Goal: Task Accomplishment & Management: Manage account settings

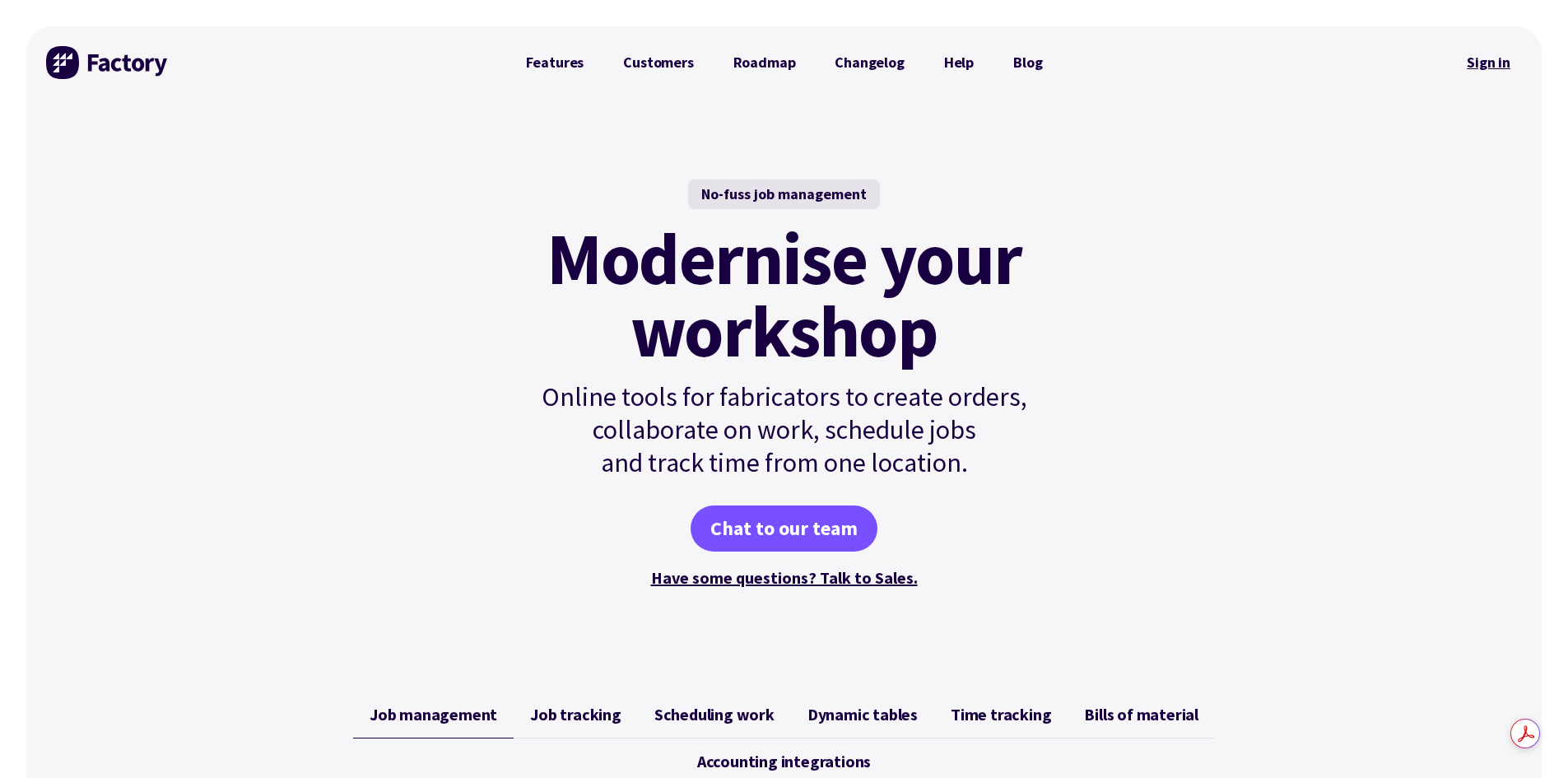
click at [1481, 61] on link "Sign in" at bounding box center [1489, 62] width 66 height 38
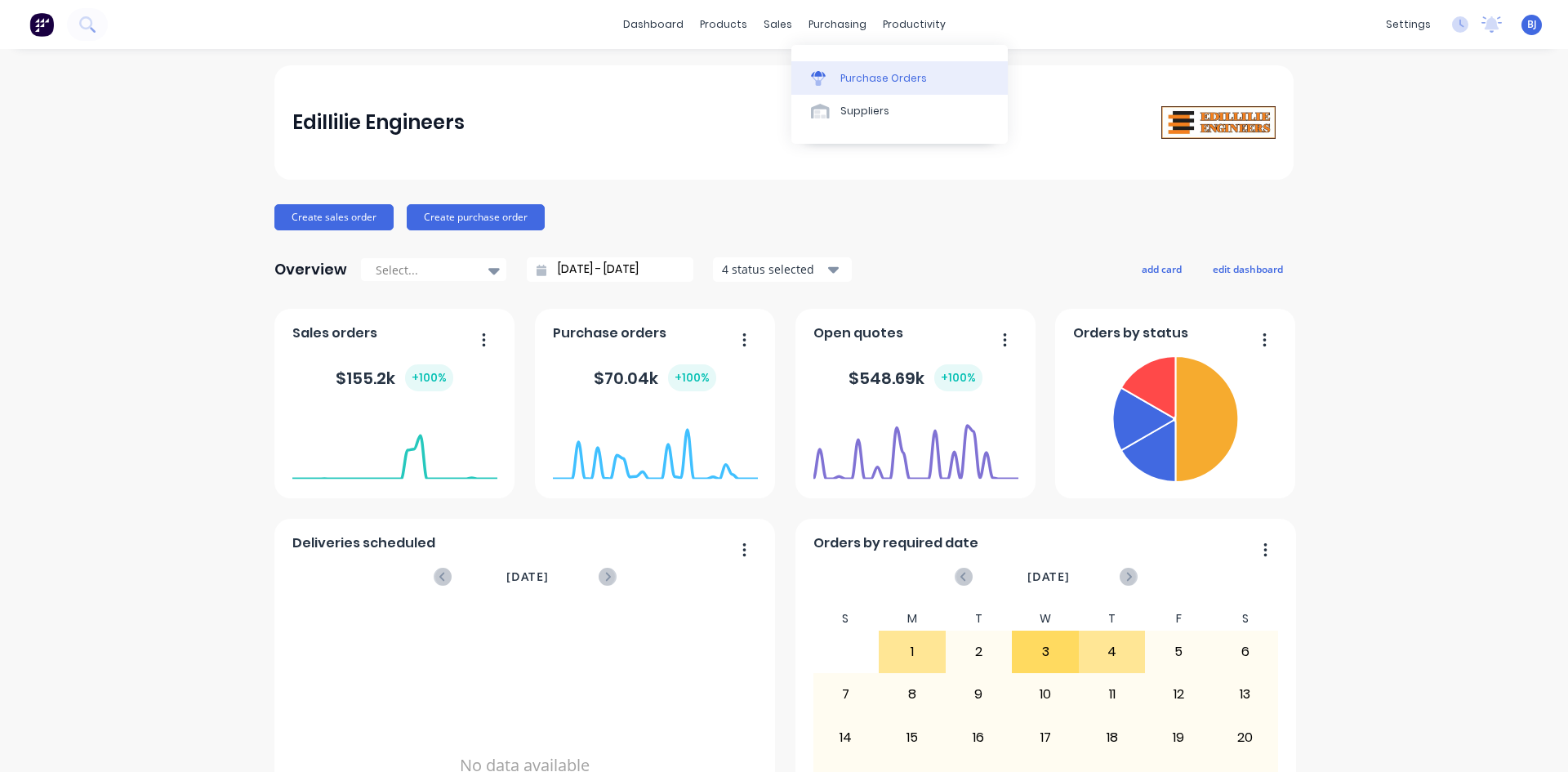
click at [835, 78] on div at bounding box center [823, 79] width 25 height 15
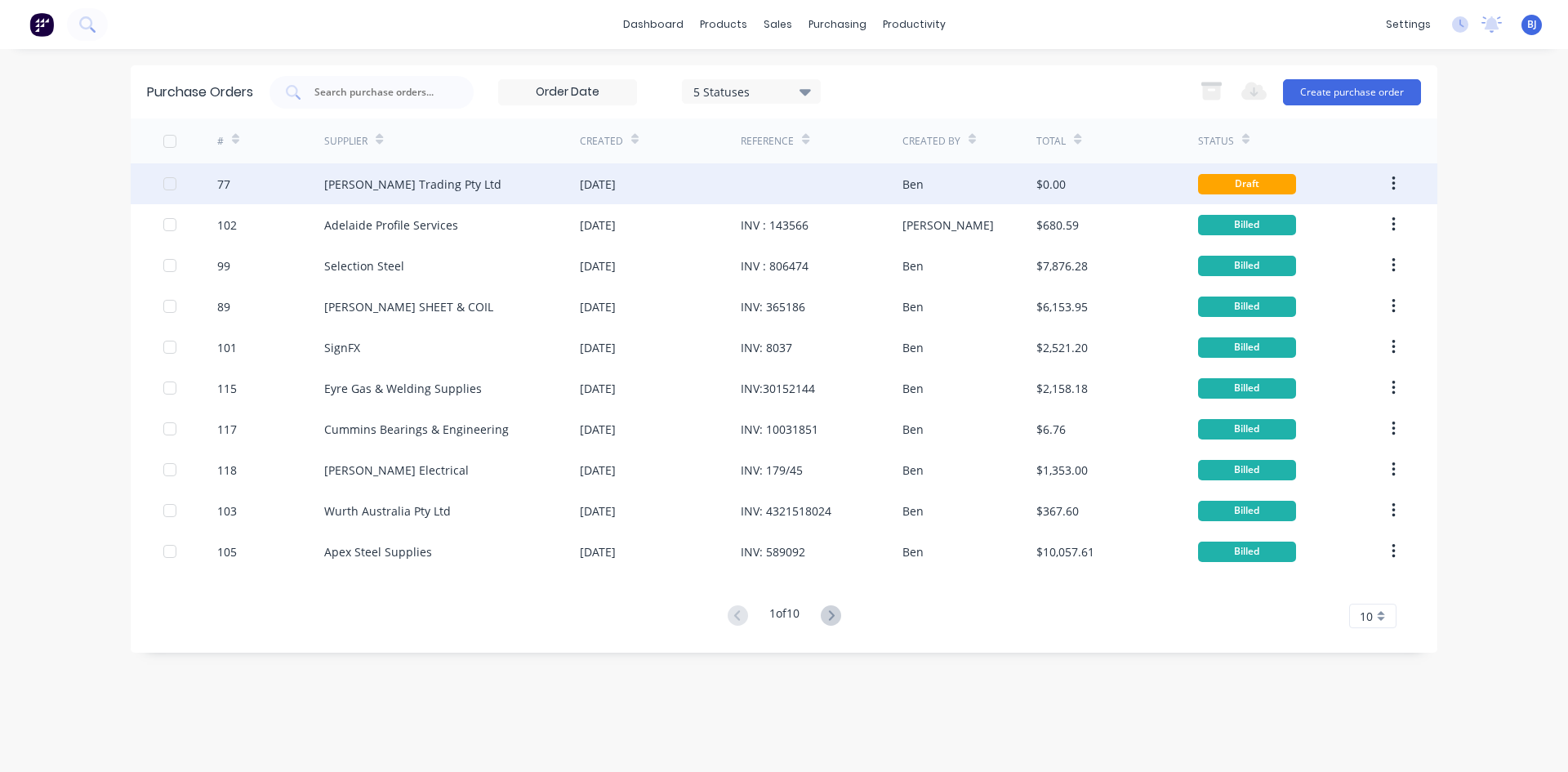
click at [652, 182] on div "[DATE]" at bounding box center [660, 184] width 161 height 41
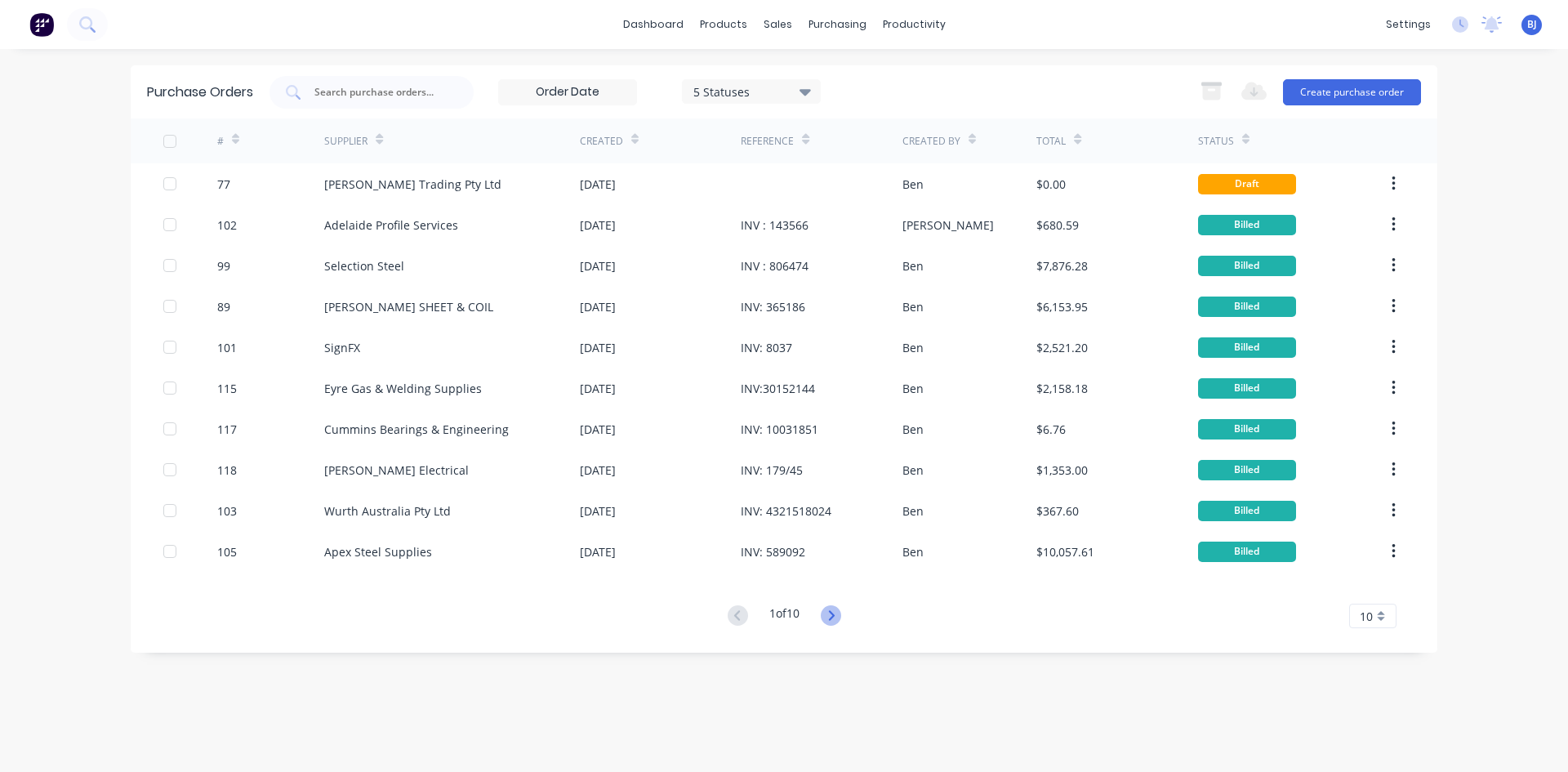
click at [835, 620] on icon at bounding box center [831, 616] width 20 height 20
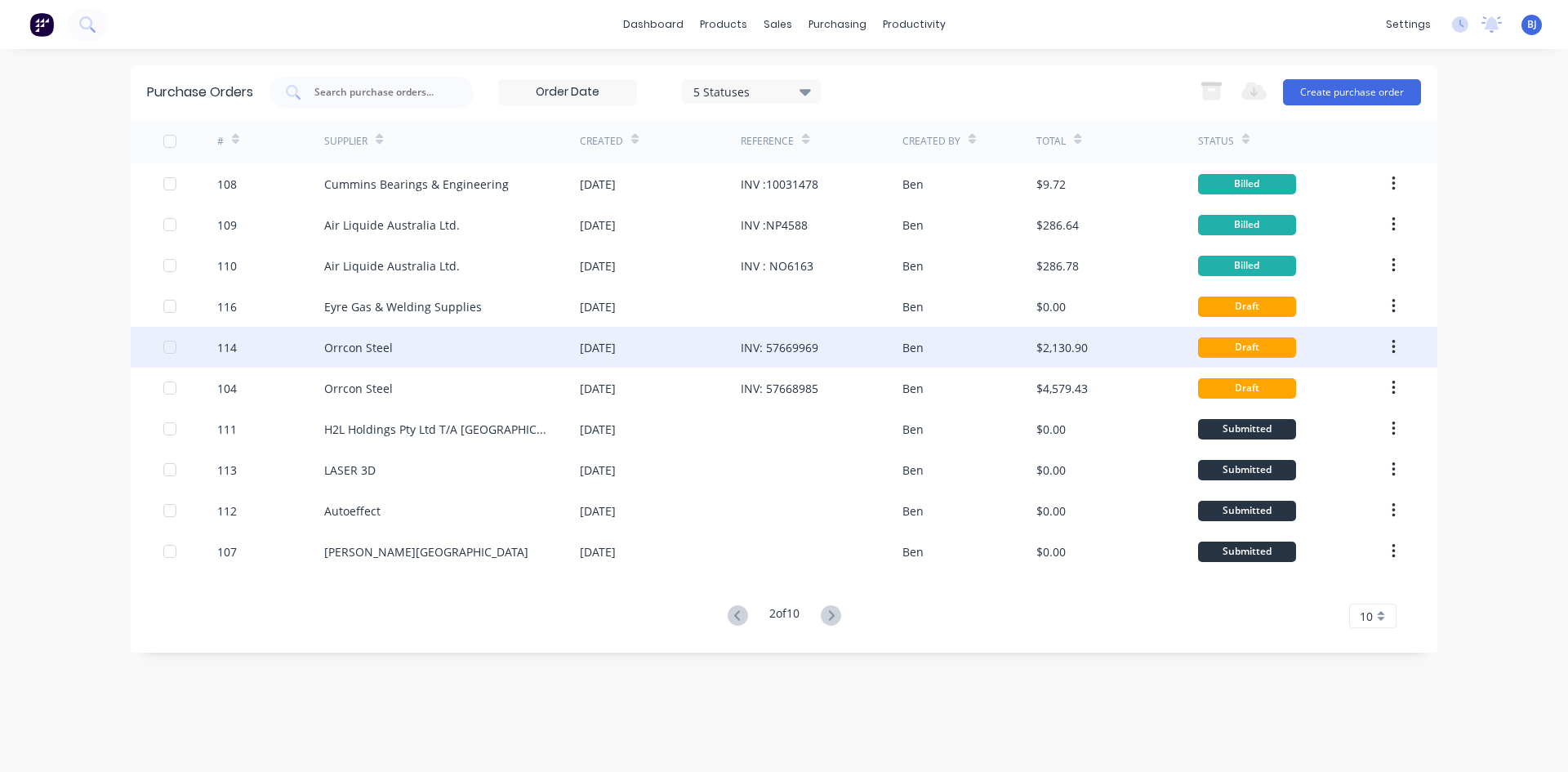
click at [686, 351] on div "[DATE]" at bounding box center [660, 347] width 161 height 41
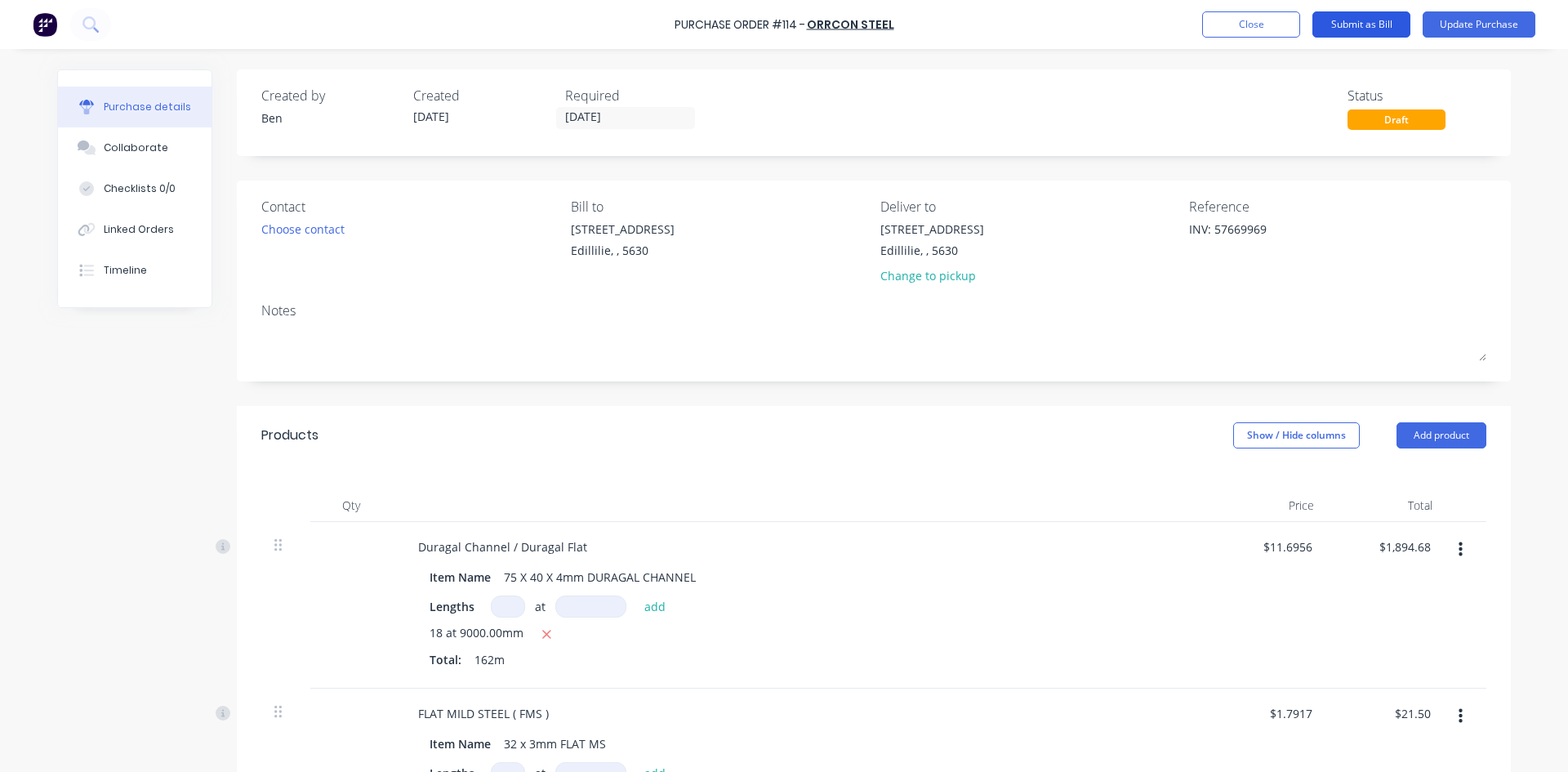
click at [1343, 20] on button "Submit as Bill" at bounding box center [1361, 25] width 98 height 26
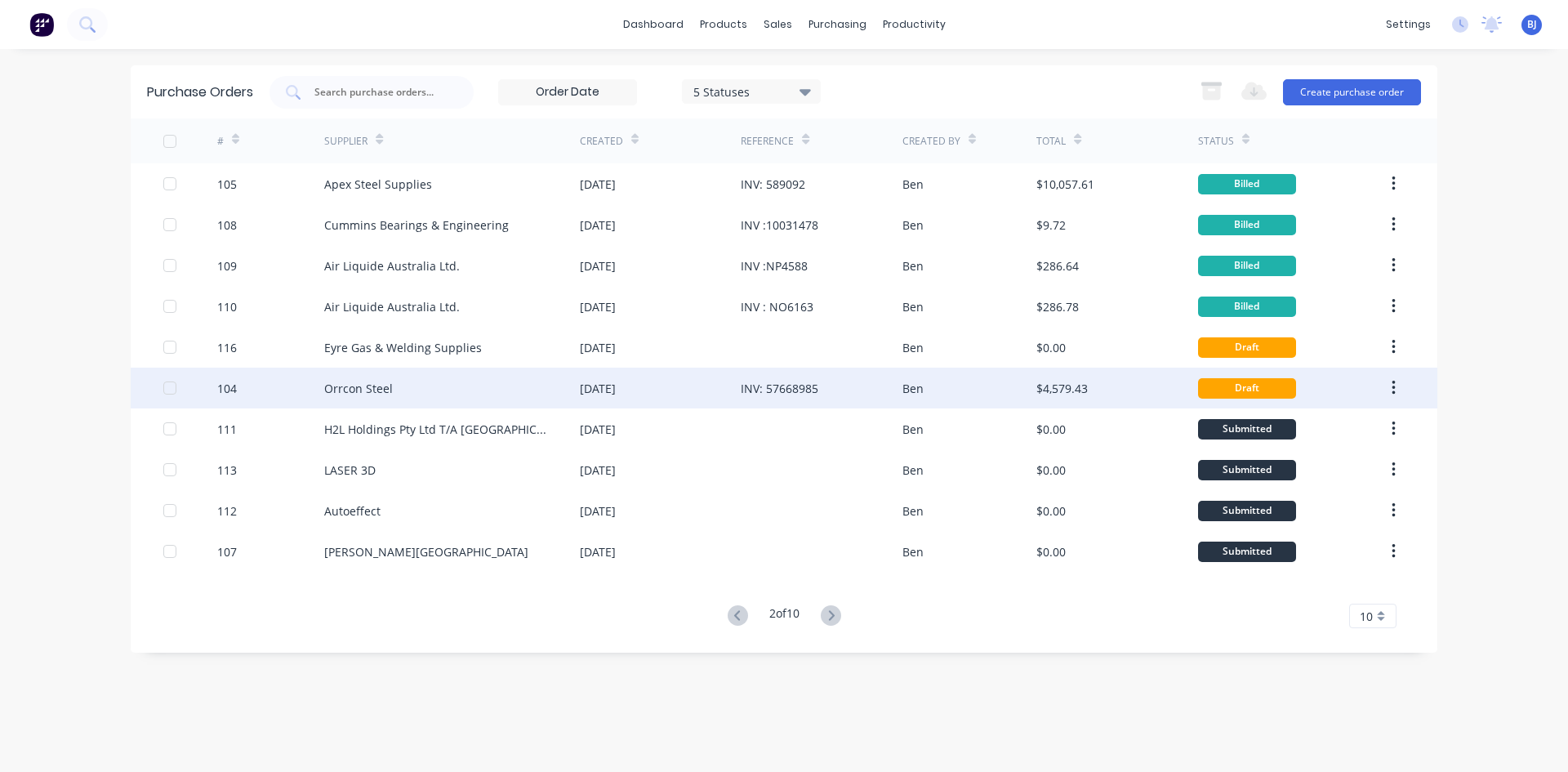
click at [743, 384] on div "INV: 57668985" at bounding box center [779, 388] width 78 height 17
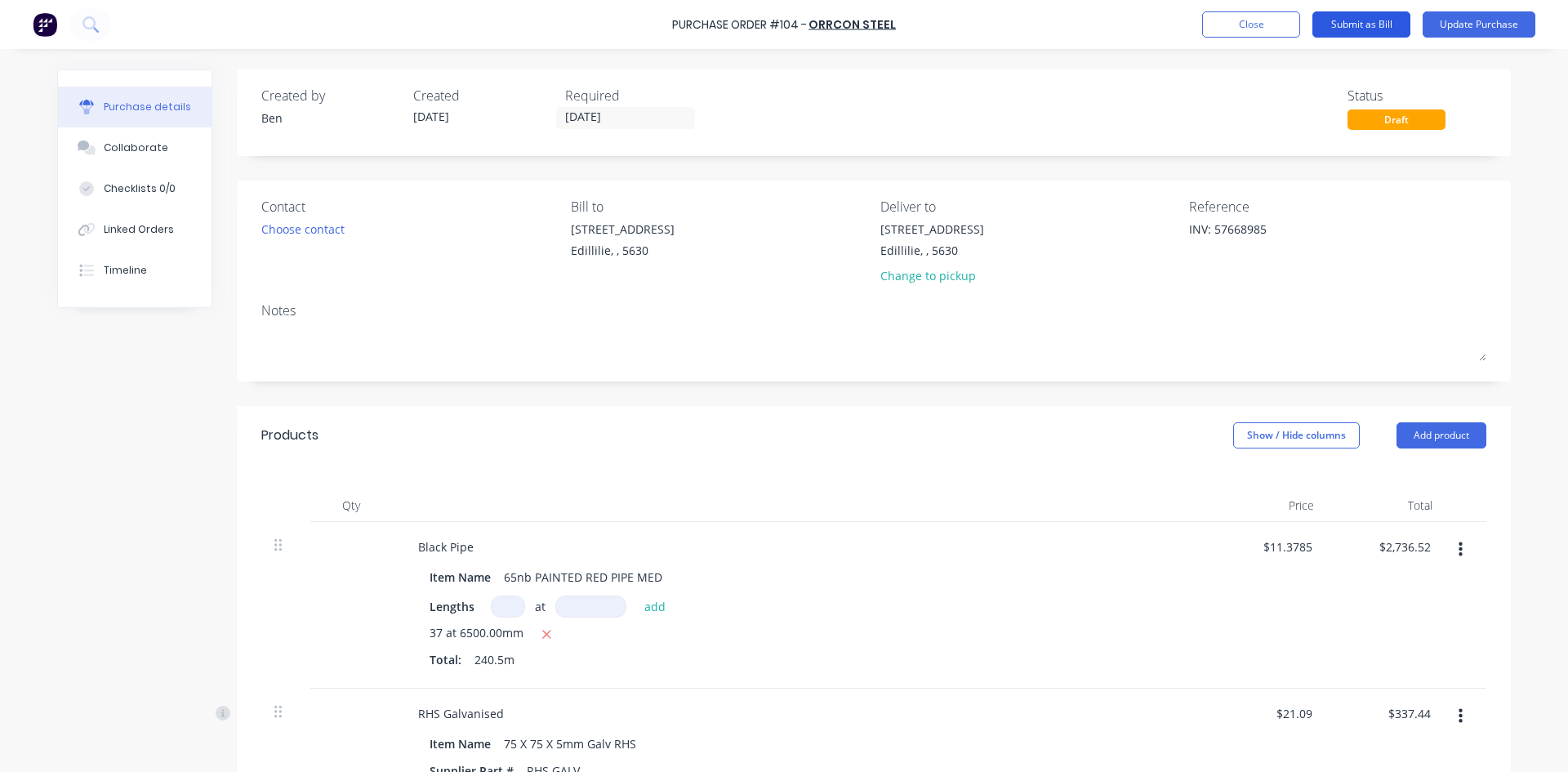
click at [1366, 26] on button "Submit as Bill" at bounding box center [1361, 25] width 98 height 26
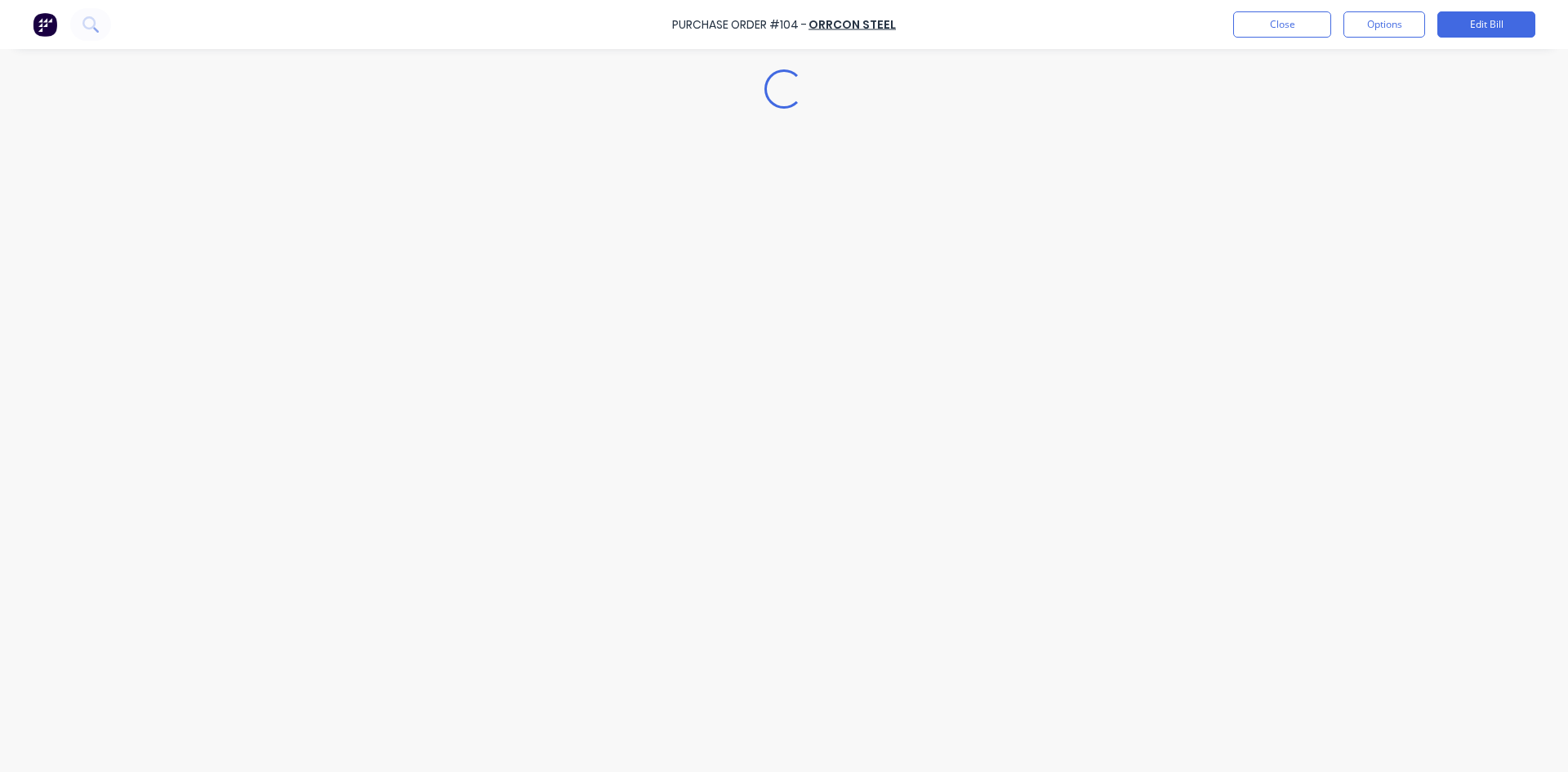
type textarea "x"
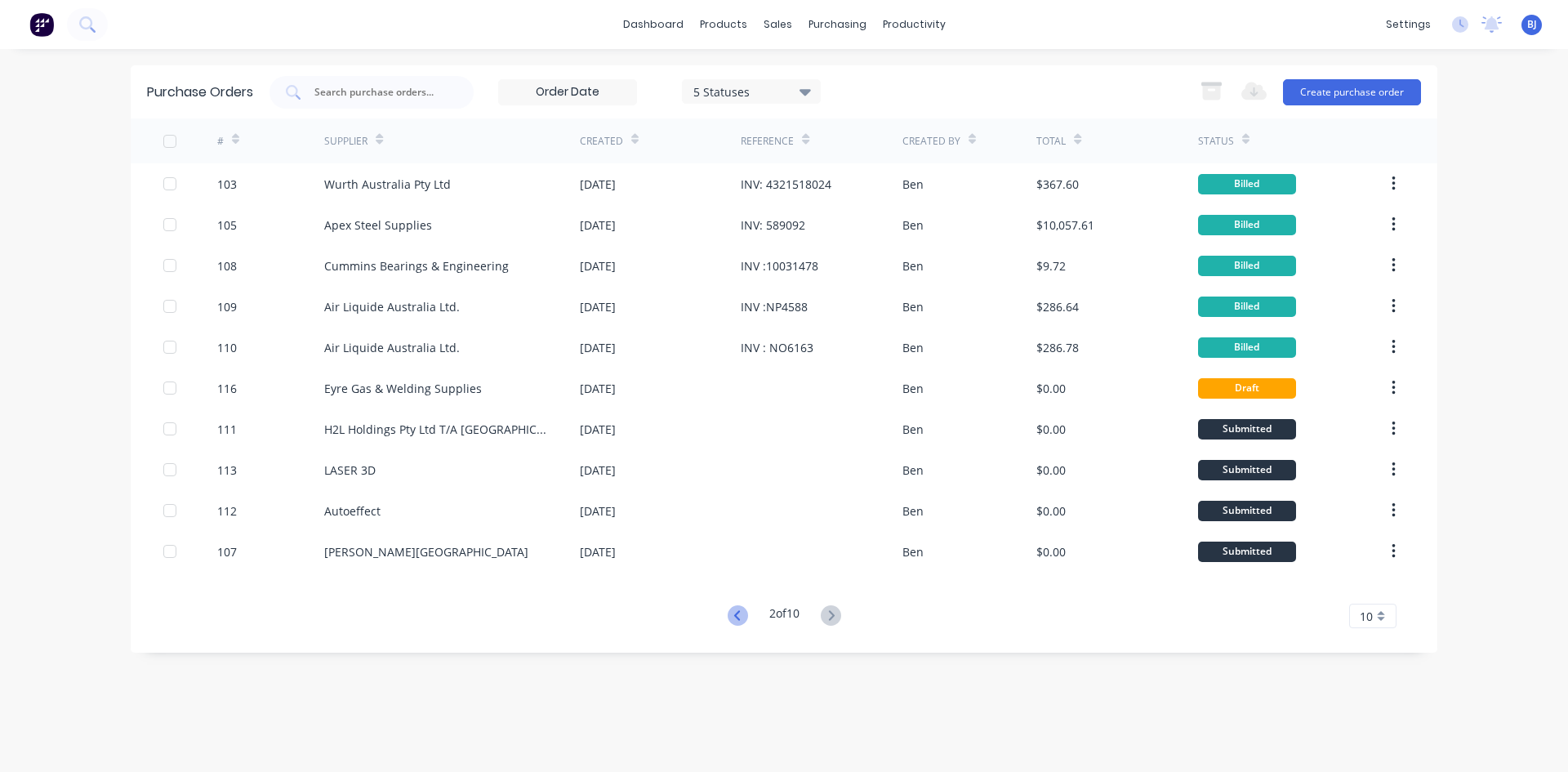
click at [735, 612] on icon at bounding box center [736, 615] width 5 height 10
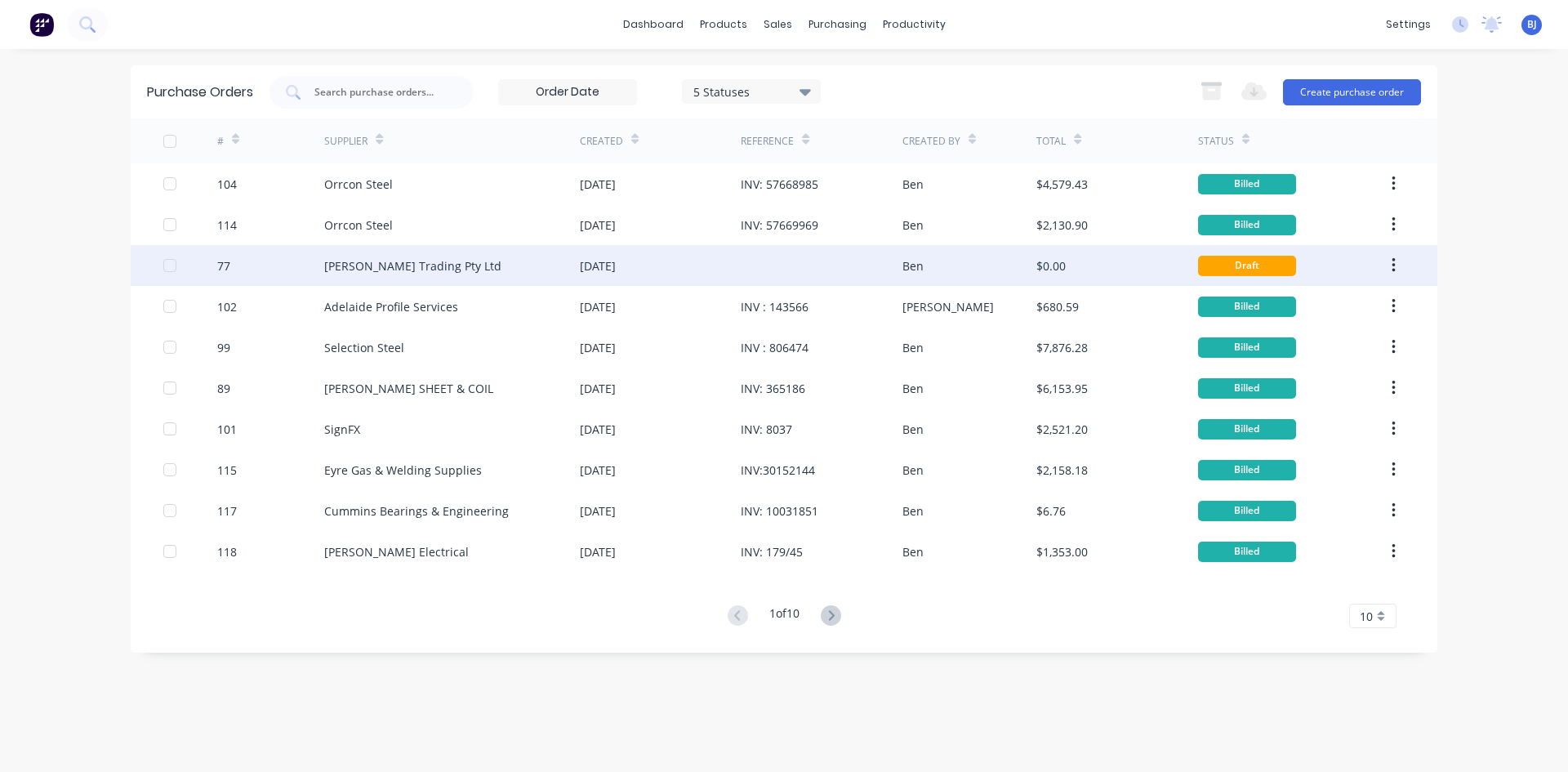
click at [721, 260] on div "11 Aug 2025" at bounding box center [660, 265] width 161 height 41
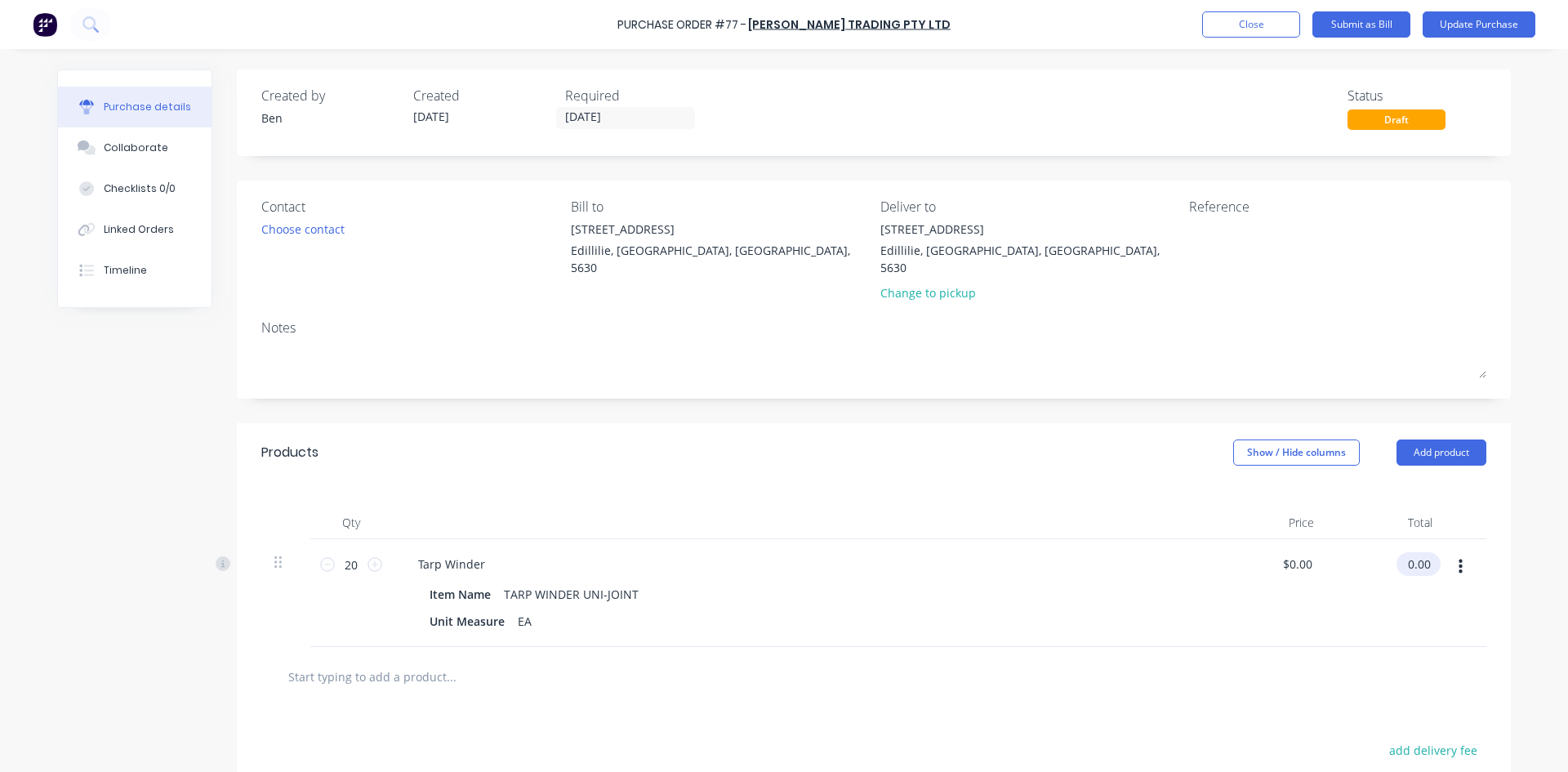
click at [1422, 552] on input "0.00" at bounding box center [1415, 564] width 37 height 24
click at [1422, 552] on input "0.00" at bounding box center [1418, 564] width 31 height 24
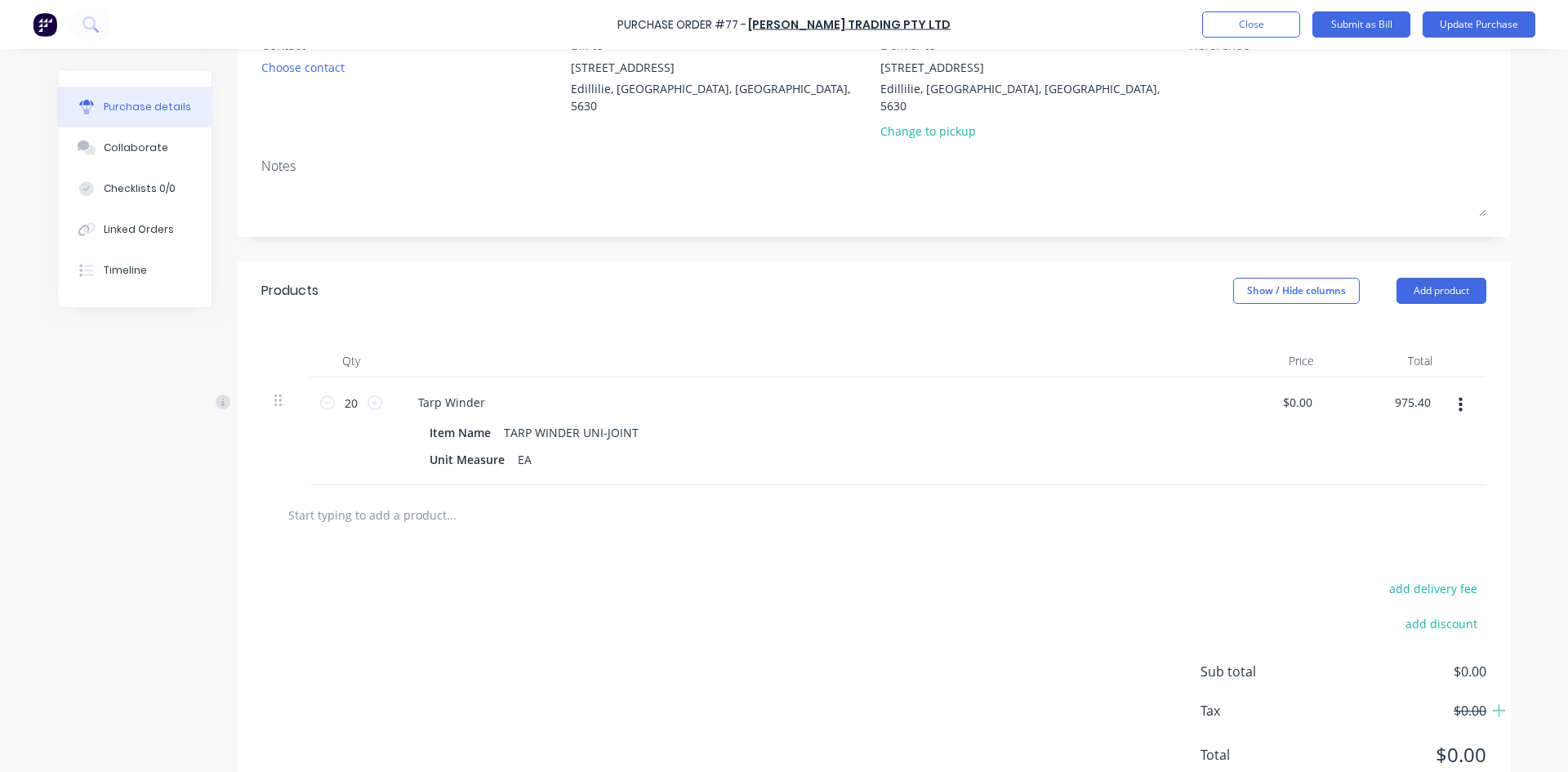
scroll to position [203, 0]
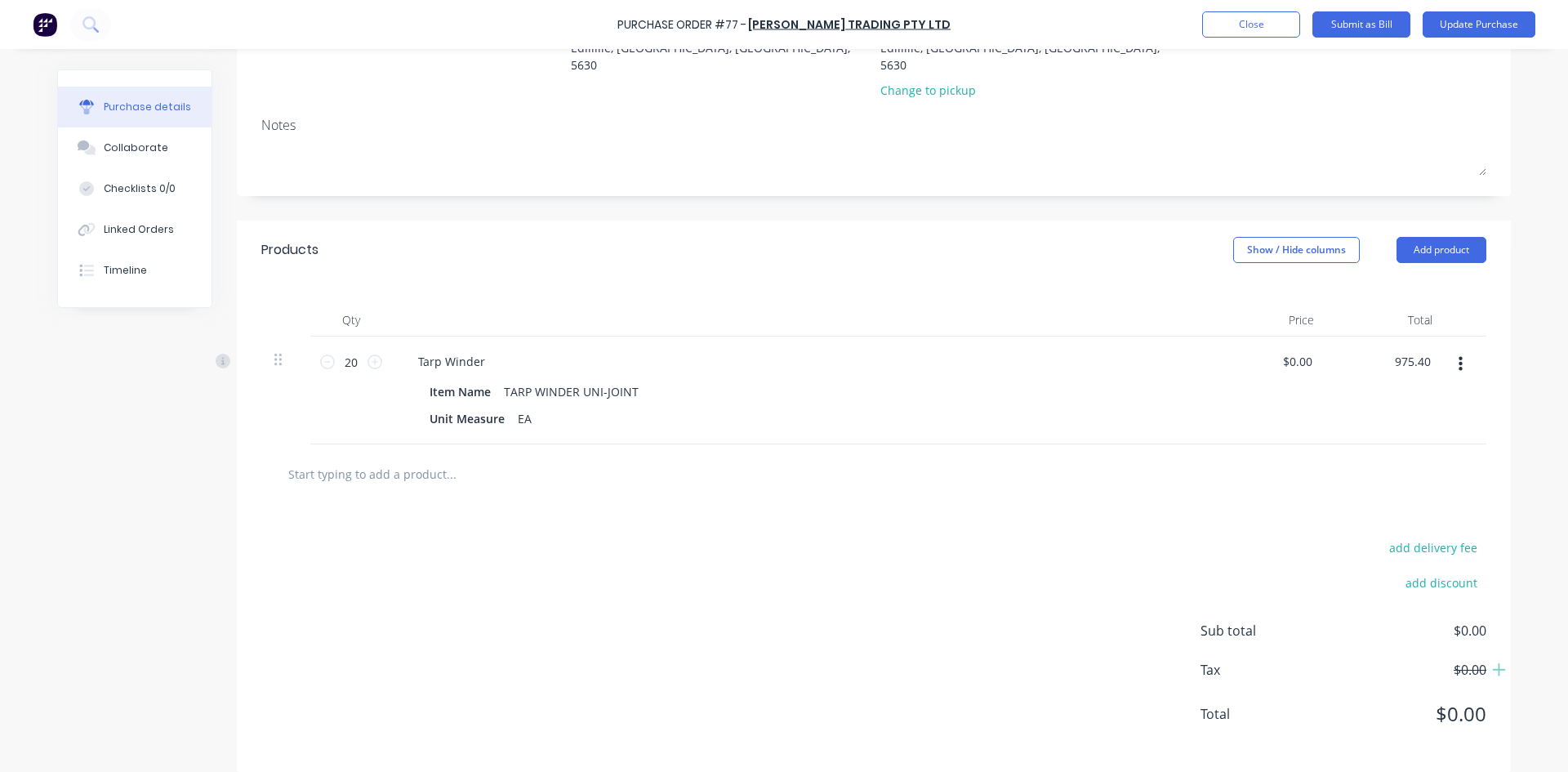
type input "975.40"
type input "$48.77"
type input "$975.40"
click at [1173, 458] on div at bounding box center [873, 474] width 1199 height 33
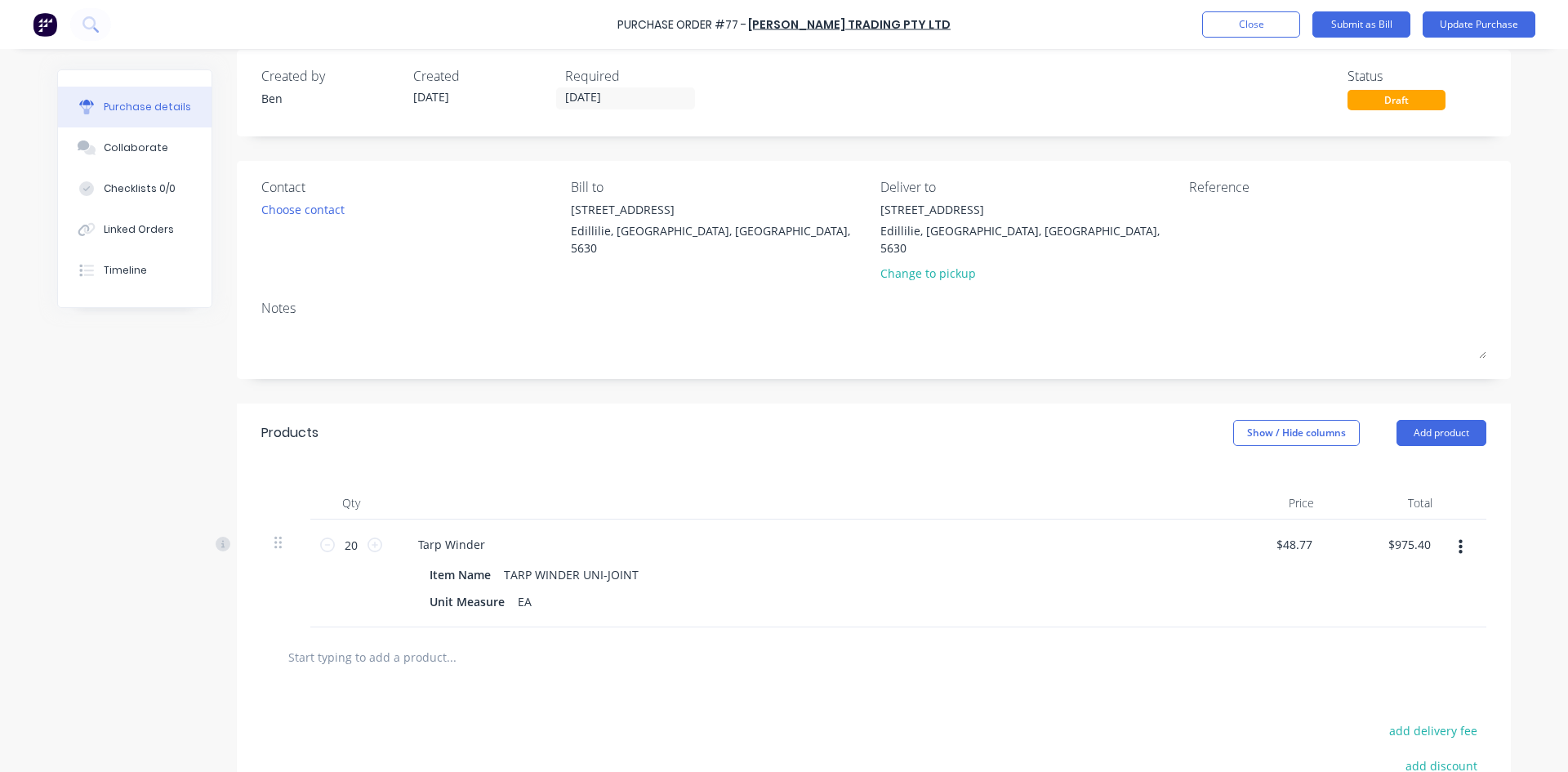
scroll to position [0, 0]
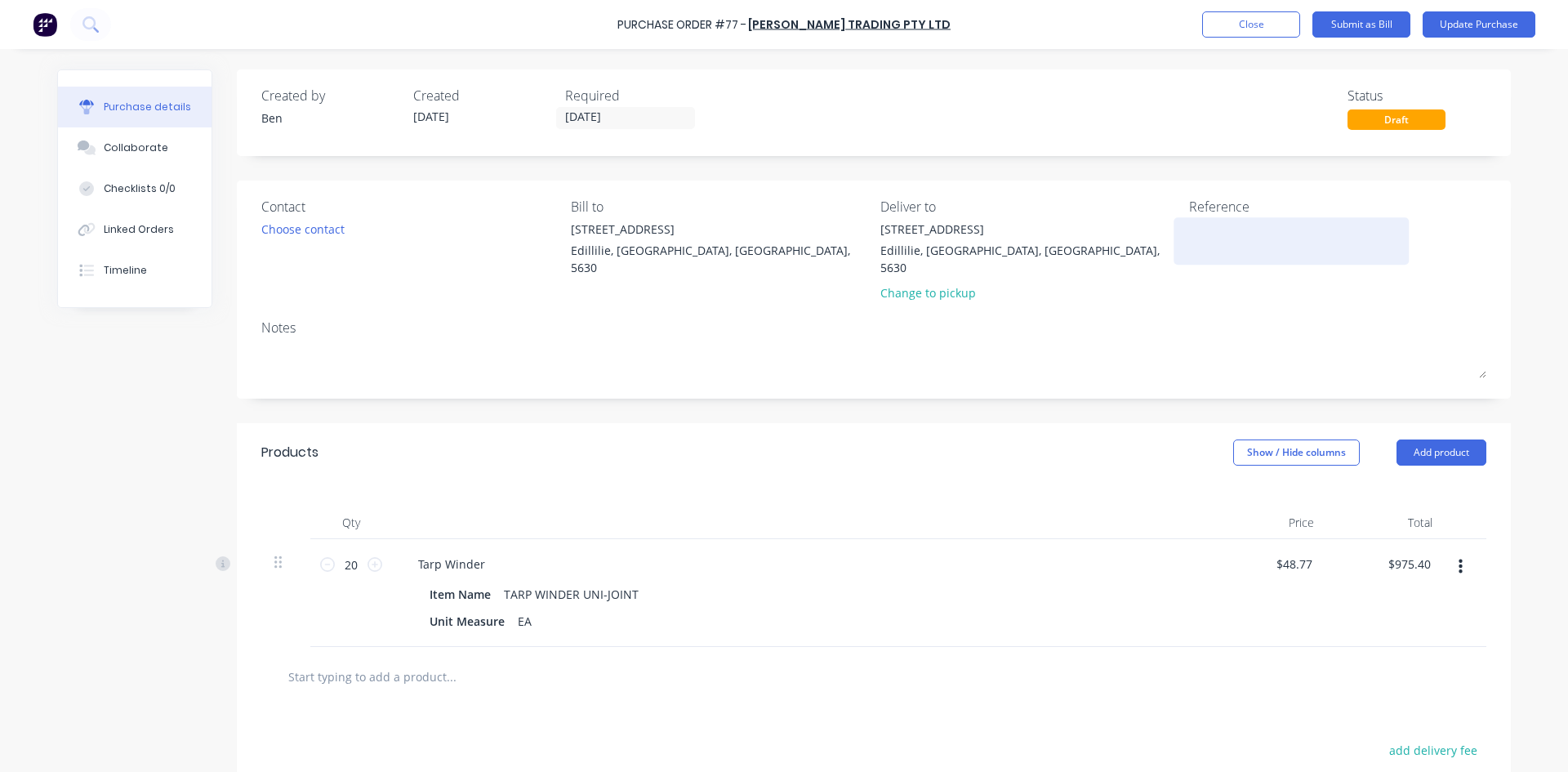
click at [1198, 246] on textarea at bounding box center [1291, 238] width 205 height 37
type textarea "i"
type textarea "INV: 106824"
type textarea "x"
type textarea "INV: 106824"
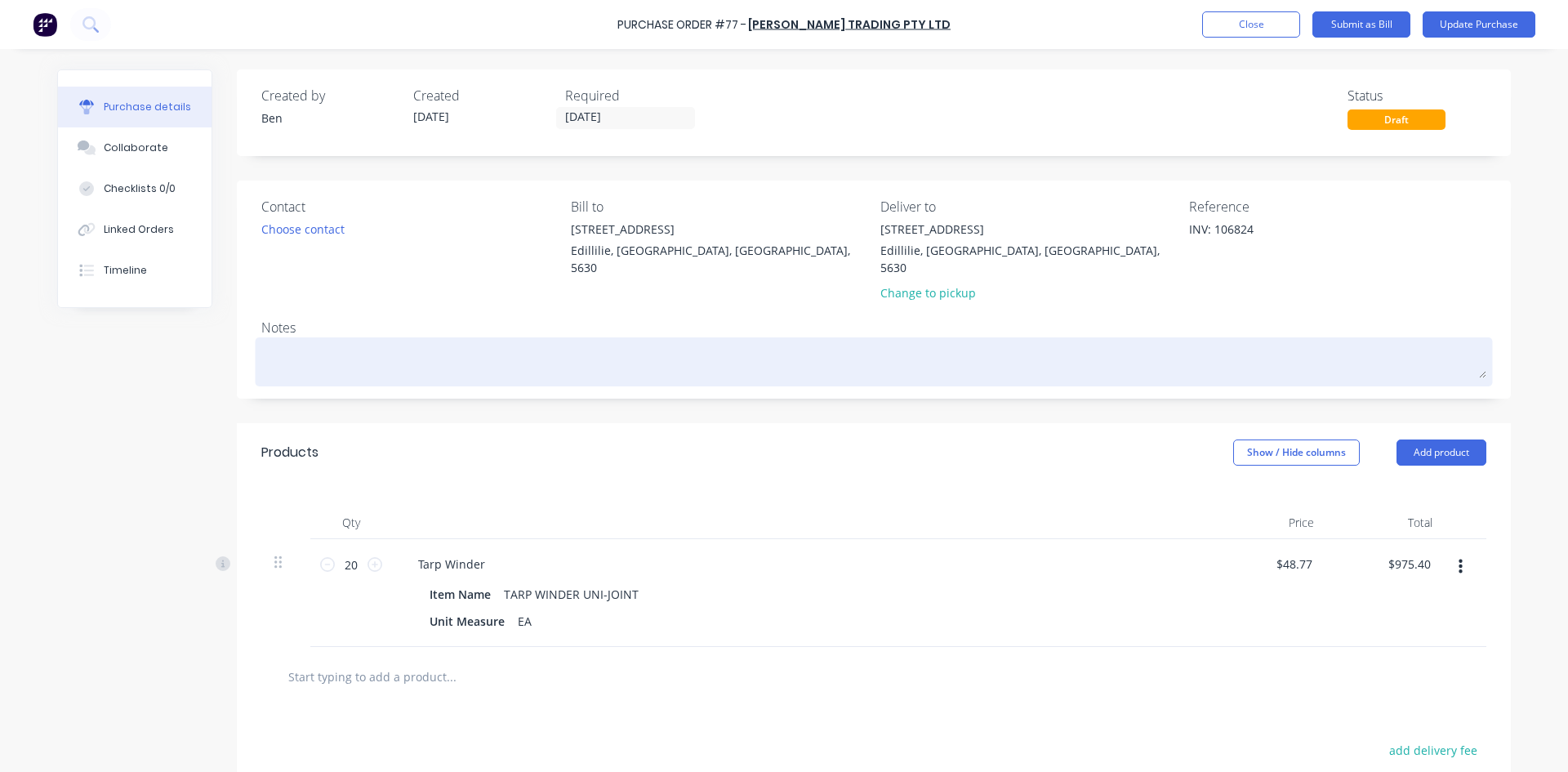
type textarea "x"
type textarea "INV: 106824"
drag, startPoint x: 1198, startPoint y: 248, endPoint x: 995, endPoint y: 365, distance: 234.3
click at [995, 365] on div at bounding box center [873, 362] width 1225 height 41
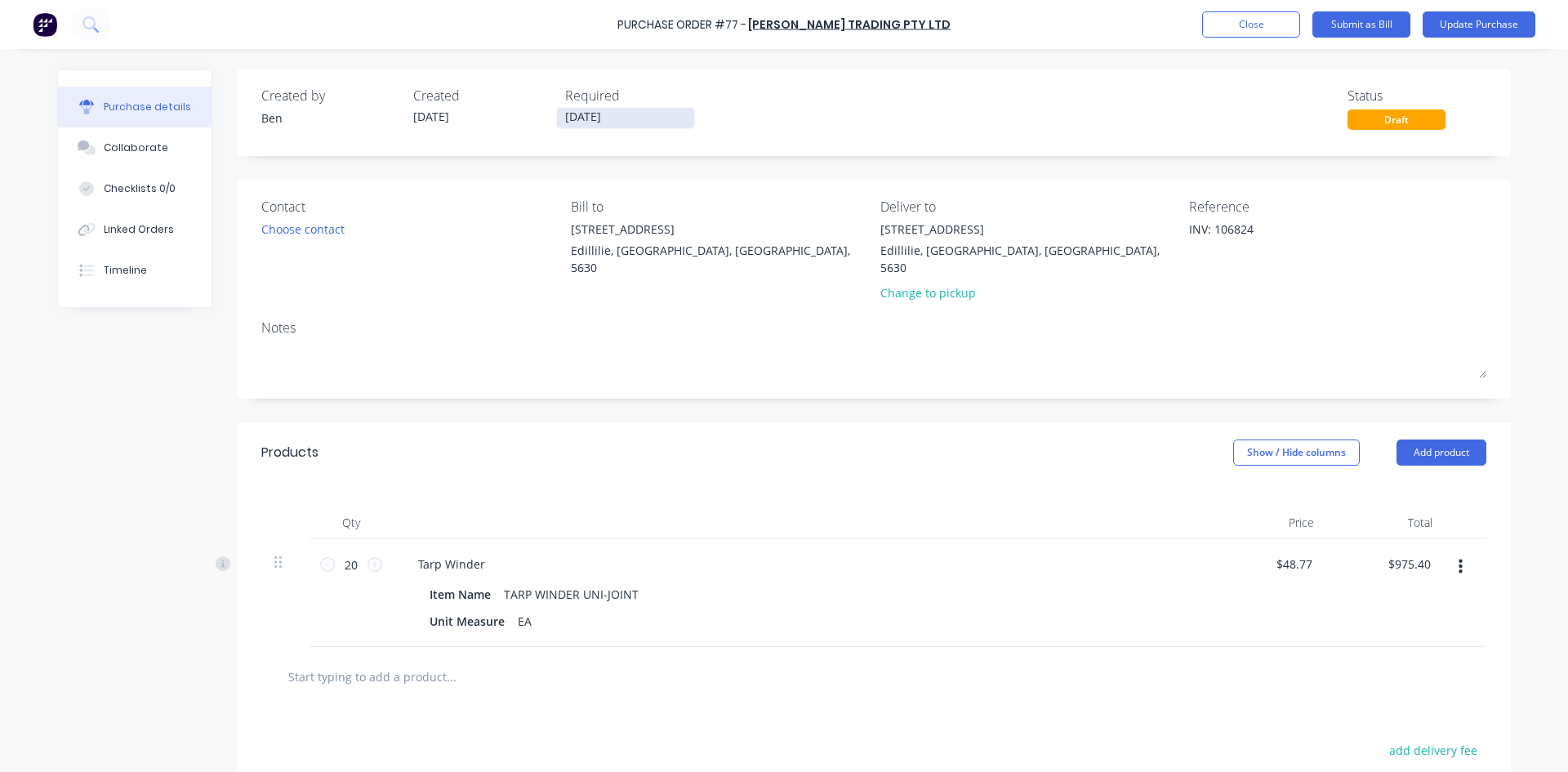
click at [622, 115] on input "11/08/25" at bounding box center [626, 118] width 137 height 20
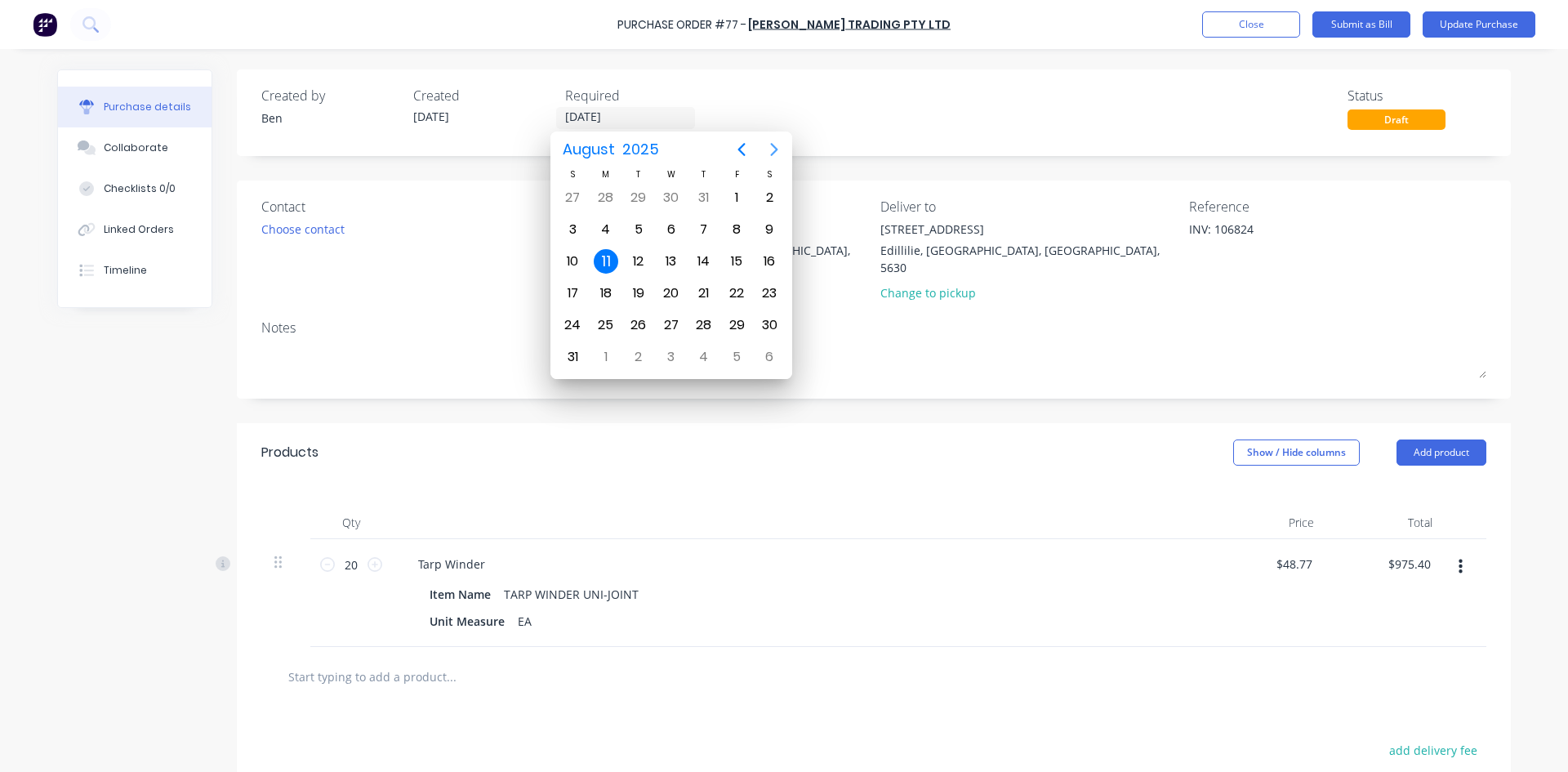
click at [776, 149] on icon "Next page" at bounding box center [774, 149] width 7 height 13
click at [641, 196] on div "2" at bounding box center [638, 197] width 25 height 25
type textarea "x"
type input "02/09/25"
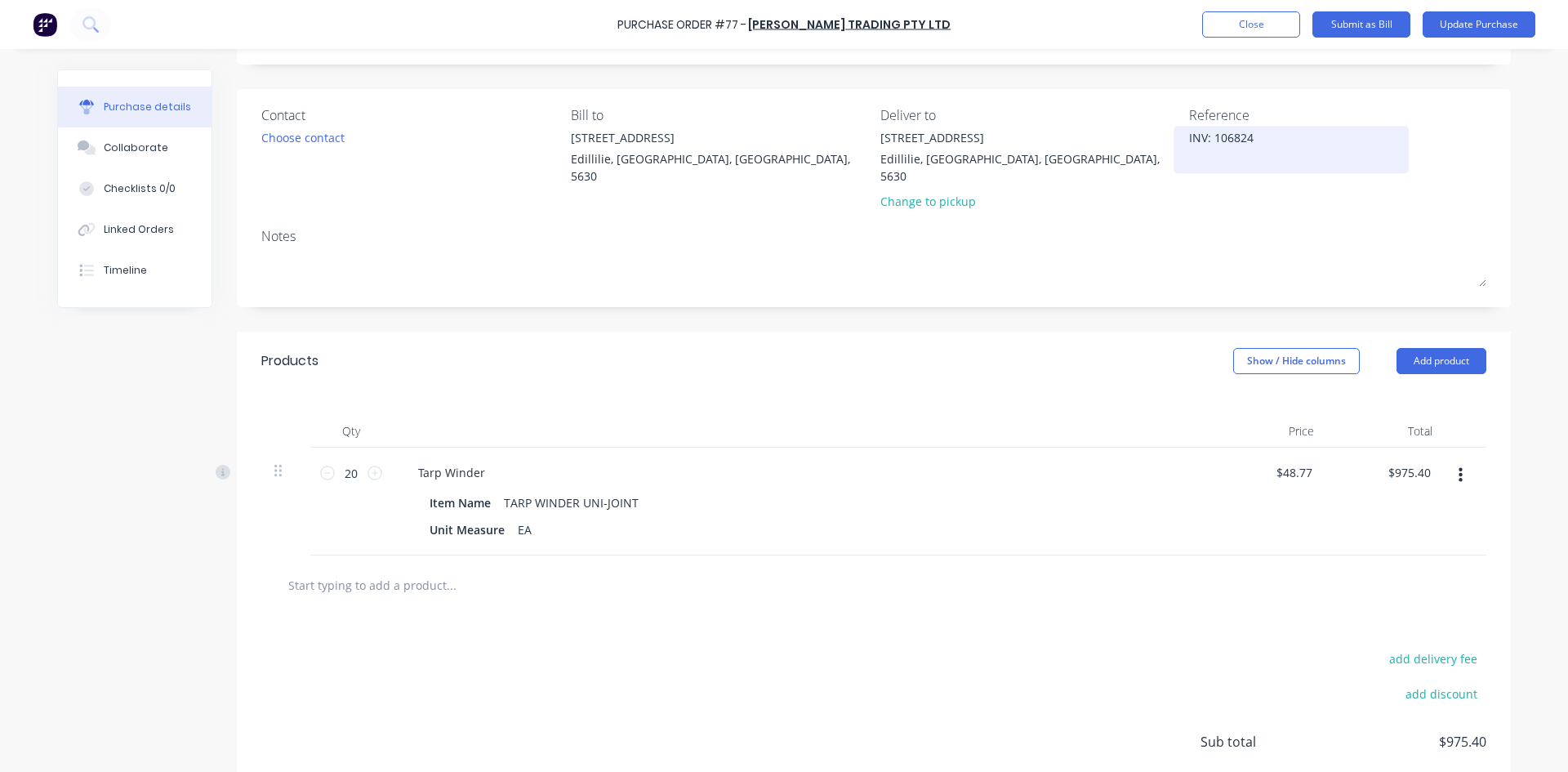
scroll to position [203, 0]
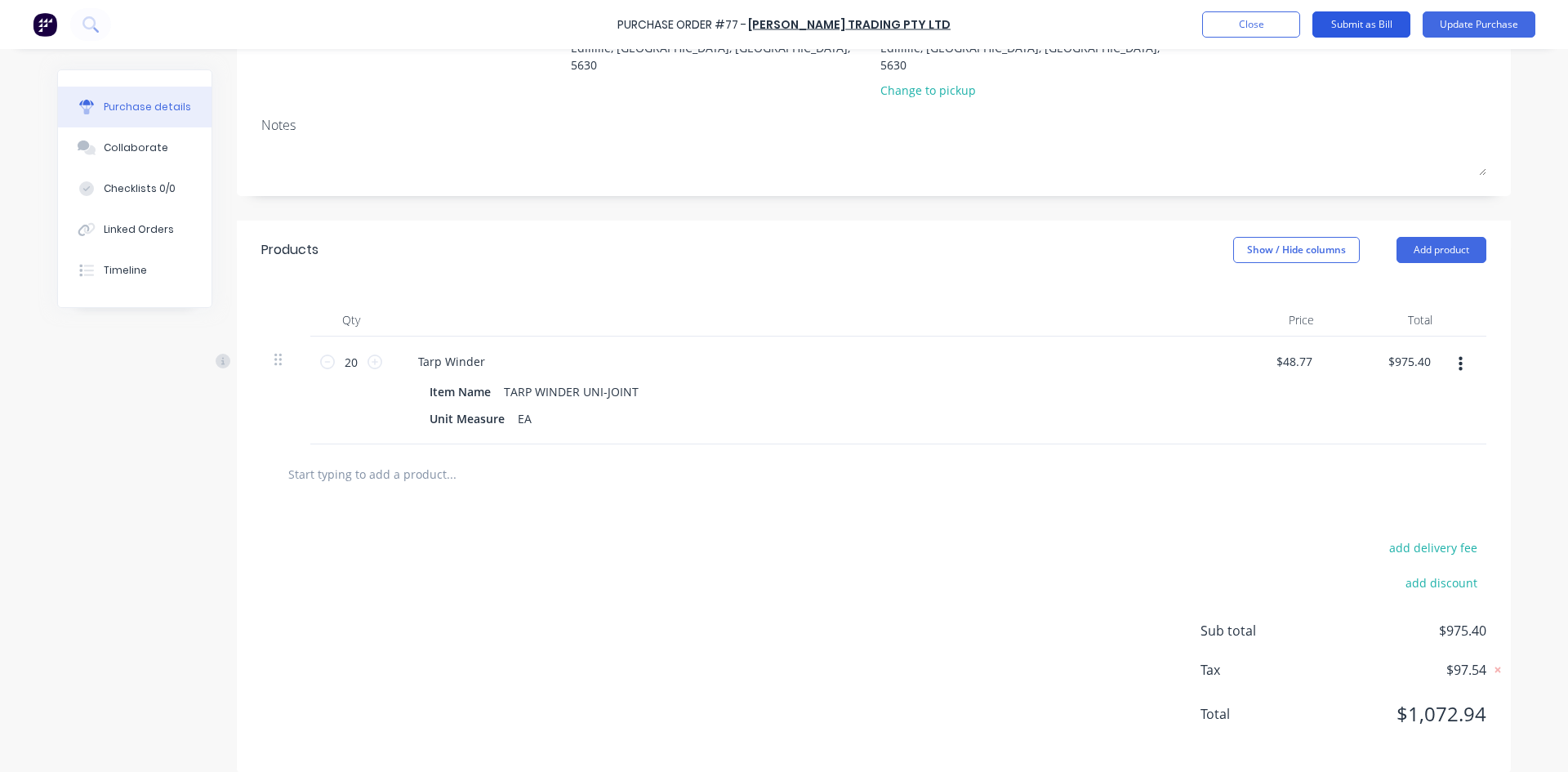
click at [1362, 22] on button "Submit as Bill" at bounding box center [1361, 25] width 98 height 26
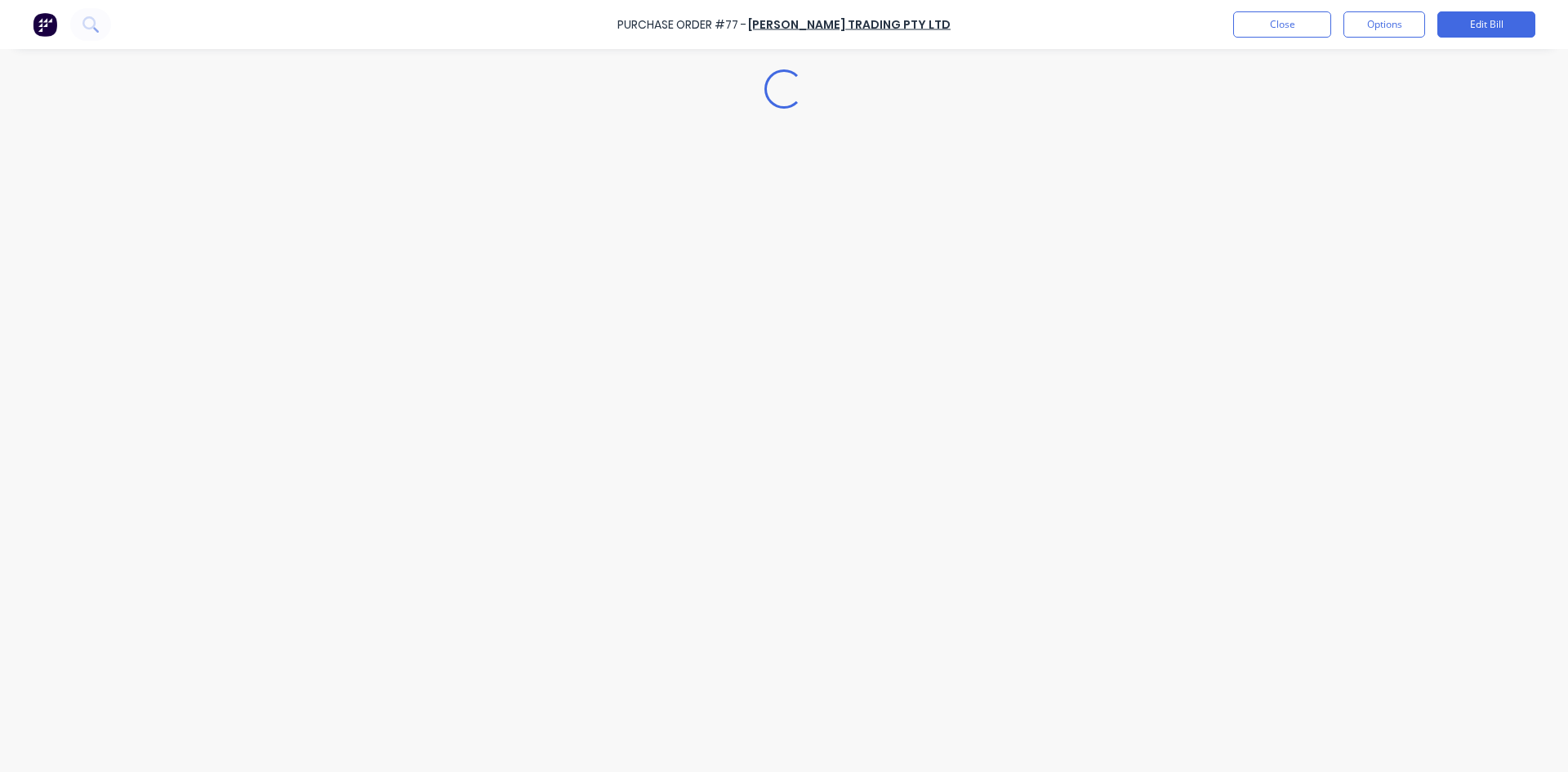
type textarea "x"
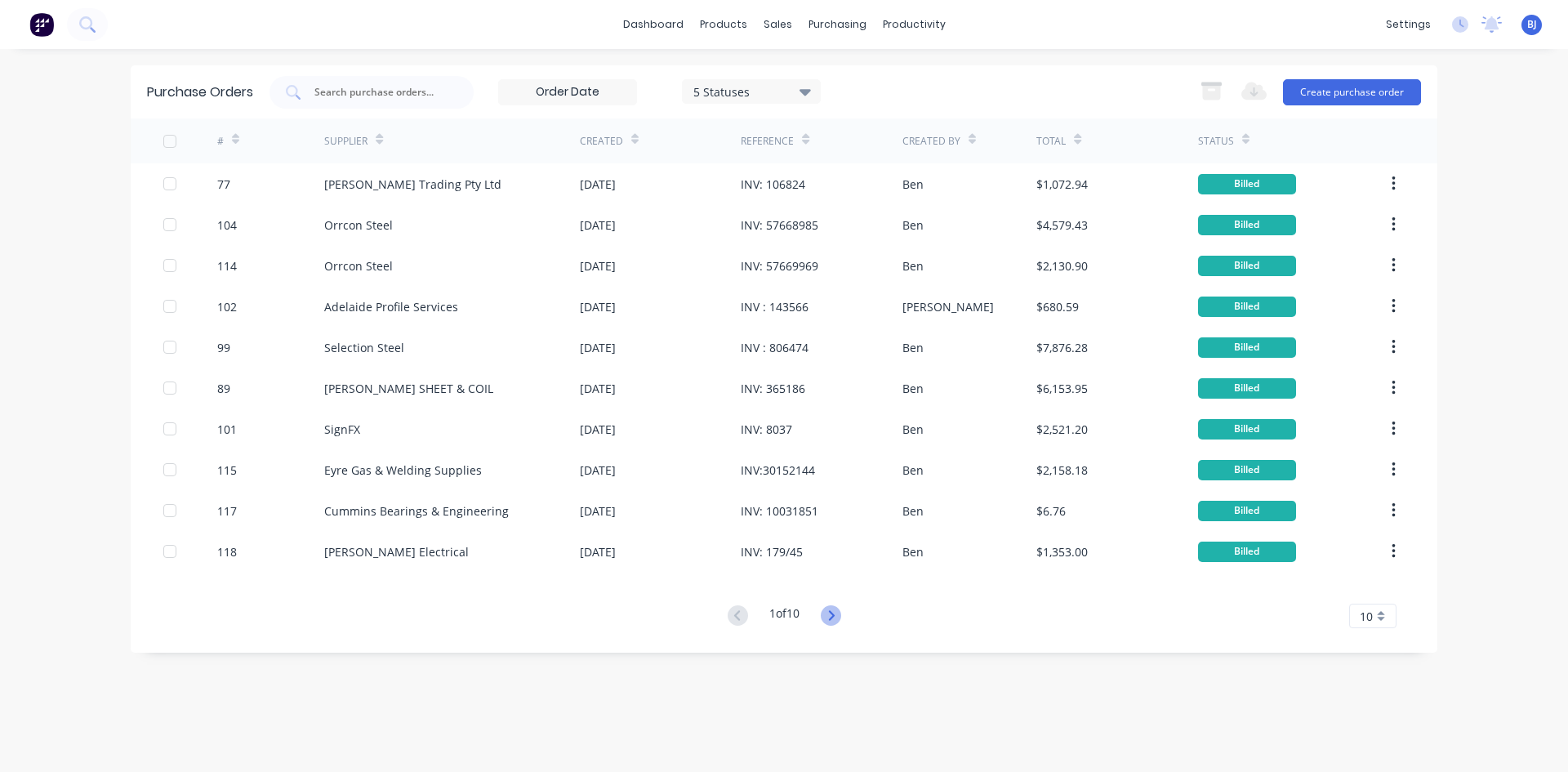
click at [831, 615] on icon at bounding box center [831, 616] width 20 height 20
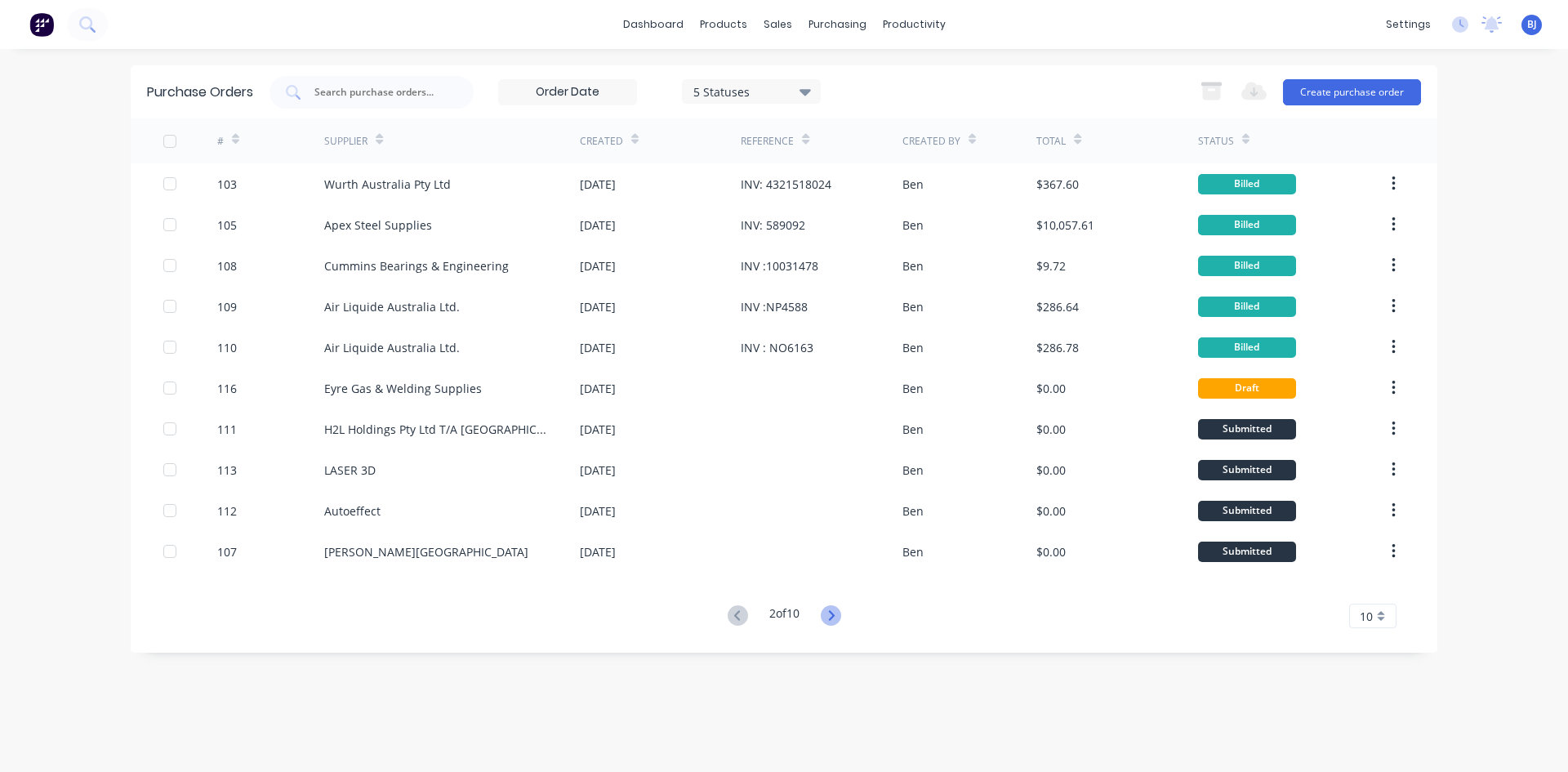
click at [830, 616] on icon at bounding box center [831, 616] width 20 height 20
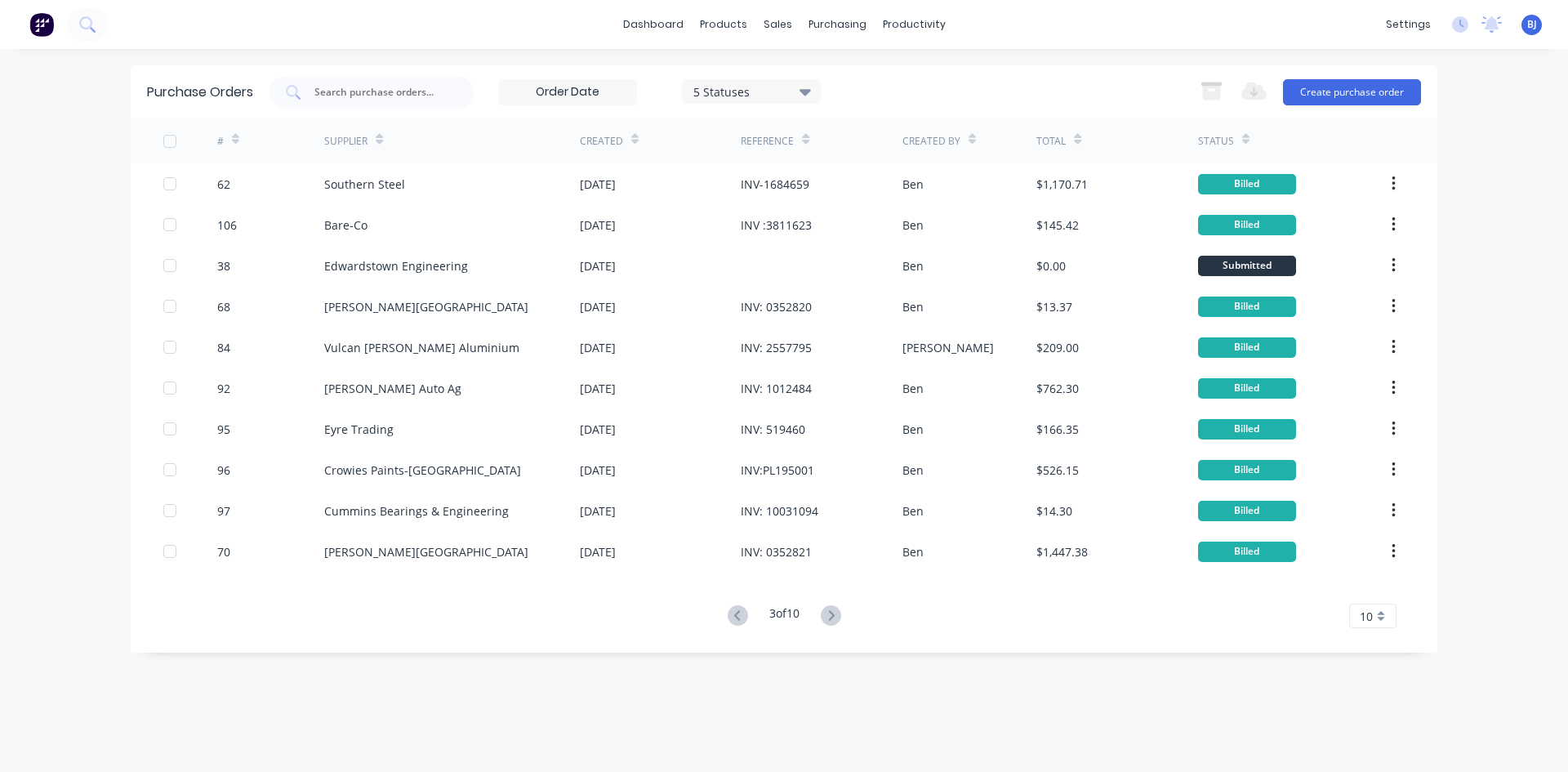
click at [830, 616] on icon at bounding box center [831, 616] width 20 height 20
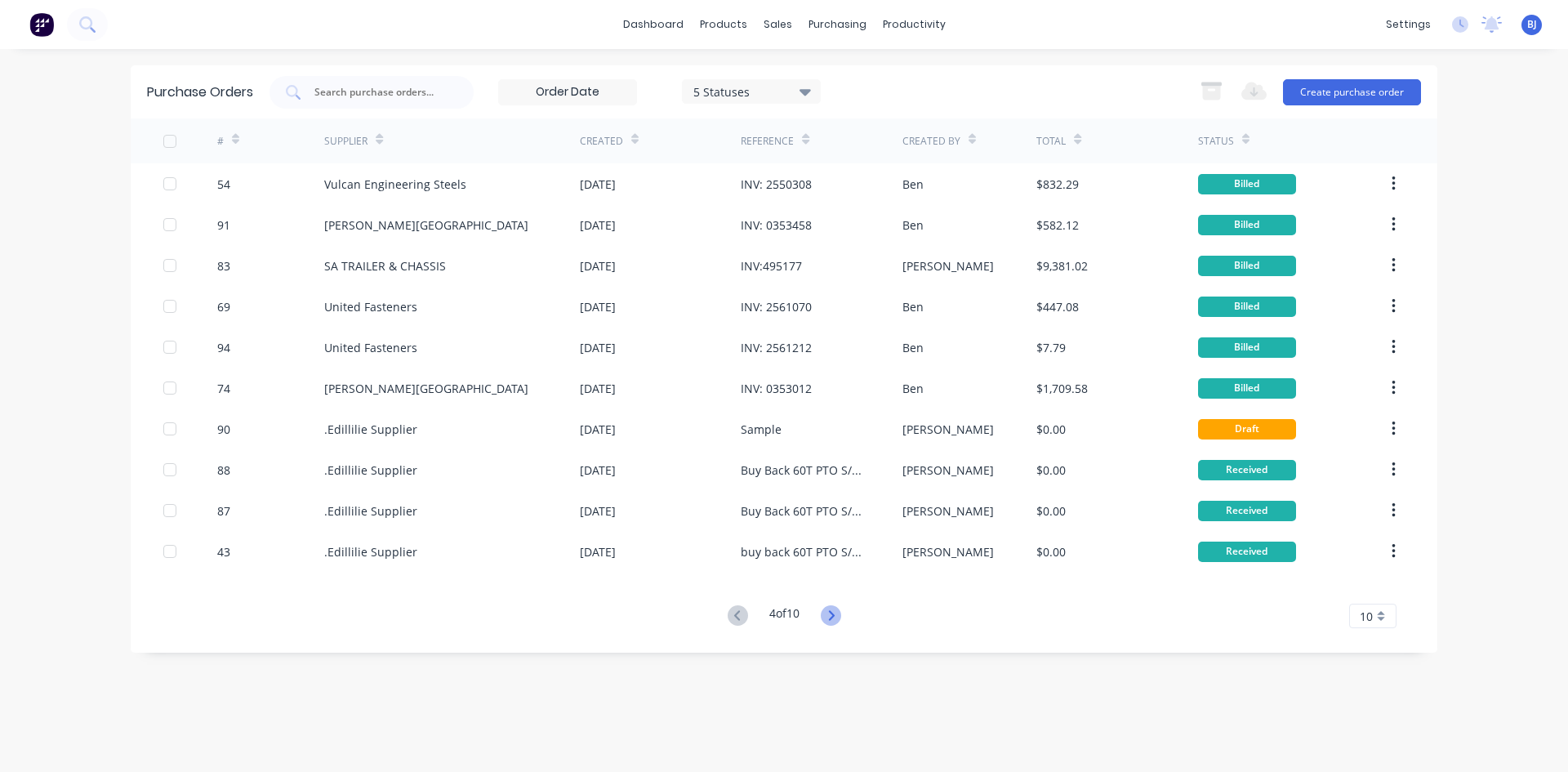
click at [833, 615] on icon at bounding box center [831, 616] width 20 height 20
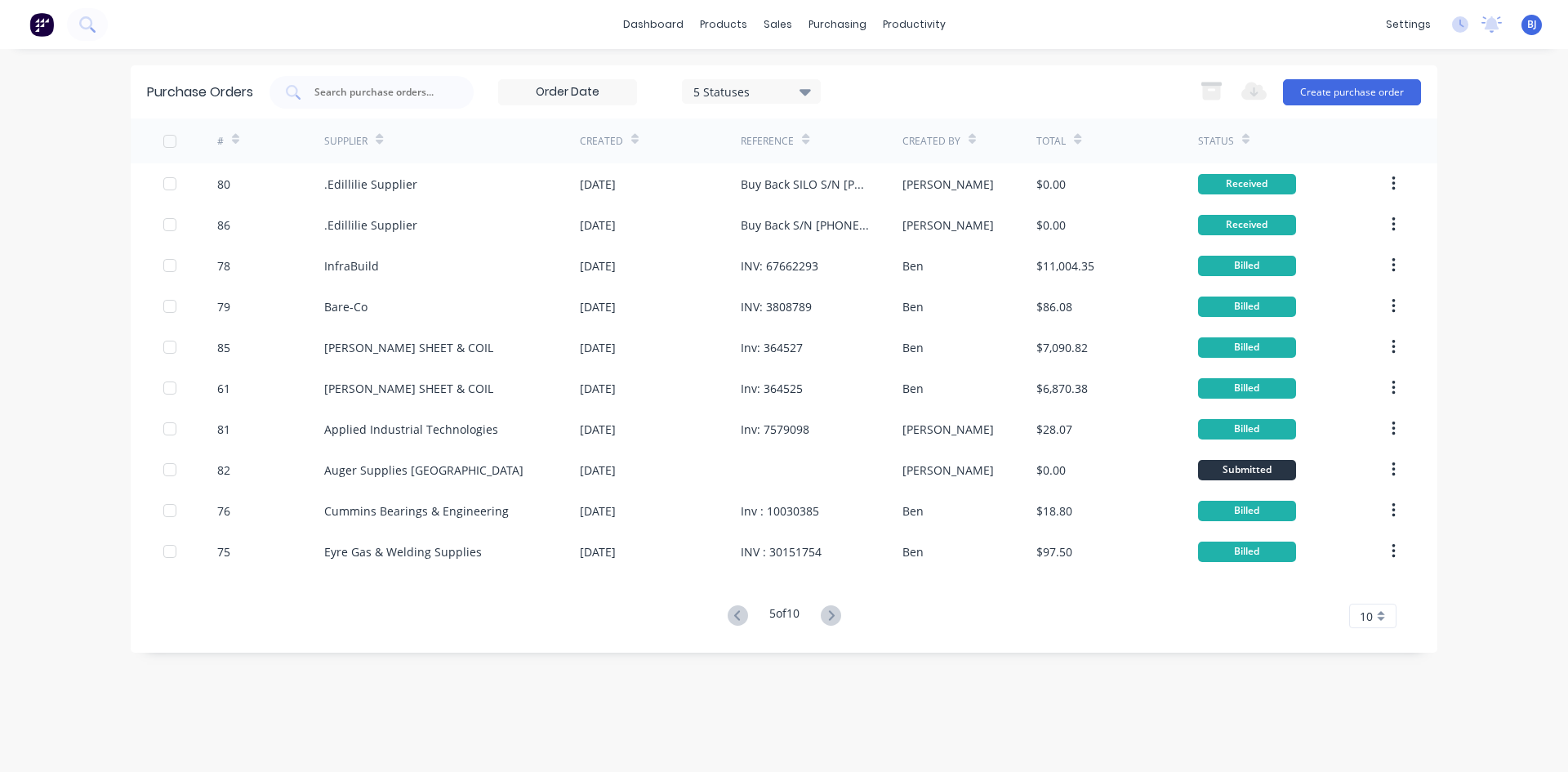
click at [833, 615] on icon at bounding box center [831, 616] width 20 height 20
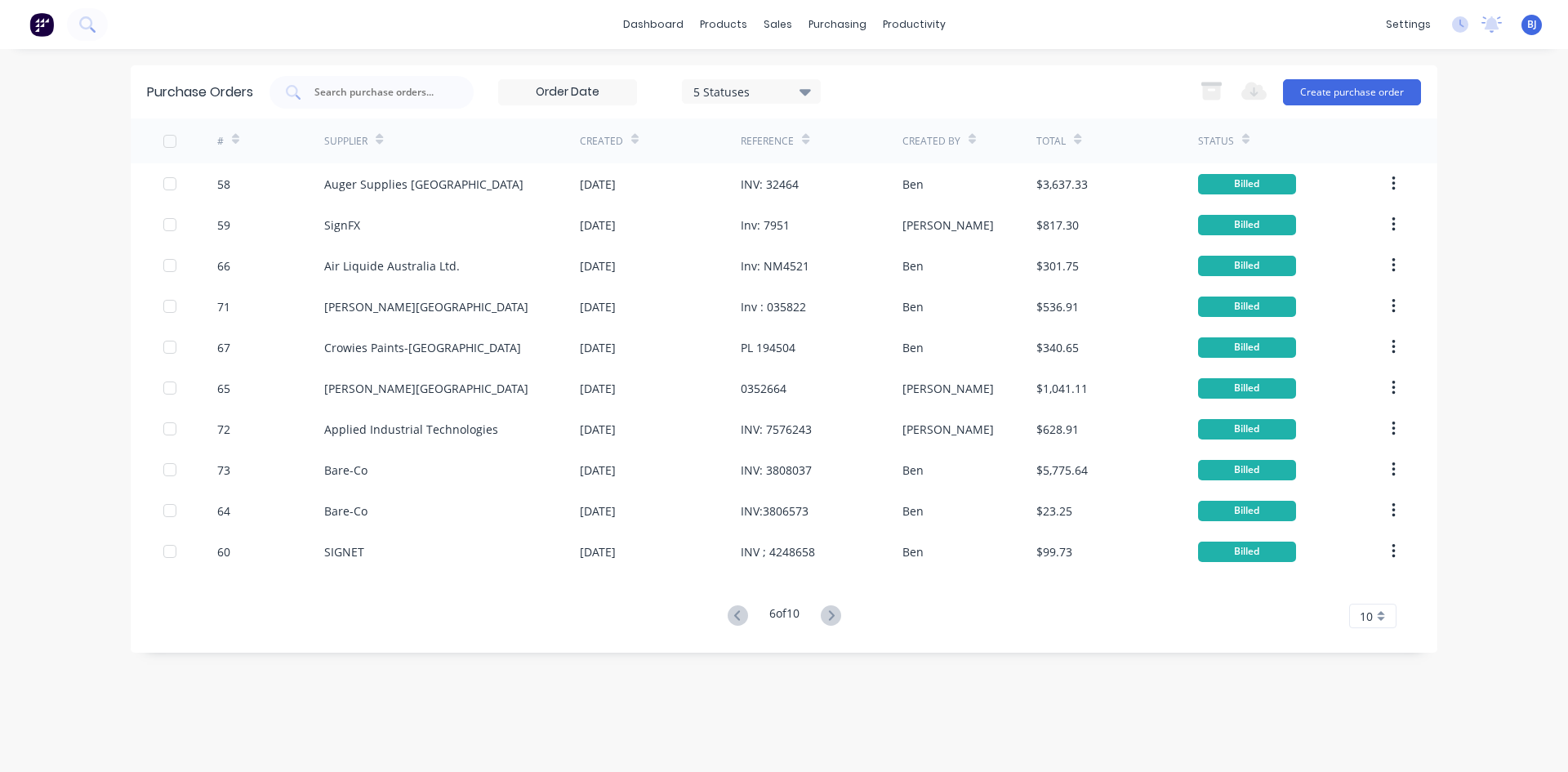
click at [833, 615] on icon at bounding box center [831, 616] width 20 height 20
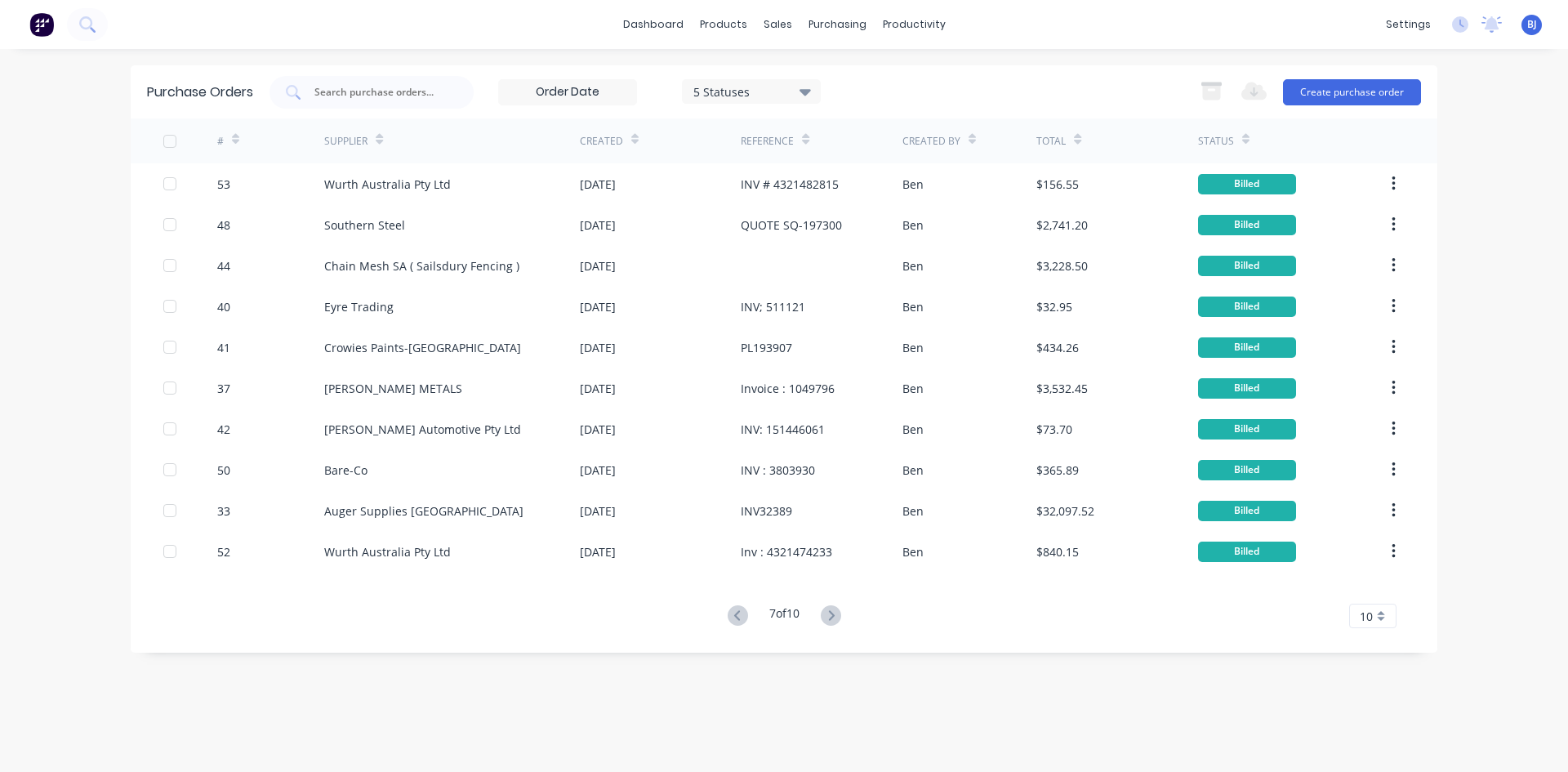
click at [833, 615] on icon at bounding box center [831, 616] width 20 height 20
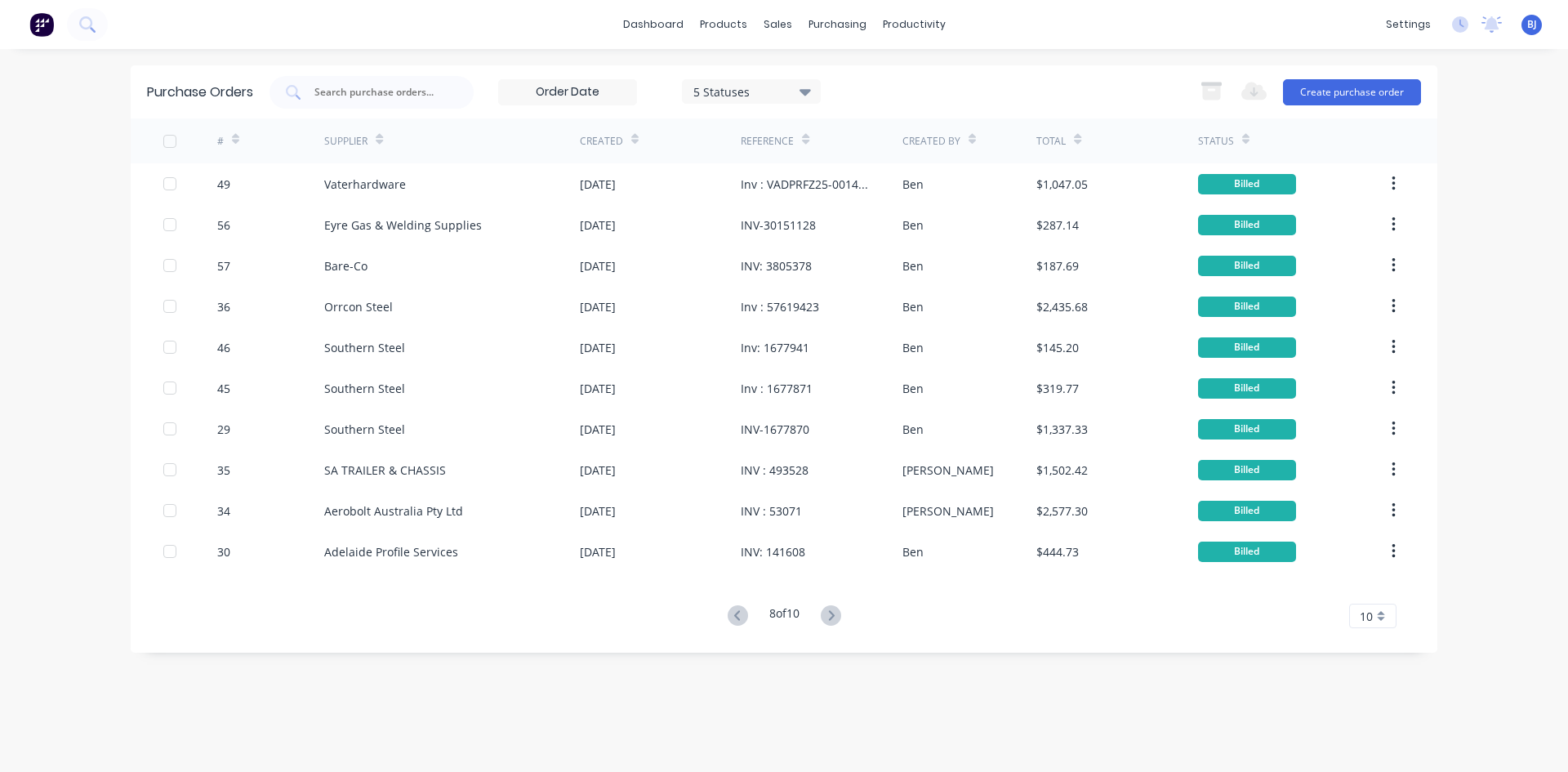
click at [833, 615] on icon at bounding box center [831, 616] width 20 height 20
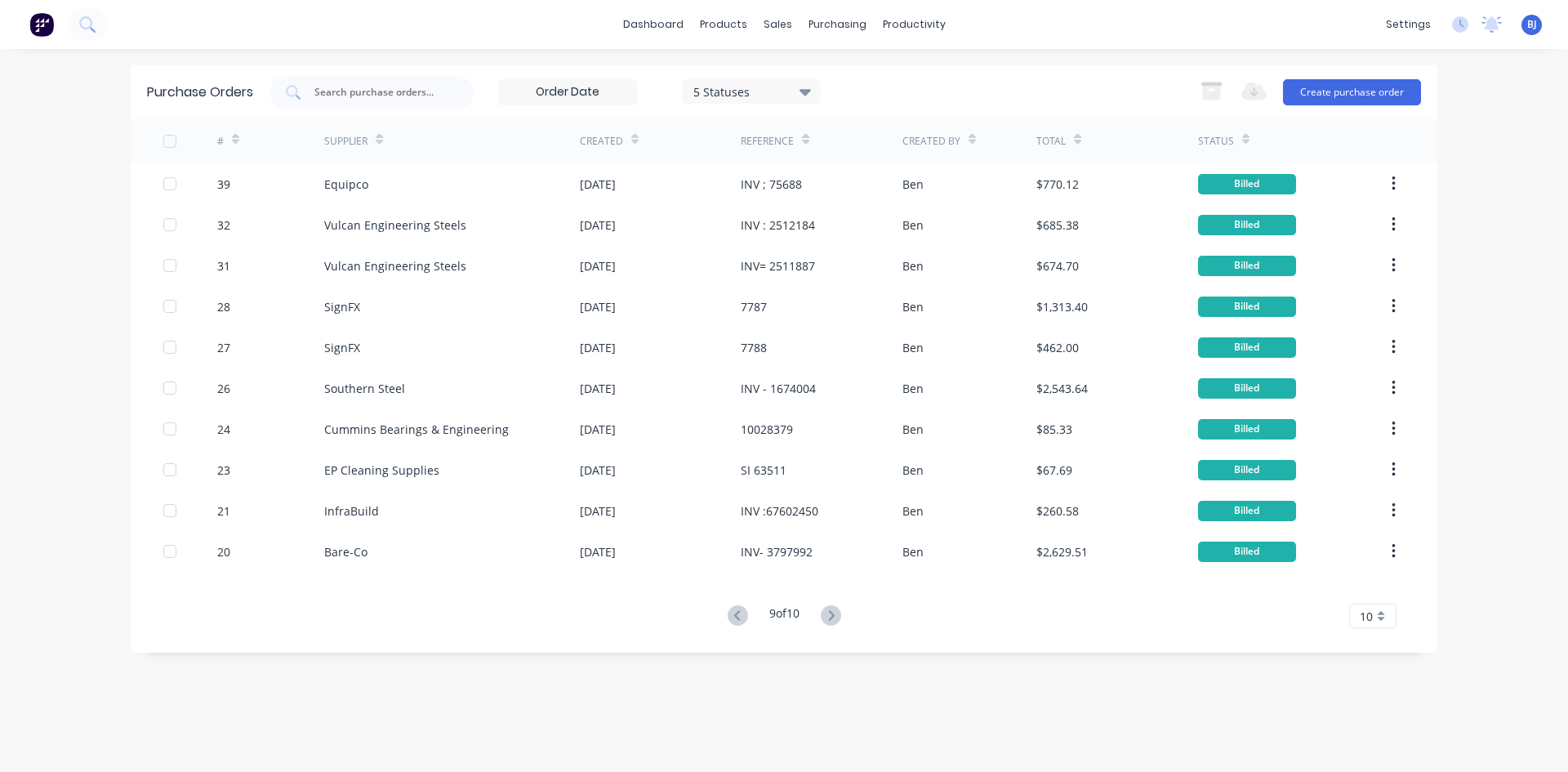
click at [833, 615] on icon at bounding box center [831, 616] width 20 height 20
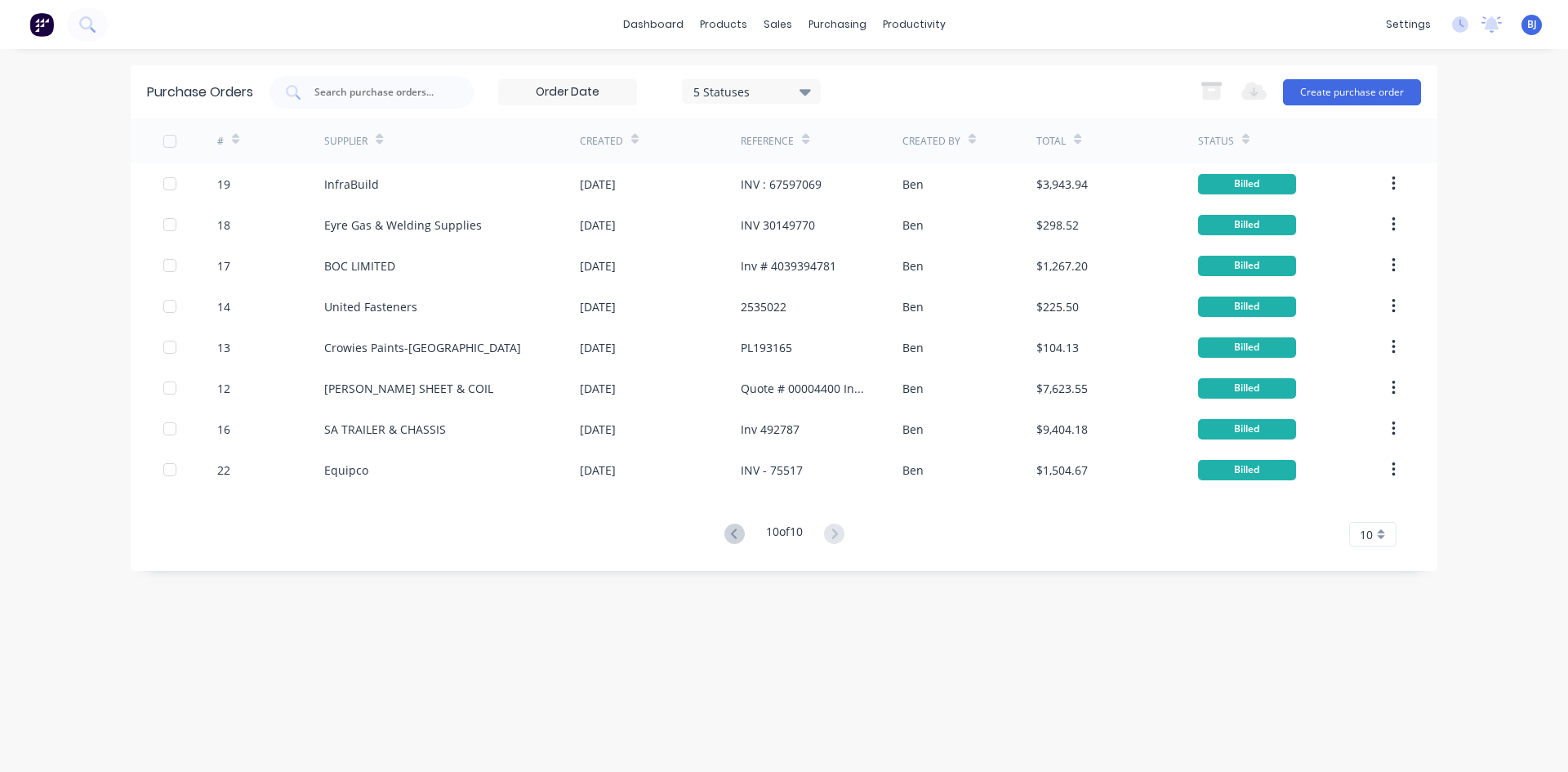
click at [833, 615] on div "Purchase Orders 5 Statuses 5 Statuses Export to Excel (XLSX) Create purchase or…" at bounding box center [784, 411] width 1307 height 691
click at [1324, 92] on button "Create purchase order" at bounding box center [1352, 92] width 138 height 26
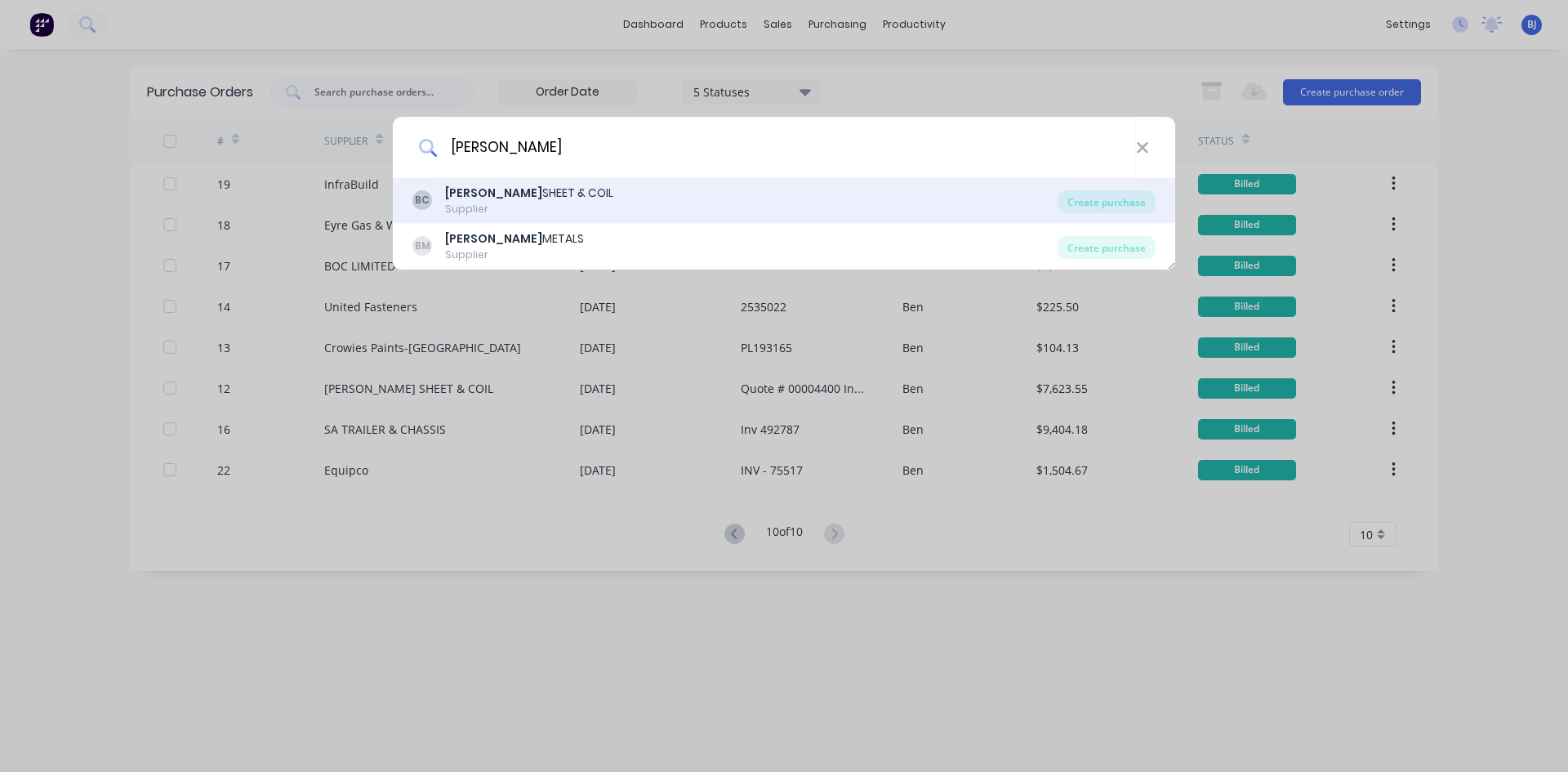
type input "brice"
click at [486, 196] on div "BRICE SHEET & COIL" at bounding box center [529, 193] width 168 height 17
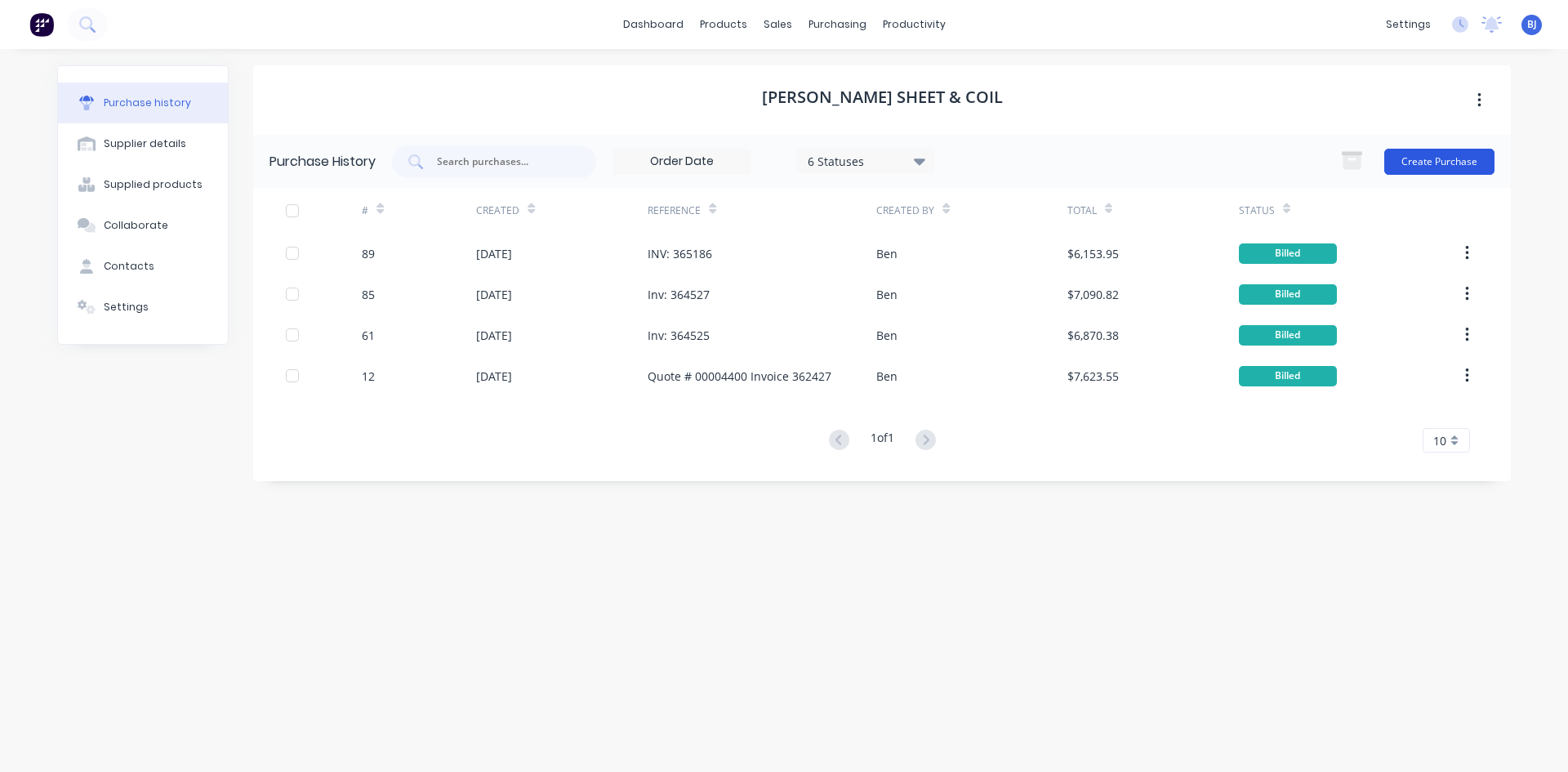
click at [1423, 152] on button "Create Purchase" at bounding box center [1439, 162] width 110 height 26
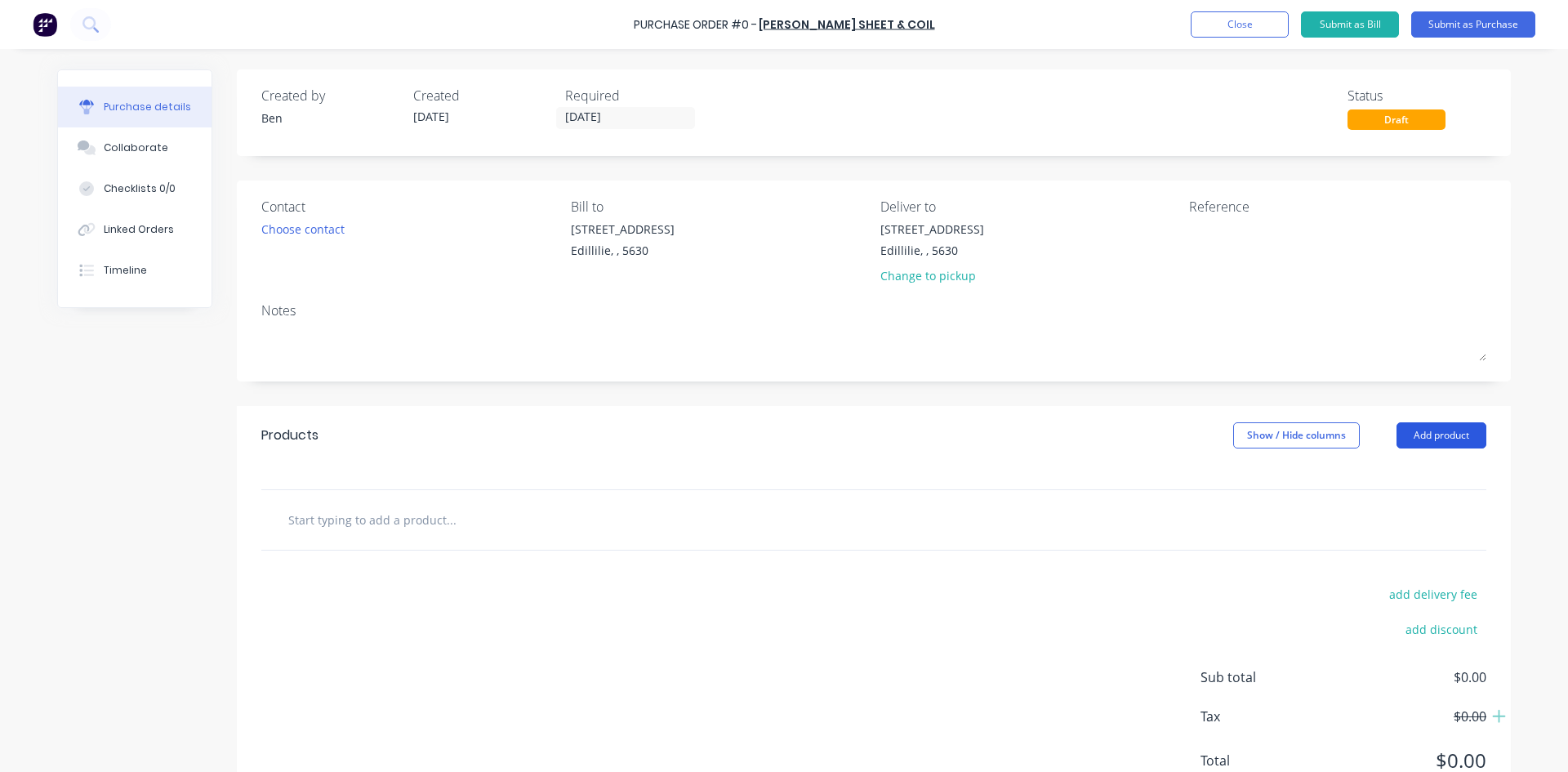
click at [1419, 428] on button "Add product" at bounding box center [1441, 435] width 89 height 26
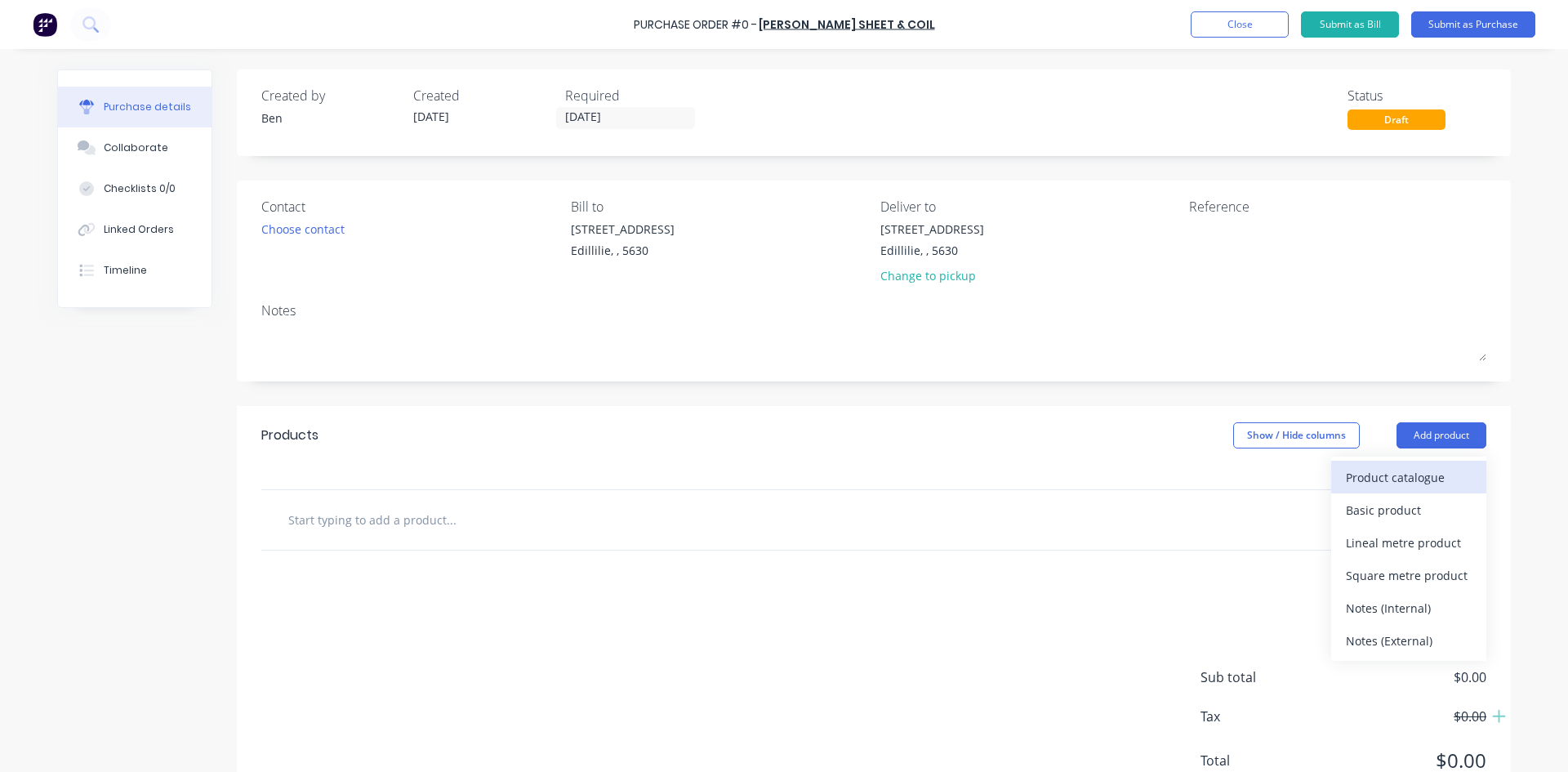
click at [1368, 470] on div "Product catalogue" at bounding box center [1409, 478] width 126 height 24
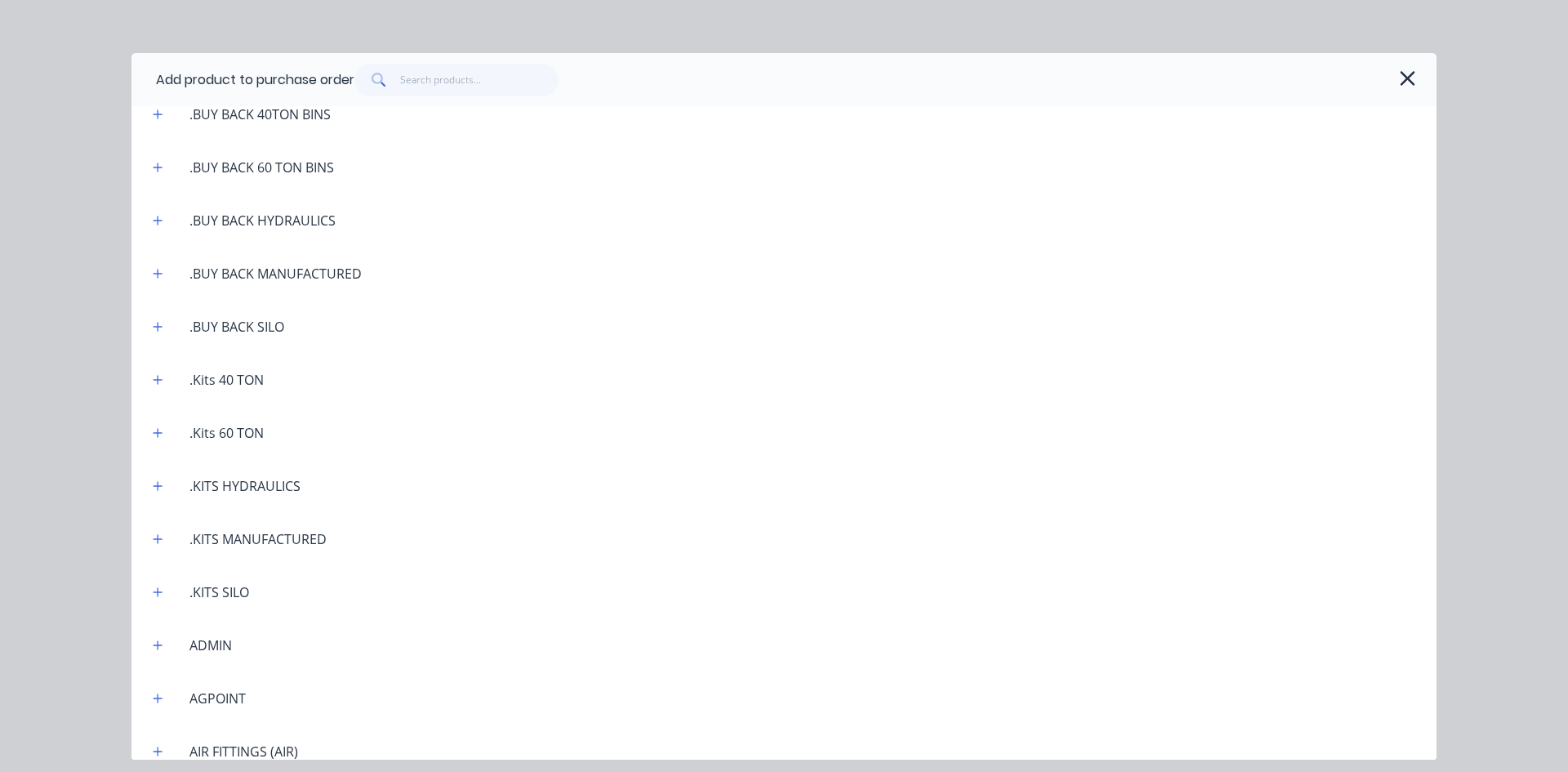
scroll to position [164, 0]
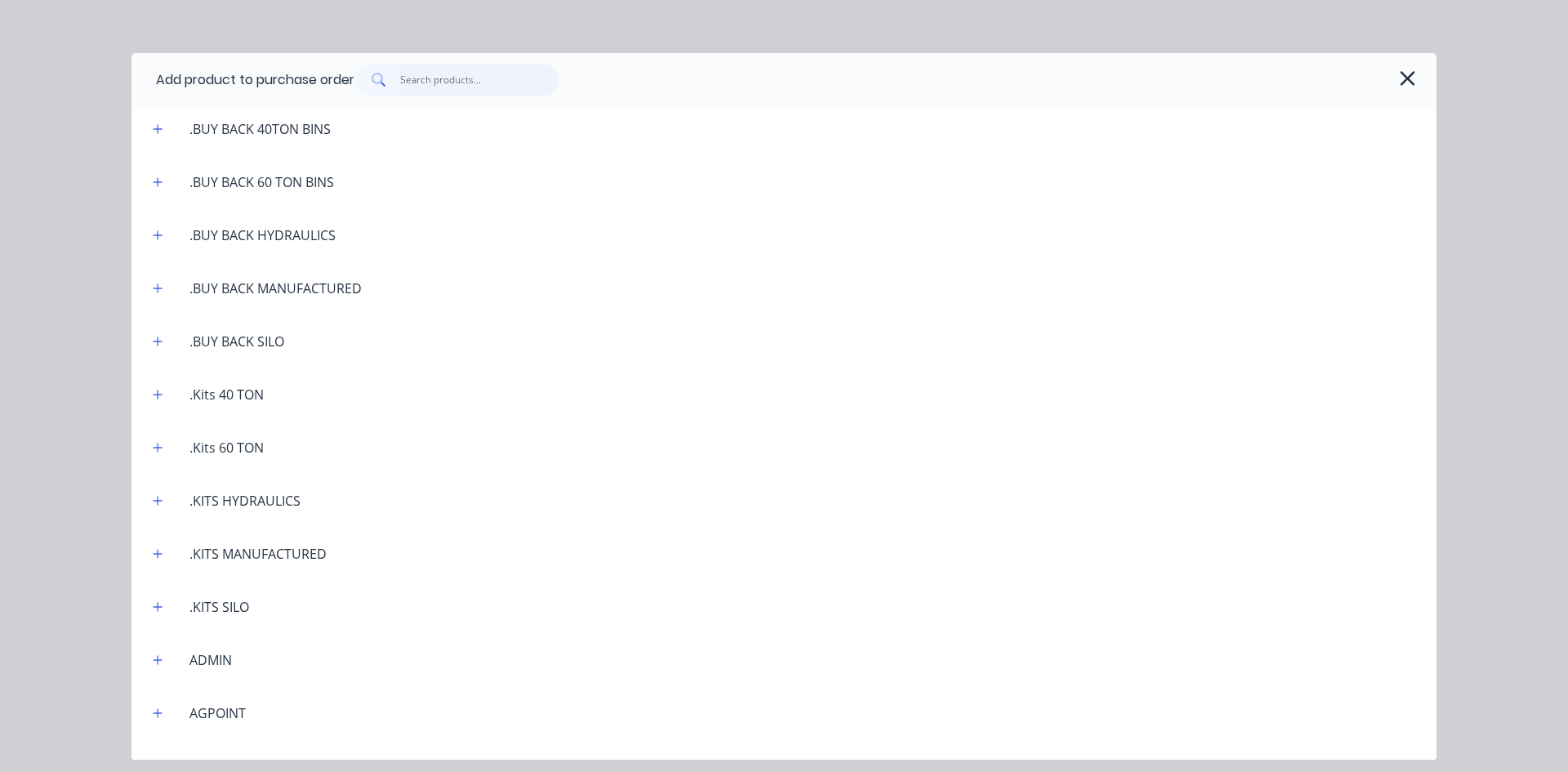
click at [418, 87] on input "text" at bounding box center [479, 80] width 159 height 33
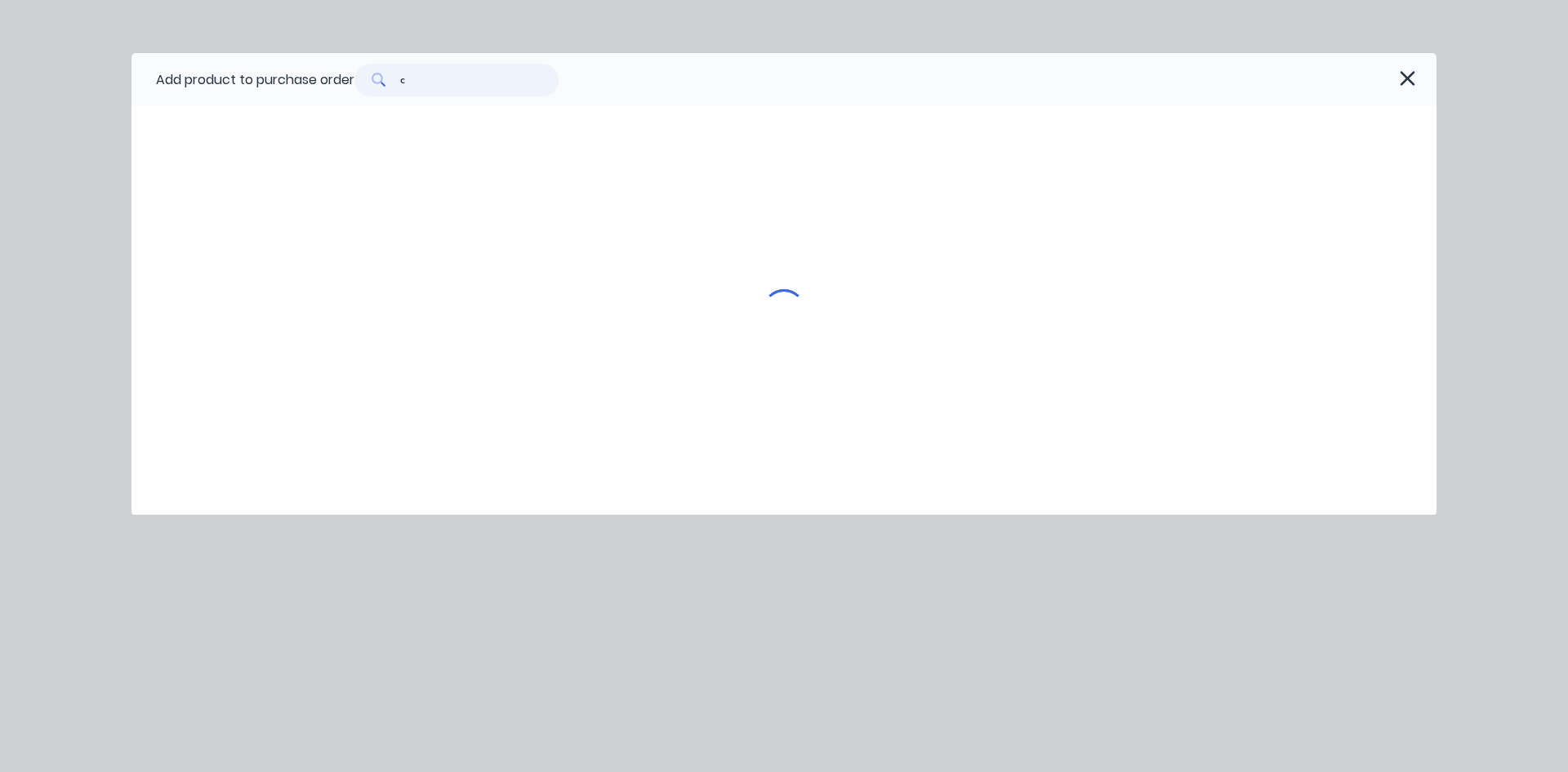
scroll to position [0, 0]
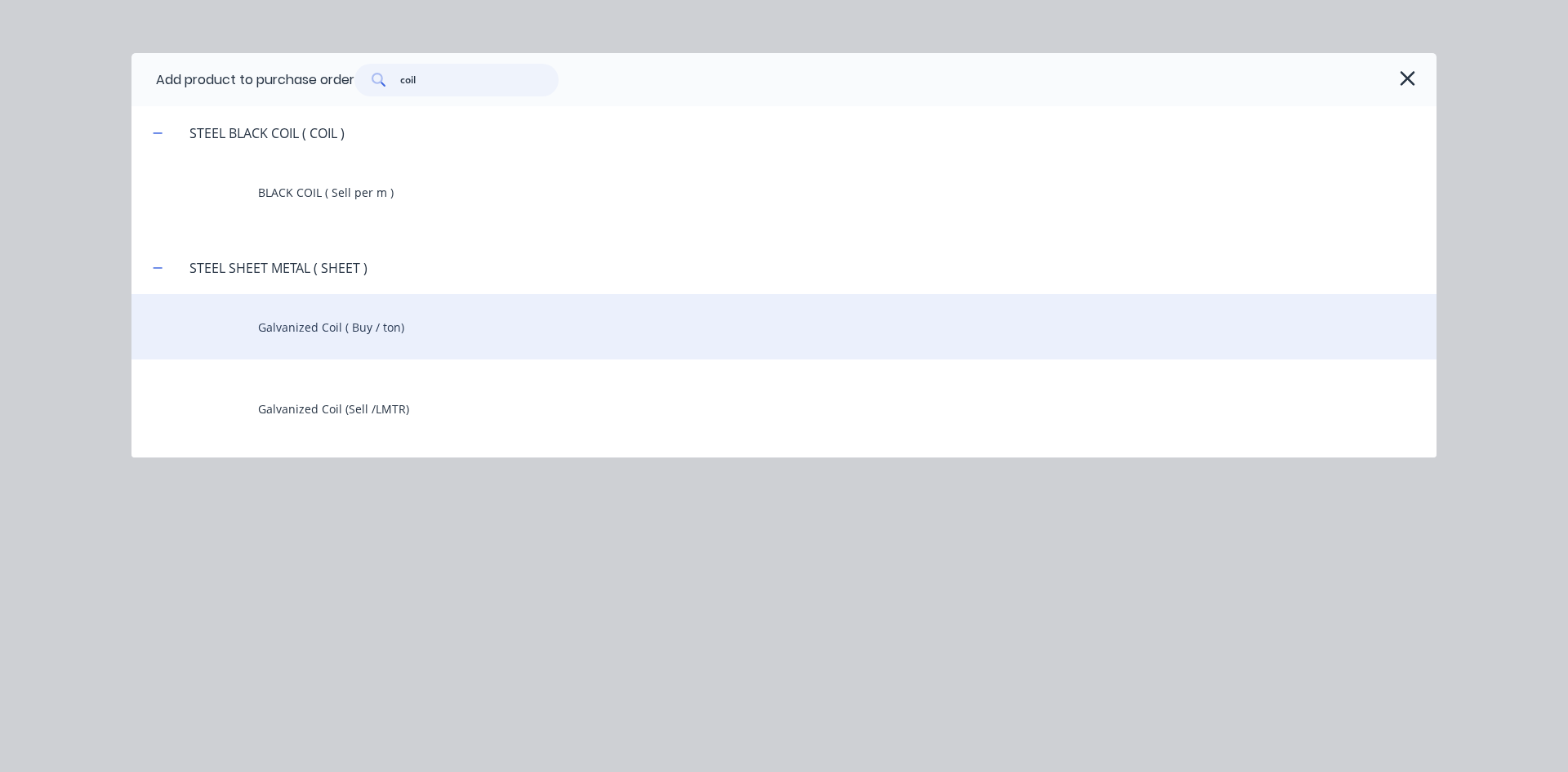
type input "coil"
click at [343, 330] on div "Galvanized Coil ( Buy / ton)" at bounding box center [784, 327] width 1305 height 66
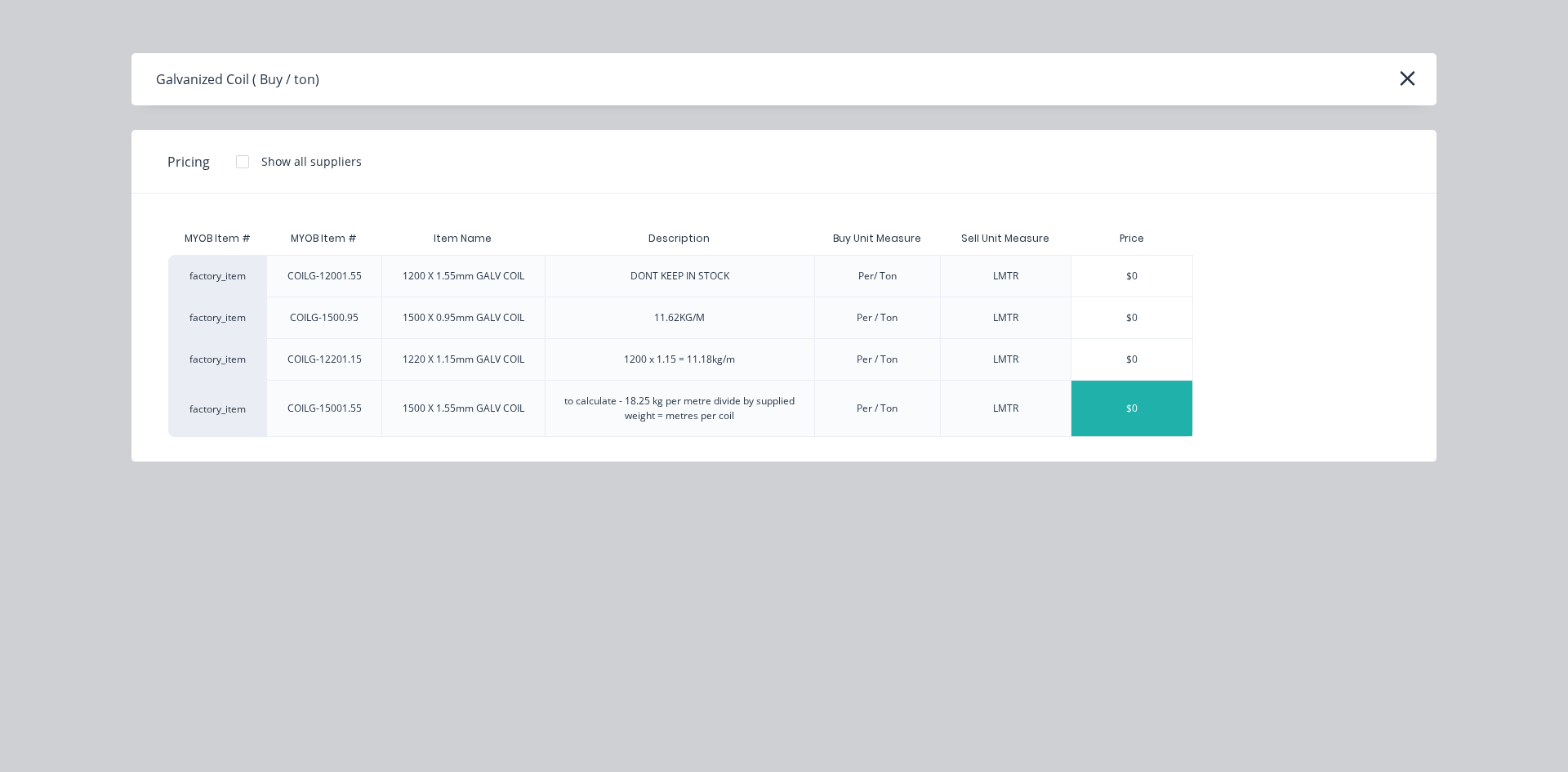
click at [1117, 407] on div "$0" at bounding box center [1131, 408] width 121 height 56
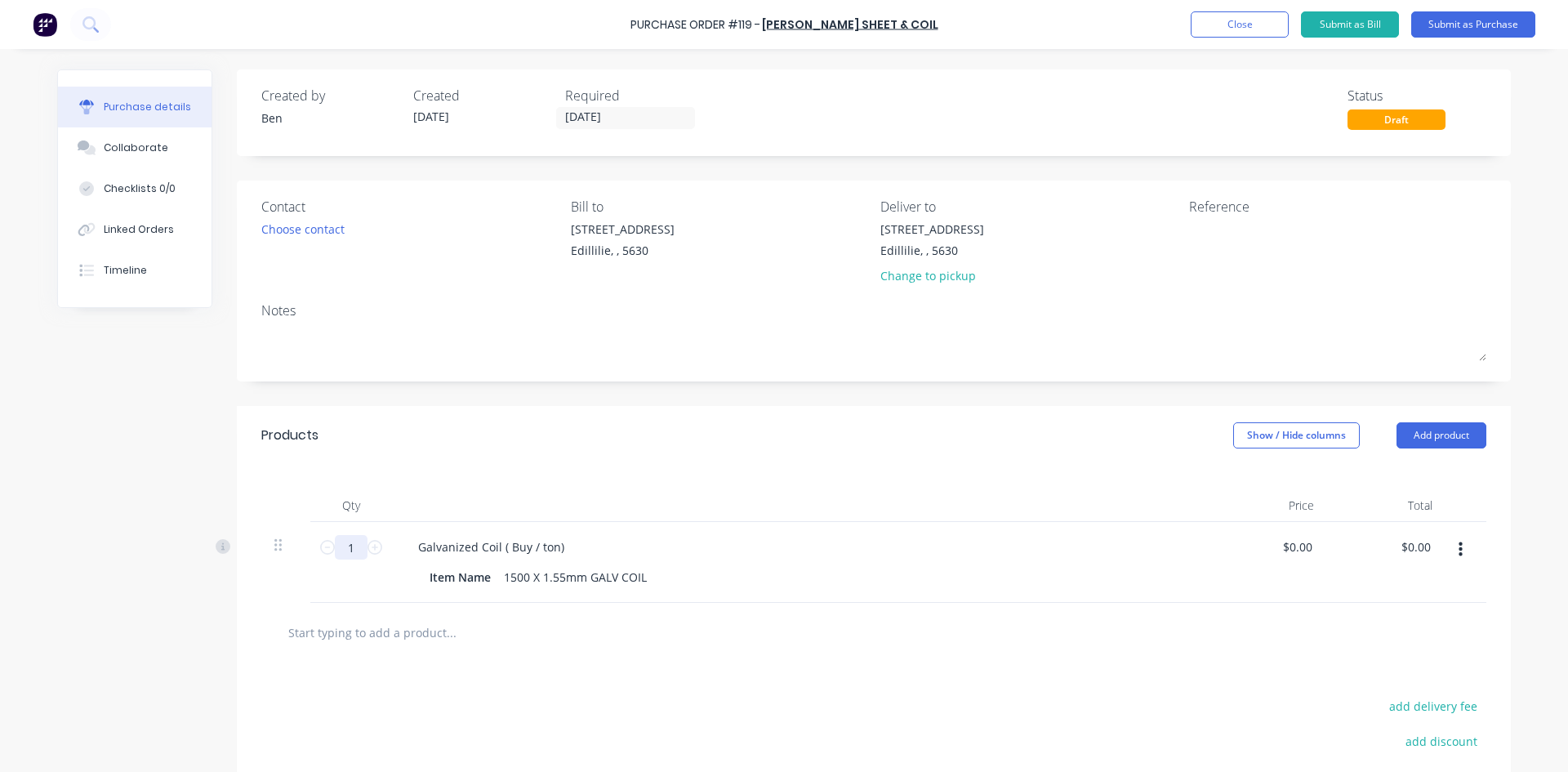
click at [352, 548] on input "1" at bounding box center [352, 547] width 33 height 25
type input "3.67"
click at [1413, 542] on input "0.00" at bounding box center [1415, 547] width 37 height 24
click at [1426, 542] on input "0.00" at bounding box center [1418, 547] width 31 height 24
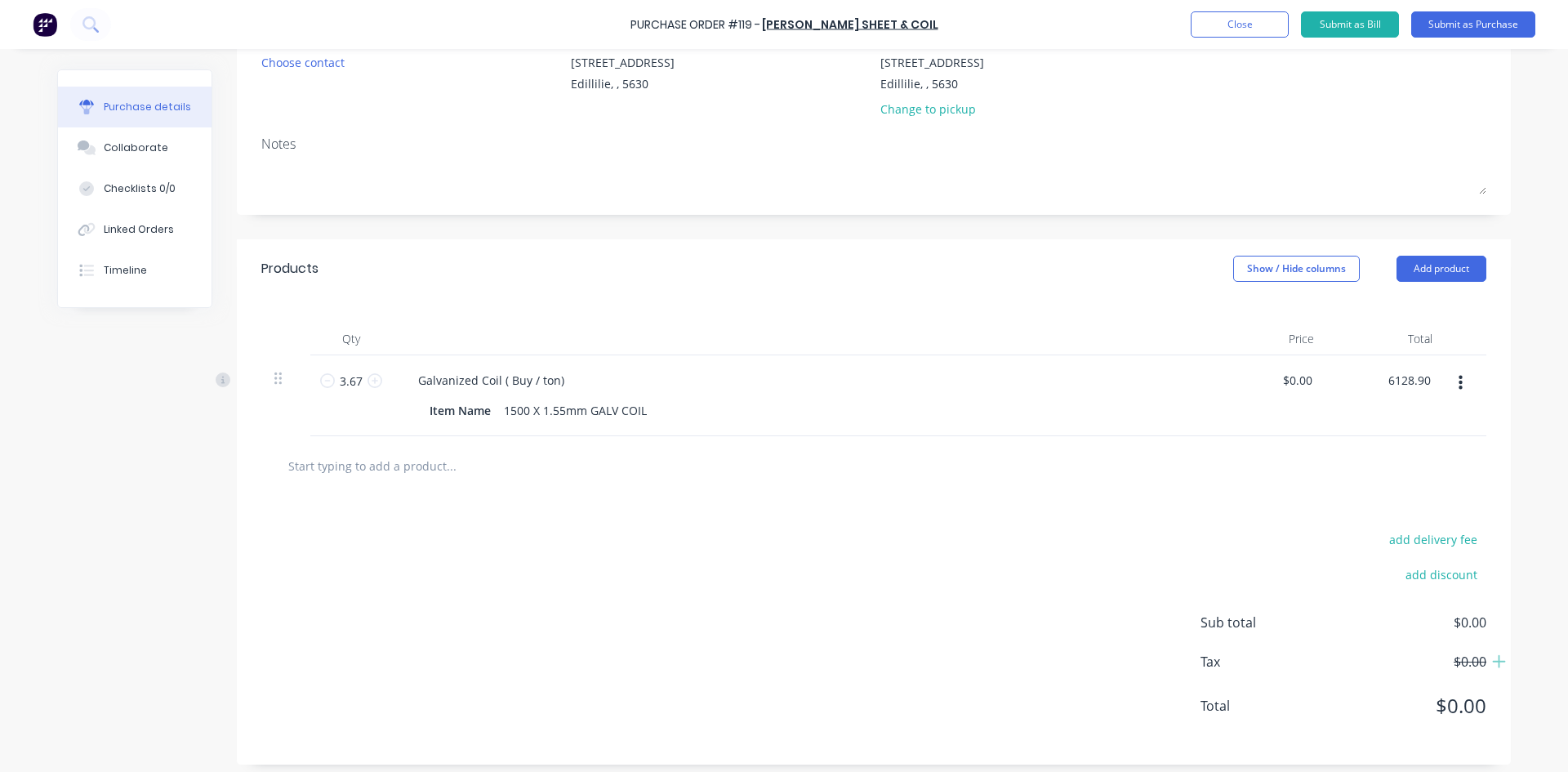
scroll to position [175, 0]
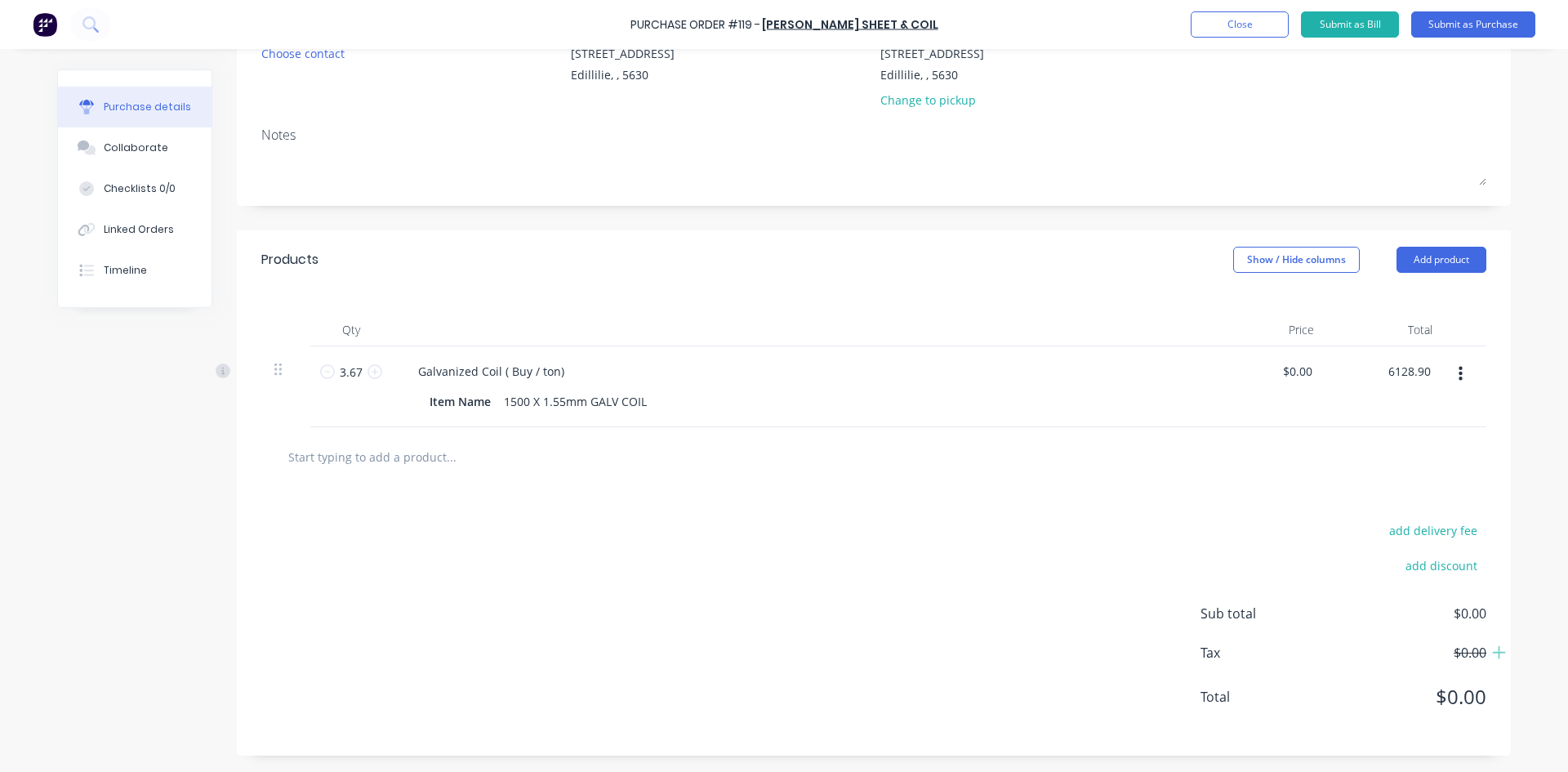
type input "6128.90"
type input "$1,670.00"
type input "$6,128.90"
click at [1260, 506] on div "add delivery fee add discount Sub total $0.00 Tax $0.00 Total $0.00" at bounding box center [873, 621] width 1274 height 269
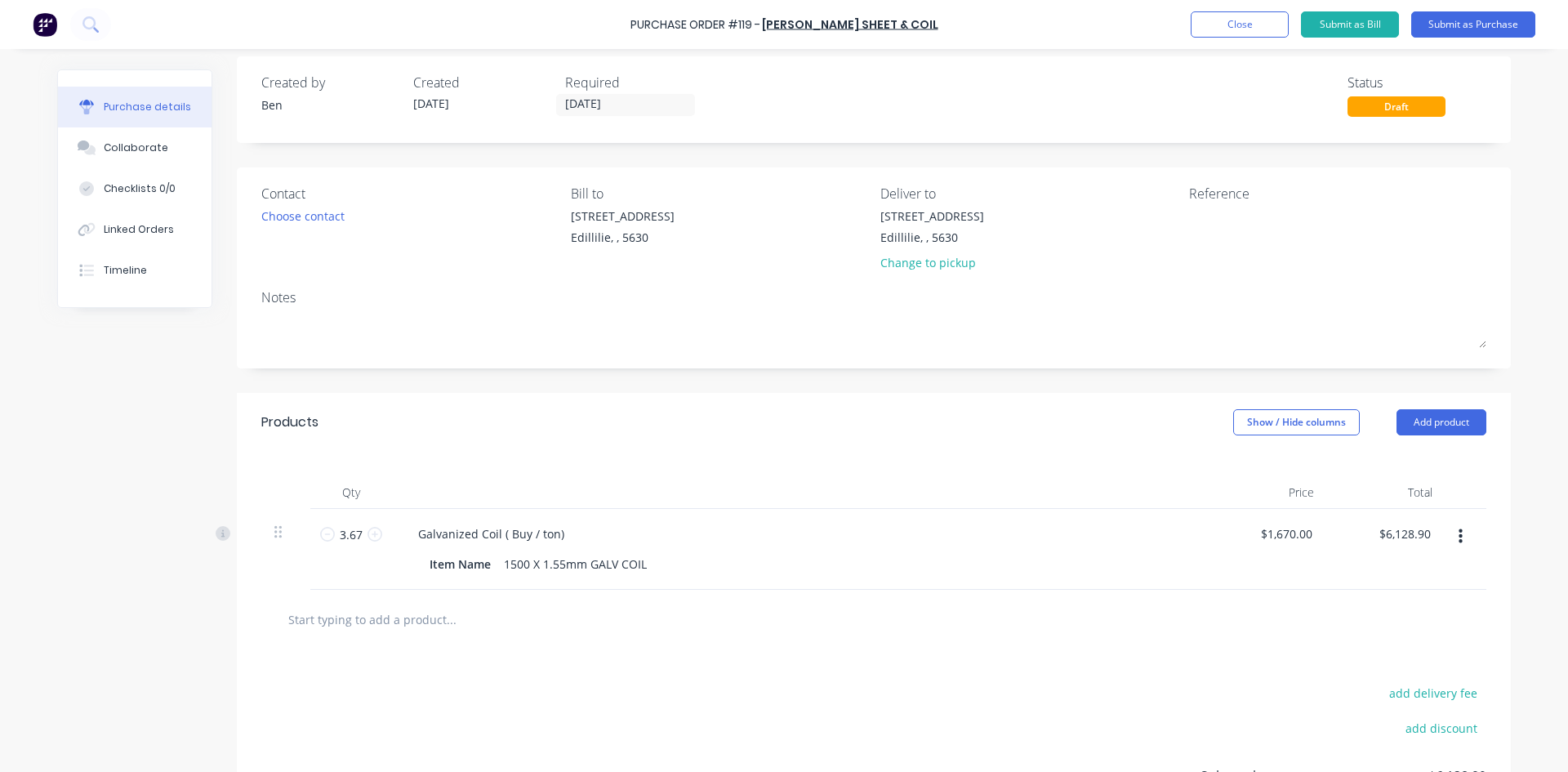
scroll to position [0, 0]
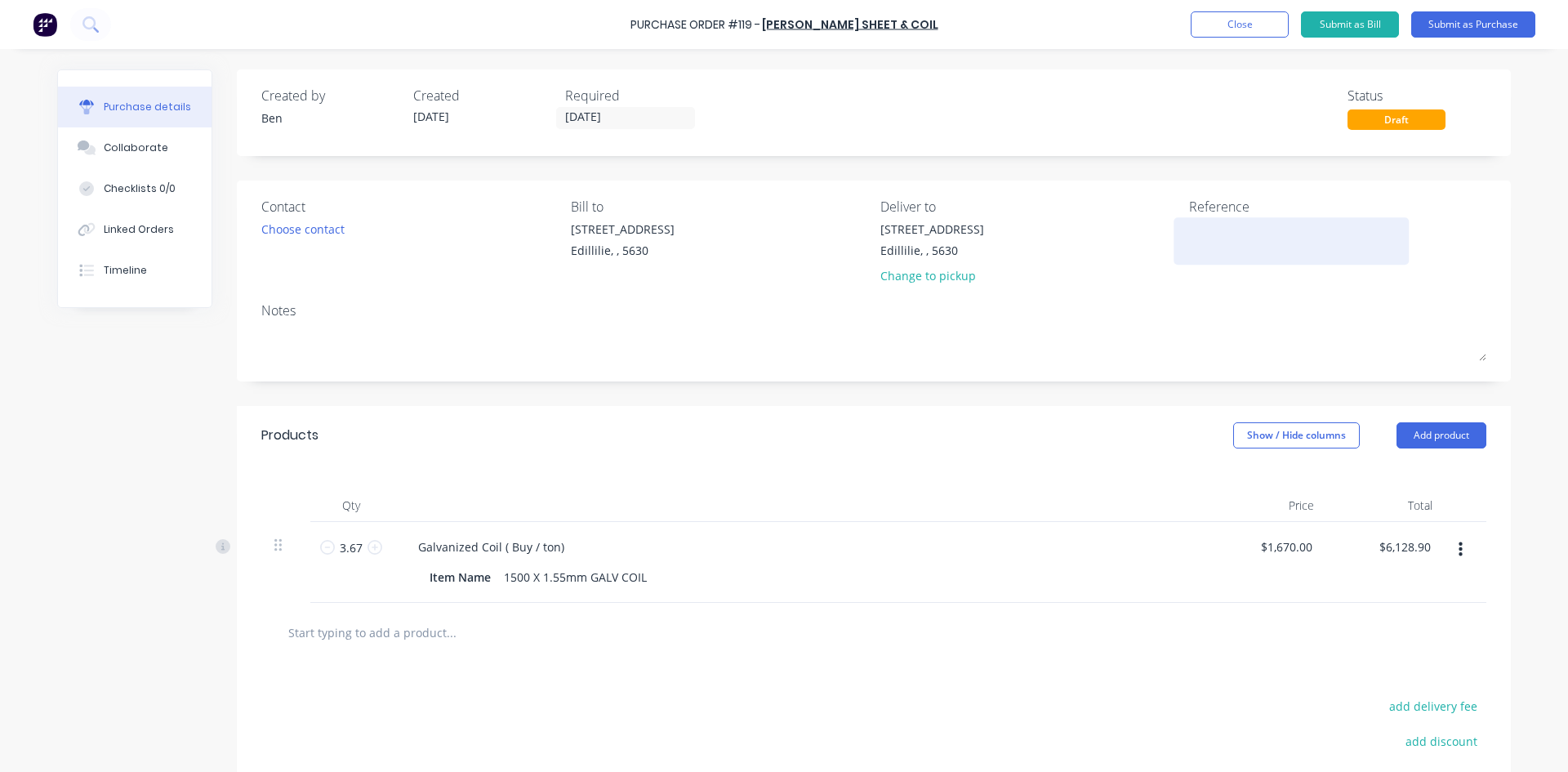
click at [1198, 243] on textarea at bounding box center [1291, 238] width 205 height 37
type textarea "INV: 365367"
type textarea "x"
type textarea "INV: 365367"
click at [612, 118] on input "[DATE]" at bounding box center [626, 118] width 137 height 20
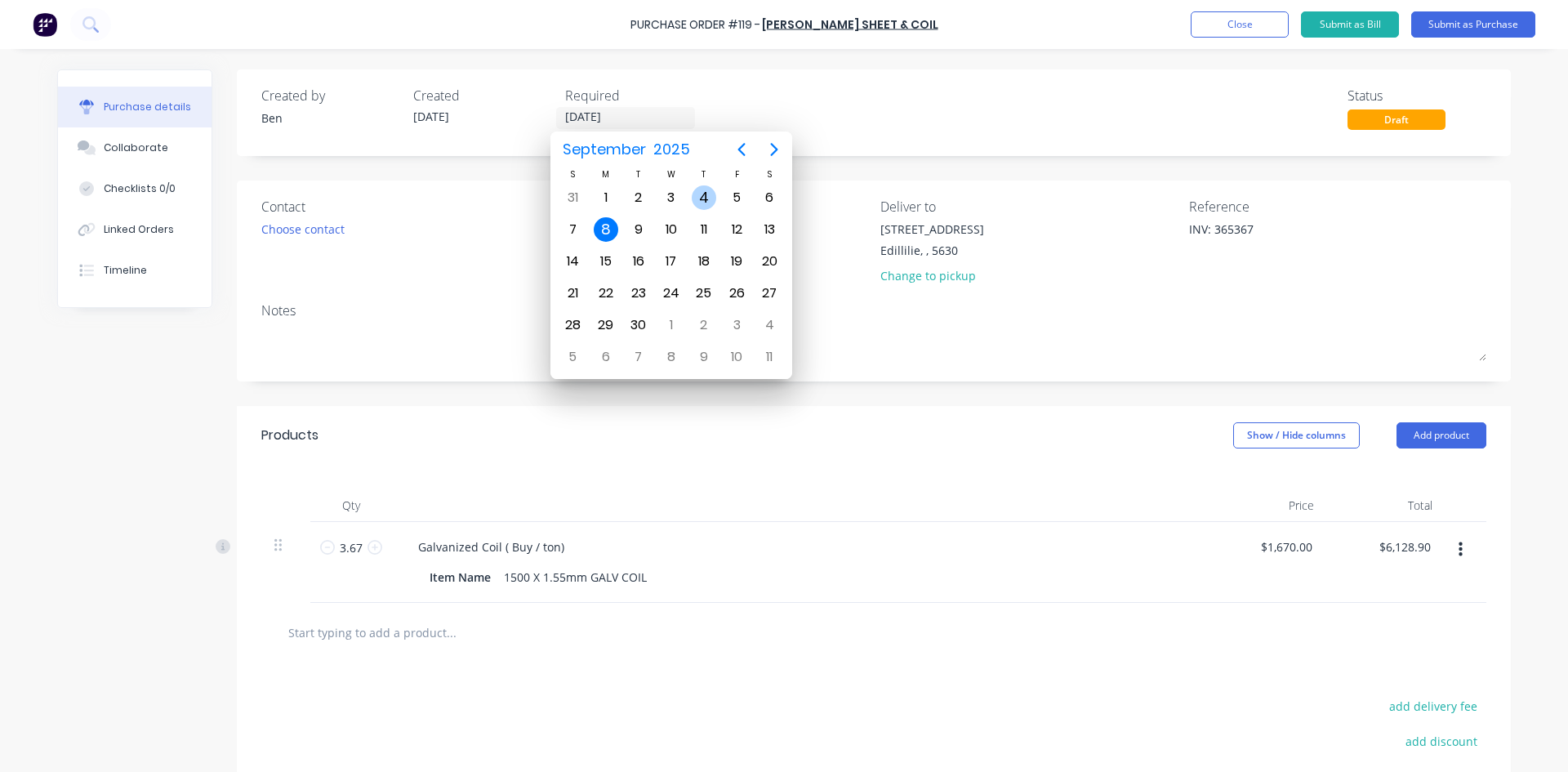
click at [703, 197] on div "4" at bounding box center [703, 197] width 25 height 25
type textarea "x"
type input "04/09/25"
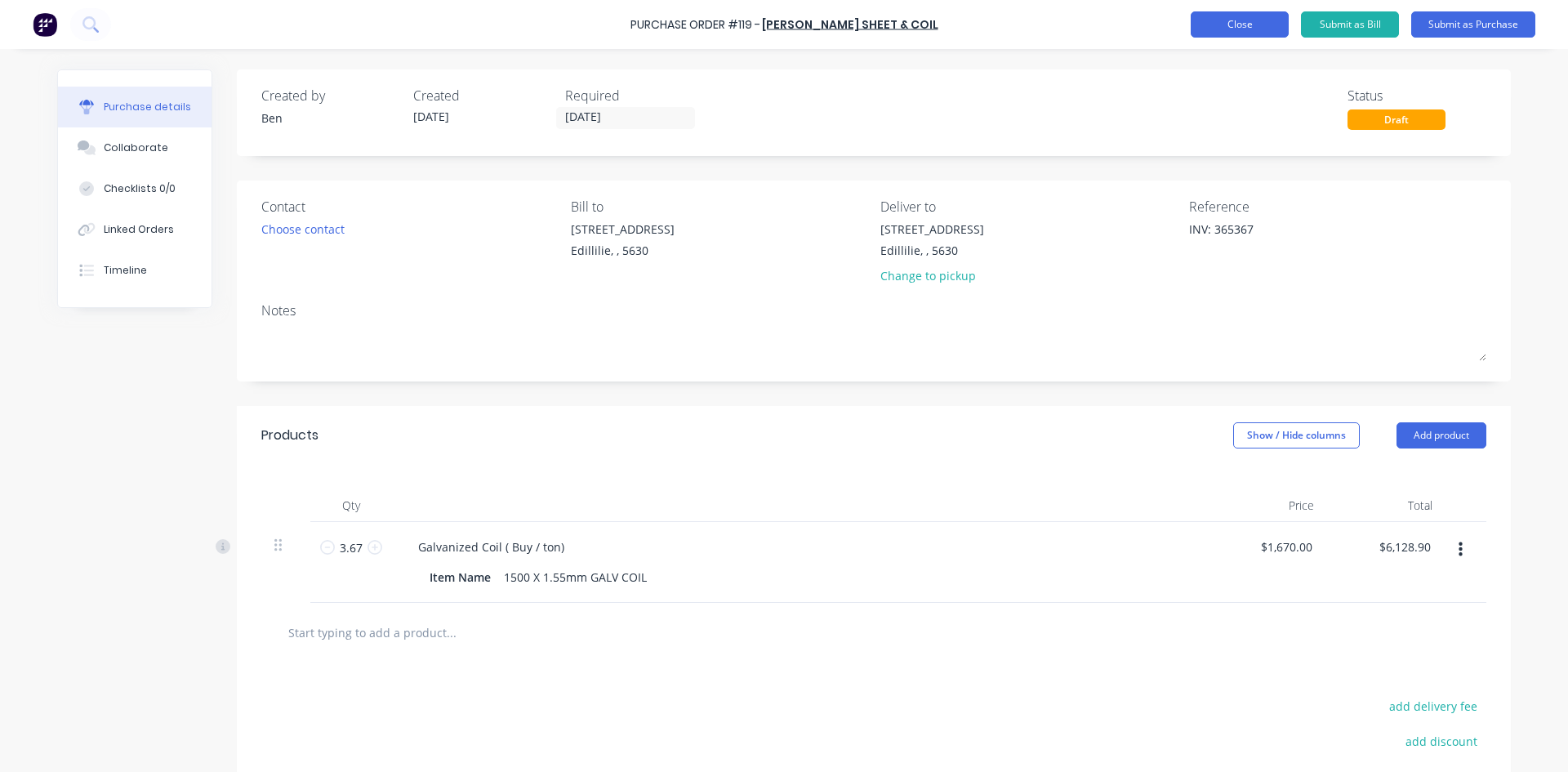
click at [1256, 26] on button "Close" at bounding box center [1239, 25] width 98 height 26
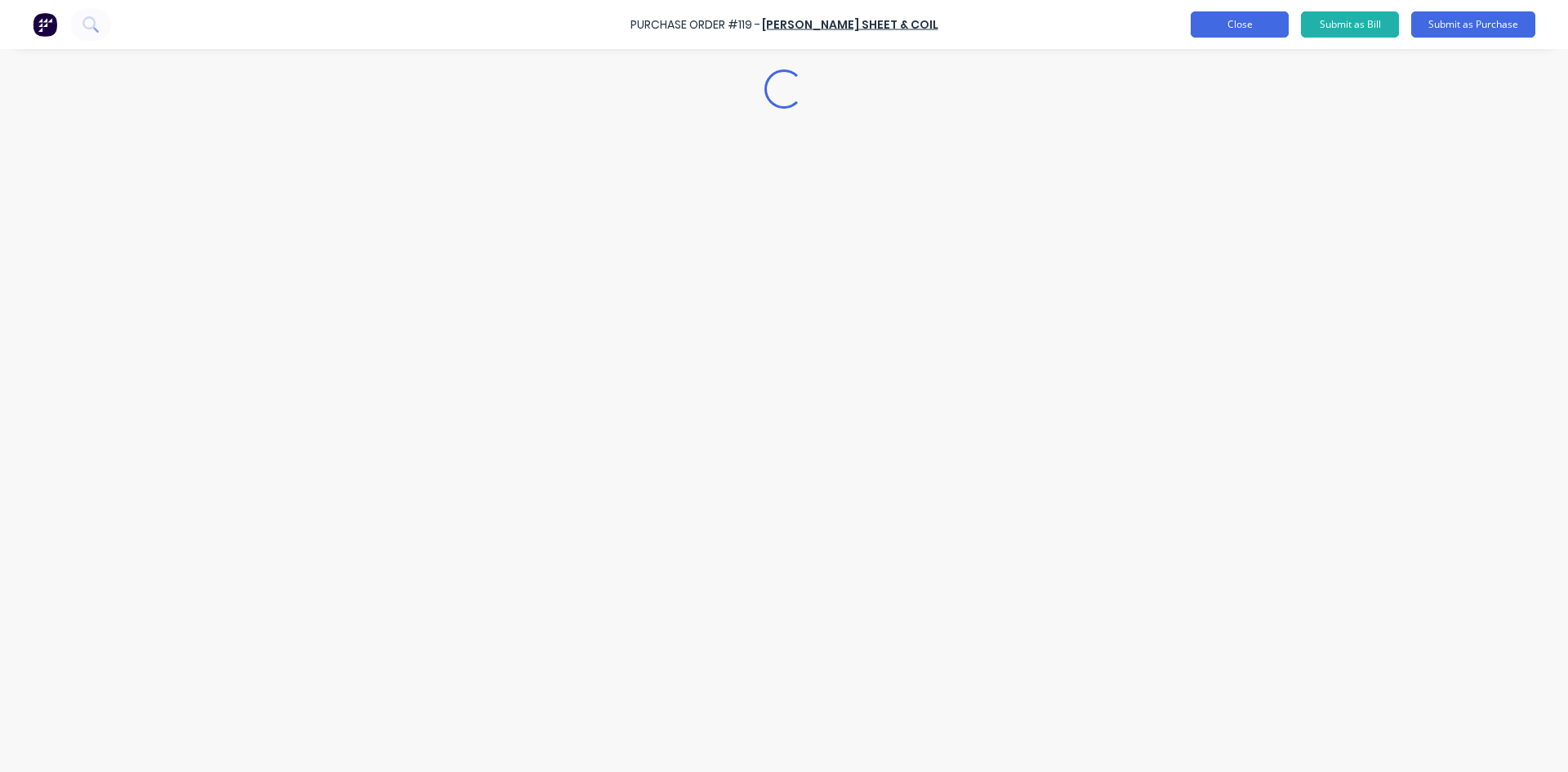
type textarea "x"
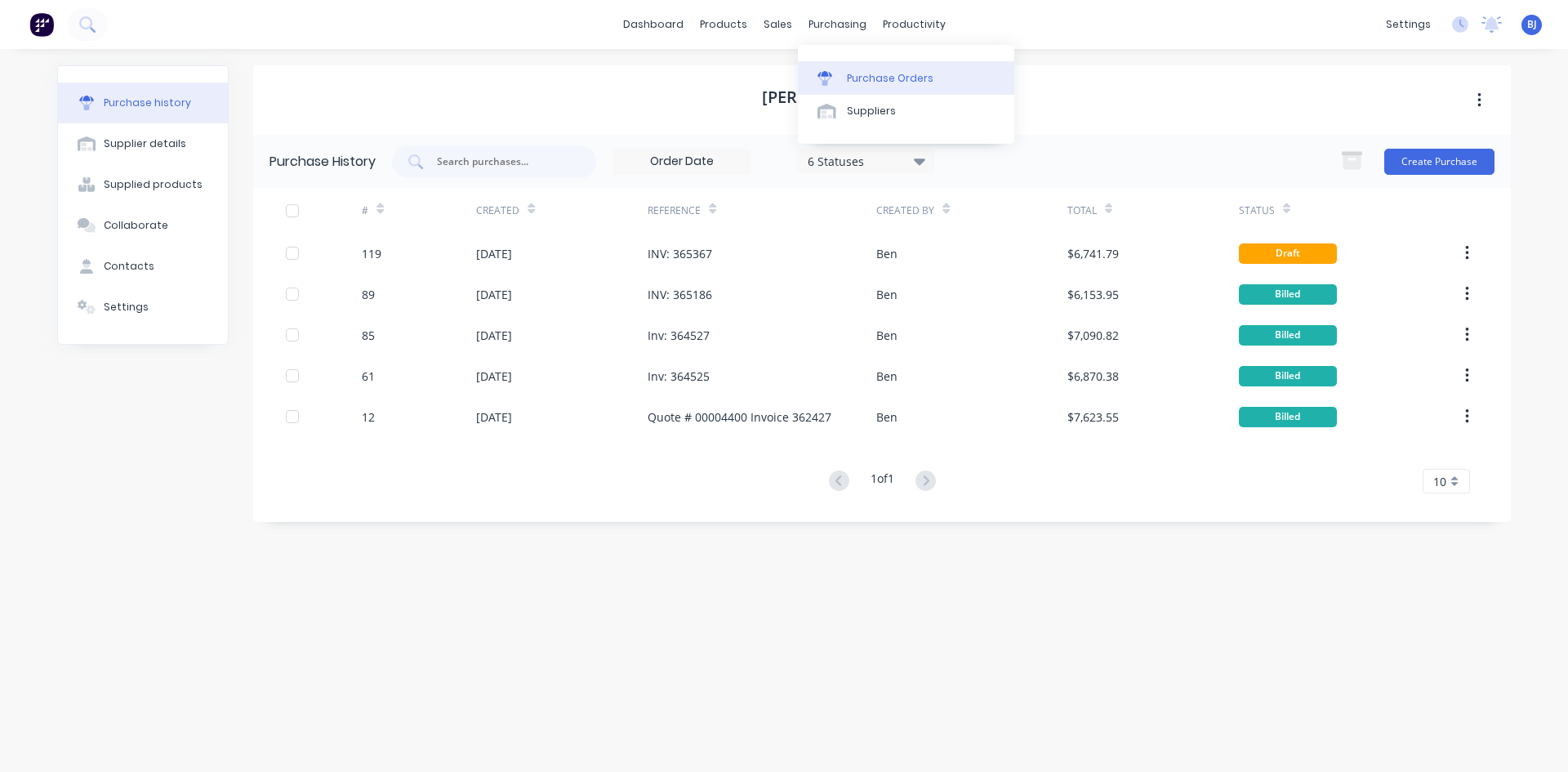
click at [847, 75] on div "Purchase Orders" at bounding box center [889, 79] width 87 height 15
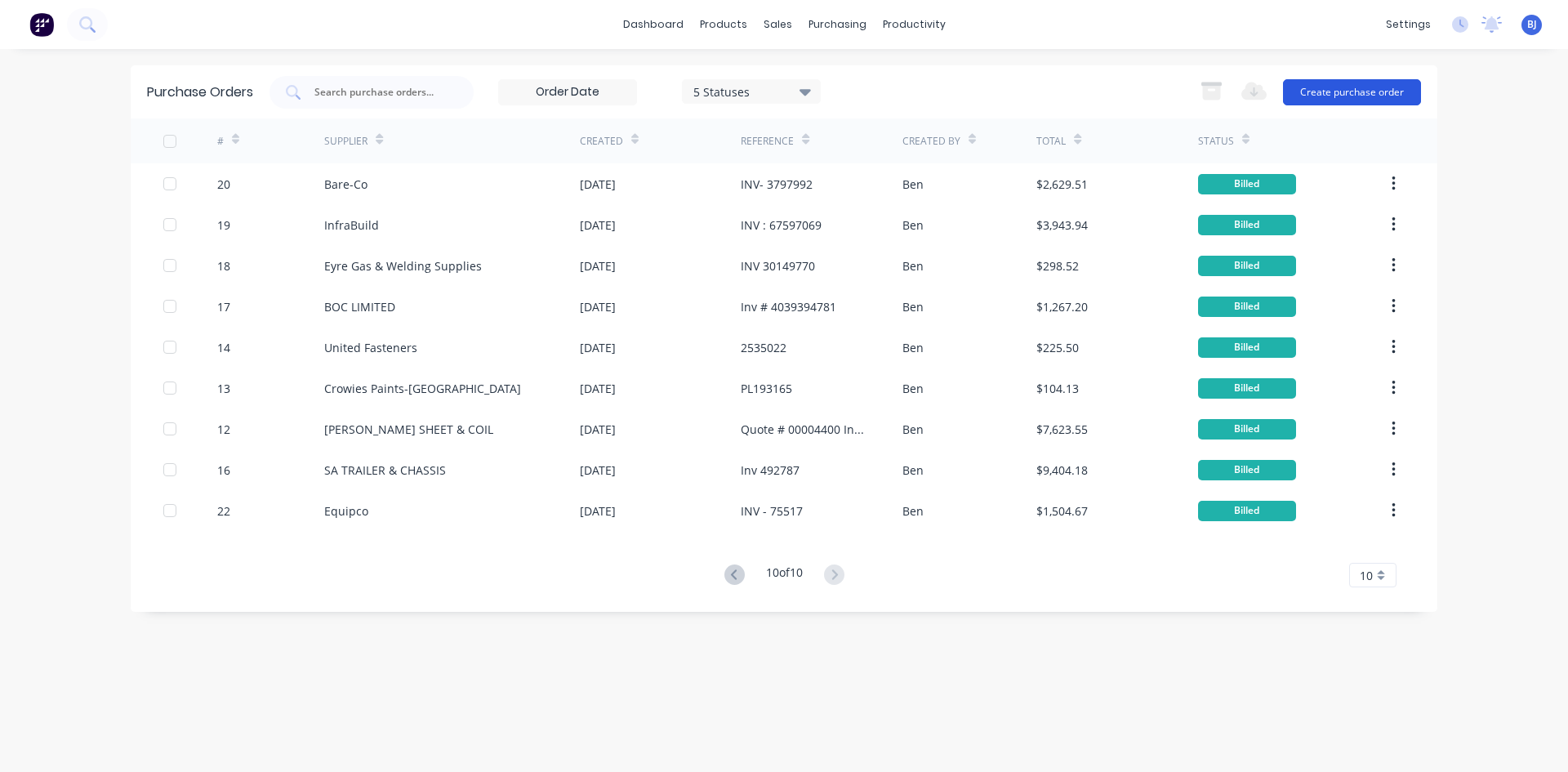
click at [1366, 87] on button "Create purchase order" at bounding box center [1352, 92] width 138 height 26
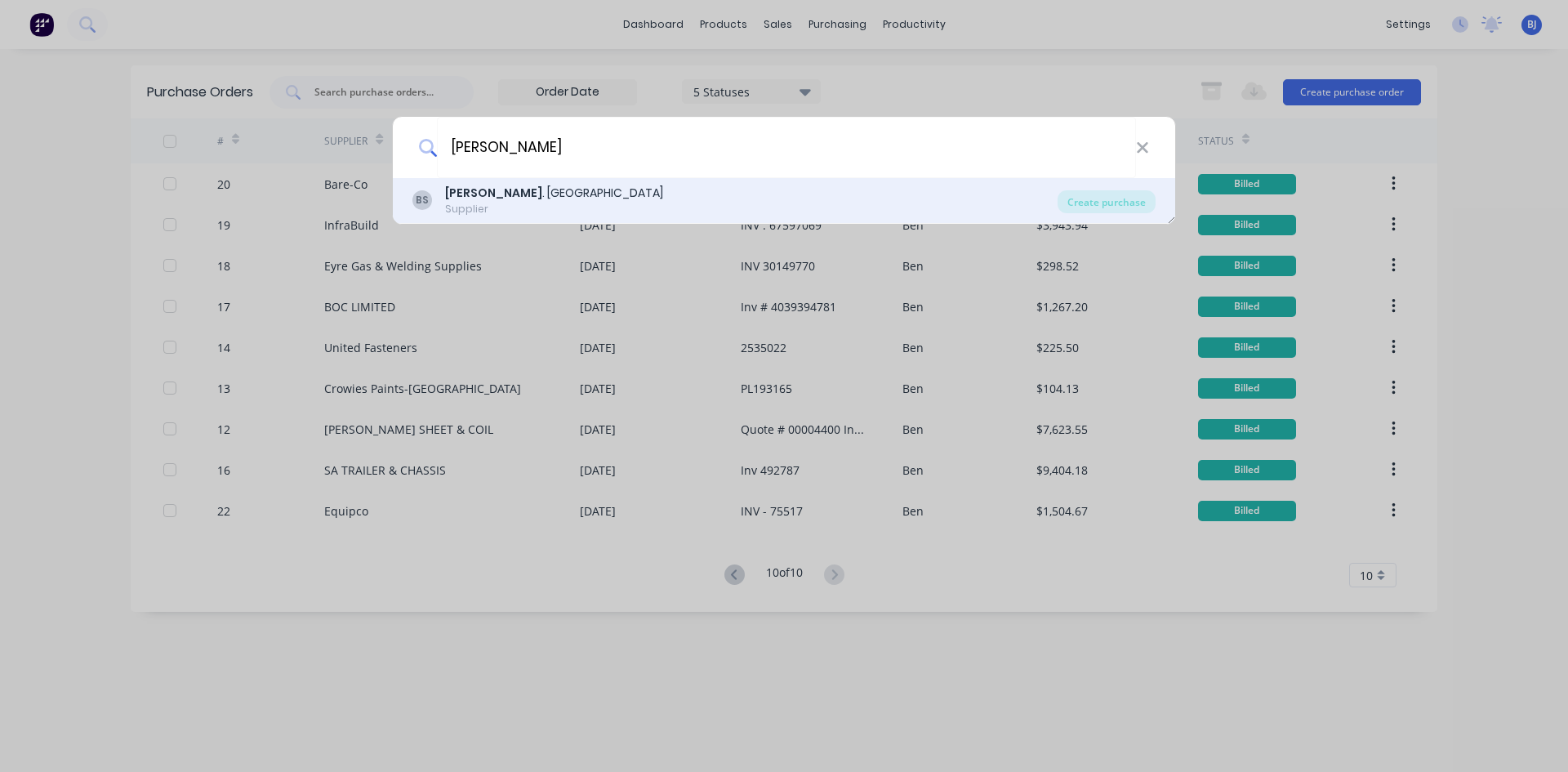
type input "b.l"
click at [444, 198] on div "BS B.L . Shipway Supplier" at bounding box center [735, 200] width 645 height 32
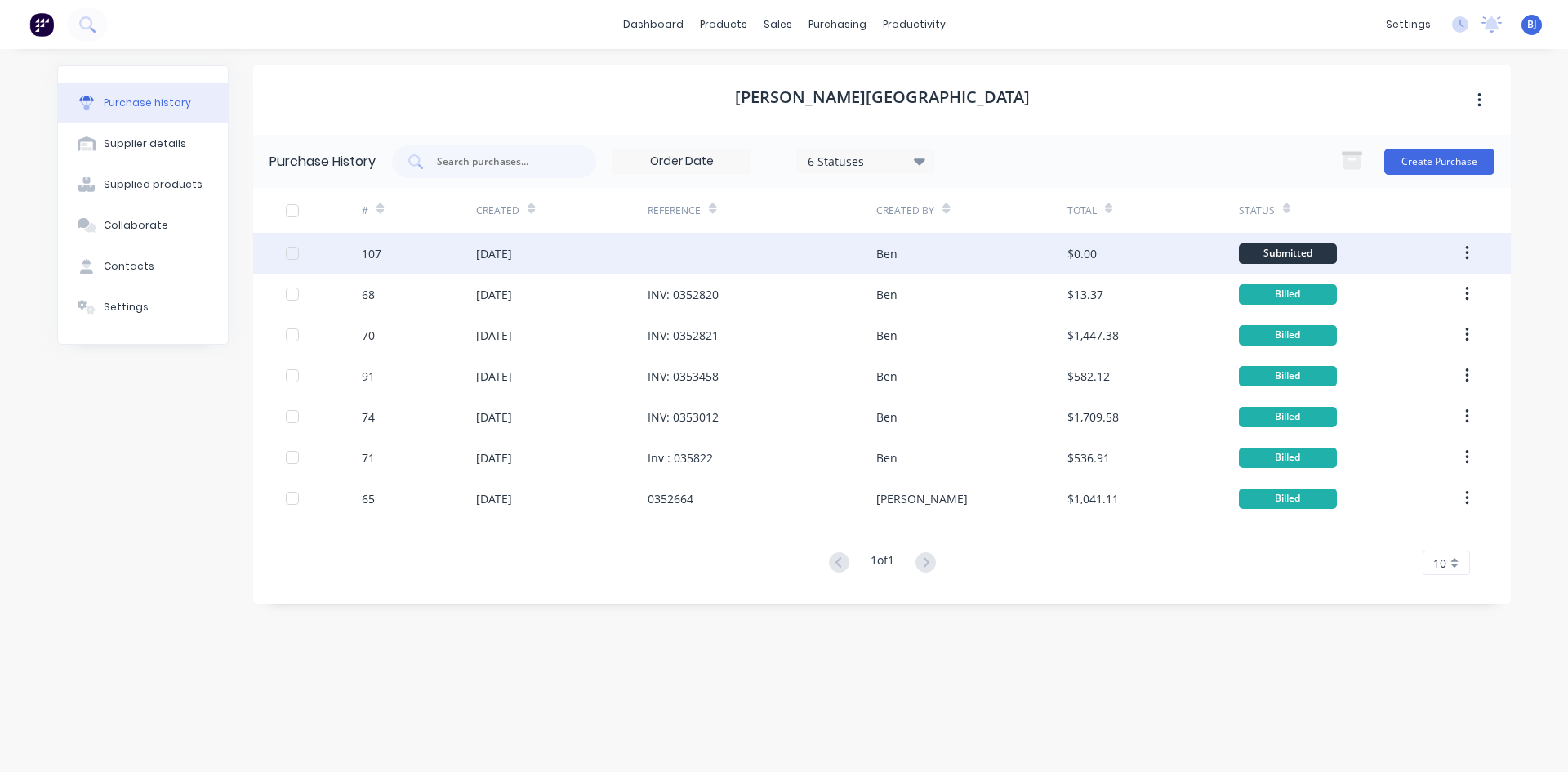
click at [508, 259] on div "[DATE]" at bounding box center [493, 253] width 36 height 17
type textarea "x"
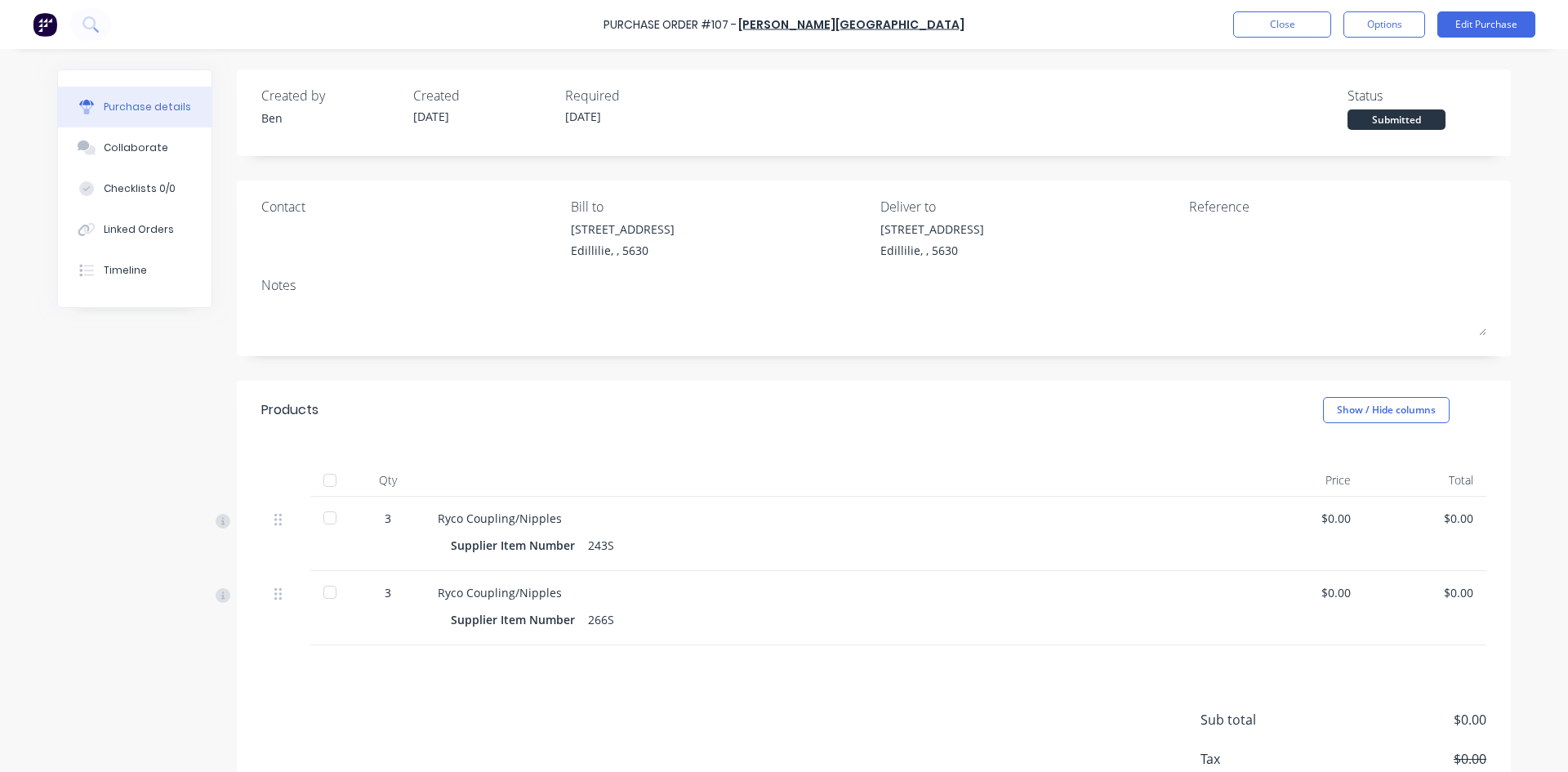
click at [1463, 521] on div "$0.00" at bounding box center [1425, 518] width 97 height 17
click at [1510, 21] on button "Edit Purchase" at bounding box center [1486, 25] width 98 height 26
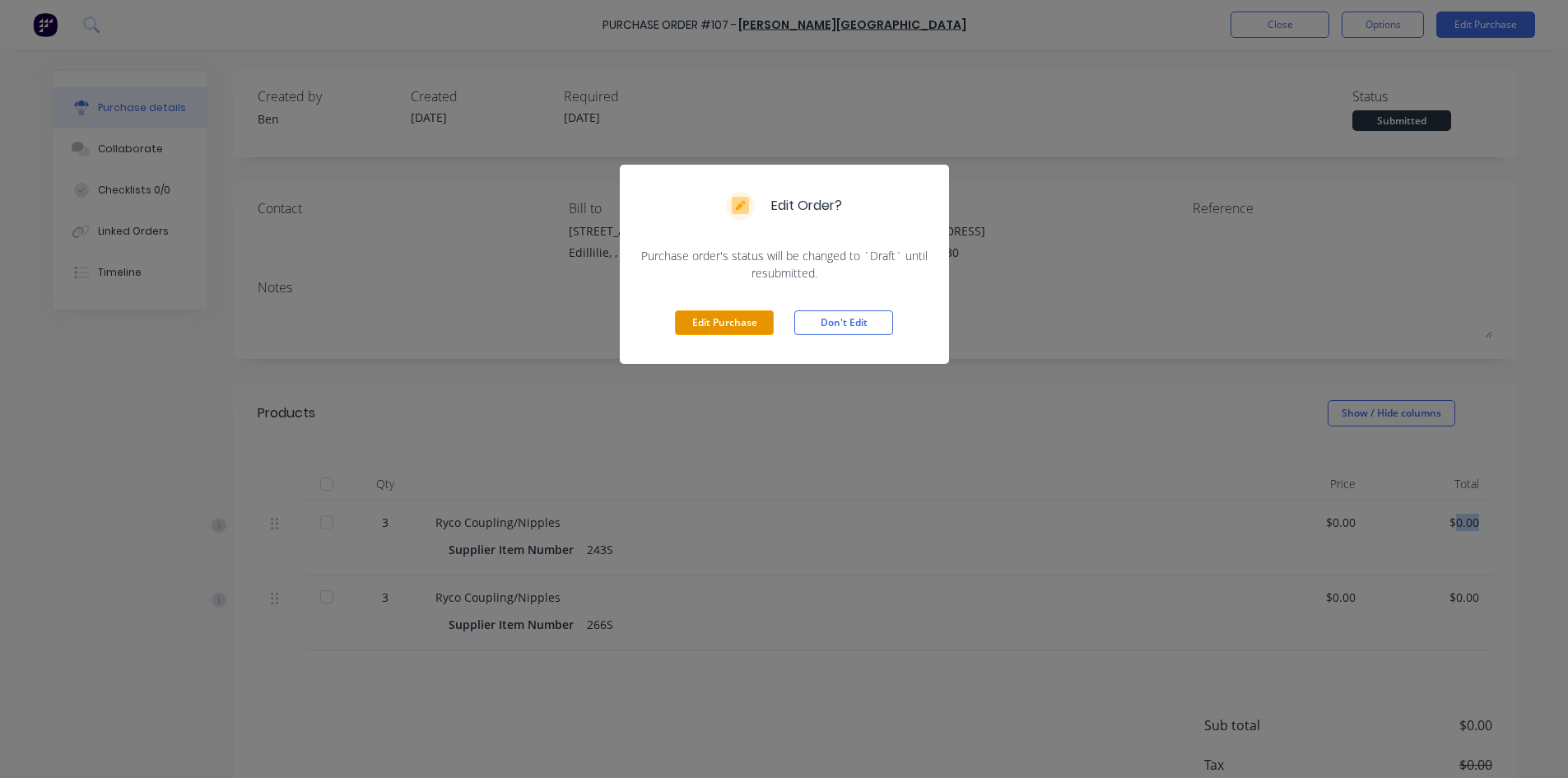
click at [737, 311] on button "Edit Purchase" at bounding box center [724, 322] width 99 height 25
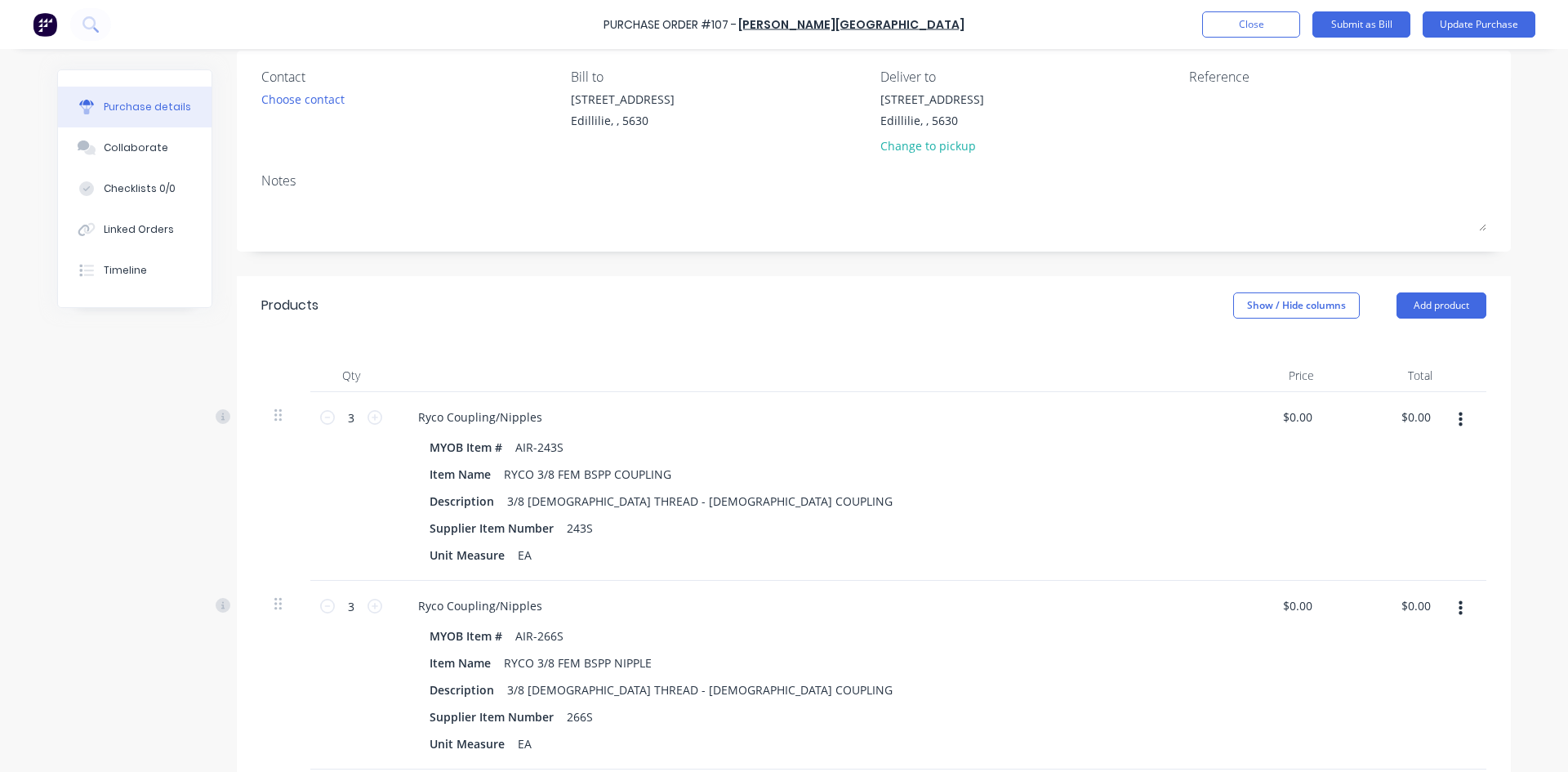
scroll to position [164, 0]
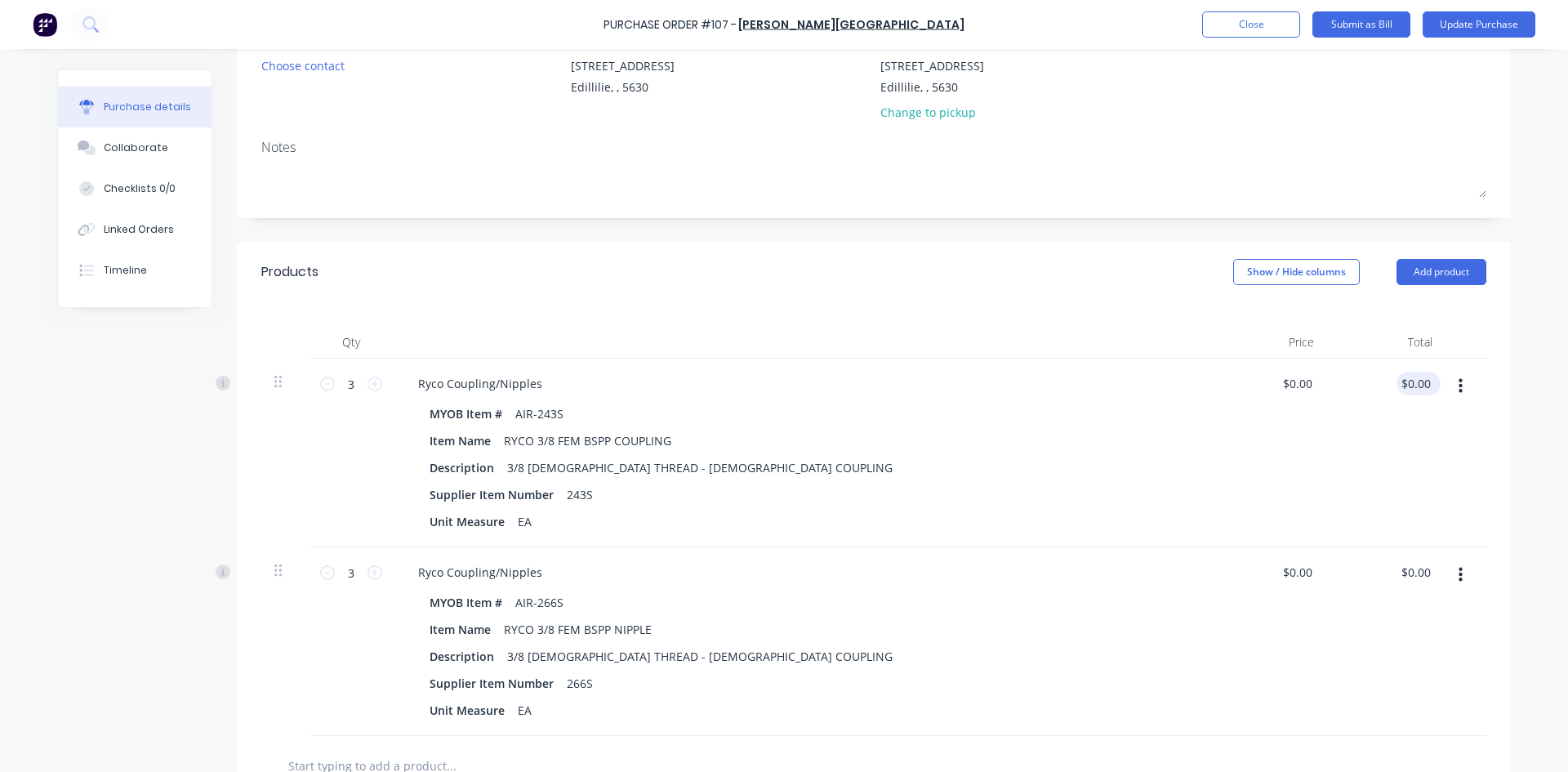
click at [1430, 382] on div "$0.00 $0.00" at bounding box center [1418, 384] width 44 height 24
drag, startPoint x: 1424, startPoint y: 382, endPoint x: 1313, endPoint y: 403, distance: 113.0
click at [1327, 401] on div "0.00 0.00" at bounding box center [1386, 453] width 119 height 189
type input "46.09"
type input "$15.3633"
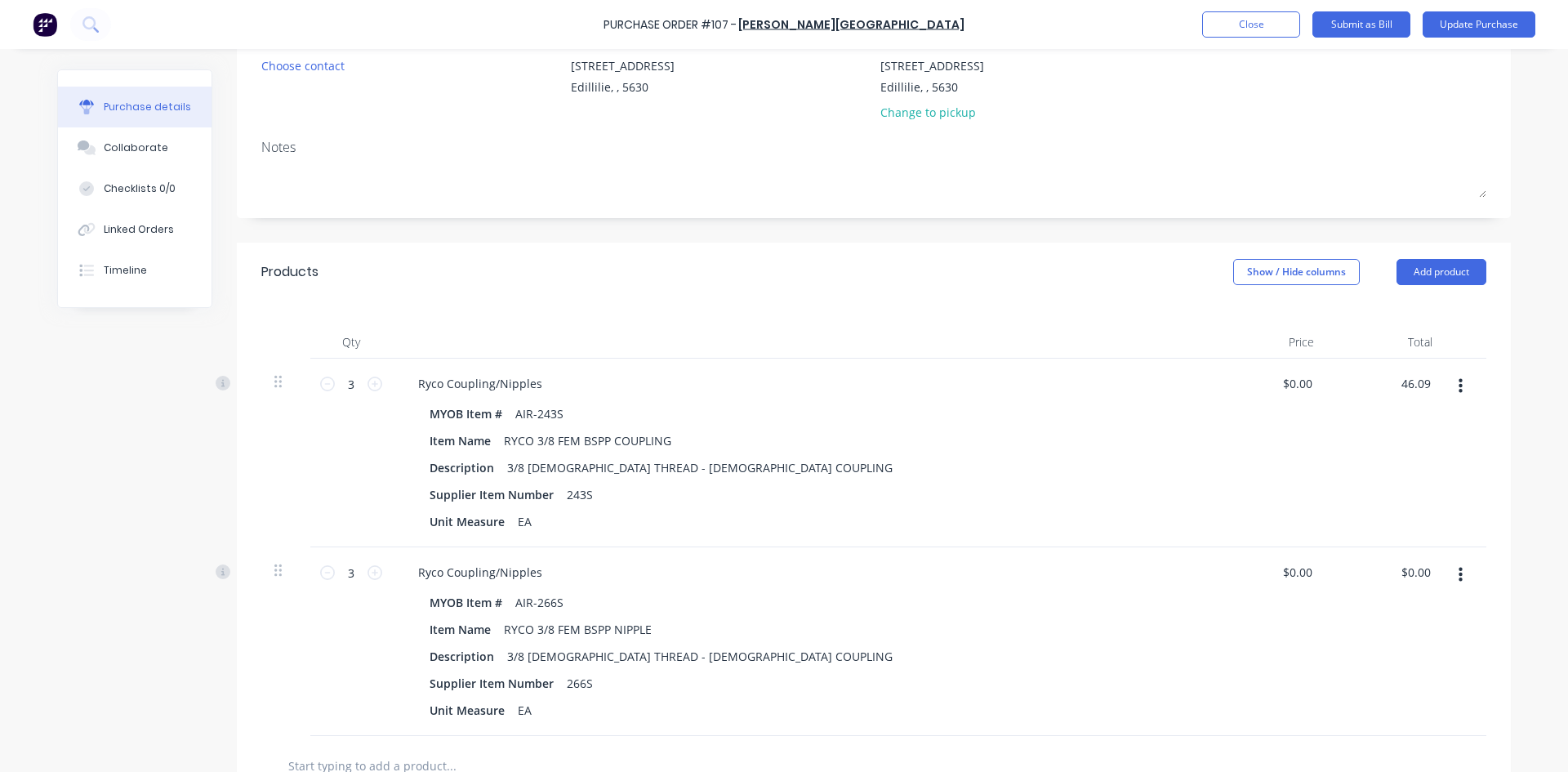
type input "$46.09"
click at [1399, 474] on div "$46.09 46.09" at bounding box center [1386, 453] width 119 height 189
drag, startPoint x: 1426, startPoint y: 569, endPoint x: 1371, endPoint y: 585, distance: 57.3
click at [1371, 585] on div "0.00 0.00" at bounding box center [1386, 641] width 119 height 189
type input "14.70"
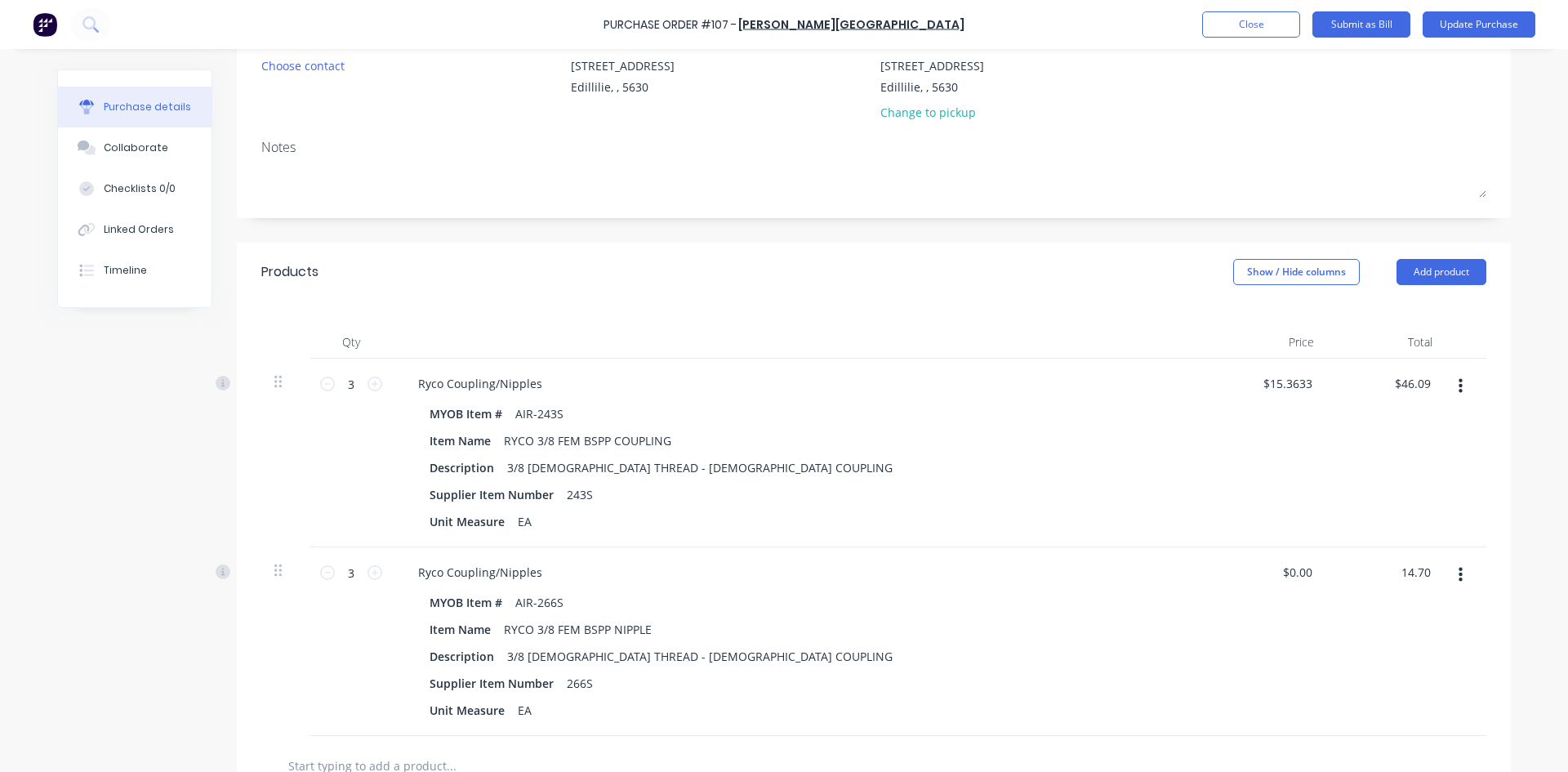
type input "$4.90"
type input "$14.70"
click at [1393, 613] on div "$14.70 14.70" at bounding box center [1386, 641] width 119 height 189
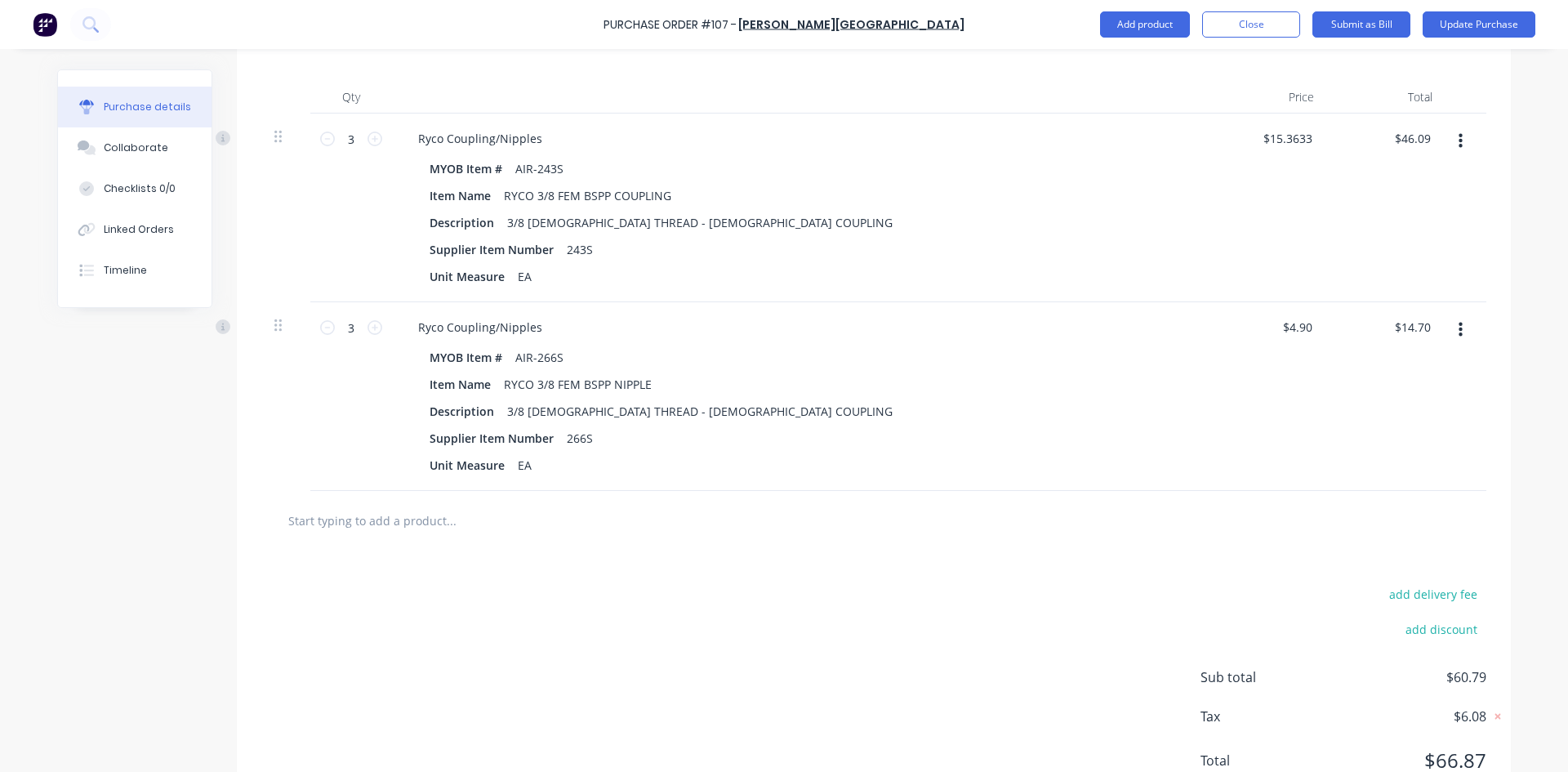
scroll to position [472, 0]
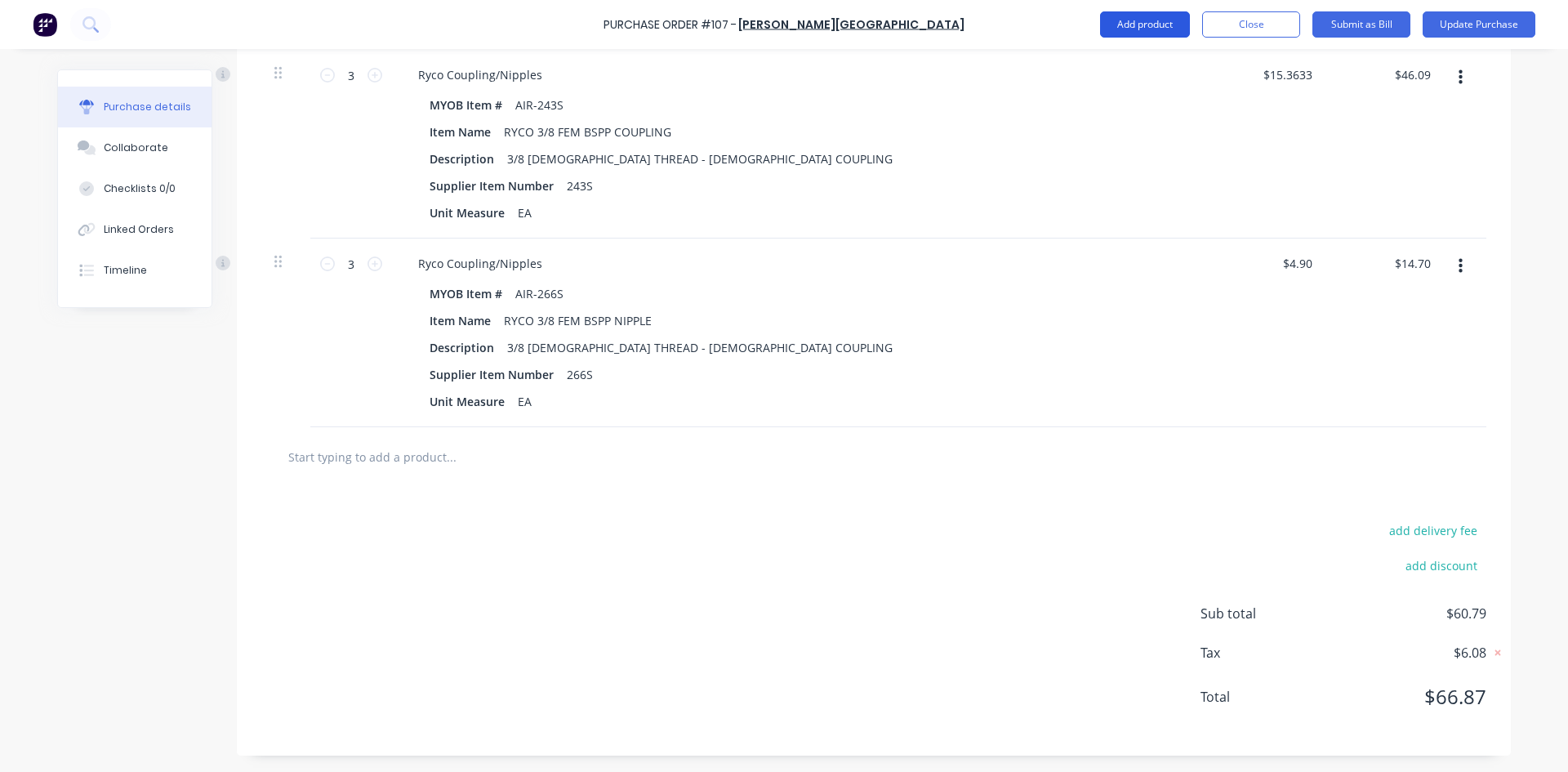
click at [1140, 26] on button "Add product" at bounding box center [1144, 25] width 89 height 26
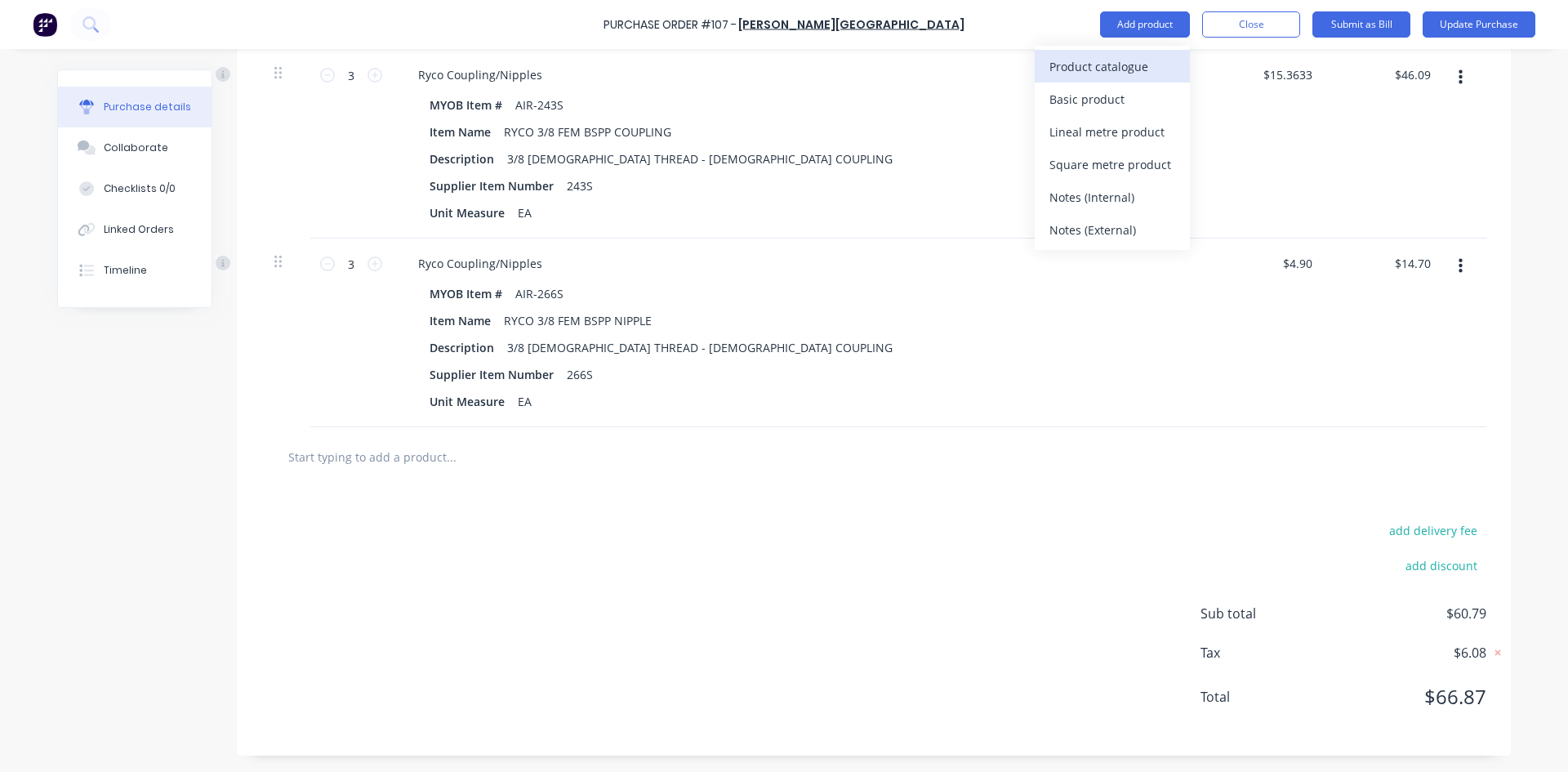
click at [1097, 65] on div "Product catalogue" at bounding box center [1112, 67] width 126 height 24
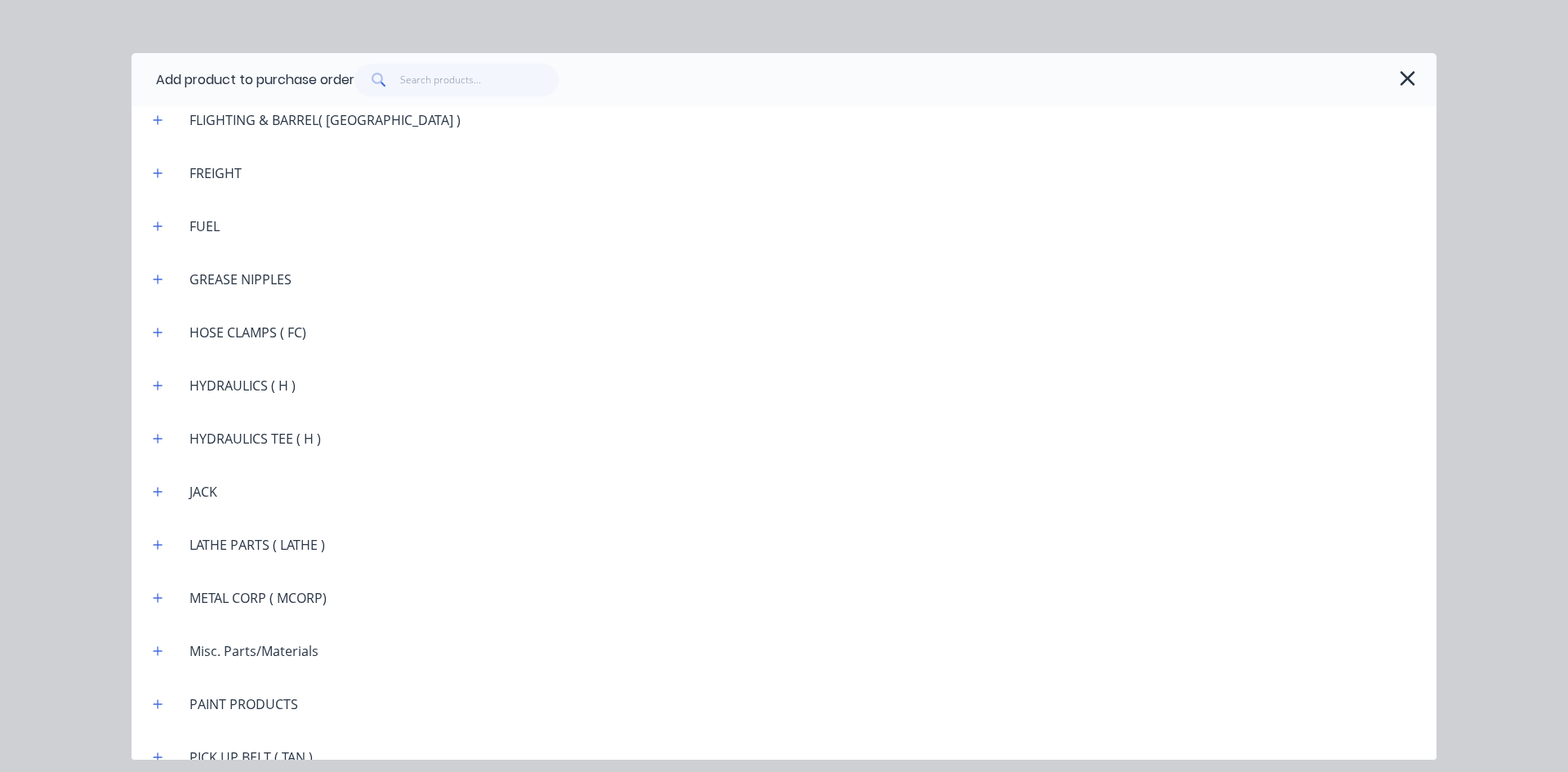
scroll to position [1961, 0]
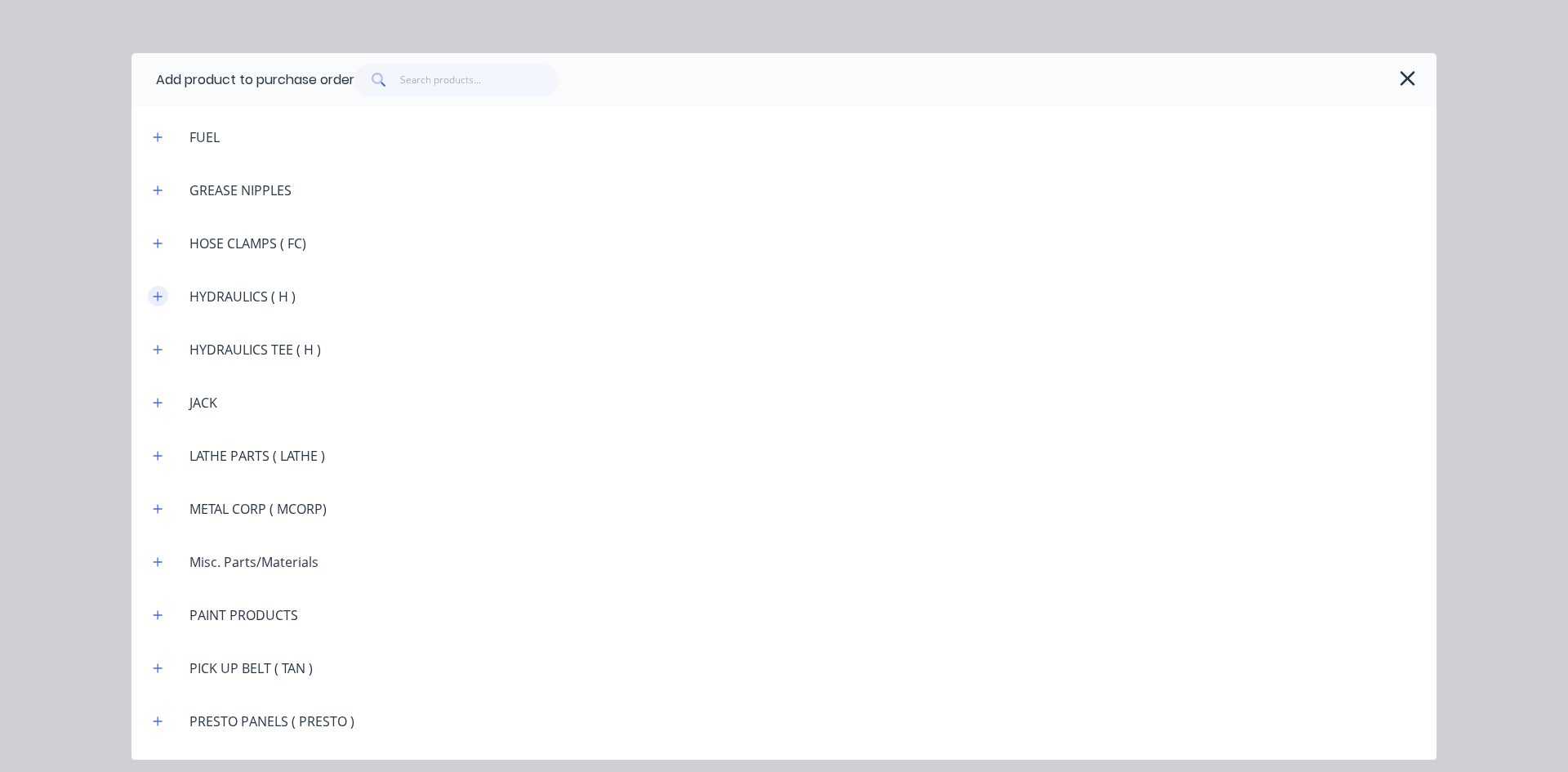
click at [161, 297] on icon "button" at bounding box center [158, 296] width 9 height 9
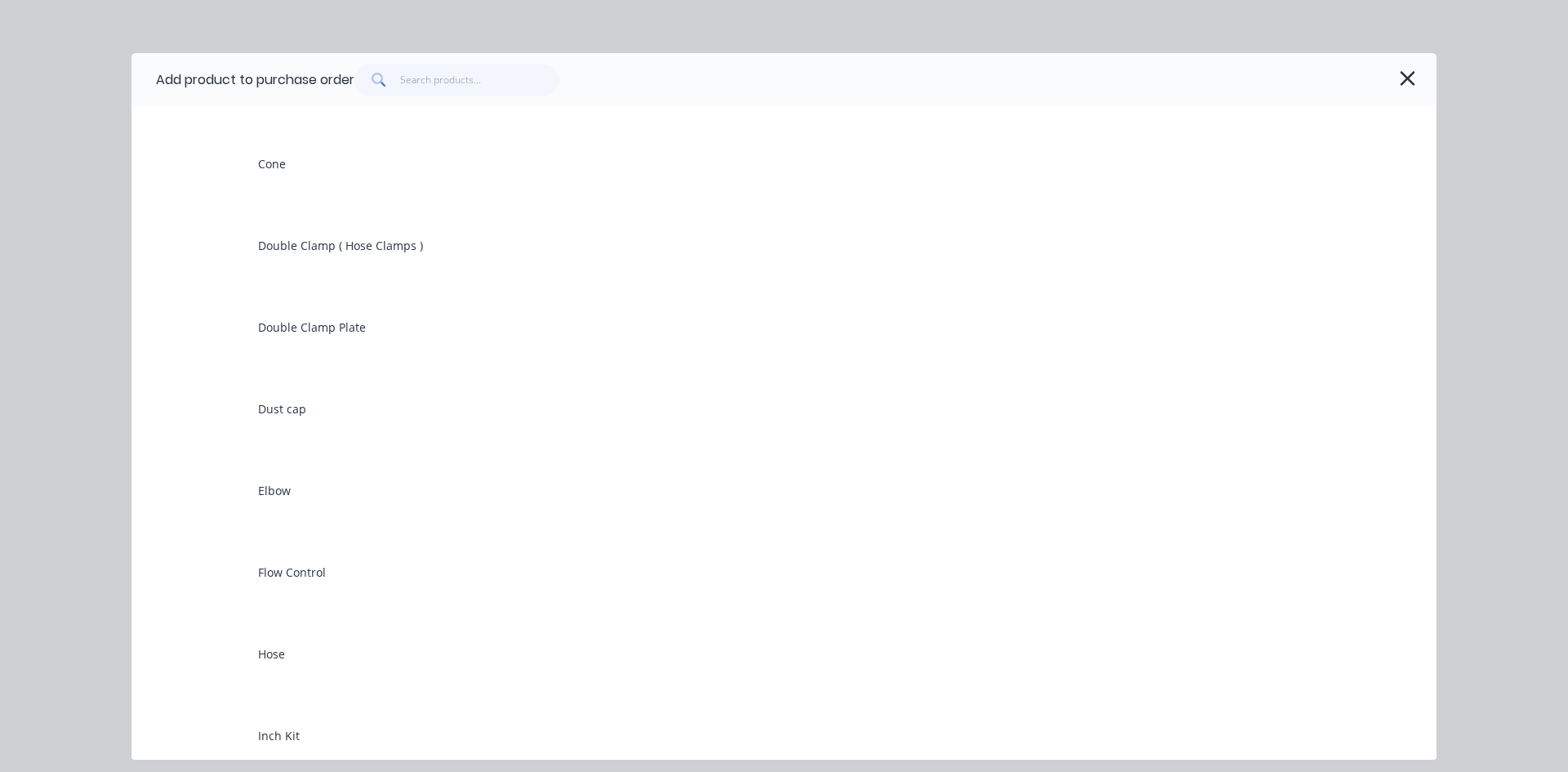
scroll to position [2777, 0]
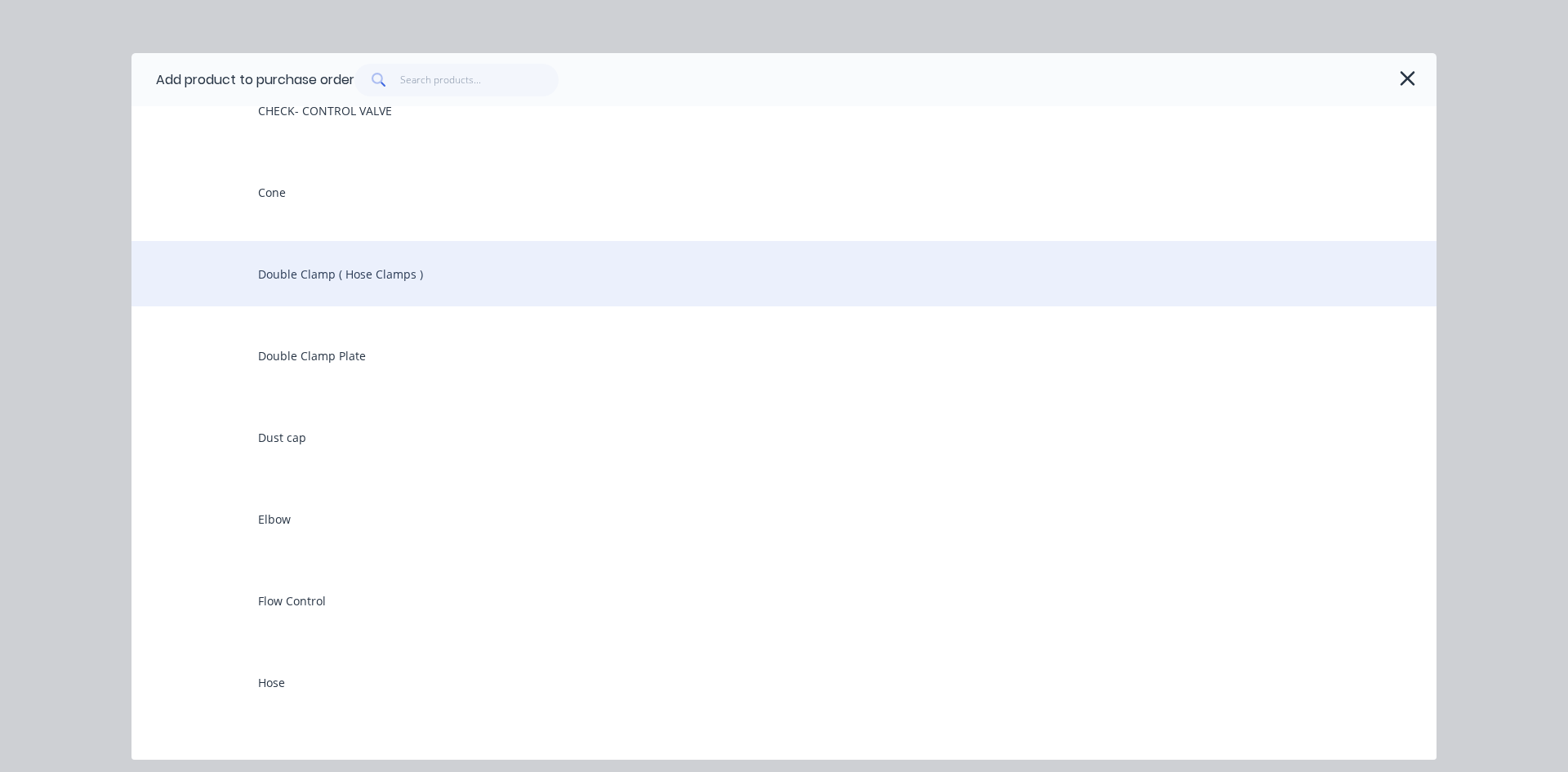
click at [304, 282] on div "Double Clamp ( Hose Clamps )" at bounding box center [784, 274] width 1305 height 66
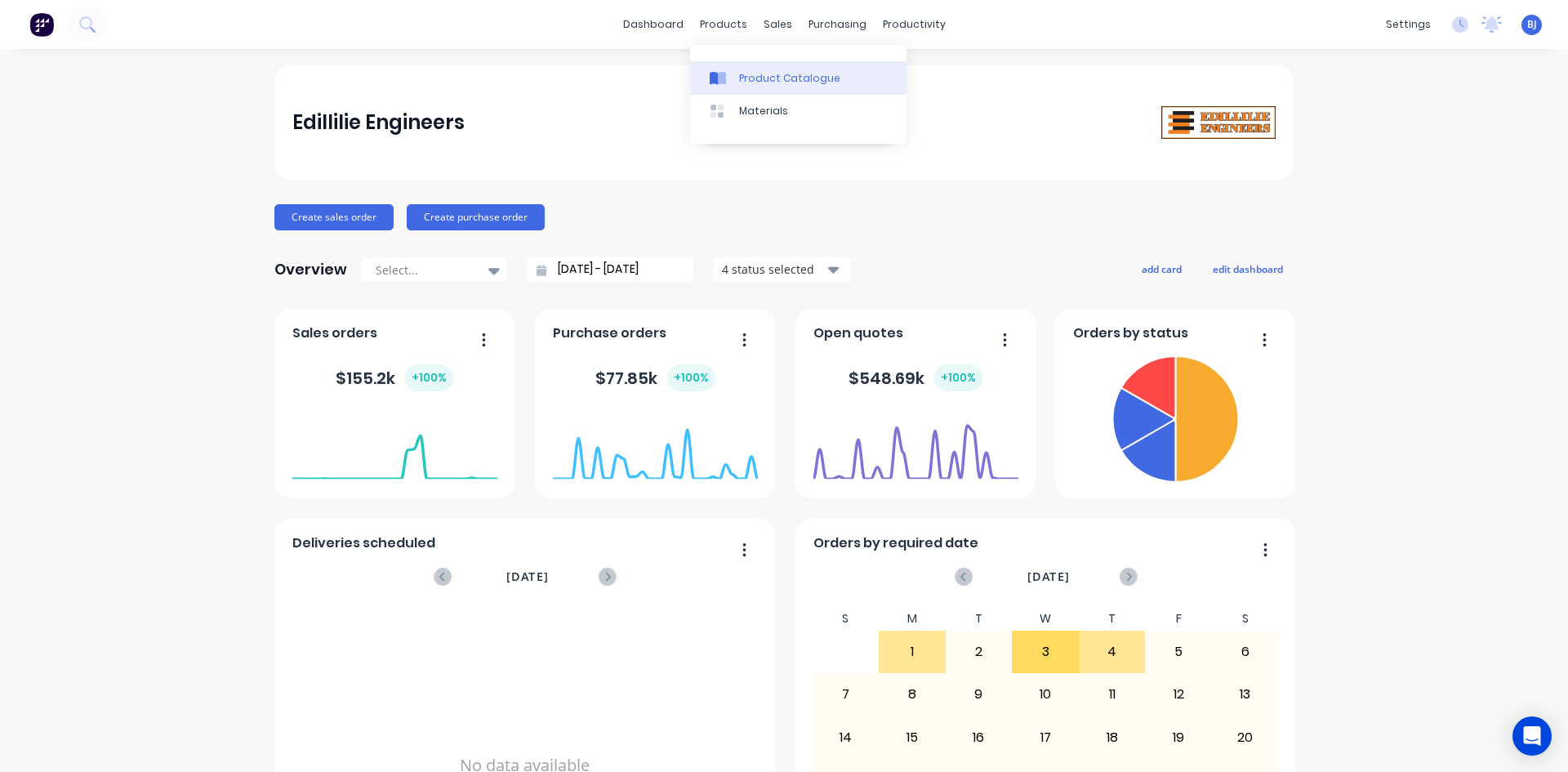
click at [715, 77] on icon at bounding box center [713, 79] width 8 height 13
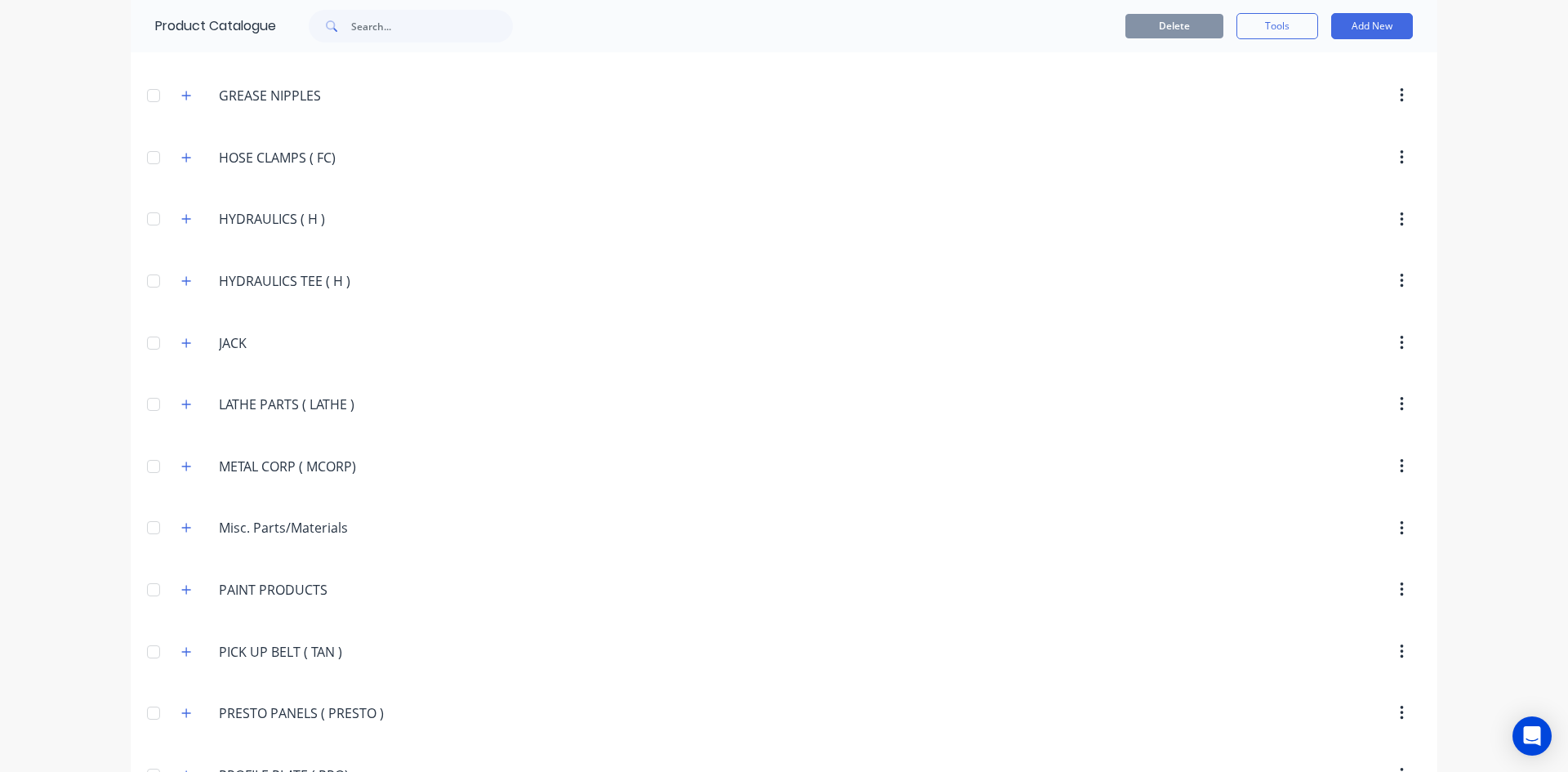
scroll to position [2369, 0]
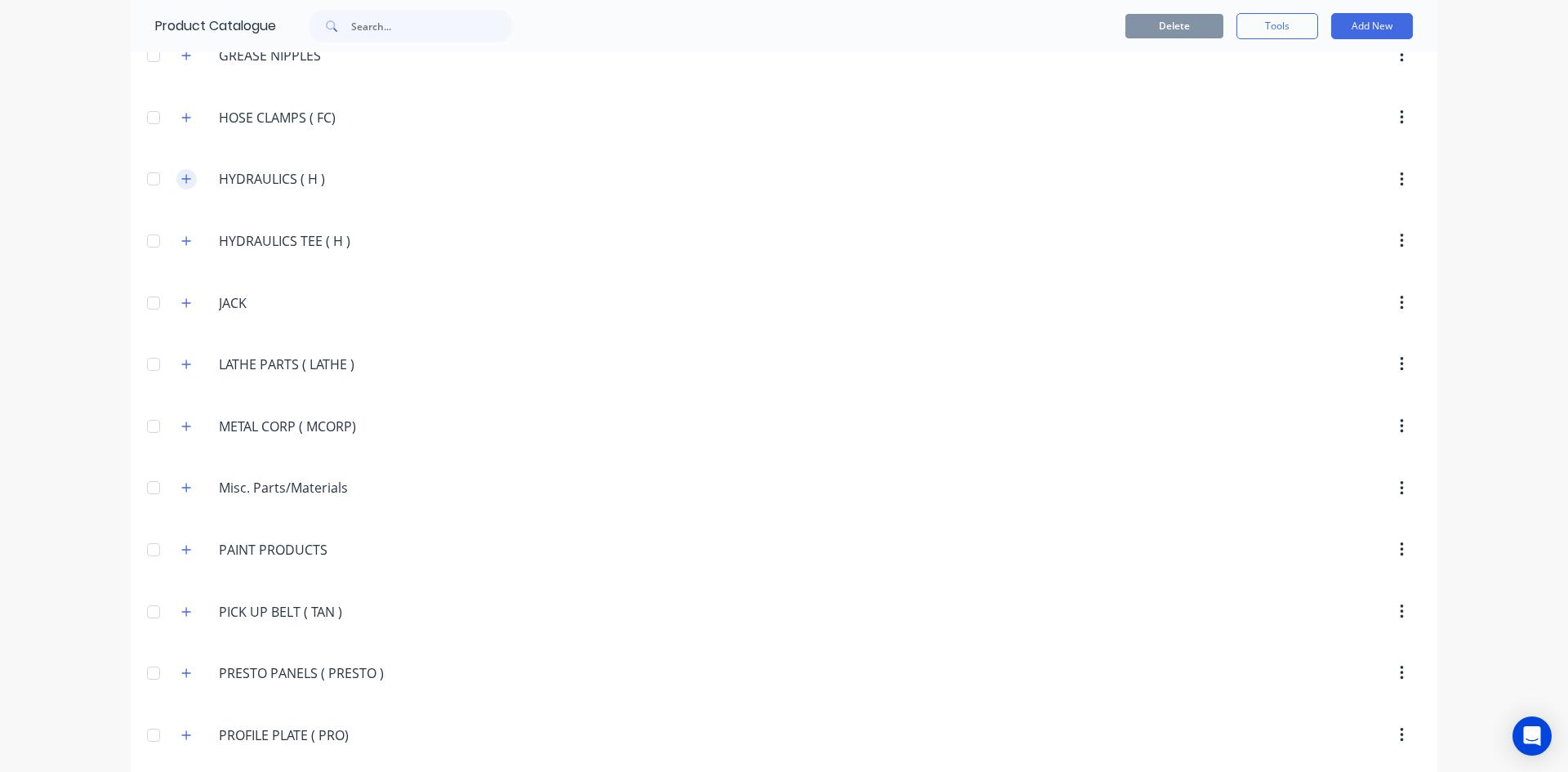
click at [181, 174] on icon "button" at bounding box center [185, 179] width 10 height 12
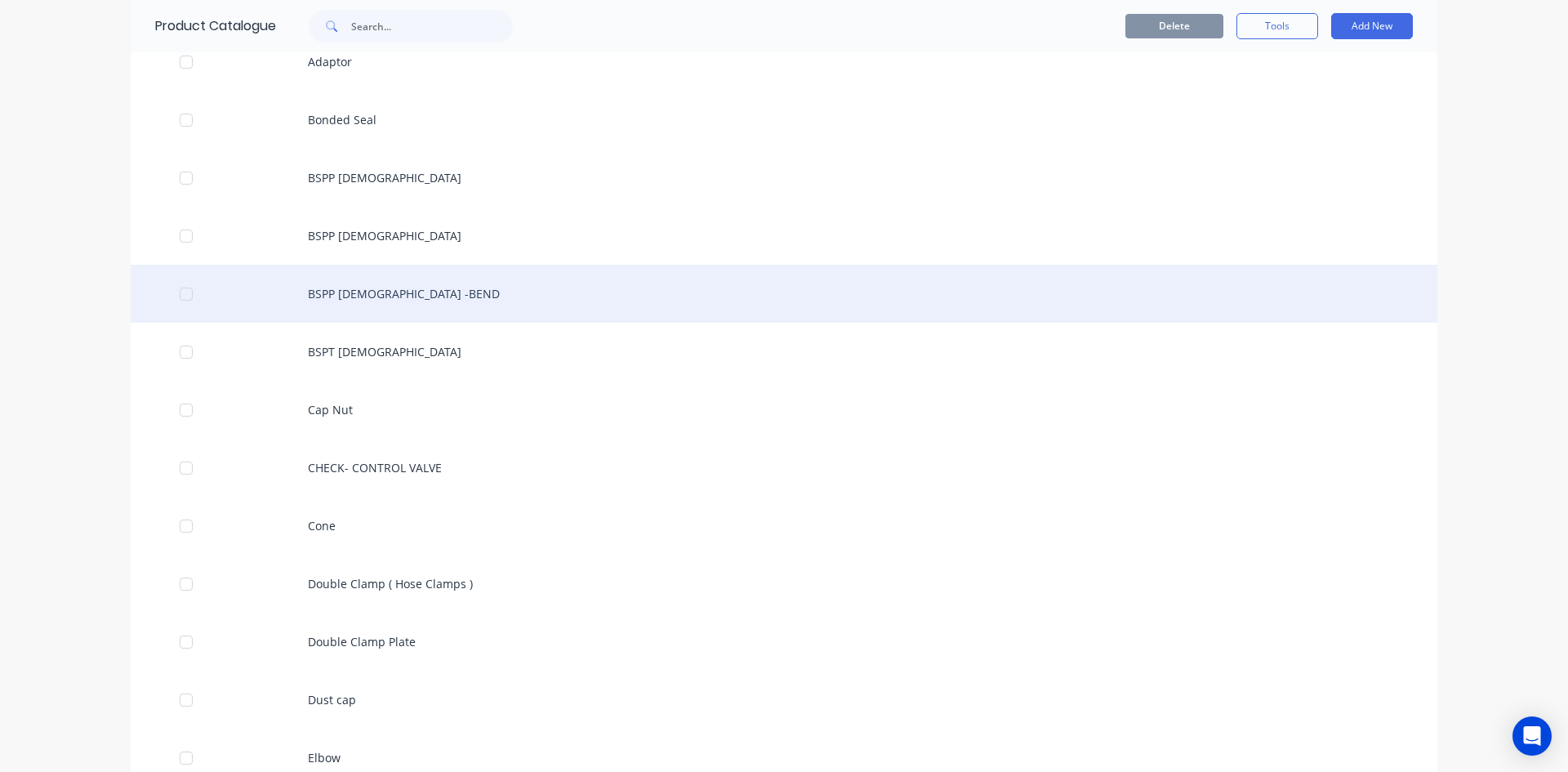
scroll to position [2614, 0]
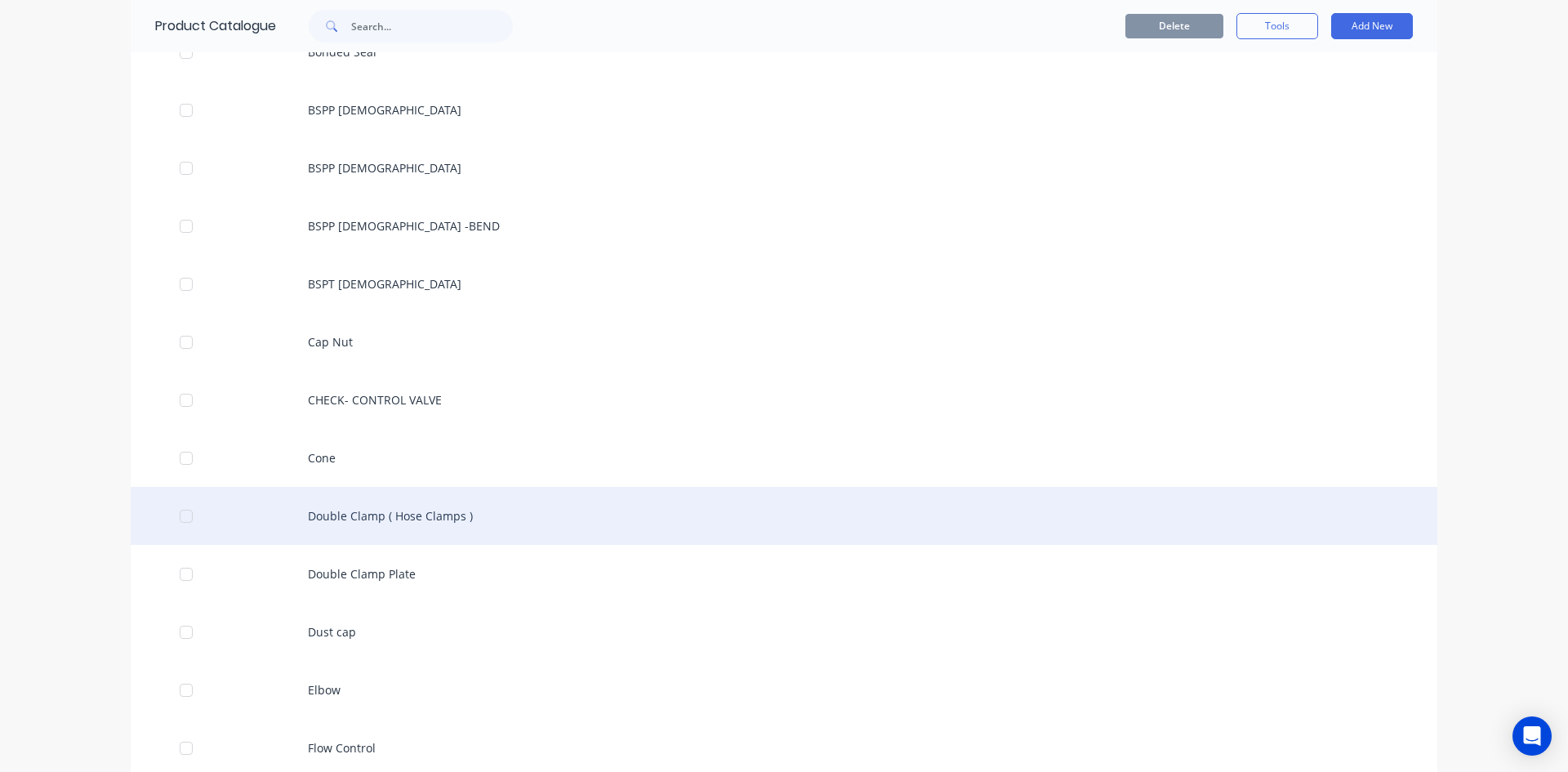
click at [362, 513] on div "Double Clamp ( Hose Clamps )" at bounding box center [784, 515] width 1307 height 58
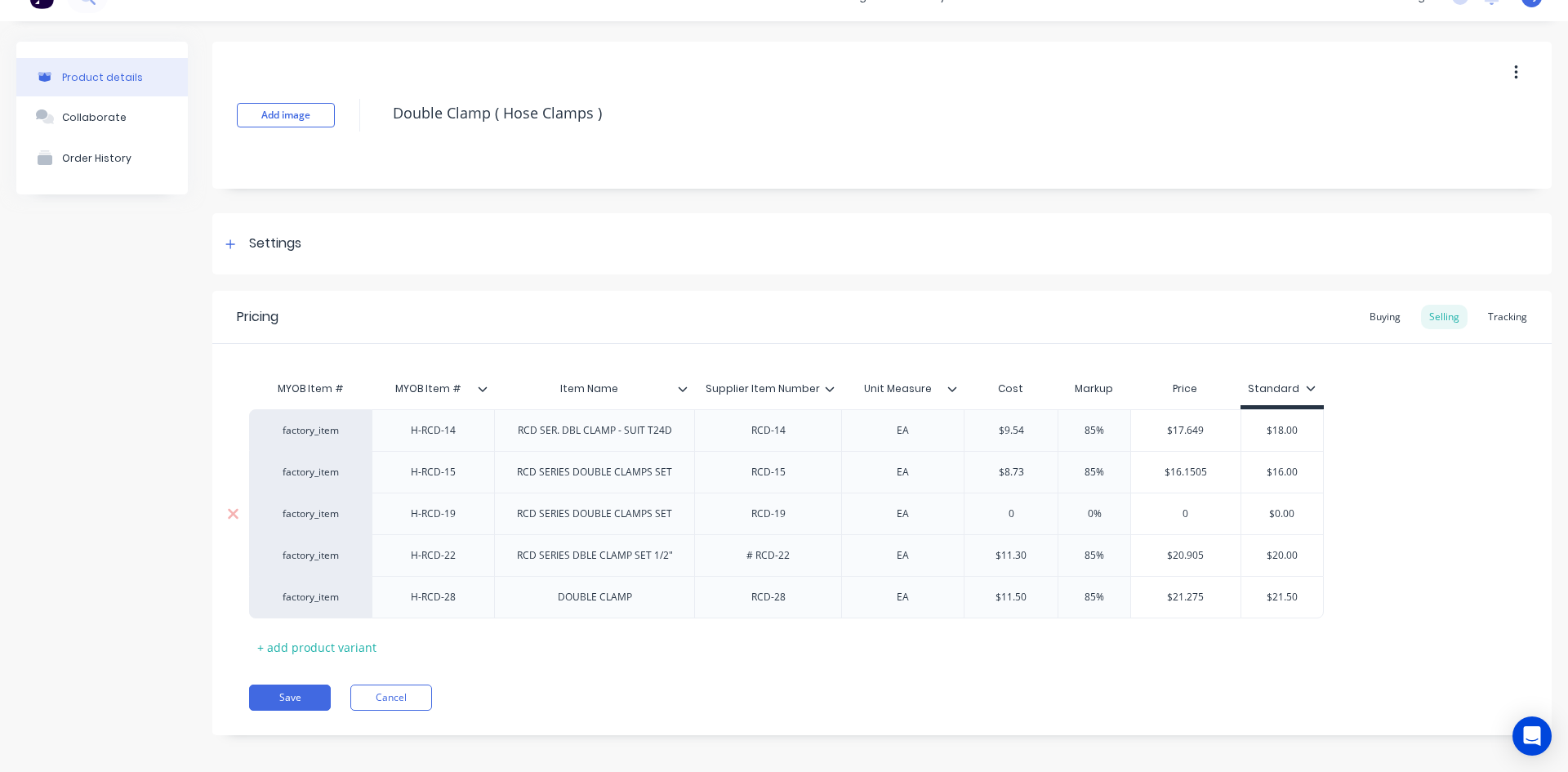
scroll to position [36, 0]
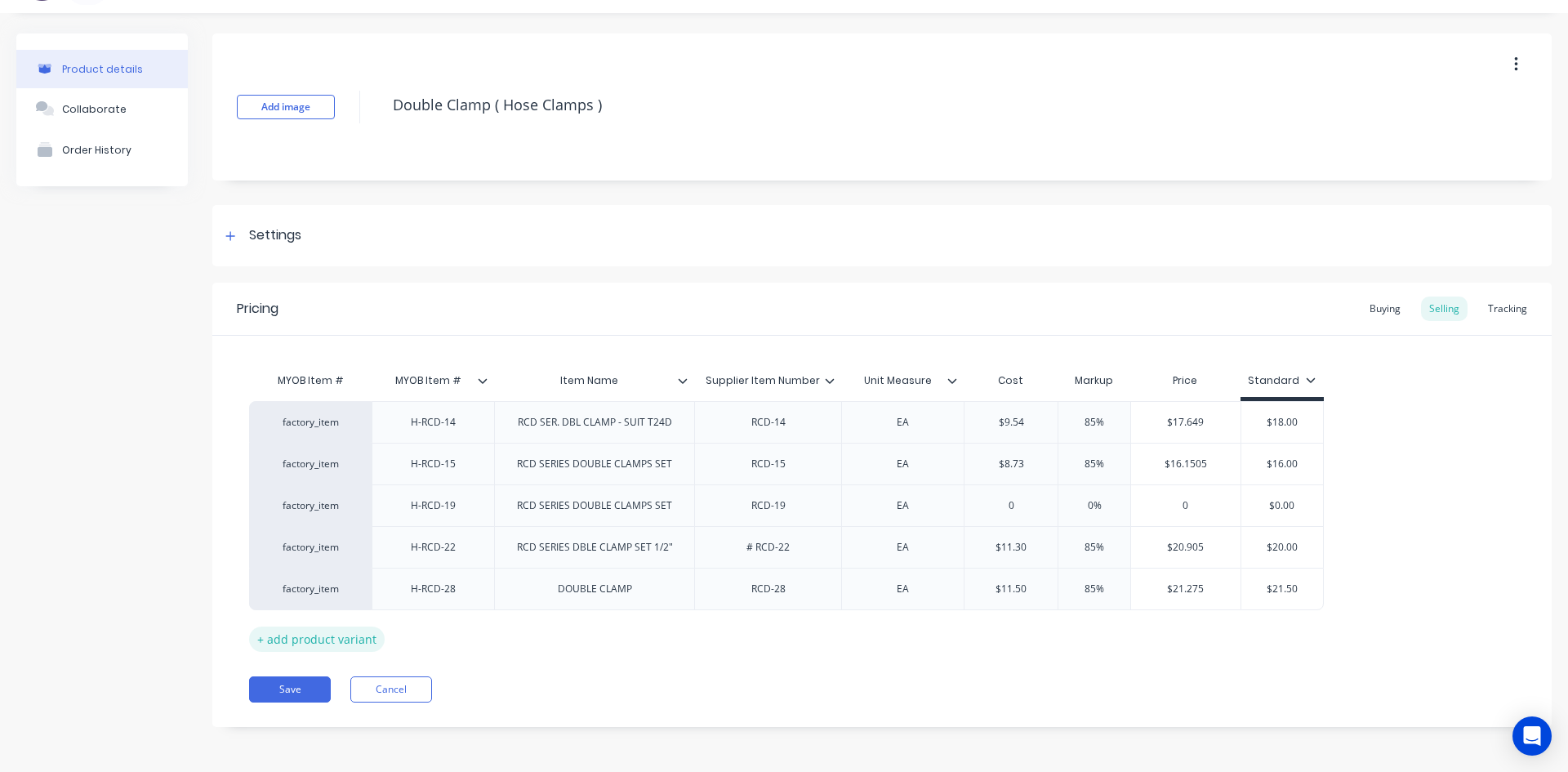
click at [303, 640] on div "+ add product variant" at bounding box center [317, 640] width 135 height 26
type textarea "x"
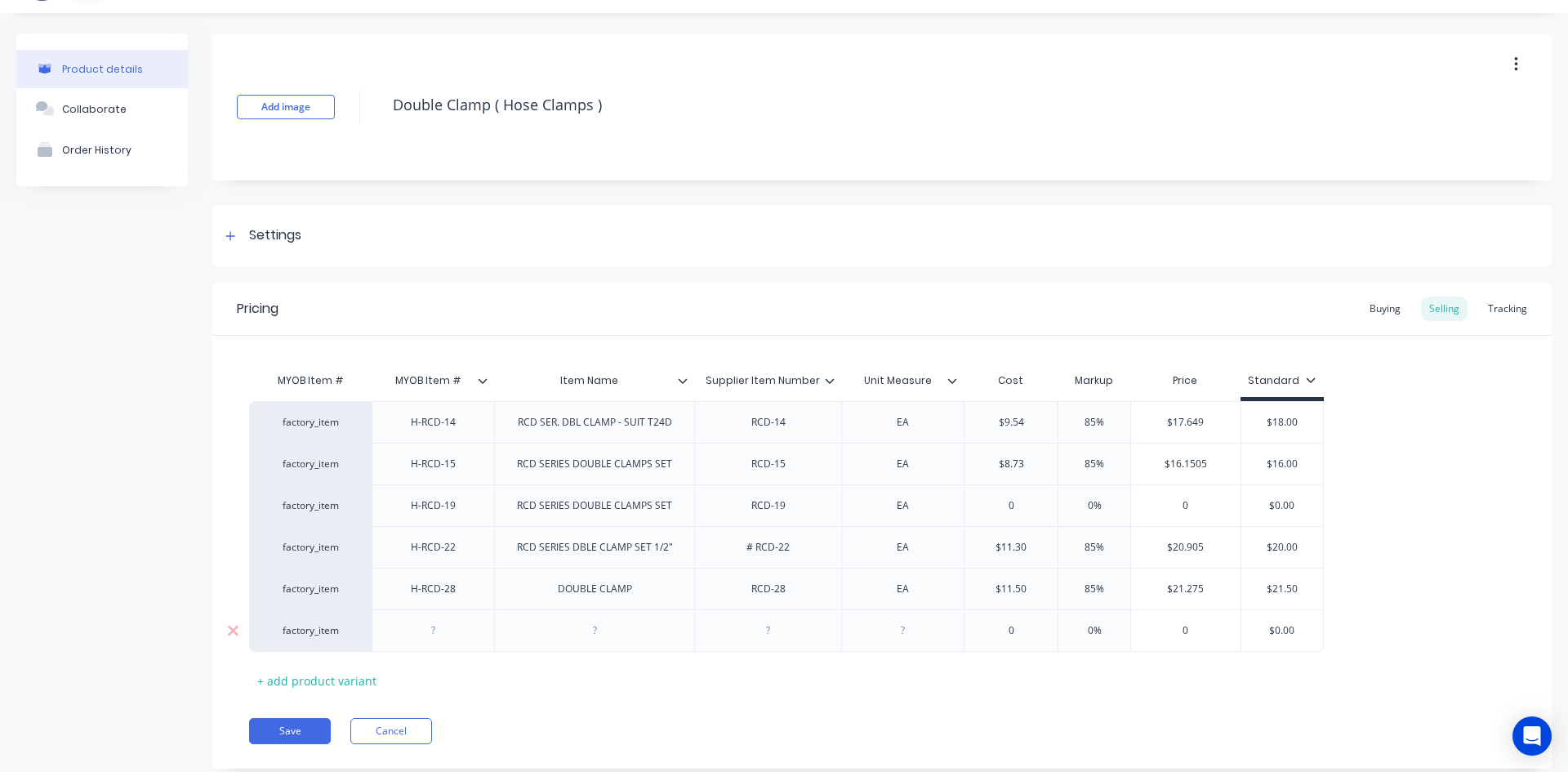
click at [431, 631] on div at bounding box center [433, 630] width 81 height 21
type textarea "x"
drag, startPoint x: 600, startPoint y: 638, endPoint x: 613, endPoint y: 650, distance: 17.7
click at [601, 640] on div at bounding box center [594, 630] width 81 height 21
type textarea "x"
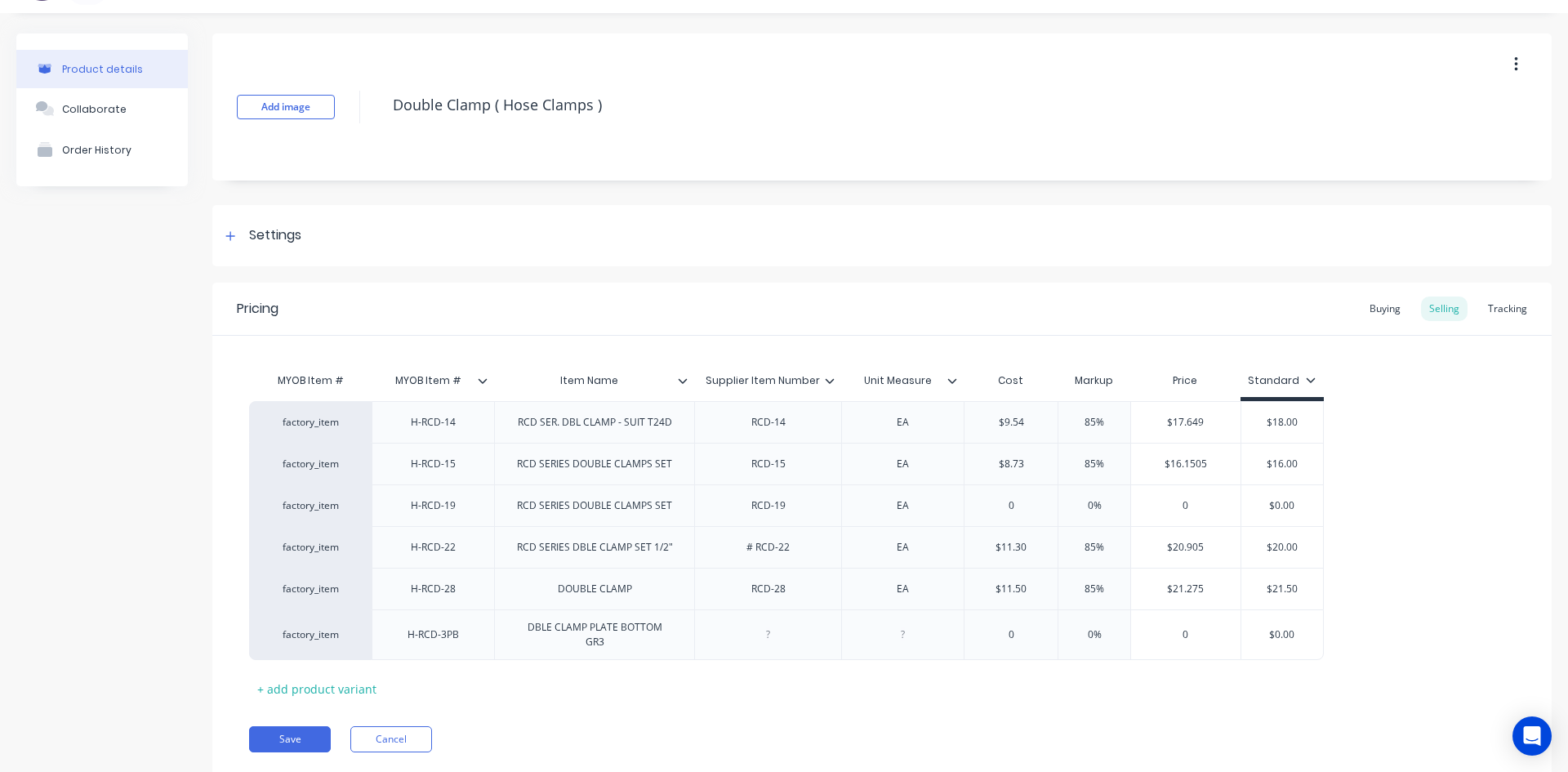
drag, startPoint x: 767, startPoint y: 640, endPoint x: 786, endPoint y: 660, distance: 27.6
click at [767, 641] on div at bounding box center [768, 634] width 81 height 21
type textarea "x"
drag, startPoint x: 902, startPoint y: 642, endPoint x: 939, endPoint y: 660, distance: 41.1
click at [904, 642] on div at bounding box center [902, 634] width 81 height 21
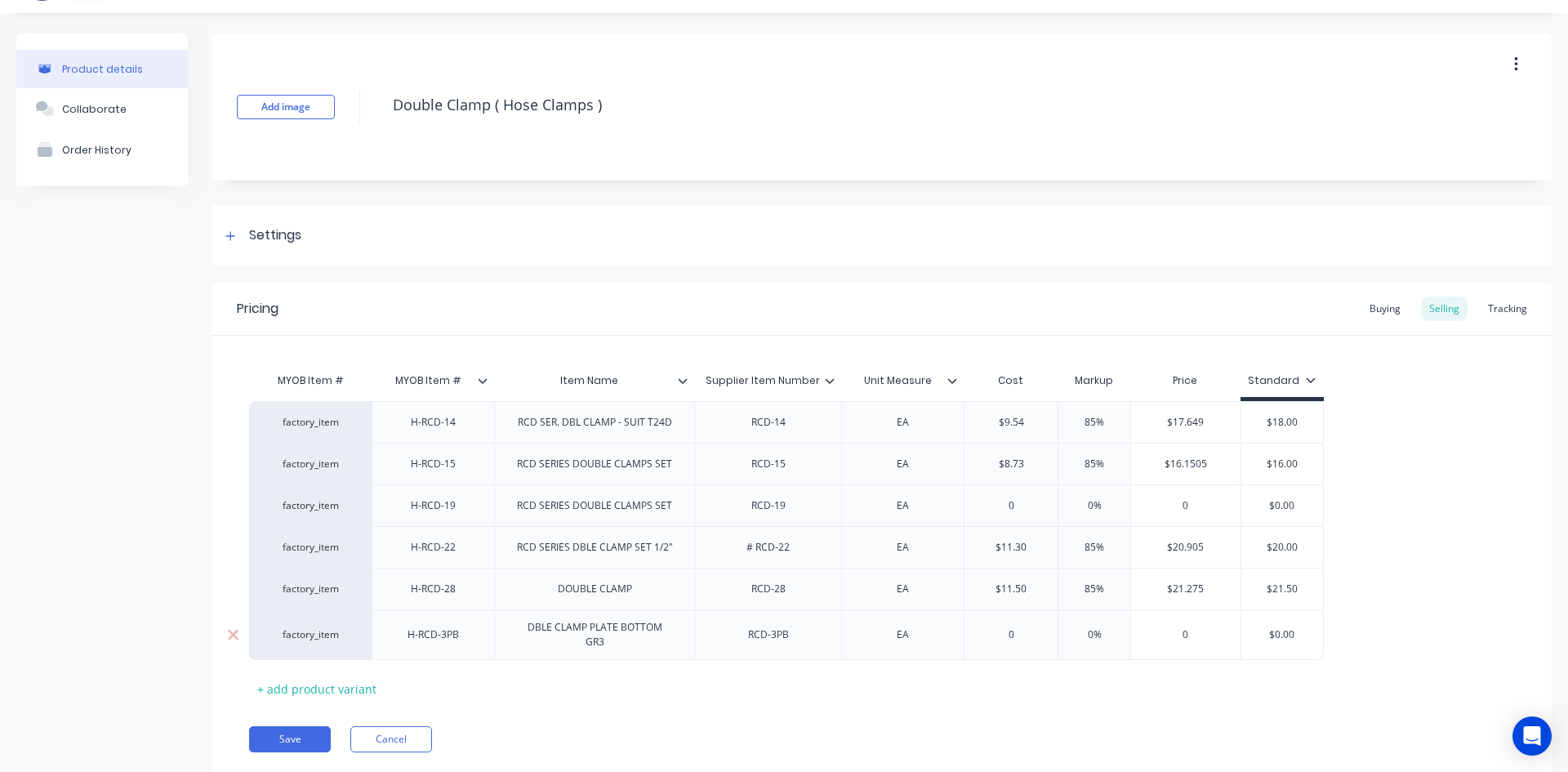
type textarea "x"
type input "0"
click at [1022, 634] on input "0" at bounding box center [1011, 635] width 93 height 15
type textarea "x"
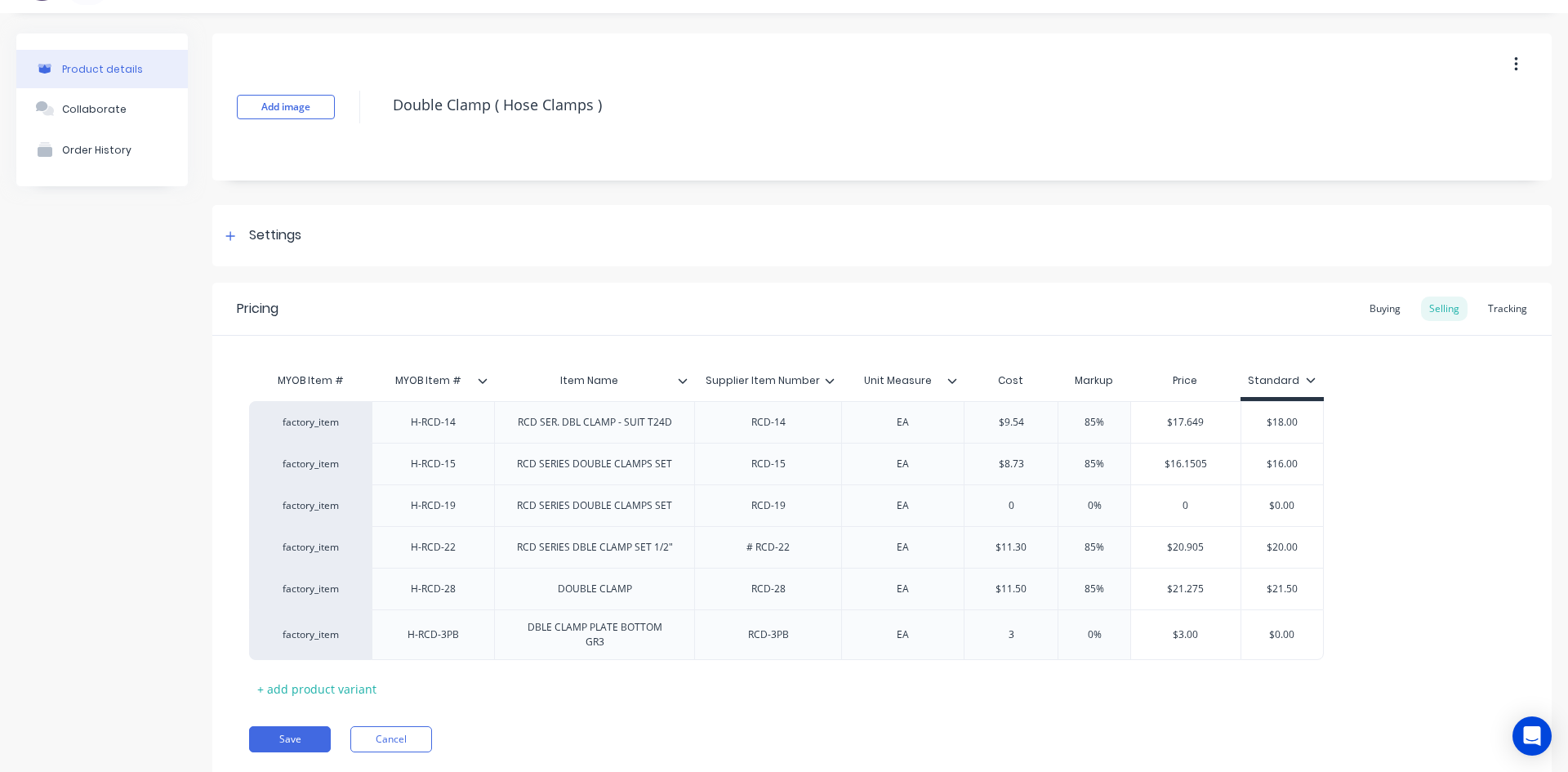
type input "3."
type textarea "x"
type input "3.9"
type textarea "x"
type input "3.95"
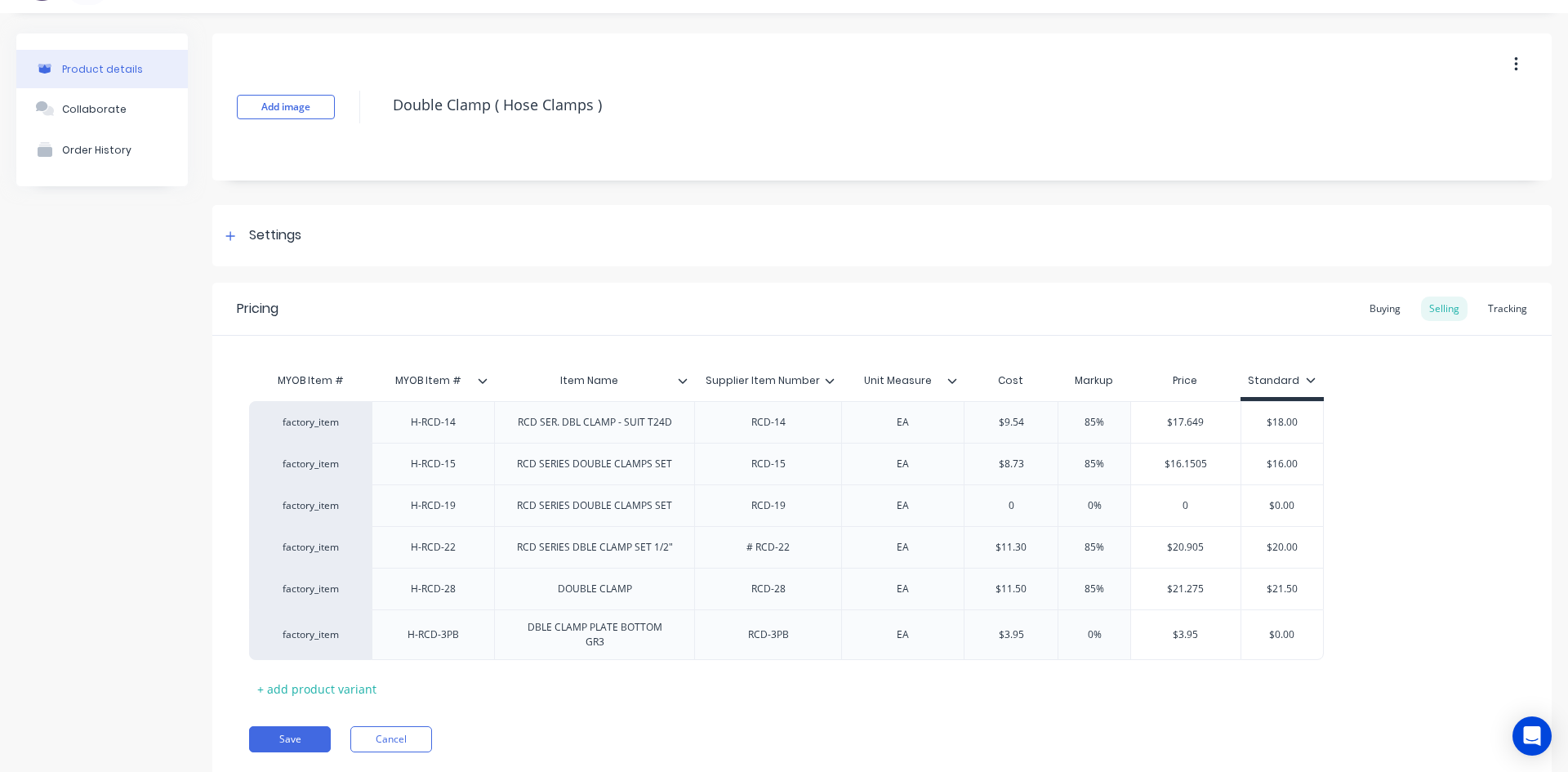
drag, startPoint x: 1093, startPoint y: 638, endPoint x: 1184, endPoint y: 703, distance: 111.8
click at [1095, 643] on div "0% 0%" at bounding box center [1093, 634] width 81 height 41
type input "%"
type textarea "x"
type input "8%"
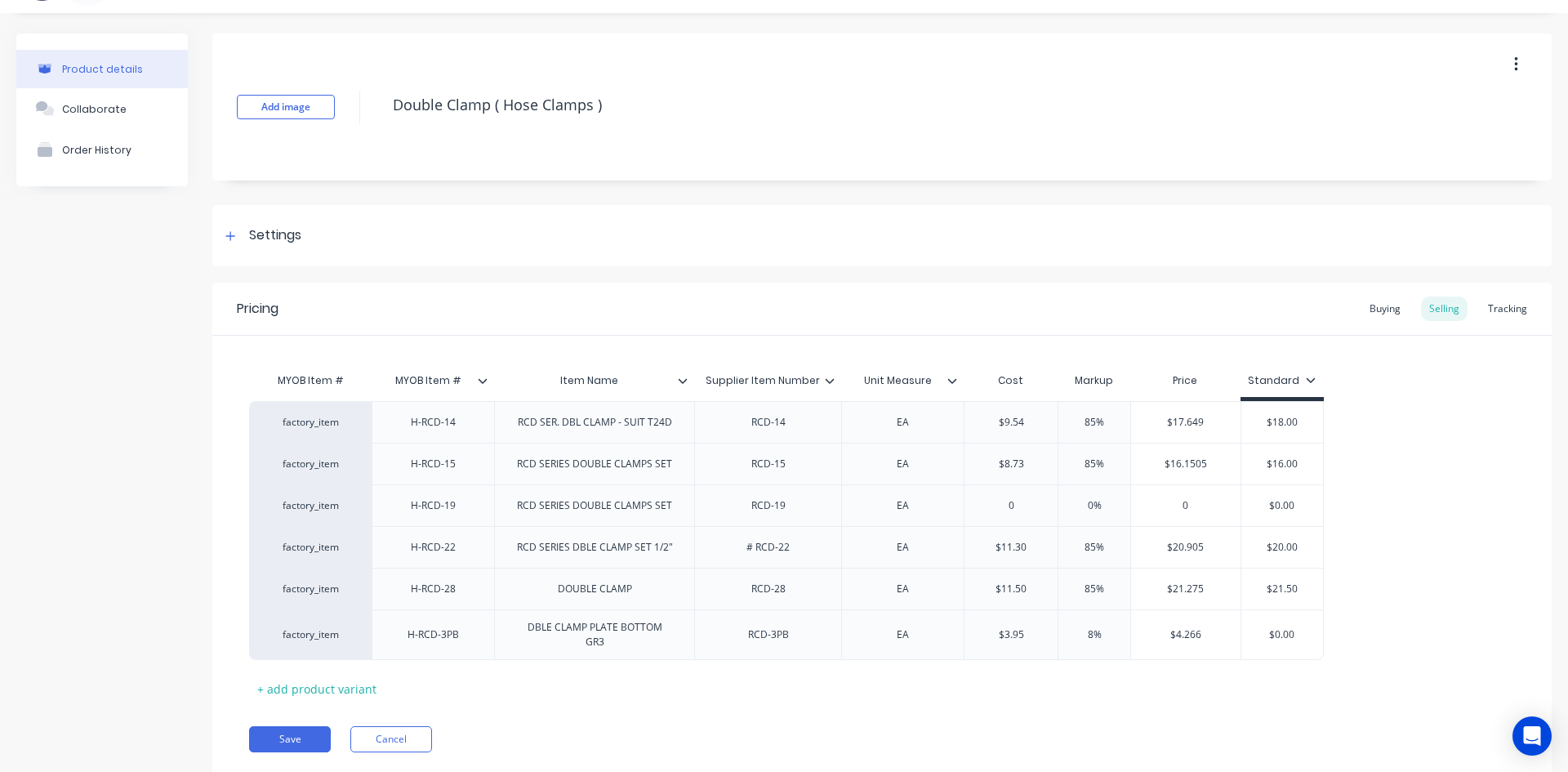
type textarea "x"
type input "85 %"
drag, startPoint x: 1299, startPoint y: 637, endPoint x: 1176, endPoint y: 662, distance: 125.5
click at [1176, 662] on div "MYOB Item # MYOB Item # Item Name Supplier Item Number Unit Measure Cost Markup…" at bounding box center [882, 533] width 1266 height 337
type input "7"
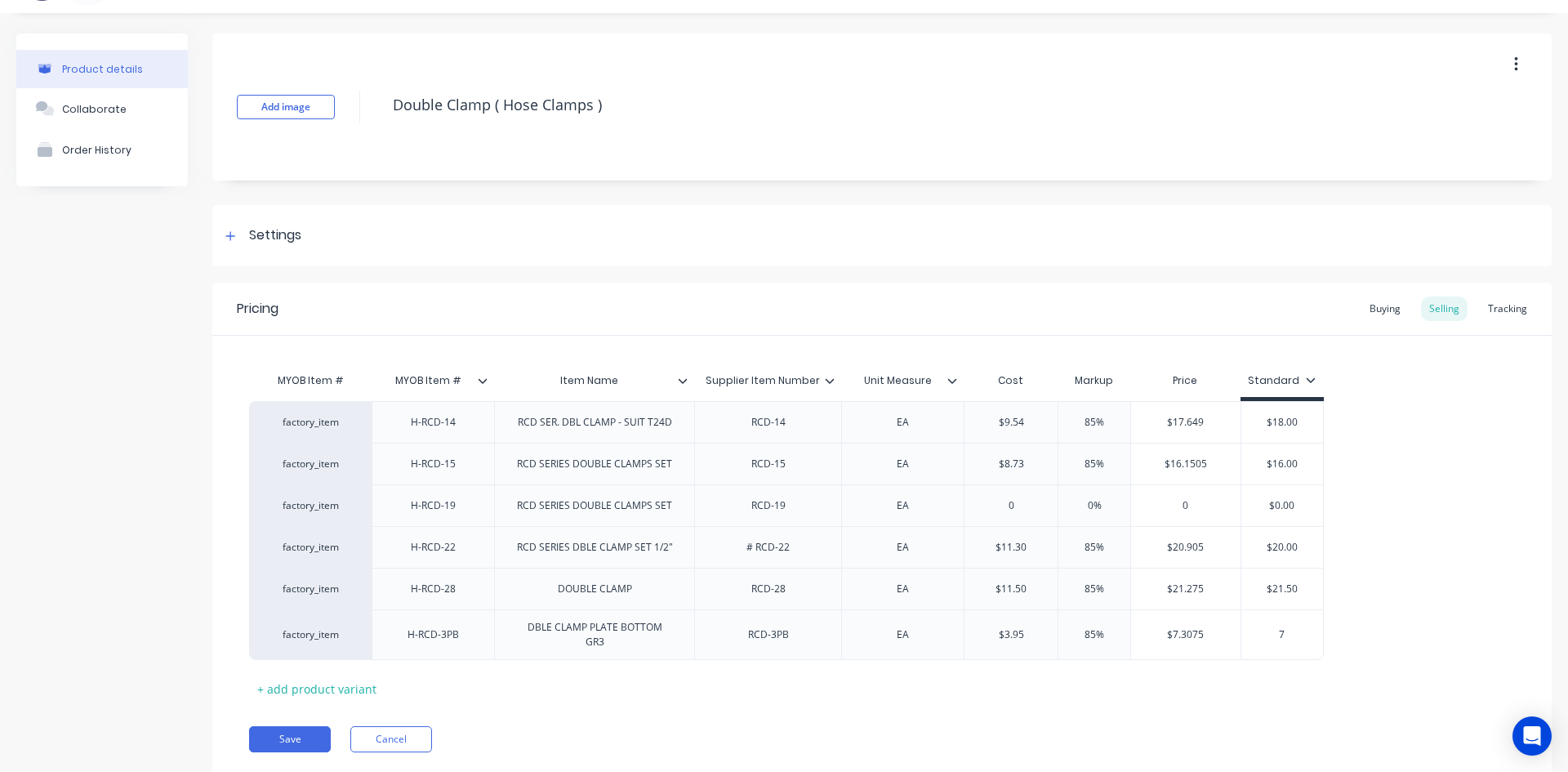
type textarea "x"
type input "7\"
type textarea "x"
type input "7\."
type textarea "x"
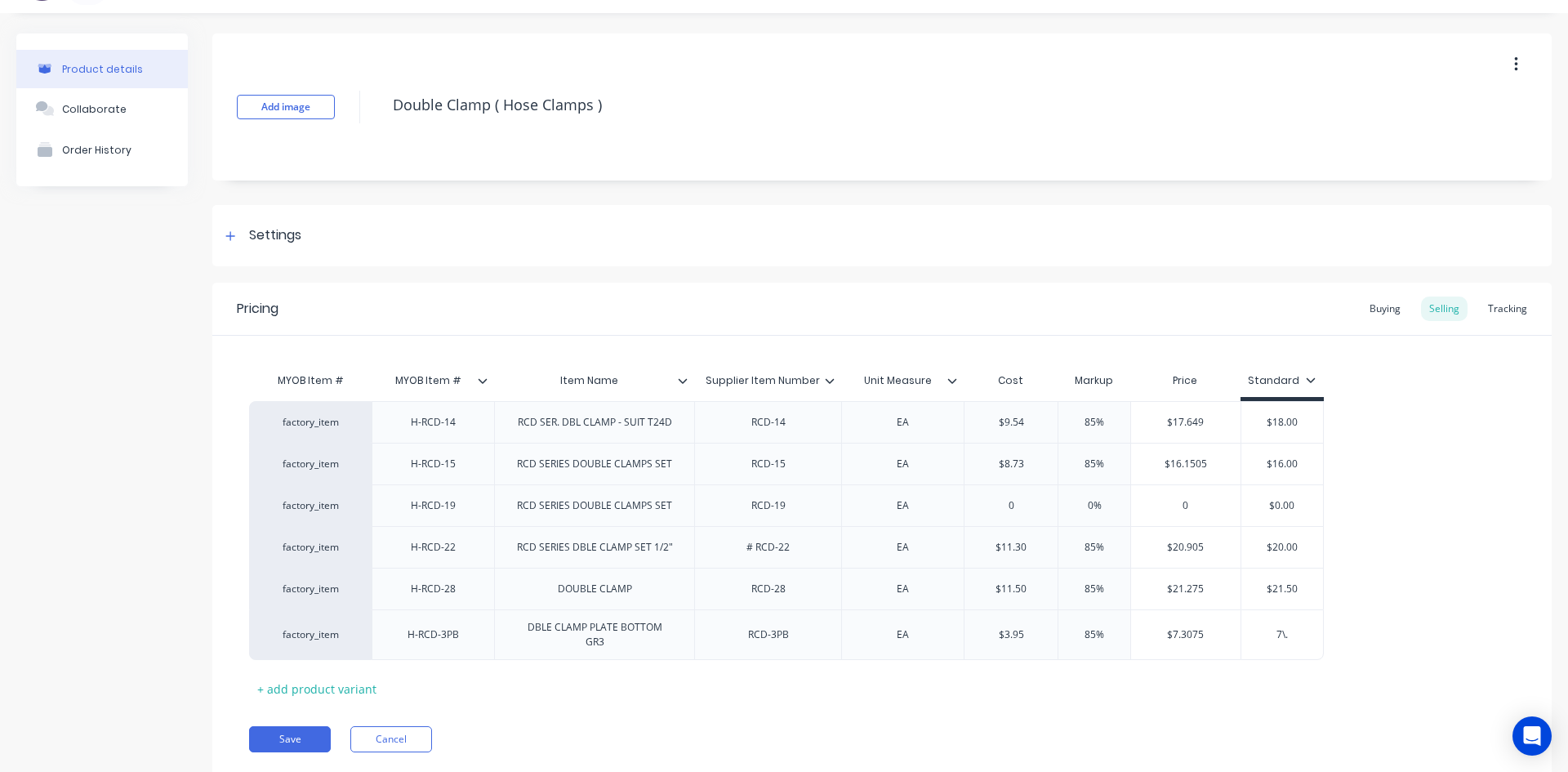
type input "7\.5"
type textarea "x"
type input "7\.50"
type textarea "x"
type input "7\.5"
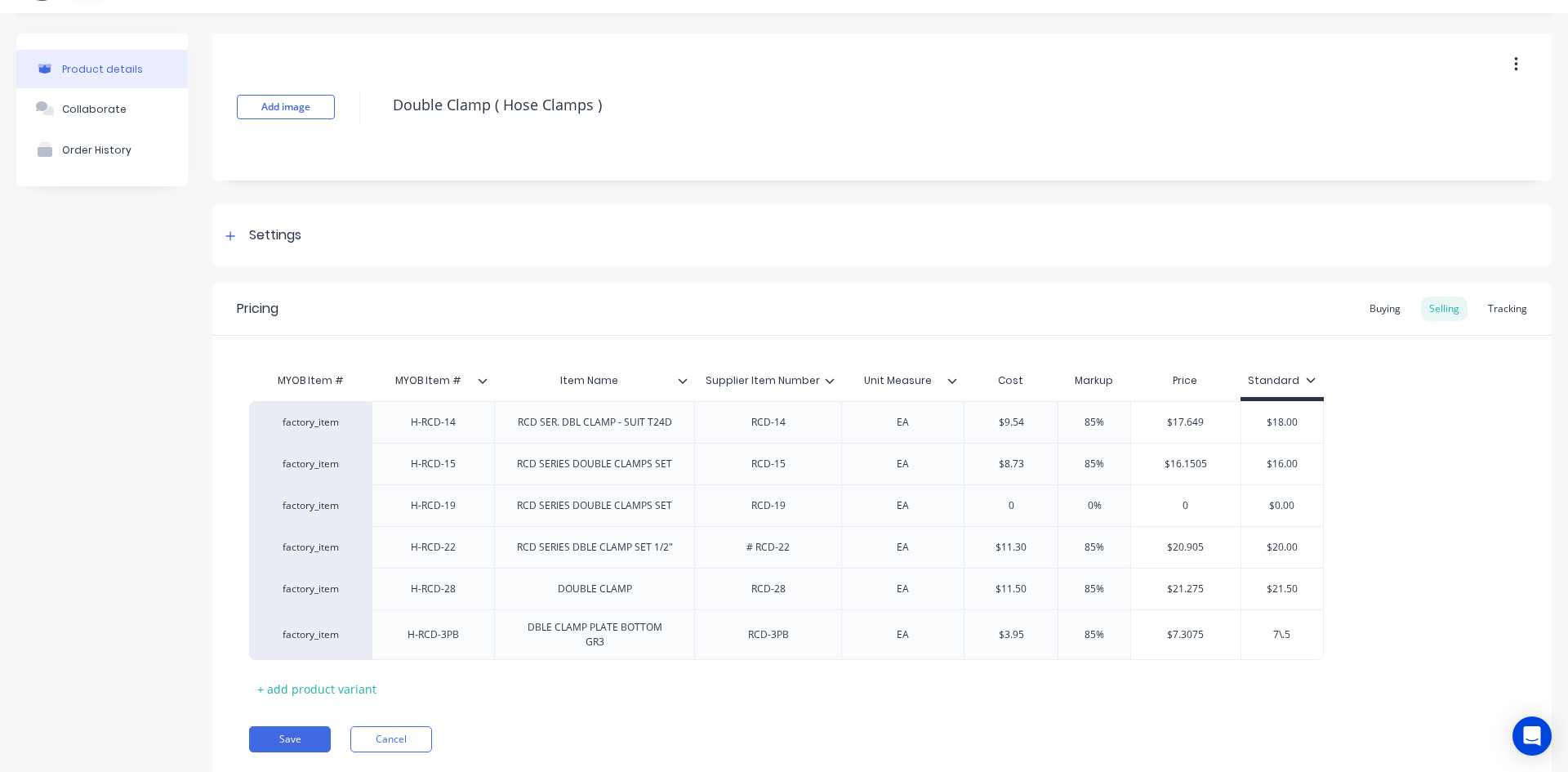
type textarea "x"
type input "7\."
type textarea "x"
type input "7\"
type textarea "x"
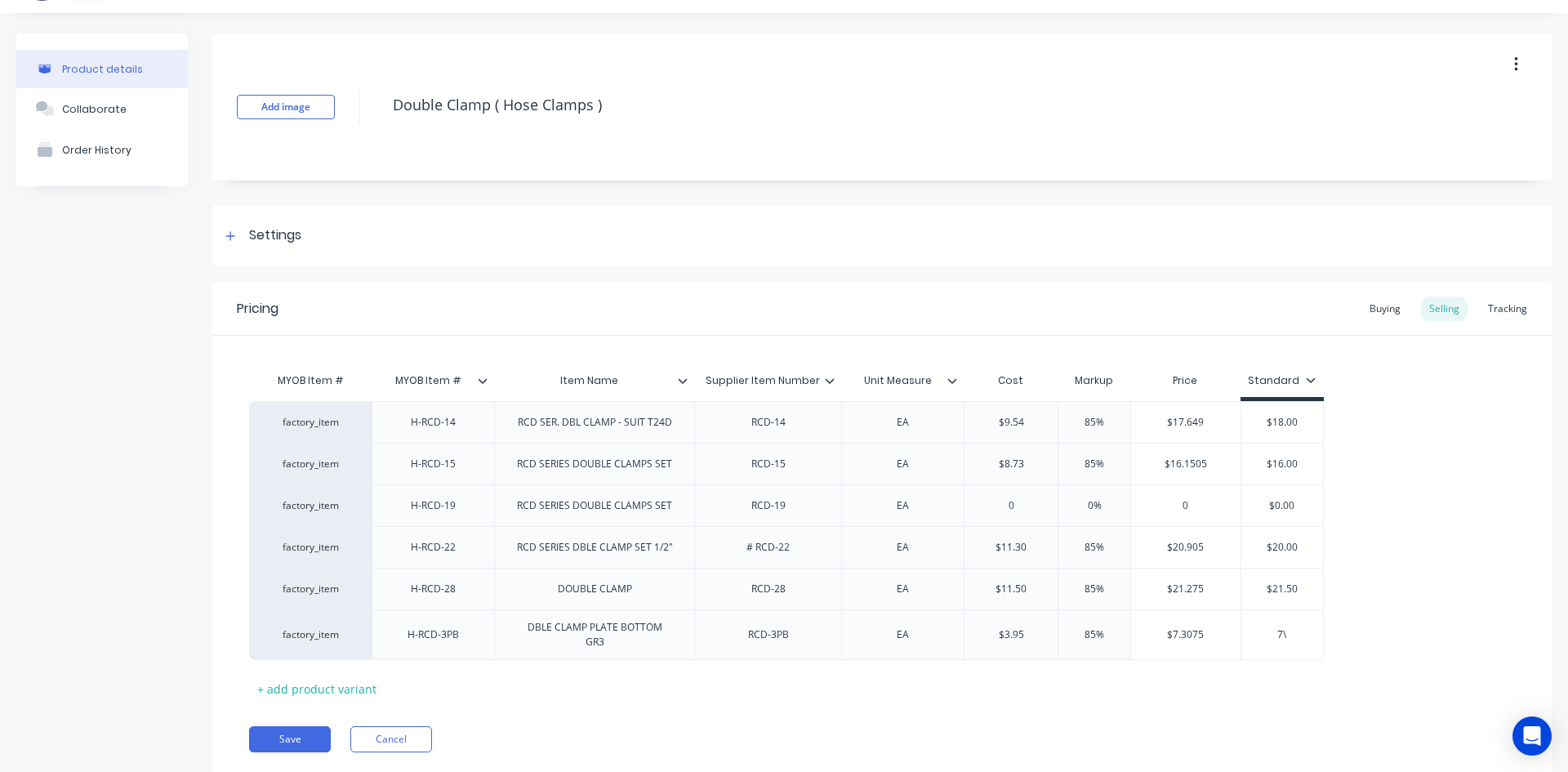
type input "7"
type textarea "x"
type input "7"
type textarea "x"
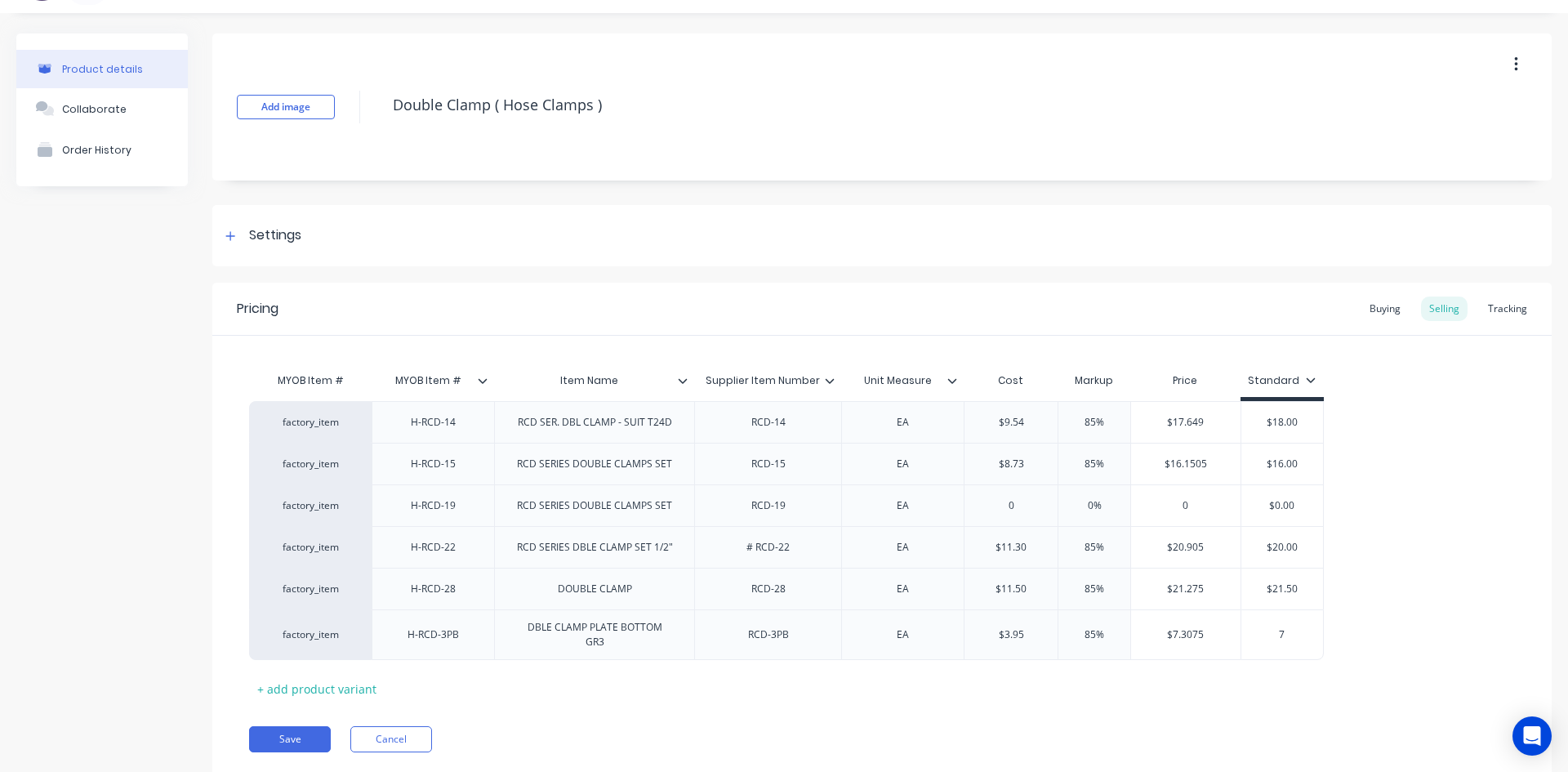
type input "7."
type textarea "x"
type input "7.5"
type textarea "x"
click at [1311, 645] on div "$7.50" at bounding box center [1281, 634] width 81 height 41
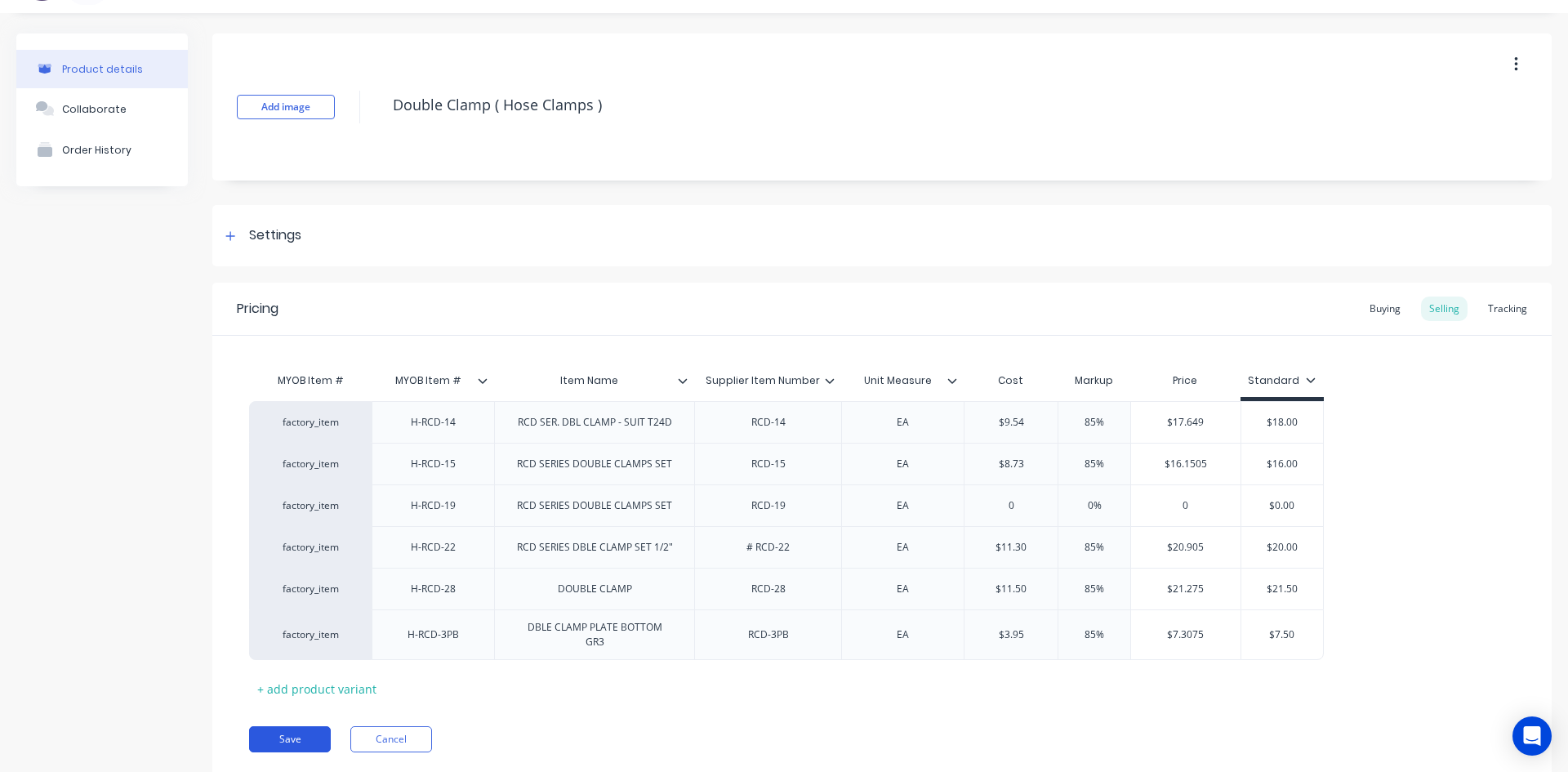
type input "7.50"
click at [291, 741] on button "Save" at bounding box center [289, 739] width 81 height 26
type textarea "x"
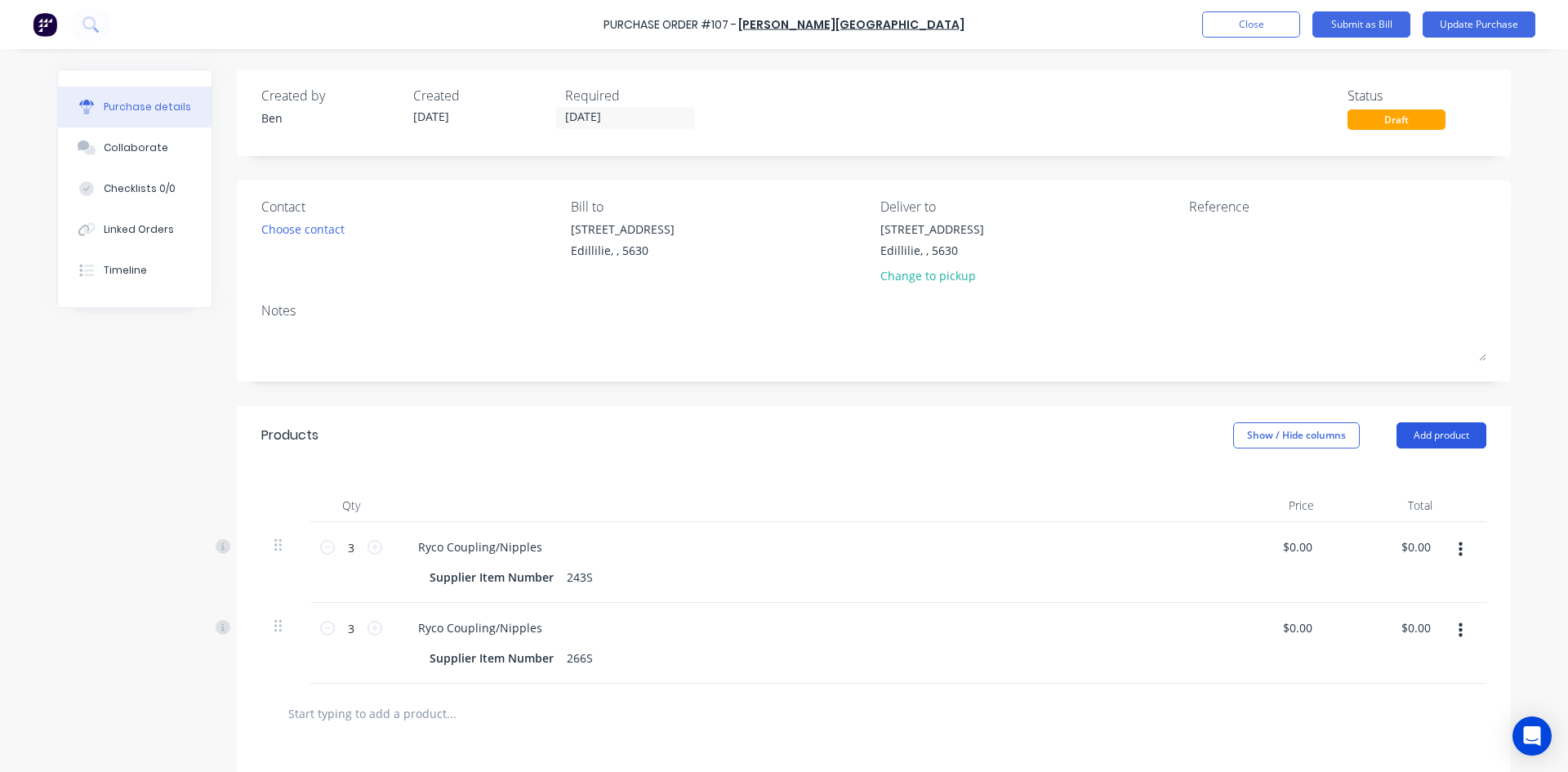
click at [1407, 435] on button "Add product" at bounding box center [1441, 435] width 89 height 26
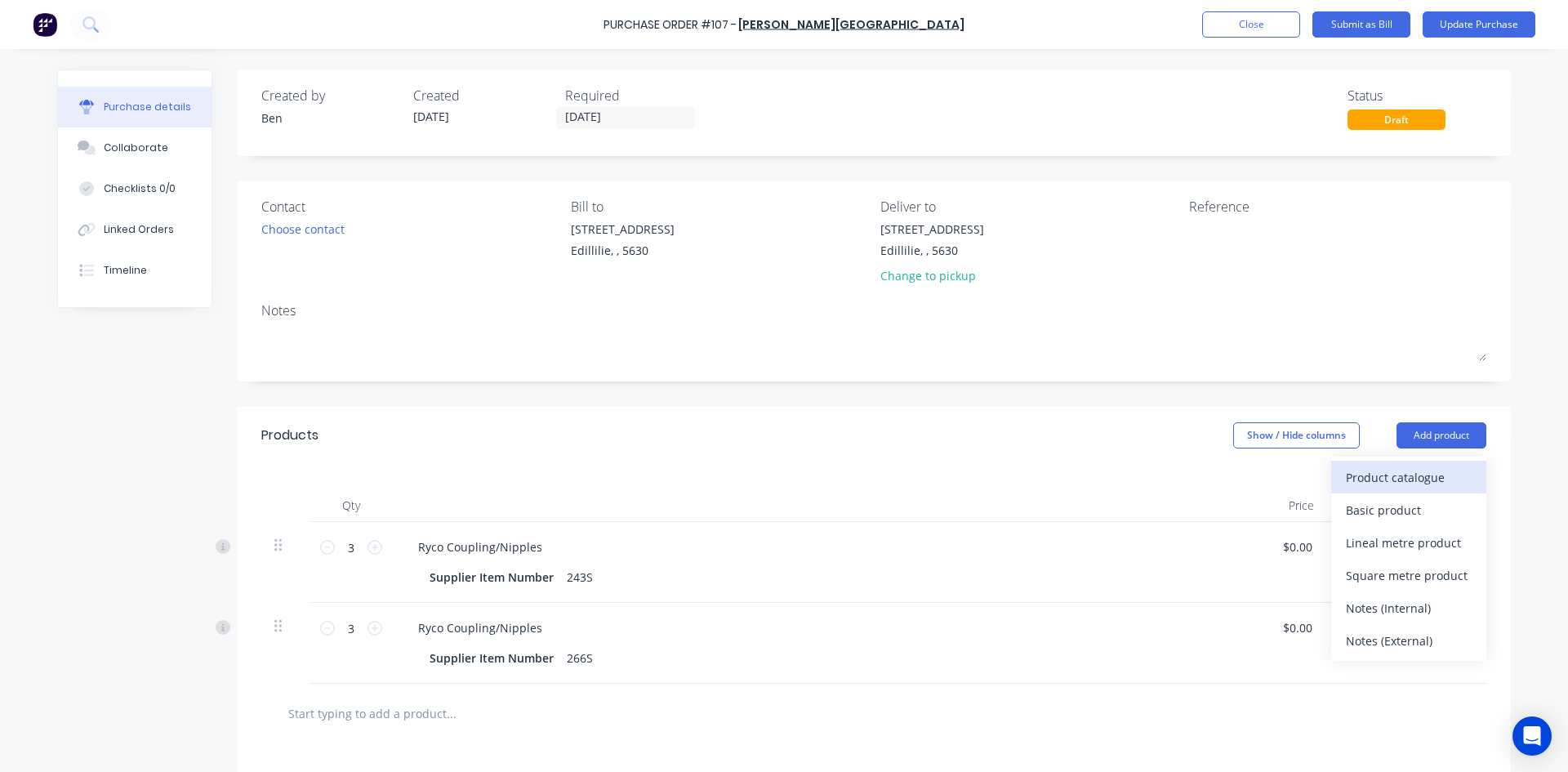
click at [1376, 477] on div "Product catalogue" at bounding box center [1409, 478] width 126 height 24
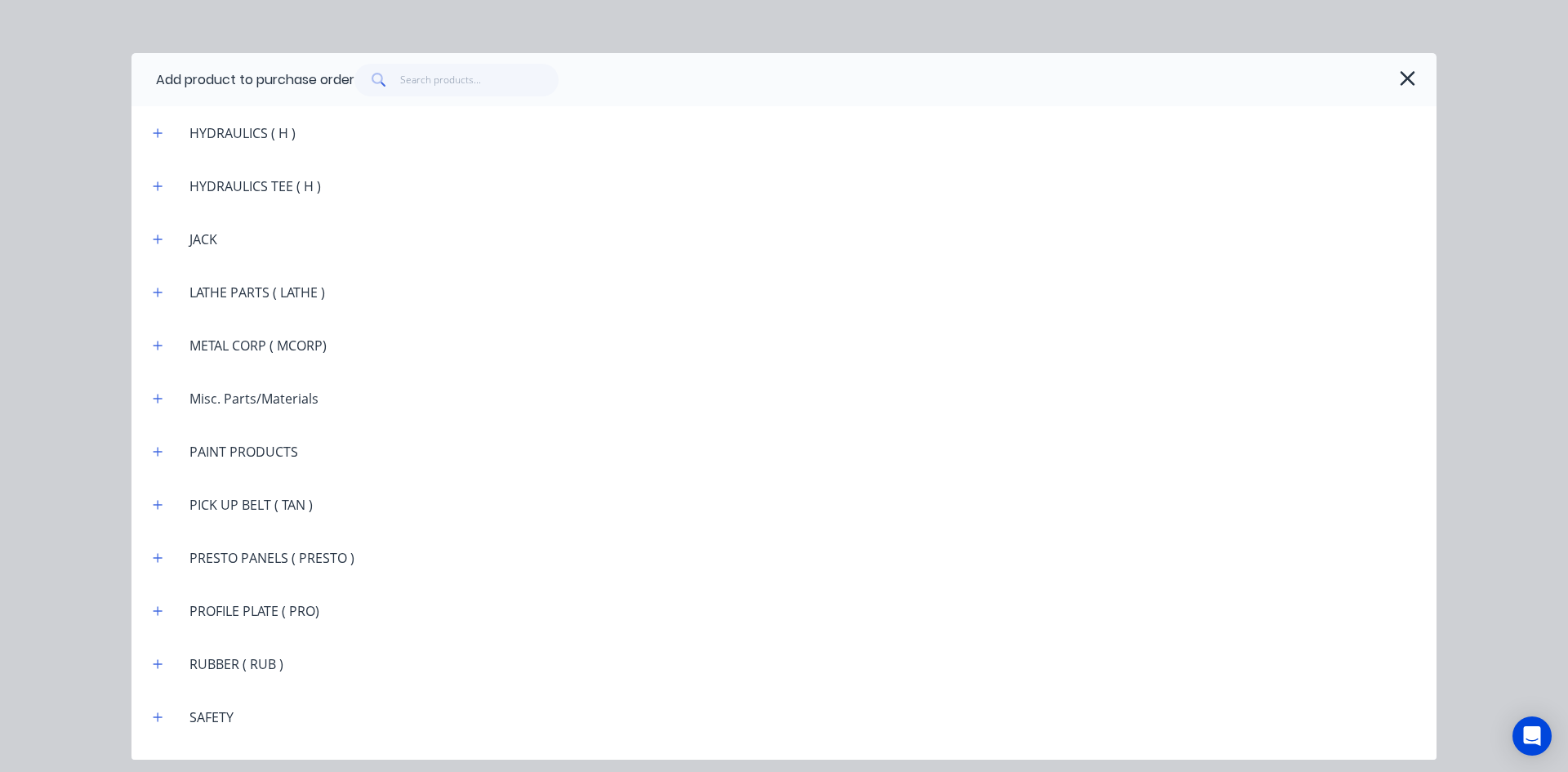
scroll to position [1961, 0]
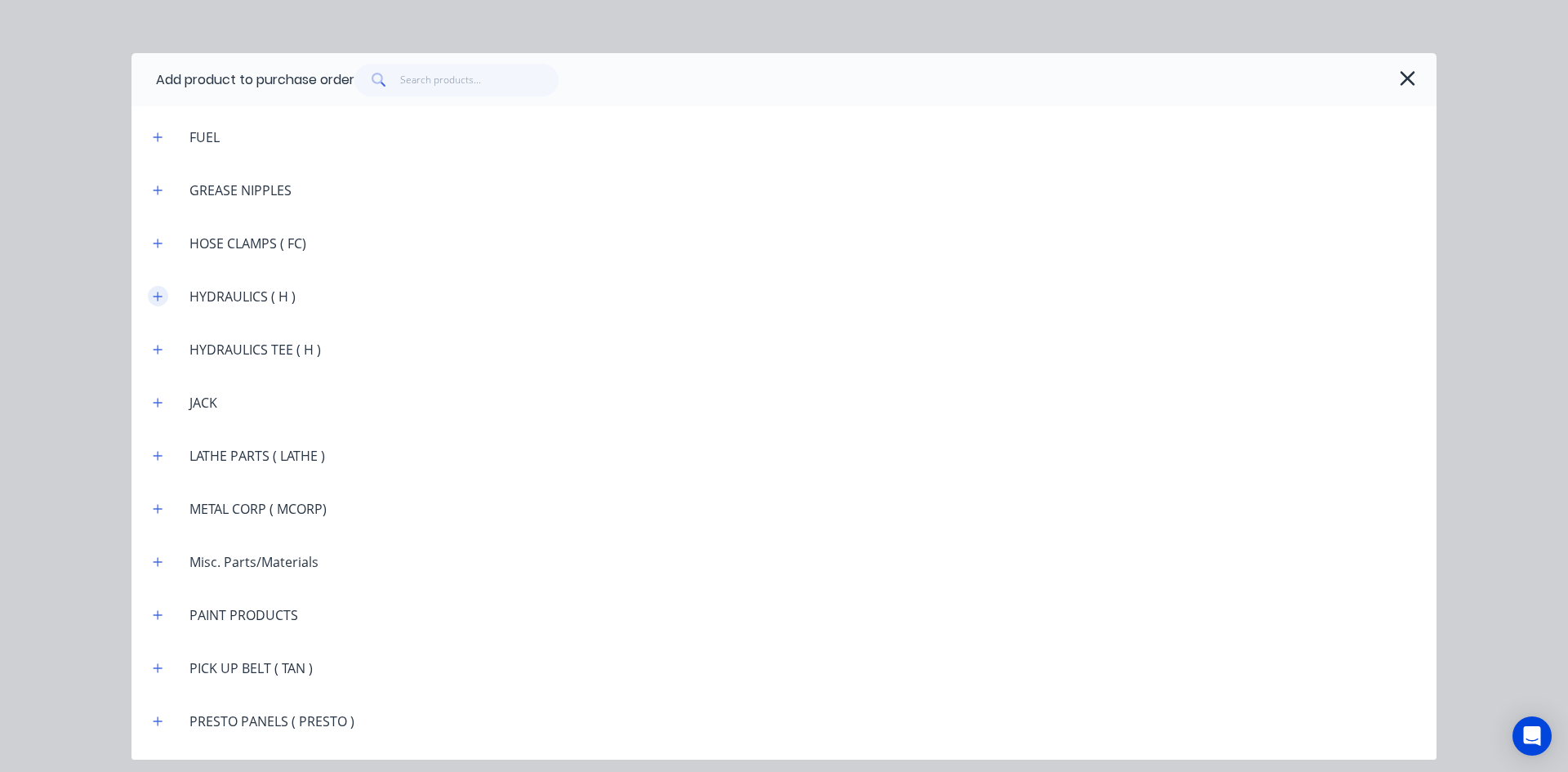
click at [159, 297] on icon "button" at bounding box center [157, 296] width 10 height 12
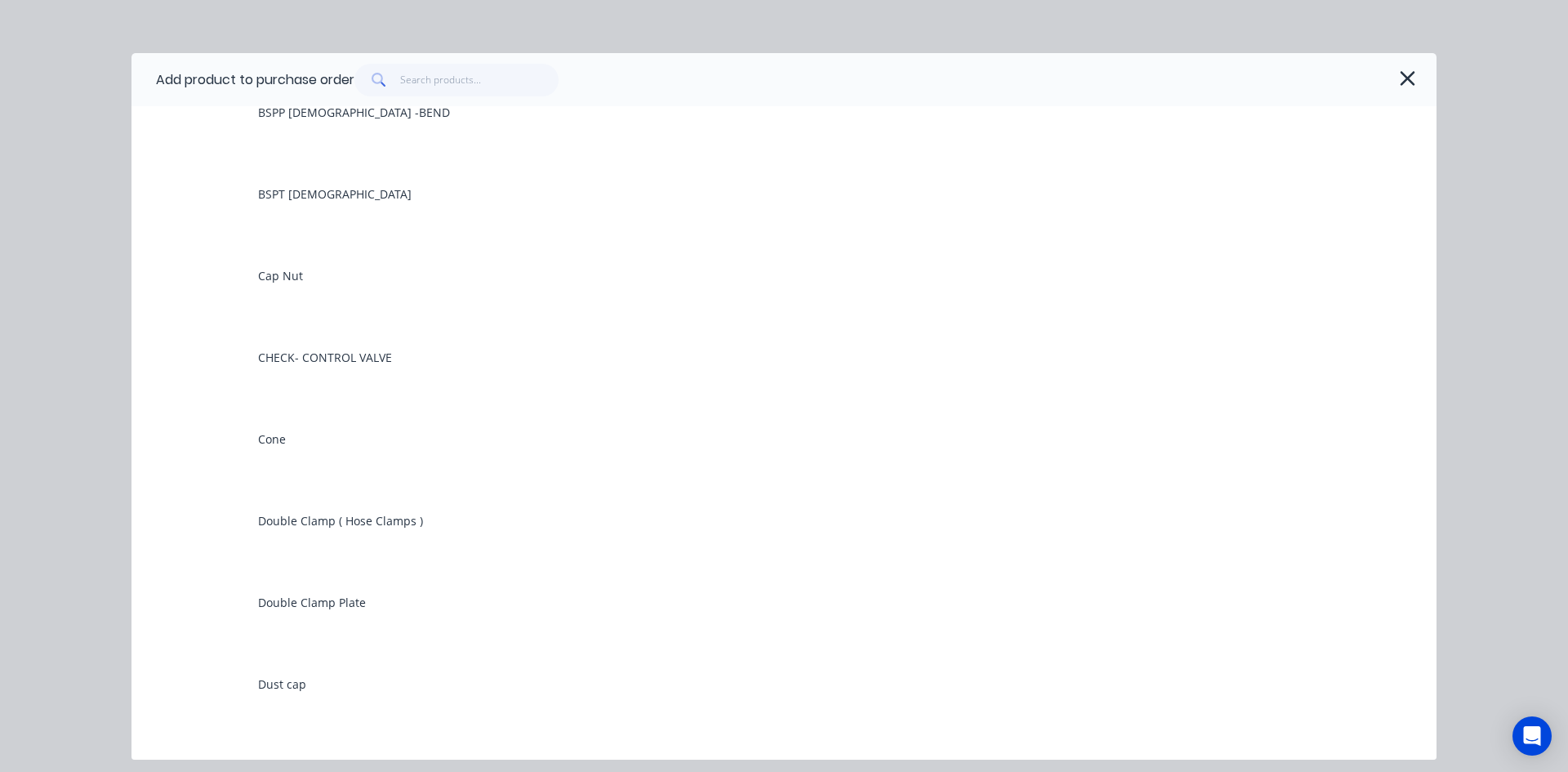
scroll to position [2533, 0]
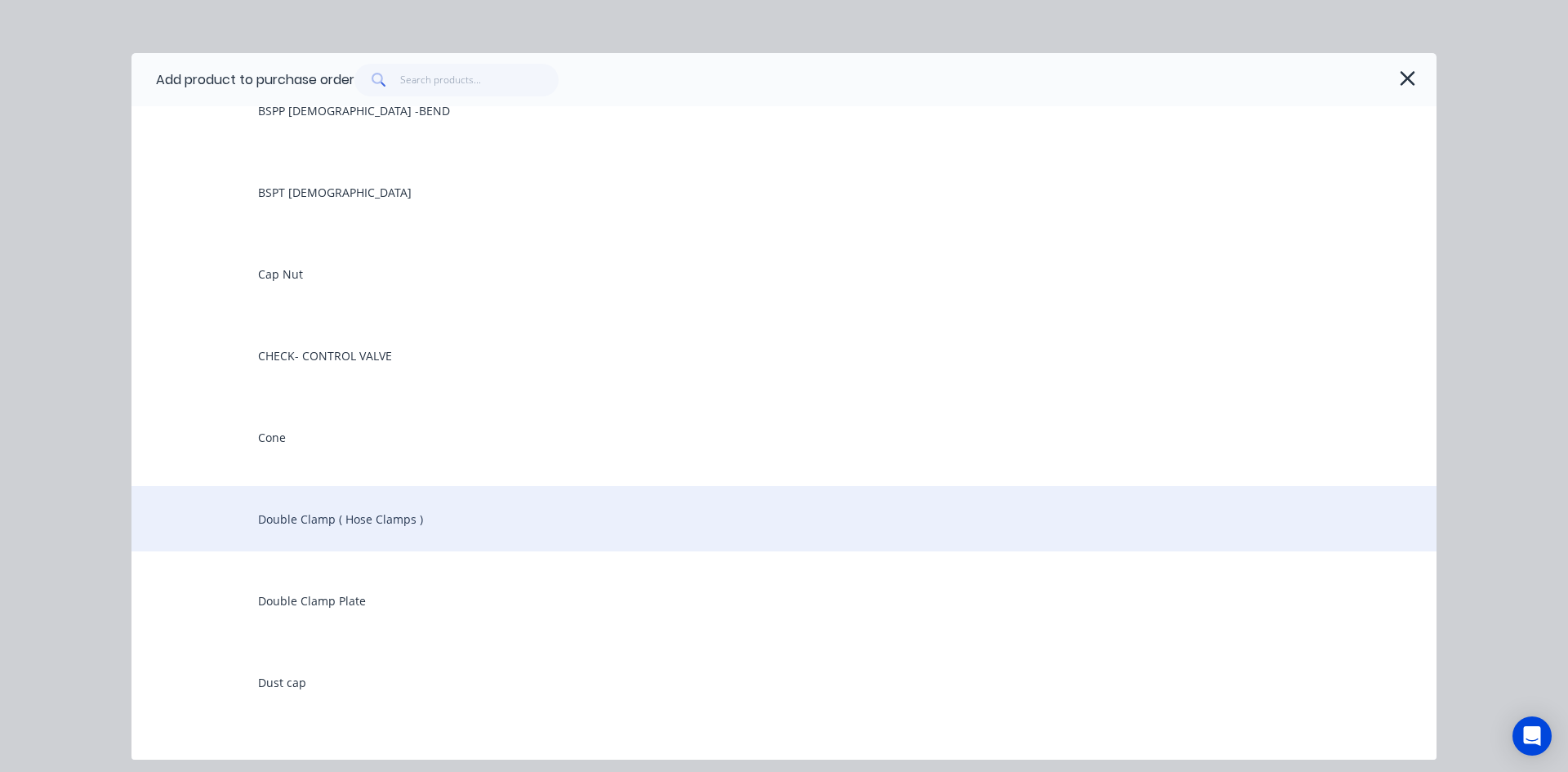
click at [261, 518] on div "Double Clamp ( Hose Clamps )" at bounding box center [784, 519] width 1305 height 66
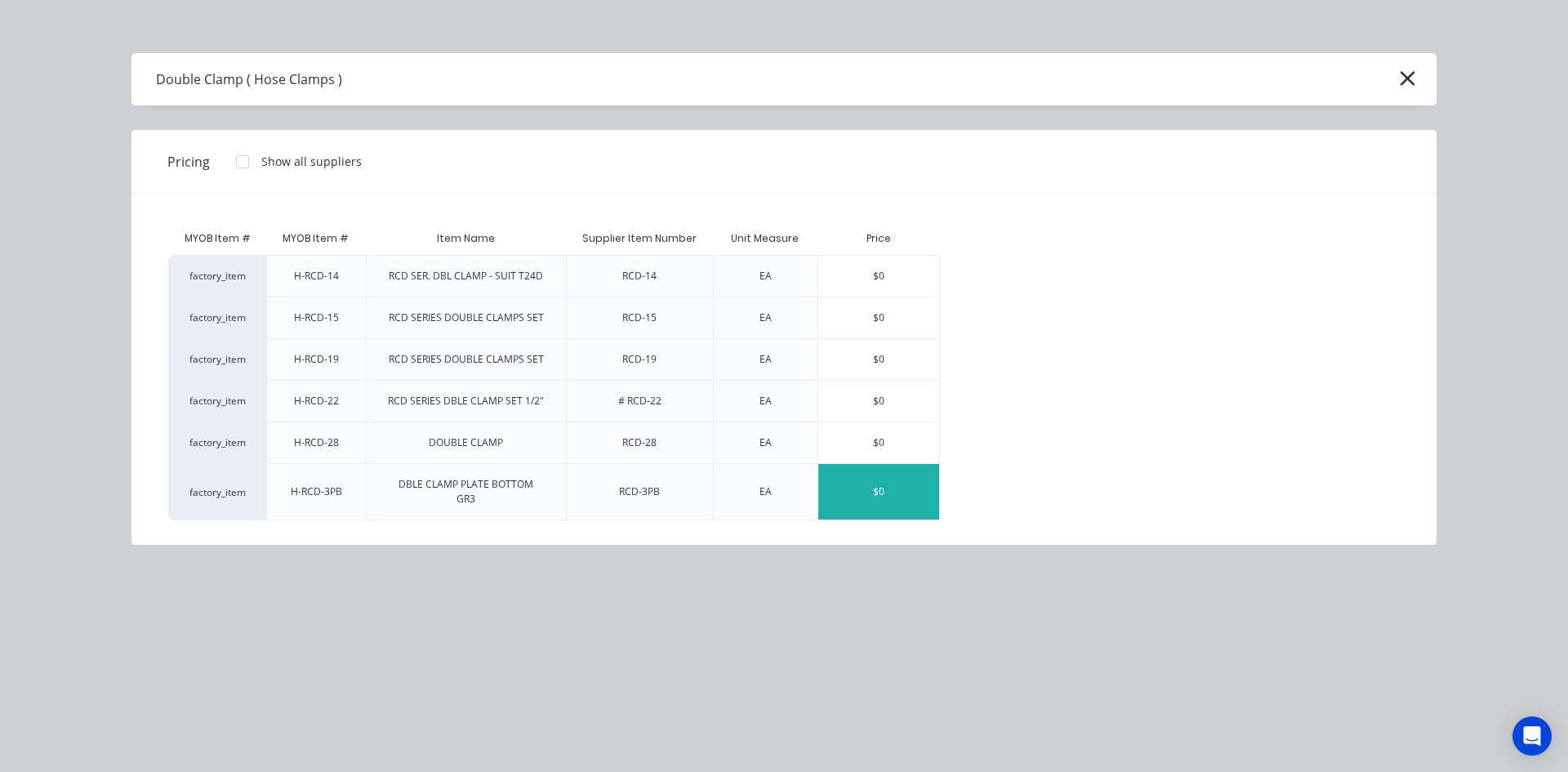
click at [887, 502] on div "$0" at bounding box center [879, 492] width 121 height 56
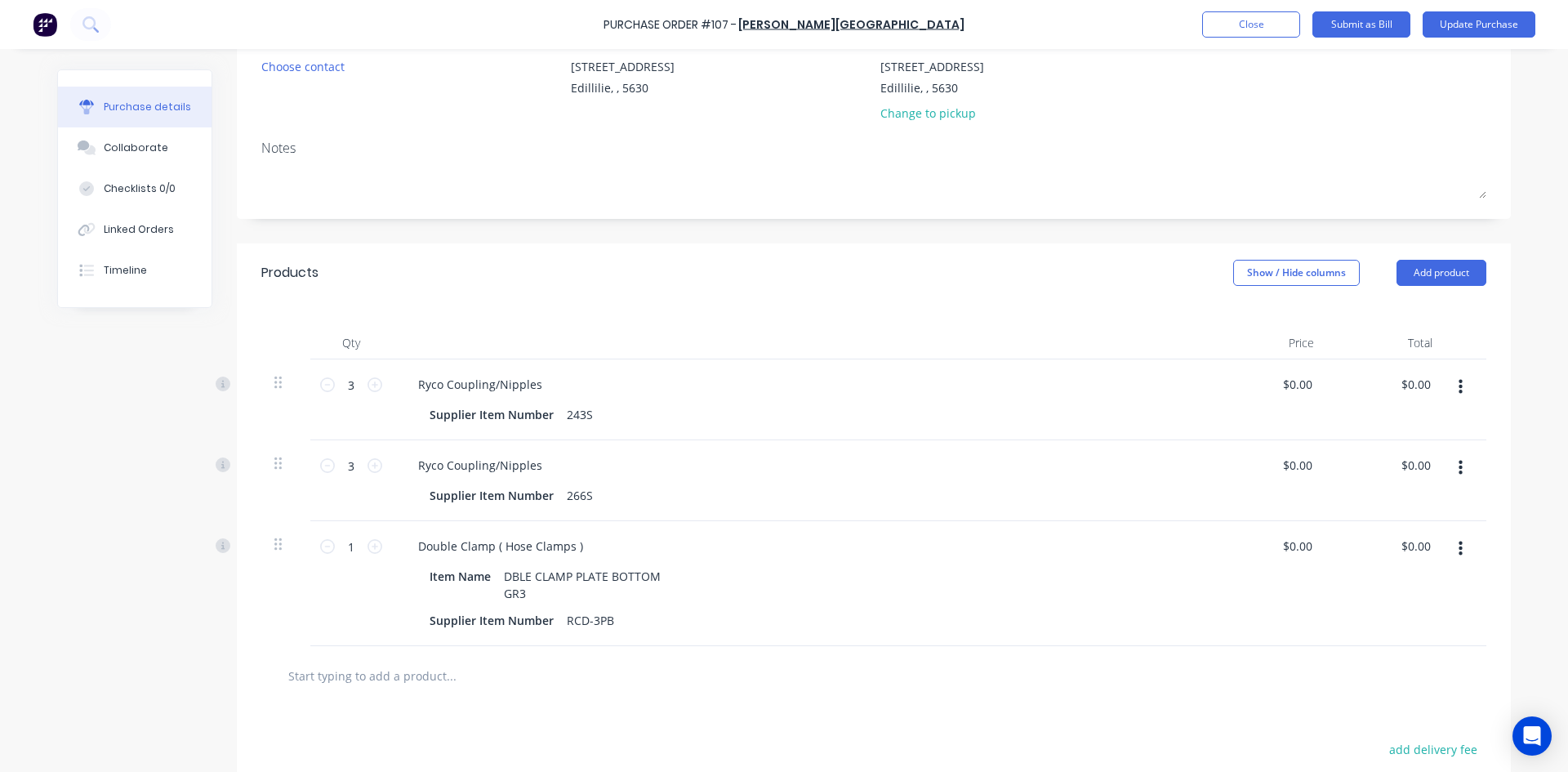
scroll to position [164, 0]
drag, startPoint x: 1423, startPoint y: 544, endPoint x: 1338, endPoint y: 554, distance: 85.6
click at [1338, 554] on div "0.00 0.00" at bounding box center [1386, 583] width 119 height 125
type input "2.76"
type input "$2.76"
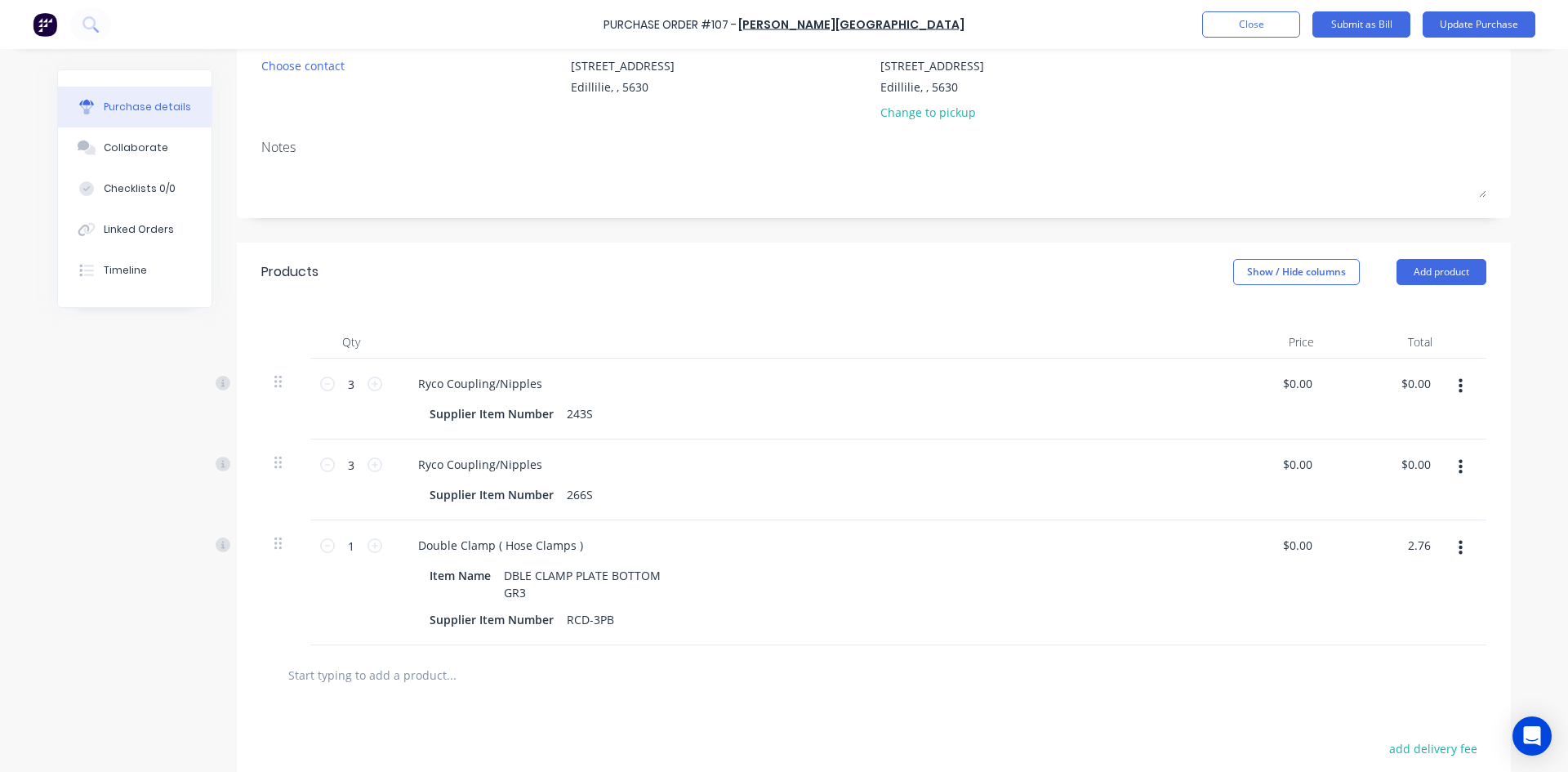
type input "$2.76"
click at [1360, 611] on div "$2.76 2.76" at bounding box center [1386, 583] width 119 height 125
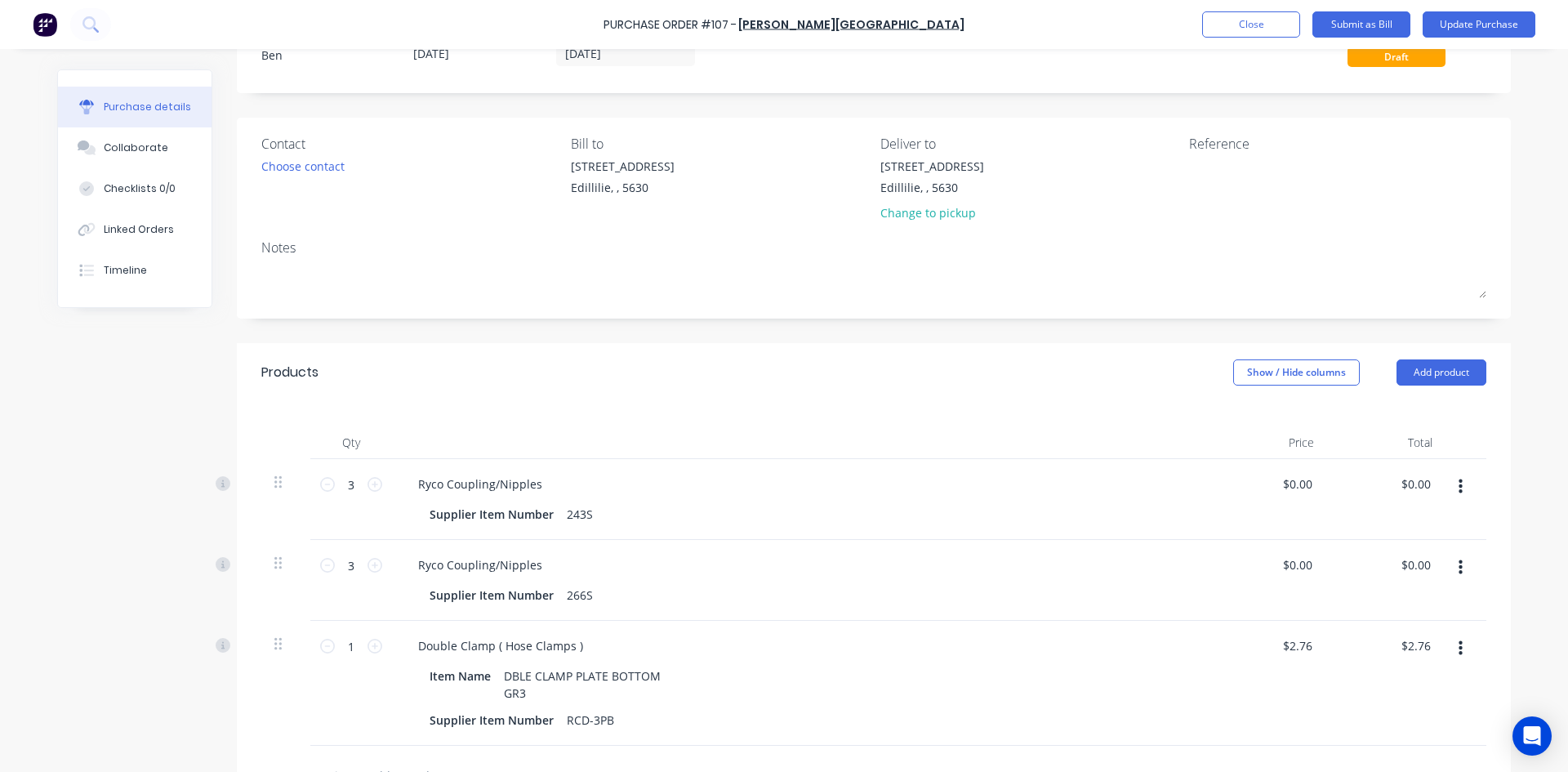
scroll to position [55, 0]
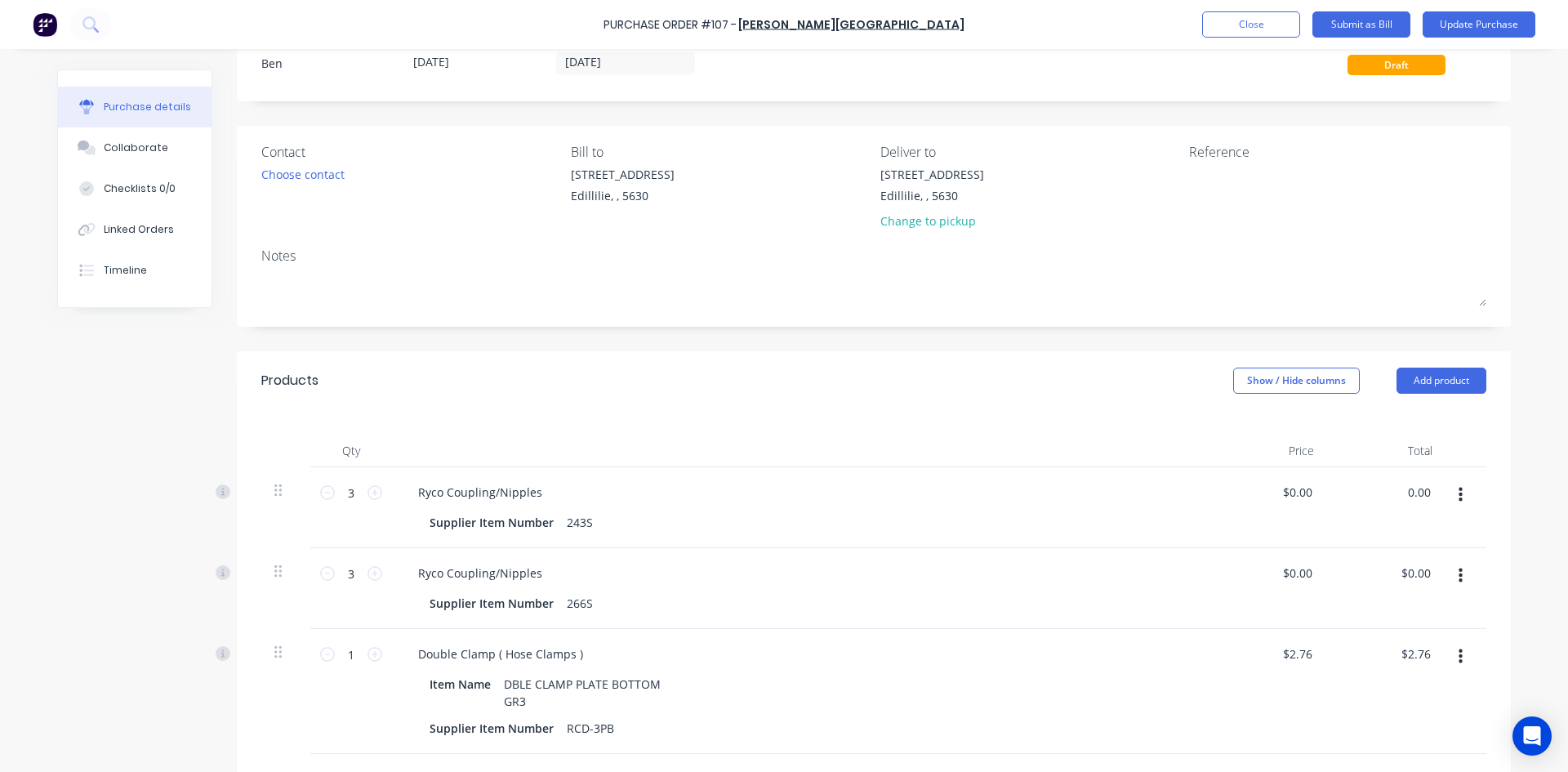
drag, startPoint x: 1423, startPoint y: 492, endPoint x: 1370, endPoint y: 512, distance: 56.6
click at [1374, 511] on div "0.00 0.00" at bounding box center [1386, 507] width 119 height 81
type input "46.09"
type input "$15.3633"
type input "$46.09"
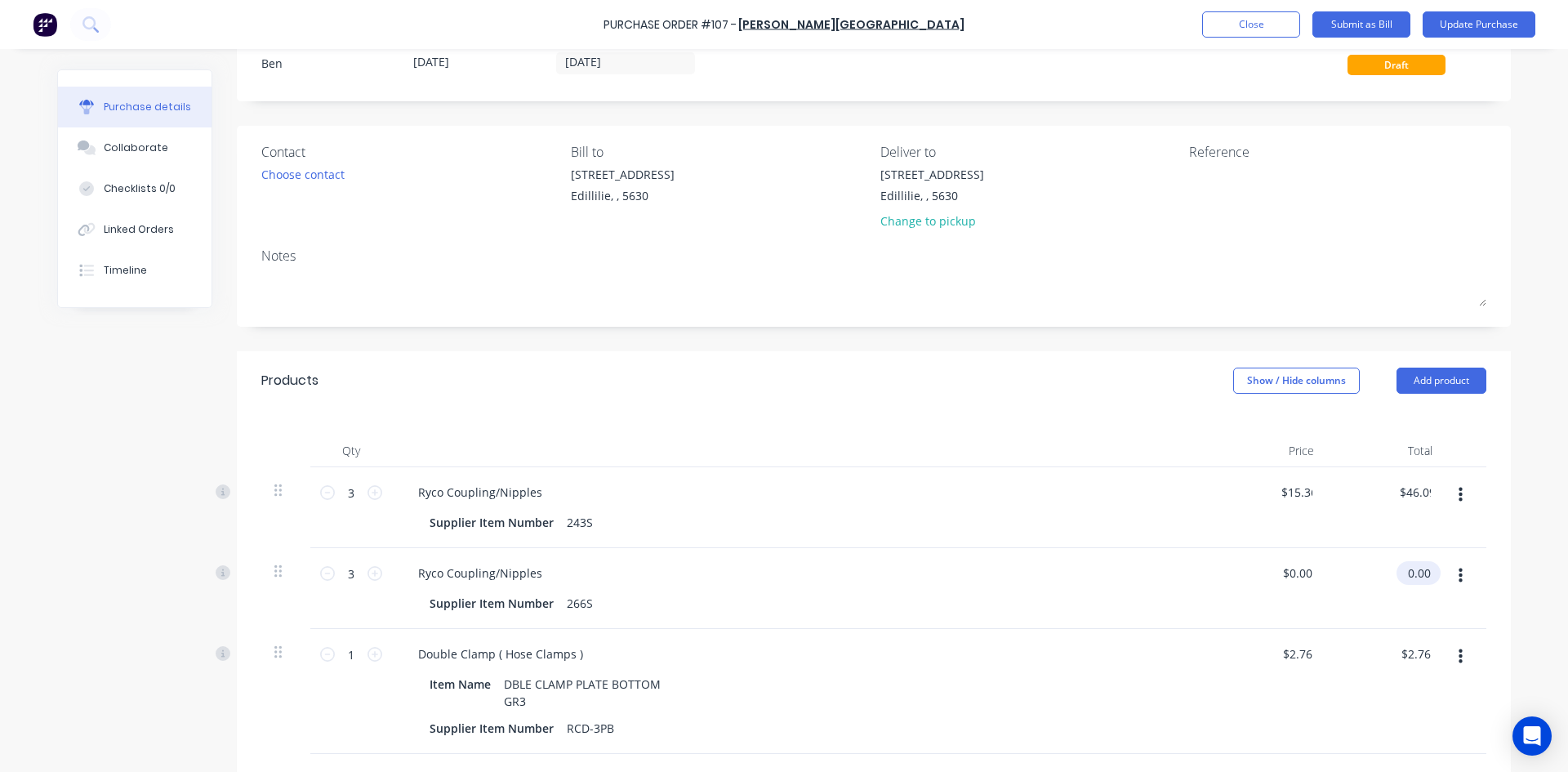
click at [1415, 567] on input "0.00" at bounding box center [1415, 573] width 37 height 24
drag, startPoint x: 1426, startPoint y: 568, endPoint x: 1382, endPoint y: 587, distance: 47.9
click at [1382, 587] on div "0.00 0.00" at bounding box center [1386, 588] width 119 height 81
type input "14.70"
type input "$4.90"
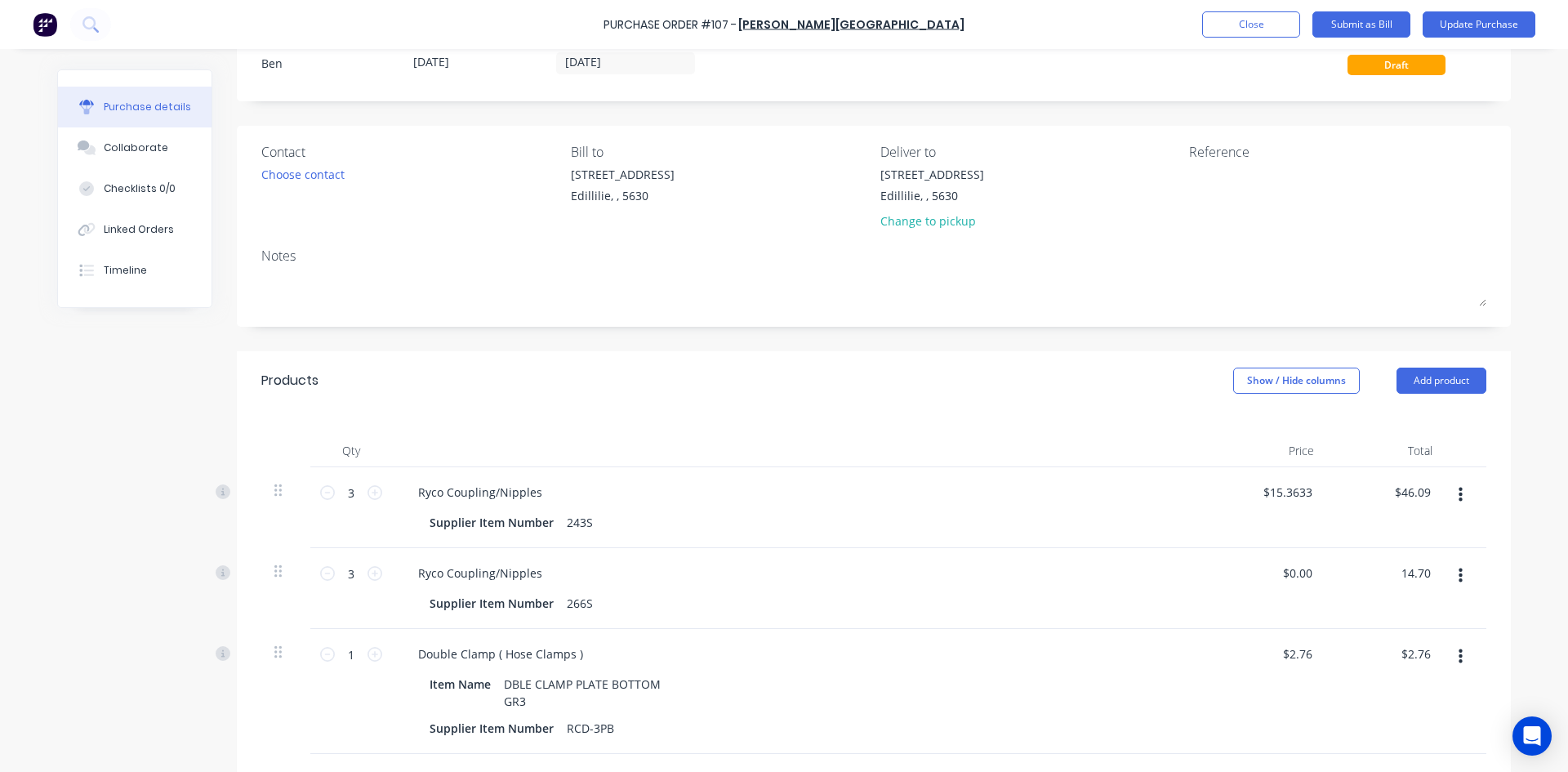
type input "$14.70"
click at [1458, 607] on div at bounding box center [1466, 588] width 41 height 81
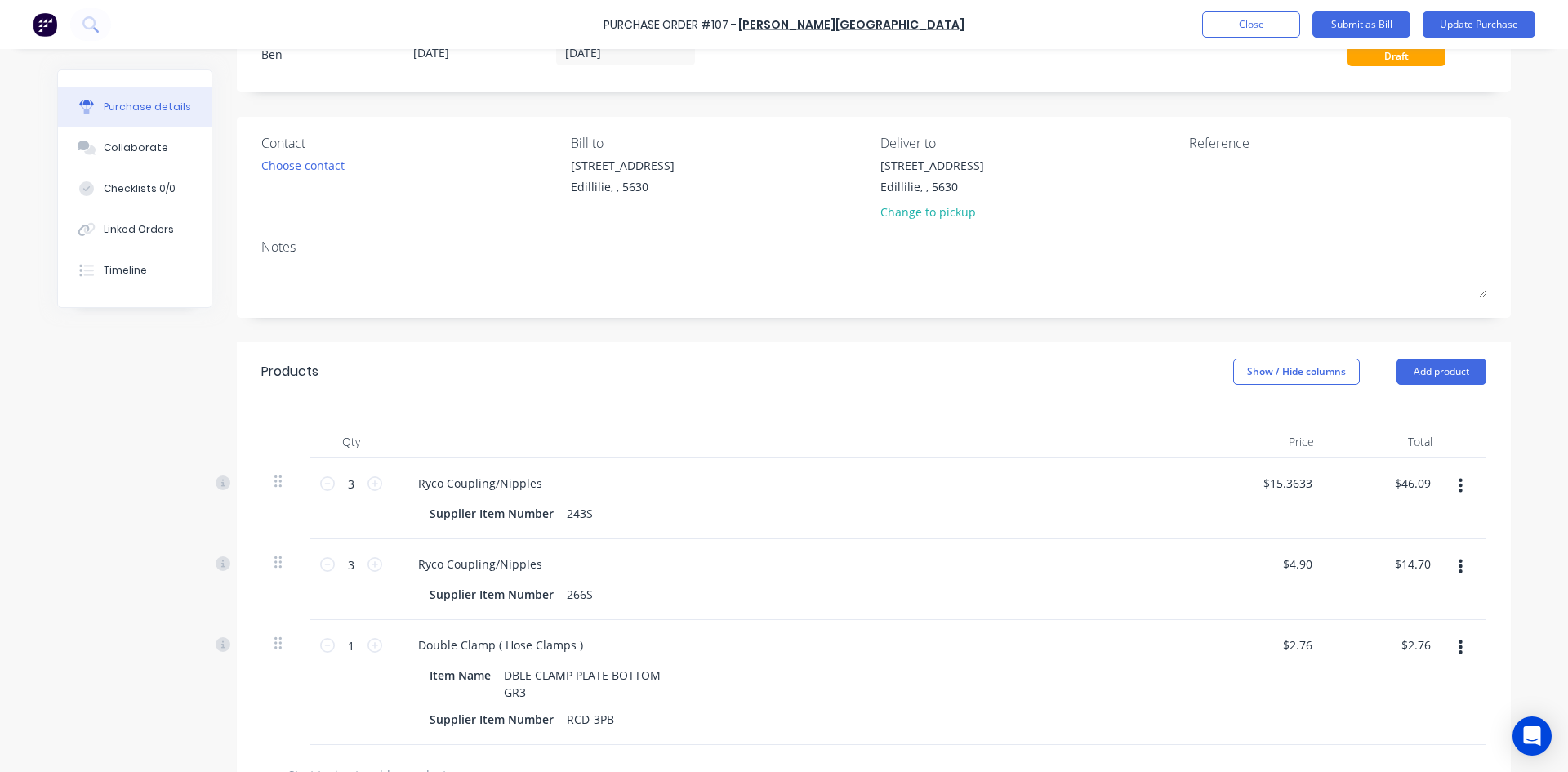
scroll to position [0, 0]
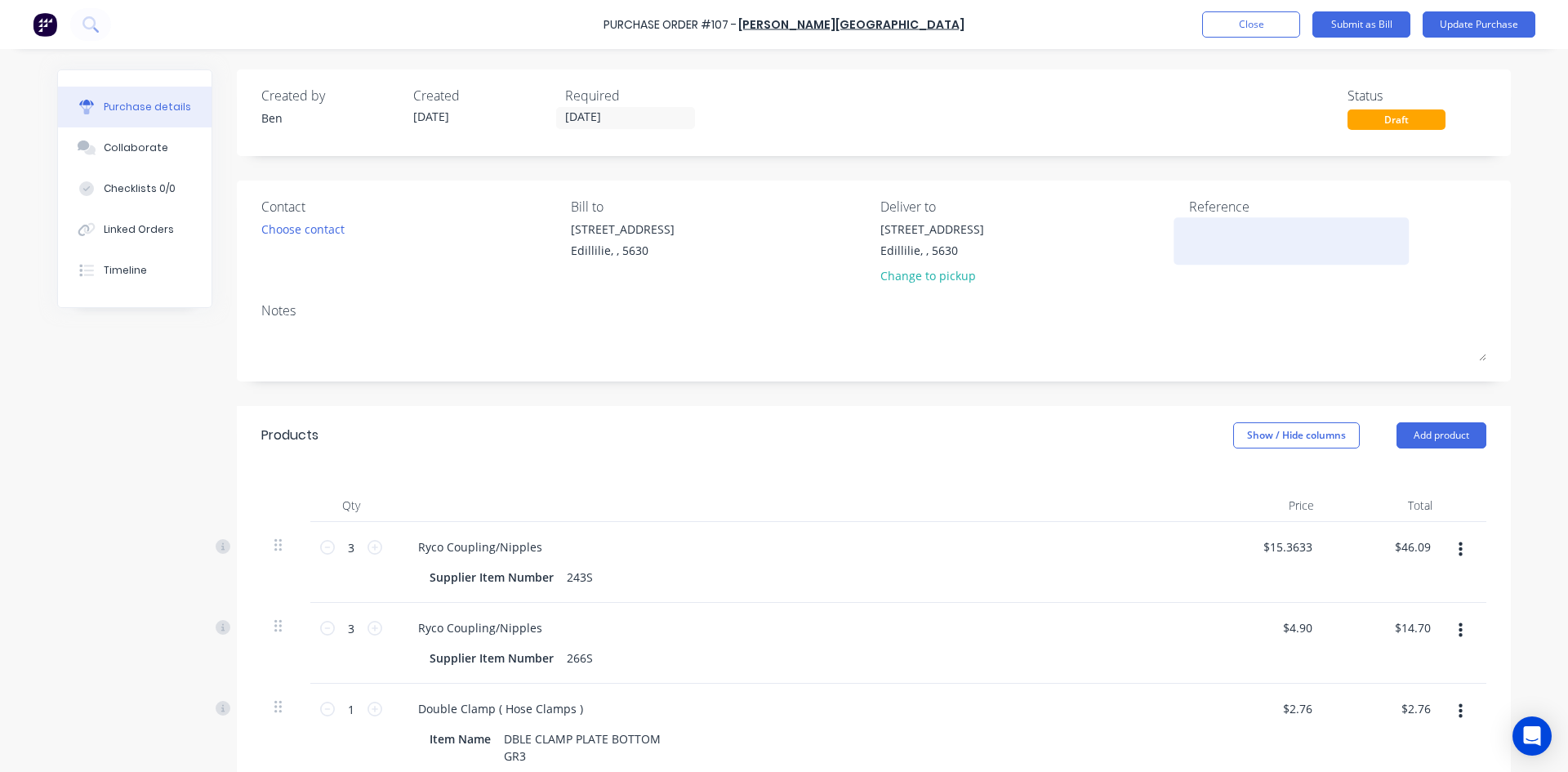
click at [1220, 244] on textarea at bounding box center [1291, 238] width 205 height 37
type textarea "INV: 0354034"
click at [617, 114] on input "29/08/25" at bounding box center [626, 118] width 137 height 20
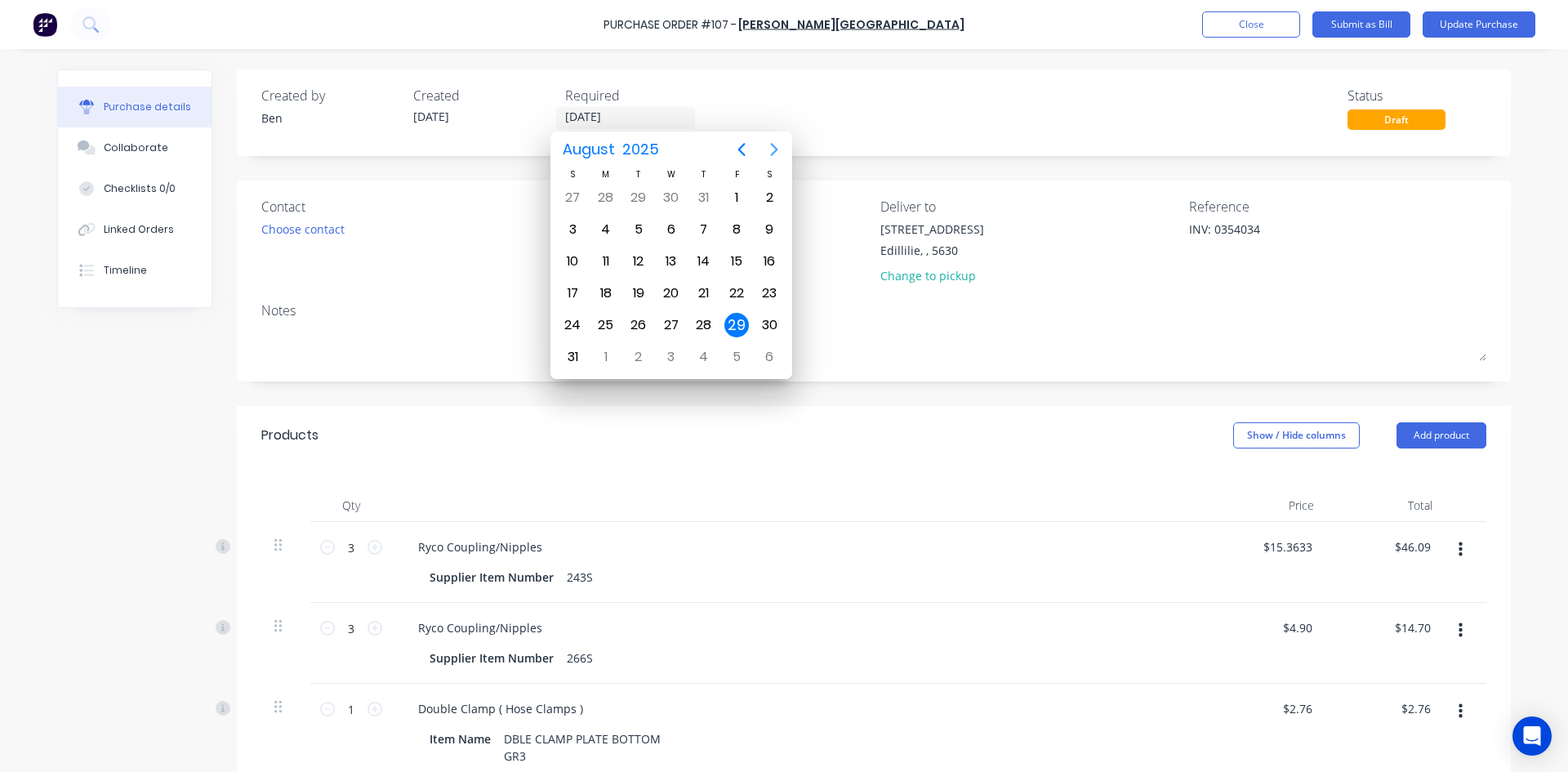
click at [772, 150] on icon "Next page" at bounding box center [773, 149] width 19 height 19
type textarea "x"
click at [741, 198] on div "5" at bounding box center [736, 197] width 25 height 25
type input "05/09/25"
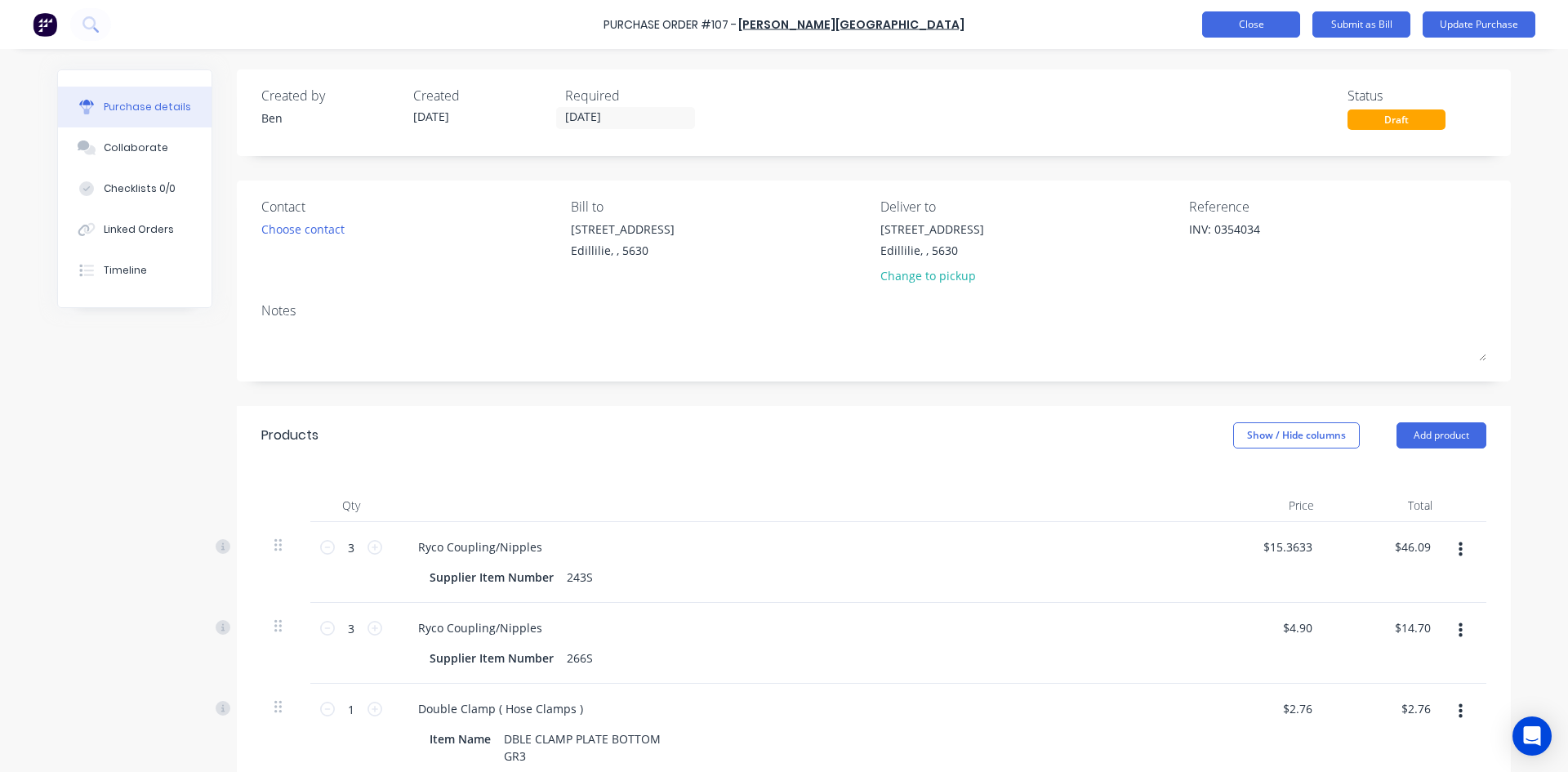
click at [1254, 26] on button "Close" at bounding box center [1250, 25] width 98 height 26
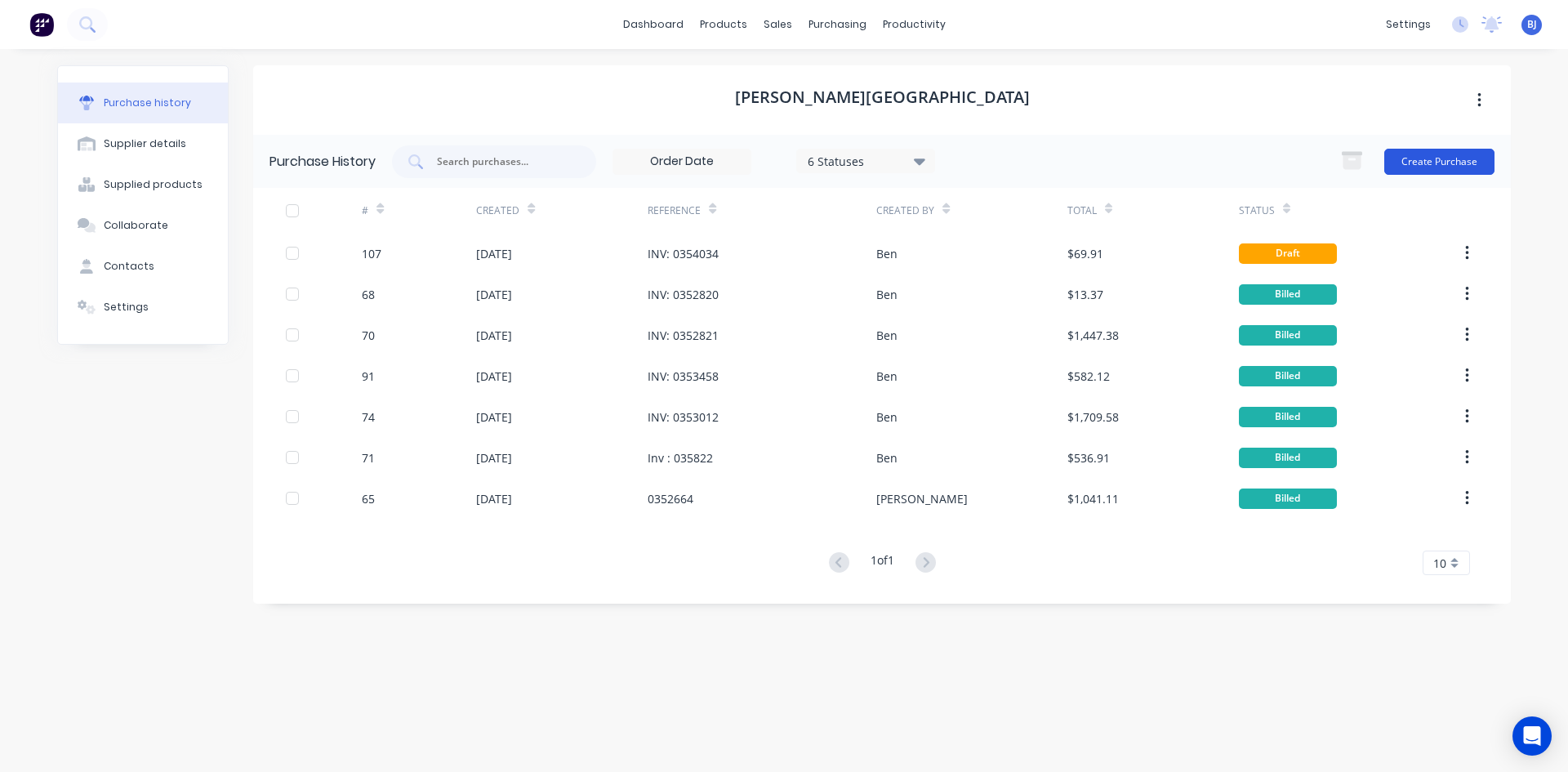
click at [1430, 158] on button "Create Purchase" at bounding box center [1439, 162] width 110 height 26
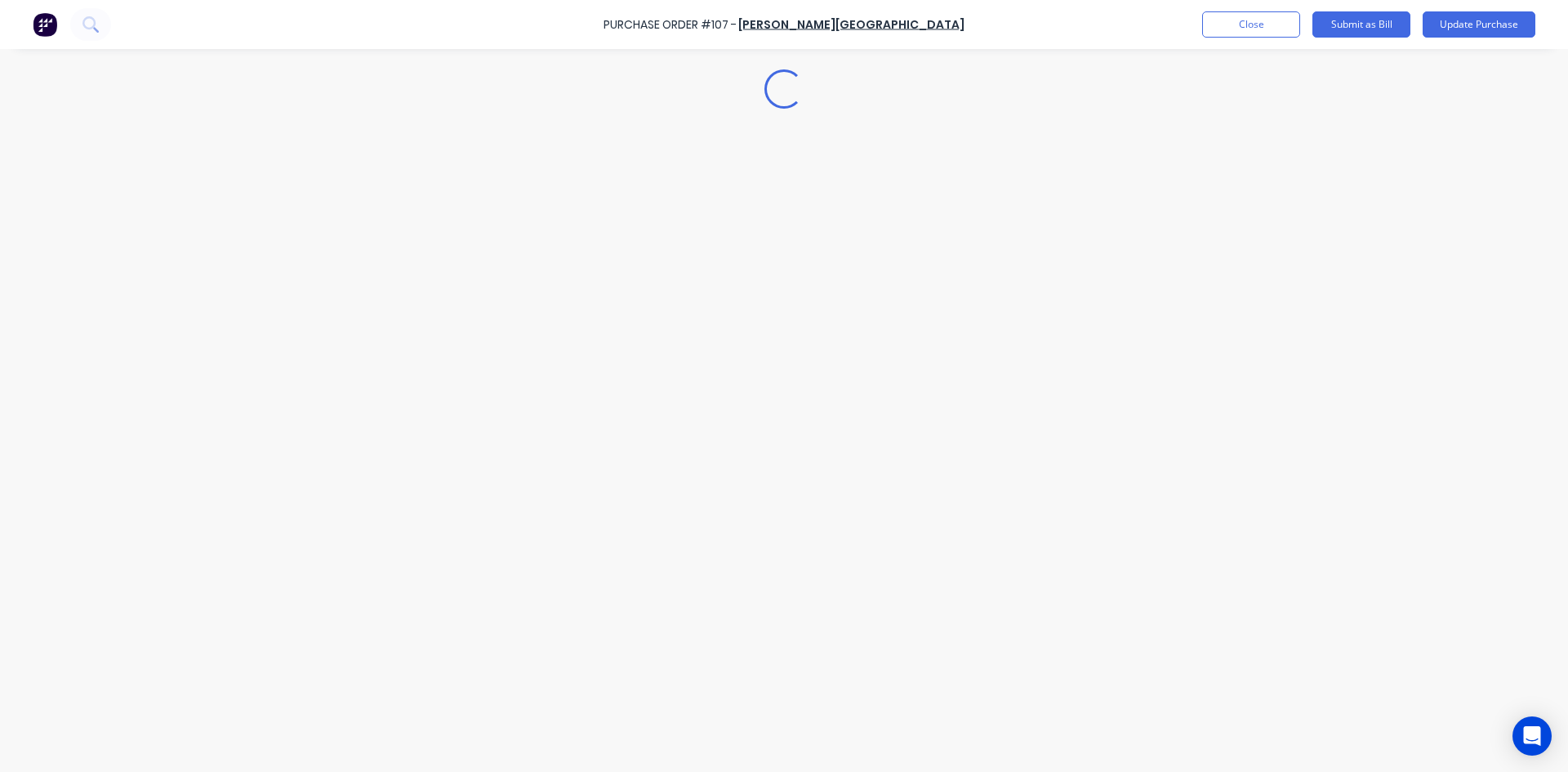
type textarea "x"
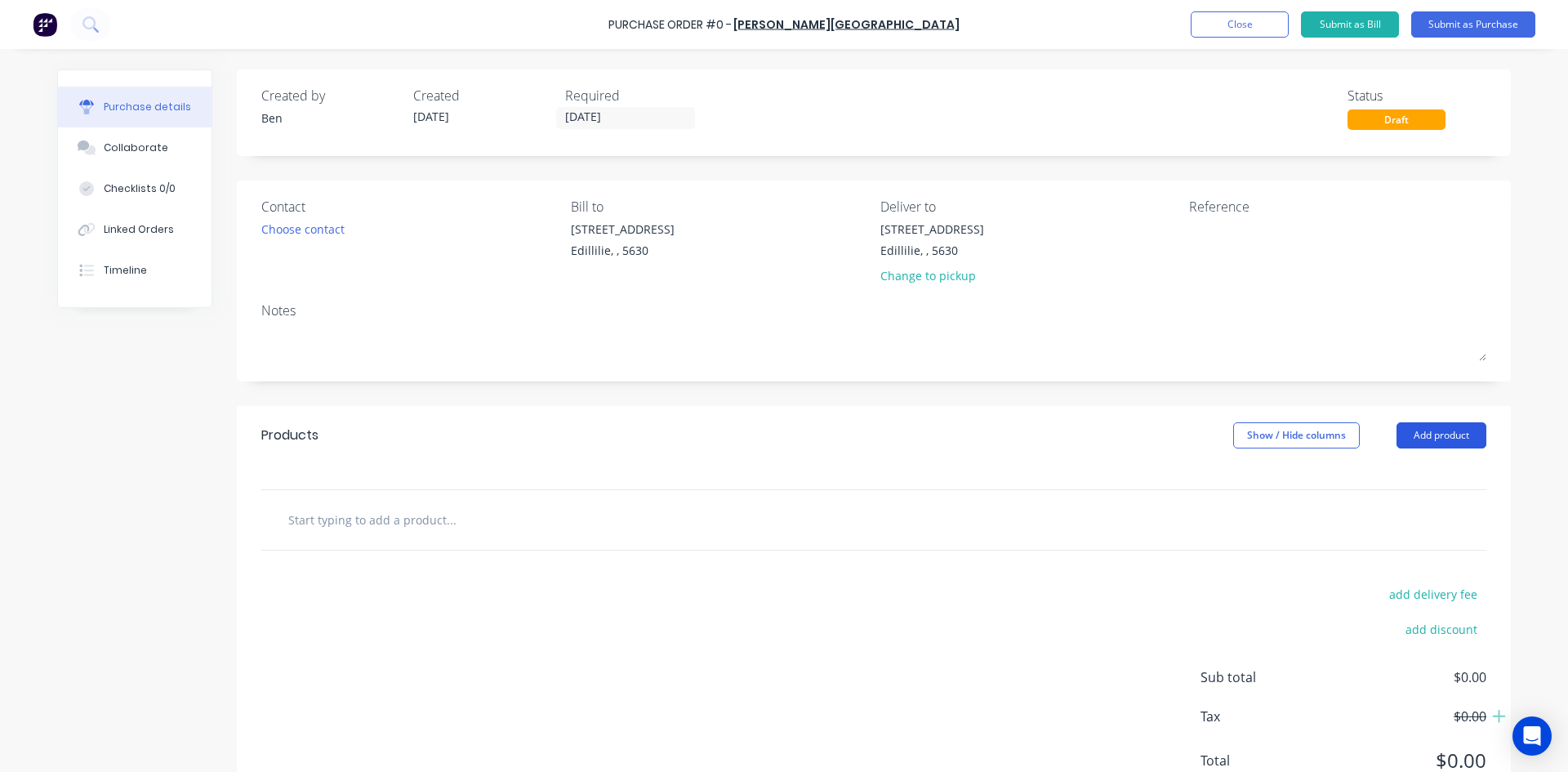
click at [1407, 436] on button "Add product" at bounding box center [1441, 435] width 89 height 26
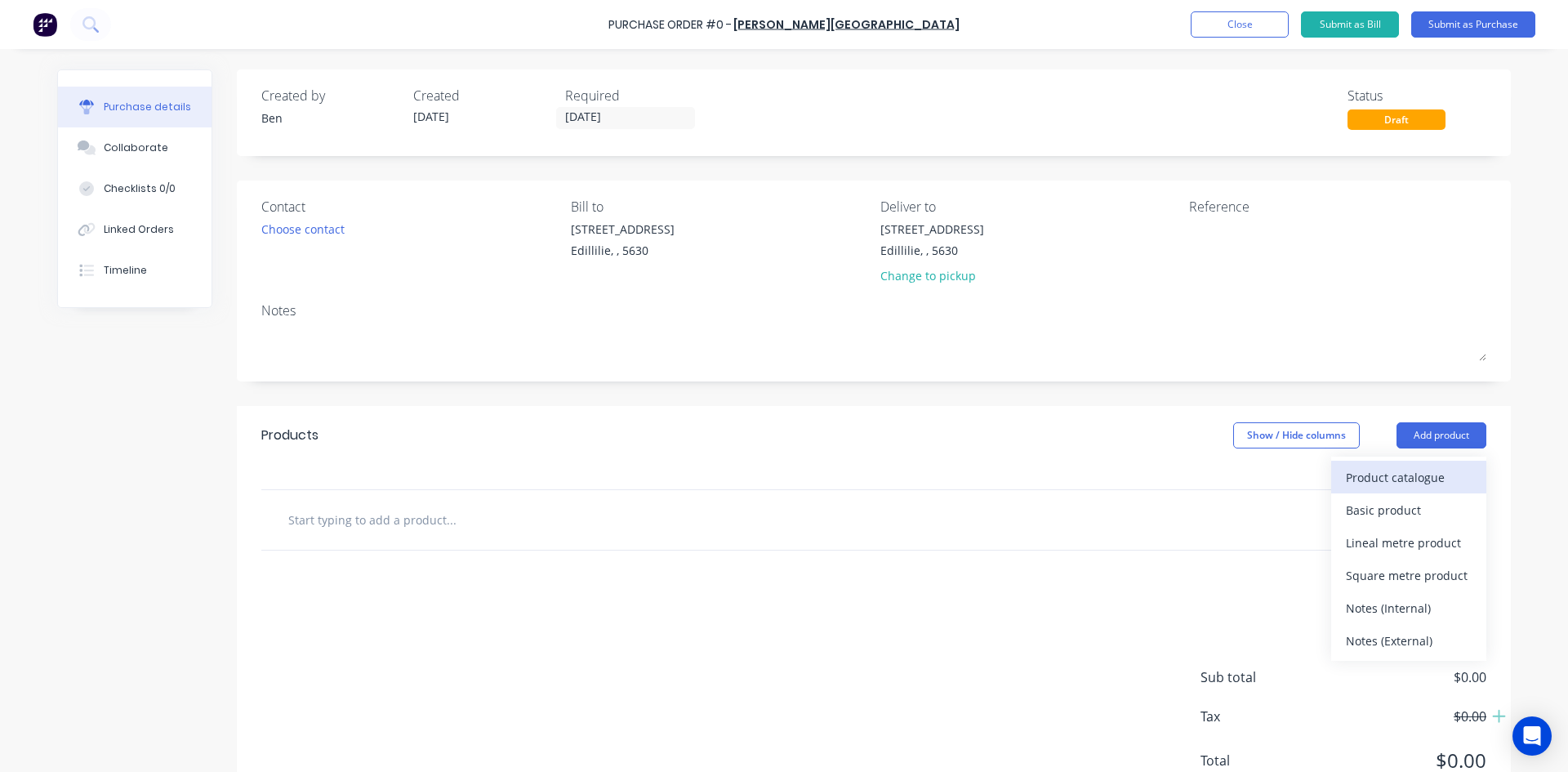
click at [1368, 483] on div "Product catalogue" at bounding box center [1409, 478] width 126 height 24
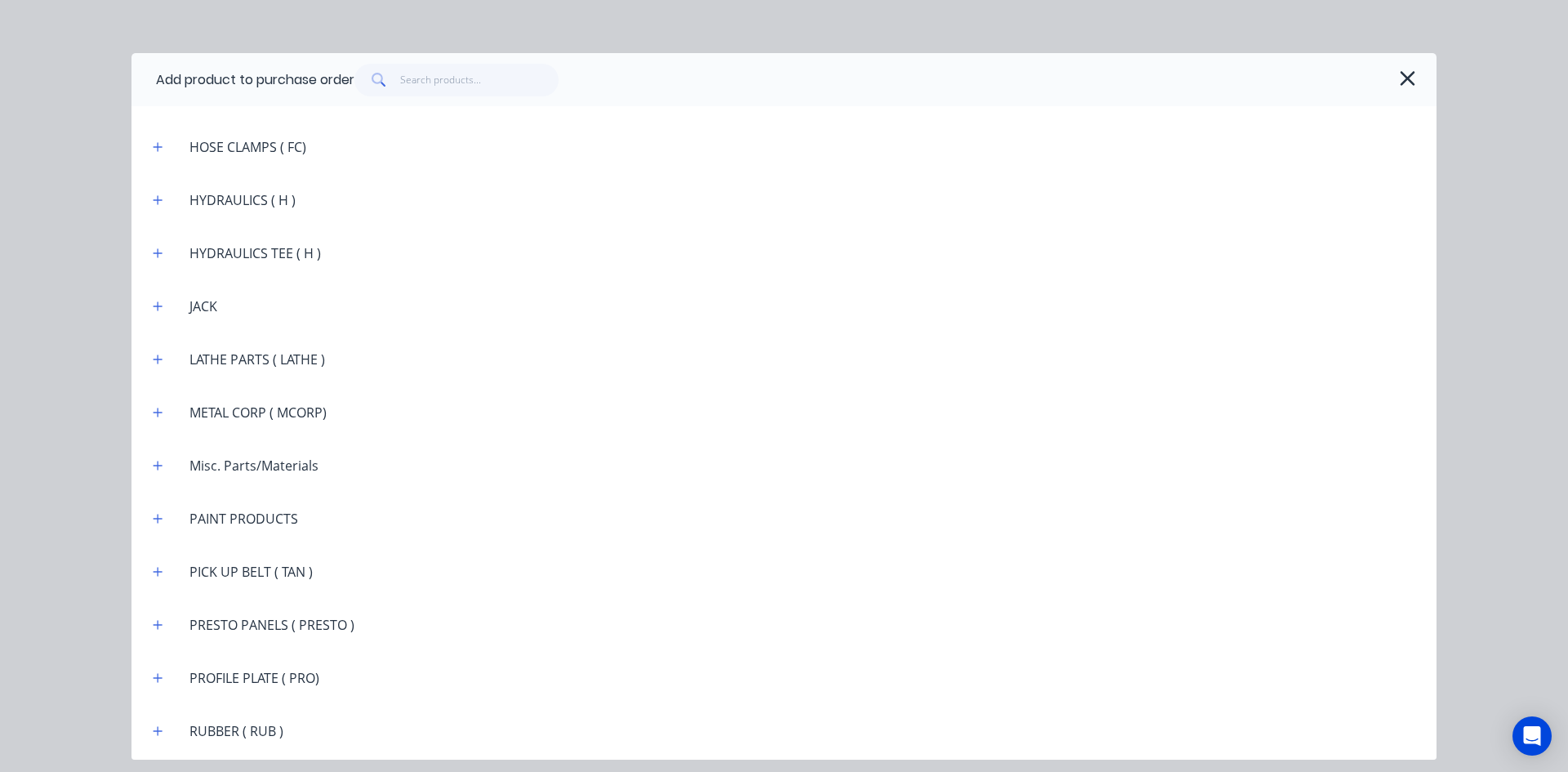
scroll to position [1961, 0]
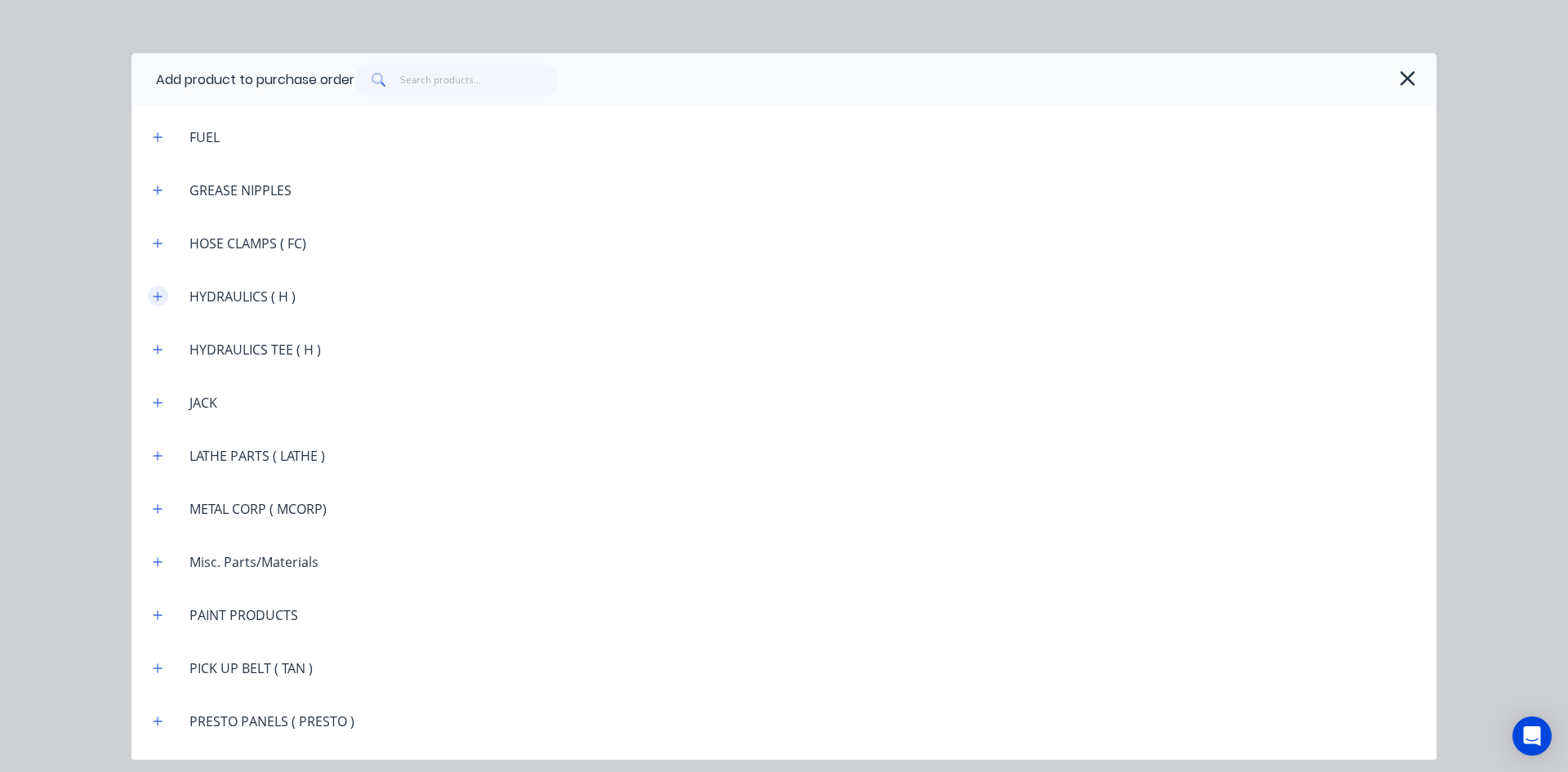
click at [162, 299] on icon "button" at bounding box center [157, 296] width 10 height 12
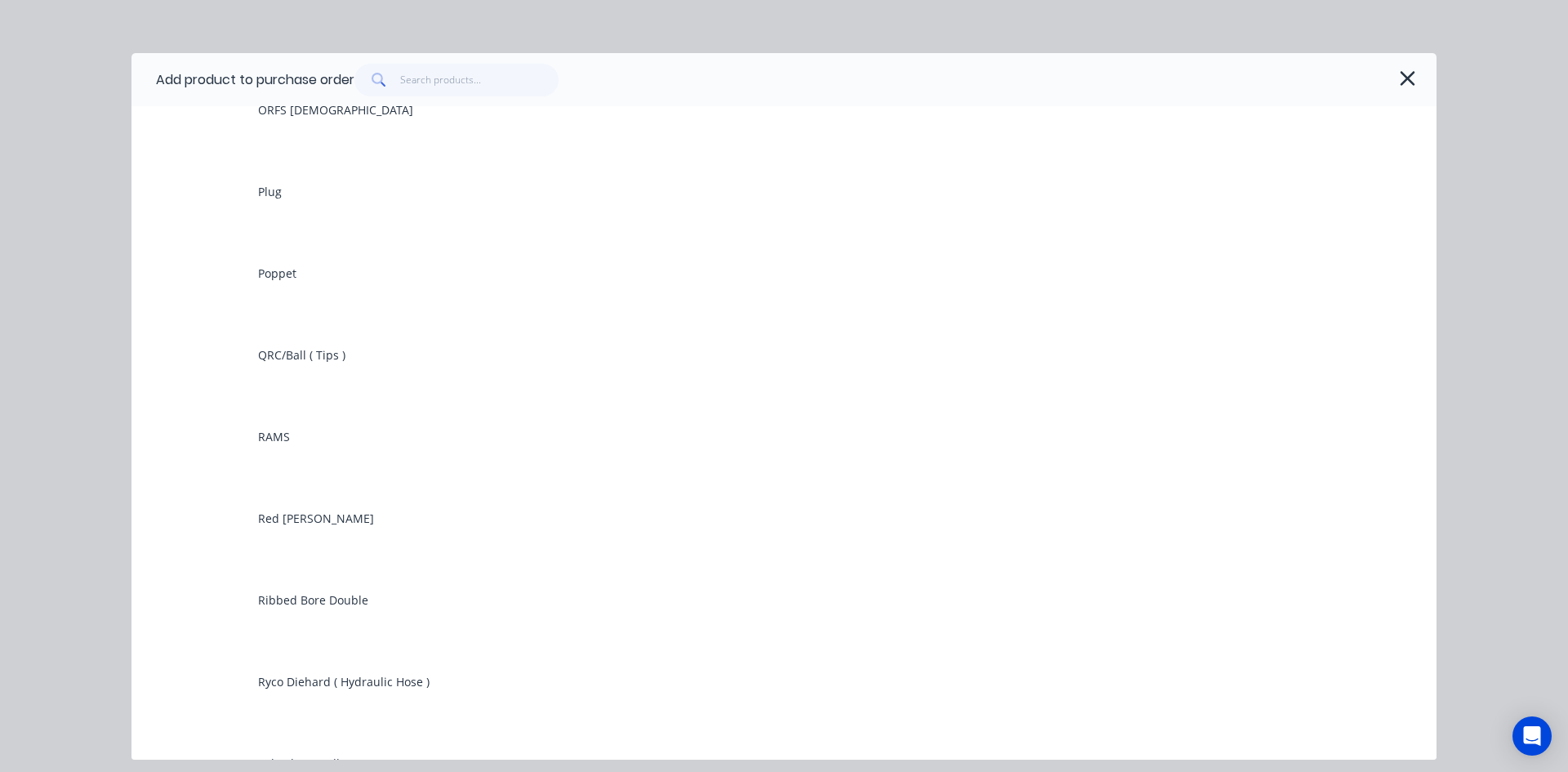
scroll to position [4330, 0]
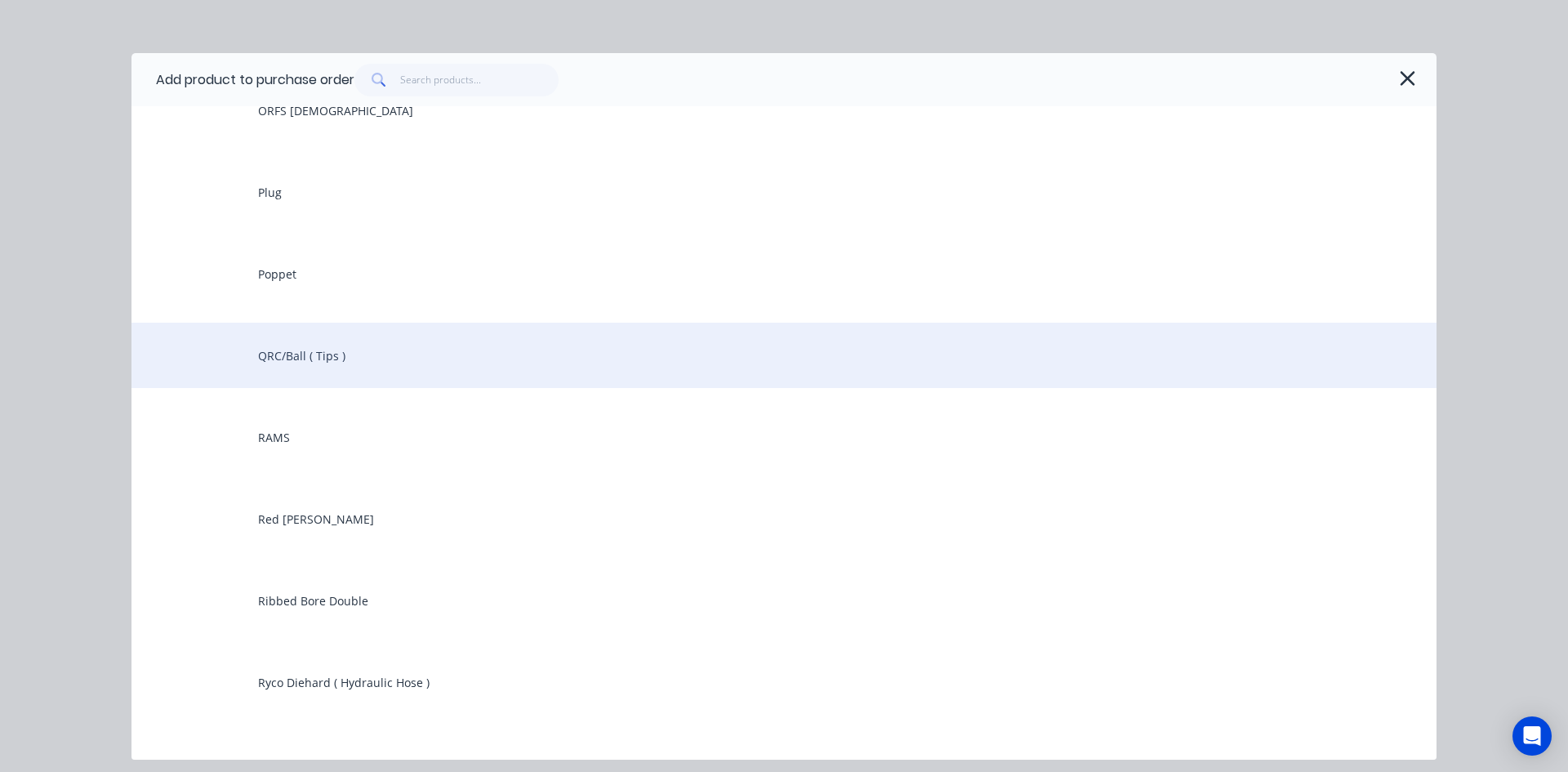
click at [347, 357] on div "QRC/Ball ( Tips )" at bounding box center [784, 355] width 1305 height 66
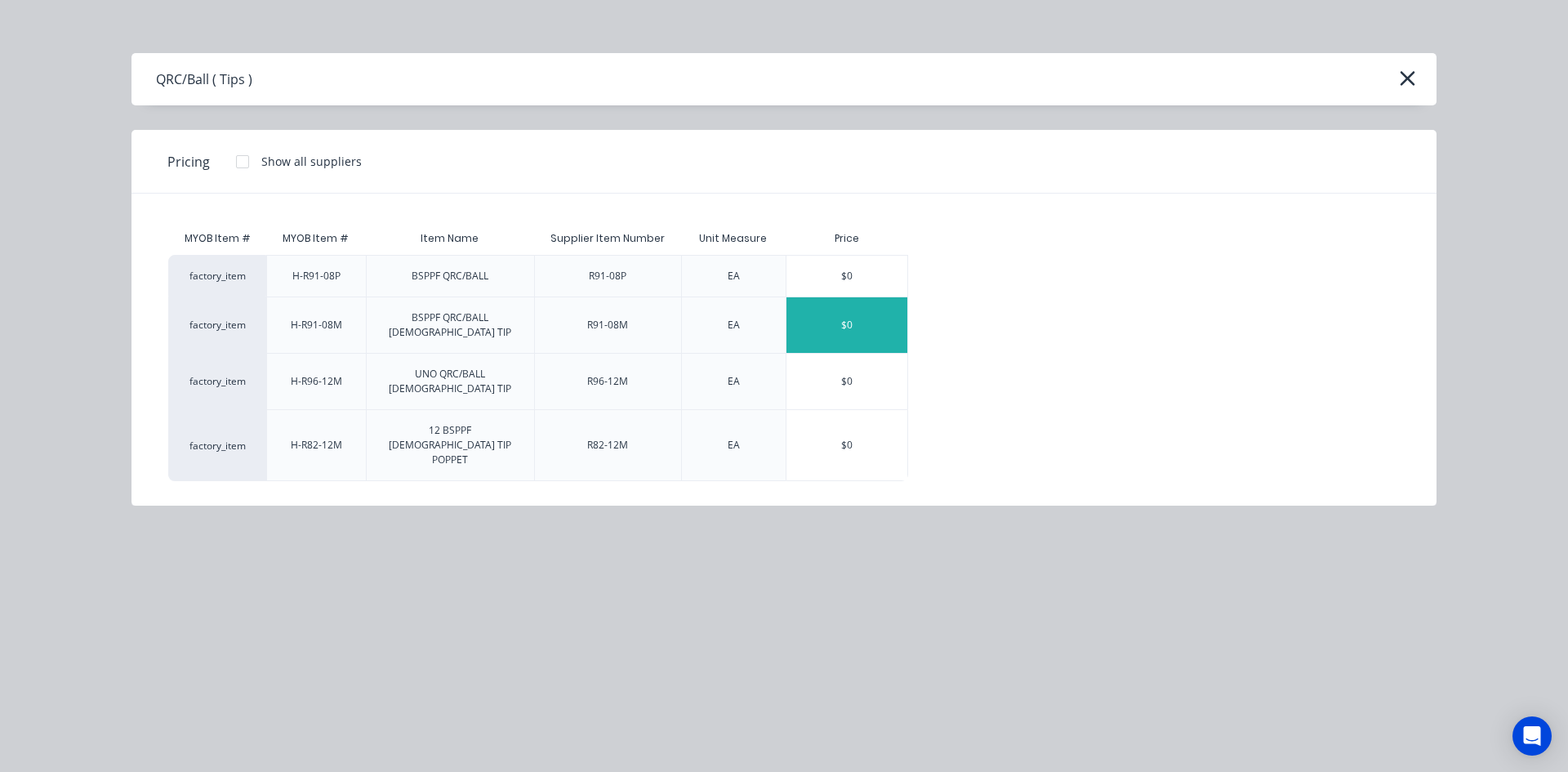
click at [850, 321] on div "$0" at bounding box center [847, 324] width 121 height 56
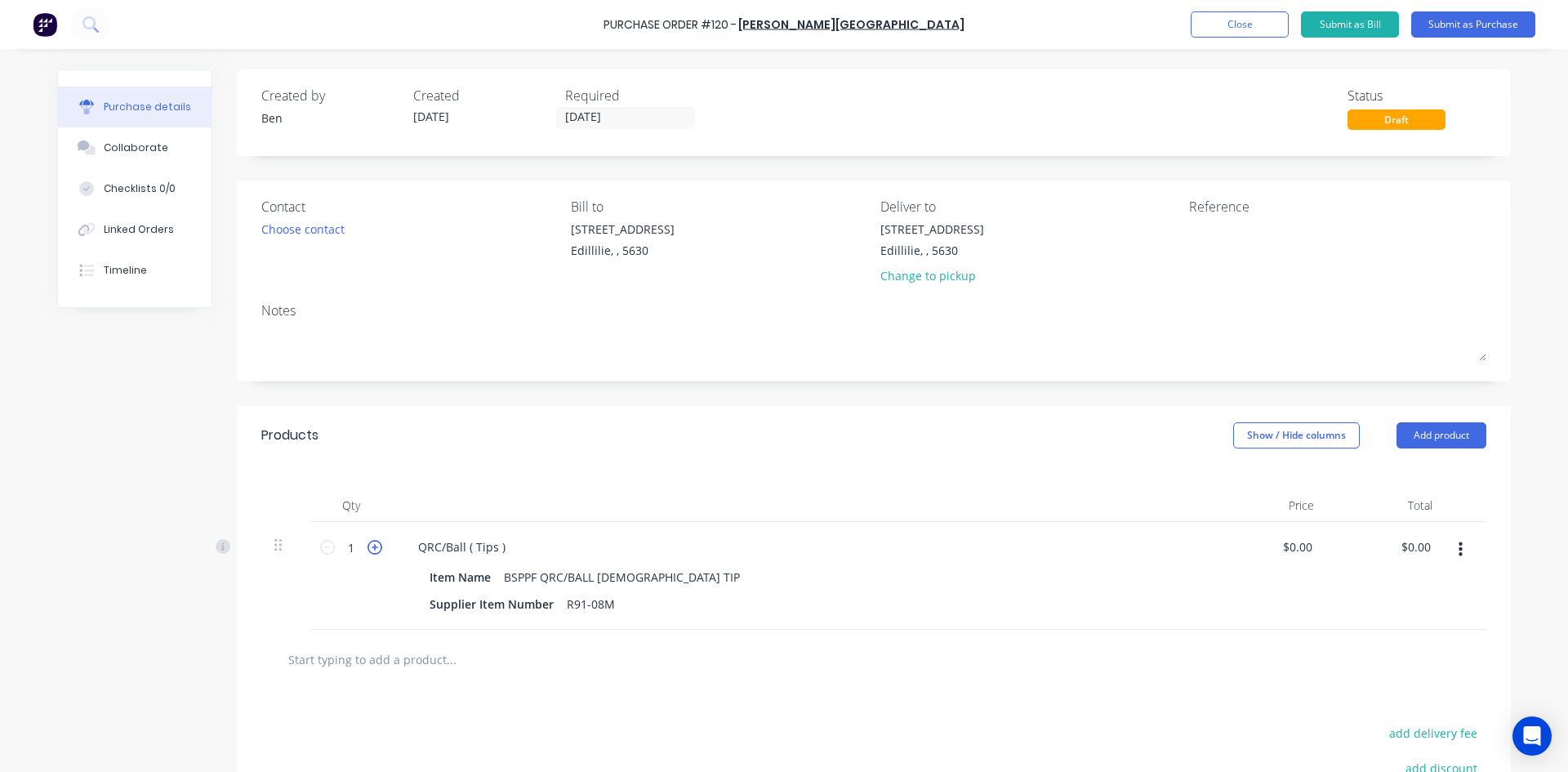
click at [371, 546] on icon at bounding box center [374, 547] width 15 height 15
type input "3"
drag, startPoint x: 1423, startPoint y: 550, endPoint x: 1358, endPoint y: 563, distance: 66.3
click at [1359, 562] on div "0.00 0.00" at bounding box center [1386, 576] width 119 height 108
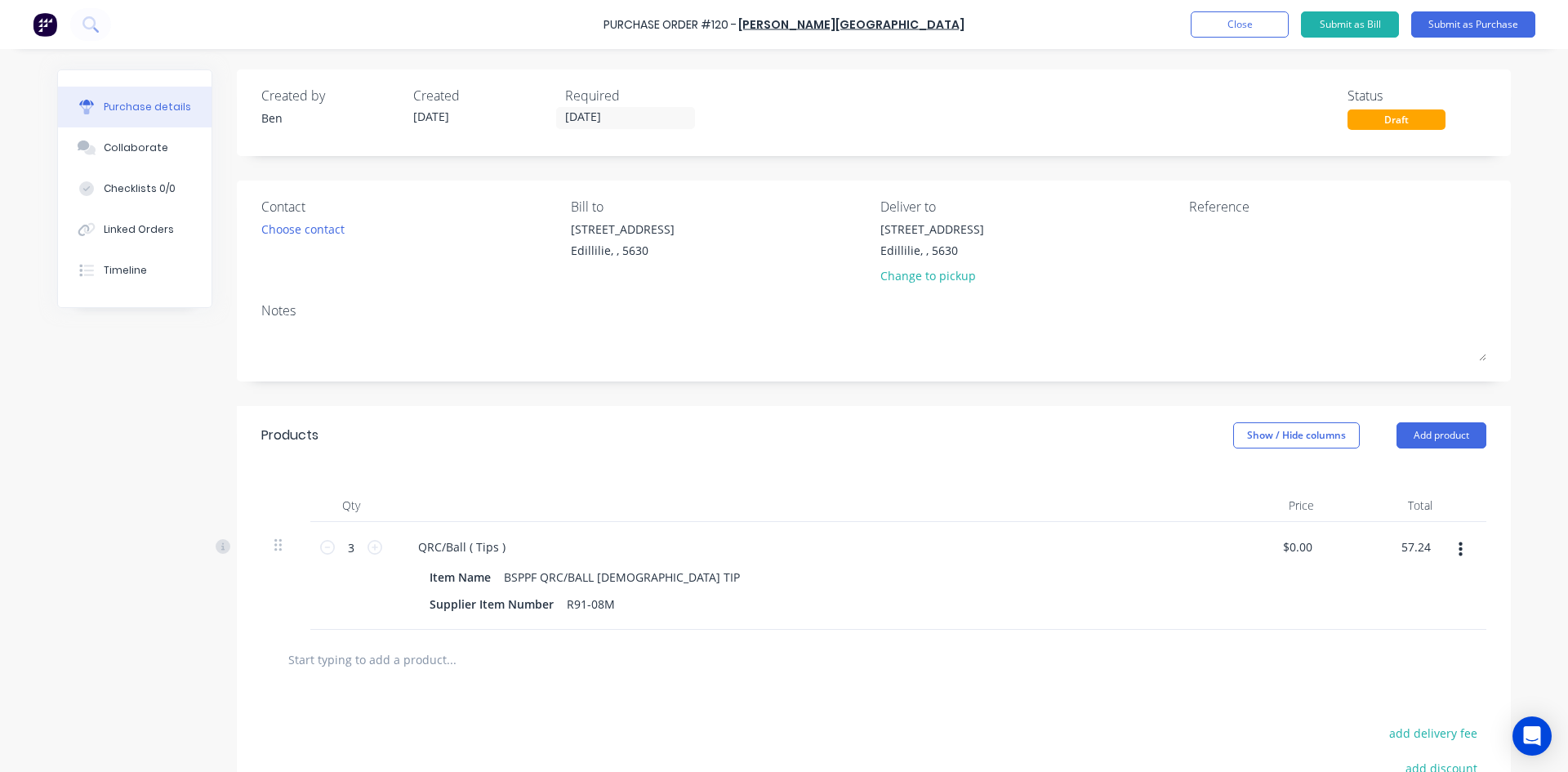
type input "57.24"
type input "$19.08"
type input "$57.24"
click at [1404, 560] on div "$57.24 57.24" at bounding box center [1386, 576] width 119 height 108
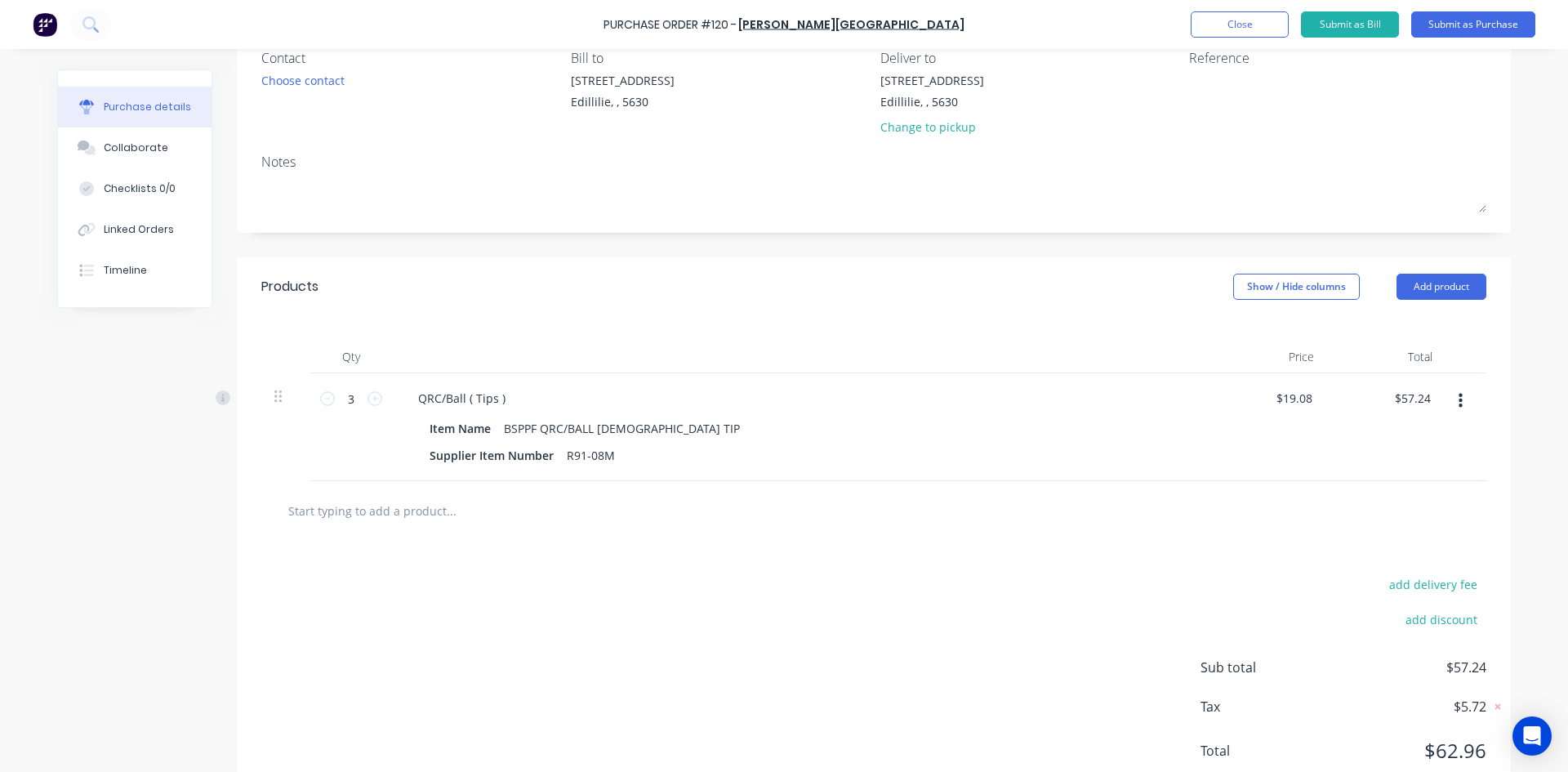
scroll to position [164, 0]
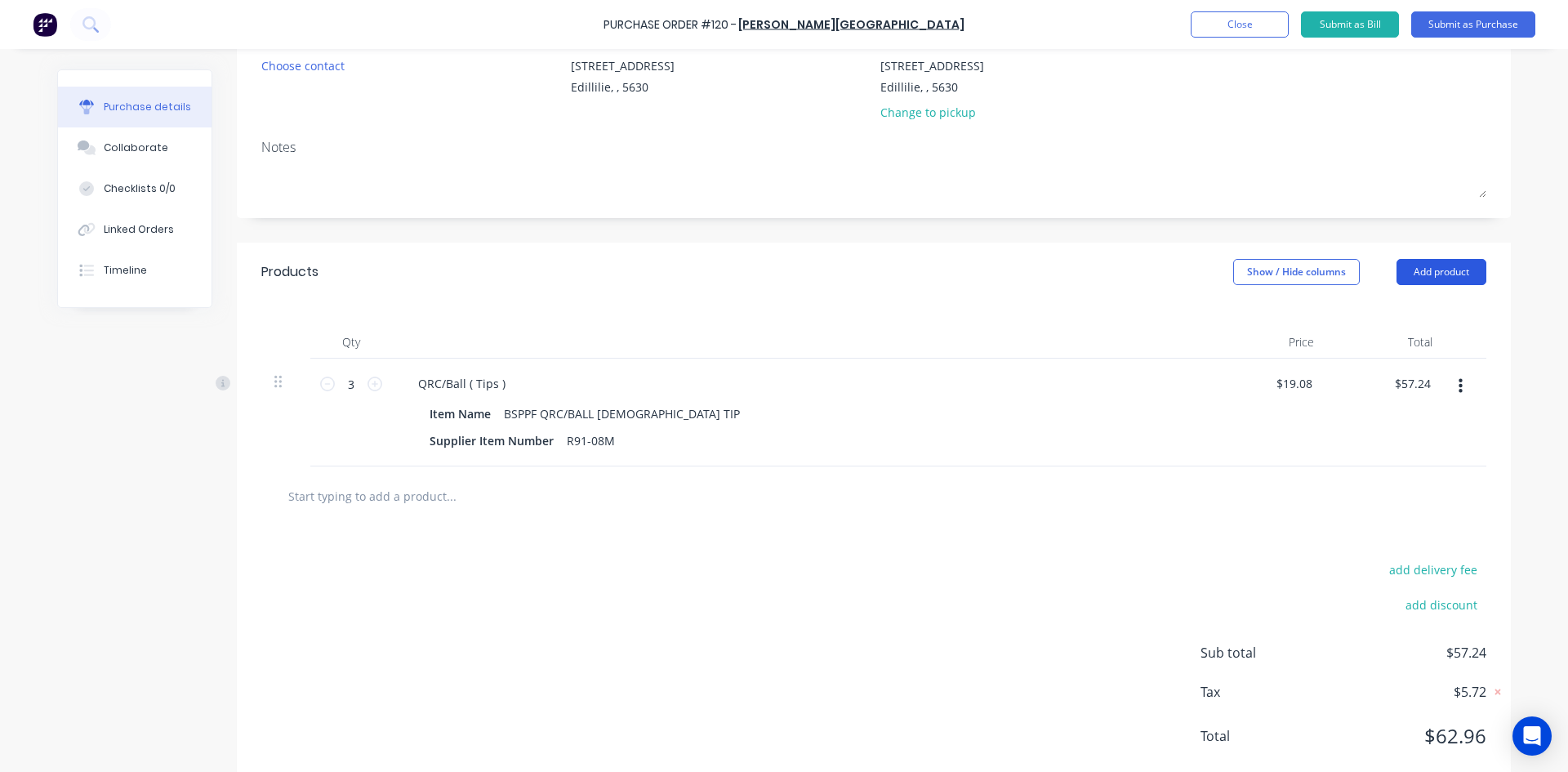
click at [1442, 273] on button "Add product" at bounding box center [1441, 271] width 89 height 26
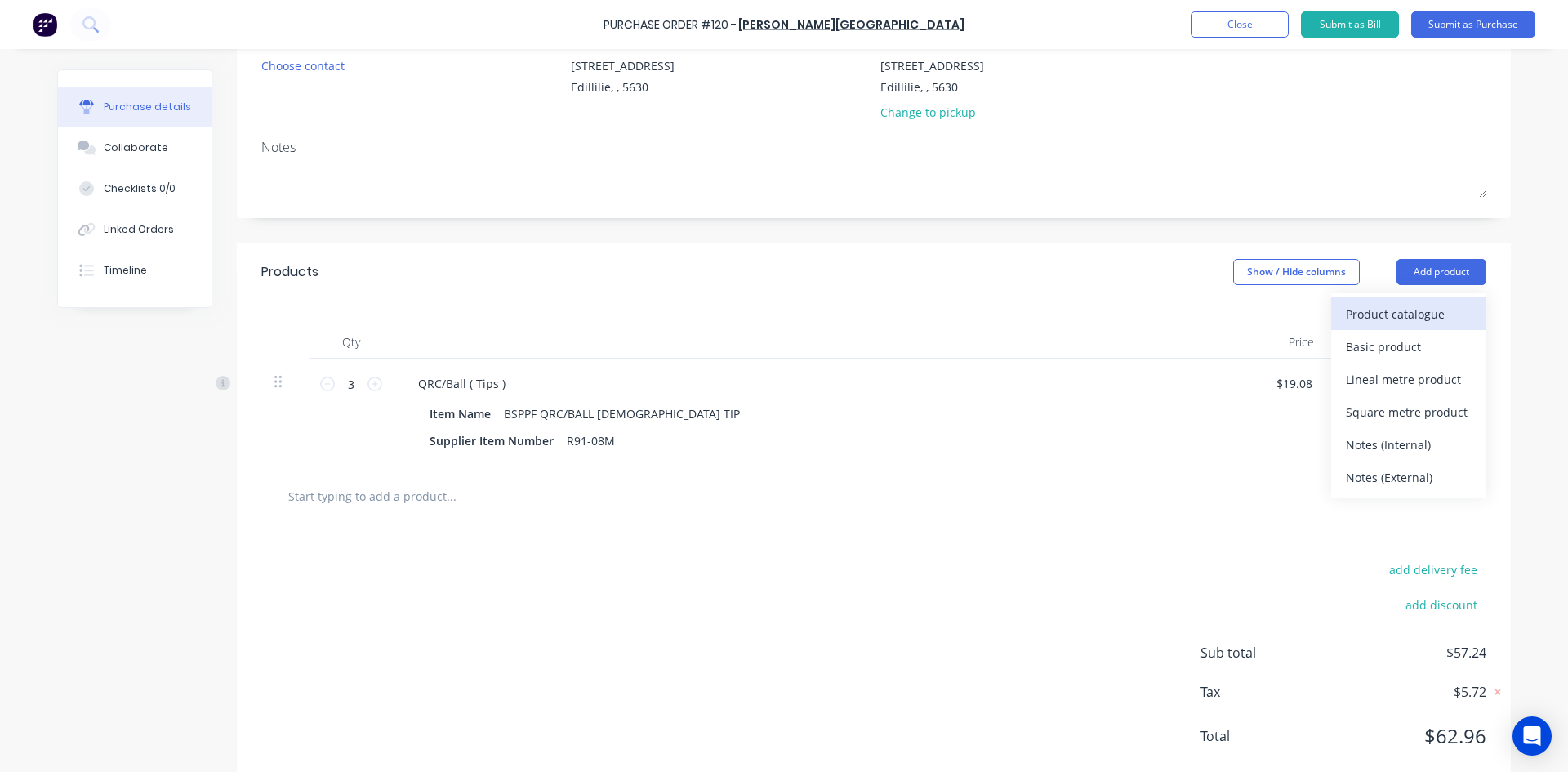
click at [1398, 312] on div "Product catalogue" at bounding box center [1409, 314] width 126 height 24
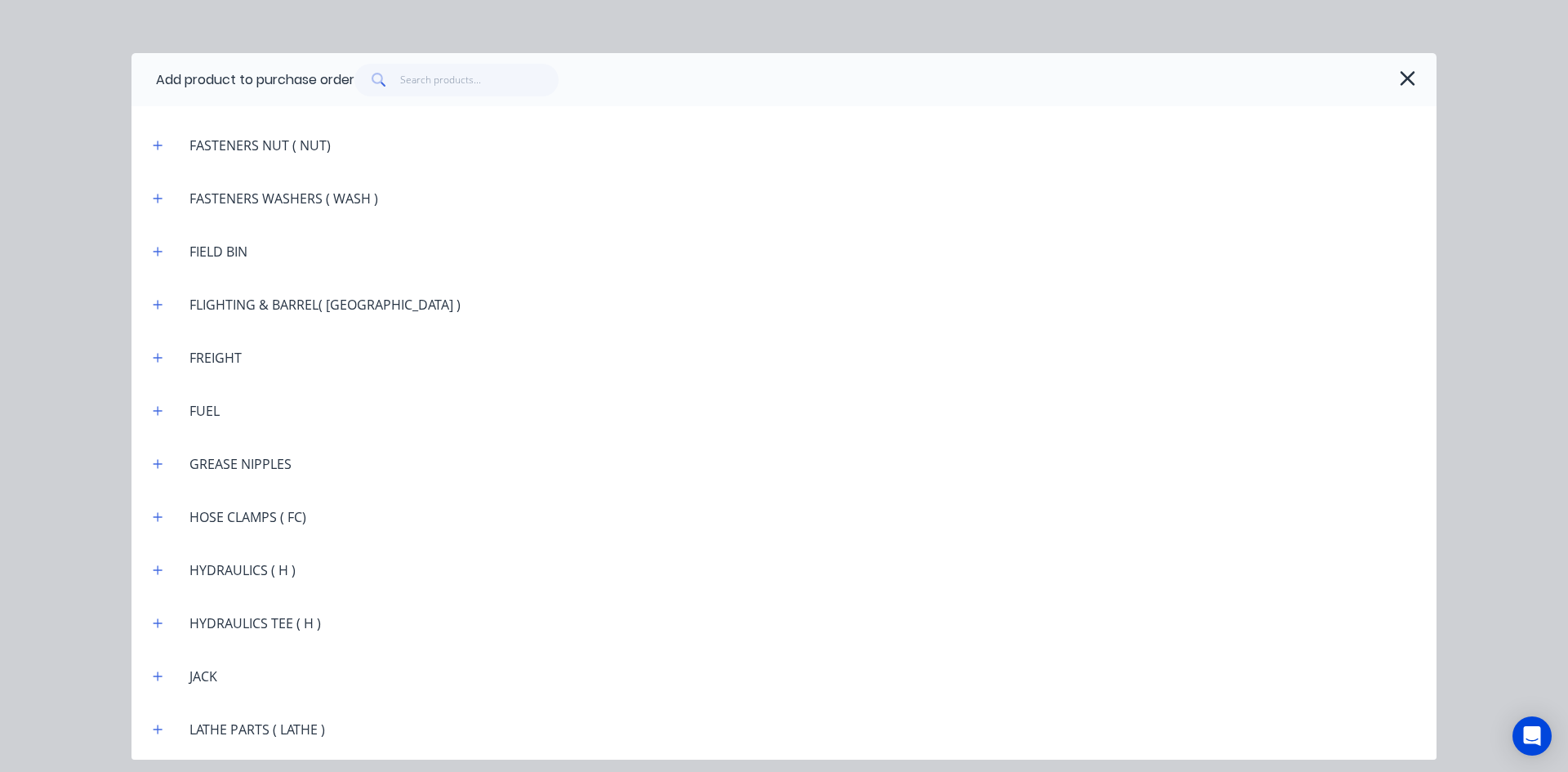
scroll to position [1716, 0]
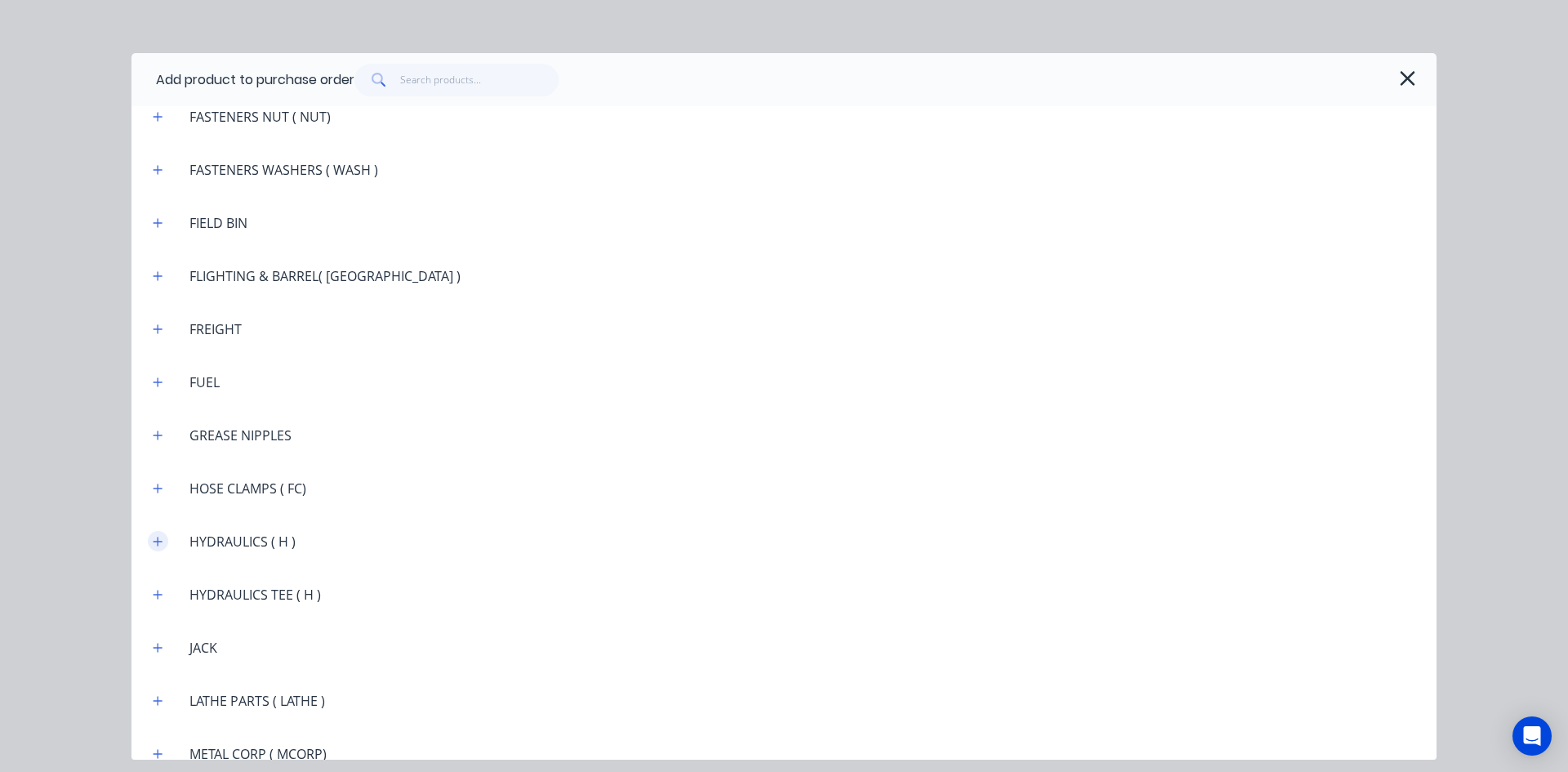
click at [156, 541] on icon "button" at bounding box center [158, 541] width 9 height 9
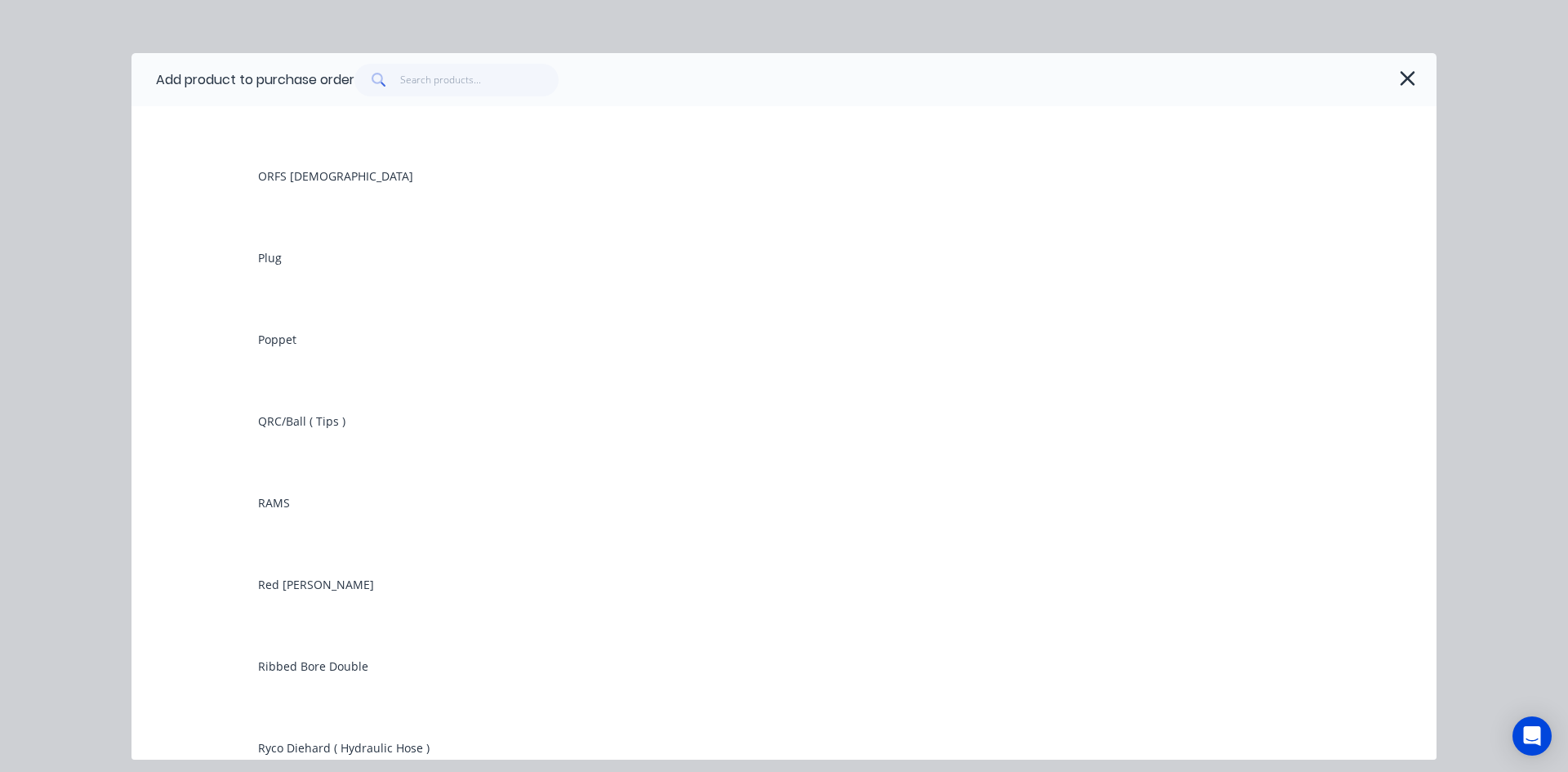
scroll to position [4330, 0]
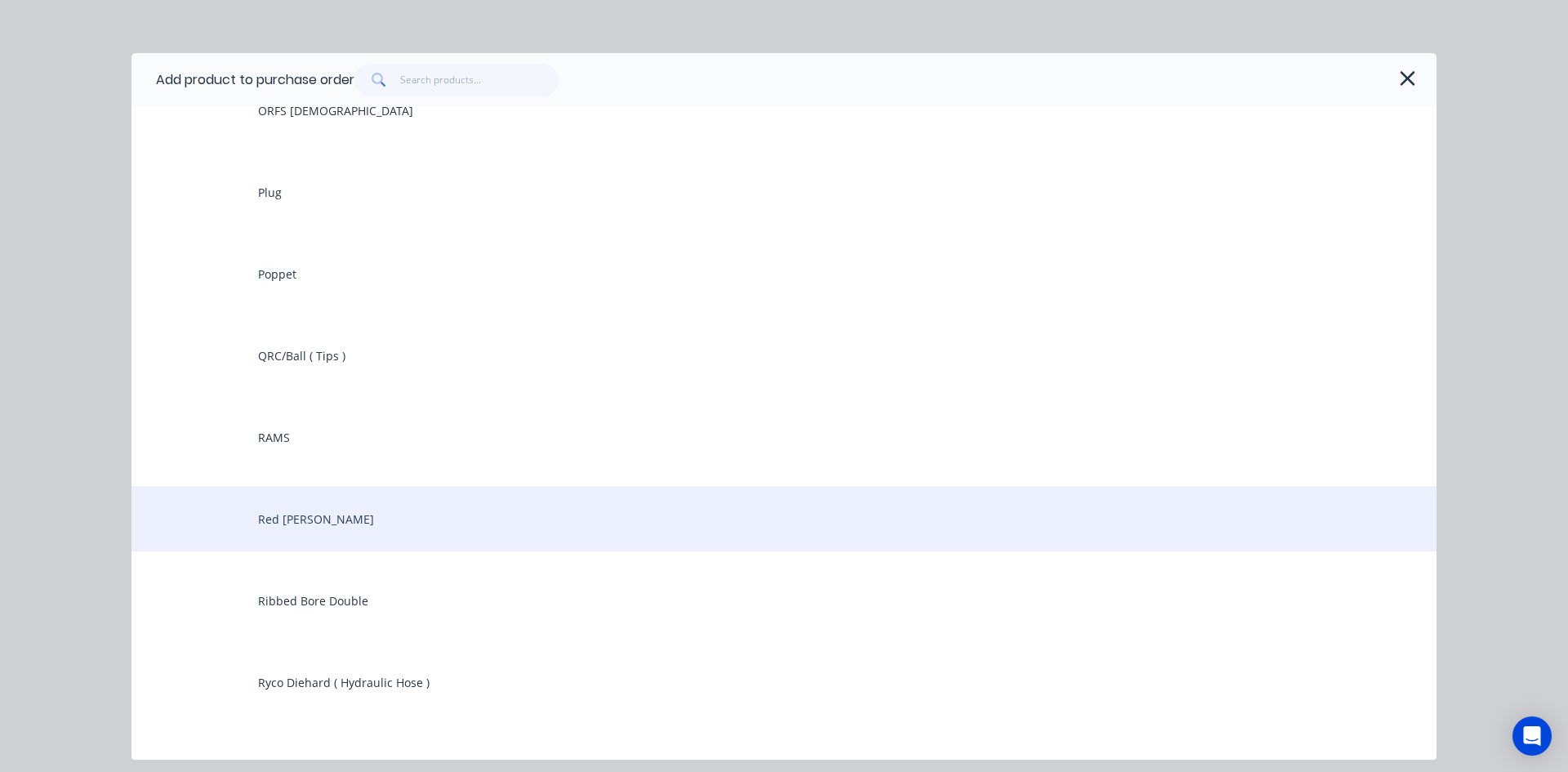
click at [300, 526] on div "Red Bush" at bounding box center [784, 519] width 1305 height 66
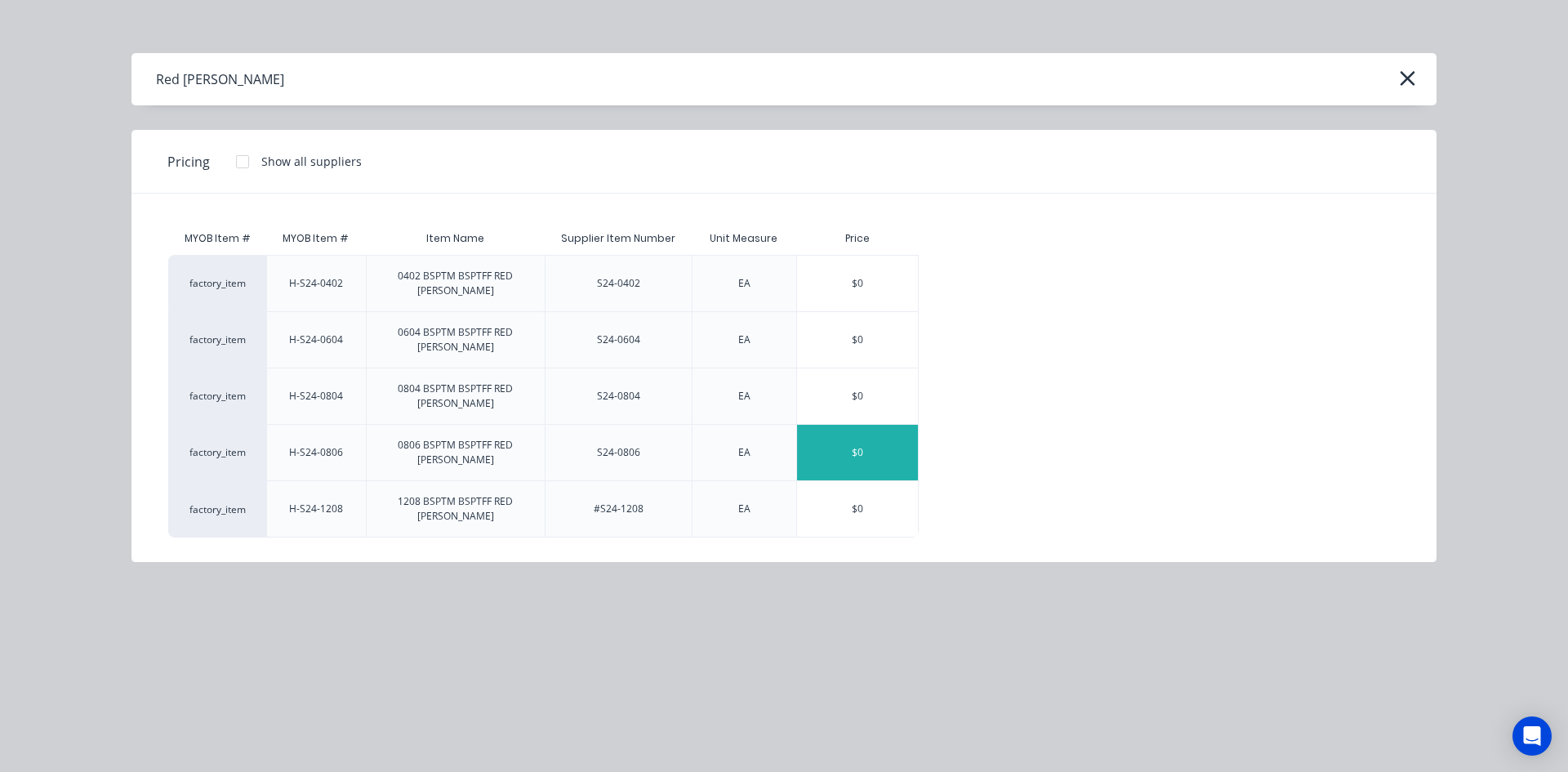
click at [829, 425] on div "$0" at bounding box center [858, 452] width 121 height 56
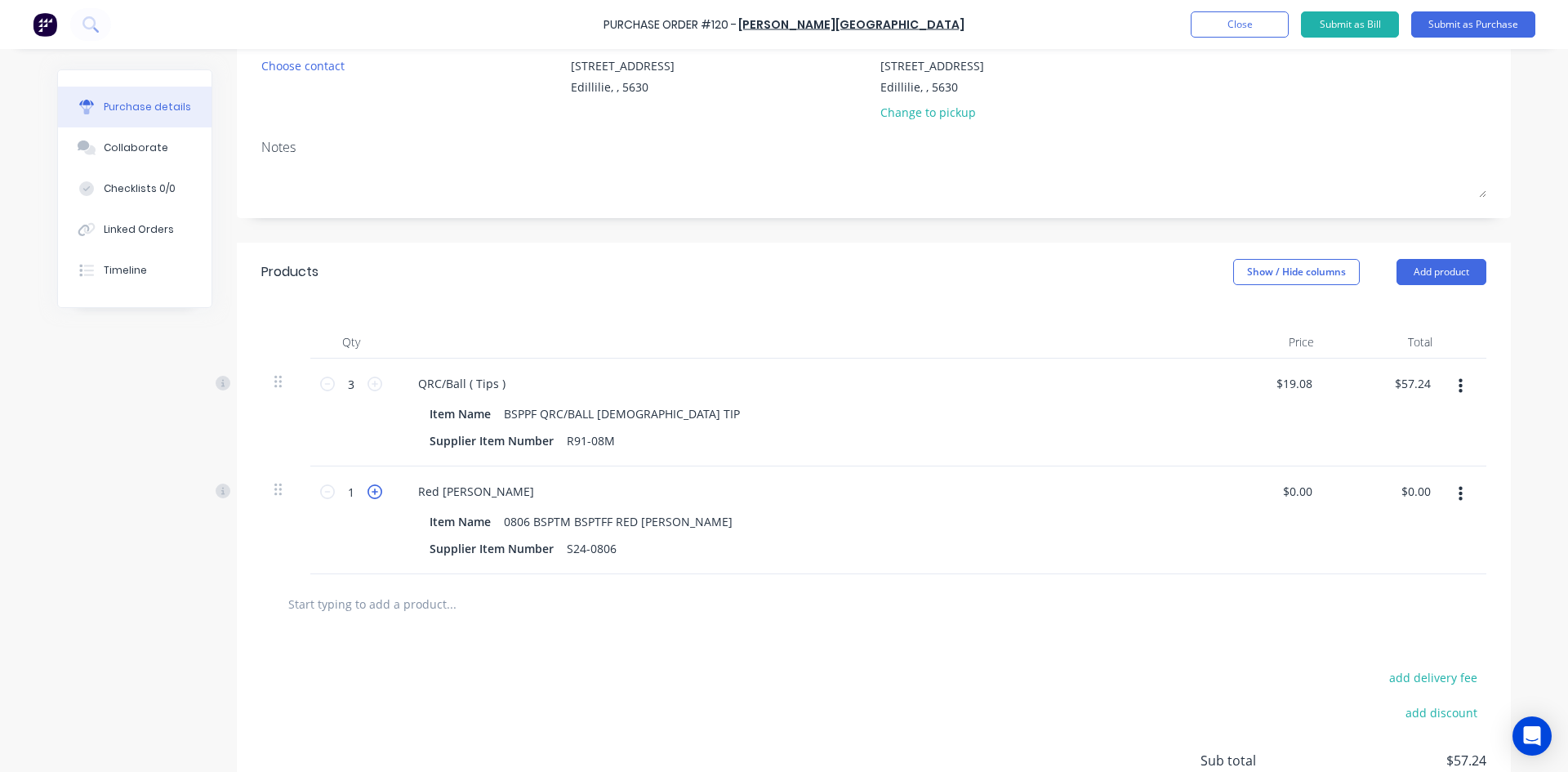
click at [368, 493] on icon at bounding box center [374, 492] width 15 height 15
type input "2"
drag, startPoint x: 1426, startPoint y: 492, endPoint x: 1366, endPoint y: 504, distance: 61.2
click at [1366, 504] on div "0.00 0.00" at bounding box center [1386, 521] width 119 height 108
type input "6.36"
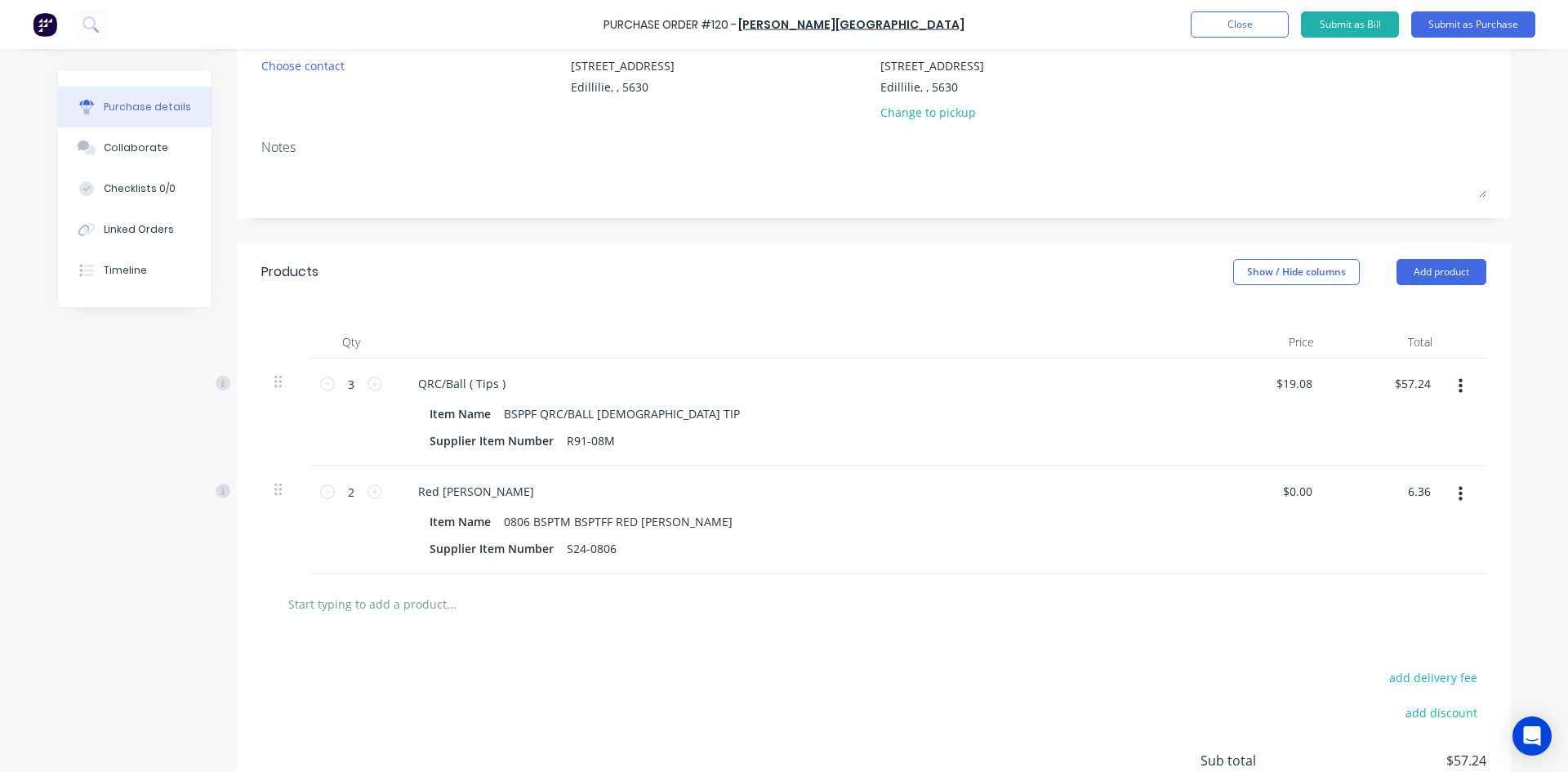
type input "$3.18"
type input "$6.36"
click at [1405, 542] on div "$6.36 6.36" at bounding box center [1386, 521] width 119 height 108
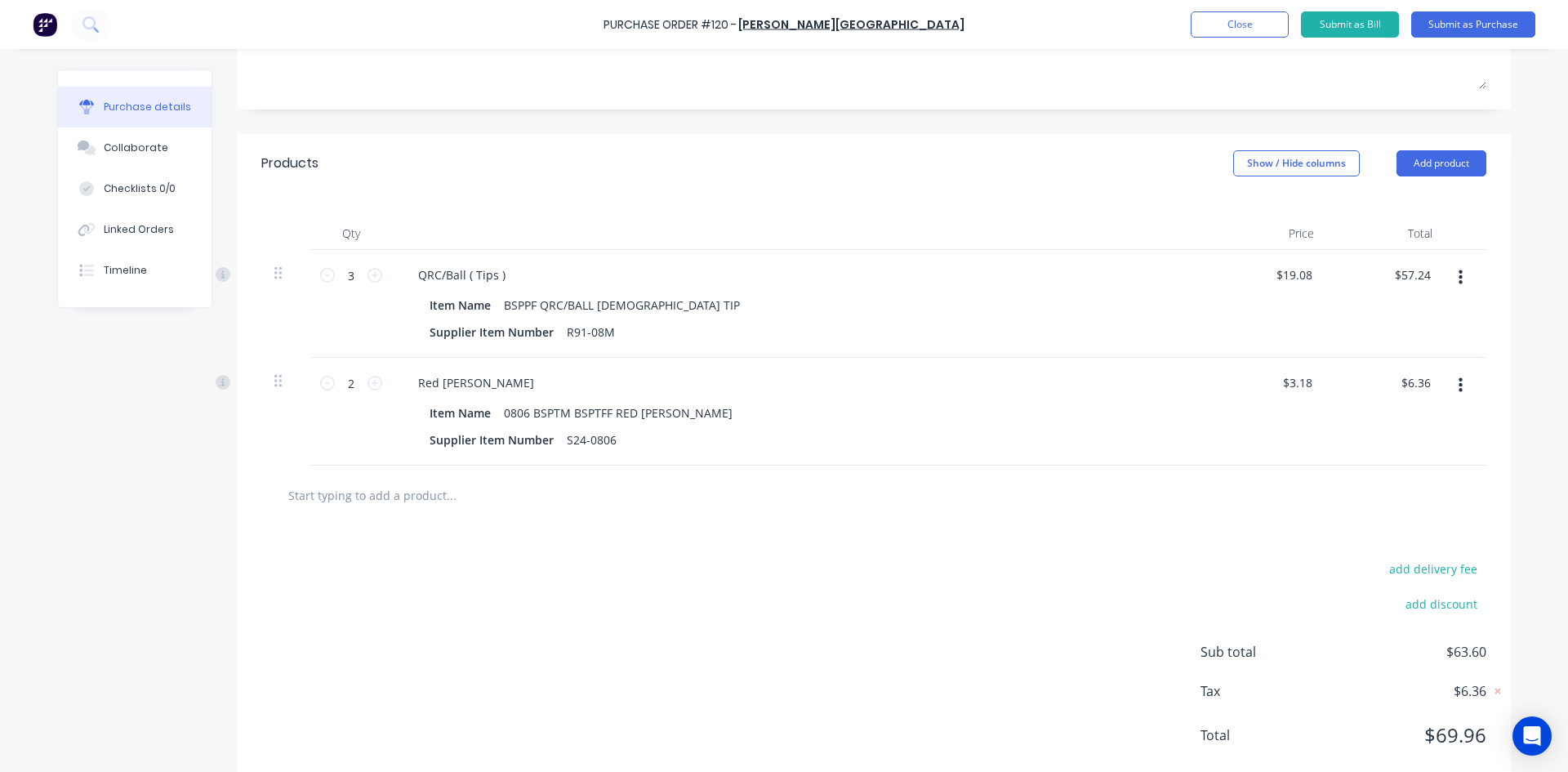
scroll to position [311, 0]
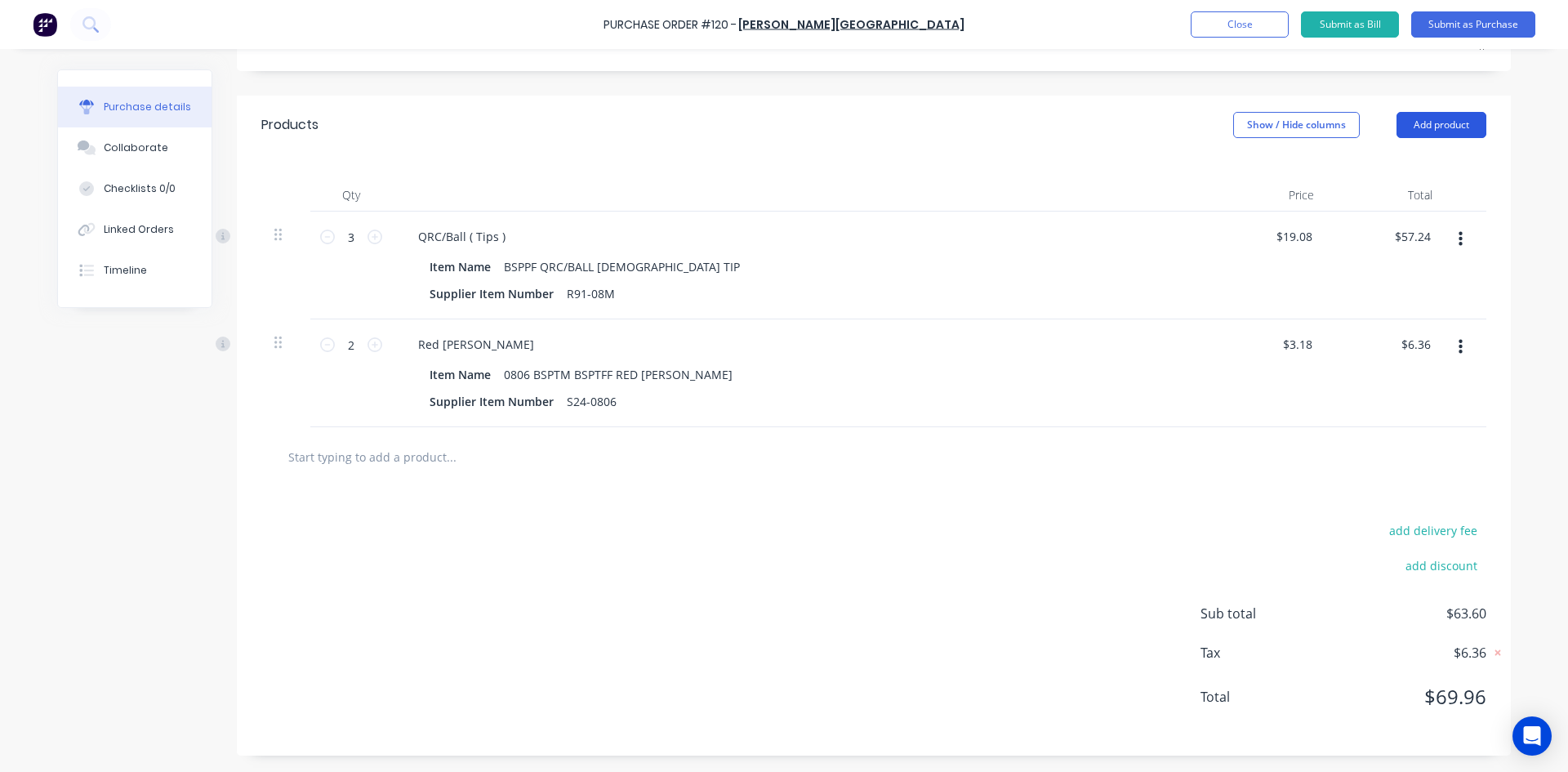
click at [1441, 126] on button "Add product" at bounding box center [1441, 124] width 89 height 26
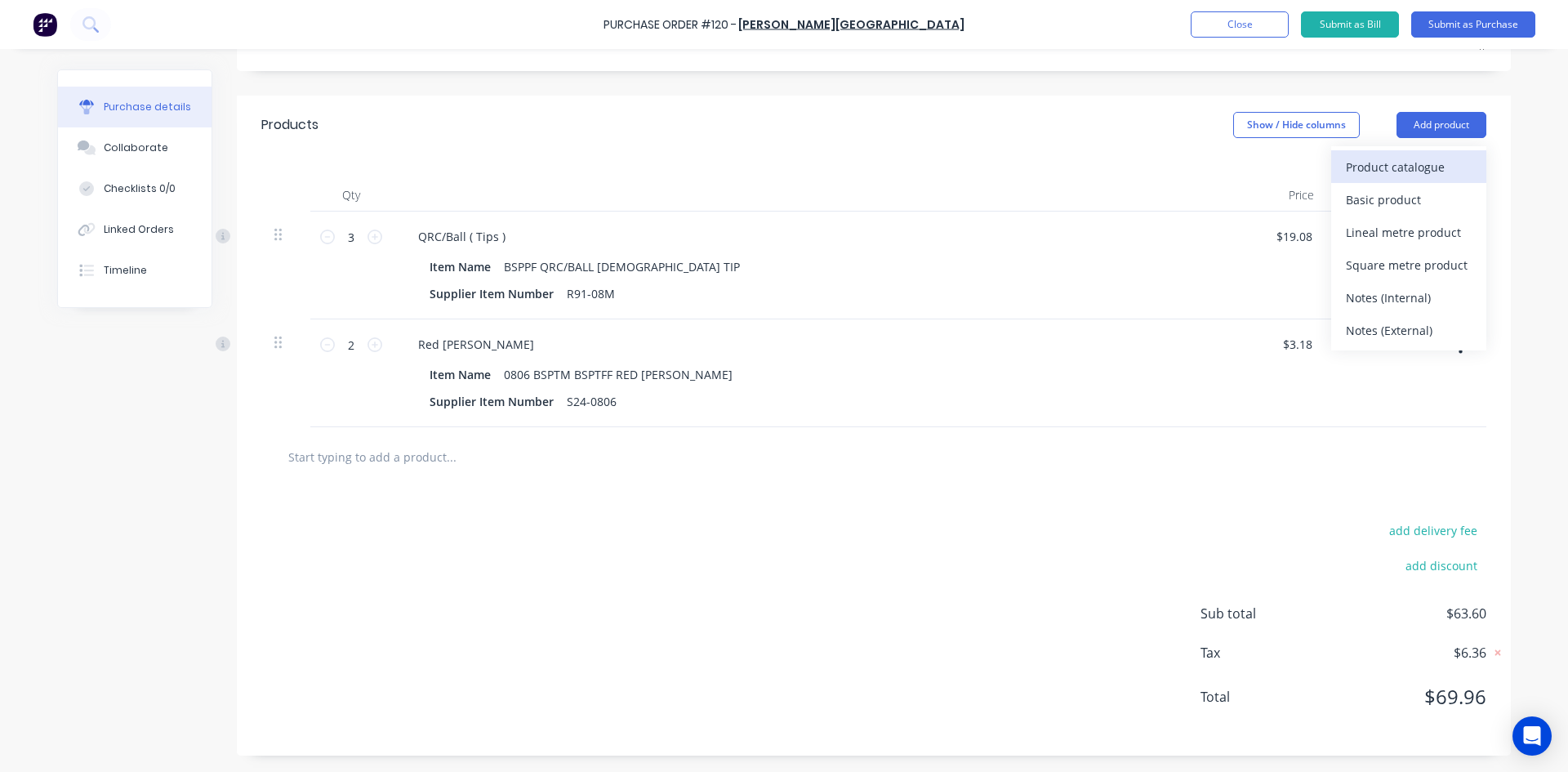
click at [1379, 168] on div "Product catalogue" at bounding box center [1409, 167] width 126 height 24
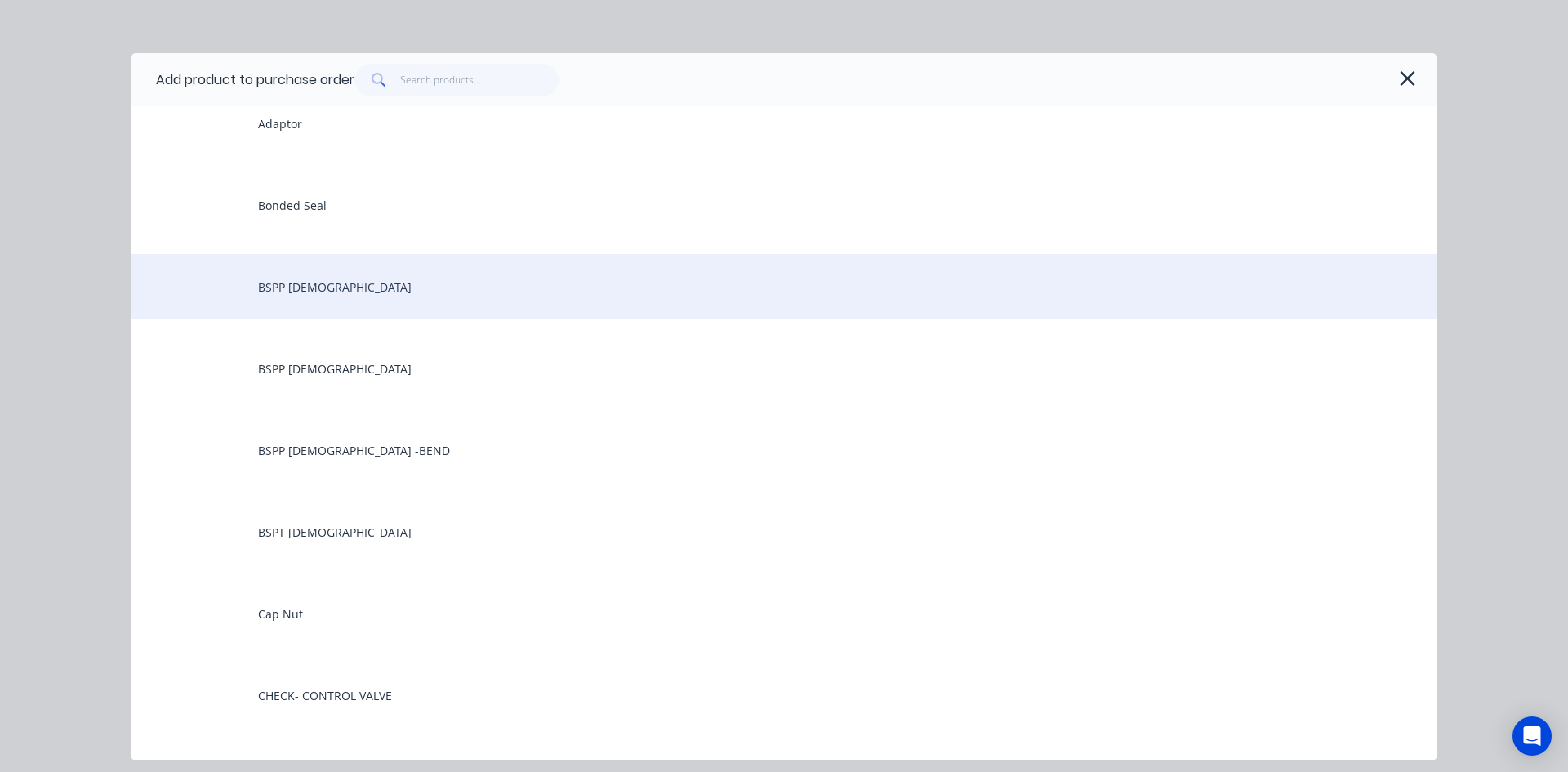
scroll to position [2205, 0]
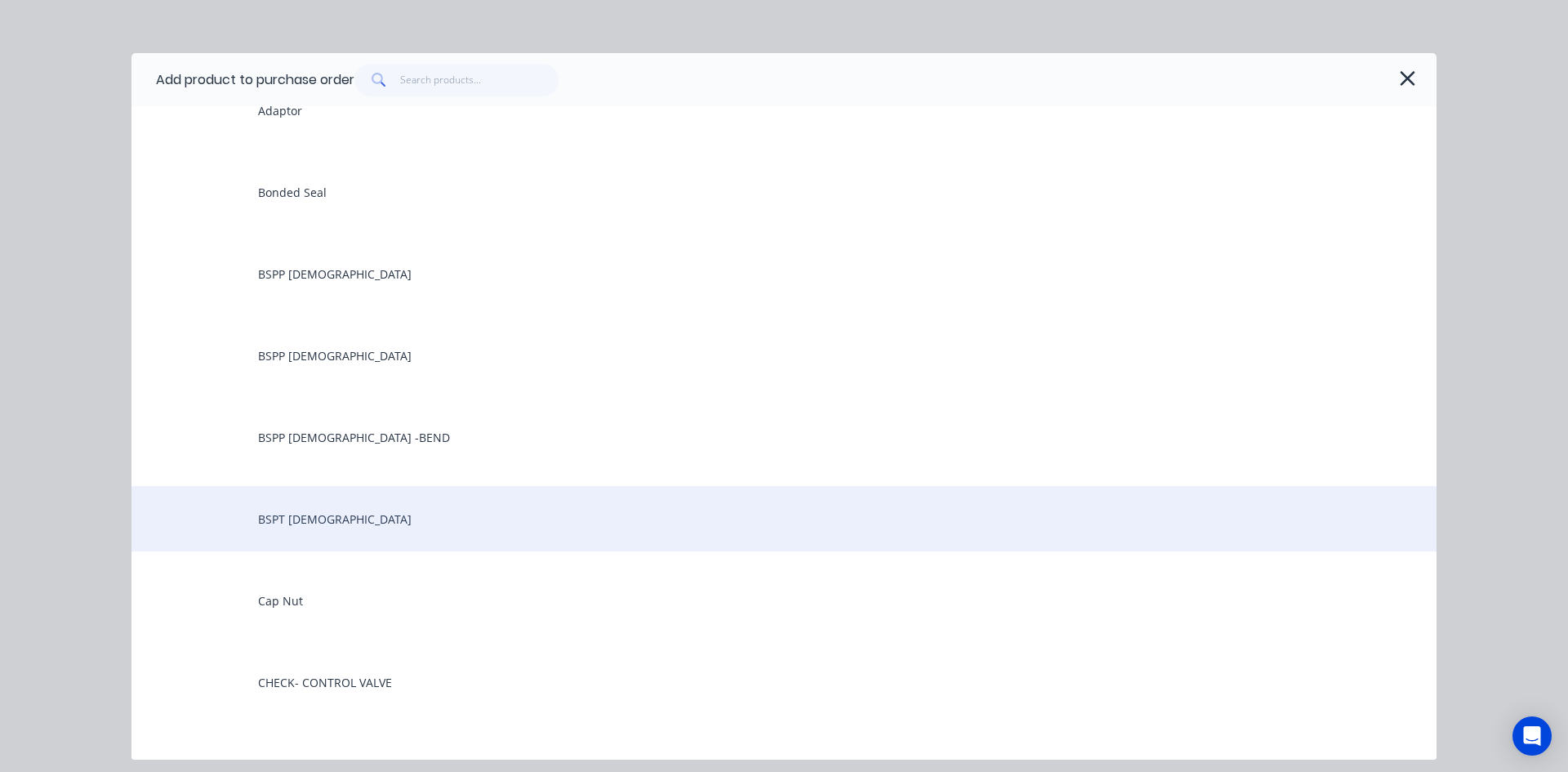
click at [301, 515] on div "BSPT Male" at bounding box center [784, 519] width 1305 height 66
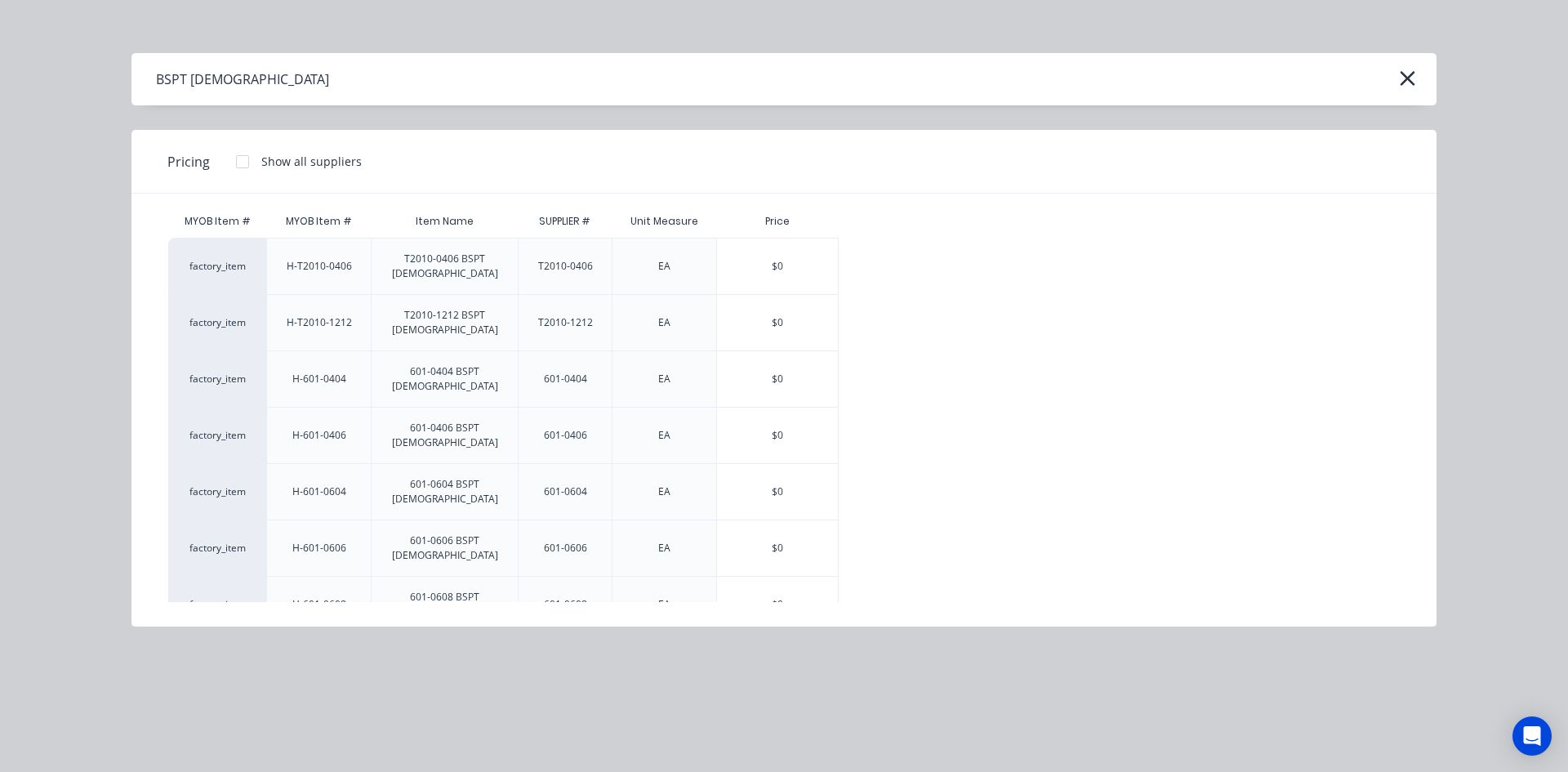
scroll to position [18, 0]
click at [754, 247] on div "$0" at bounding box center [777, 265] width 121 height 56
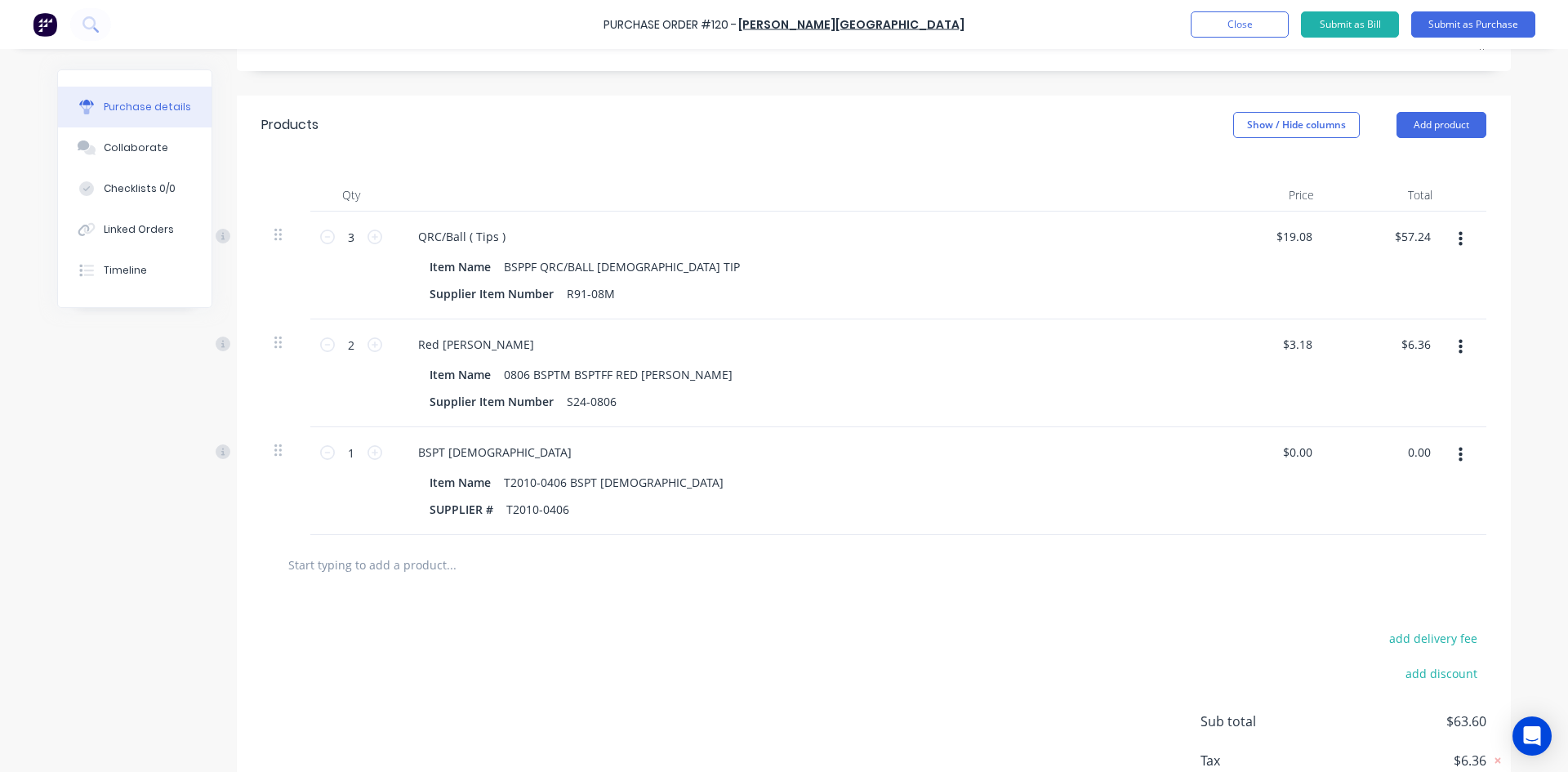
drag, startPoint x: 1425, startPoint y: 452, endPoint x: 1358, endPoint y: 467, distance: 68.7
click at [1358, 467] on div "0.00 0.00" at bounding box center [1386, 481] width 119 height 108
type input "12.57"
type input "$12.57"
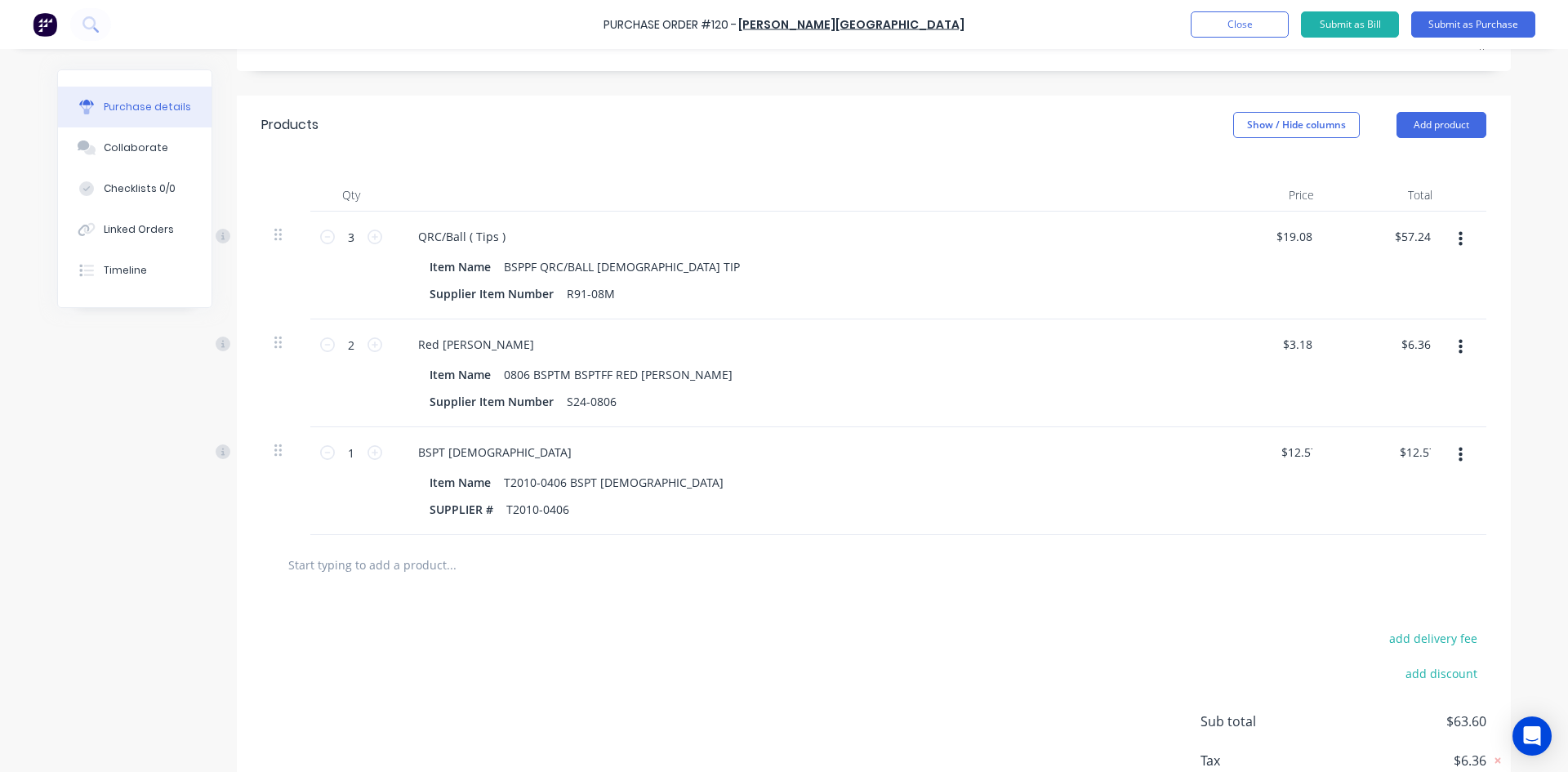
click at [1346, 471] on div "$12.57 12.57" at bounding box center [1386, 481] width 119 height 108
click at [351, 566] on input "text" at bounding box center [451, 565] width 327 height 33
click at [1407, 128] on button "Add product" at bounding box center [1441, 124] width 89 height 26
click at [1382, 163] on div "Product catalogue" at bounding box center [1409, 167] width 126 height 24
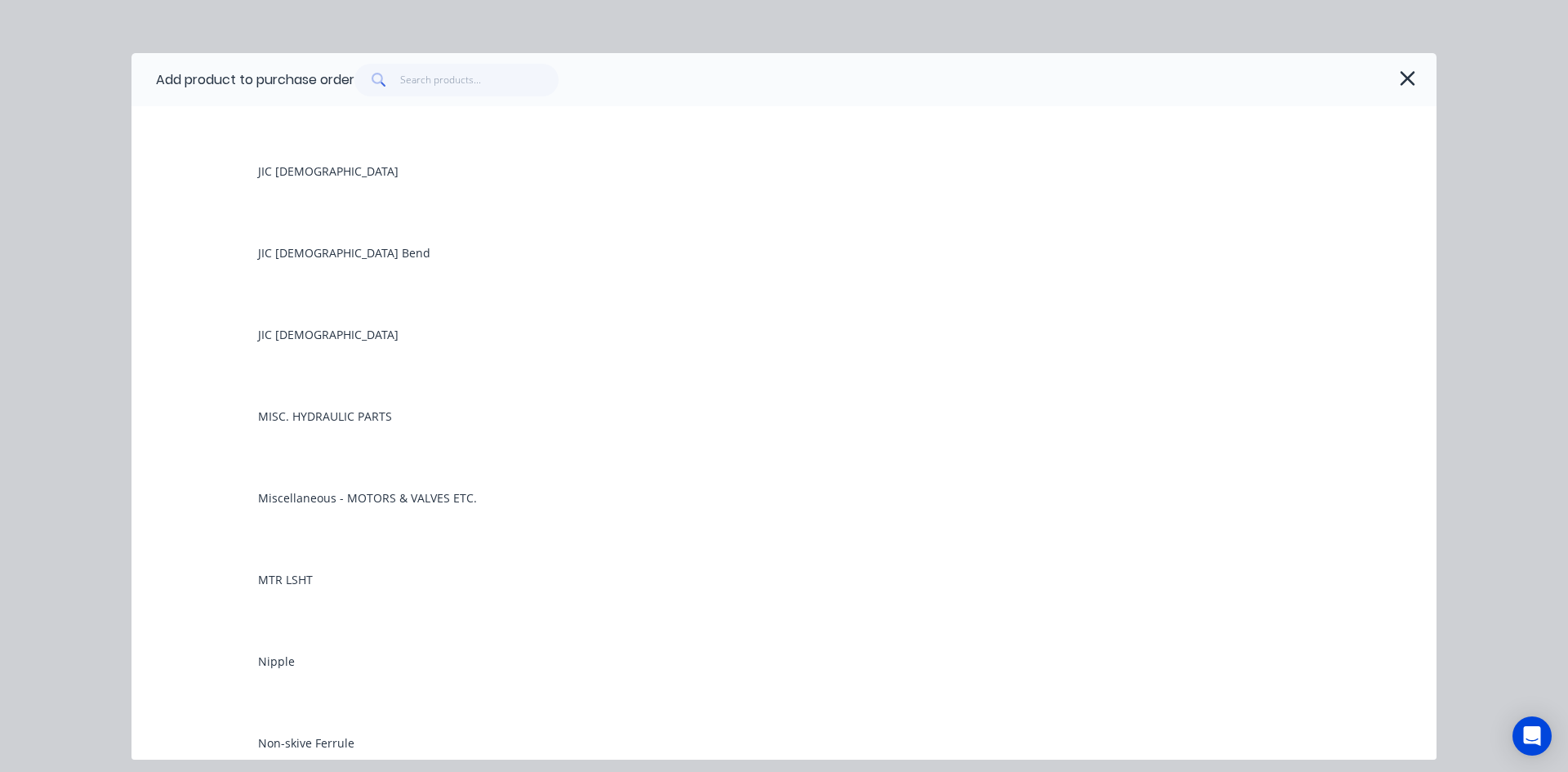
scroll to position [3431, 0]
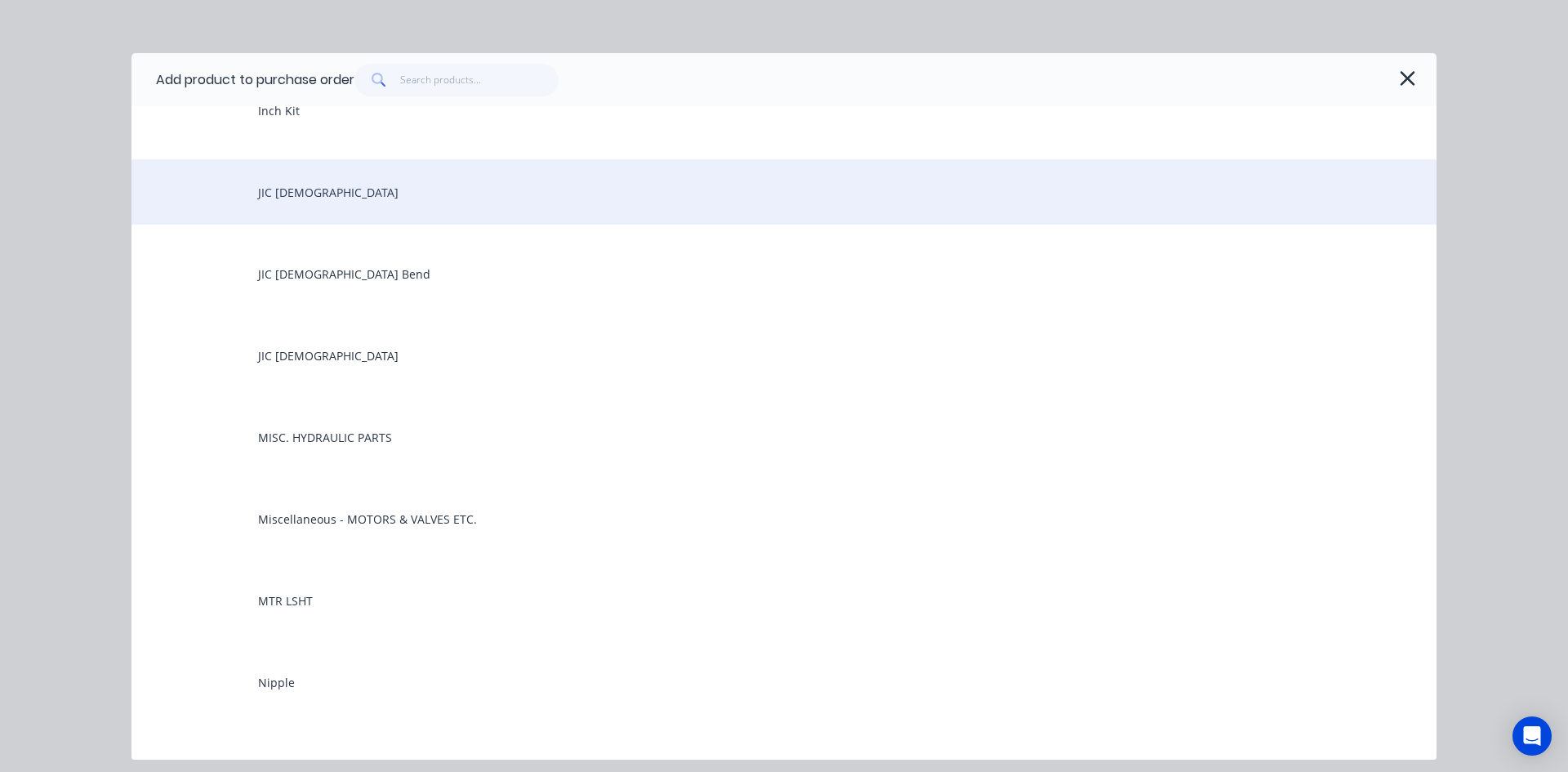
click at [309, 193] on div "JIC Female" at bounding box center [784, 192] width 1305 height 66
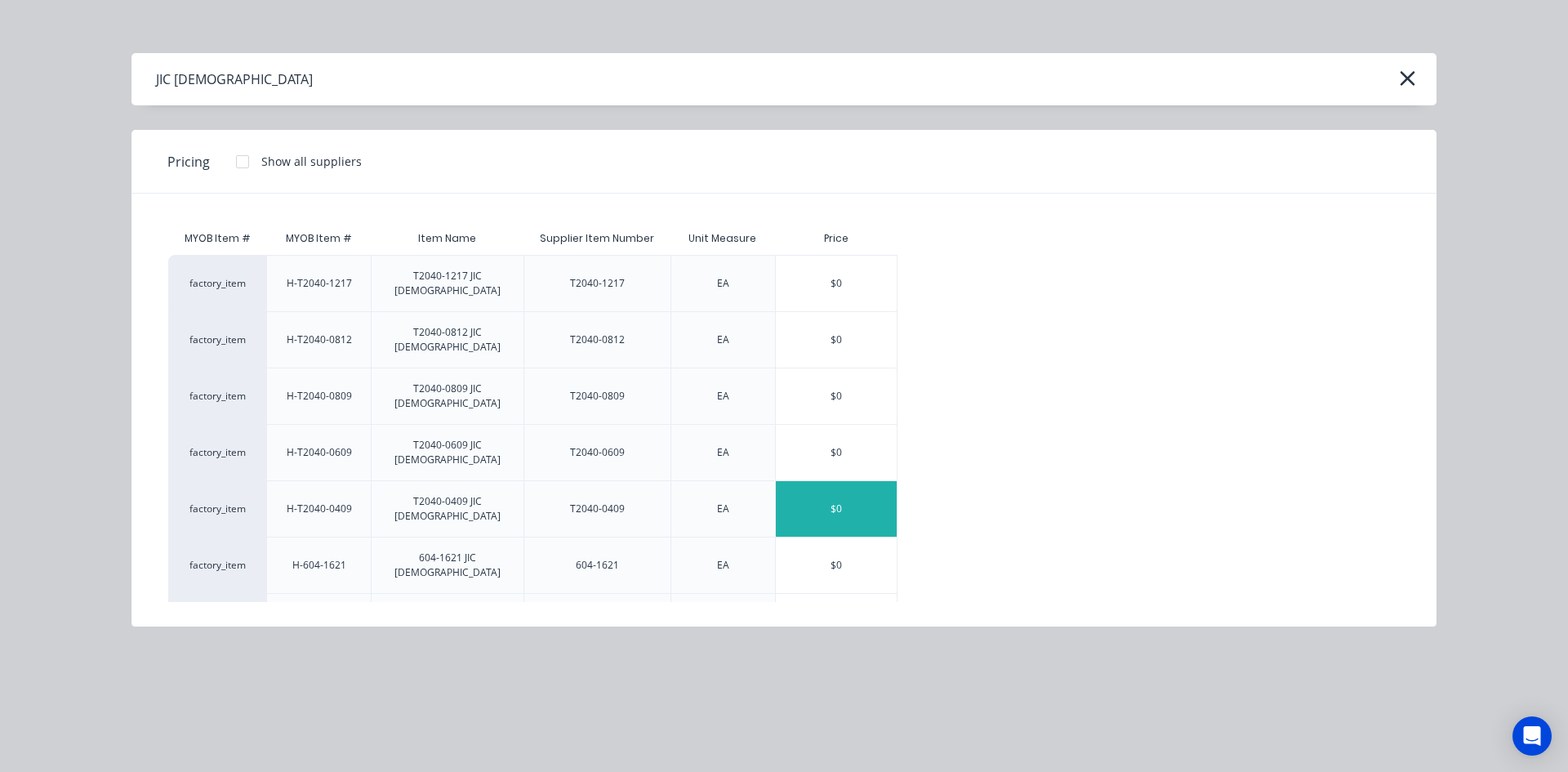
click at [810, 481] on div "$0" at bounding box center [836, 509] width 121 height 56
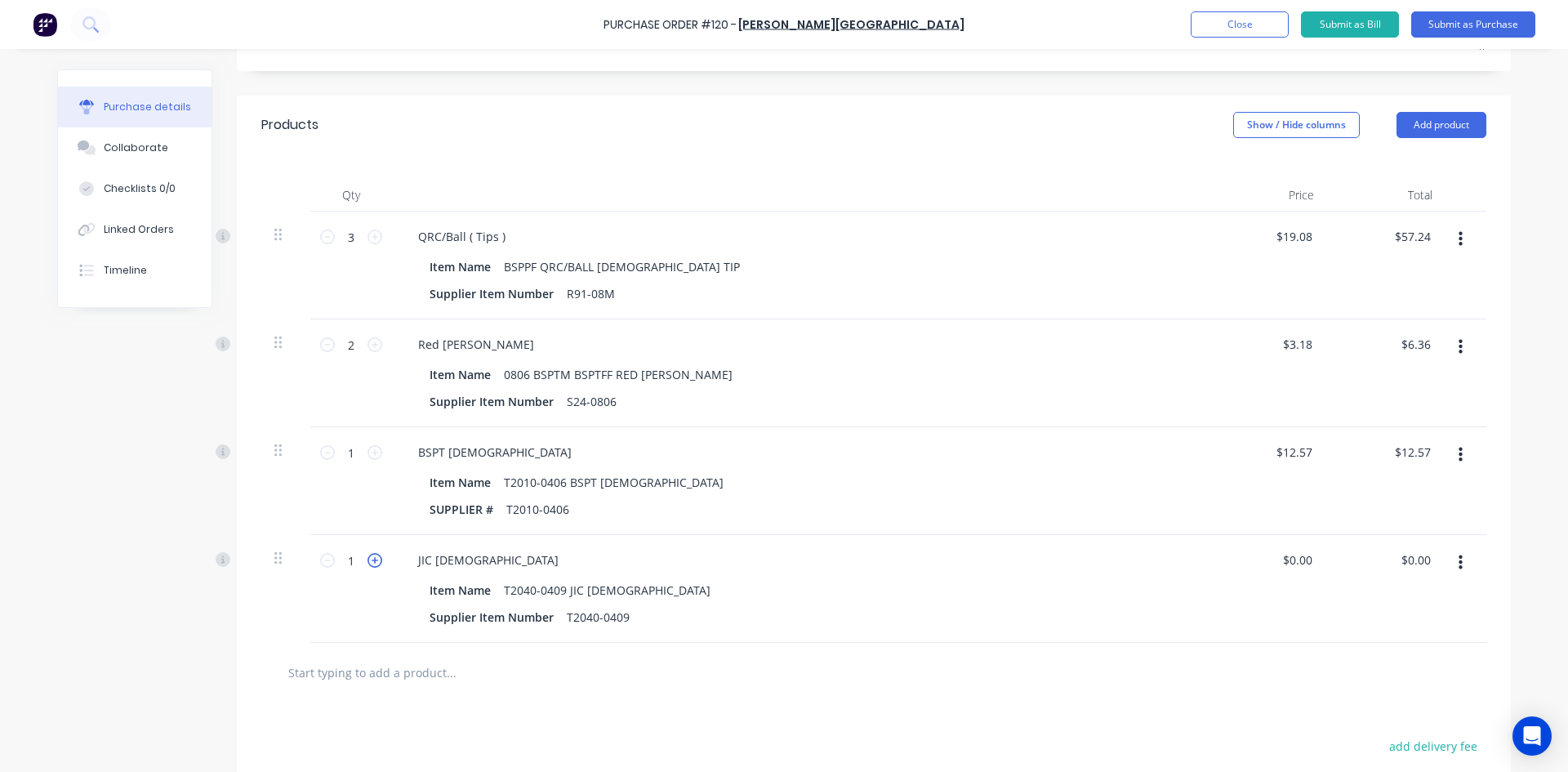
click at [367, 557] on icon at bounding box center [374, 560] width 15 height 15
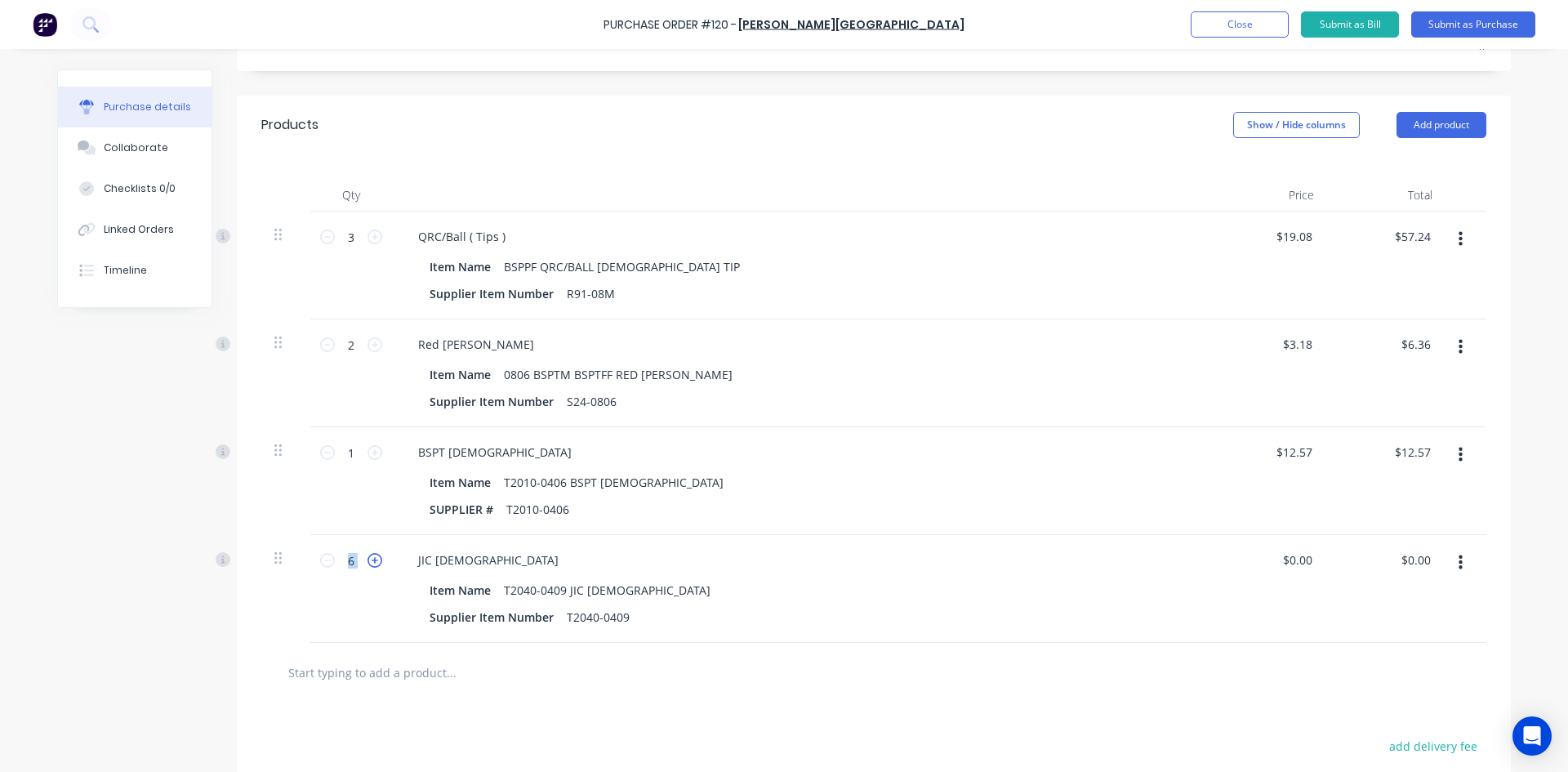
click at [367, 557] on icon at bounding box center [374, 560] width 15 height 15
type input "10"
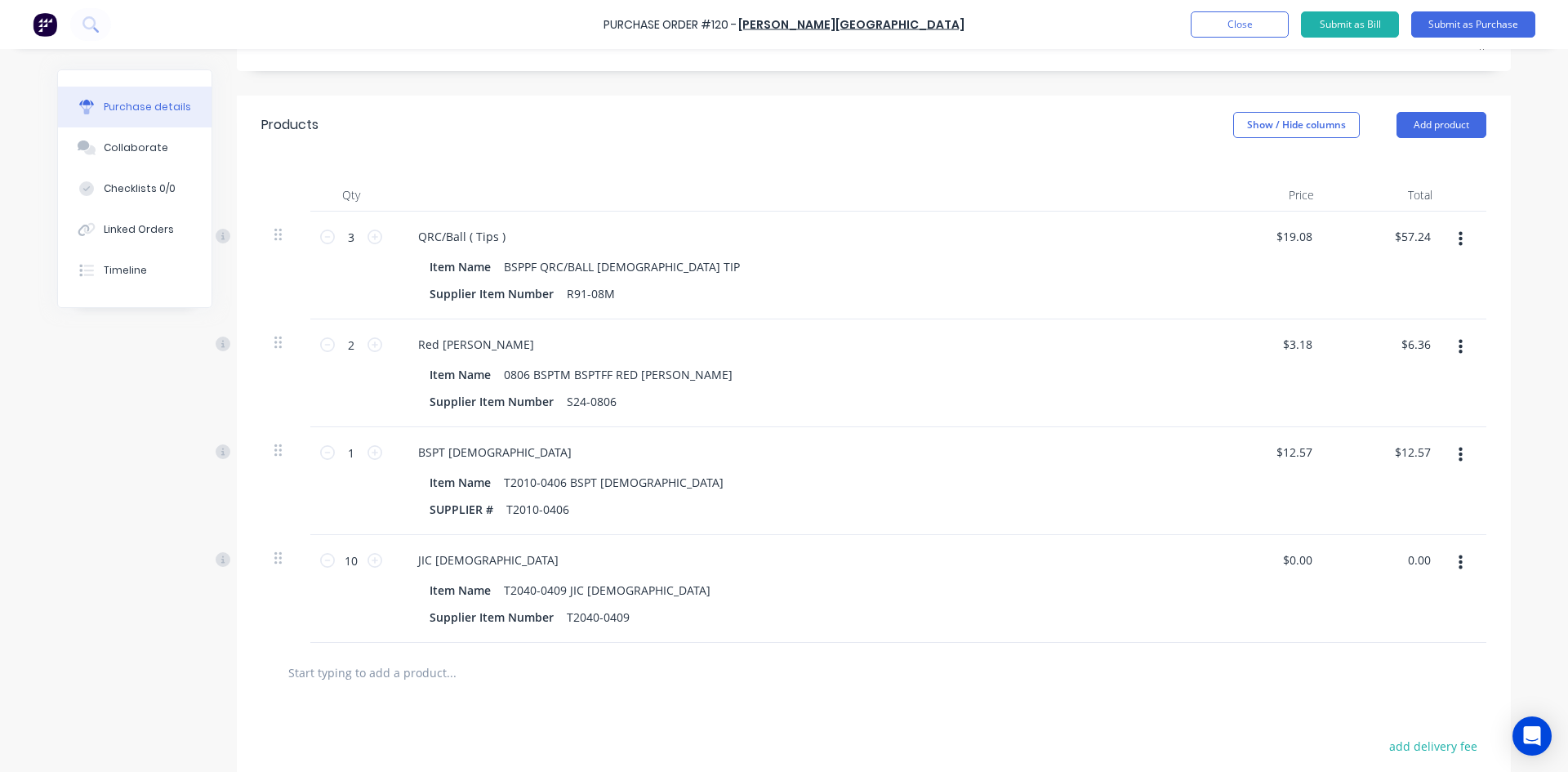
drag, startPoint x: 1425, startPoint y: 555, endPoint x: 1371, endPoint y: 569, distance: 55.8
click at [1372, 569] on div "0.00 0.00" at bounding box center [1386, 589] width 119 height 108
type input "114.30"
type input "$11.43"
type input "$114.30"
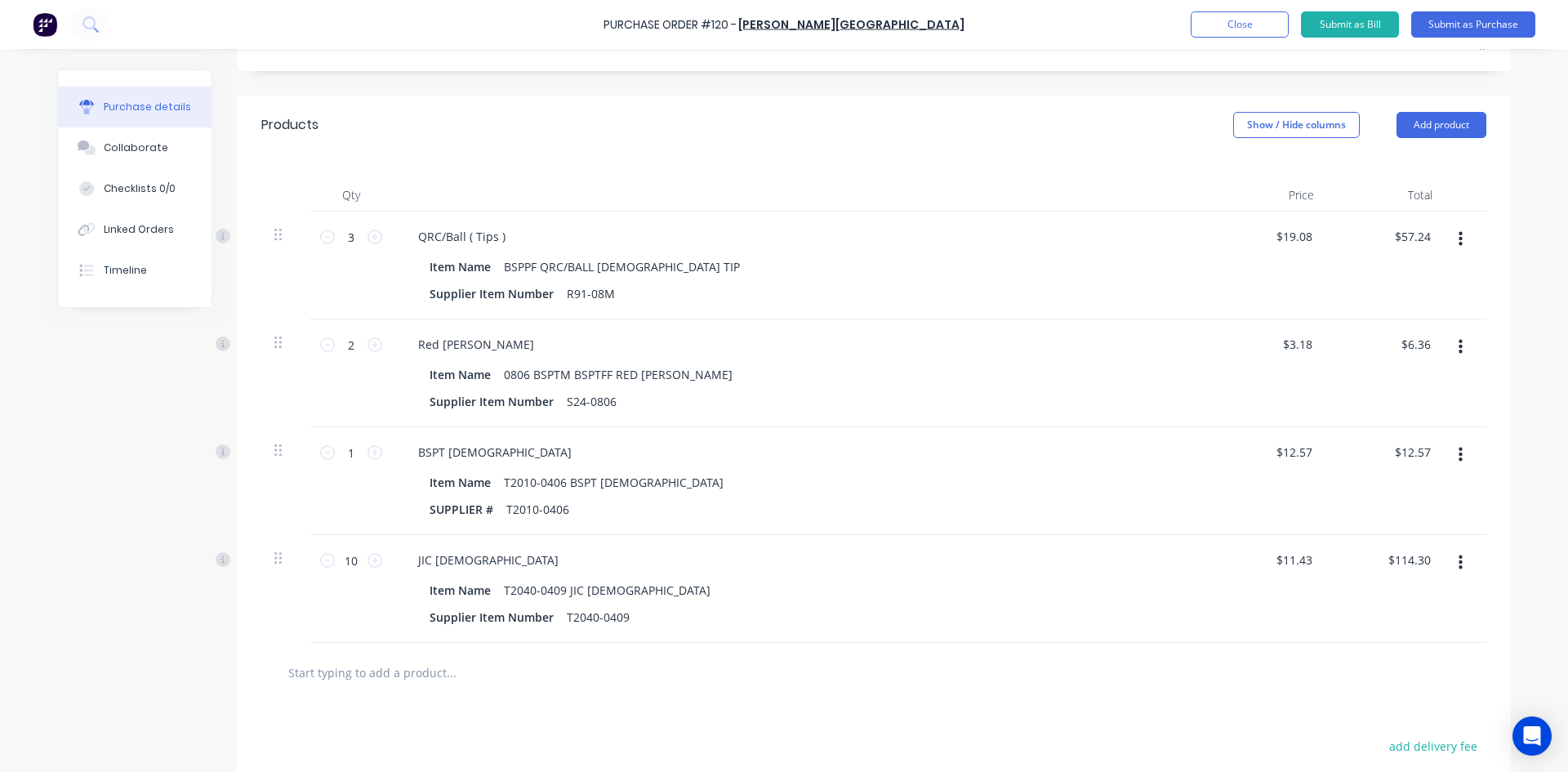
click at [1389, 580] on div "$114.30 $114.30" at bounding box center [1386, 589] width 119 height 108
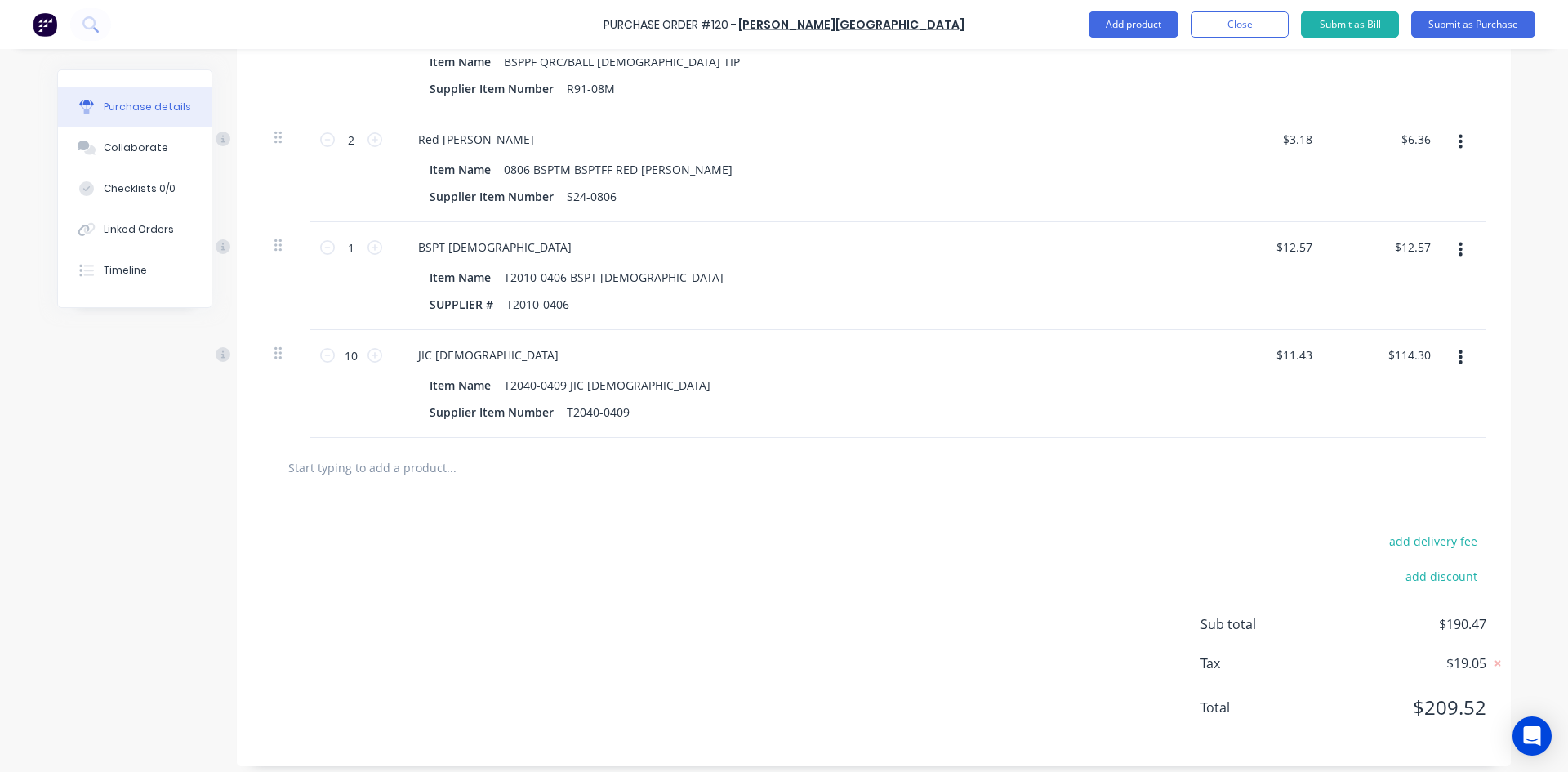
scroll to position [526, 0]
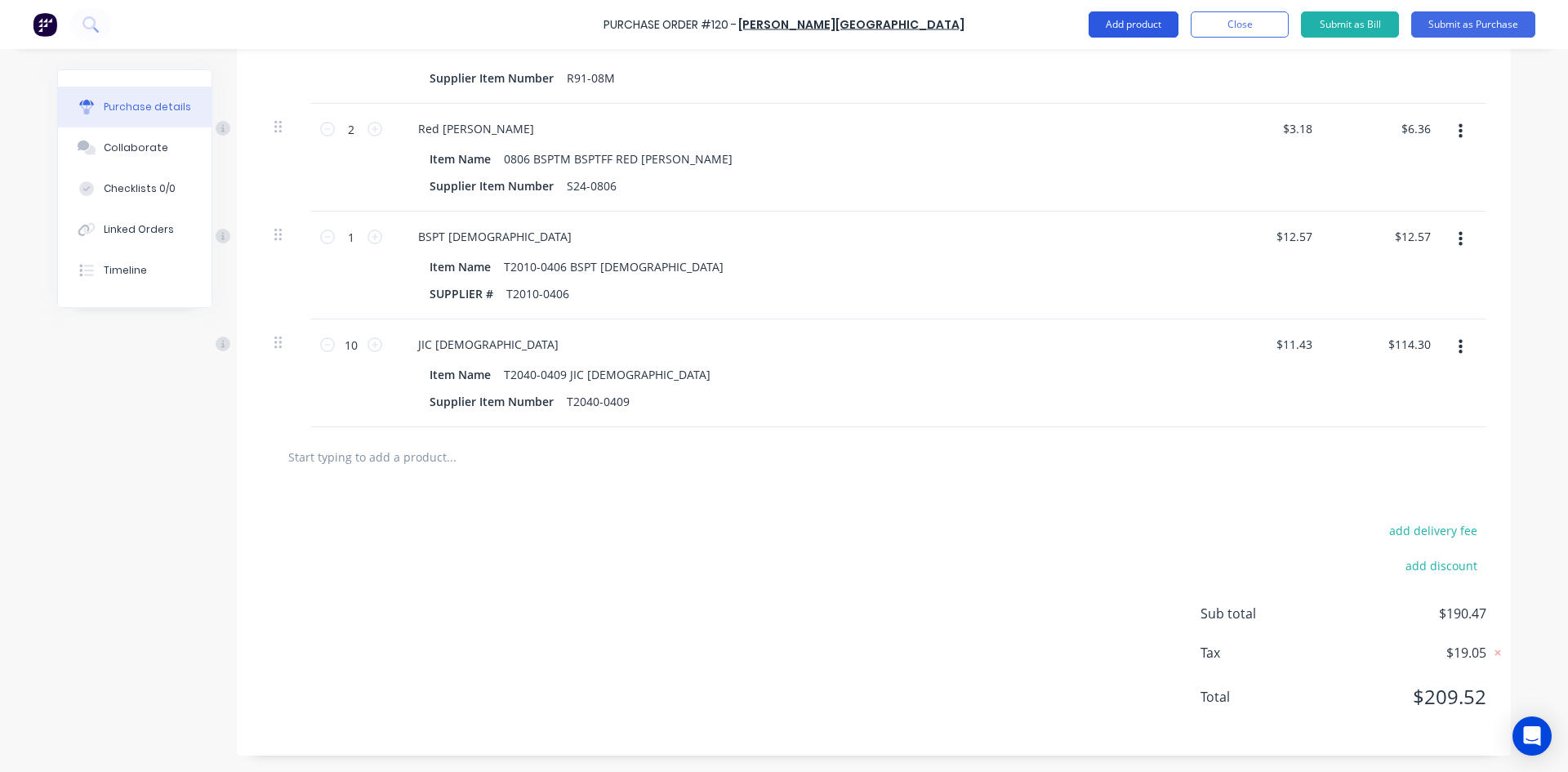
click at [1141, 30] on button "Add product" at bounding box center [1133, 25] width 89 height 26
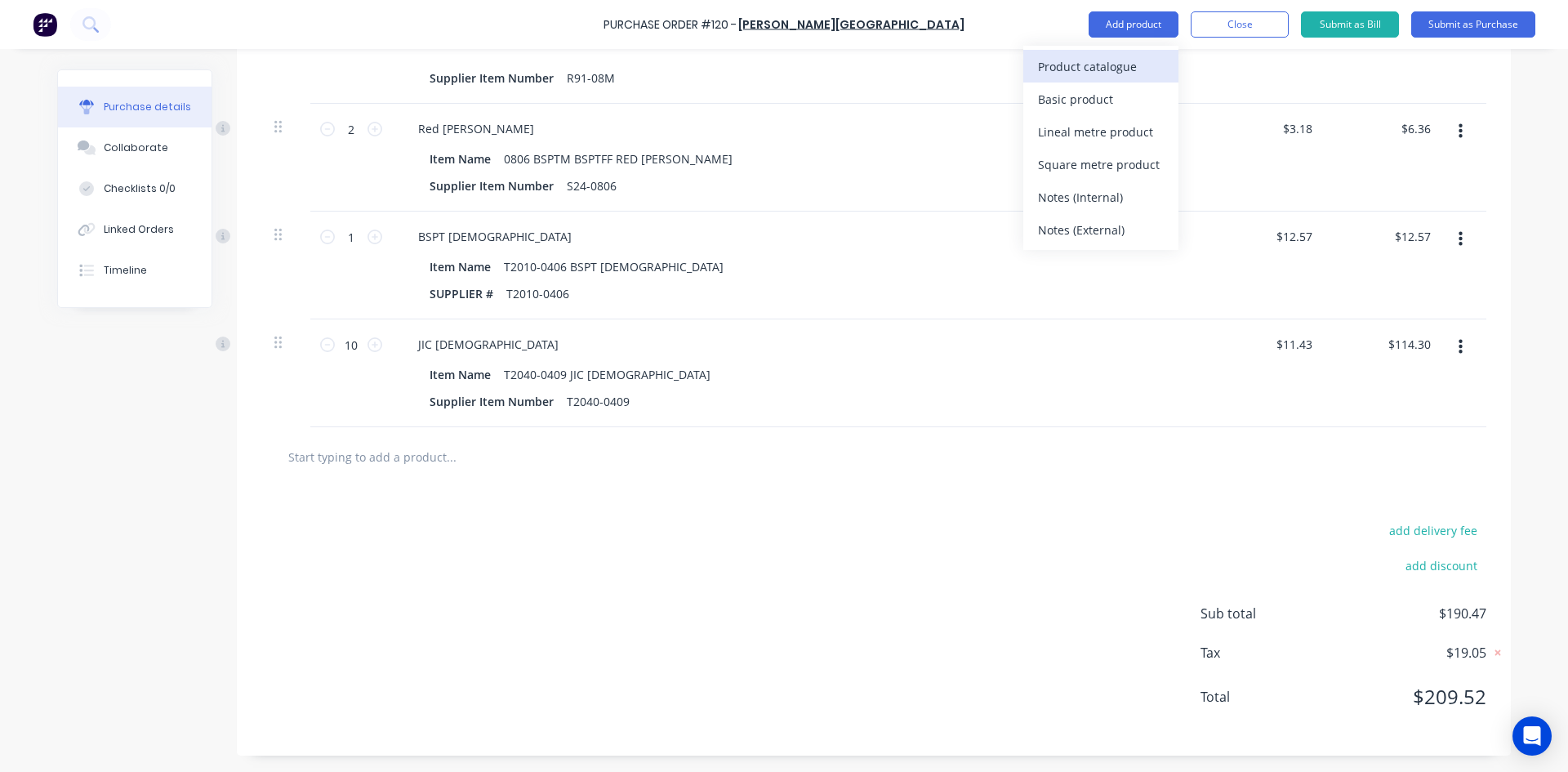
click at [1097, 69] on div "Product catalogue" at bounding box center [1100, 67] width 126 height 24
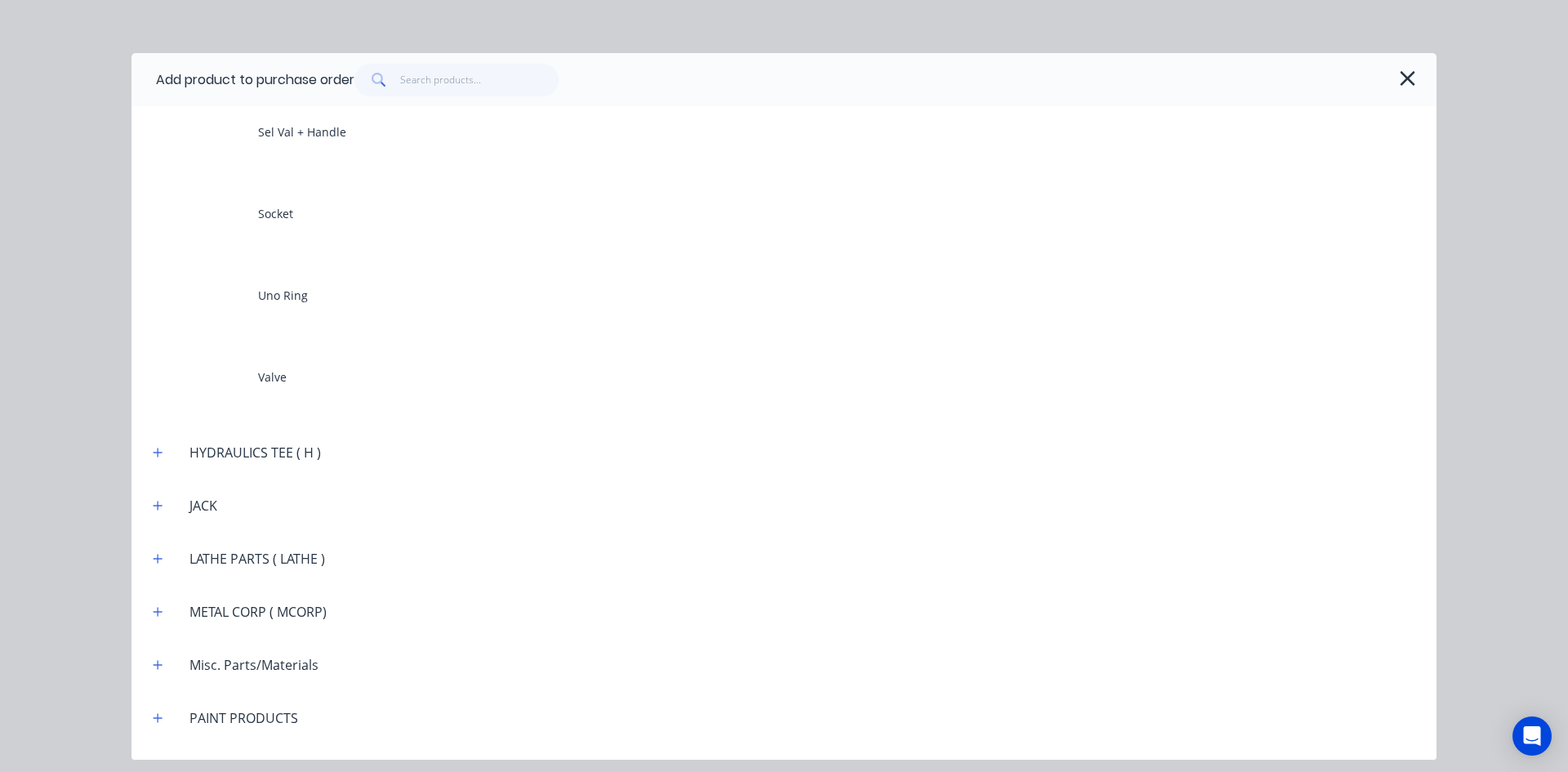
scroll to position [4983, 0]
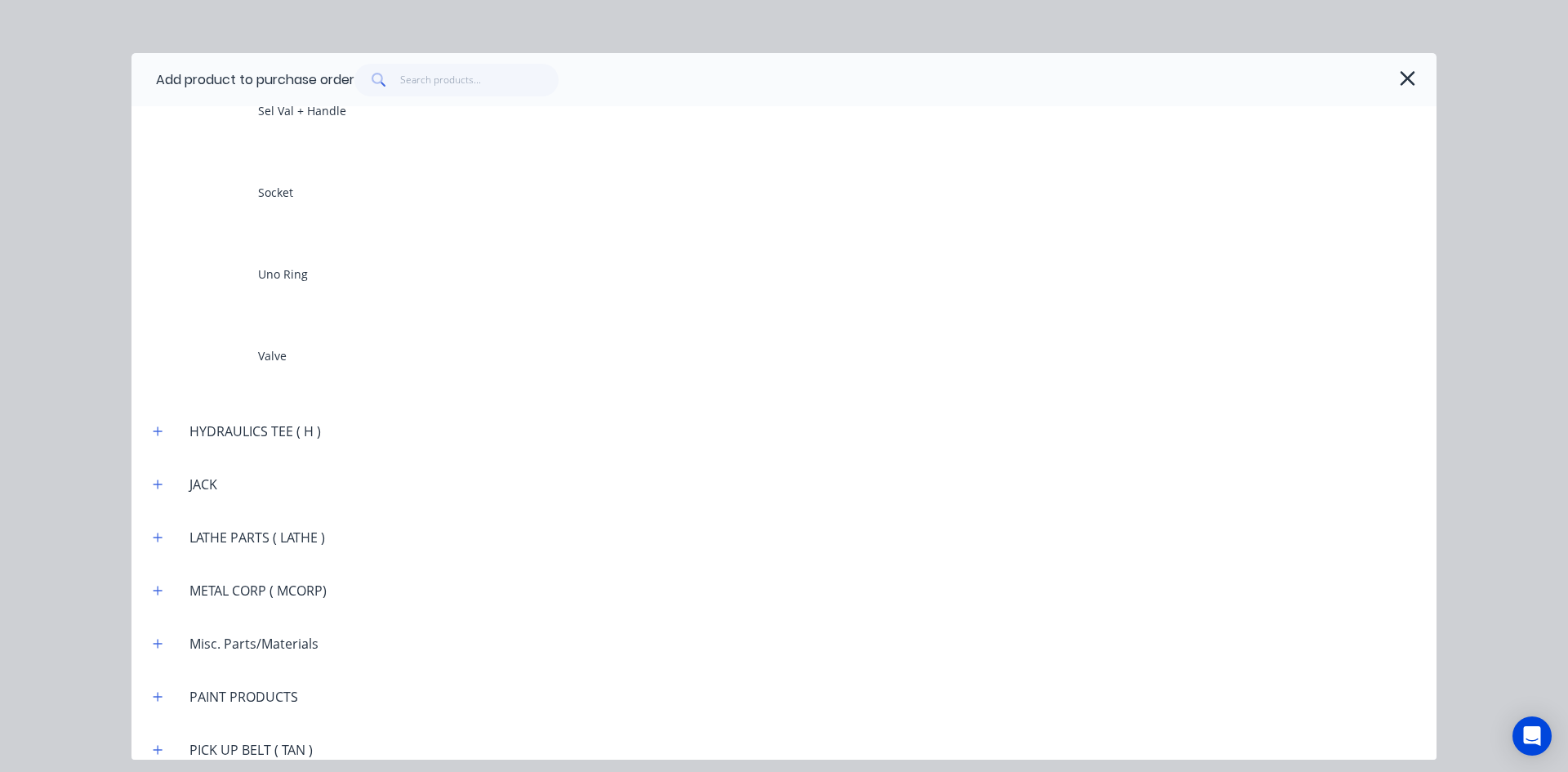
click at [268, 438] on div "HYDRAULICS TEE ( H )" at bounding box center [255, 430] width 158 height 19
click at [153, 430] on icon "button" at bounding box center [157, 431] width 10 height 12
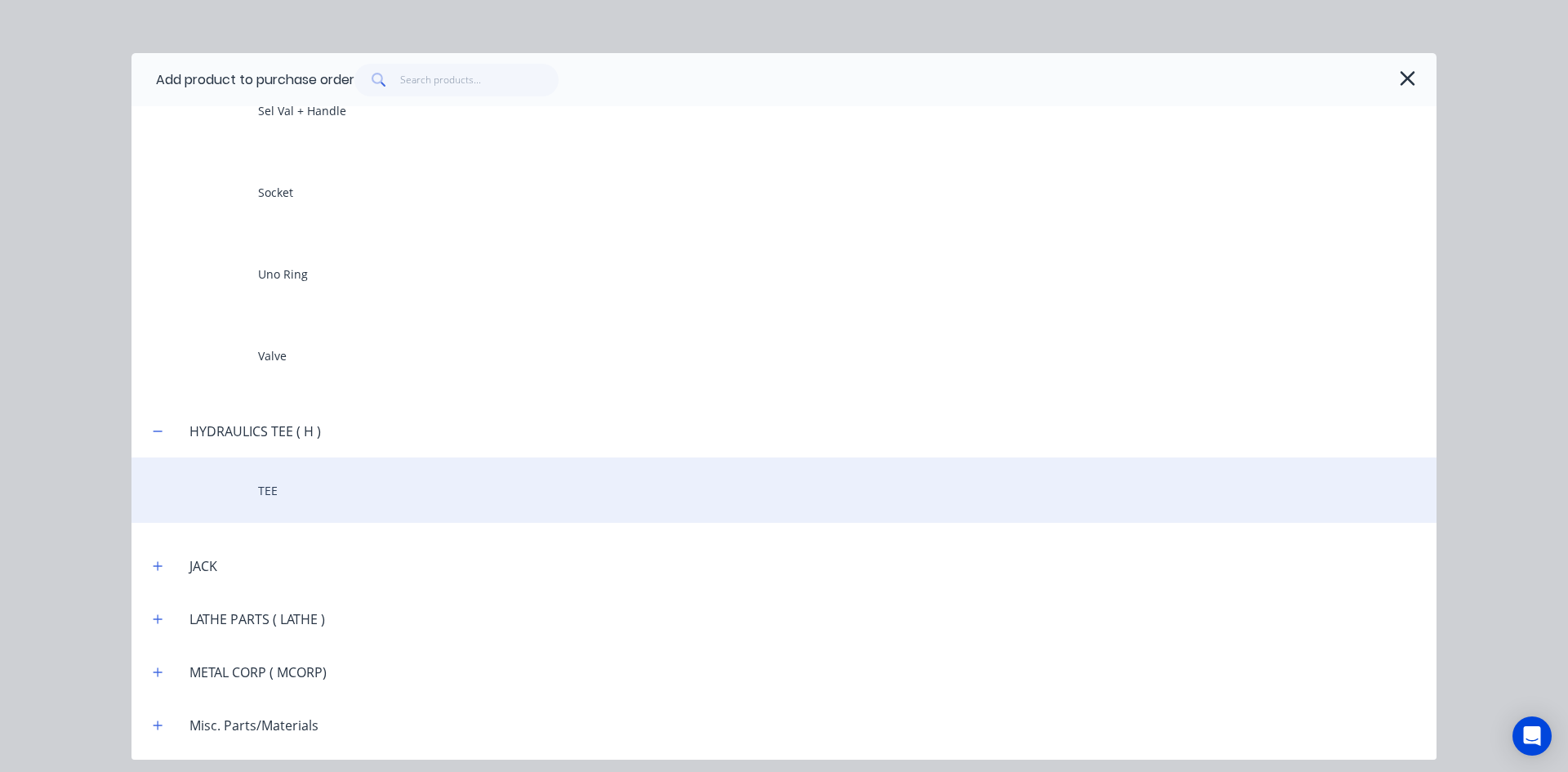
click at [240, 490] on div "TEE" at bounding box center [784, 491] width 1305 height 66
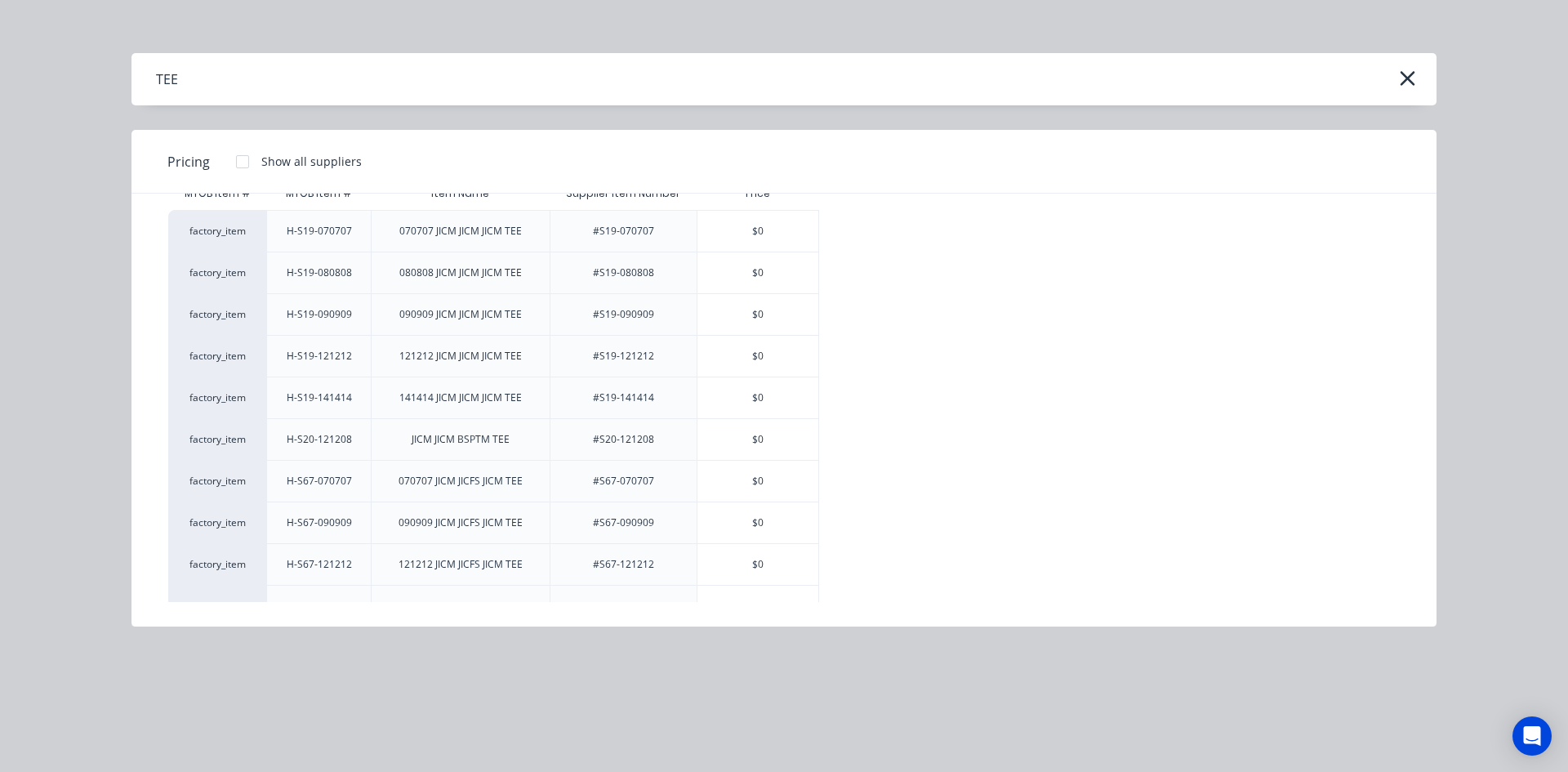
scroll to position [81, 0]
click at [736, 276] on div "$0" at bounding box center [758, 278] width 121 height 41
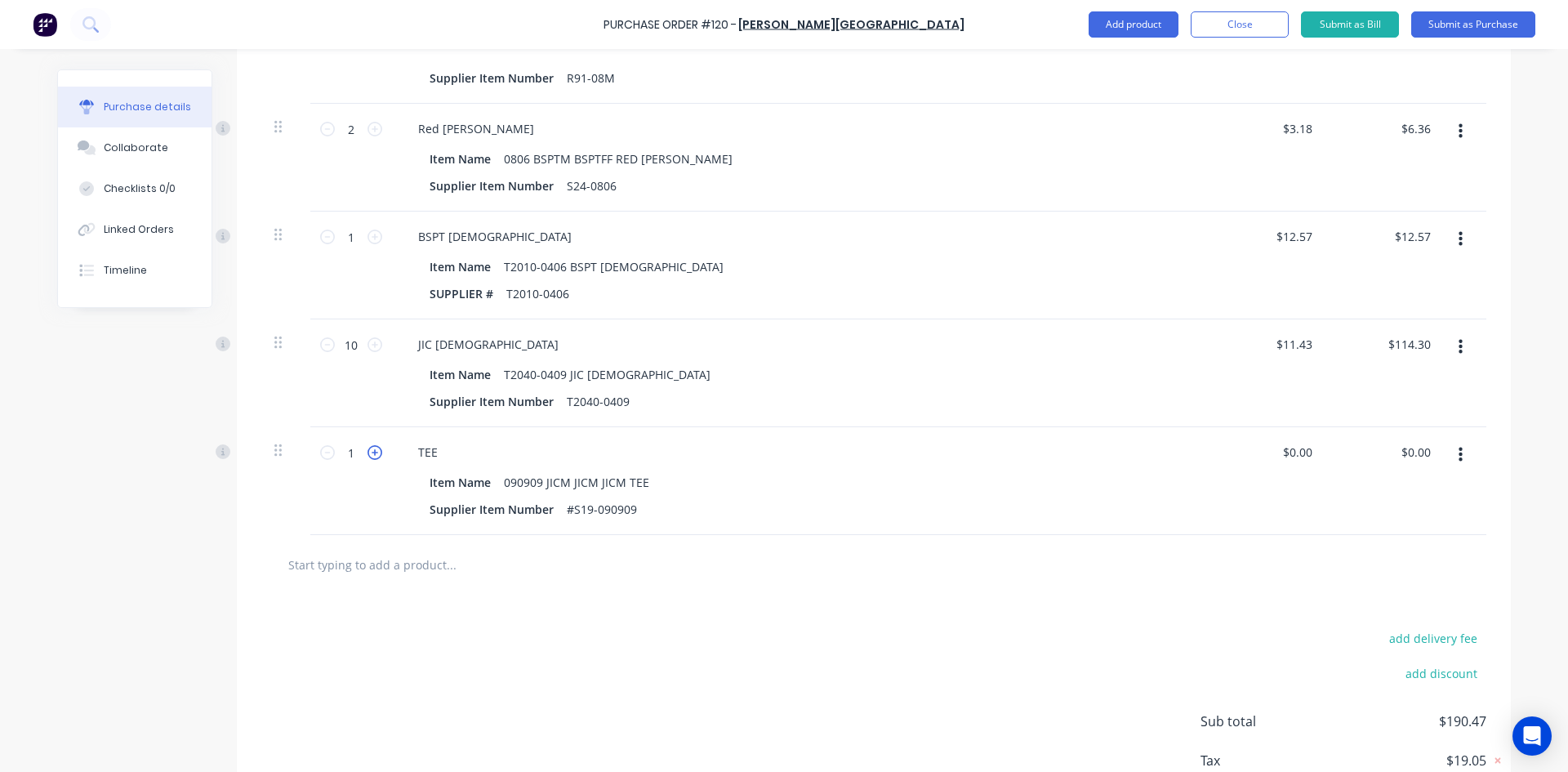
drag, startPoint x: 373, startPoint y: 457, endPoint x: 389, endPoint y: 456, distance: 16.0
click at [374, 457] on icon at bounding box center [374, 452] width 15 height 15
type input "2"
drag, startPoint x: 1413, startPoint y: 452, endPoint x: 1361, endPoint y: 467, distance: 54.1
click at [1361, 467] on div "0.00 0.00" at bounding box center [1386, 481] width 119 height 108
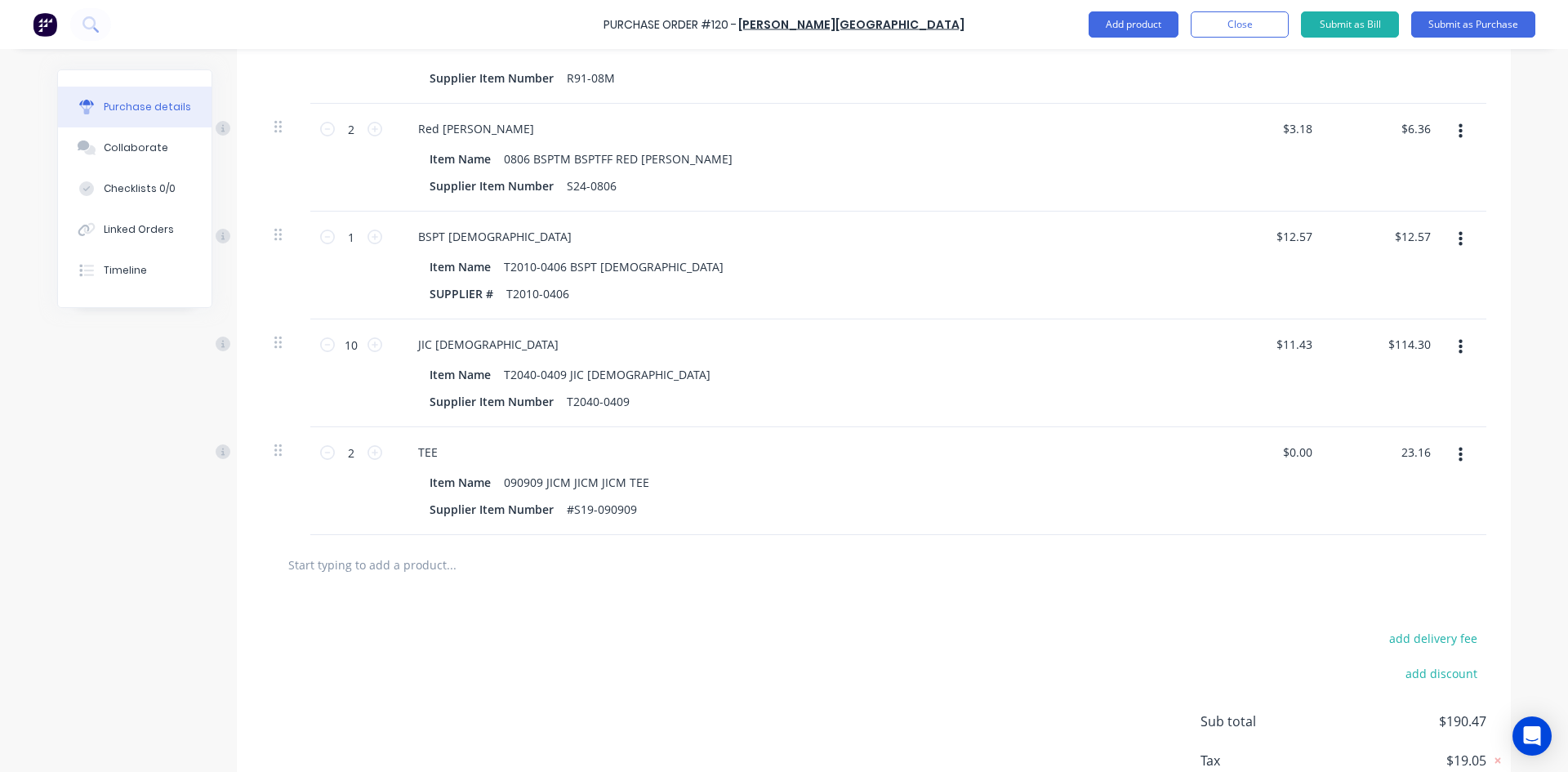
type input "23.16"
type input "$11.58"
type input "$23.16"
click at [1415, 510] on div "$23.16 $23.16" at bounding box center [1386, 481] width 119 height 108
click at [1141, 27] on button "Add product" at bounding box center [1133, 25] width 89 height 26
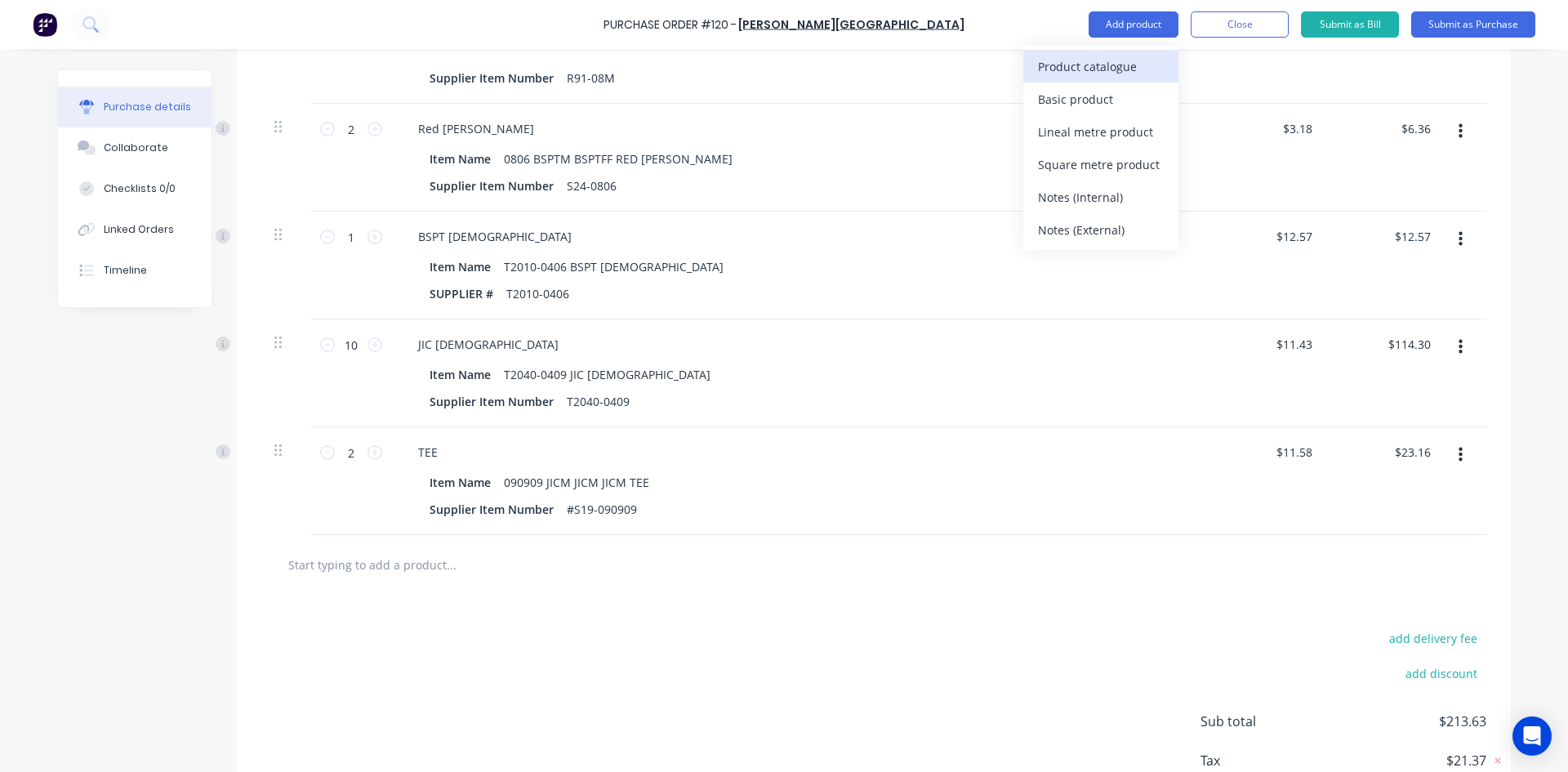
click at [1098, 62] on div "Product catalogue" at bounding box center [1100, 67] width 126 height 24
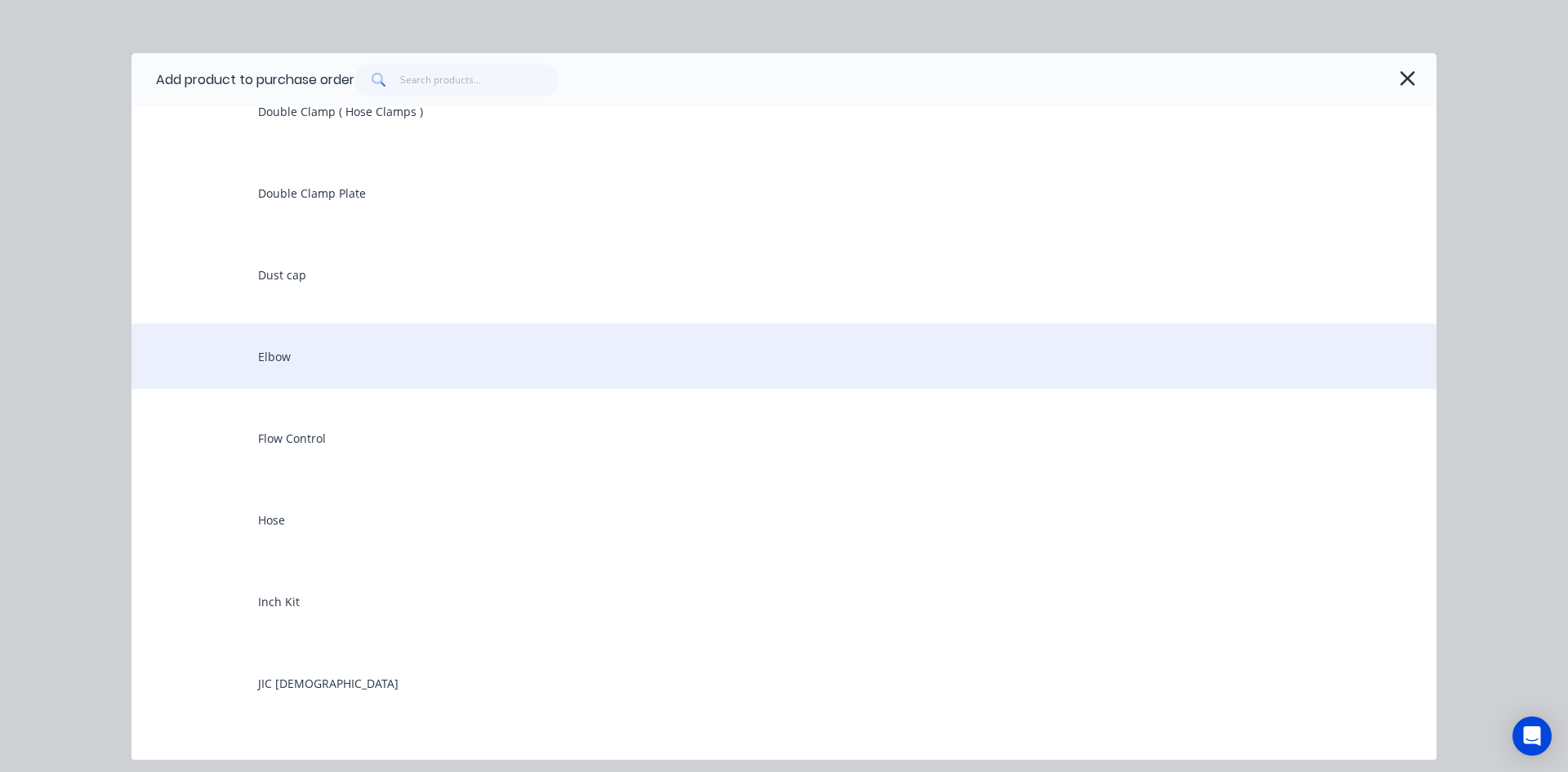
scroll to position [2941, 0]
click at [298, 359] on div "Elbow" at bounding box center [784, 355] width 1305 height 66
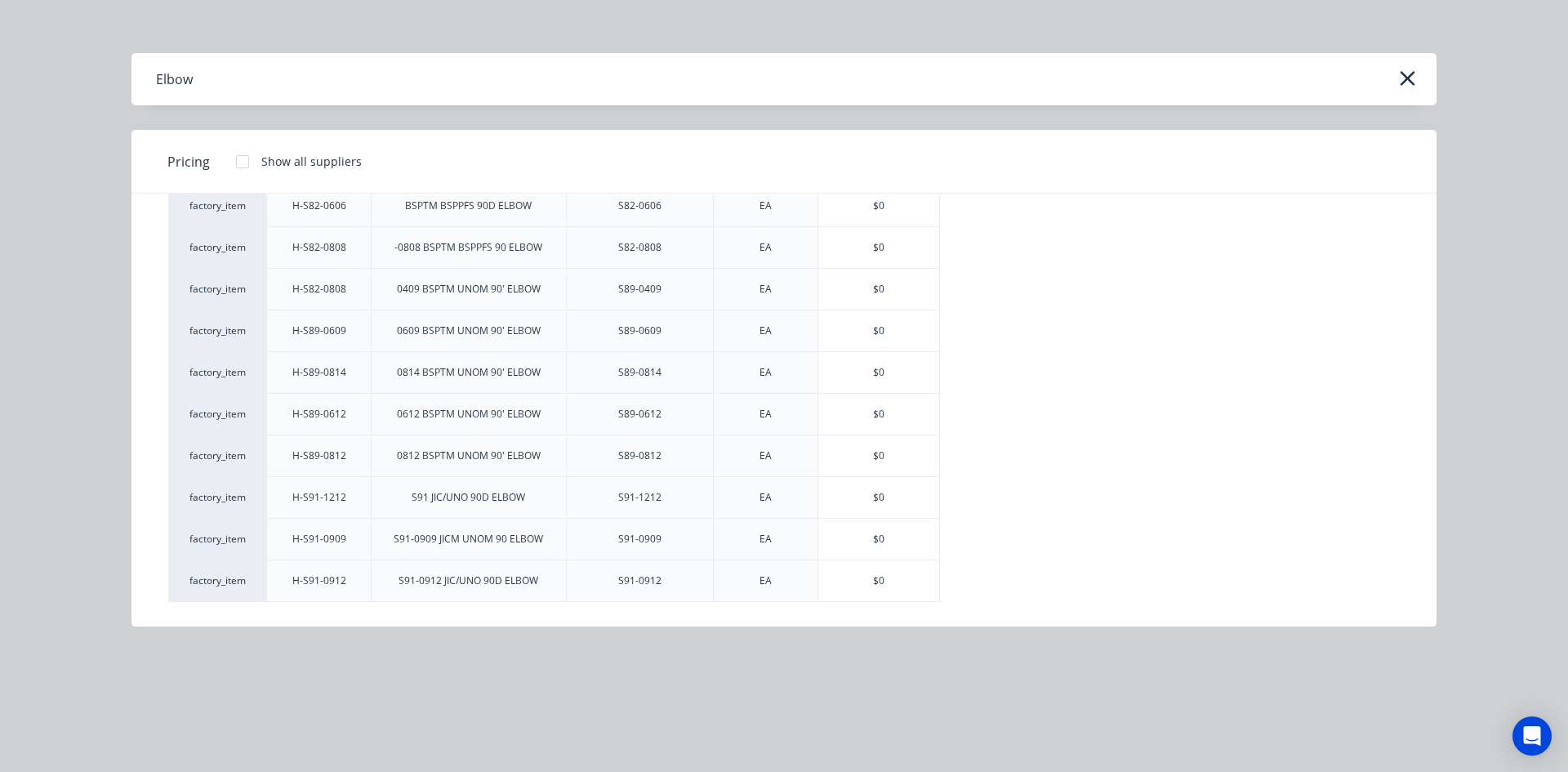
scroll to position [735, 0]
click at [850, 497] on div "$0" at bounding box center [879, 499] width 121 height 41
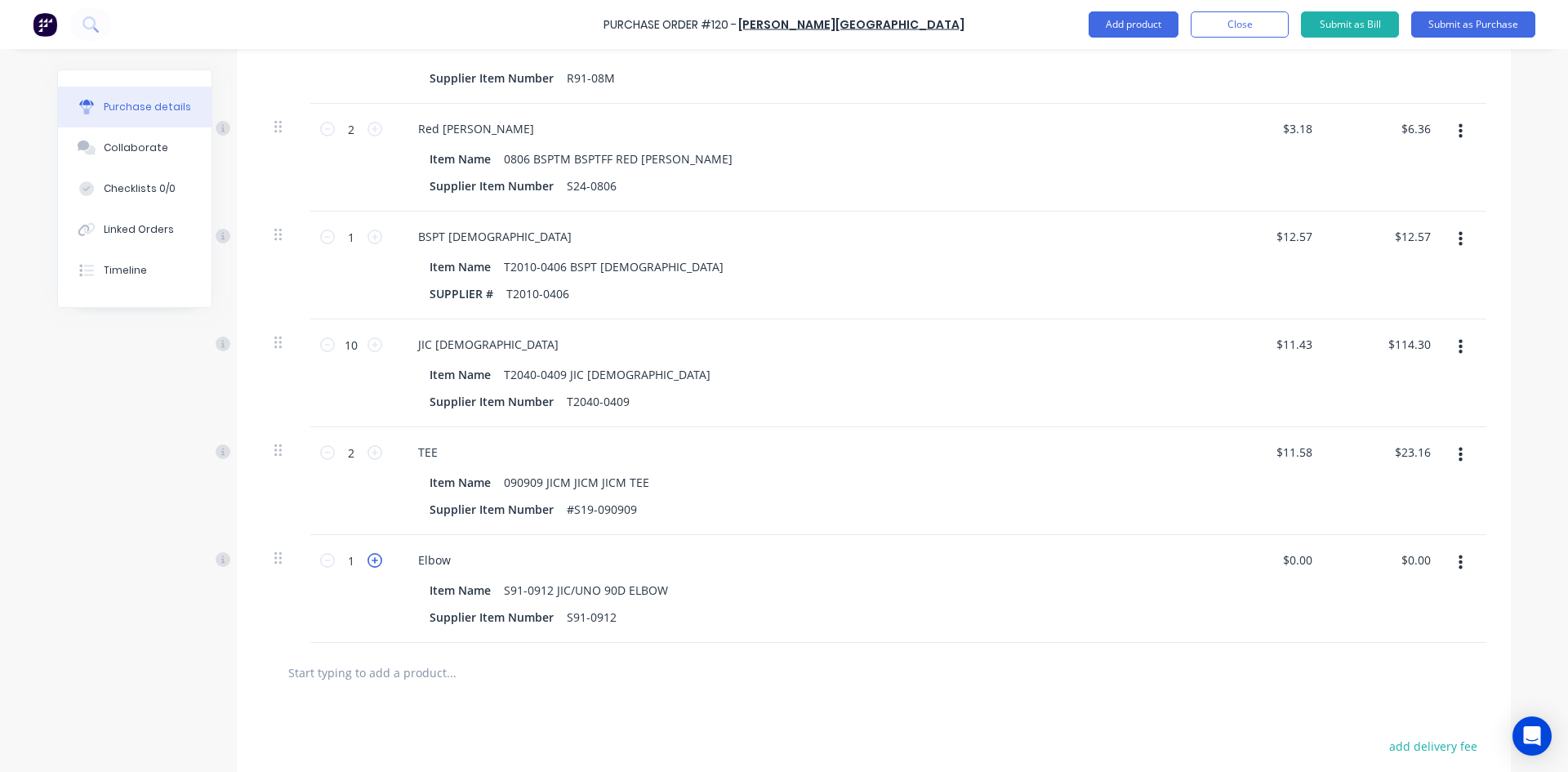
click at [370, 559] on icon at bounding box center [374, 560] width 15 height 15
type input "4"
drag, startPoint x: 1428, startPoint y: 559, endPoint x: 1360, endPoint y: 571, distance: 69.1
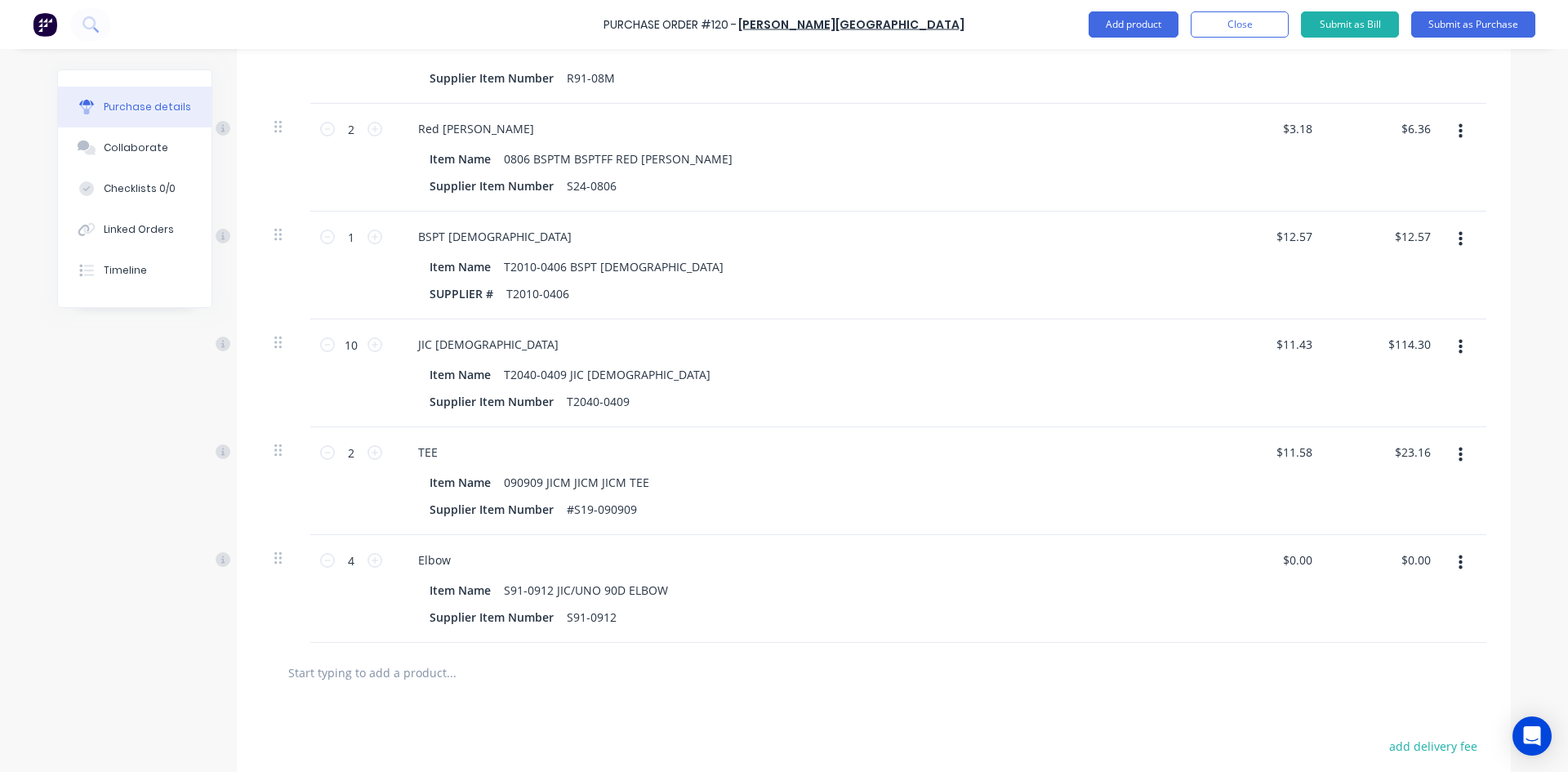
click at [1360, 571] on div "$0.00 $0.00" at bounding box center [1386, 589] width 119 height 108
click at [1420, 557] on input "0.00" at bounding box center [1415, 560] width 37 height 24
click at [1420, 557] on input "0.00" at bounding box center [1418, 560] width 31 height 24
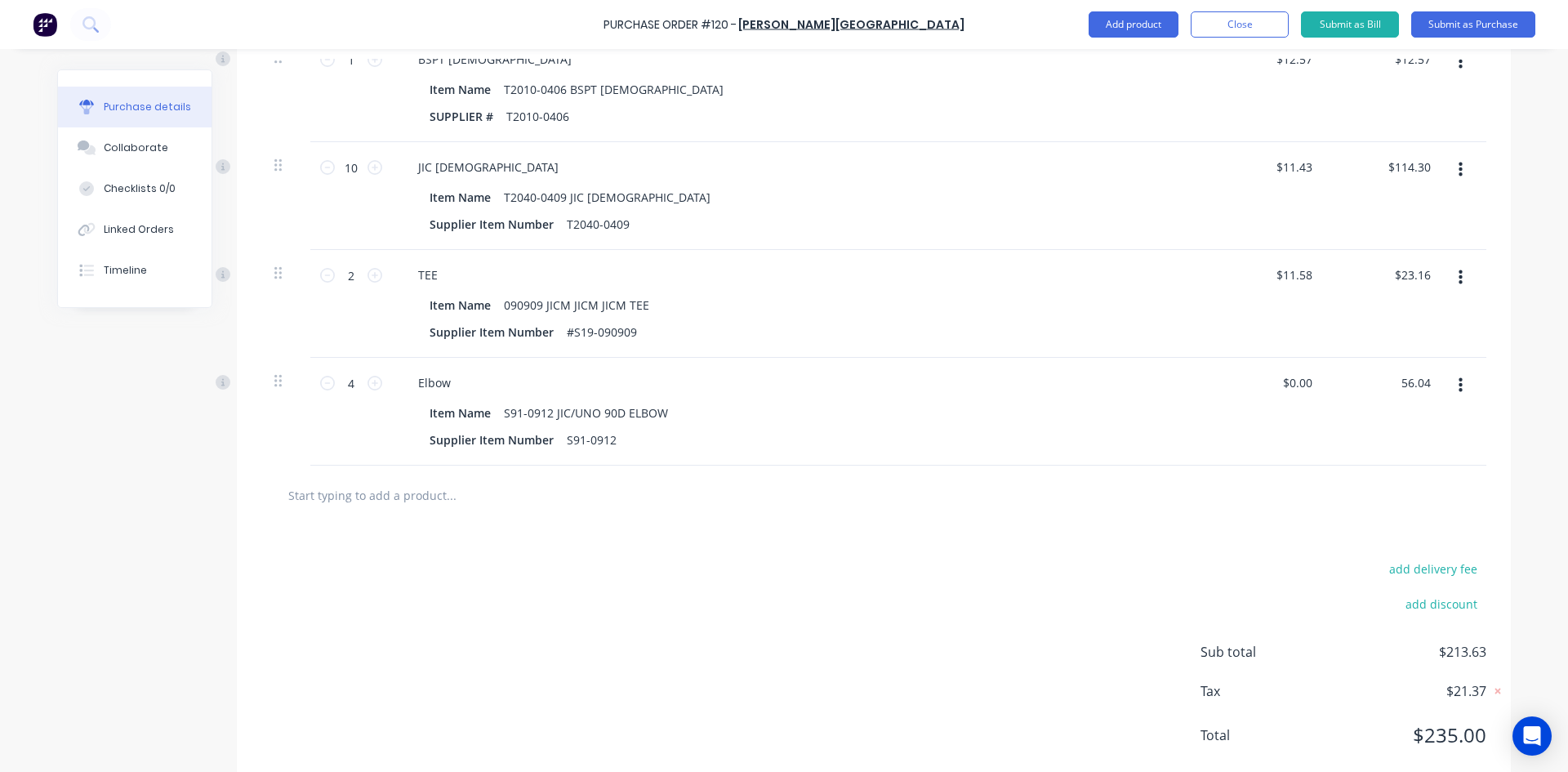
scroll to position [742, 0]
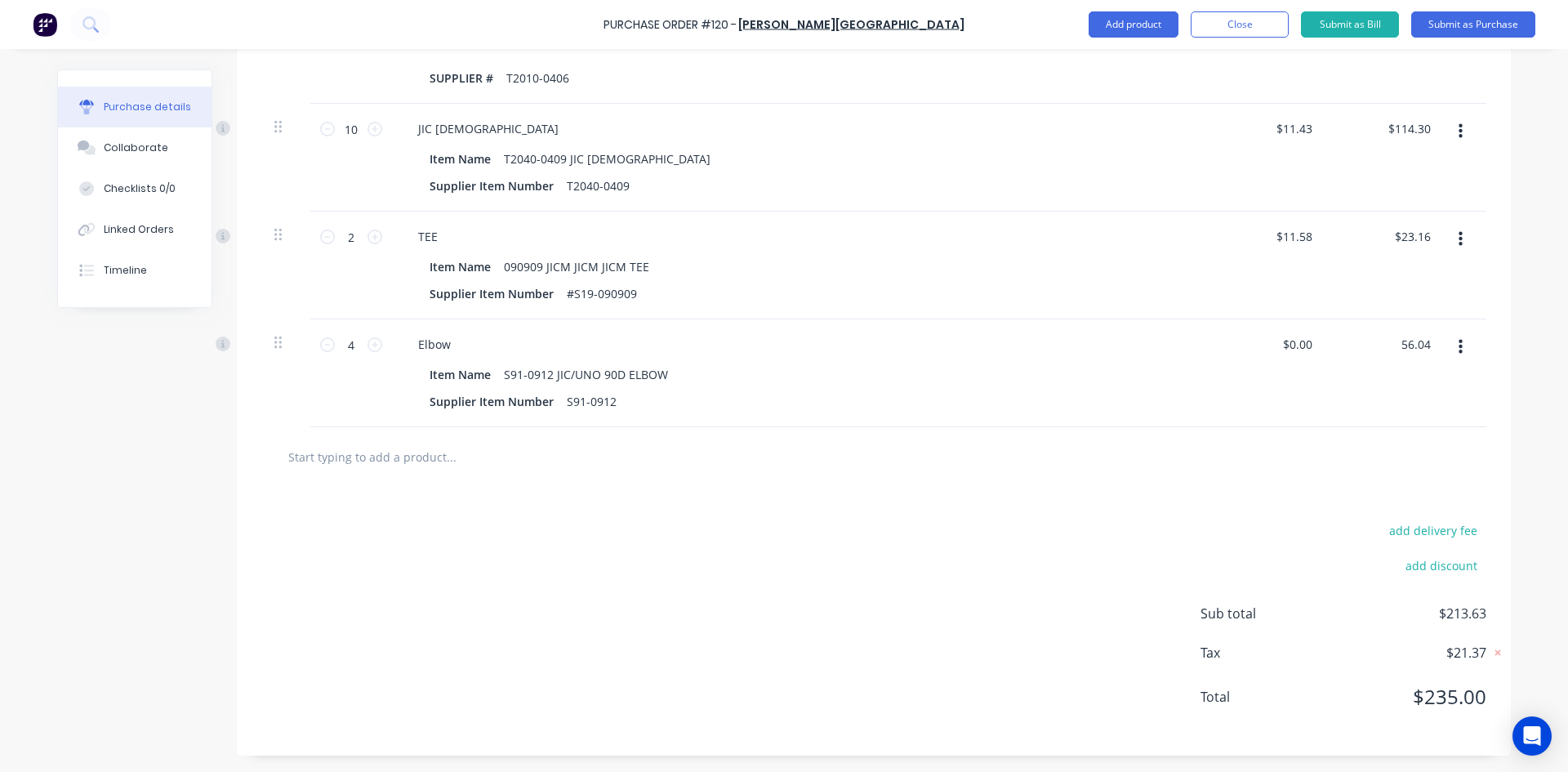
type input "56.04"
type input "$14.01"
type input "$56.04"
click at [340, 460] on input "text" at bounding box center [451, 457] width 327 height 33
click at [1156, 30] on button "Add product" at bounding box center [1133, 25] width 89 height 26
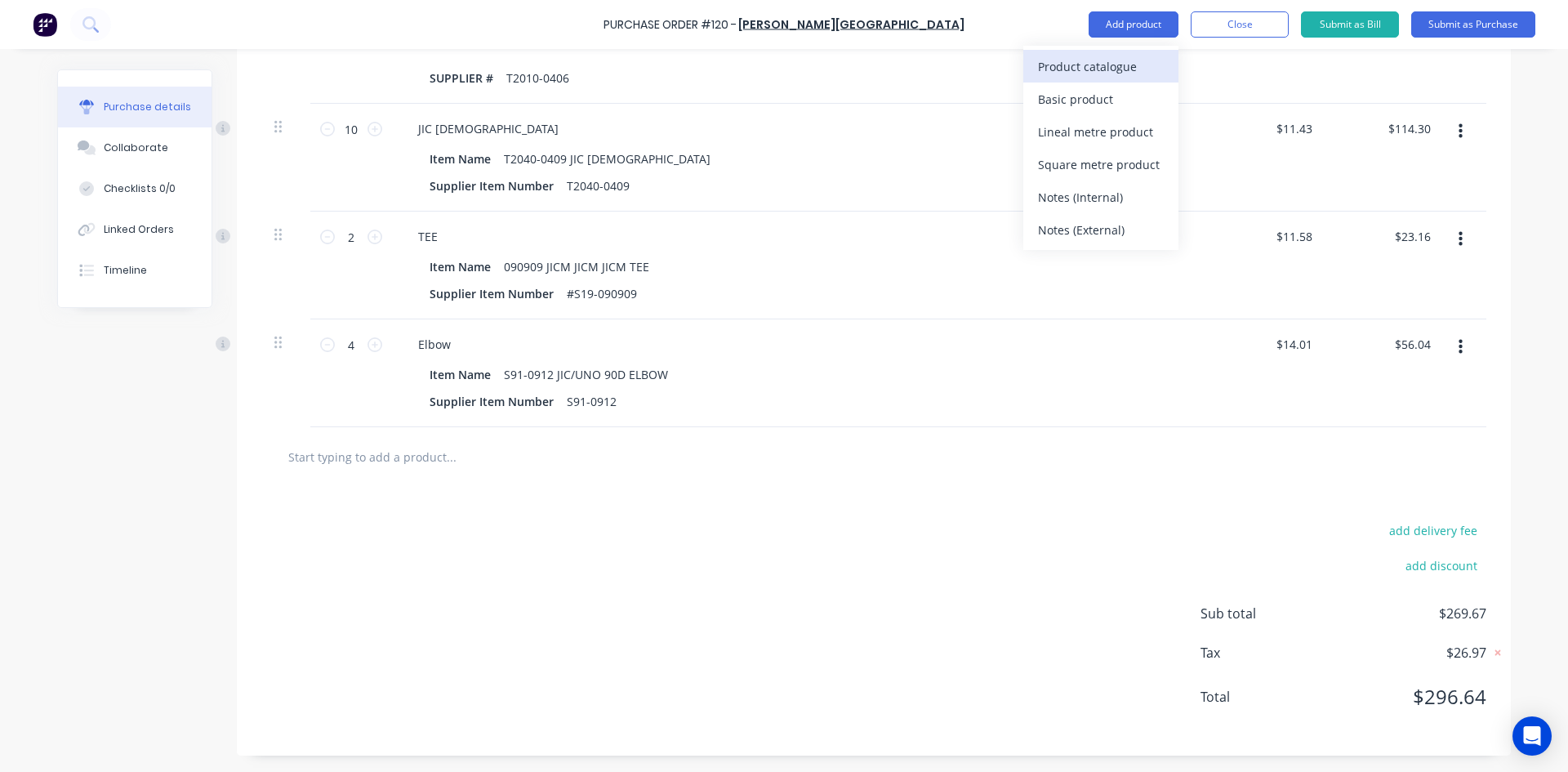
click at [1100, 64] on div "Product catalogue" at bounding box center [1100, 67] width 126 height 24
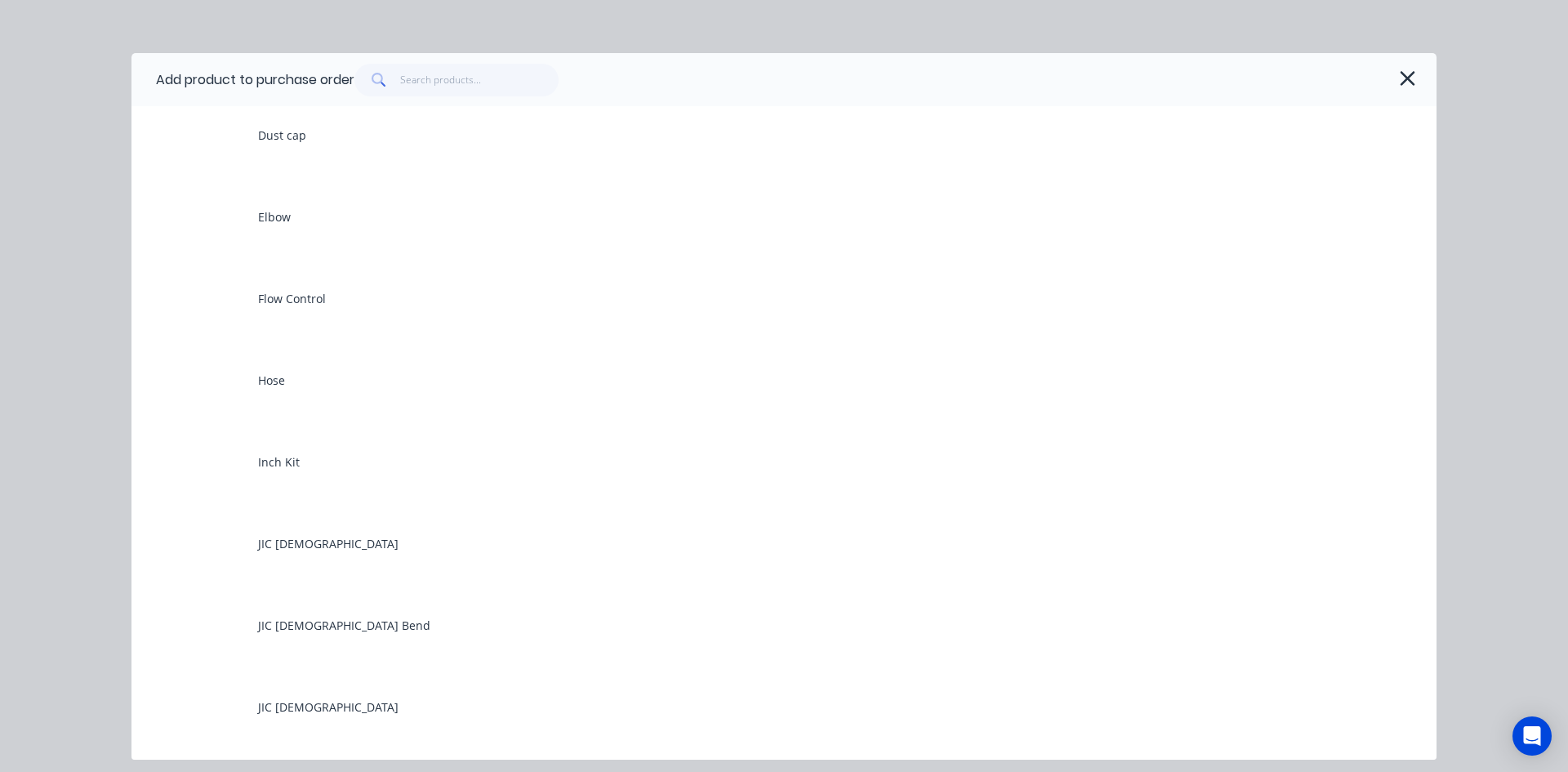
scroll to position [3104, 0]
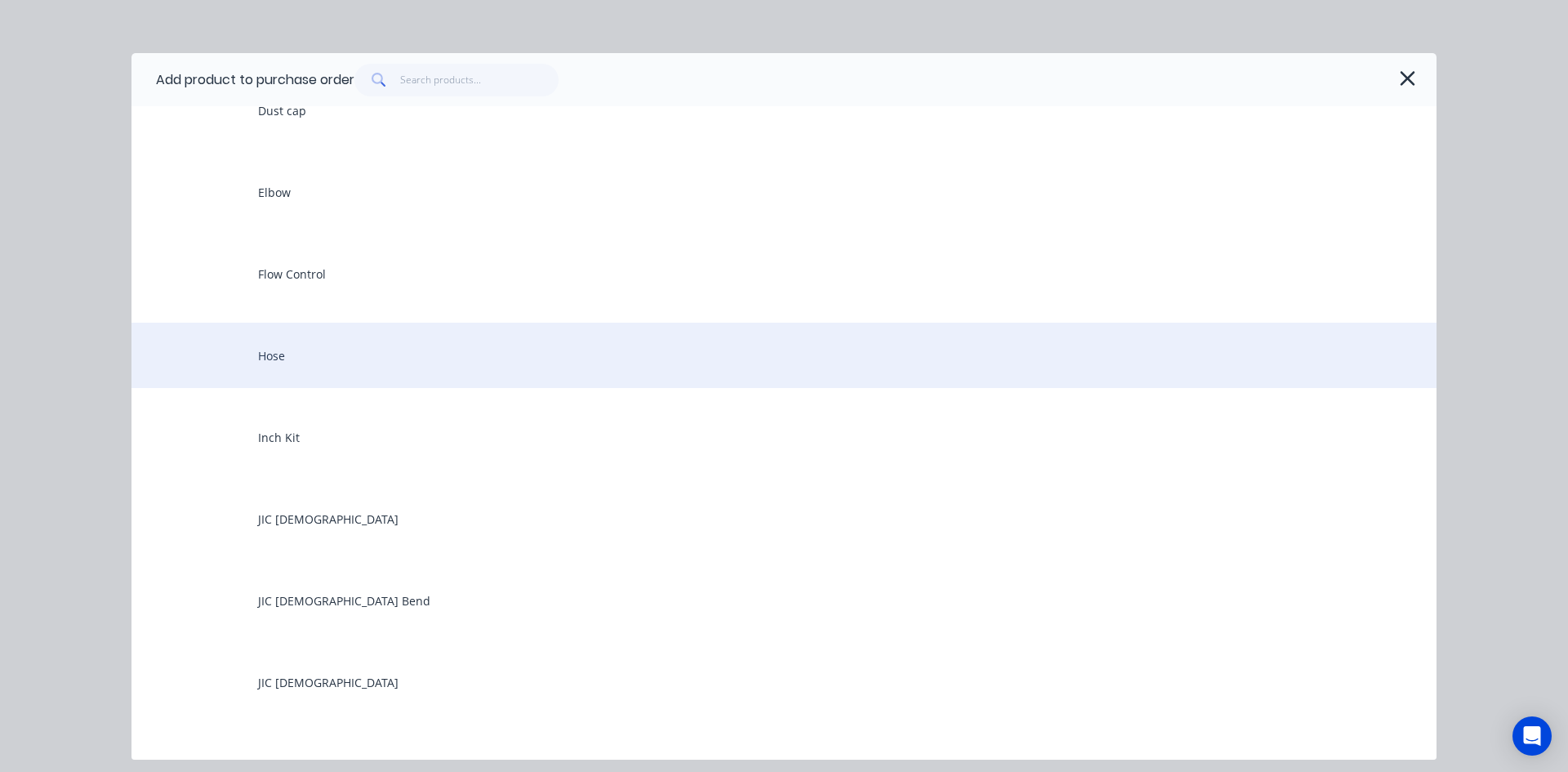
click at [276, 357] on div "Hose" at bounding box center [784, 355] width 1305 height 66
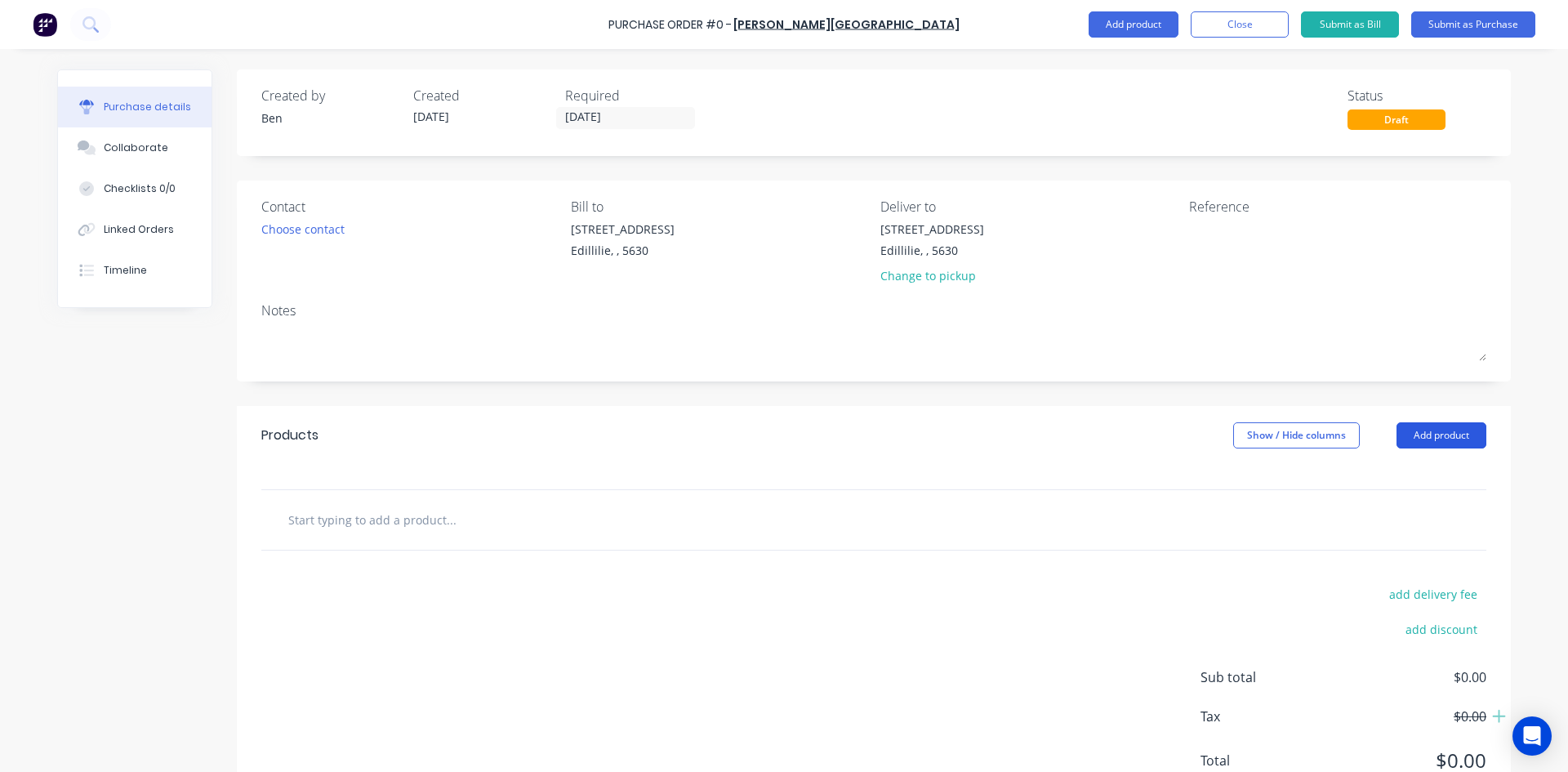
click at [1408, 435] on button "Add product" at bounding box center [1441, 435] width 89 height 26
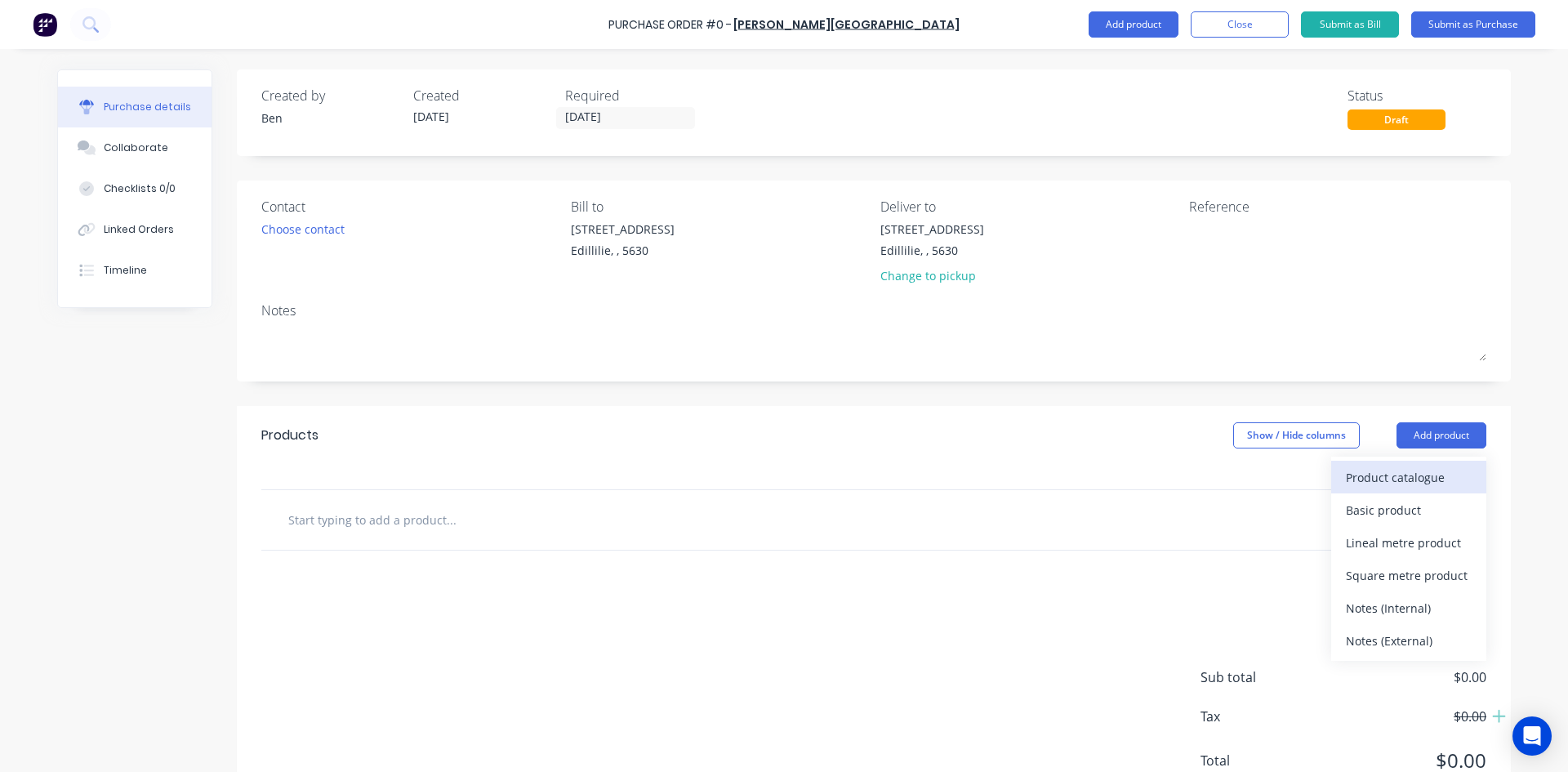
click at [1356, 475] on div "Product catalogue" at bounding box center [1409, 478] width 126 height 24
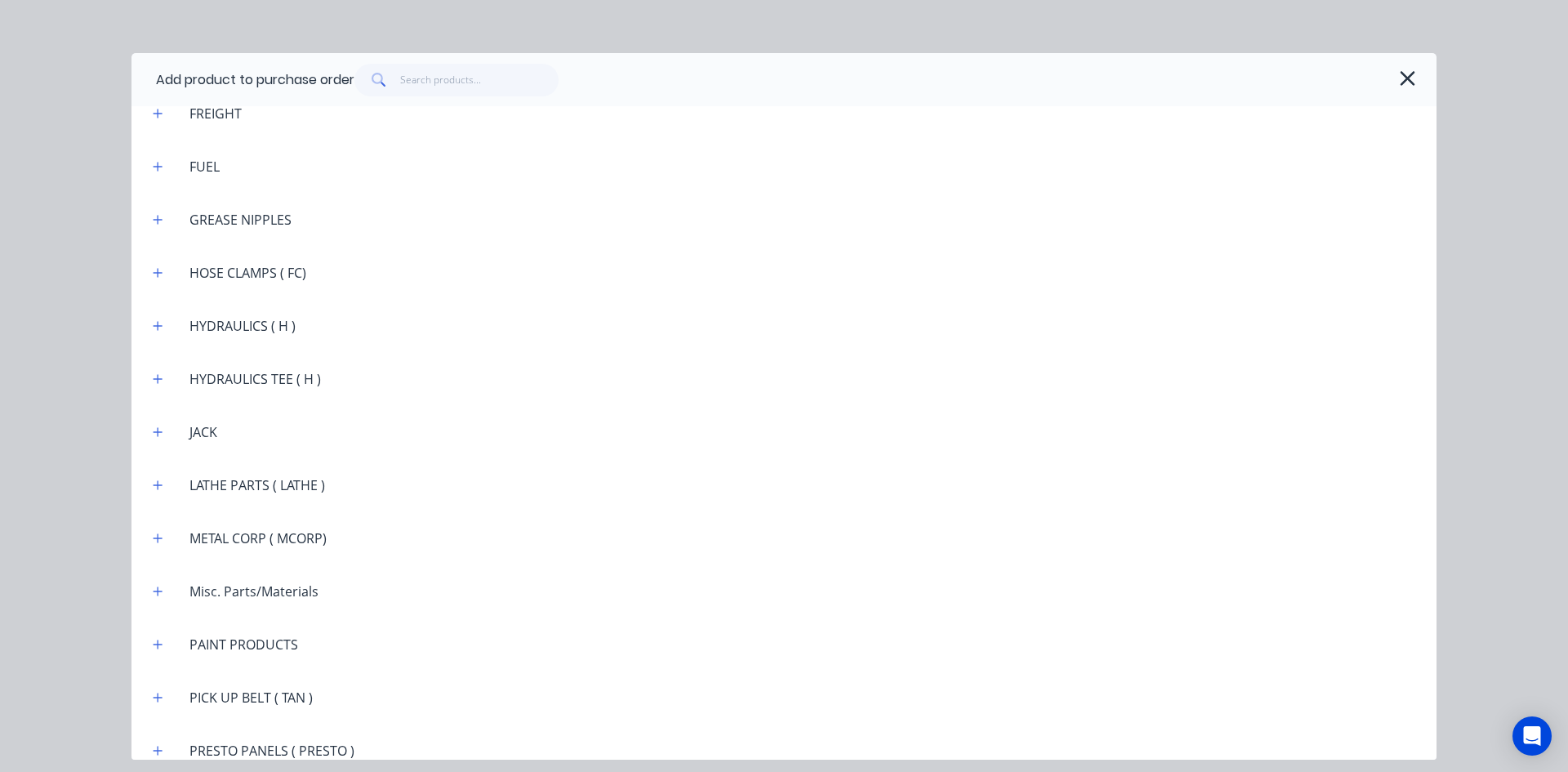
scroll to position [1961, 0]
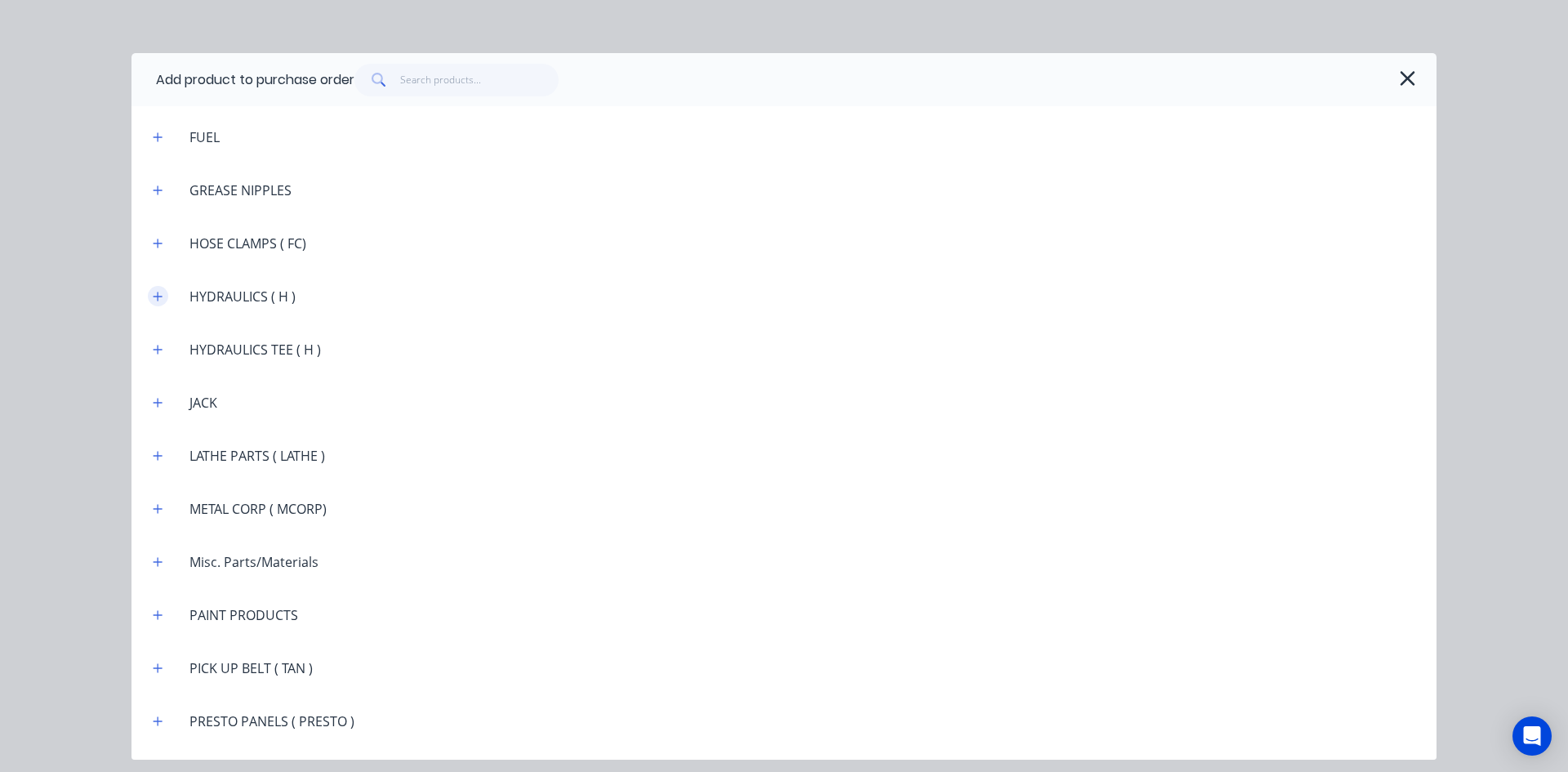
click at [158, 291] on icon "button" at bounding box center [157, 296] width 10 height 12
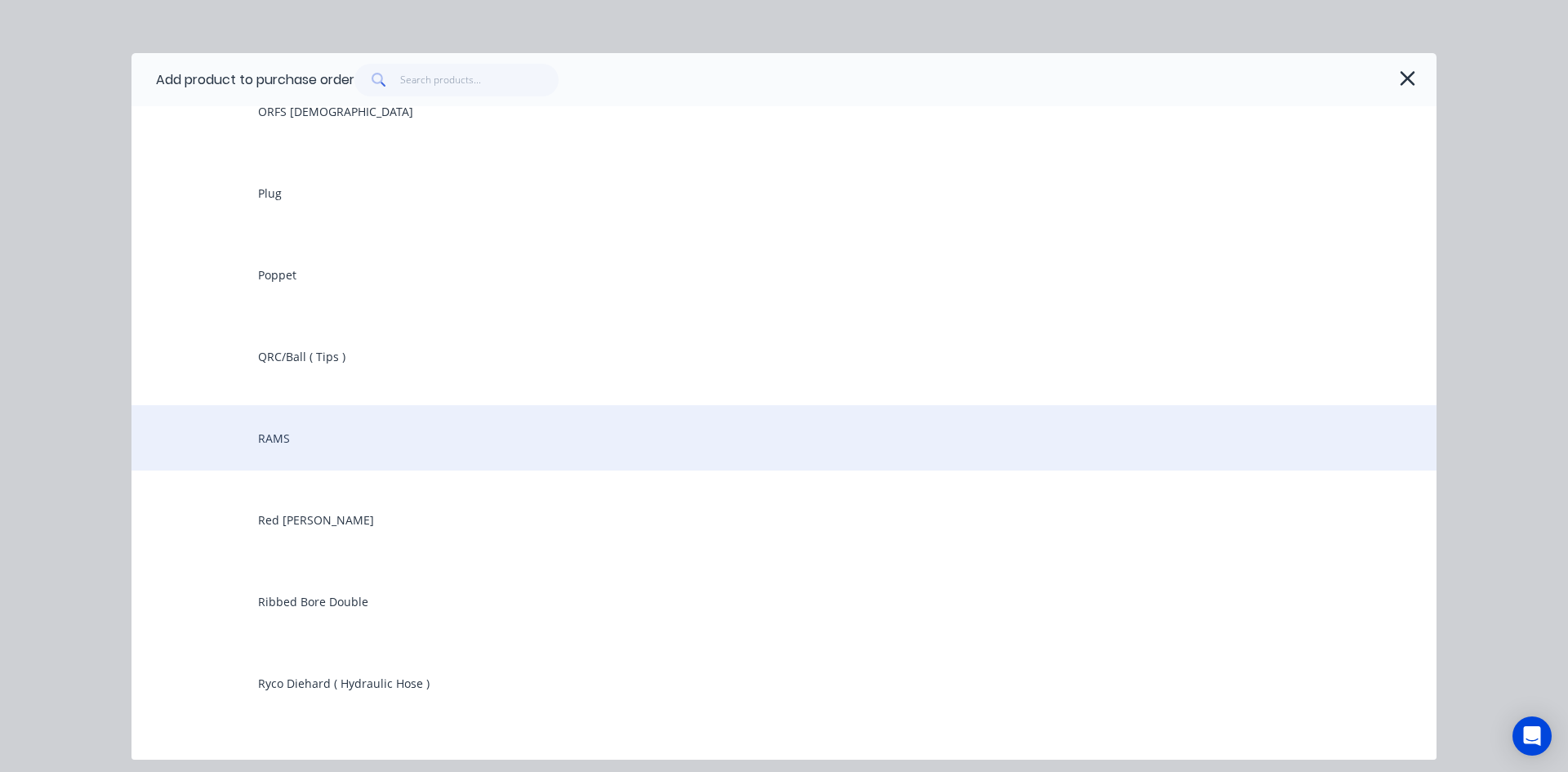
scroll to position [4330, 0]
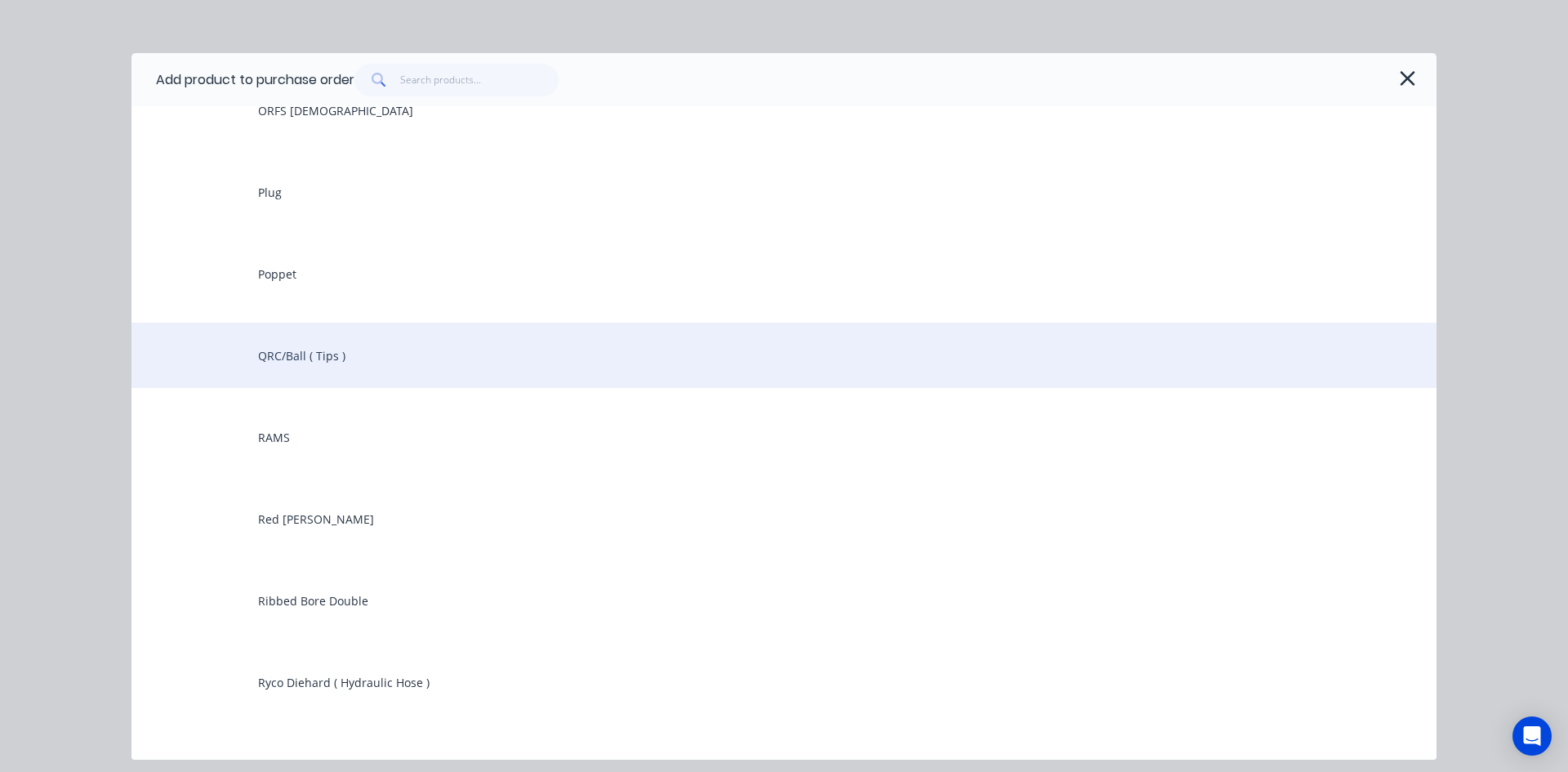
click at [305, 358] on div "QRC/Ball ( Tips )" at bounding box center [784, 355] width 1305 height 66
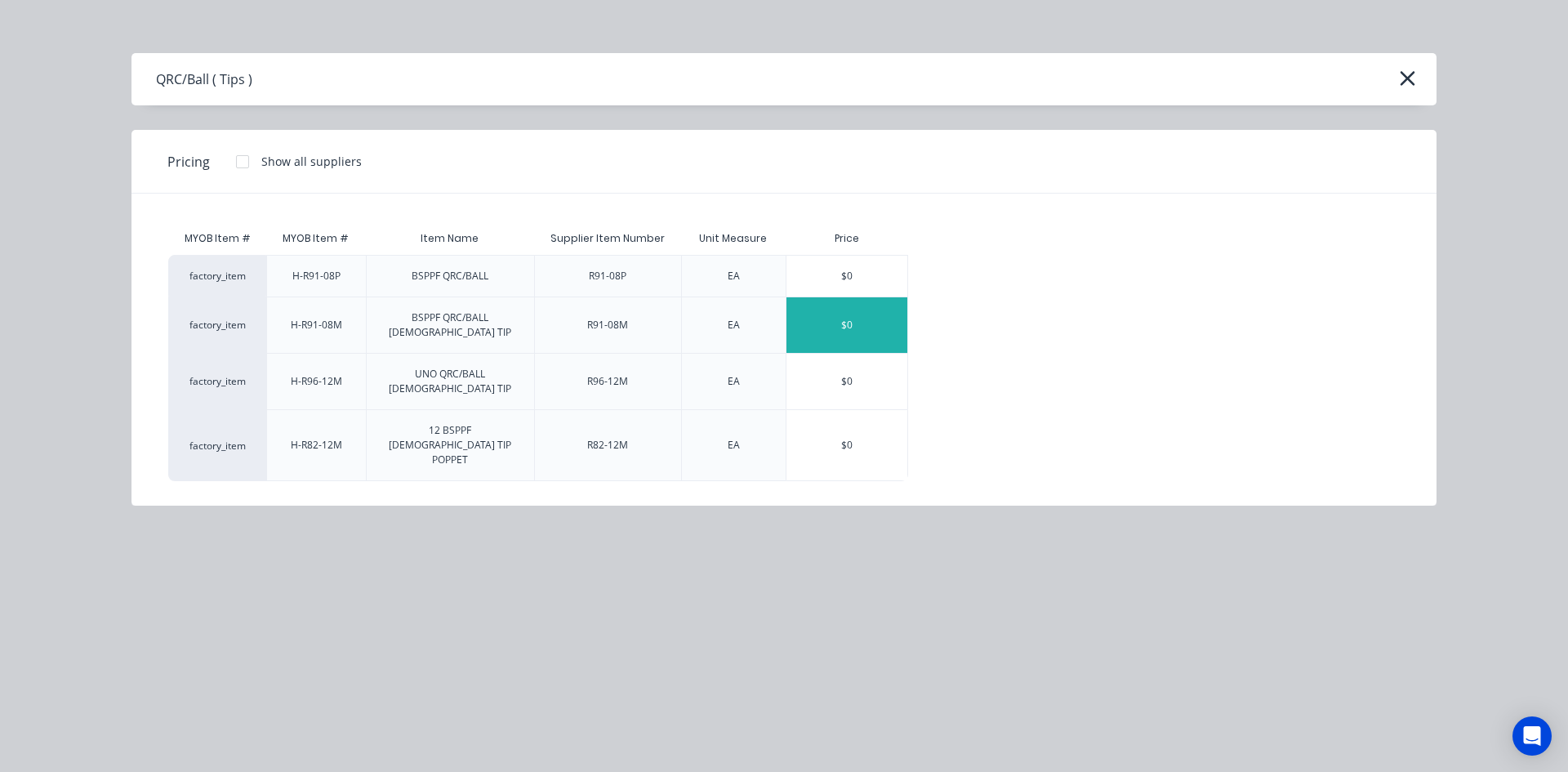
click at [836, 314] on div "$0" at bounding box center [847, 324] width 121 height 56
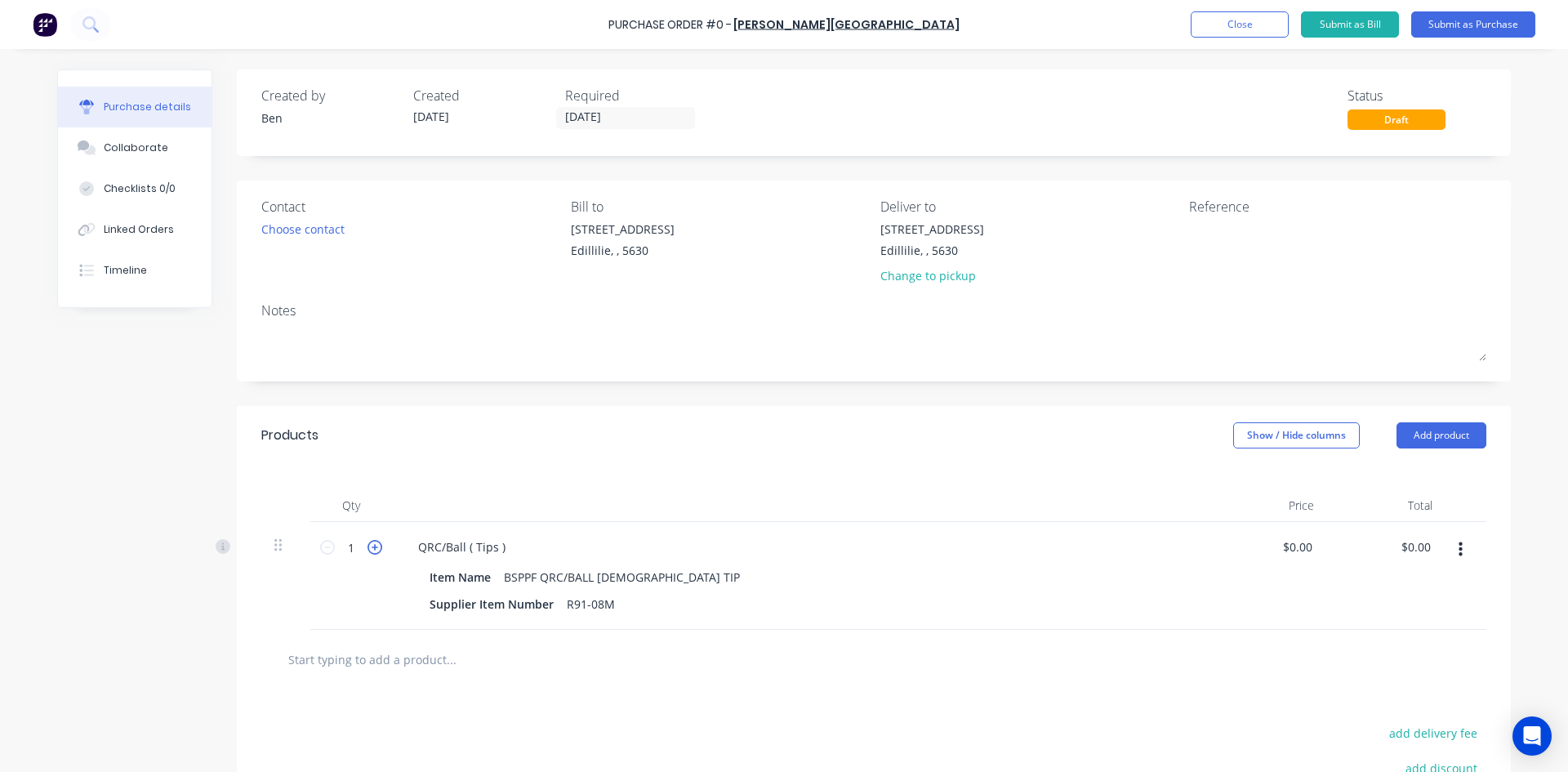
click at [374, 551] on icon at bounding box center [374, 547] width 15 height 15
type input "3"
click at [1439, 442] on button "Add product" at bounding box center [1441, 435] width 89 height 26
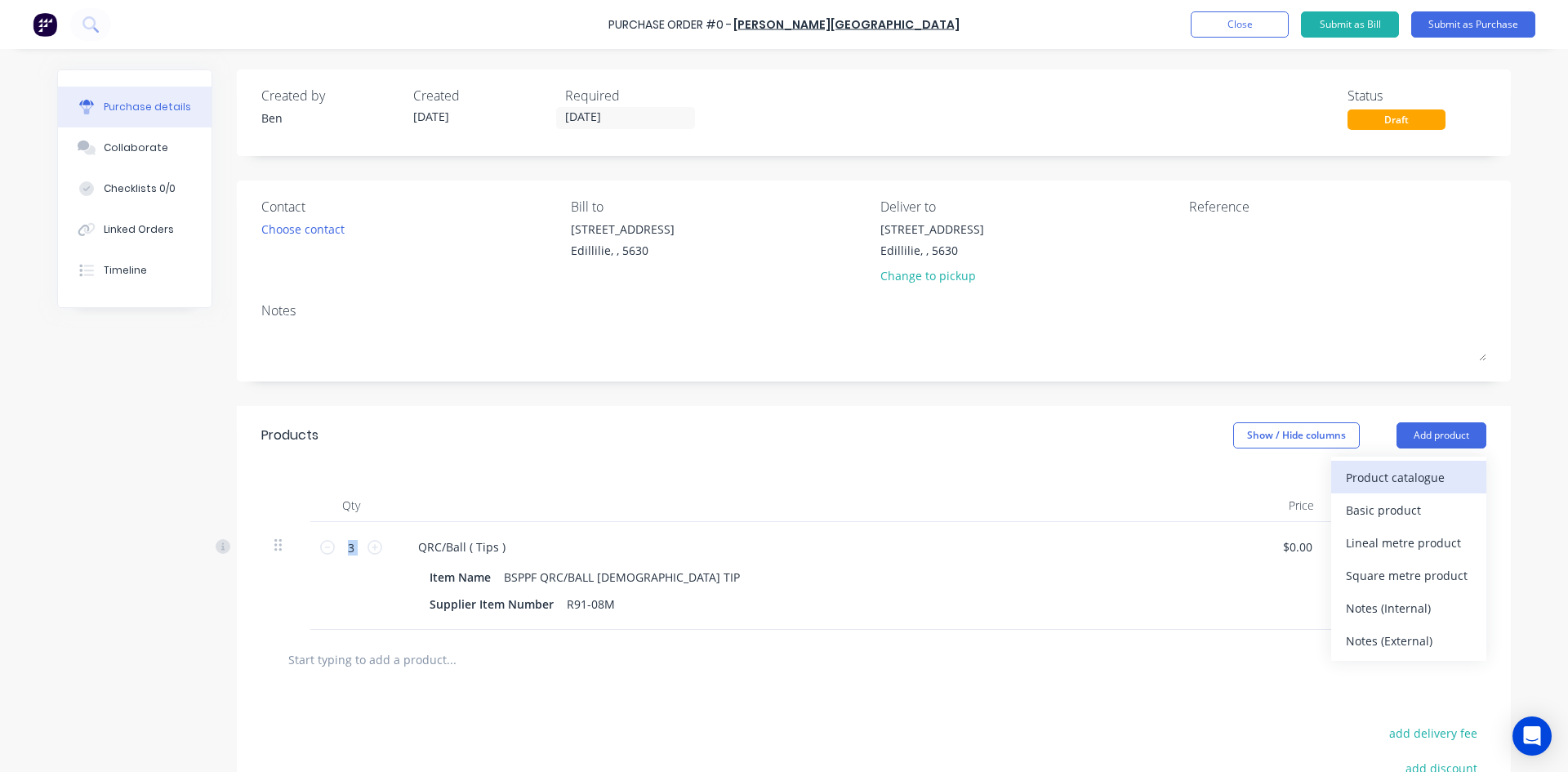
click at [1411, 468] on div "Product catalogue" at bounding box center [1409, 478] width 126 height 24
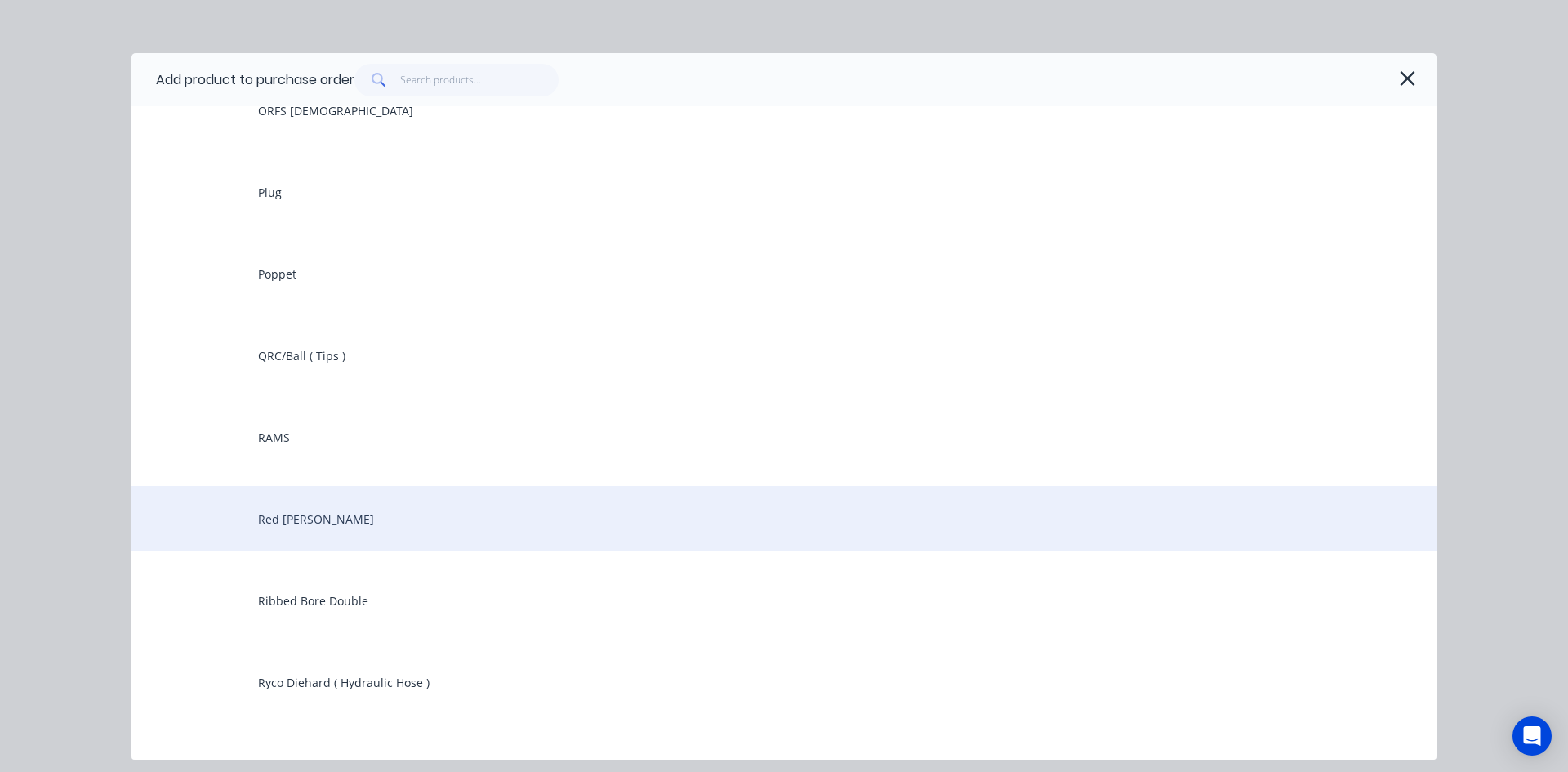
click at [312, 521] on div "Red Bush" at bounding box center [784, 519] width 1305 height 66
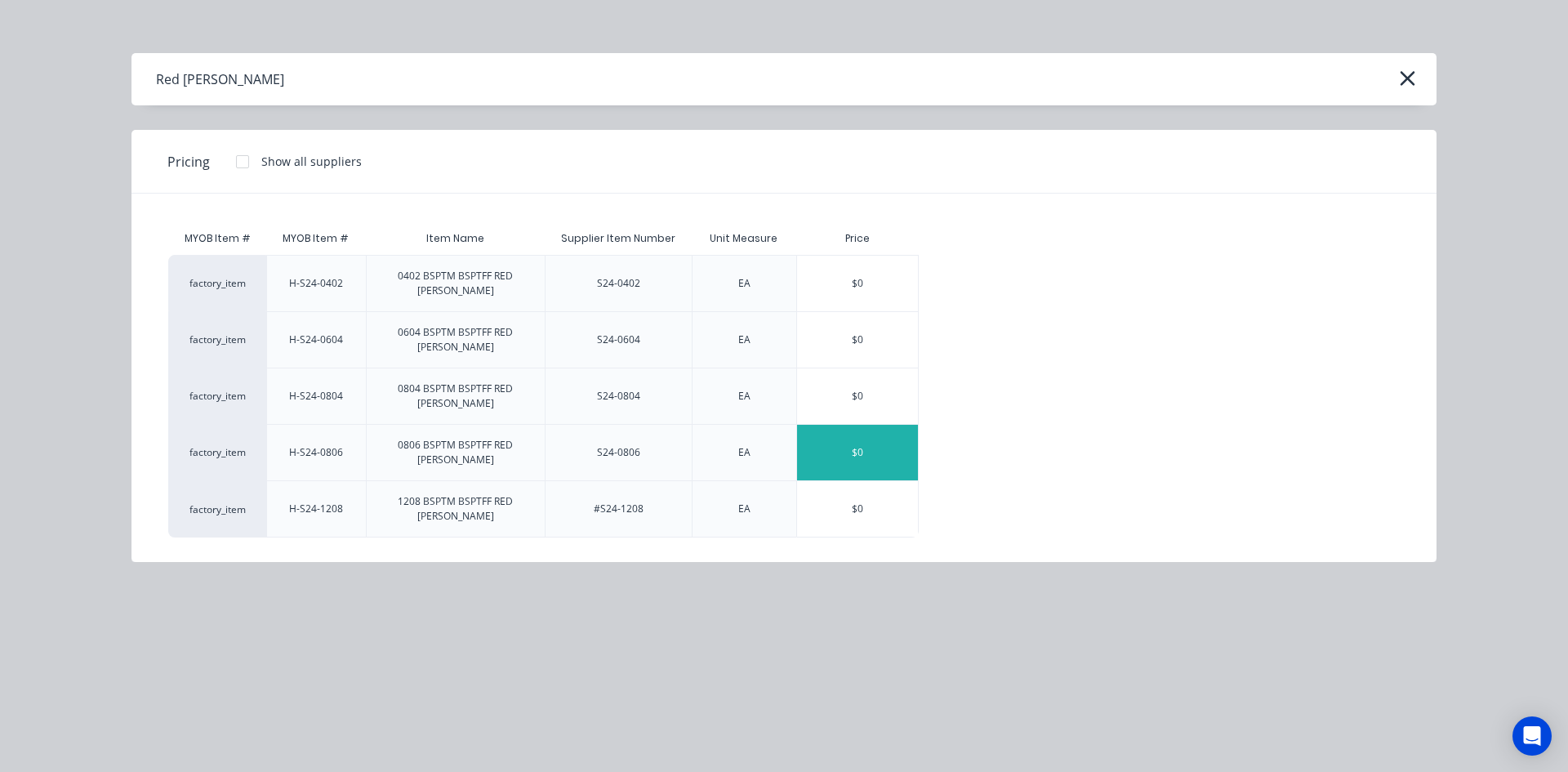
click at [844, 425] on div "$0" at bounding box center [858, 452] width 121 height 56
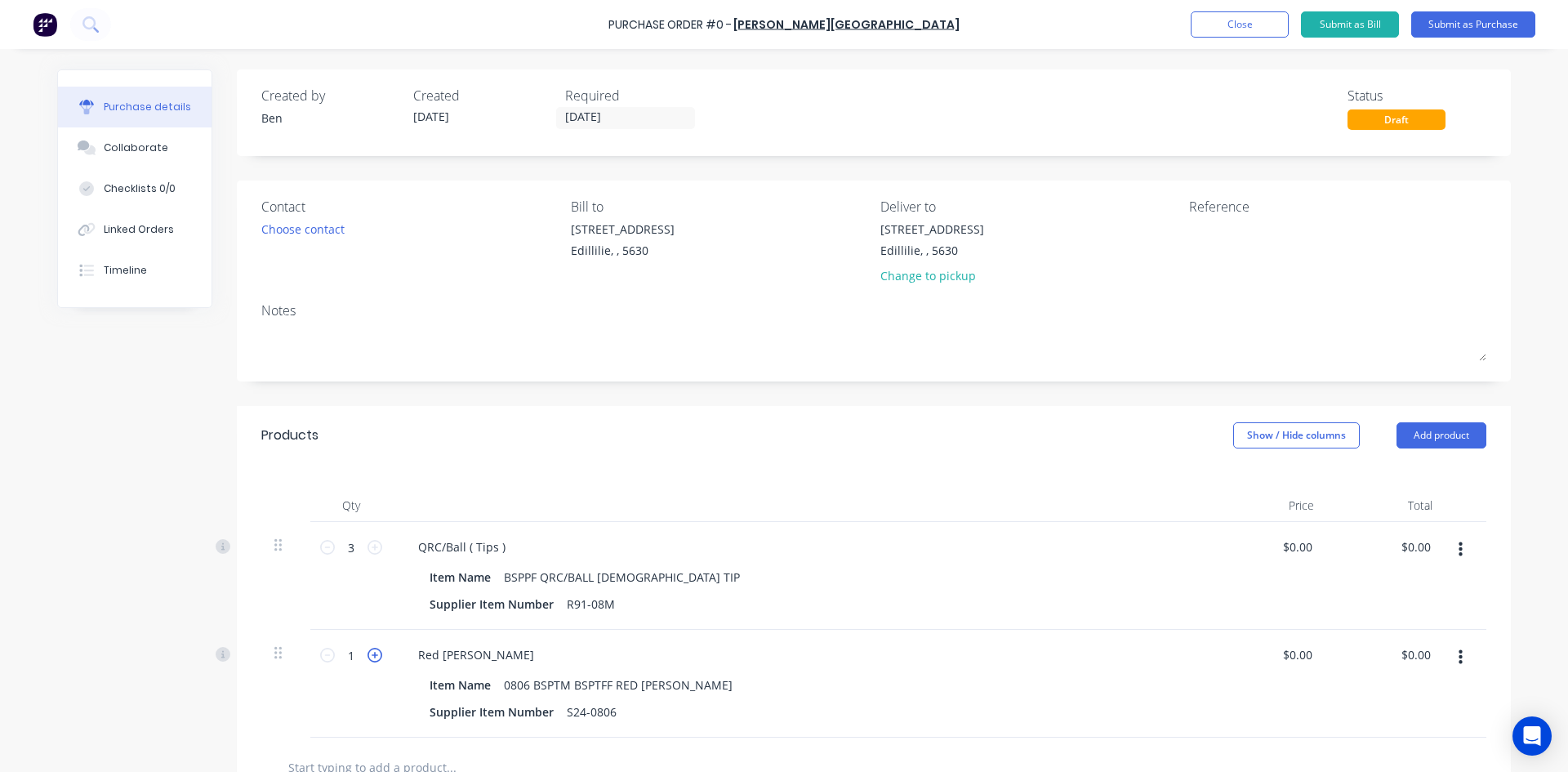
click at [369, 649] on icon at bounding box center [374, 655] width 15 height 15
type input "2"
drag, startPoint x: 1415, startPoint y: 656, endPoint x: 1371, endPoint y: 669, distance: 45.9
click at [1371, 669] on div "0.00 0.00" at bounding box center [1386, 683] width 119 height 108
type input "6.36"
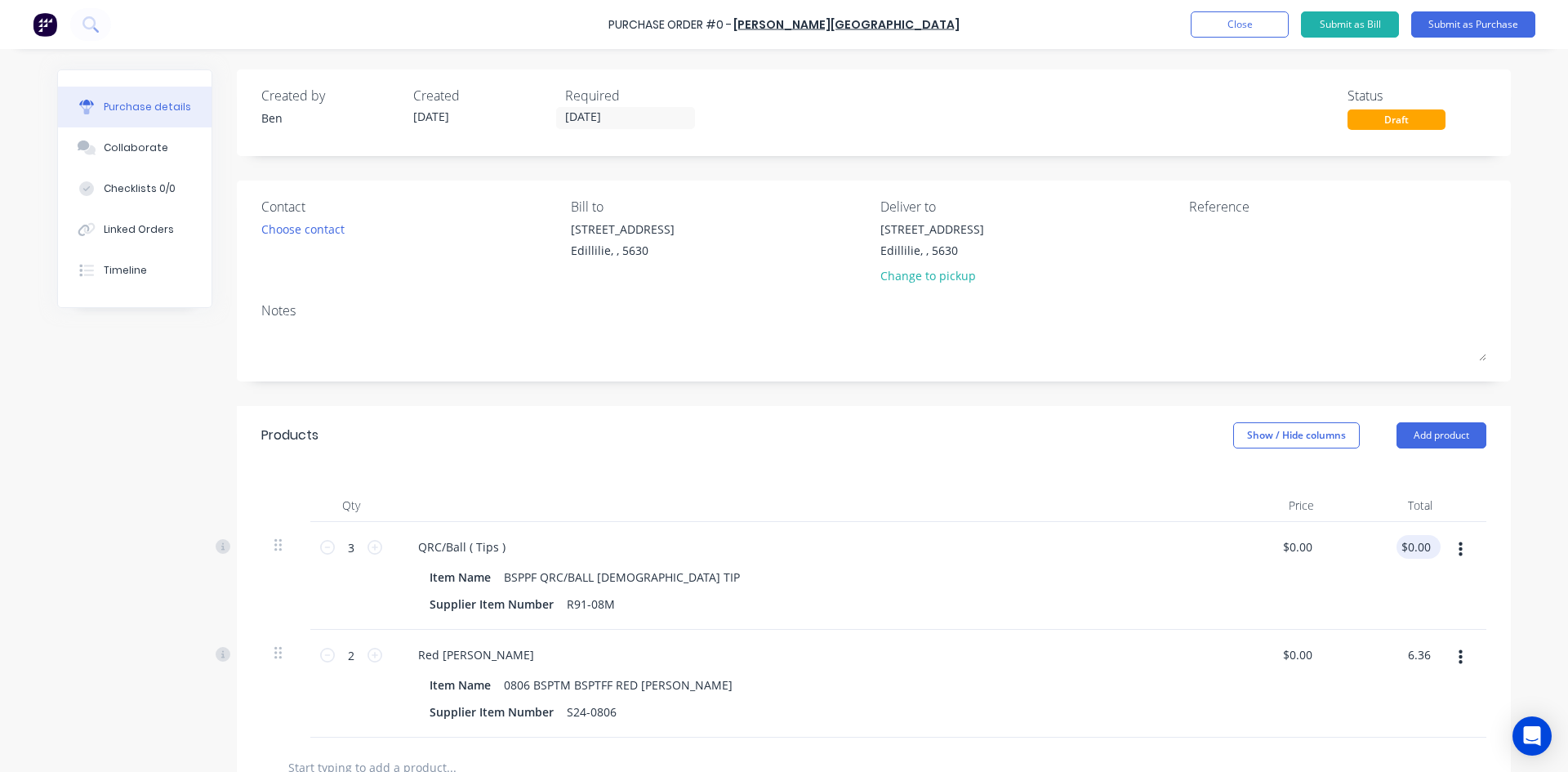
type input "0.00"
type input "$3.18"
type input "$6.36"
click at [1415, 548] on input "0.00" at bounding box center [1418, 547] width 31 height 24
drag, startPoint x: 1427, startPoint y: 544, endPoint x: 1363, endPoint y: 571, distance: 69.5
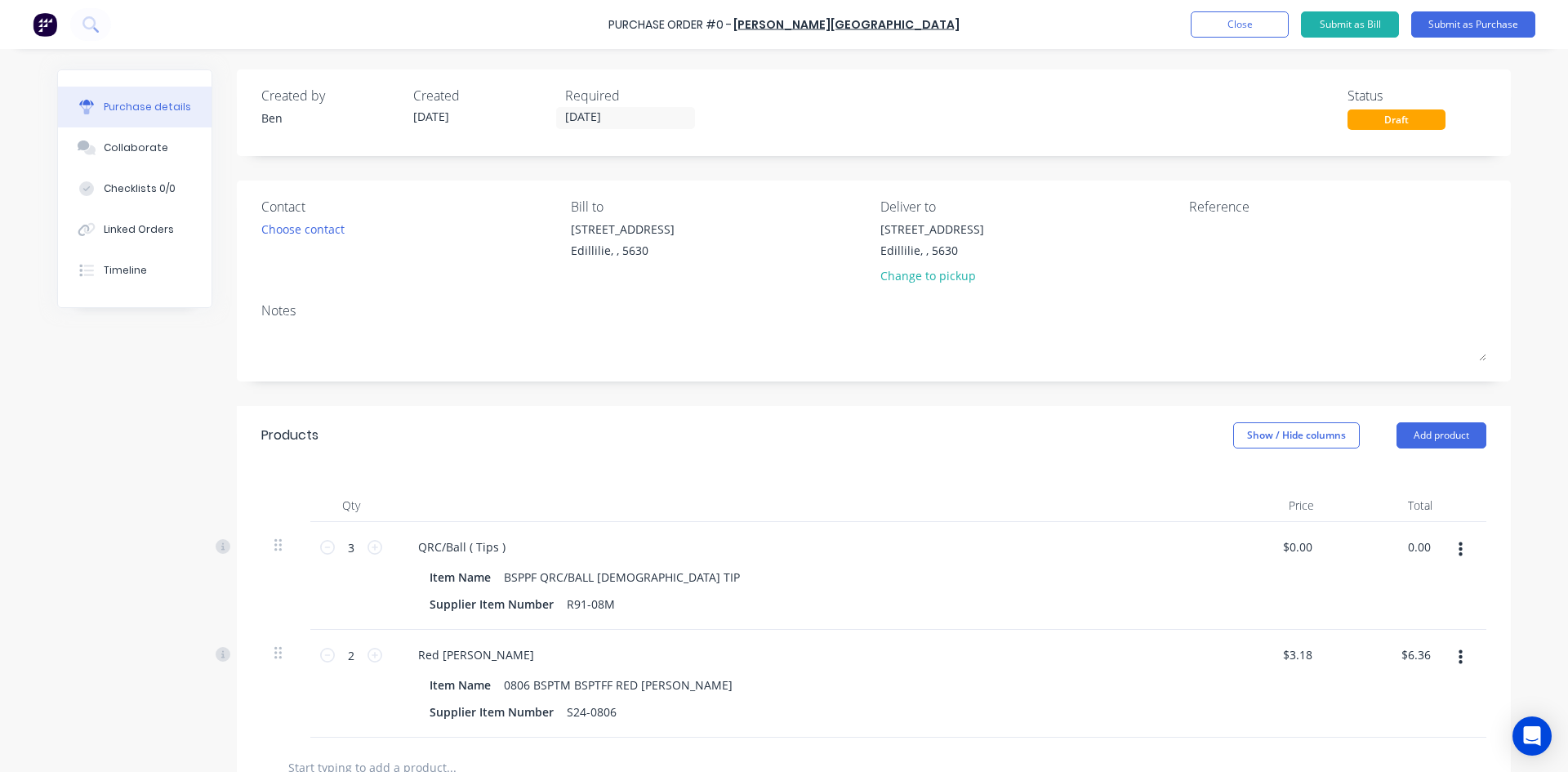
click at [1363, 571] on div "0.00 0.00" at bounding box center [1386, 576] width 119 height 108
type input "57.24"
type input "$19.08"
type input "$57.24"
click at [1383, 582] on div "$57.24 $57.24" at bounding box center [1386, 576] width 119 height 108
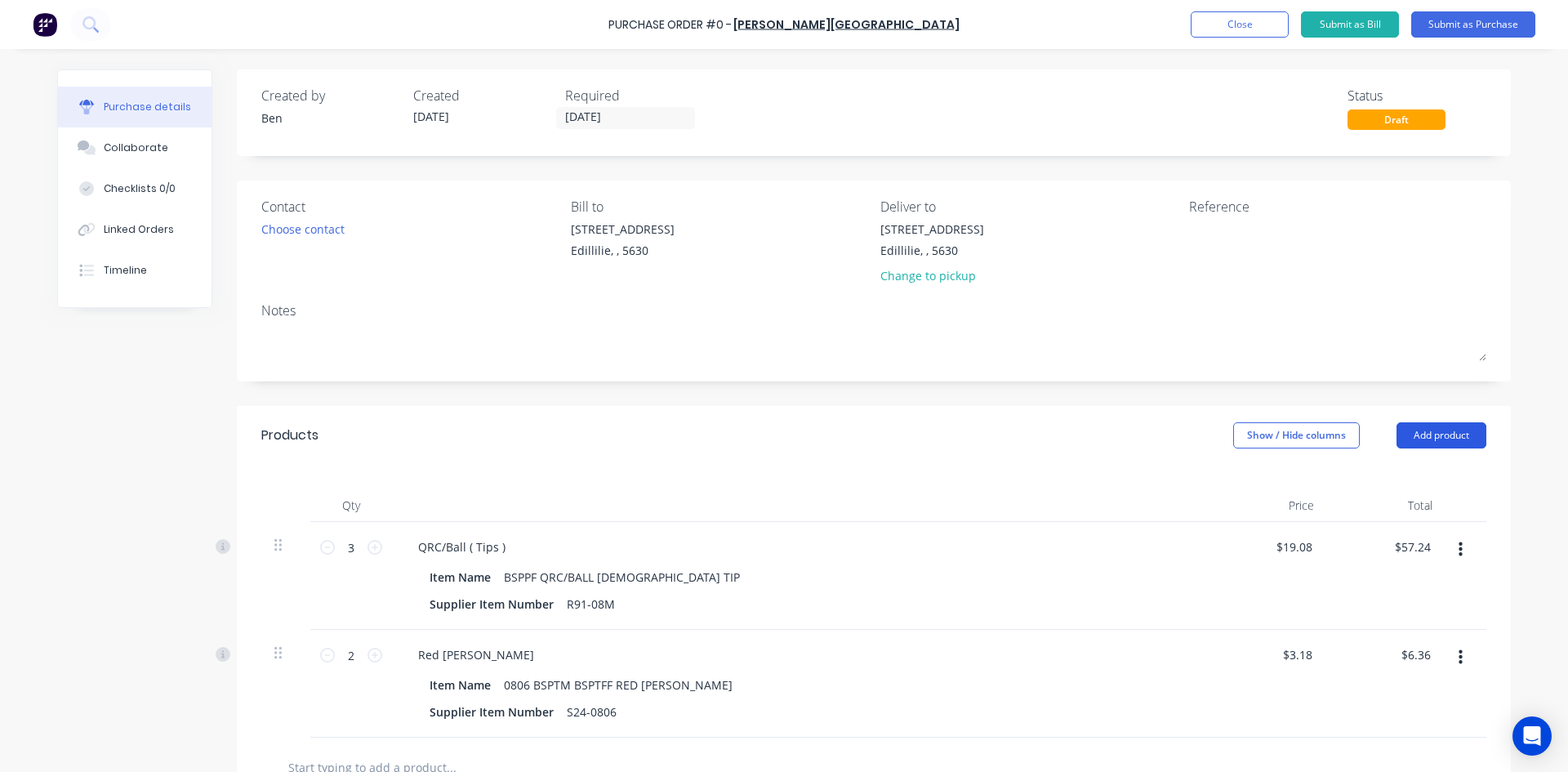
click at [1452, 437] on button "Add product" at bounding box center [1441, 435] width 89 height 26
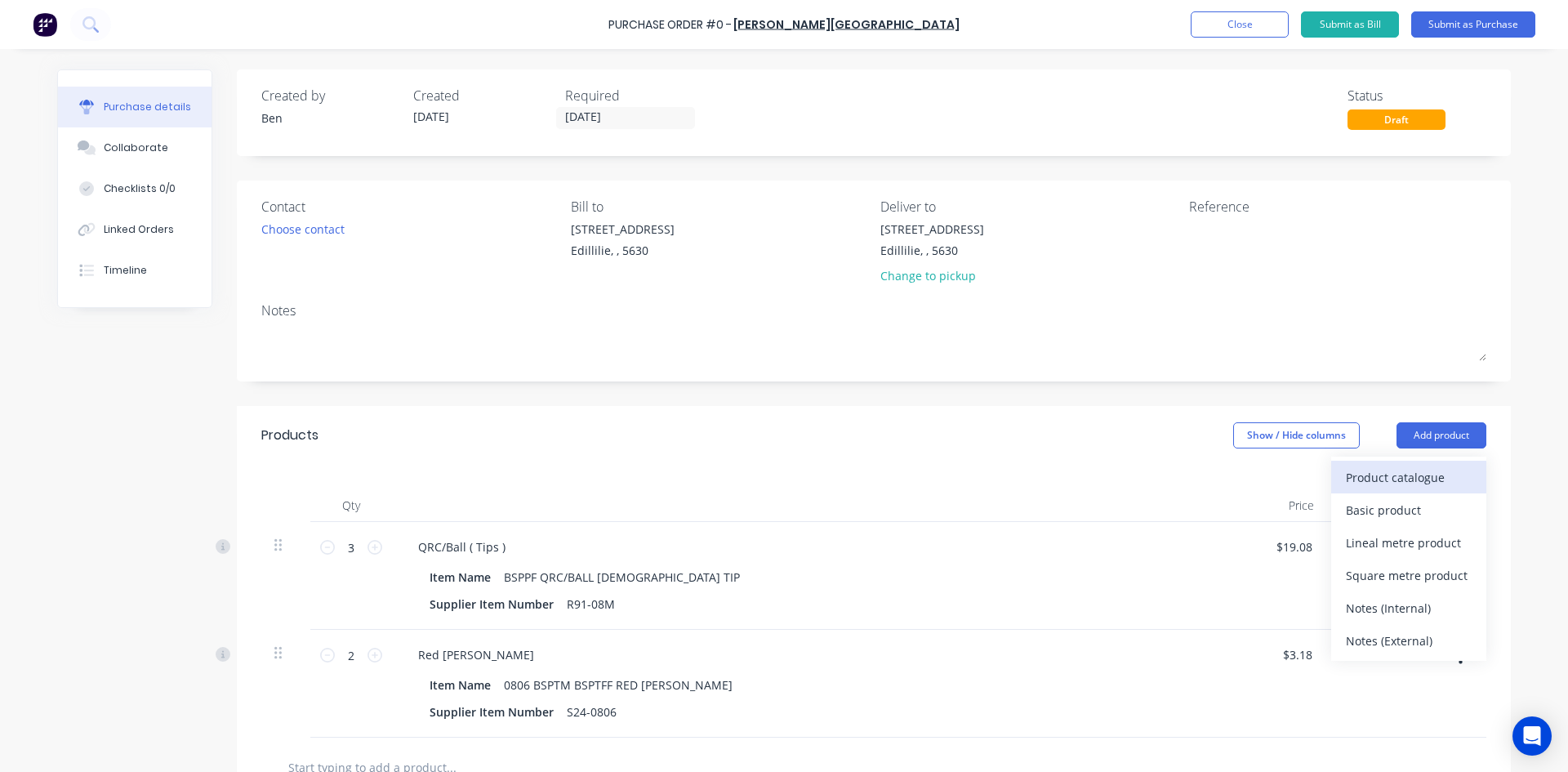
click at [1399, 474] on div "Product catalogue" at bounding box center [1409, 478] width 126 height 24
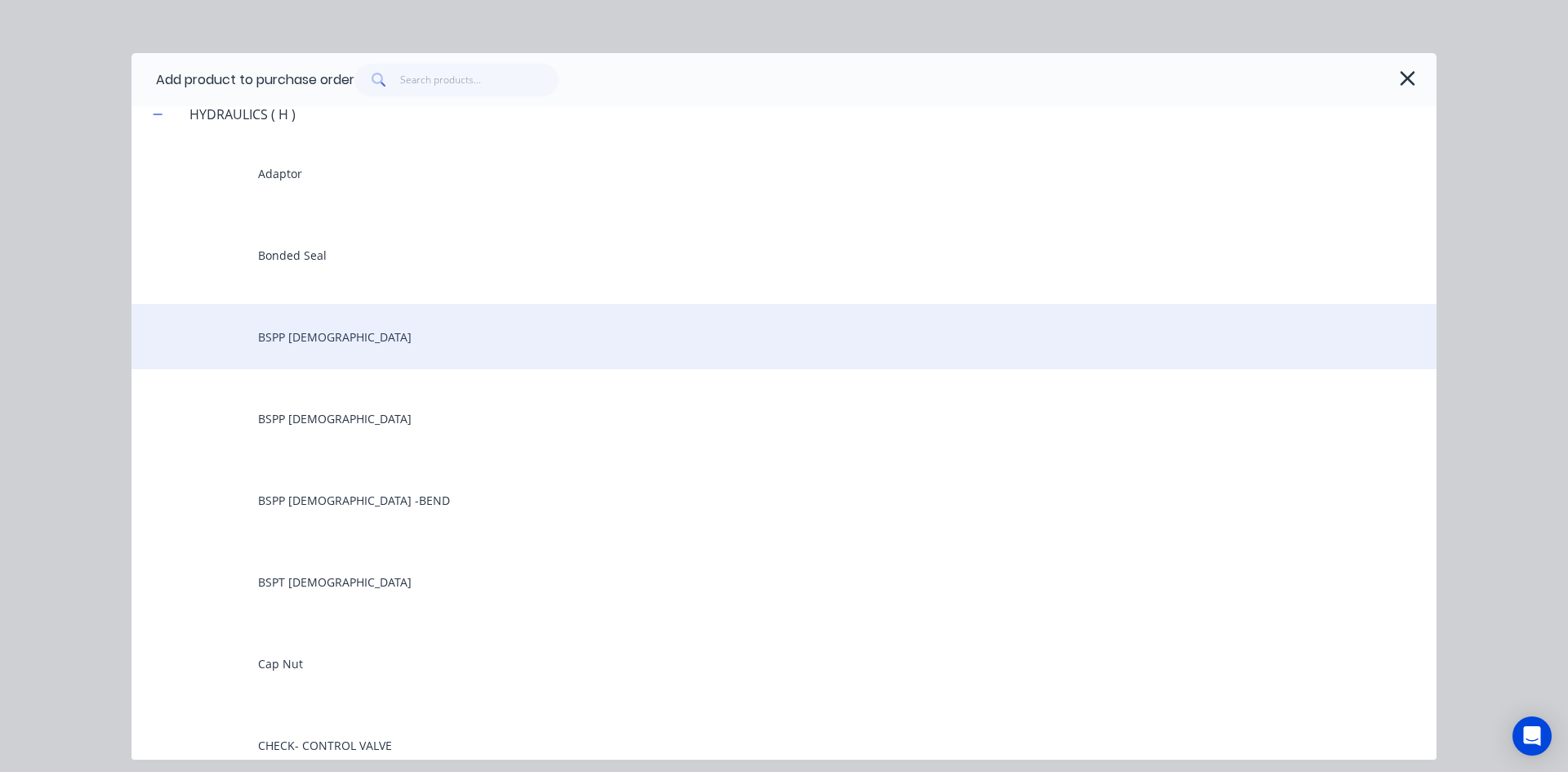
scroll to position [2205, 0]
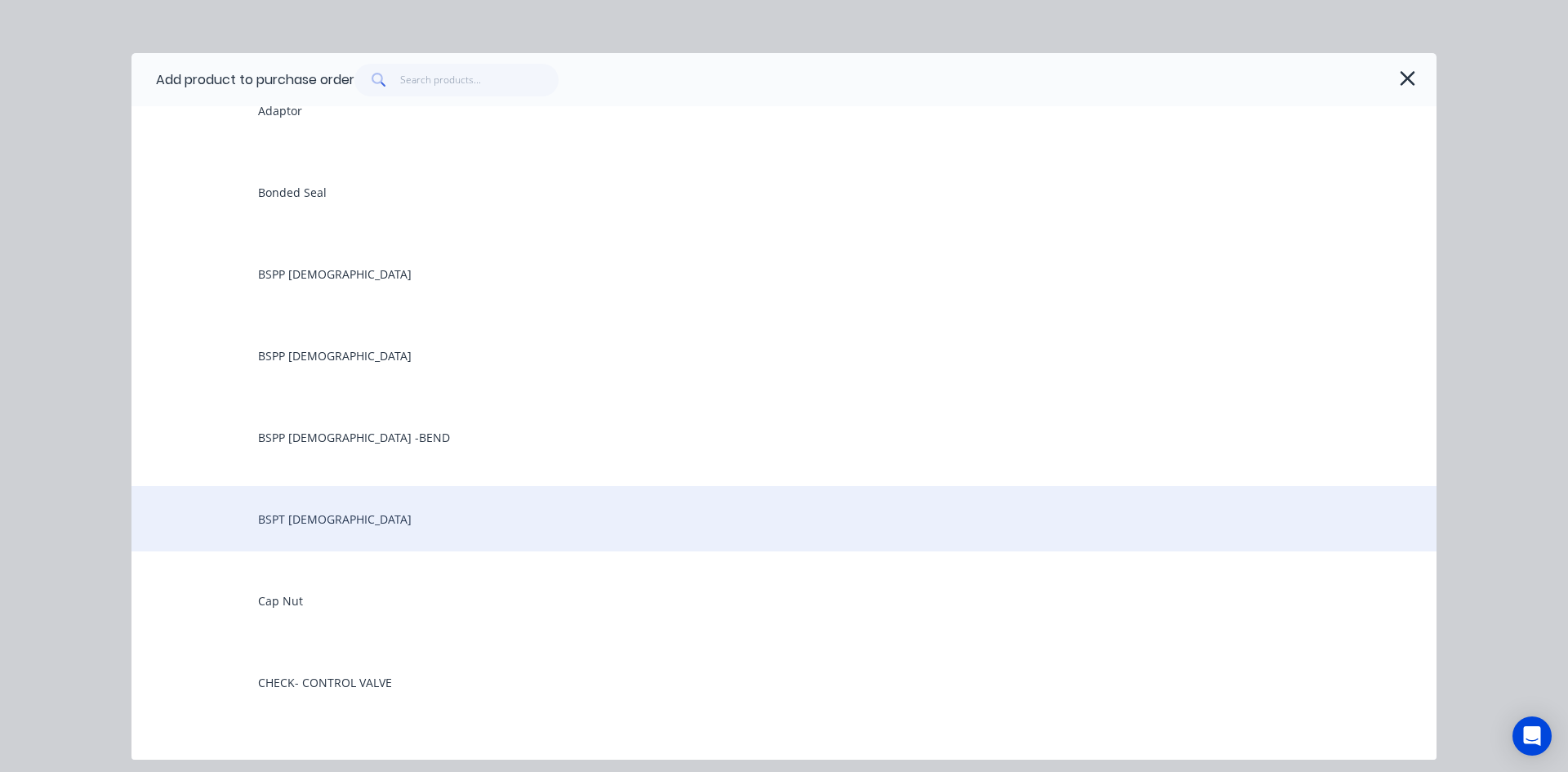
click at [286, 523] on div "BSPT Male" at bounding box center [784, 519] width 1305 height 66
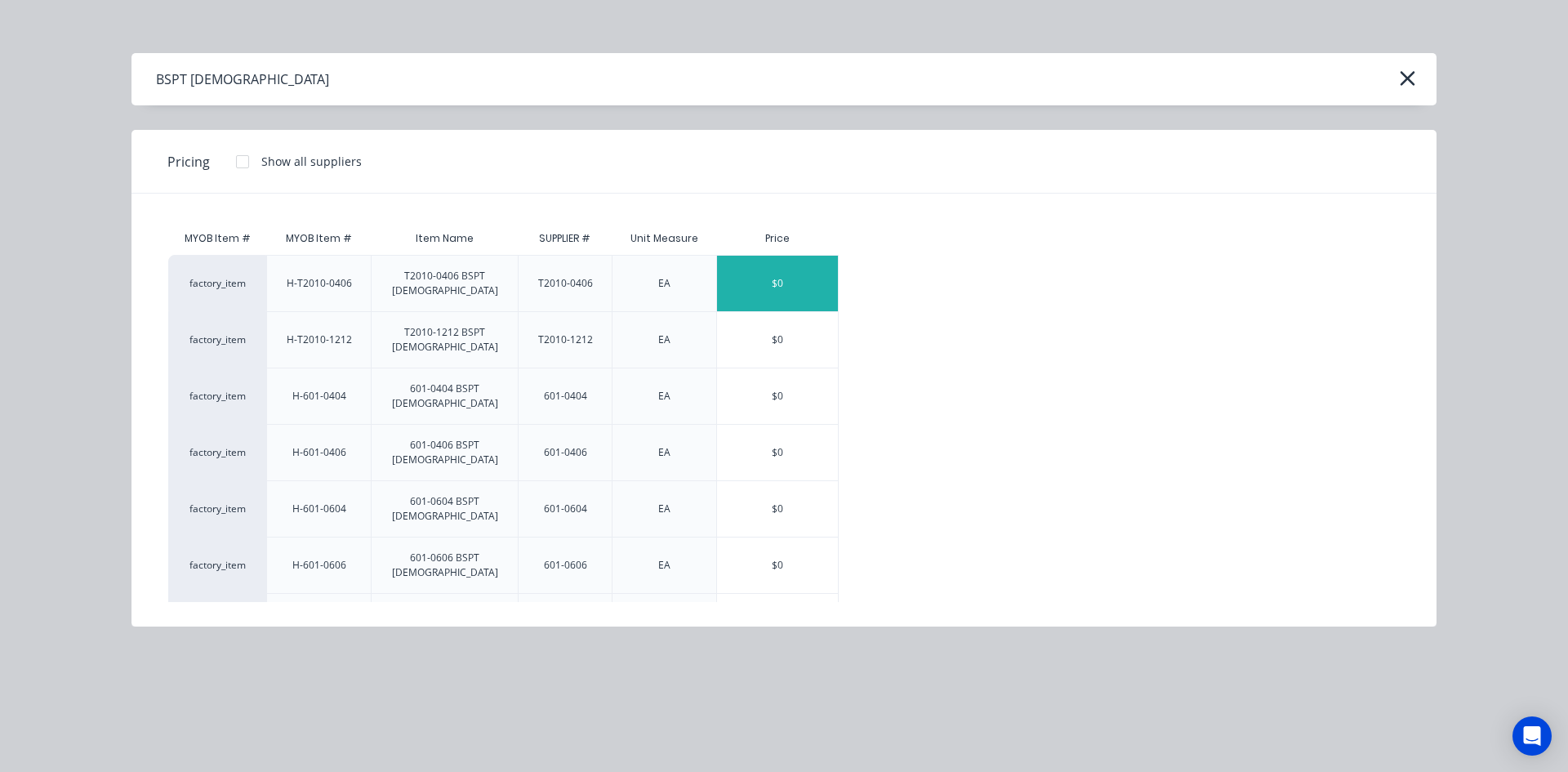
click at [789, 269] on div "$0" at bounding box center [777, 283] width 121 height 56
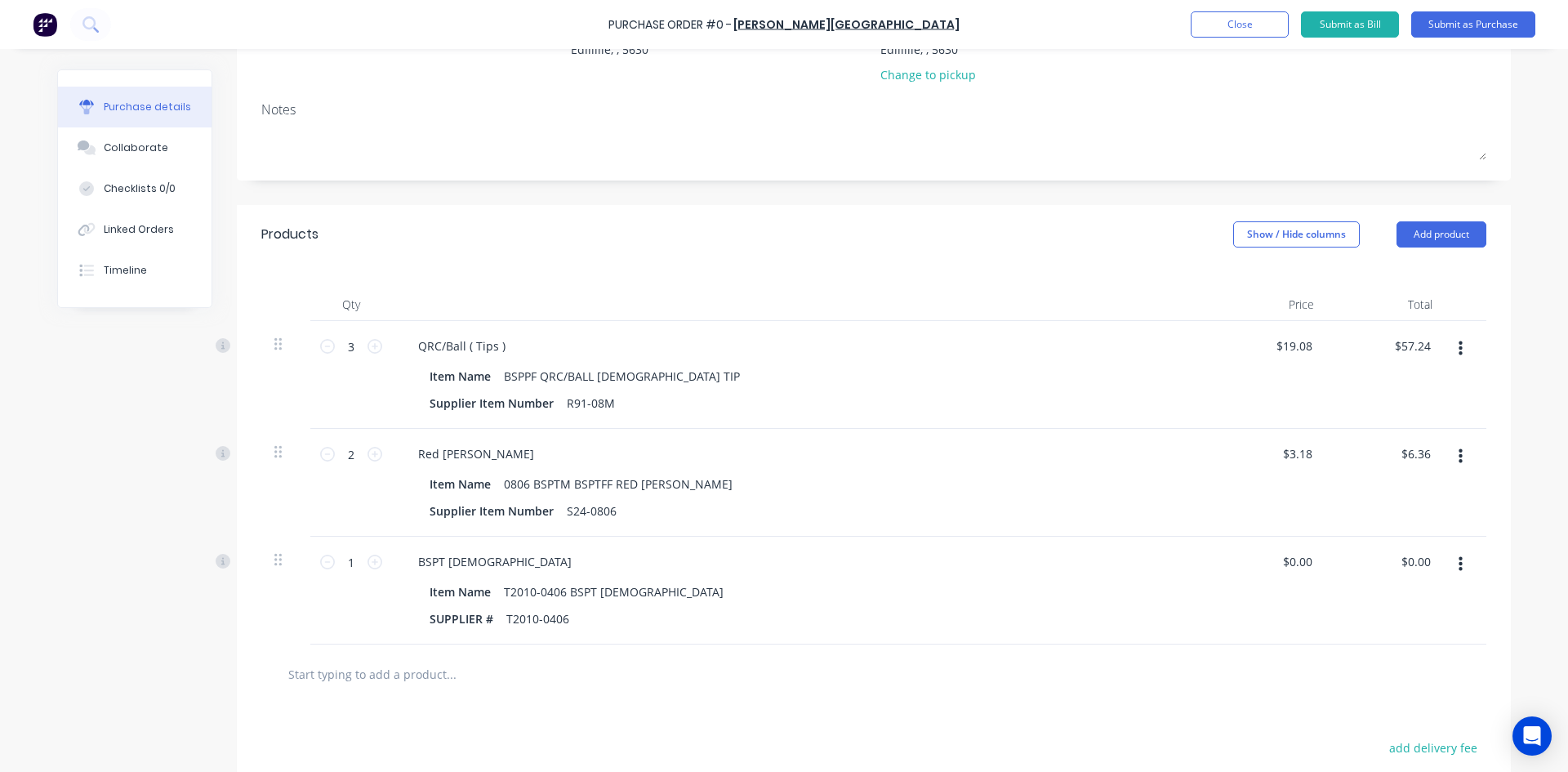
scroll to position [327, 0]
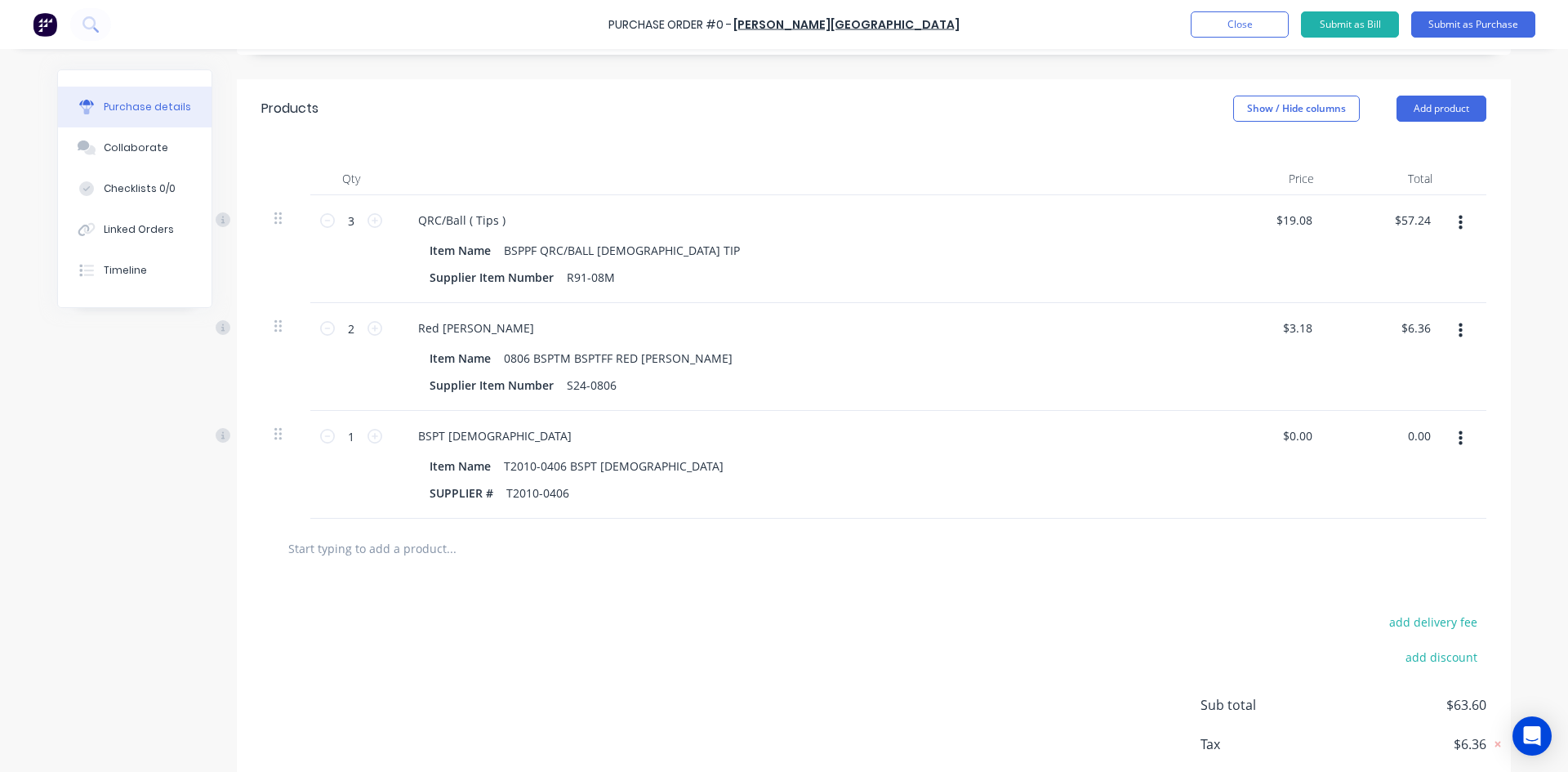
drag, startPoint x: 1423, startPoint y: 433, endPoint x: 1346, endPoint y: 457, distance: 80.7
click at [1346, 457] on div "0.00 0.00" at bounding box center [1386, 465] width 119 height 108
type input "12.57"
type input "$12.57"
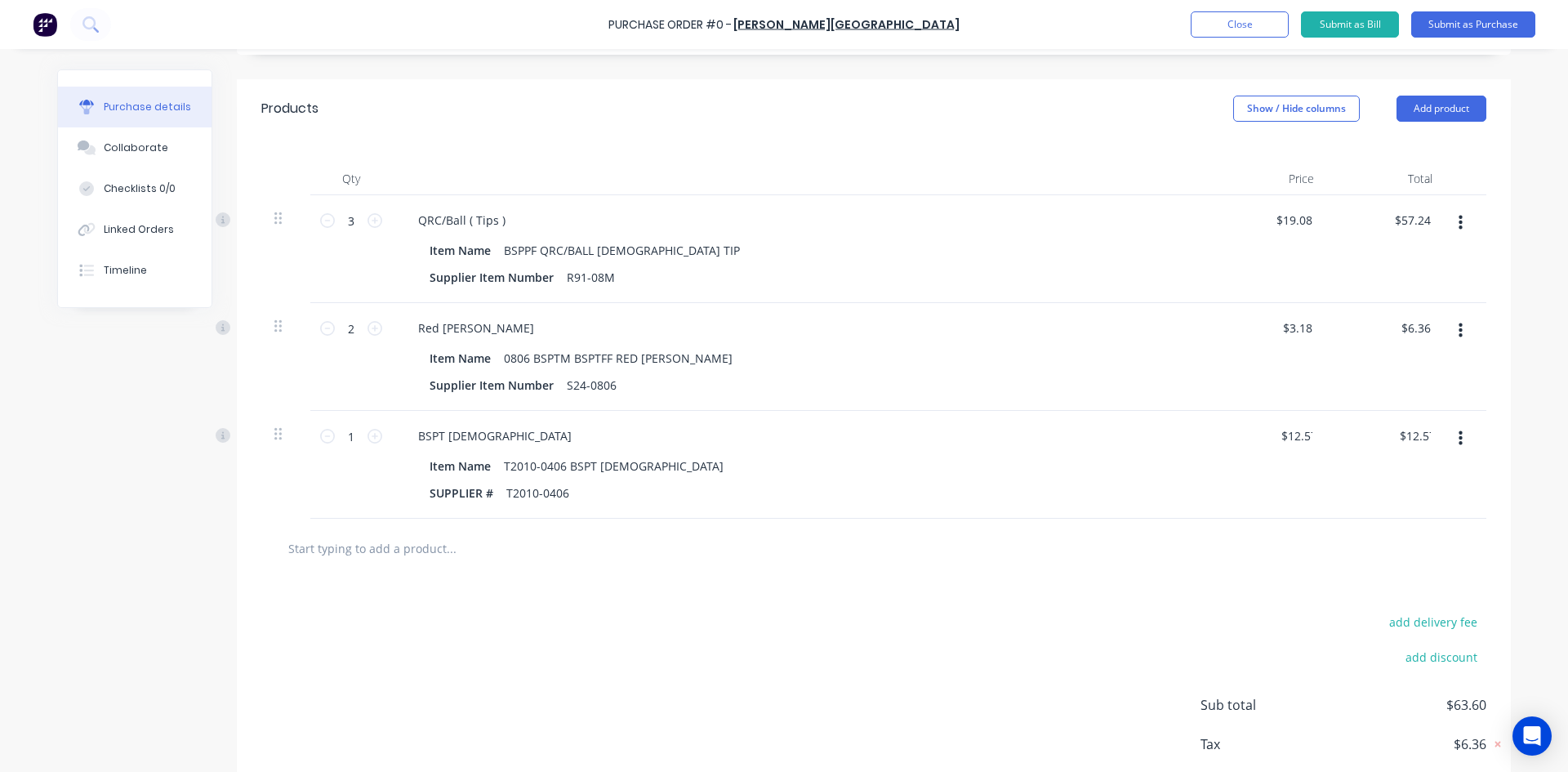
click at [1449, 476] on div at bounding box center [1466, 465] width 41 height 108
click at [1415, 106] on button "Add product" at bounding box center [1441, 109] width 89 height 26
click at [1370, 146] on div "Product catalogue" at bounding box center [1409, 151] width 126 height 24
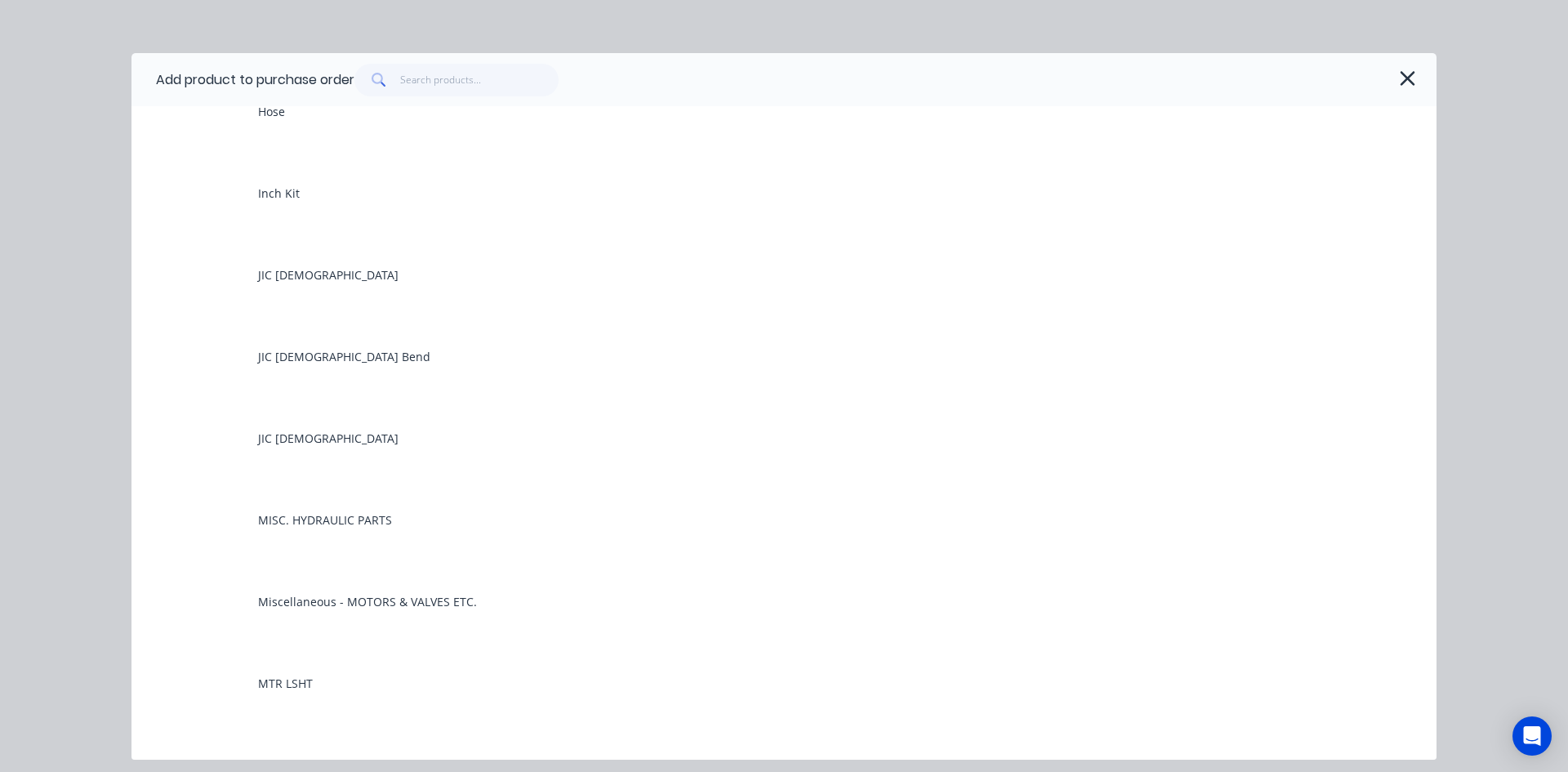
scroll to position [3349, 0]
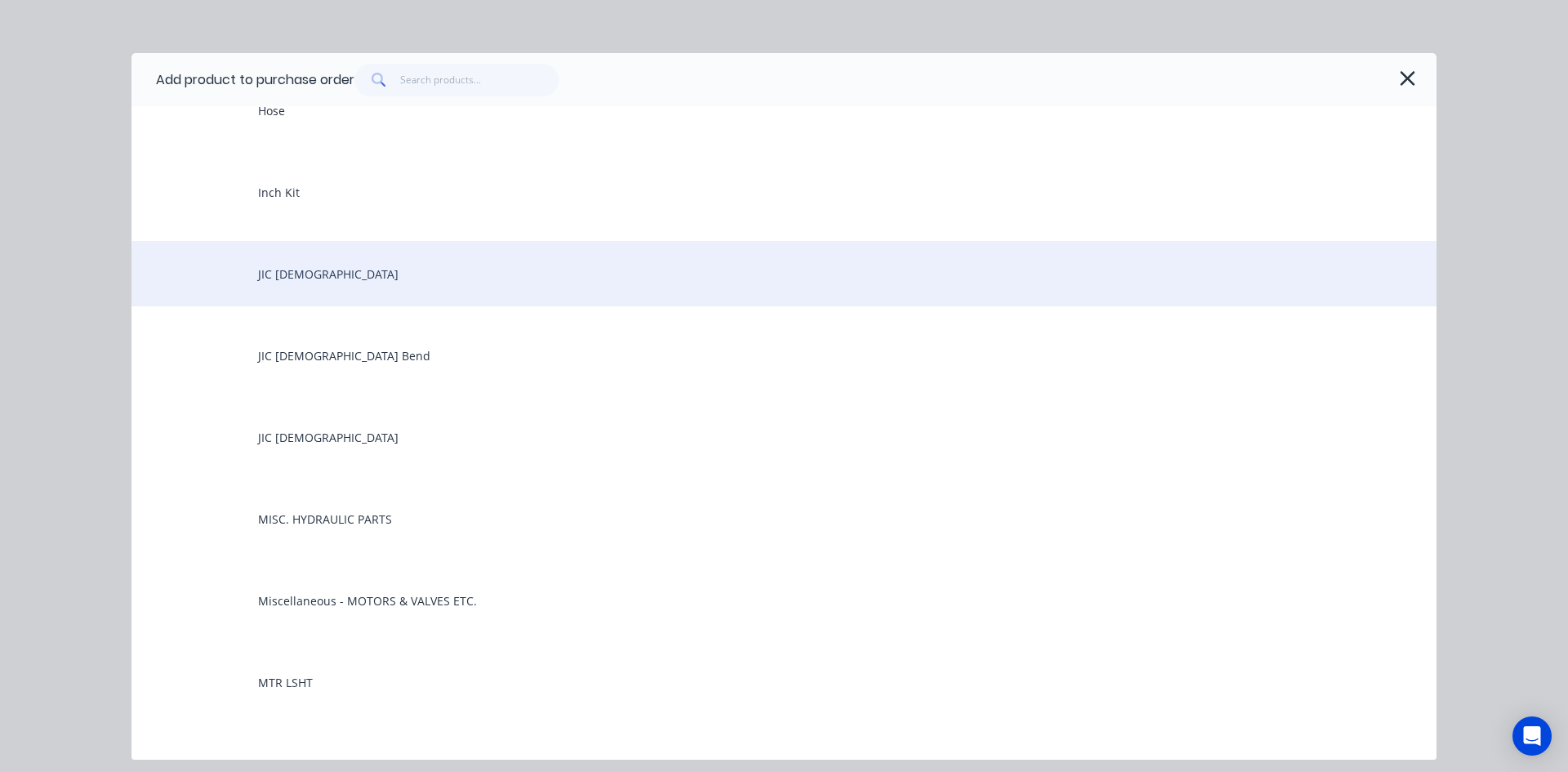
click at [305, 281] on div "JIC Female" at bounding box center [784, 274] width 1305 height 66
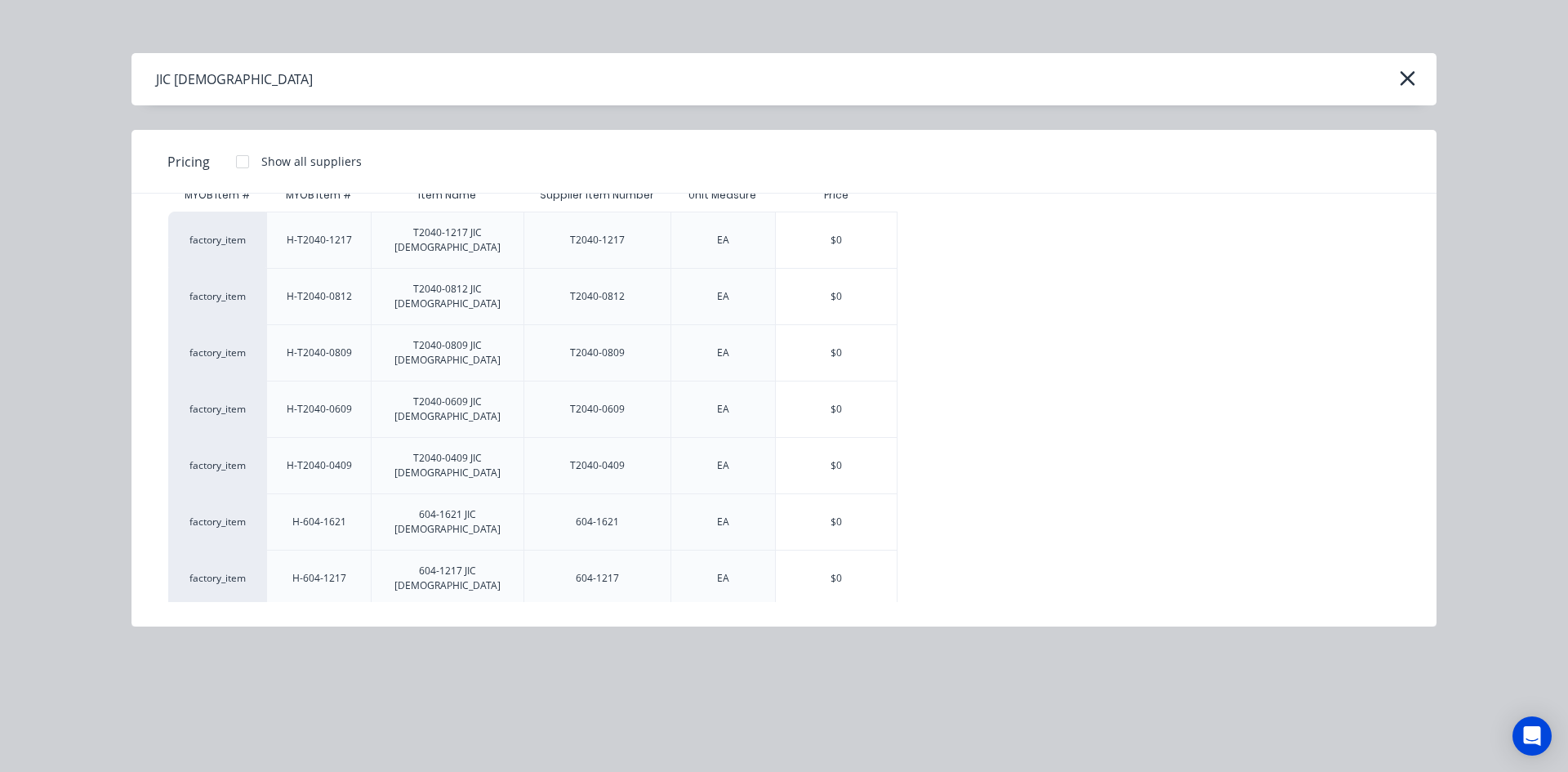
scroll to position [81, 0]
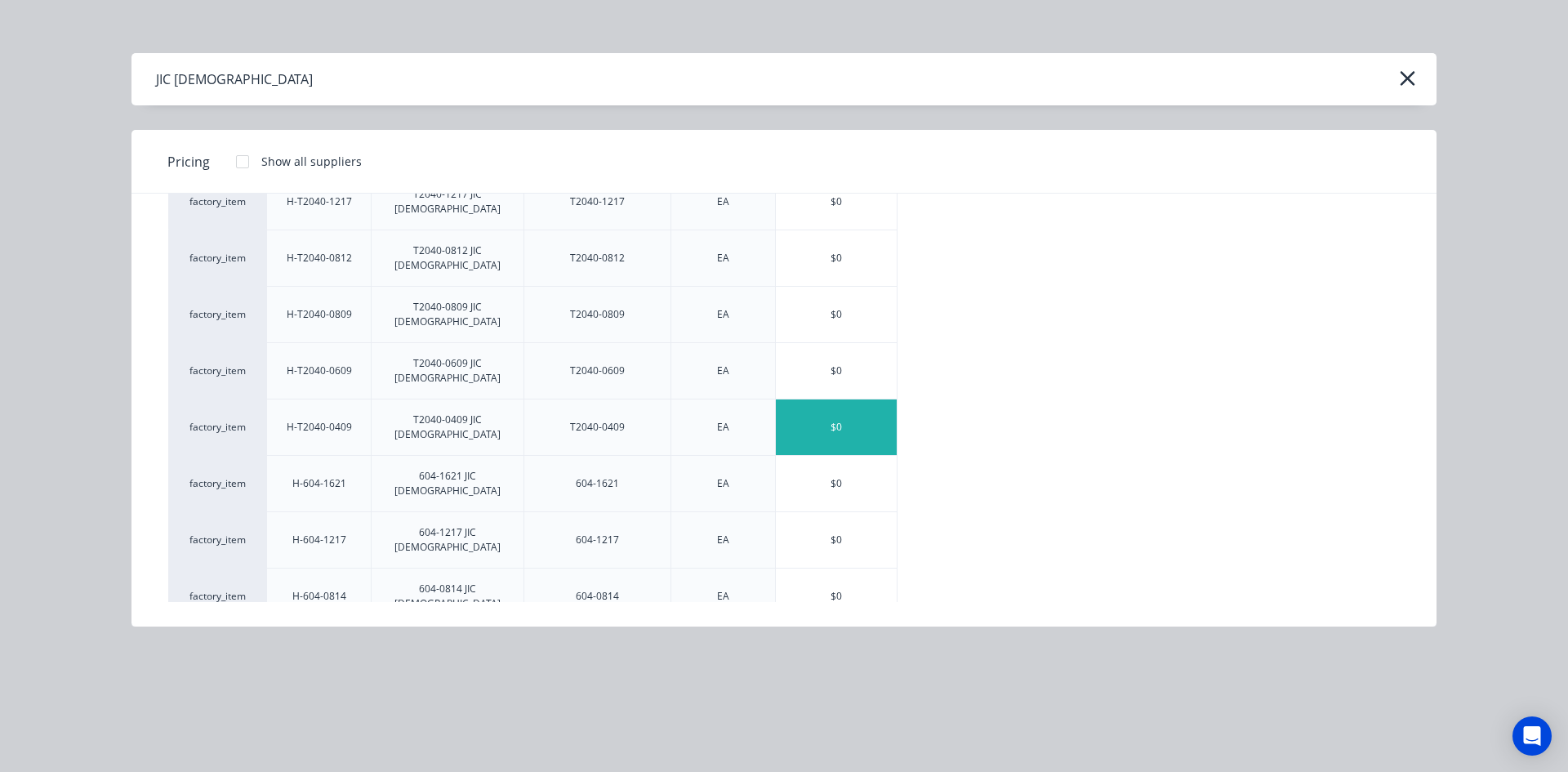
click at [829, 399] on div "$0" at bounding box center [836, 427] width 121 height 56
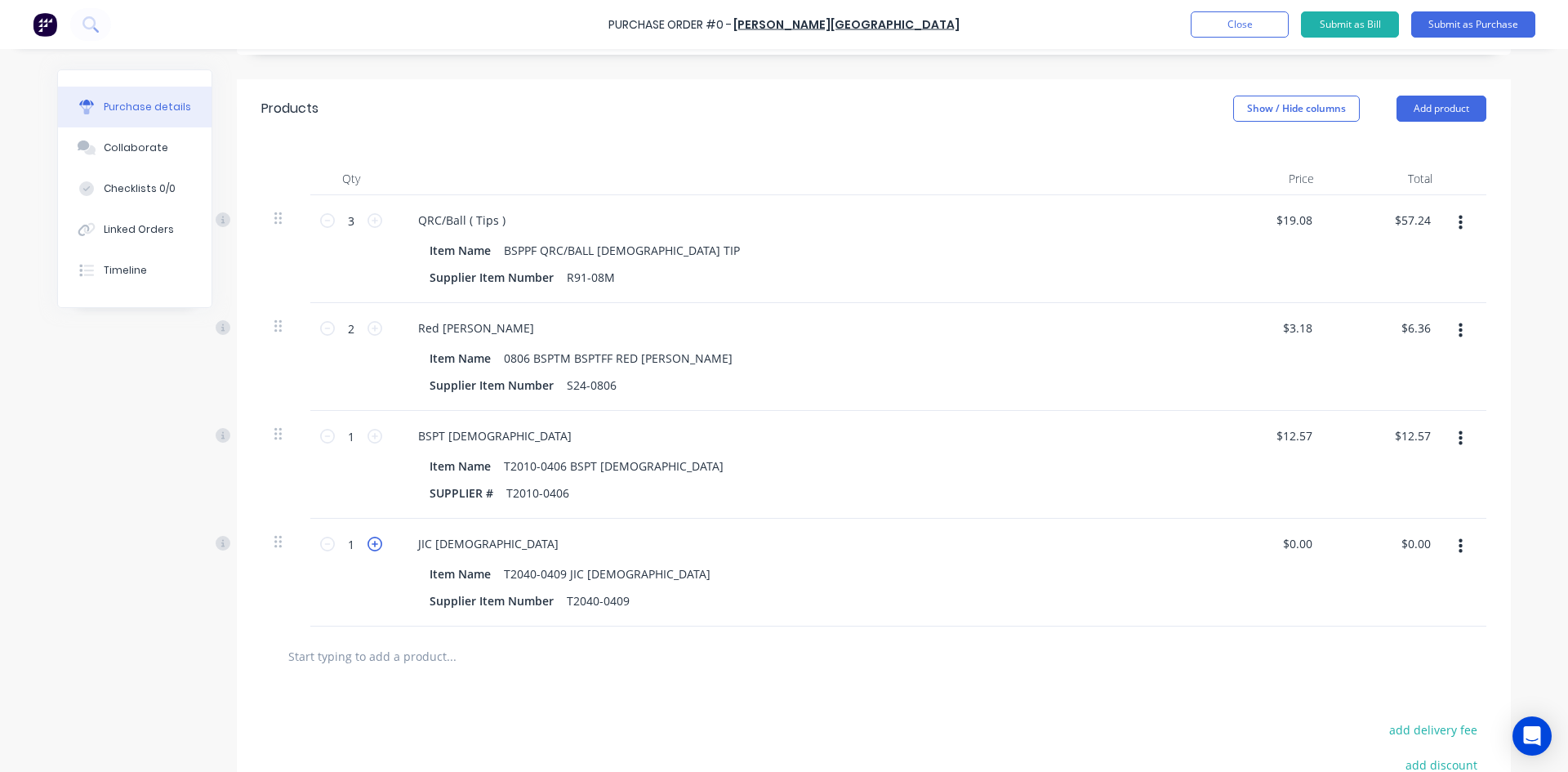
click at [367, 546] on icon at bounding box center [374, 544] width 15 height 15
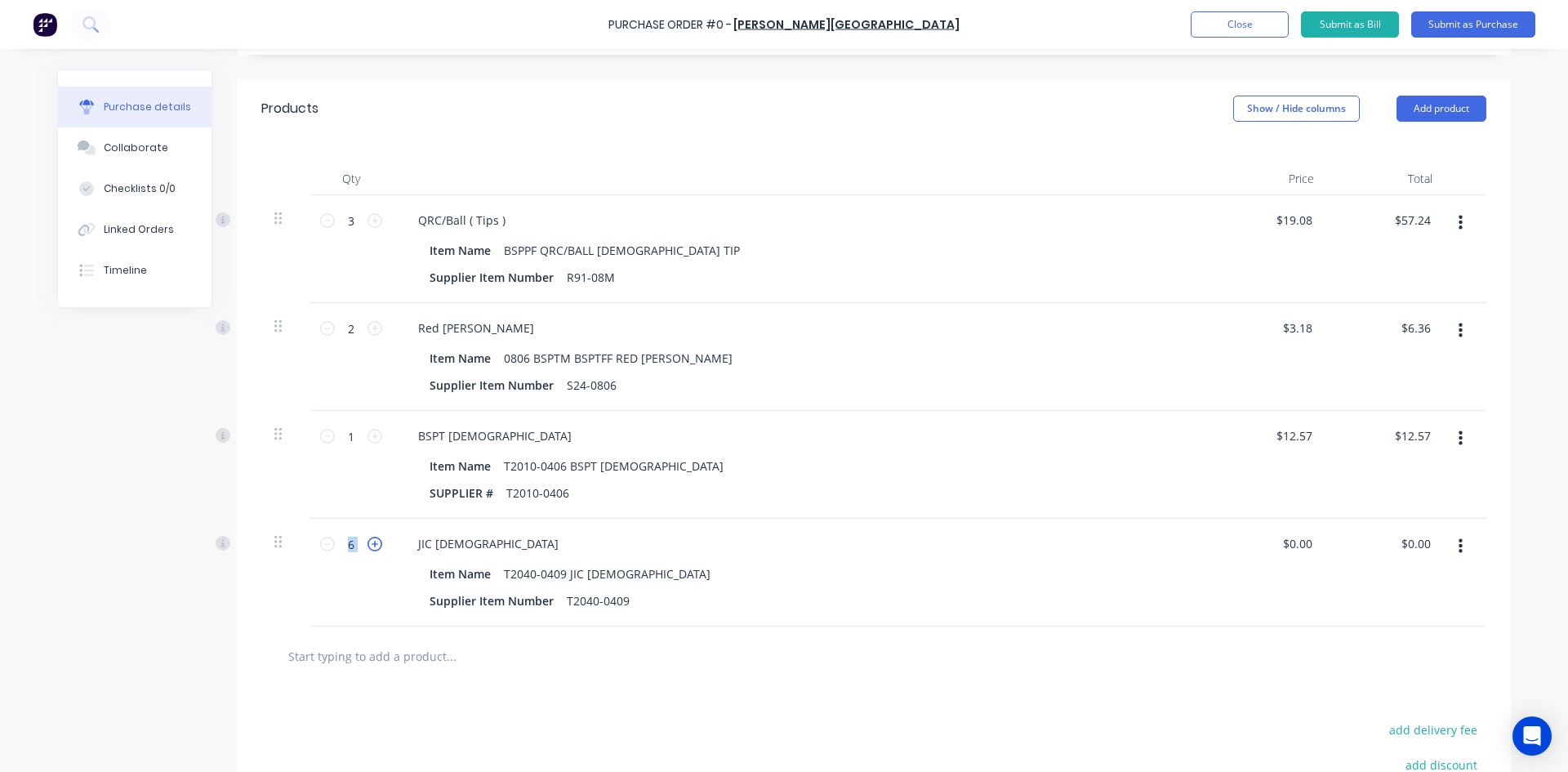
click at [367, 546] on icon at bounding box center [374, 544] width 15 height 15
type input "10"
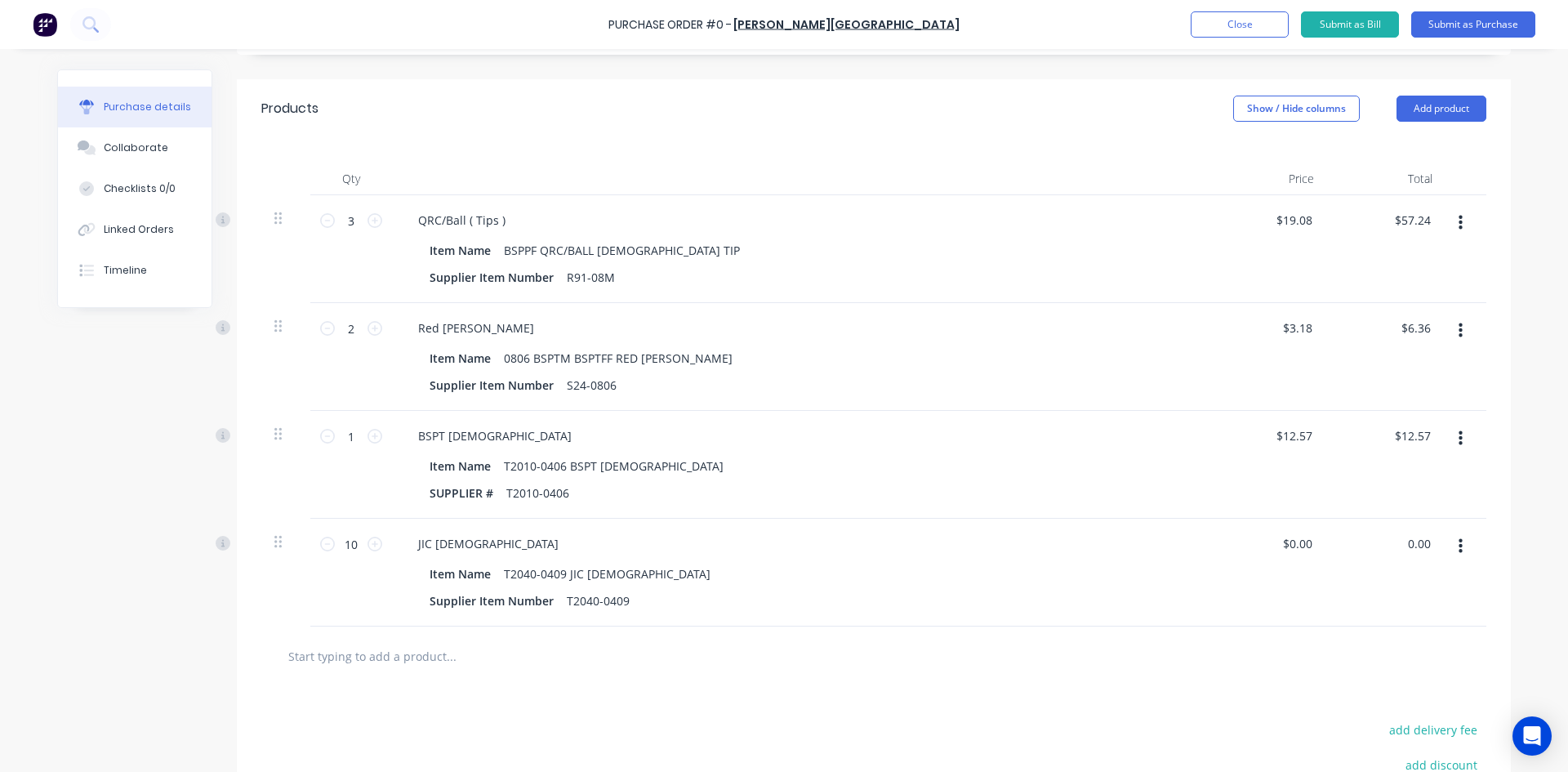
drag, startPoint x: 1426, startPoint y: 544, endPoint x: 1369, endPoint y: 559, distance: 58.9
click at [1369, 559] on div "0.00 0.00" at bounding box center [1386, 573] width 119 height 108
type input "114.30"
type input "$11.43"
type input "$114.30"
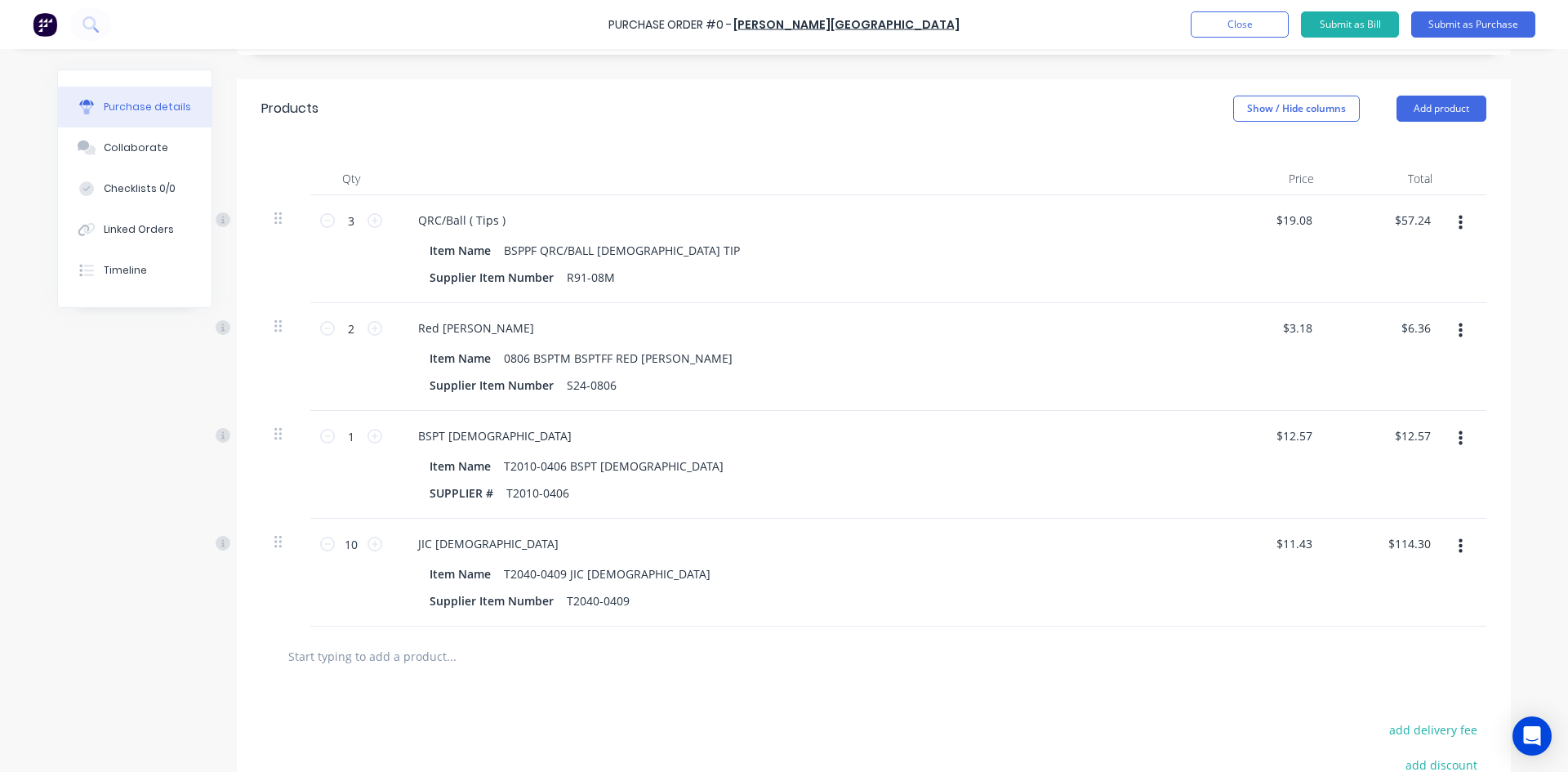
click at [1384, 566] on div "$114.30 $114.30" at bounding box center [1386, 573] width 119 height 108
click at [1217, 25] on button "Close" at bounding box center [1239, 25] width 98 height 26
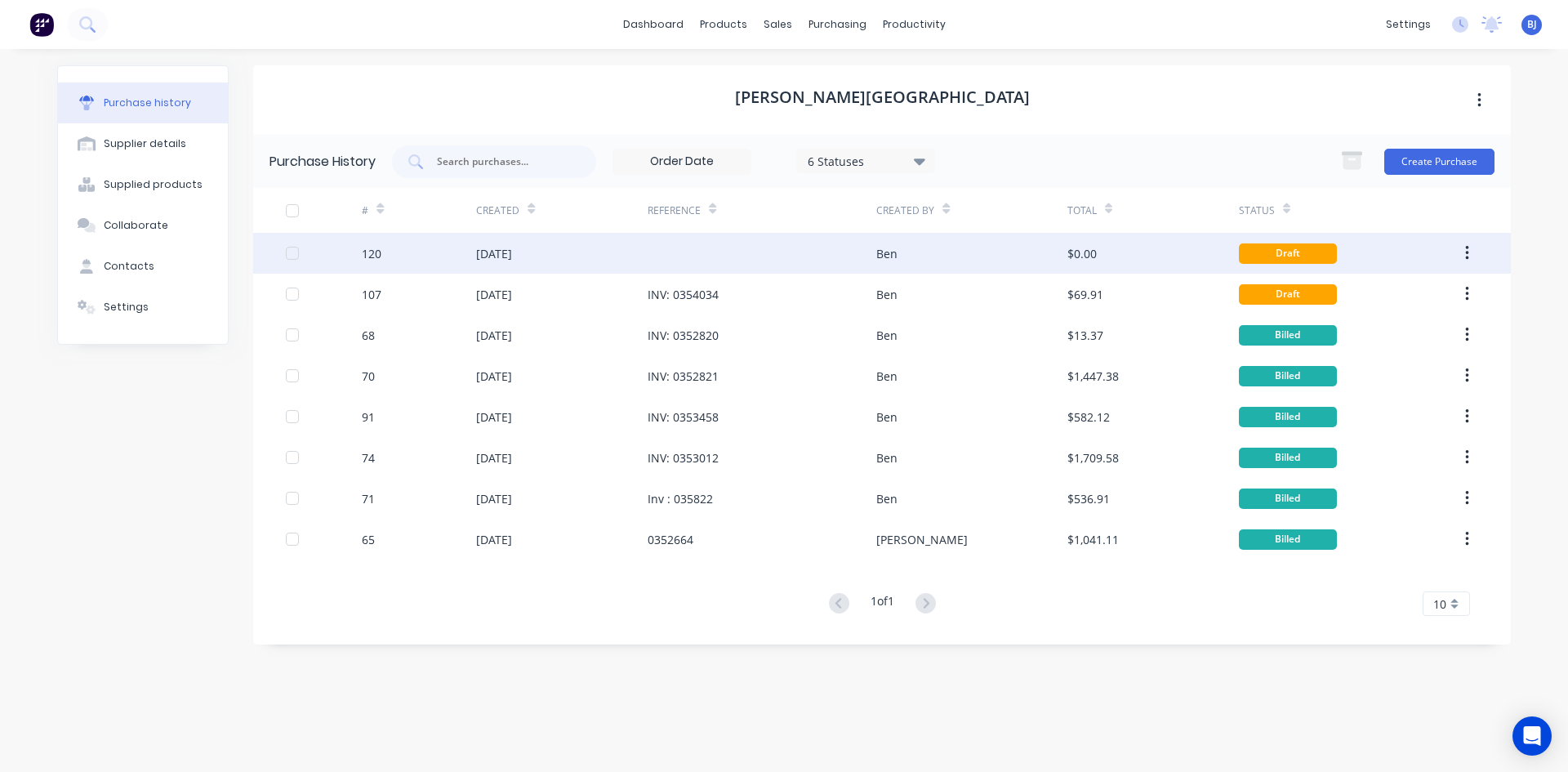
click at [795, 255] on div at bounding box center [762, 253] width 228 height 41
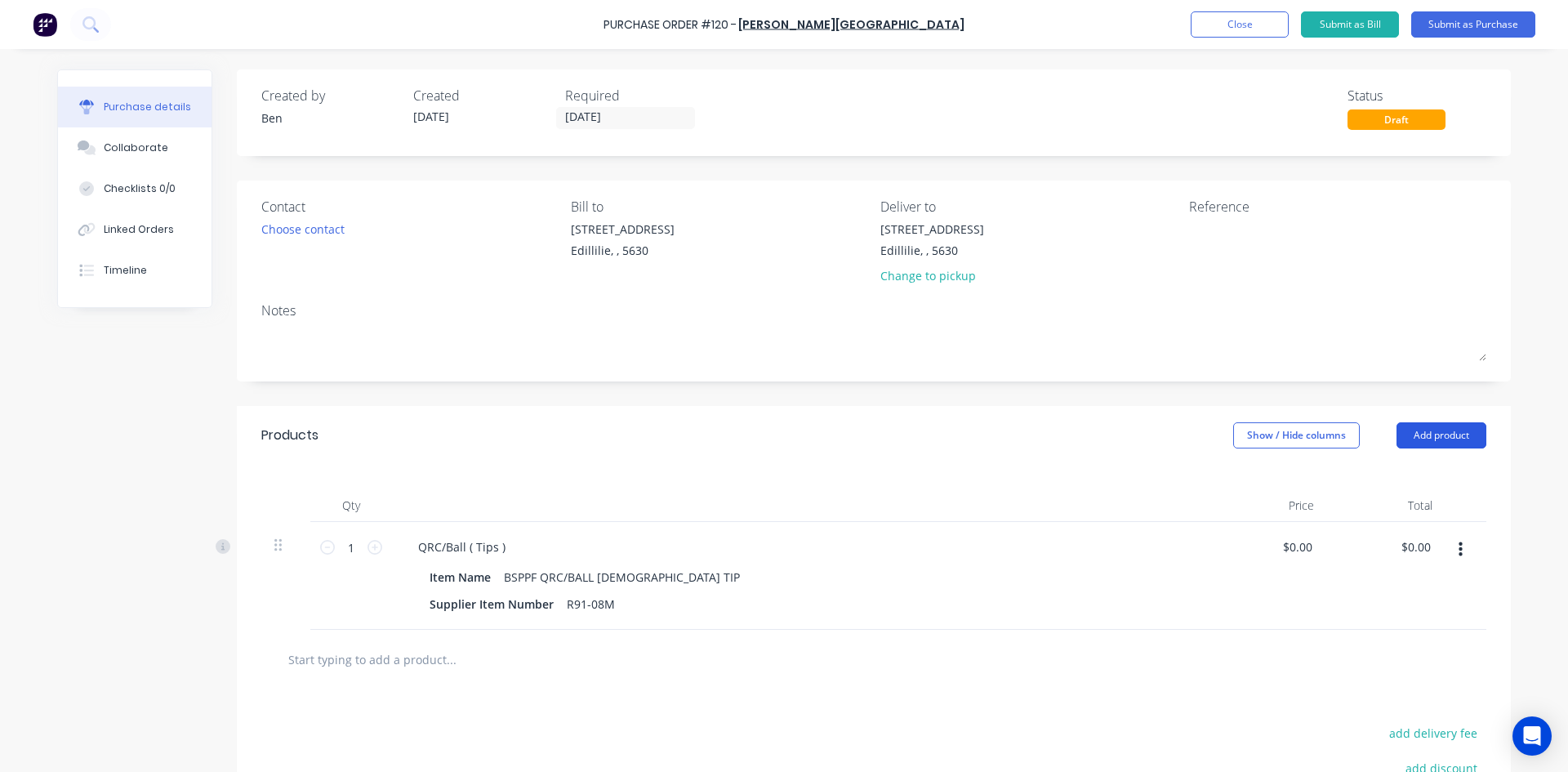
click at [1429, 439] on button "Add product" at bounding box center [1441, 435] width 89 height 26
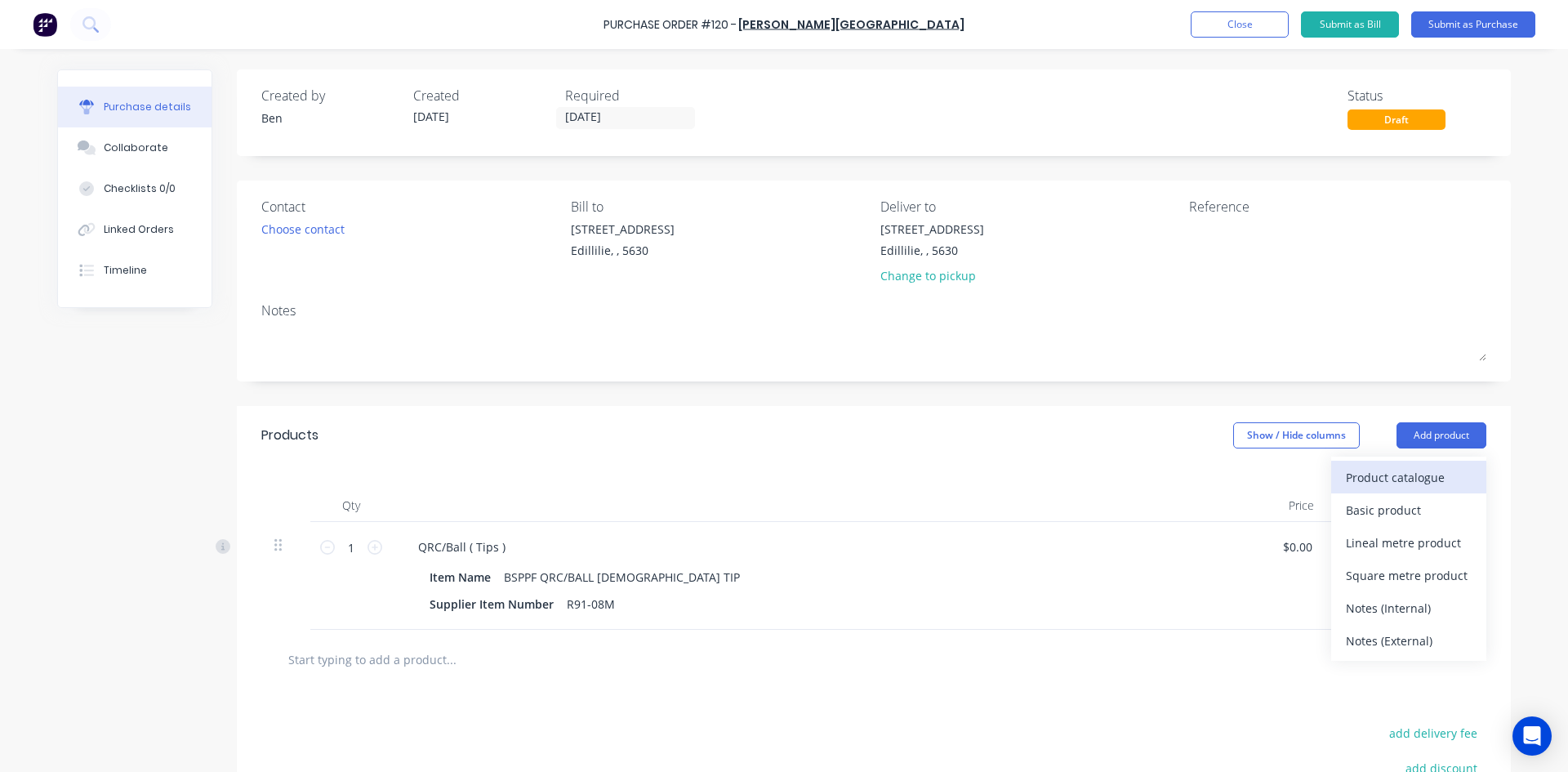
click at [1384, 481] on div "Product catalogue" at bounding box center [1409, 478] width 126 height 24
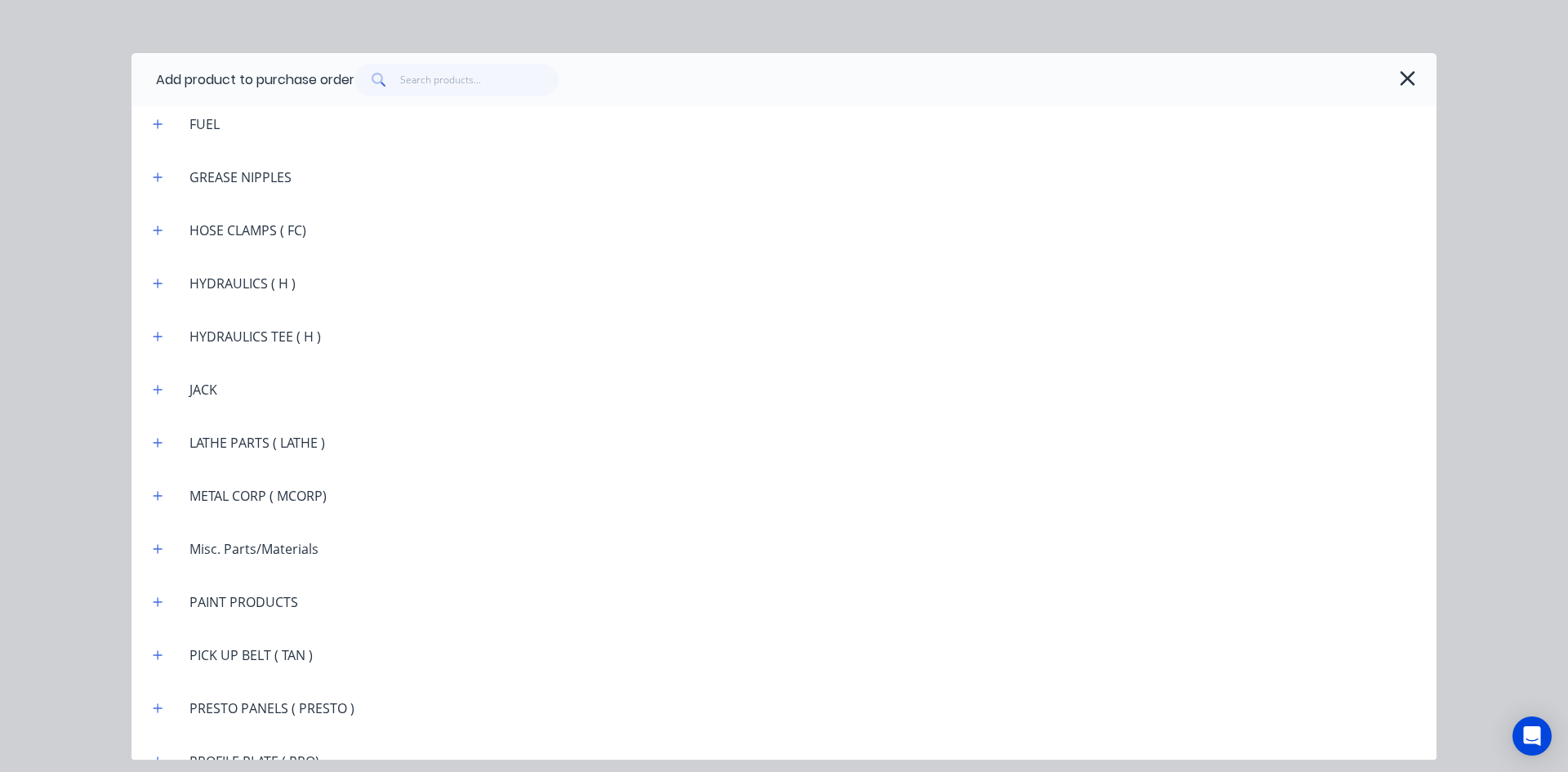
scroll to position [1878, 0]
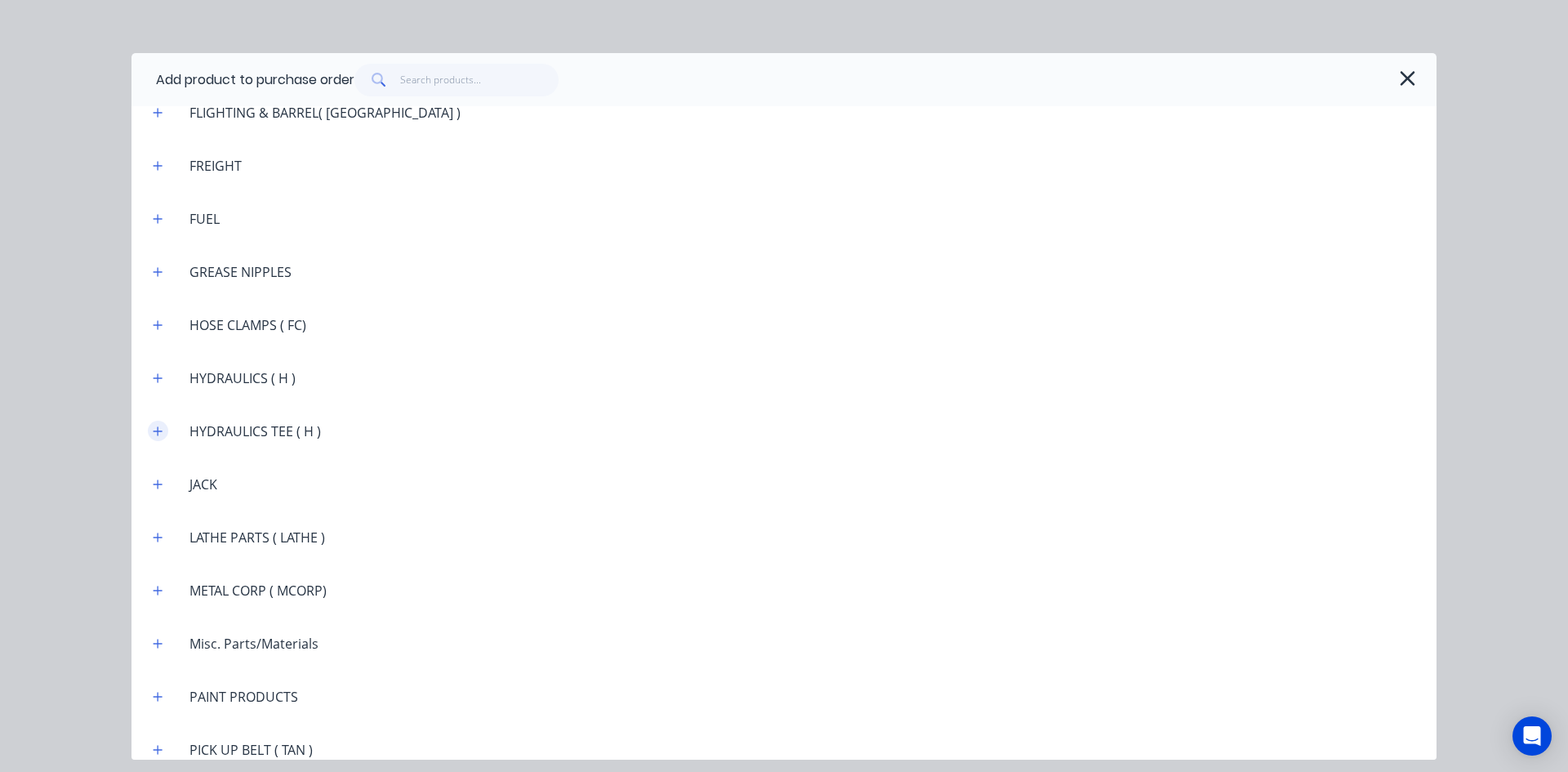
click at [155, 433] on icon "button" at bounding box center [157, 431] width 10 height 12
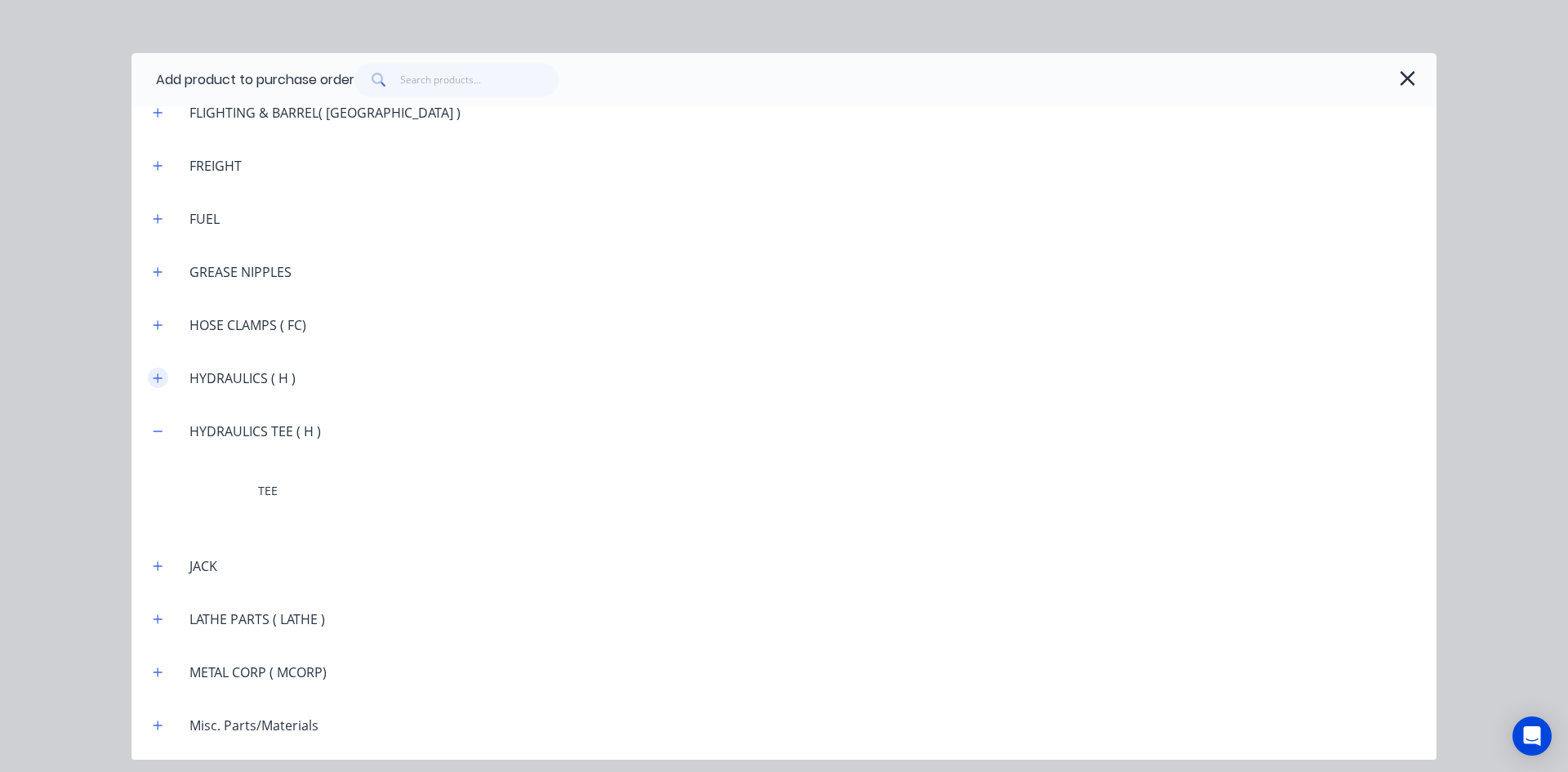
click at [154, 374] on icon "button" at bounding box center [157, 378] width 10 height 12
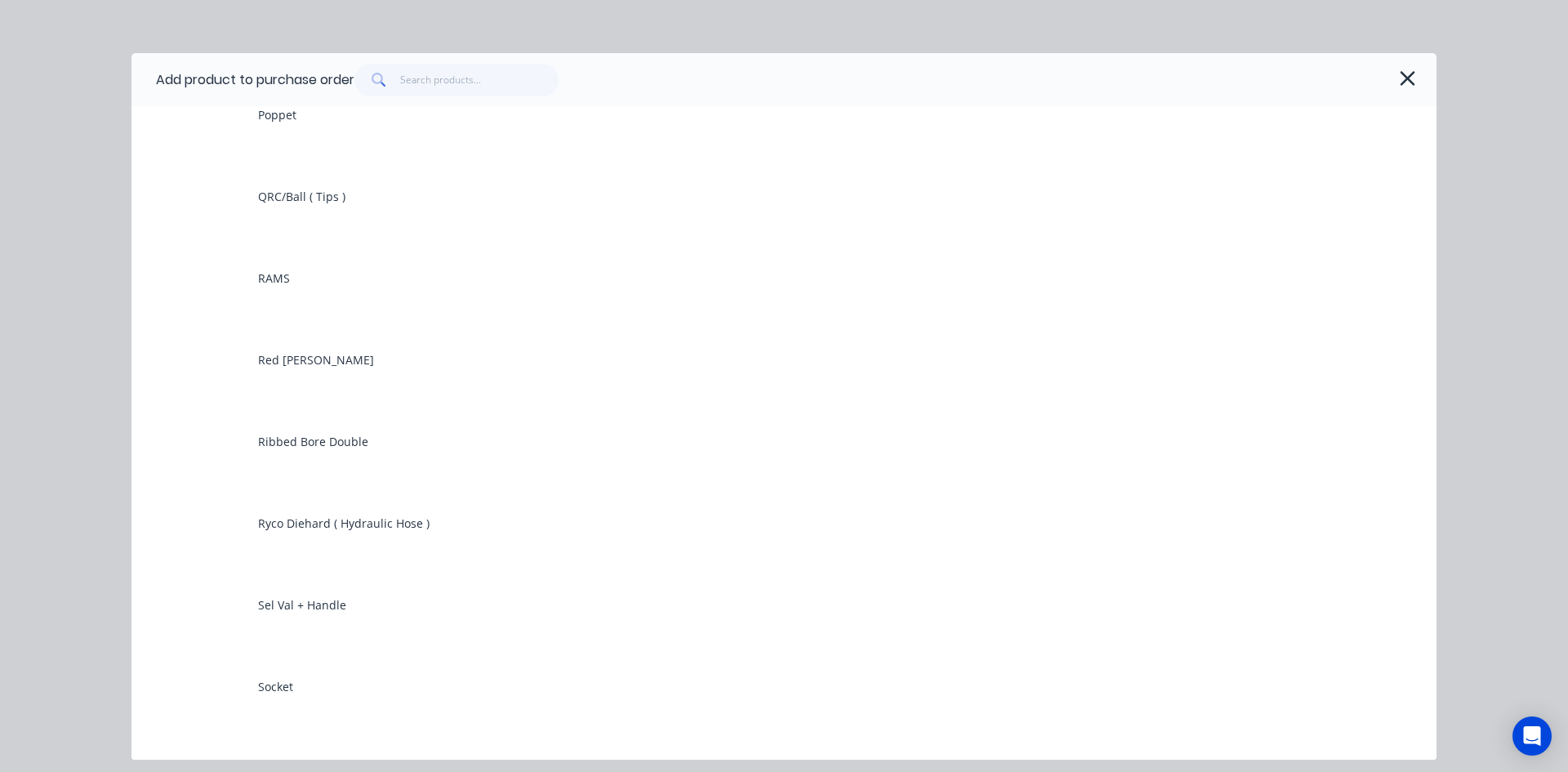
scroll to position [4493, 0]
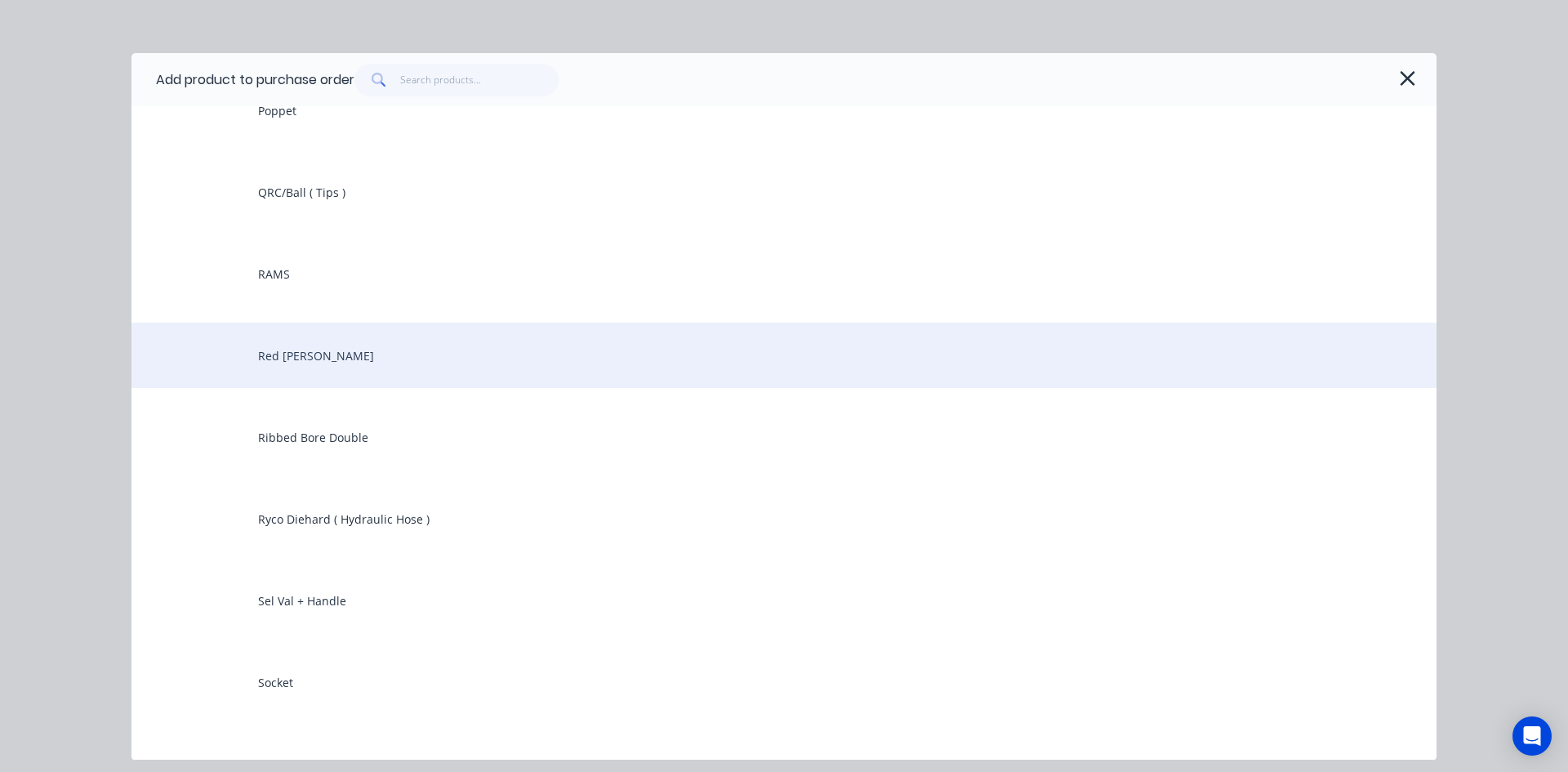
click at [299, 359] on div "Red Bush" at bounding box center [784, 355] width 1305 height 66
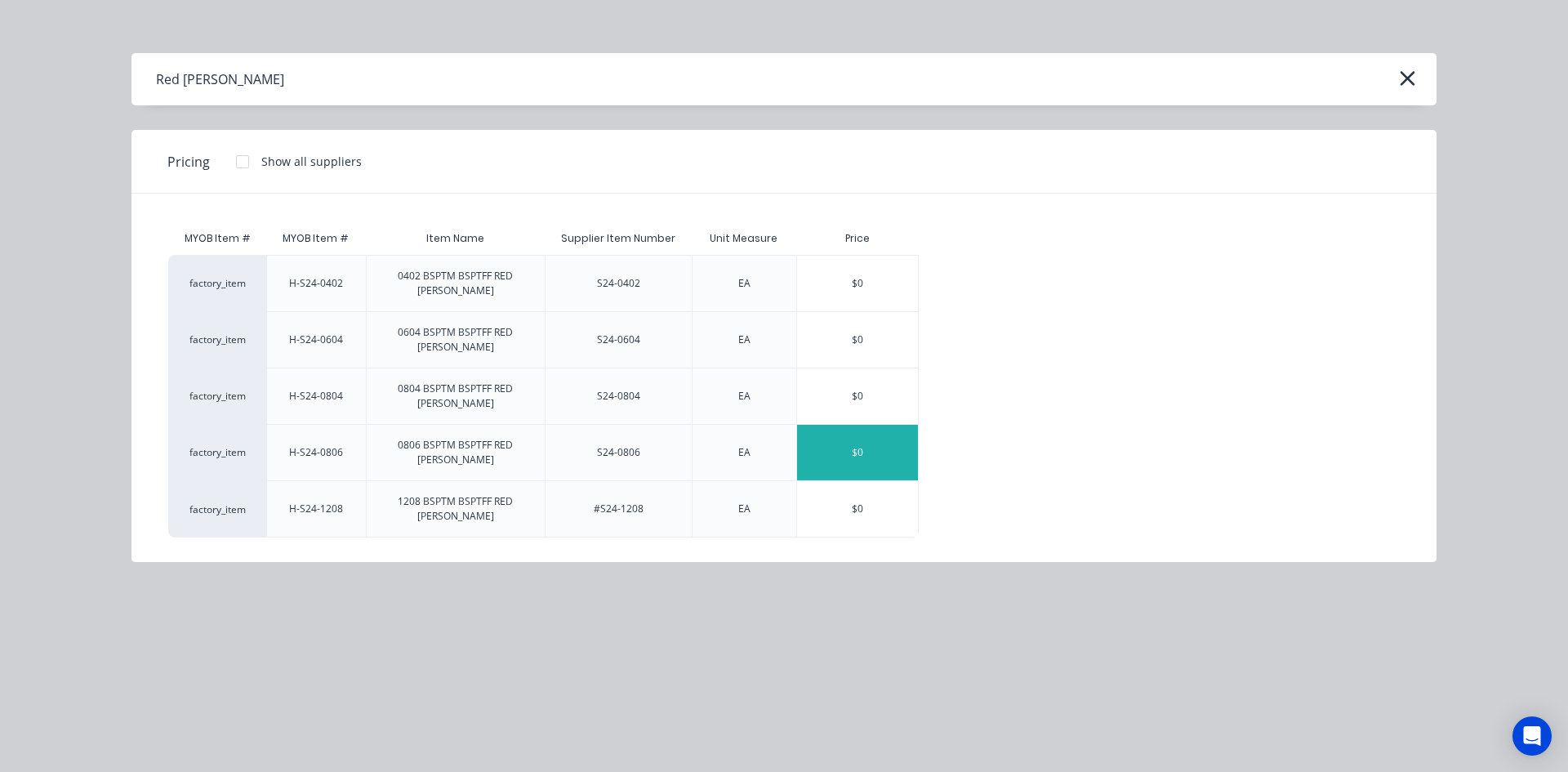
click at [846, 425] on div "$0" at bounding box center [858, 452] width 121 height 56
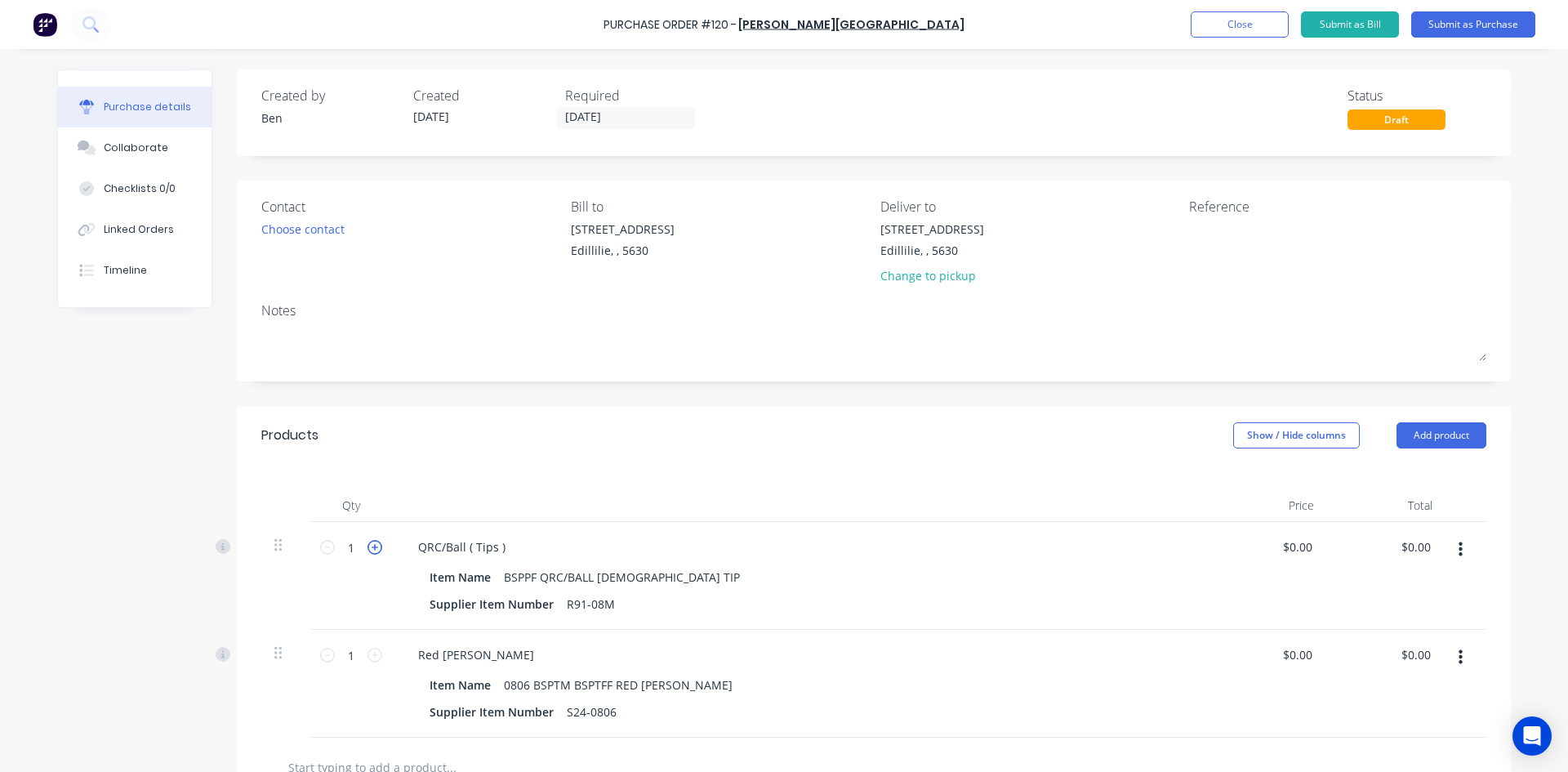
click at [373, 549] on icon at bounding box center [374, 547] width 15 height 15
type input "3"
click at [367, 657] on icon at bounding box center [374, 655] width 15 height 15
type input "2"
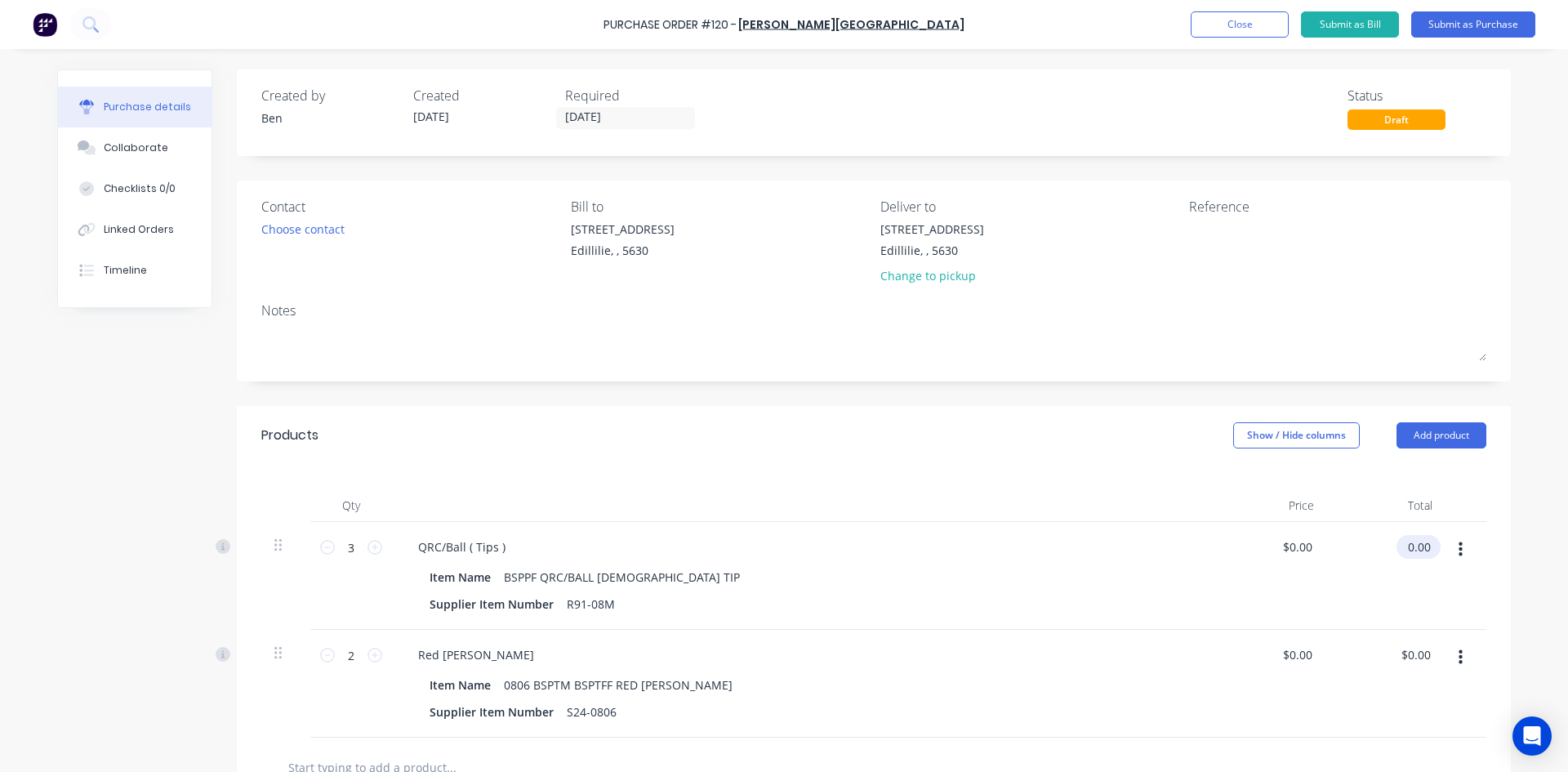
click at [1409, 543] on input "0.00" at bounding box center [1415, 547] width 37 height 24
click at [1409, 543] on input "0.00" at bounding box center [1418, 547] width 31 height 24
type input "57.24"
type input "$19.08"
type input "$57.24"
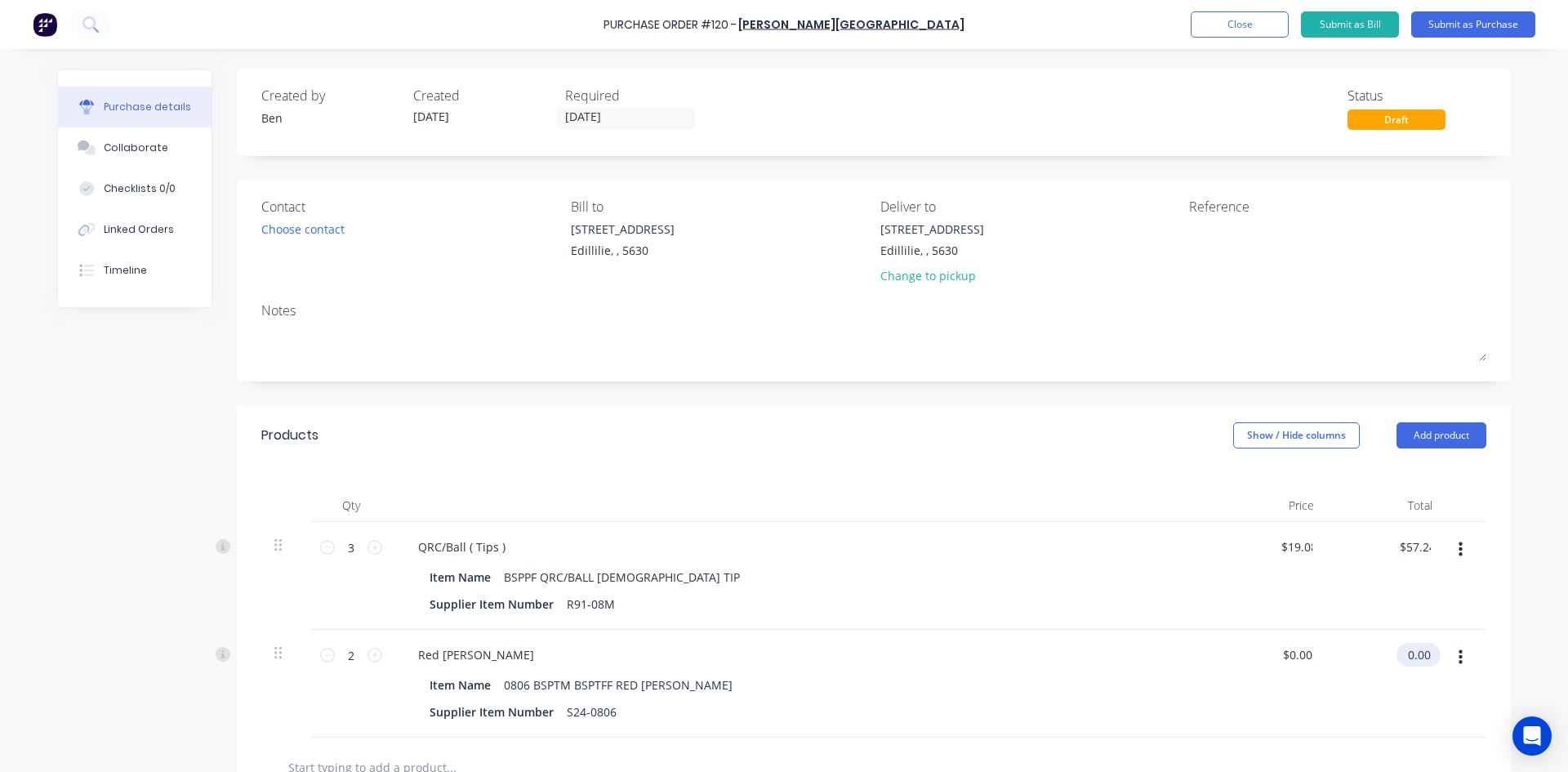
click at [1413, 650] on input "0.00" at bounding box center [1415, 655] width 37 height 24
click at [1413, 650] on input "0.00" at bounding box center [1418, 655] width 31 height 24
type input "6.36"
type input "$3.18"
type input "$6.36"
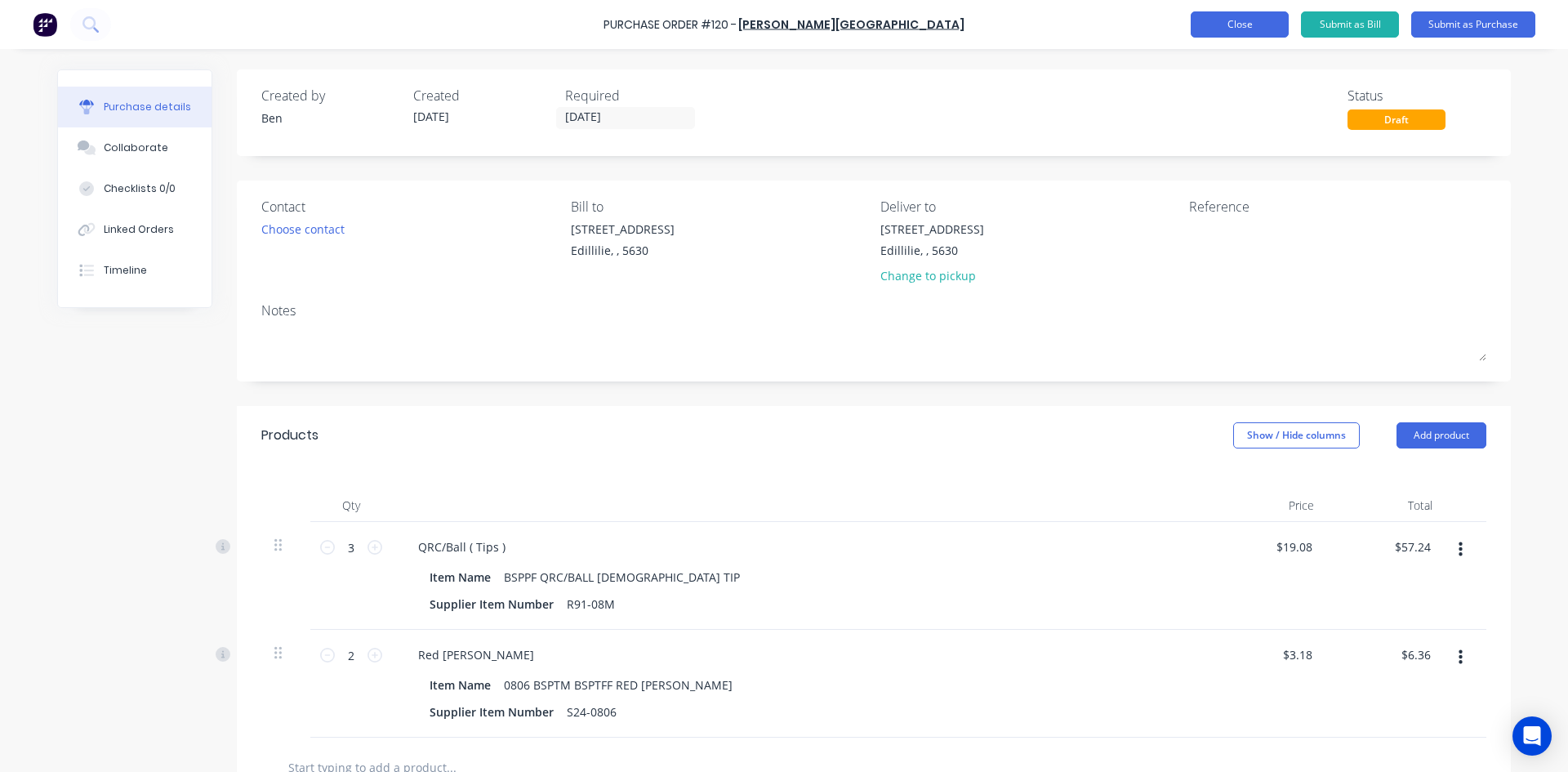
click at [1242, 27] on button "Close" at bounding box center [1239, 25] width 98 height 26
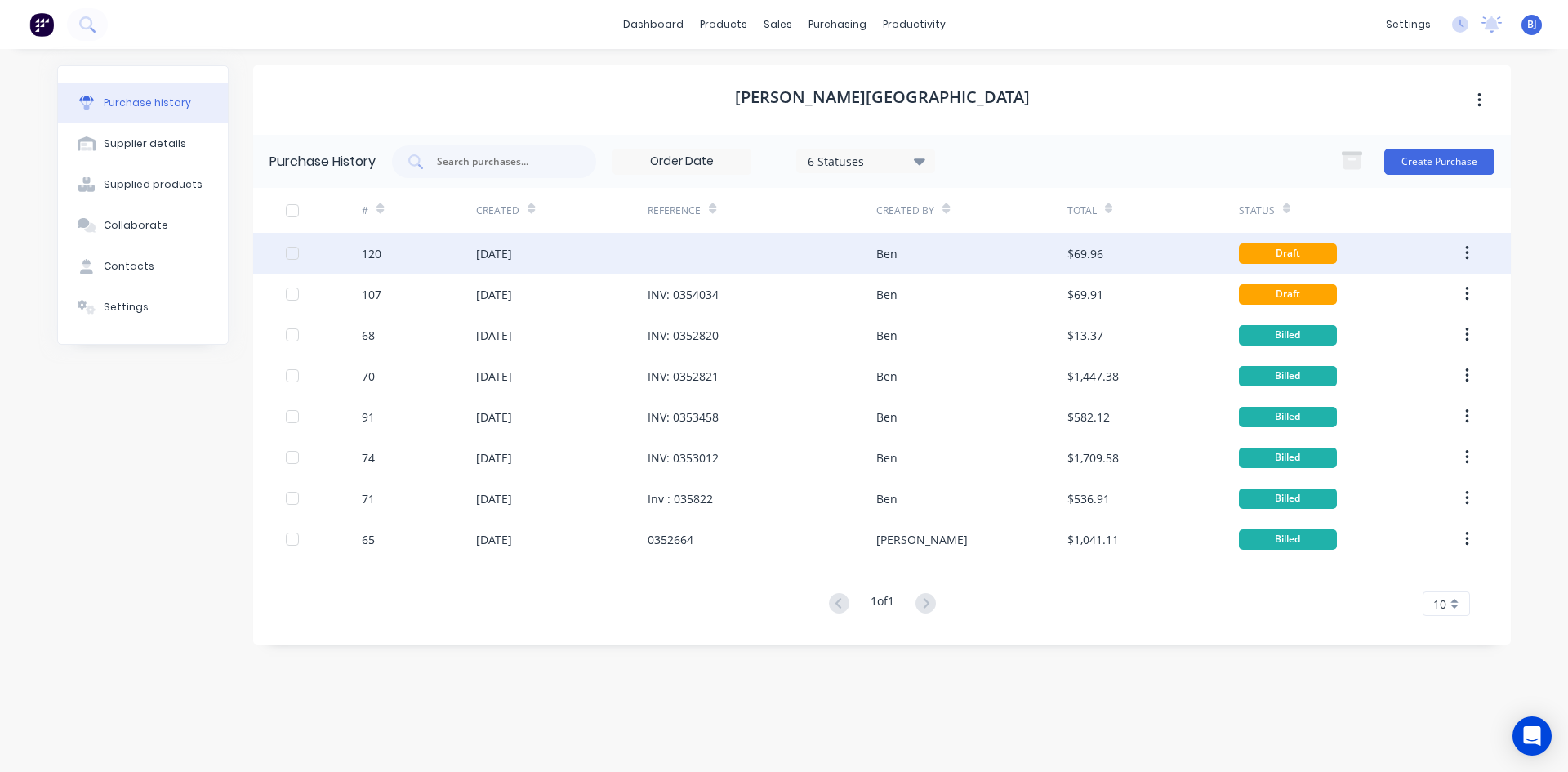
click at [638, 264] on div "[DATE]" at bounding box center [562, 253] width 172 height 41
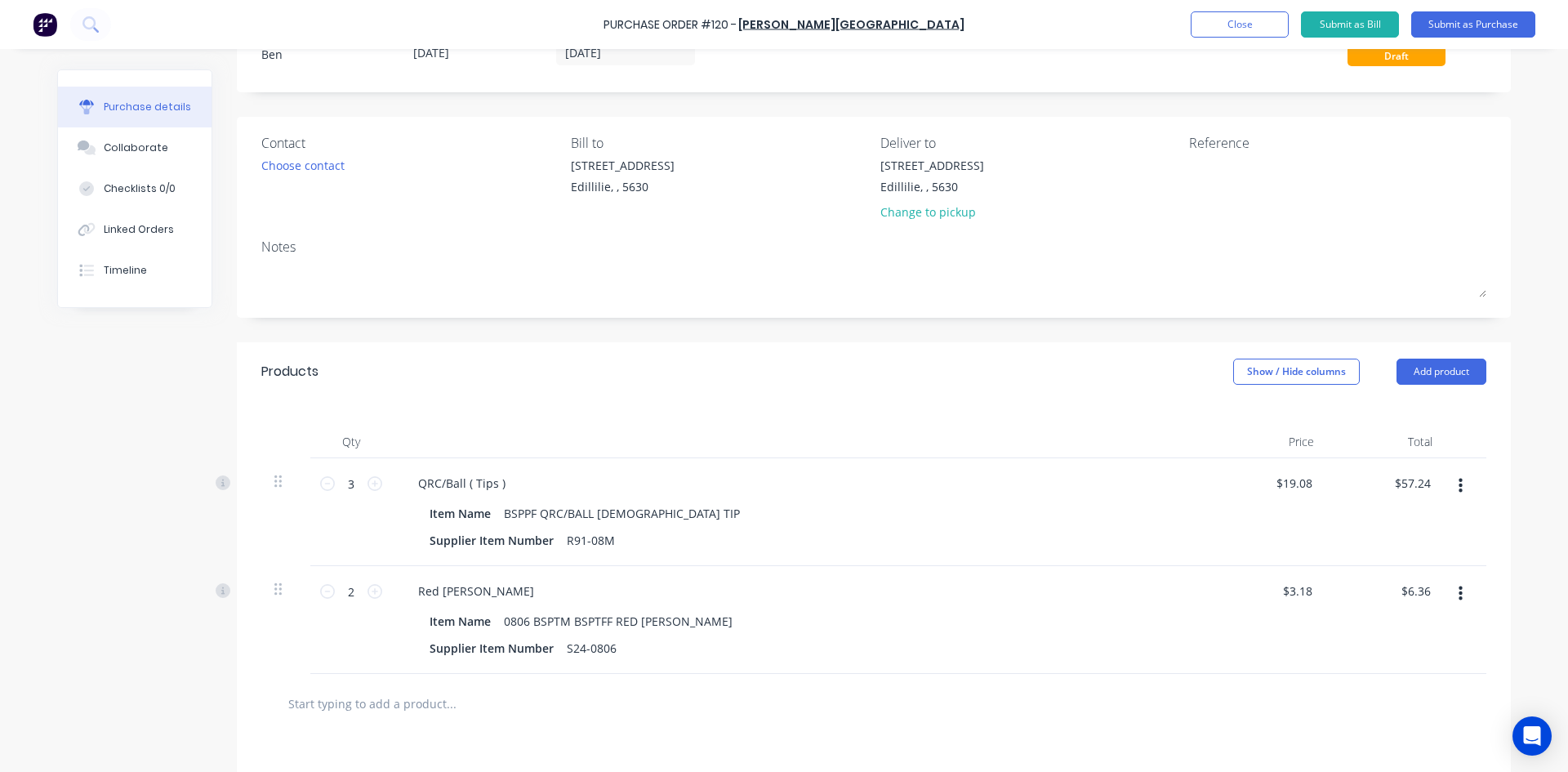
scroll to position [245, 0]
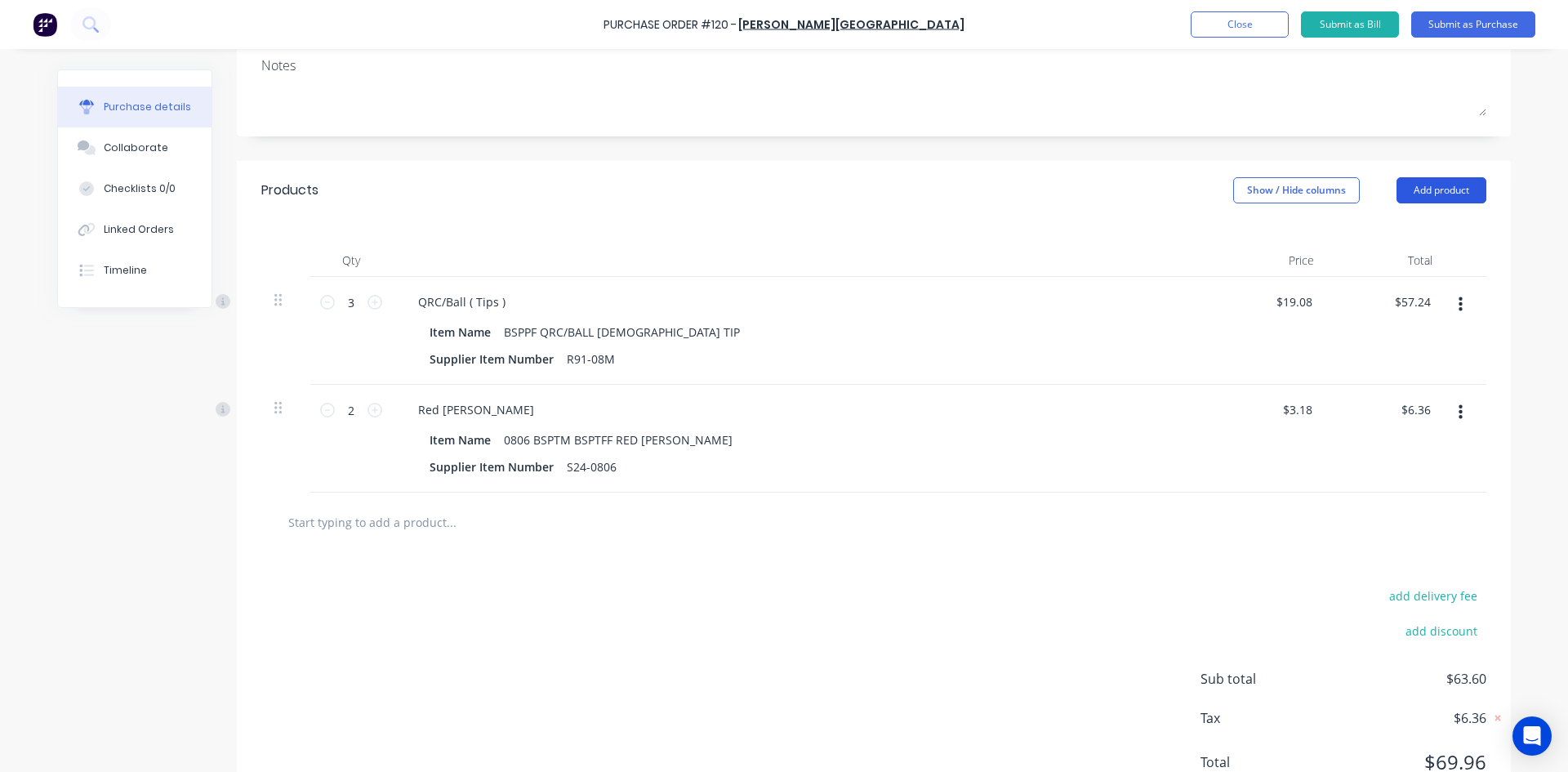
click at [1429, 189] on button "Add product" at bounding box center [1441, 190] width 89 height 26
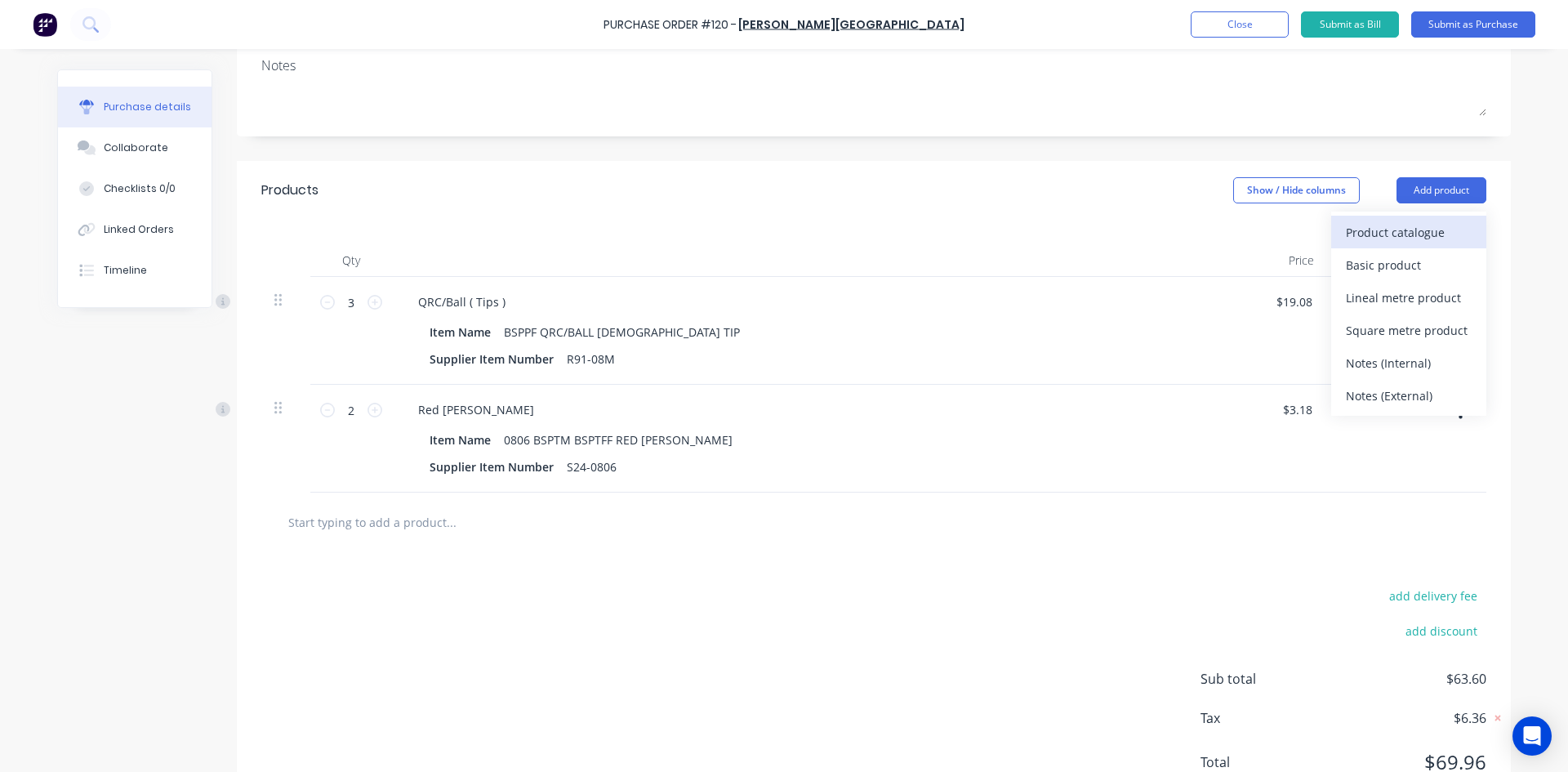
click at [1392, 227] on div "Product catalogue" at bounding box center [1409, 232] width 126 height 24
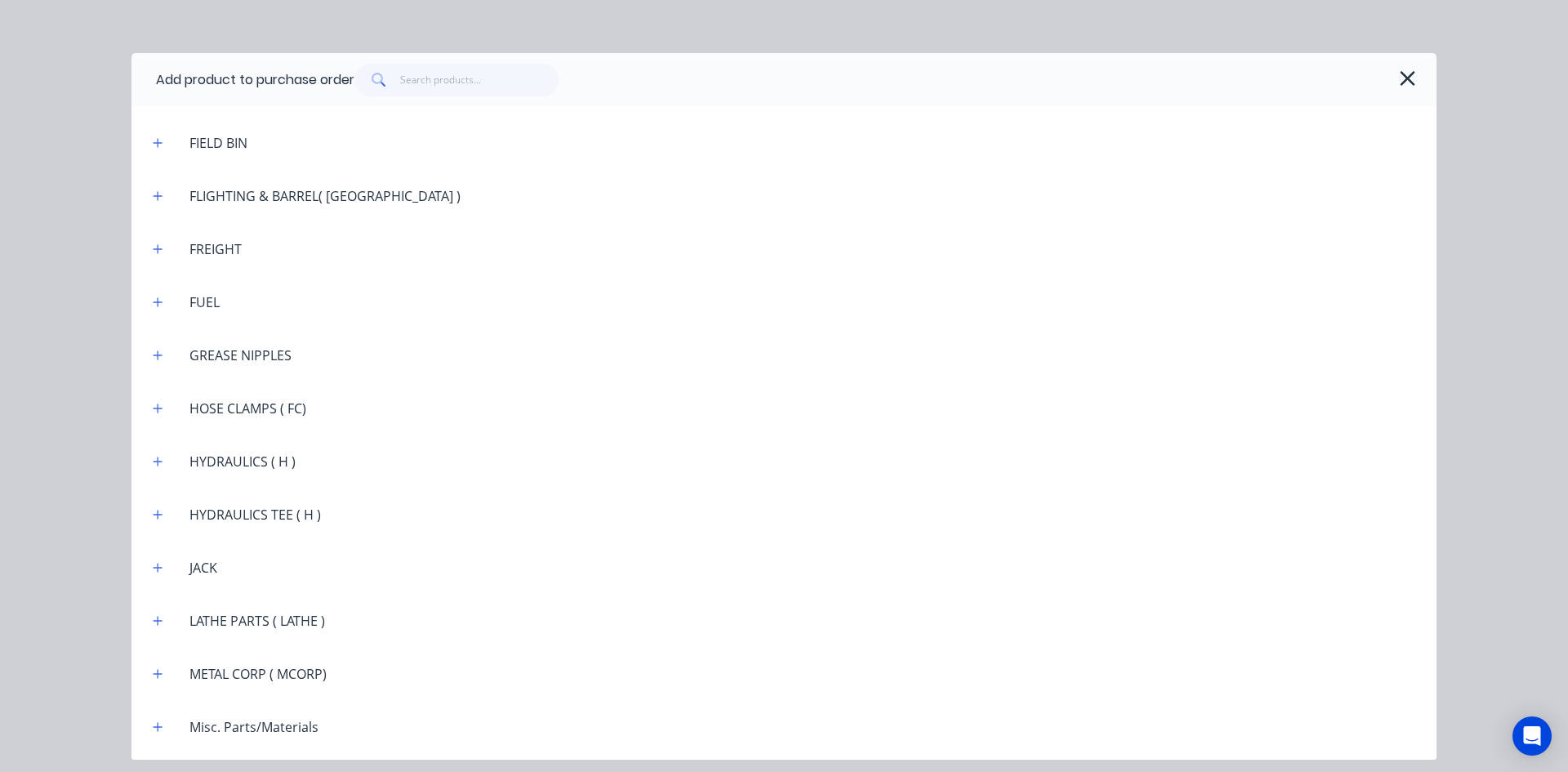
scroll to position [1797, 0]
click at [161, 460] on icon "button" at bounding box center [158, 460] width 9 height 9
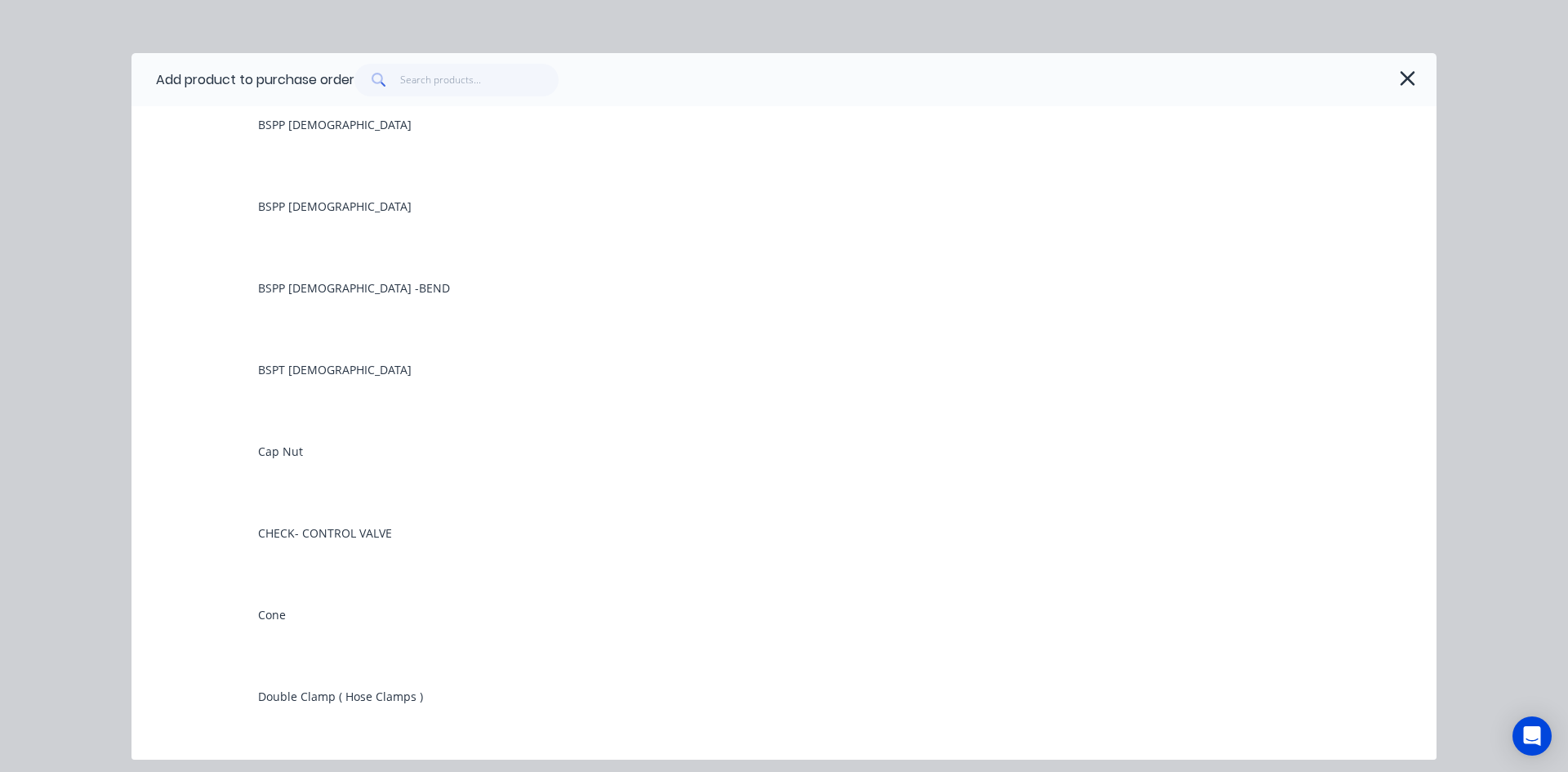
scroll to position [2369, 0]
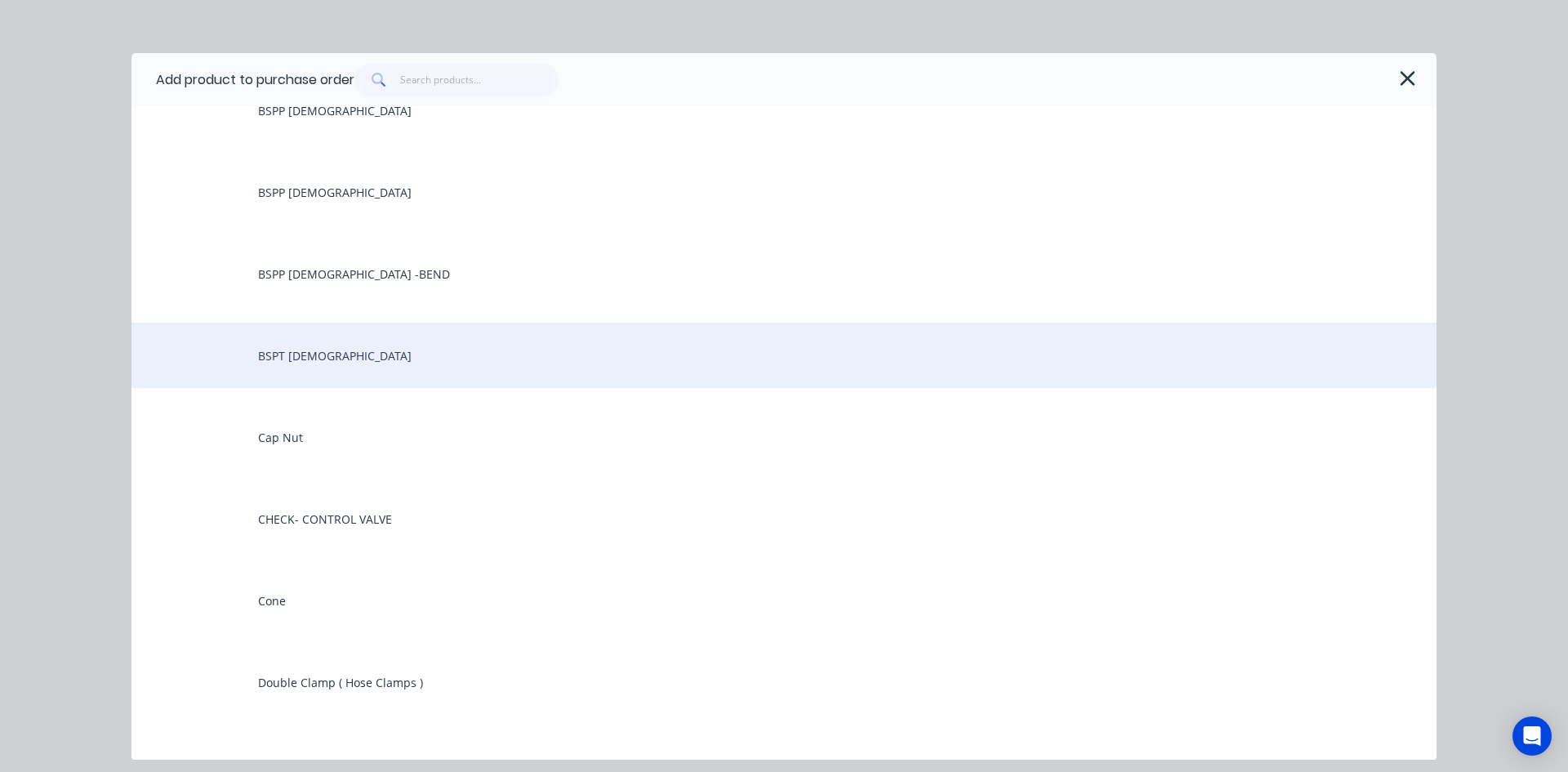
click at [296, 358] on div "BSPT Male" at bounding box center [784, 355] width 1305 height 66
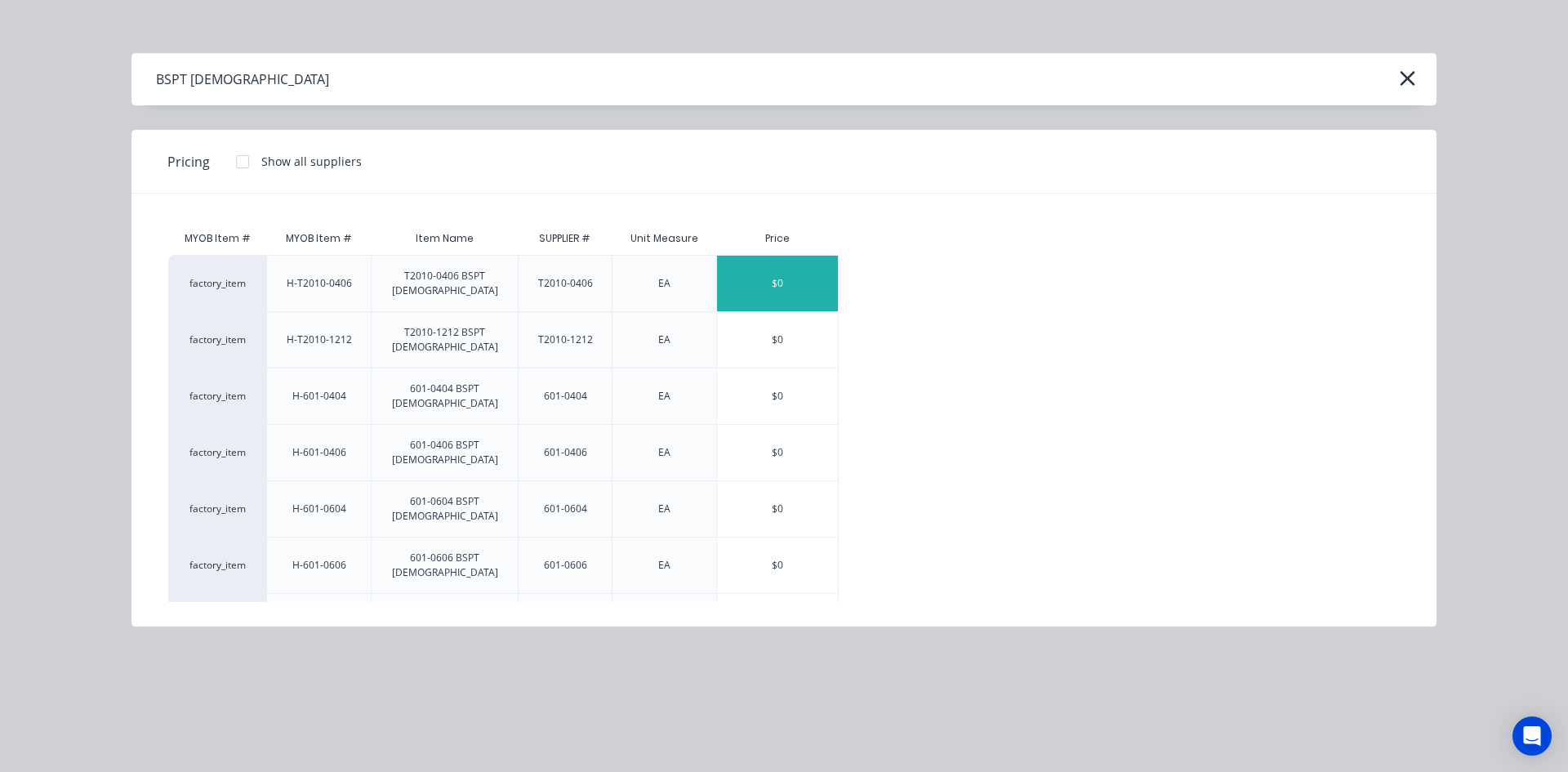
click at [757, 275] on div "$0" at bounding box center [777, 283] width 121 height 56
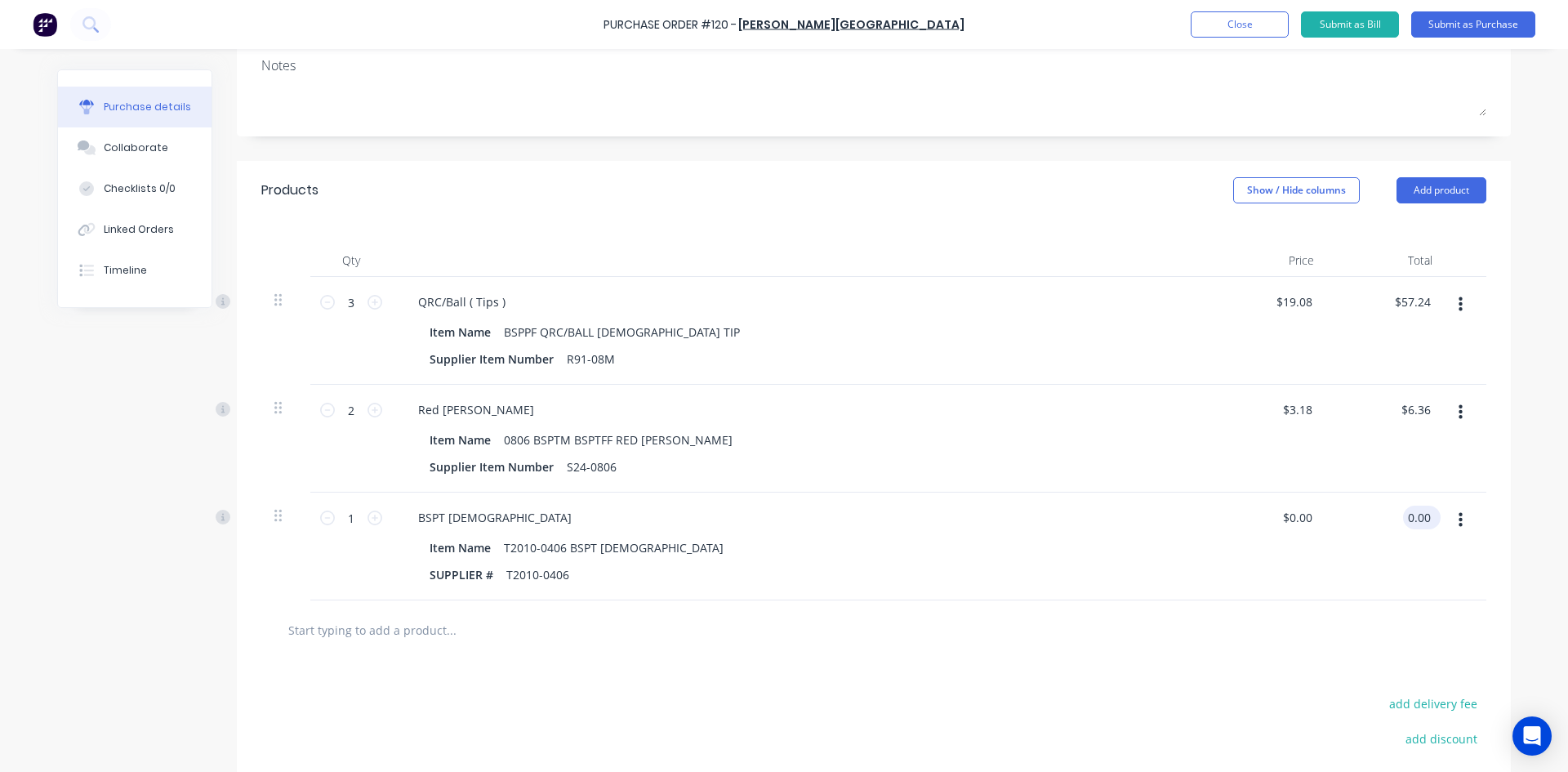
click at [1403, 513] on input "0.00" at bounding box center [1418, 517] width 31 height 24
type input "12.57"
type input "$12.57"
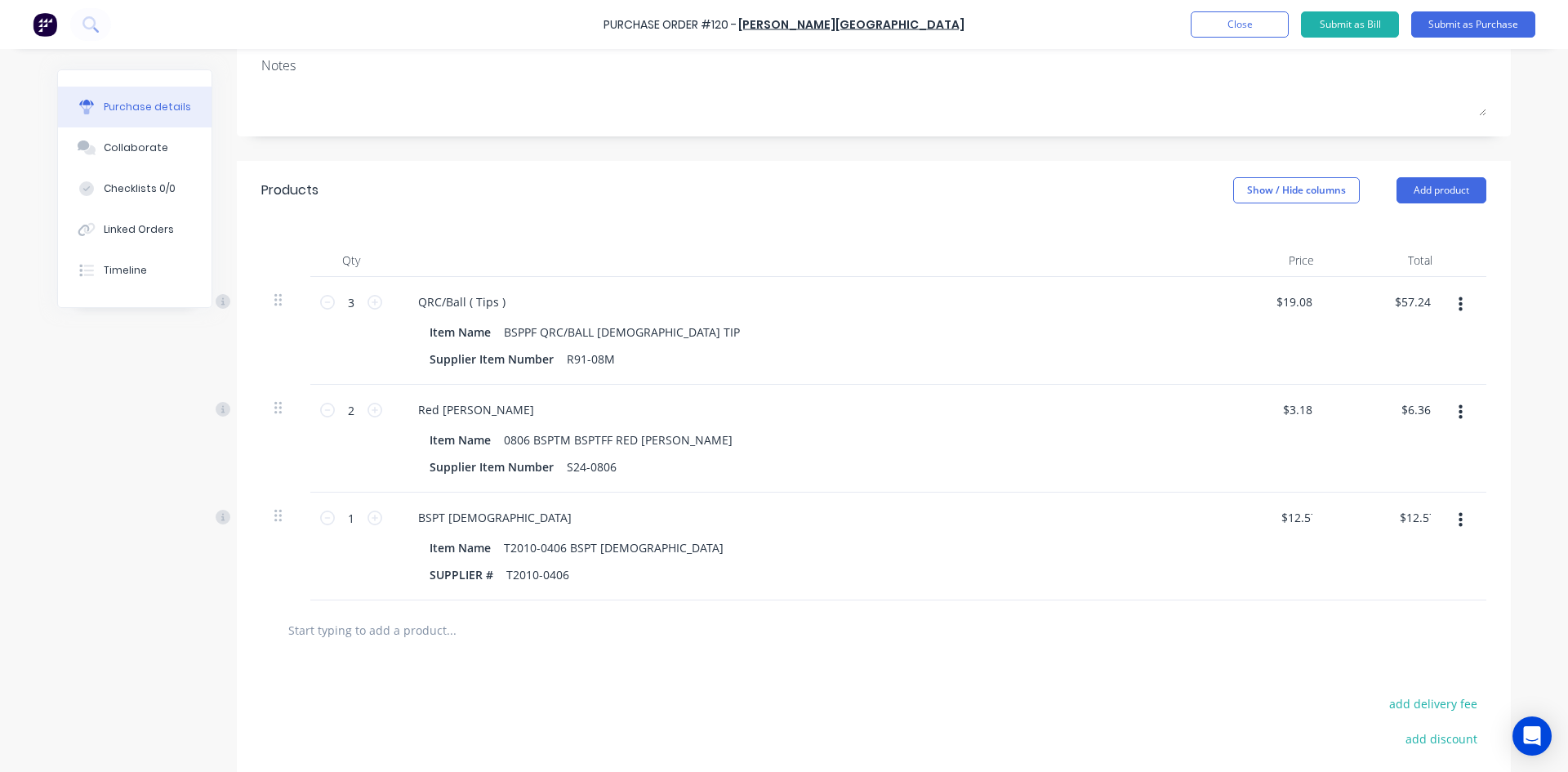
click at [1418, 579] on div "$12.57 12.57" at bounding box center [1386, 546] width 119 height 108
click at [1435, 194] on button "Add product" at bounding box center [1441, 190] width 89 height 26
click at [1391, 227] on div "Product catalogue" at bounding box center [1409, 232] width 126 height 24
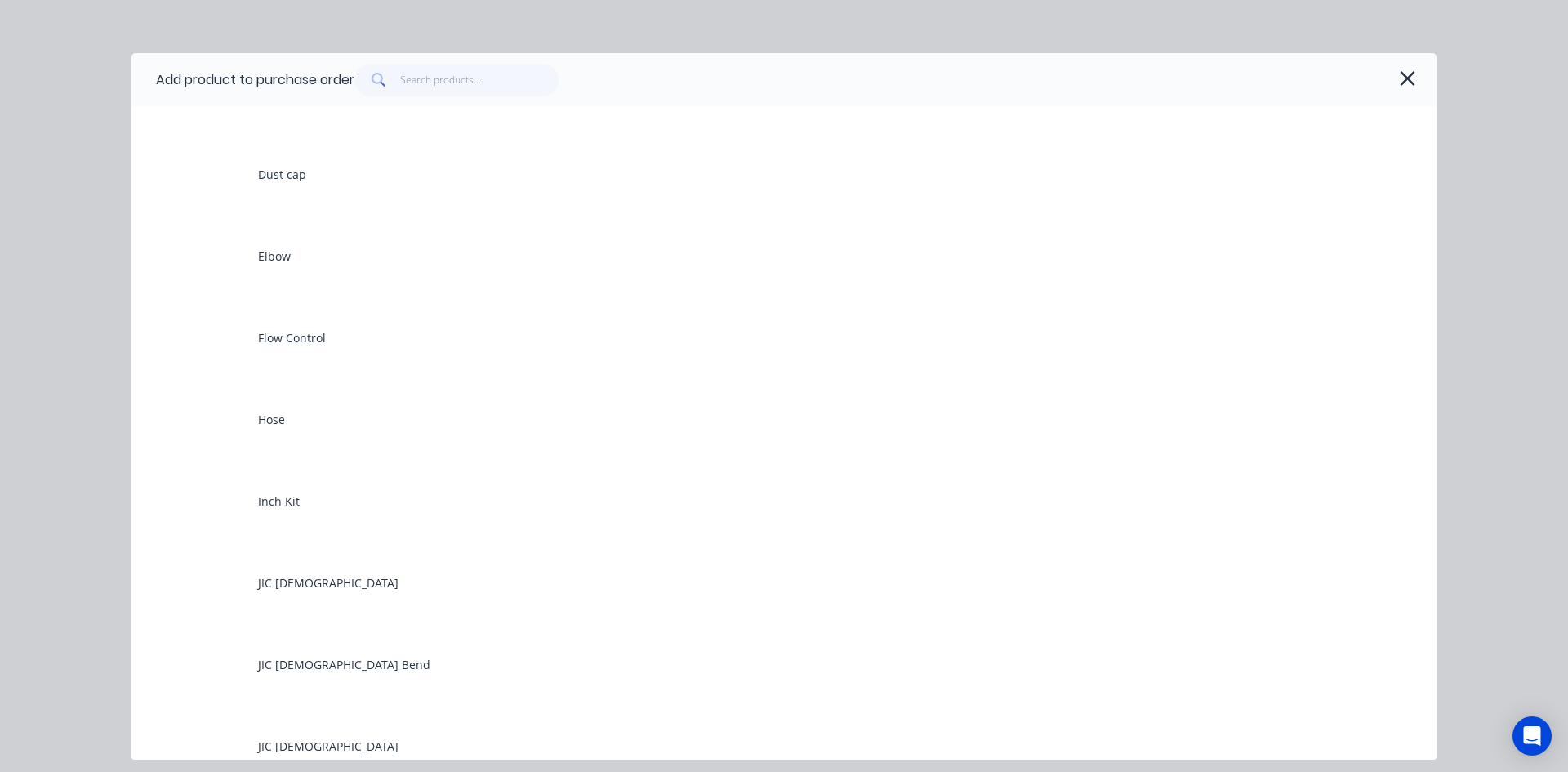
scroll to position [3186, 0]
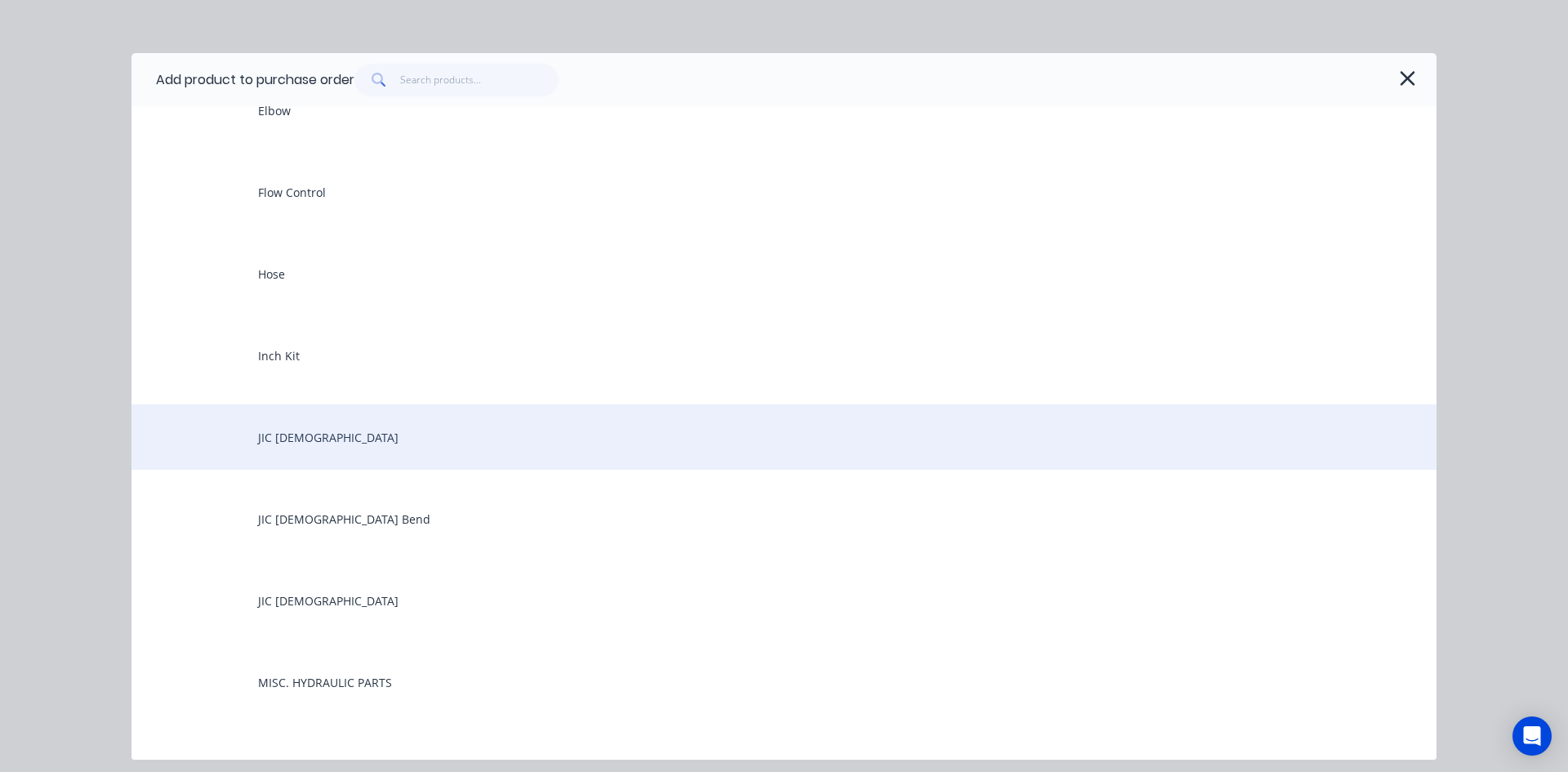
click at [304, 449] on div "JIC Female" at bounding box center [784, 438] width 1305 height 66
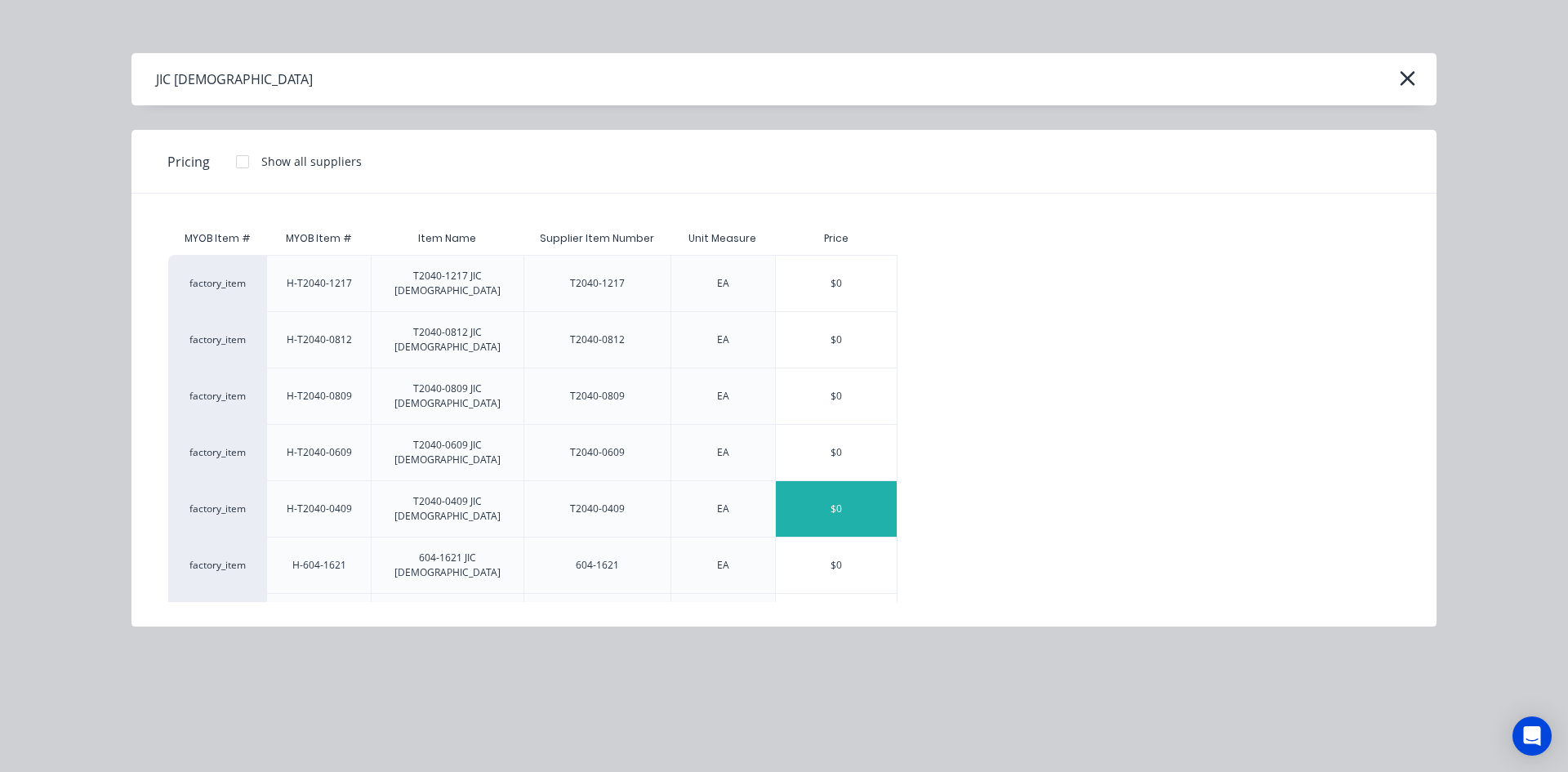
click at [848, 481] on div "$0" at bounding box center [836, 509] width 121 height 56
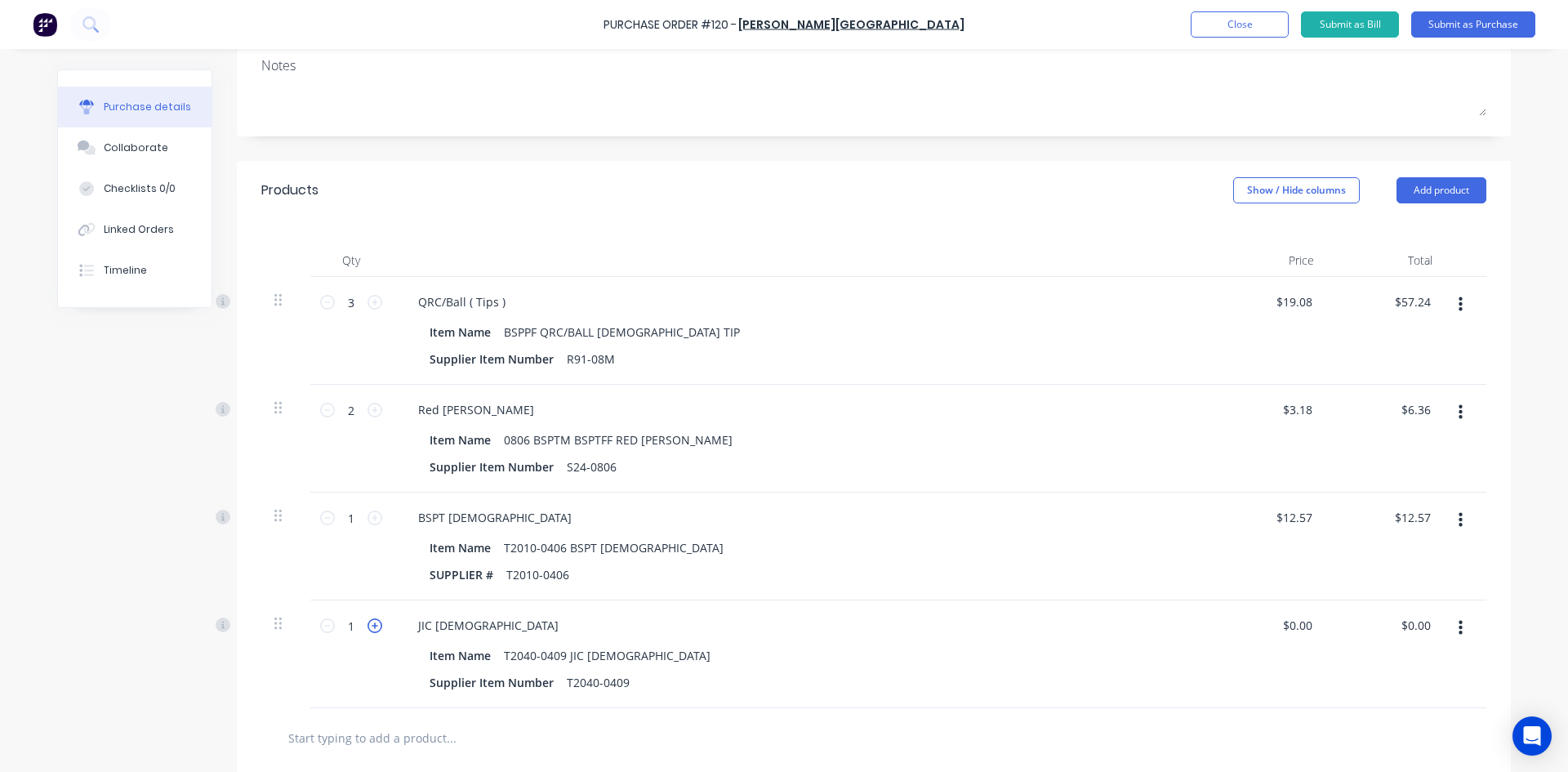
click at [367, 627] on icon at bounding box center [374, 626] width 15 height 15
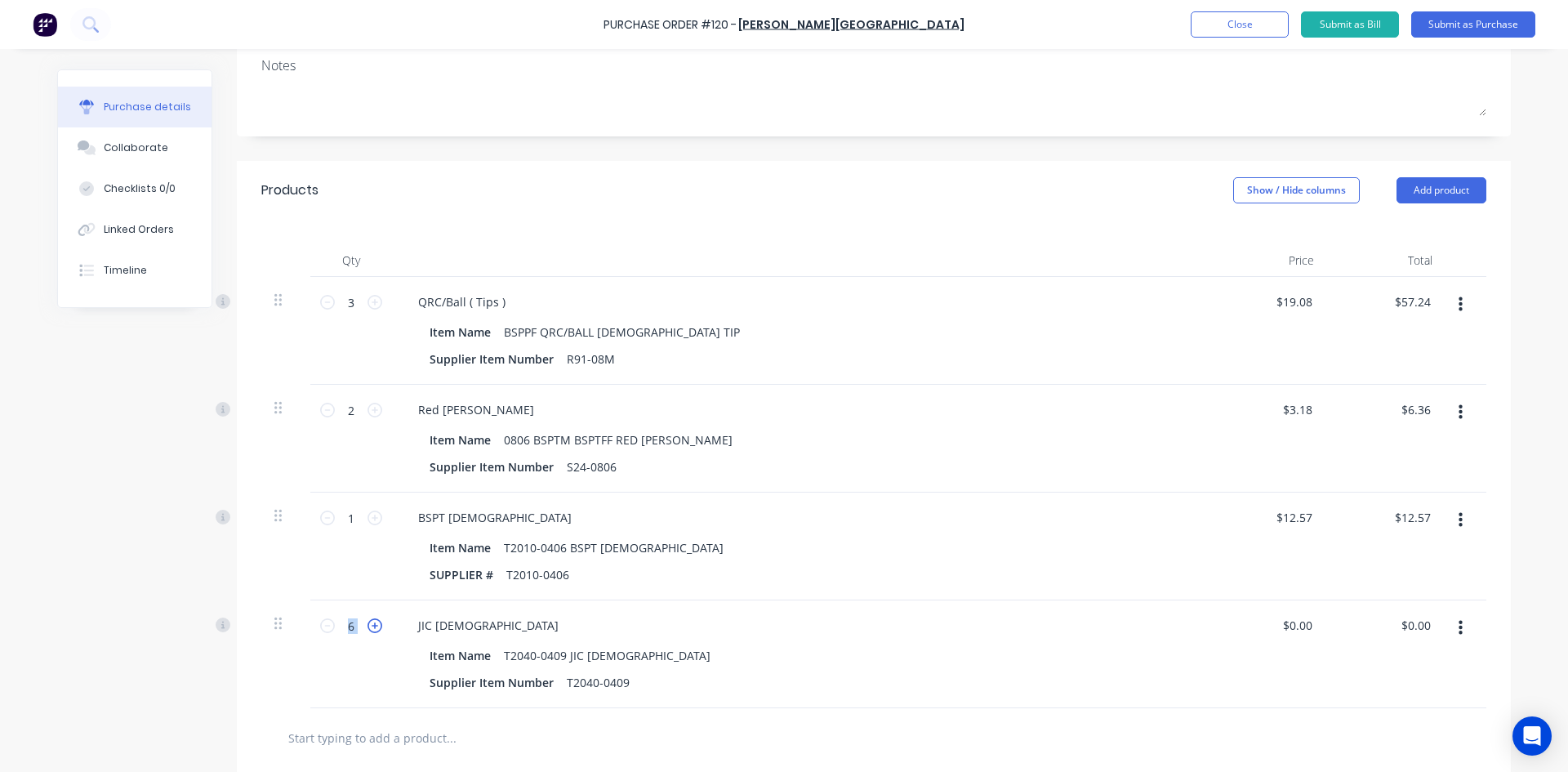
click at [367, 627] on icon at bounding box center [374, 626] width 15 height 15
type input "10"
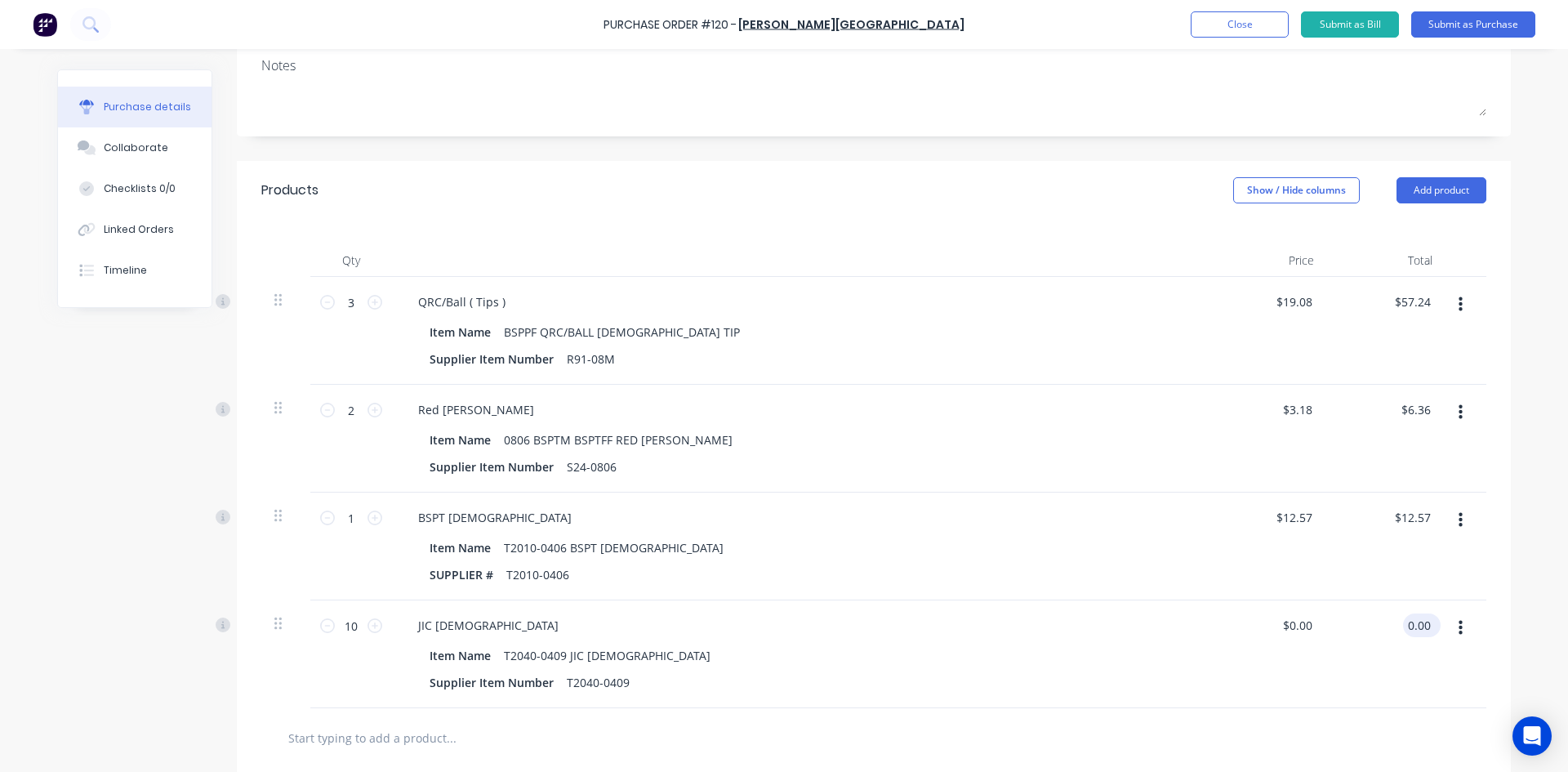
click at [1406, 624] on input "0.00" at bounding box center [1418, 625] width 31 height 24
click at [1405, 624] on input "0.00" at bounding box center [1418, 625] width 31 height 24
type input "114.30"
type input "$11.43"
type input "$114.30"
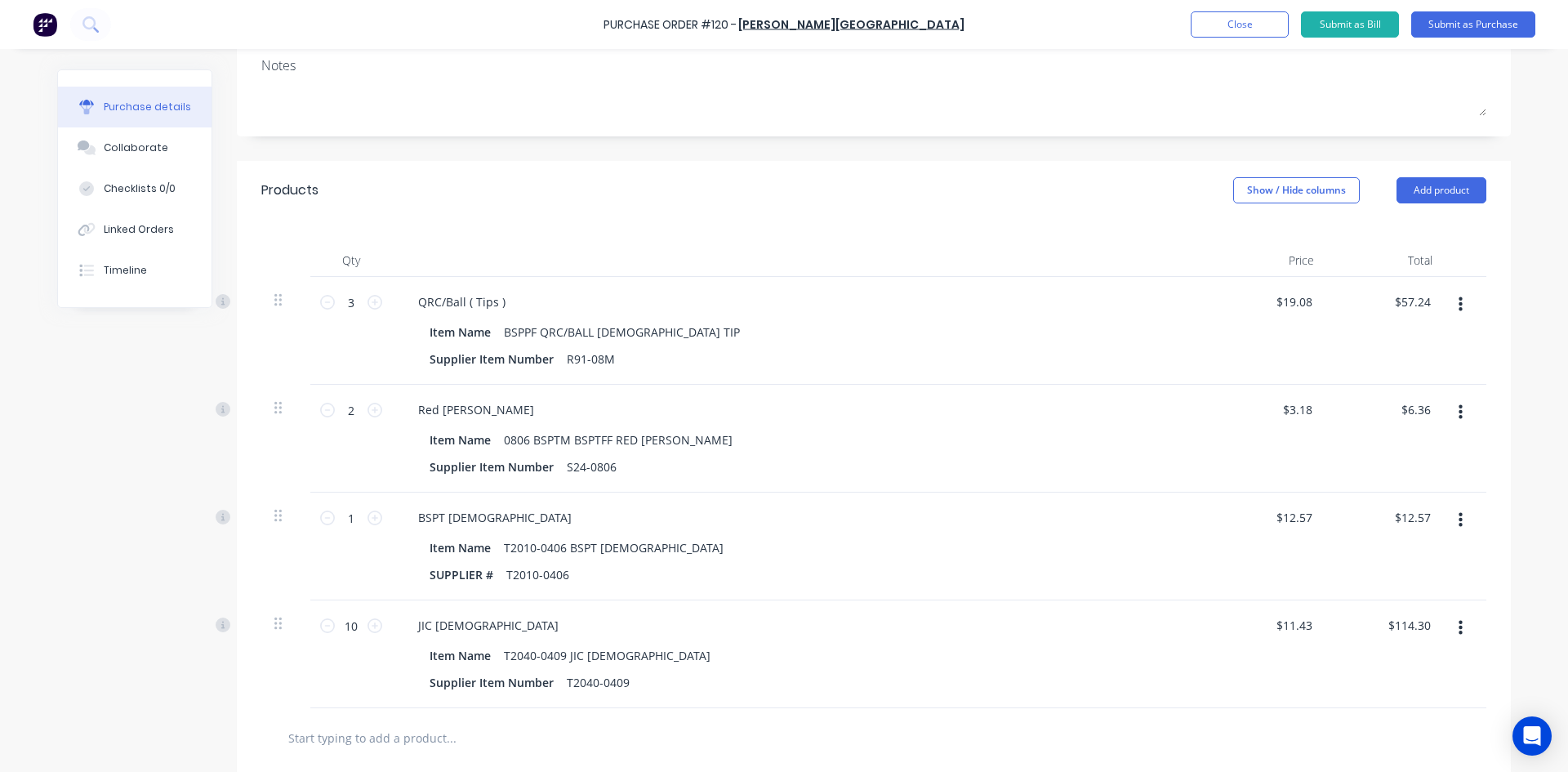
click at [1347, 667] on div "$114.30 $114.30" at bounding box center [1386, 654] width 119 height 108
click at [1248, 27] on button "Close" at bounding box center [1239, 25] width 98 height 26
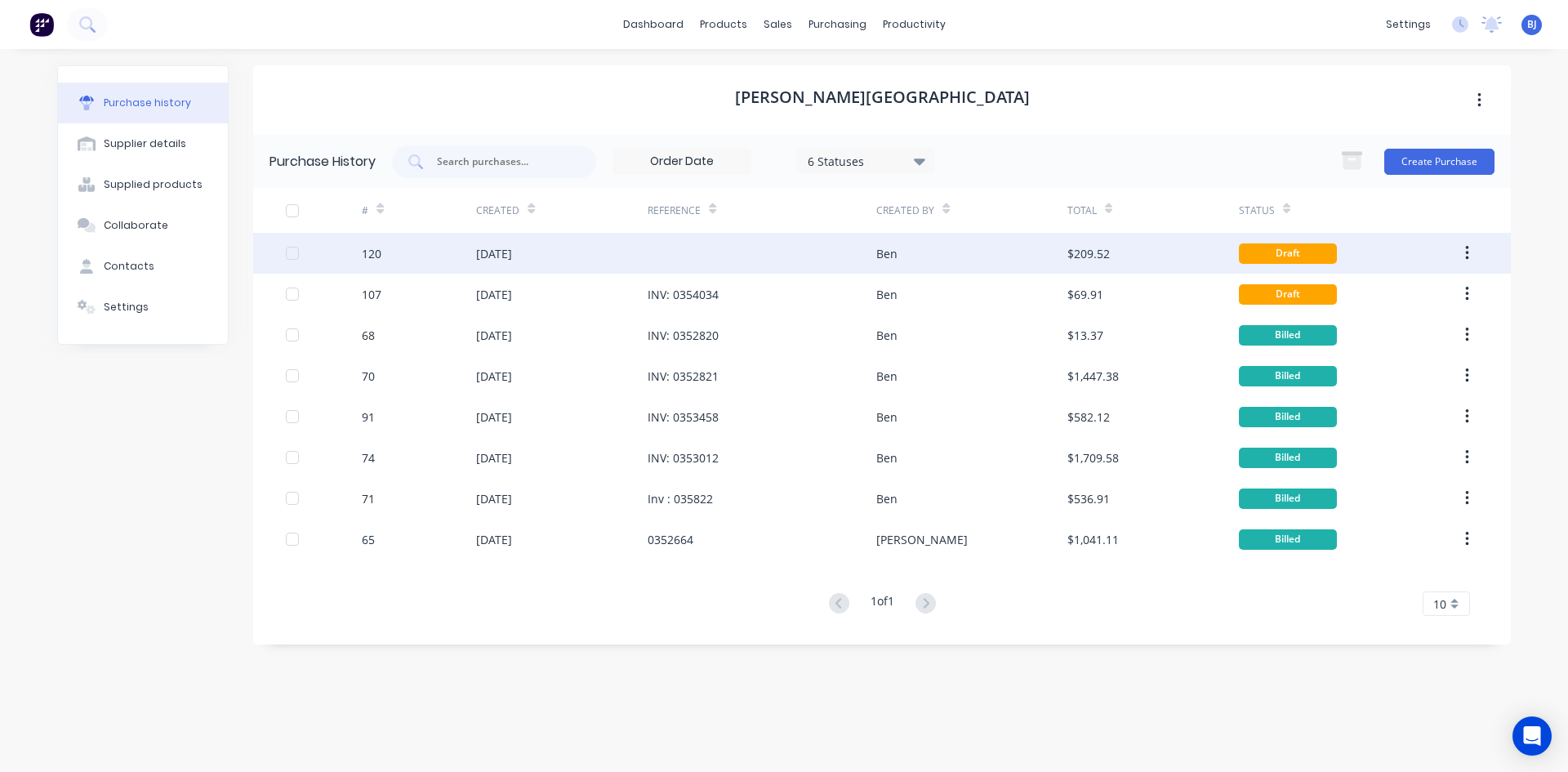
click at [908, 249] on div "Ben" at bounding box center [971, 253] width 190 height 41
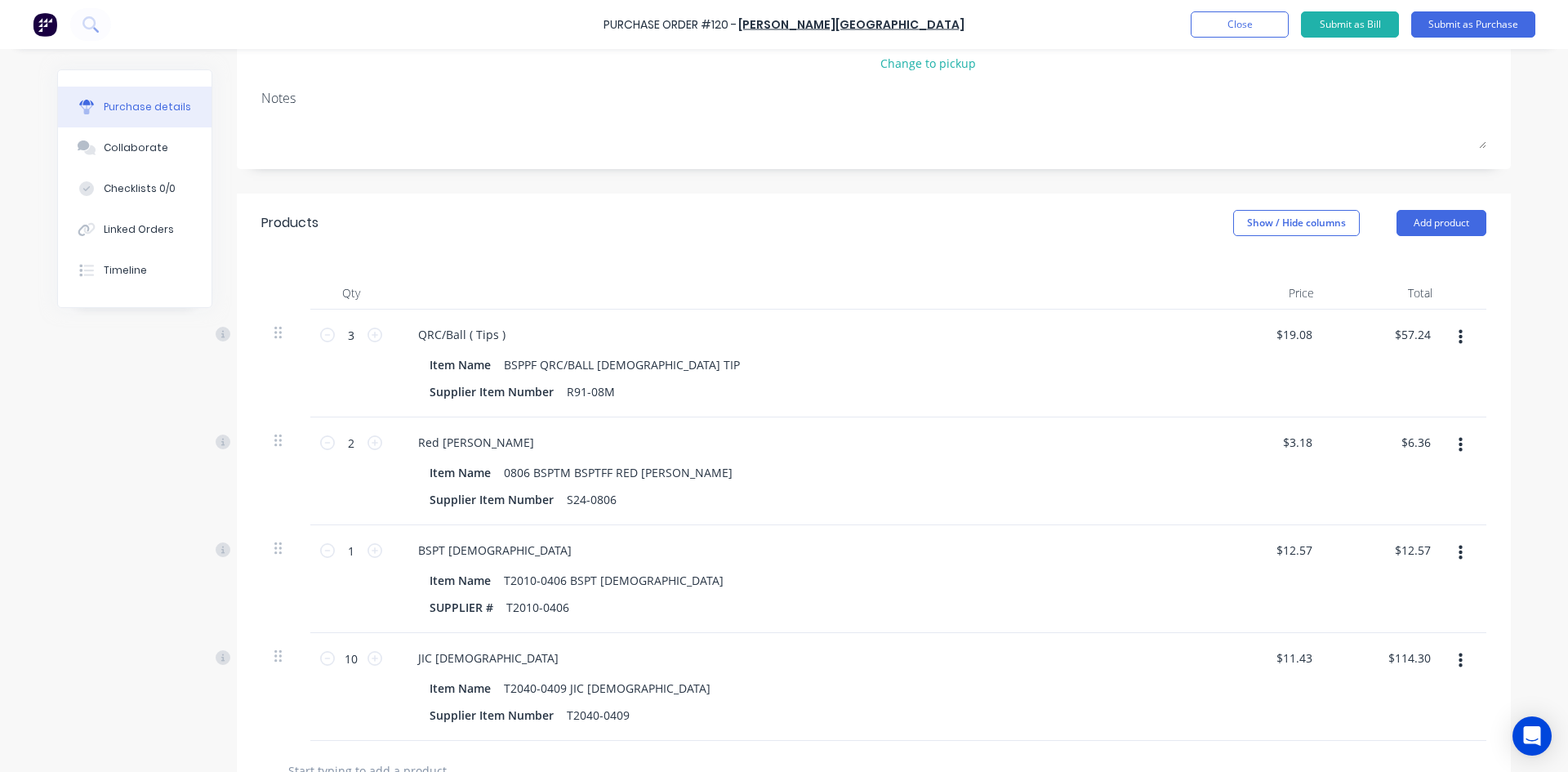
scroll to position [327, 0]
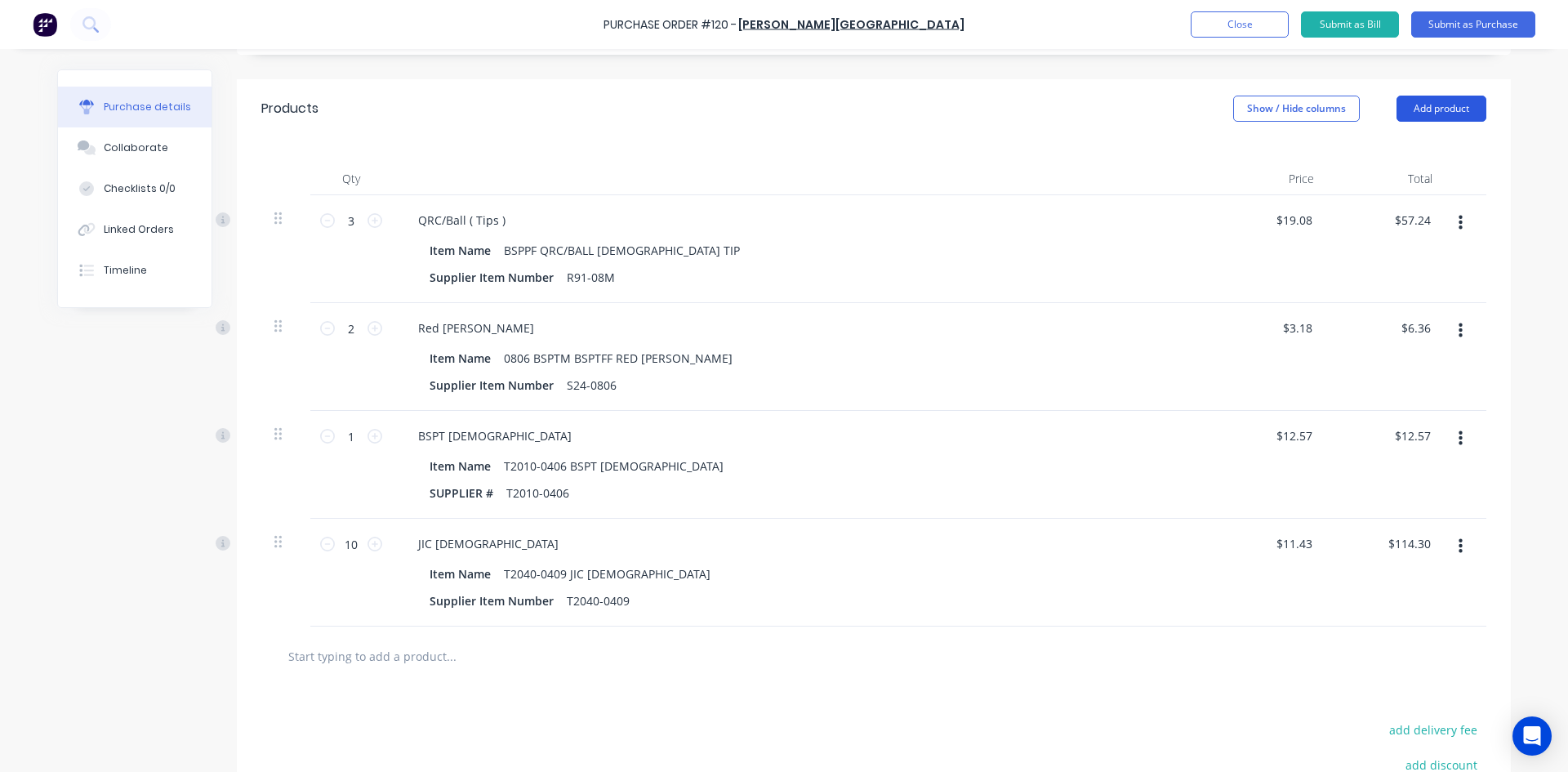
click at [1415, 101] on button "Add product" at bounding box center [1441, 109] width 89 height 26
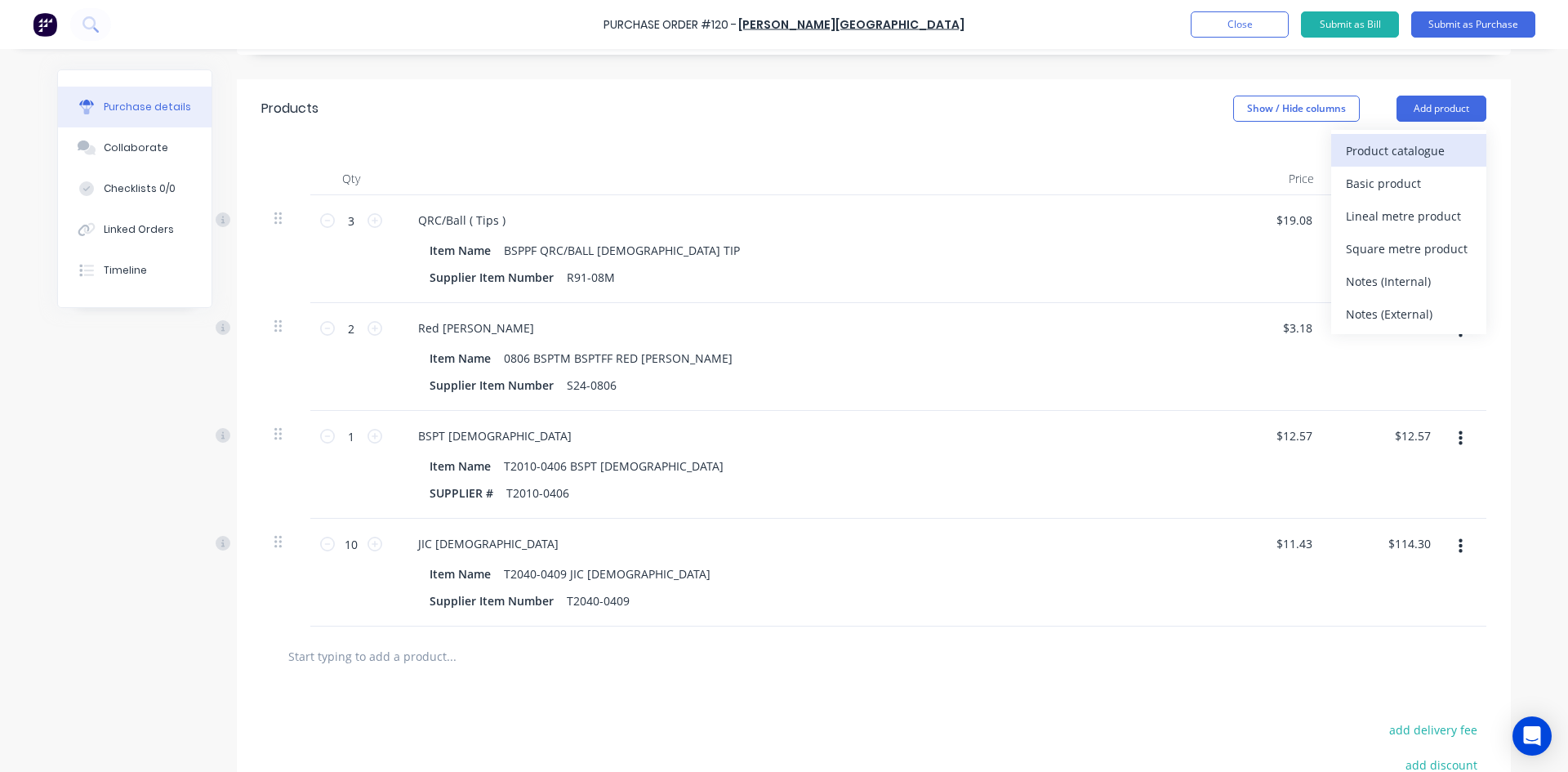
click at [1387, 147] on div "Product catalogue" at bounding box center [1409, 151] width 126 height 24
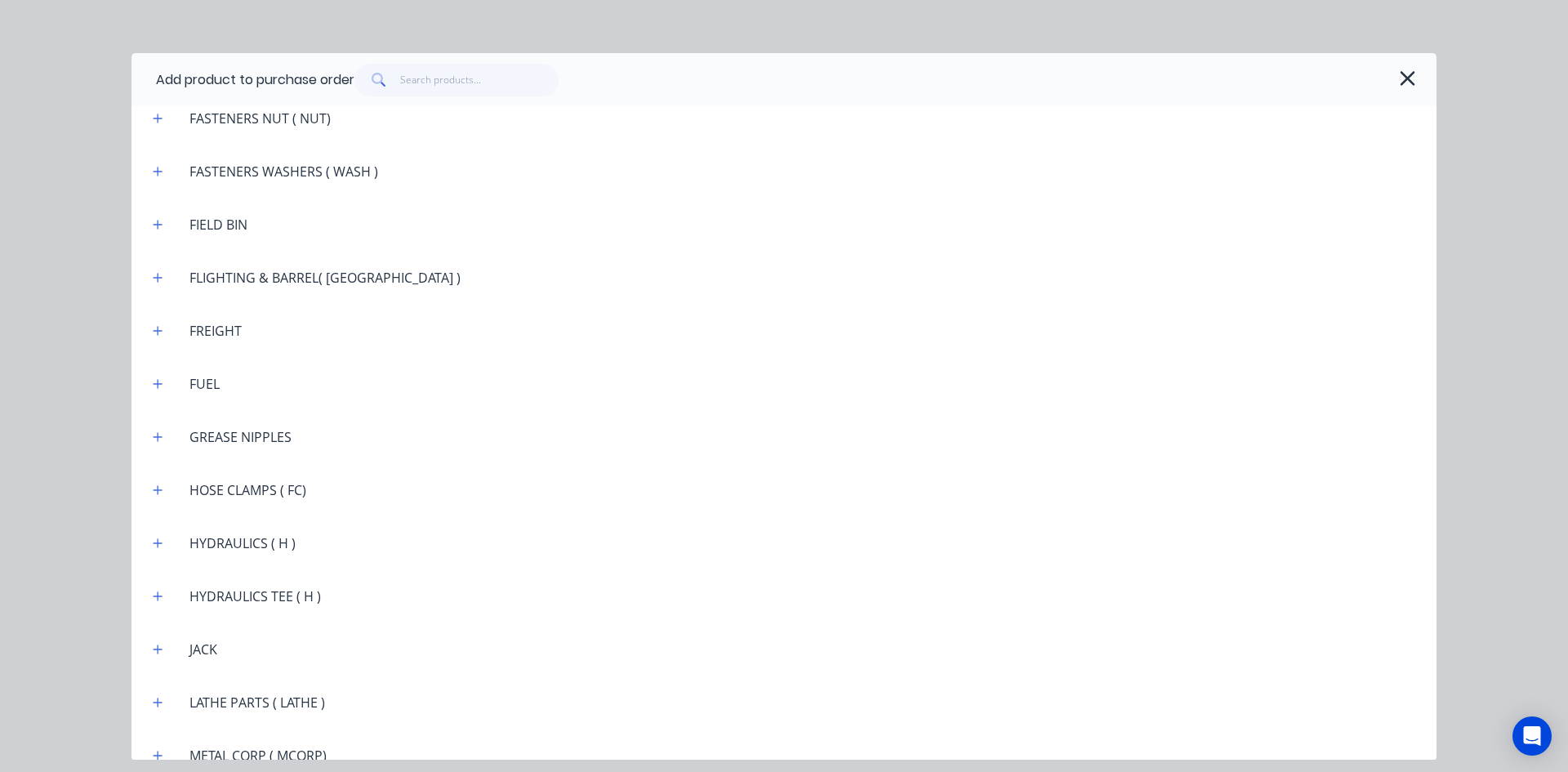
scroll to position [1716, 0]
click at [163, 540] on button "button" at bounding box center [158, 541] width 20 height 20
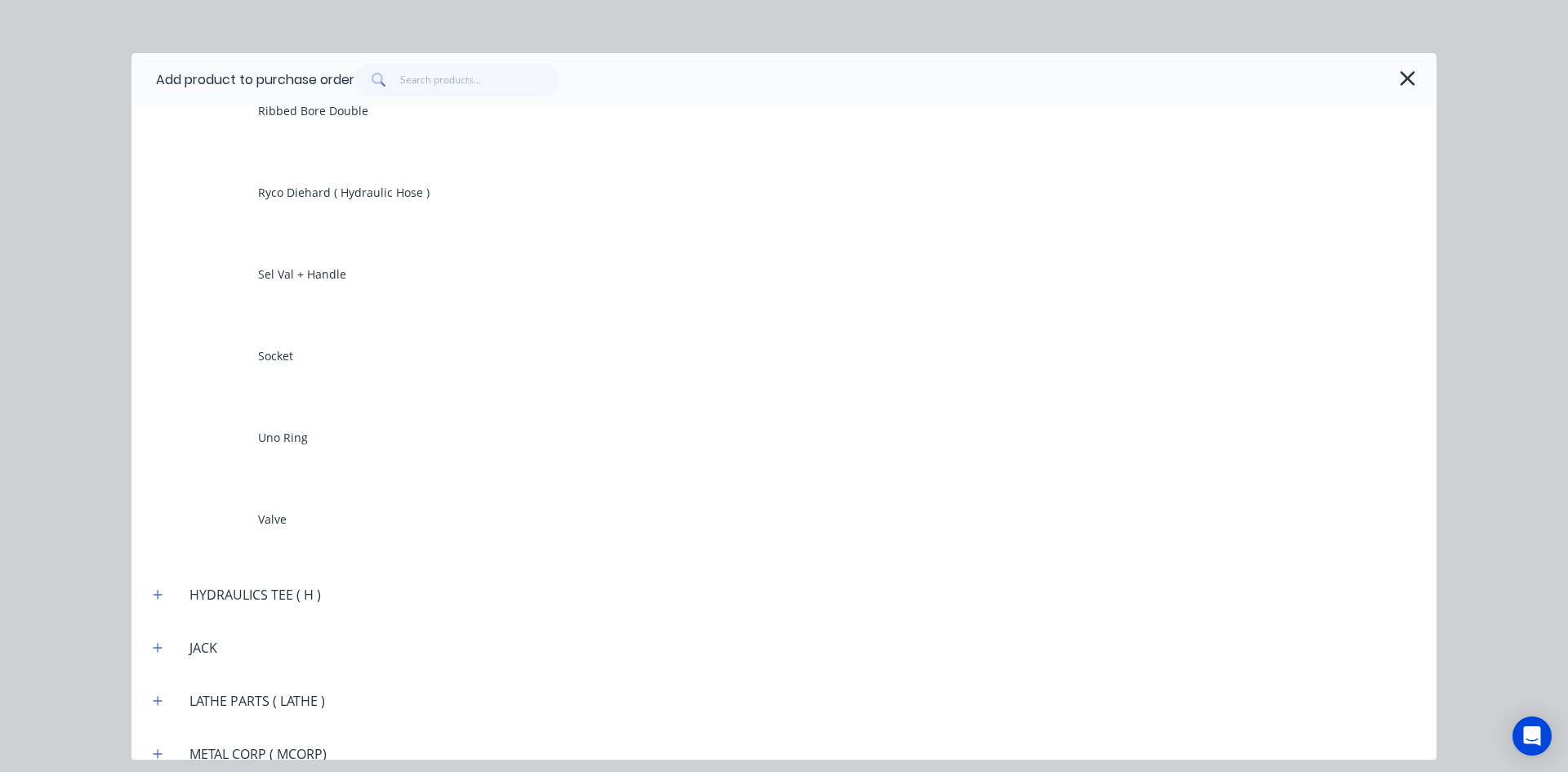
scroll to position [4902, 0]
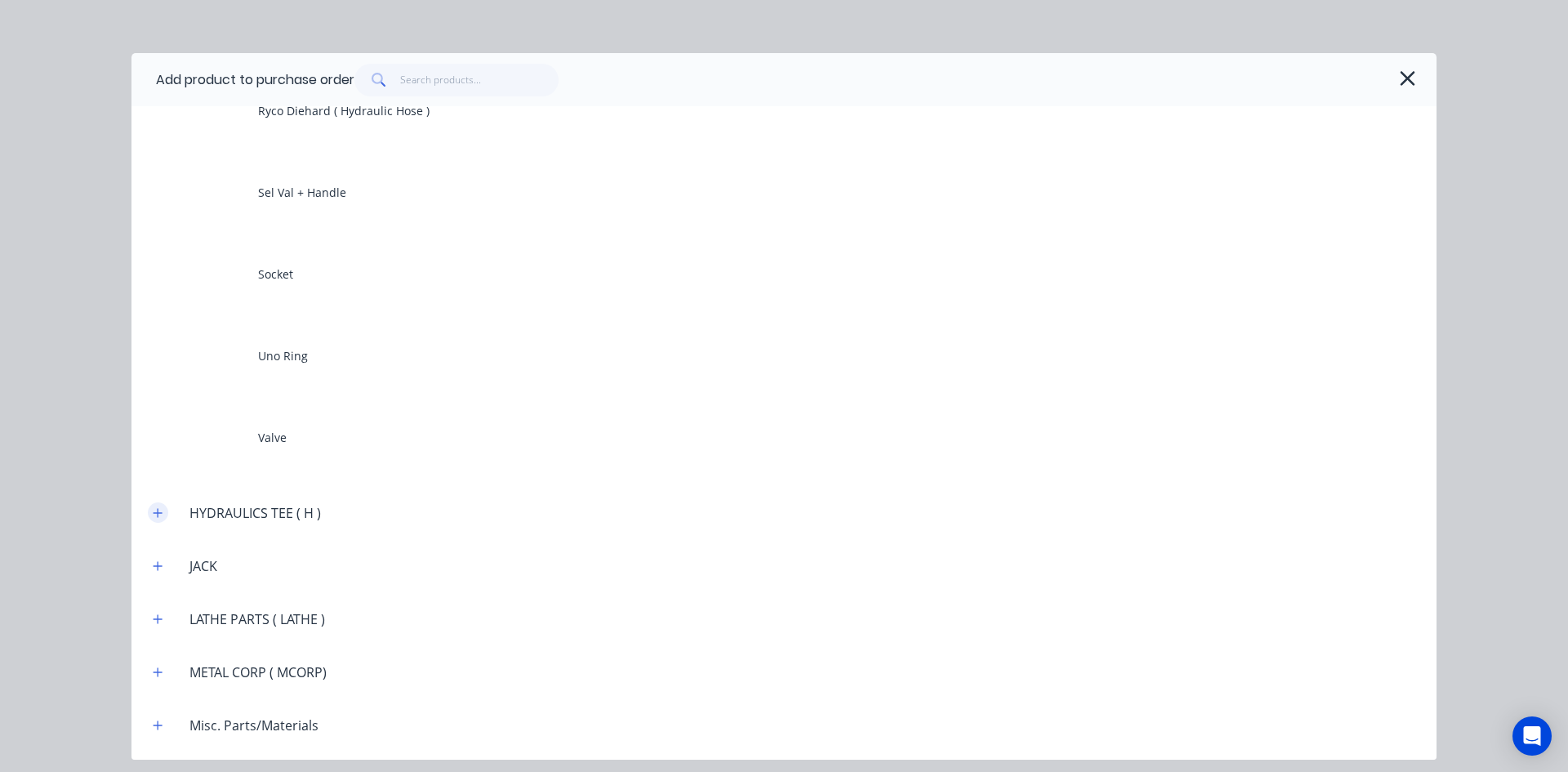
click at [165, 515] on button "button" at bounding box center [158, 513] width 20 height 20
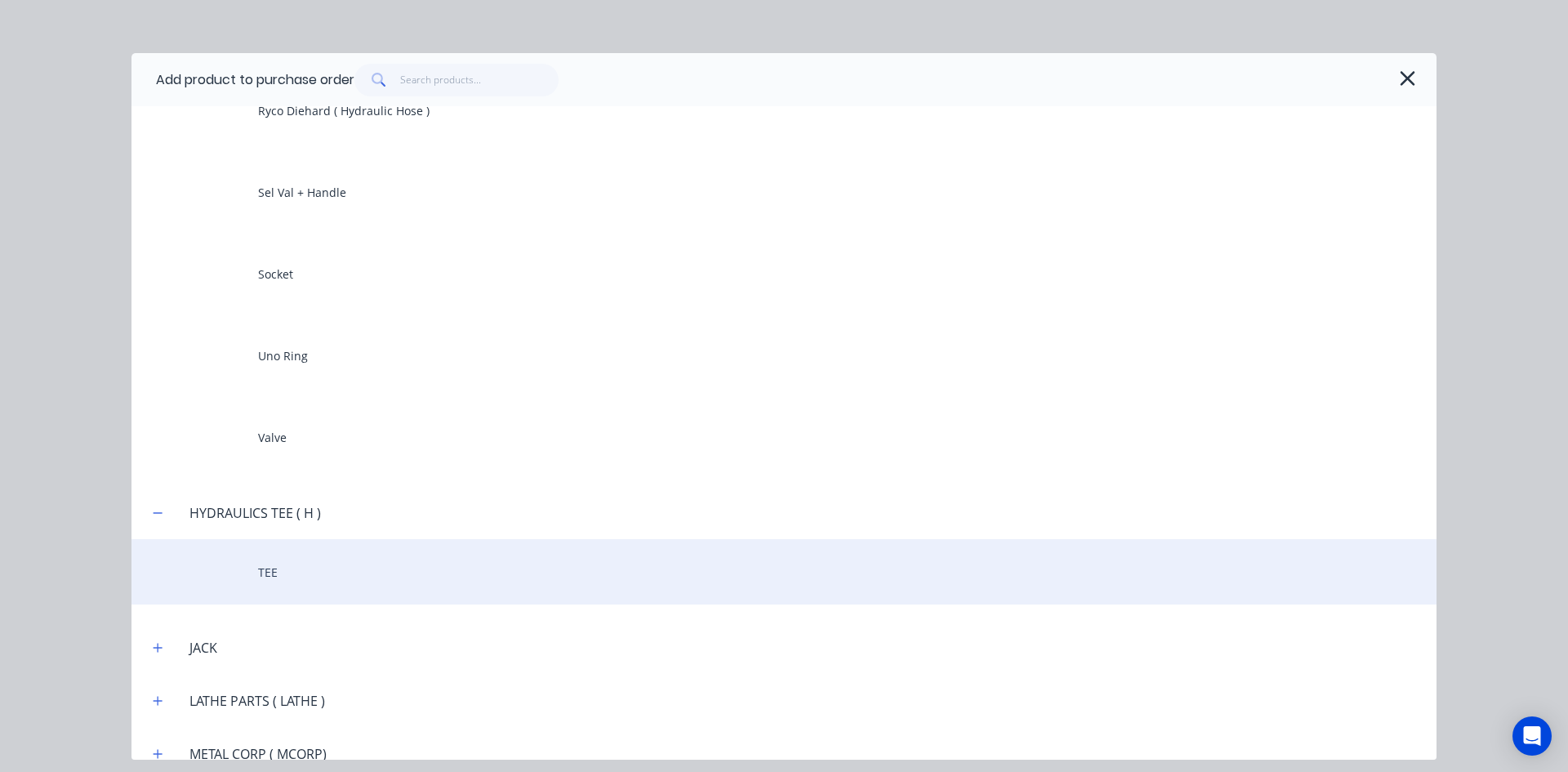
click at [248, 570] on div "TEE" at bounding box center [784, 572] width 1305 height 66
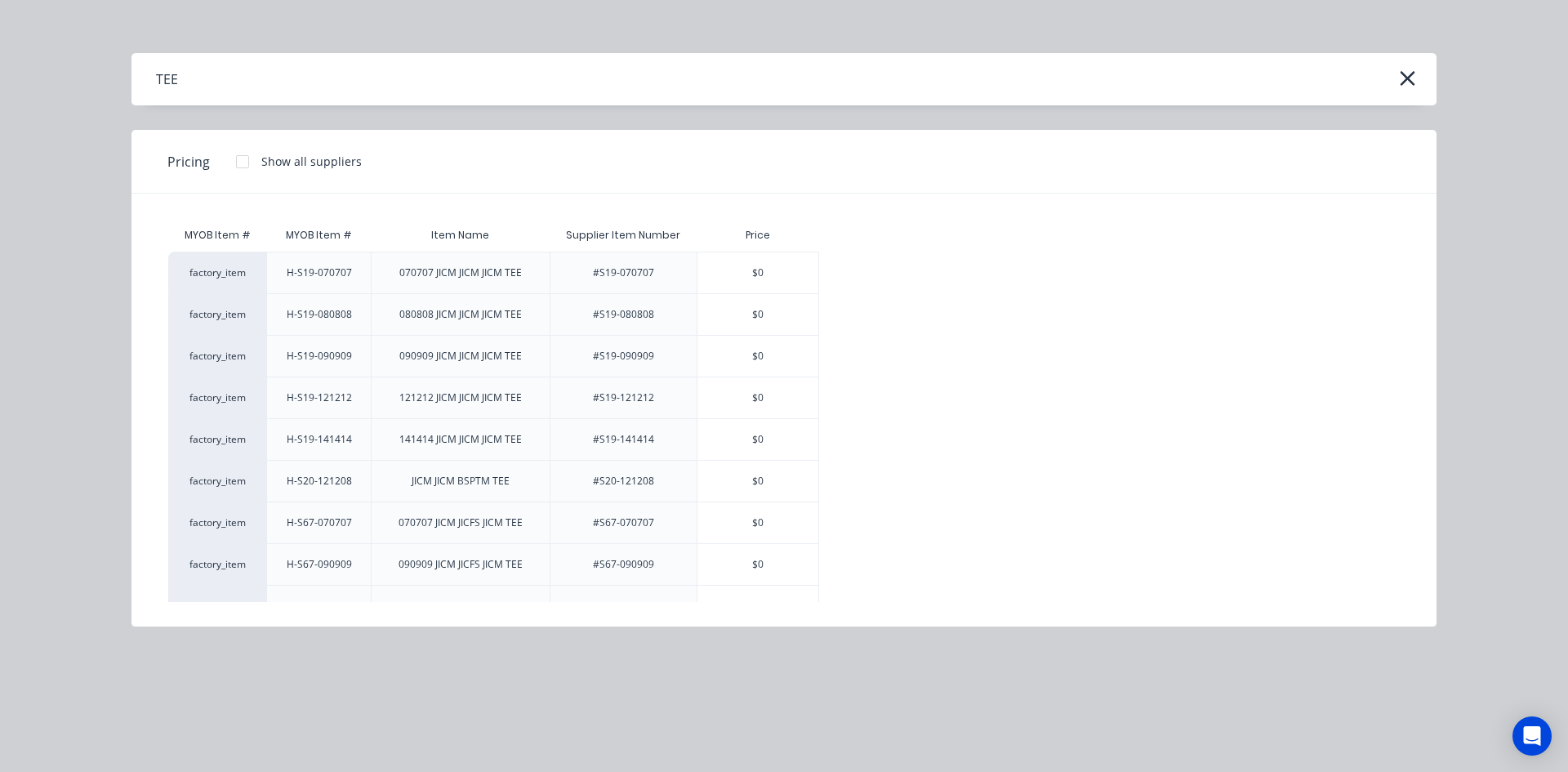
scroll to position [0, 0]
click at [742, 356] on div "$0" at bounding box center [758, 359] width 121 height 41
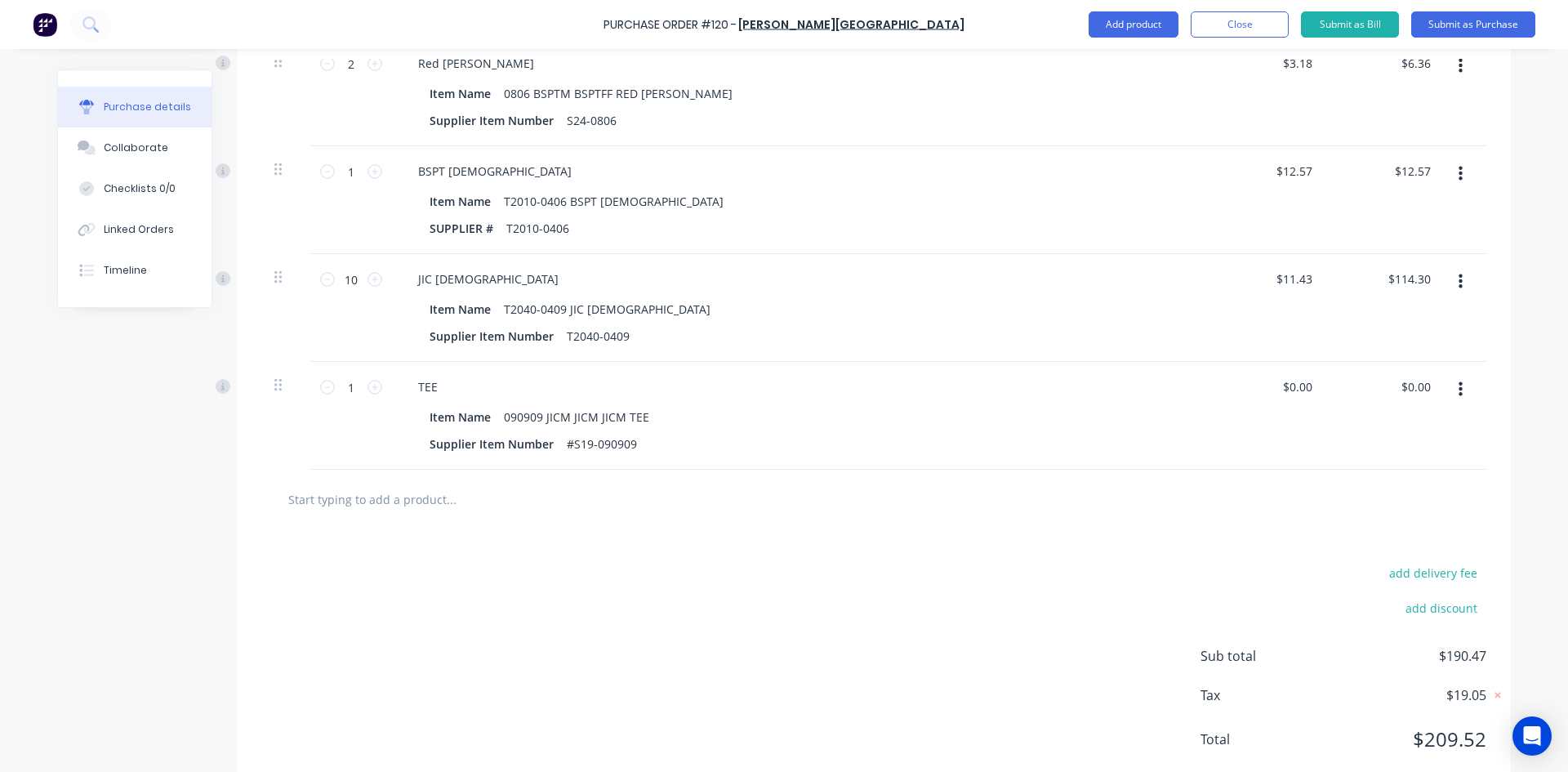
scroll to position [634, 0]
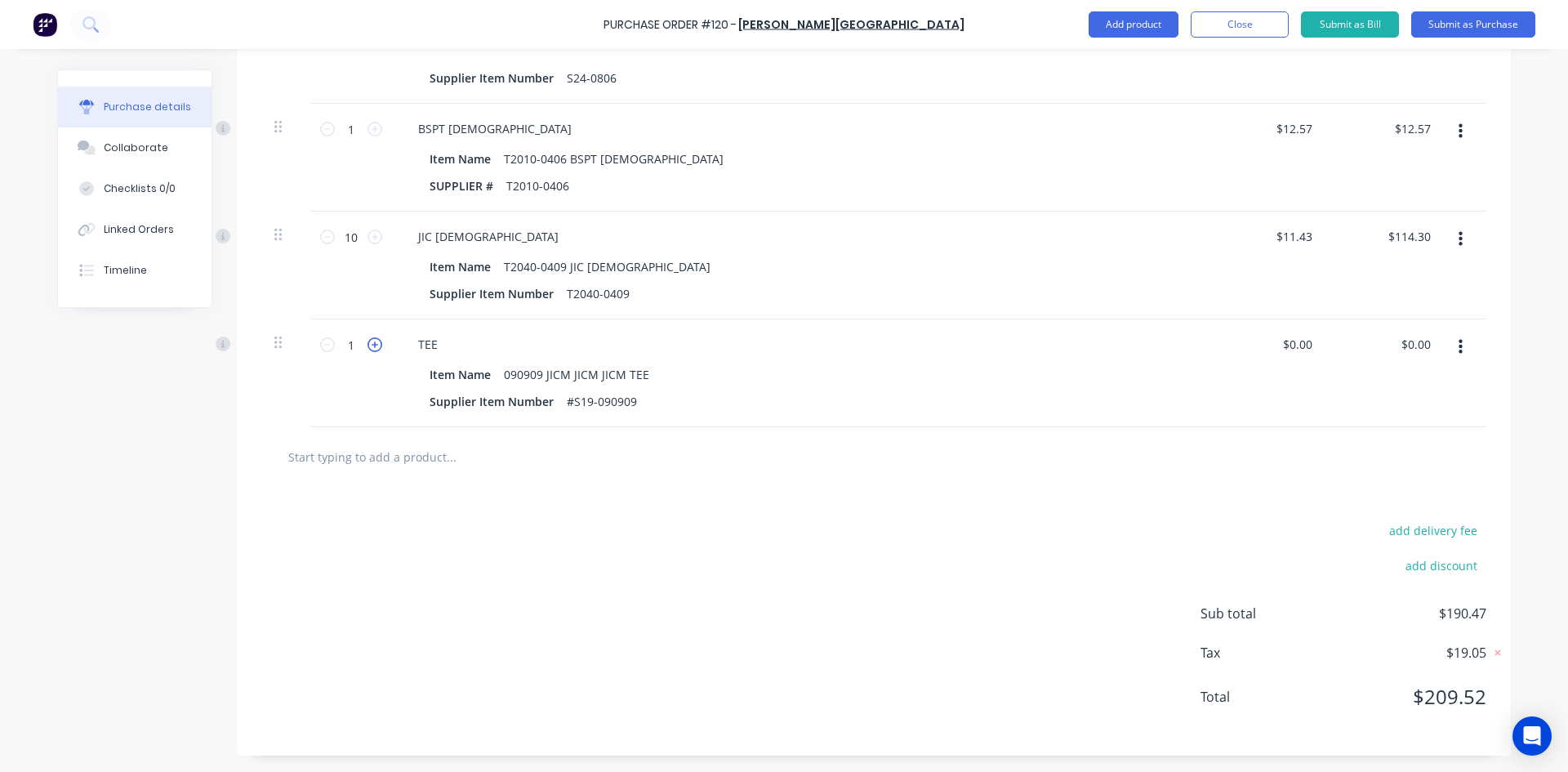
click at [371, 344] on icon at bounding box center [374, 344] width 15 height 15
type input "2"
click at [1420, 344] on input "0.00" at bounding box center [1418, 344] width 31 height 24
type input "23.16"
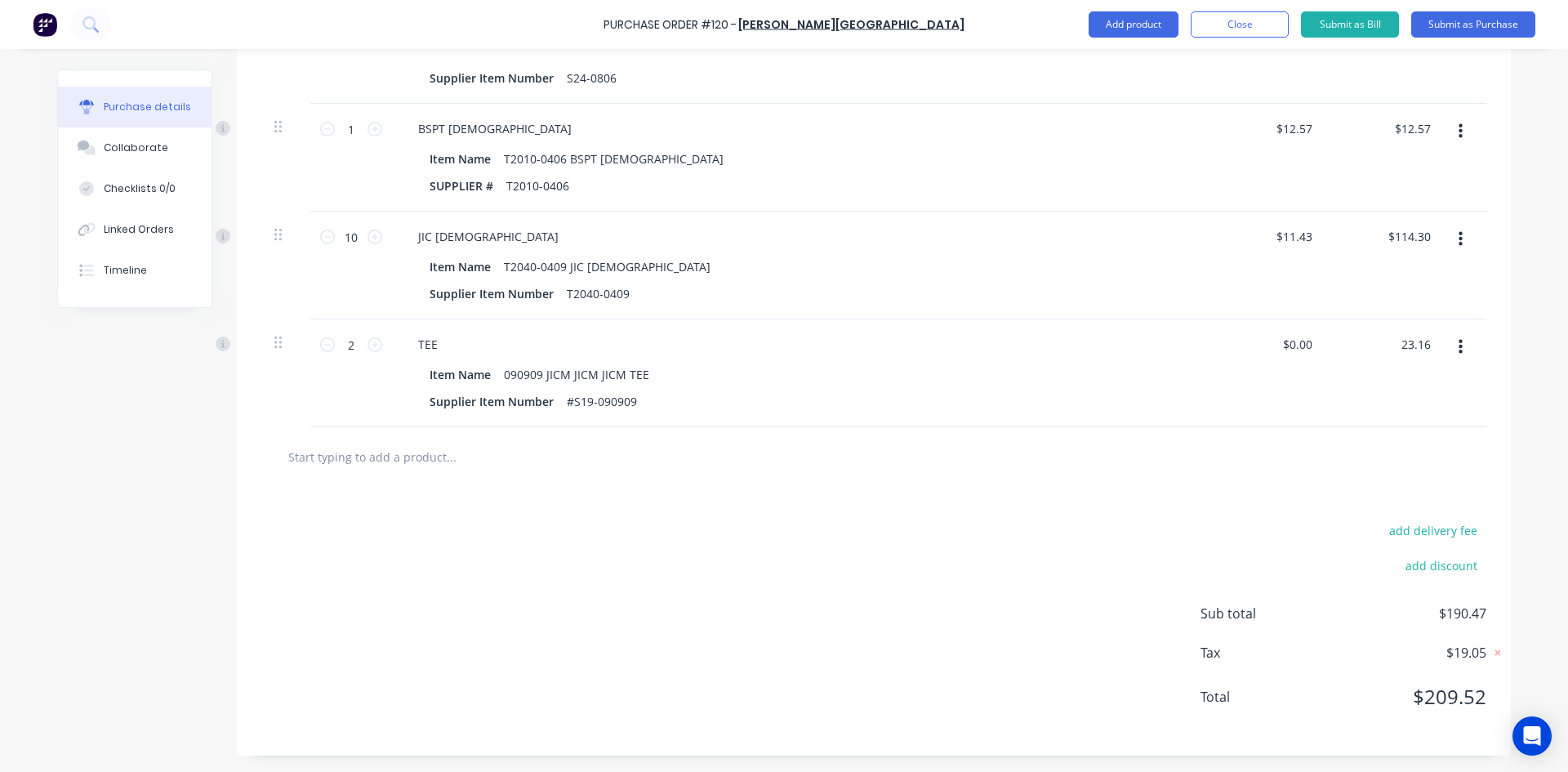
type input "$11.58"
type input "$23.16"
click at [1414, 401] on div "$23.16 $23.16" at bounding box center [1386, 374] width 119 height 108
click at [1148, 27] on button "Add product" at bounding box center [1133, 25] width 89 height 26
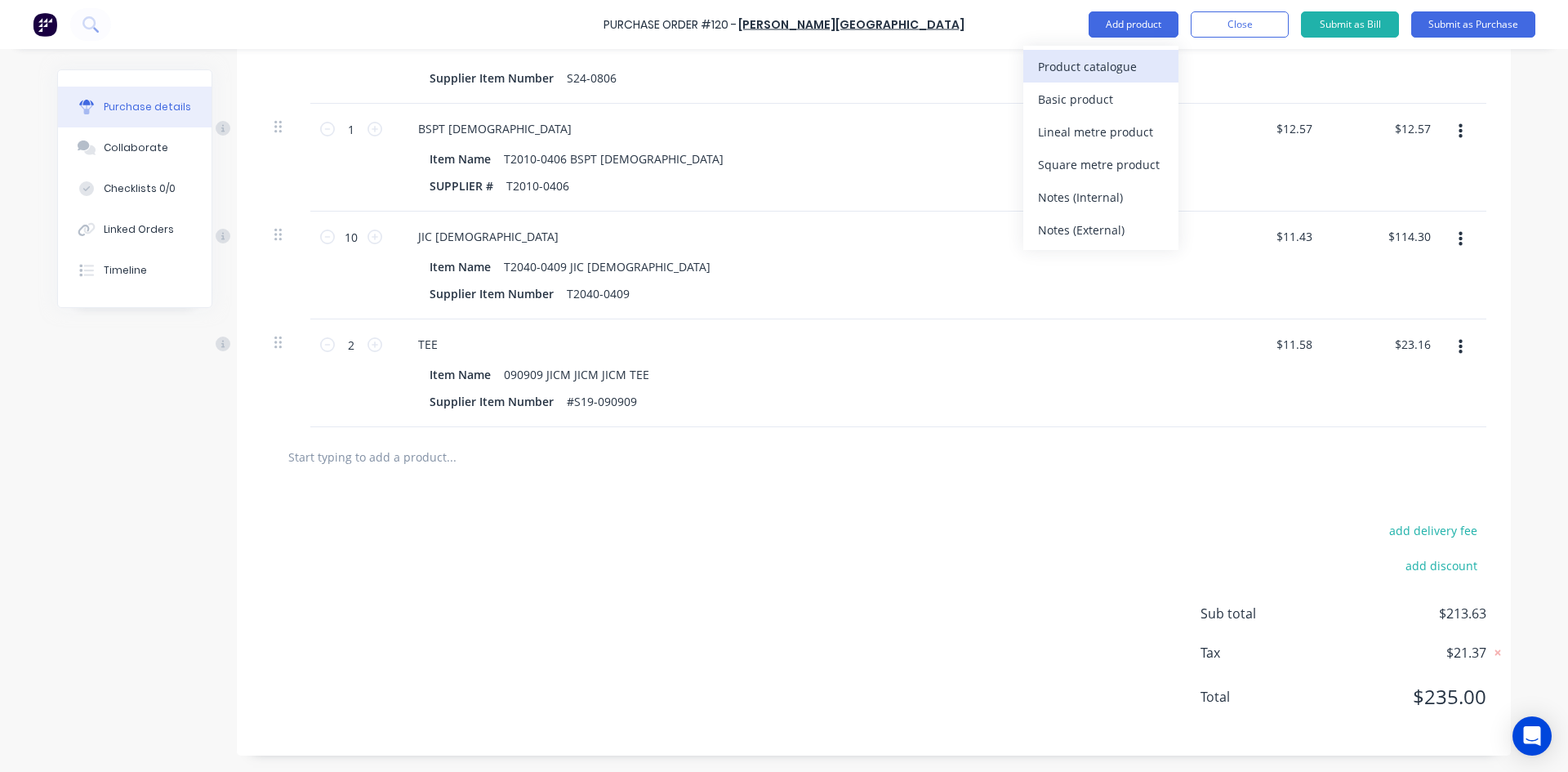
click at [1111, 66] on div "Product catalogue" at bounding box center [1100, 67] width 126 height 24
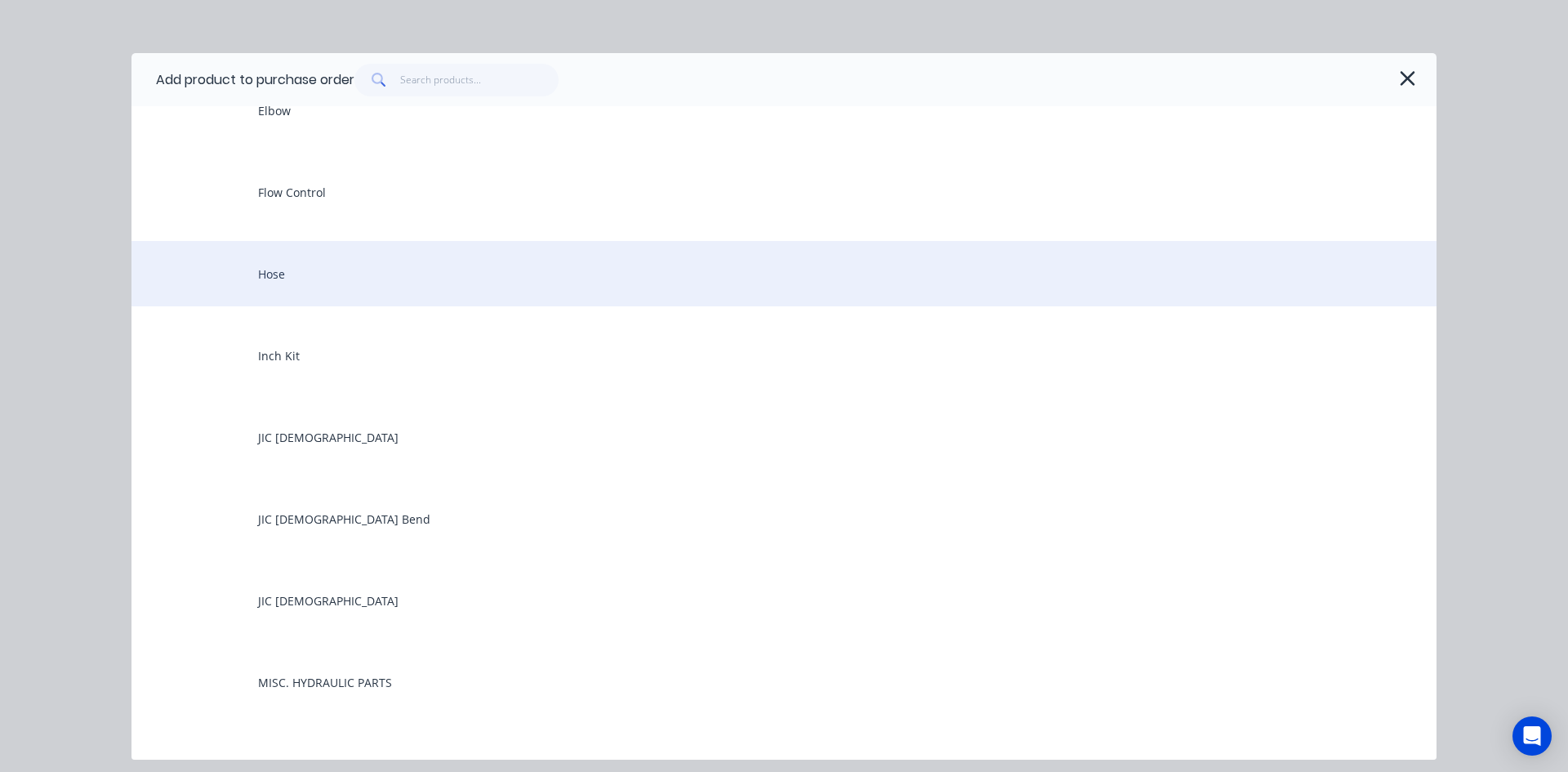
scroll to position [3104, 0]
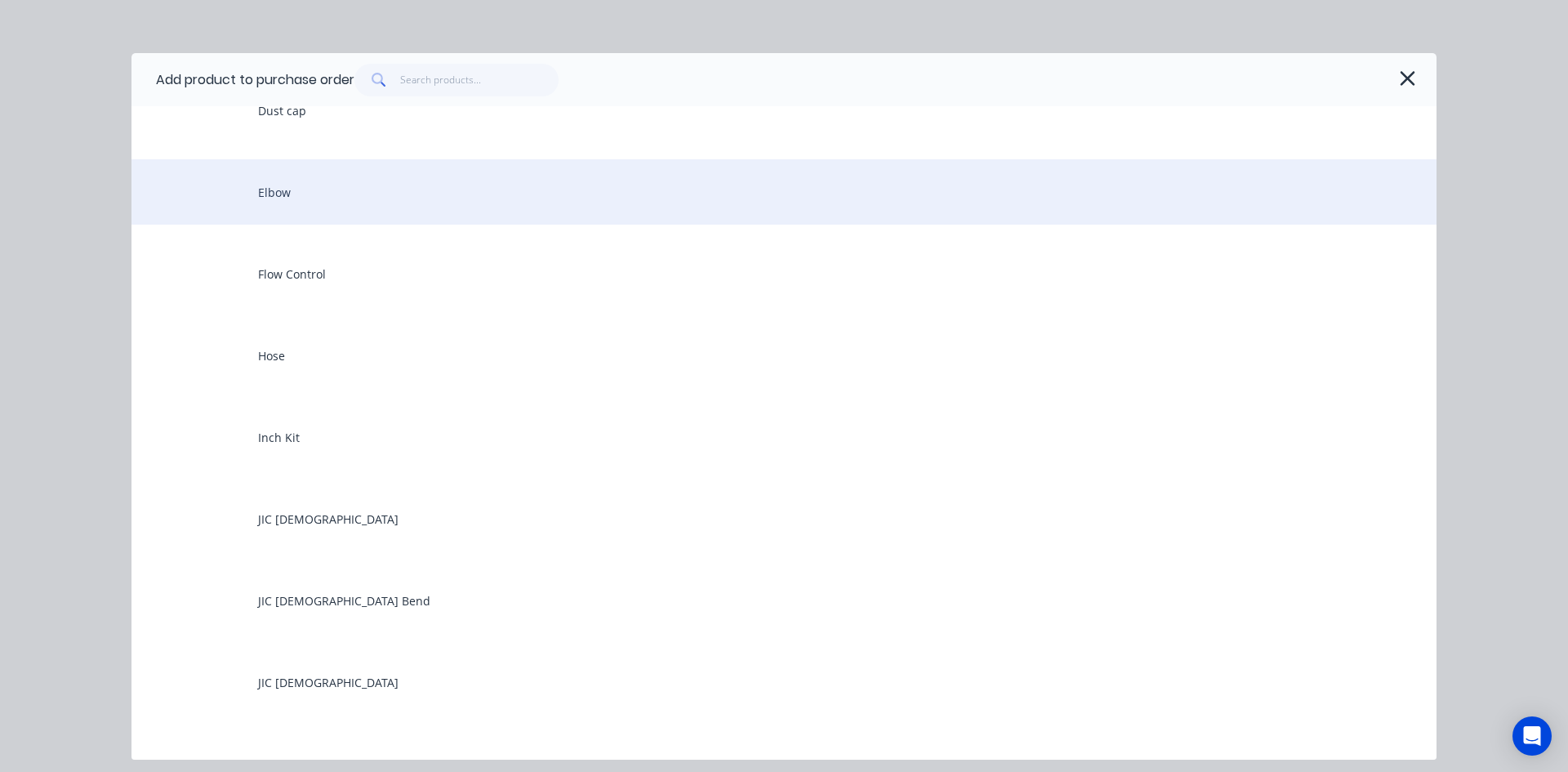
click at [301, 205] on div "Elbow" at bounding box center [784, 192] width 1305 height 66
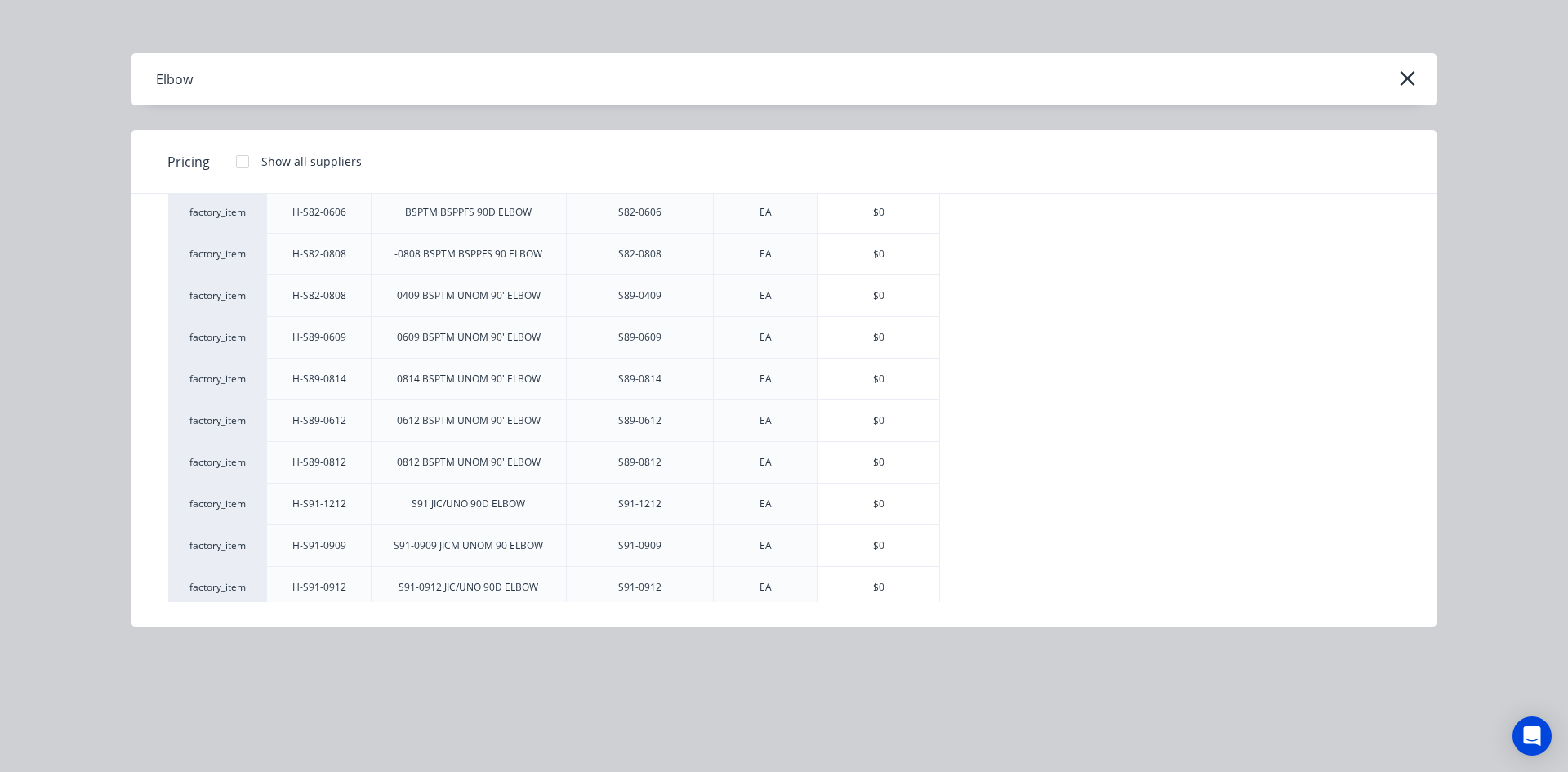
scroll to position [653, 0]
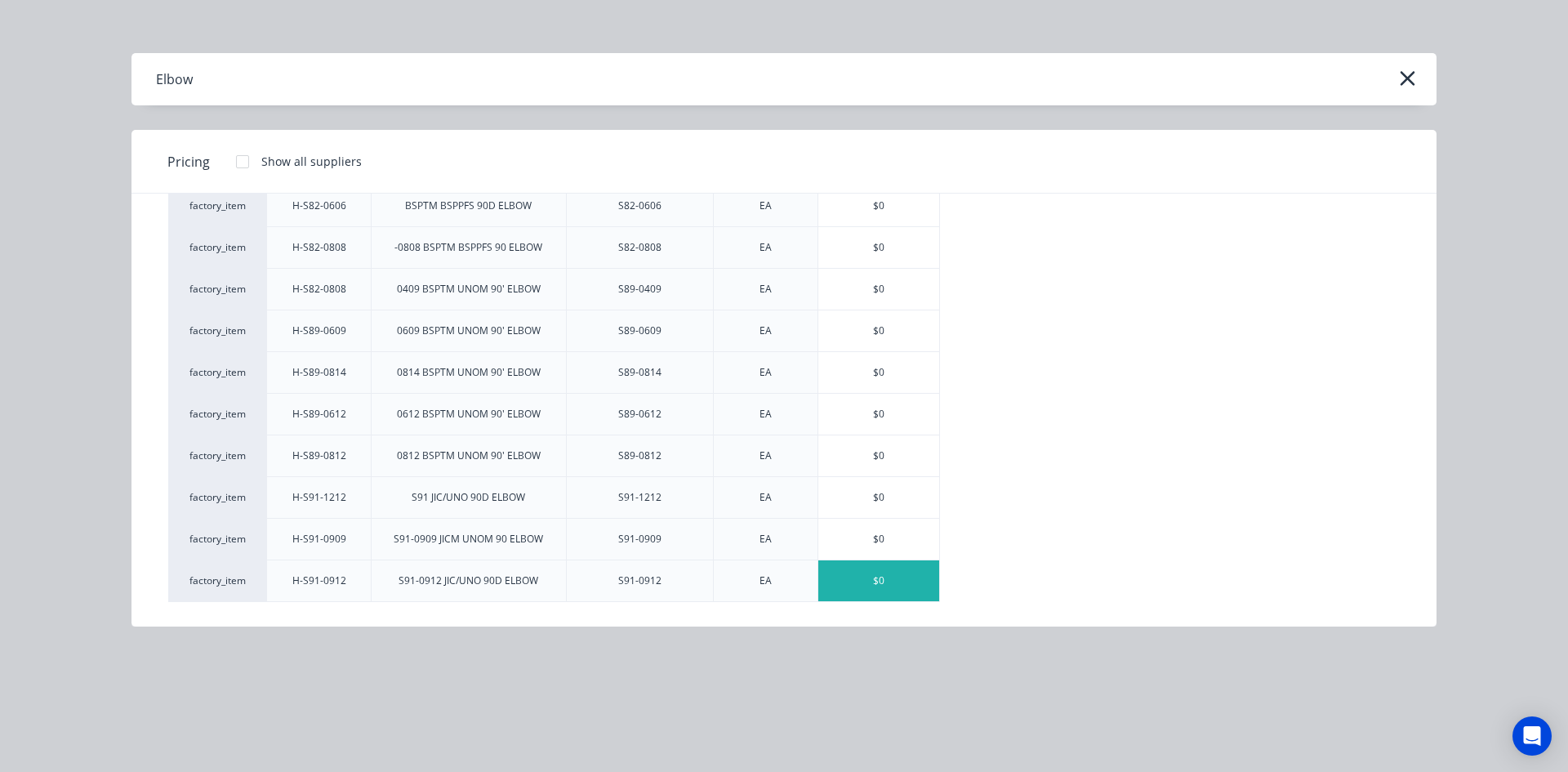
click at [861, 575] on div "$0" at bounding box center [879, 580] width 121 height 41
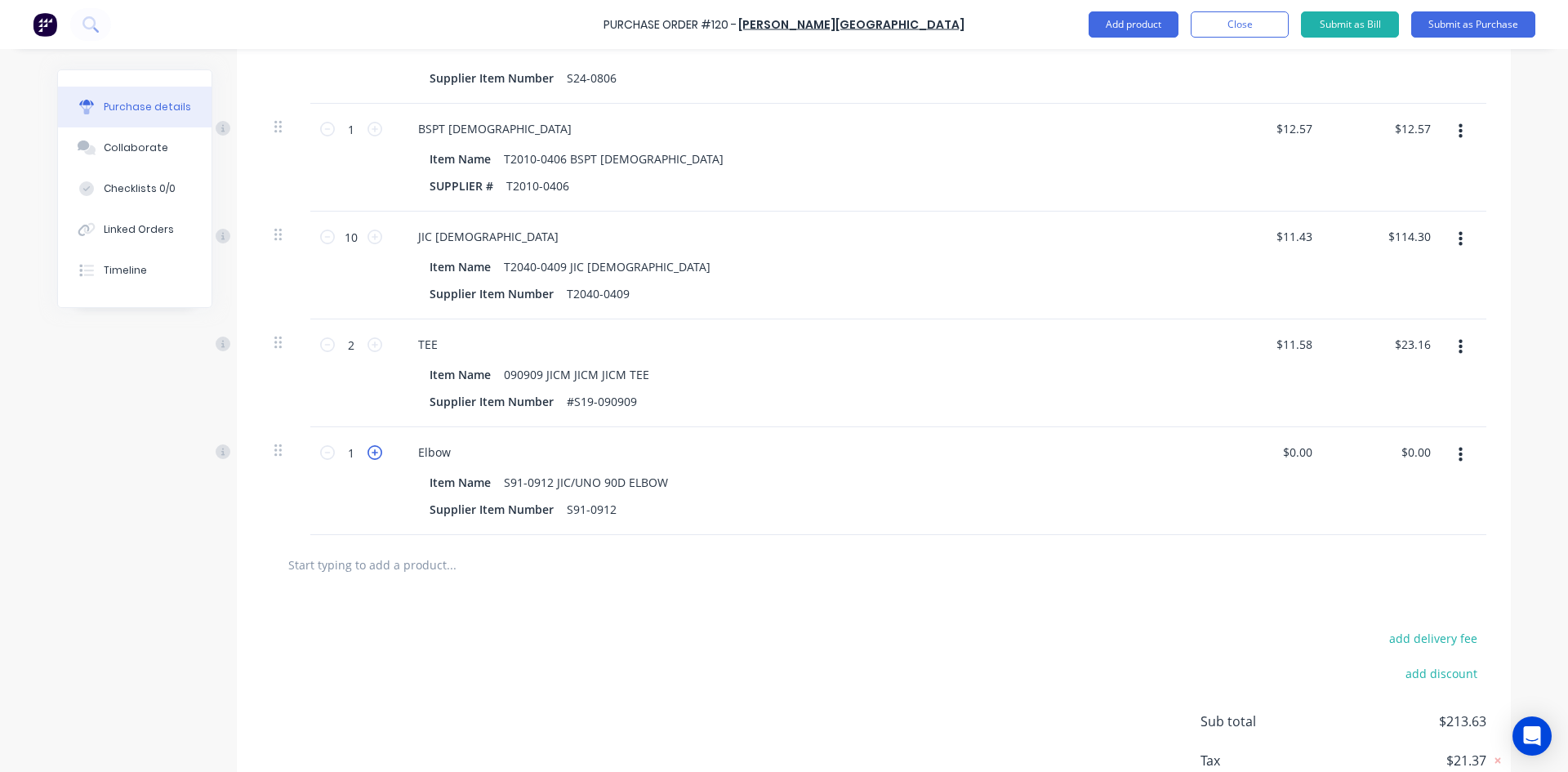
click at [367, 455] on icon at bounding box center [374, 452] width 15 height 15
type input "4"
click at [1264, 25] on button "Close" at bounding box center [1239, 25] width 98 height 26
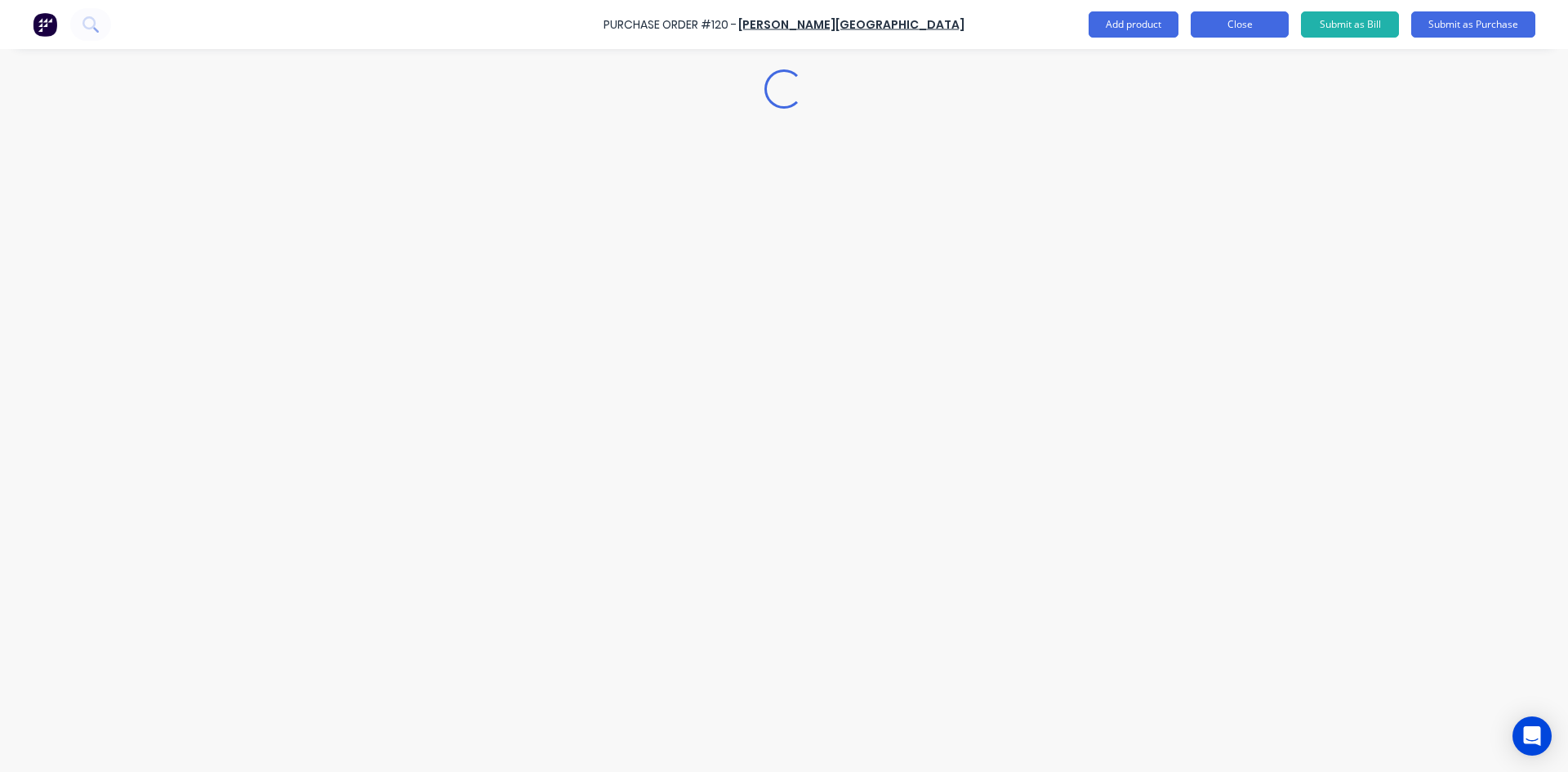
scroll to position [0, 0]
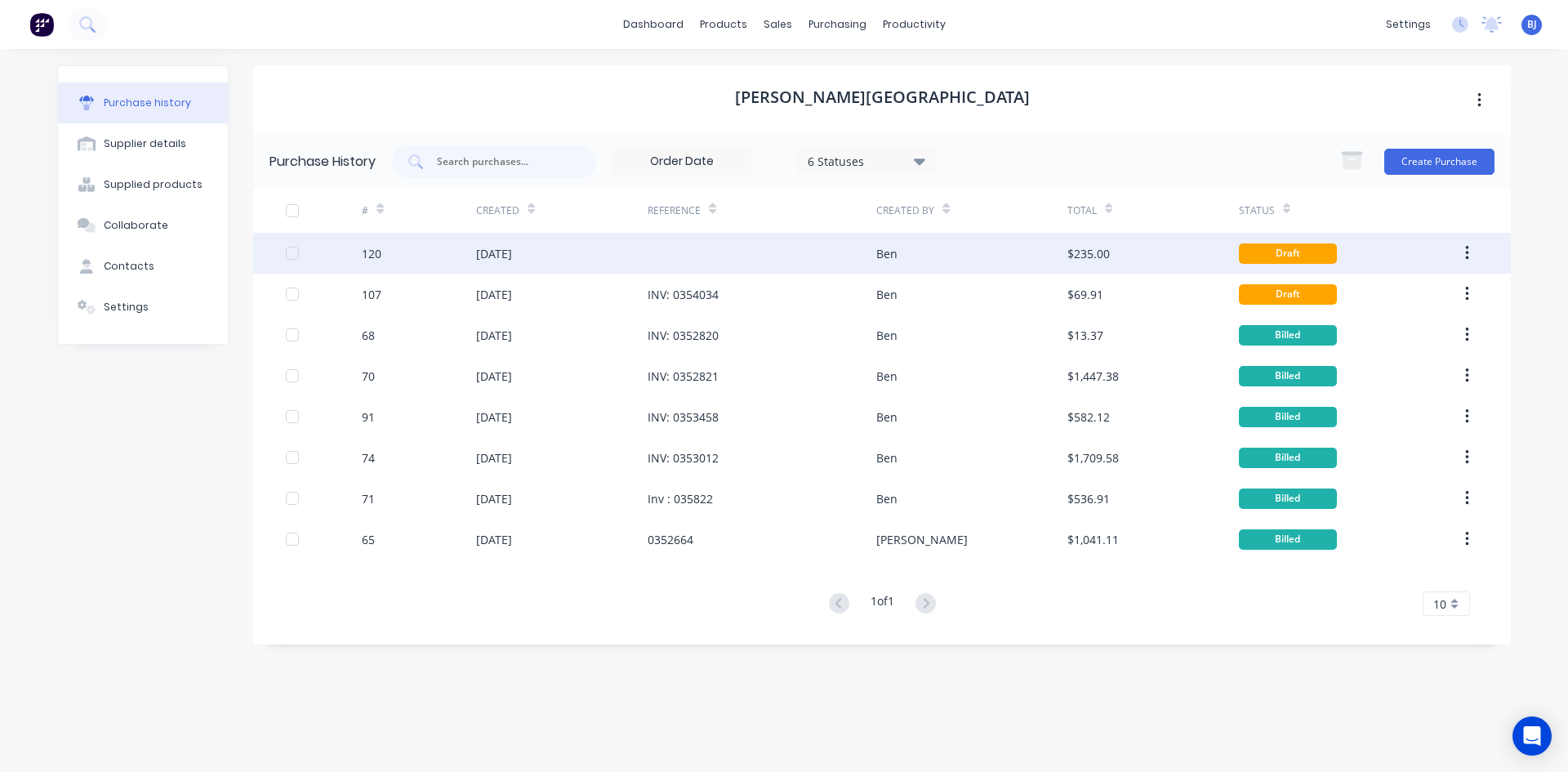
click at [882, 259] on div "Ben" at bounding box center [886, 253] width 21 height 17
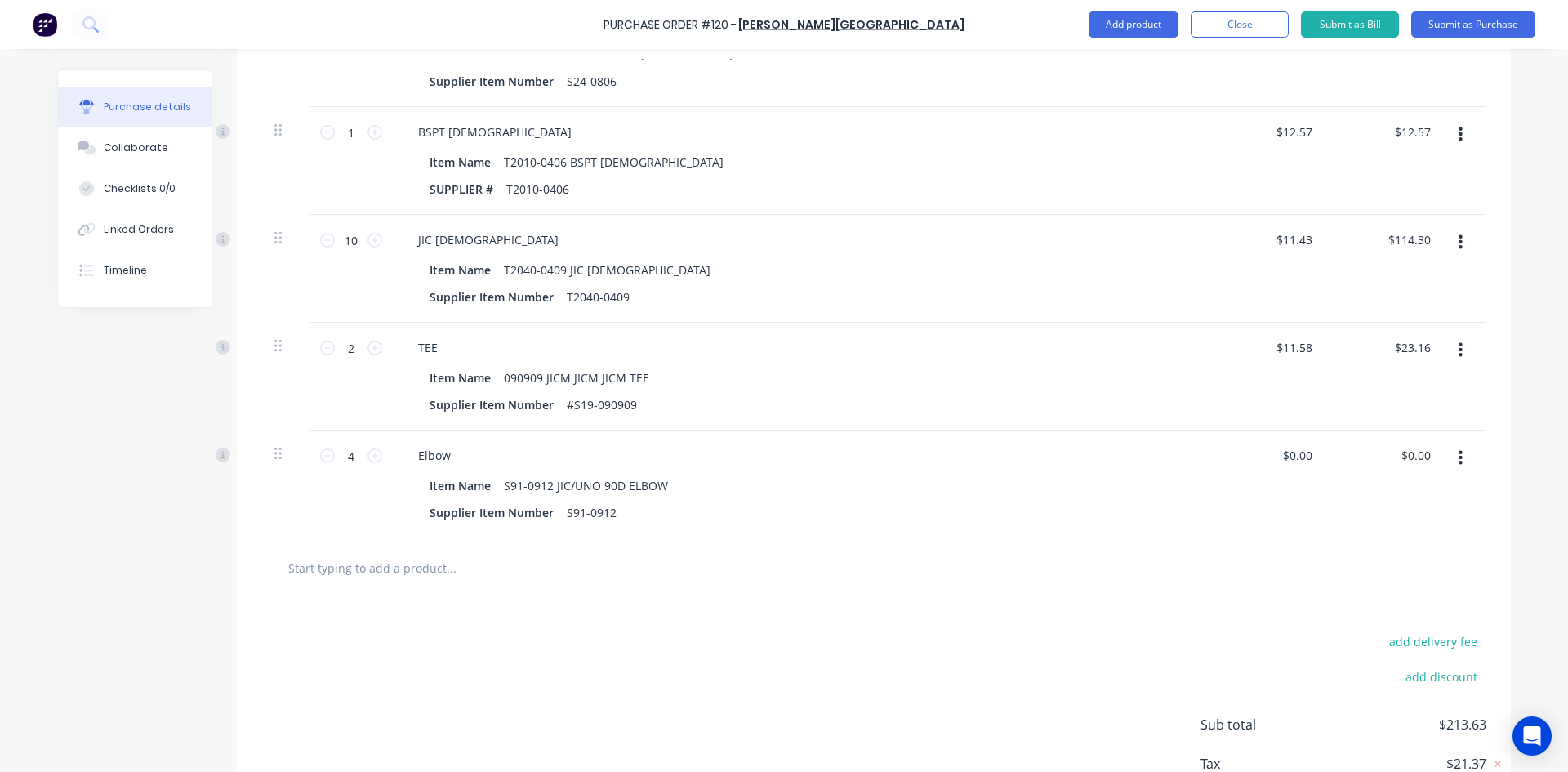
scroll to position [653, 0]
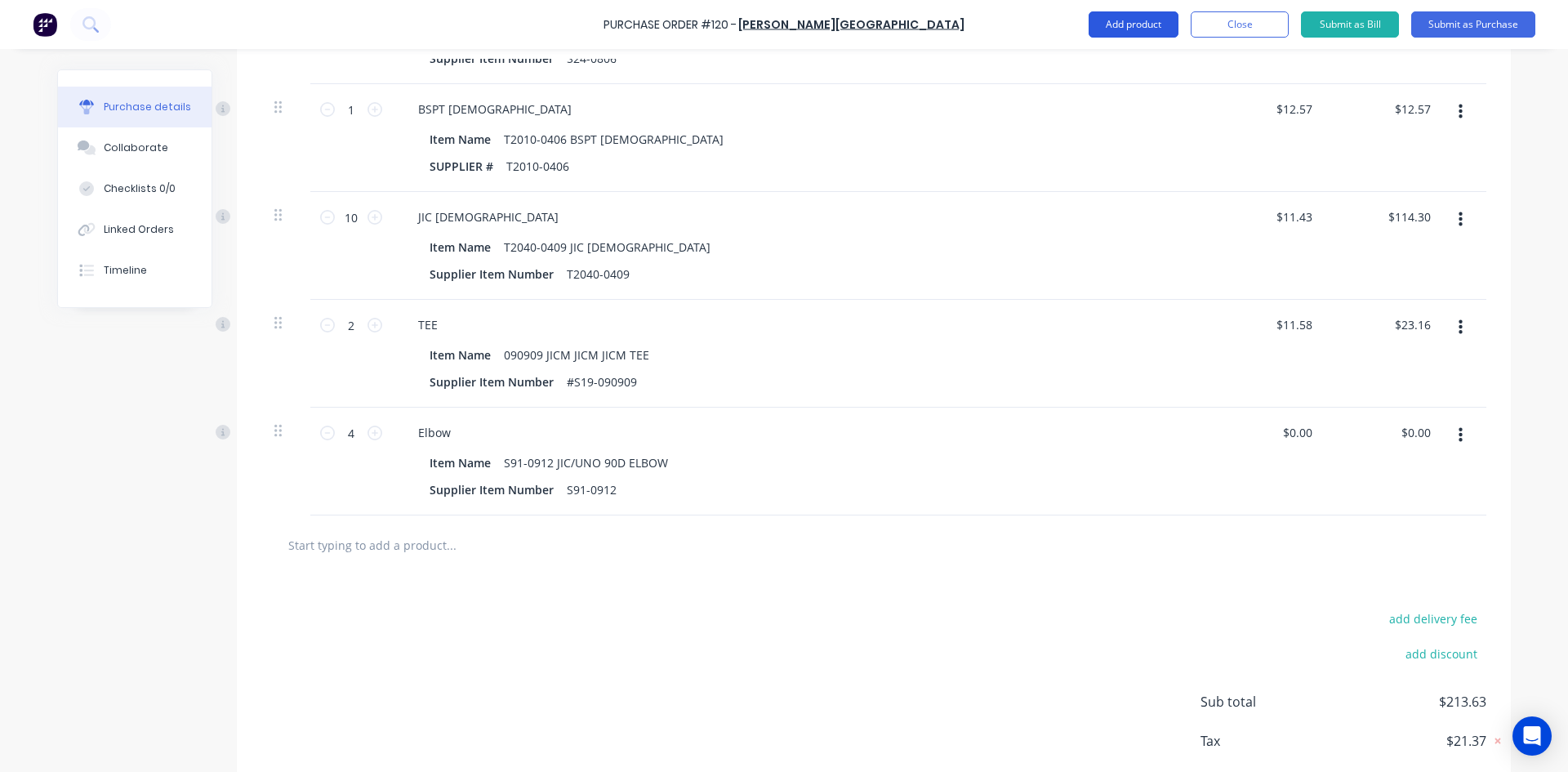
click at [1113, 21] on button "Add product" at bounding box center [1133, 25] width 89 height 26
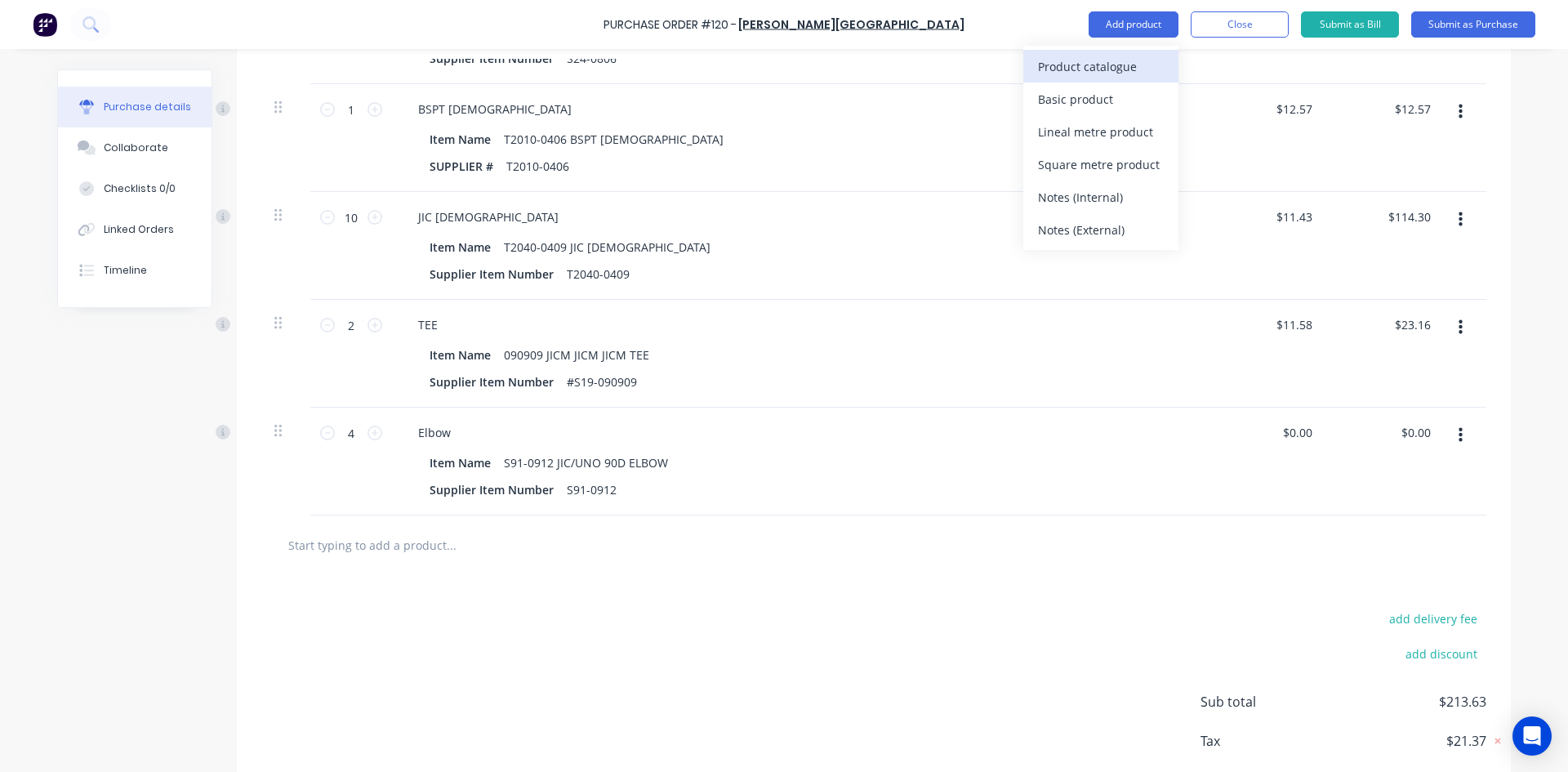
click at [1084, 62] on div "Product catalogue" at bounding box center [1100, 67] width 126 height 24
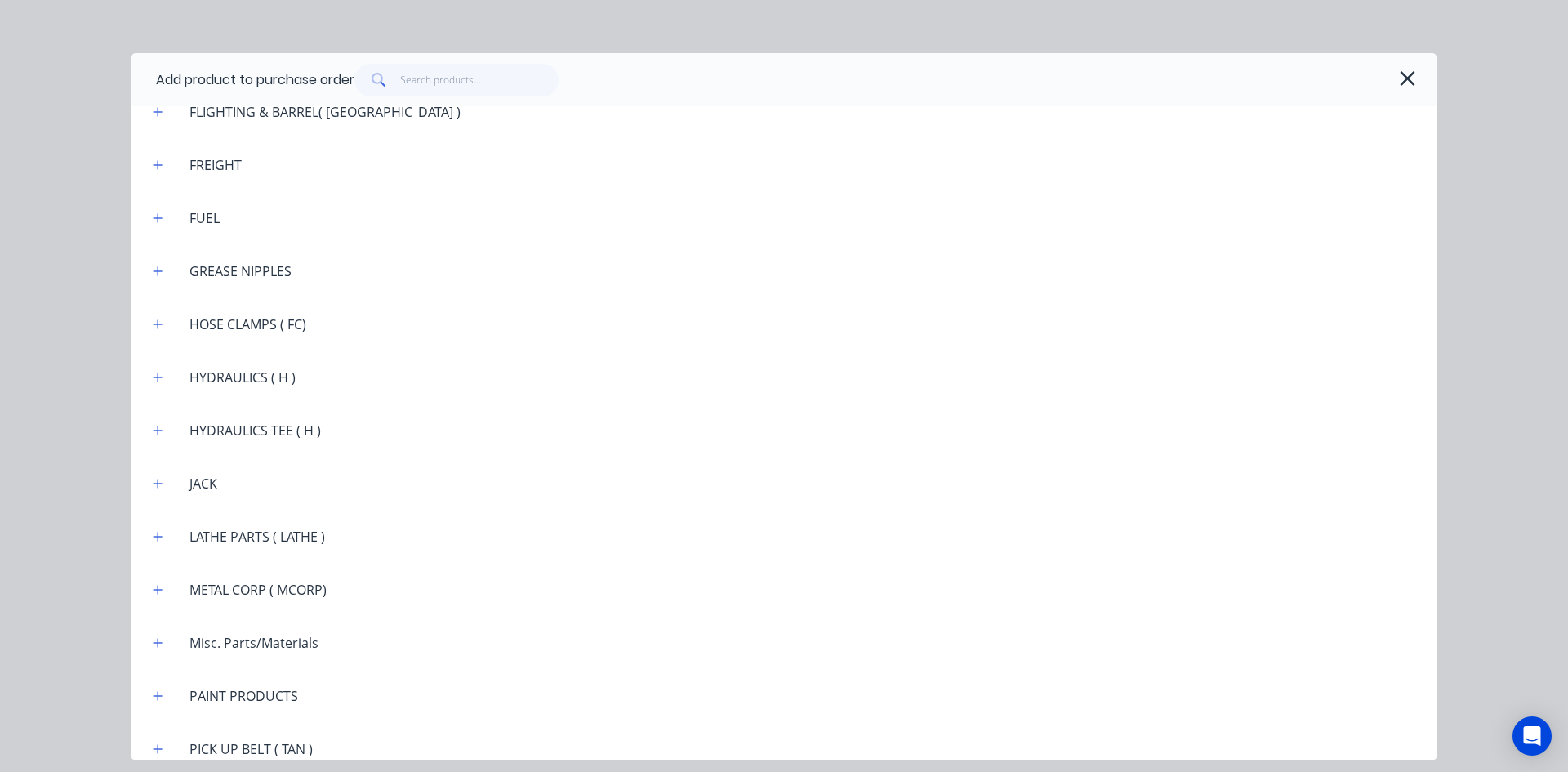
scroll to position [1878, 0]
click at [158, 376] on icon "button" at bounding box center [158, 378] width 9 height 9
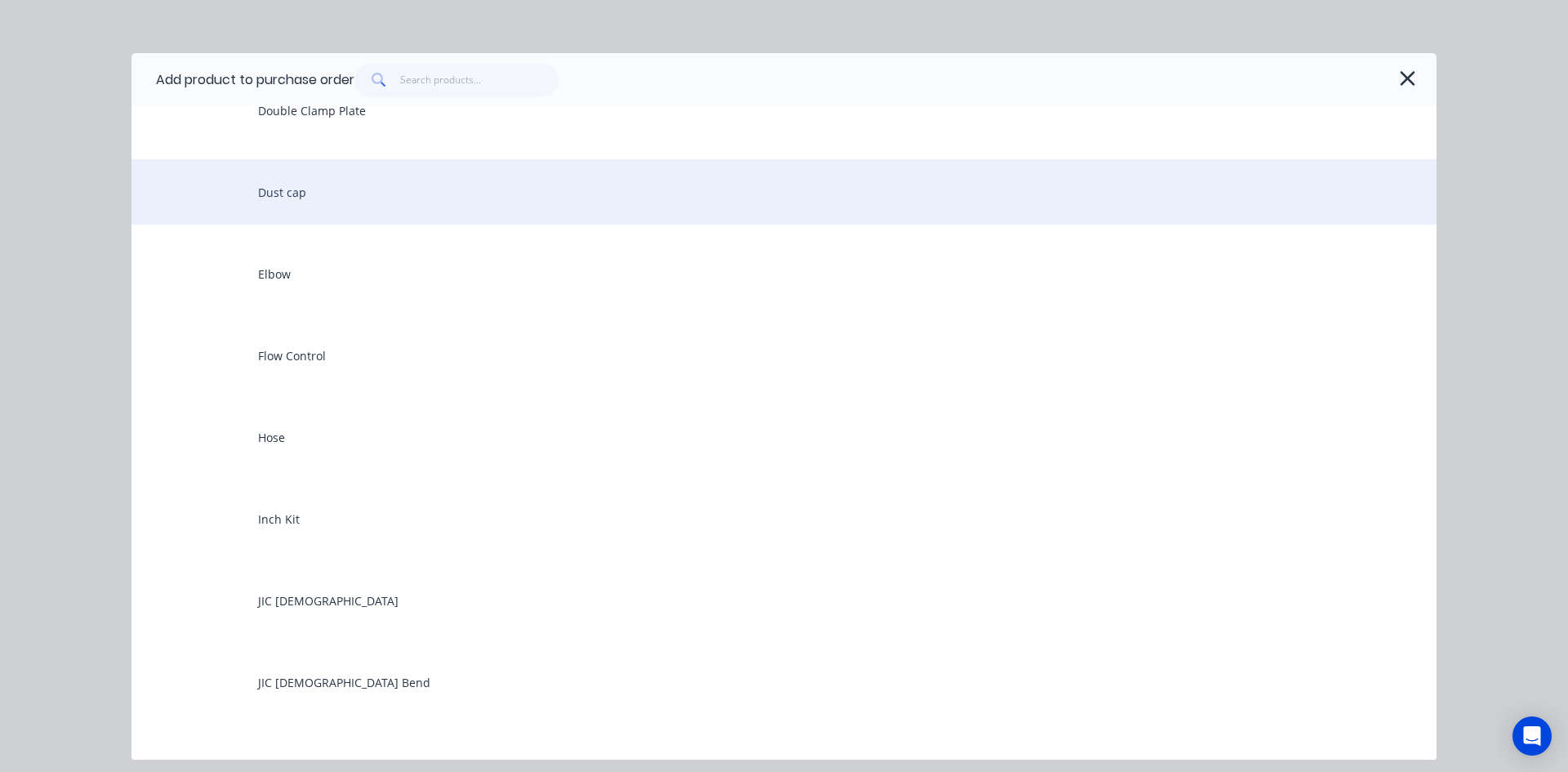
scroll to position [3104, 0]
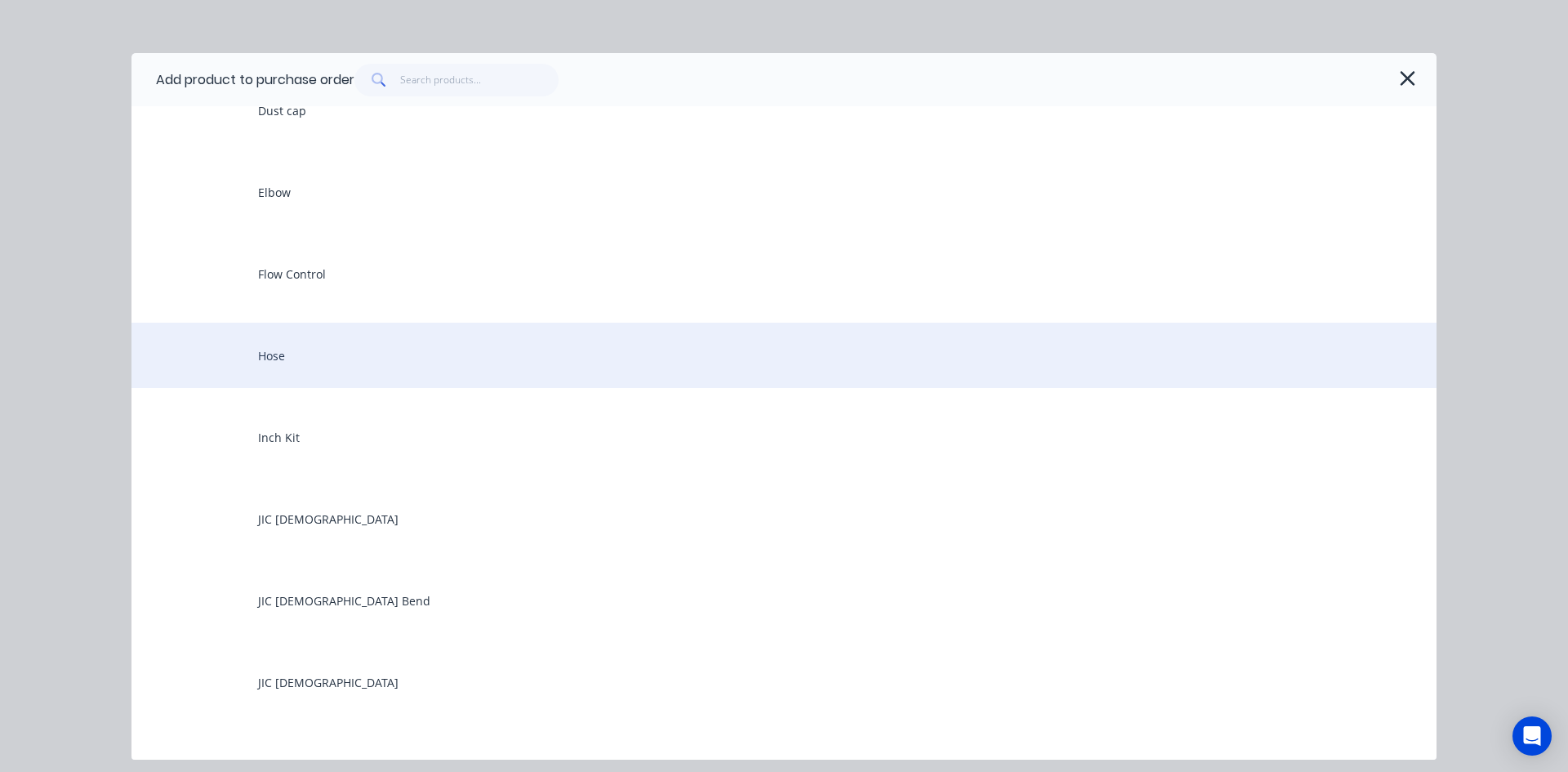
click at [285, 352] on div "Hose" at bounding box center [784, 355] width 1305 height 66
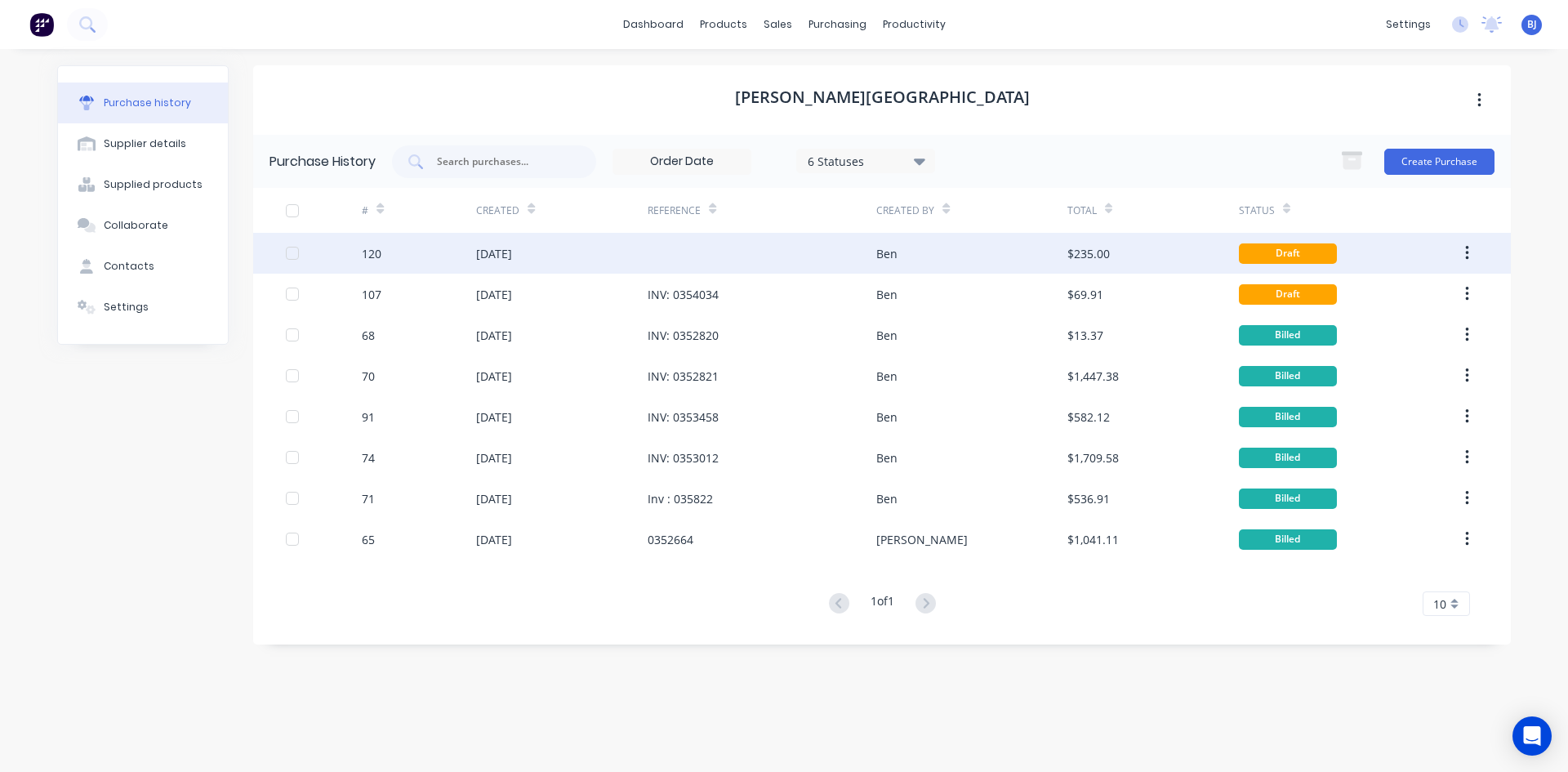
click at [585, 256] on div "[DATE]" at bounding box center [562, 253] width 172 height 41
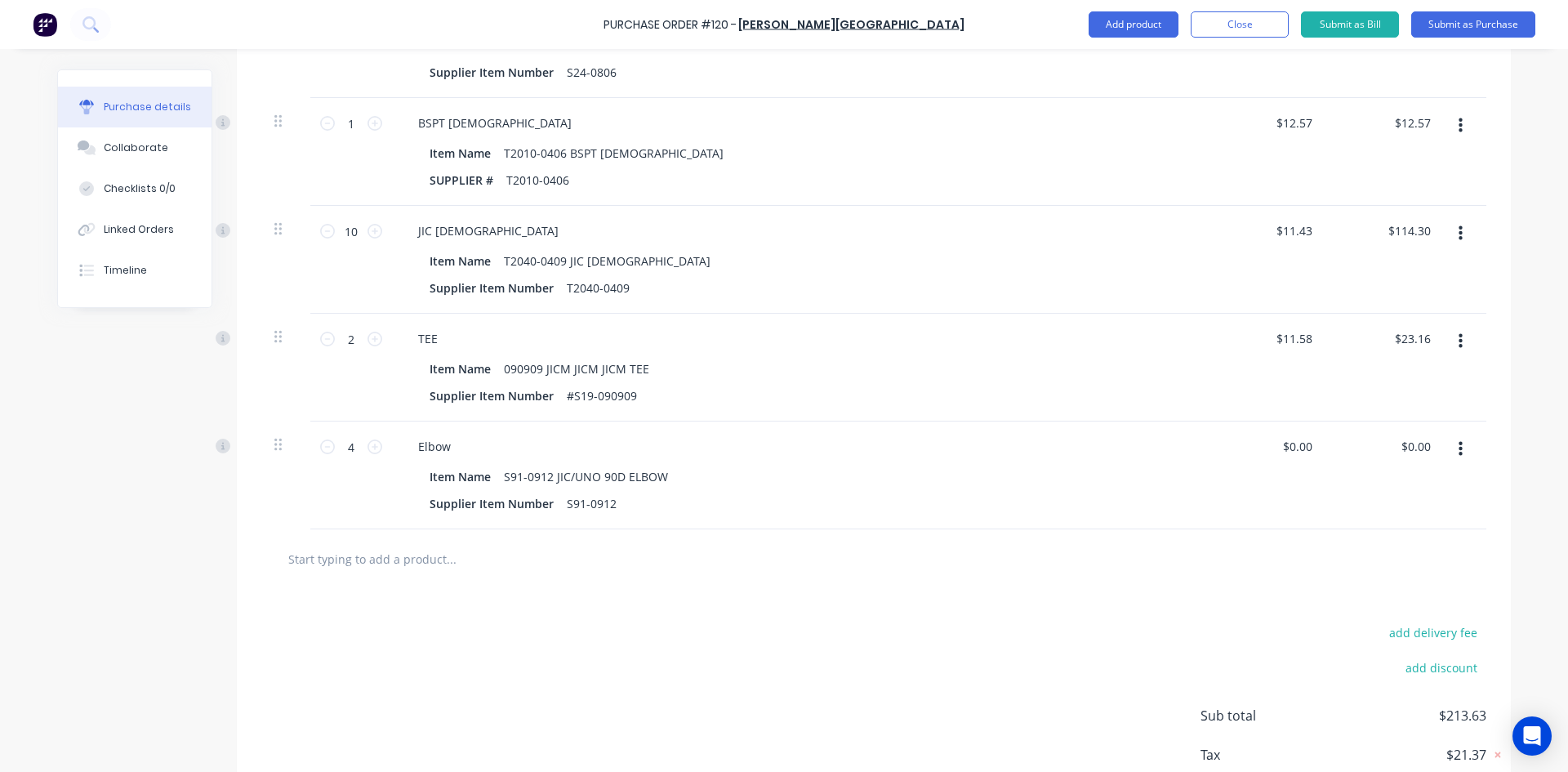
scroll to position [735, 0]
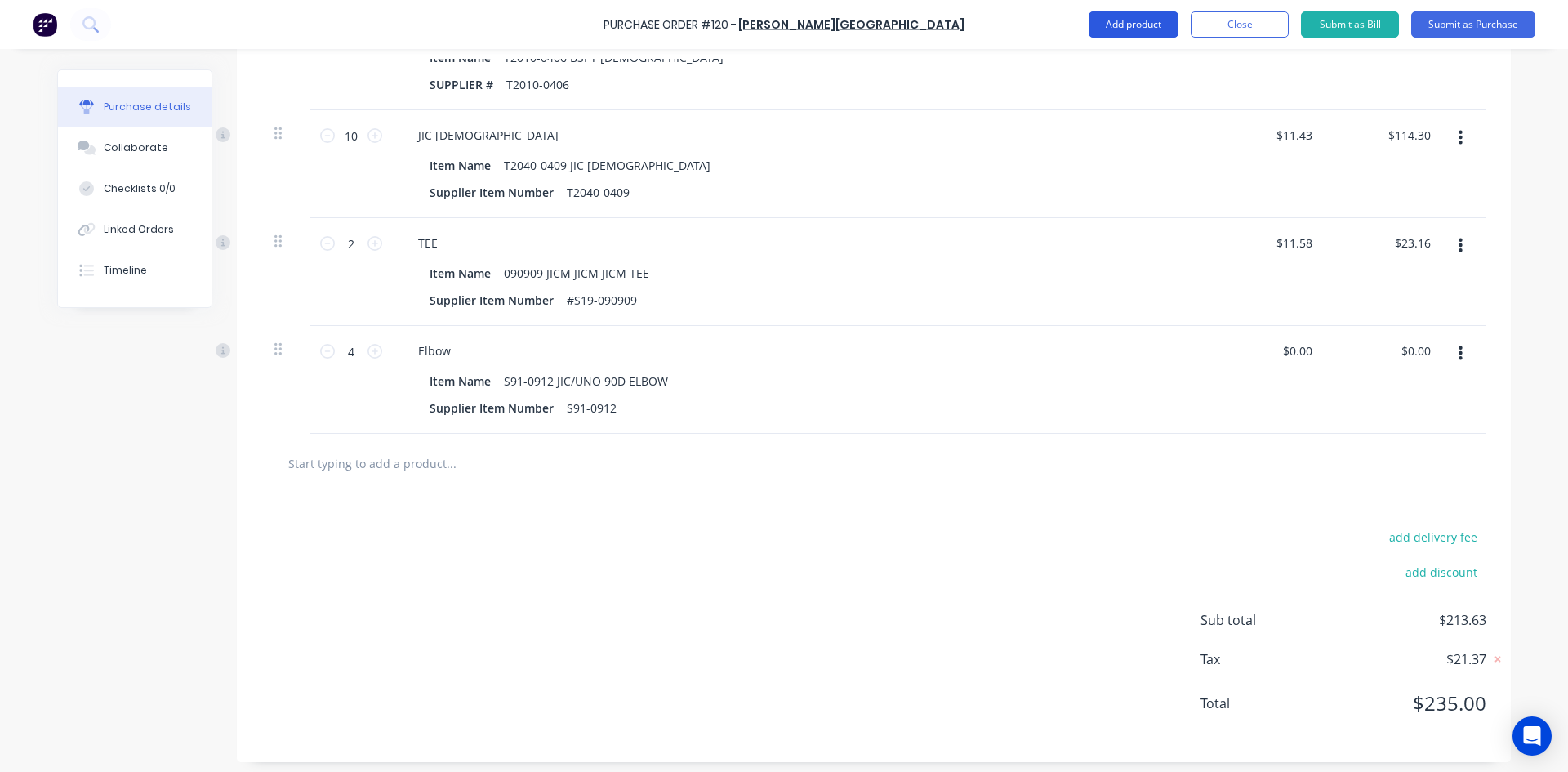
click at [1128, 26] on button "Add product" at bounding box center [1133, 25] width 89 height 26
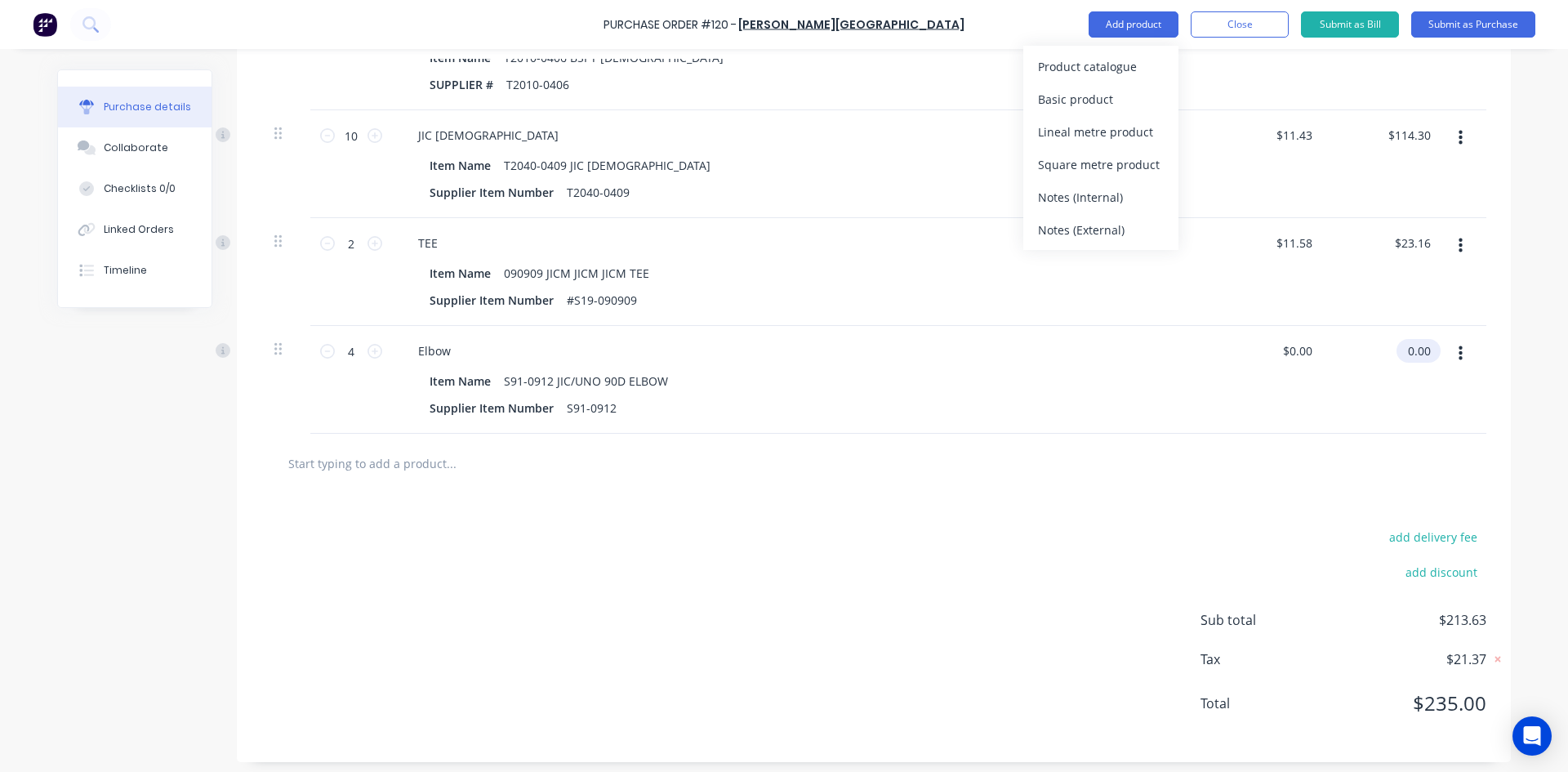
click at [1427, 351] on input "0.00" at bounding box center [1415, 351] width 37 height 24
click at [1427, 351] on input "0.00" at bounding box center [1418, 351] width 31 height 24
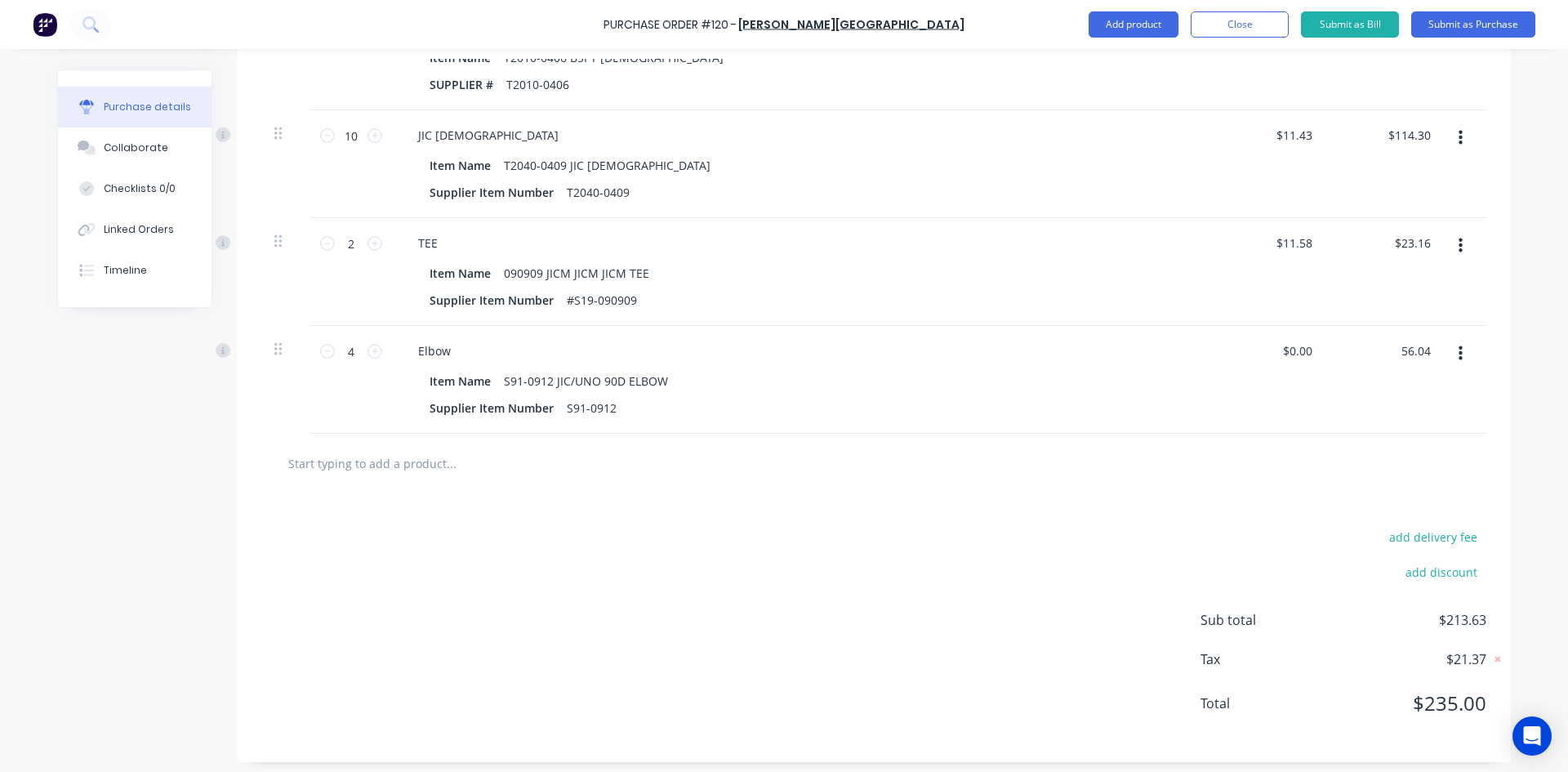
type input "56.04"
type input "$14.01"
type input "$56.04"
click at [1300, 364] on div "$14.01 $14.01" at bounding box center [1268, 380] width 119 height 108
click at [1238, 23] on button "Close" at bounding box center [1239, 25] width 98 height 26
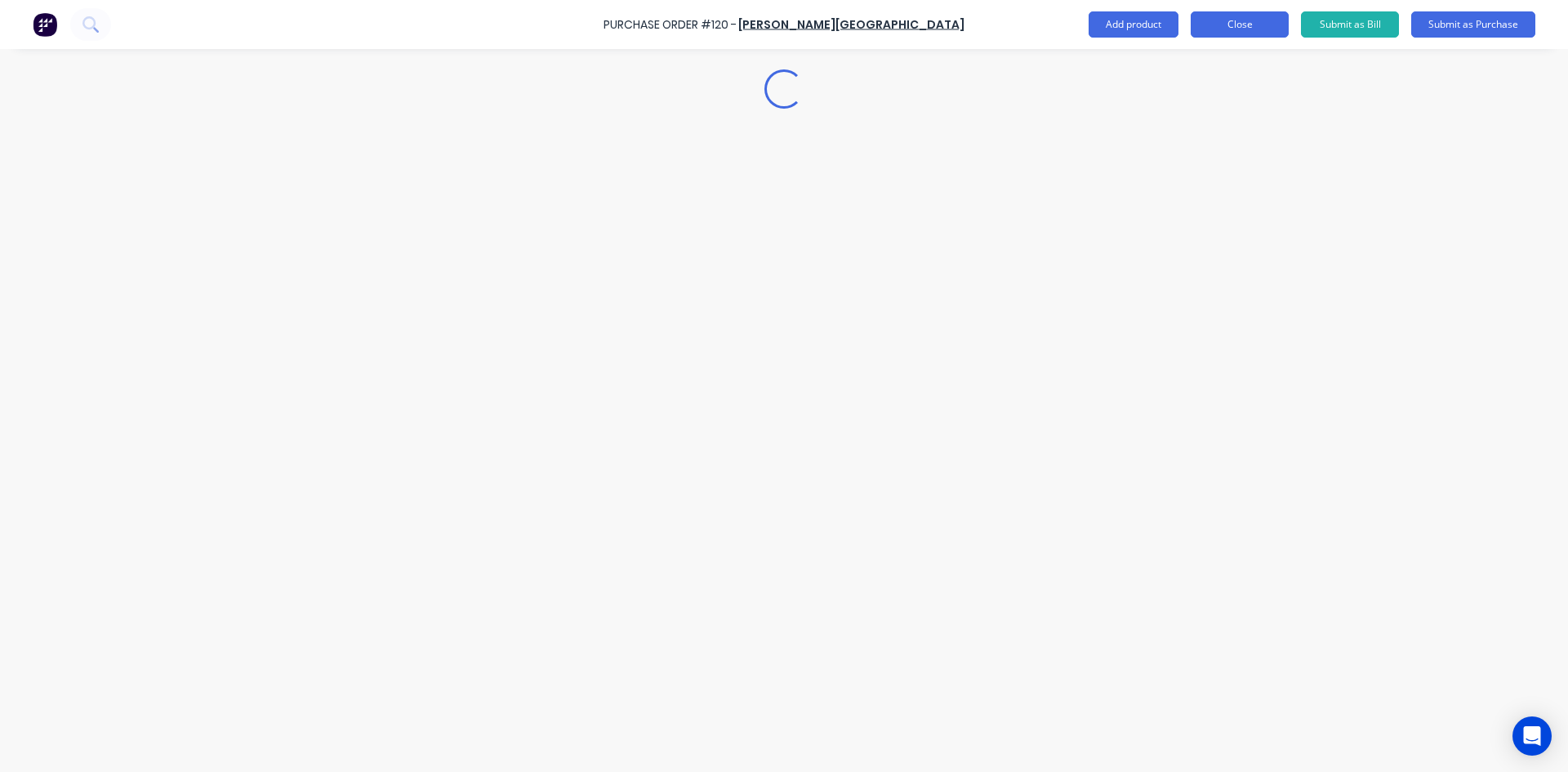
scroll to position [0, 0]
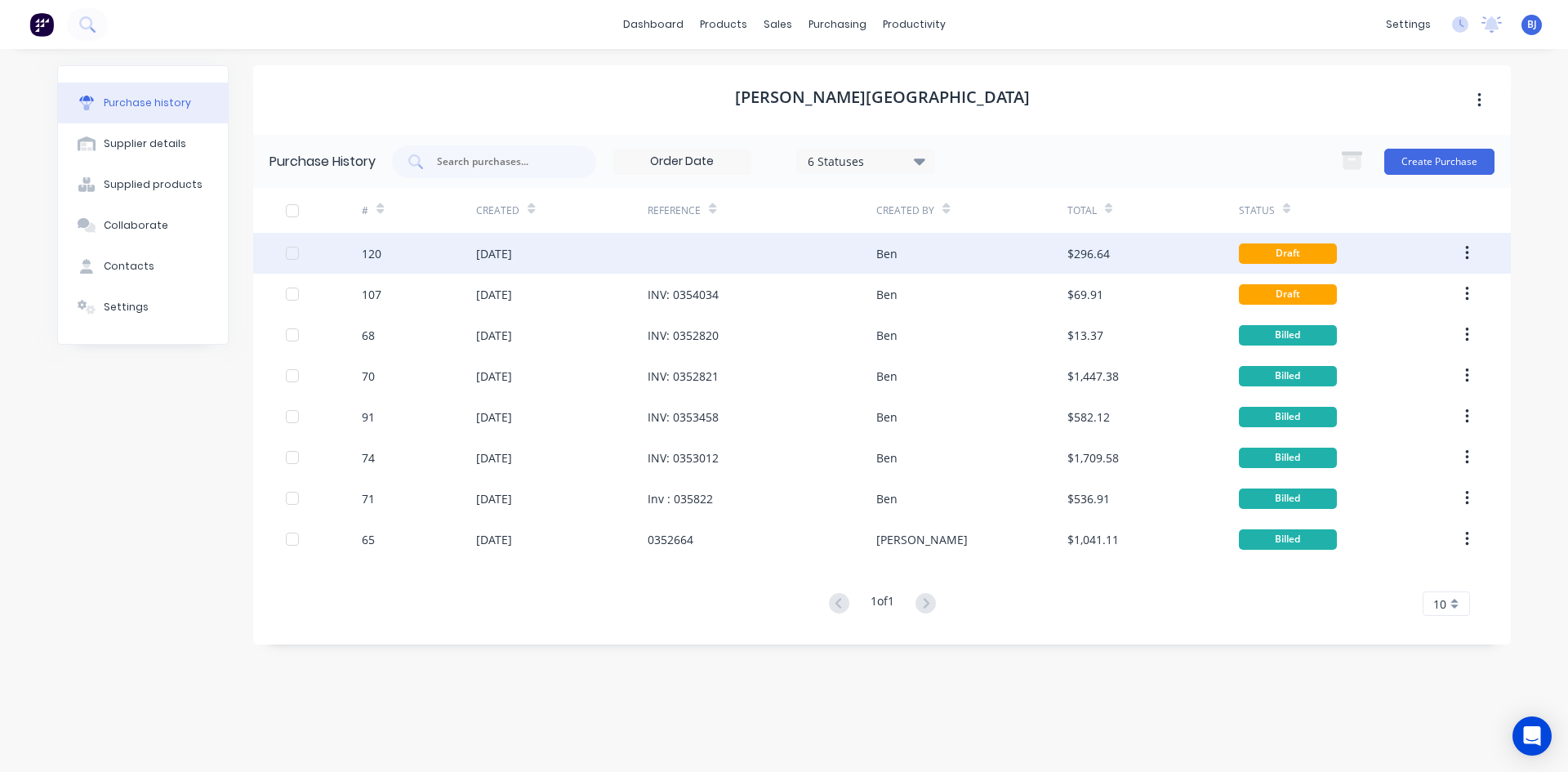
click at [680, 257] on div at bounding box center [762, 253] width 228 height 41
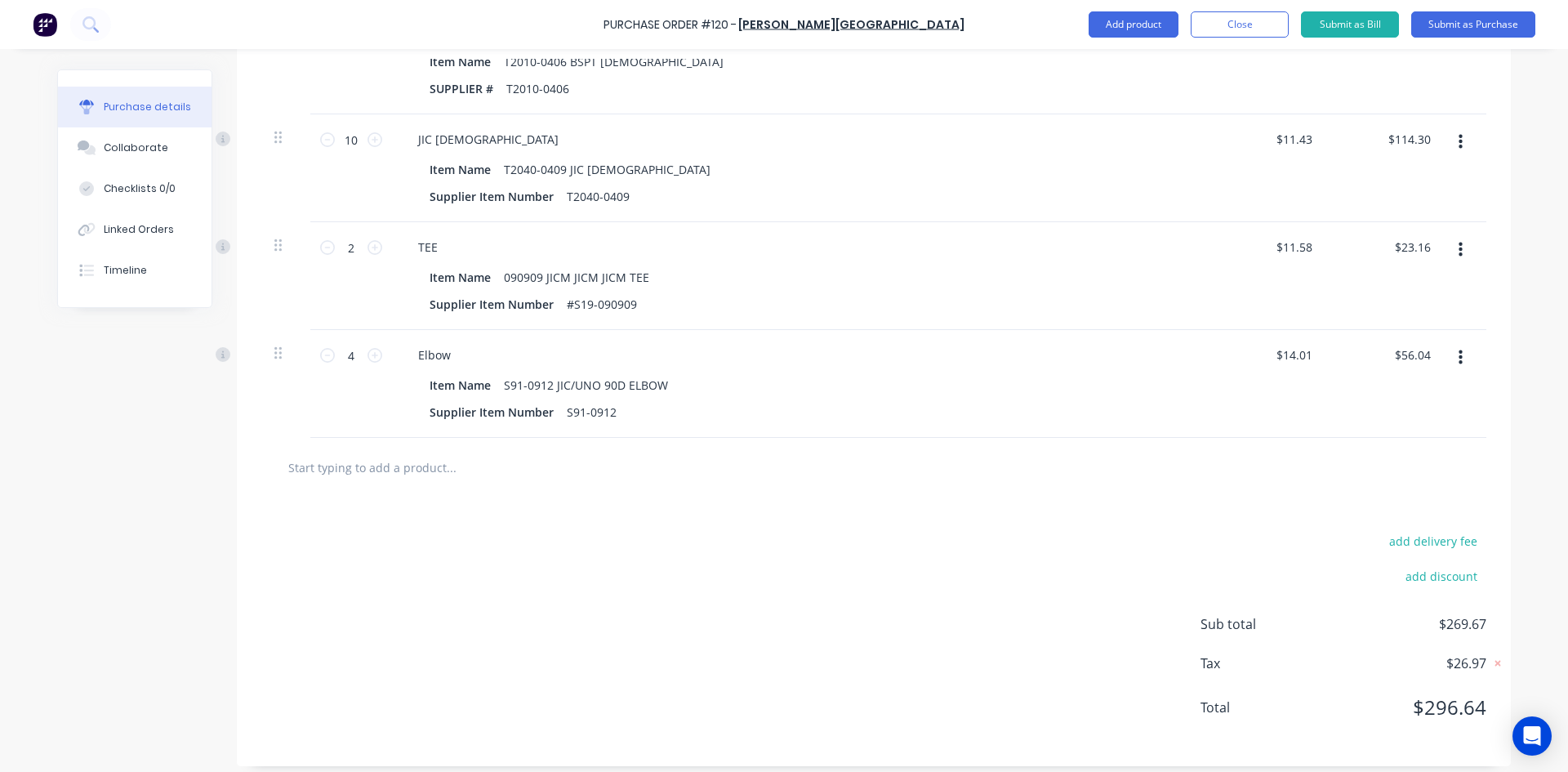
scroll to position [735, 0]
click at [1125, 17] on button "Add product" at bounding box center [1133, 25] width 89 height 26
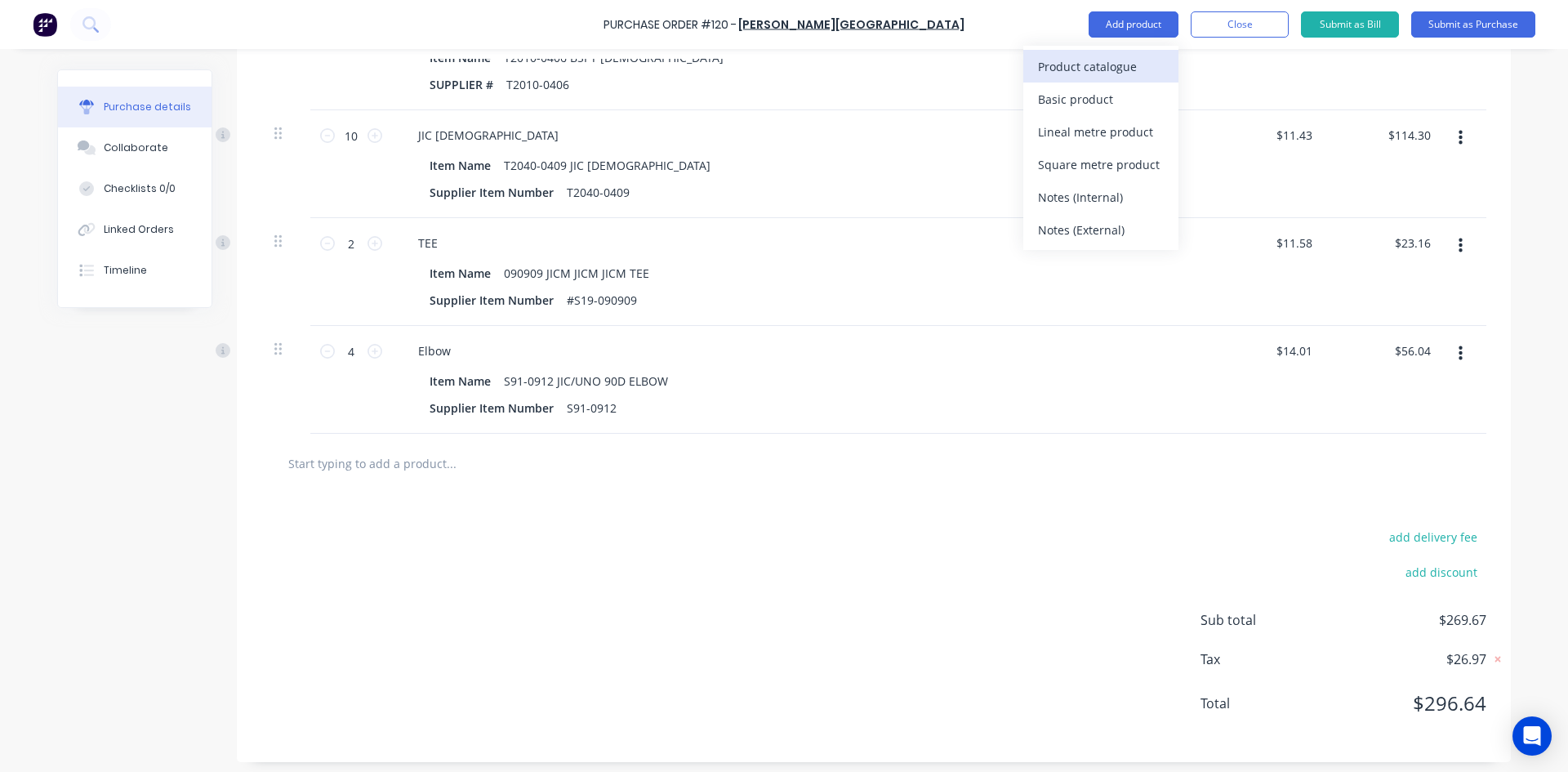
click at [1093, 59] on div "Product catalogue" at bounding box center [1100, 67] width 126 height 24
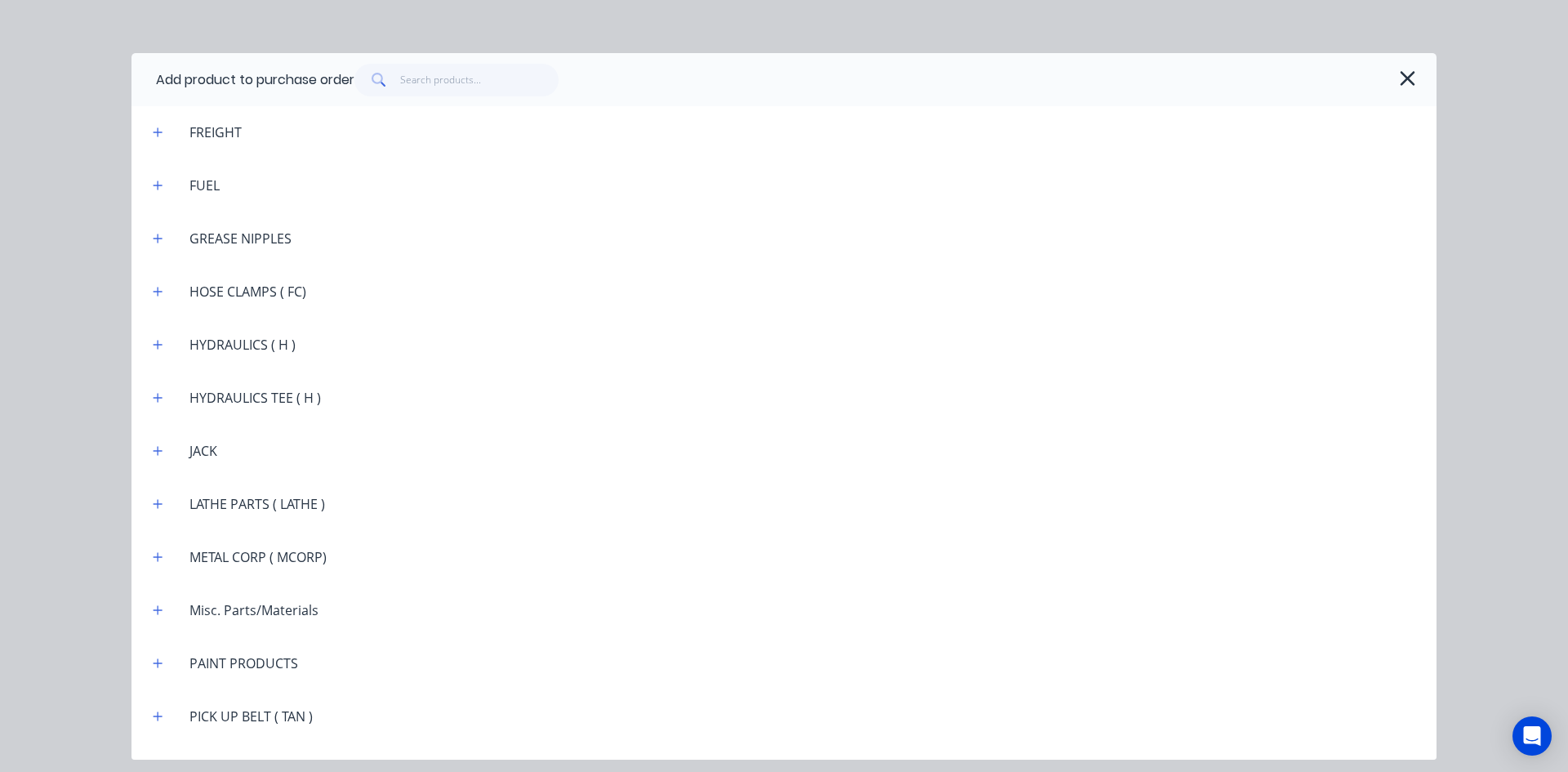
scroll to position [1961, 0]
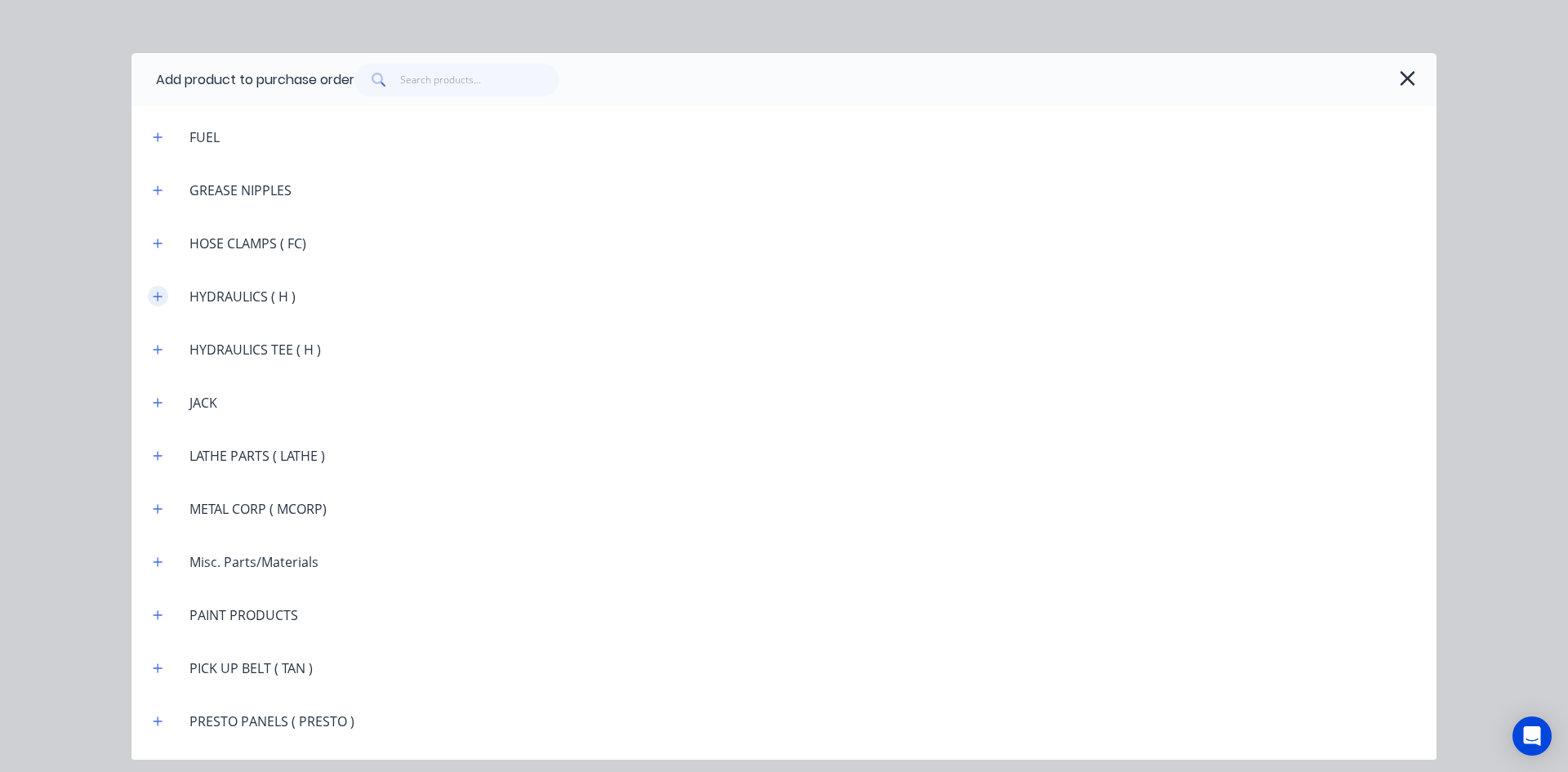
click at [161, 297] on icon "button" at bounding box center [158, 296] width 9 height 9
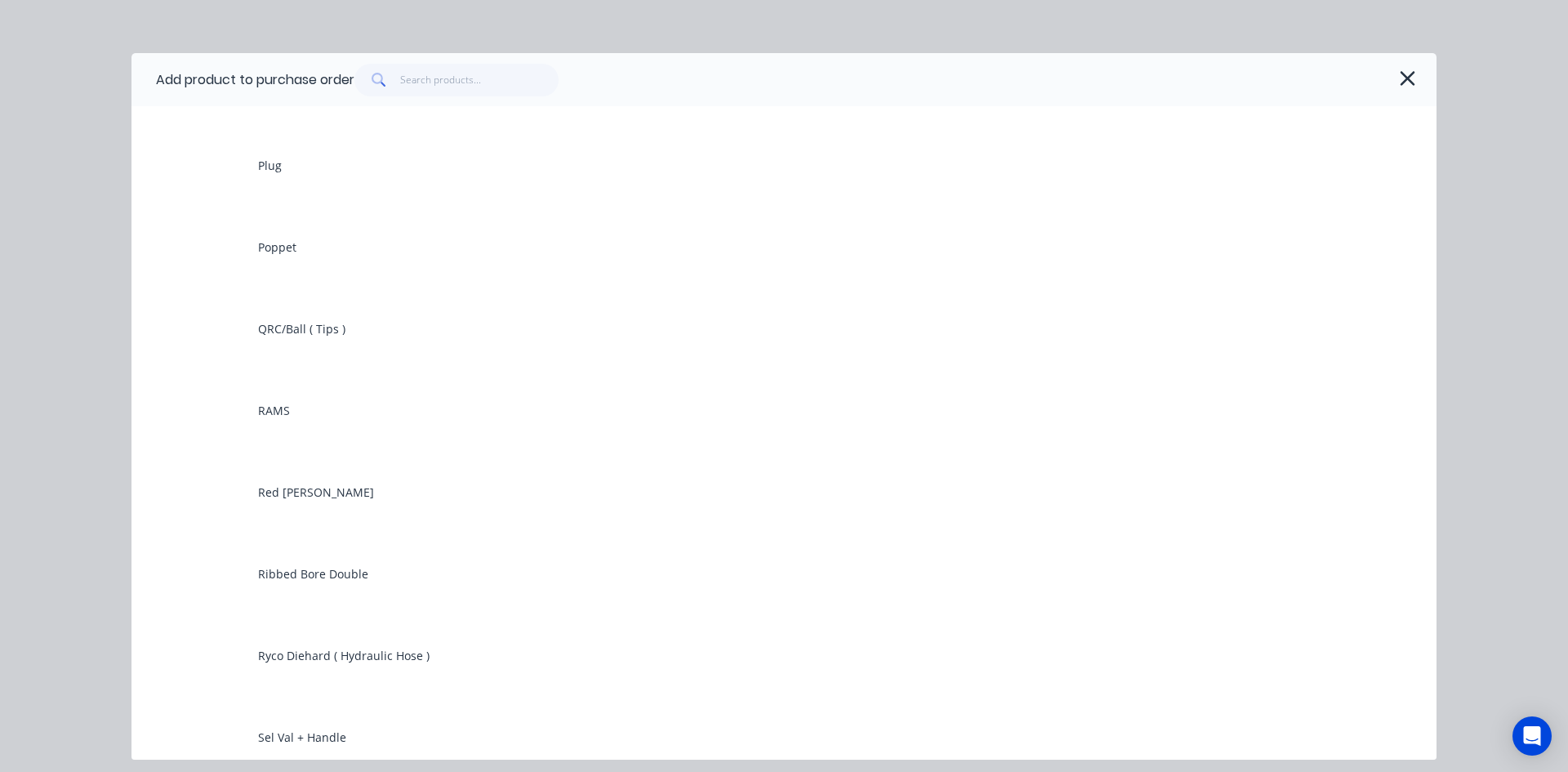
scroll to position [4411, 0]
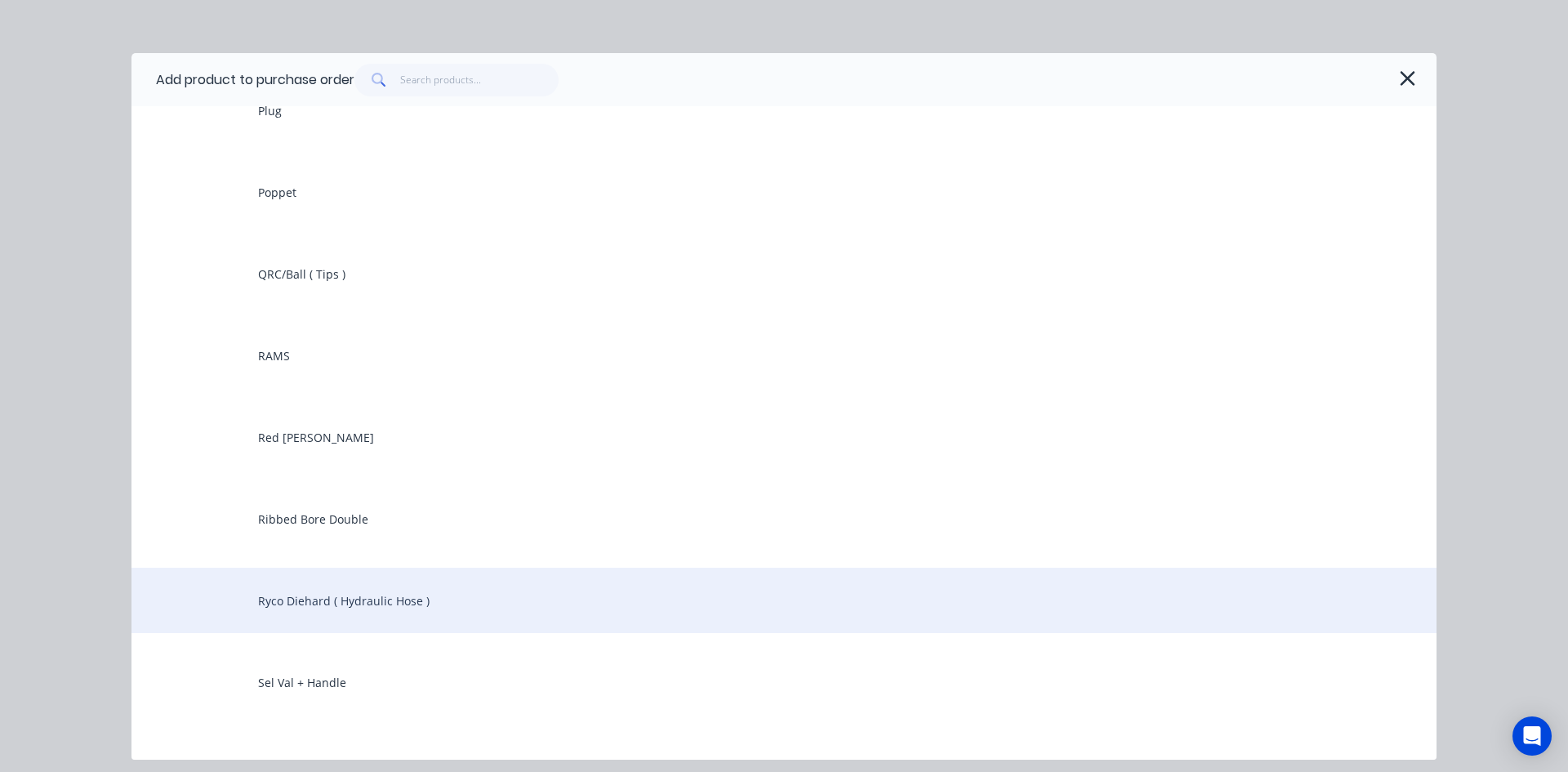
click at [332, 601] on div "Ryco Diehard ( Hydraulic Hose )" at bounding box center [784, 600] width 1305 height 66
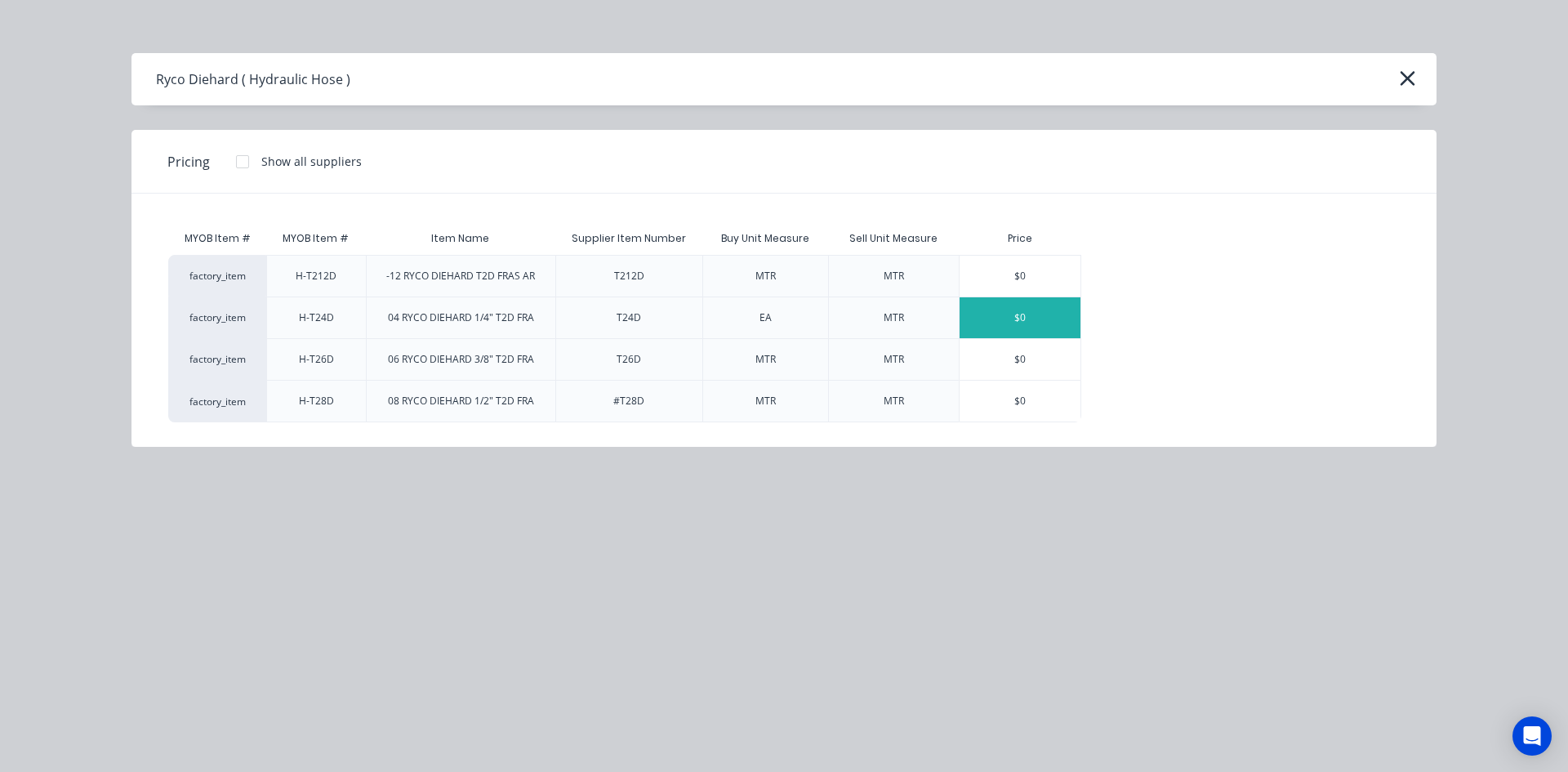
click at [1013, 316] on div "$0" at bounding box center [1020, 317] width 121 height 41
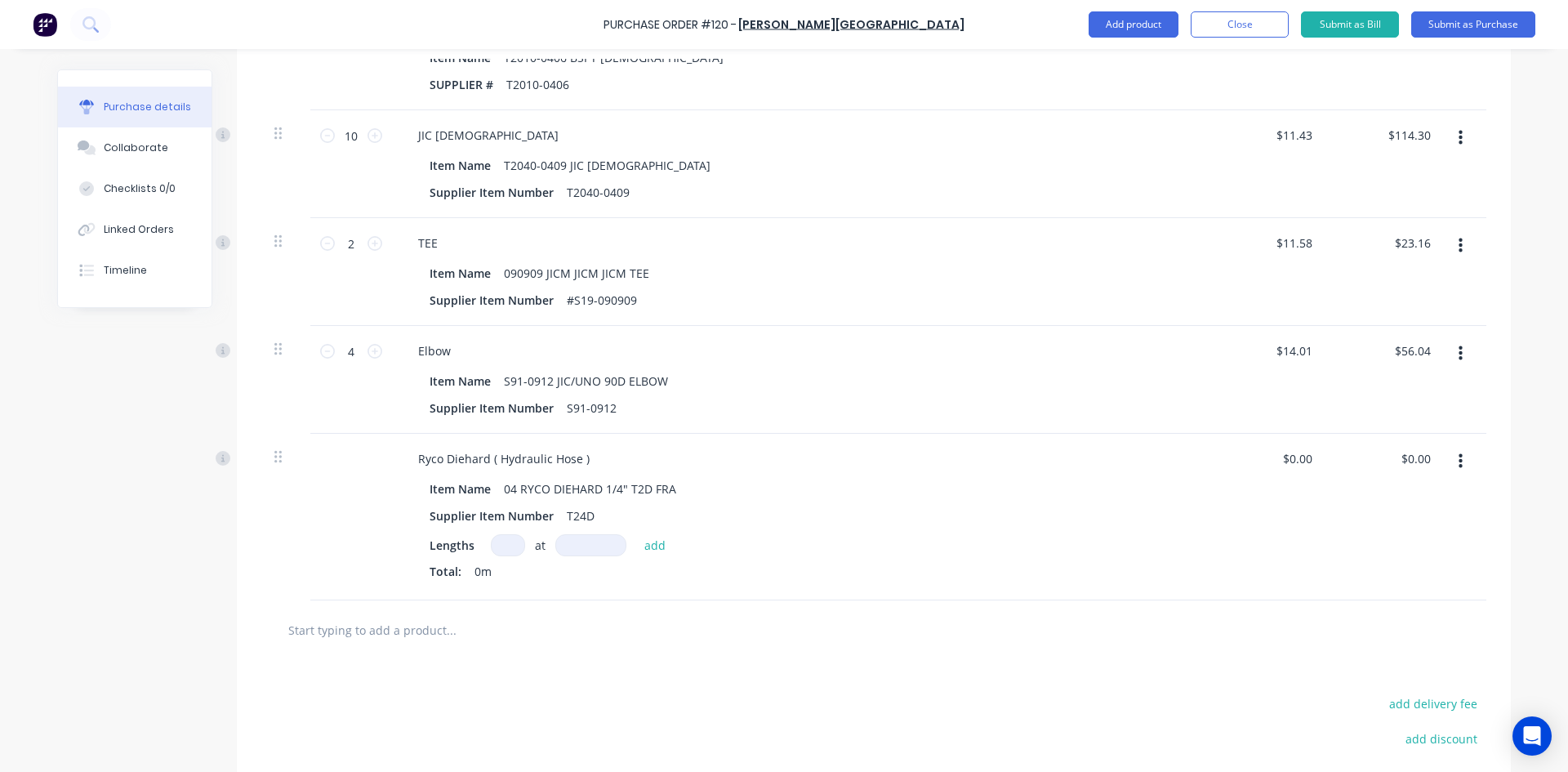
click at [505, 545] on input at bounding box center [508, 545] width 35 height 22
type input "1"
click at [593, 549] on input at bounding box center [591, 545] width 71 height 22
type input "215000mm"
click at [641, 545] on button "add" at bounding box center [656, 545] width 38 height 19
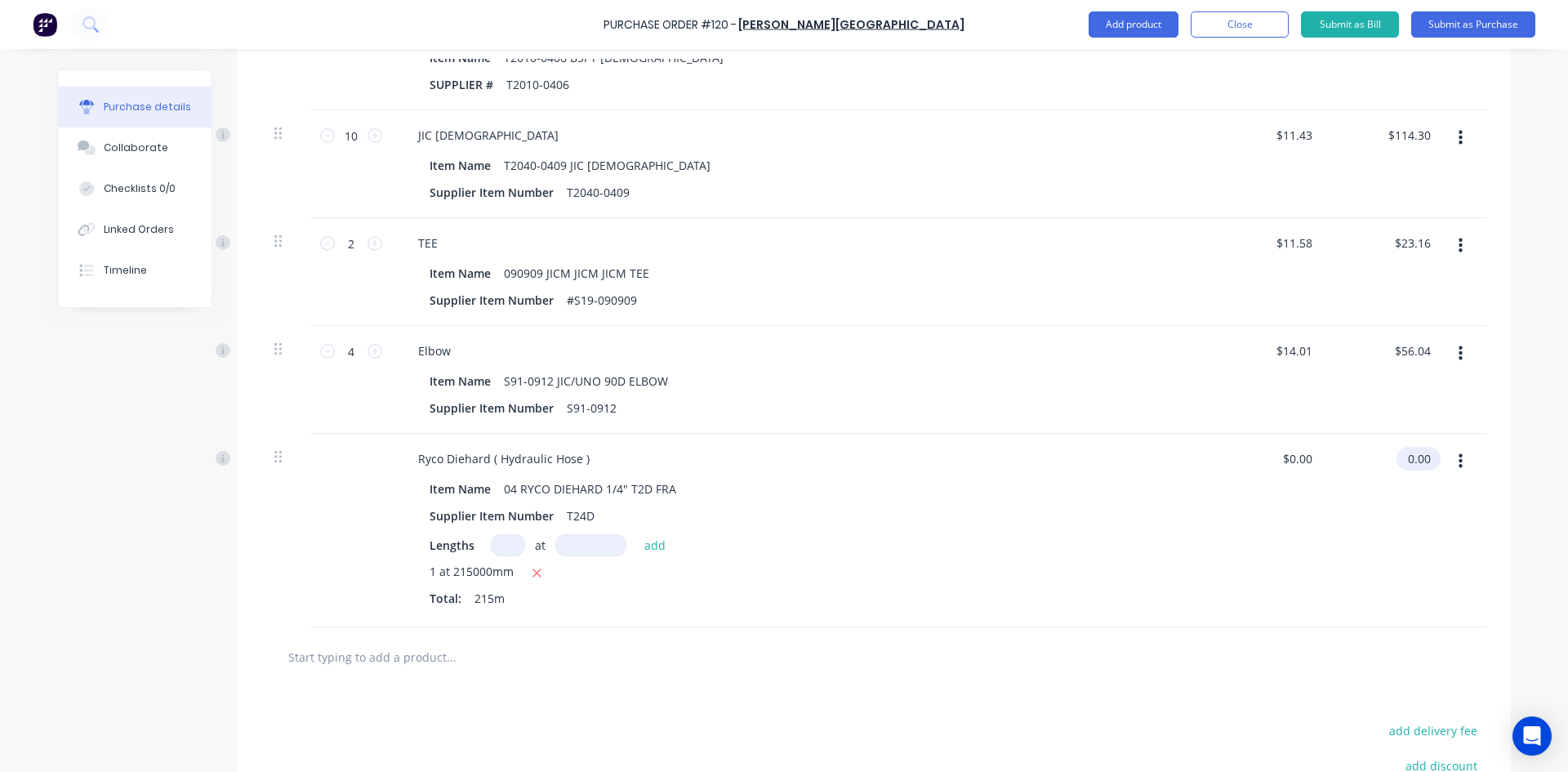
click at [1402, 459] on input "0.00" at bounding box center [1415, 459] width 37 height 24
click at [1403, 459] on input "0.00" at bounding box center [1418, 459] width 31 height 24
type input "$0.00"
click at [534, 580] on icon "button" at bounding box center [537, 574] width 11 height 15
type input "1"
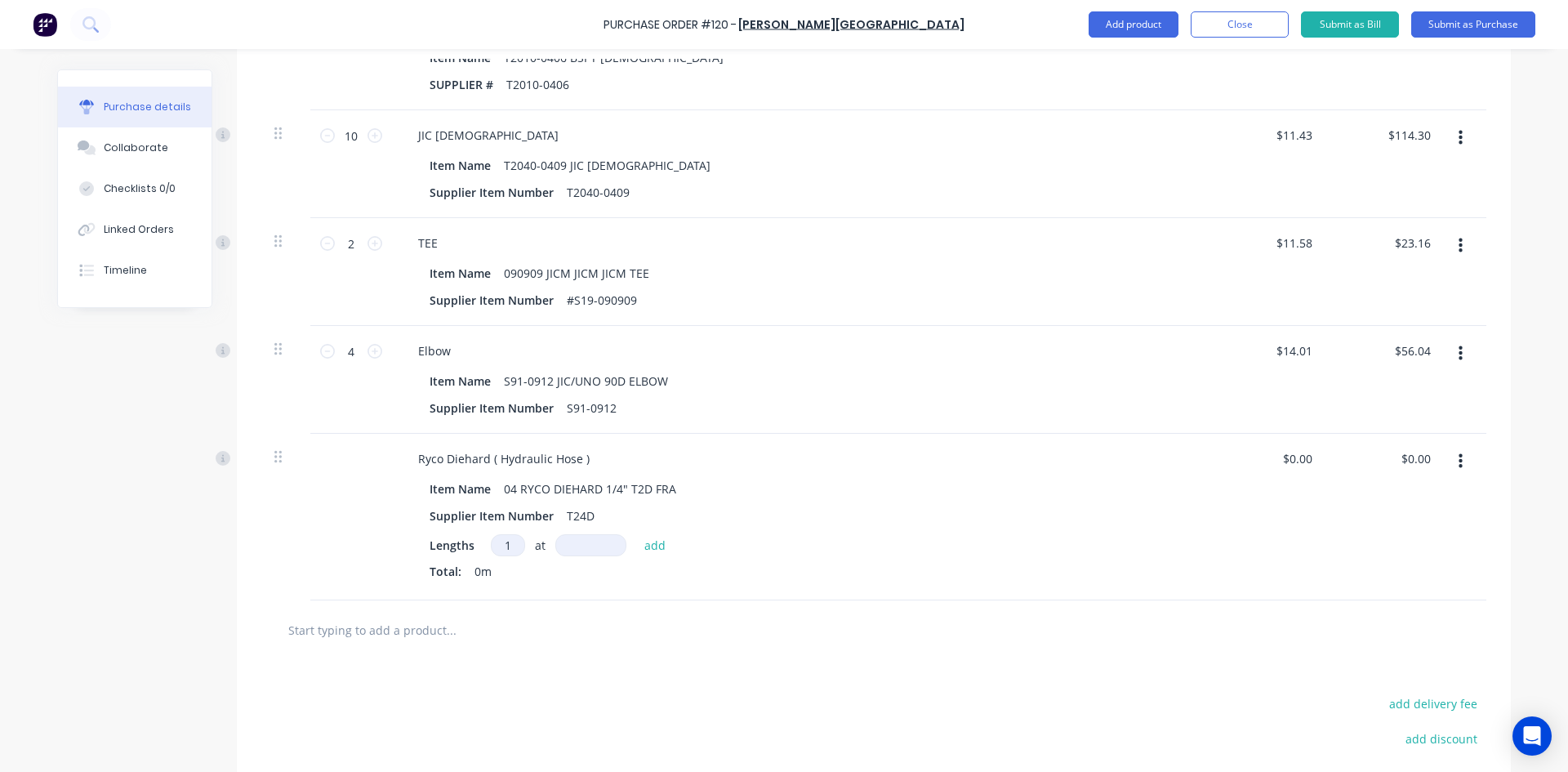
click at [580, 545] on input at bounding box center [591, 545] width 71 height 22
type input "2150002mm"
click at [652, 547] on button "add" at bounding box center [656, 545] width 38 height 19
click at [539, 575] on icon "button" at bounding box center [543, 573] width 9 height 9
type input "1"
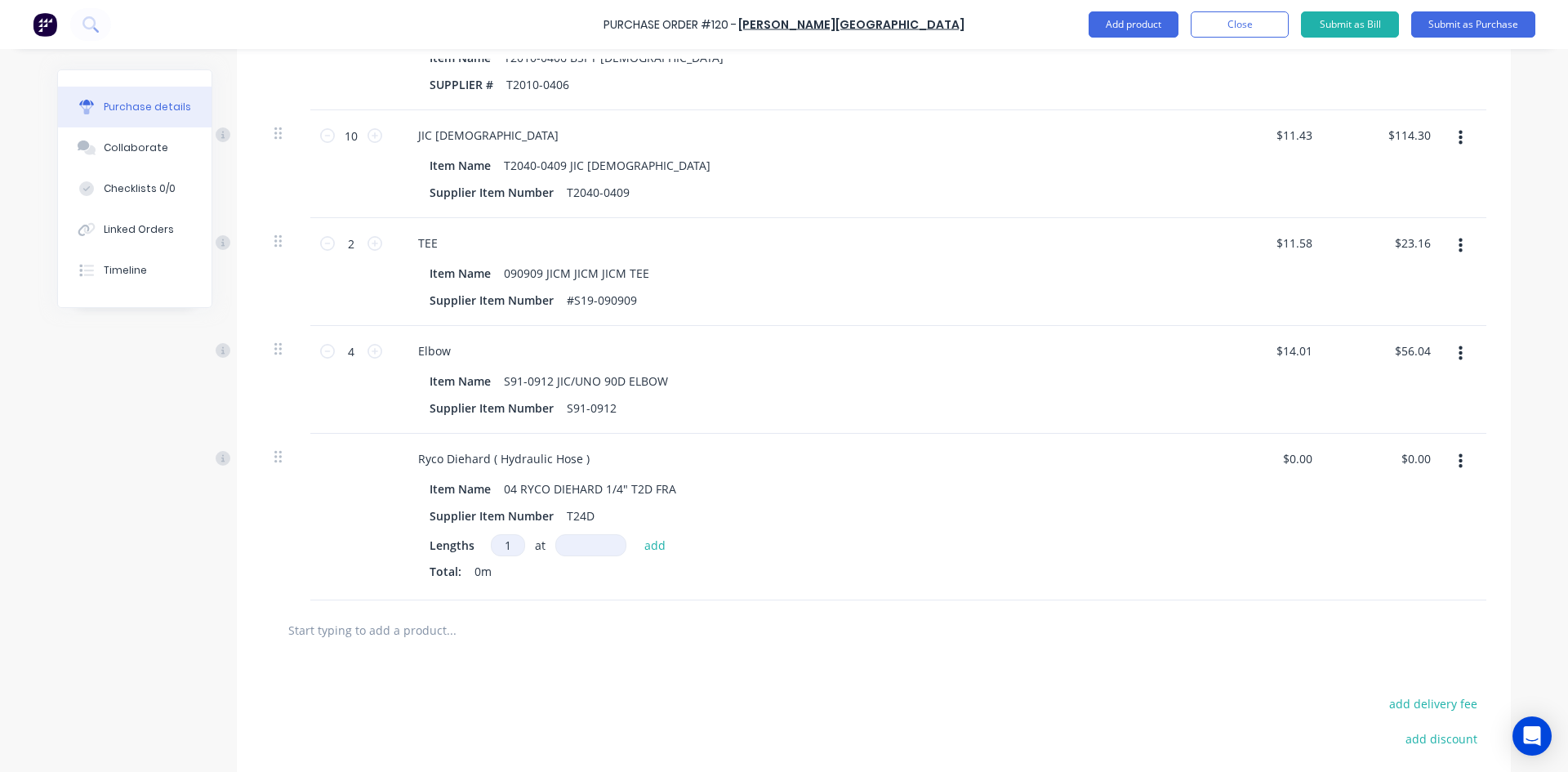
click at [592, 549] on input at bounding box center [591, 545] width 71 height 22
type input "215000mm"
click at [652, 550] on button "add" at bounding box center [656, 545] width 38 height 19
click at [1392, 451] on div "0.00 0.00" at bounding box center [1386, 531] width 119 height 194
click at [1392, 451] on div "$0.00 $0.00" at bounding box center [1386, 531] width 119 height 194
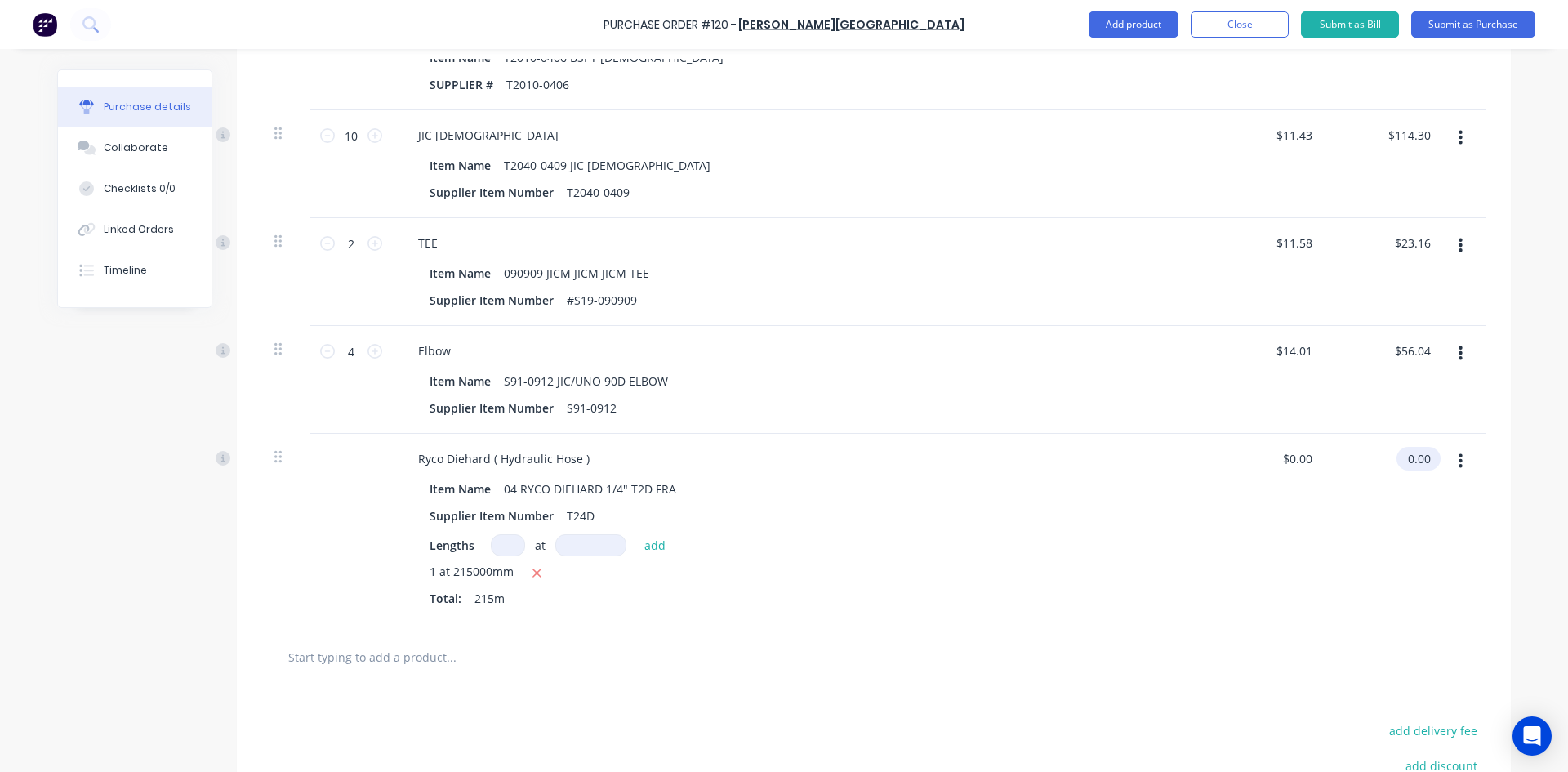
click at [1403, 459] on input "0.00" at bounding box center [1415, 459] width 37 height 24
click at [1403, 459] on input "0.00" at bounding box center [1418, 459] width 31 height 24
type input "3916.64"
type input "$18.2169"
type input "$3,916.64"
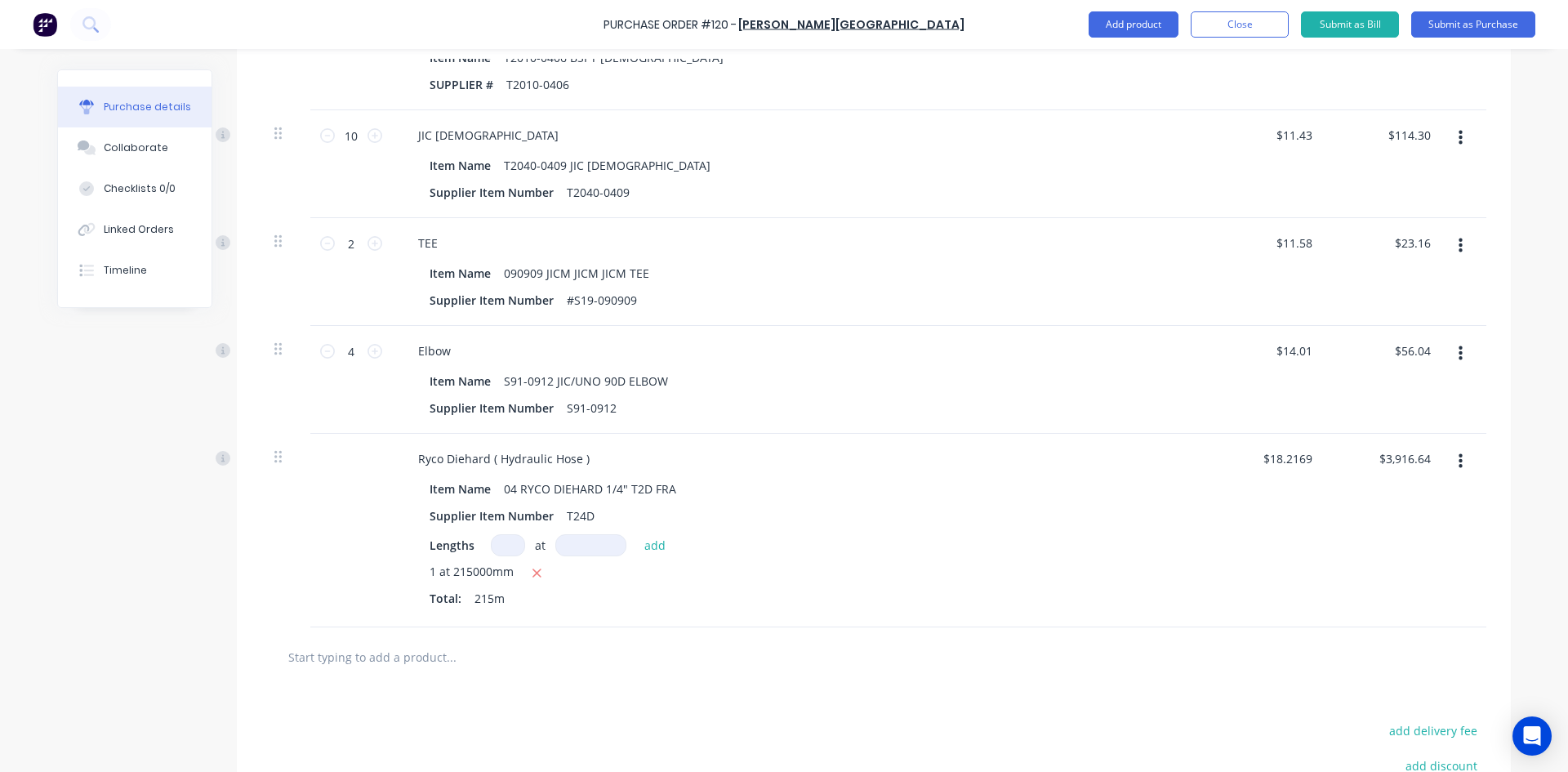
click at [1404, 513] on div "$3,916.64 $3,916.64" at bounding box center [1386, 531] width 119 height 194
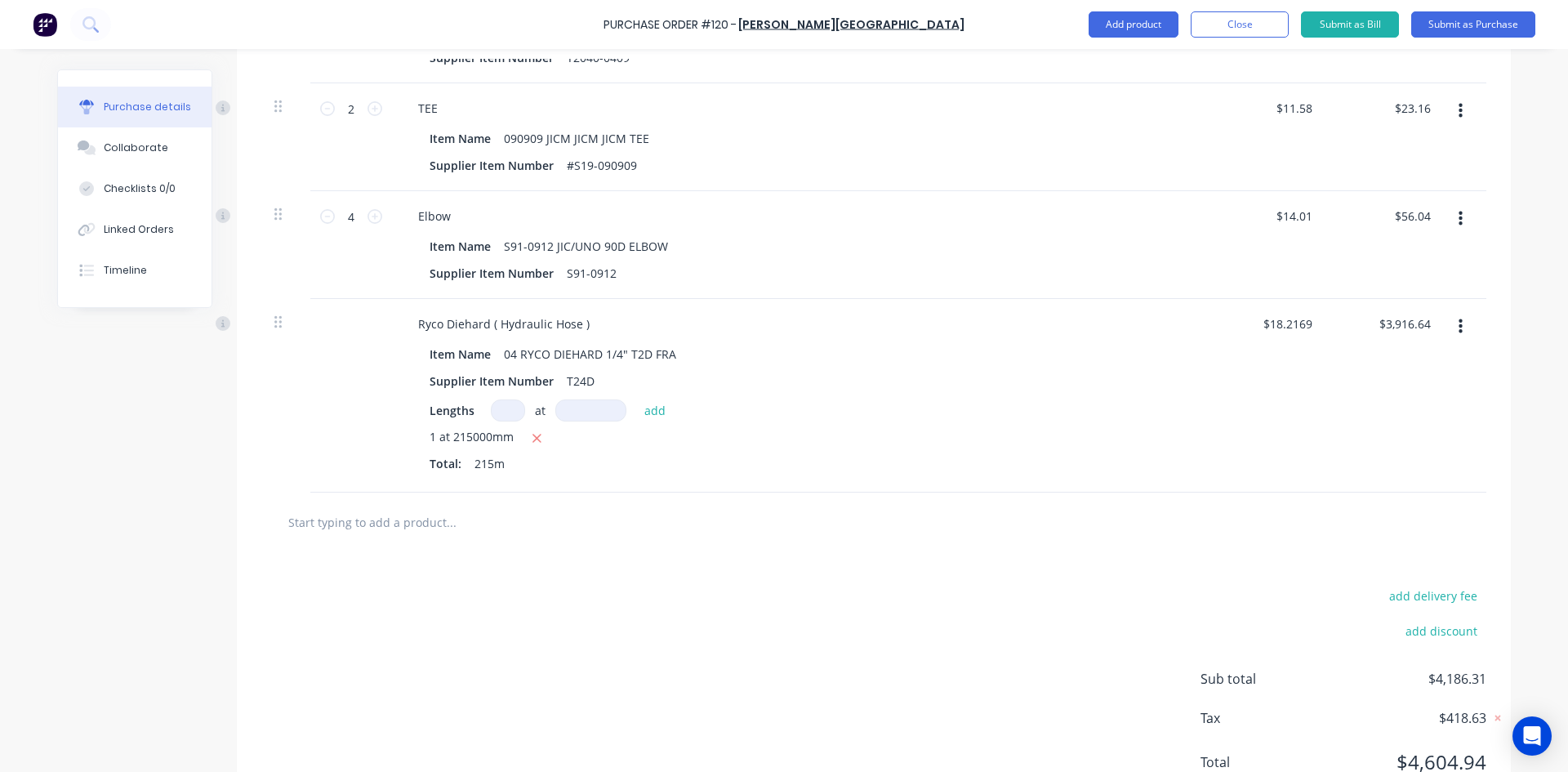
scroll to position [899, 0]
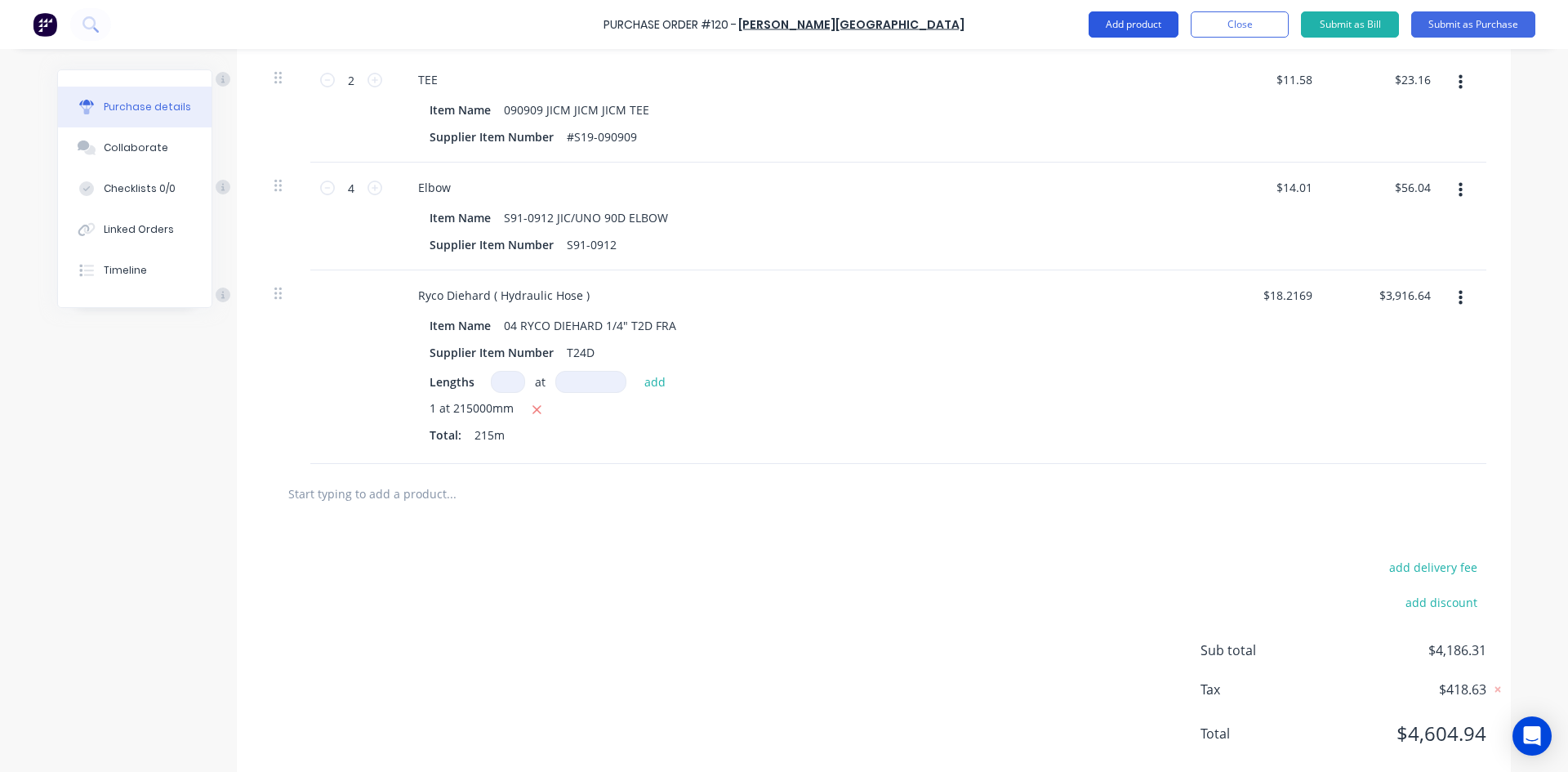
click at [1131, 27] on button "Add product" at bounding box center [1133, 25] width 89 height 26
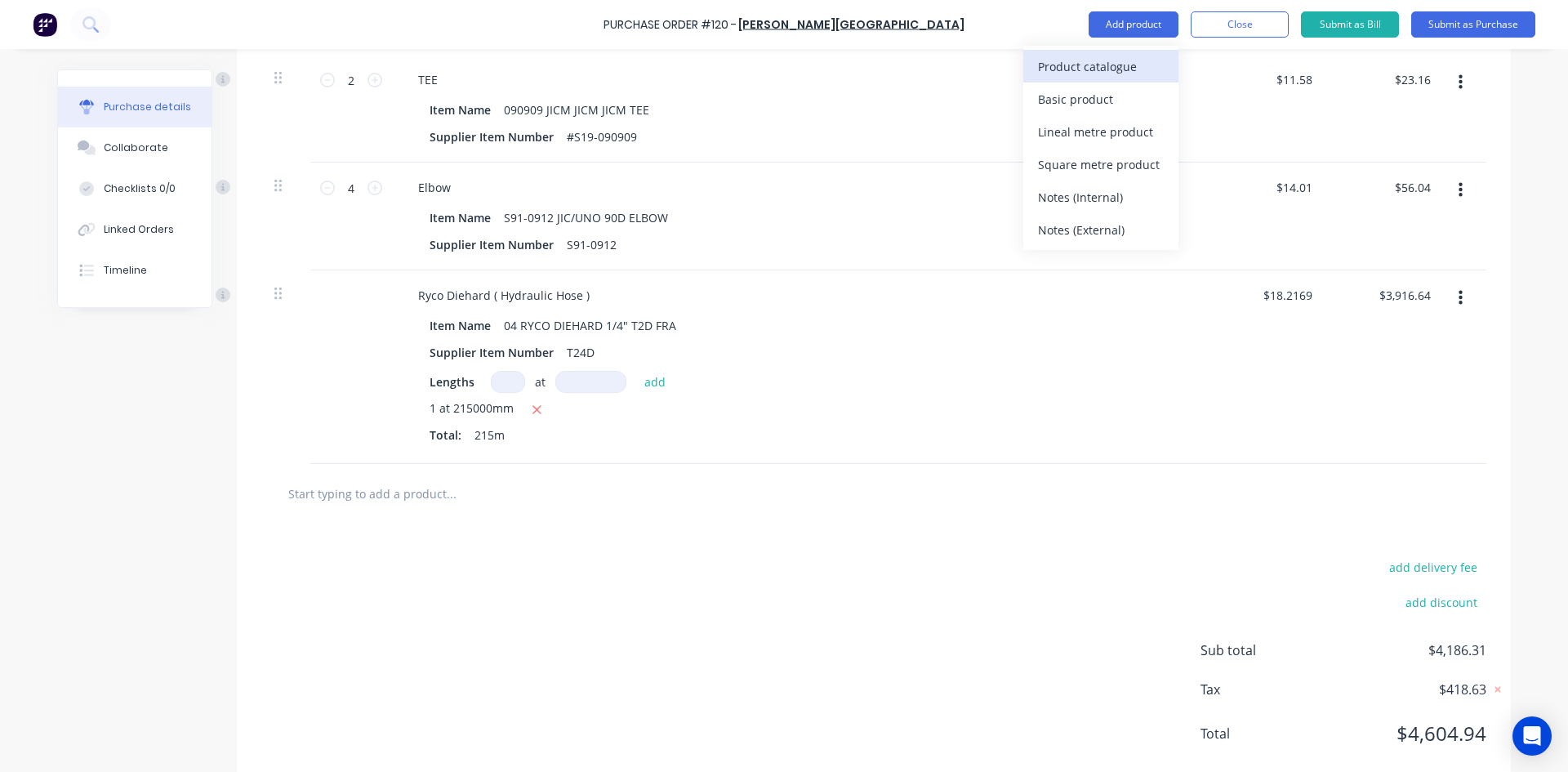
click at [1089, 70] on div "Product catalogue" at bounding box center [1100, 67] width 126 height 24
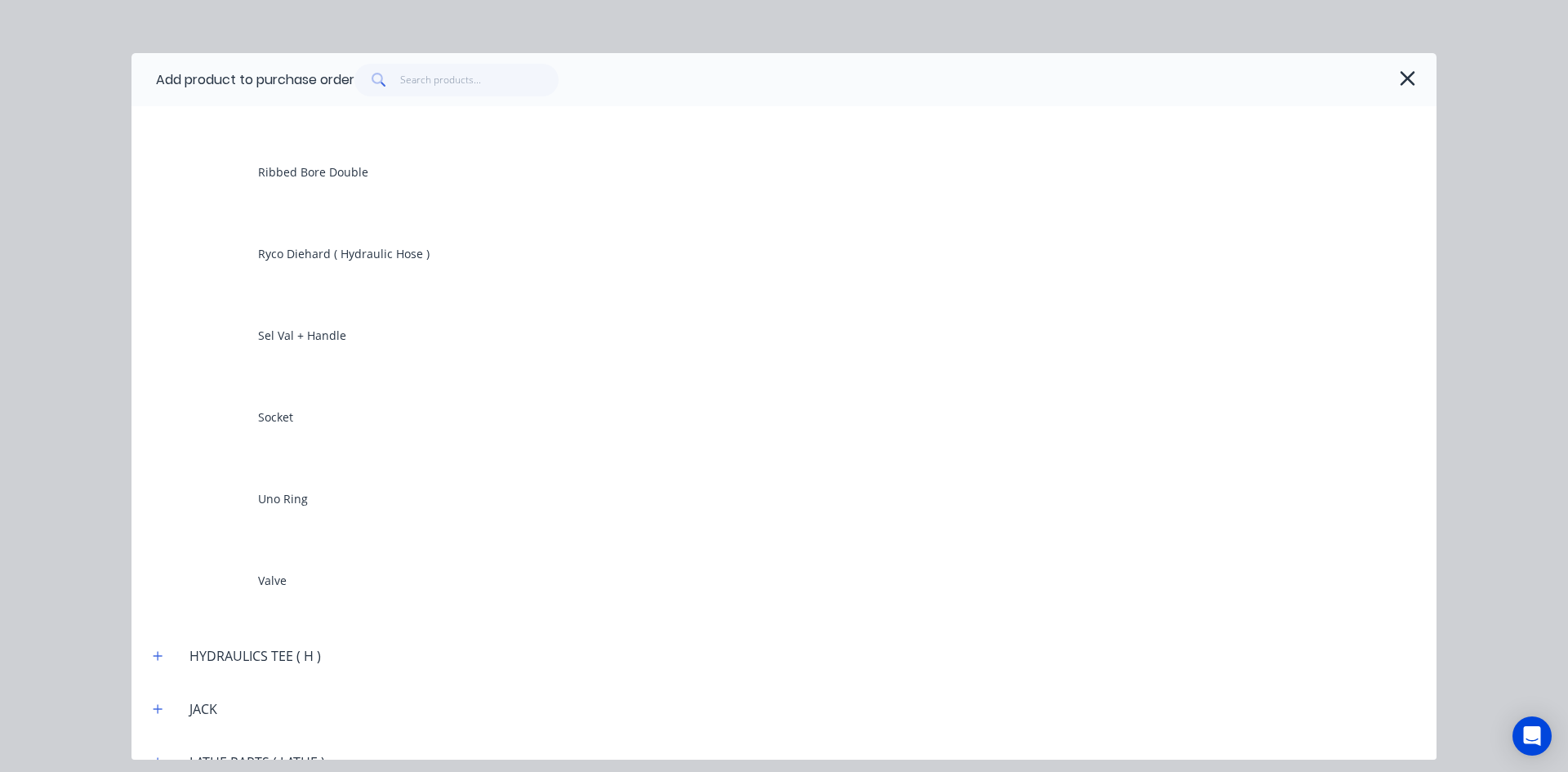
scroll to position [4819, 0]
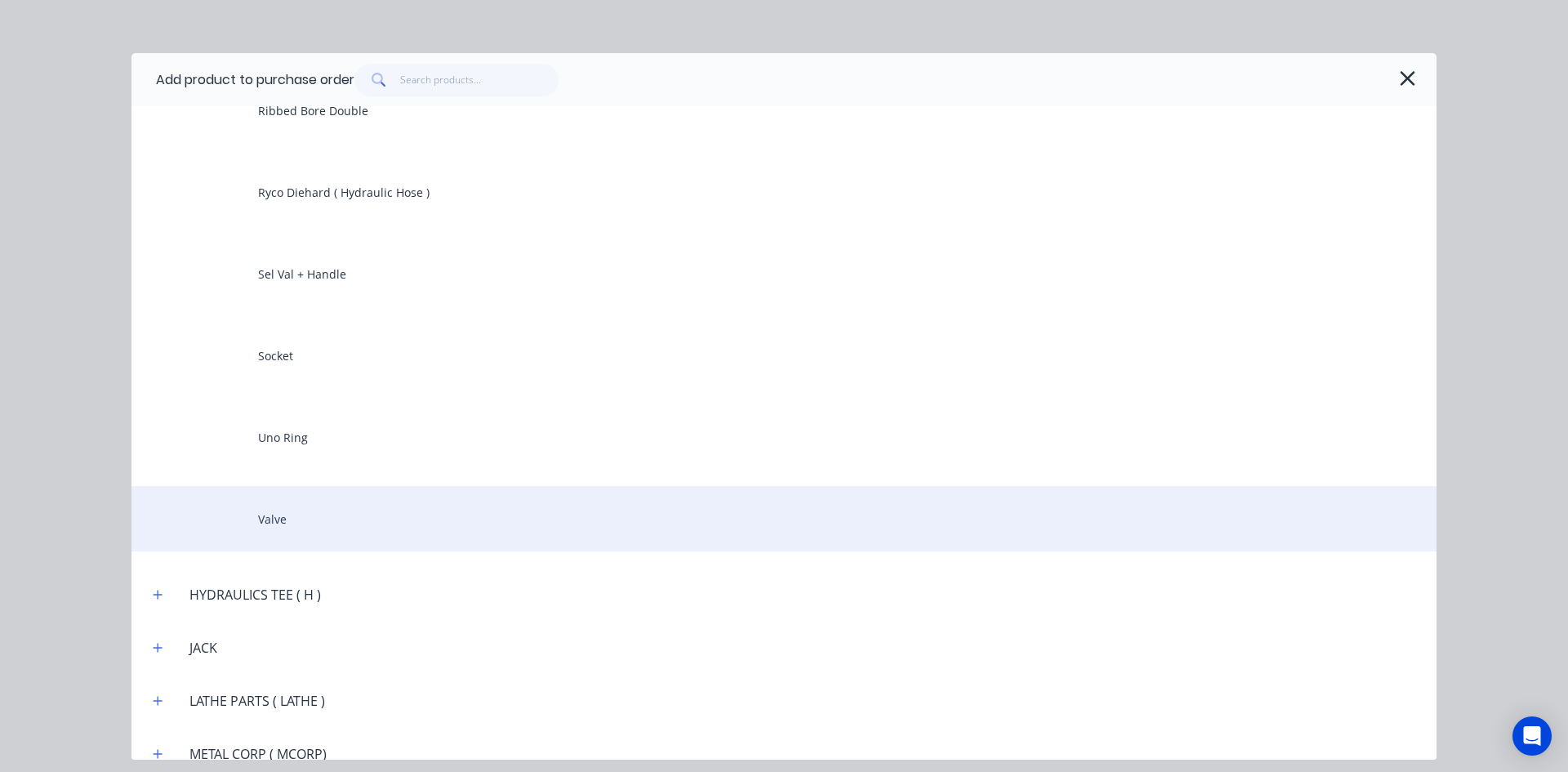
click at [301, 519] on div "Valve" at bounding box center [784, 519] width 1305 height 66
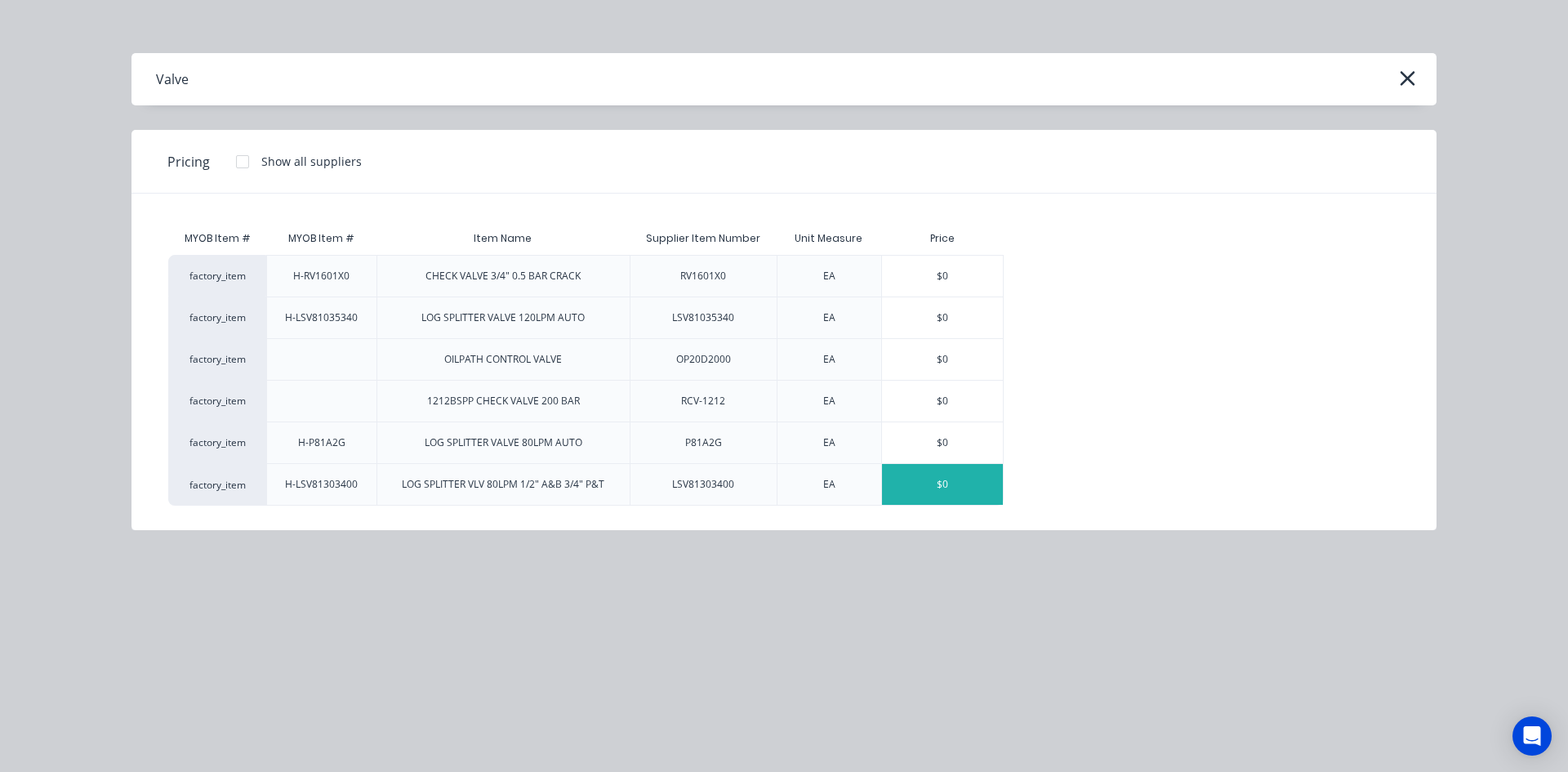
click at [955, 489] on div "$0" at bounding box center [942, 484] width 121 height 41
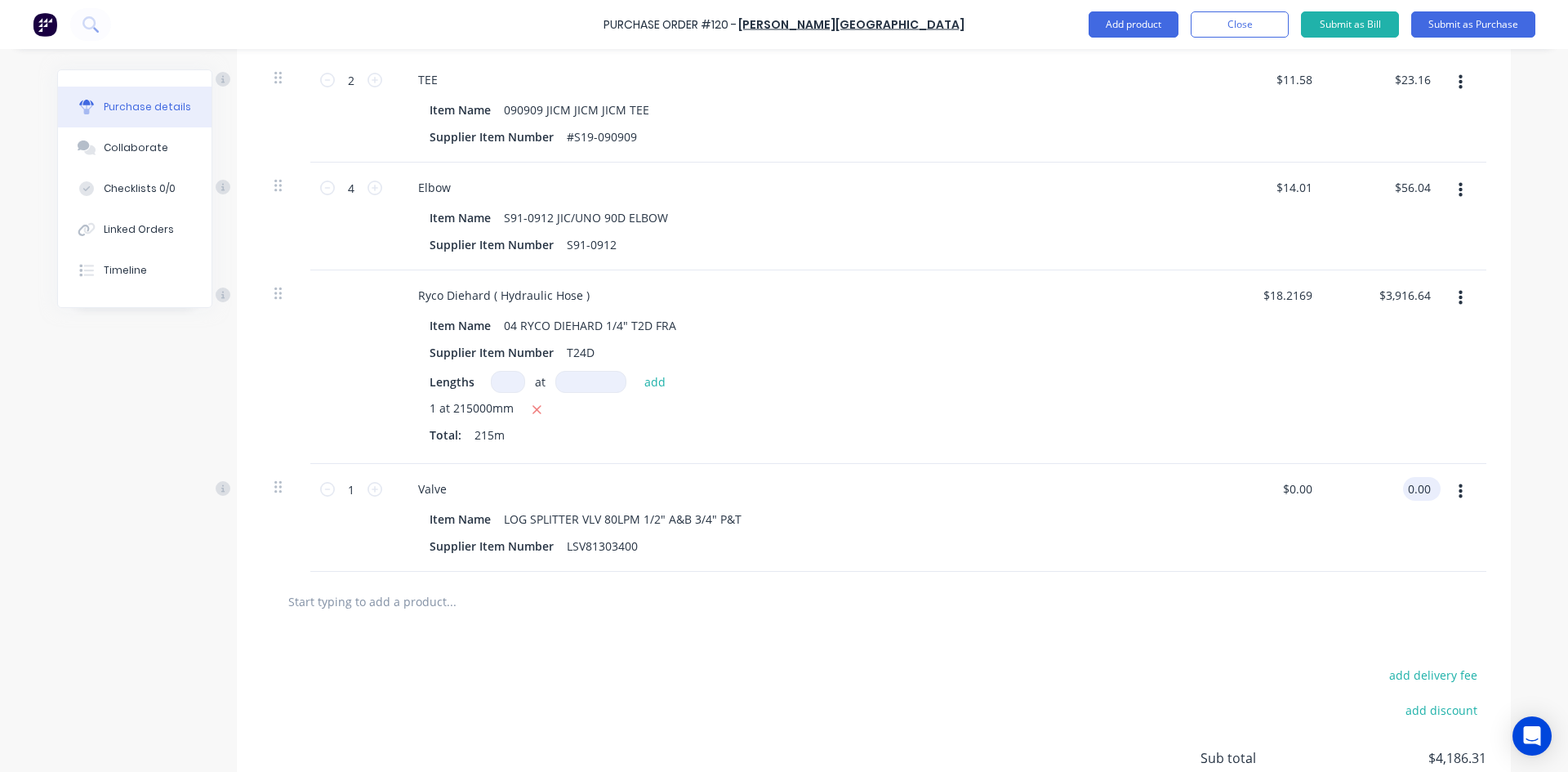
click at [1403, 485] on input "0.00" at bounding box center [1418, 489] width 31 height 24
type input "298.20"
type input "$298.20"
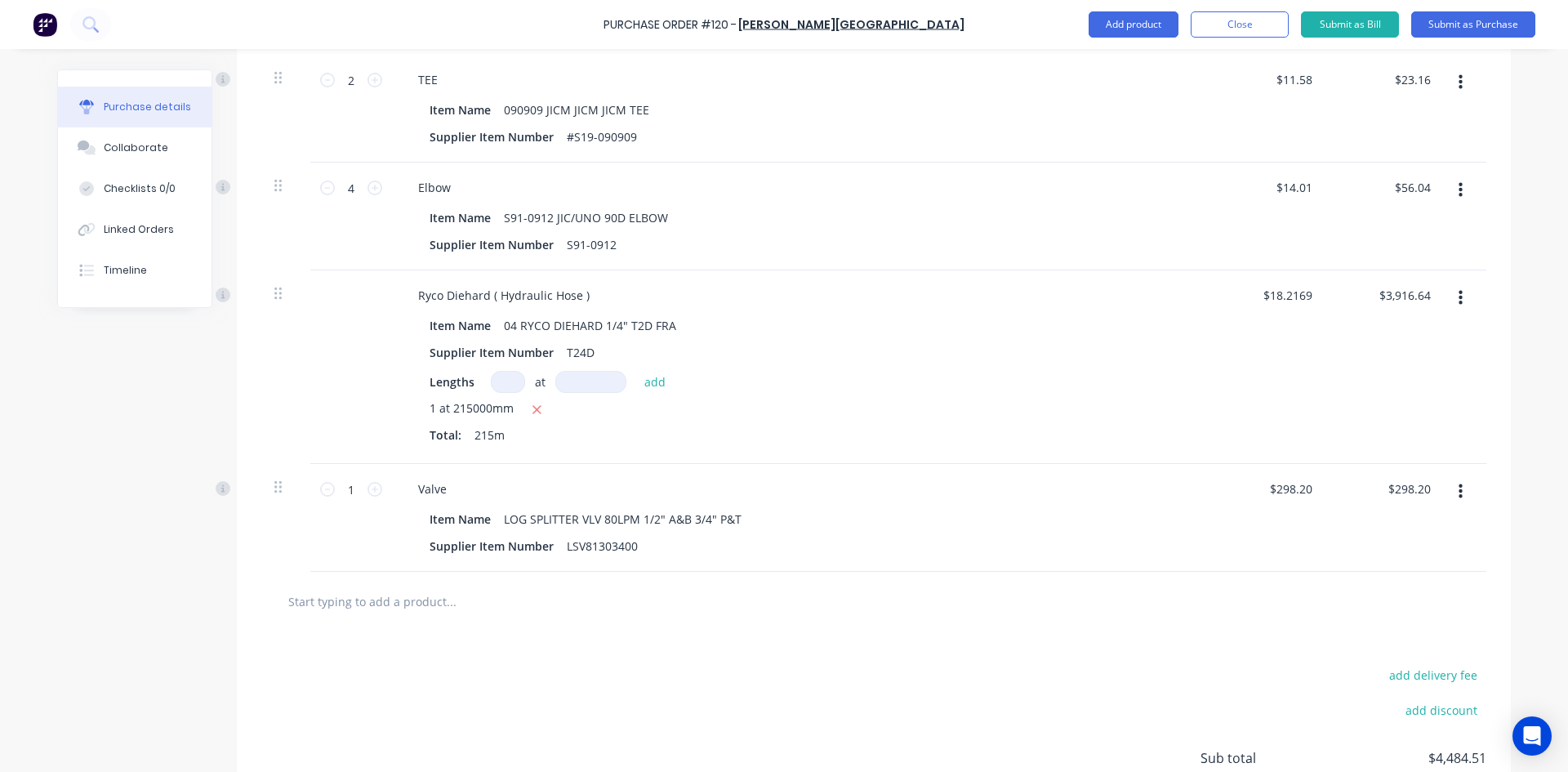
click at [1475, 530] on div at bounding box center [1466, 518] width 41 height 108
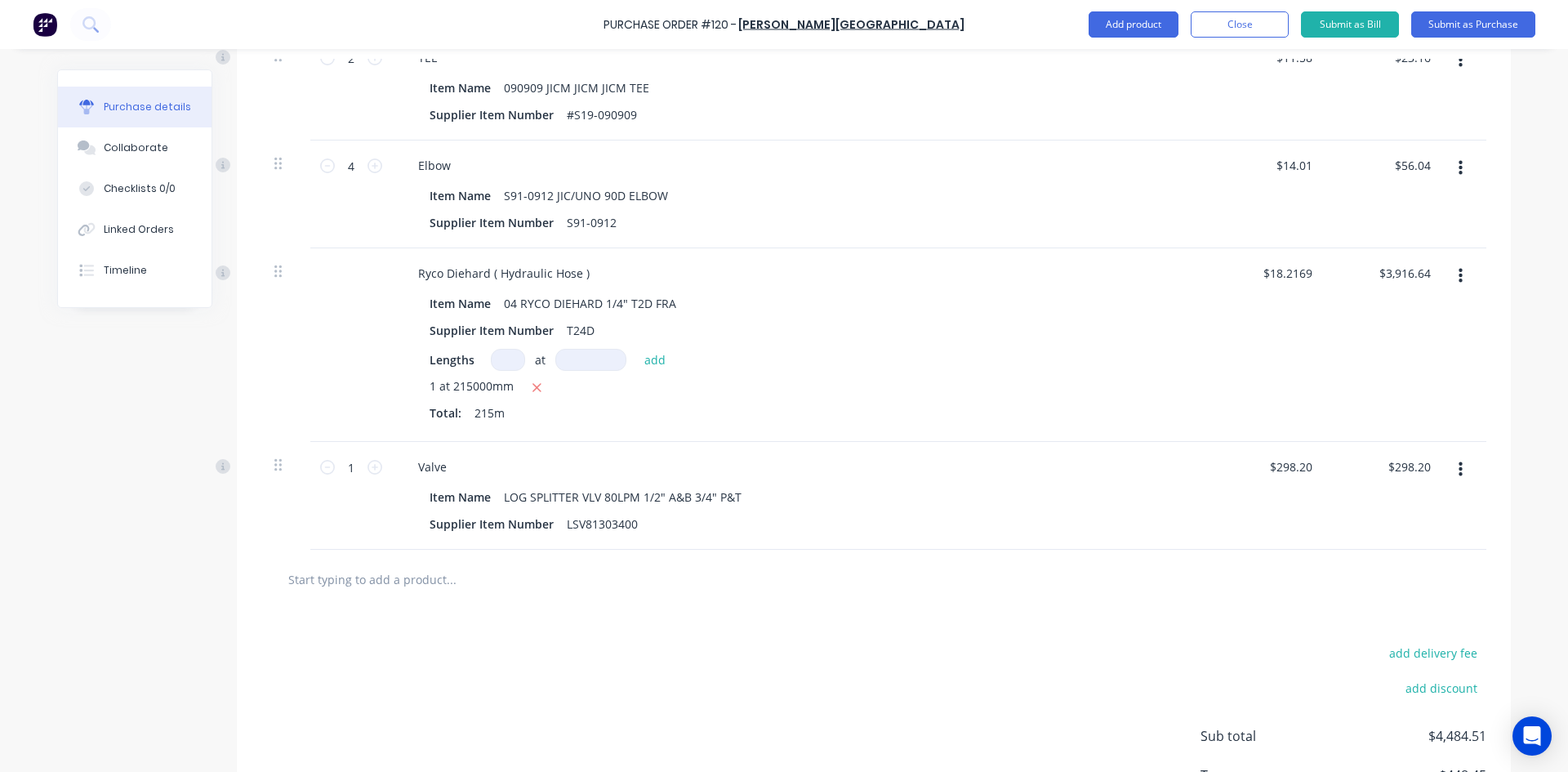
scroll to position [961, 0]
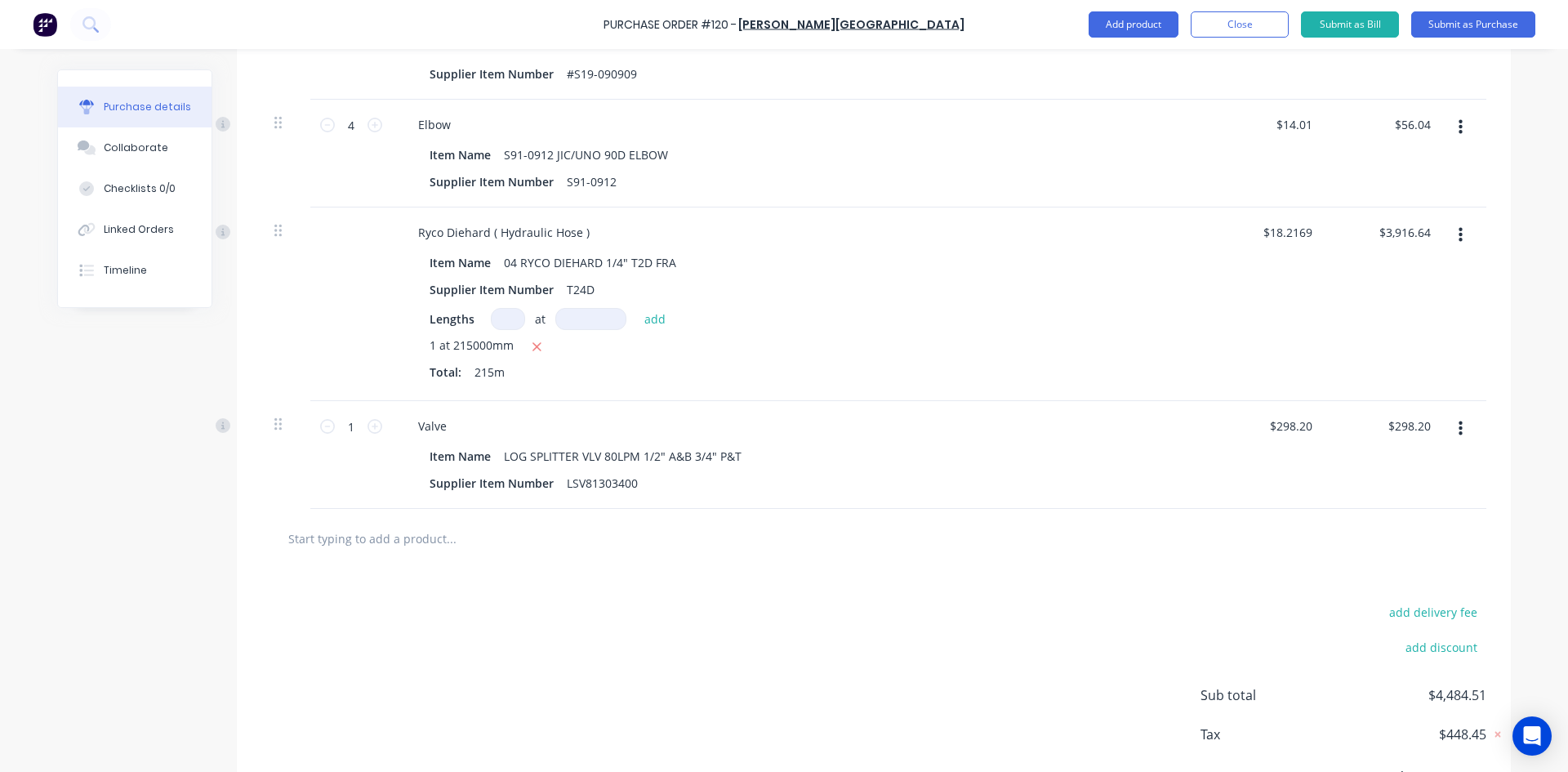
click at [327, 542] on input "text" at bounding box center [451, 538] width 327 height 33
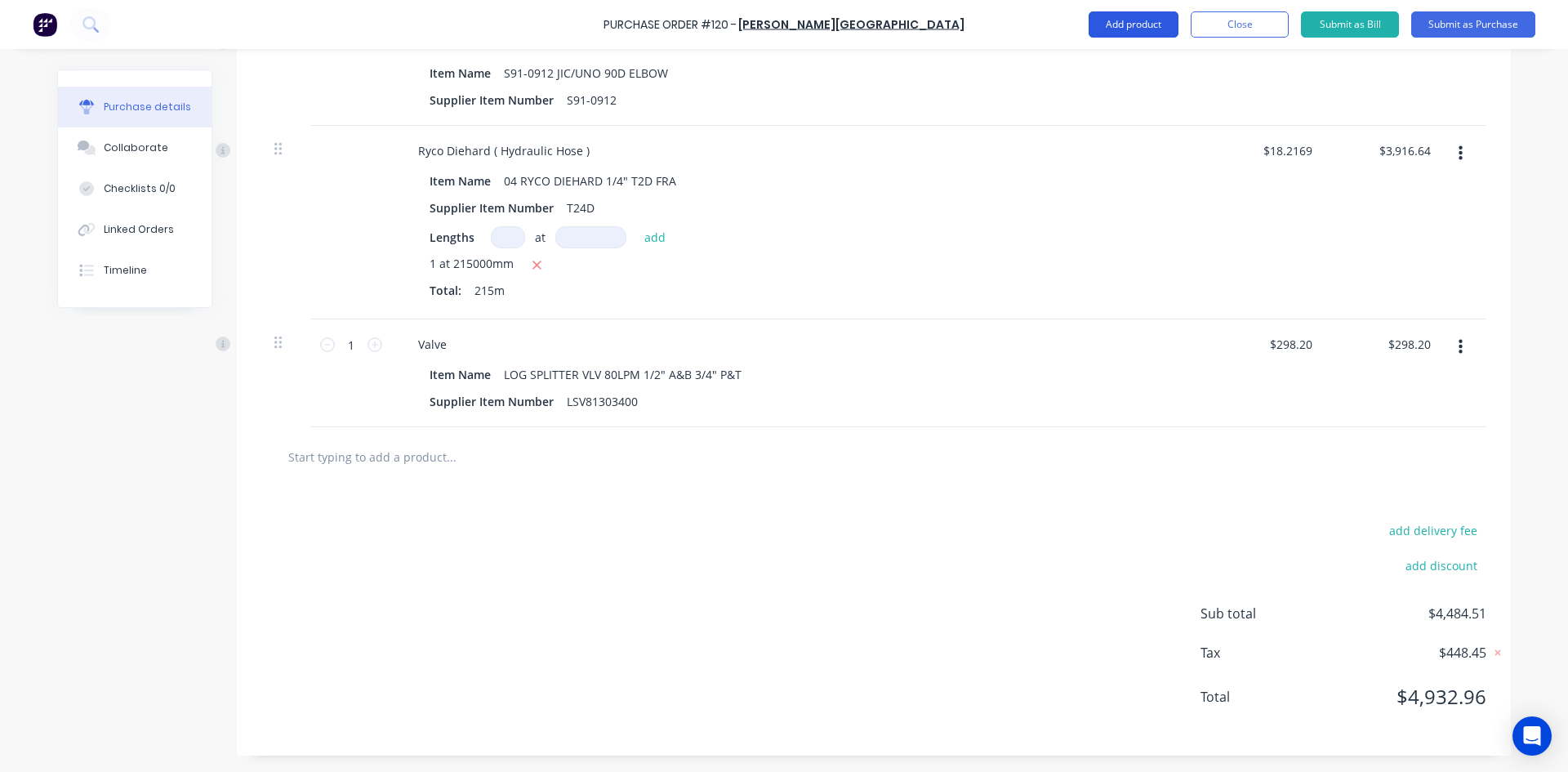
click at [1119, 25] on button "Add product" at bounding box center [1133, 25] width 89 height 26
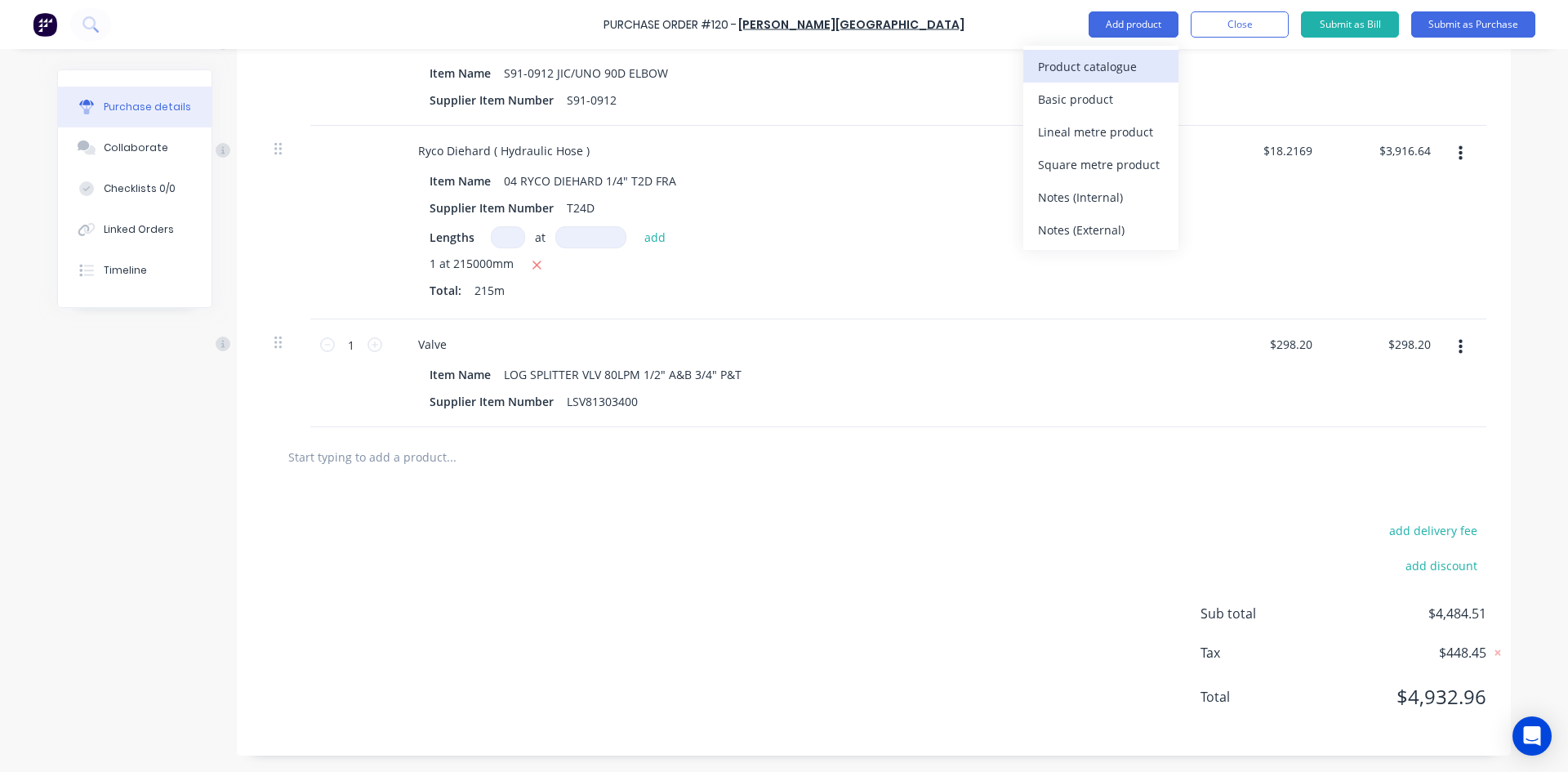
click at [1101, 70] on div "Product catalogue" at bounding box center [1100, 67] width 126 height 24
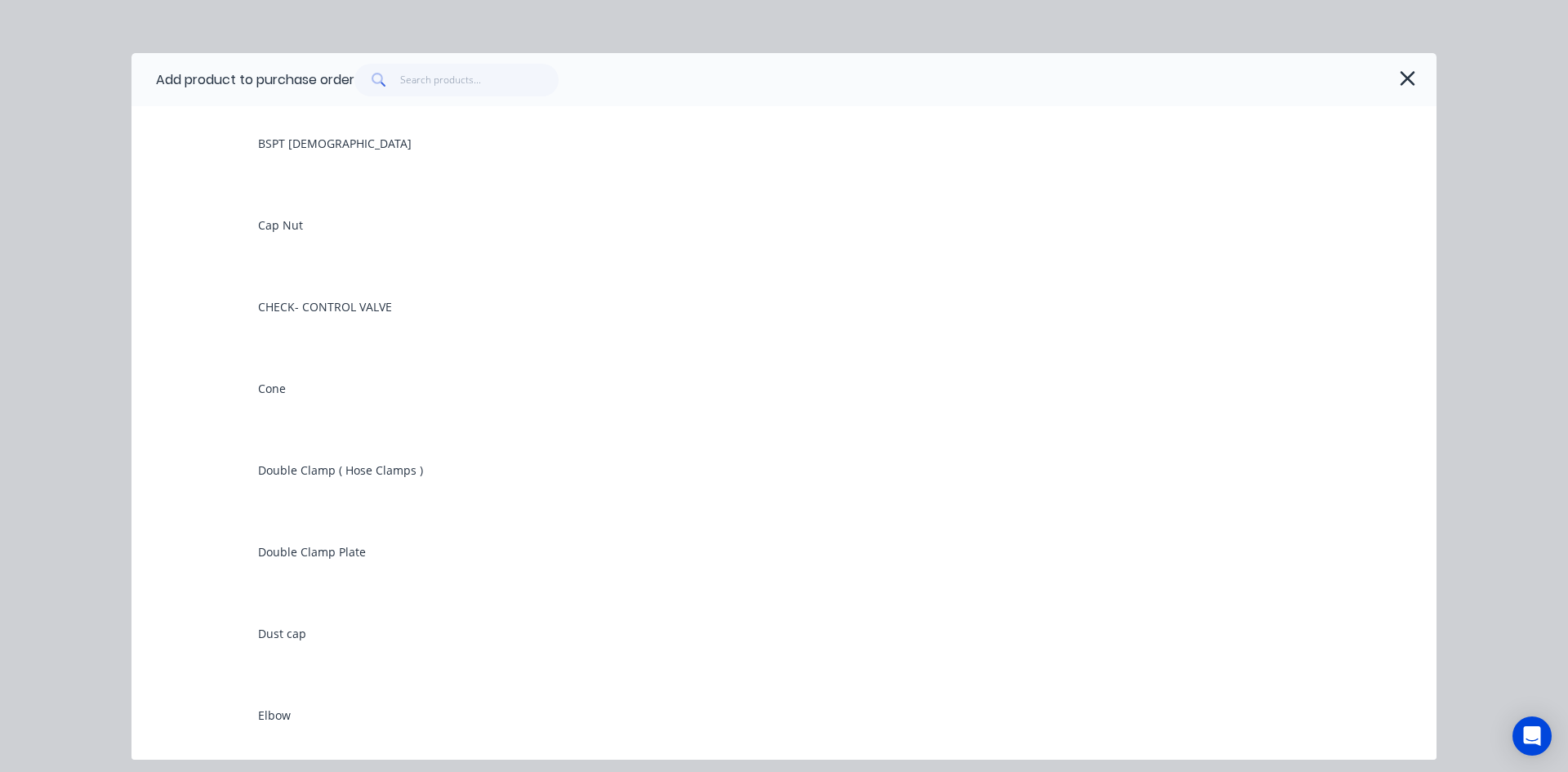
scroll to position [2614, 0]
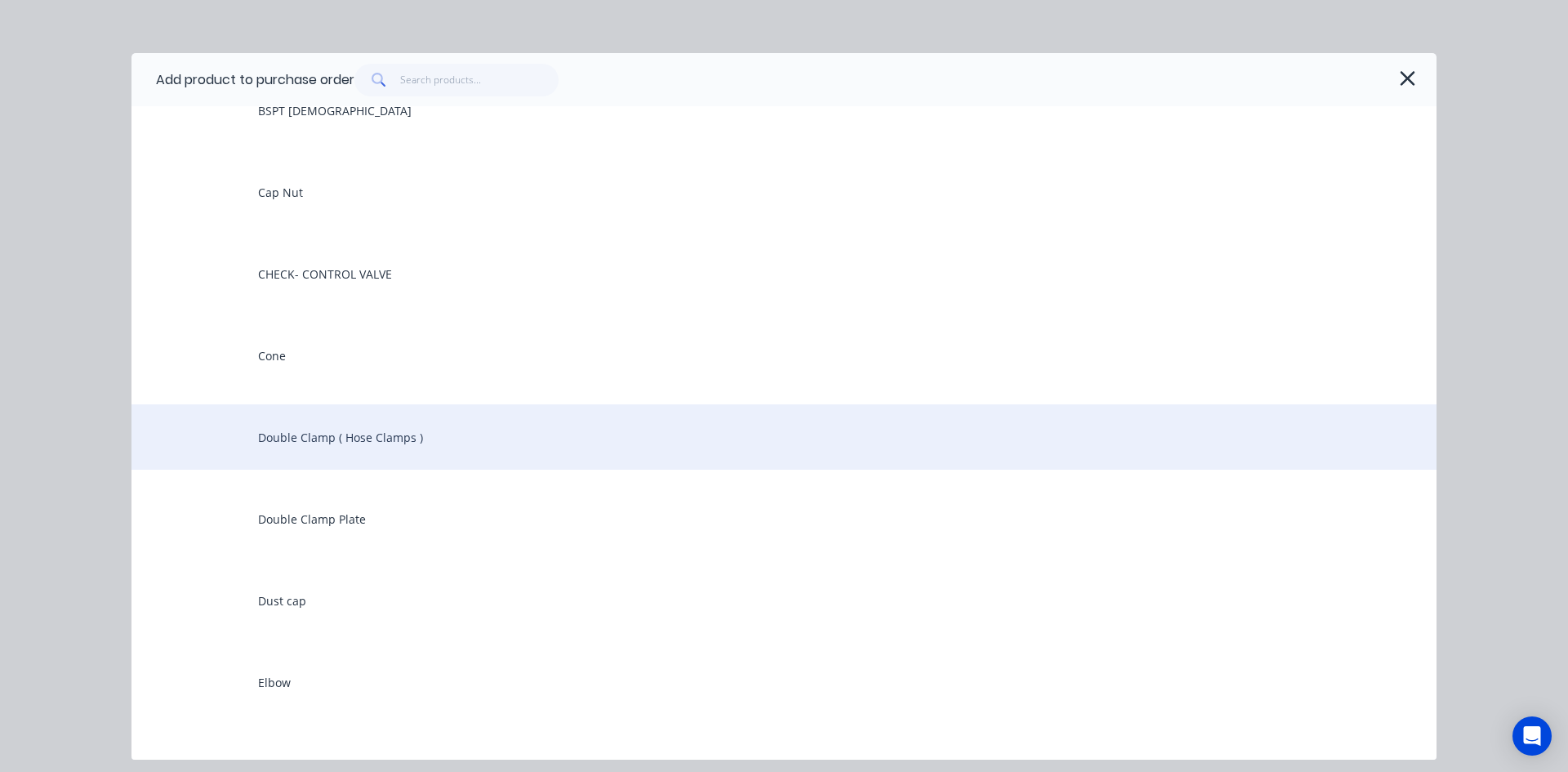
click at [320, 439] on div "Double Clamp ( Hose Clamps )" at bounding box center [784, 438] width 1305 height 66
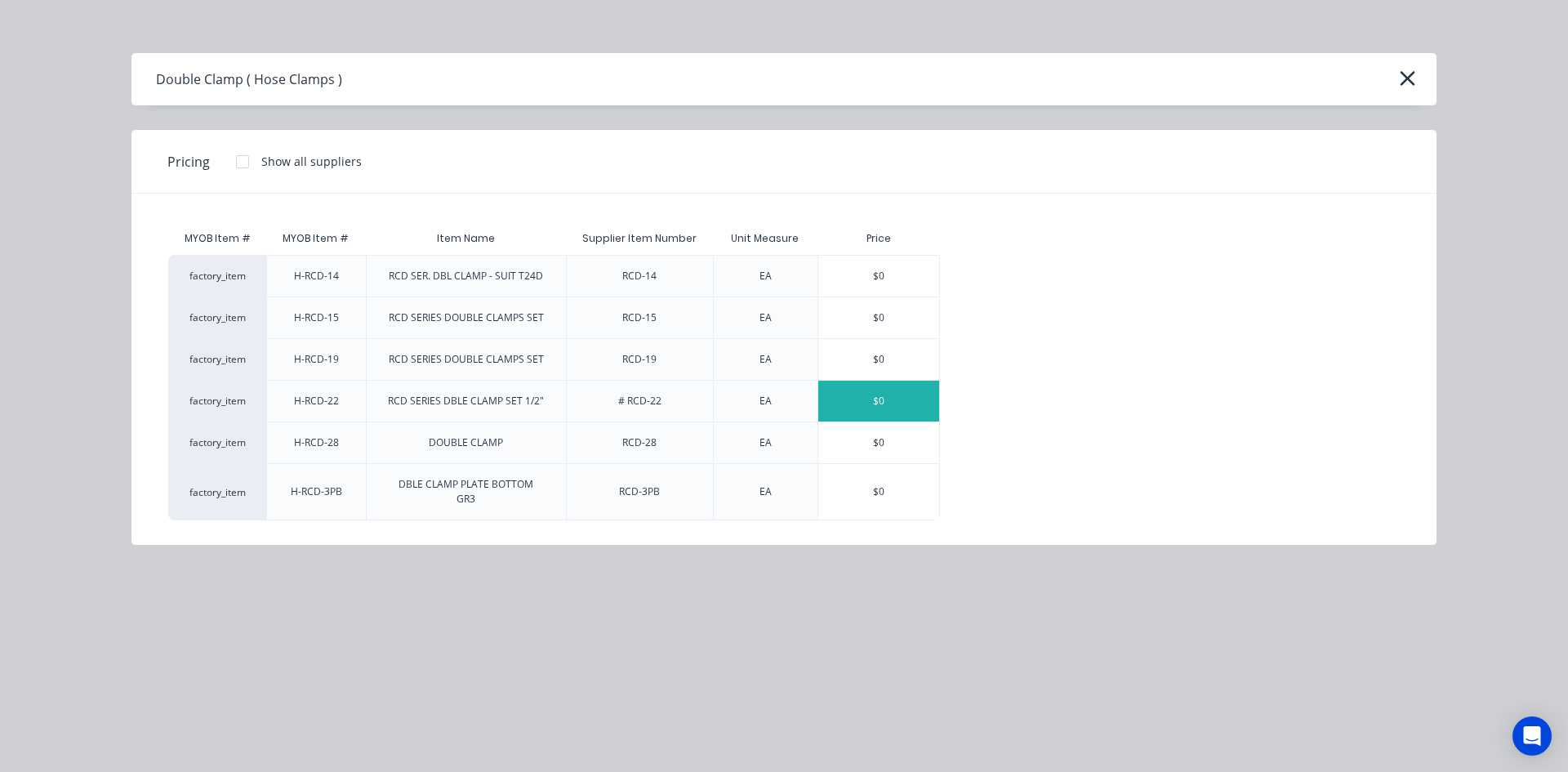
click at [871, 399] on div "$0" at bounding box center [879, 401] width 121 height 41
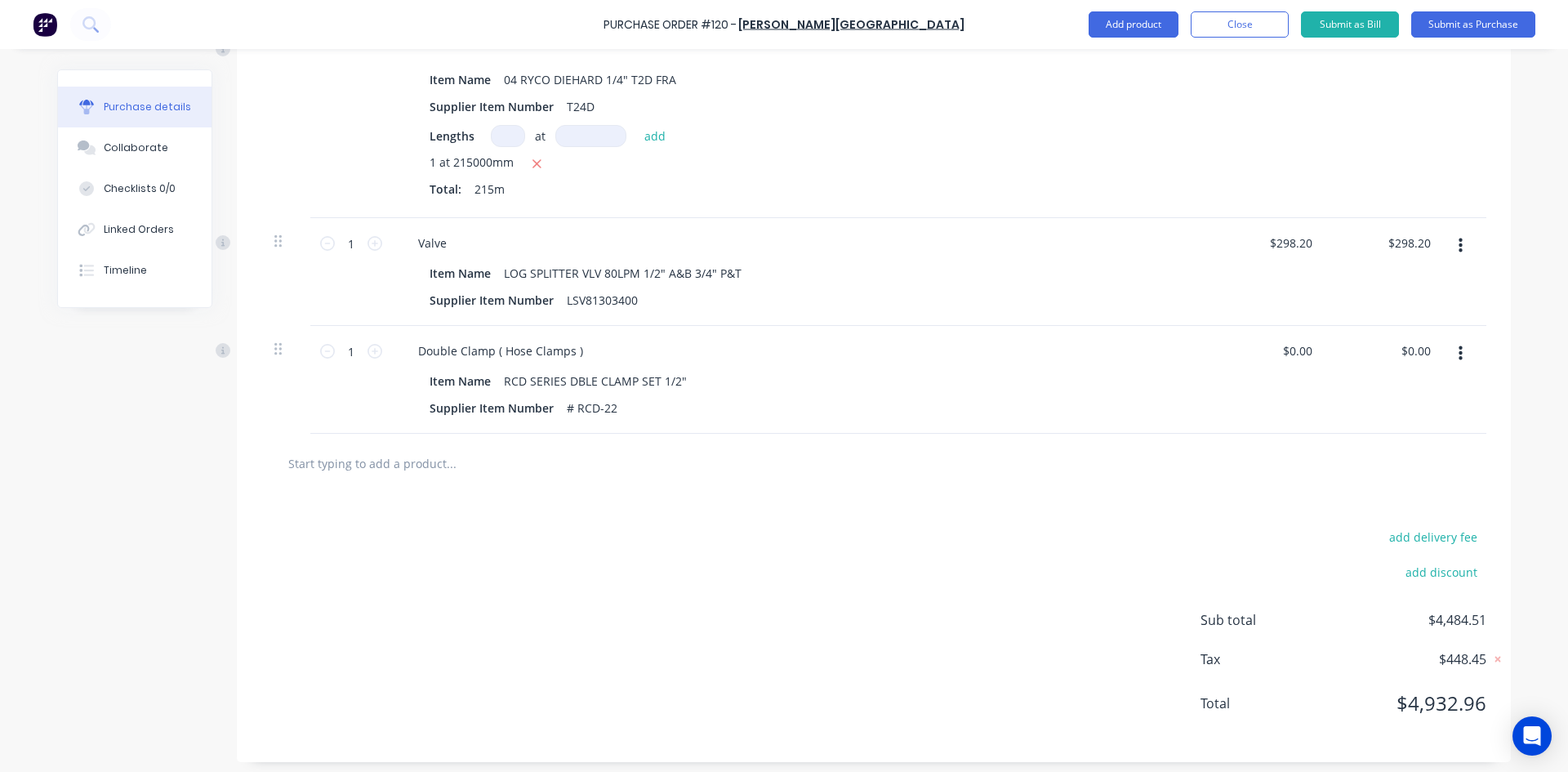
scroll to position [1151, 0]
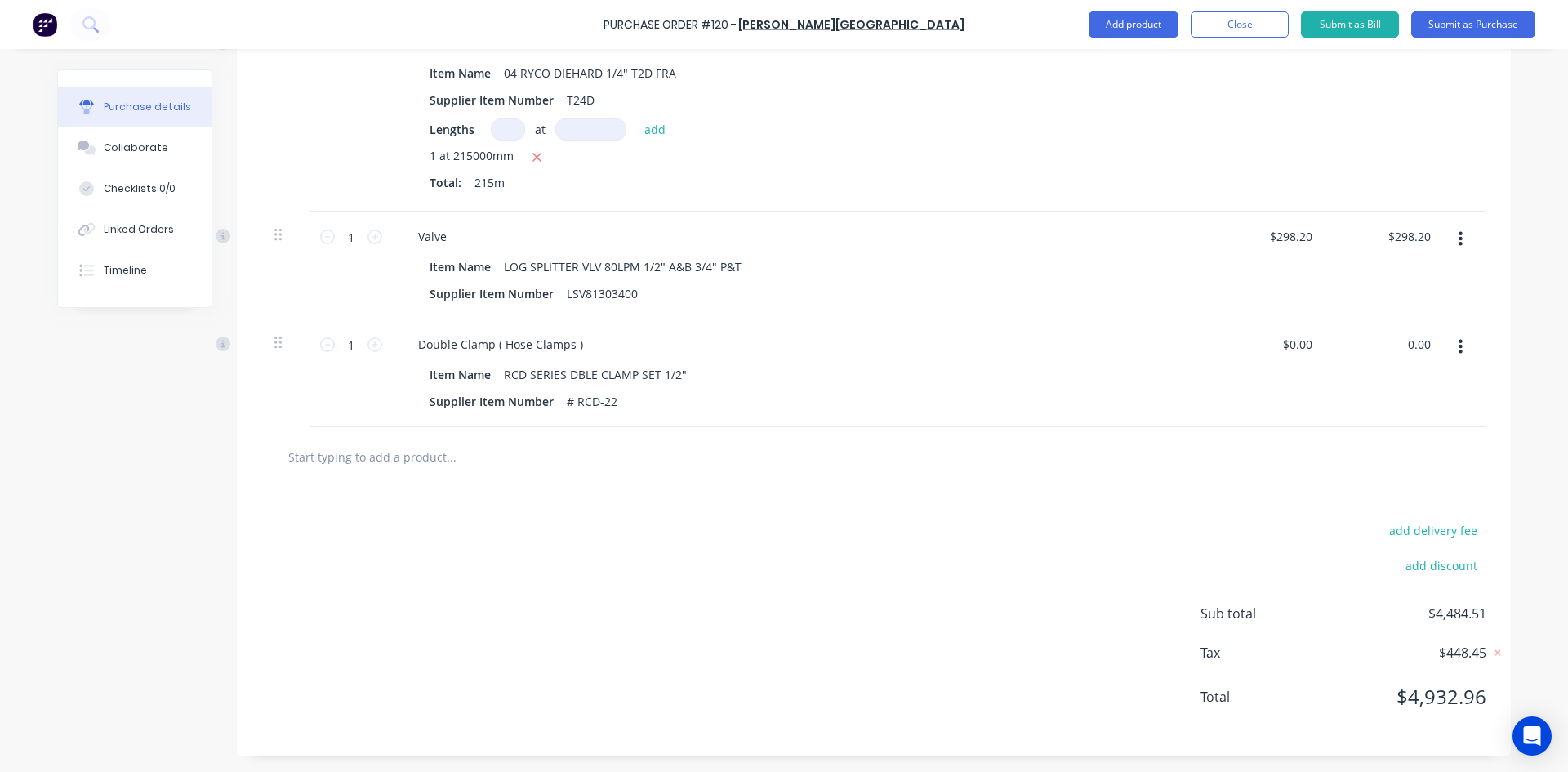
drag, startPoint x: 1416, startPoint y: 343, endPoint x: 1376, endPoint y: 351, distance: 40.8
click at [1376, 351] on div "0.00 0.00" at bounding box center [1386, 374] width 119 height 108
type input "7.91"
type input "$7.91"
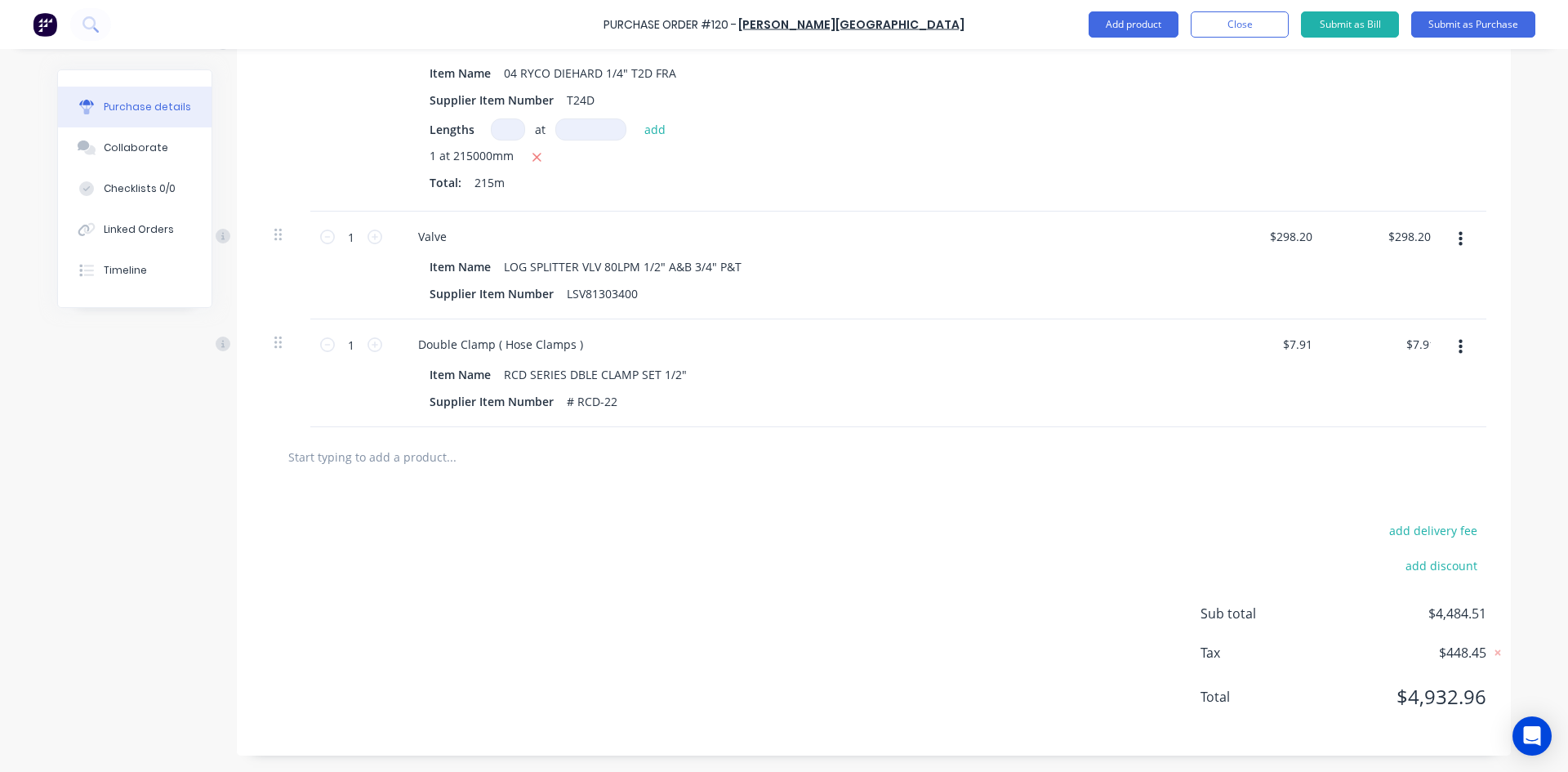
click at [1299, 392] on div "$7.91 $0.00" at bounding box center [1268, 374] width 119 height 108
click at [1236, 18] on button "Close" at bounding box center [1239, 25] width 98 height 26
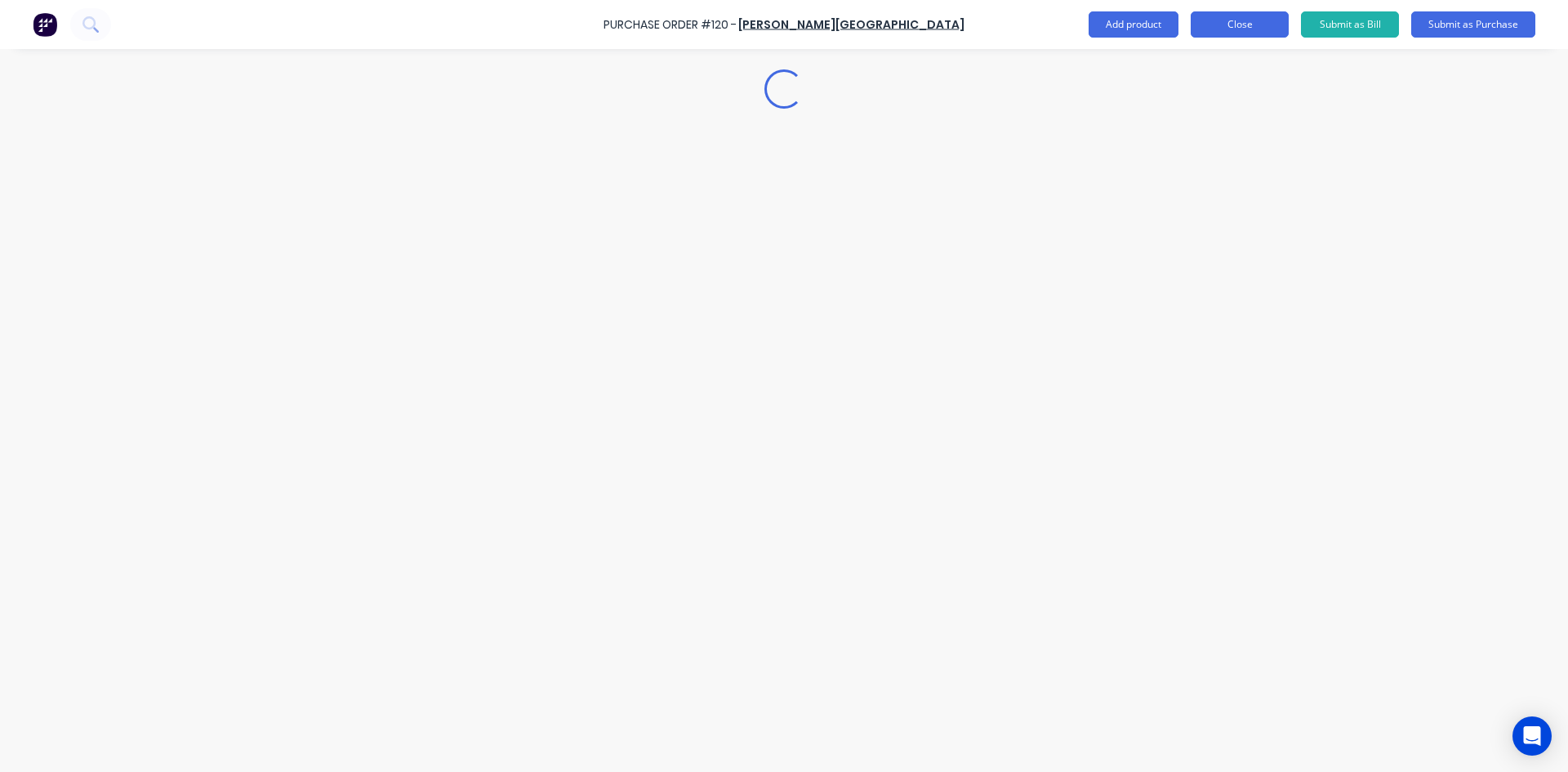
scroll to position [0, 0]
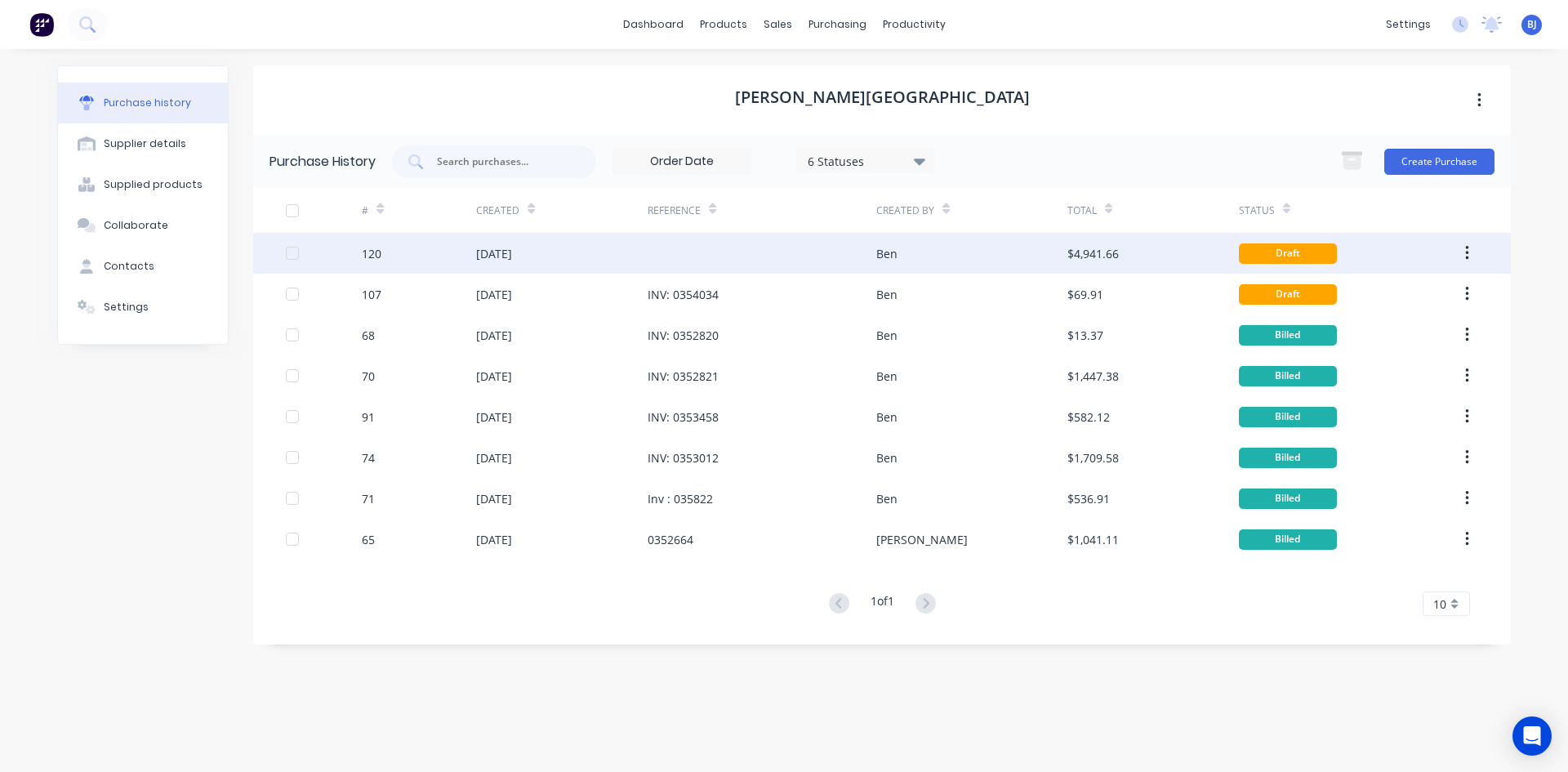
click at [627, 249] on div "[DATE]" at bounding box center [562, 253] width 172 height 41
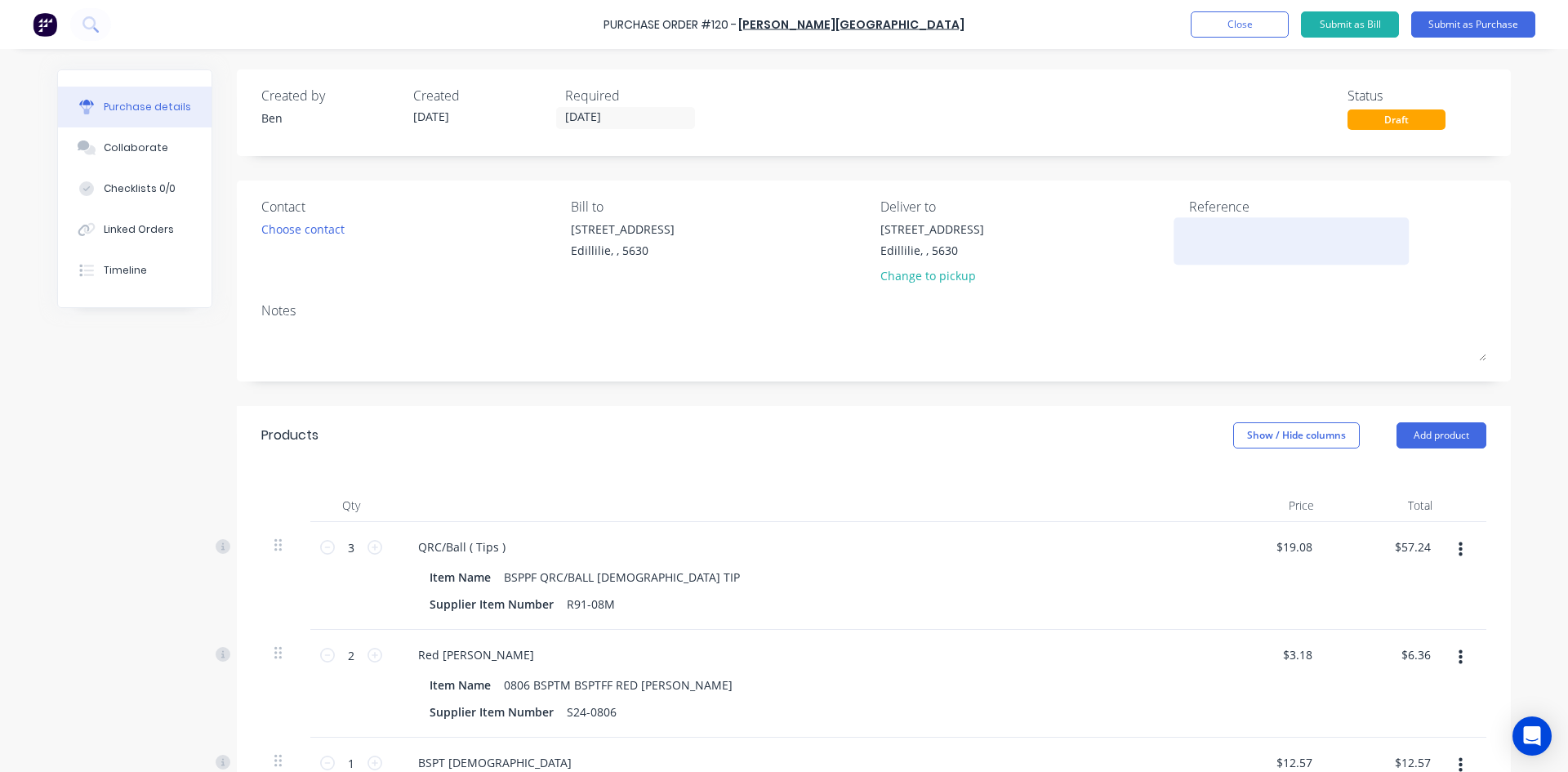
click at [1189, 230] on textarea at bounding box center [1291, 238] width 205 height 37
type textarea "INV: 0354033"
type textarea "x"
type textarea "INV: 0354033"
click at [613, 118] on input "[DATE]" at bounding box center [626, 118] width 137 height 20
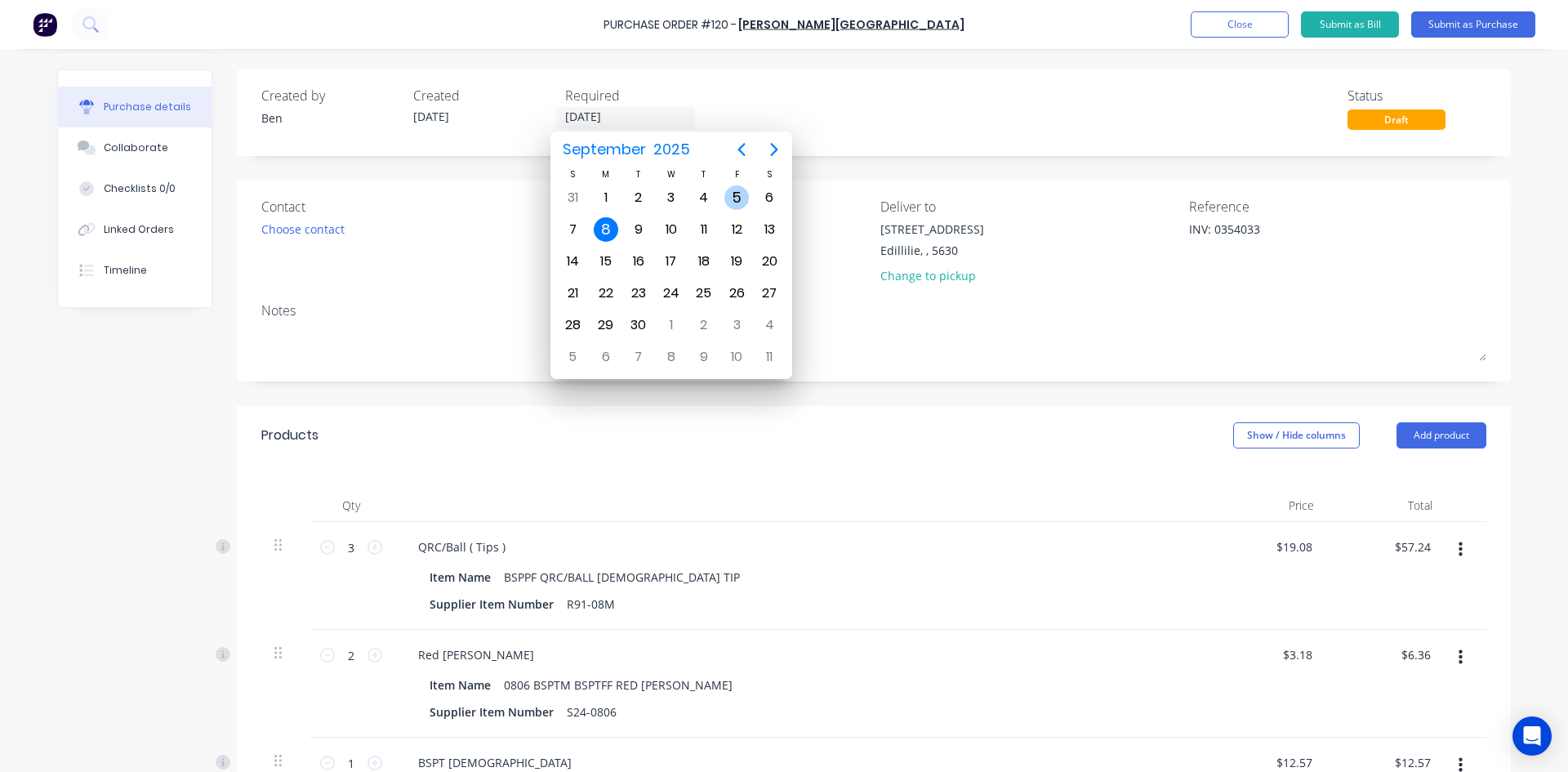
click at [732, 195] on div "5" at bounding box center [736, 197] width 25 height 25
type textarea "x"
type input "05/09/25"
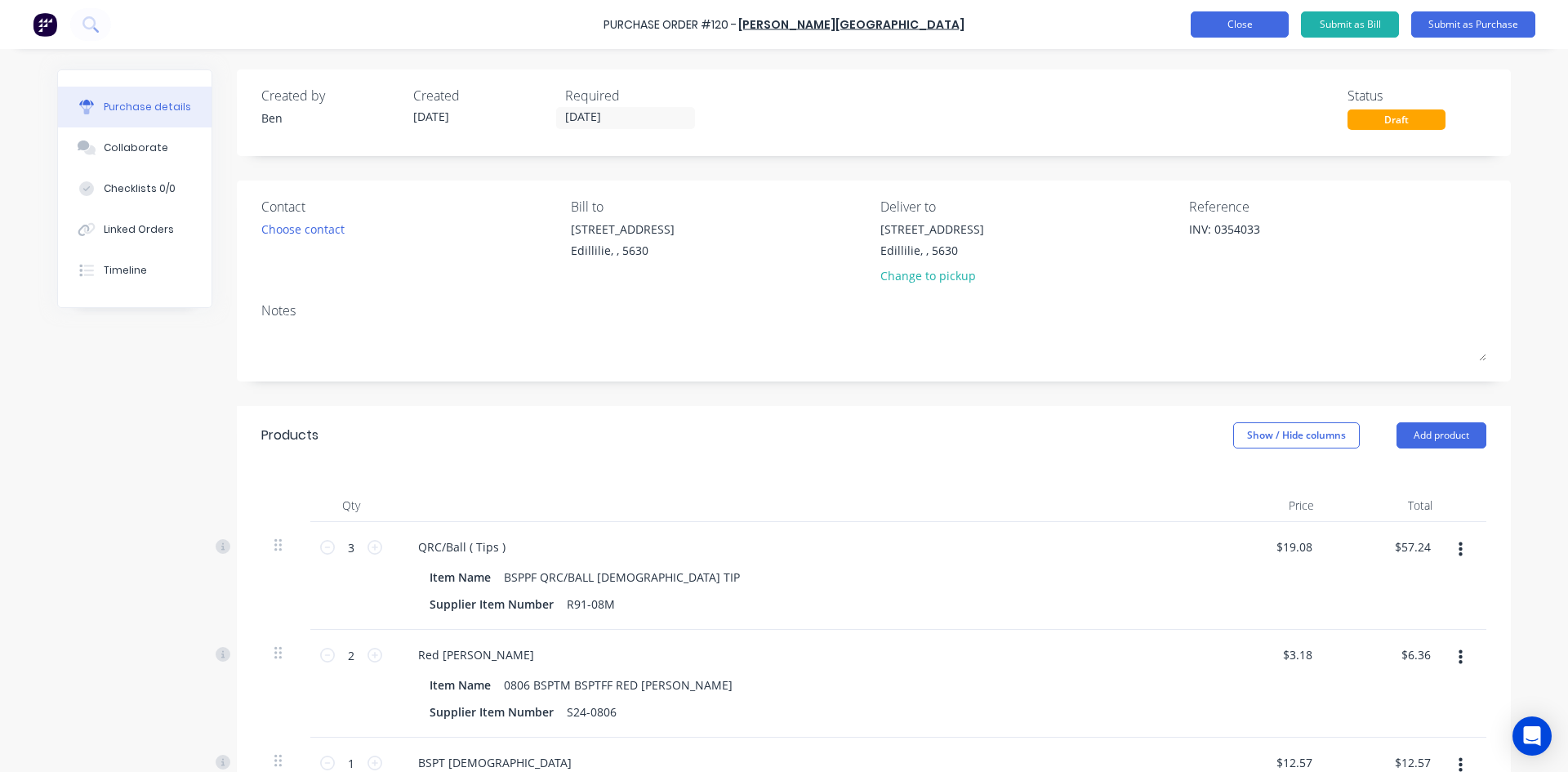
click at [1223, 27] on button "Close" at bounding box center [1239, 25] width 98 height 26
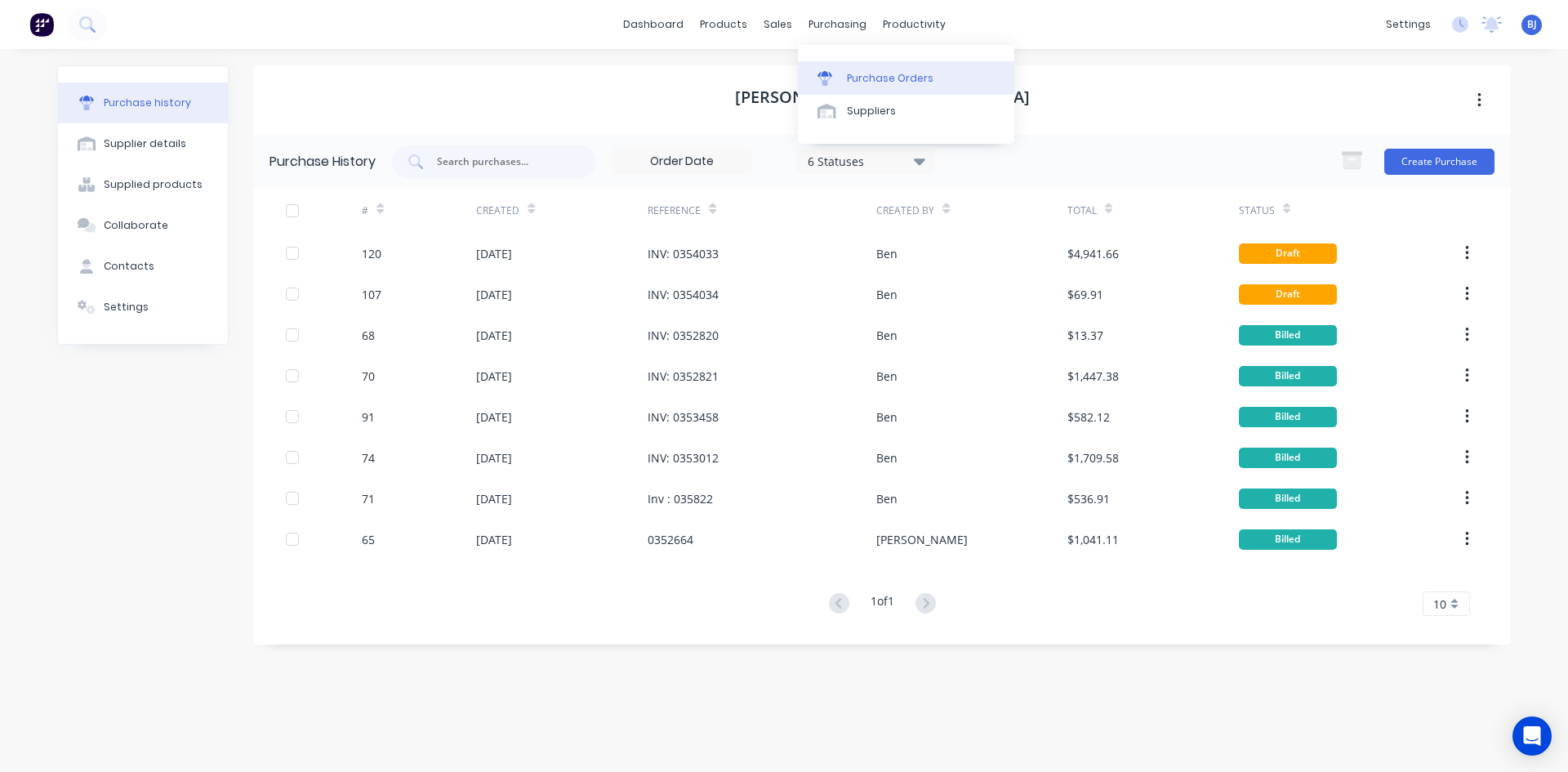
click at [821, 77] on icon at bounding box center [825, 79] width 15 height 15
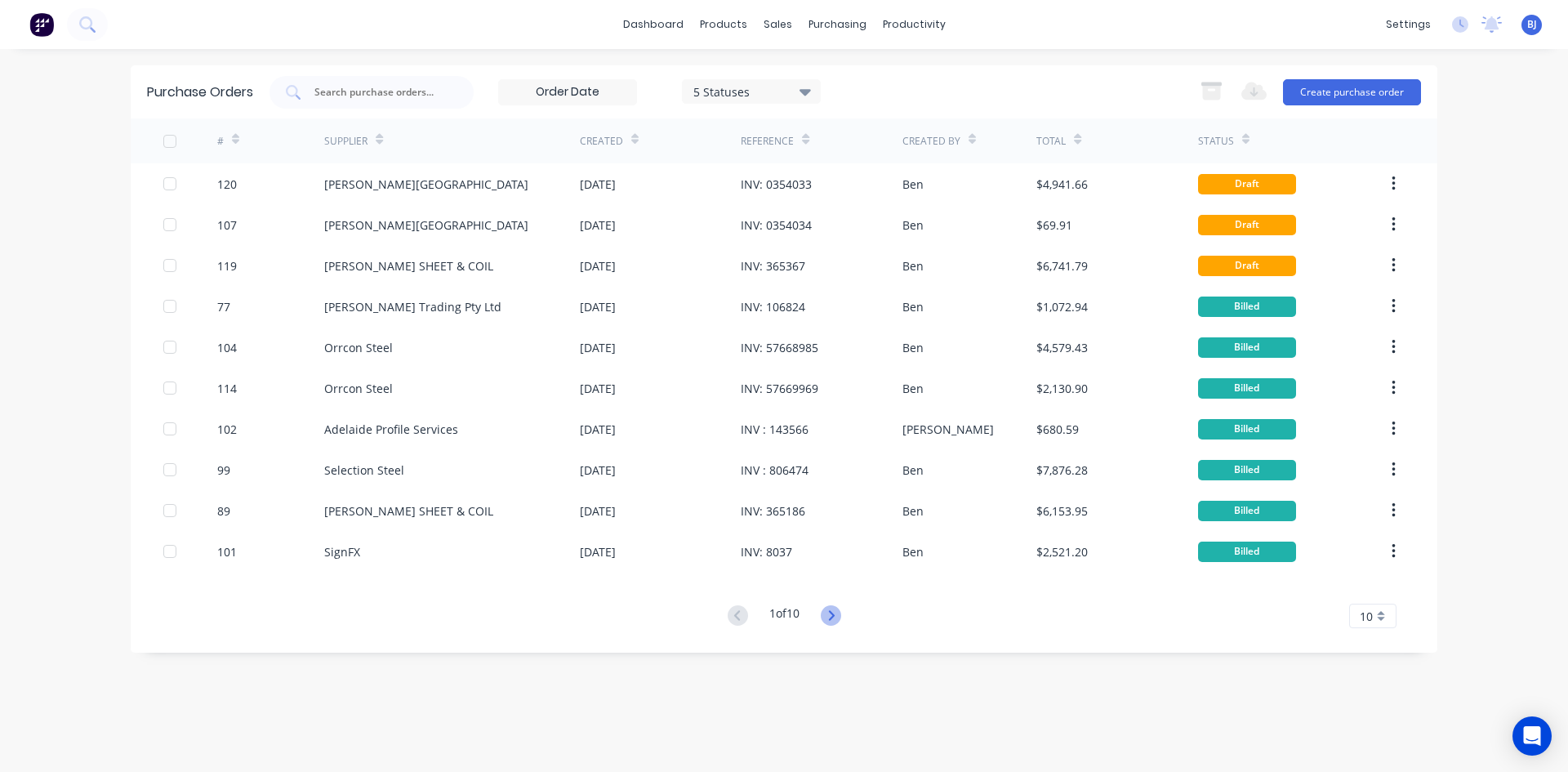
click at [834, 616] on icon at bounding box center [831, 616] width 20 height 20
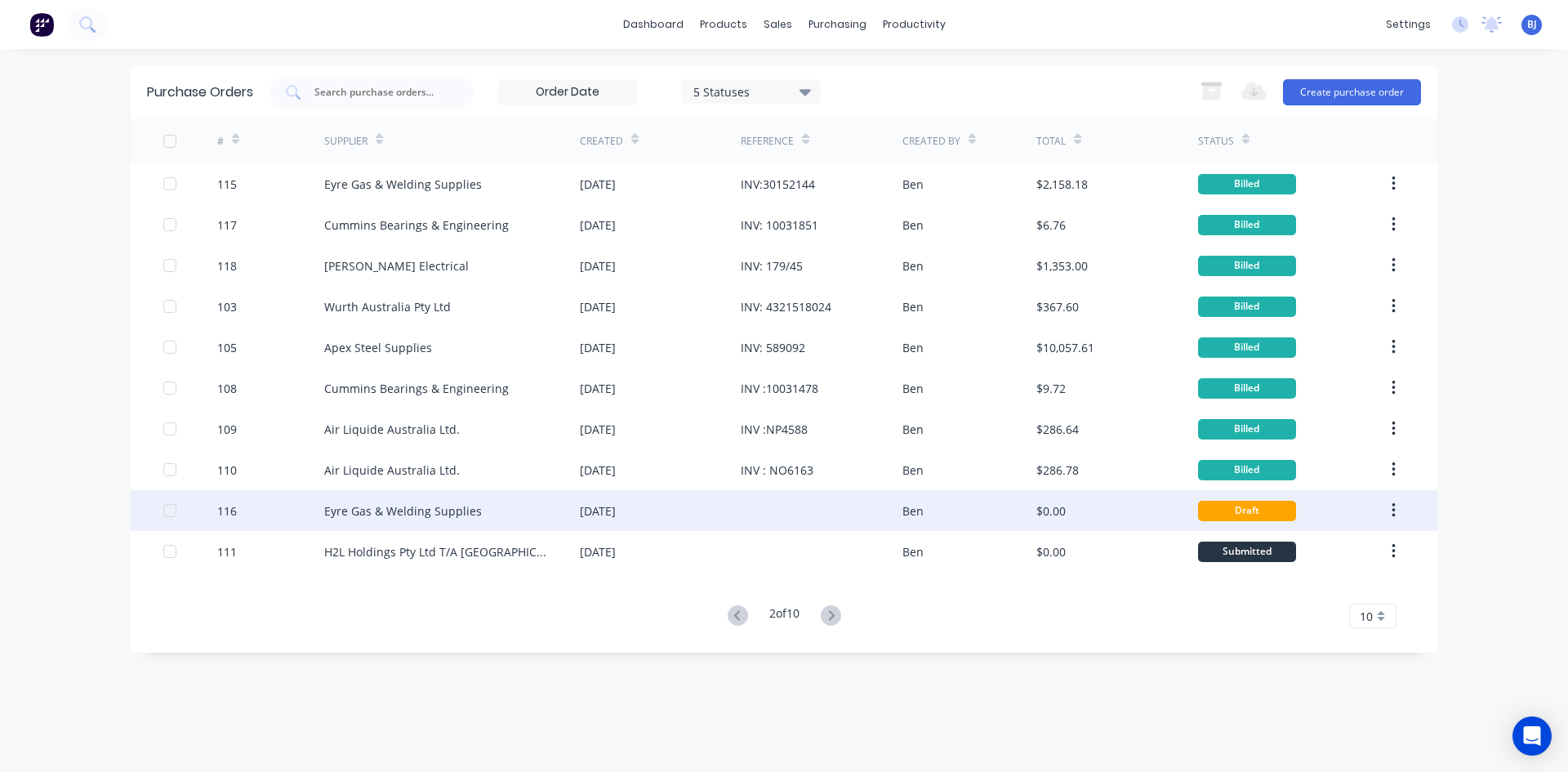
click at [616, 514] on div "[DATE]" at bounding box center [597, 511] width 36 height 17
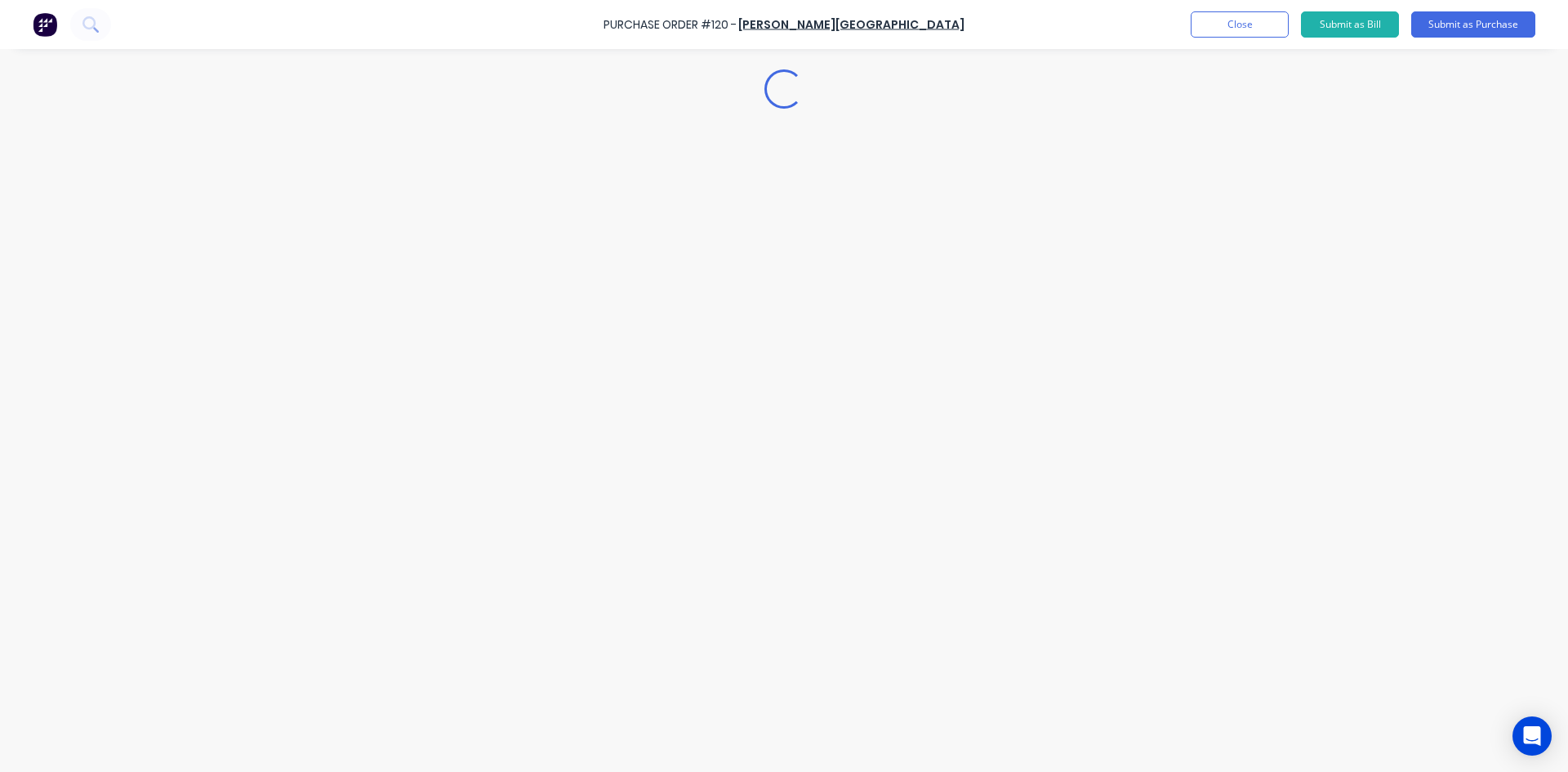
type textarea "x"
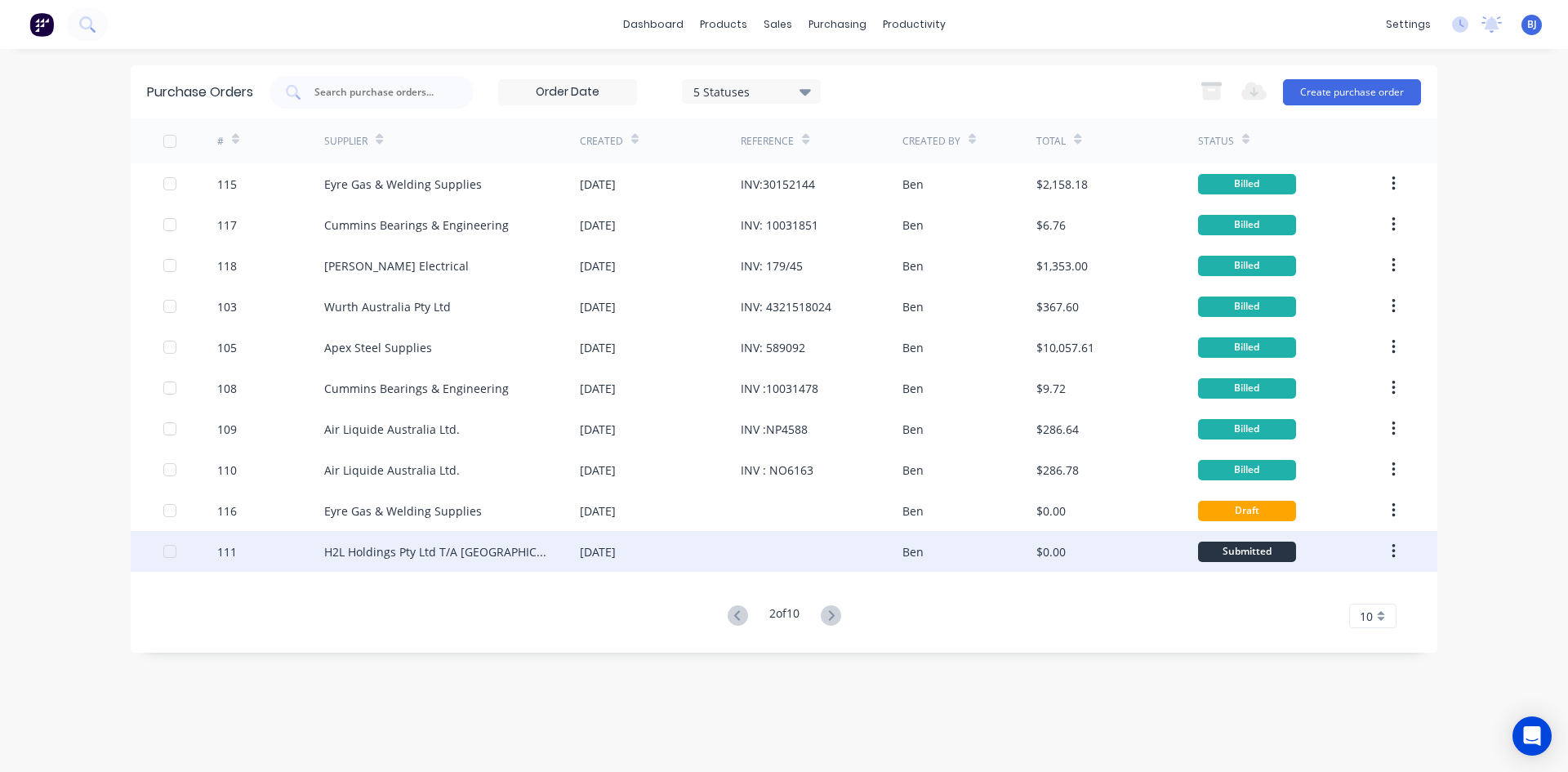
click at [798, 551] on div at bounding box center [821, 551] width 161 height 41
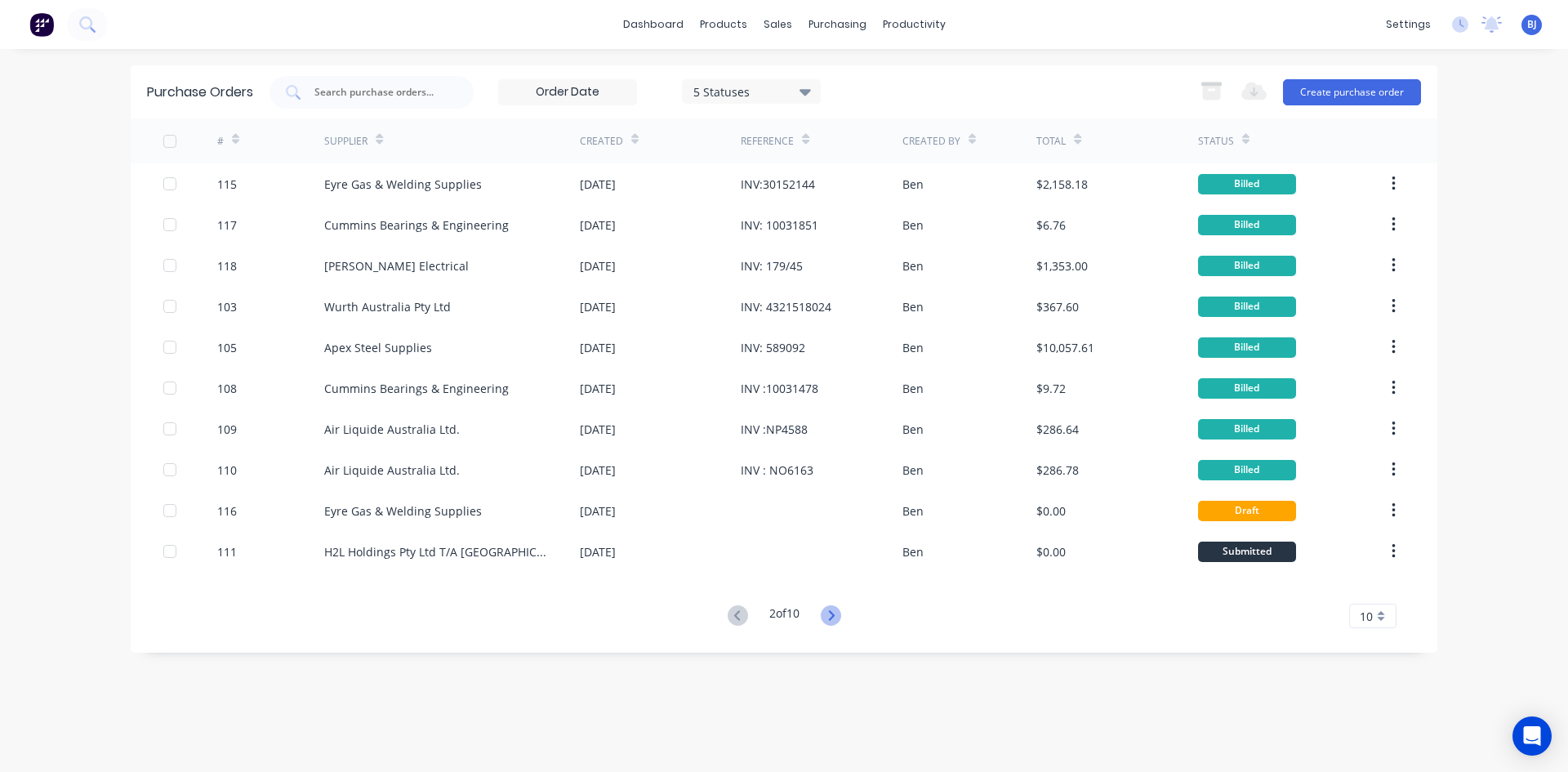
click at [837, 613] on icon at bounding box center [831, 616] width 20 height 20
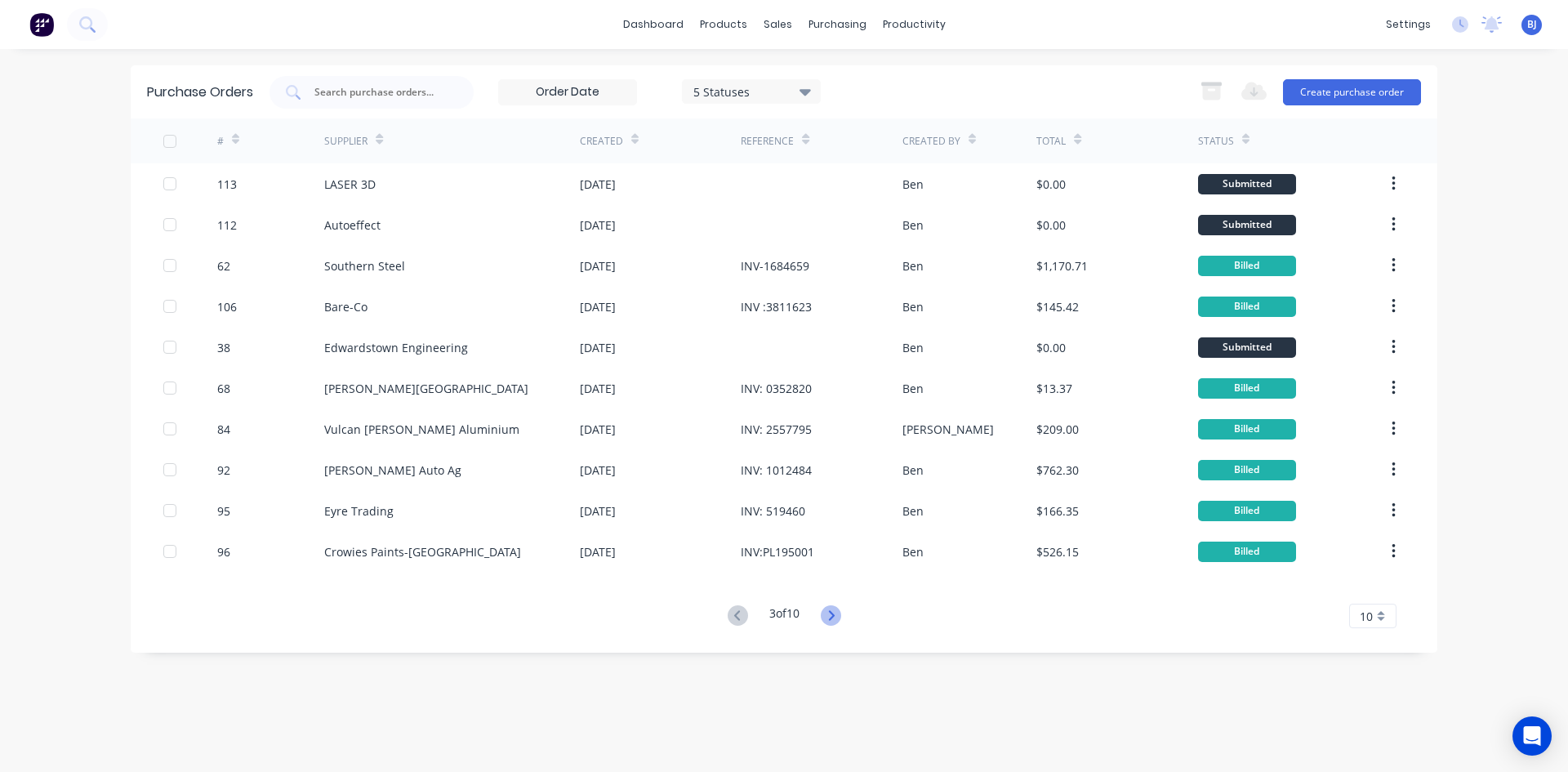
click at [839, 609] on icon at bounding box center [831, 616] width 20 height 20
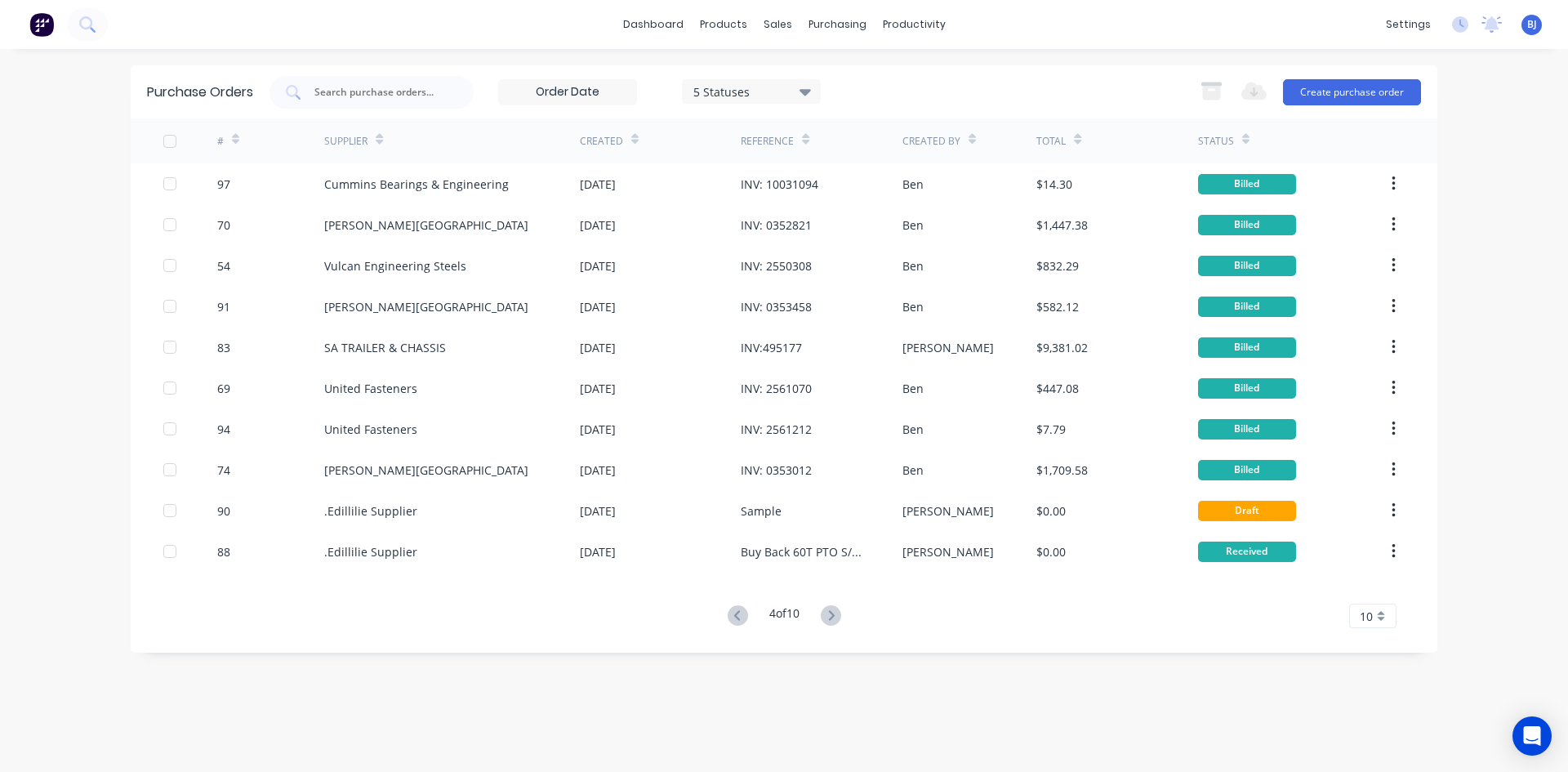
click at [839, 609] on icon at bounding box center [831, 616] width 20 height 20
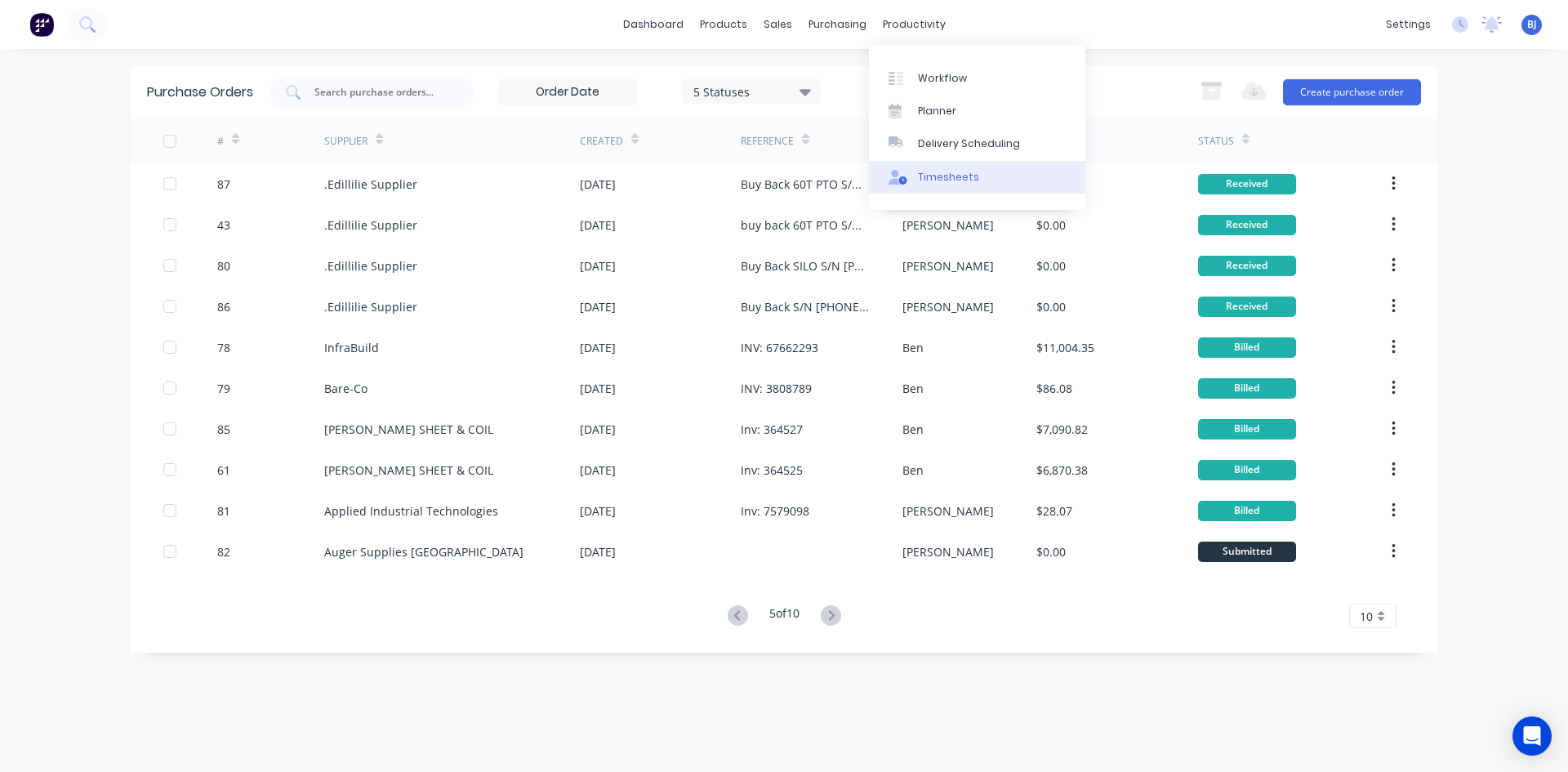
click at [908, 174] on div at bounding box center [900, 177] width 25 height 15
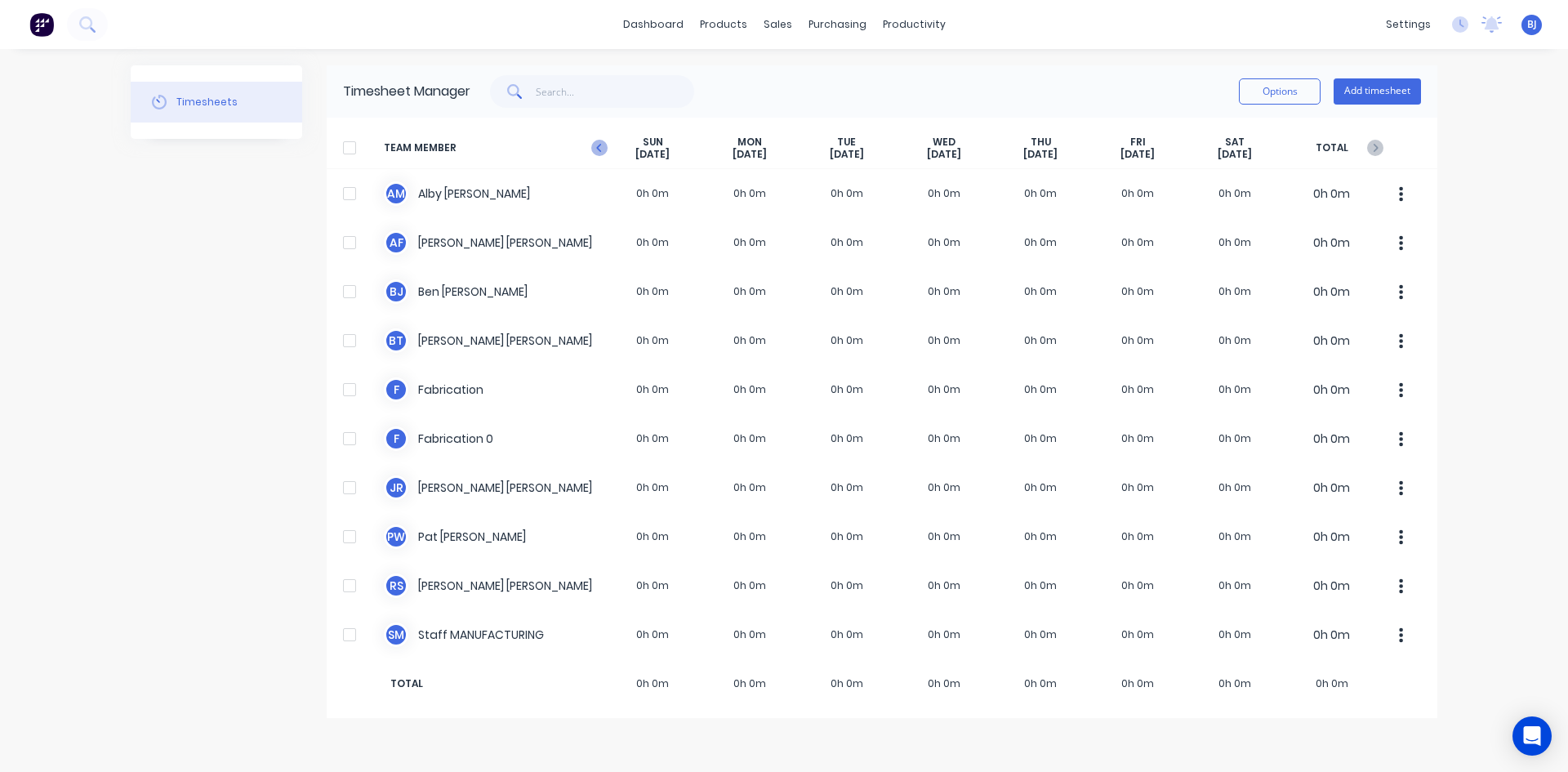
click at [600, 147] on icon "button" at bounding box center [599, 148] width 16 height 16
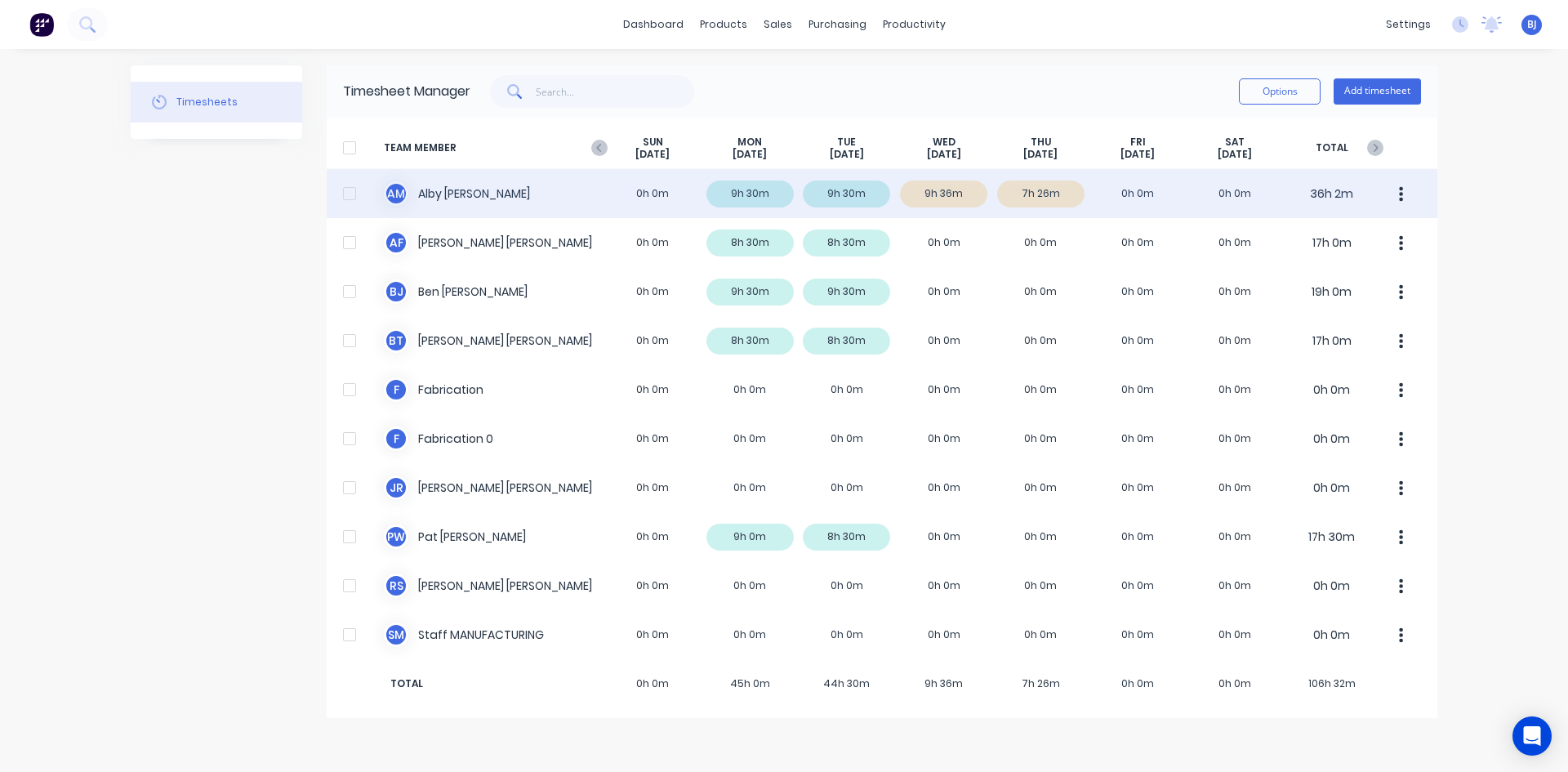
click at [436, 190] on div "A M Alby Mcdonald 0h 0m 9h 30m 9h 30m 9h 36m 7h 26m 0h 0m 0h 0m 36h 2m" at bounding box center [882, 194] width 1110 height 49
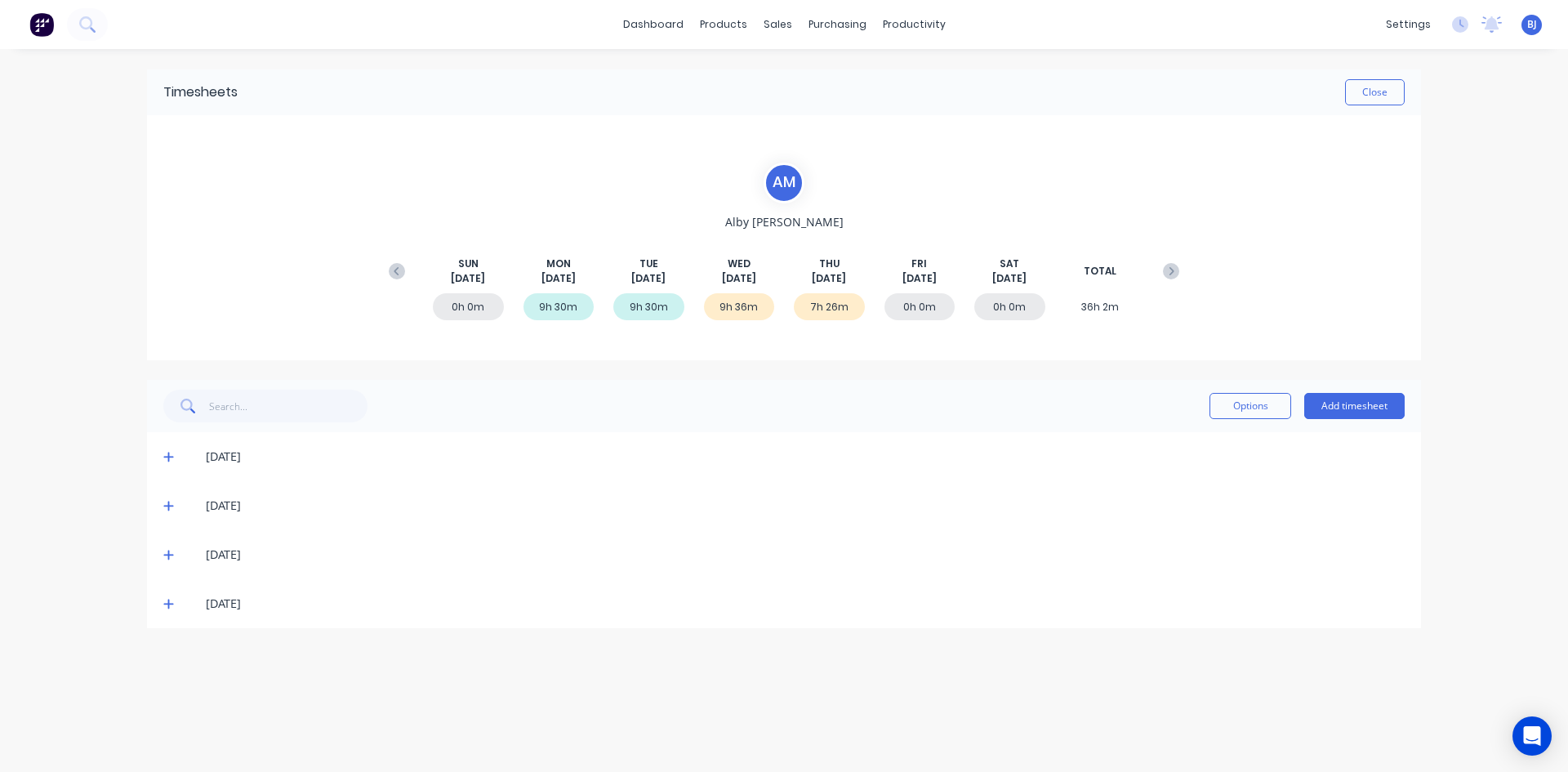
click at [170, 555] on icon at bounding box center [168, 555] width 10 height 10
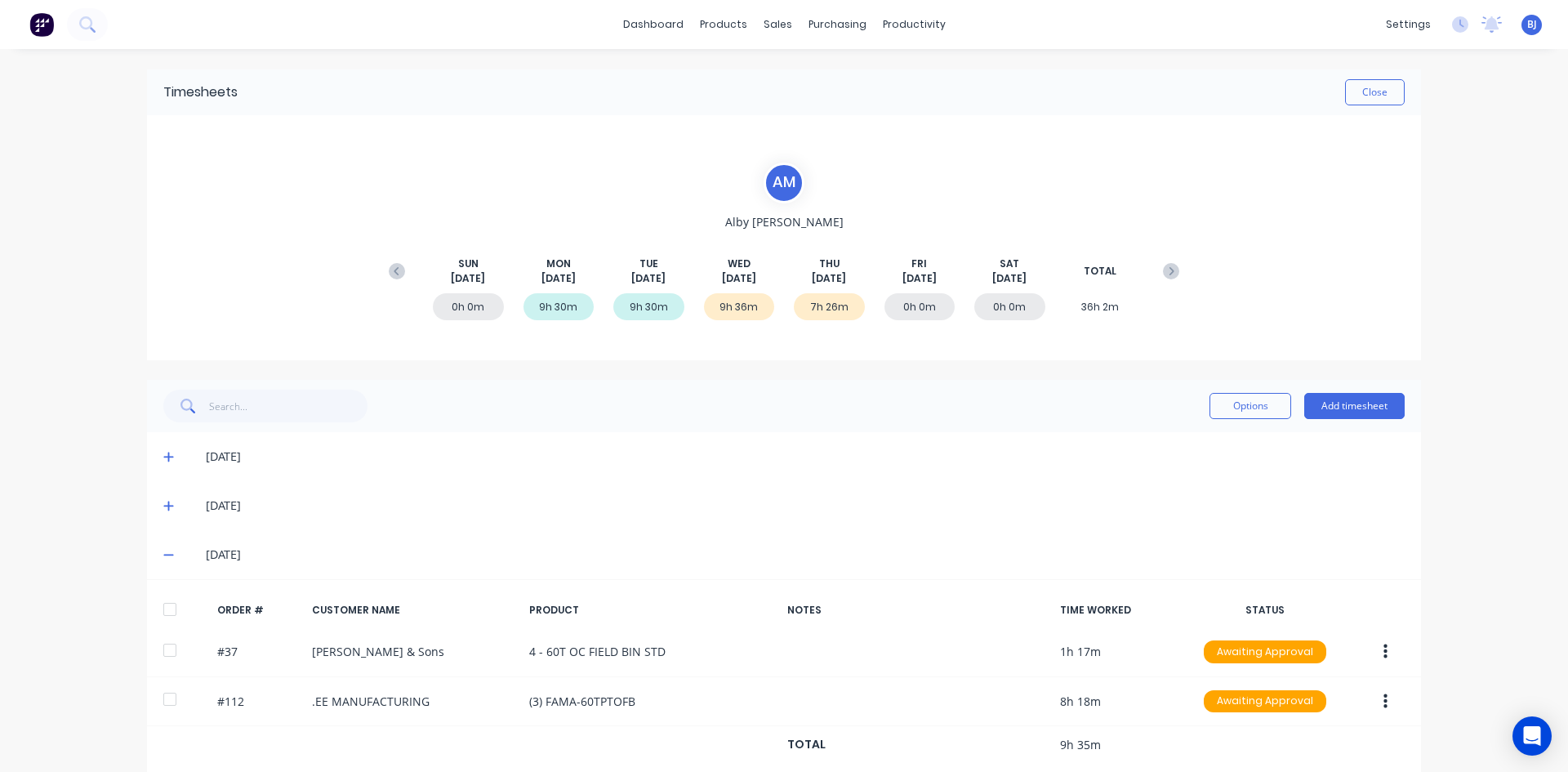
scroll to position [74, 0]
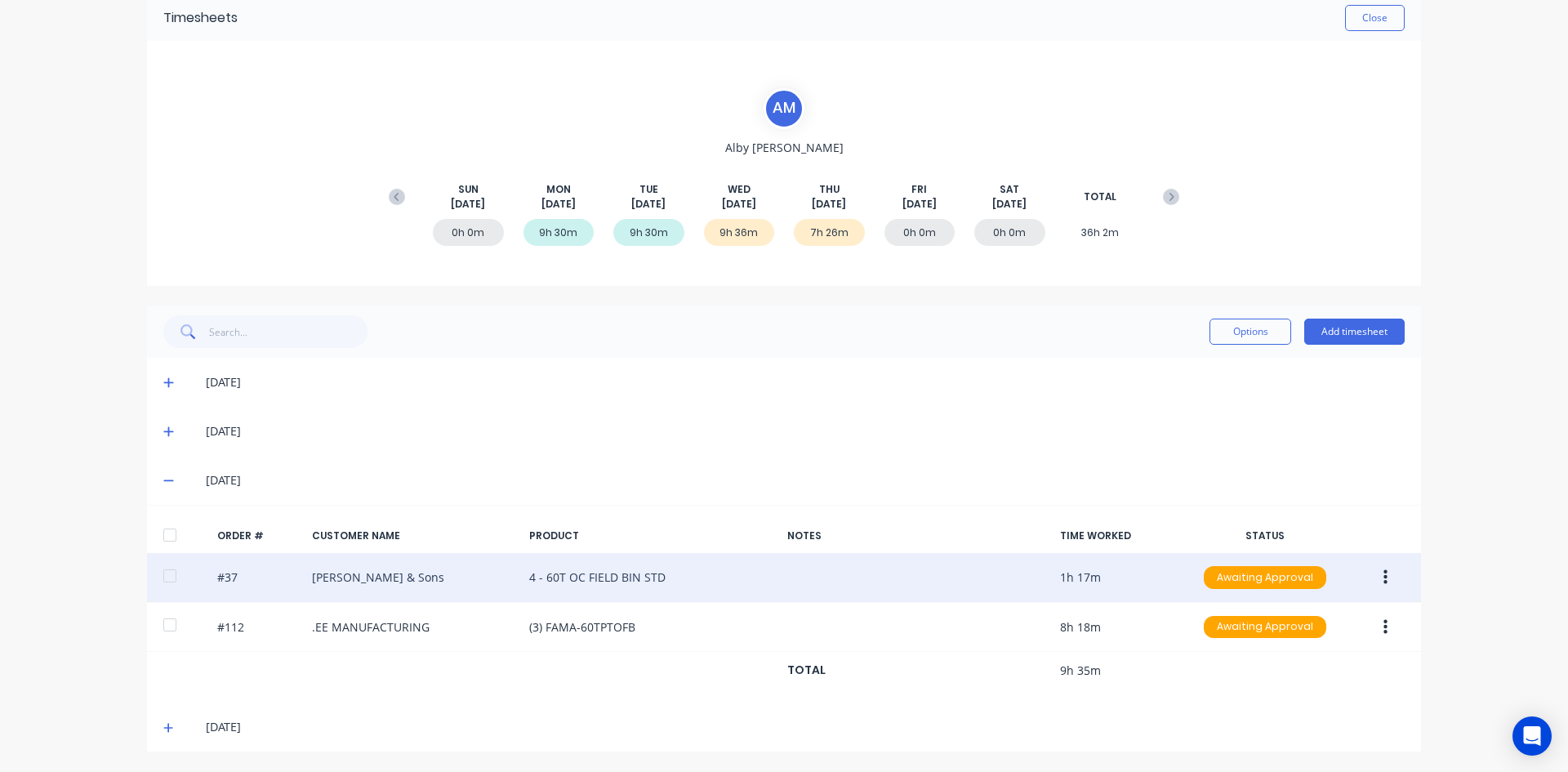
click at [1384, 582] on icon "button" at bounding box center [1385, 577] width 4 height 18
click at [1264, 682] on div "Edit" at bounding box center [1327, 686] width 126 height 24
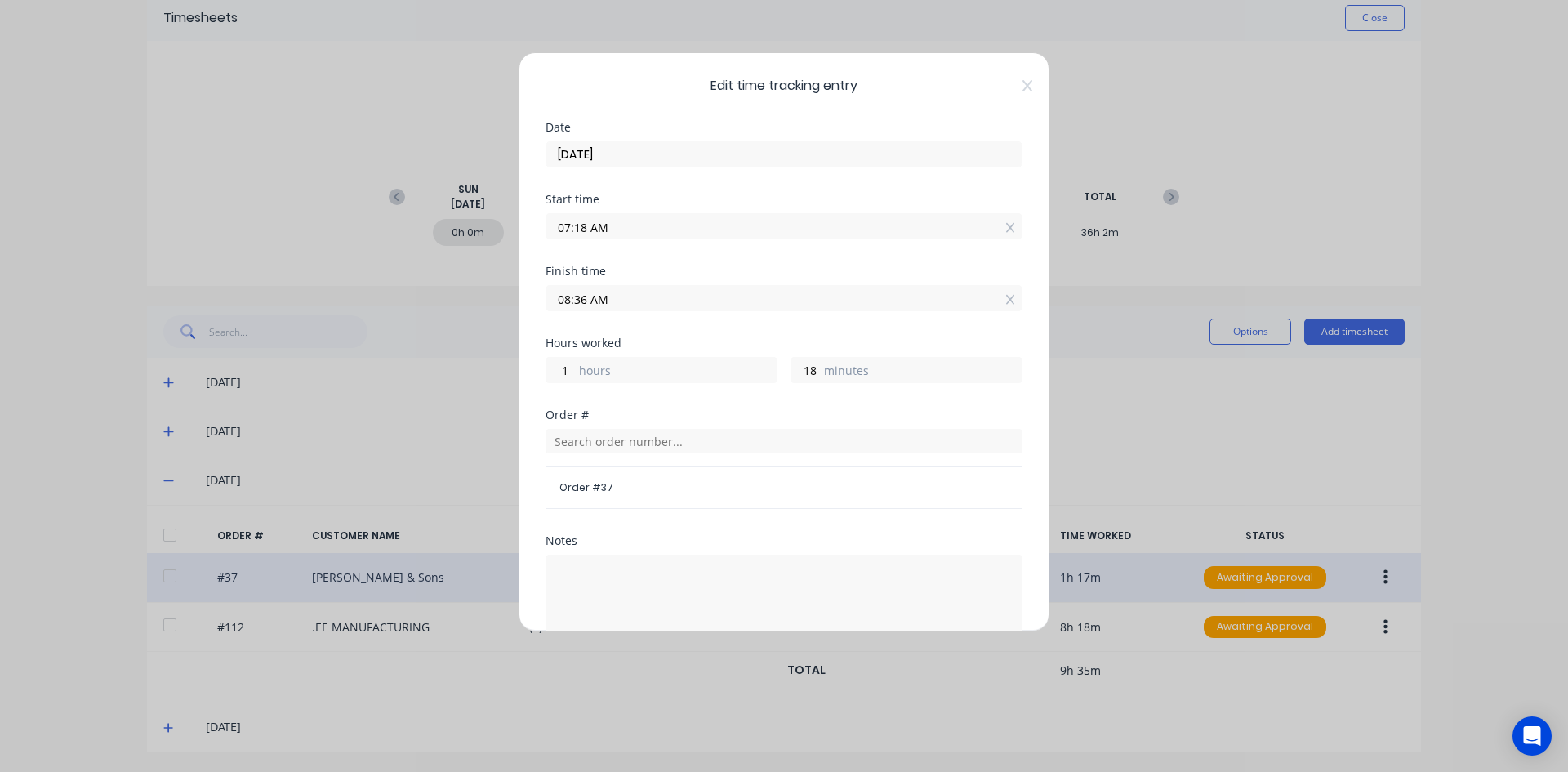
click at [588, 227] on input "07:18 AM" at bounding box center [784, 226] width 475 height 25
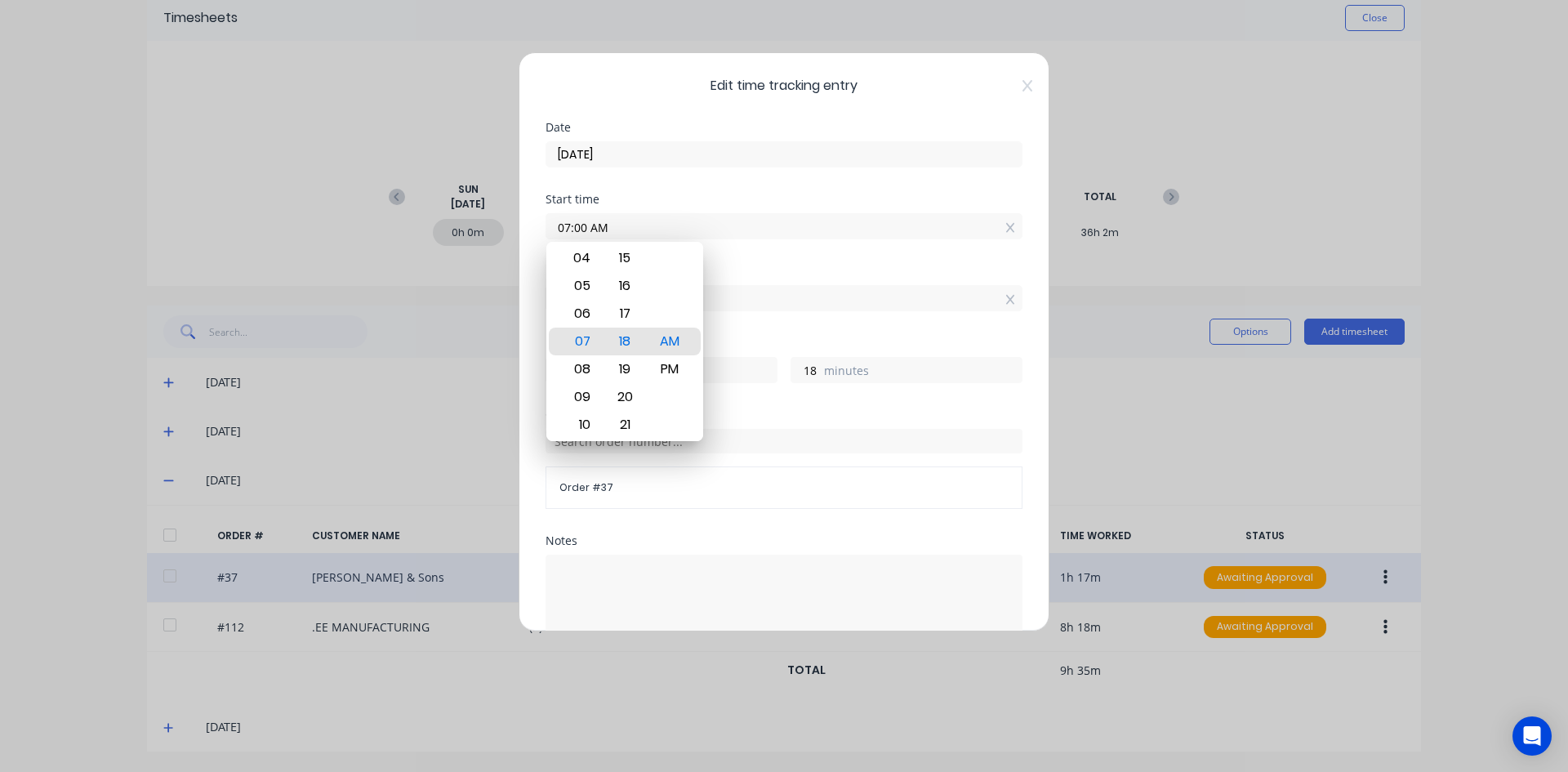
type input "07:00 AM"
type input "36"
click at [862, 273] on div "Finish time" at bounding box center [784, 271] width 477 height 12
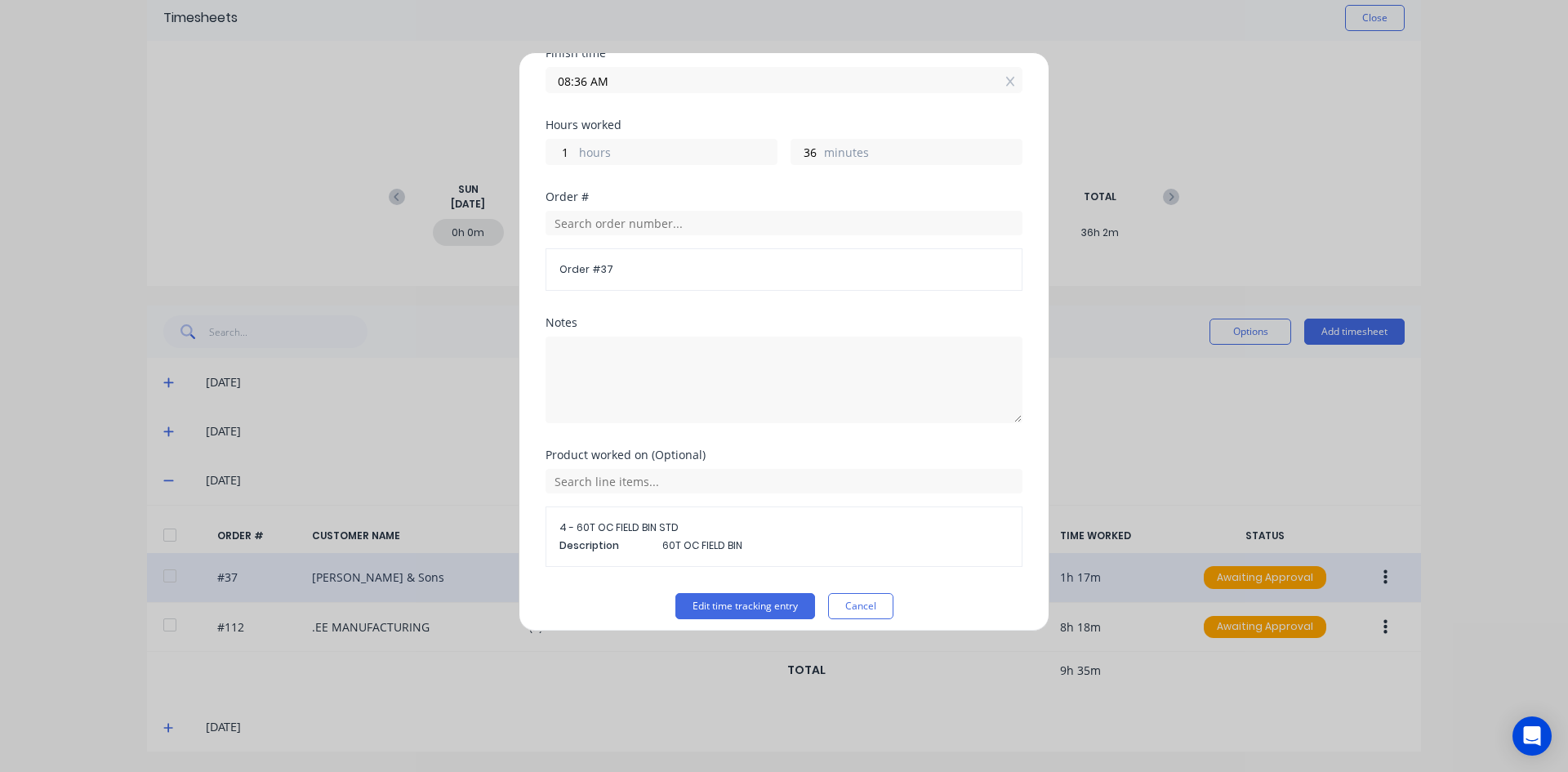
scroll to position [229, 0]
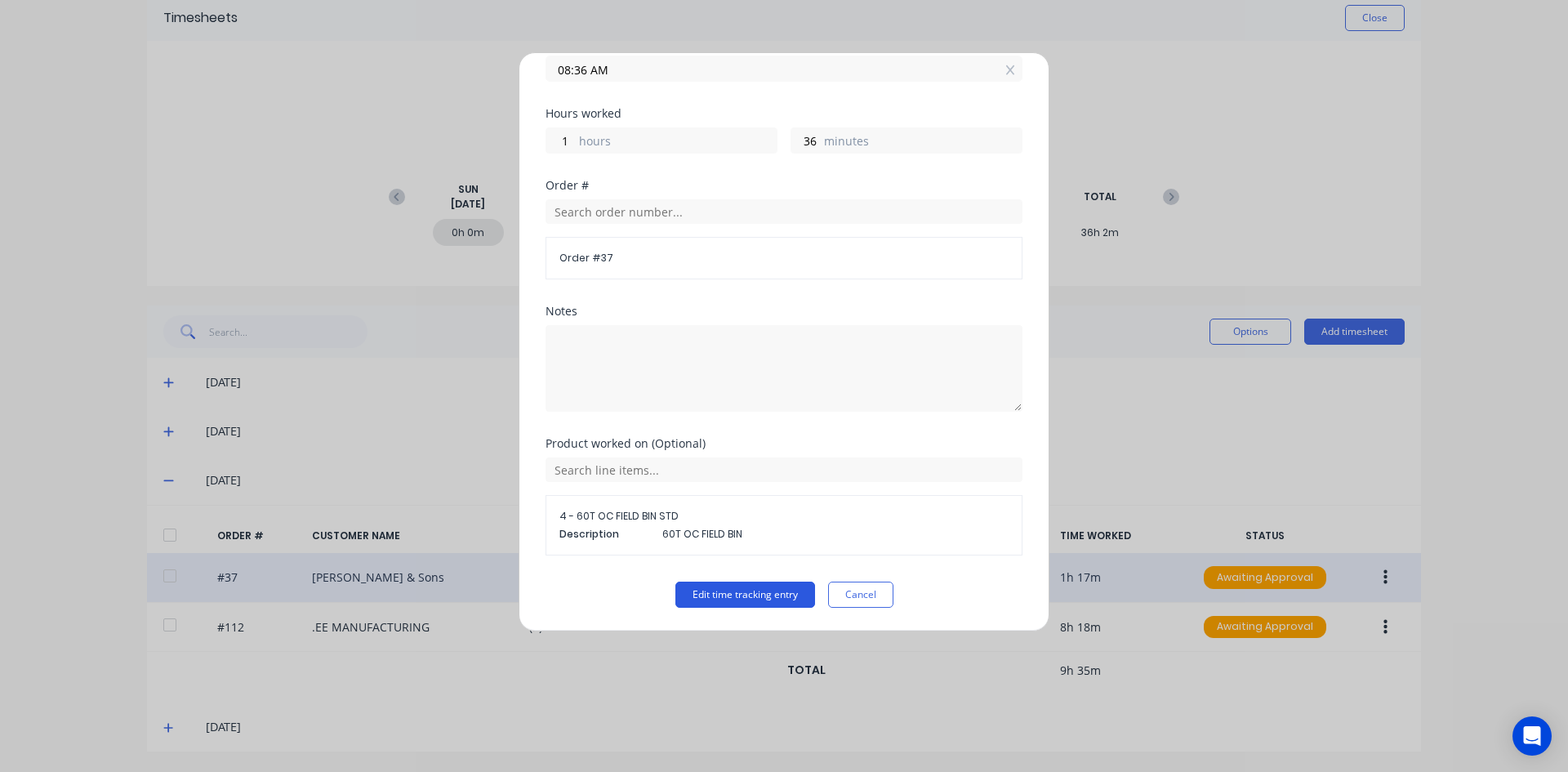
click at [738, 588] on button "Edit time tracking entry" at bounding box center [744, 595] width 140 height 26
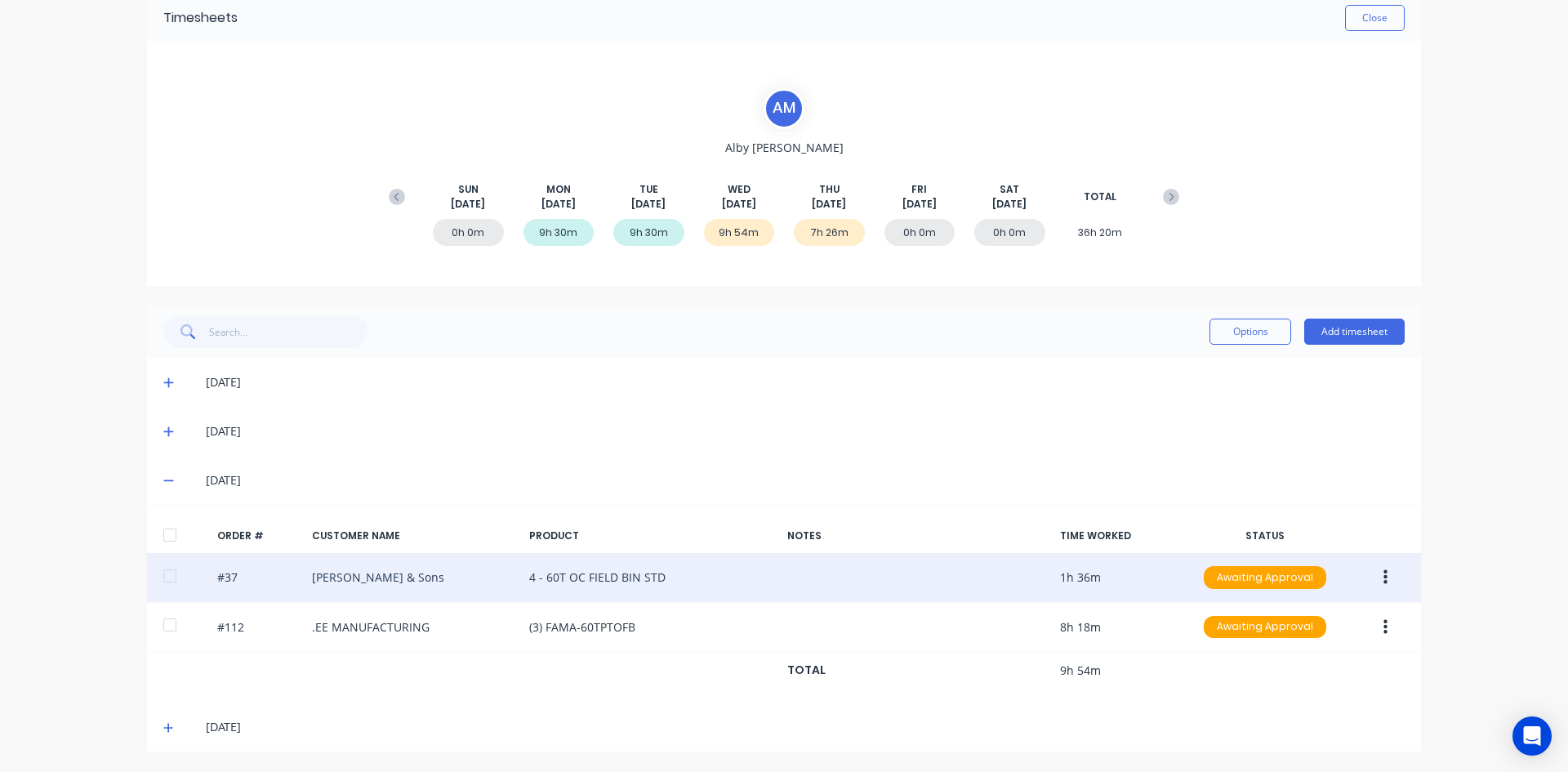
click at [1382, 579] on button "button" at bounding box center [1385, 577] width 38 height 29
click at [1283, 692] on div "Edit" at bounding box center [1327, 686] width 126 height 24
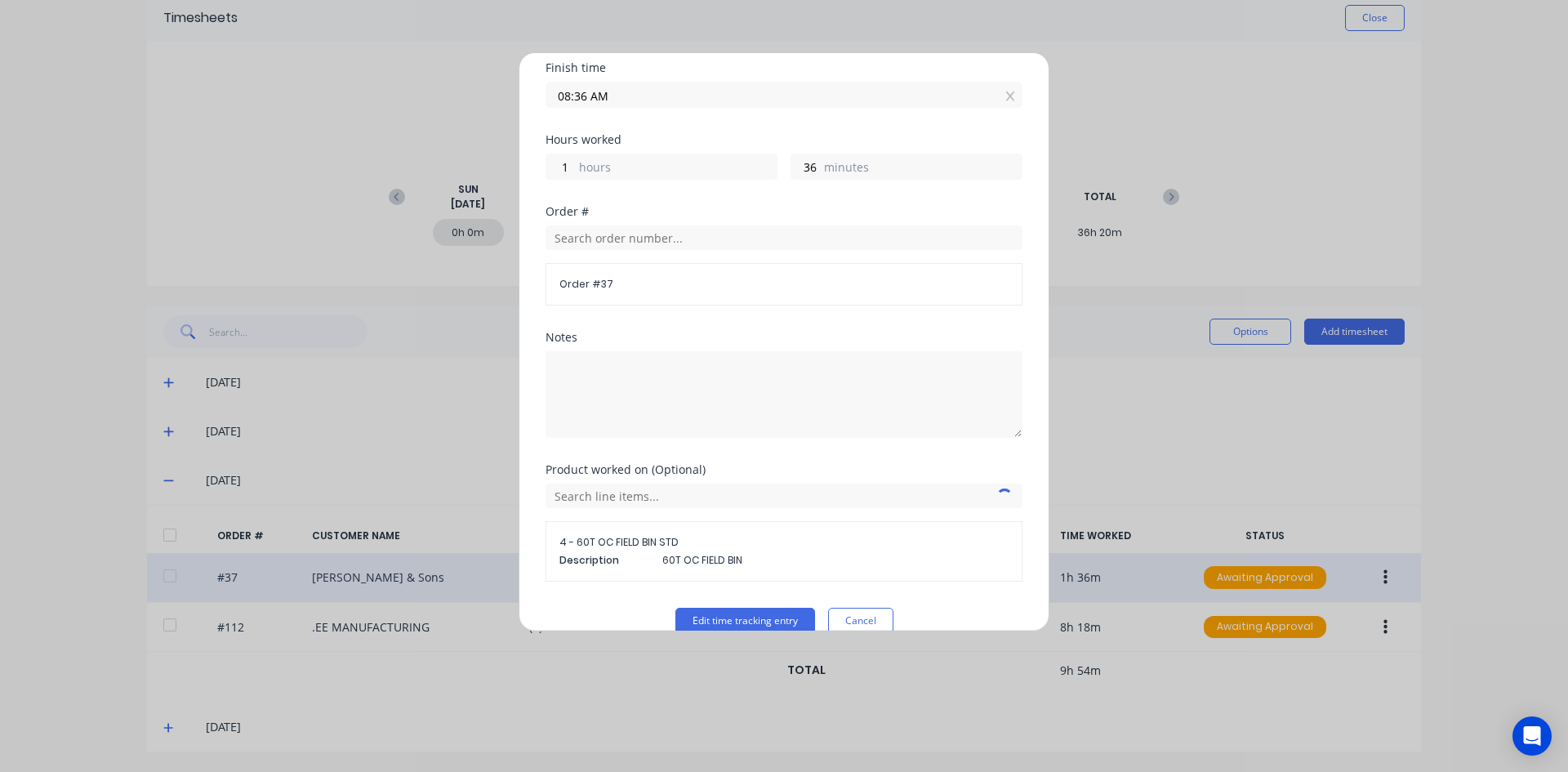
scroll to position [206, 0]
click at [742, 615] on button "Edit time tracking entry" at bounding box center [744, 618] width 140 height 26
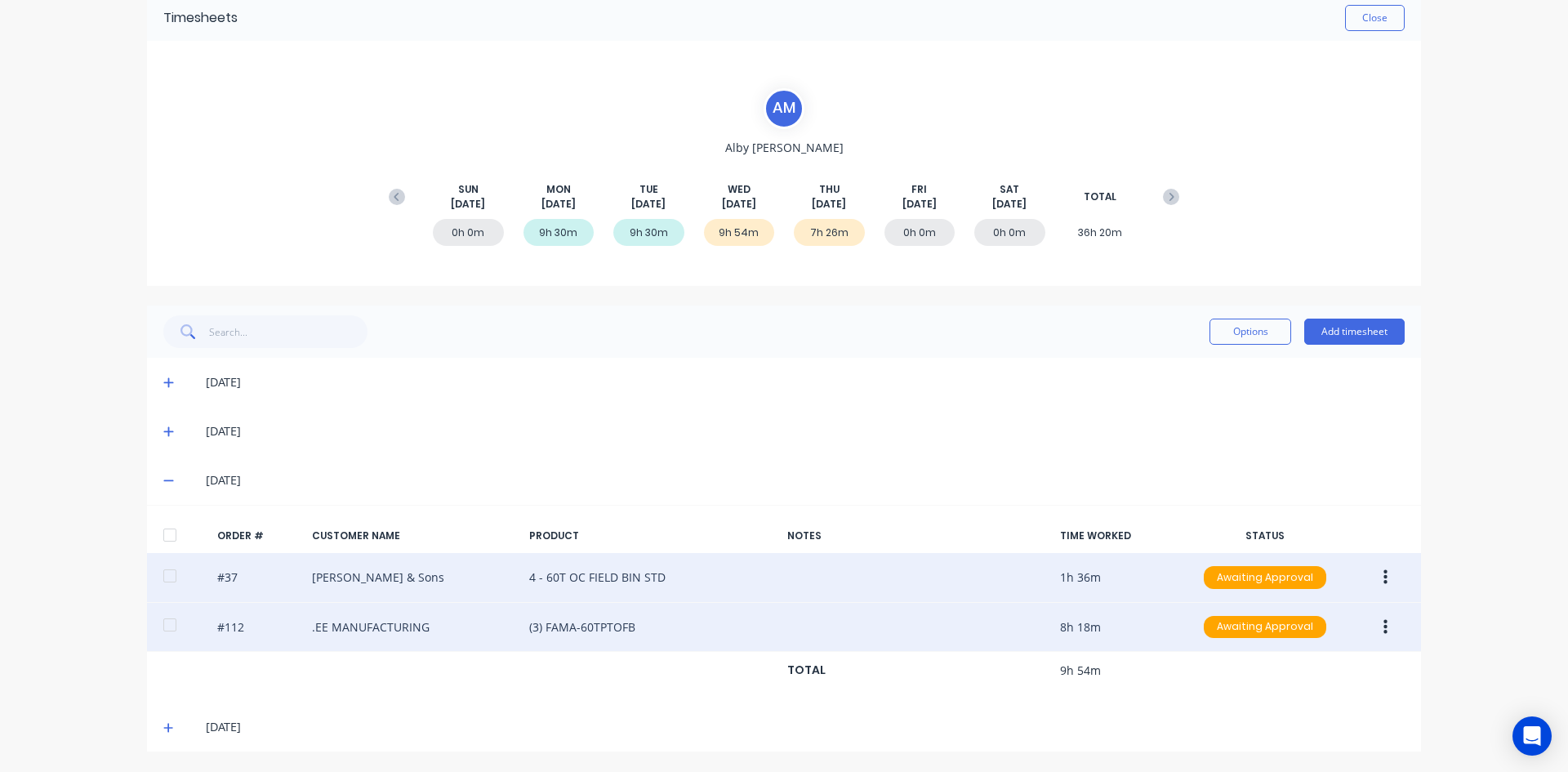
click at [1376, 629] on button "button" at bounding box center [1385, 628] width 38 height 29
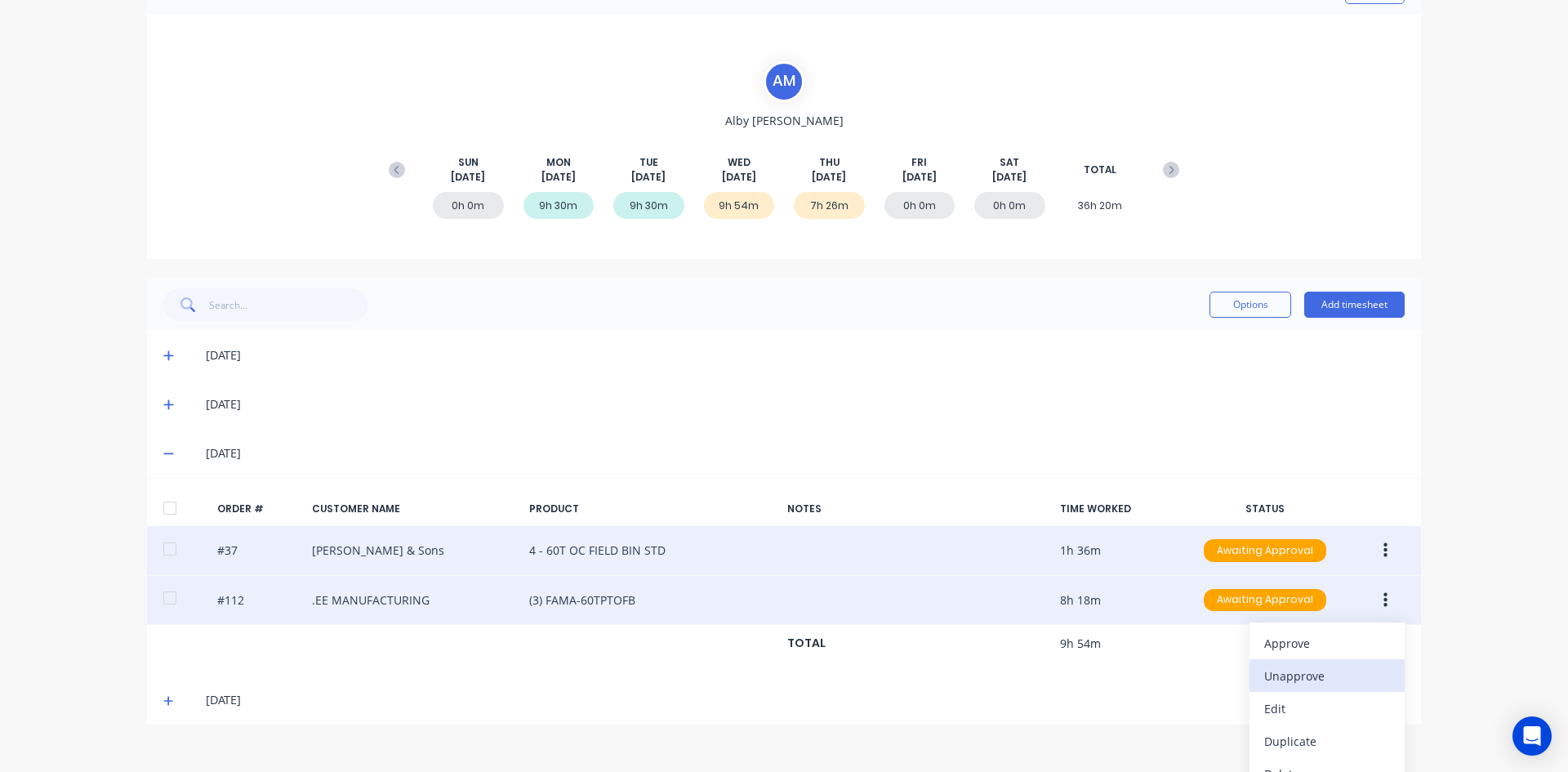
scroll to position [123, 0]
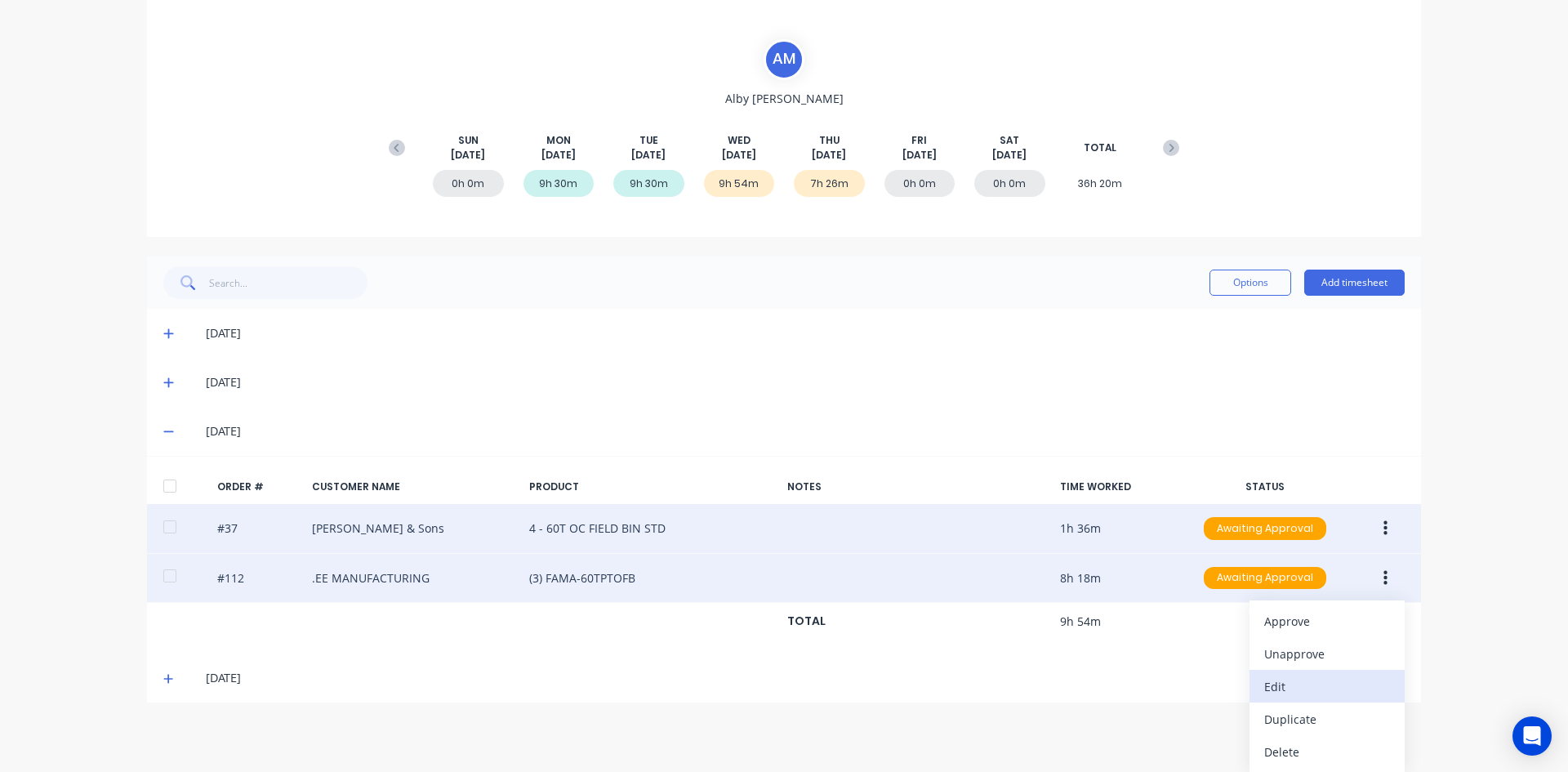
click at [1272, 688] on div "Edit" at bounding box center [1327, 687] width 126 height 24
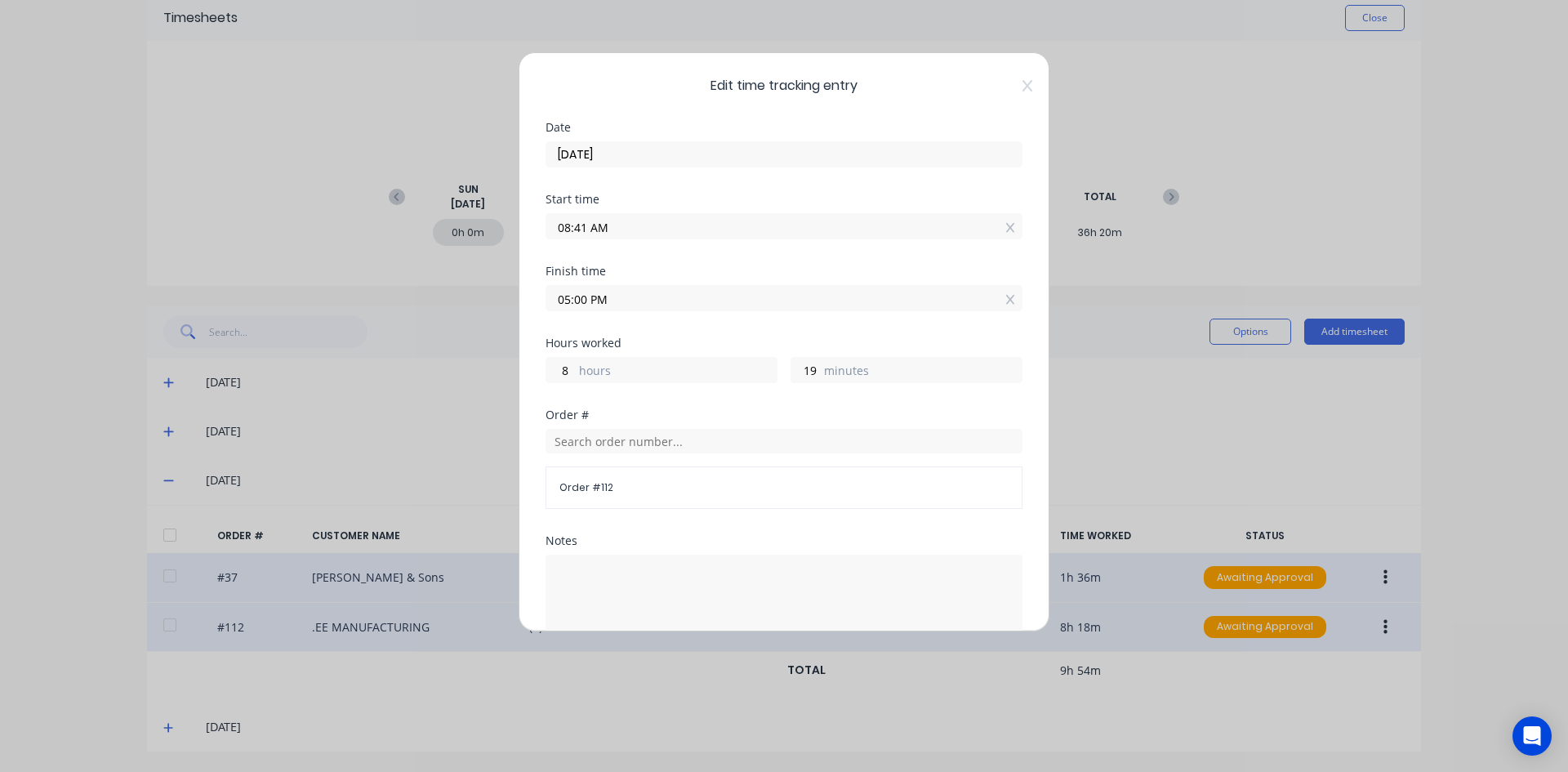
click at [584, 224] on input "08:41 AM" at bounding box center [784, 226] width 475 height 25
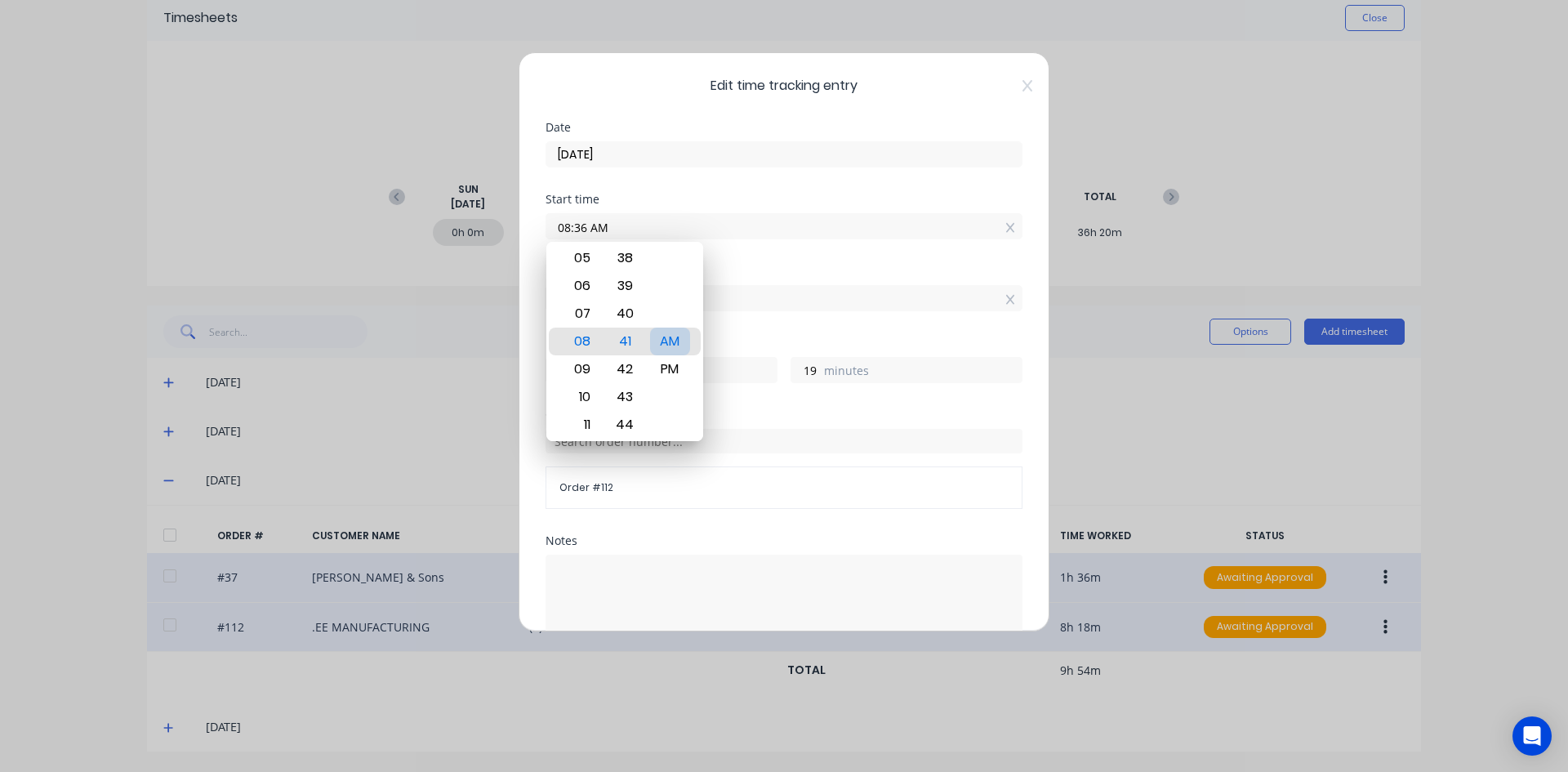
type input "08:36 AM"
type input "24"
click at [675, 344] on div "AM" at bounding box center [670, 342] width 40 height 27
click at [767, 265] on div "Start time 08:36 AM" at bounding box center [784, 229] width 477 height 72
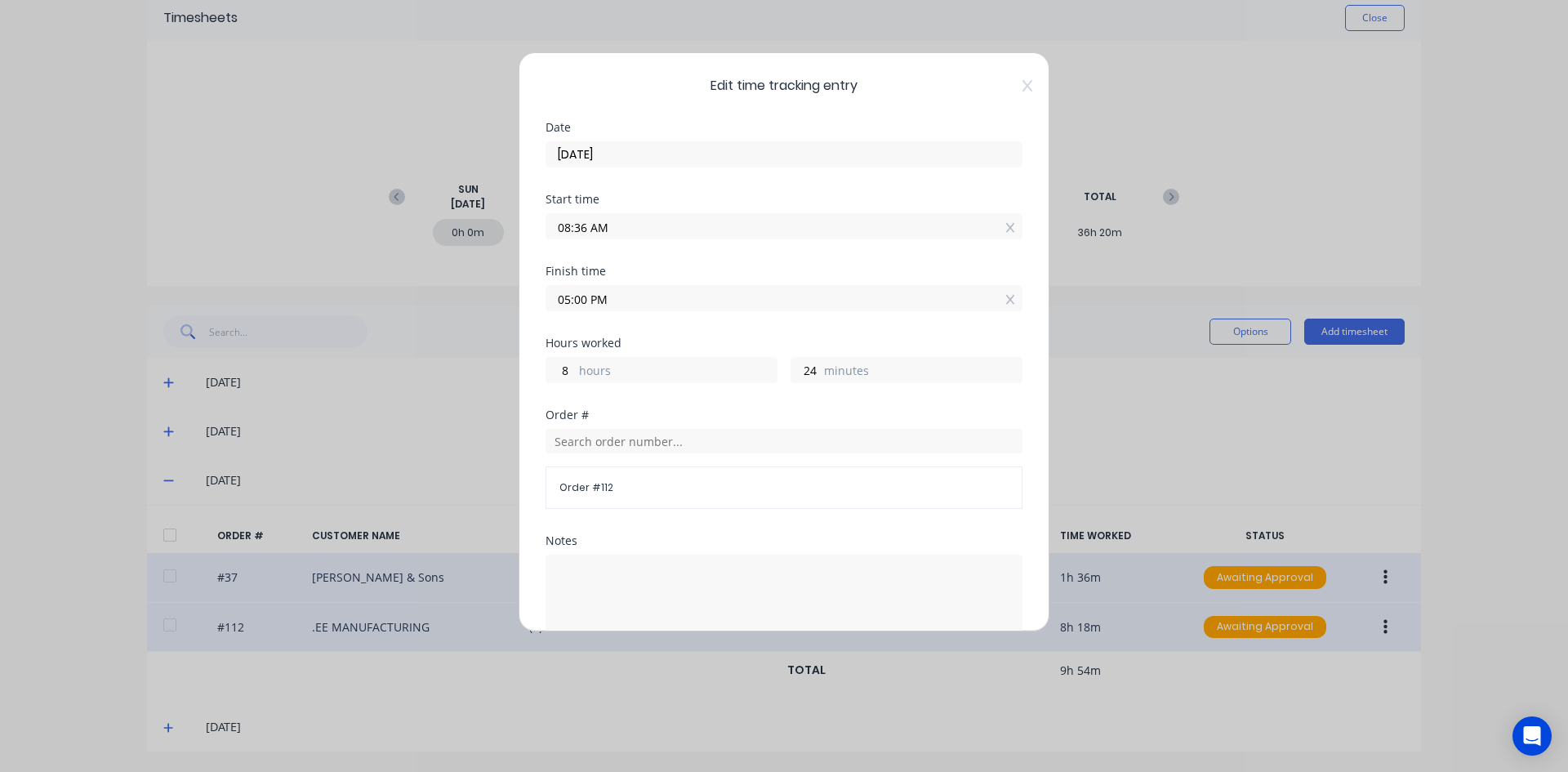
drag, startPoint x: 585, startPoint y: 301, endPoint x: 499, endPoint y: 309, distance: 86.4
click at [499, 309] on div "Edit time tracking entry Date 03/09/2025 Start time 08:36 AM Finish time 05:00 …" at bounding box center [784, 386] width 1568 height 772
type input "04:30 PM"
type input "7"
type input "54"
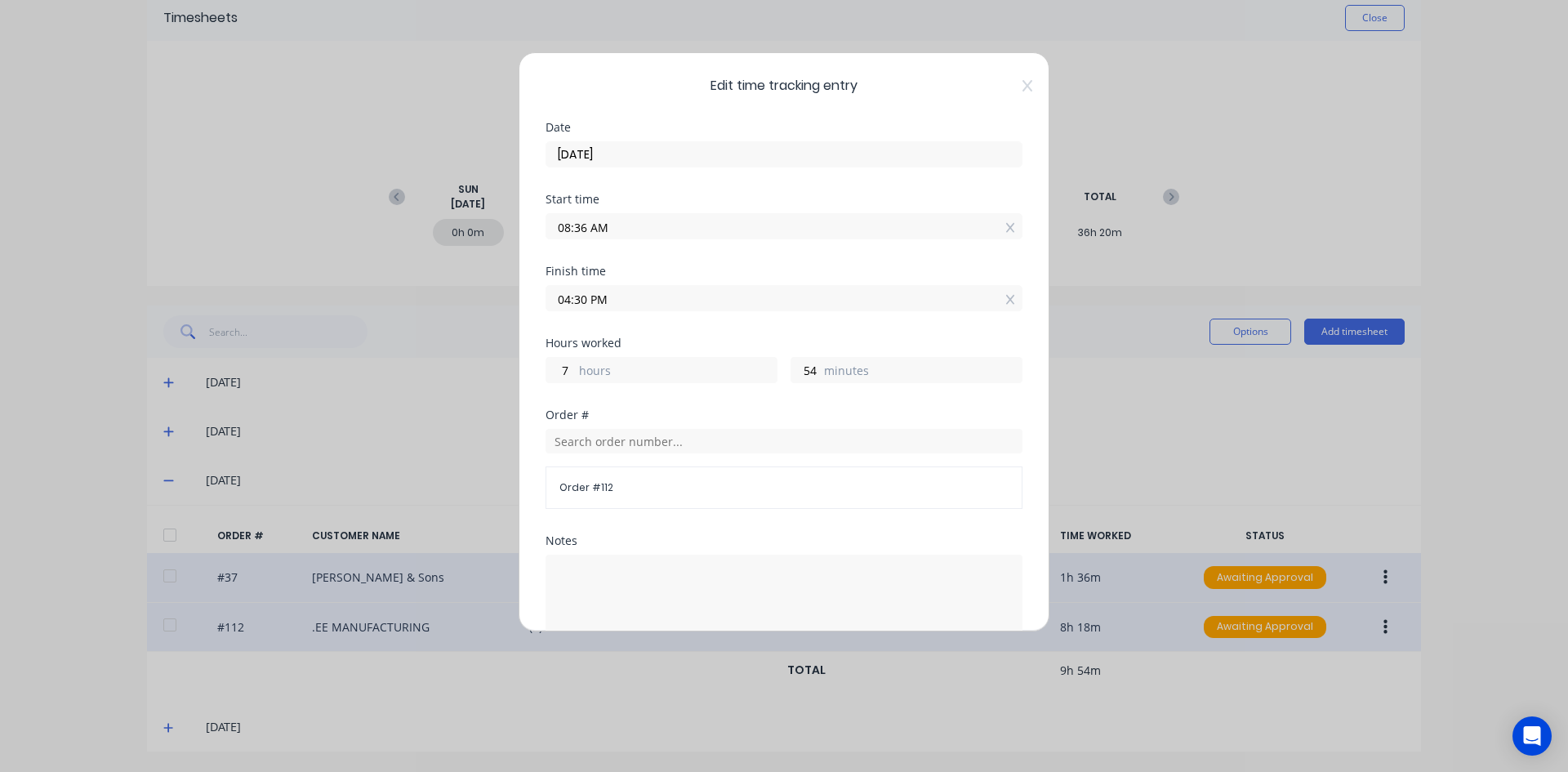
click at [697, 324] on div "Finish time 04:30 PM" at bounding box center [784, 301] width 477 height 72
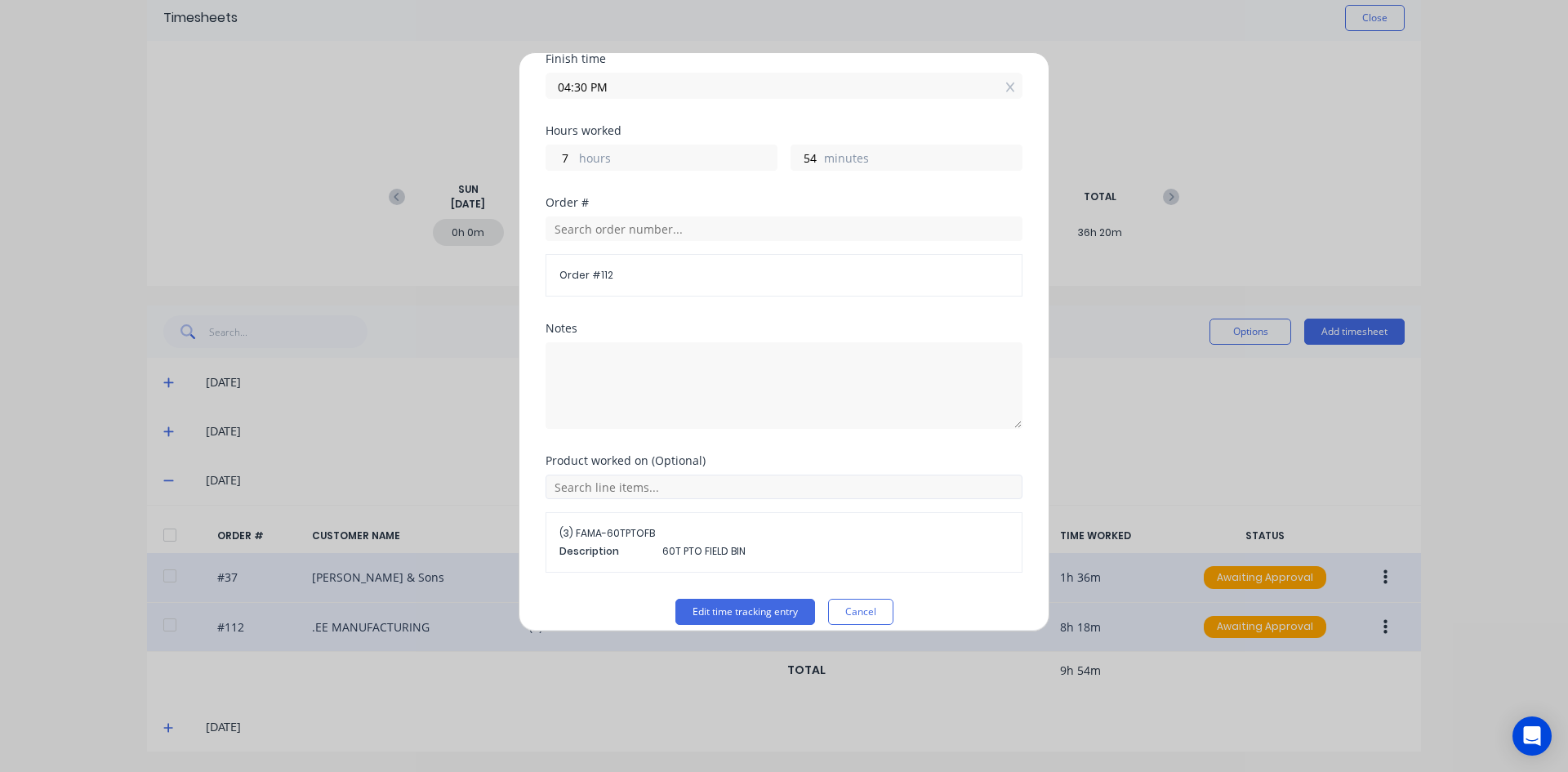
scroll to position [229, 0]
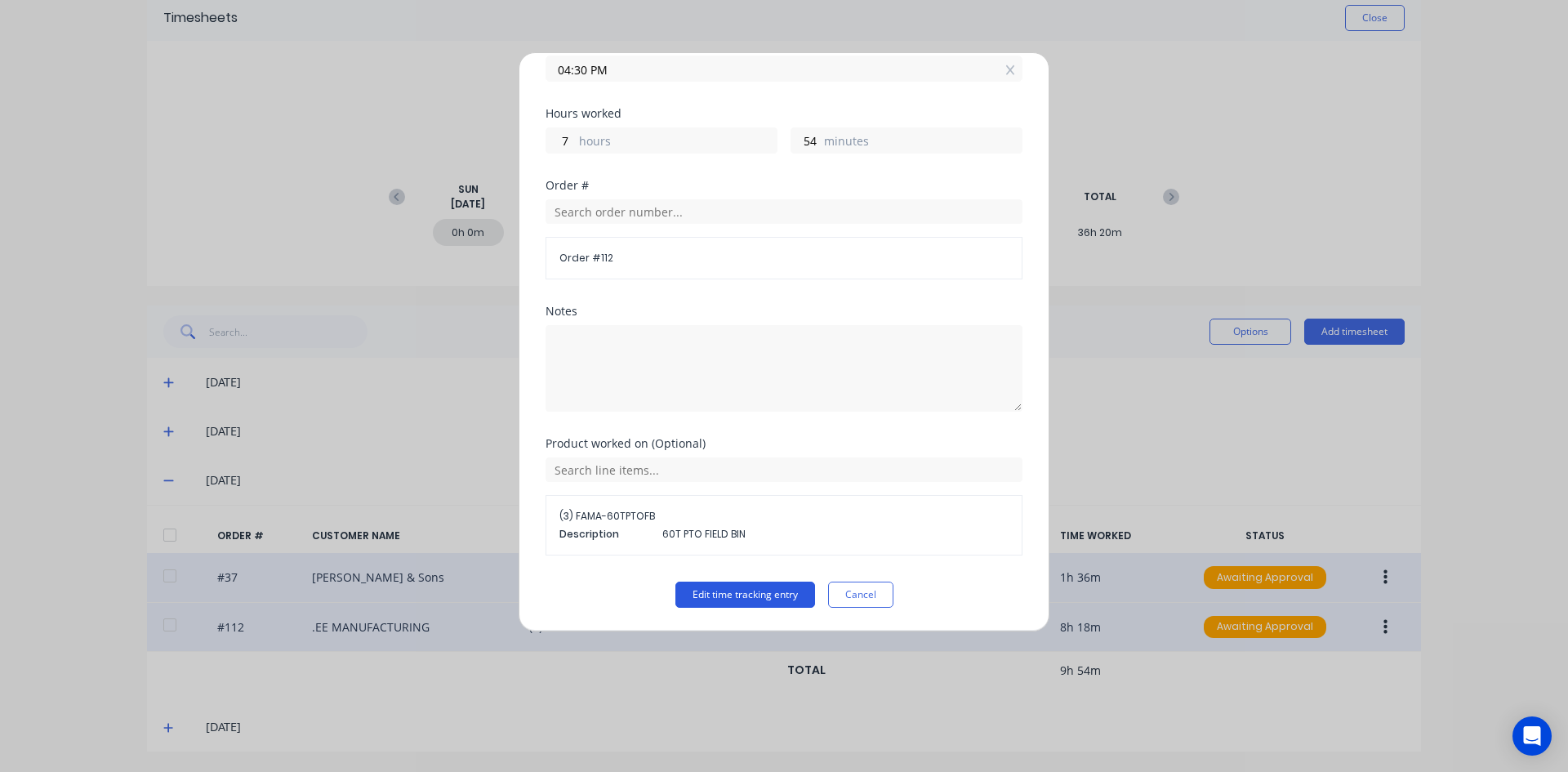
click at [696, 587] on button "Edit time tracking entry" at bounding box center [744, 595] width 140 height 26
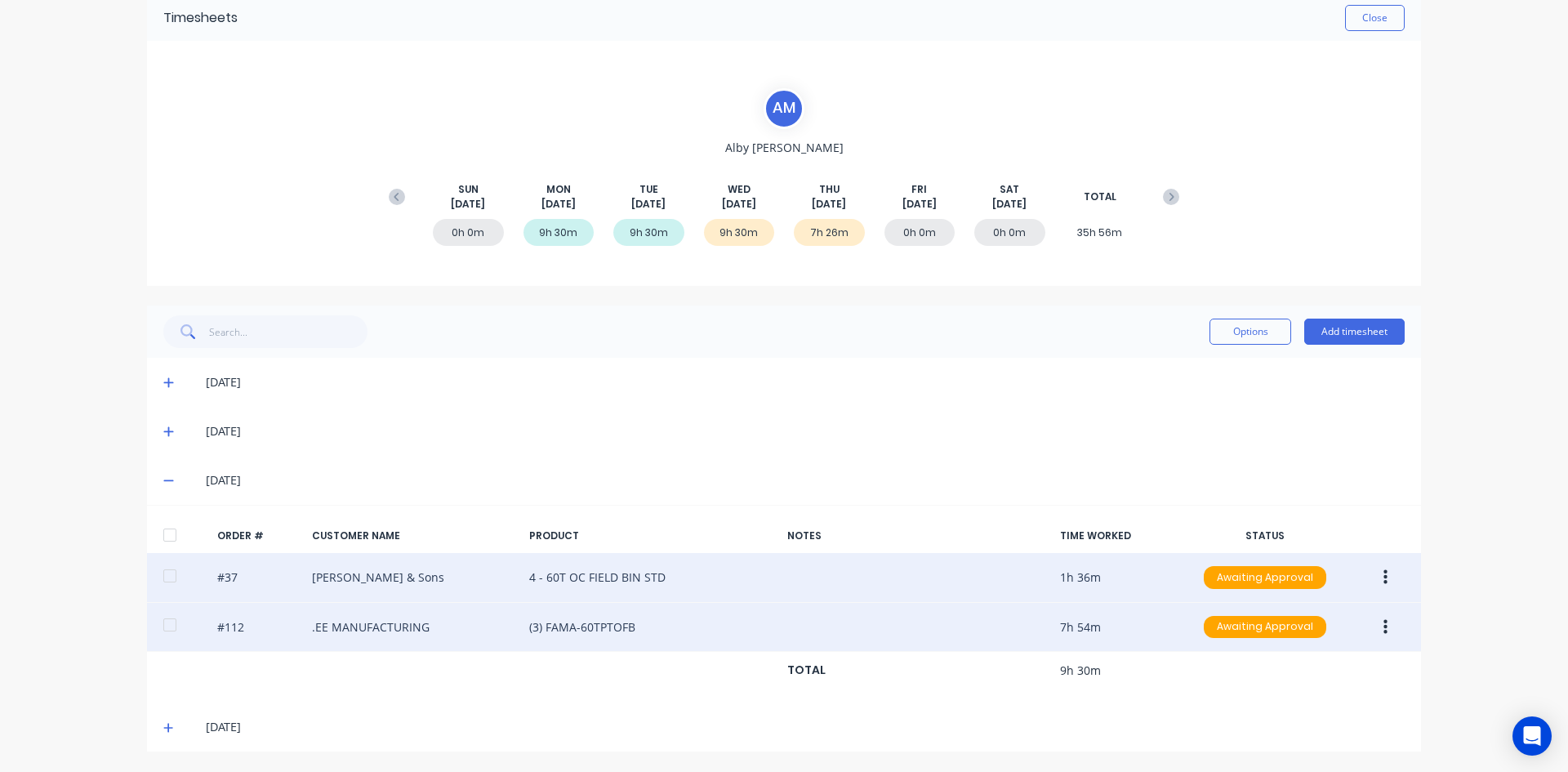
click at [164, 727] on icon at bounding box center [168, 727] width 10 height 10
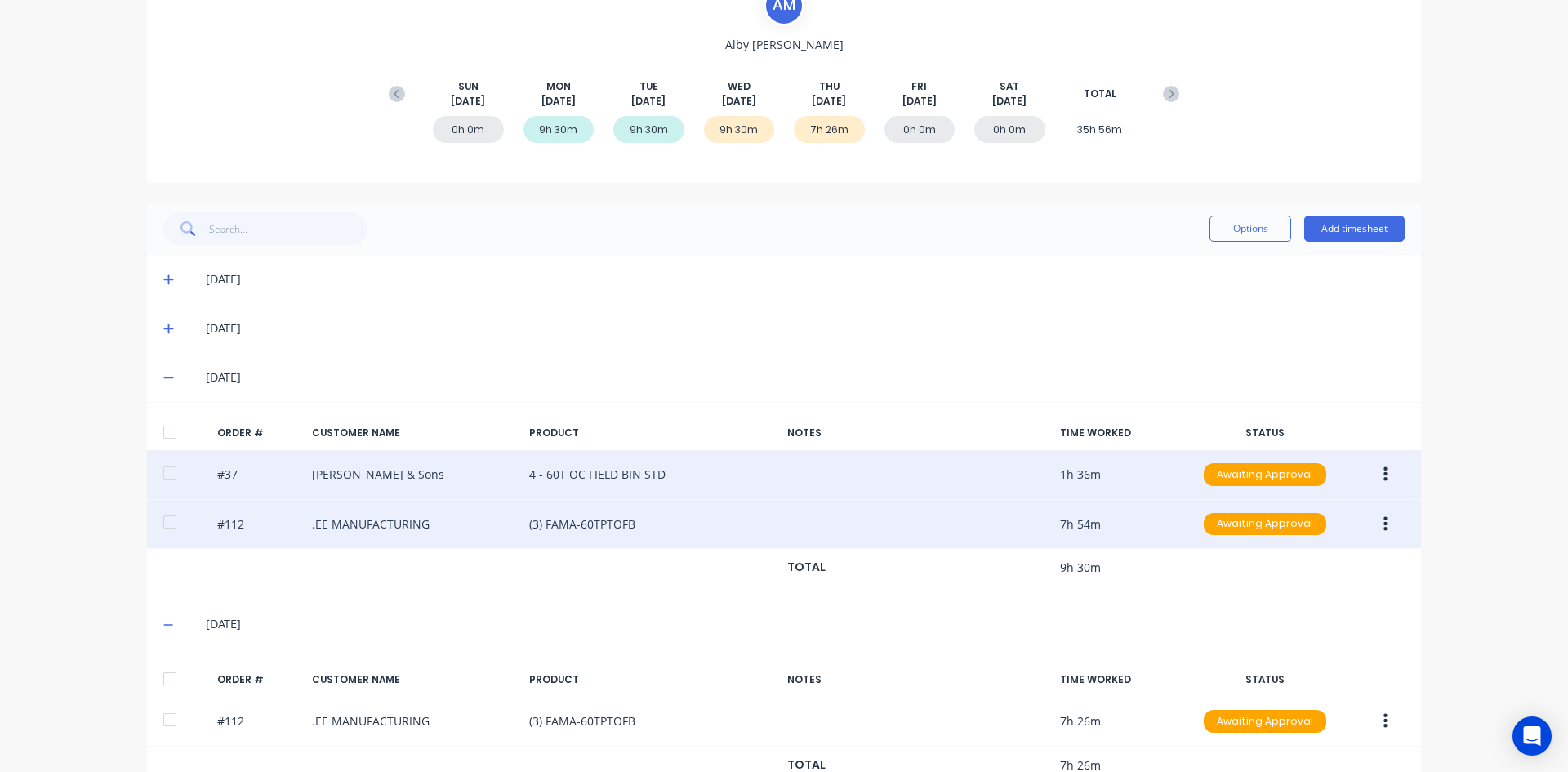
scroll to position [223, 0]
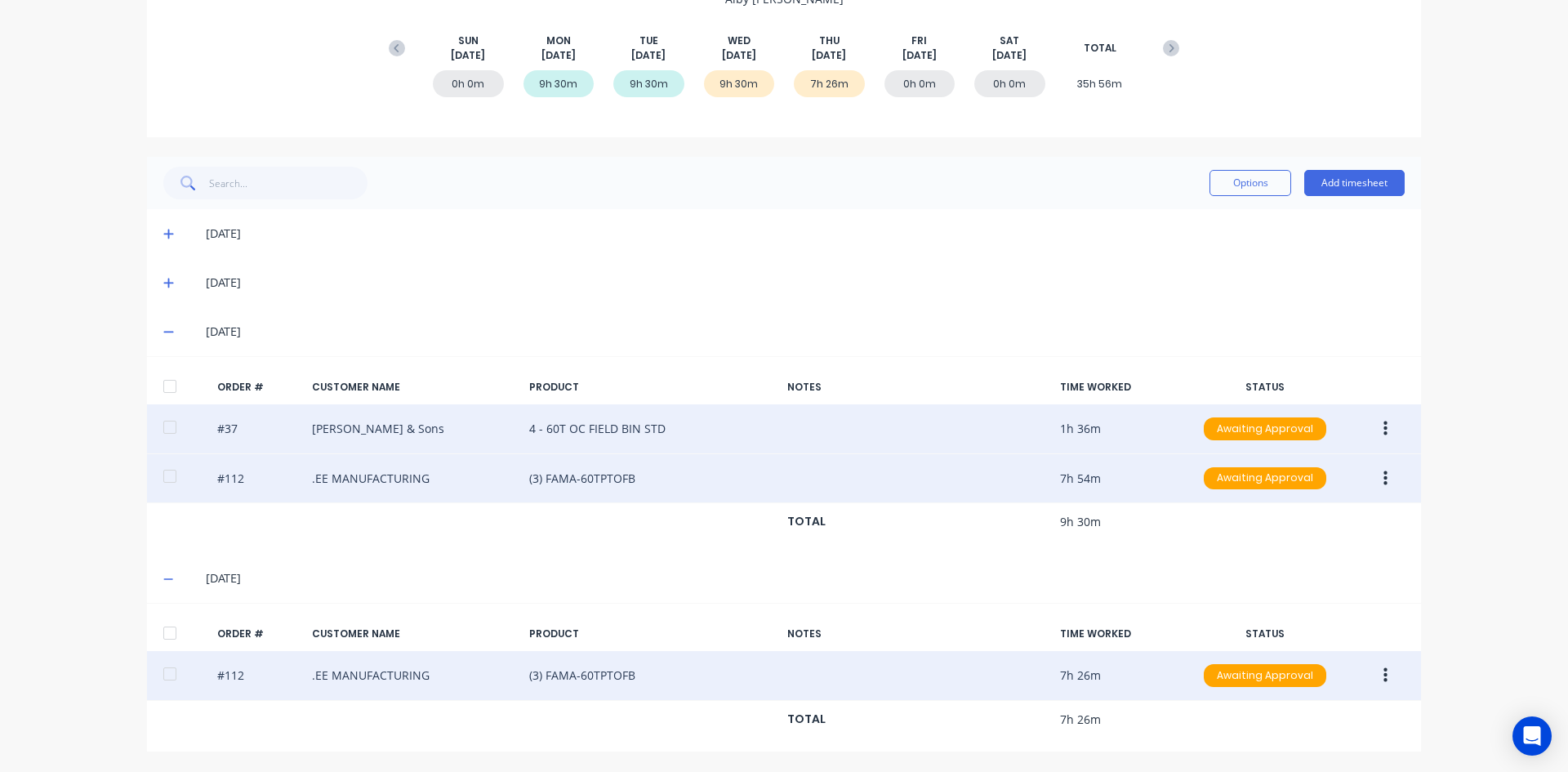
click at [1374, 667] on button "button" at bounding box center [1385, 675] width 38 height 29
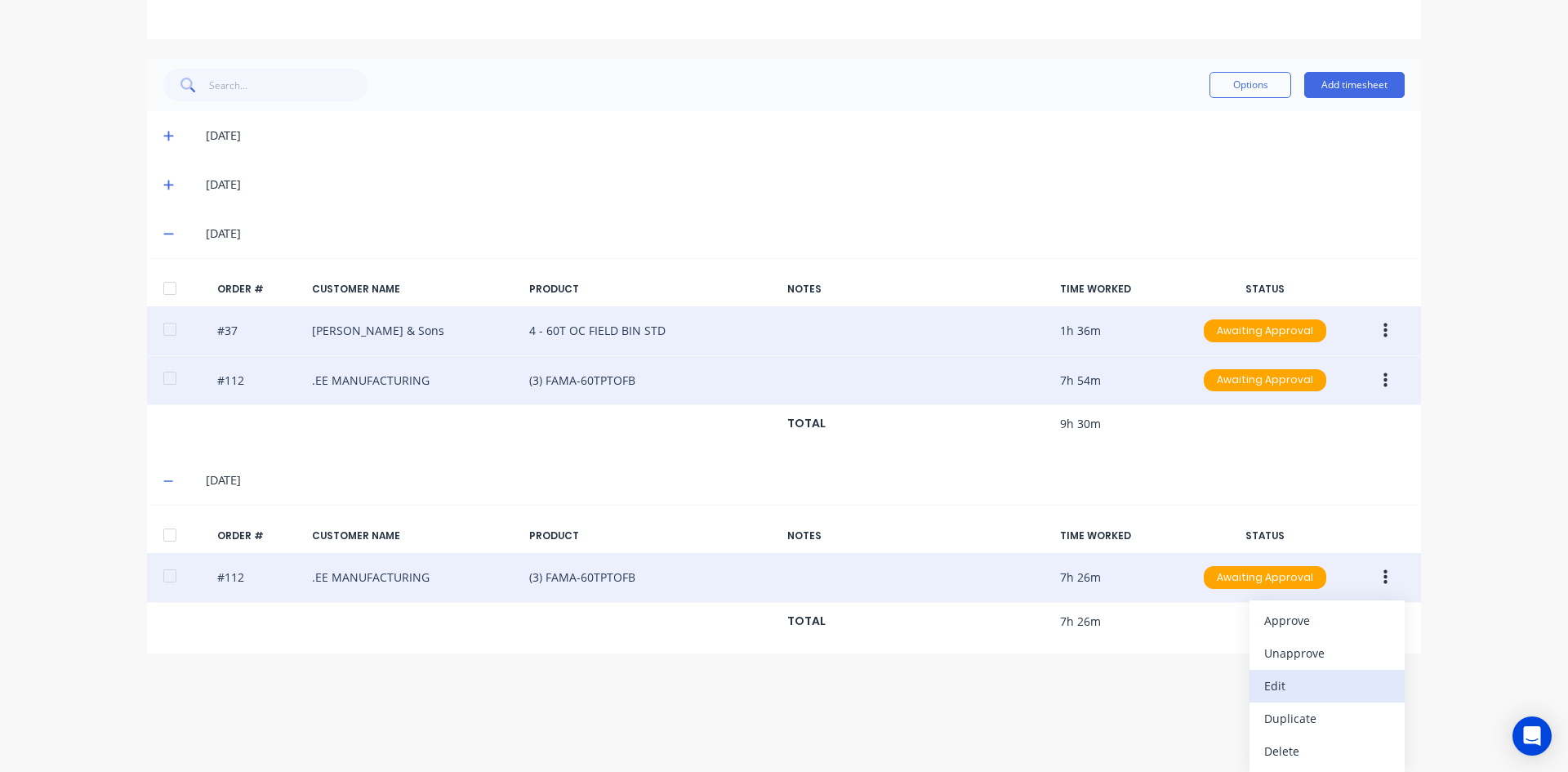
click at [1275, 689] on div "Edit" at bounding box center [1327, 686] width 126 height 24
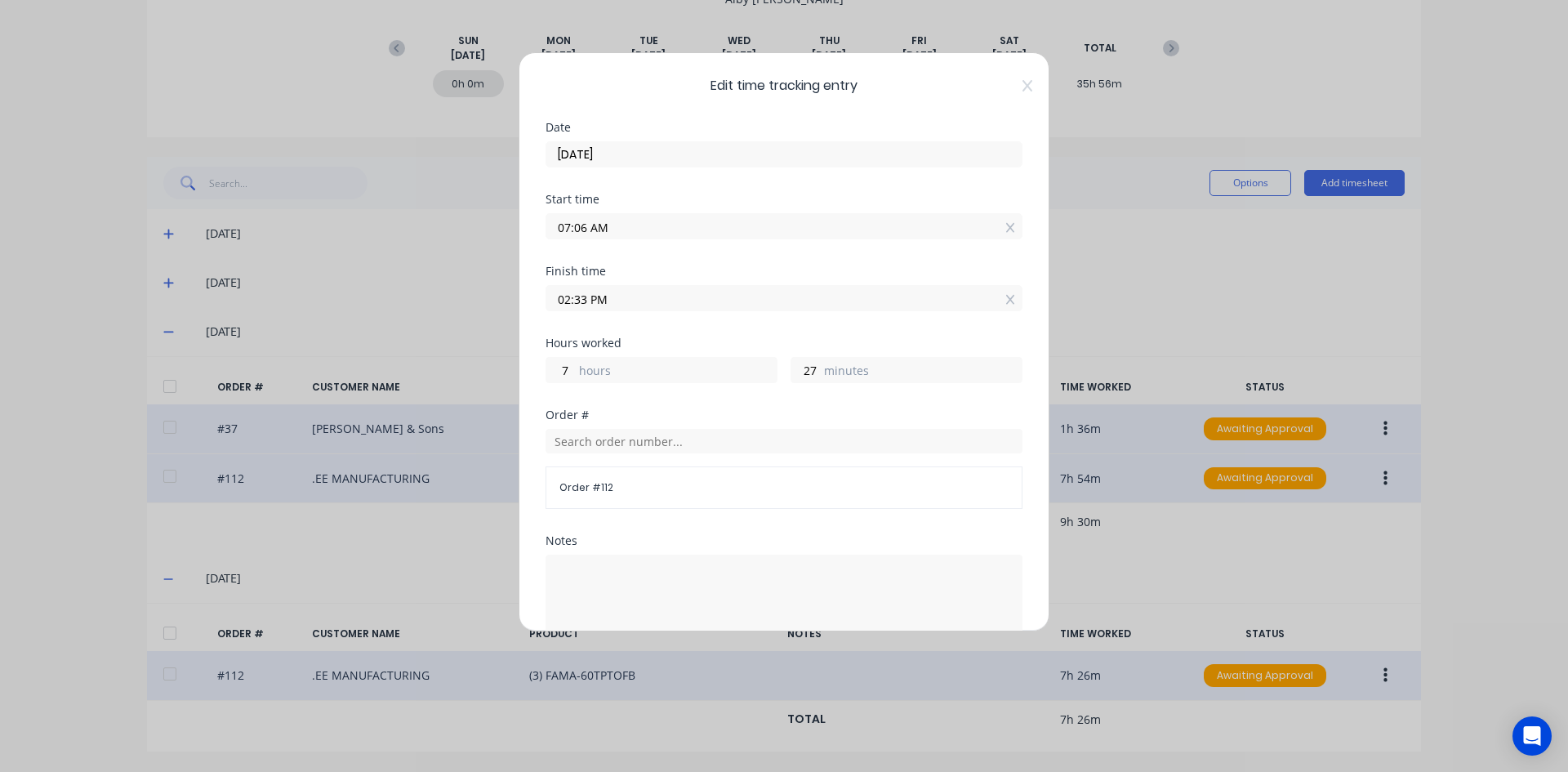
click at [588, 225] on input "07:06 AM" at bounding box center [784, 226] width 475 height 25
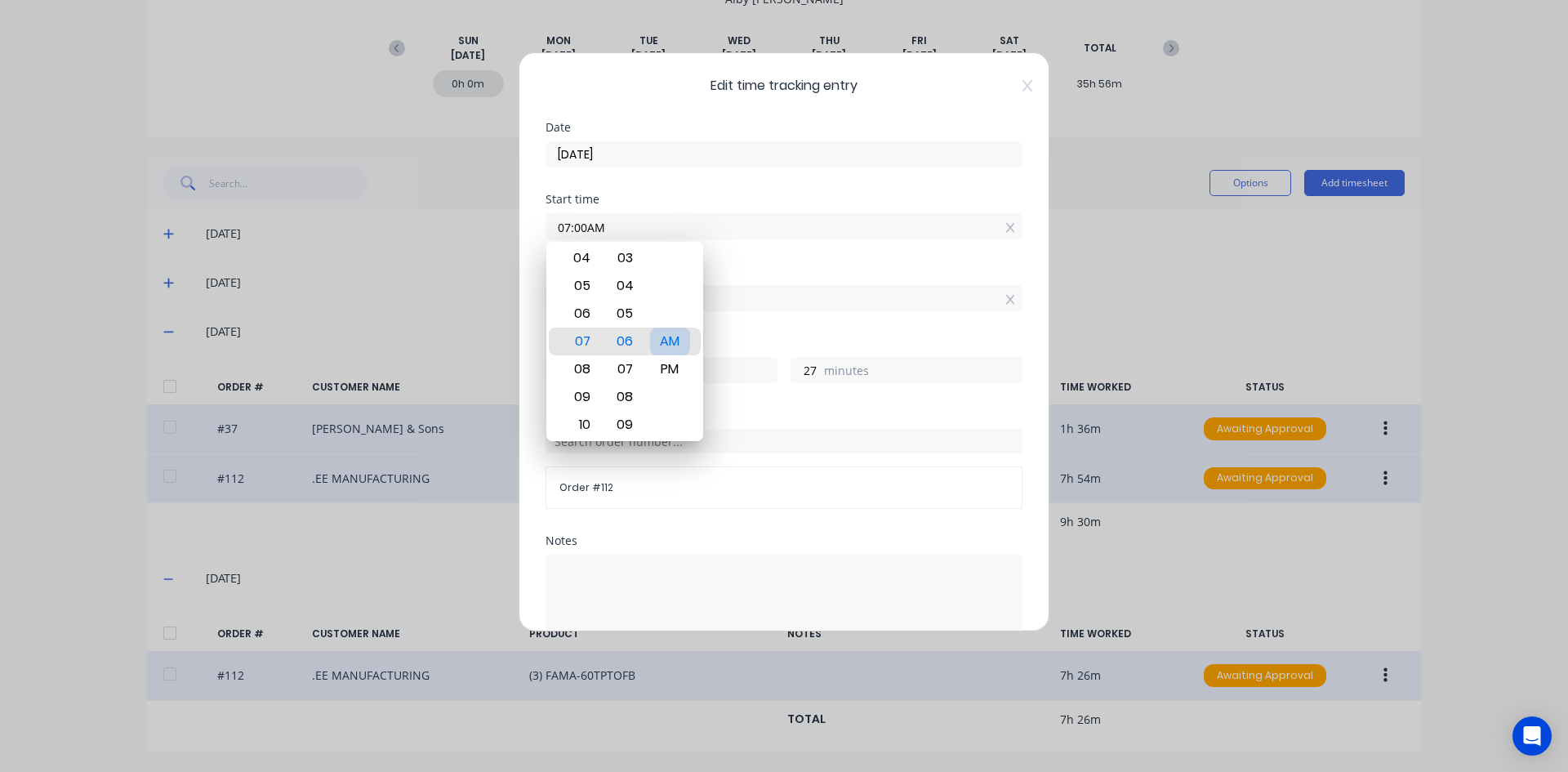
type input "07:00 AM"
type input "33"
click at [663, 340] on div "AM" at bounding box center [670, 342] width 40 height 27
click at [746, 269] on div "Finish time" at bounding box center [784, 271] width 477 height 12
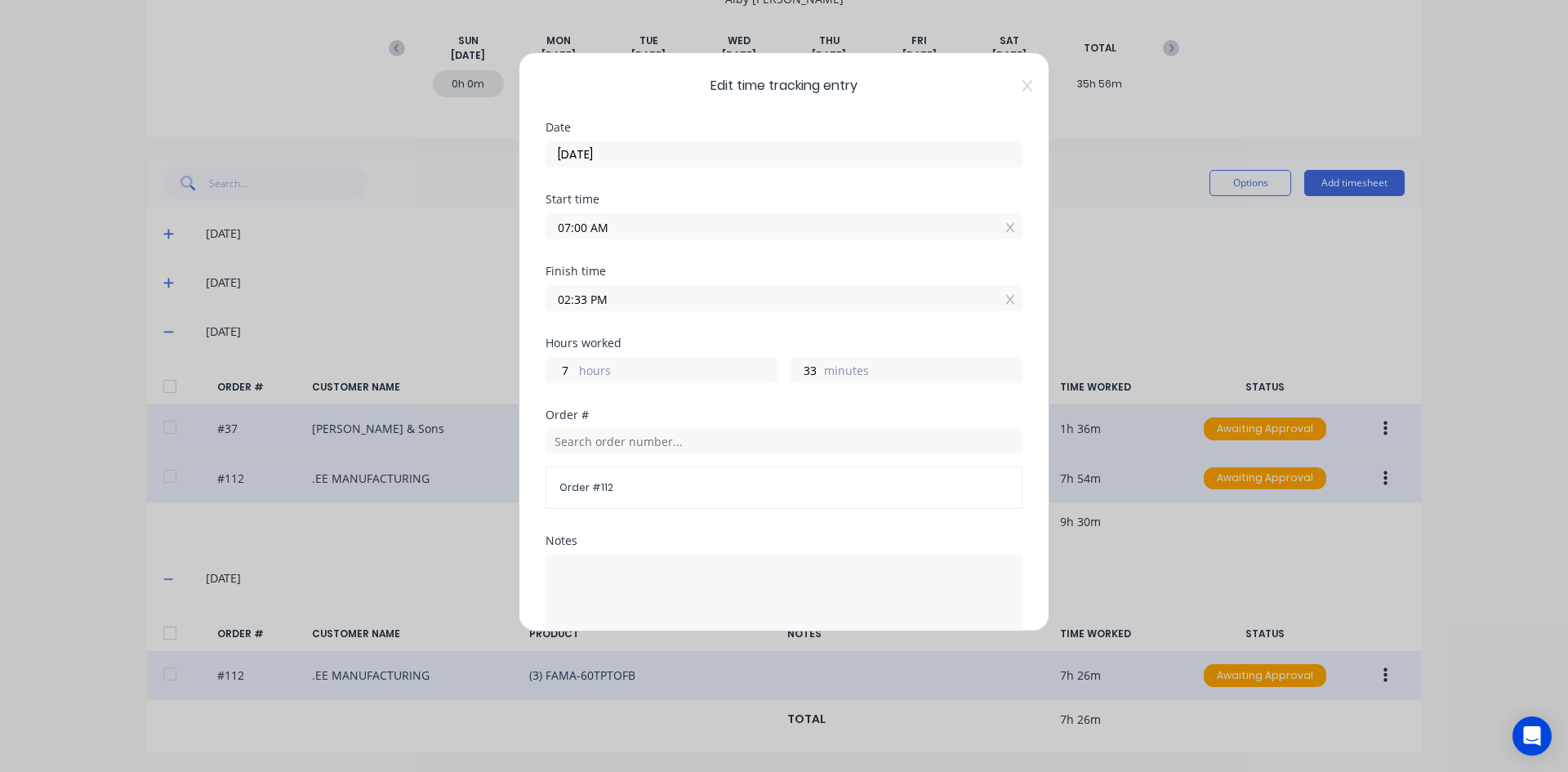
drag, startPoint x: 584, startPoint y: 300, endPoint x: 613, endPoint y: 310, distance: 30.7
click at [585, 300] on input "02:33 PM" at bounding box center [784, 298] width 475 height 25
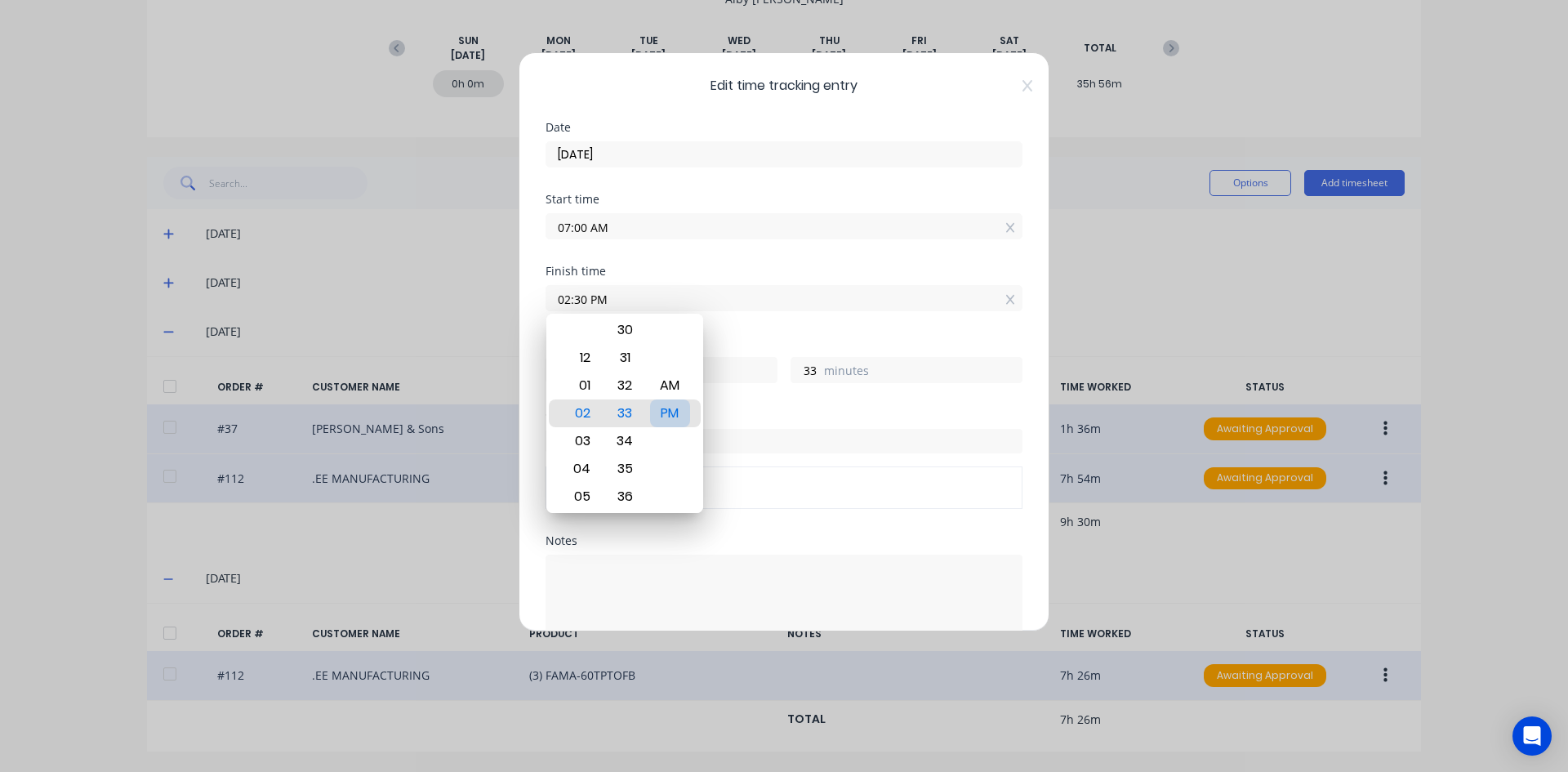
type input "02:30 PM"
type input "30"
click at [668, 416] on div "PM" at bounding box center [670, 413] width 40 height 27
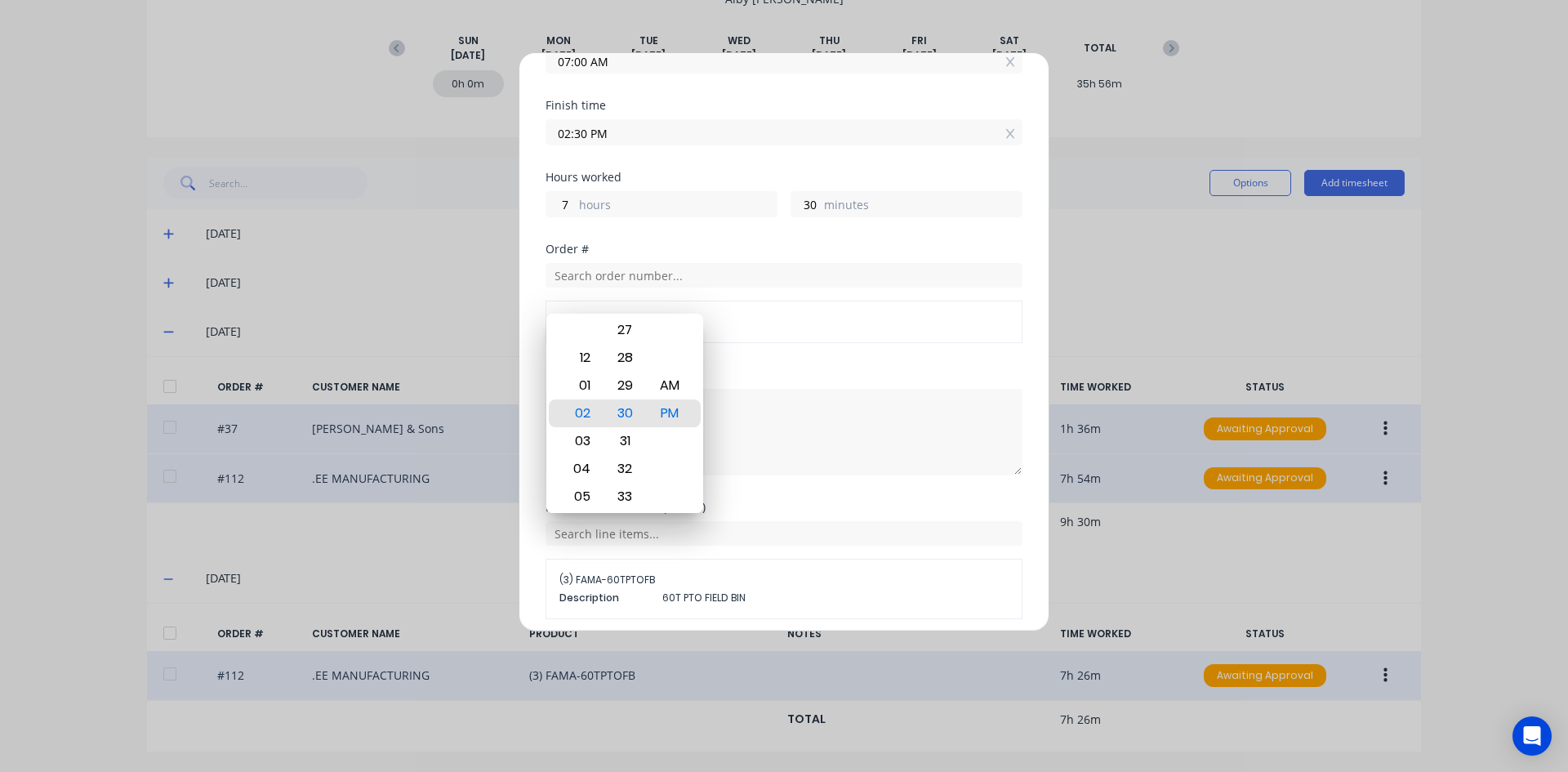
scroll to position [229, 0]
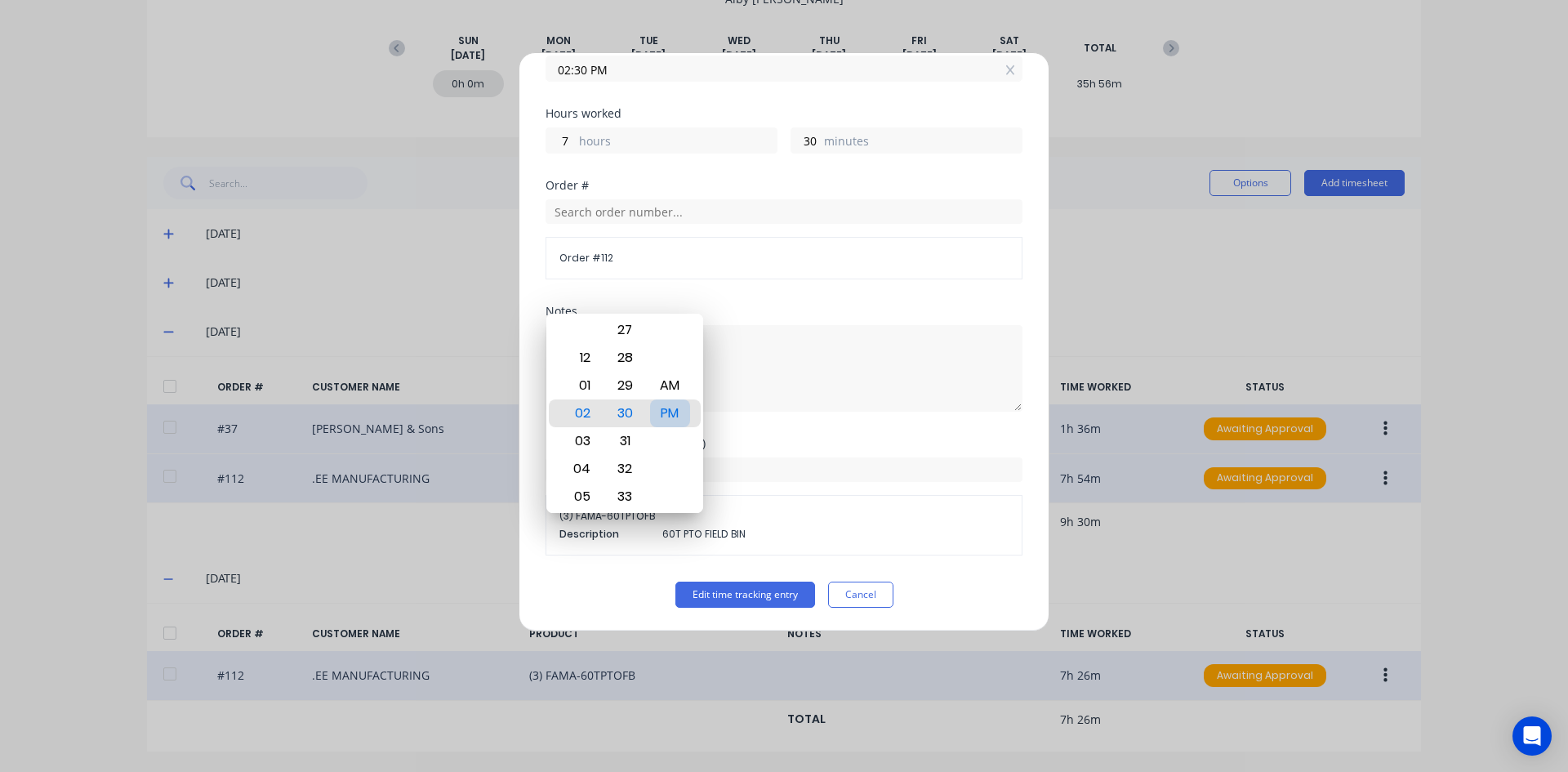
click at [675, 413] on div "PM" at bounding box center [670, 413] width 40 height 27
click at [749, 598] on button "Edit time tracking entry" at bounding box center [744, 595] width 140 height 26
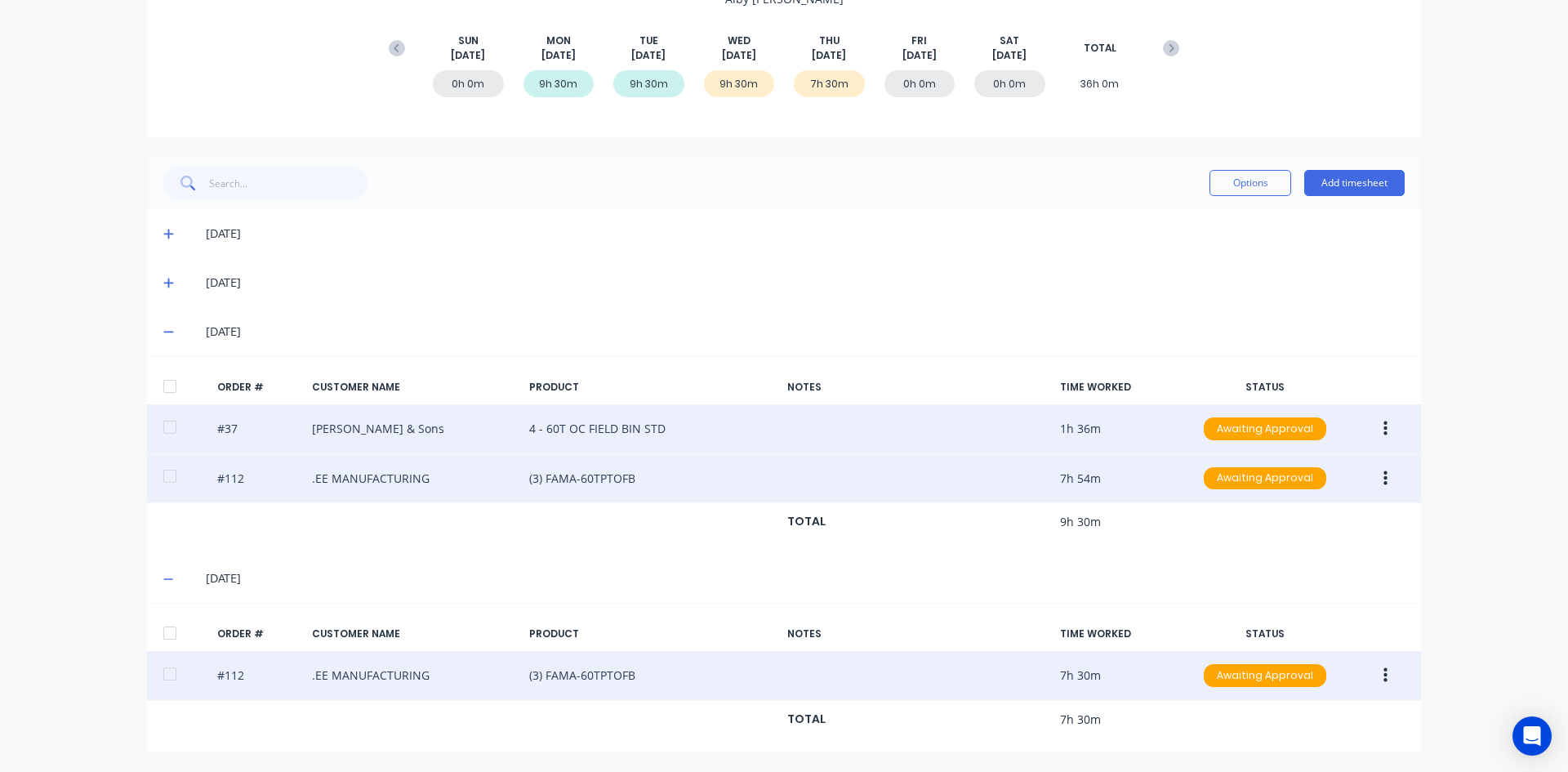
click at [1384, 680] on icon "button" at bounding box center [1385, 675] width 4 height 15
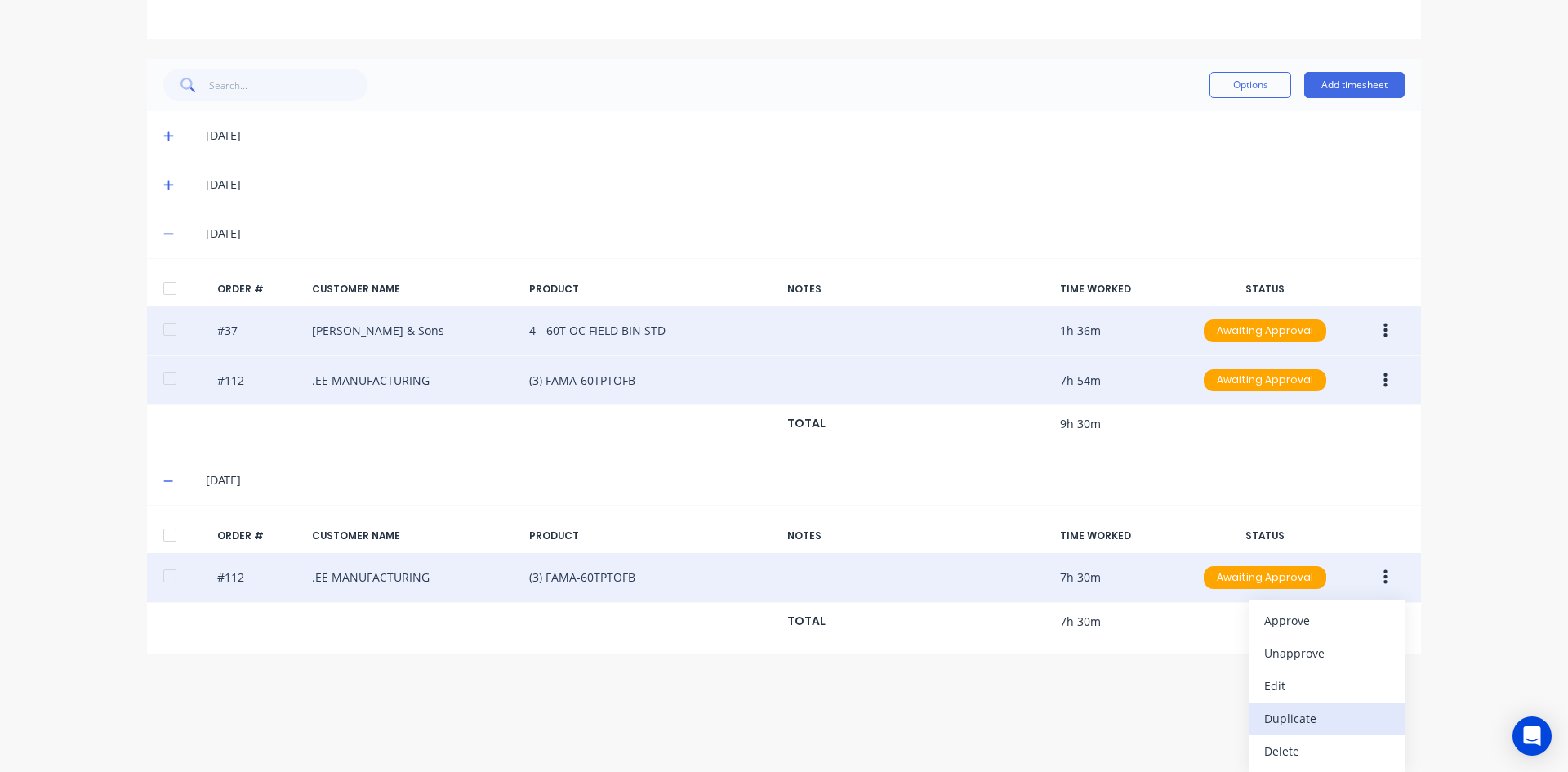
click at [1284, 717] on div "Duplicate" at bounding box center [1327, 718] width 126 height 24
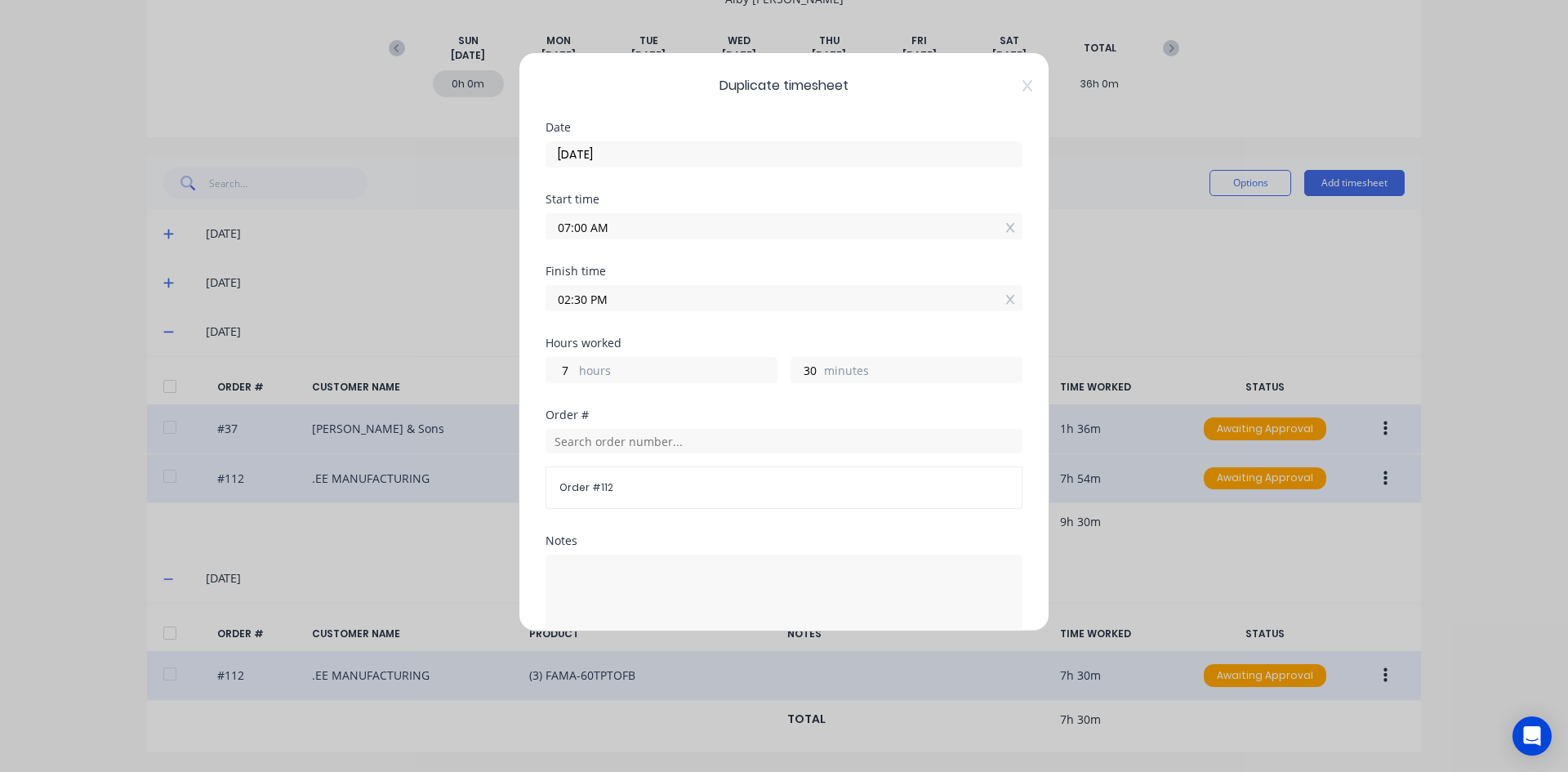
drag, startPoint x: 587, startPoint y: 227, endPoint x: 623, endPoint y: 272, distance: 57.6
click at [489, 235] on div "Duplicate timesheet Date 04/09/2025 Start time 07:00 AM Finish time 02:30 PM Ho…" at bounding box center [784, 386] width 1568 height 772
click at [667, 228] on input "1.30 AM" at bounding box center [784, 226] width 475 height 25
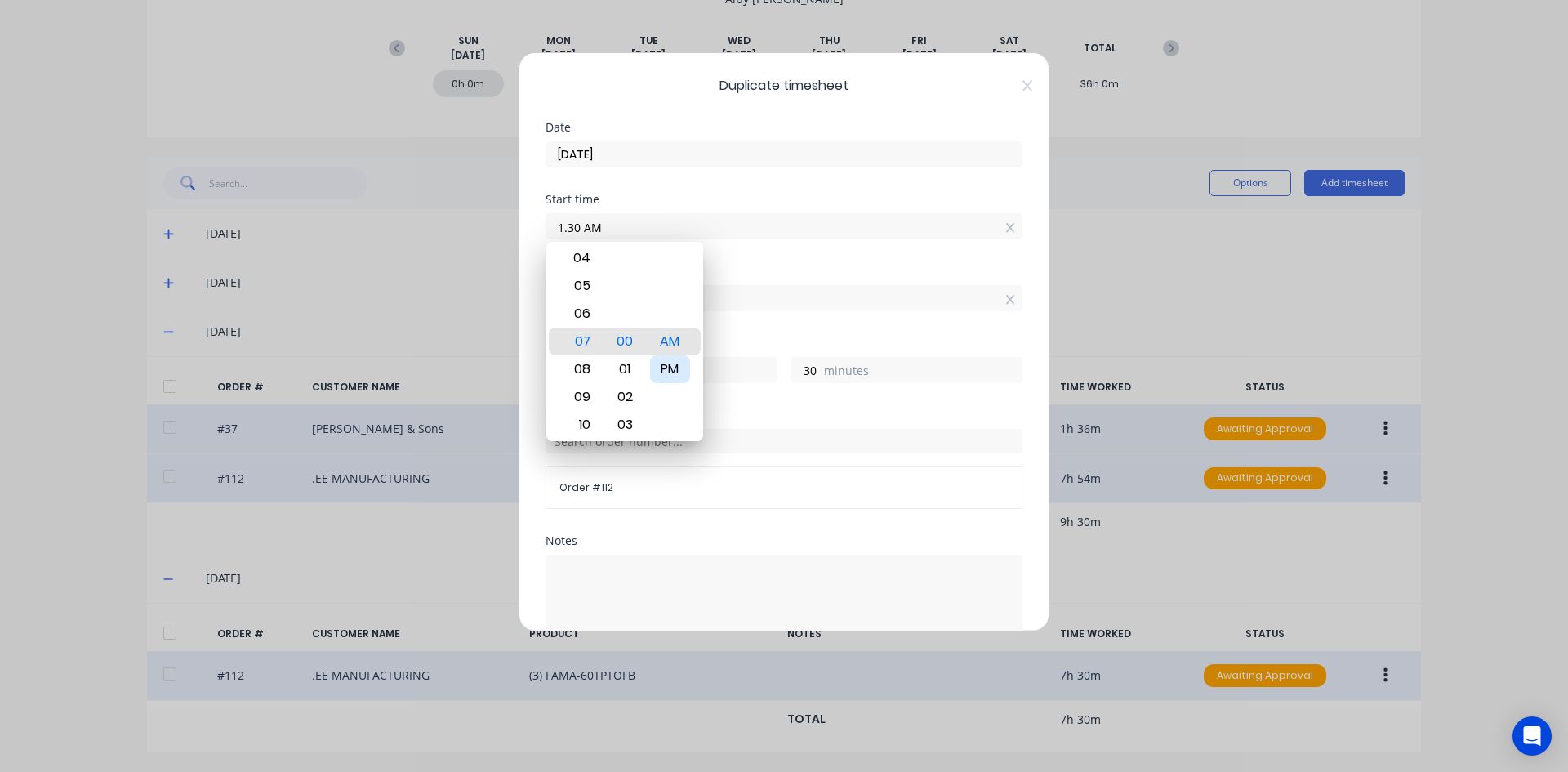
type input "01:30 AM"
type input "13"
type input "0"
click at [675, 374] on div "PM" at bounding box center [670, 369] width 40 height 27
type input "01:30 PM"
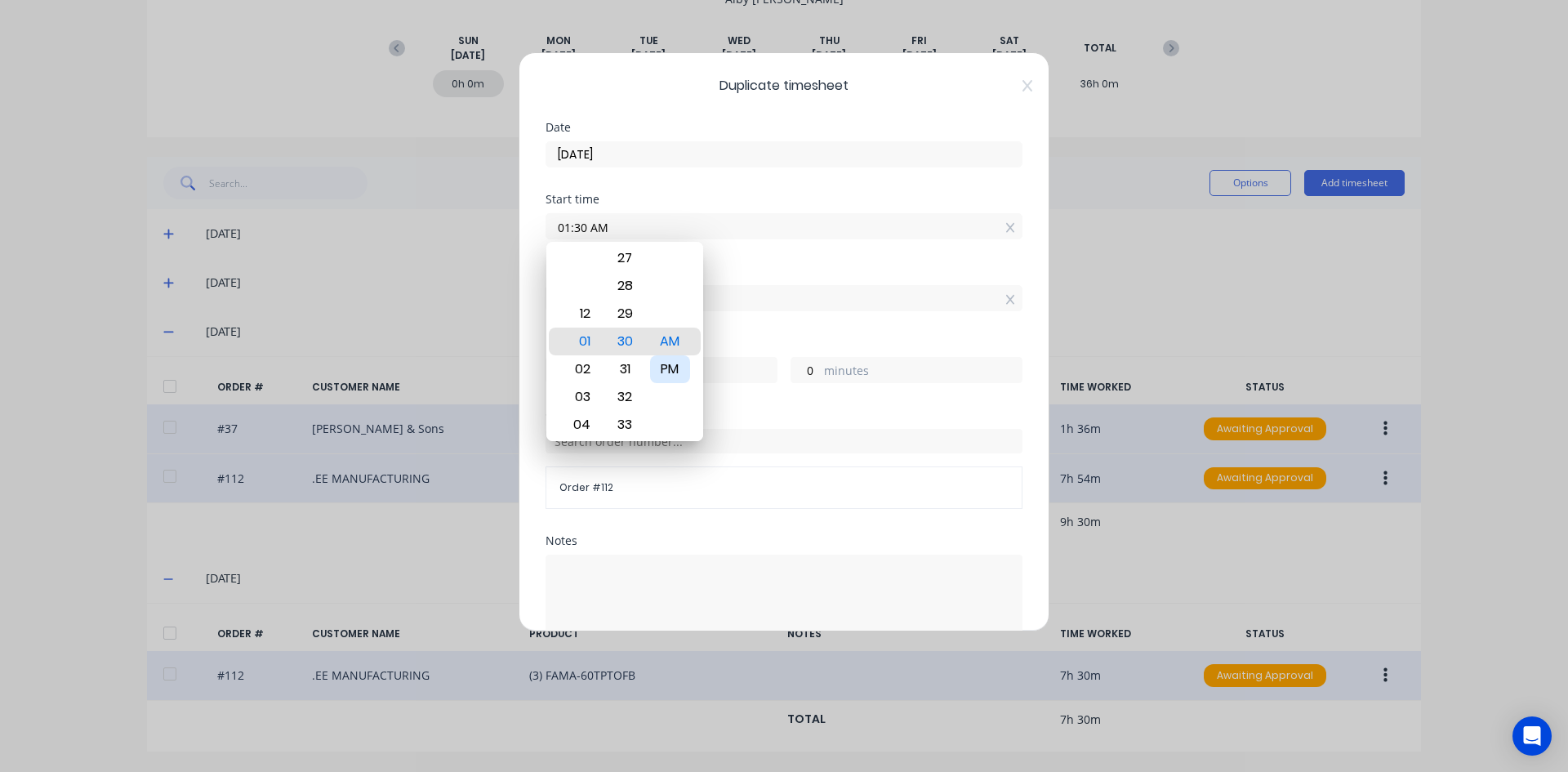
type input "1"
click at [750, 273] on div "Finish time" at bounding box center [784, 271] width 477 height 12
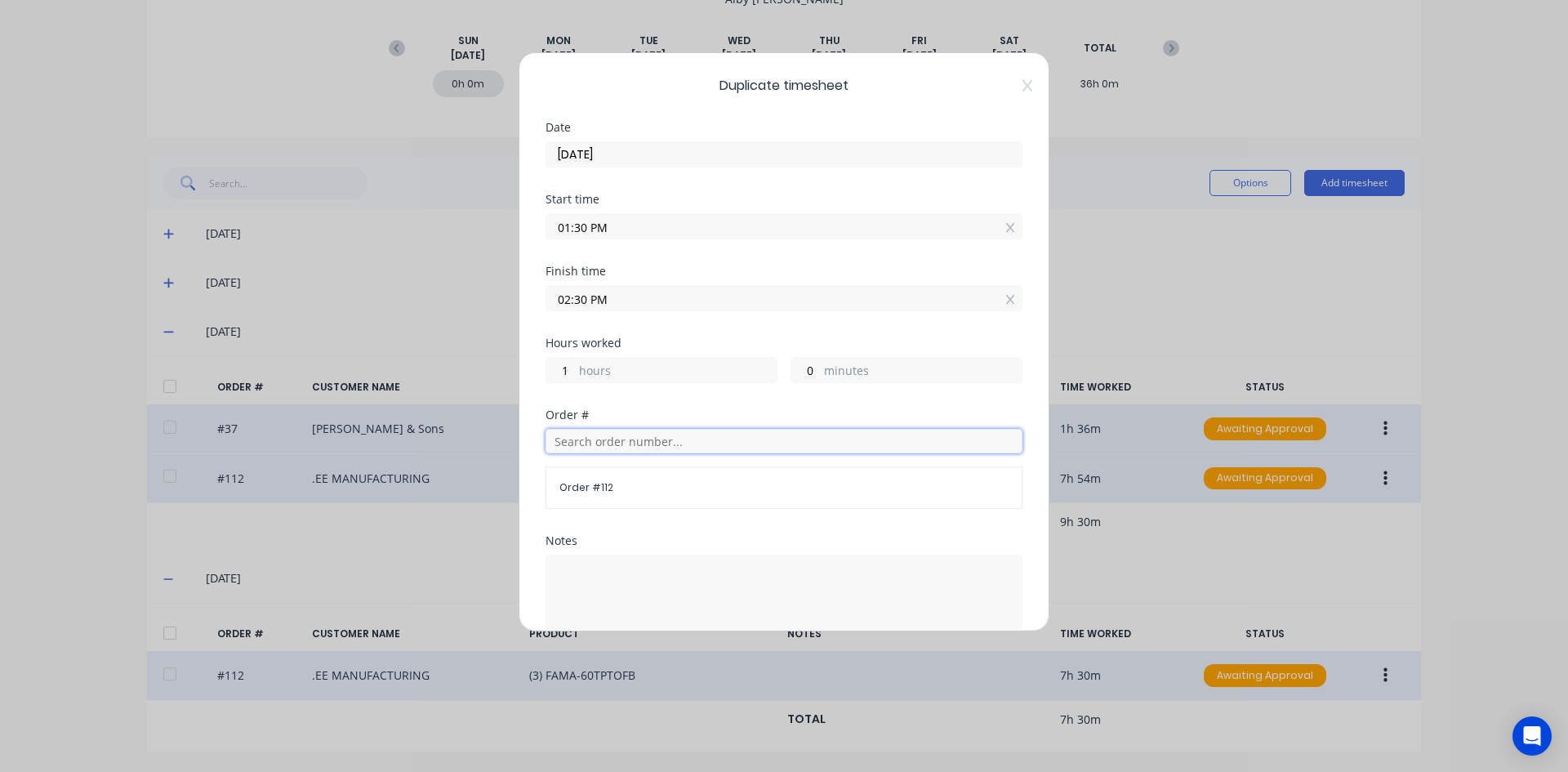
click at [591, 441] on input "text" at bounding box center [784, 440] width 477 height 25
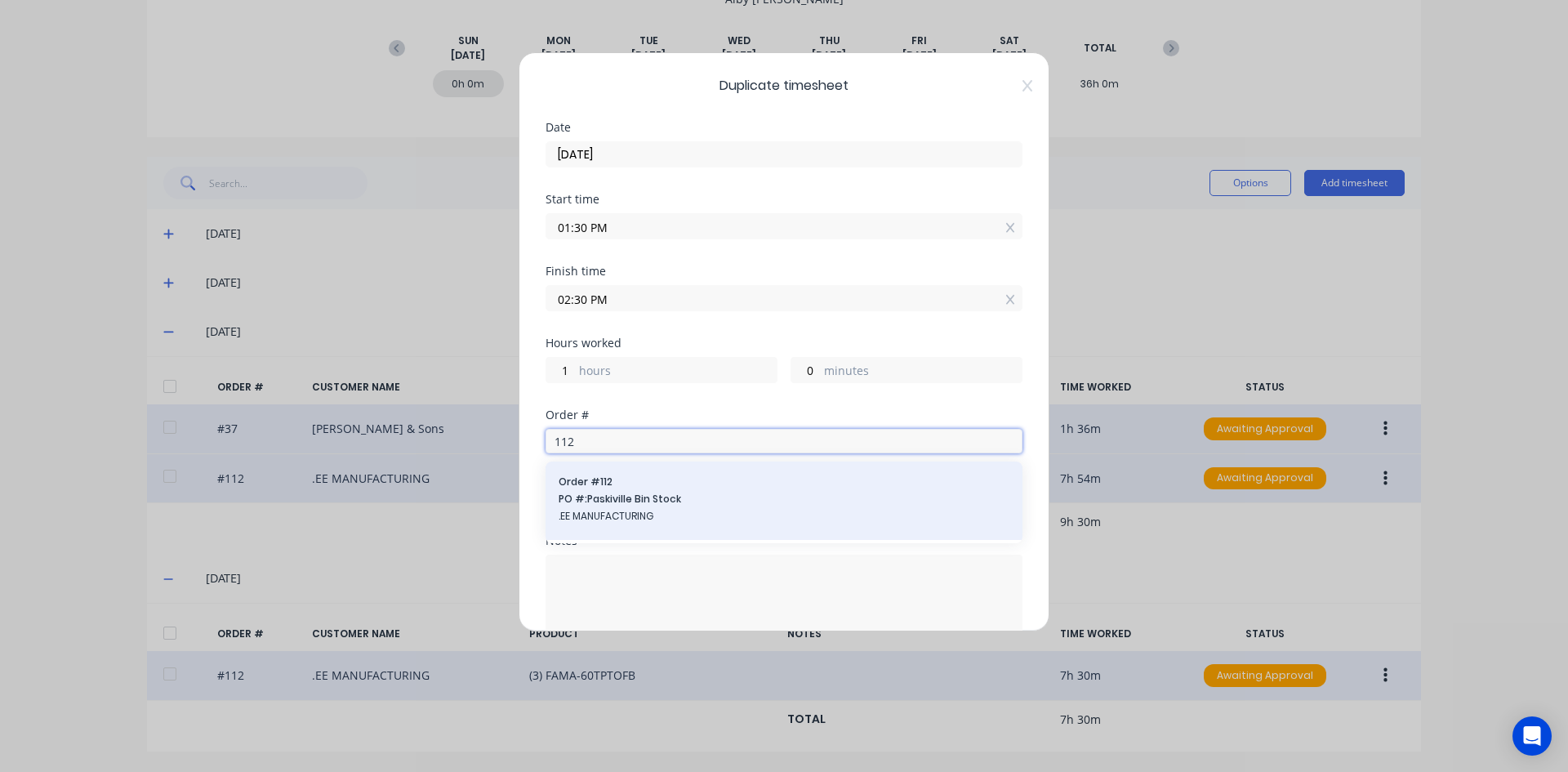
type input "112"
click at [621, 498] on span "PO #: Paskiville Bin Stock" at bounding box center [784, 499] width 451 height 15
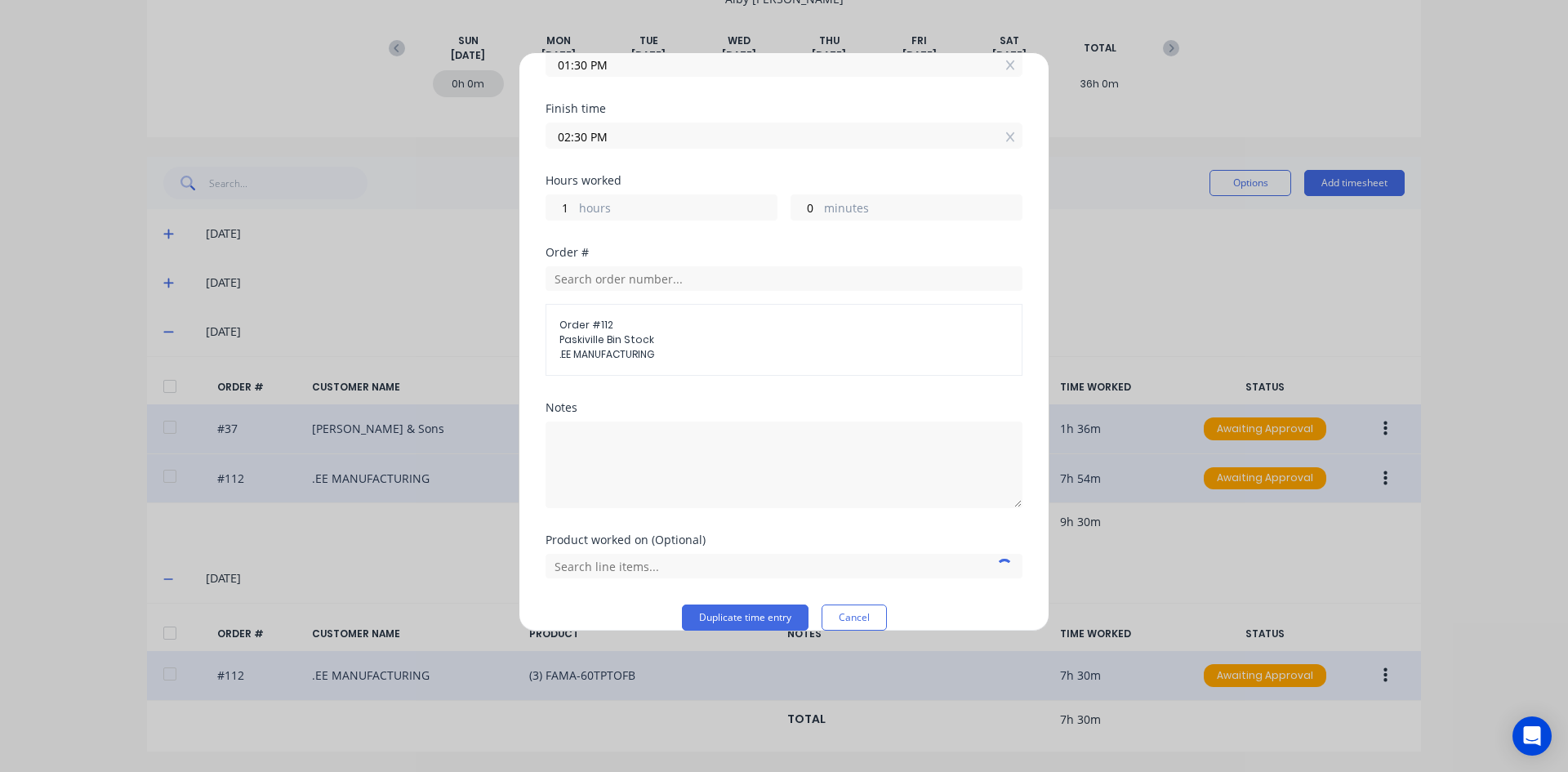
scroll to position [185, 0]
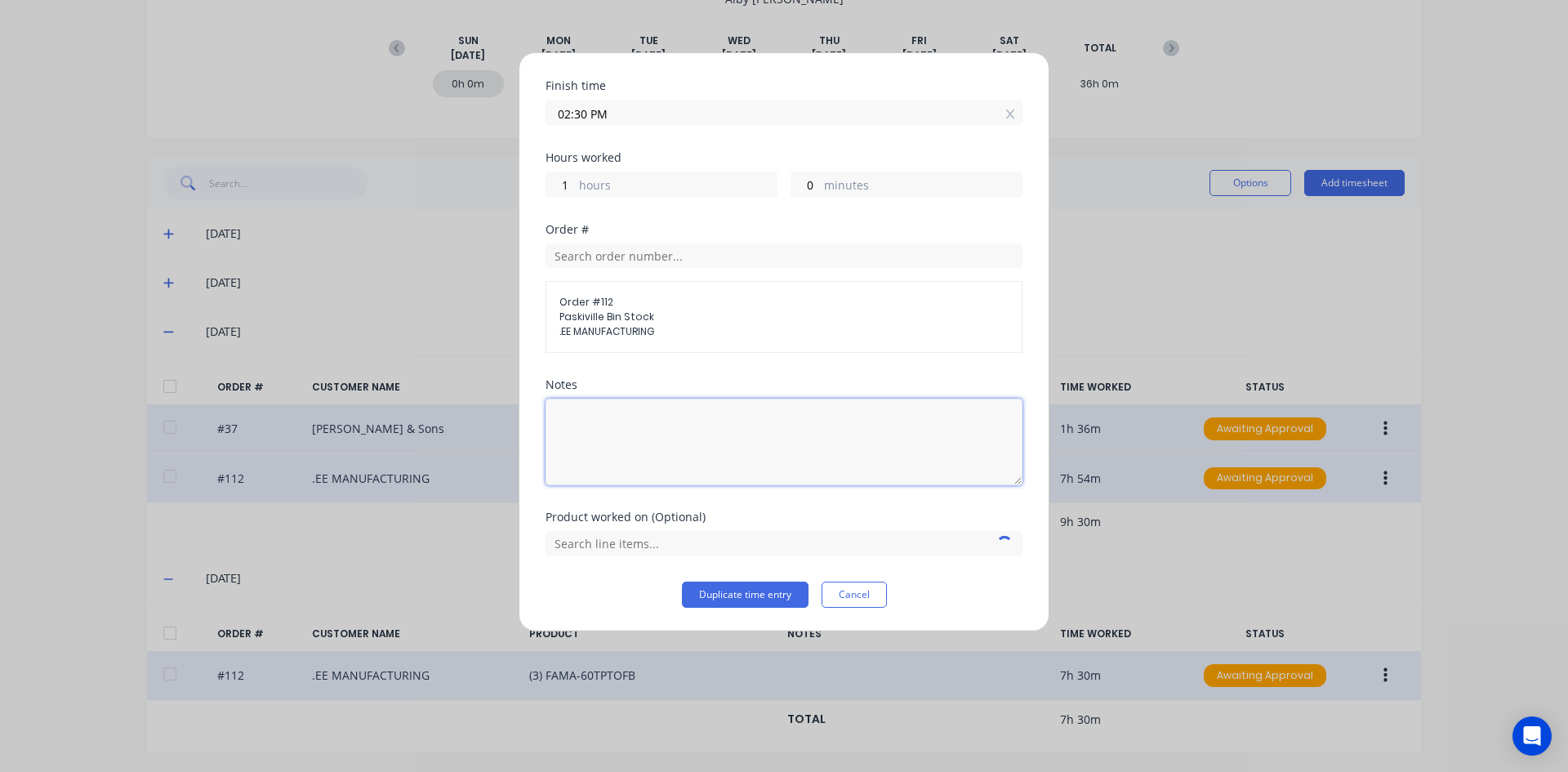
click at [584, 419] on textarea at bounding box center [784, 441] width 477 height 87
type textarea "60T Roof Assembley"
click at [649, 546] on input "text" at bounding box center [784, 543] width 477 height 25
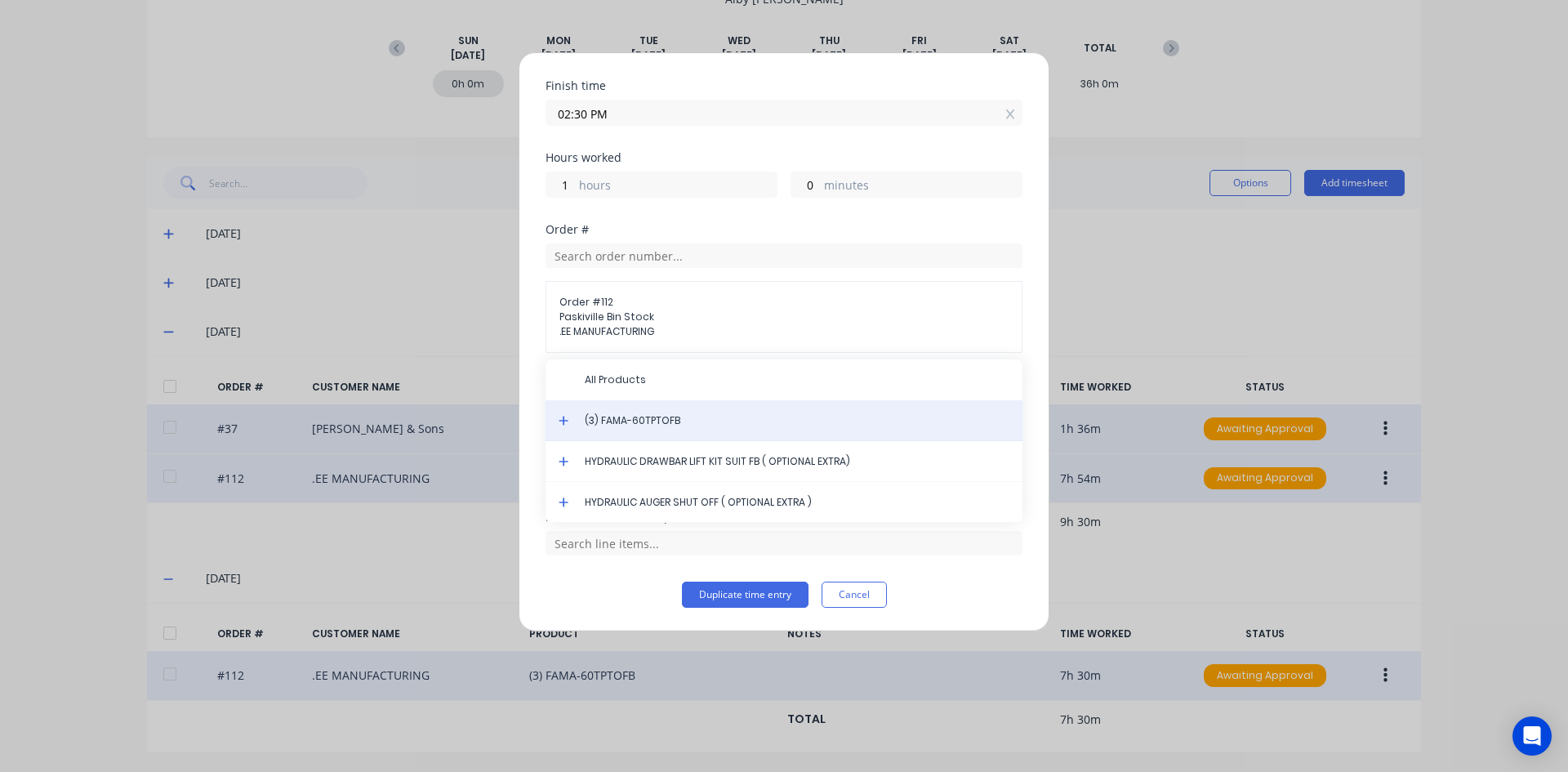
click at [638, 418] on span "(3) FAMA-60TPTOFB" at bounding box center [796, 420] width 425 height 15
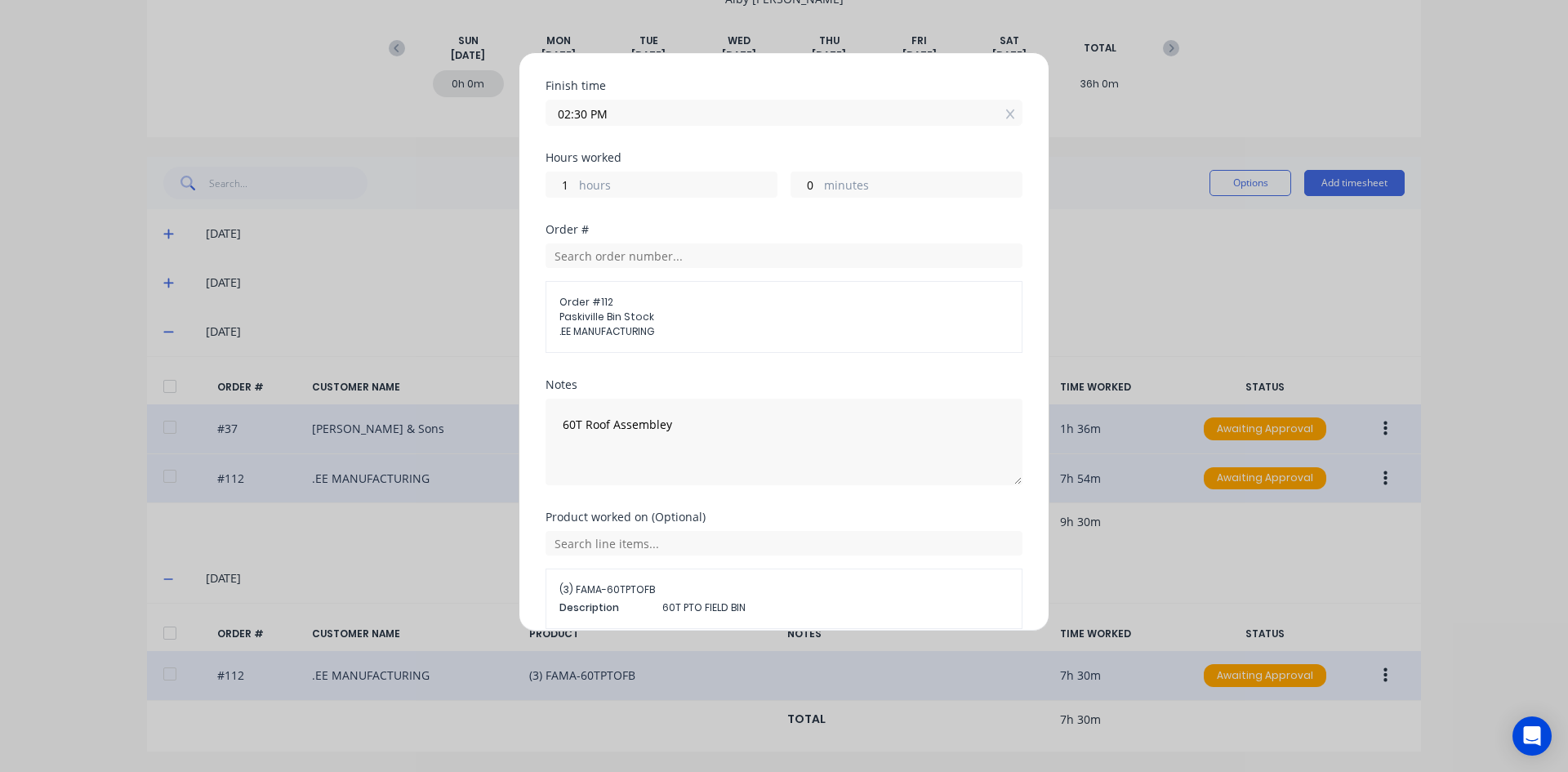
scroll to position [259, 0]
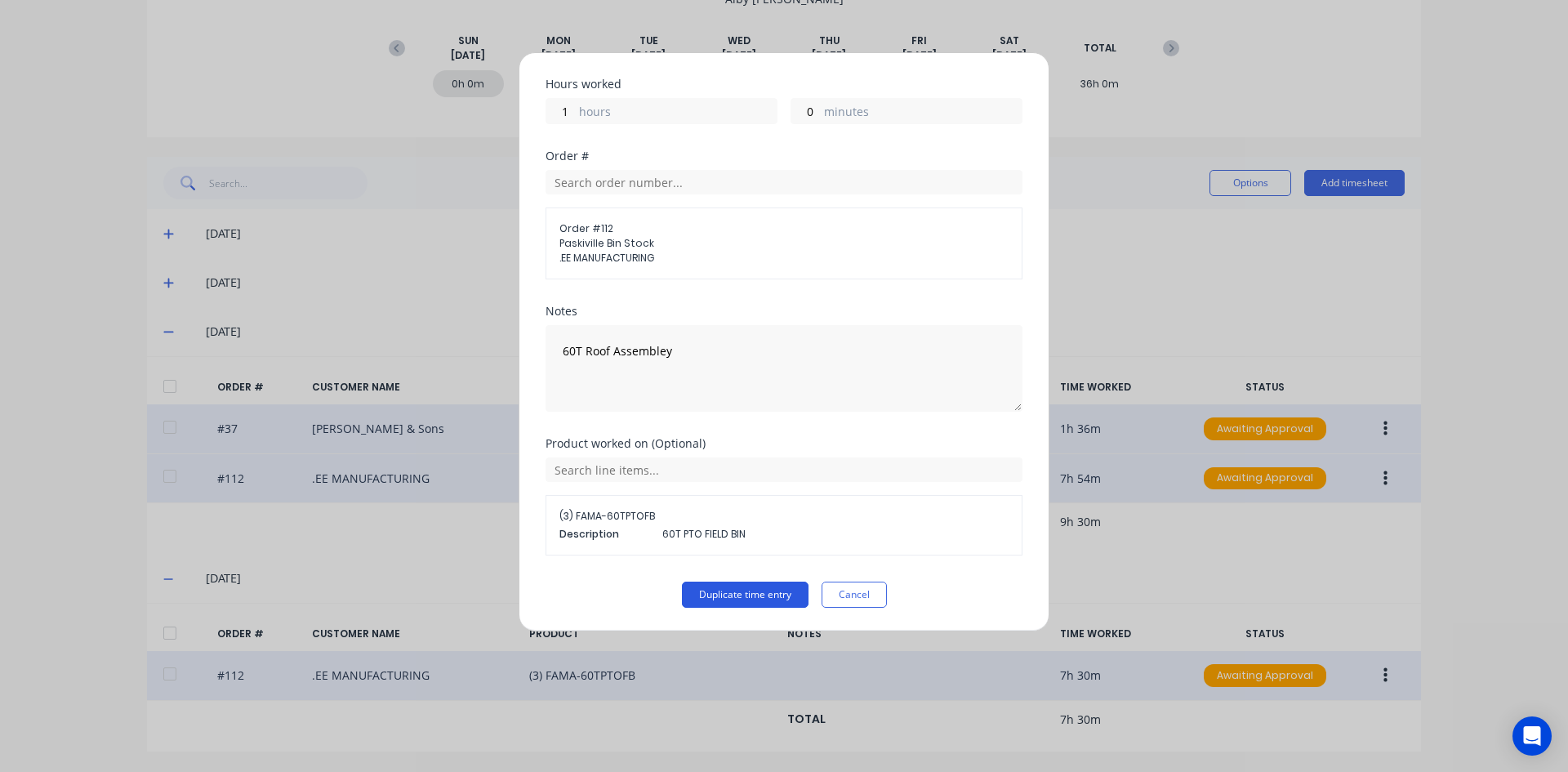
click at [729, 591] on button "Duplicate time entry" at bounding box center [745, 595] width 127 height 26
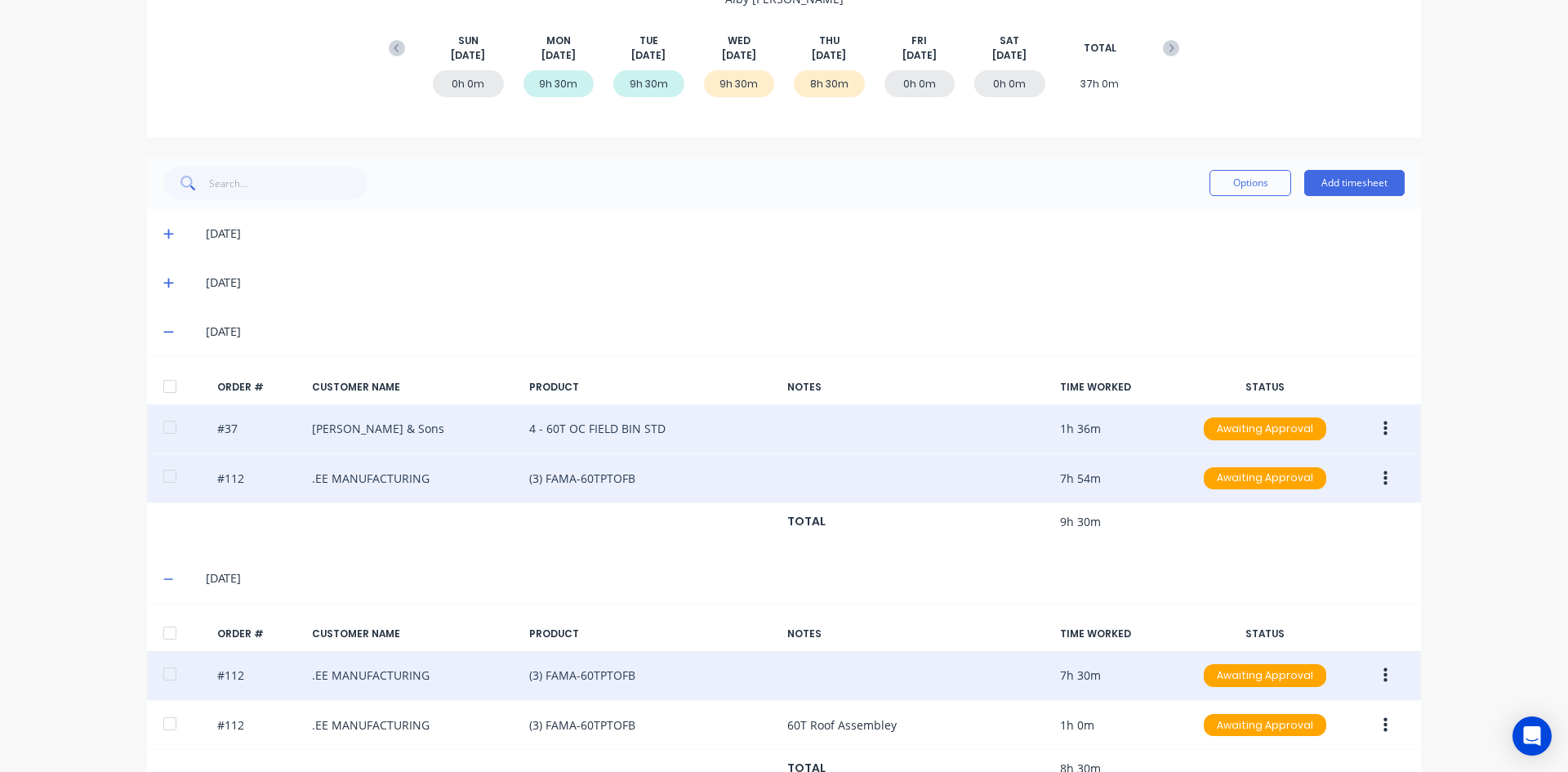
scroll to position [272, 0]
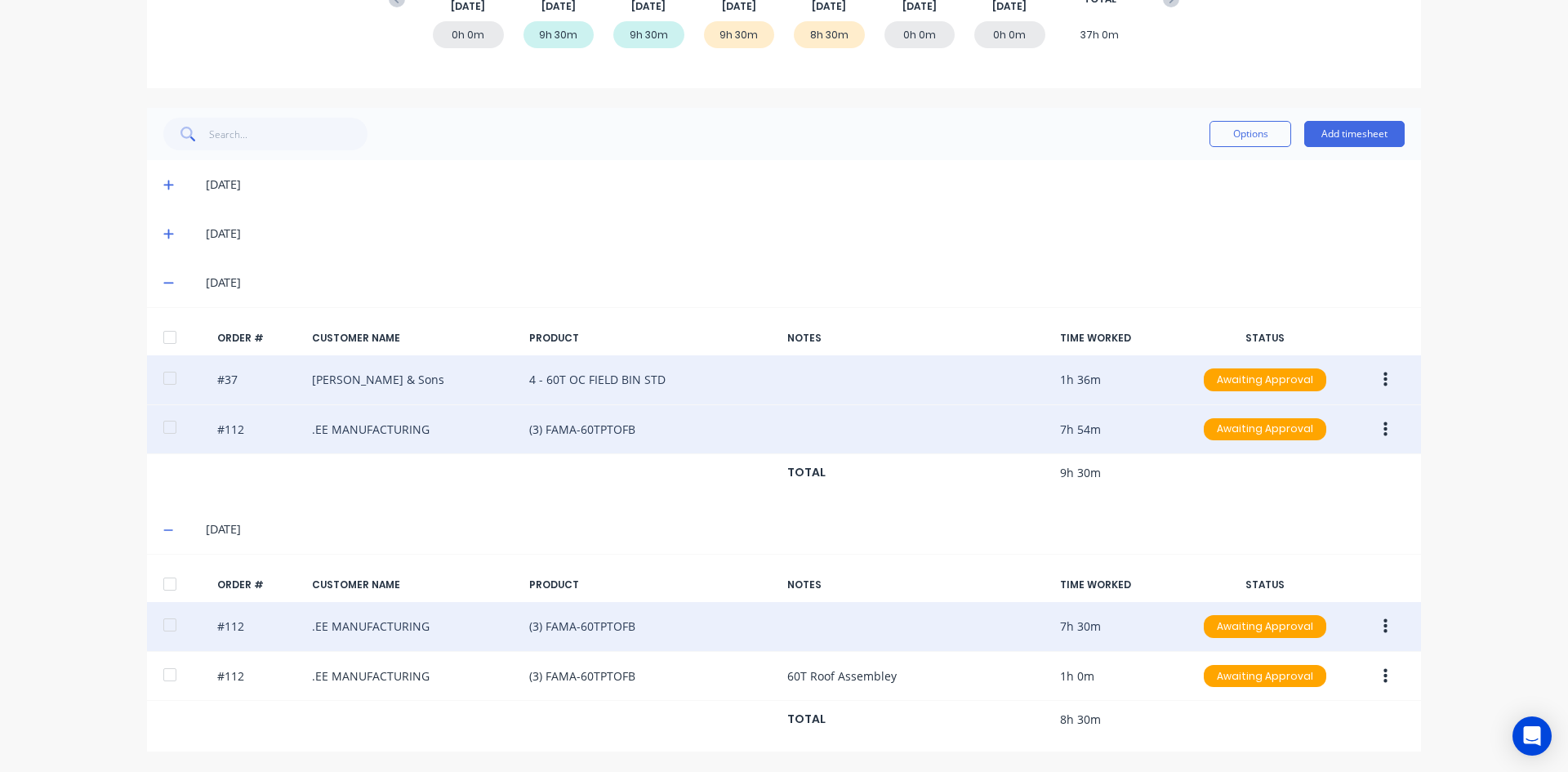
click at [1384, 628] on icon "button" at bounding box center [1385, 627] width 4 height 15
click at [1275, 736] on div "Edit" at bounding box center [1327, 735] width 126 height 24
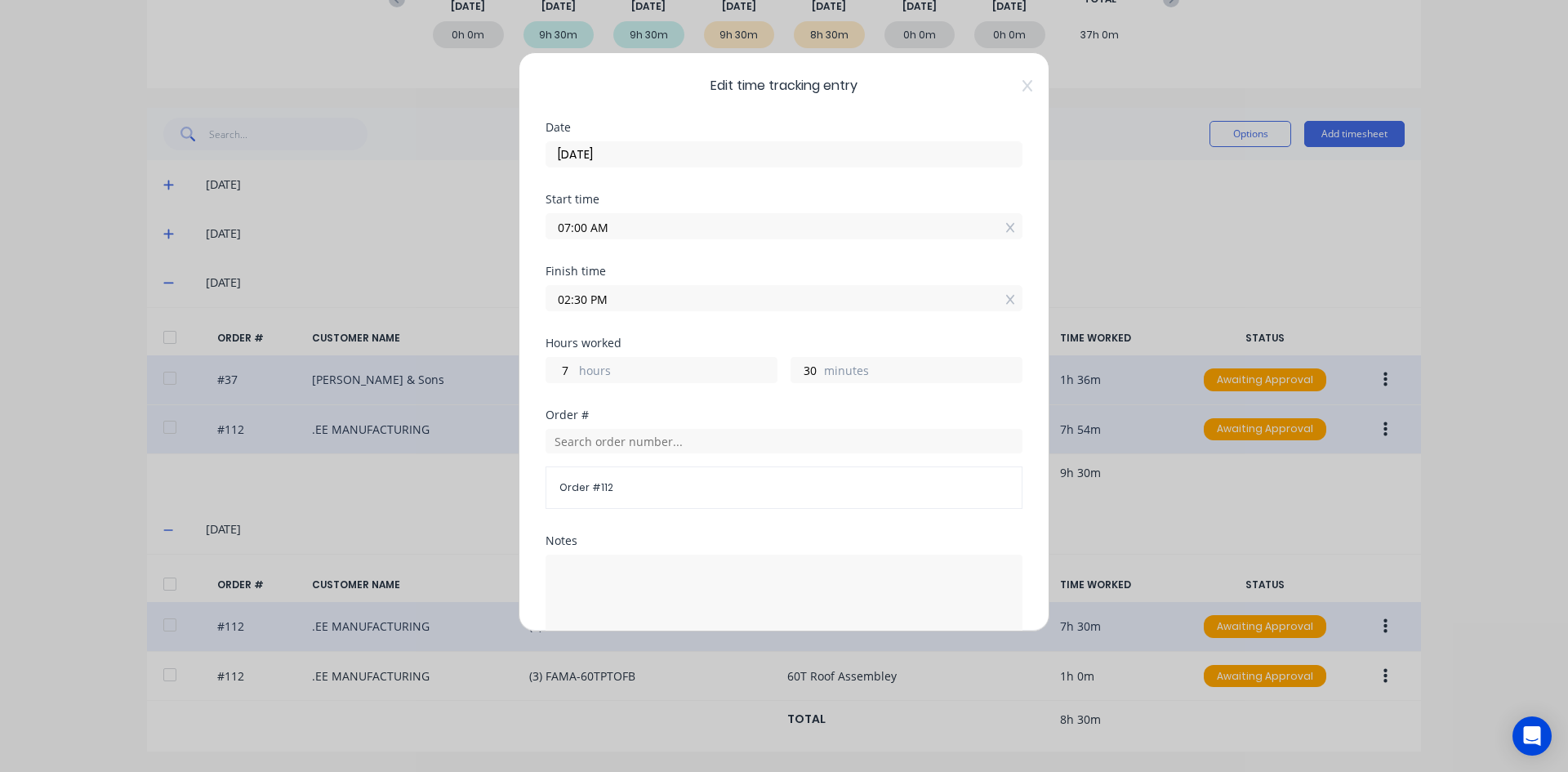
drag, startPoint x: 590, startPoint y: 299, endPoint x: 549, endPoint y: 310, distance: 42.4
click at [549, 310] on label "02:30 PM" at bounding box center [784, 298] width 477 height 26
click at [549, 310] on input "02:30 PM" at bounding box center [784, 298] width 475 height 25
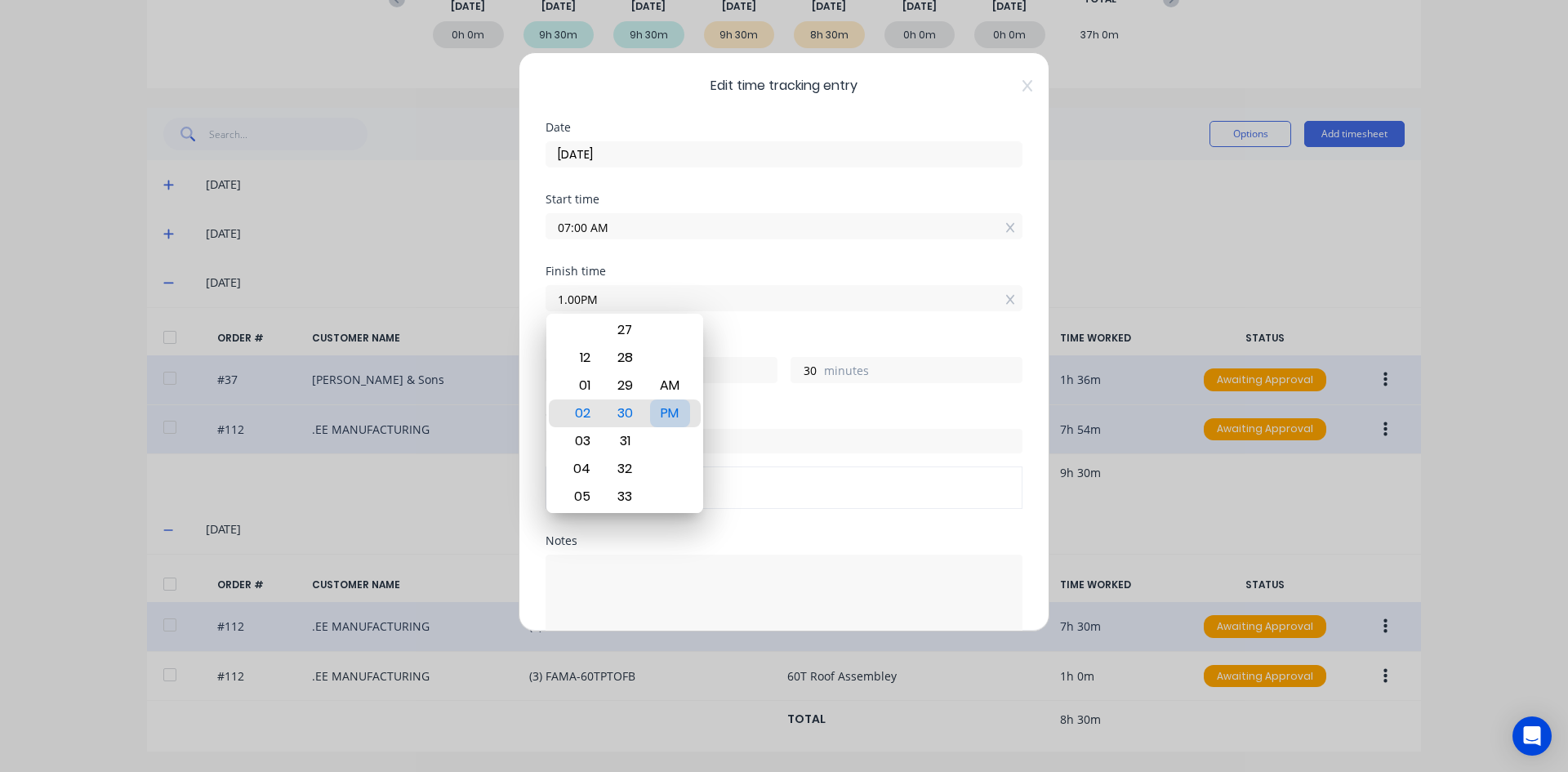
type input "01:00 AM"
type input "18"
type input "0"
click at [671, 407] on div "PM" at bounding box center [670, 413] width 40 height 27
type input "01:00 PM"
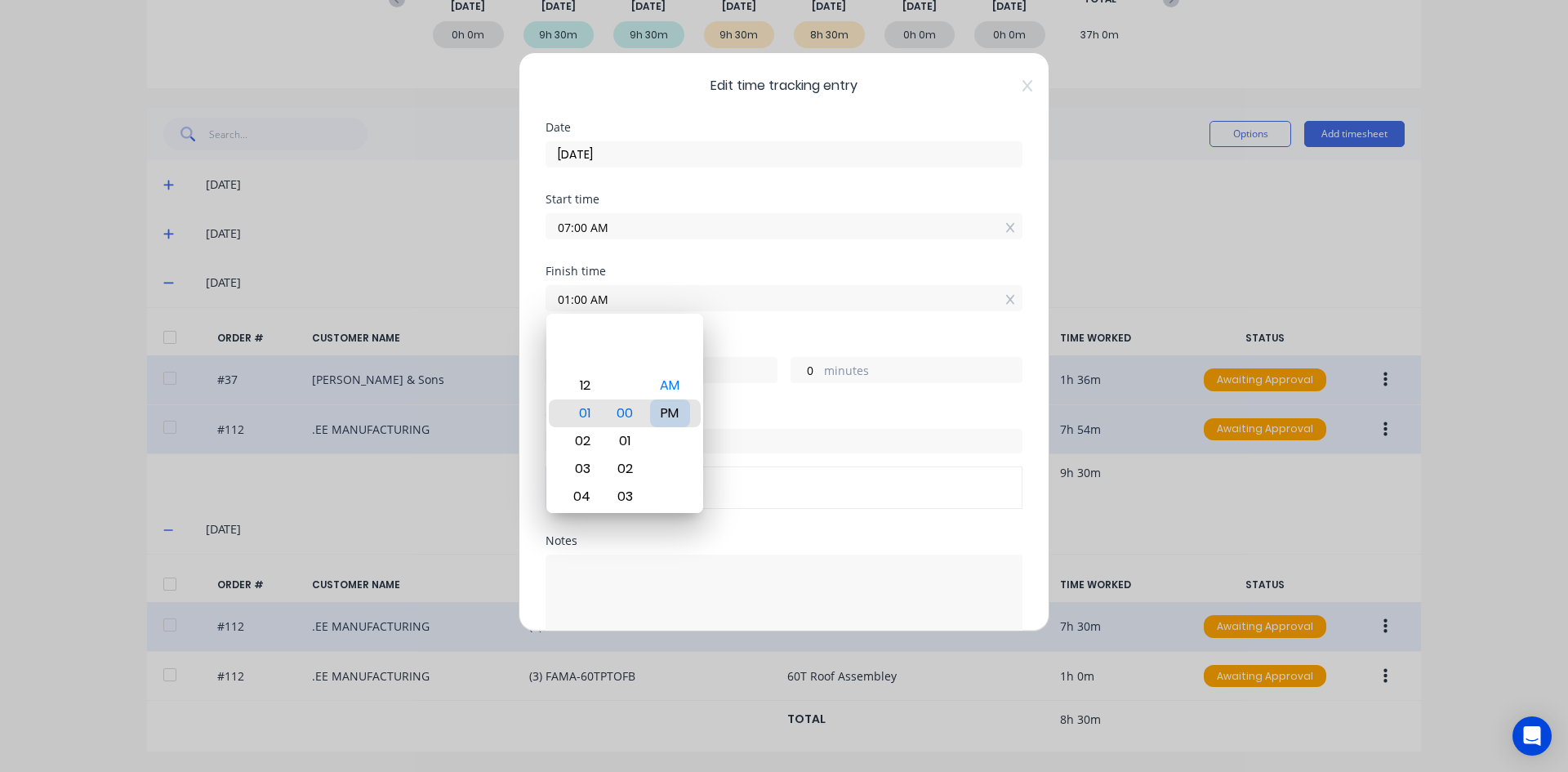
type input "6"
click at [737, 333] on div "Finish time 01:00 PM" at bounding box center [784, 301] width 477 height 72
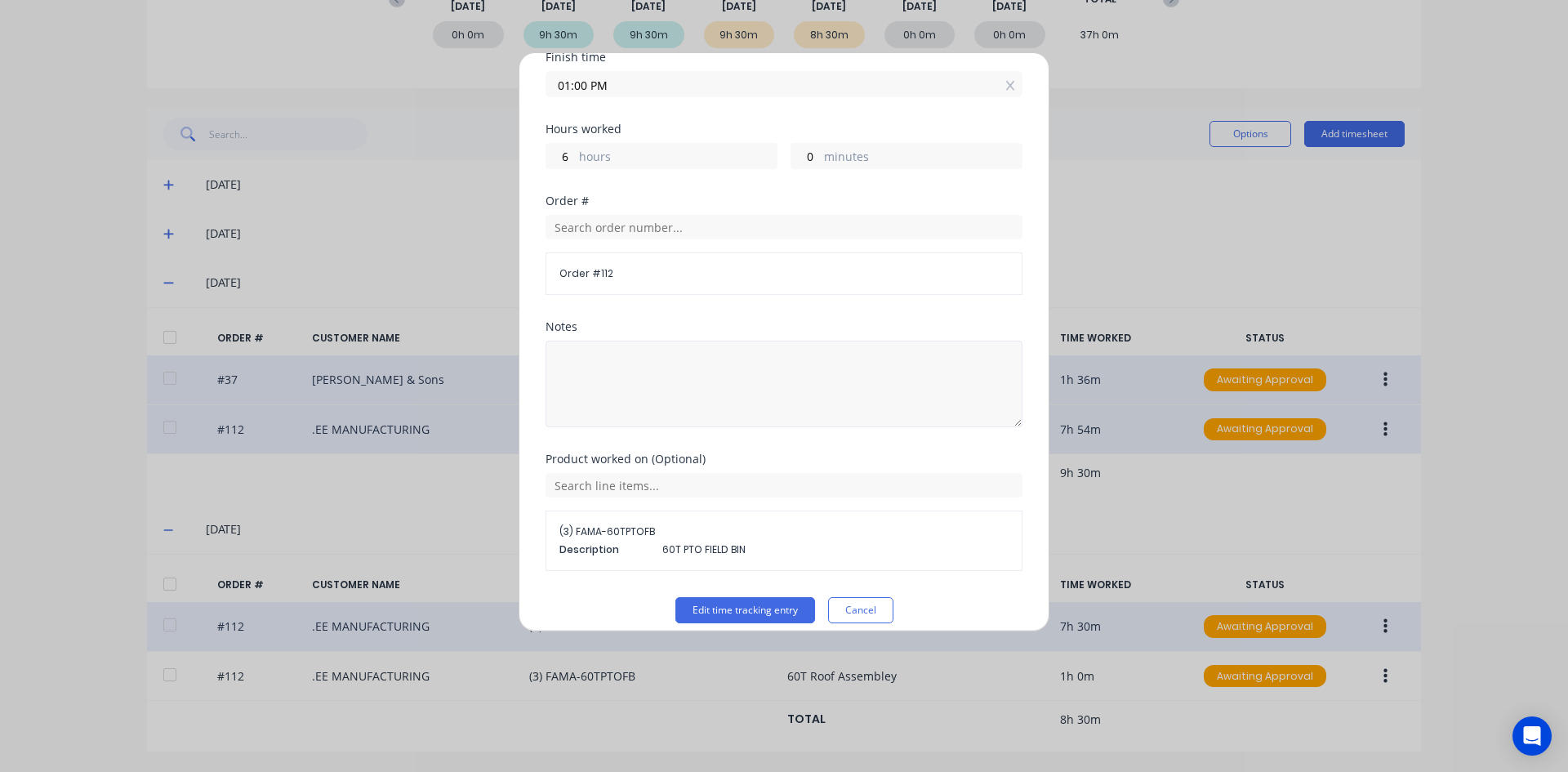
scroll to position [229, 0]
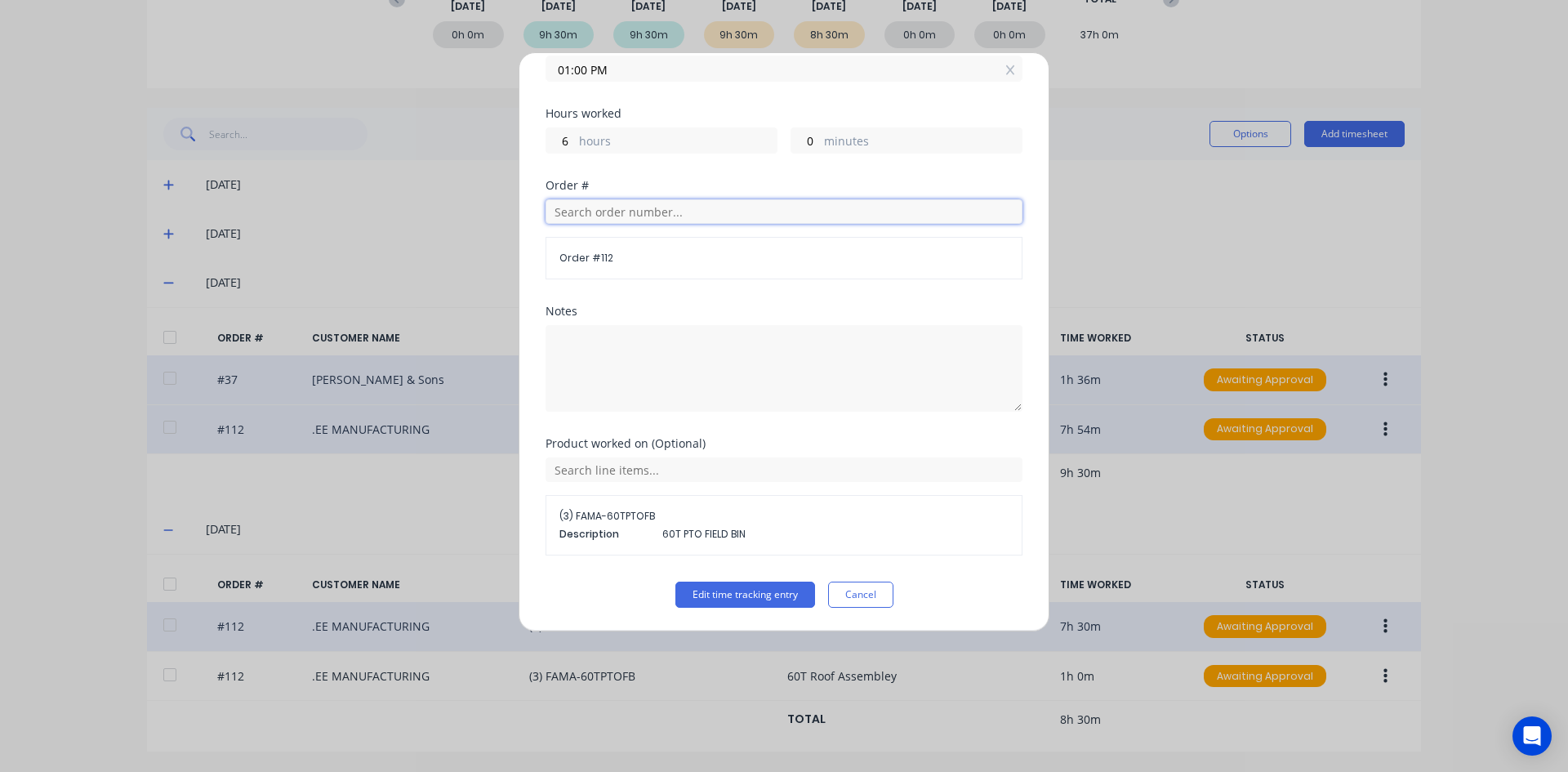
click at [582, 214] on input "text" at bounding box center [784, 211] width 477 height 25
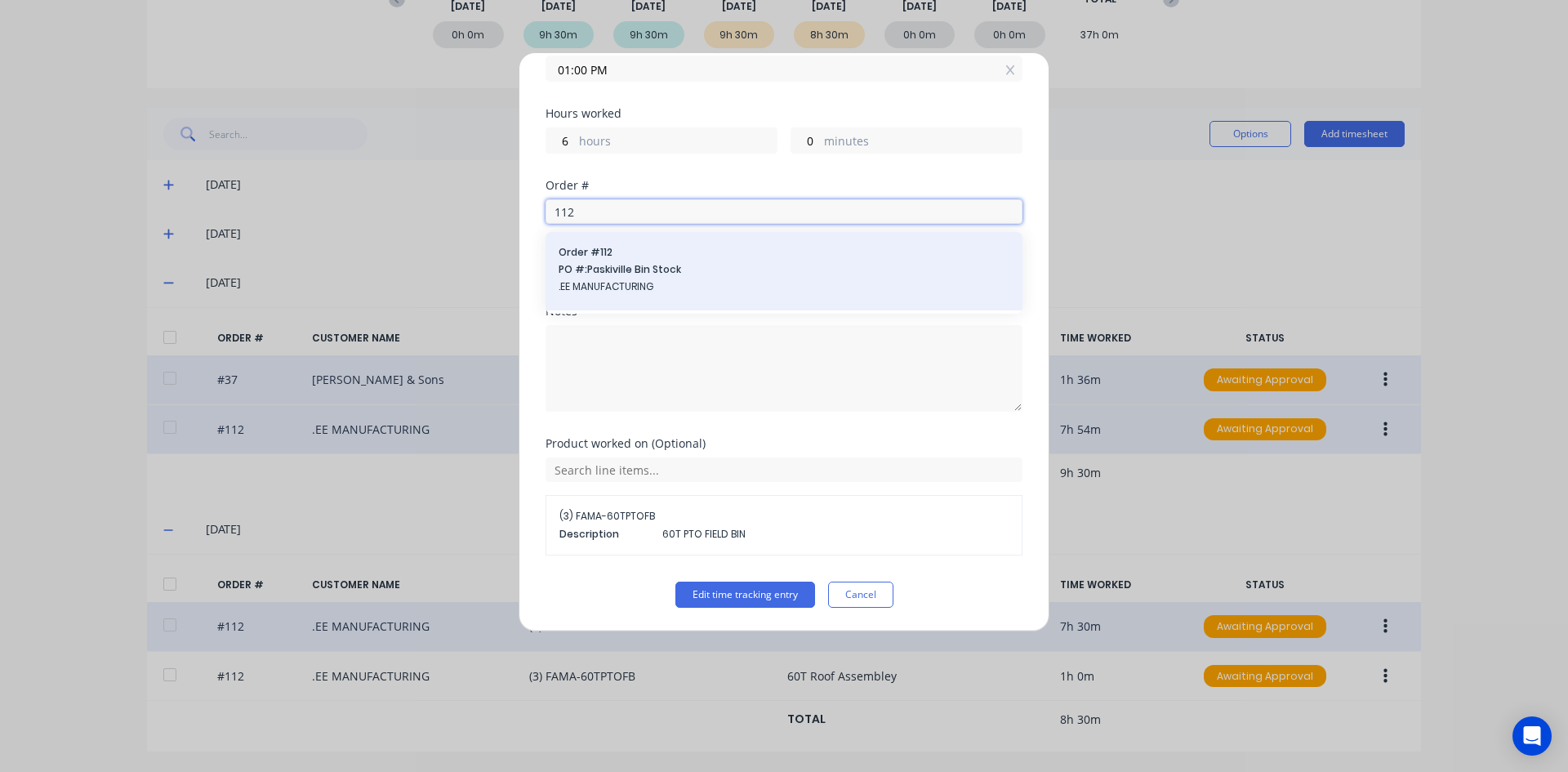
type input "112"
click at [567, 238] on div "Order # 112 PO #: Paskiville Bin Stock .EE MANUFACTURING" at bounding box center [784, 271] width 477 height 79
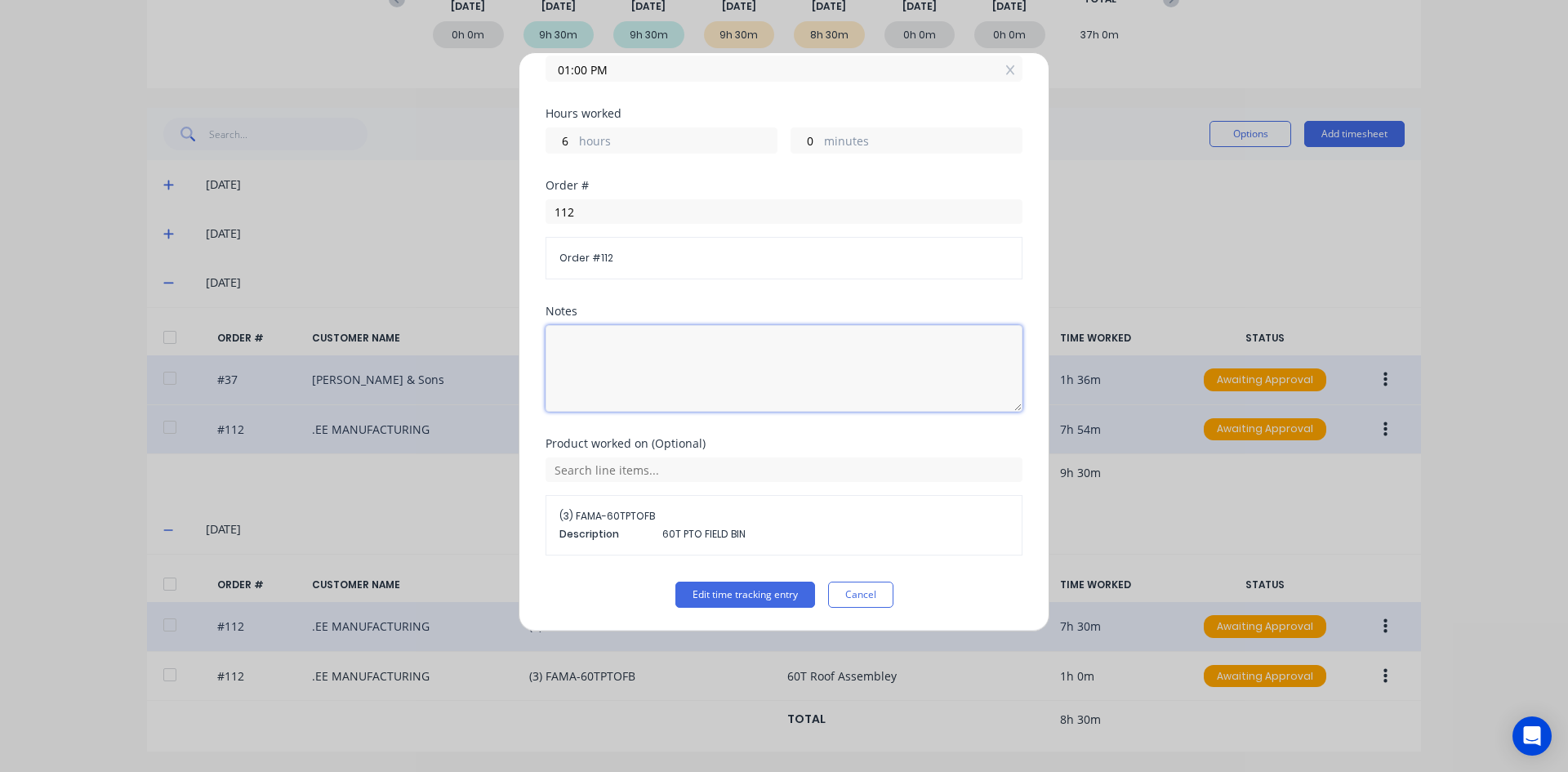
click at [602, 344] on textarea at bounding box center [784, 368] width 477 height 87
type textarea "60T Roof Assembley"
click at [744, 593] on button "Edit time tracking entry" at bounding box center [744, 595] width 140 height 26
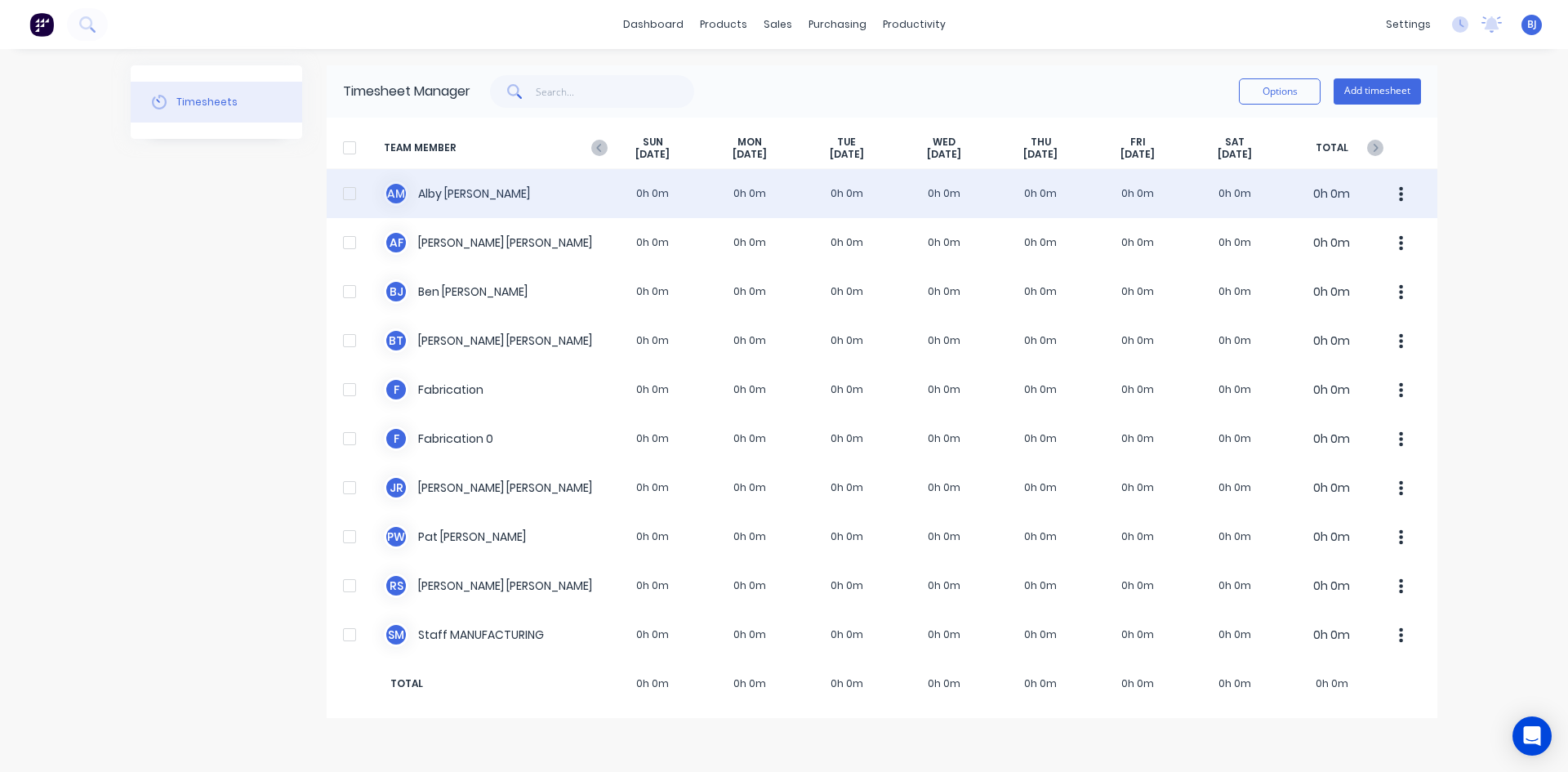
click at [760, 196] on div "A M Alby Mcdonald 0h 0m 0h 0m 0h 0m 0h 0m 0h 0m 0h 0m 0h 0m 0h 0m" at bounding box center [882, 194] width 1110 height 49
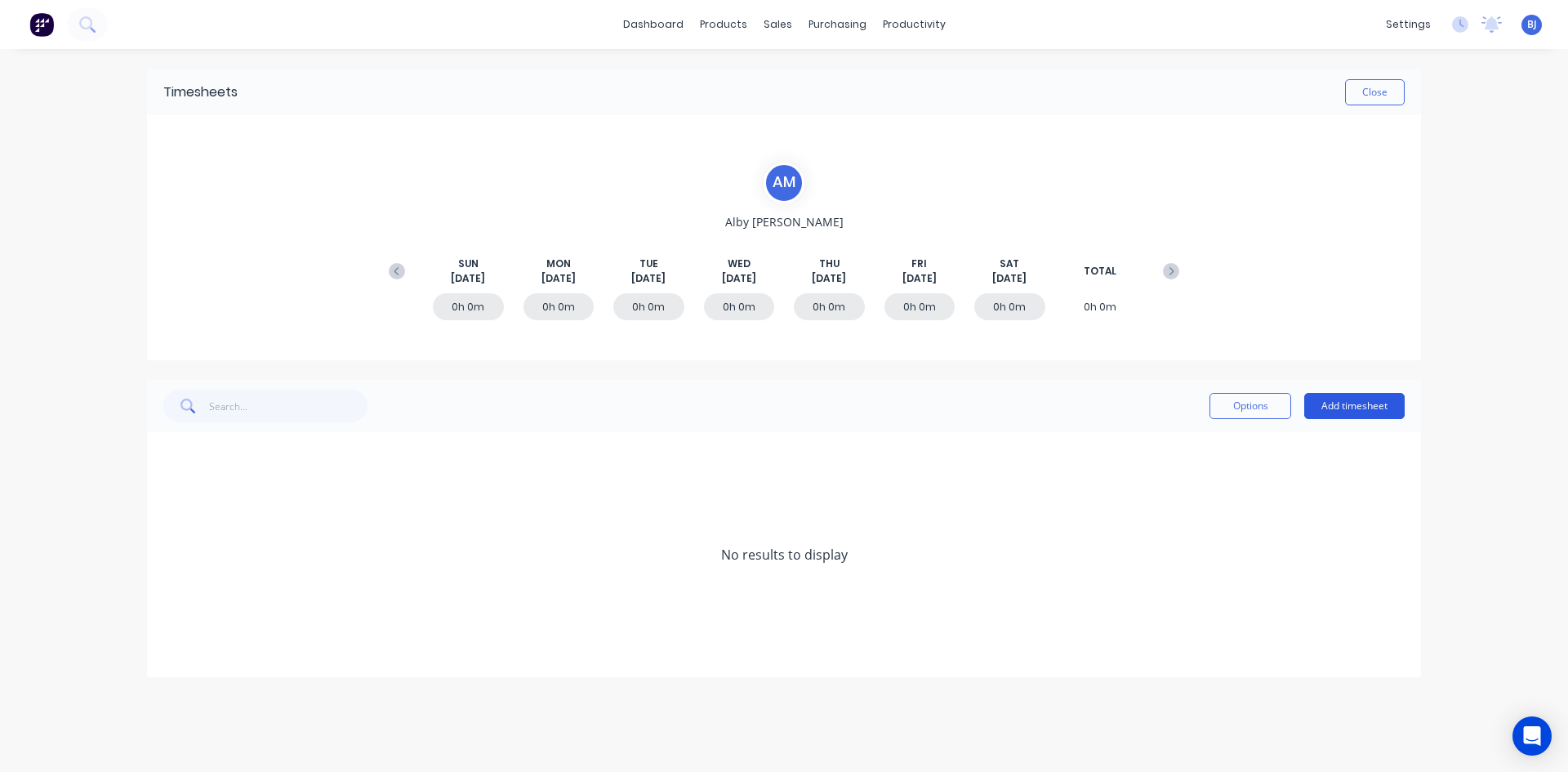
click at [1358, 409] on button "Add timesheet" at bounding box center [1354, 406] width 100 height 26
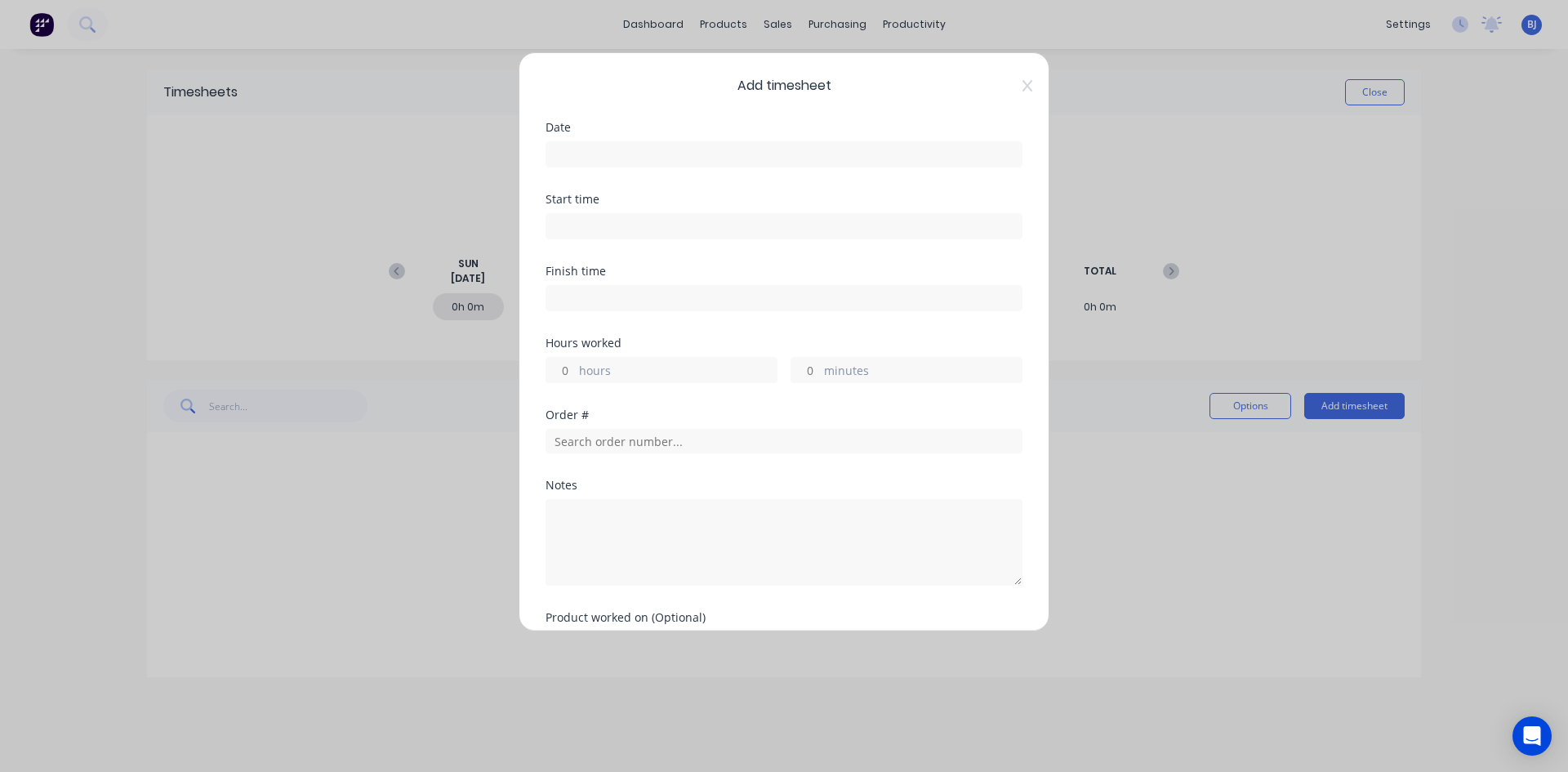
click at [571, 155] on input at bounding box center [784, 154] width 475 height 25
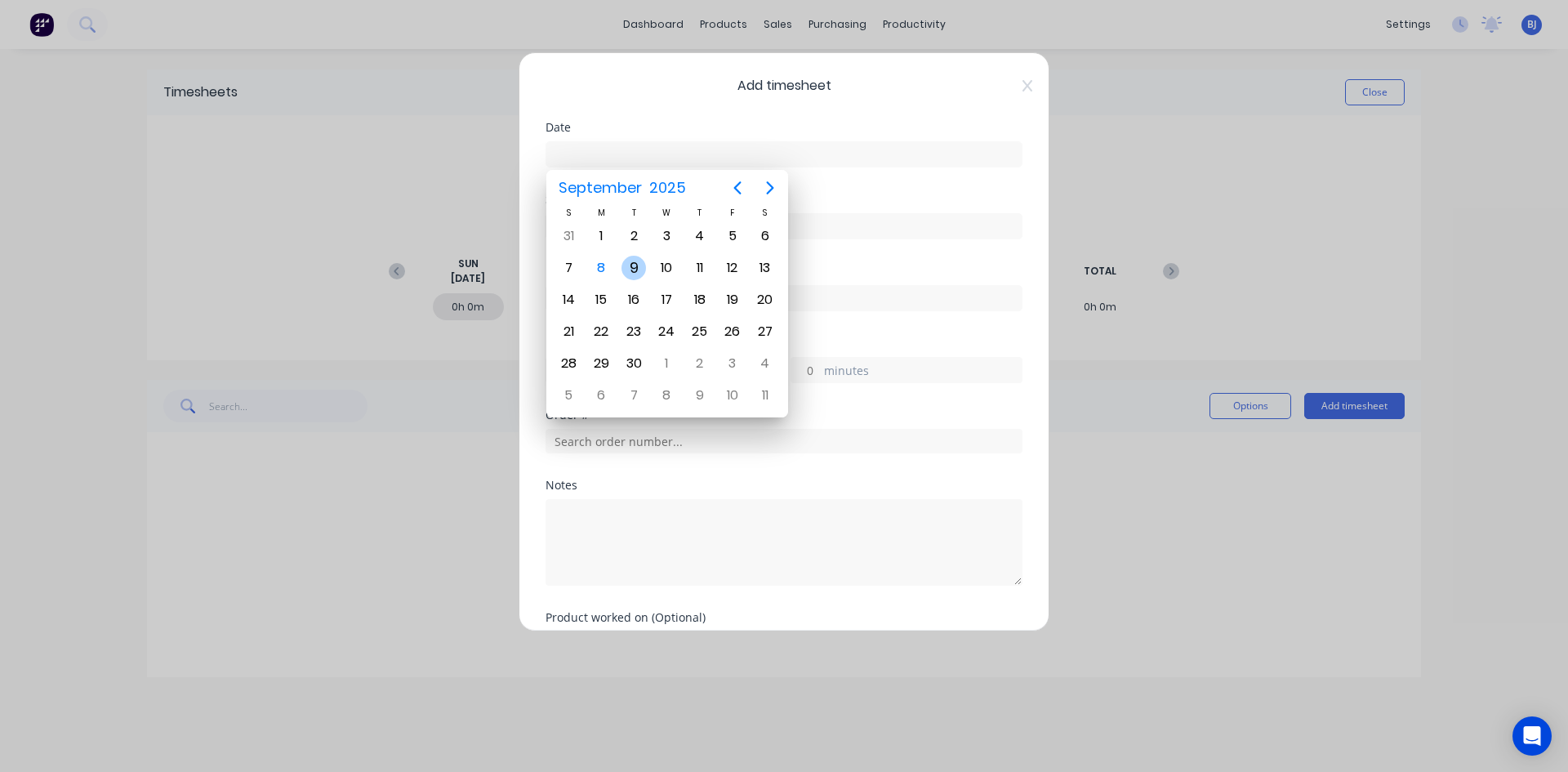
click at [642, 273] on div "9" at bounding box center [633, 268] width 25 height 25
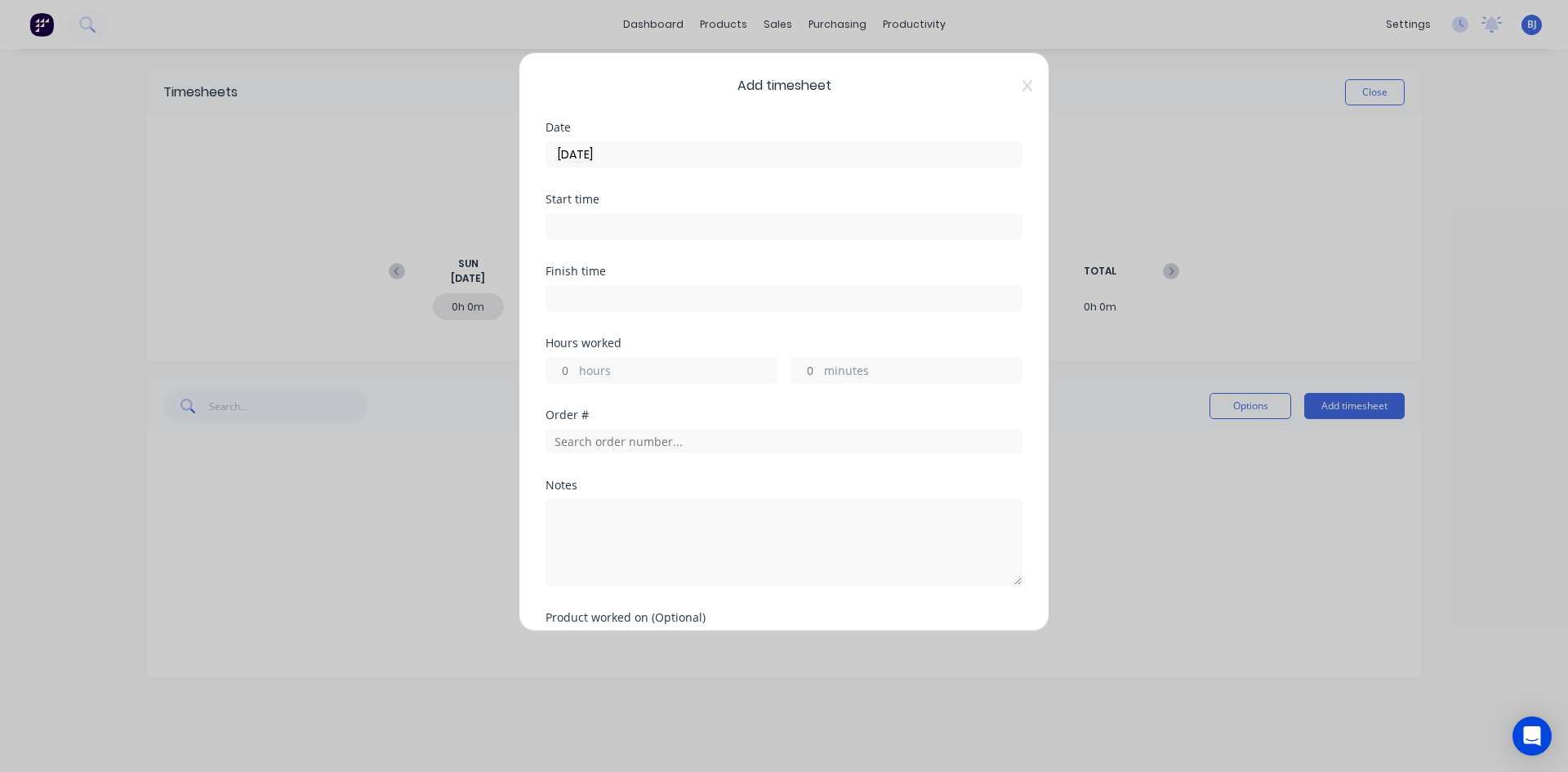
click at [651, 156] on input "09/09/2025" at bounding box center [784, 154] width 475 height 25
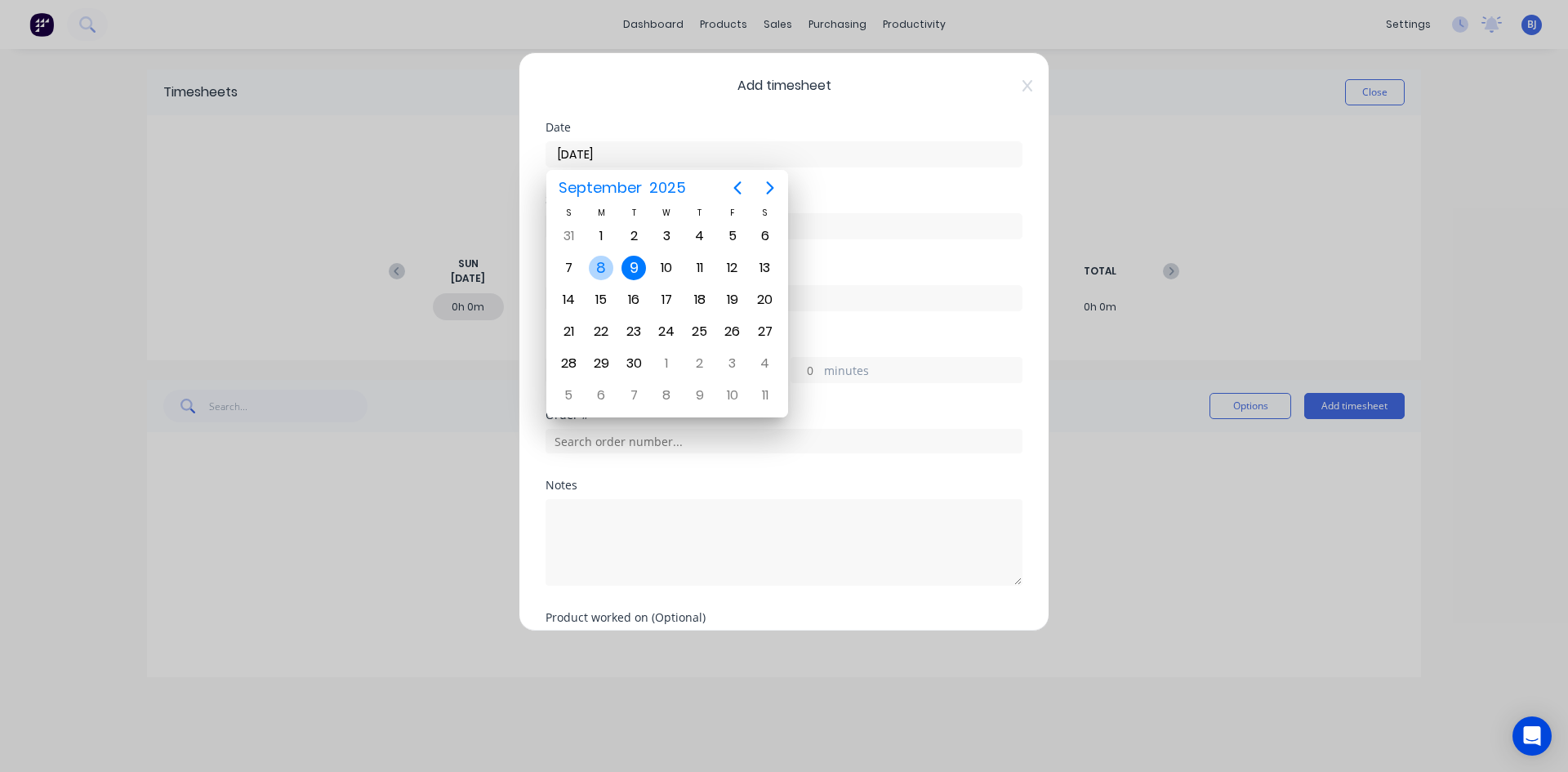
click at [613, 263] on div "8" at bounding box center [601, 268] width 33 height 31
type input "08/09/2025"
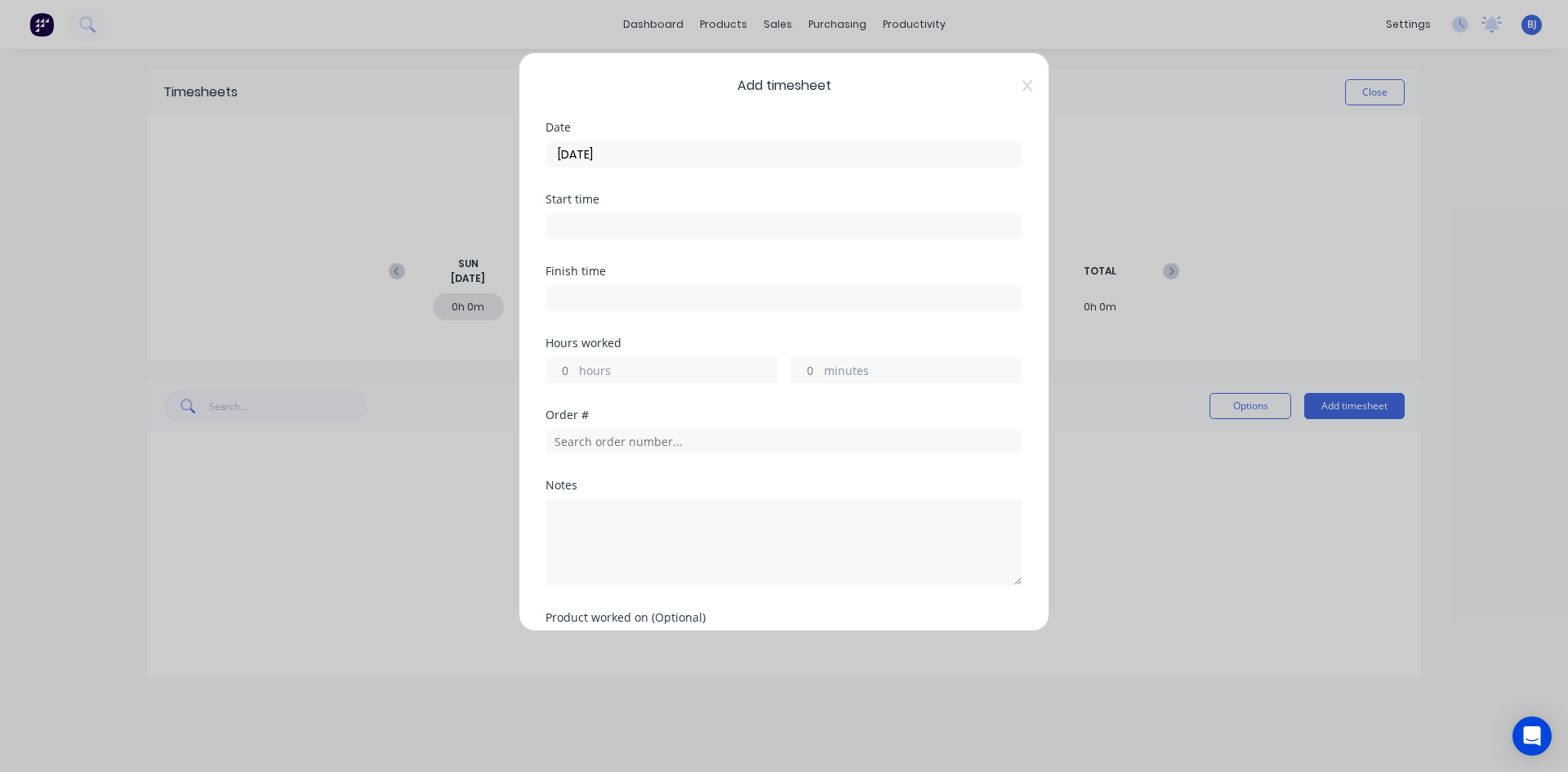
click at [587, 225] on input at bounding box center [784, 226] width 475 height 25
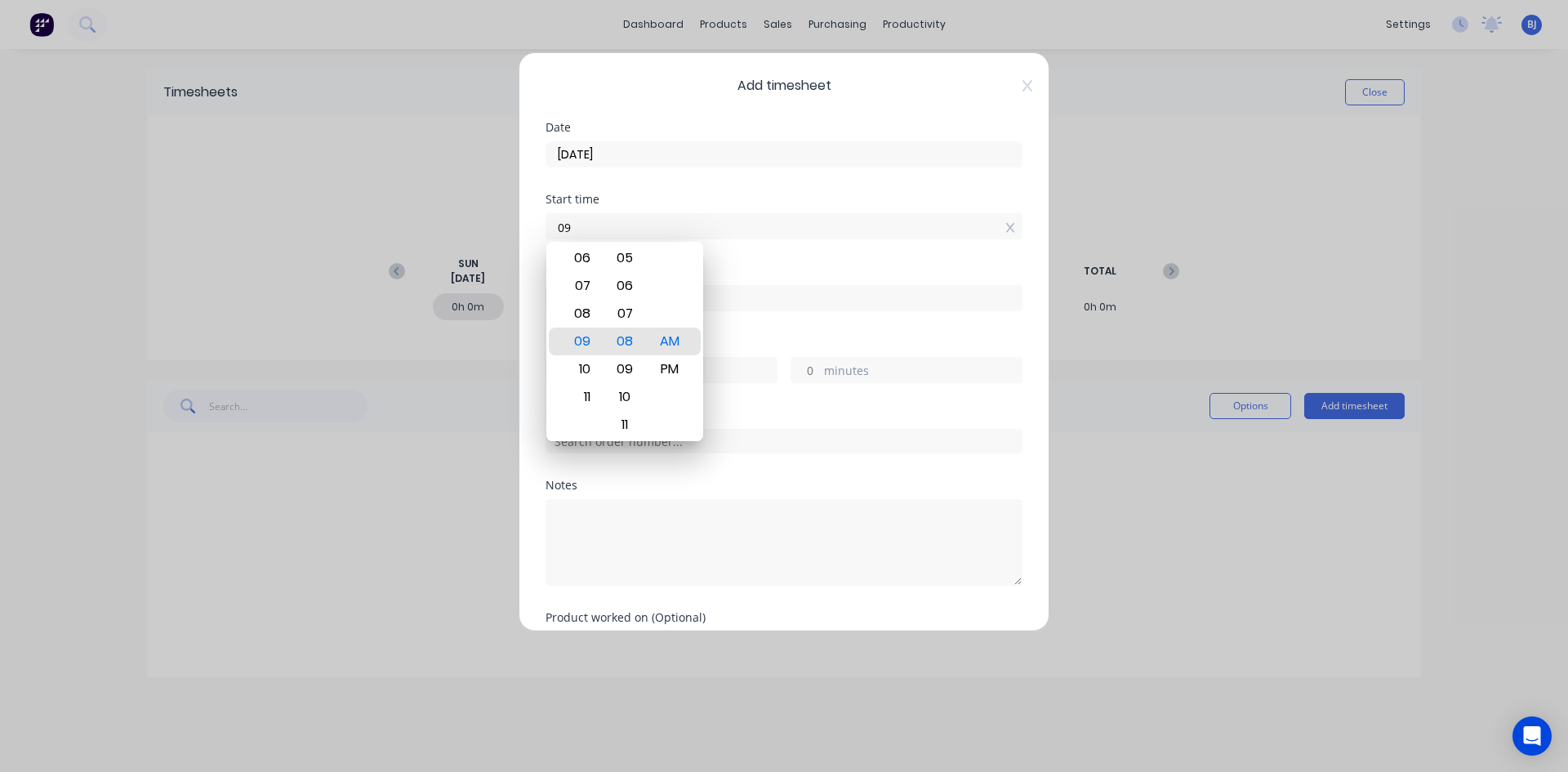
type input "0"
type input "07:00 AM"
click at [672, 337] on div "AM" at bounding box center [670, 342] width 40 height 27
click at [744, 270] on div "Finish time" at bounding box center [784, 271] width 477 height 12
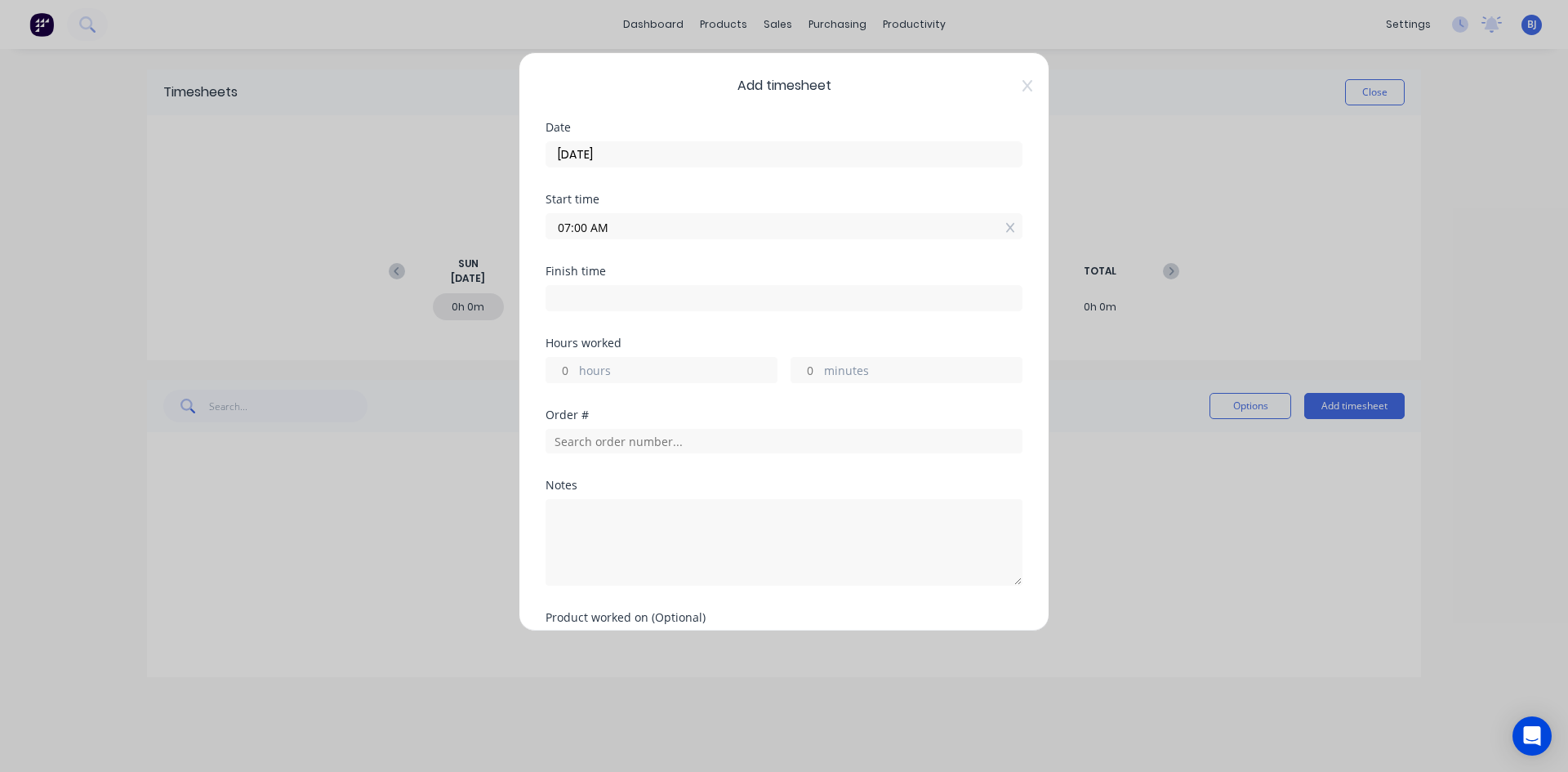
click at [569, 301] on input at bounding box center [784, 298] width 475 height 25
type input "09:09 AM"
type input "2"
type input "9"
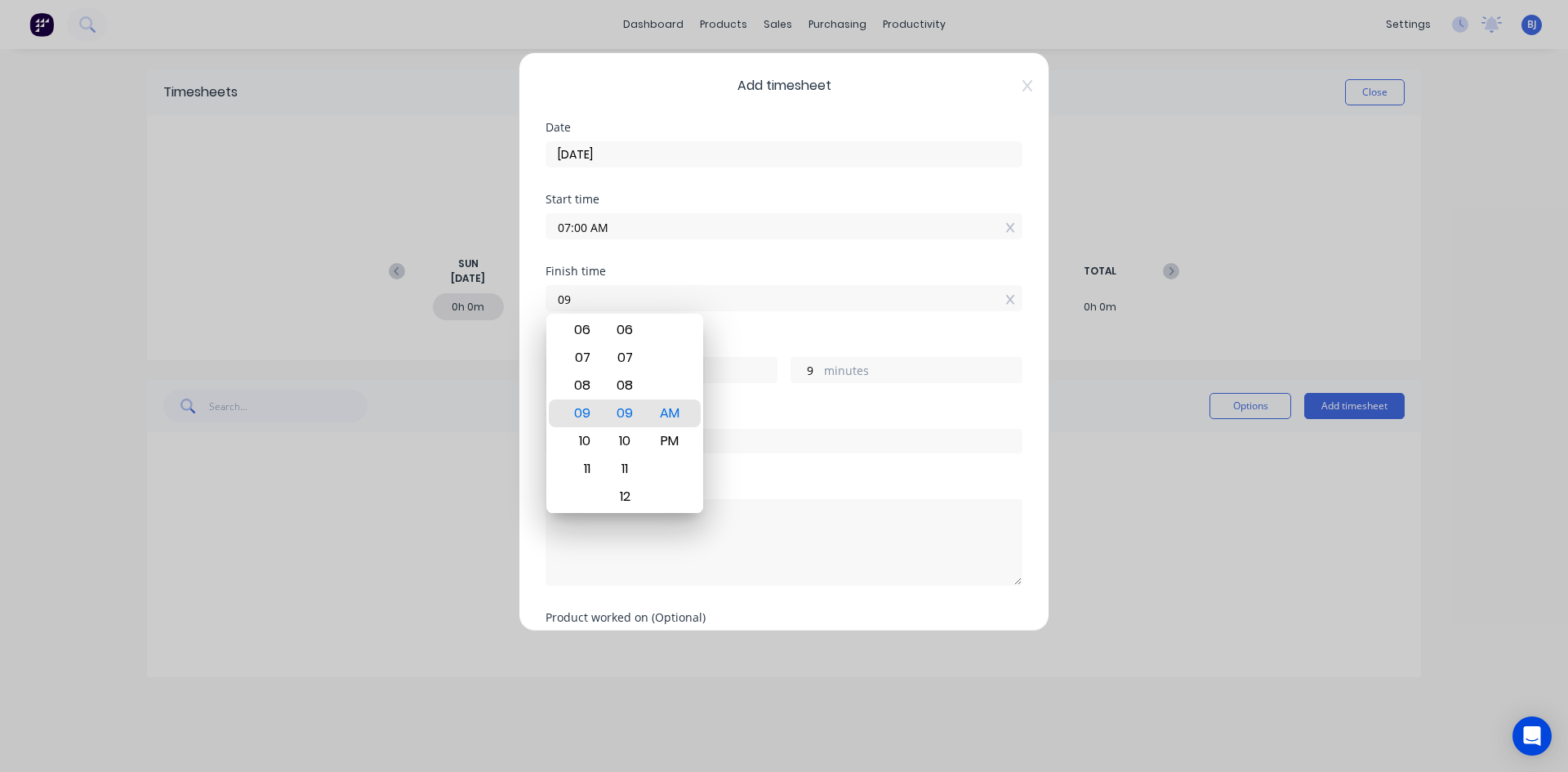
type input "0"
type input "08:00 AM"
type input "1"
type input "0"
click at [677, 406] on div "AM" at bounding box center [670, 413] width 40 height 27
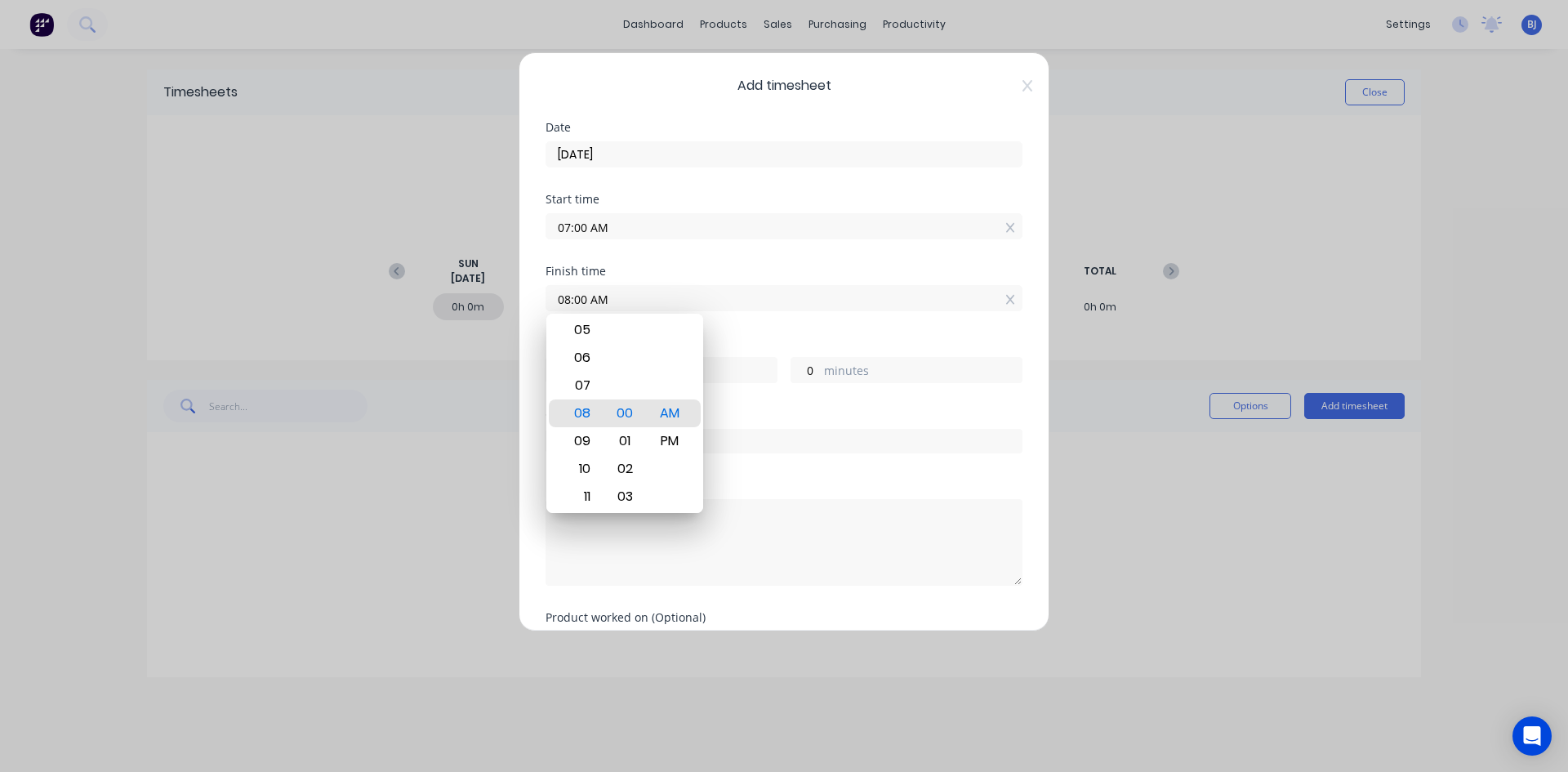
click at [750, 336] on div "Finish time 08:00 AM" at bounding box center [784, 301] width 477 height 72
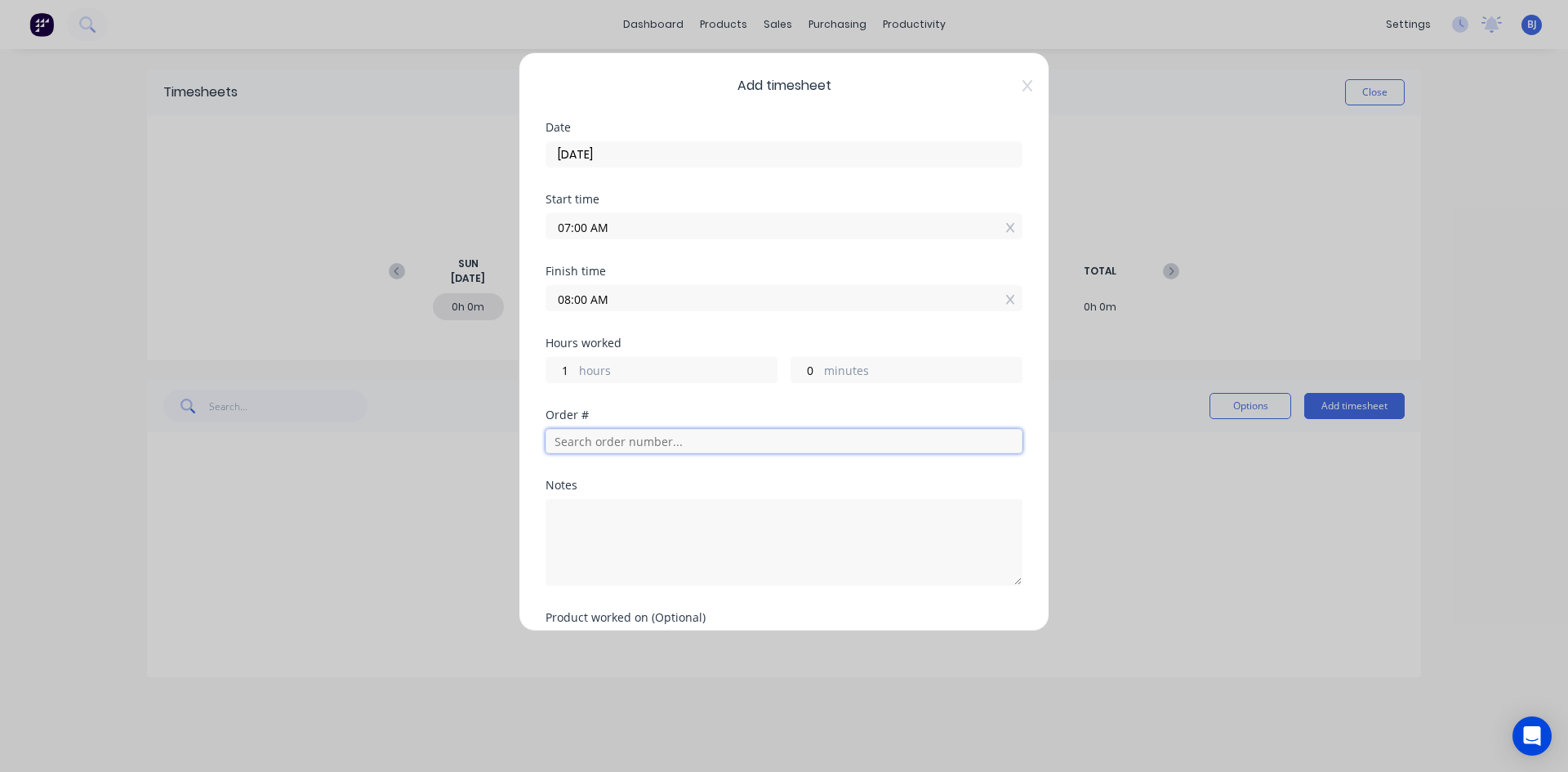
click at [571, 446] on input "text" at bounding box center [784, 440] width 477 height 25
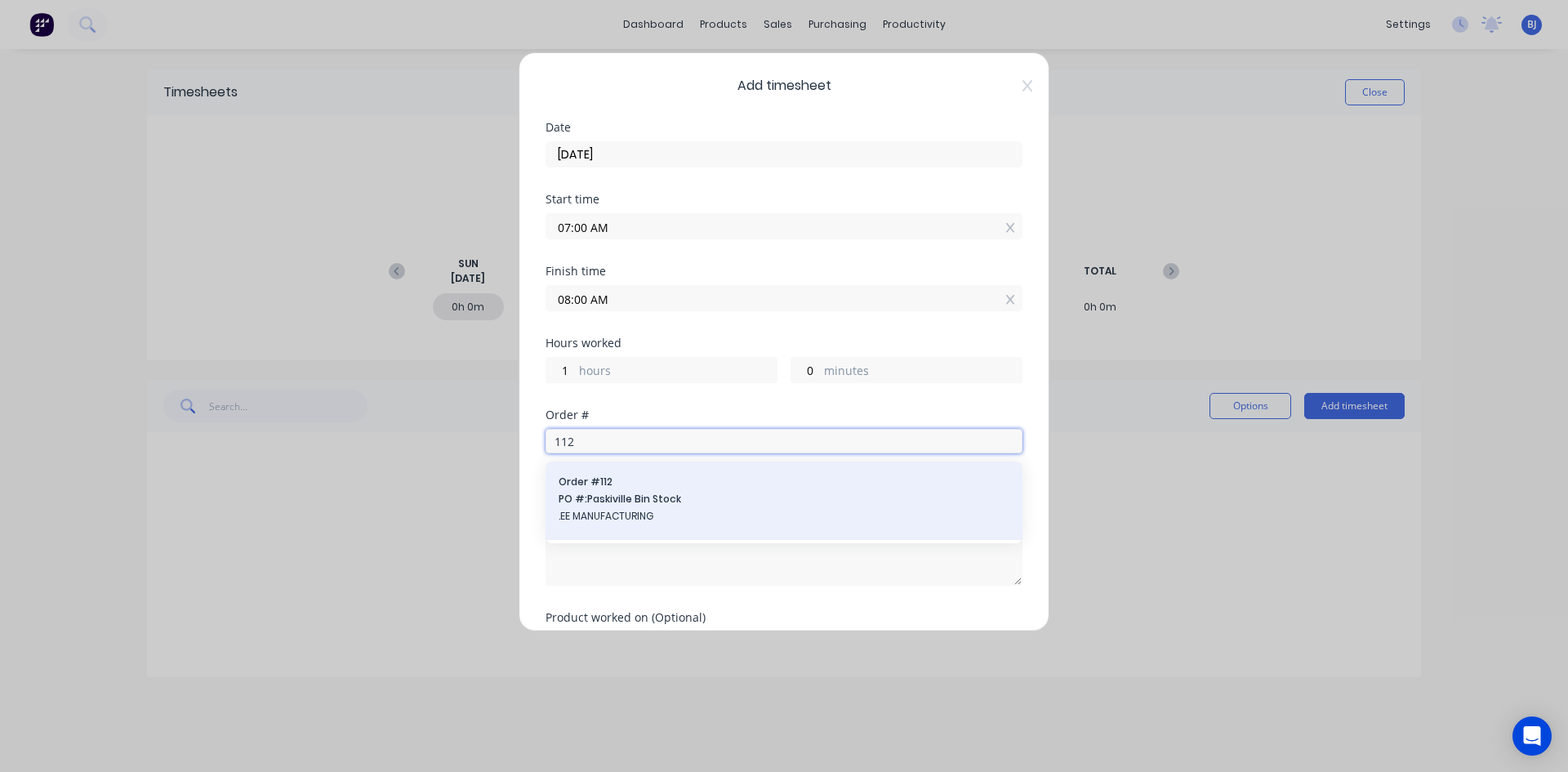
type input "112"
click at [613, 499] on span "PO #: Paskiville Bin Stock" at bounding box center [784, 499] width 451 height 15
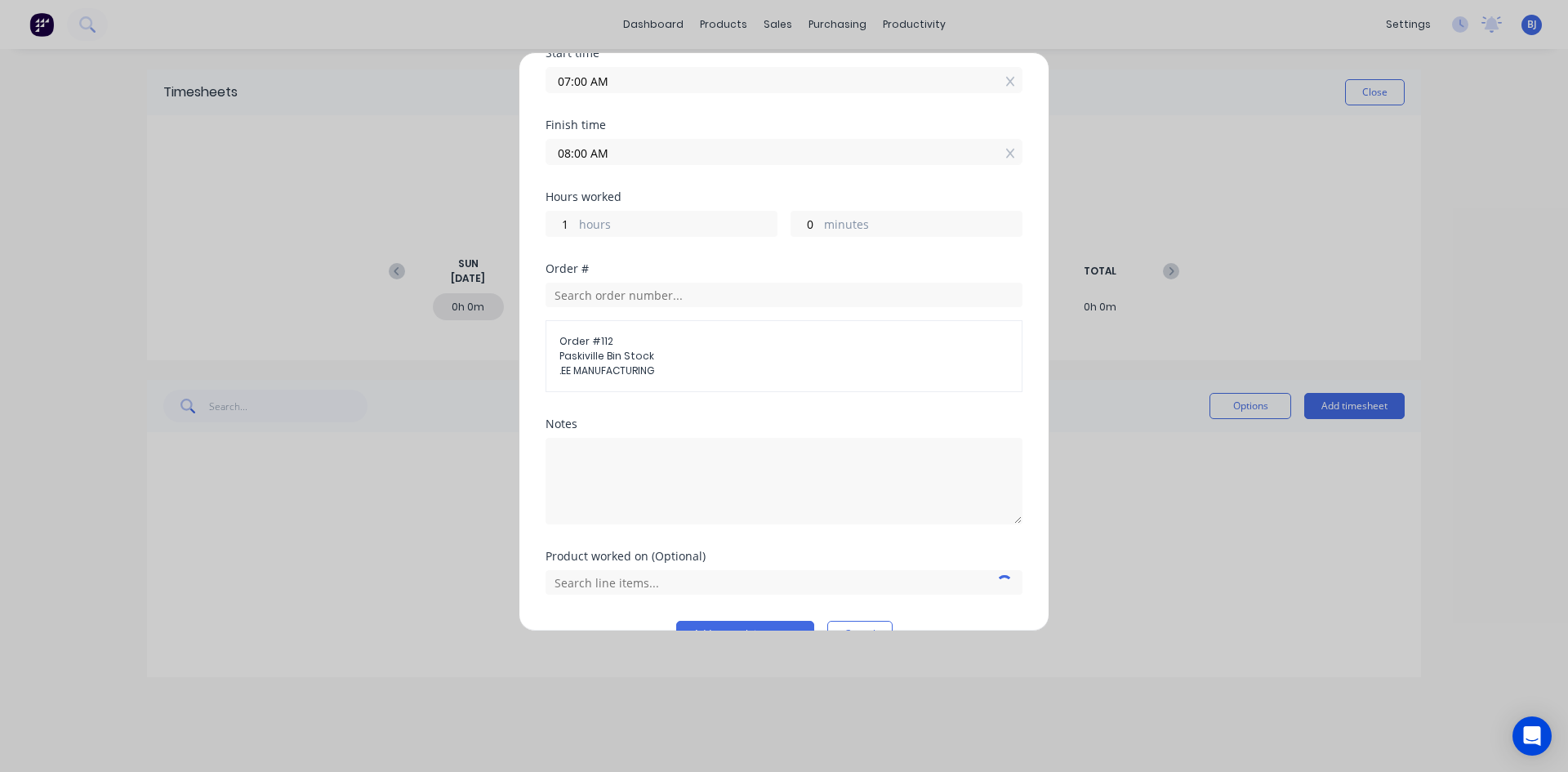
scroll to position [185, 0]
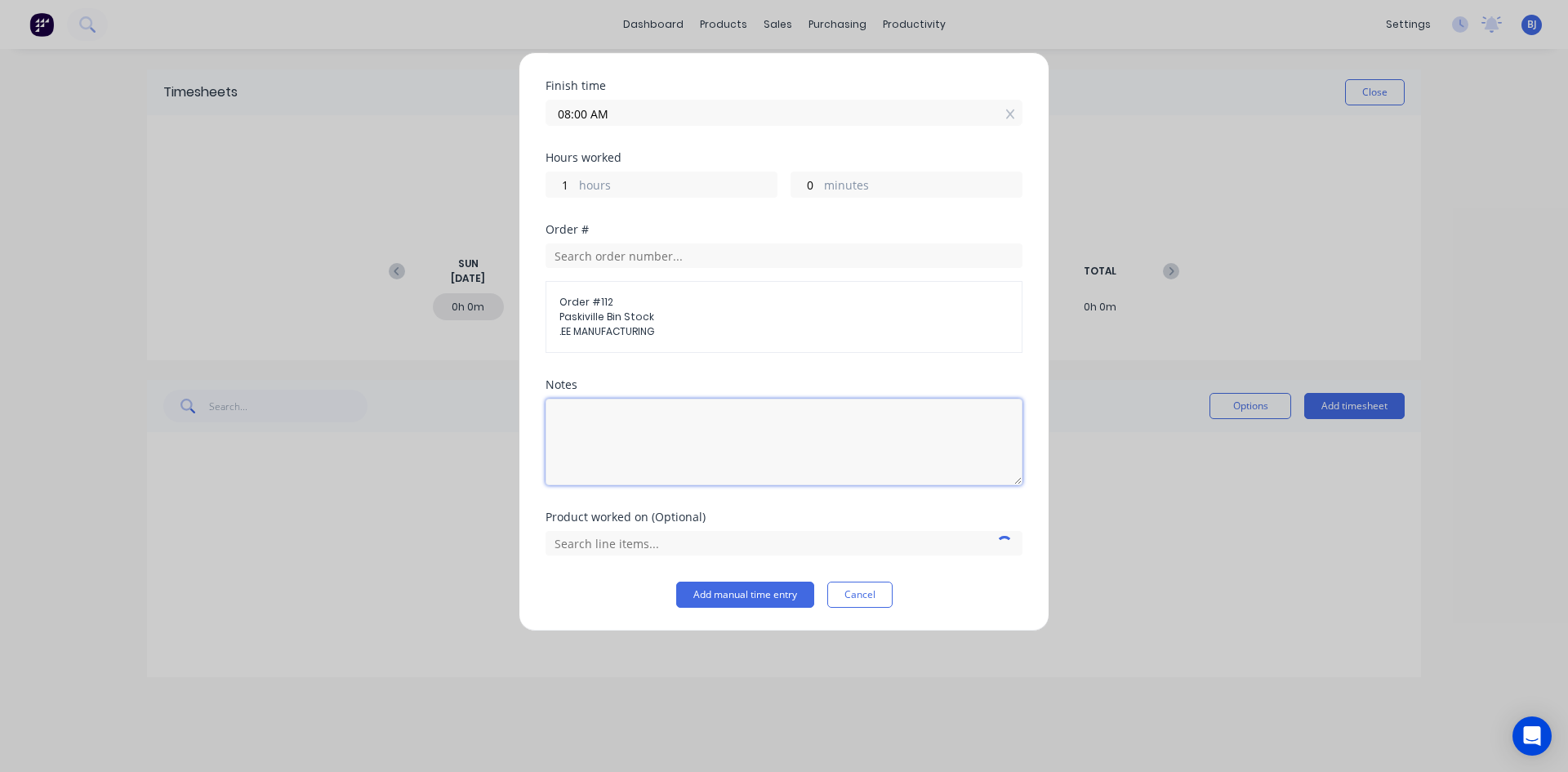
click at [582, 417] on textarea at bounding box center [784, 441] width 477 height 87
type textarea "Finish Off Roof"
click at [580, 543] on input "text" at bounding box center [784, 543] width 477 height 25
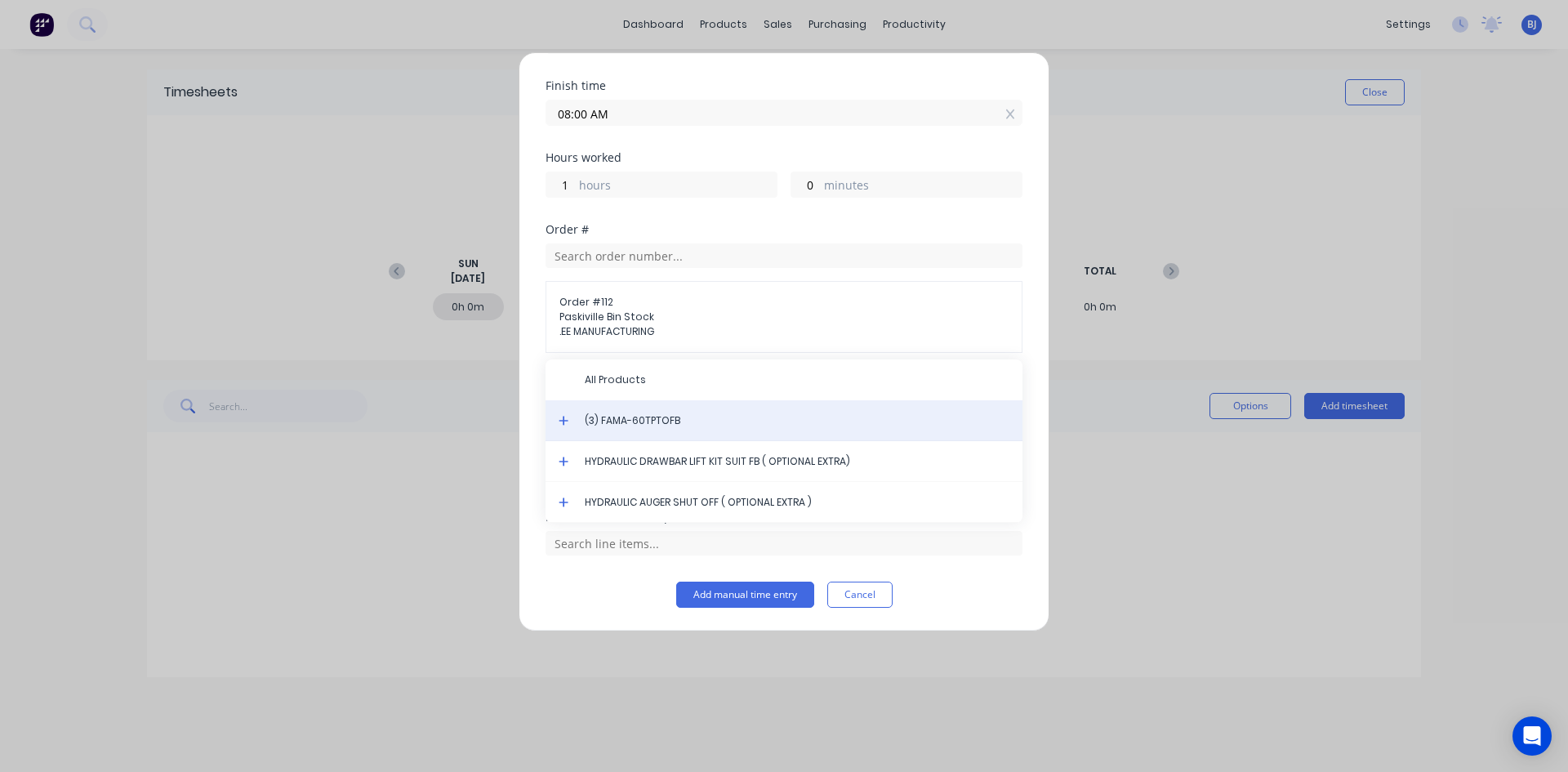
click at [649, 418] on span "(3) FAMA-60TPTOFB" at bounding box center [796, 420] width 425 height 15
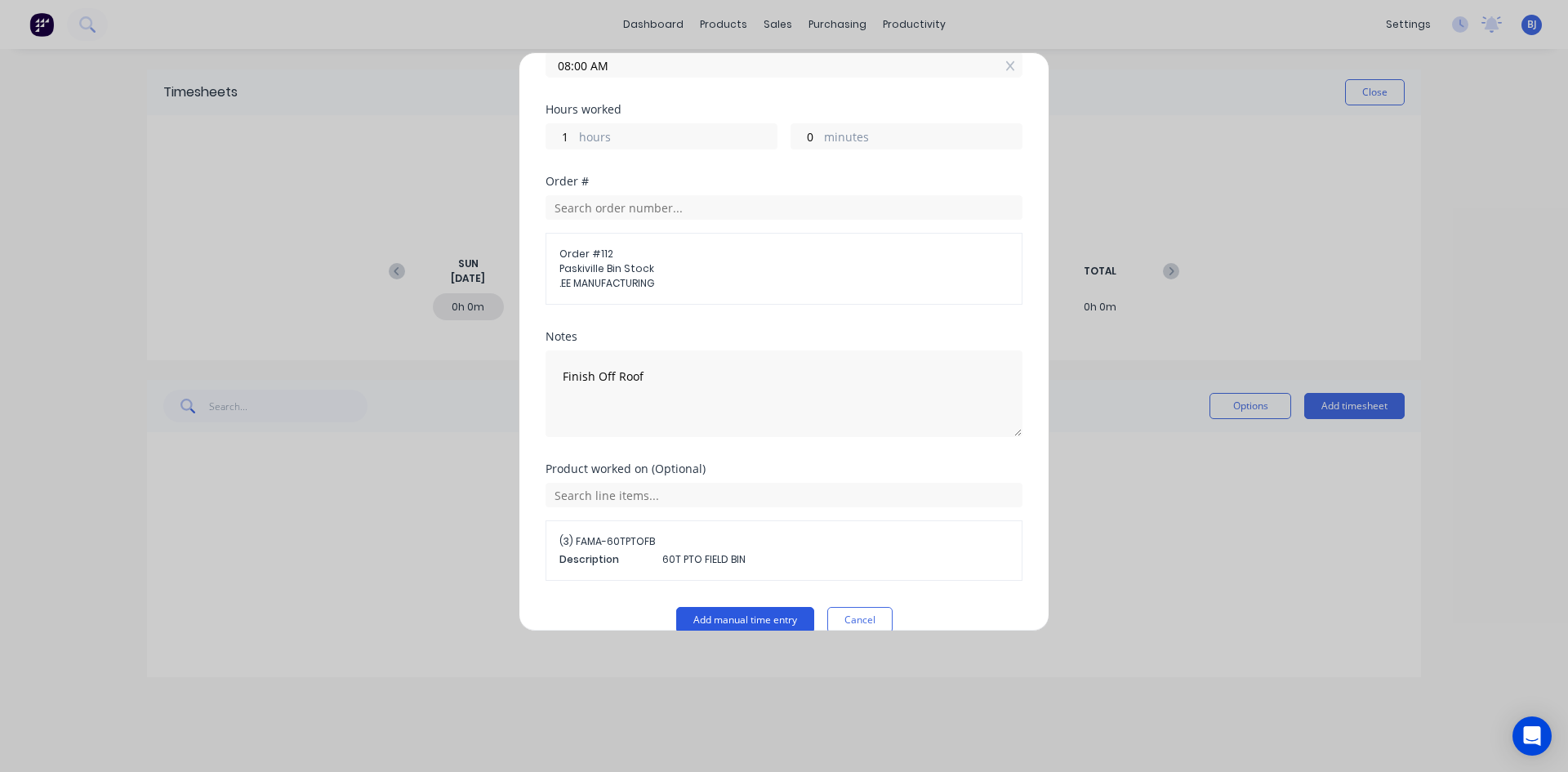
scroll to position [259, 0]
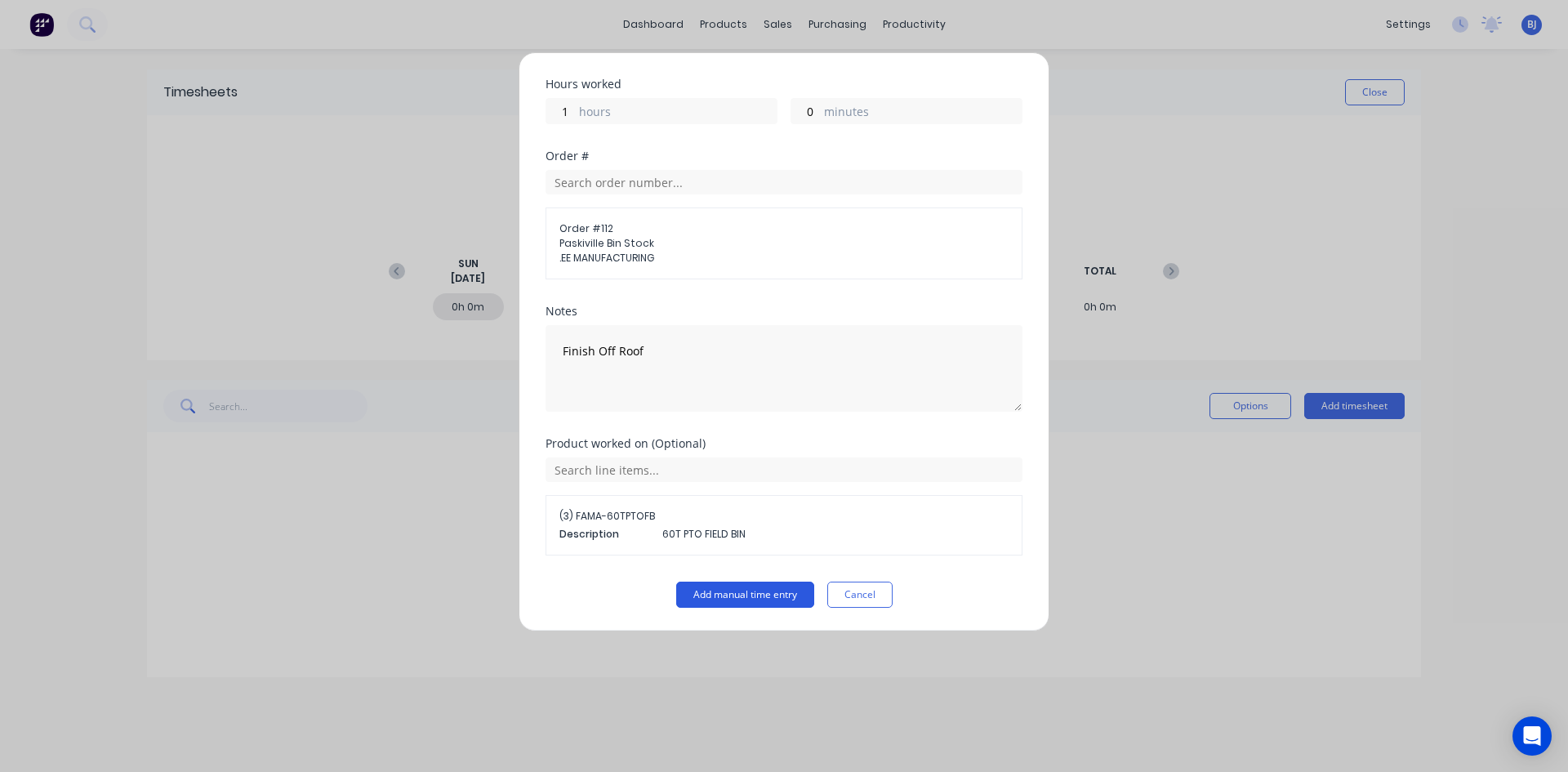
click at [709, 597] on button "Add manual time entry" at bounding box center [744, 595] width 138 height 26
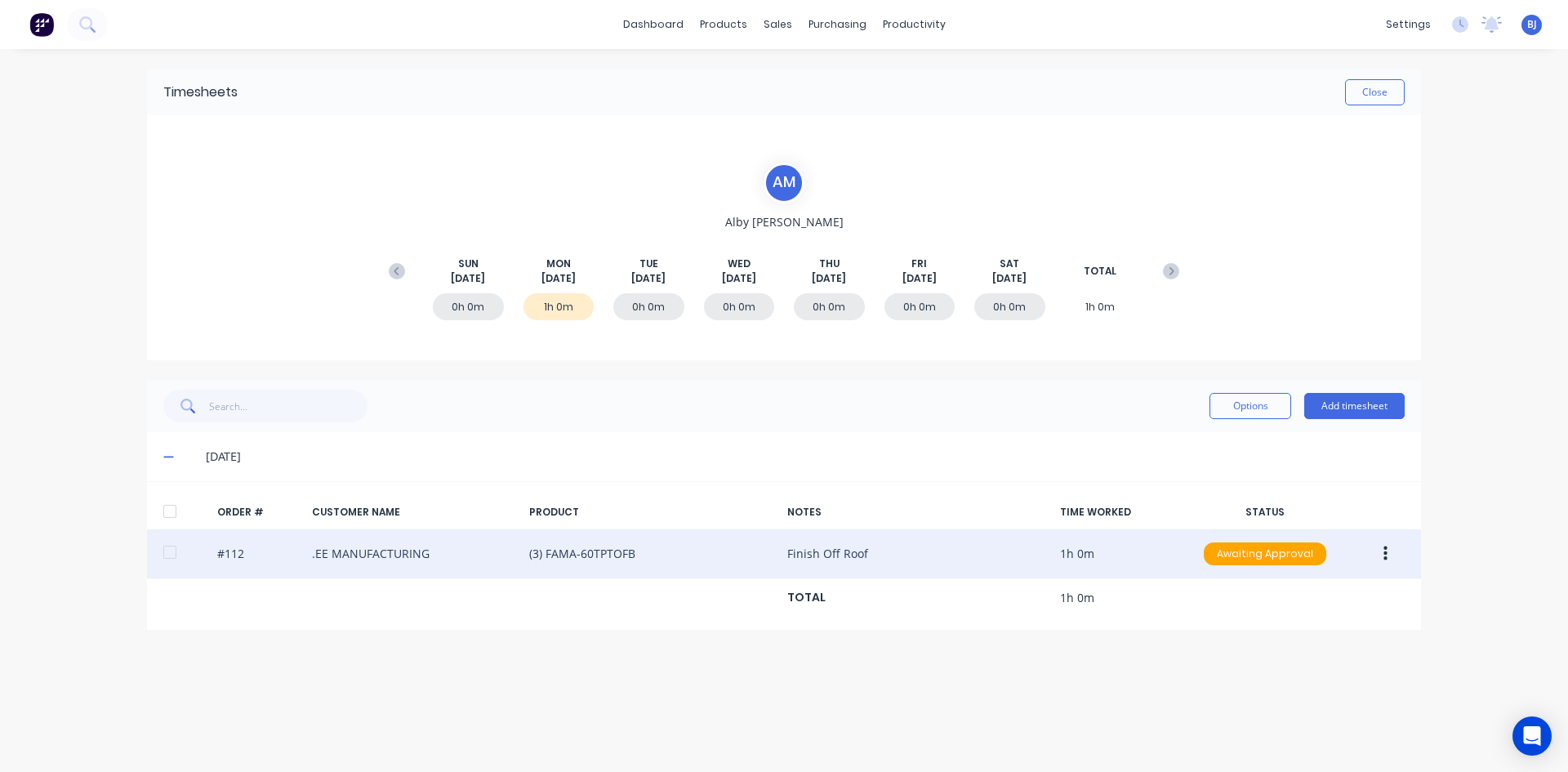
click at [1384, 552] on icon "button" at bounding box center [1385, 554] width 4 height 18
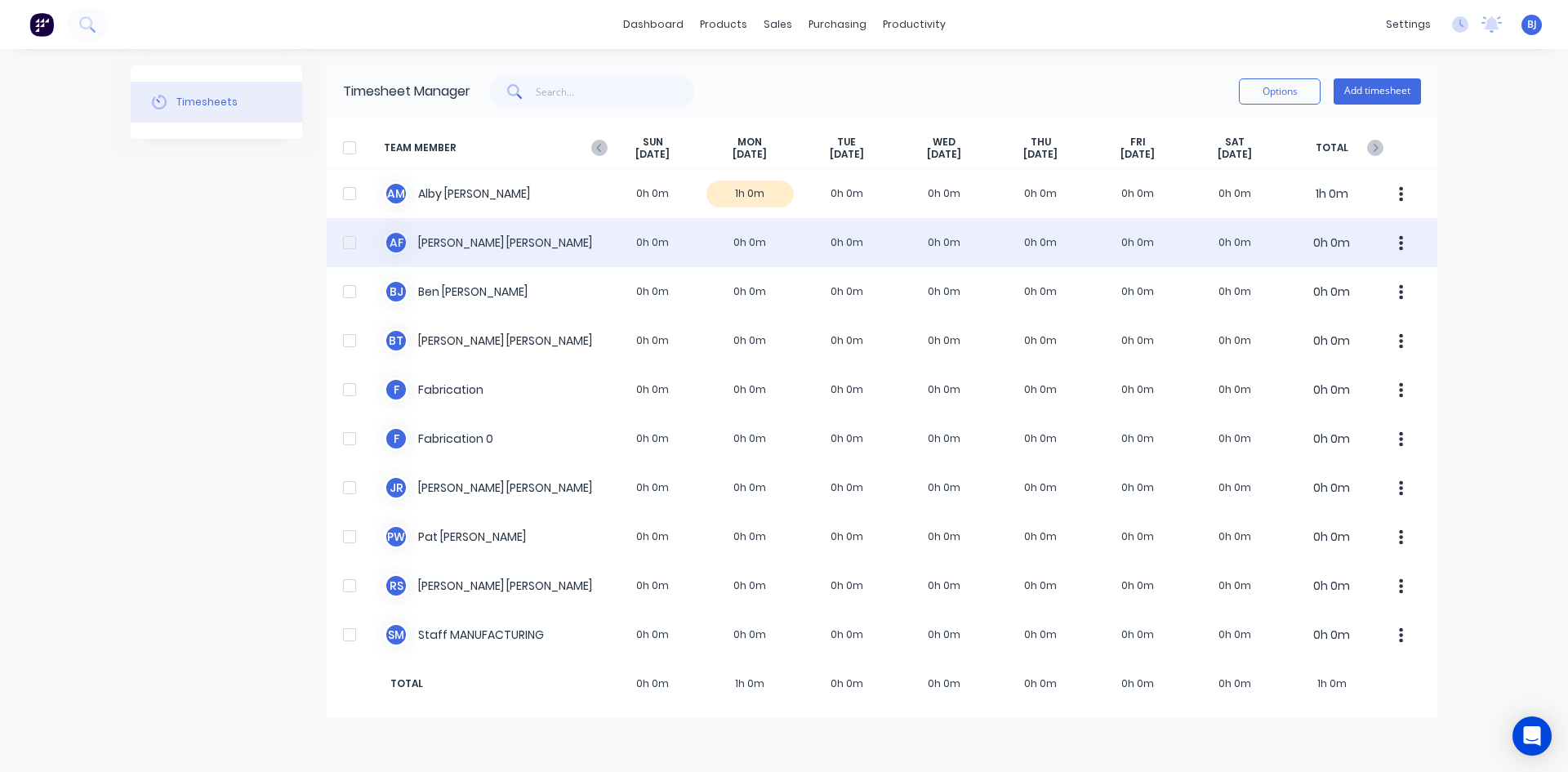
click at [741, 244] on div "A F Anthony Fitzgerald 0h 0m 0h 0m 0h 0m 0h 0m 0h 0m 0h 0m 0h 0m 0h 0m" at bounding box center [882, 243] width 1110 height 49
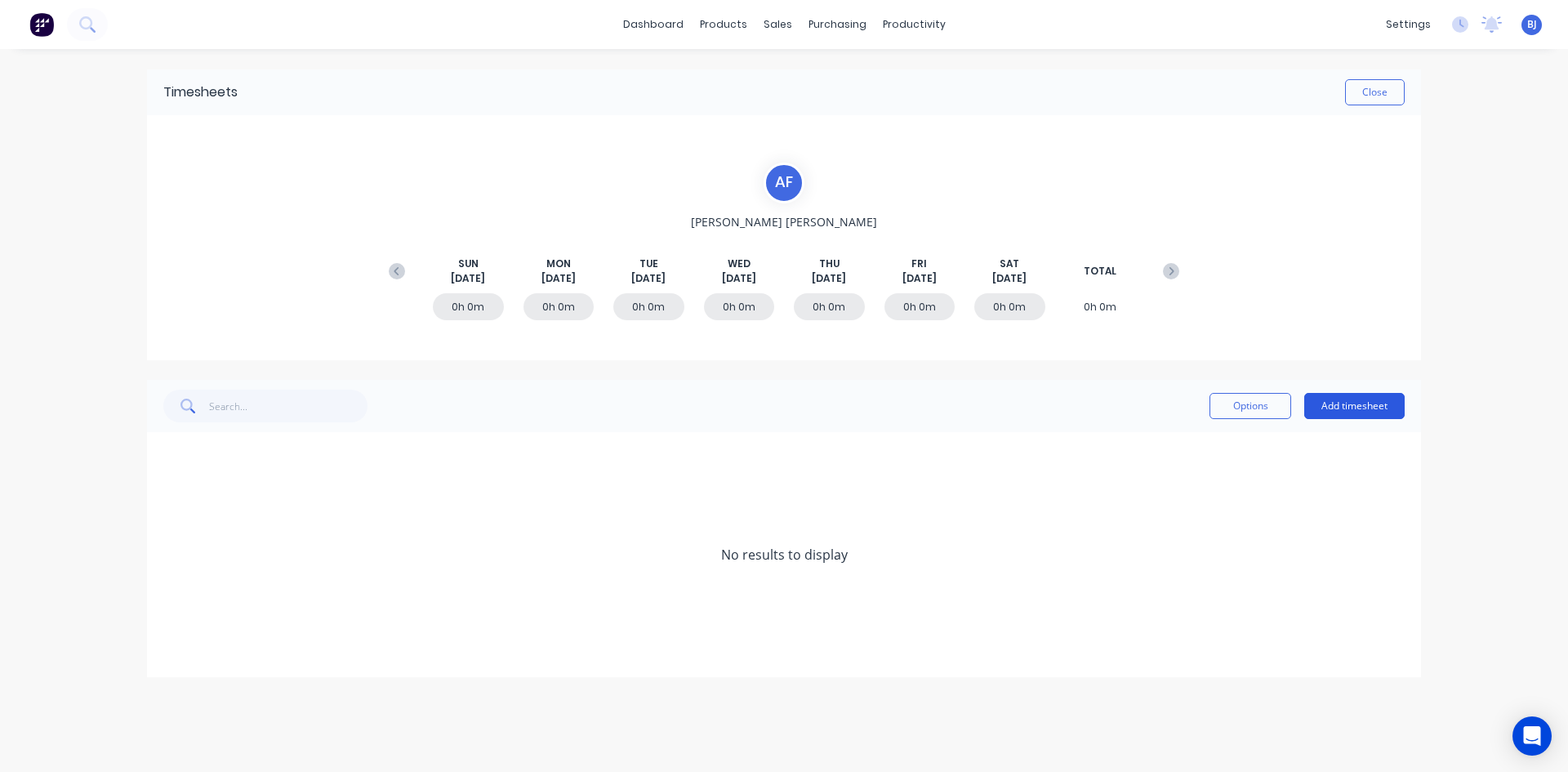
click at [1366, 407] on button "Add timesheet" at bounding box center [1354, 406] width 100 height 26
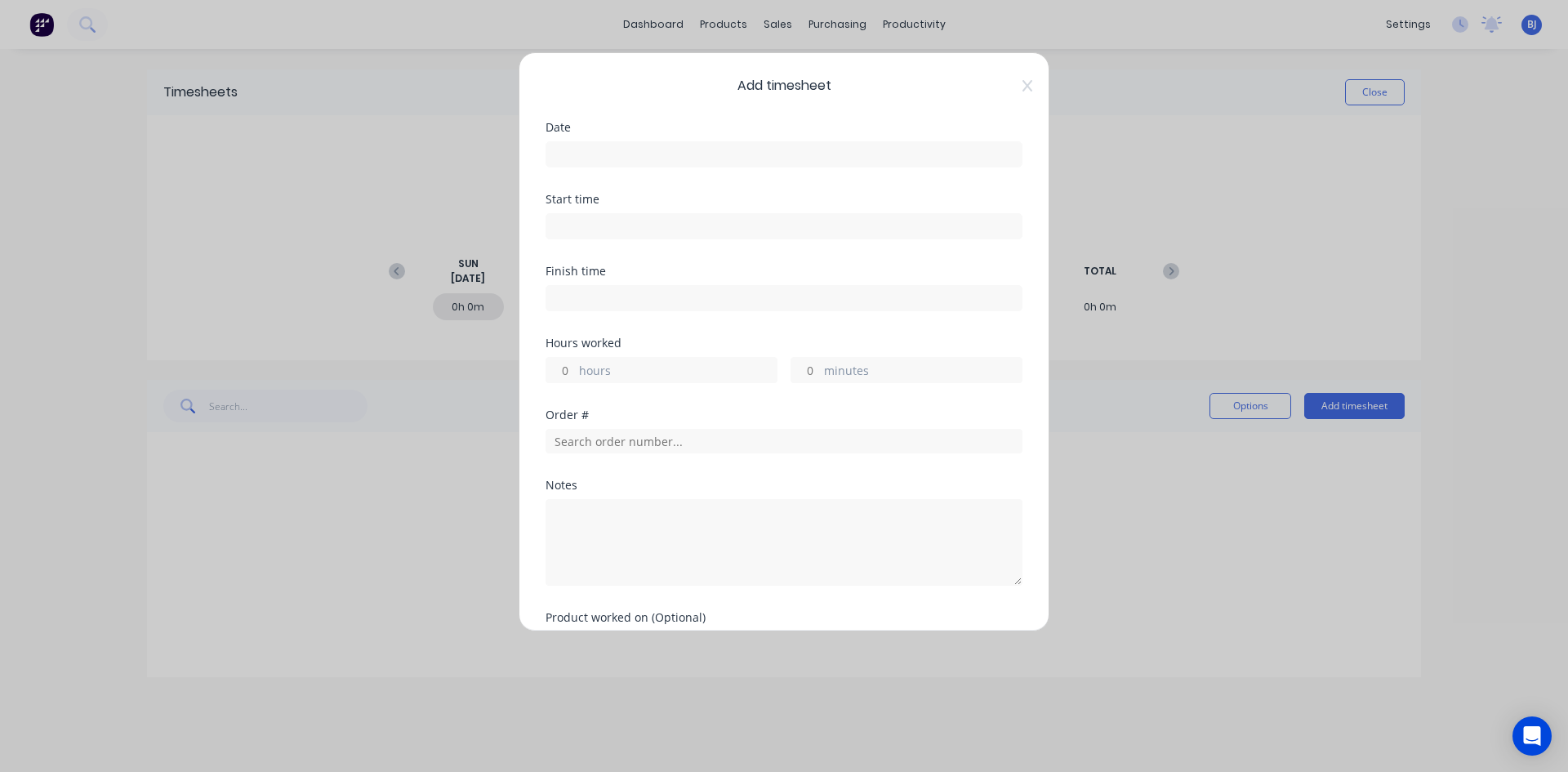
click at [588, 150] on input at bounding box center [784, 154] width 475 height 25
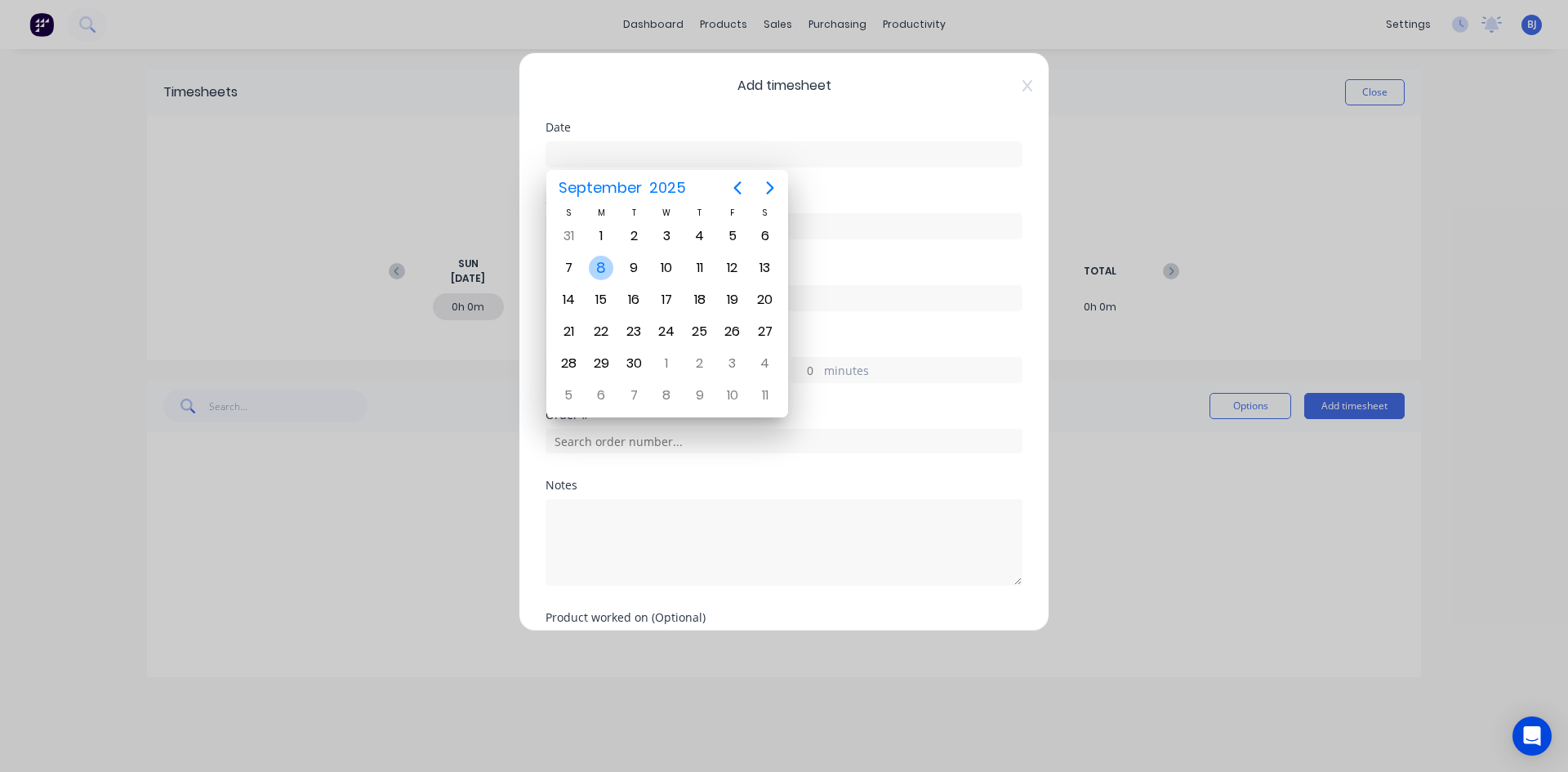
click at [605, 266] on div "8" at bounding box center [601, 268] width 25 height 25
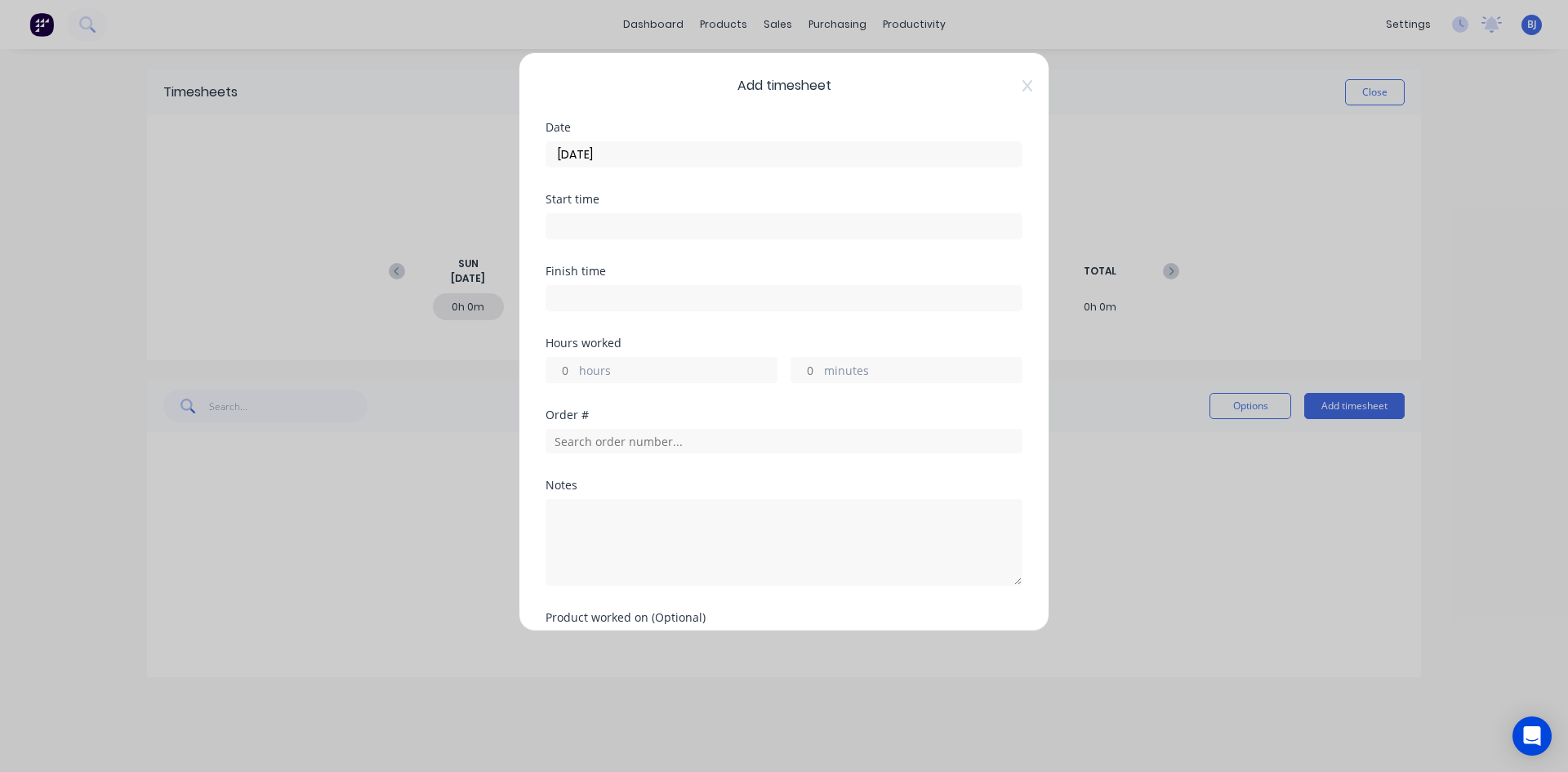
type input "08/09/2025"
click at [577, 226] on input at bounding box center [784, 226] width 475 height 25
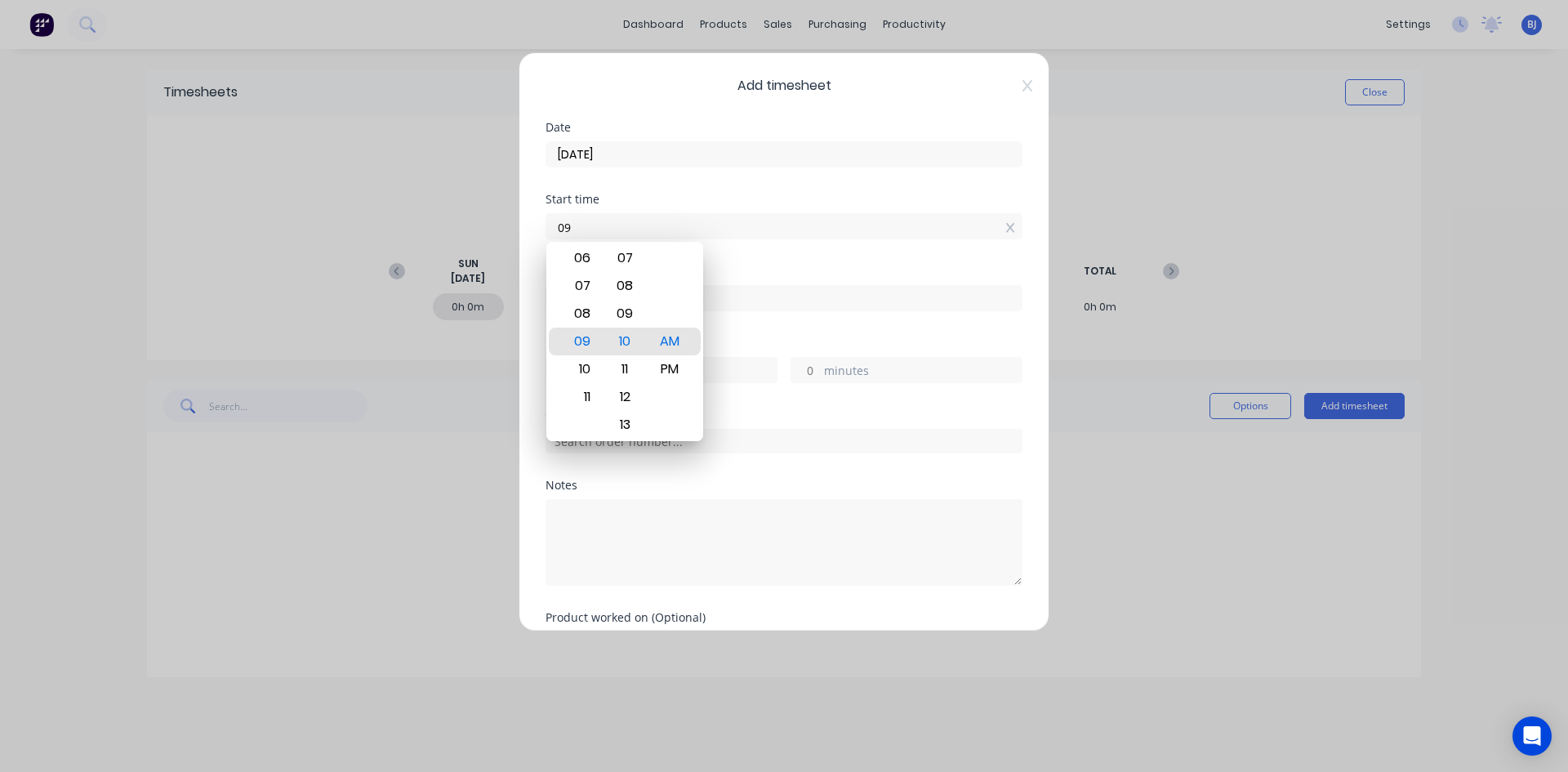
type input "0"
type input "07:00 AM"
click at [670, 339] on div "AM" at bounding box center [670, 342] width 40 height 27
click at [747, 281] on div at bounding box center [784, 296] width 477 height 30
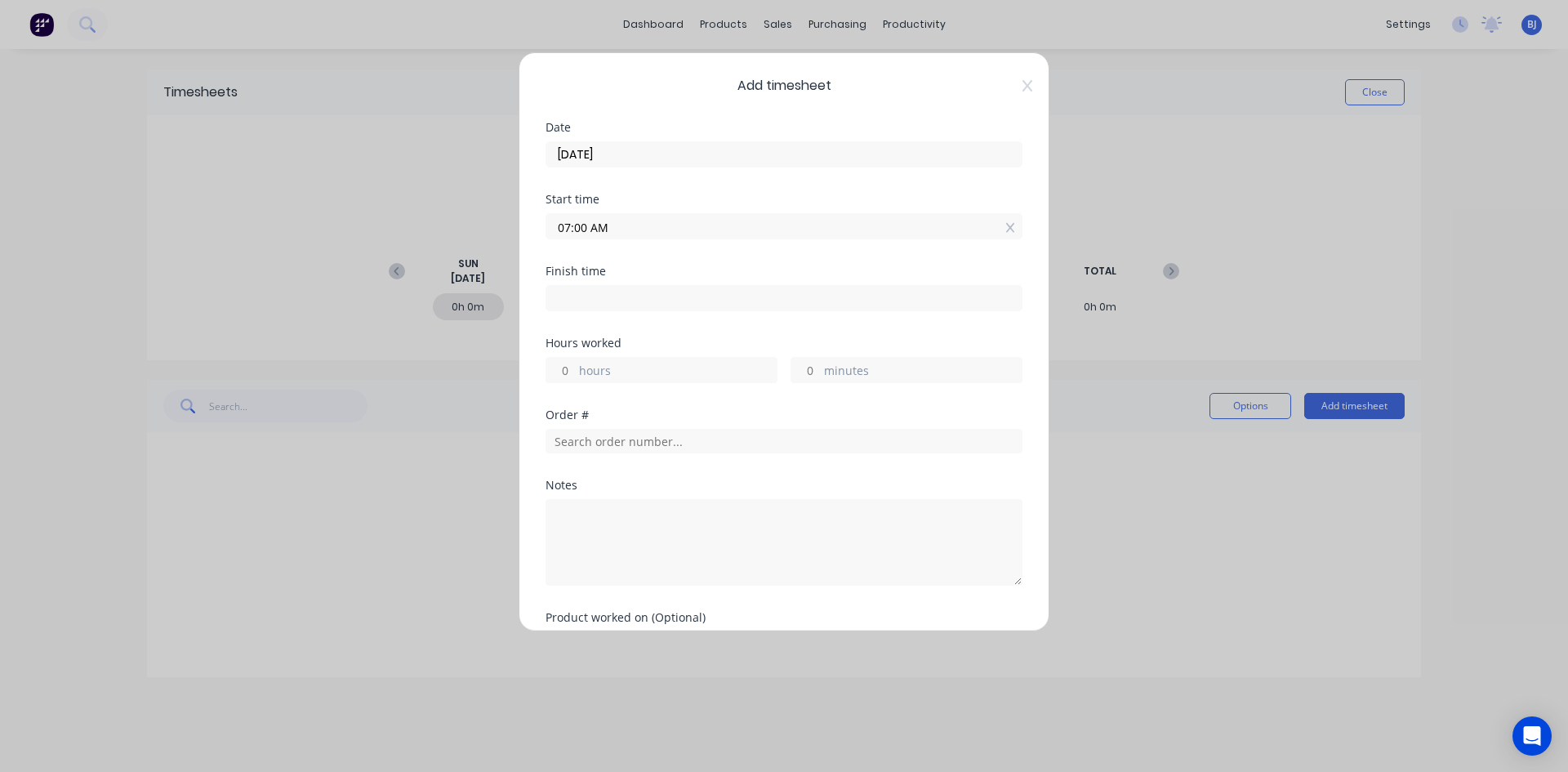
click at [564, 301] on input at bounding box center [784, 298] width 475 height 25
type input "09:10 AM"
type input "2"
type input "10"
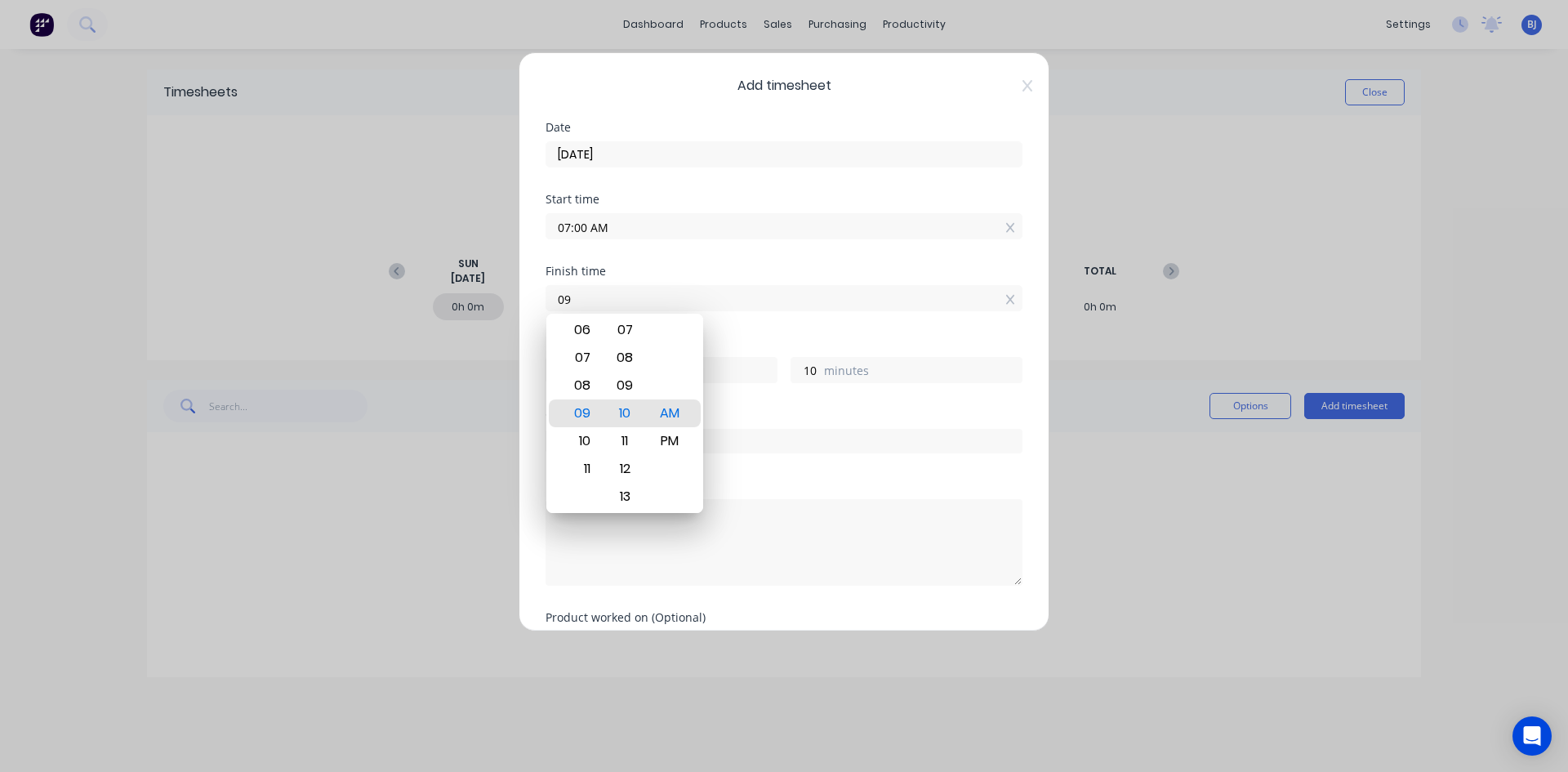
type input "0"
type input "03:30 AM"
type input "20"
type input "30"
click at [676, 440] on div "PM" at bounding box center [670, 441] width 40 height 27
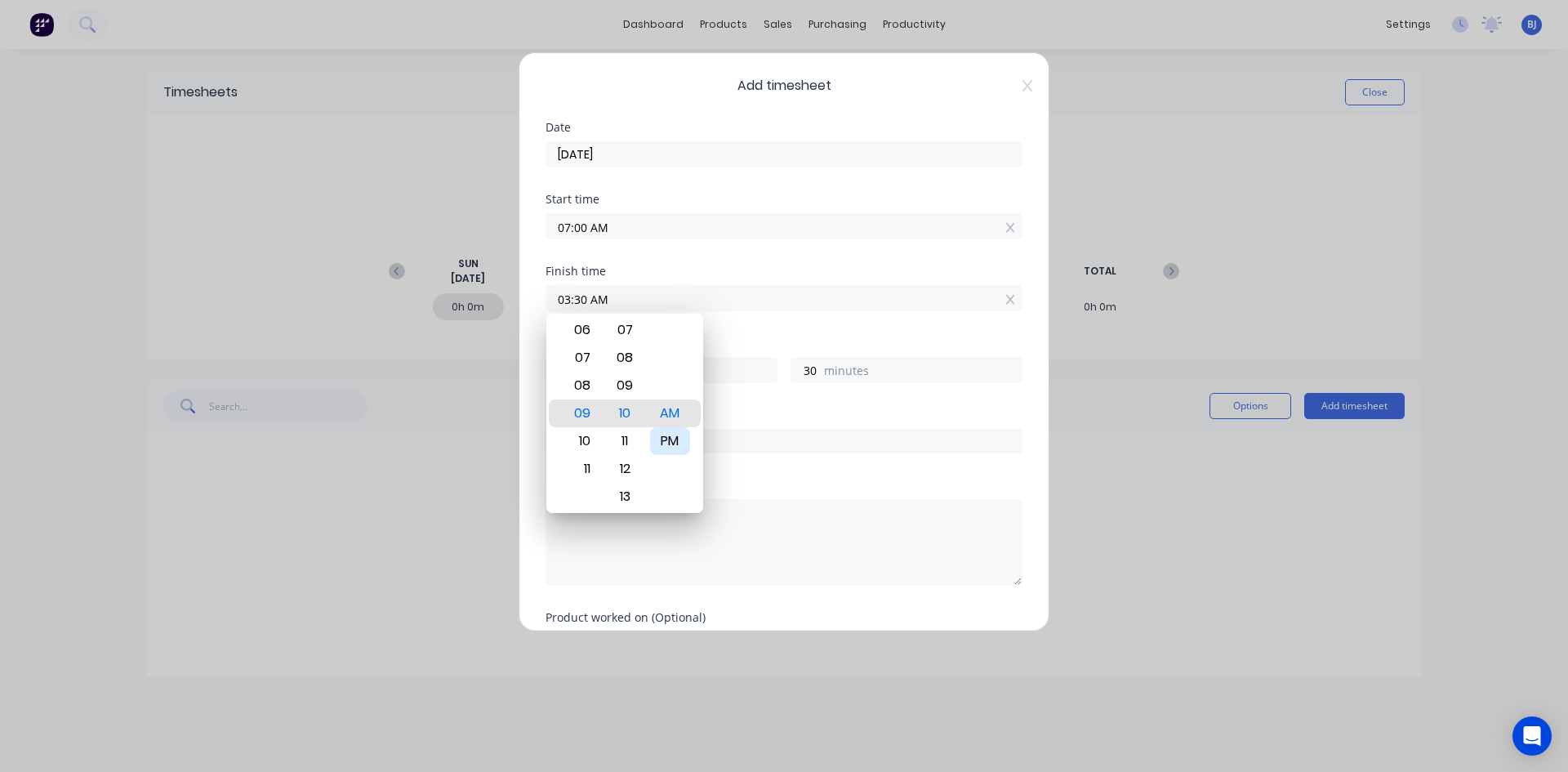
type input "03:30 PM"
type input "8"
click at [758, 333] on div "Finish time 03:30 PM" at bounding box center [784, 301] width 477 height 72
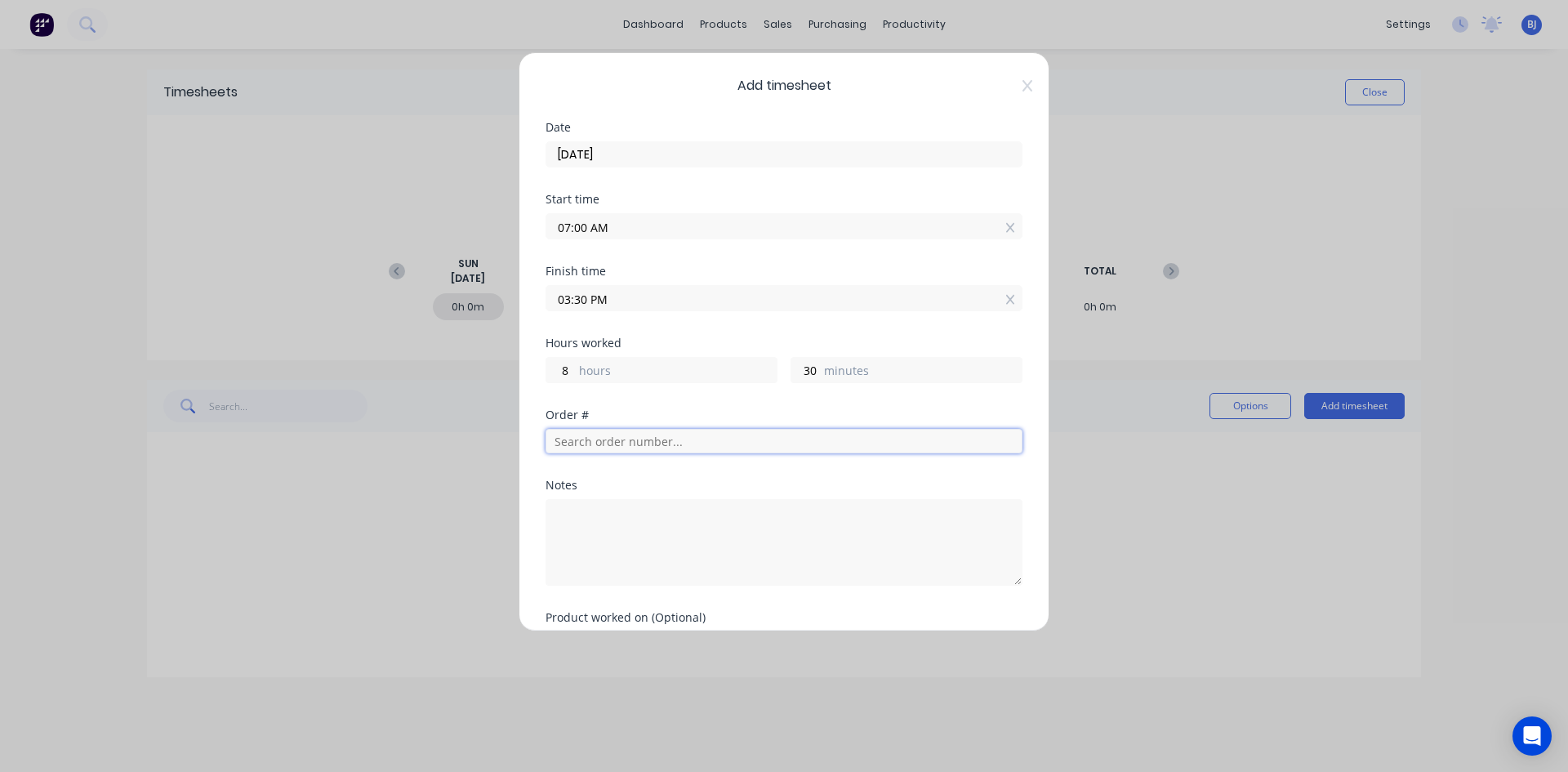
click at [583, 446] on input "text" at bounding box center [784, 440] width 477 height 25
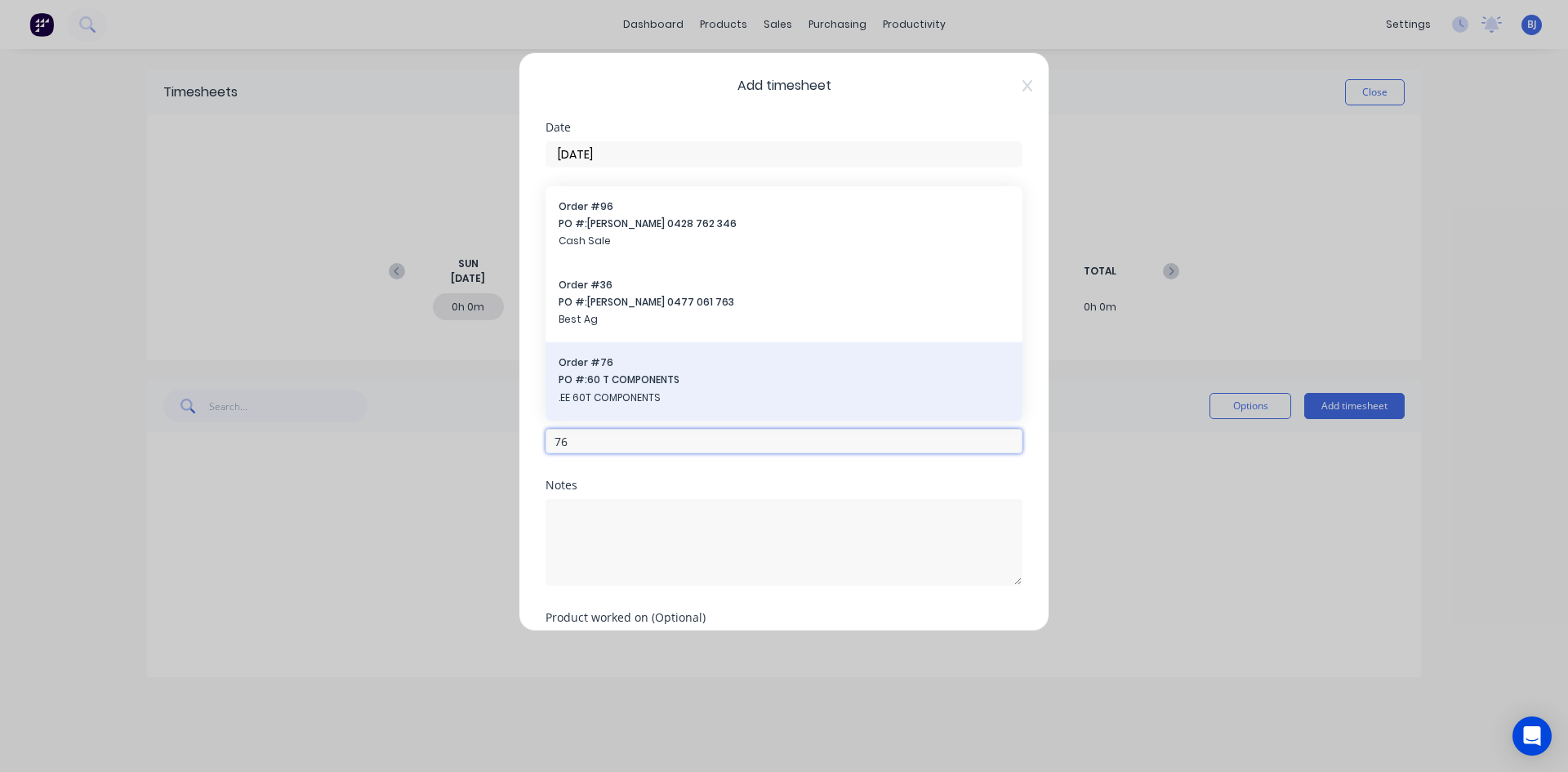
type input "76"
click at [634, 390] on span ".EE 60T COMPONENTS" at bounding box center [784, 397] width 451 height 15
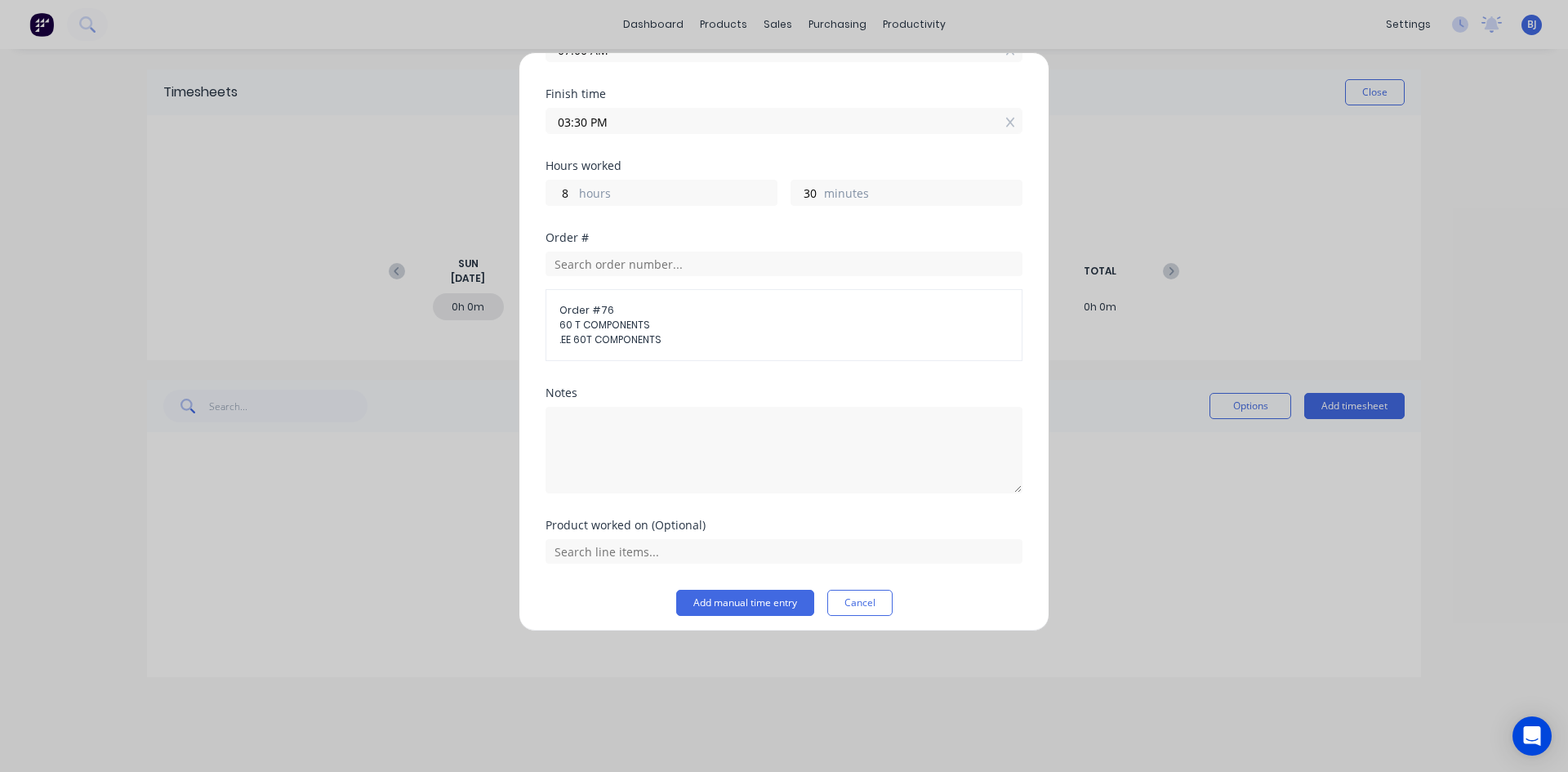
scroll to position [185, 0]
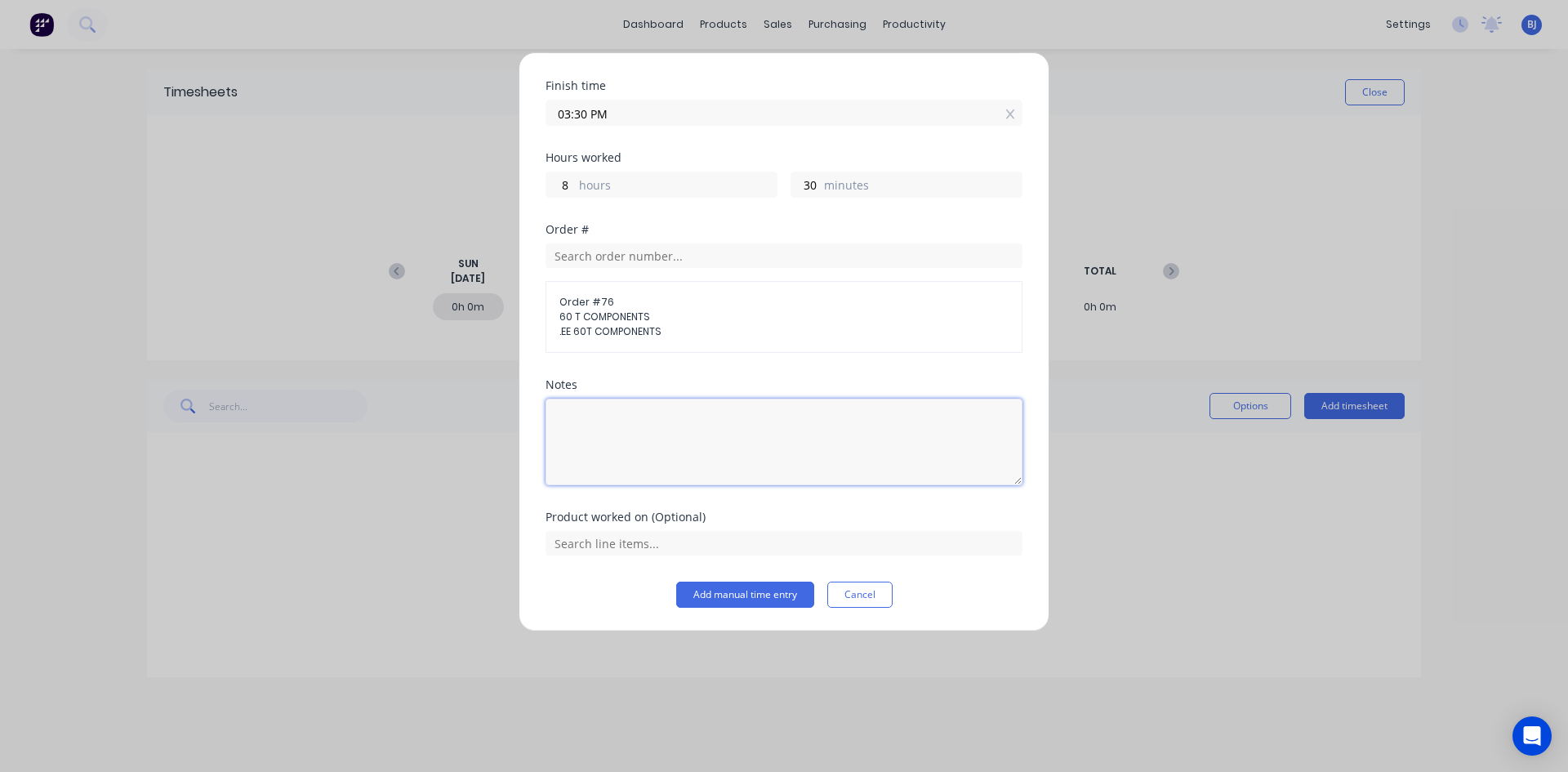
click at [596, 430] on textarea at bounding box center [784, 441] width 477 height 87
type textarea "60T Base Rings"
click at [605, 542] on input "text" at bounding box center [784, 543] width 477 height 25
click at [729, 596] on button "Add manual time entry" at bounding box center [744, 595] width 138 height 26
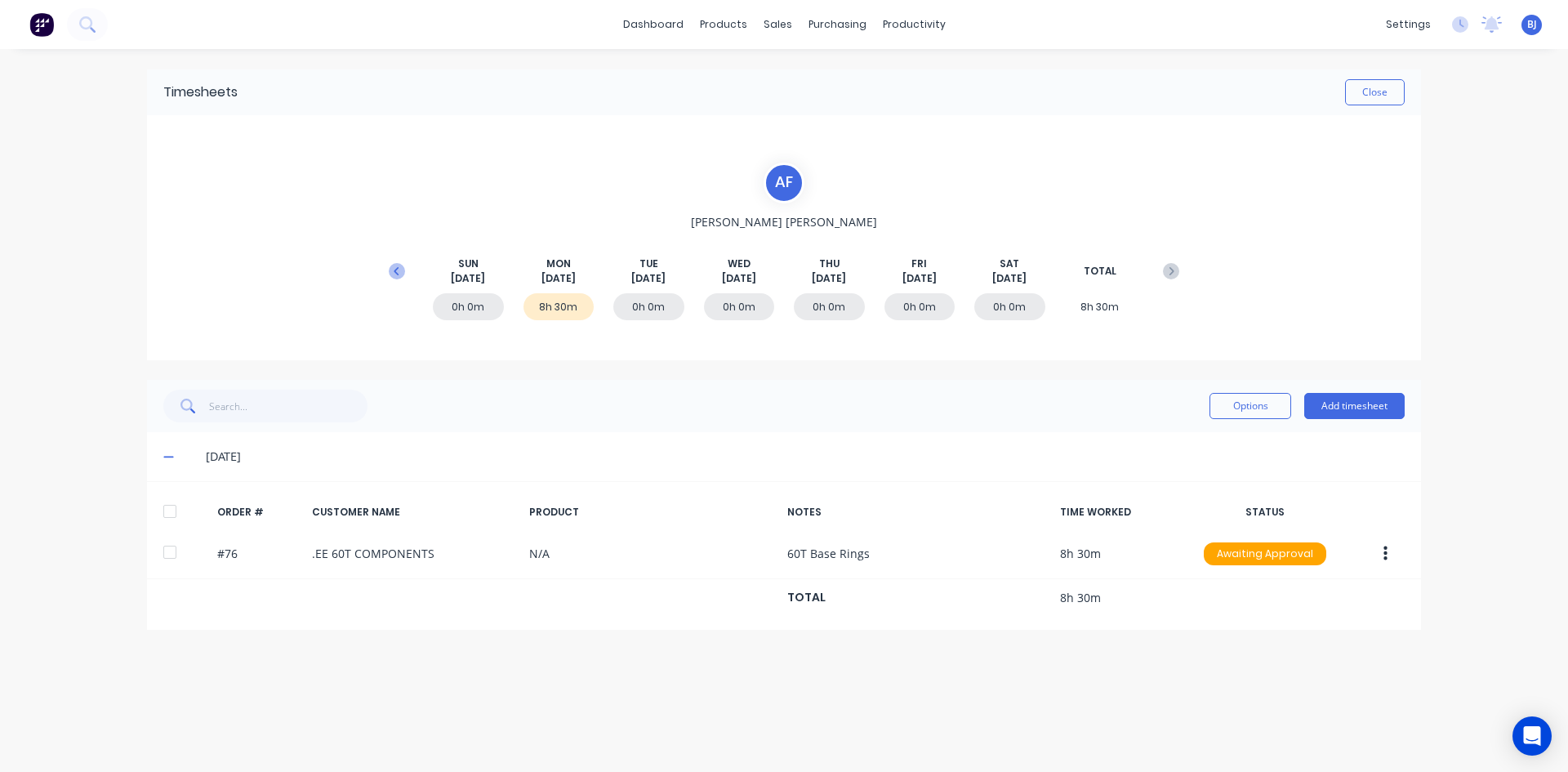
click at [389, 268] on icon at bounding box center [397, 271] width 16 height 16
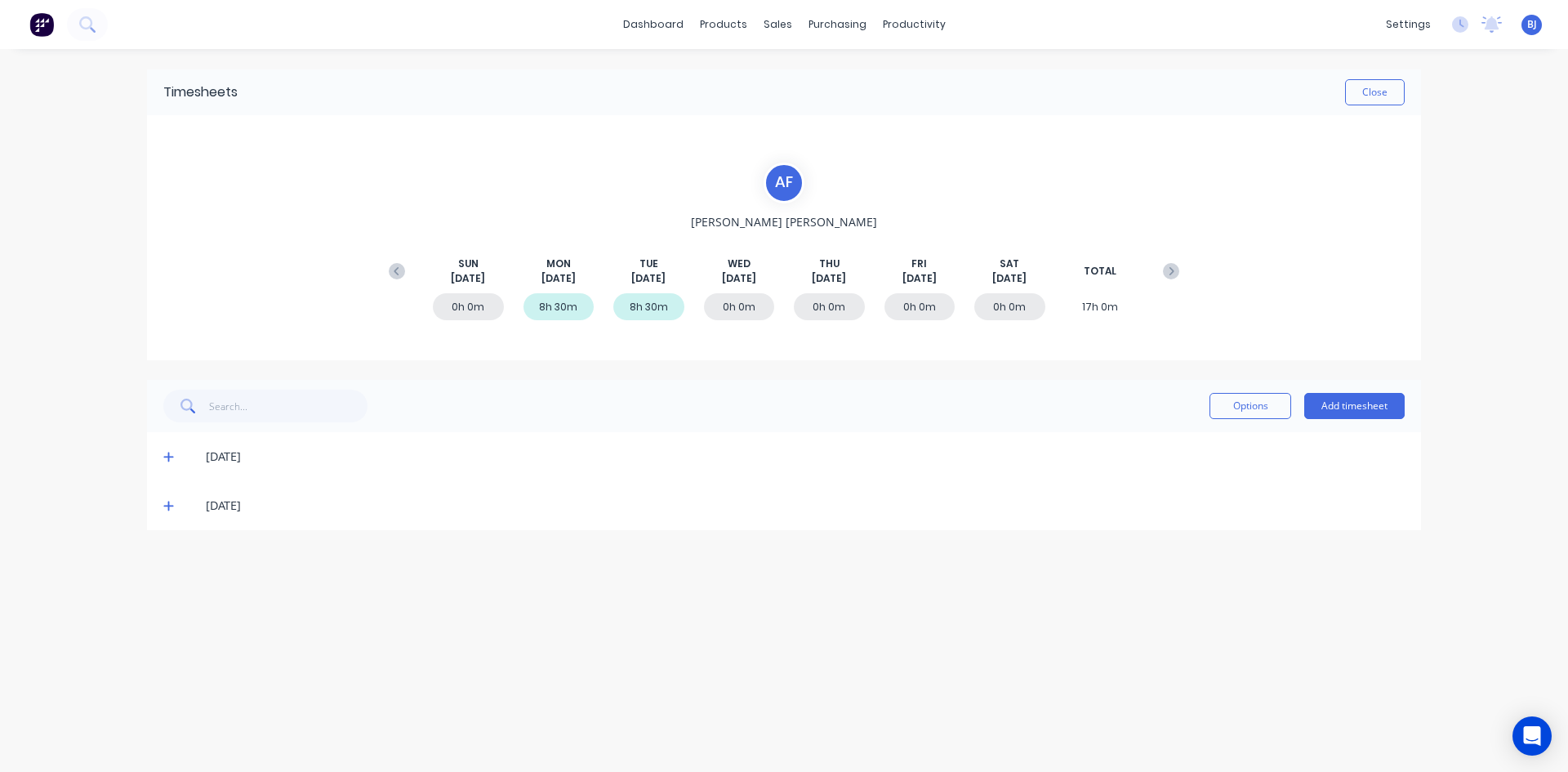
click at [738, 307] on div "0h 0m" at bounding box center [740, 307] width 71 height 27
click at [734, 309] on div "0h 0m" at bounding box center [740, 307] width 71 height 27
click at [1325, 406] on button "Add timesheet" at bounding box center [1354, 406] width 100 height 26
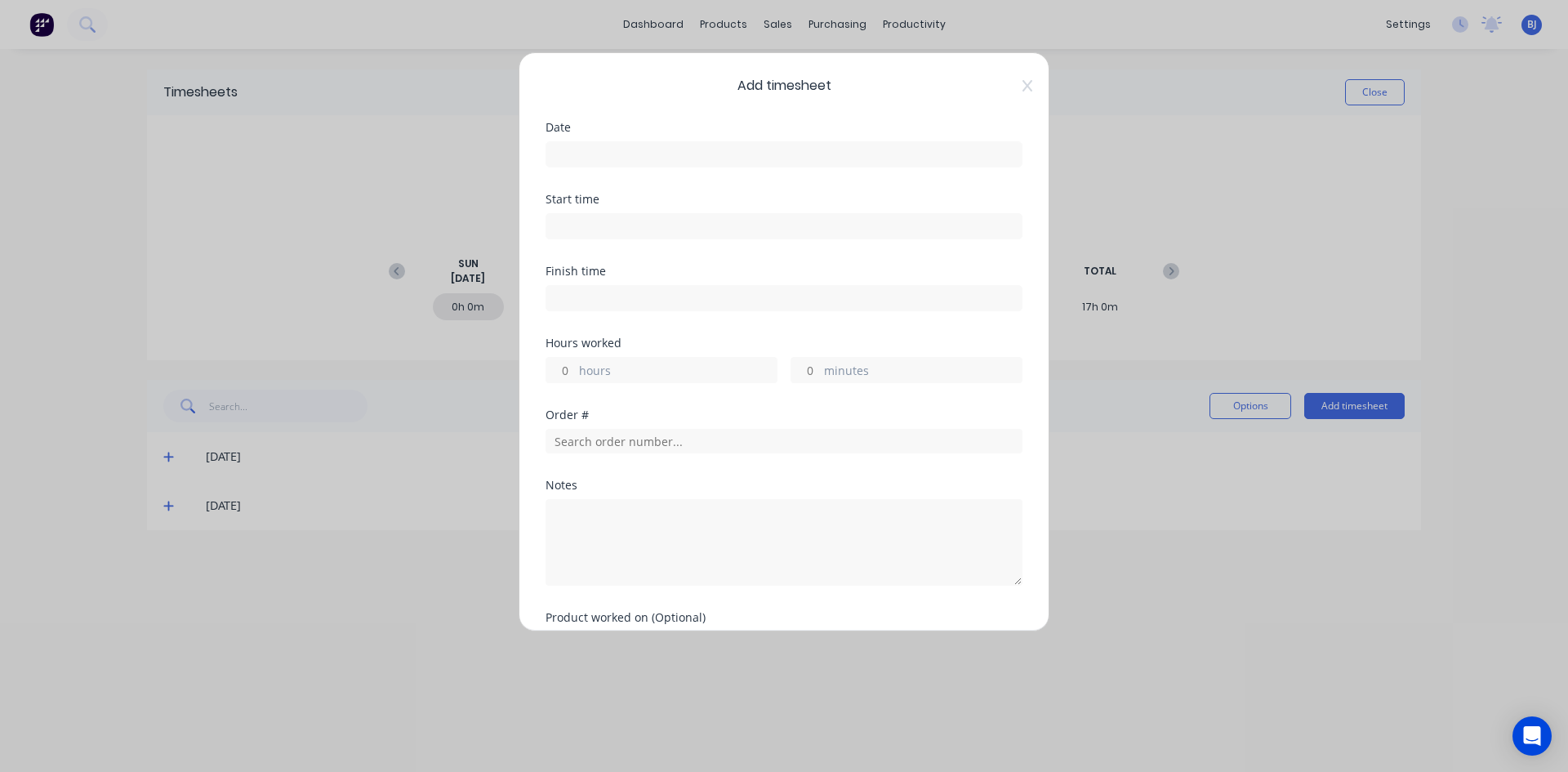
click at [598, 147] on input at bounding box center [784, 154] width 475 height 25
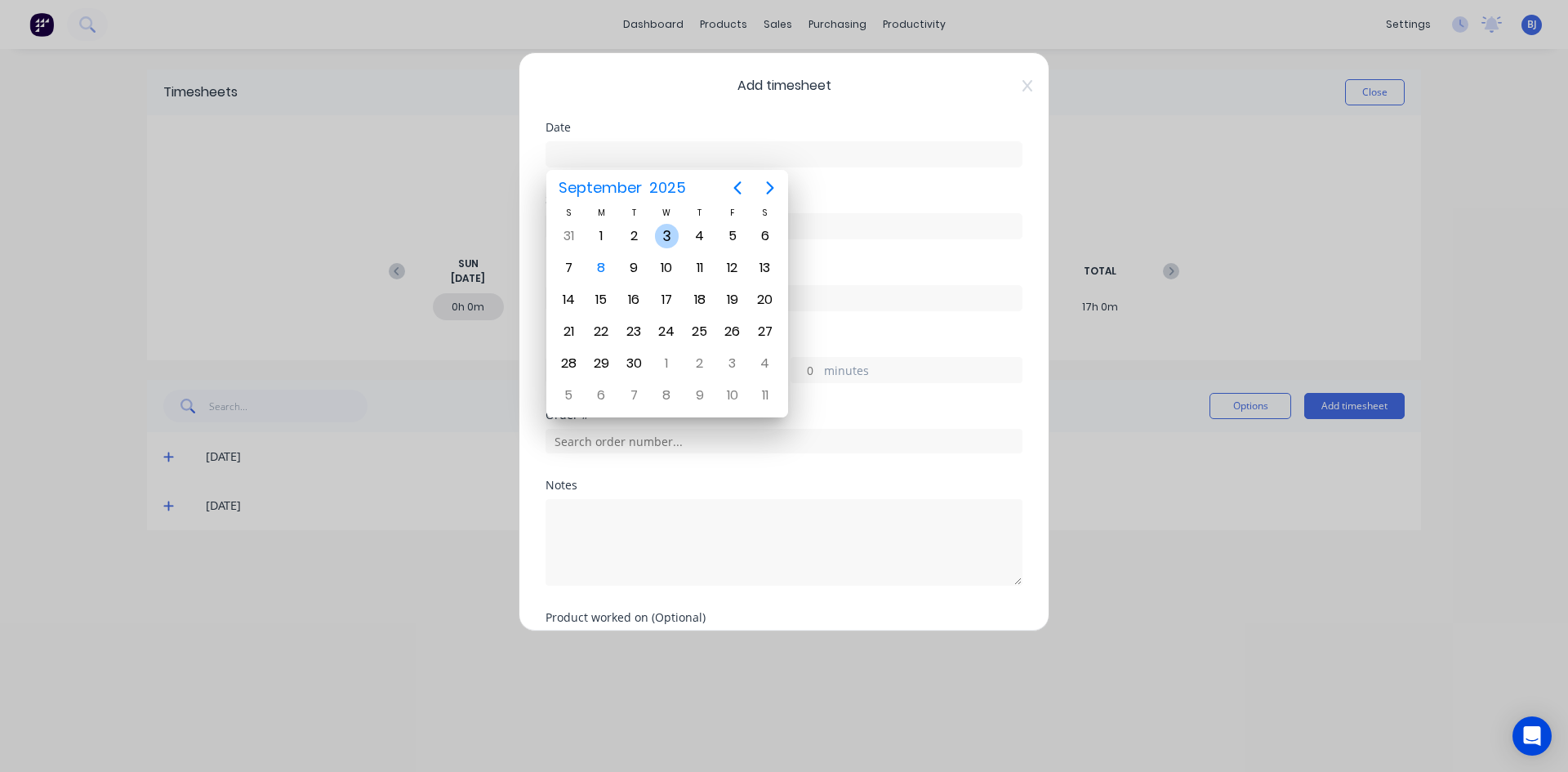
click at [675, 236] on div "3" at bounding box center [667, 236] width 25 height 25
type input "03/09/2025"
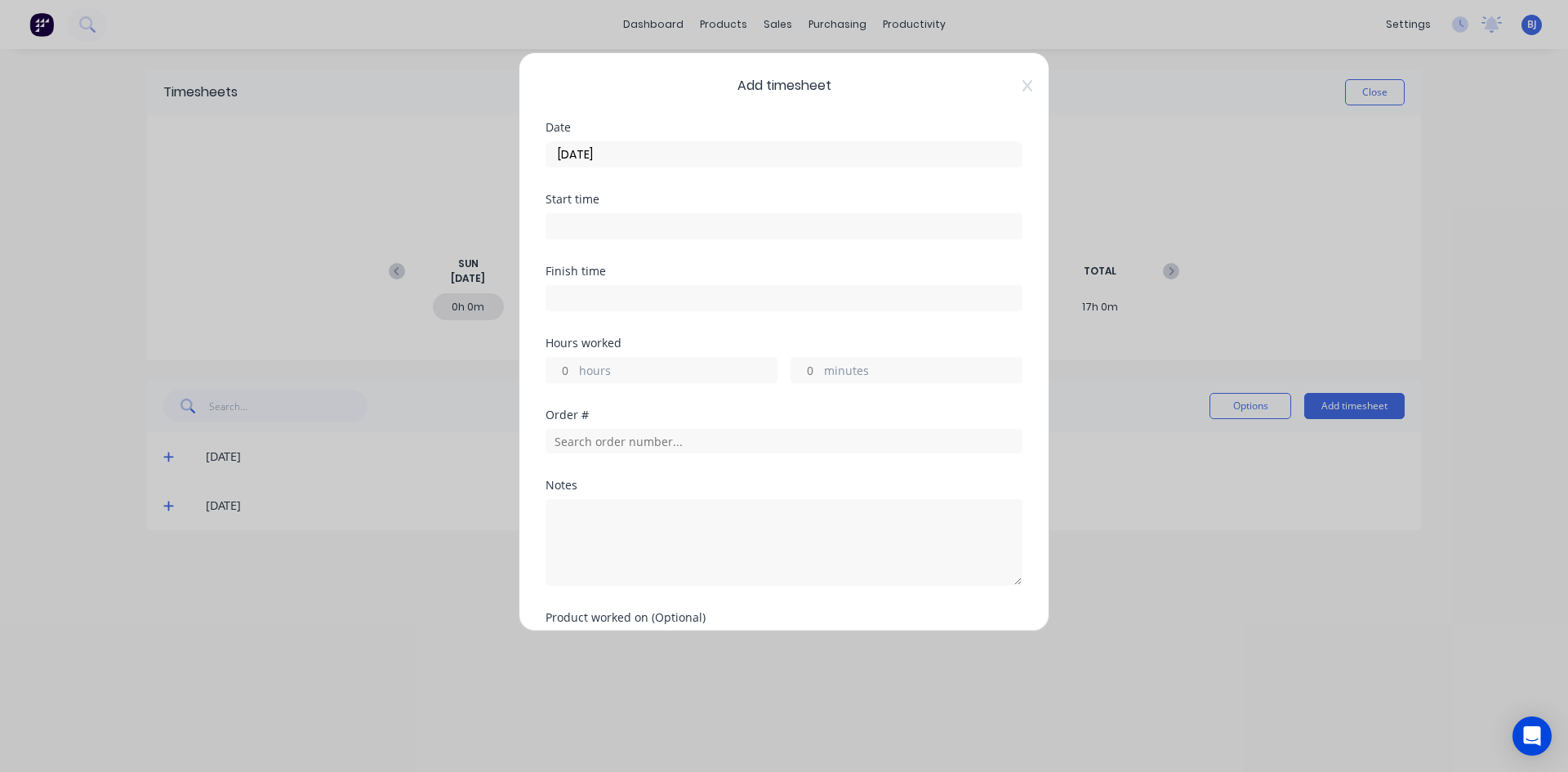
click at [581, 229] on input at bounding box center [784, 226] width 475 height 25
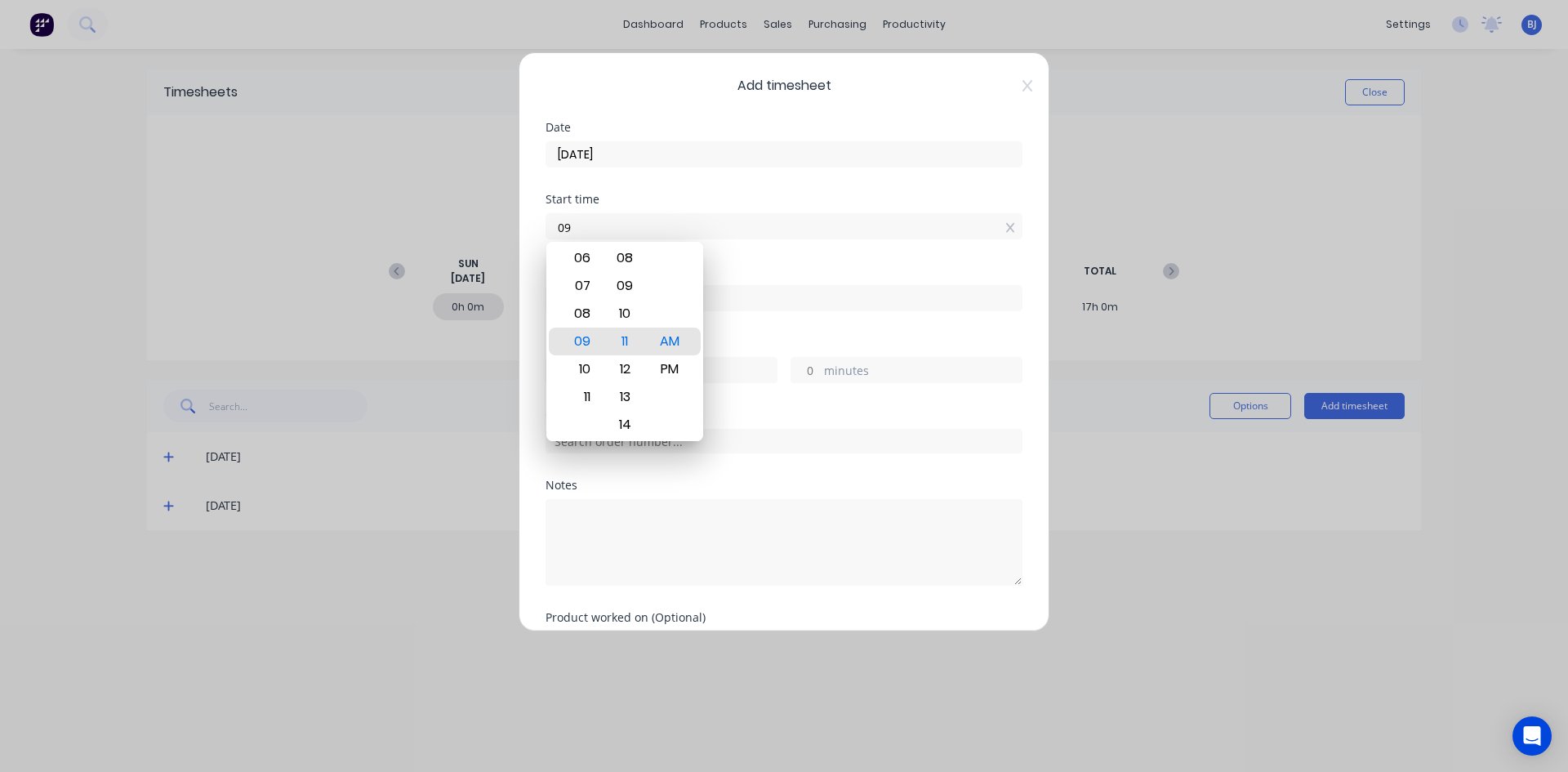
type input "0"
type input "07:00 AM"
click at [671, 344] on div "AM" at bounding box center [670, 342] width 40 height 27
click at [734, 260] on div "Start time 07:00 AM" at bounding box center [784, 229] width 477 height 72
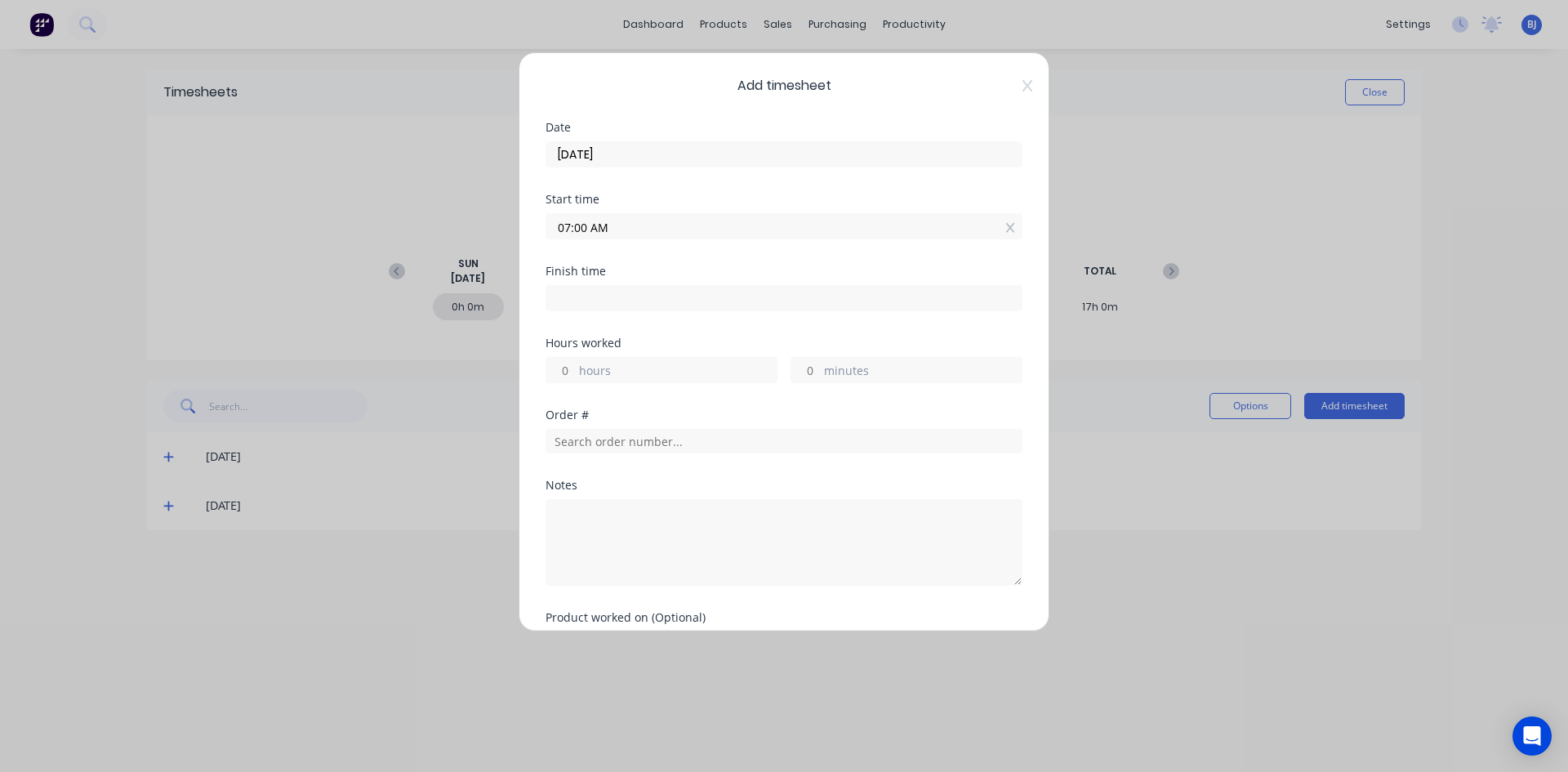
click at [574, 302] on input at bounding box center [784, 298] width 475 height 25
type input "09:11 AM"
type input "2"
type input "11"
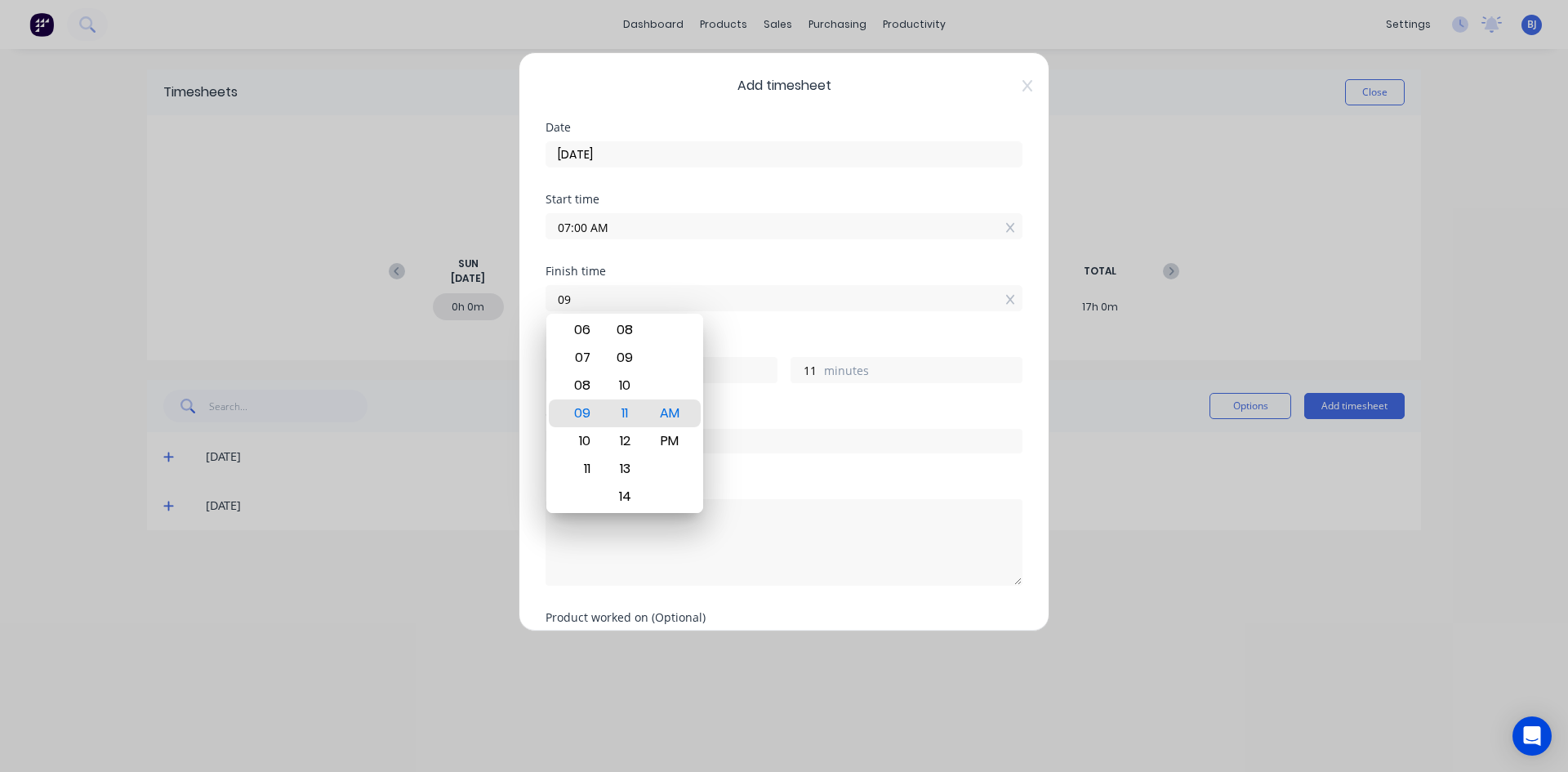
type input "0"
type input "03:03 AM"
type input "20"
type input "3"
click at [677, 439] on div "PM" at bounding box center [670, 441] width 40 height 27
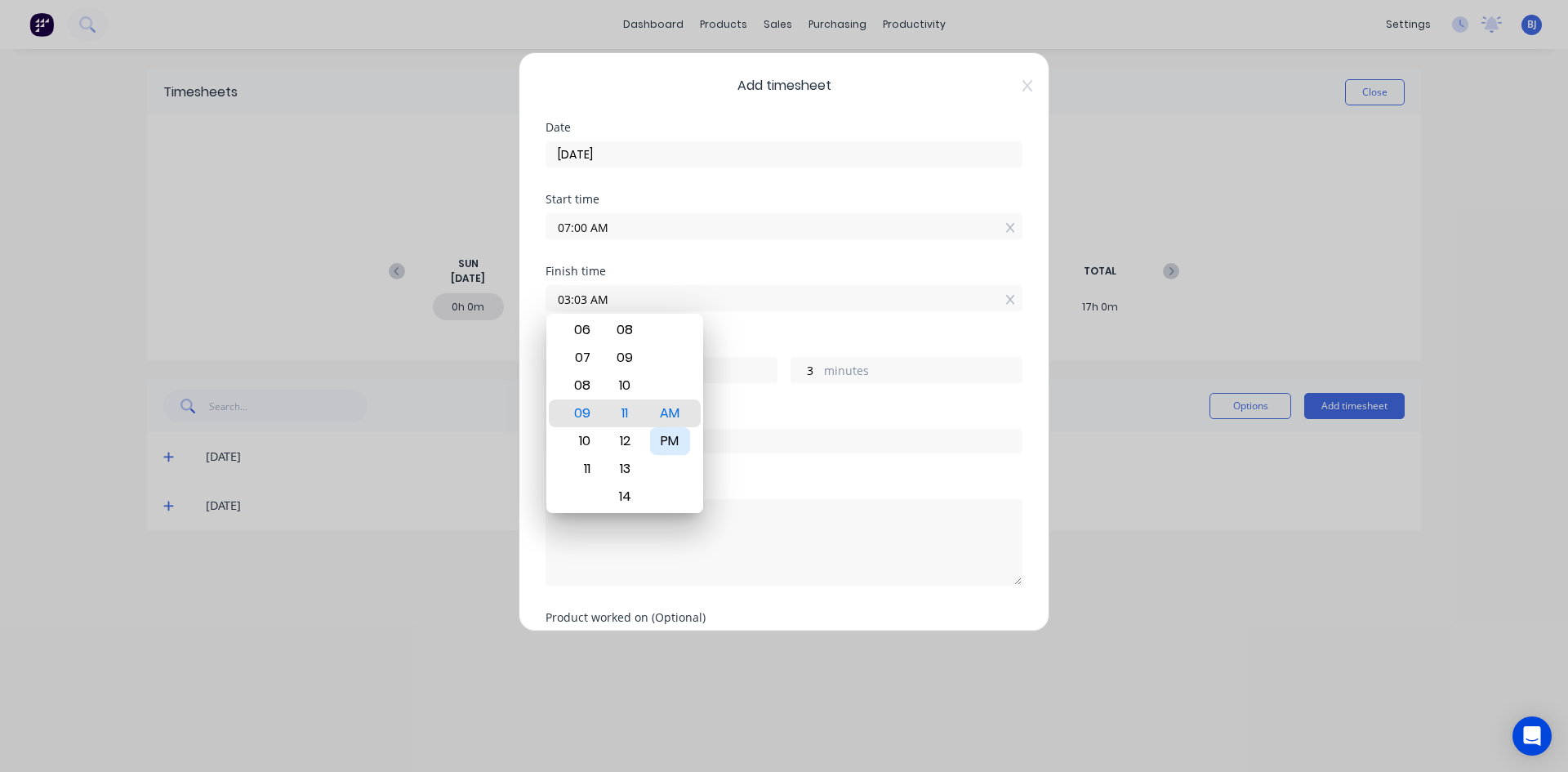
type input "03:03 PM"
type input "8"
click at [738, 332] on div "Finish time 03:03 PM" at bounding box center [784, 301] width 477 height 72
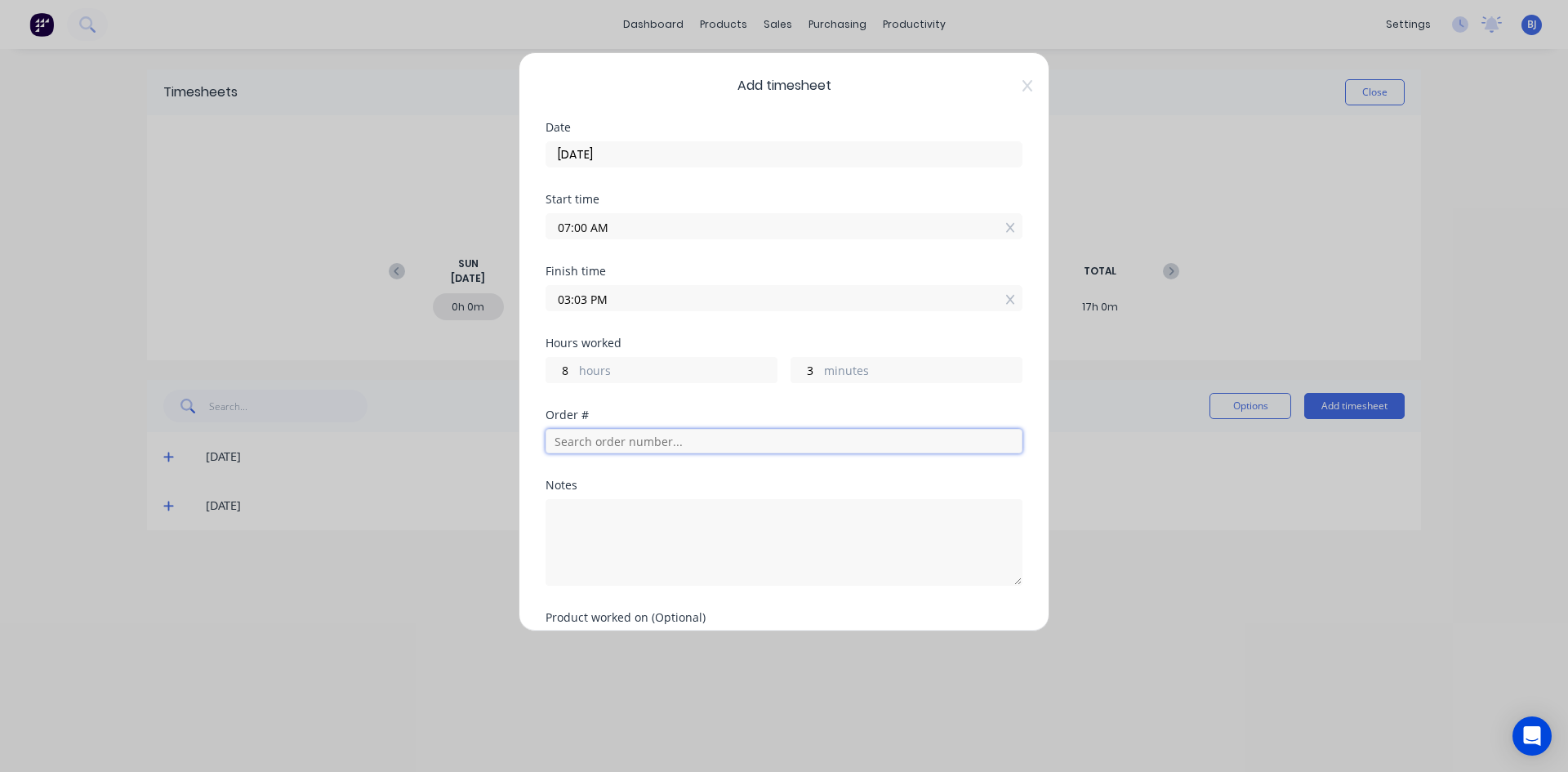
click at [585, 444] on input "text" at bounding box center [784, 440] width 477 height 25
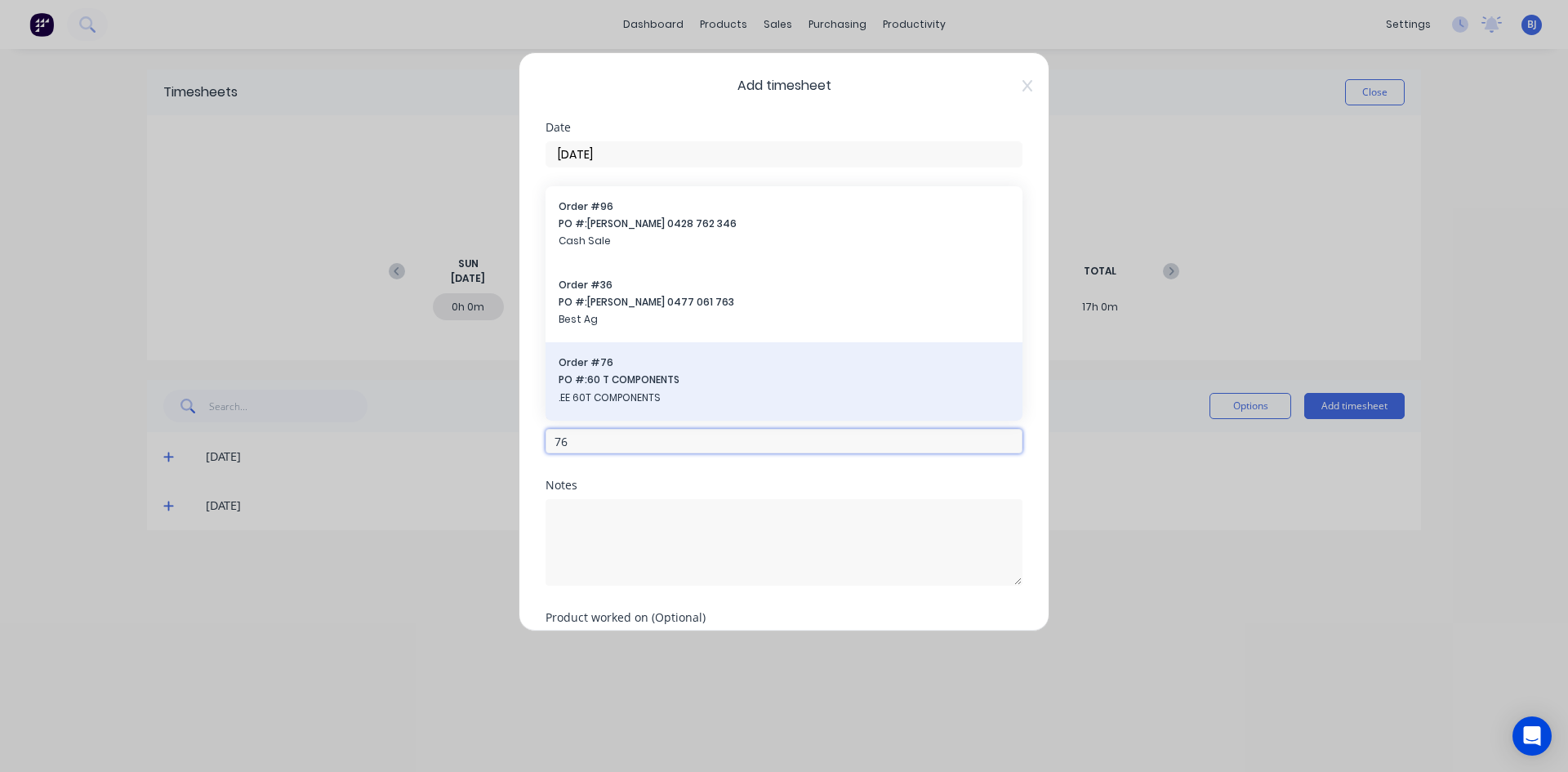
type input "76"
click at [609, 382] on span "PO #: 60 T COMPONENTS" at bounding box center [784, 380] width 451 height 15
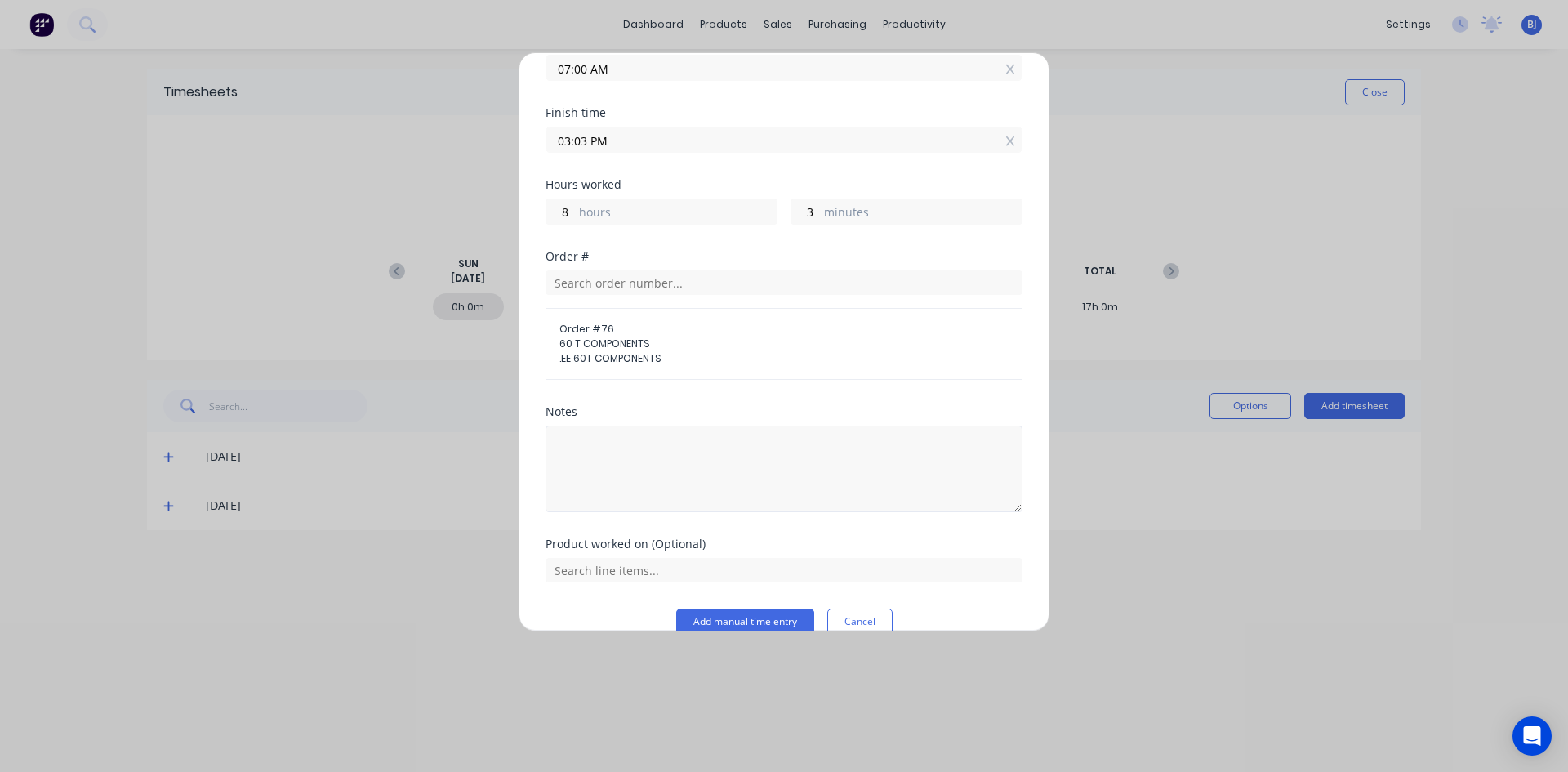
scroll to position [164, 0]
click at [594, 445] on textarea at bounding box center [784, 463] width 477 height 87
type textarea "60 T Base Rings"
click at [630, 566] on input "text" at bounding box center [784, 565] width 477 height 25
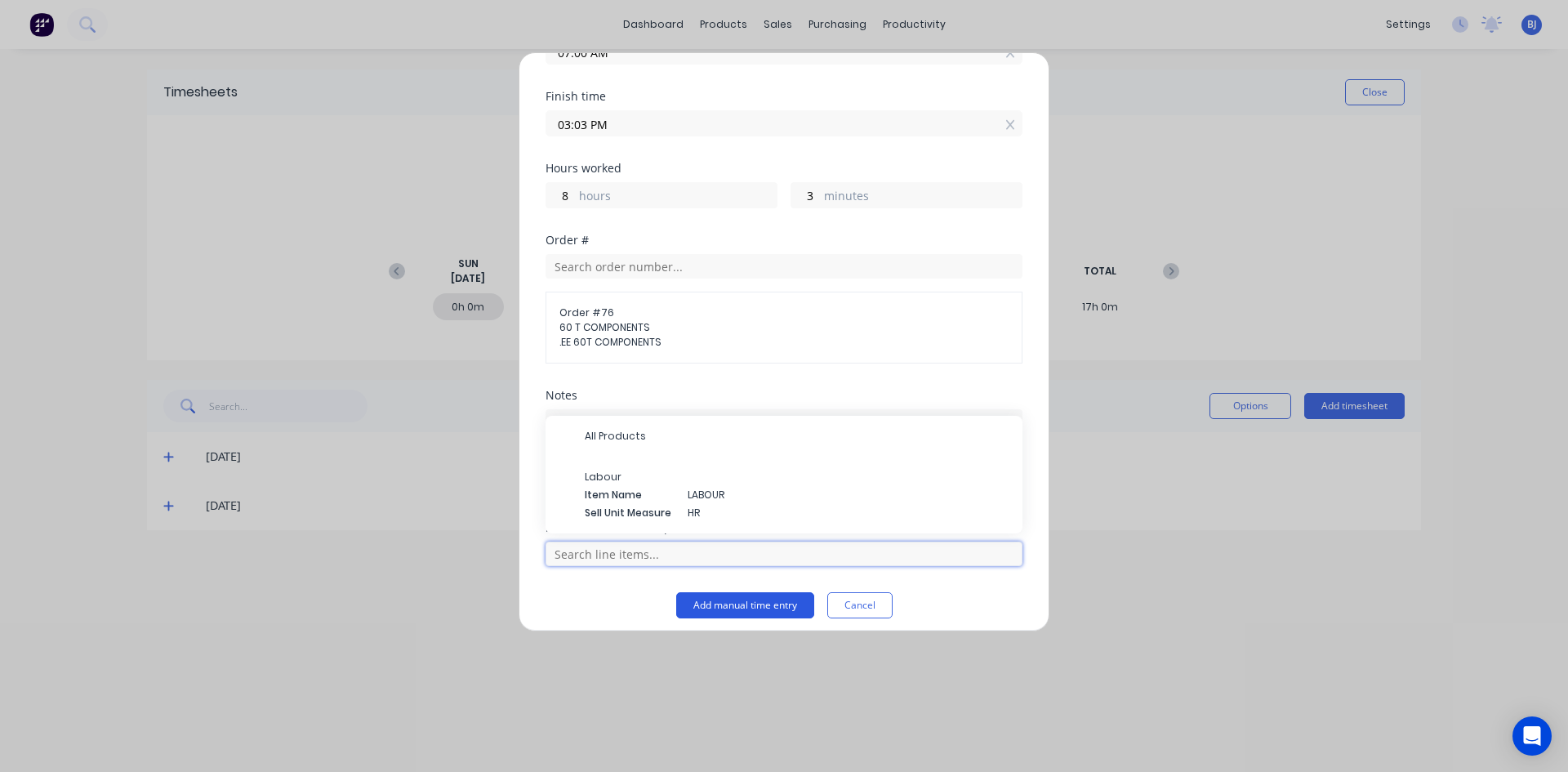
scroll to position [185, 0]
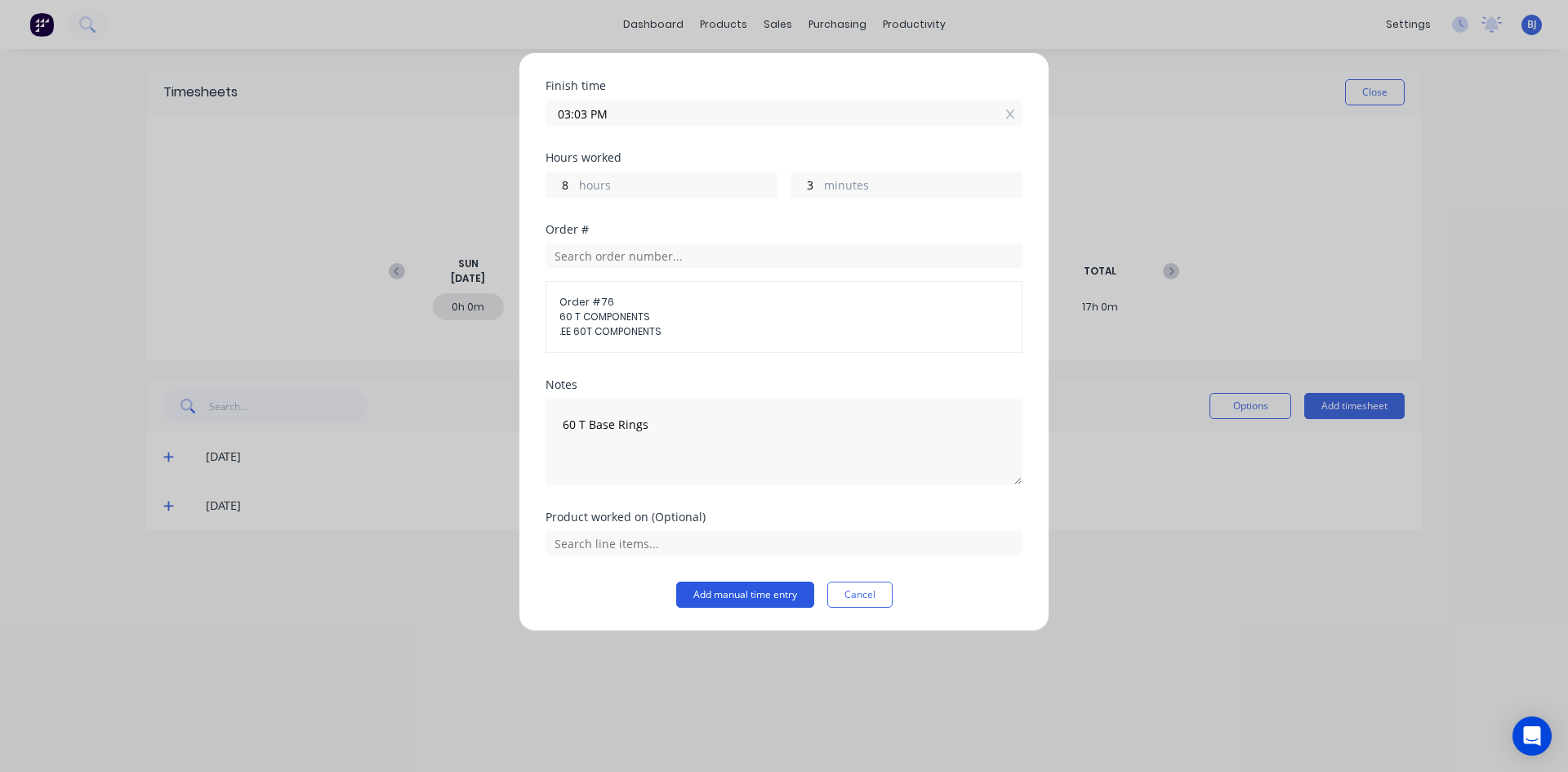
click at [707, 591] on button "Add manual time entry" at bounding box center [744, 595] width 138 height 26
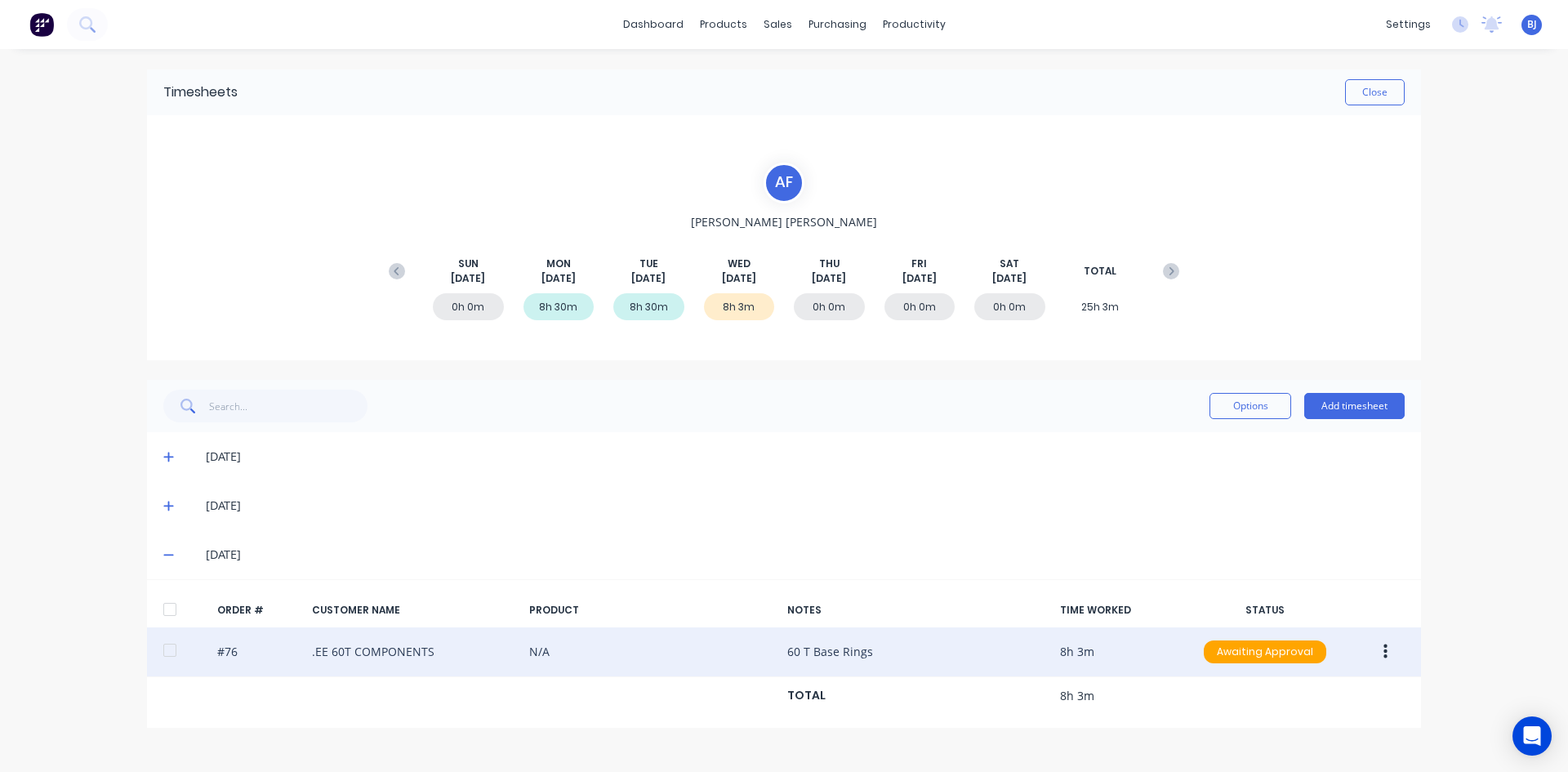
click at [1389, 652] on button "button" at bounding box center [1385, 651] width 38 height 29
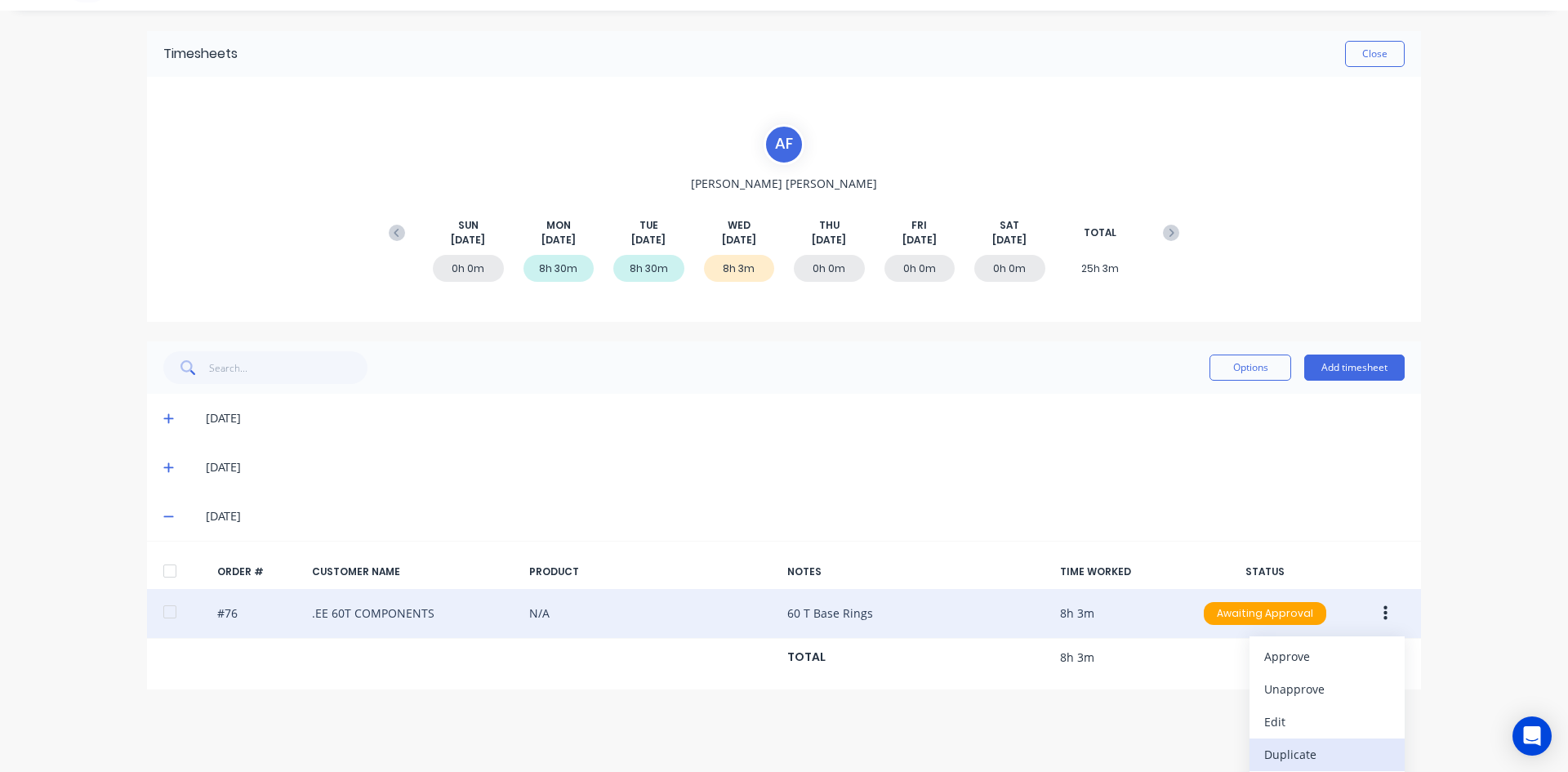
scroll to position [74, 0]
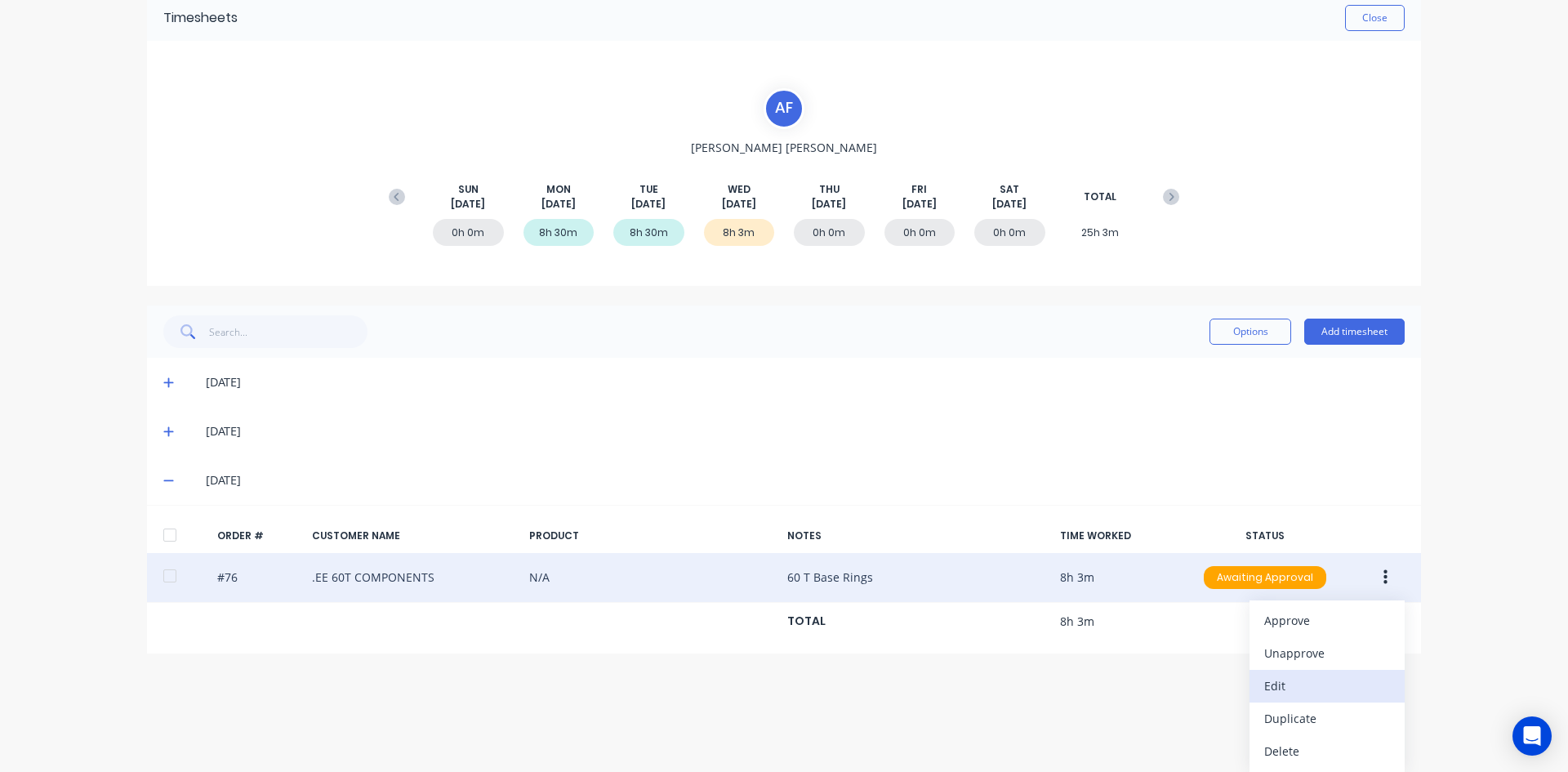
click at [1264, 680] on div "Edit" at bounding box center [1327, 686] width 126 height 24
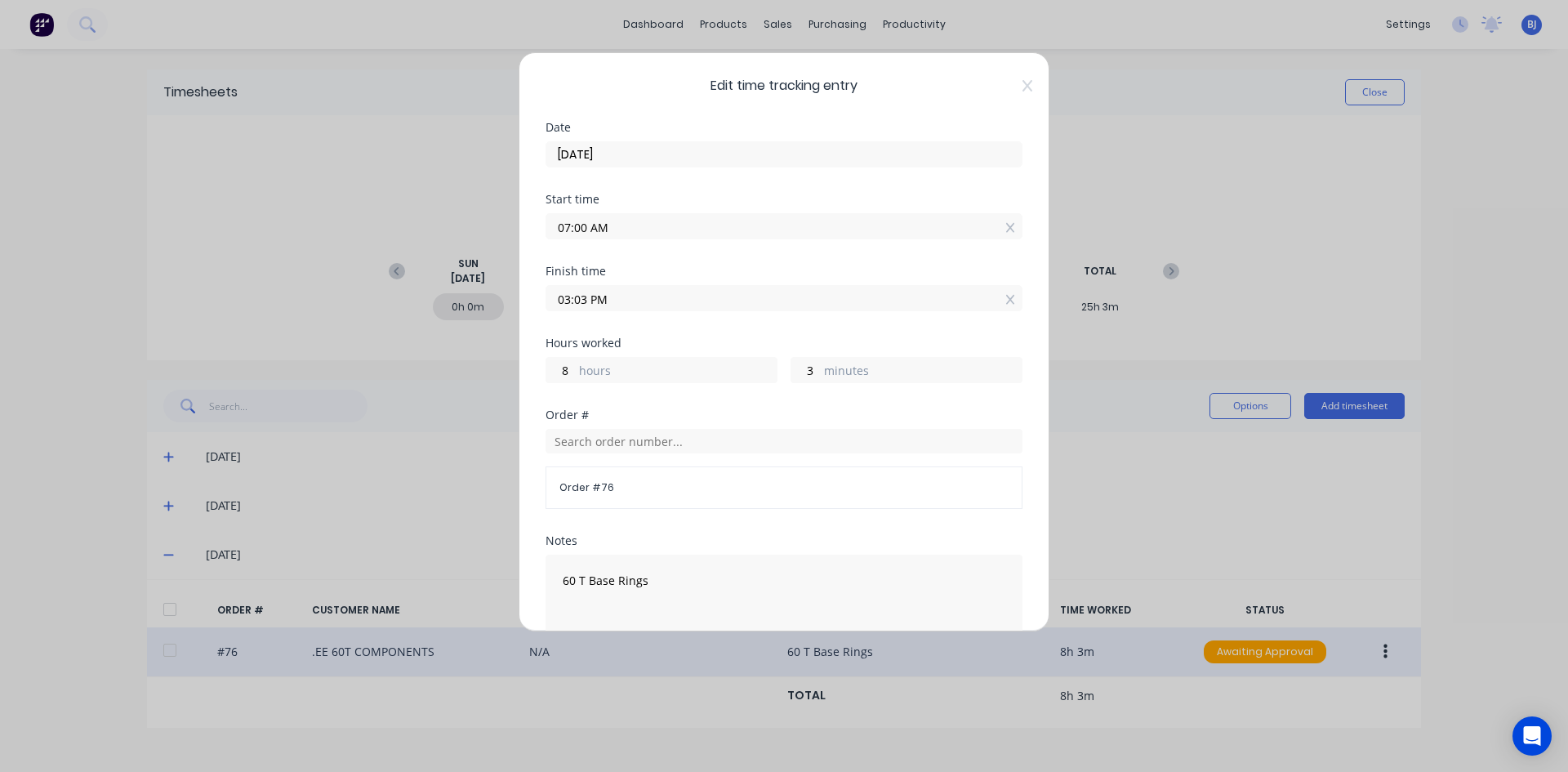
click at [587, 299] on input "03:03 PM" at bounding box center [784, 298] width 475 height 25
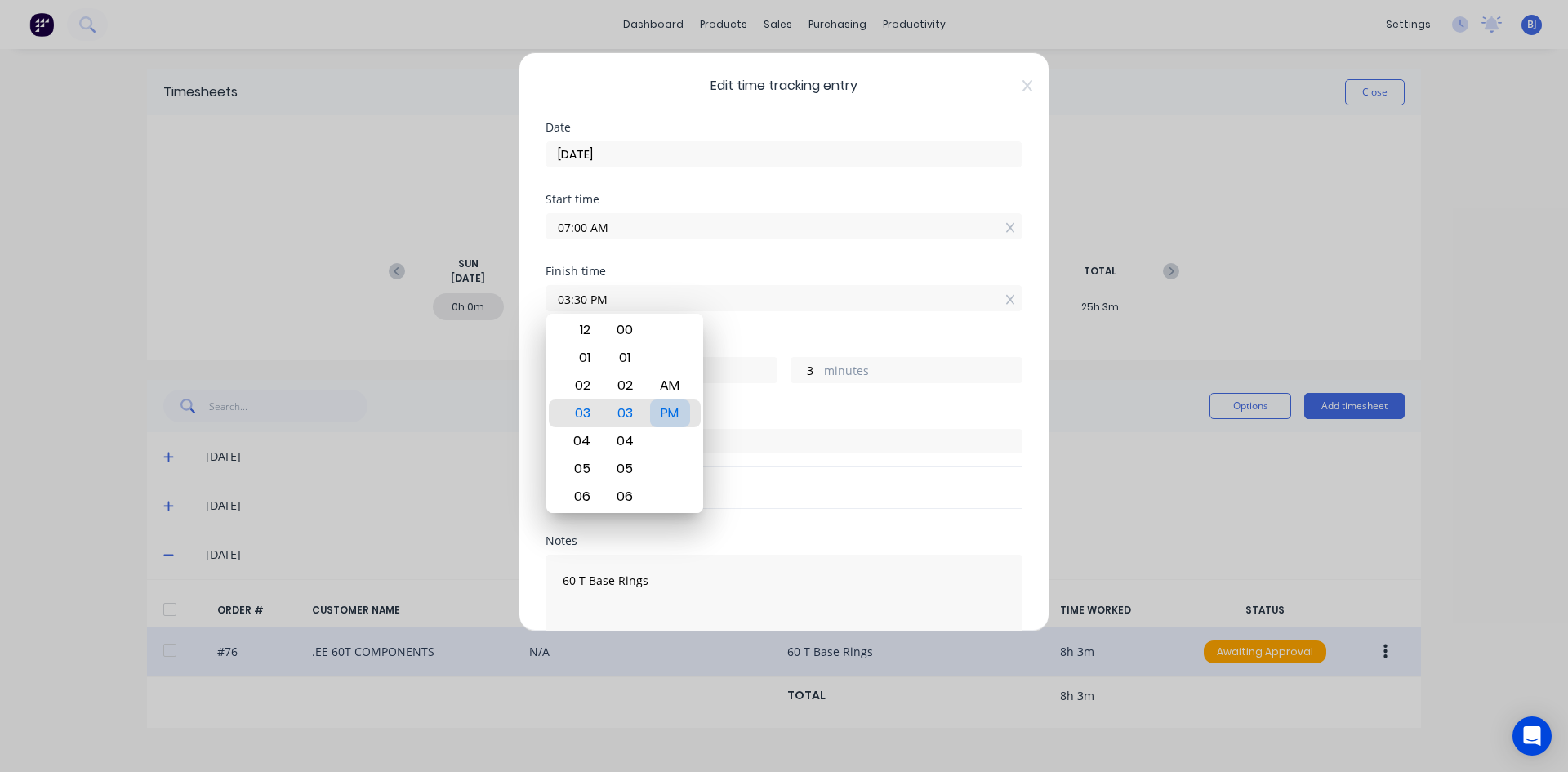
type input "03:30 PM"
type input "30"
click at [673, 406] on div "PM" at bounding box center [670, 413] width 40 height 27
click at [792, 316] on div "Finish time 03:30 PM" at bounding box center [784, 301] width 477 height 72
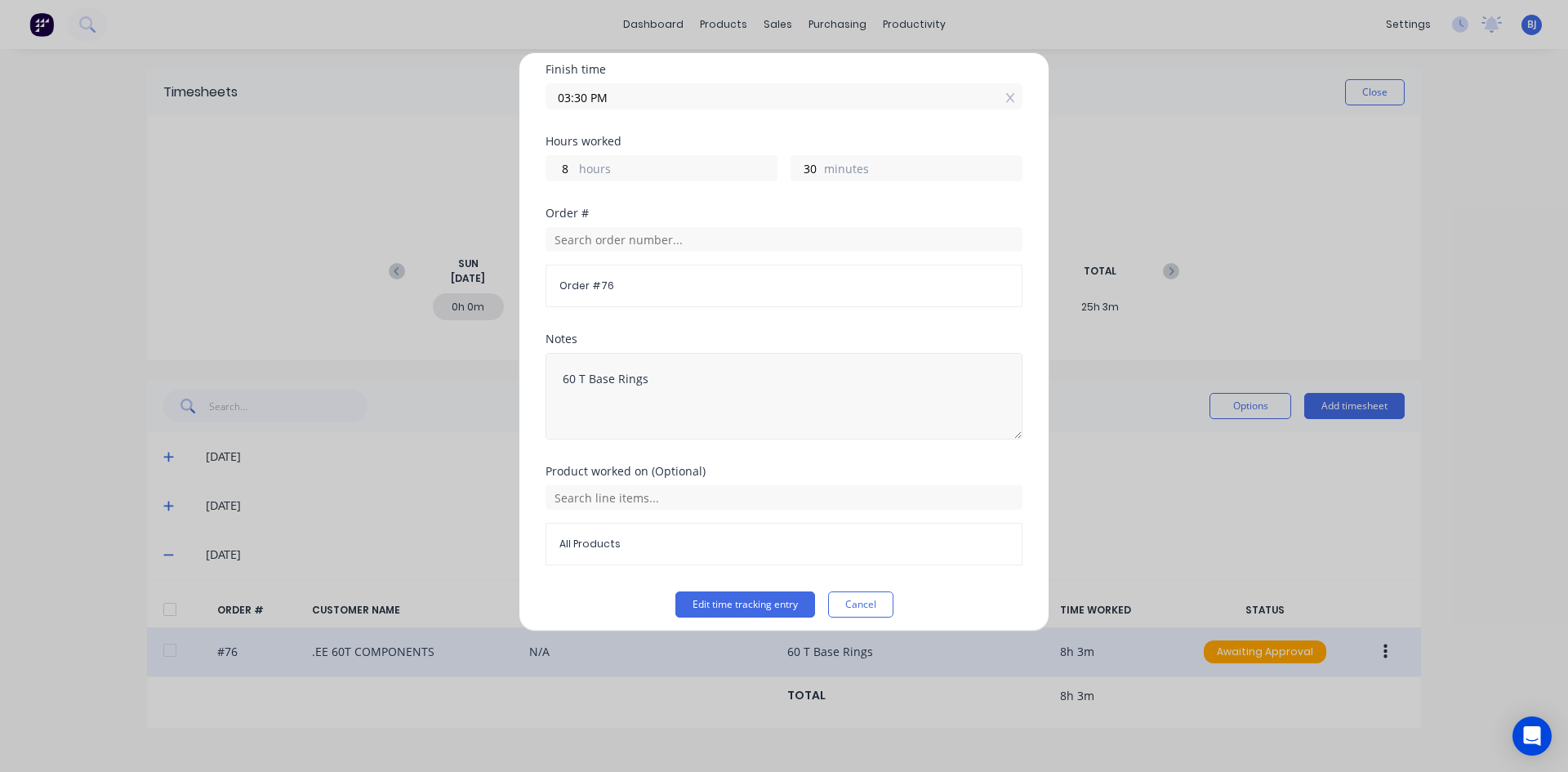
scroll to position [212, 0]
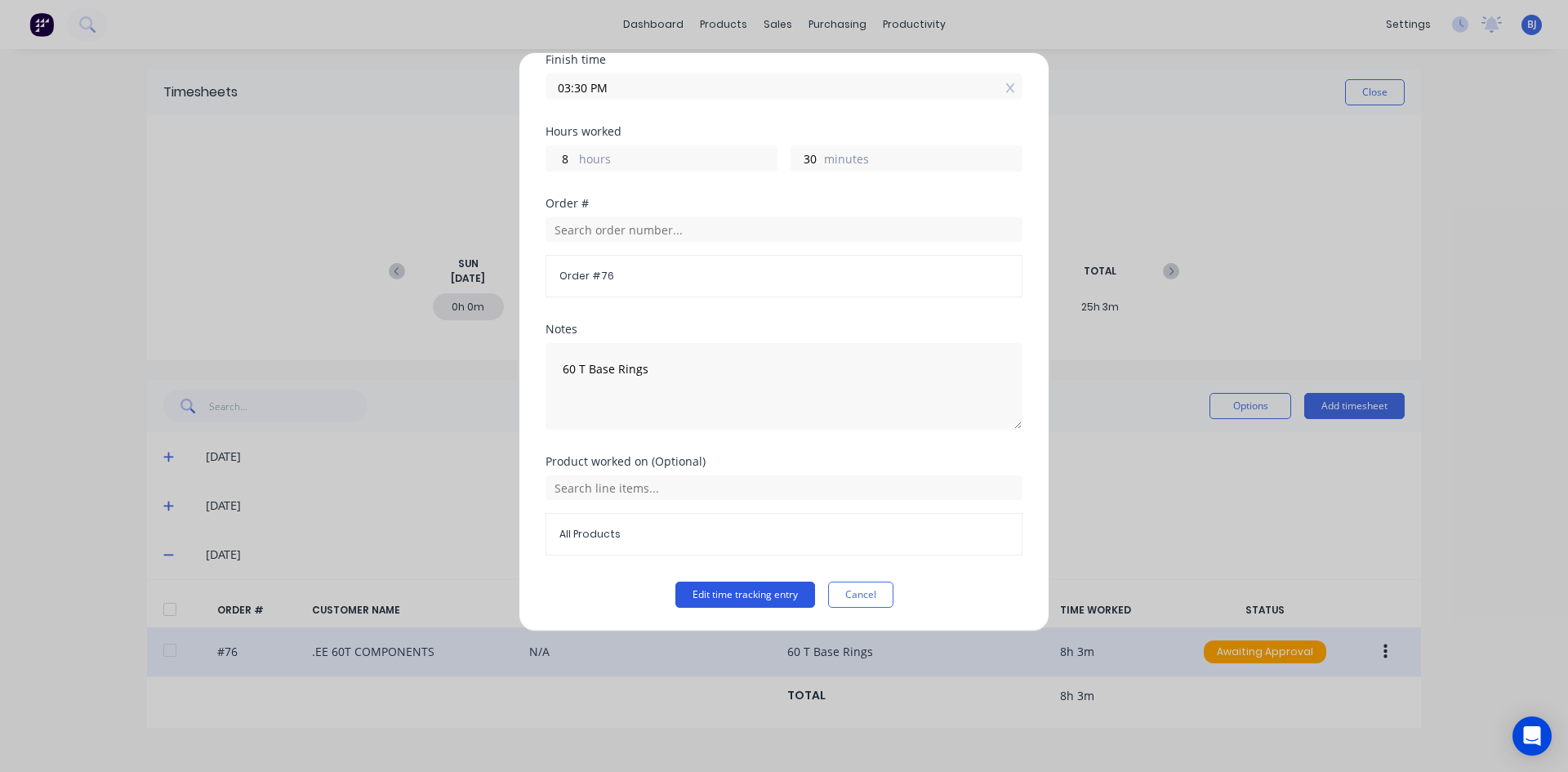
click at [752, 593] on button "Edit time tracking entry" at bounding box center [744, 595] width 140 height 26
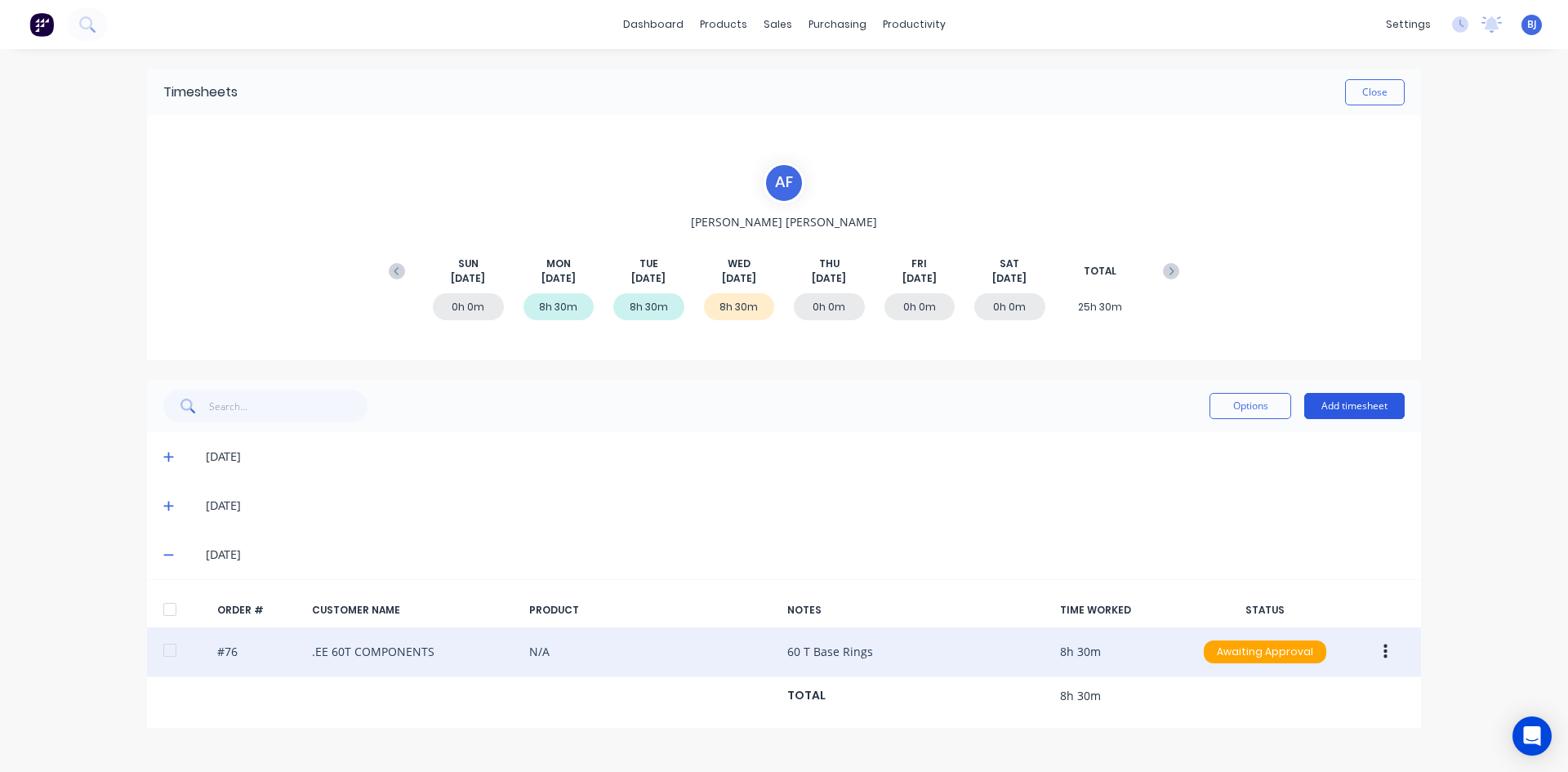
click at [1336, 401] on button "Add timesheet" at bounding box center [1354, 406] width 100 height 26
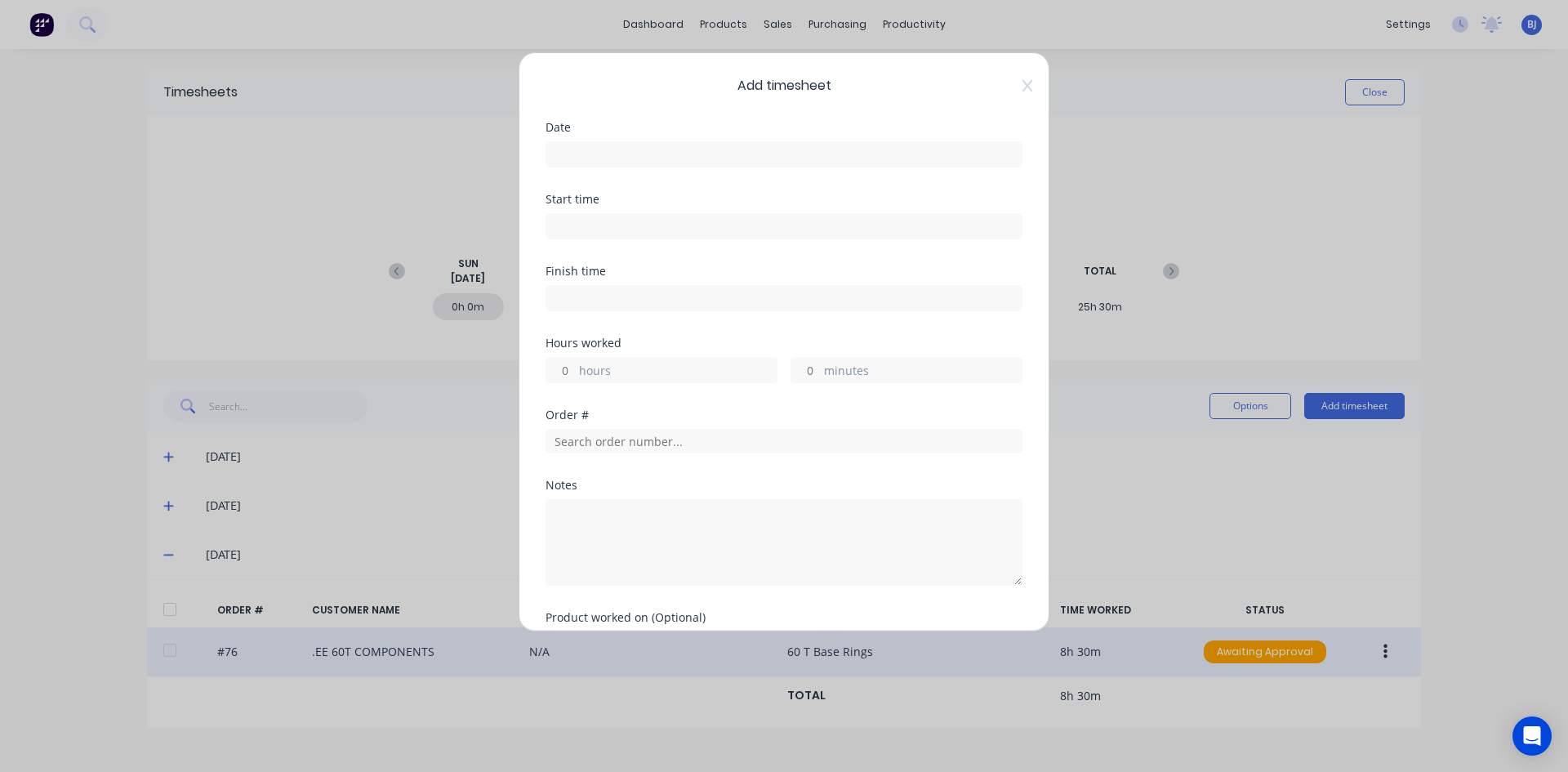
click at [570, 151] on input at bounding box center [784, 154] width 475 height 25
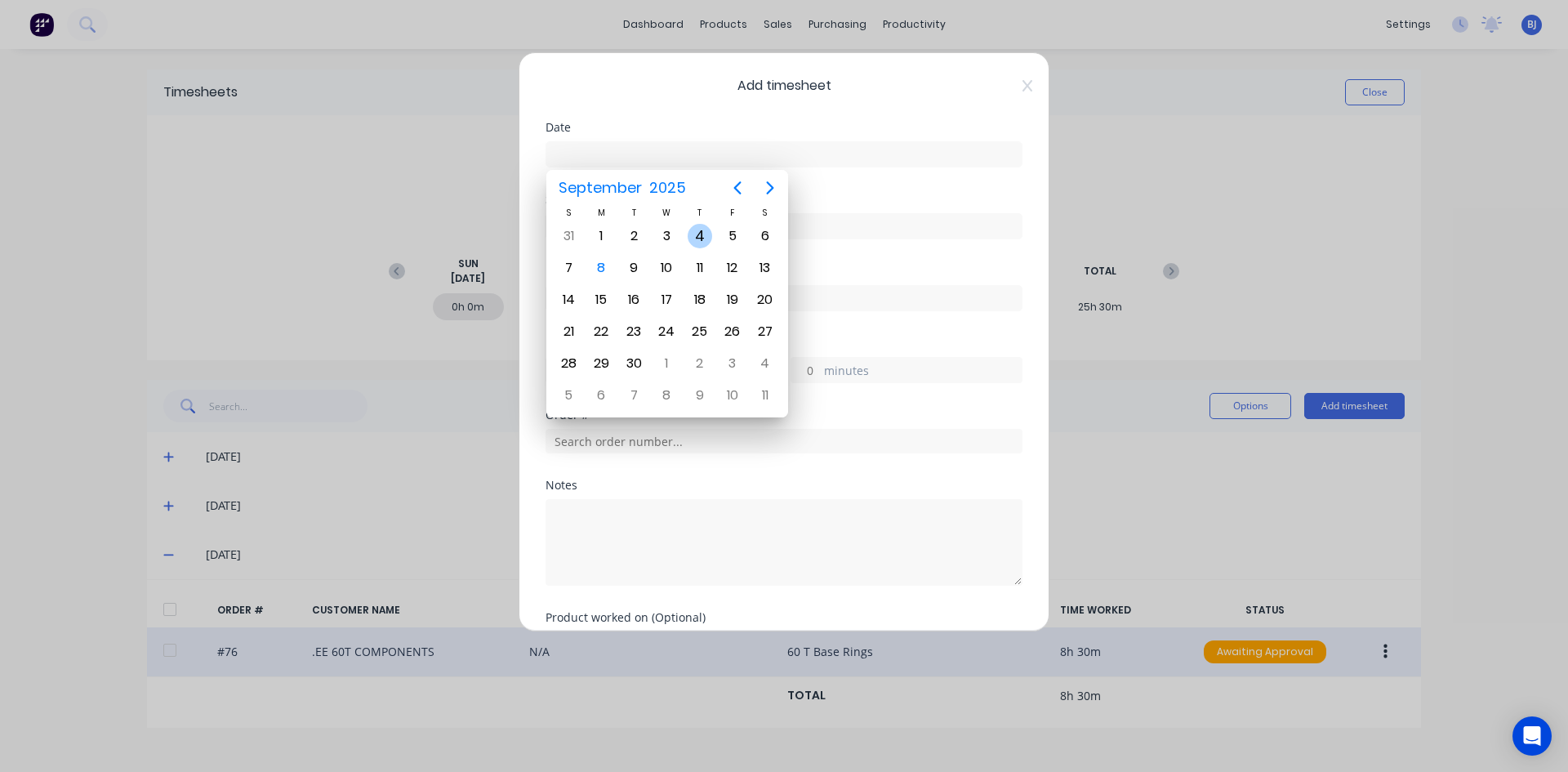
click at [698, 227] on div "4" at bounding box center [700, 236] width 25 height 25
type input "04/09/2025"
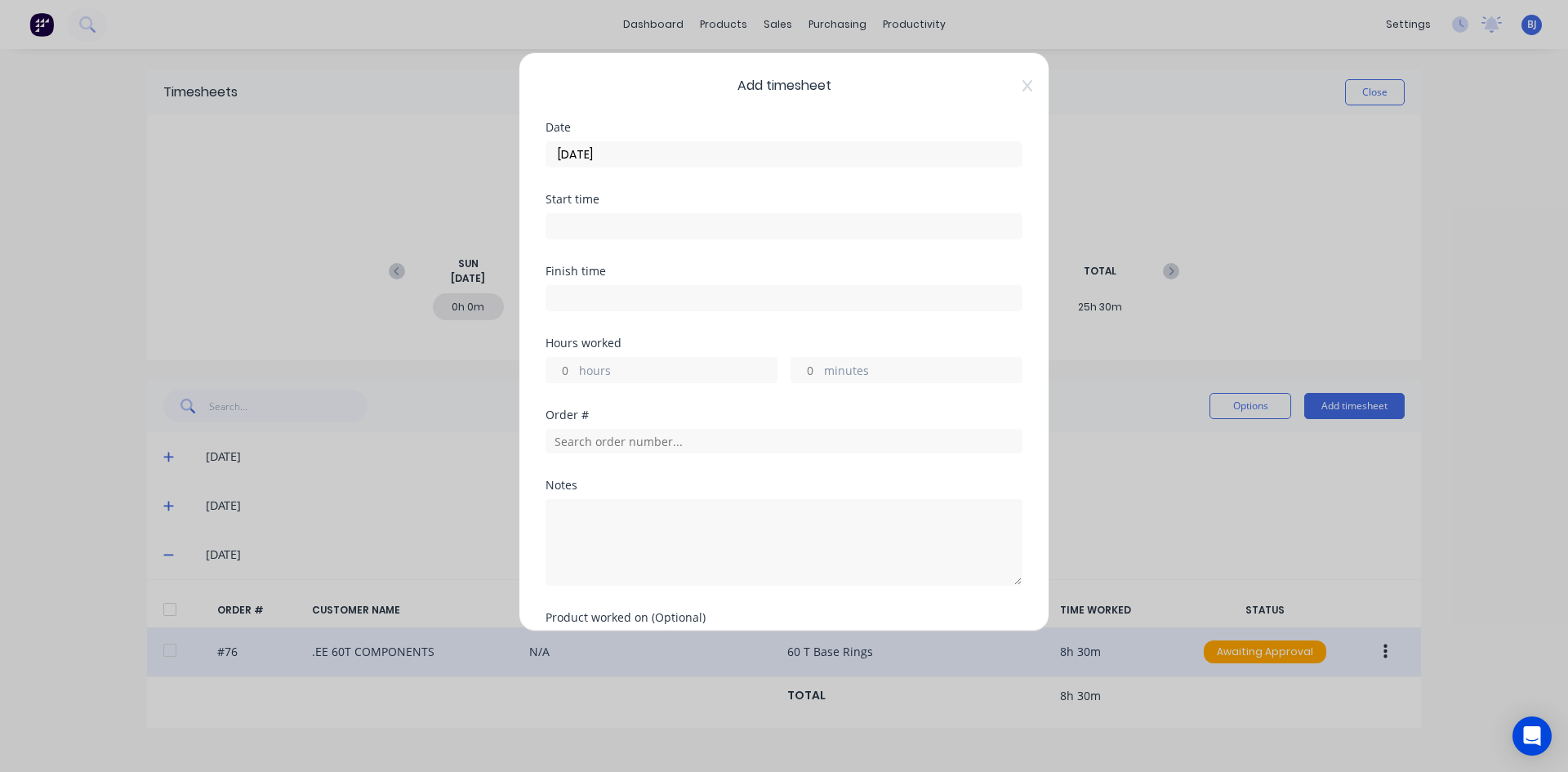
click at [583, 226] on input at bounding box center [784, 226] width 475 height 25
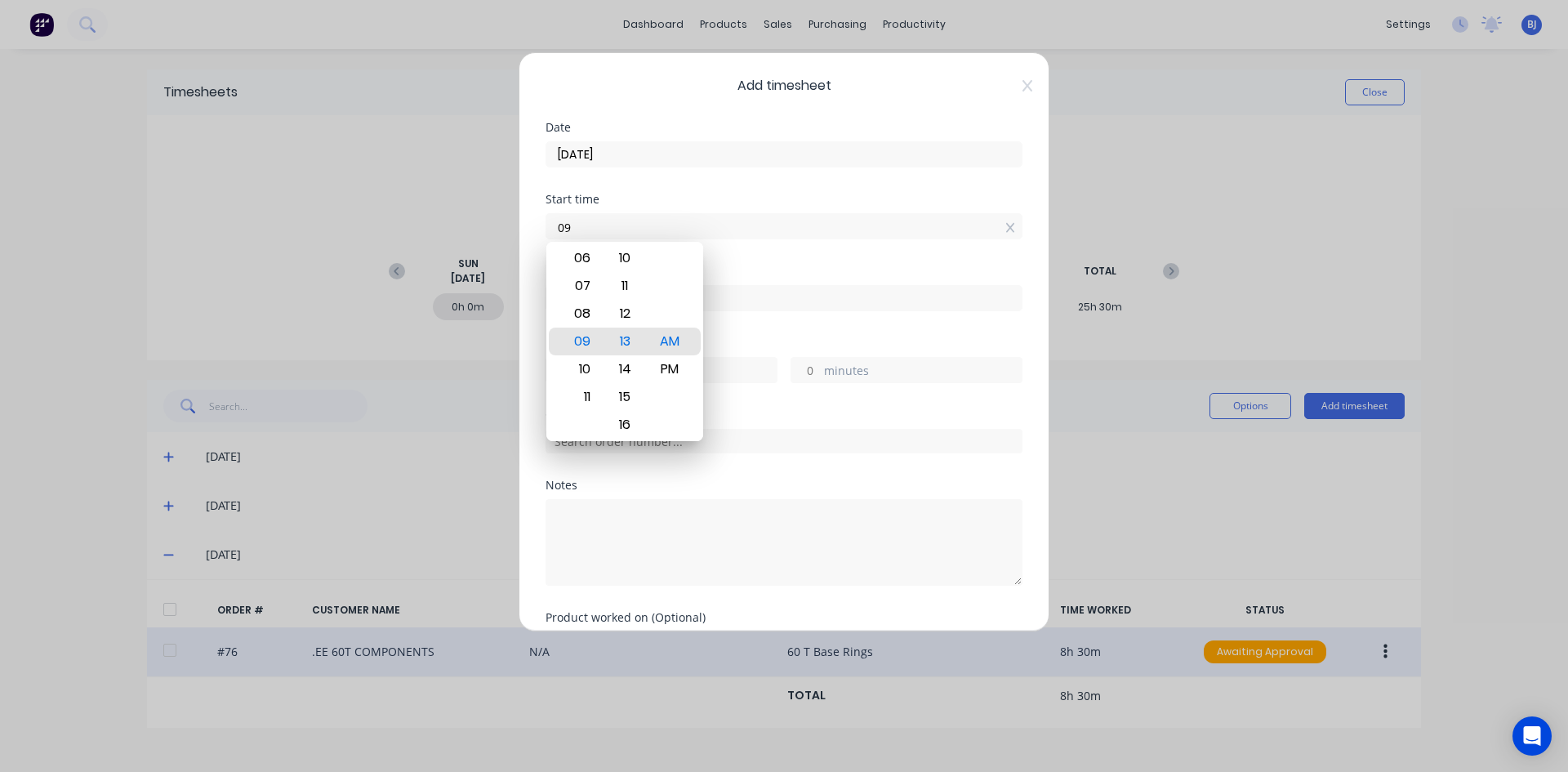
type input "0"
type input "07:00 AM"
click at [668, 334] on div "AM" at bounding box center [670, 342] width 40 height 27
click at [798, 266] on div "Finish time" at bounding box center [784, 271] width 477 height 12
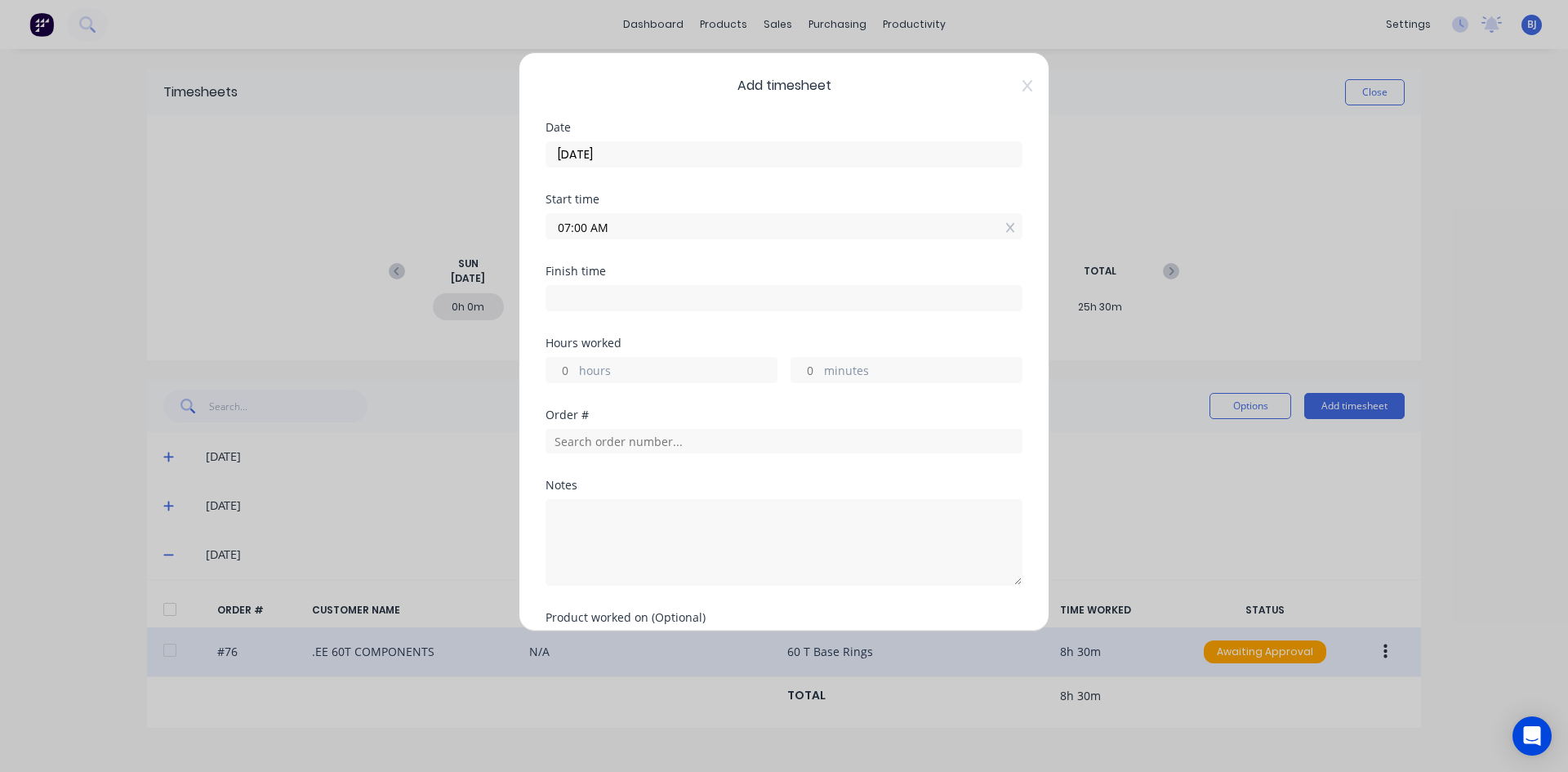
click at [580, 295] on input at bounding box center [784, 298] width 475 height 25
type input "09:13 AM"
type input "2"
type input "13"
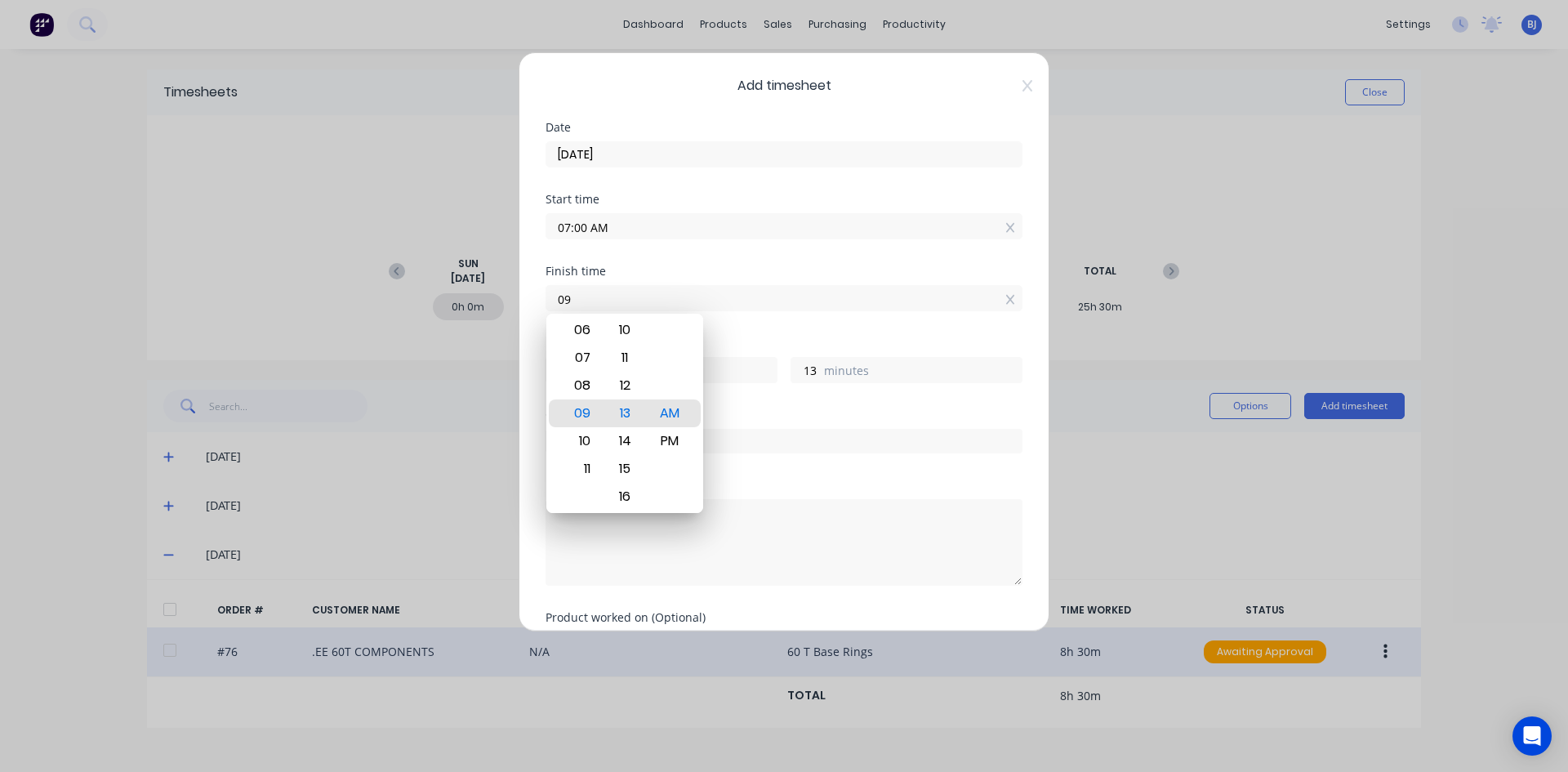
type input "0"
type input "03:30 AM"
type input "20"
type input "30"
click at [674, 451] on div "PM" at bounding box center [670, 441] width 40 height 27
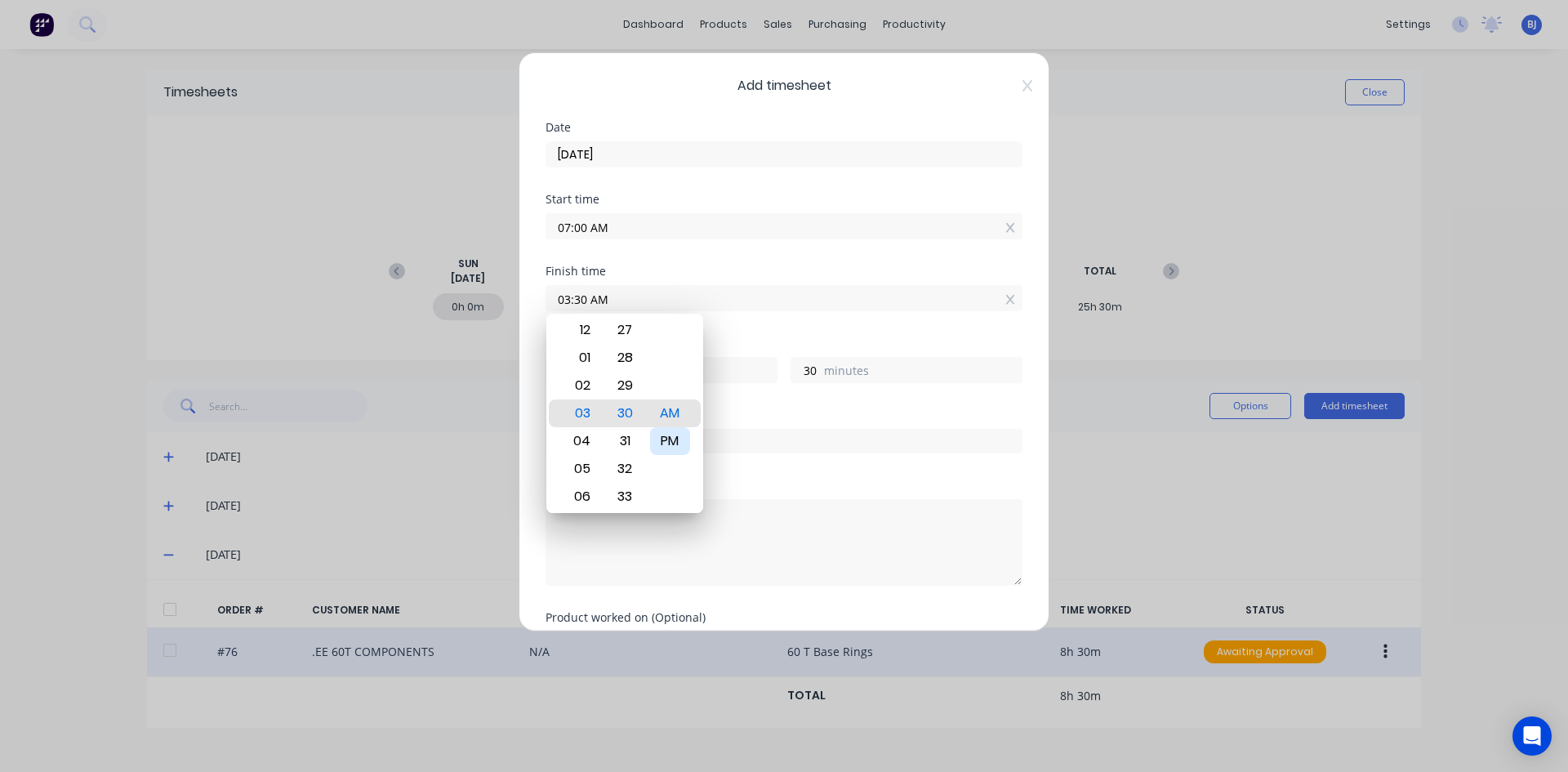
type input "03:30 PM"
type input "8"
click at [745, 338] on div "Hours worked" at bounding box center [784, 343] width 477 height 12
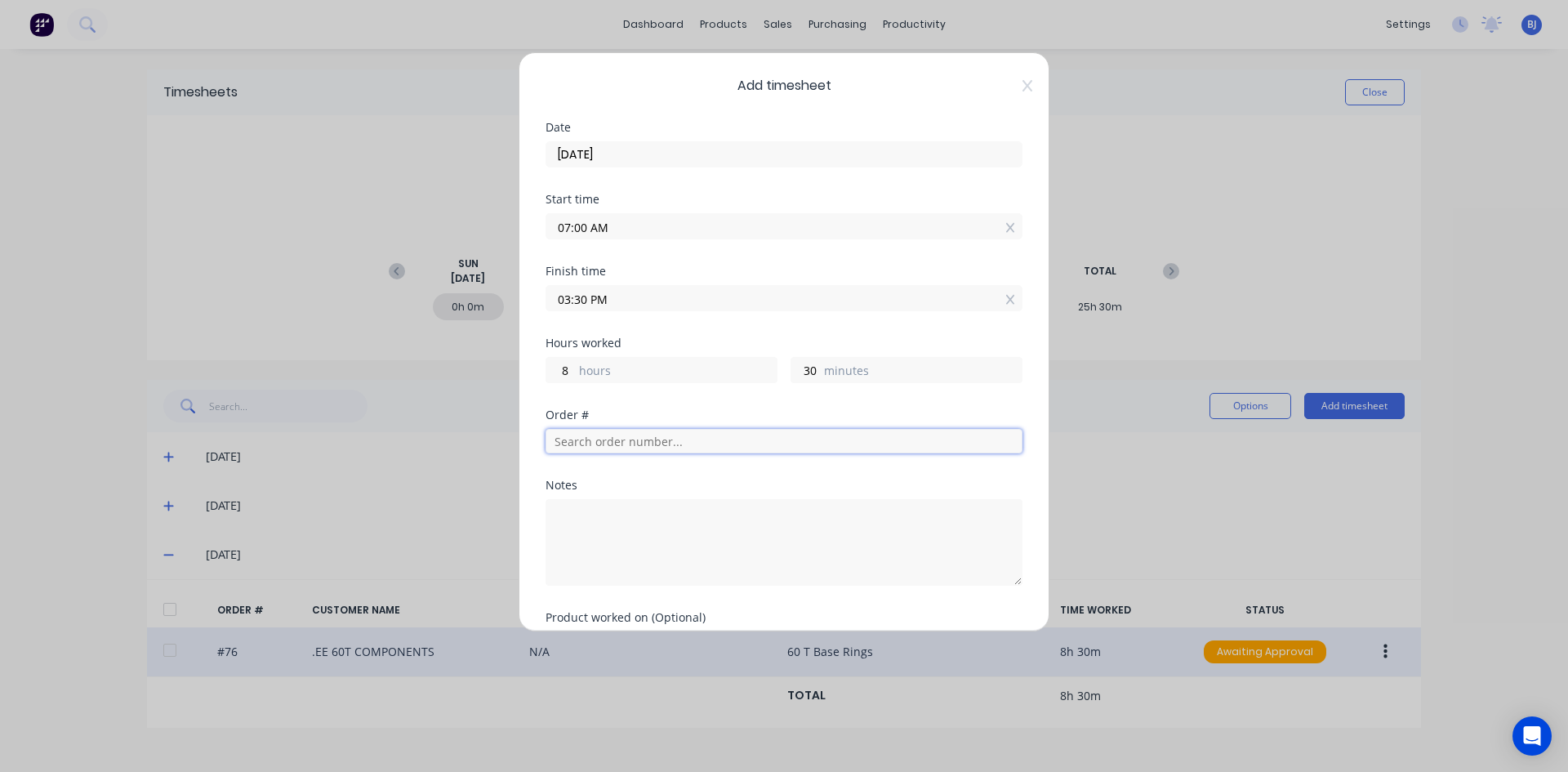
click at [605, 440] on input "text" at bounding box center [784, 440] width 477 height 25
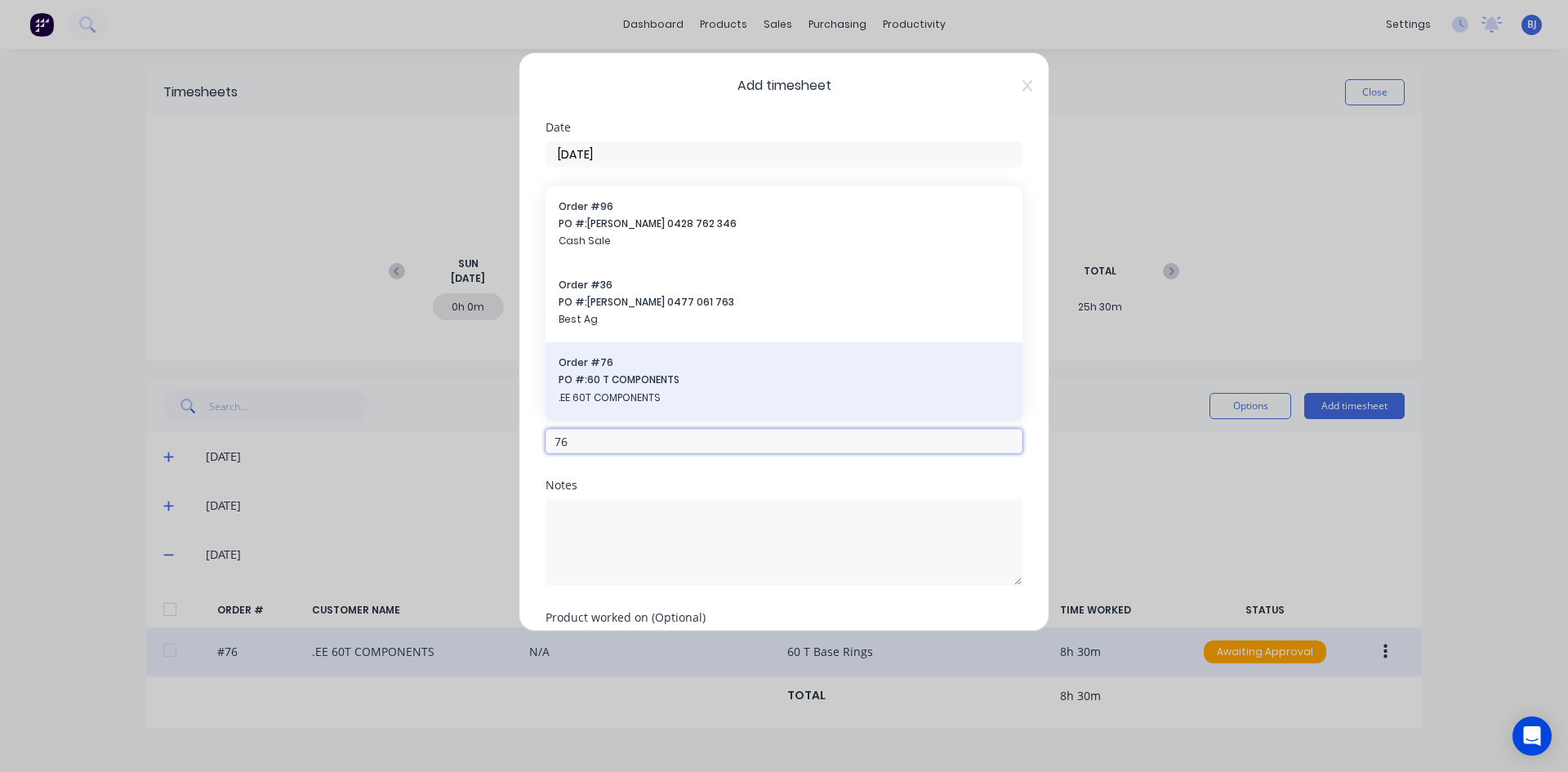
type input "76"
click at [588, 384] on span "PO #: 60 T COMPONENTS" at bounding box center [784, 380] width 451 height 15
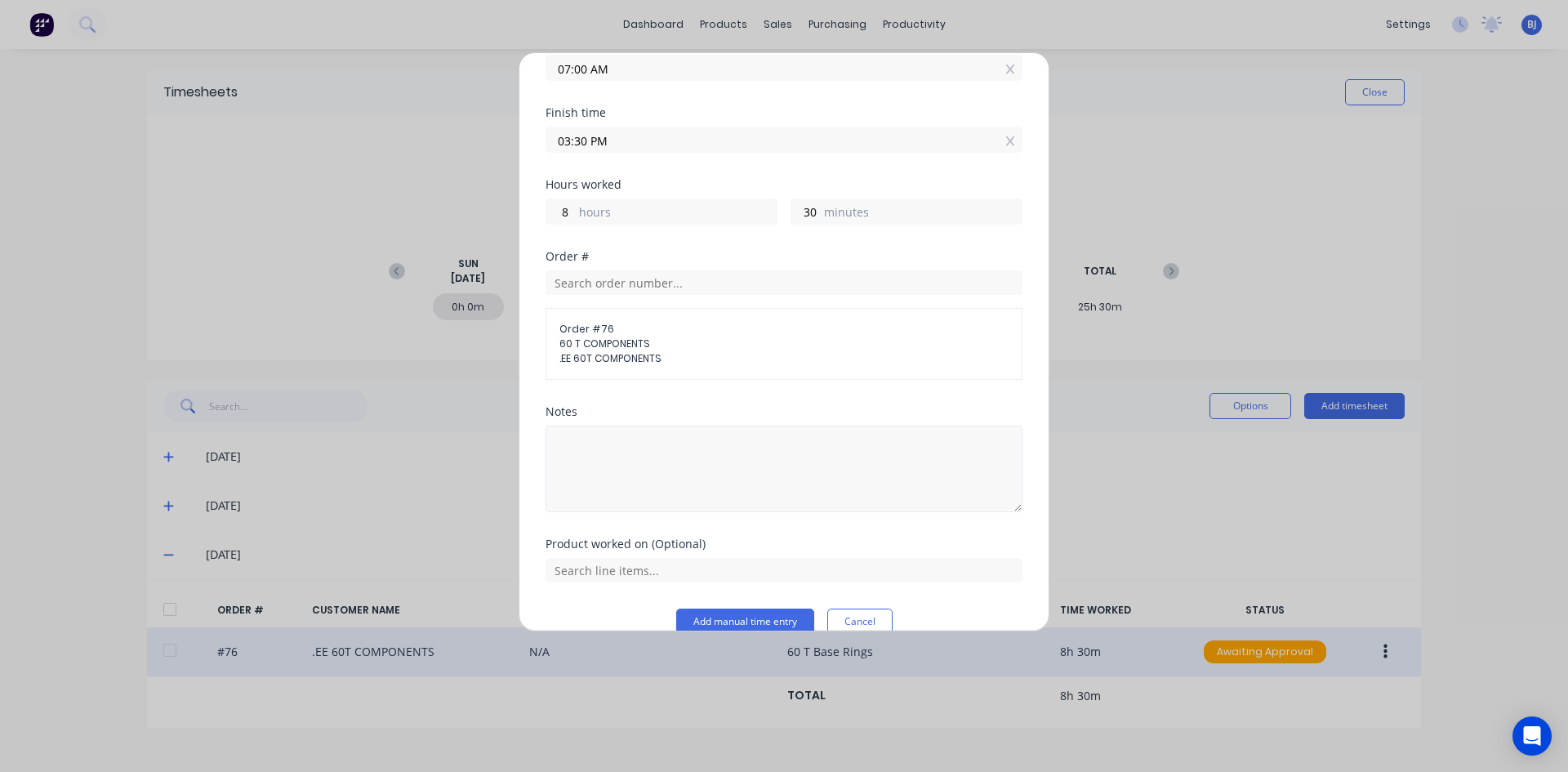
scroll to position [185, 0]
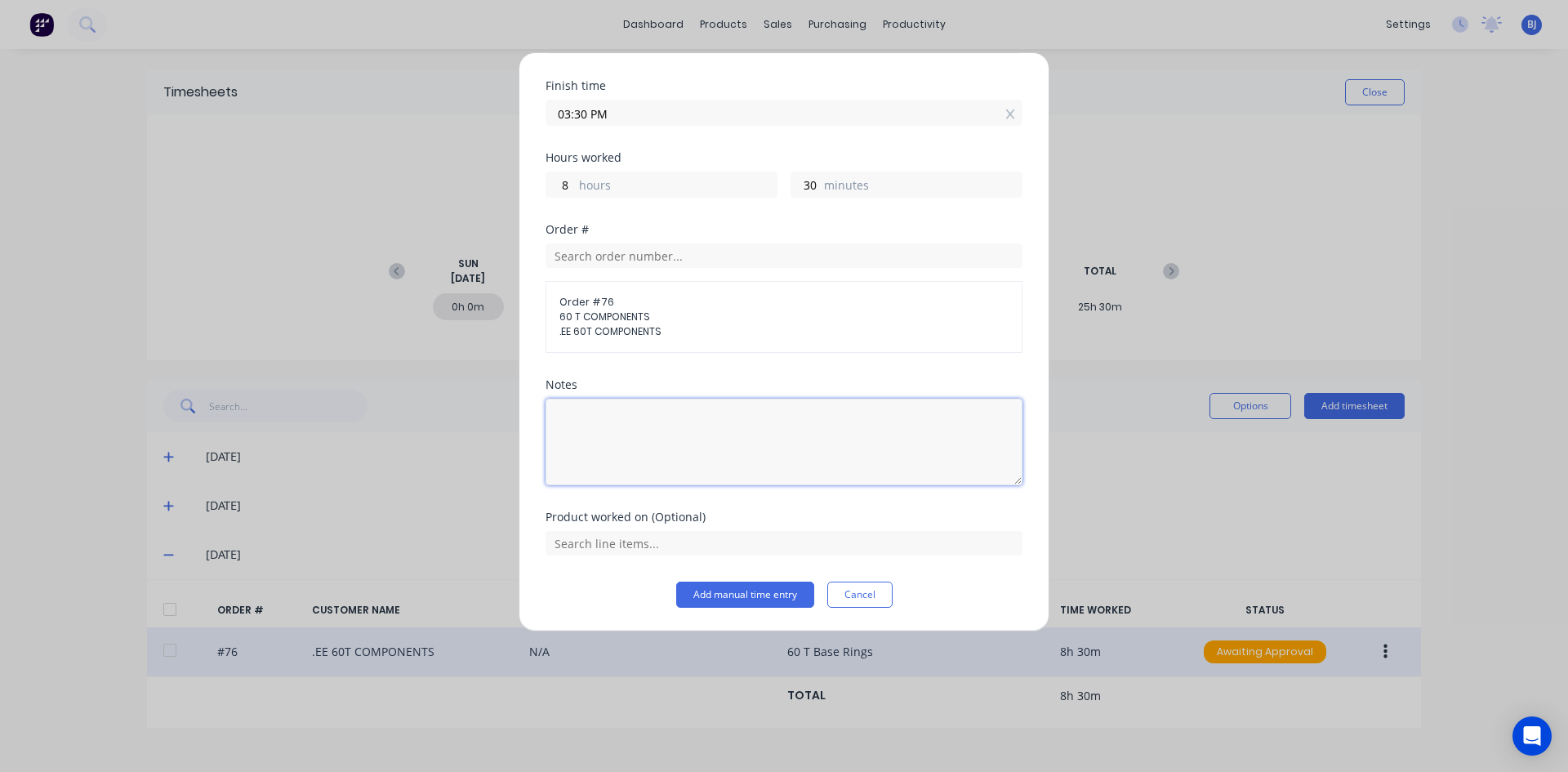
click at [589, 420] on textarea at bounding box center [784, 441] width 477 height 87
type textarea "60T Base Rings"
click at [599, 534] on input "text" at bounding box center [784, 543] width 477 height 25
click at [723, 598] on button "Add manual time entry" at bounding box center [744, 595] width 138 height 26
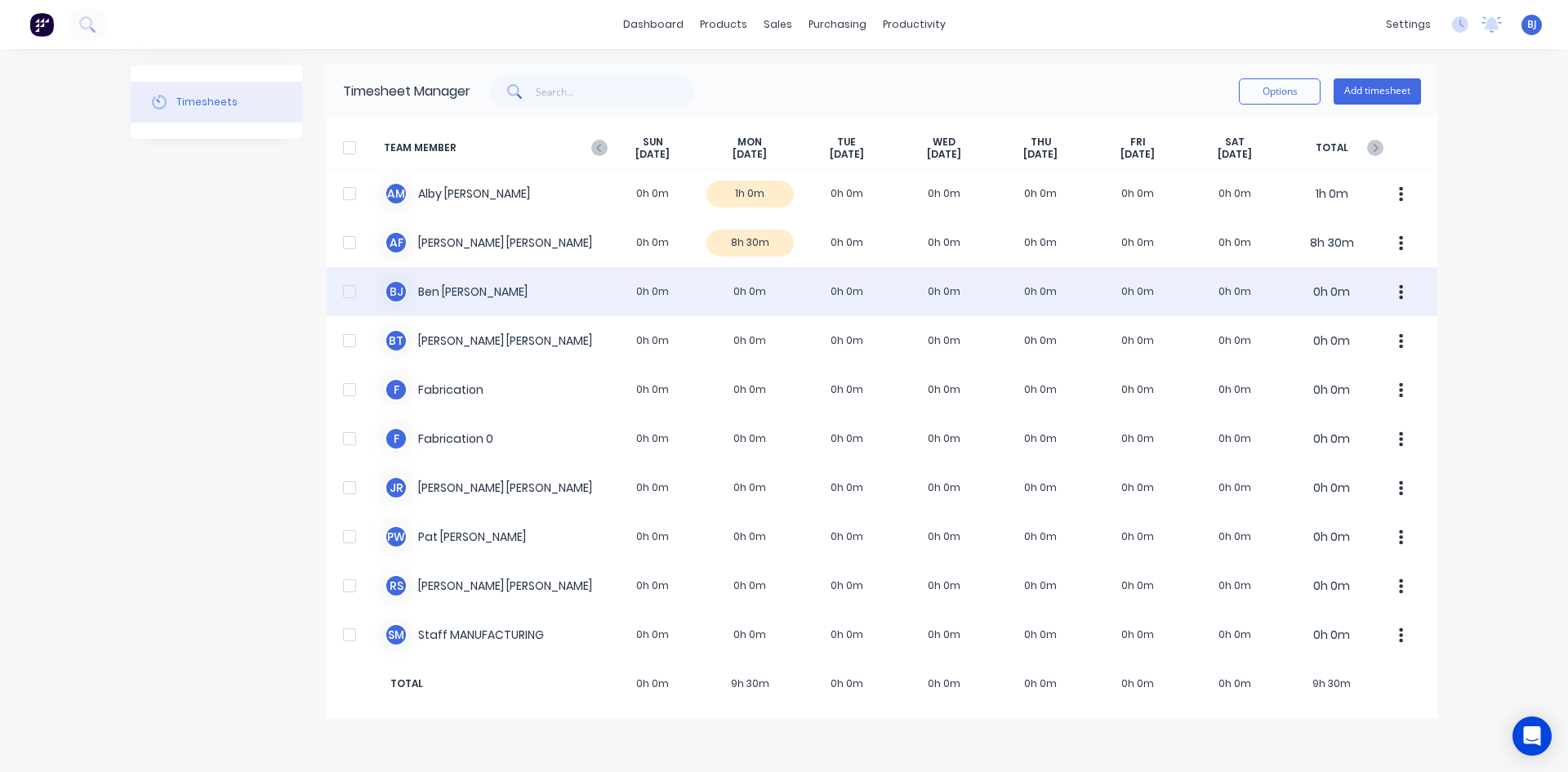
click at [760, 286] on div "B J Ben Joubert 0h 0m 0h 0m 0h 0m 0h 0m 0h 0m 0h 0m 0h 0m 0h 0m" at bounding box center [882, 291] width 1110 height 49
click at [596, 291] on div "B J Ben Joubert 0h 0m 0h 0m 0h 0m 0h 0m 0h 0m 0h 0m 0h 0m 0h 0m" at bounding box center [882, 291] width 1110 height 49
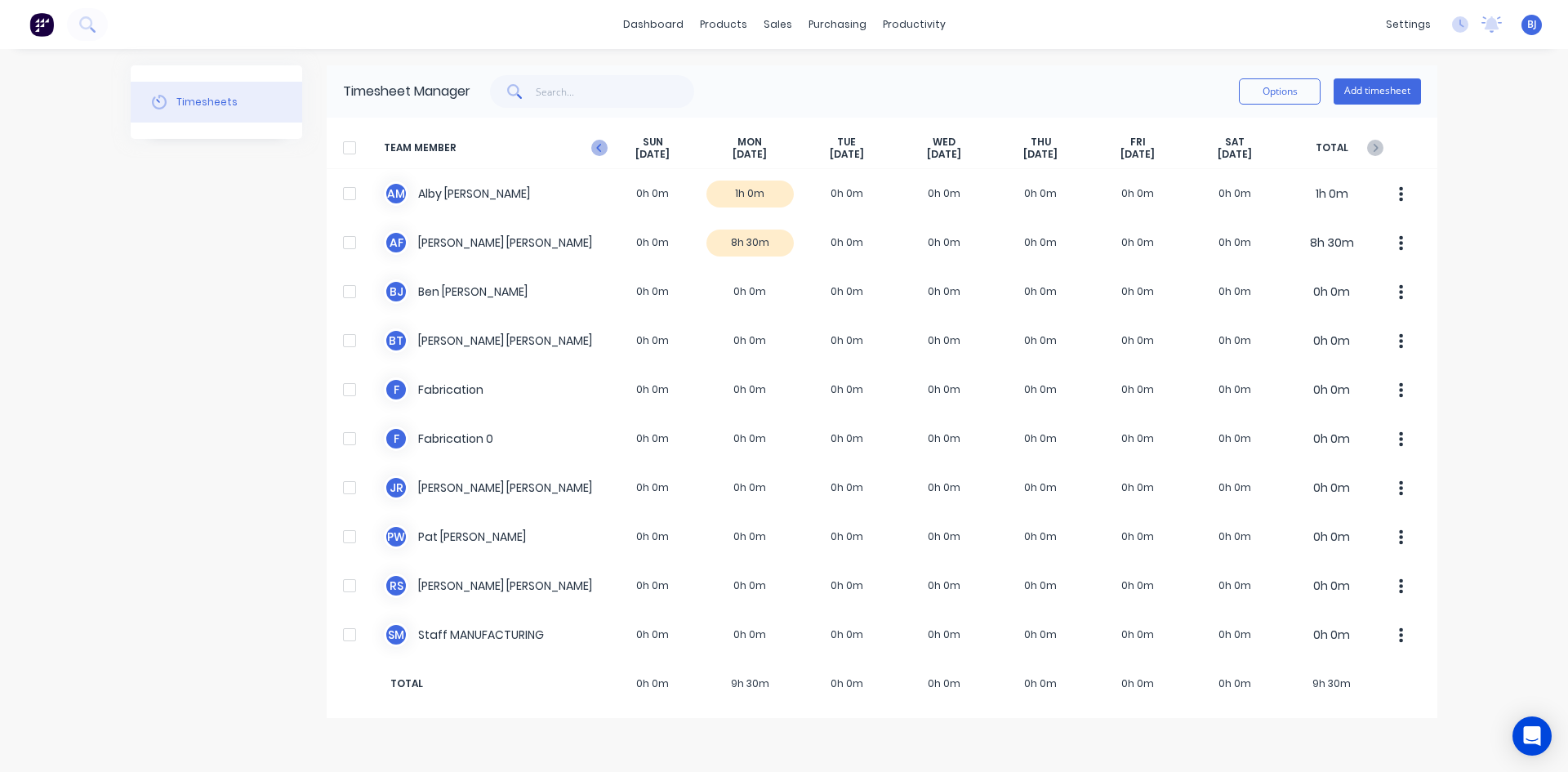
click at [595, 145] on icon "button" at bounding box center [599, 148] width 16 height 16
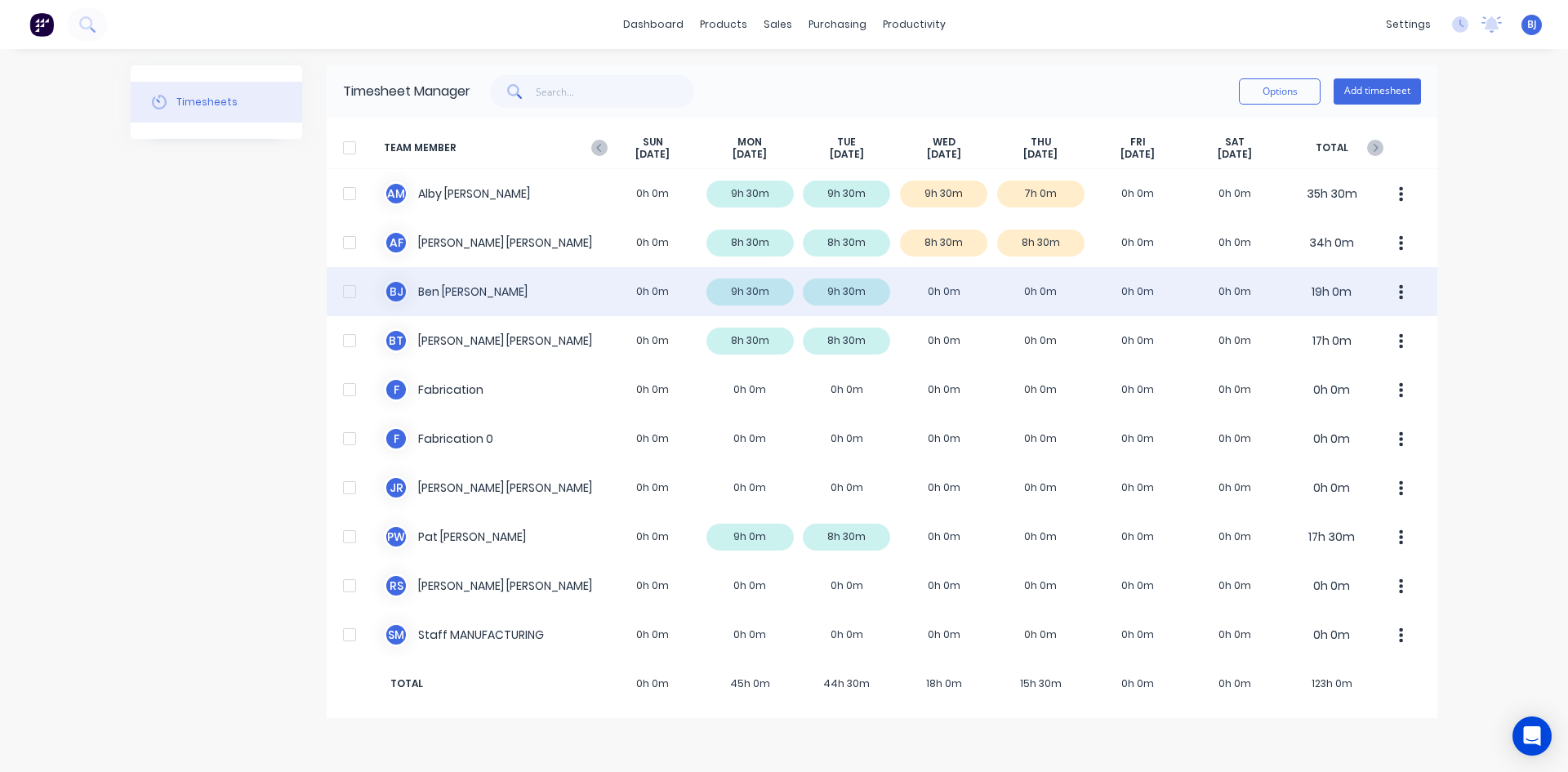
click at [960, 290] on div "B J Ben Joubert 0h 0m 9h 30m 9h 30m 0h 0m 0h 0m 0h 0m 0h 0m 19h 0m" at bounding box center [882, 291] width 1110 height 49
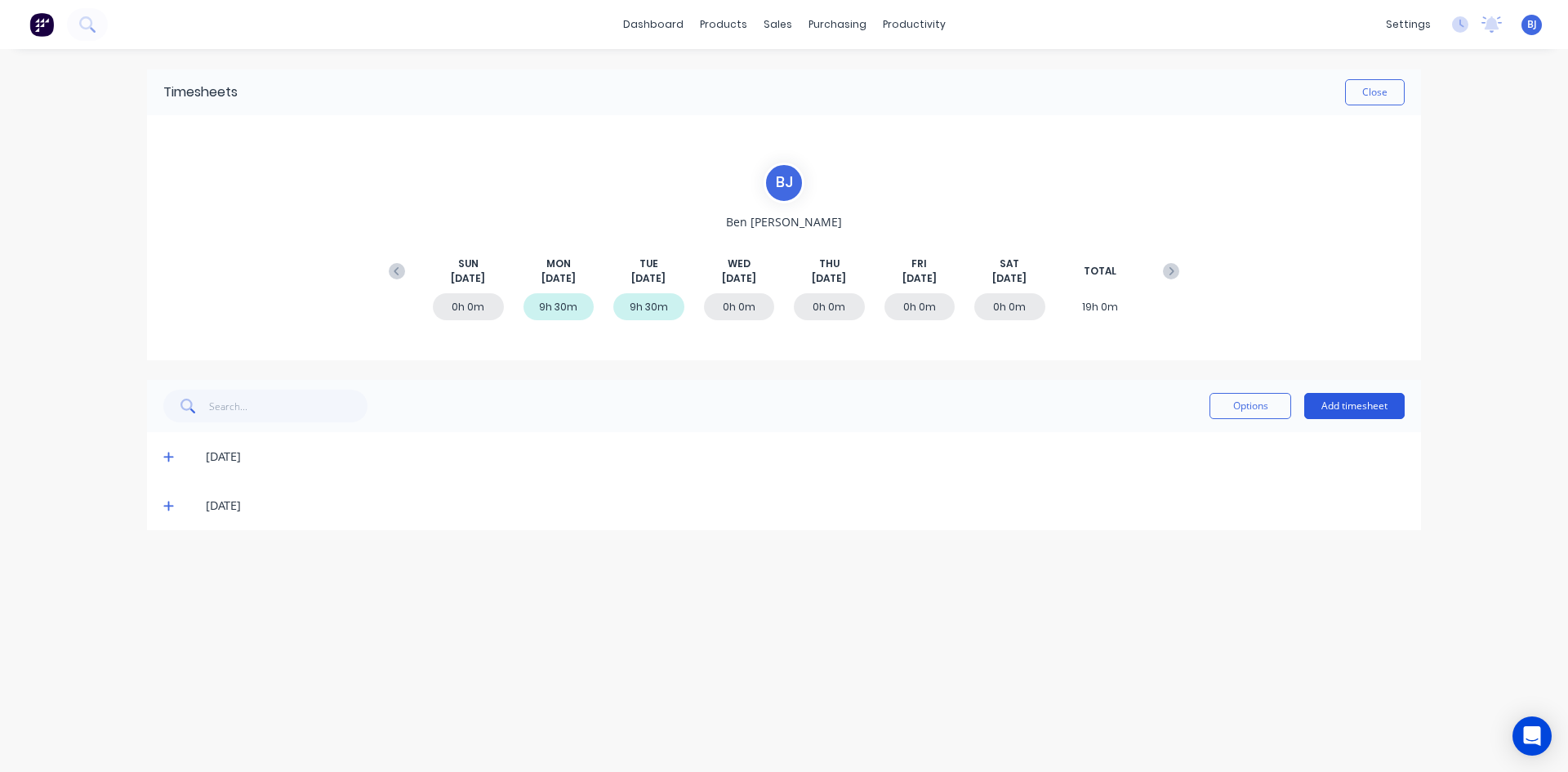
click at [1372, 406] on button "Add timesheet" at bounding box center [1354, 406] width 100 height 26
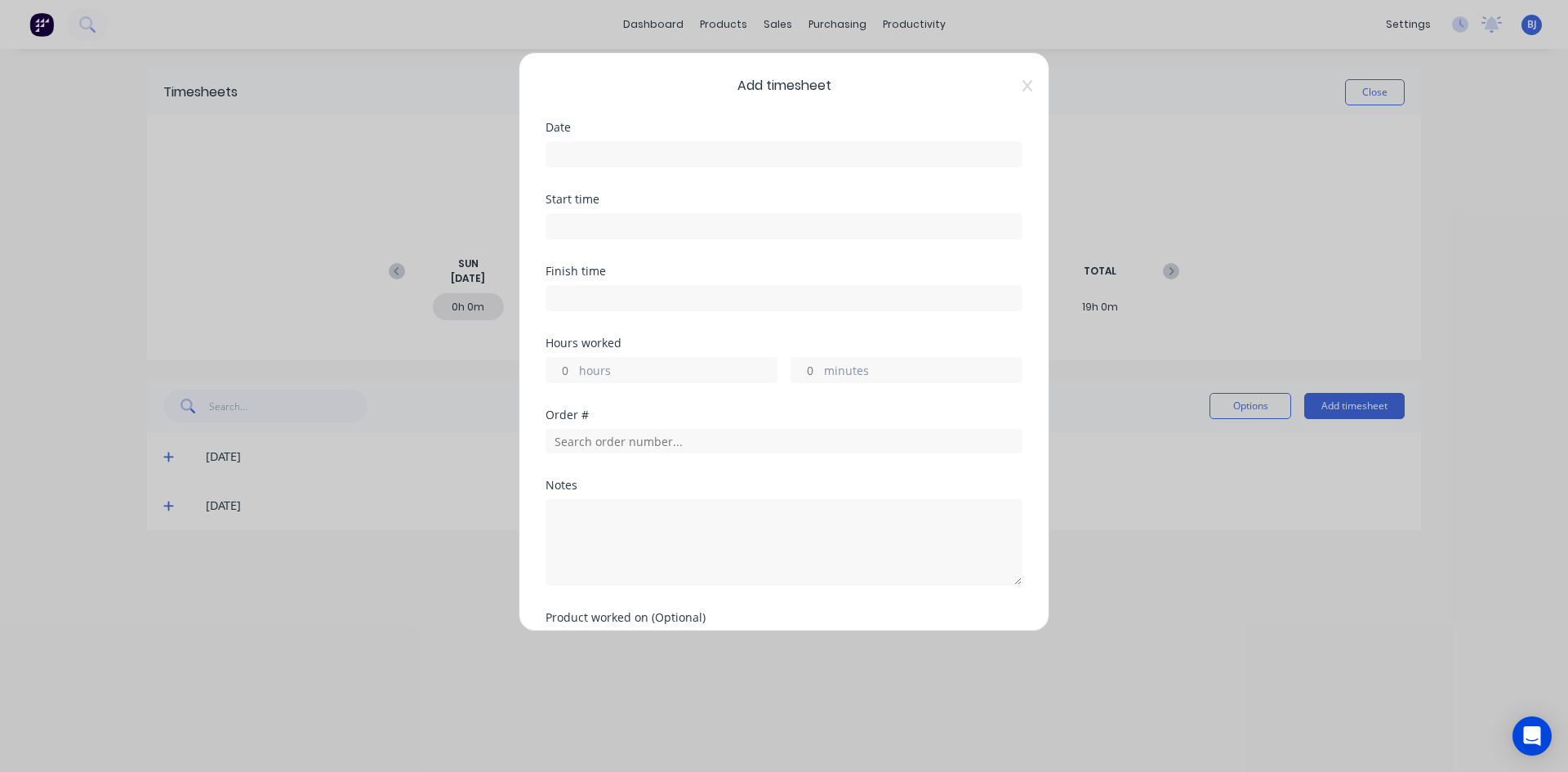
click at [587, 149] on input at bounding box center [784, 154] width 475 height 25
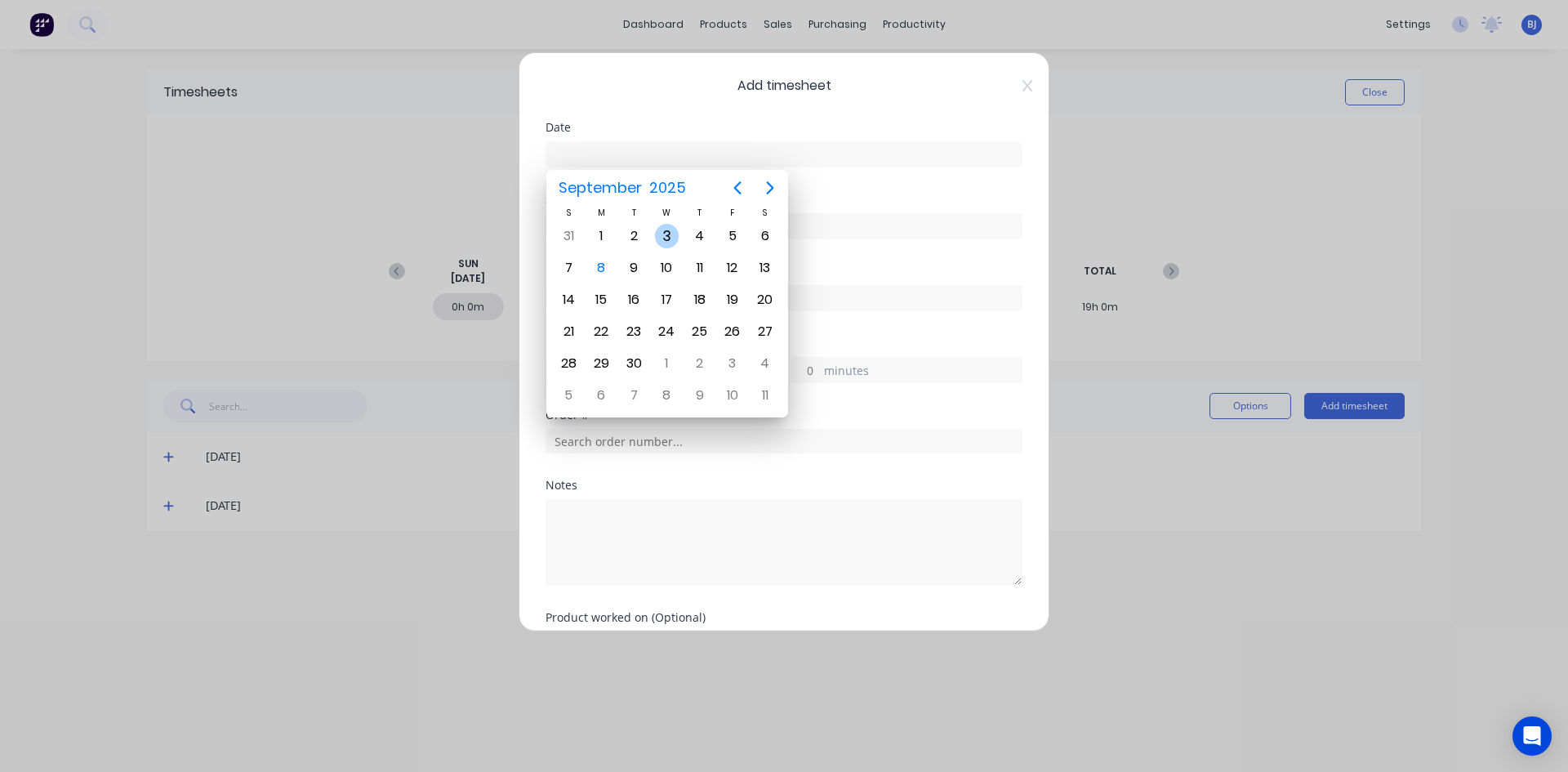
click at [667, 230] on div "3" at bounding box center [667, 236] width 25 height 25
type input "03/09/2025"
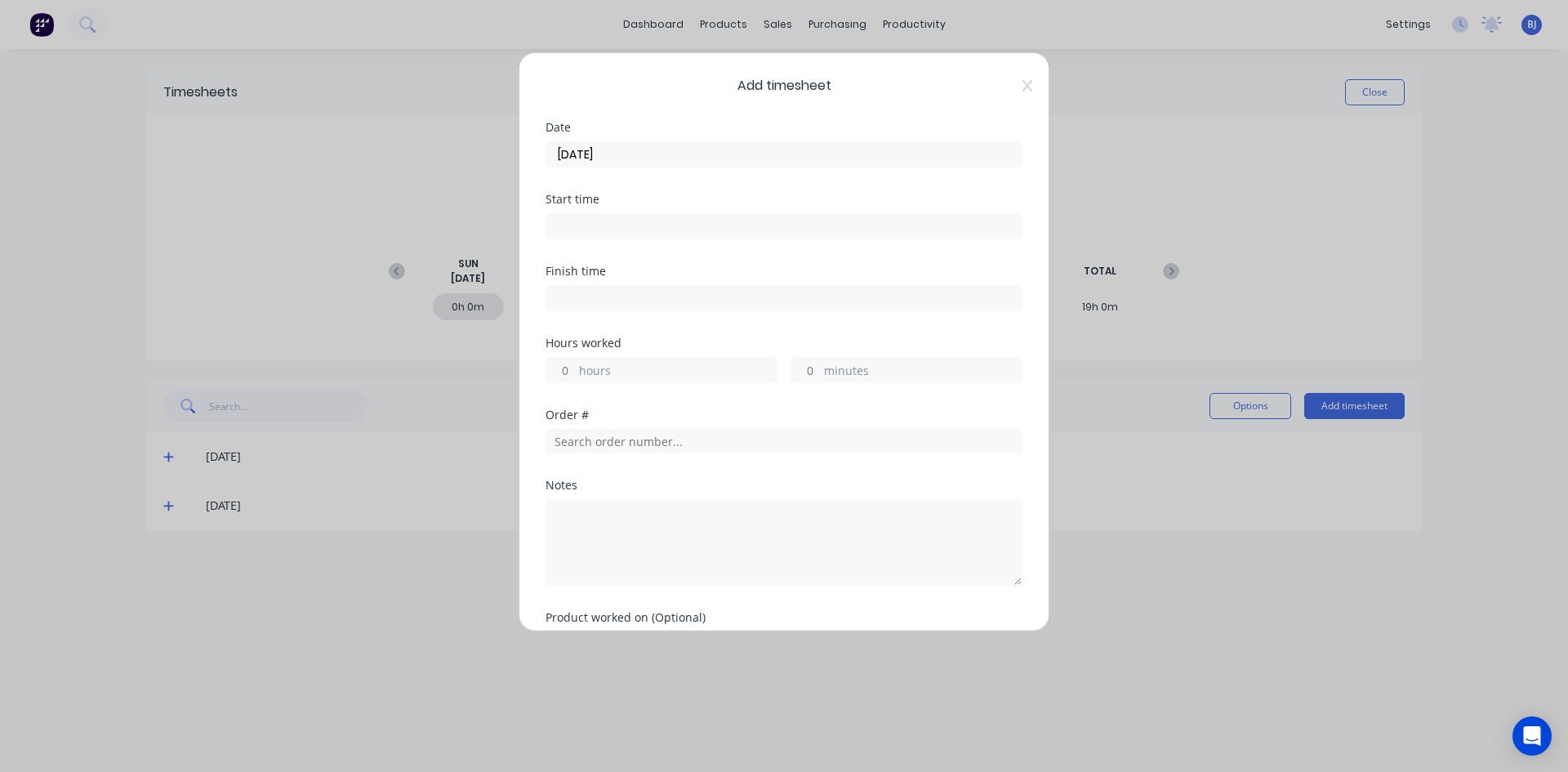
click at [600, 224] on input at bounding box center [784, 226] width 475 height 25
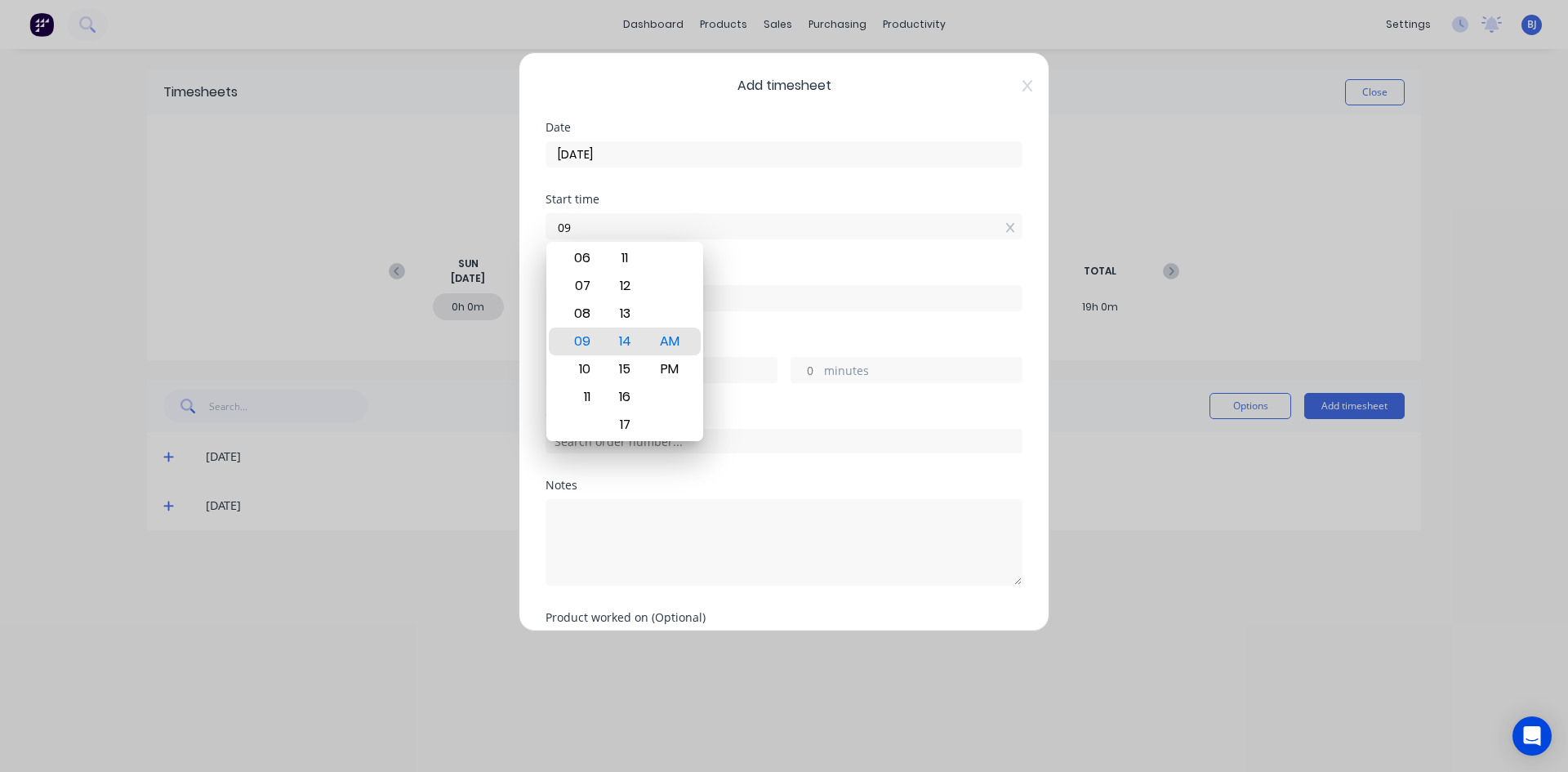
type input "0"
type input "7"
type input "07:00 AM"
click at [664, 342] on div "AM" at bounding box center [670, 342] width 40 height 27
click at [757, 260] on div "Start time 07:00 AM" at bounding box center [784, 229] width 477 height 72
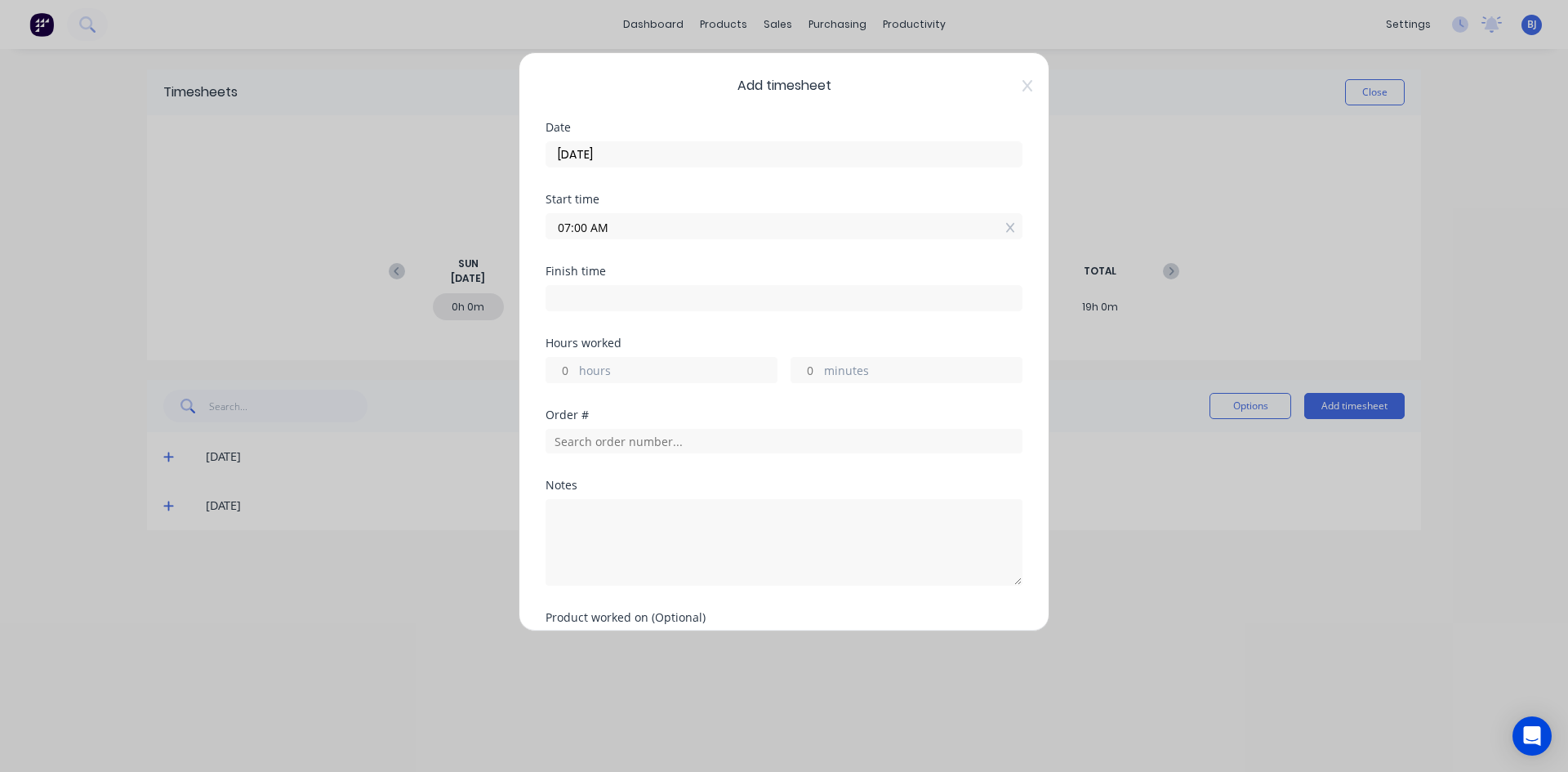
click at [576, 293] on input at bounding box center [784, 298] width 475 height 25
type input "09:14 AM"
type input "2"
type input "14"
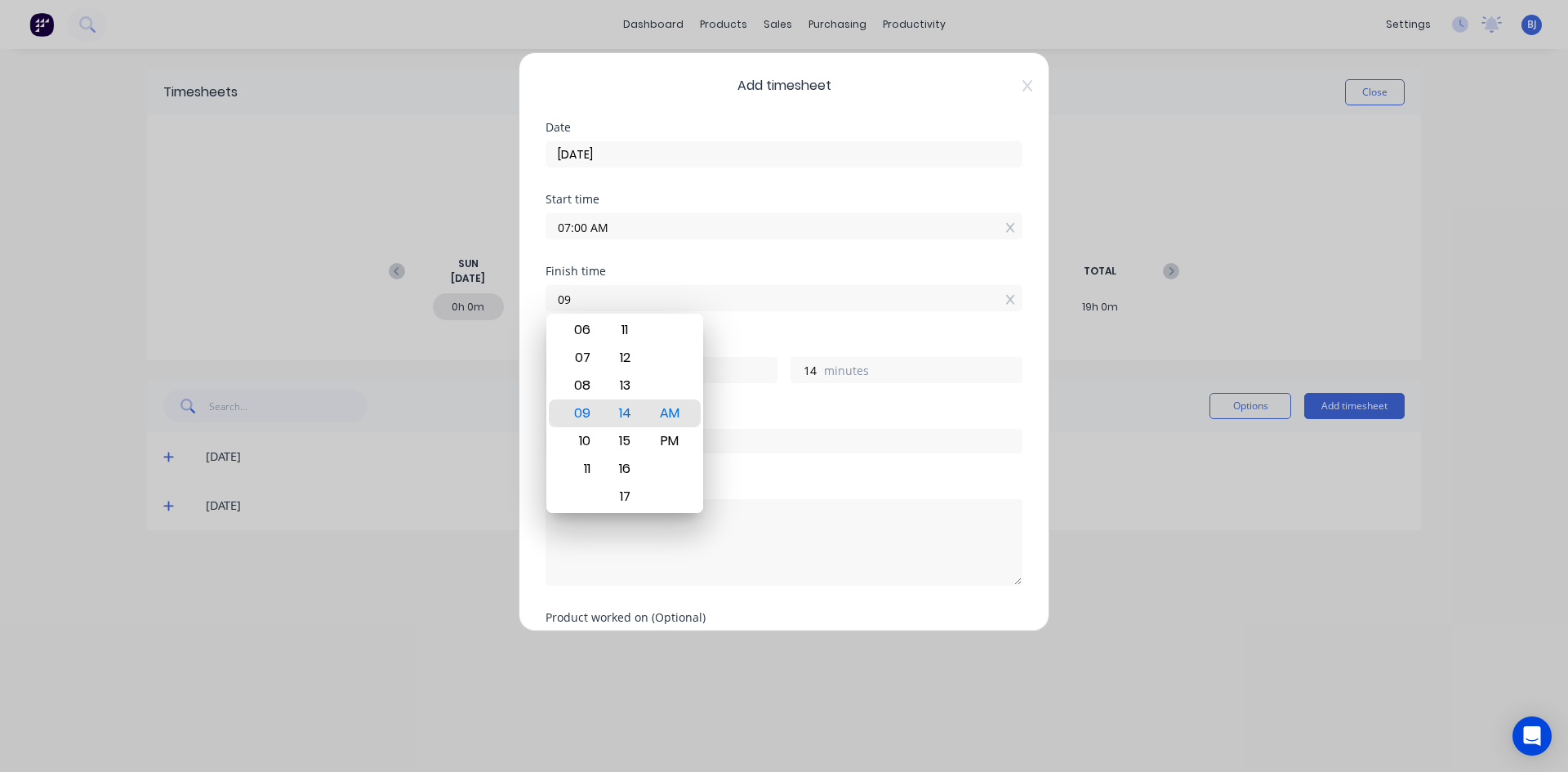
type input "0"
type input "03:30 AM"
type input "20"
type input "30"
click at [662, 444] on div "PM" at bounding box center [670, 441] width 40 height 27
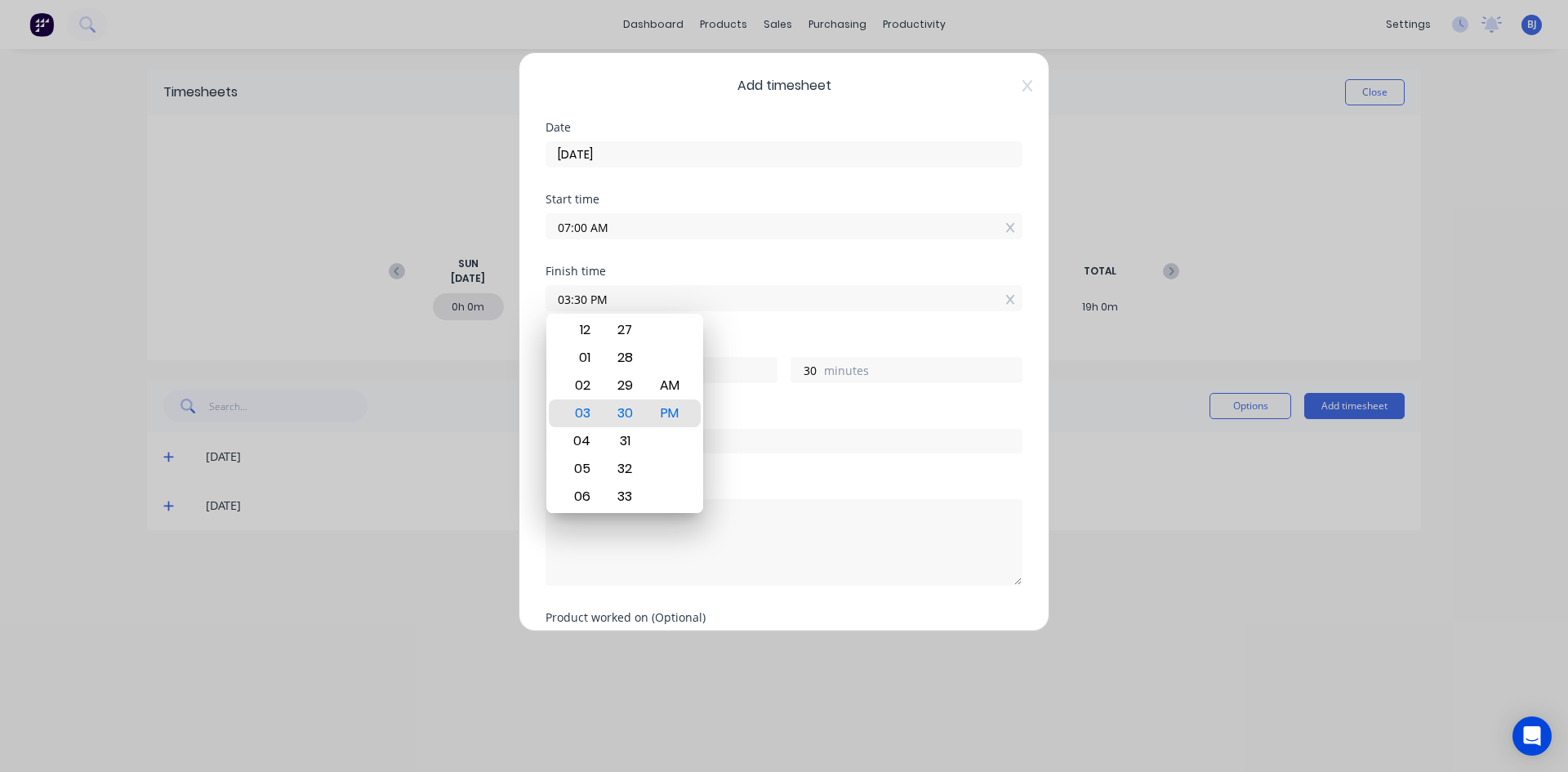
click at [752, 335] on div "Finish time 03:30 PM" at bounding box center [784, 301] width 477 height 72
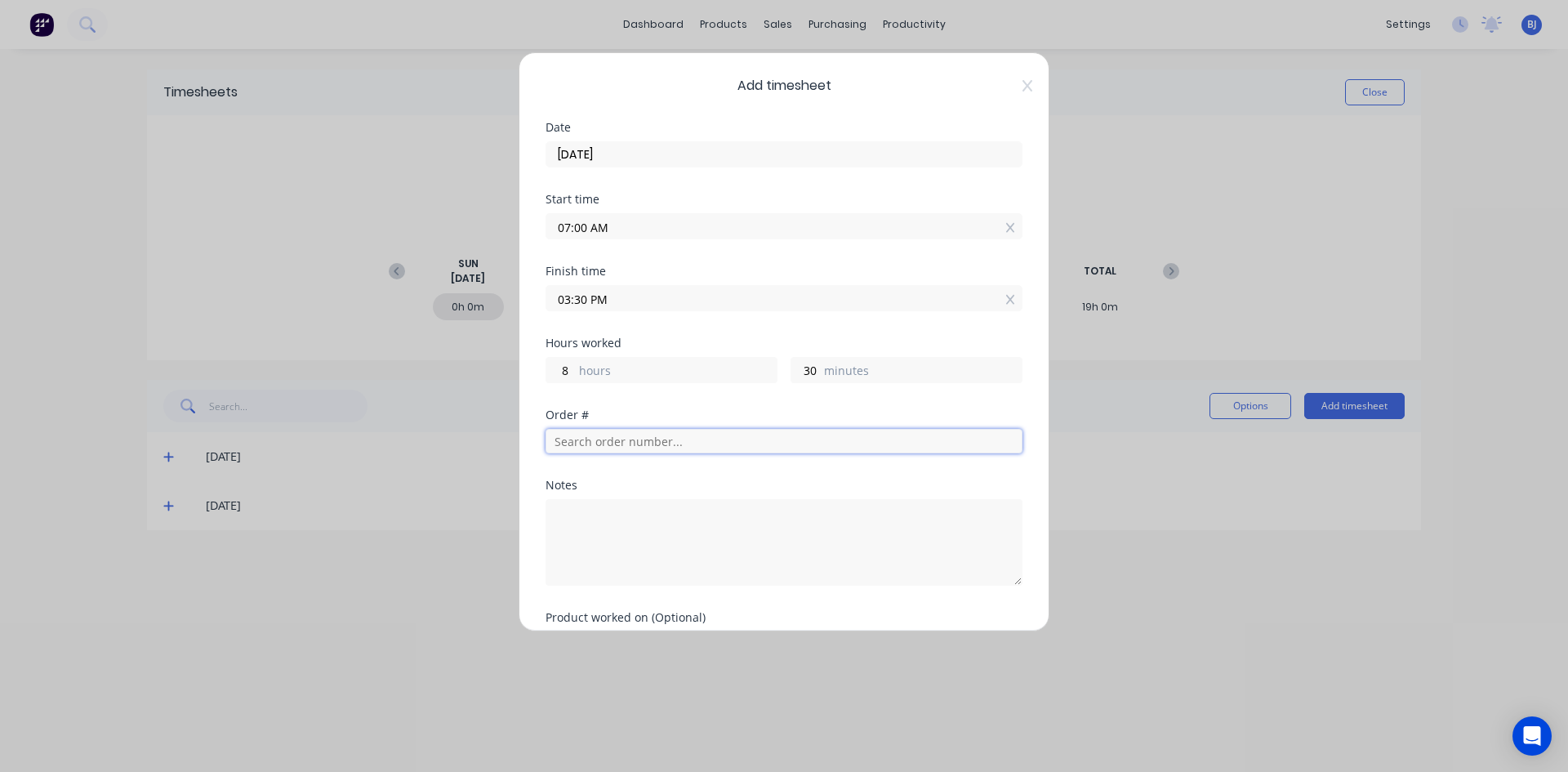
click at [608, 443] on input "text" at bounding box center [784, 440] width 477 height 25
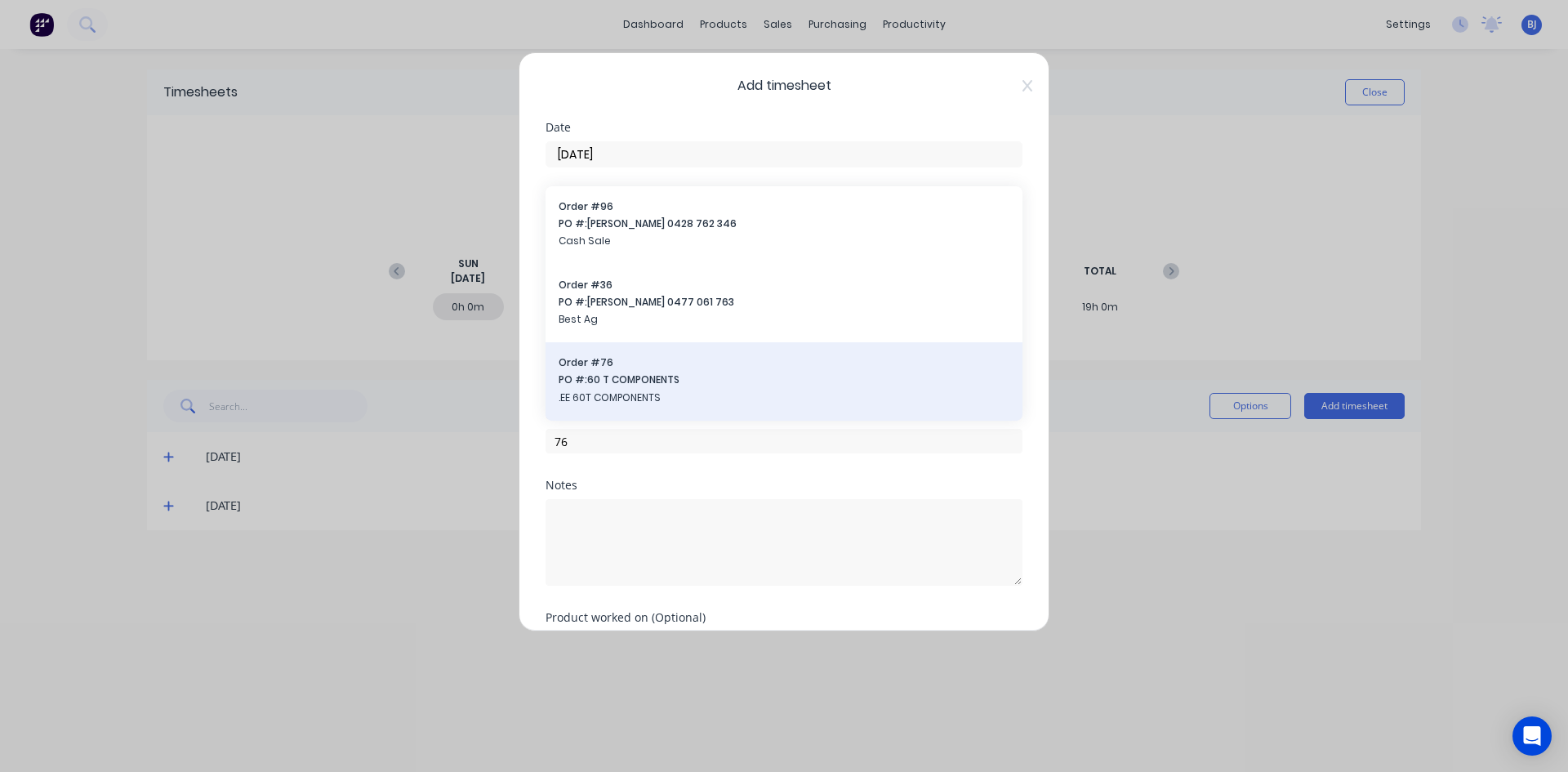
click at [605, 386] on span "PO #: 60 T COMPONENTS" at bounding box center [784, 380] width 451 height 15
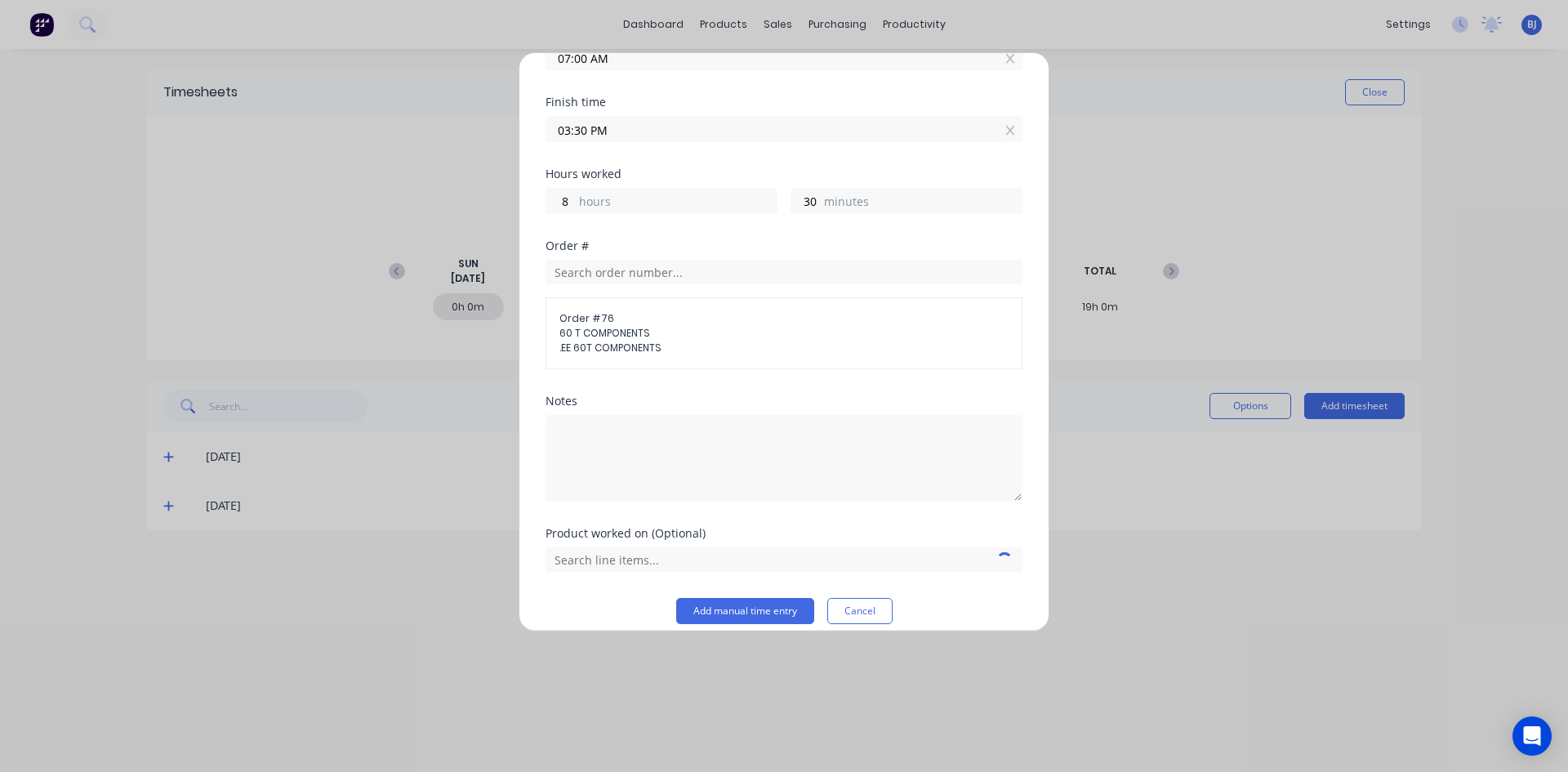
scroll to position [185, 0]
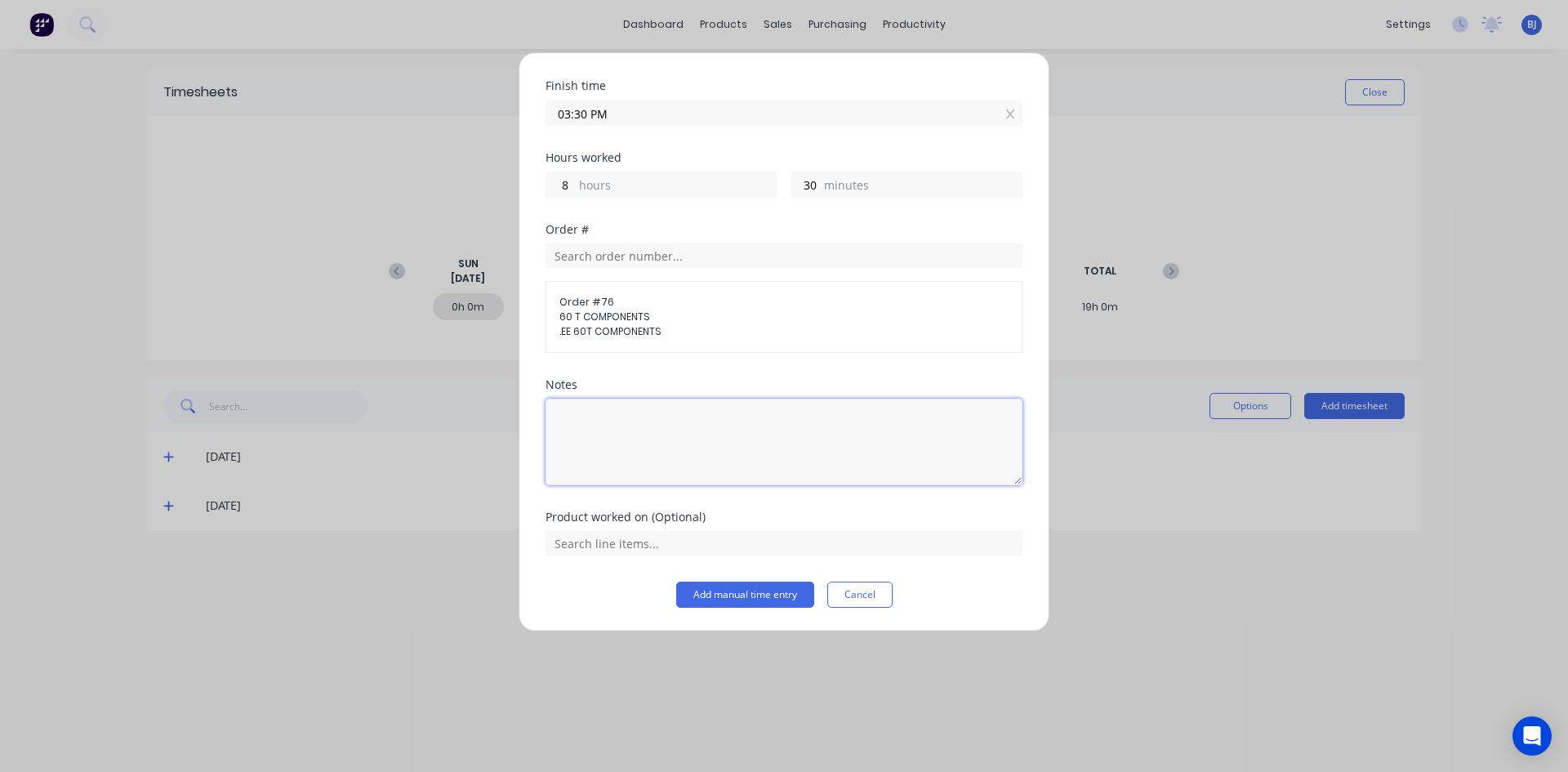
click at [587, 414] on textarea at bounding box center [784, 441] width 477 height 87
click at [583, 249] on input "text" at bounding box center [784, 255] width 477 height 25
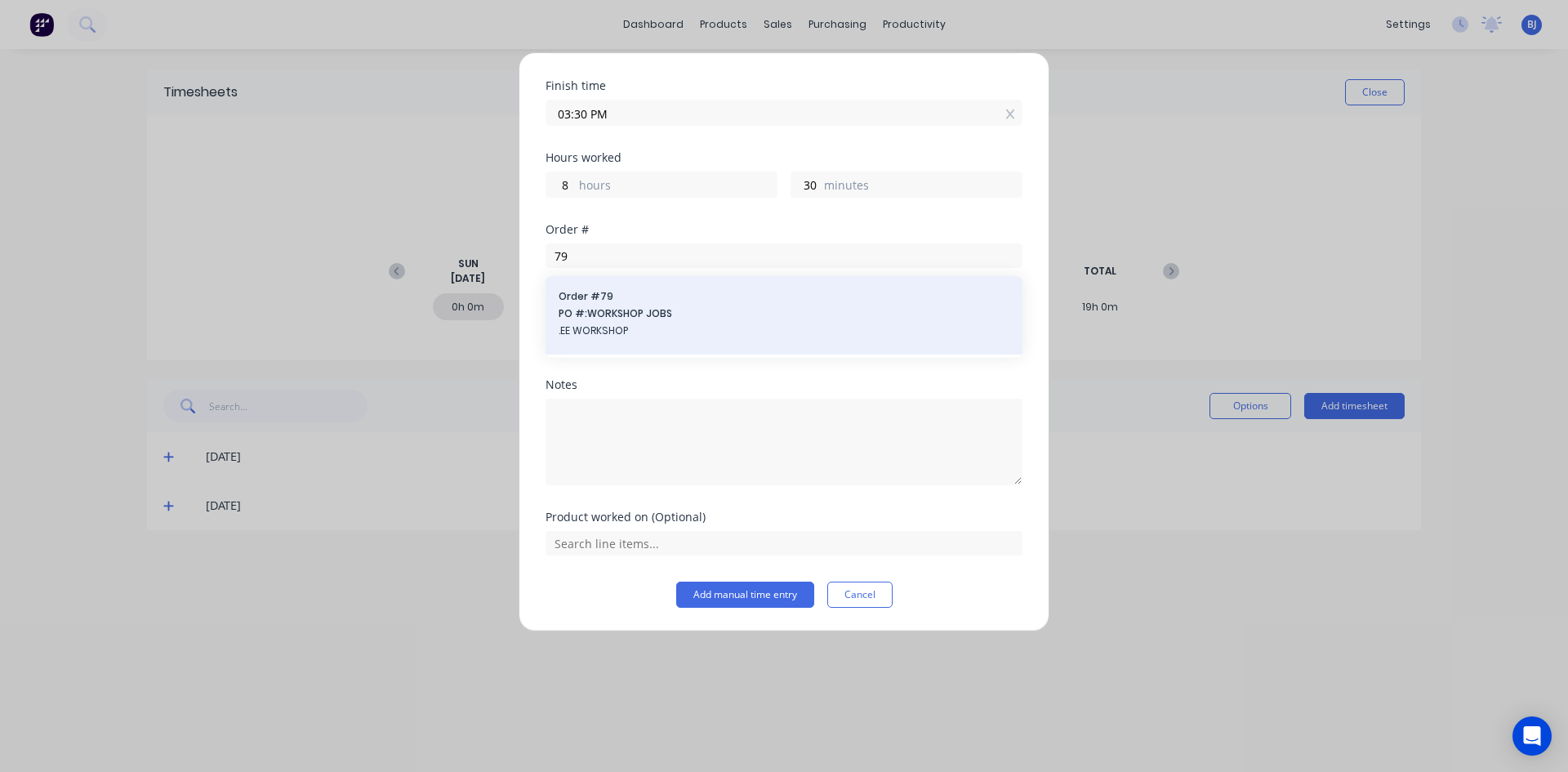
click at [600, 320] on span "PO #: WORKSHOP JOBS" at bounding box center [784, 313] width 451 height 15
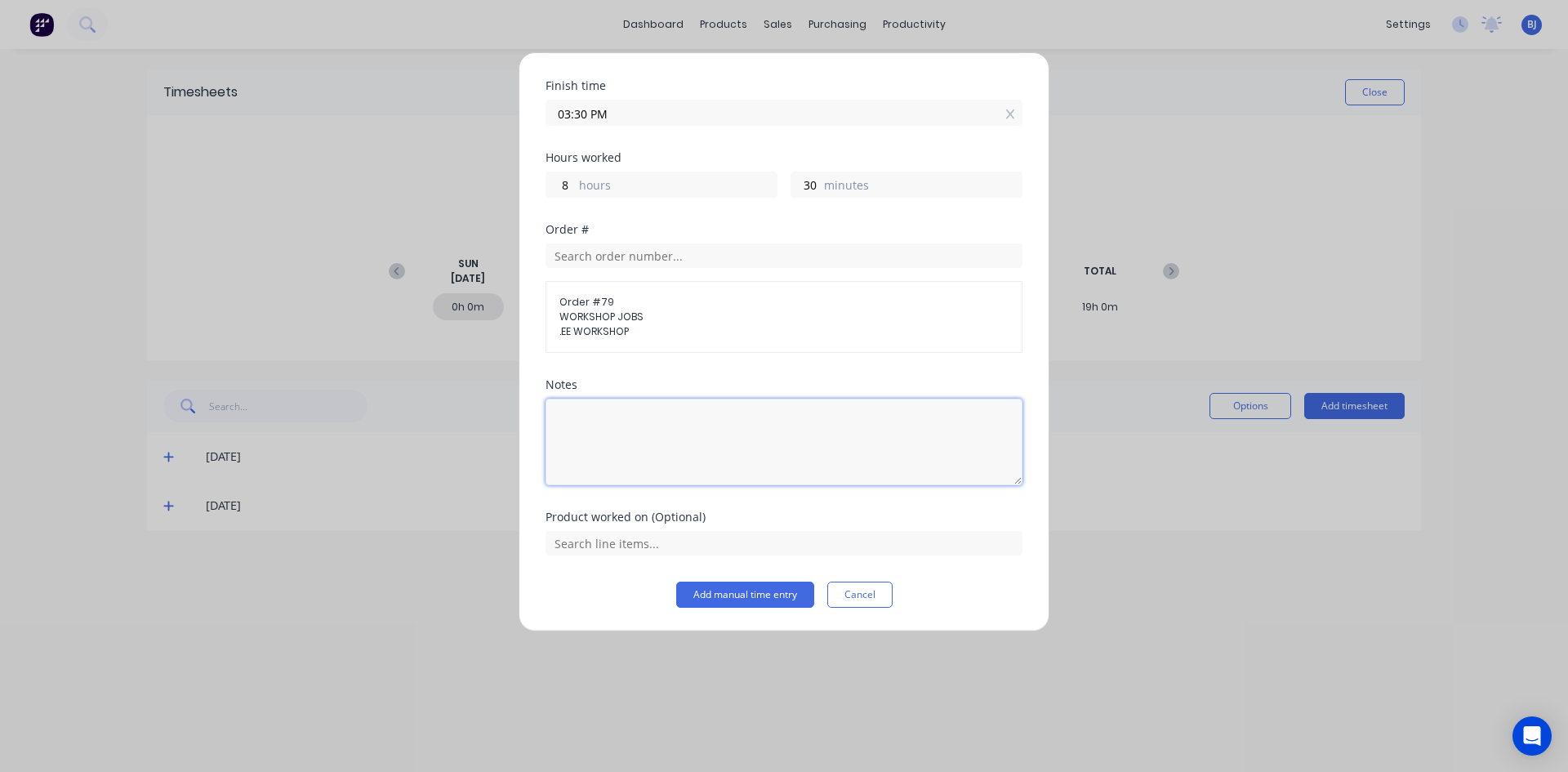
click at [611, 420] on textarea at bounding box center [784, 441] width 477 height 87
click at [692, 549] on input "text" at bounding box center [784, 543] width 477 height 25
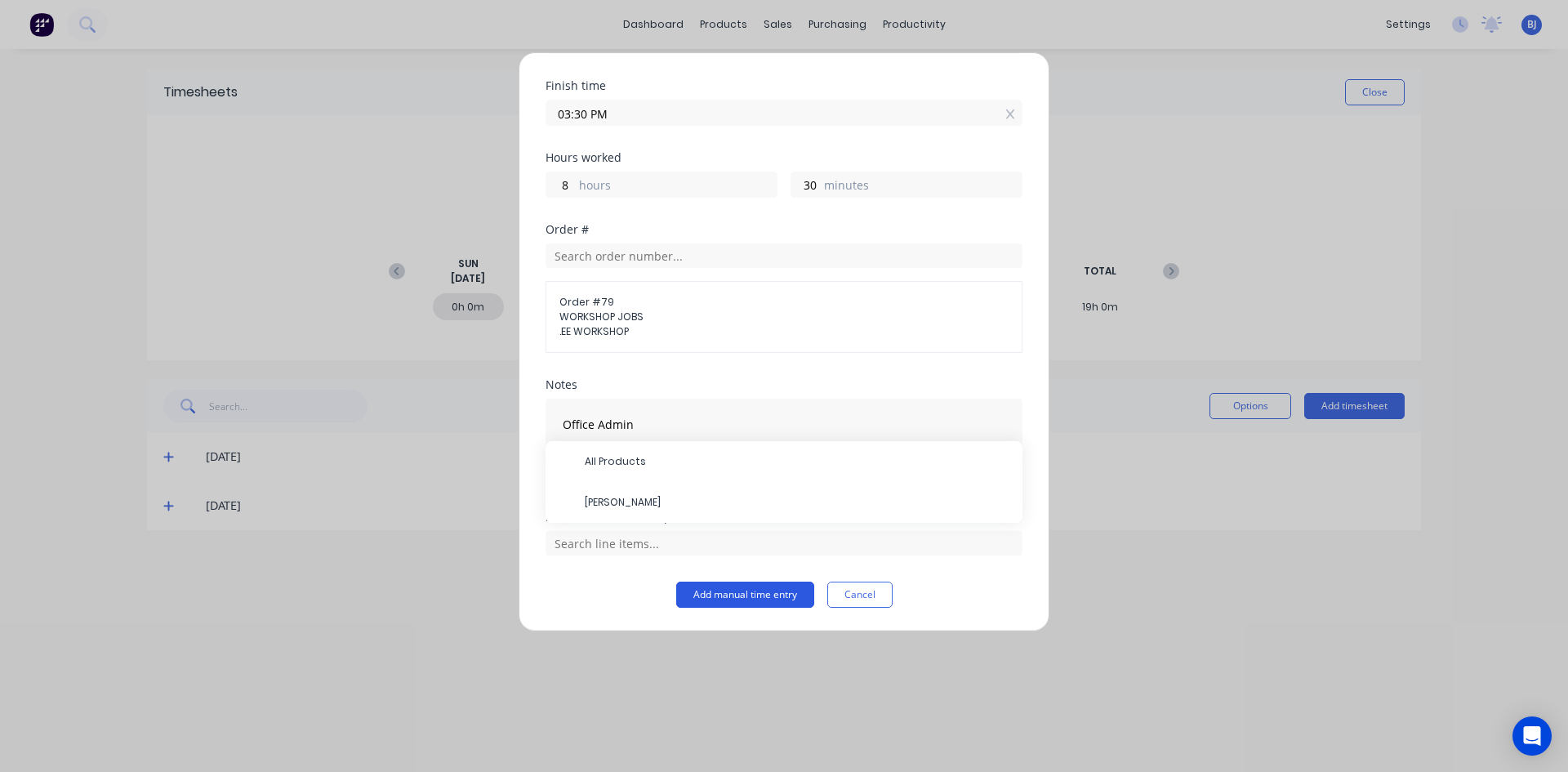
click at [722, 594] on button "Add manual time entry" at bounding box center [744, 595] width 138 height 26
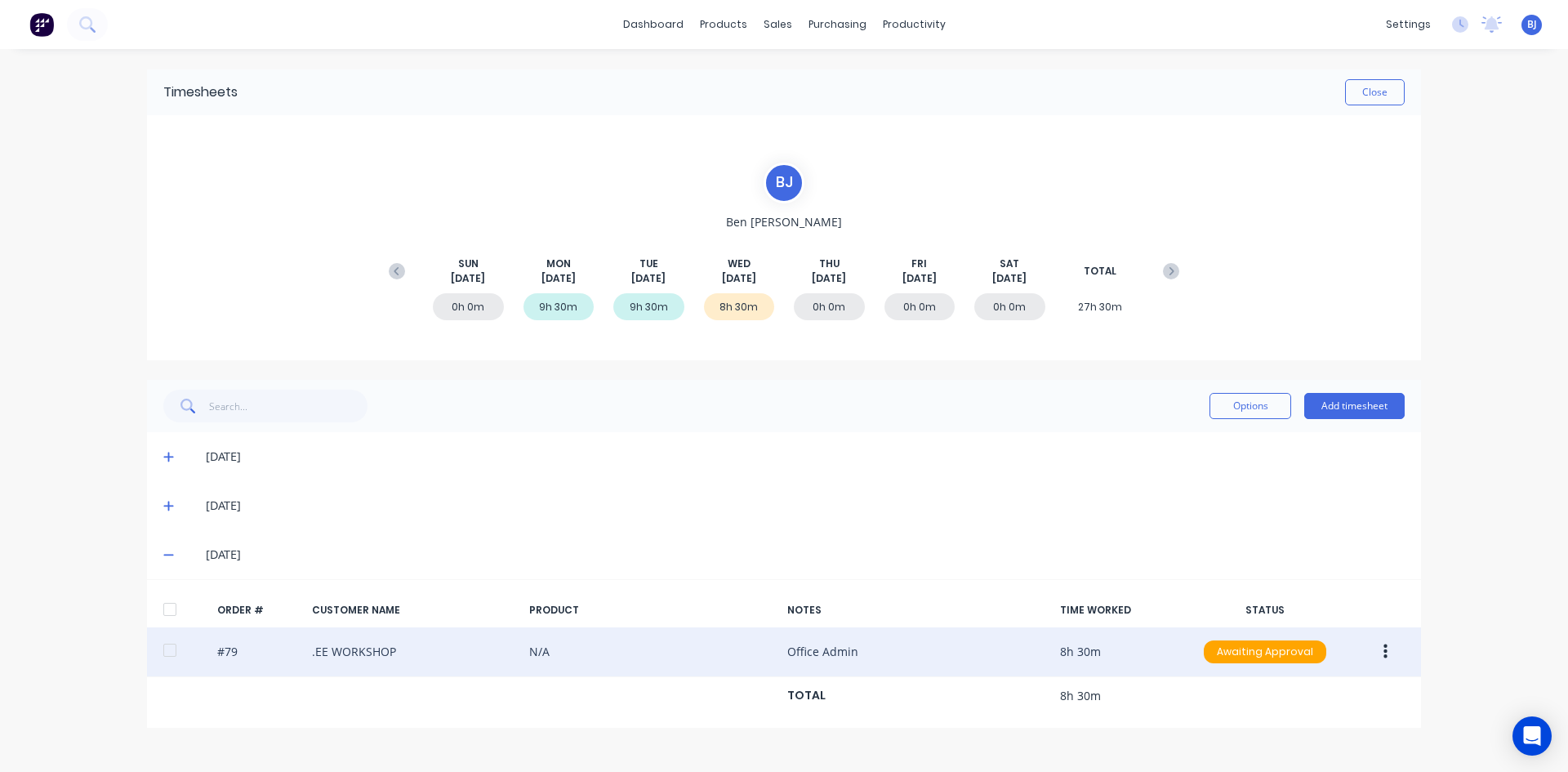
click at [1380, 644] on button "button" at bounding box center [1385, 651] width 38 height 29
click at [1271, 752] on div "Edit" at bounding box center [1327, 760] width 126 height 24
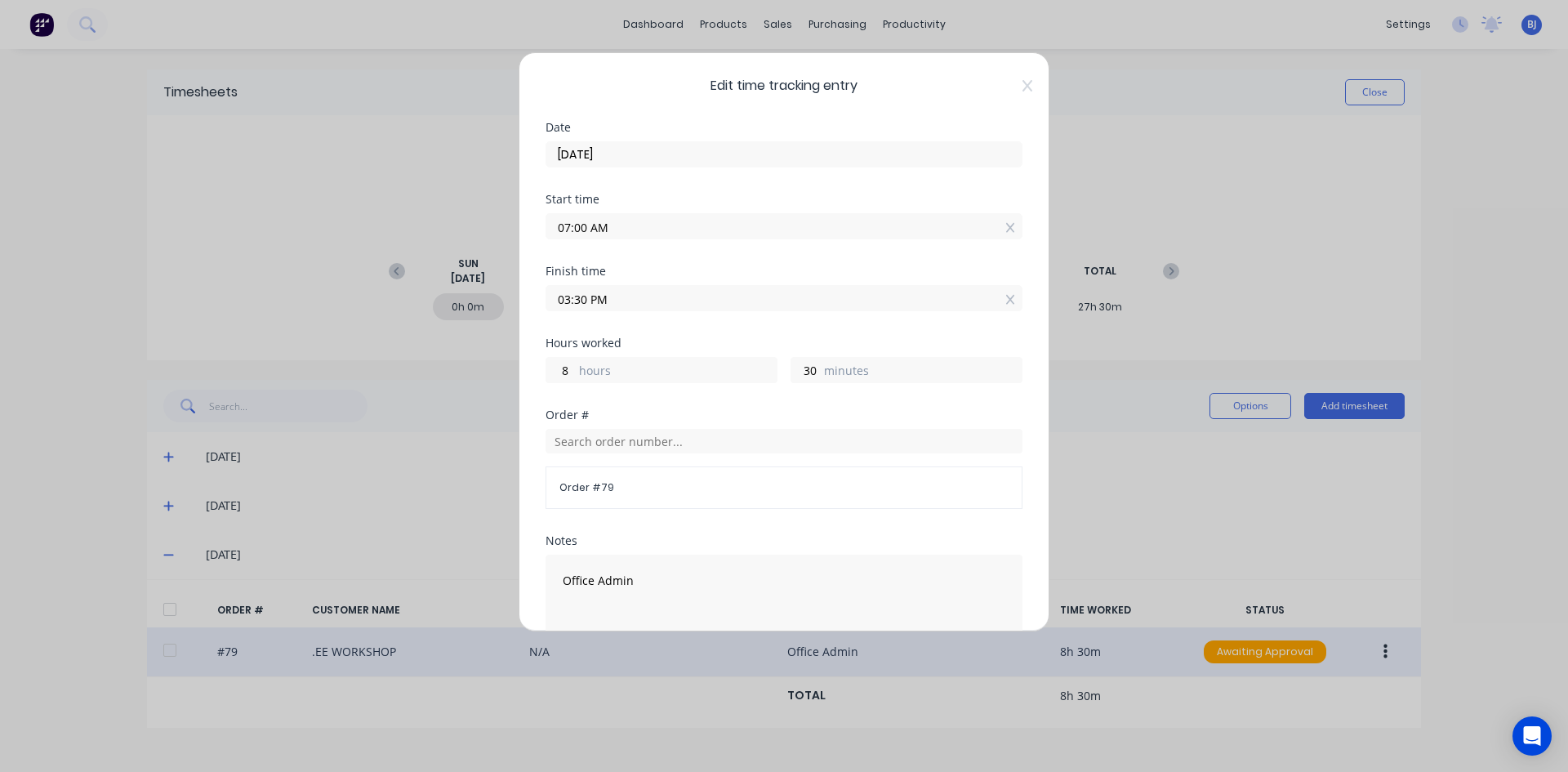
drag, startPoint x: 589, startPoint y: 295, endPoint x: 508, endPoint y: 305, distance: 81.6
click at [511, 304] on div "Edit time tracking entry Date 03/09/2025 Start time 07:00 AM Finish time 03:30 …" at bounding box center [784, 386] width 1568 height 772
click at [659, 317] on div "Finish time 04:30 AM" at bounding box center [784, 301] width 477 height 72
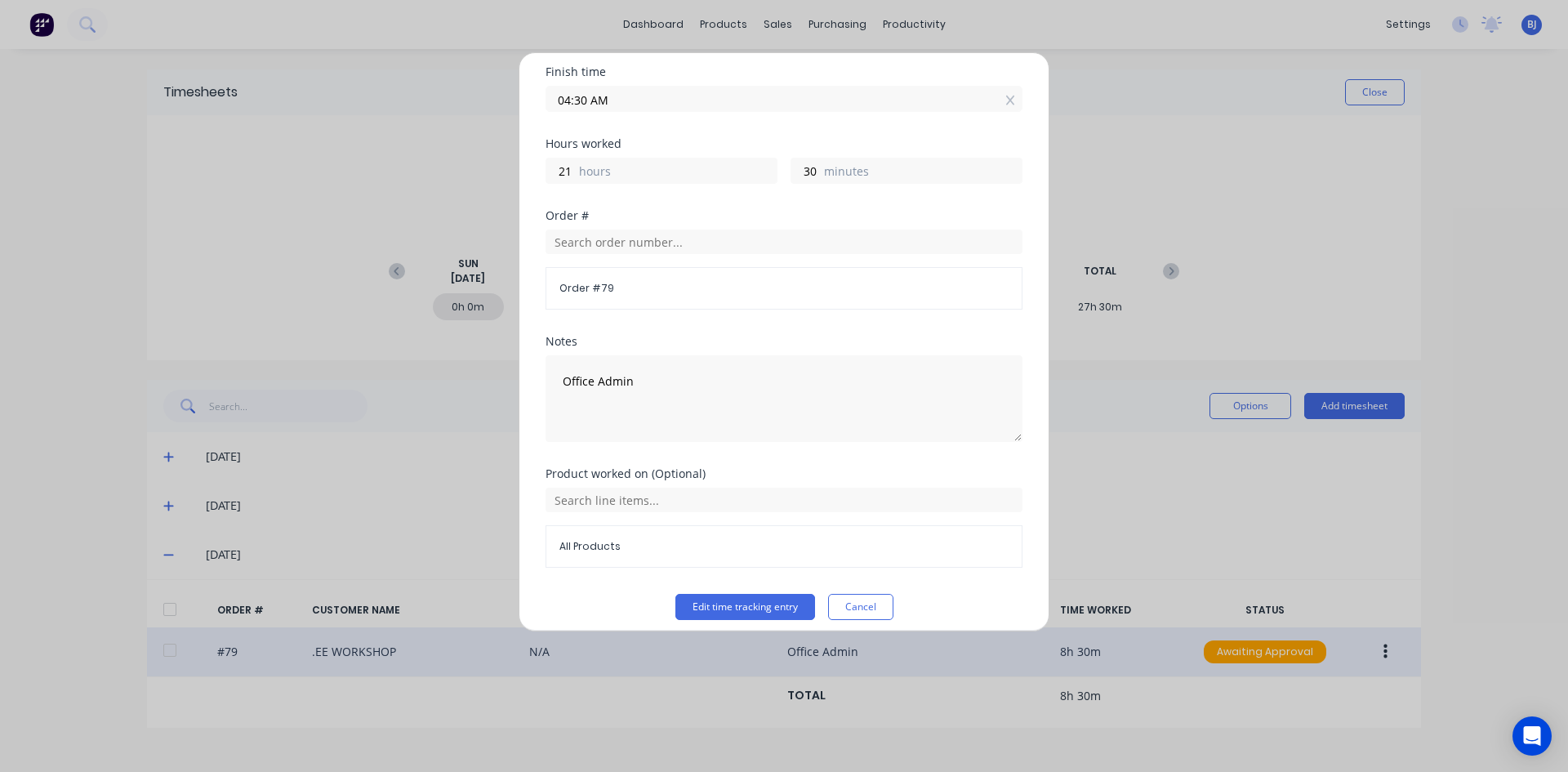
scroll to position [212, 0]
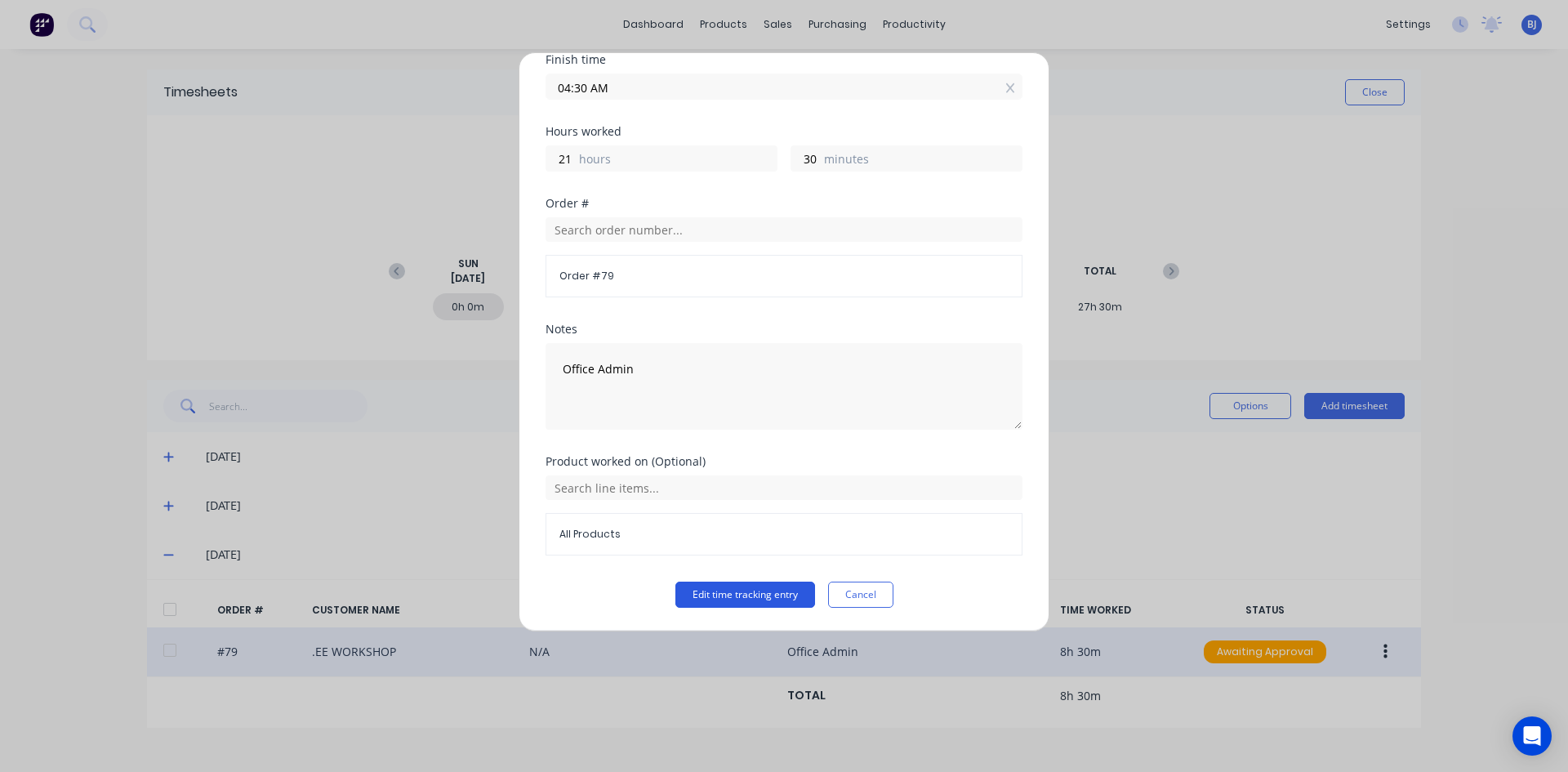
click at [752, 592] on button "Edit time tracking entry" at bounding box center [744, 595] width 140 height 26
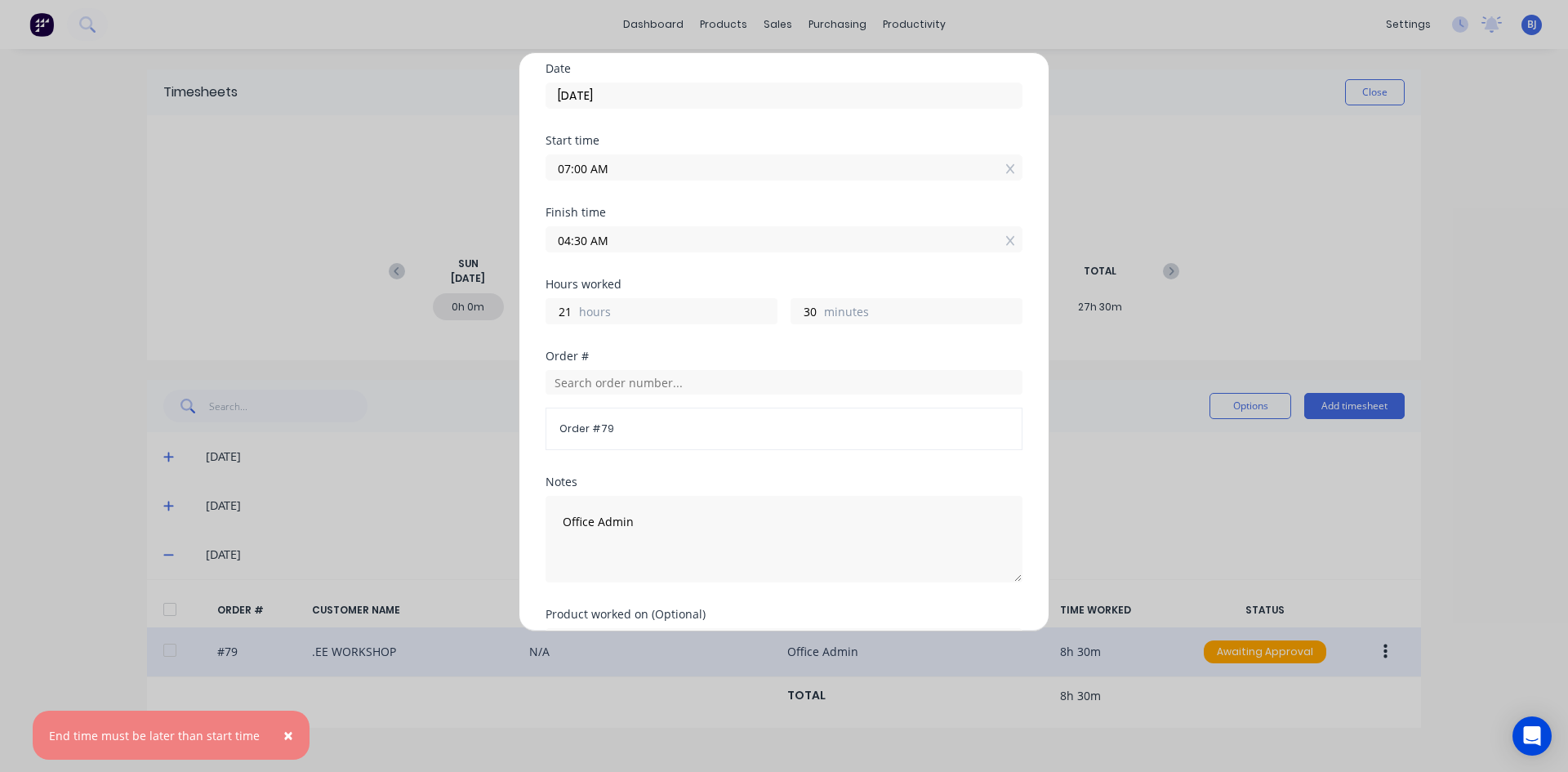
scroll to position [48, 0]
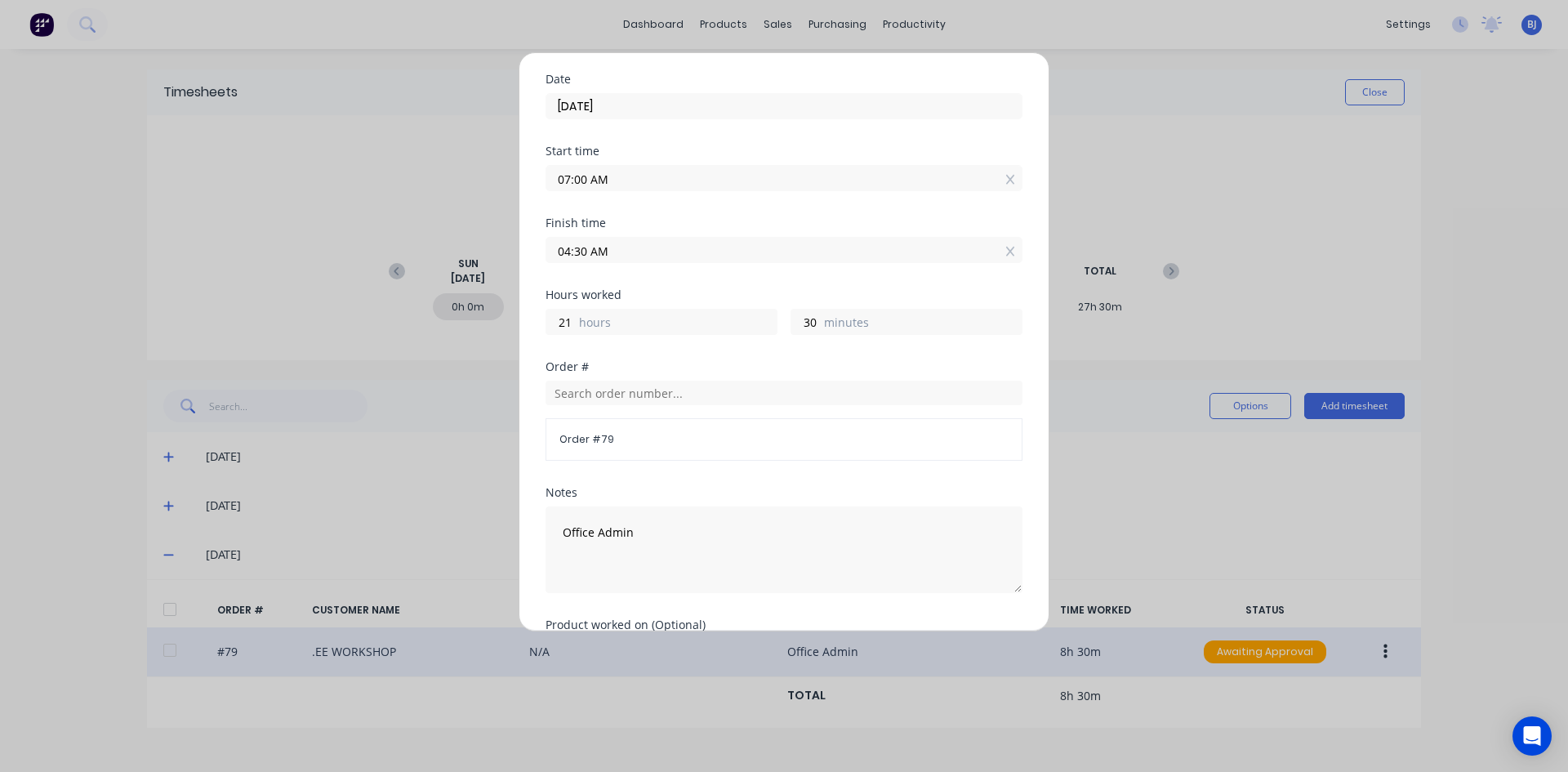
click at [613, 252] on input "04:30 AM" at bounding box center [784, 249] width 475 height 25
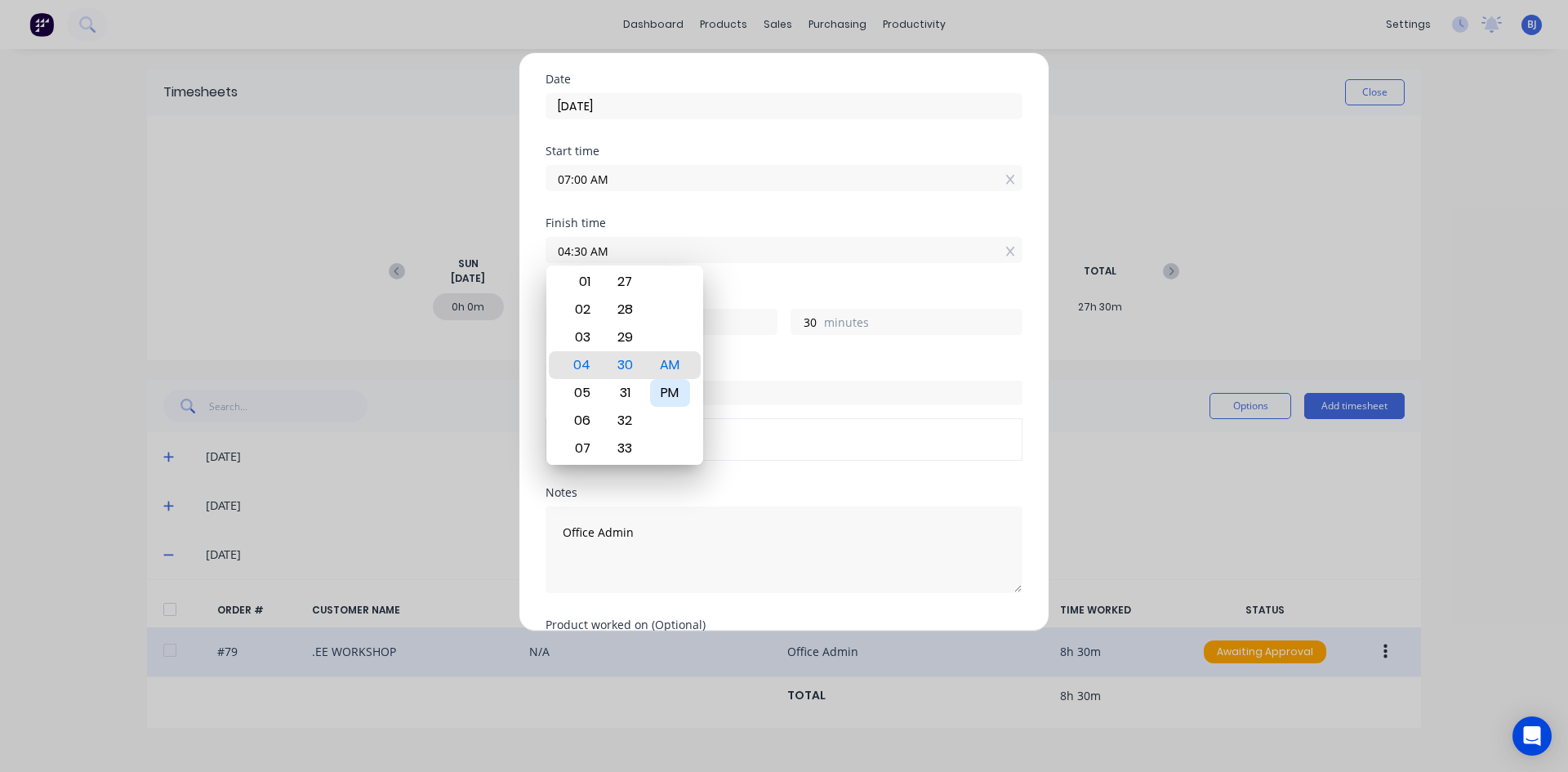
click at [675, 388] on div "PM" at bounding box center [670, 393] width 40 height 27
click at [721, 288] on div "Finish time 04:30 PM" at bounding box center [784, 253] width 477 height 72
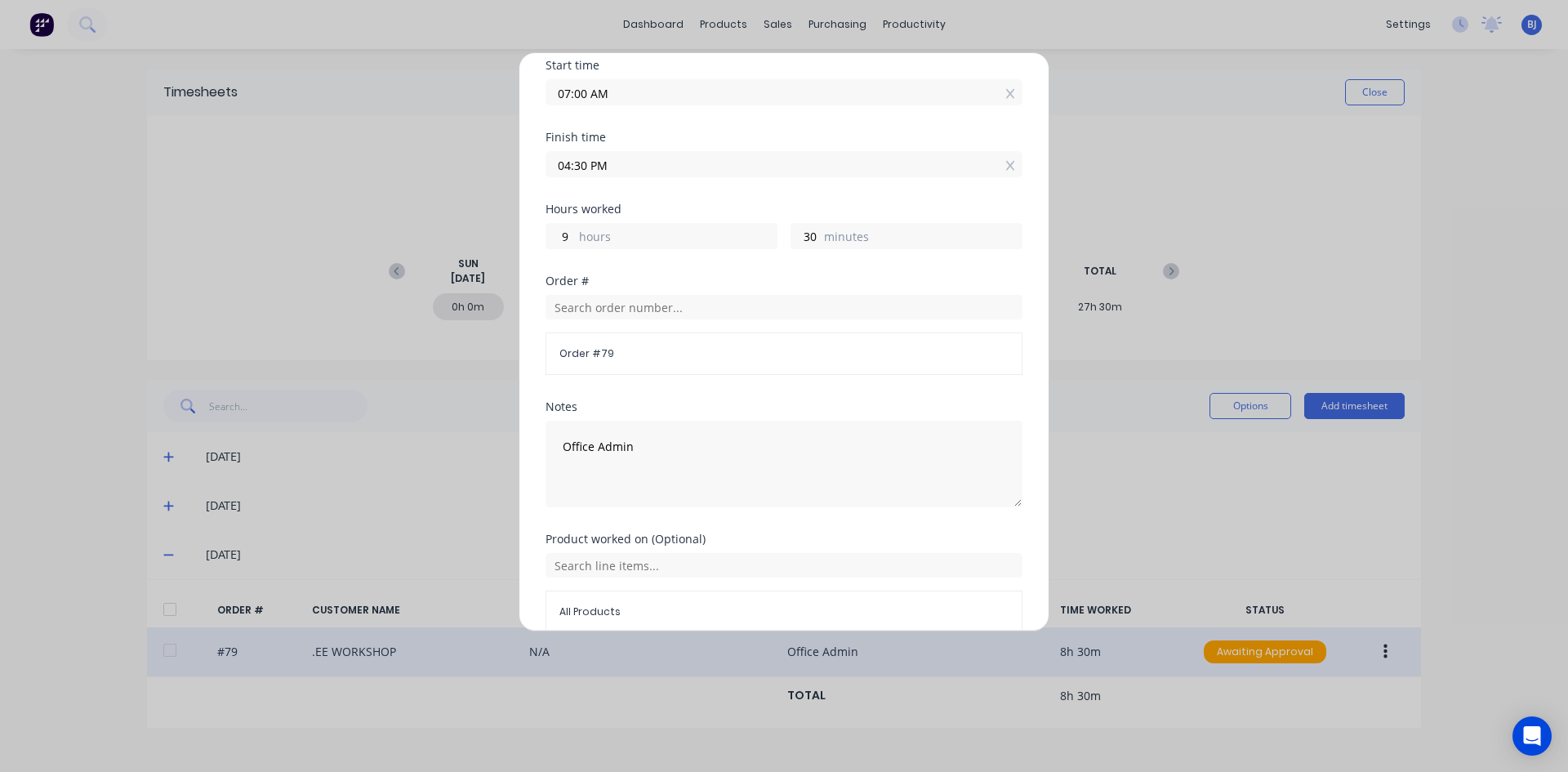
scroll to position [212, 0]
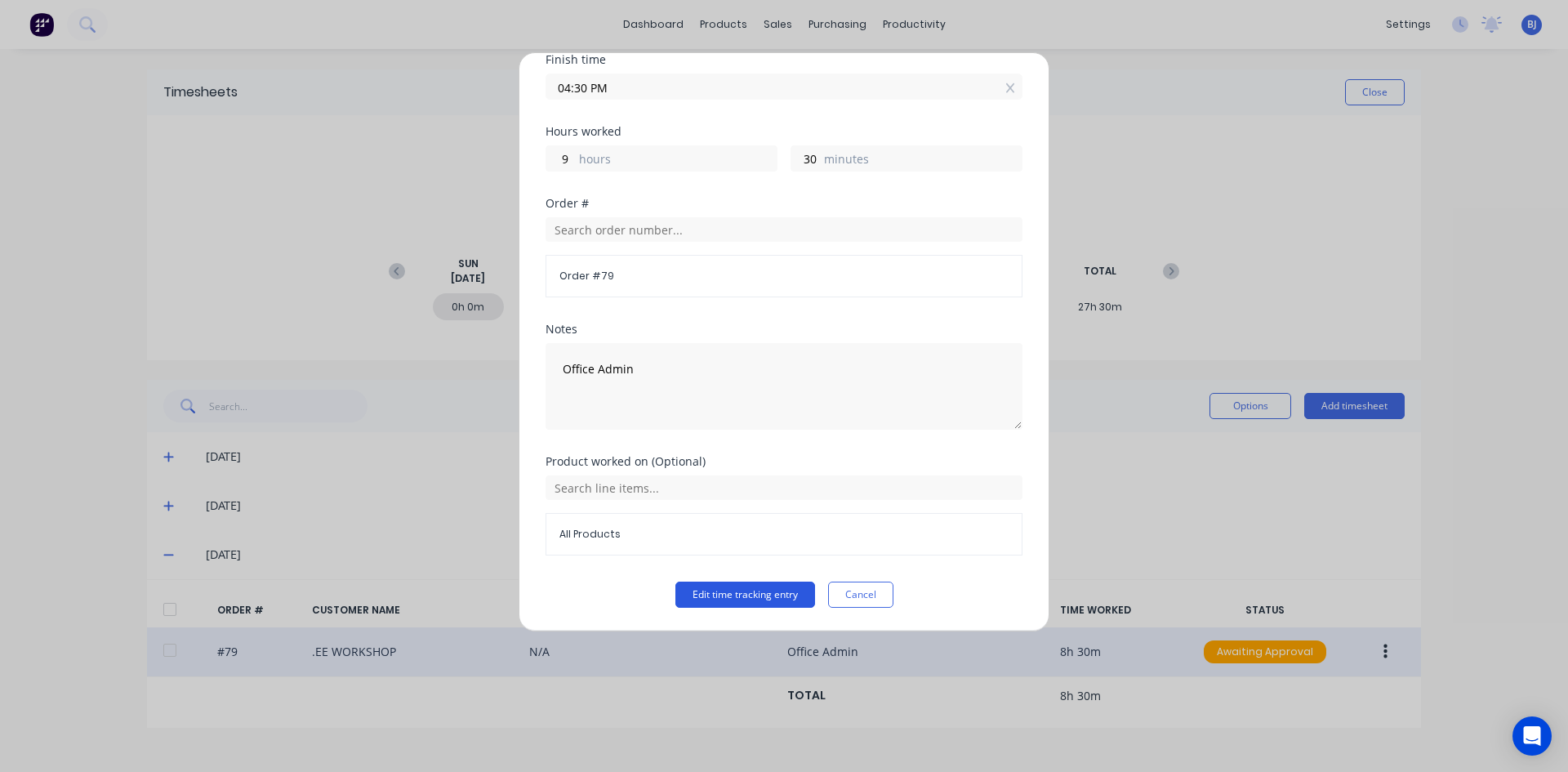
click at [728, 589] on button "Edit time tracking entry" at bounding box center [744, 595] width 140 height 26
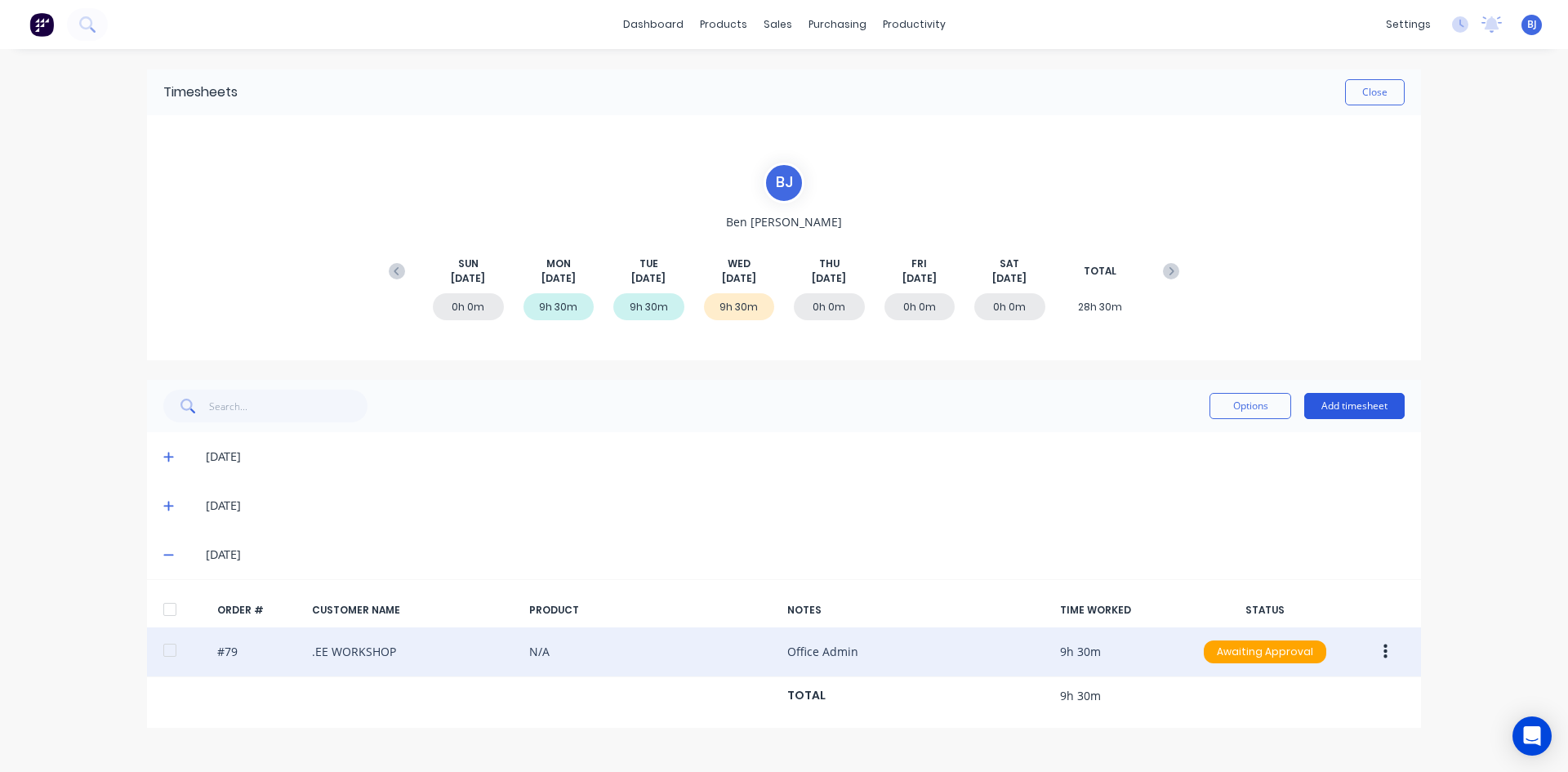
click at [1347, 408] on button "Add timesheet" at bounding box center [1354, 406] width 100 height 26
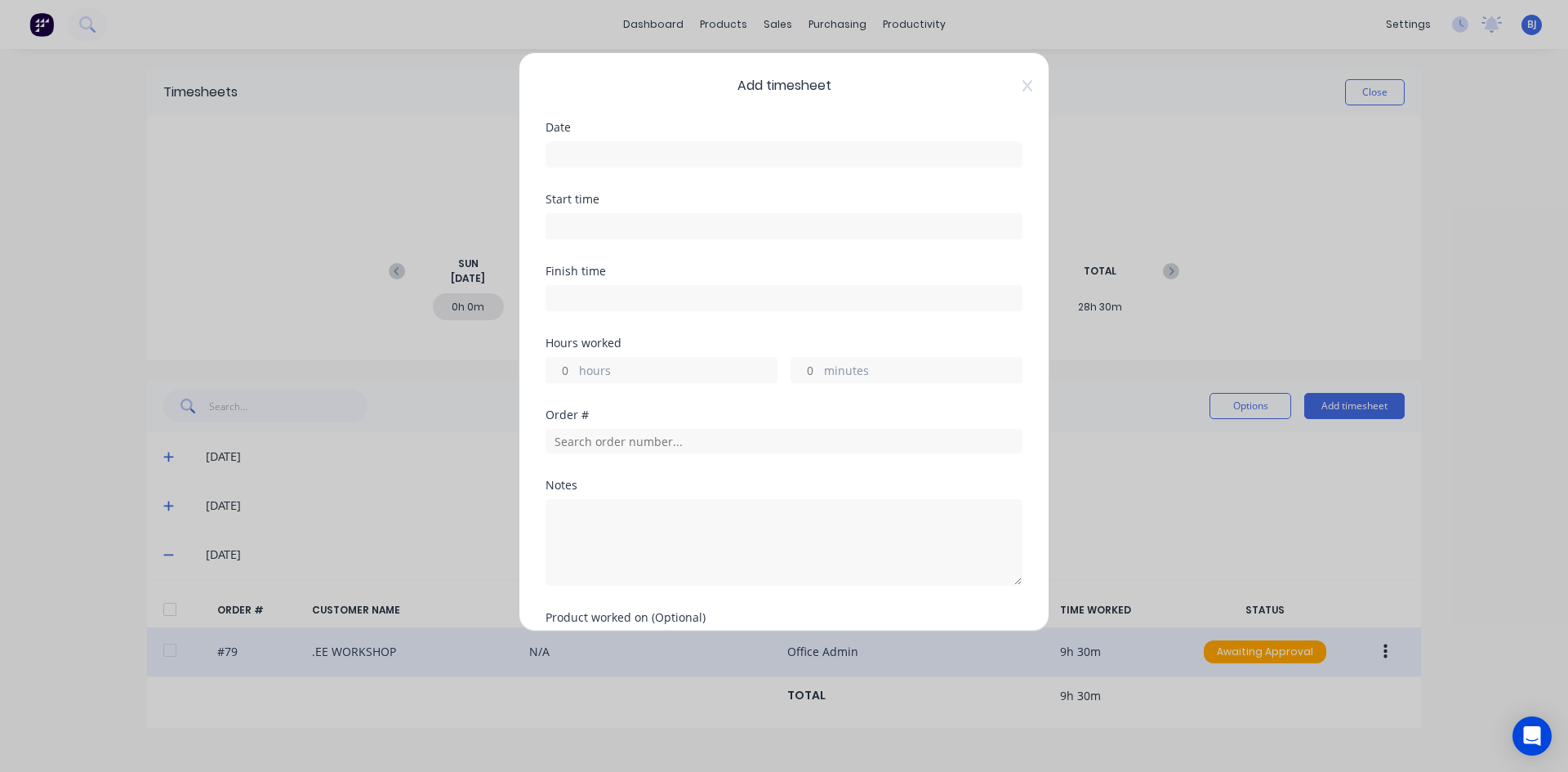
drag, startPoint x: 575, startPoint y: 152, endPoint x: 588, endPoint y: 152, distance: 13.0
click at [576, 152] on input at bounding box center [784, 154] width 475 height 25
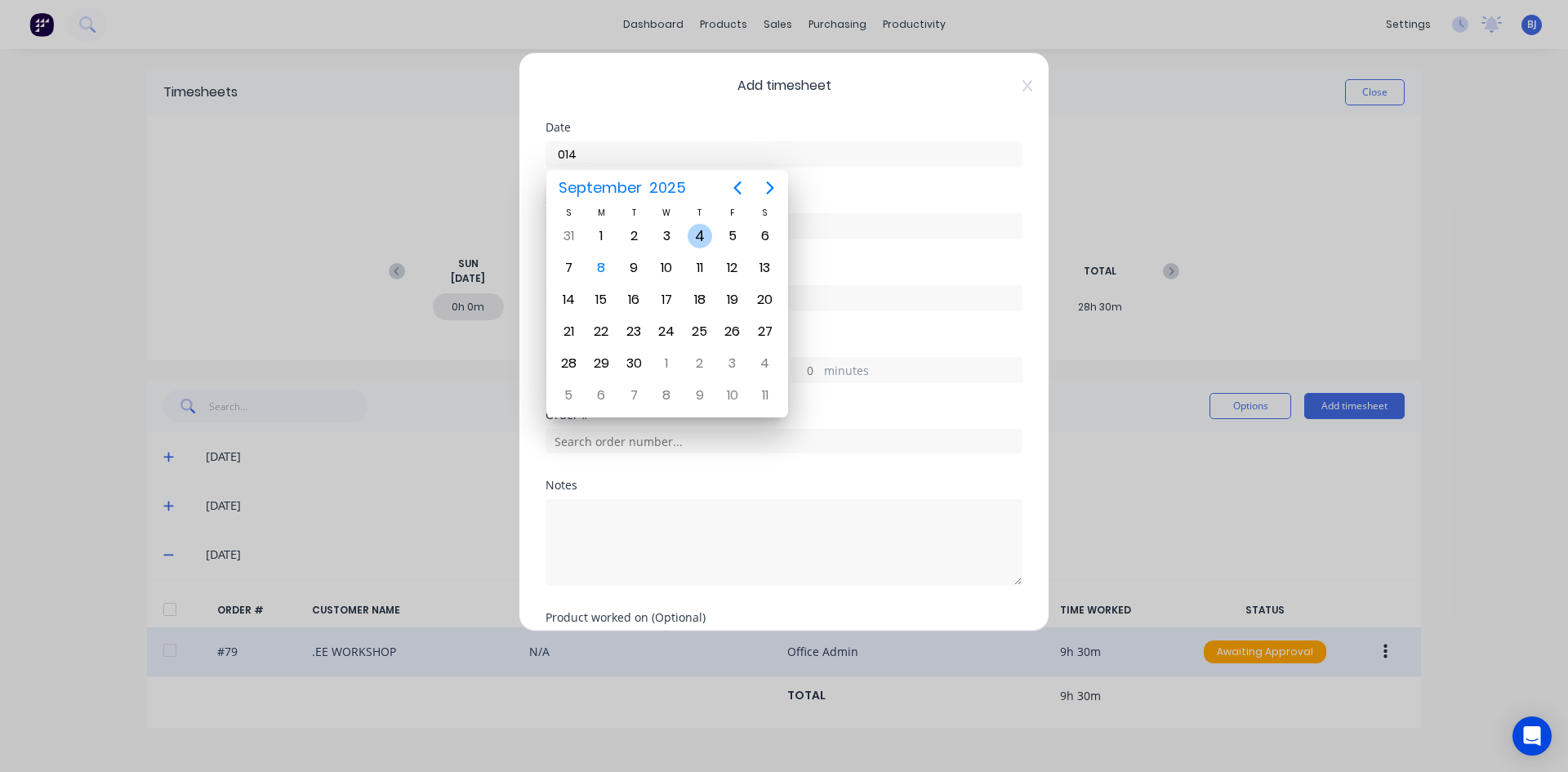
click at [703, 230] on div "4" at bounding box center [700, 236] width 25 height 25
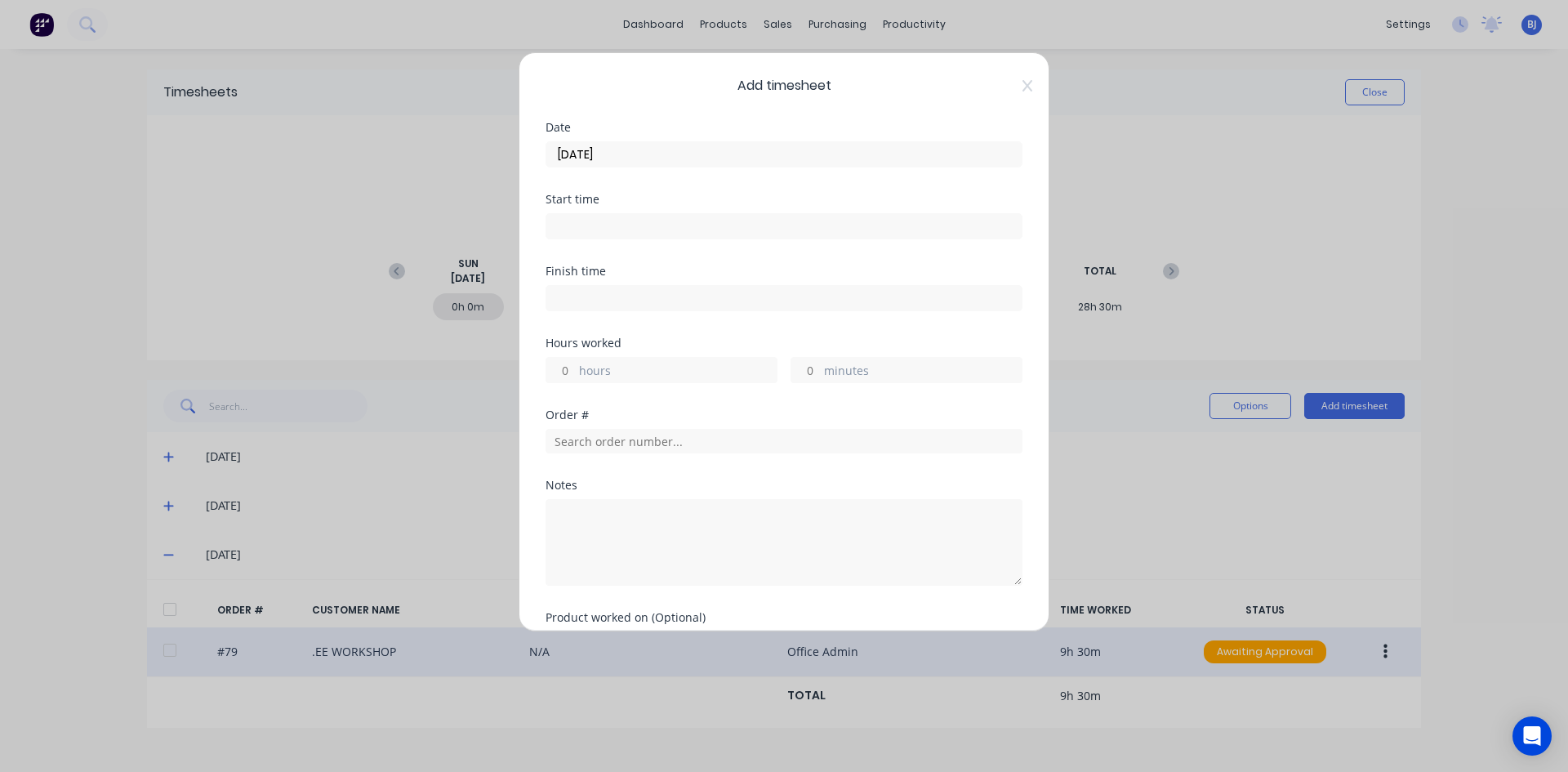
click at [595, 226] on input at bounding box center [784, 226] width 475 height 25
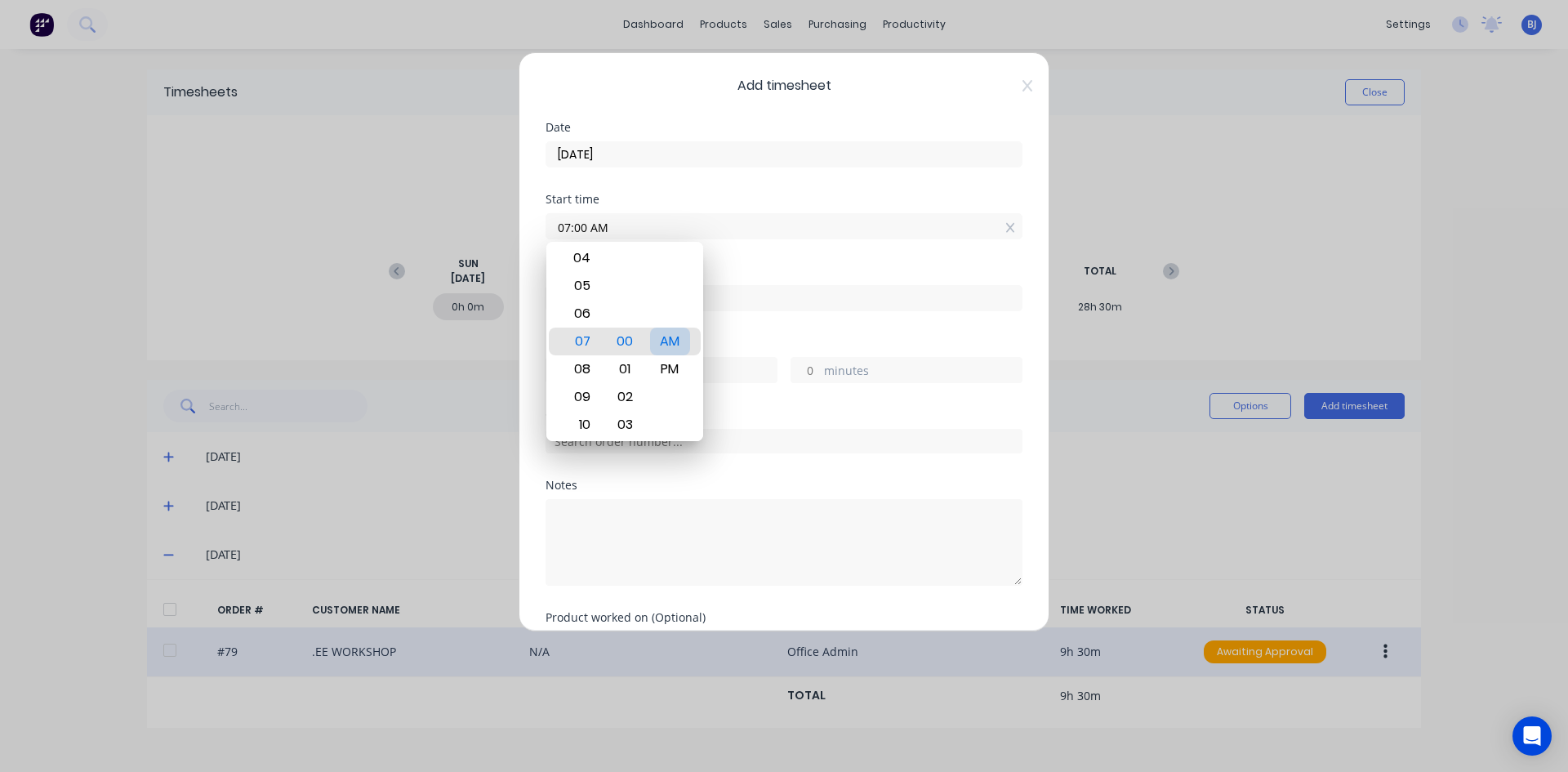
click at [669, 344] on div "AM" at bounding box center [670, 342] width 40 height 27
click at [757, 258] on div "Start time 07:00 AM" at bounding box center [784, 229] width 477 height 72
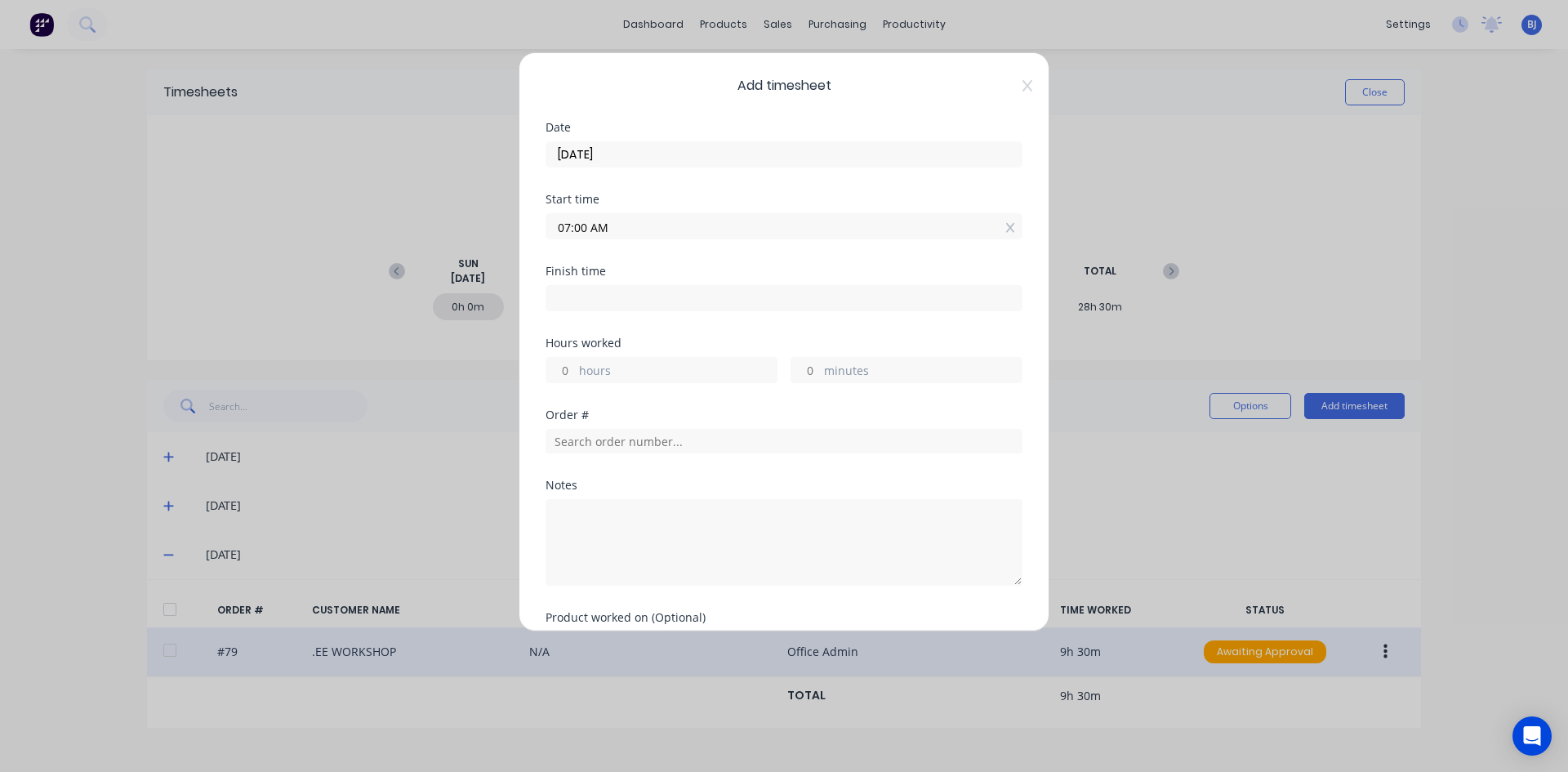
drag, startPoint x: 583, startPoint y: 305, endPoint x: 599, endPoint y: 298, distance: 17.5
click at [583, 305] on input at bounding box center [784, 298] width 475 height 25
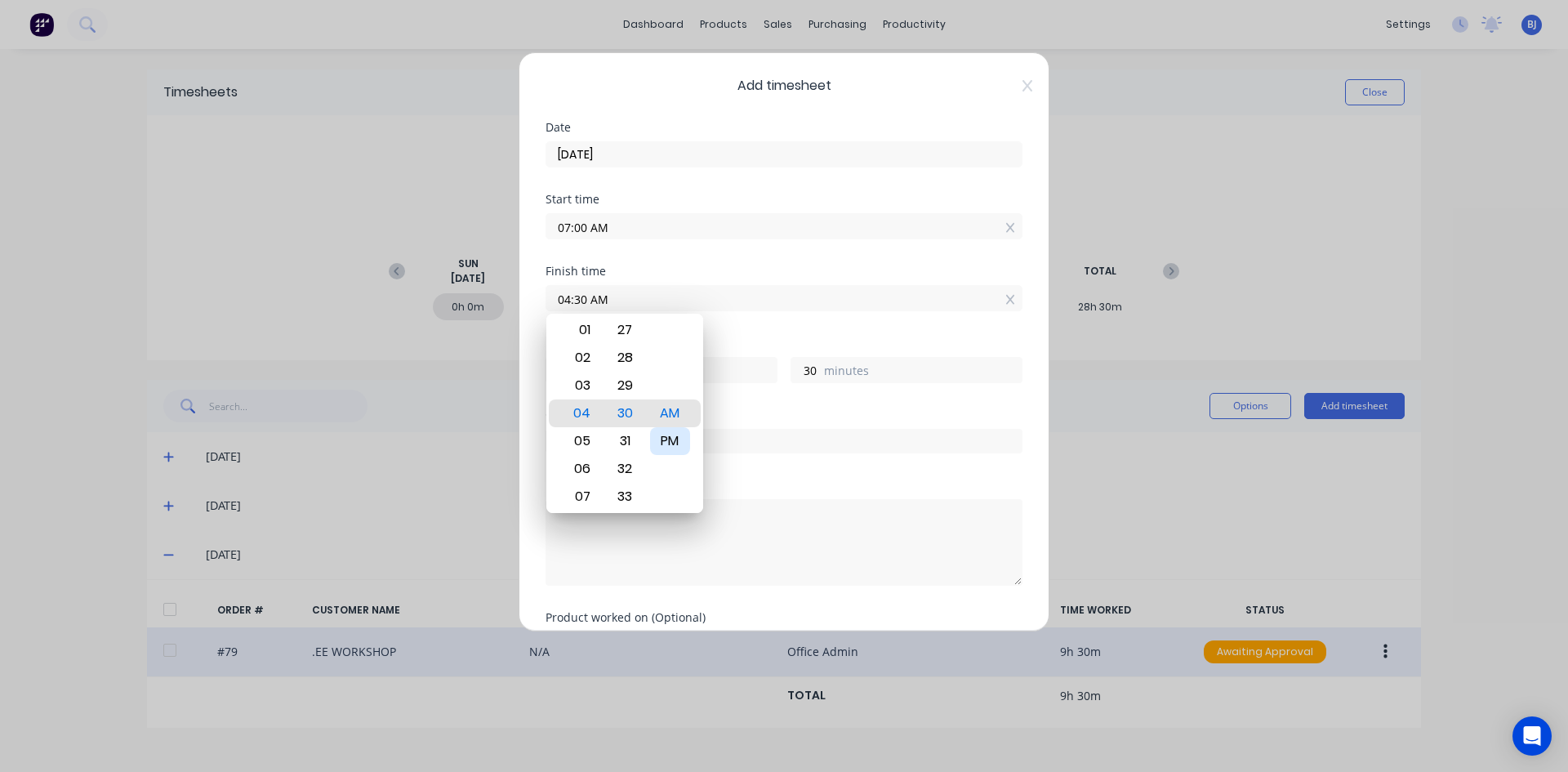
click at [679, 435] on div "PM" at bounding box center [670, 441] width 40 height 27
click at [761, 331] on div "Finish time 04:30 PM" at bounding box center [784, 301] width 477 height 72
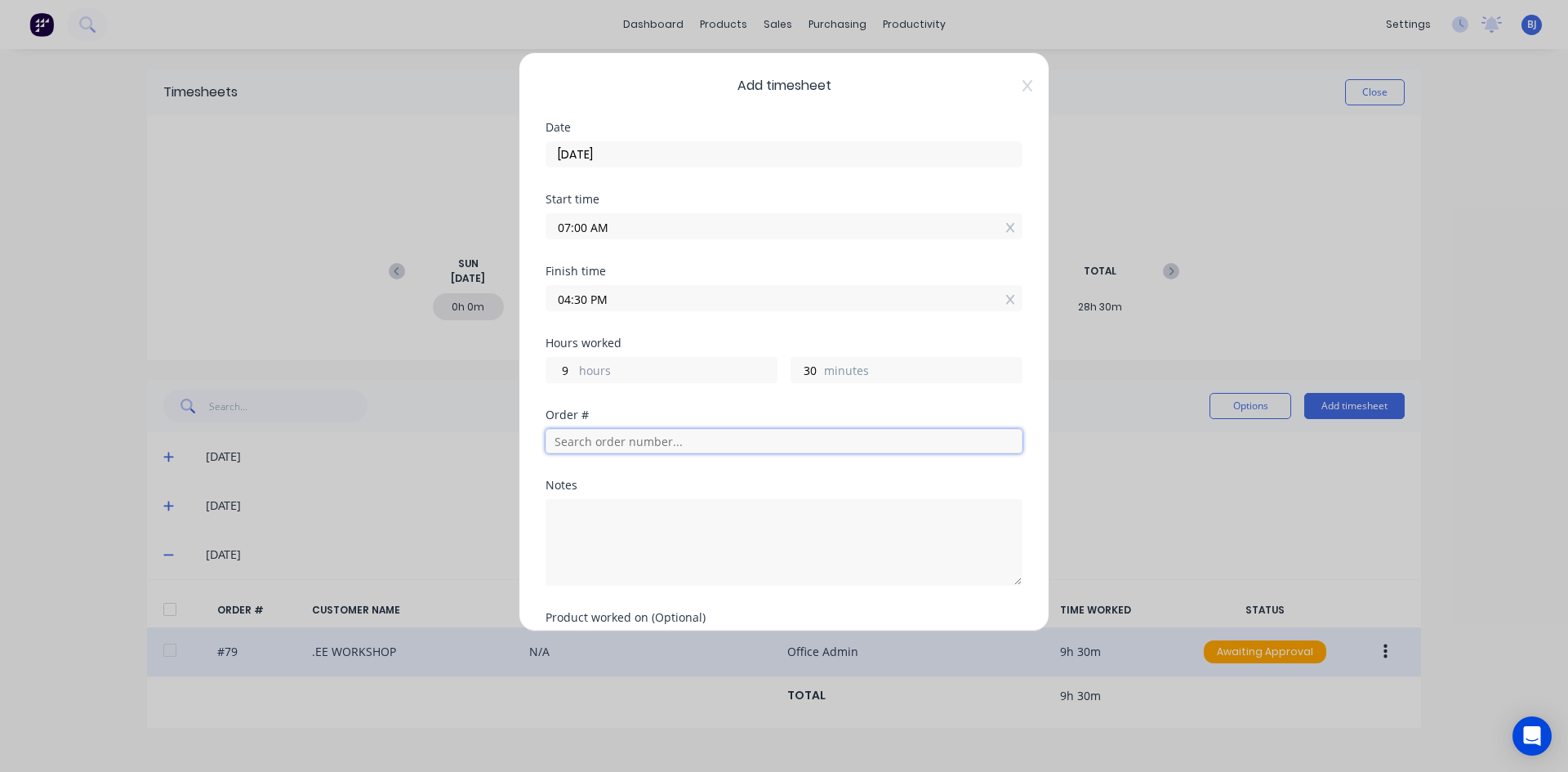
click at [602, 439] on input "text" at bounding box center [784, 440] width 477 height 25
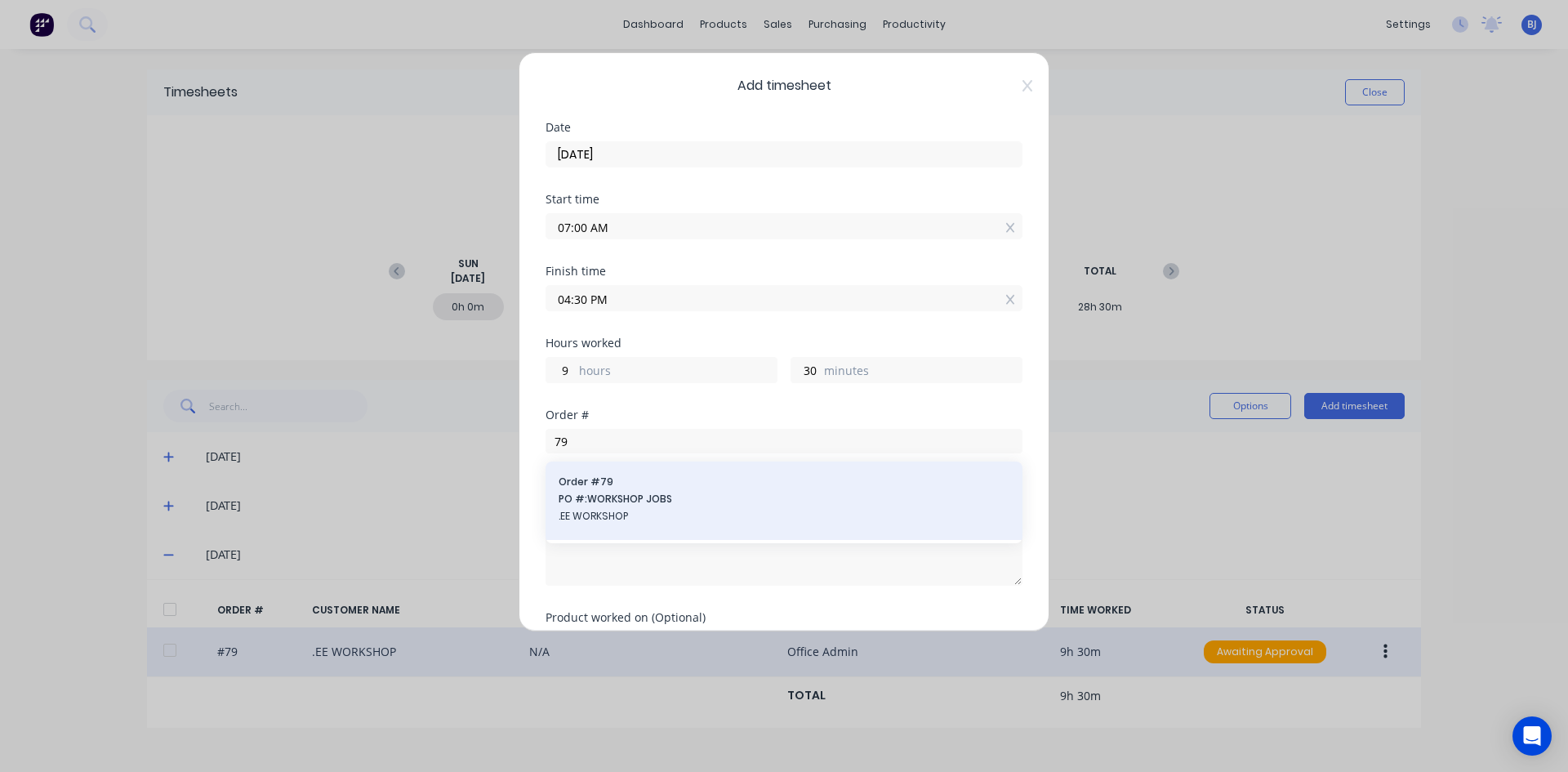
click at [574, 493] on span "PO #: WORKSHOP JOBS" at bounding box center [784, 499] width 451 height 15
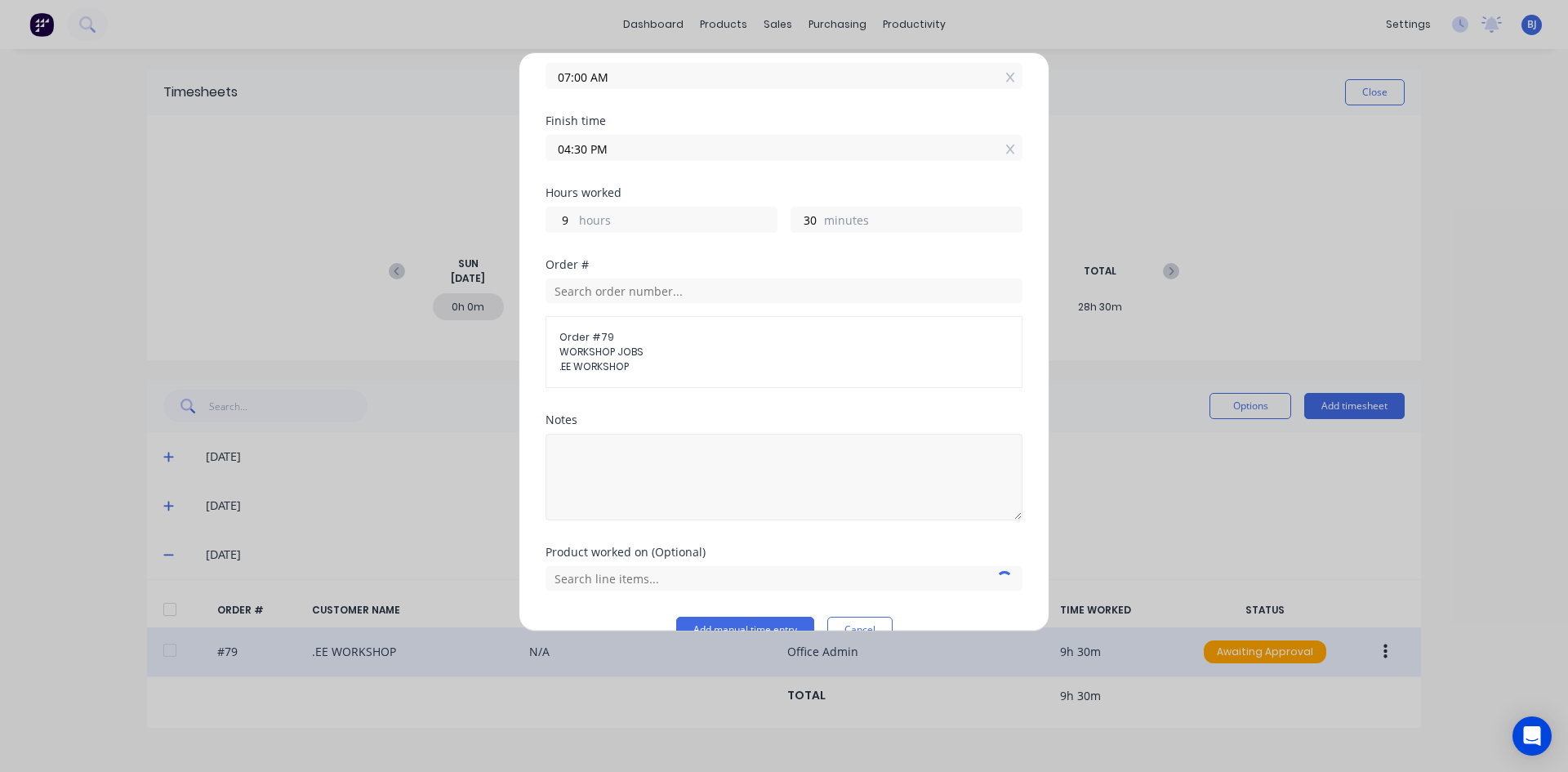
scroll to position [185, 0]
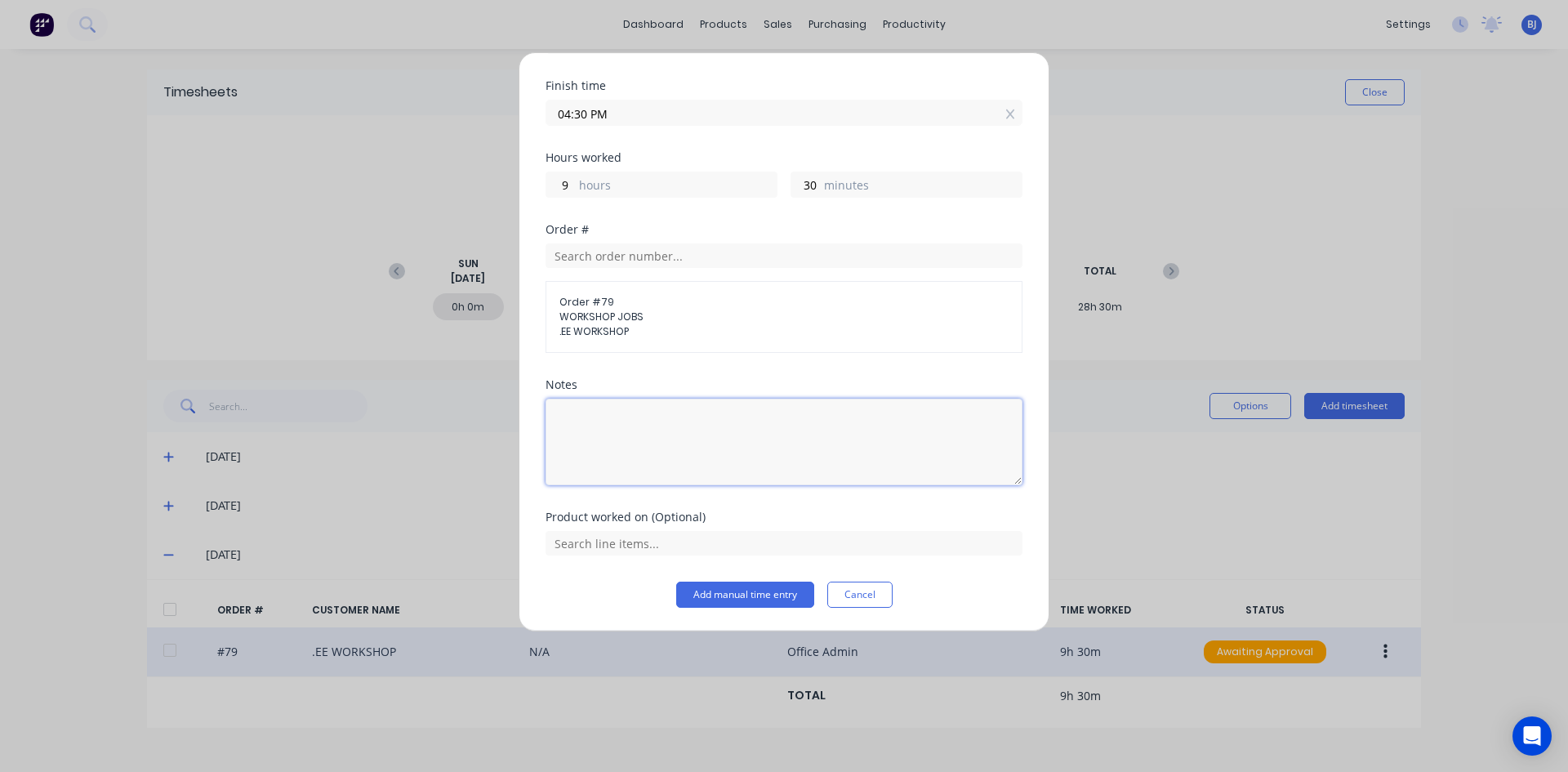
click at [581, 414] on textarea at bounding box center [784, 441] width 477 height 87
click at [716, 536] on input "text" at bounding box center [784, 543] width 477 height 25
click at [738, 597] on button "Add manual time entry" at bounding box center [744, 595] width 138 height 26
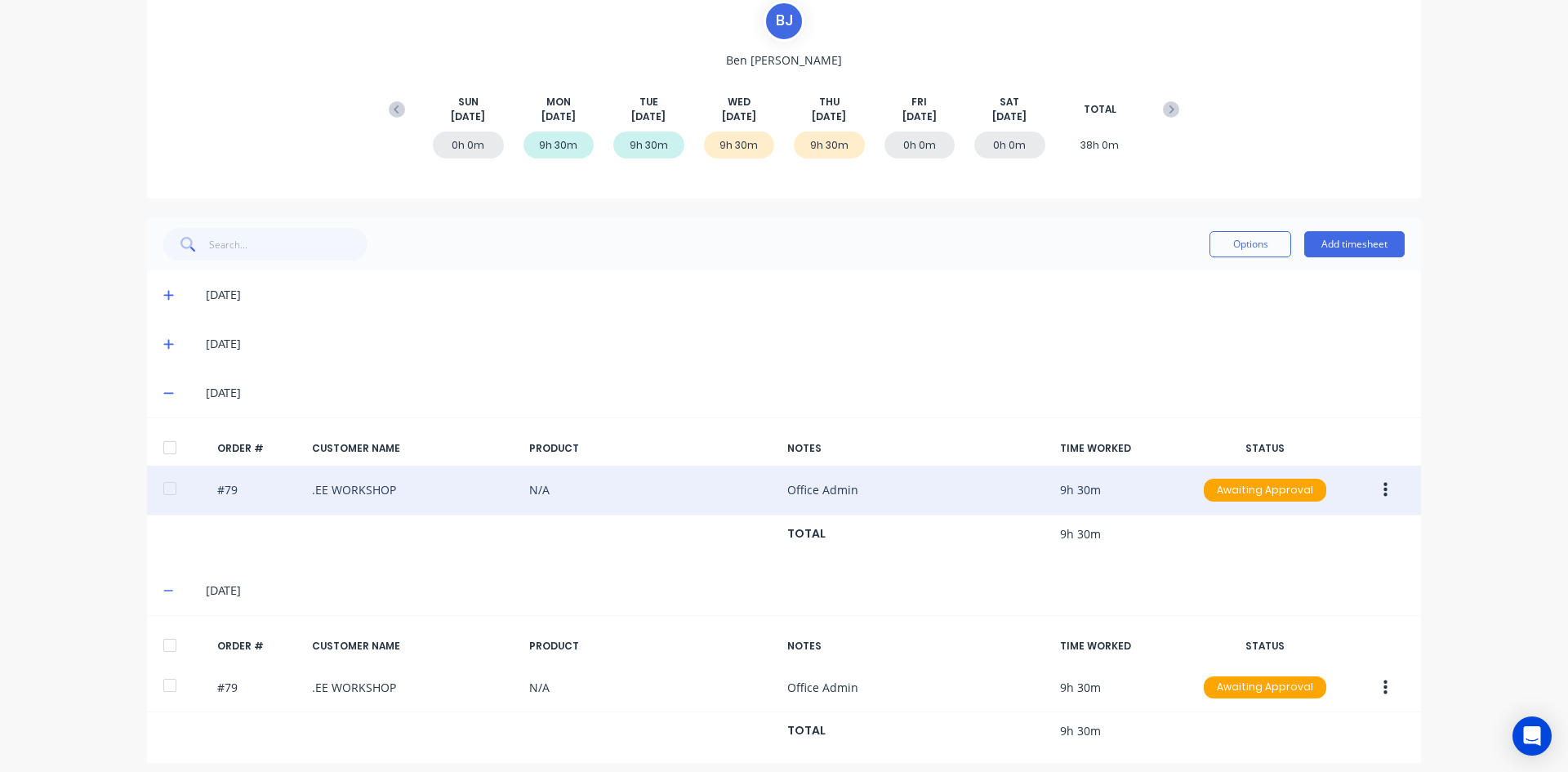
scroll to position [164, 0]
click at [1330, 238] on button "Add timesheet" at bounding box center [1354, 242] width 100 height 26
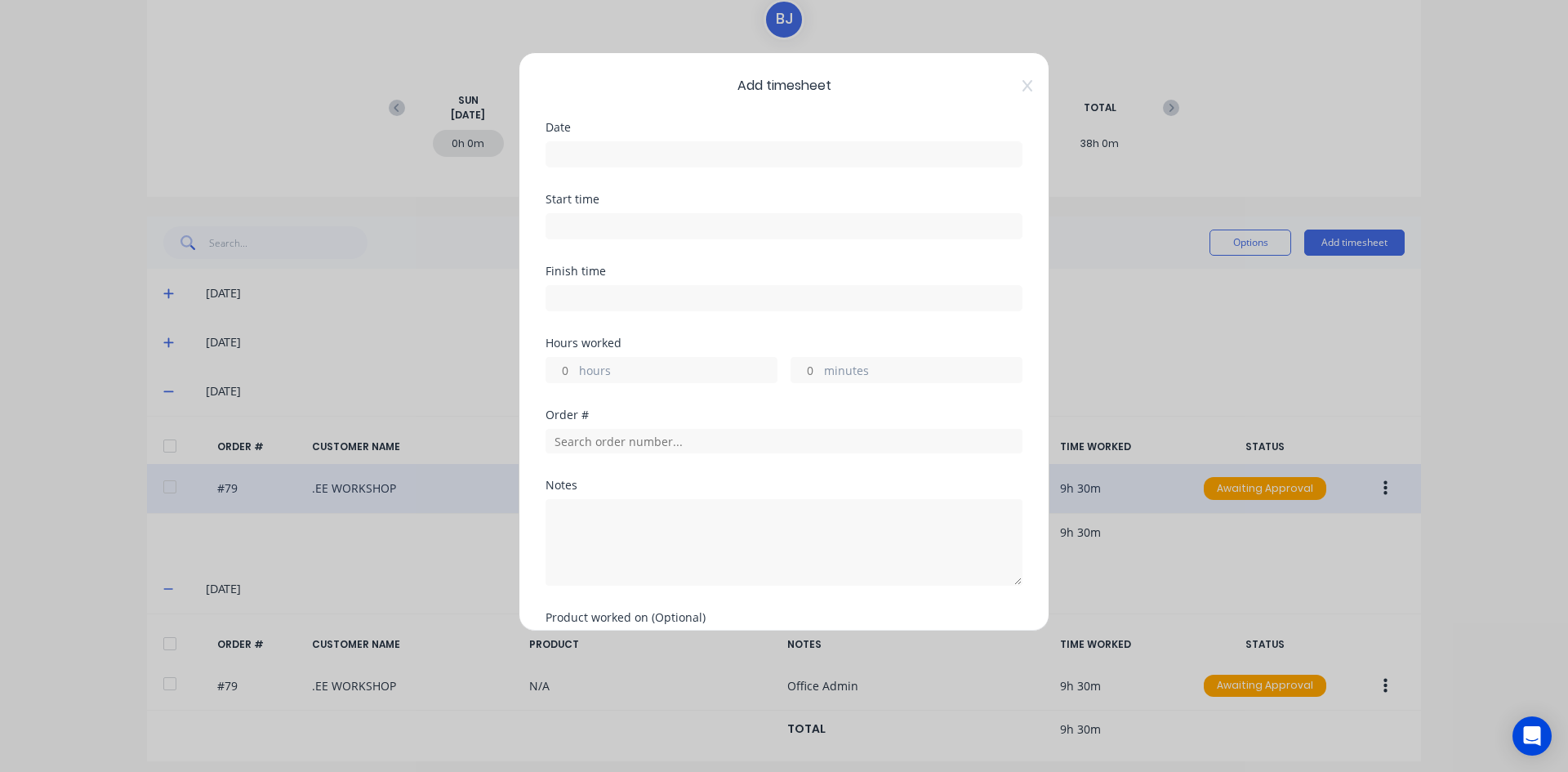
click at [593, 152] on input at bounding box center [784, 154] width 475 height 25
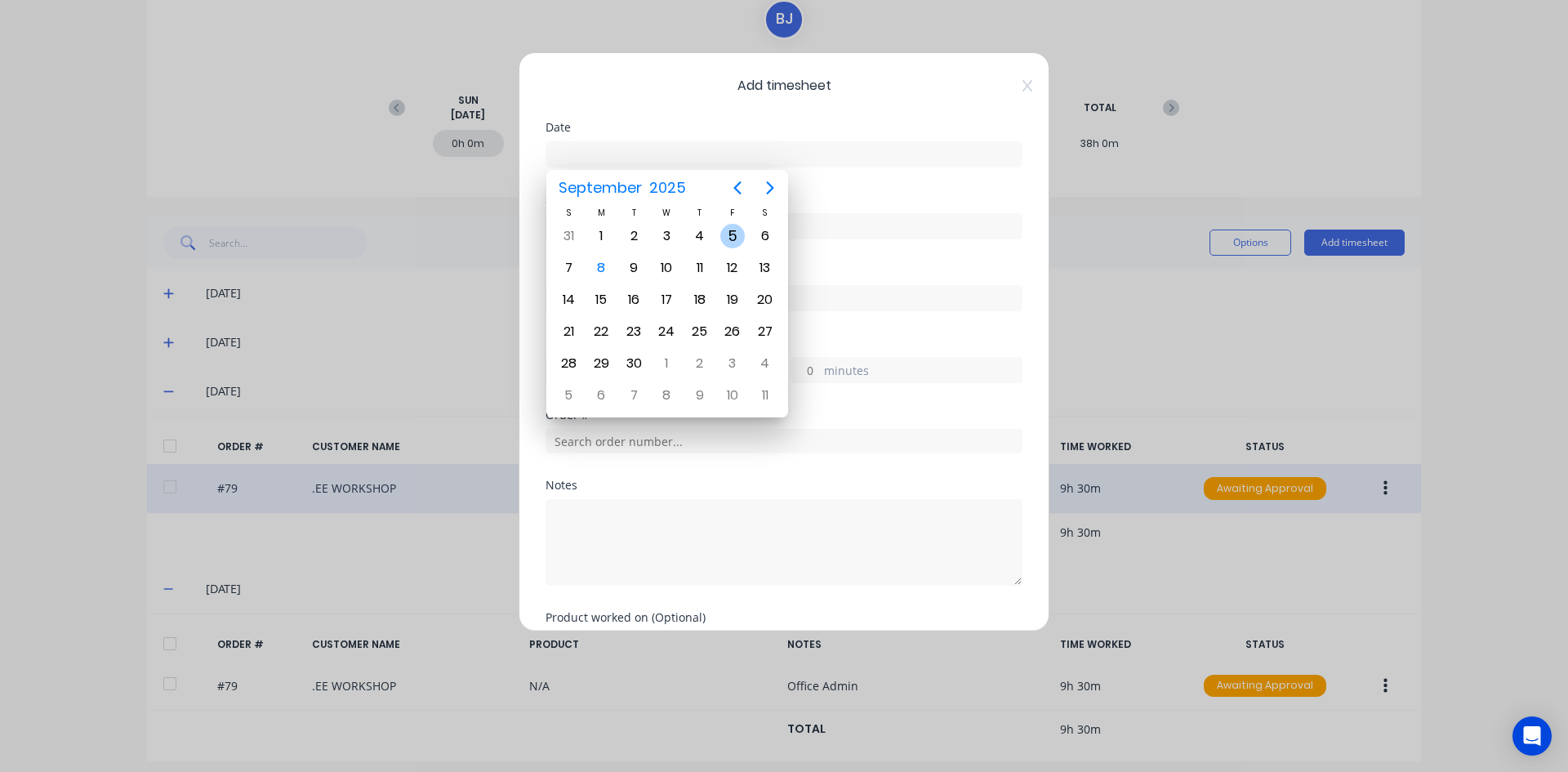
click at [729, 236] on div "5" at bounding box center [732, 236] width 25 height 25
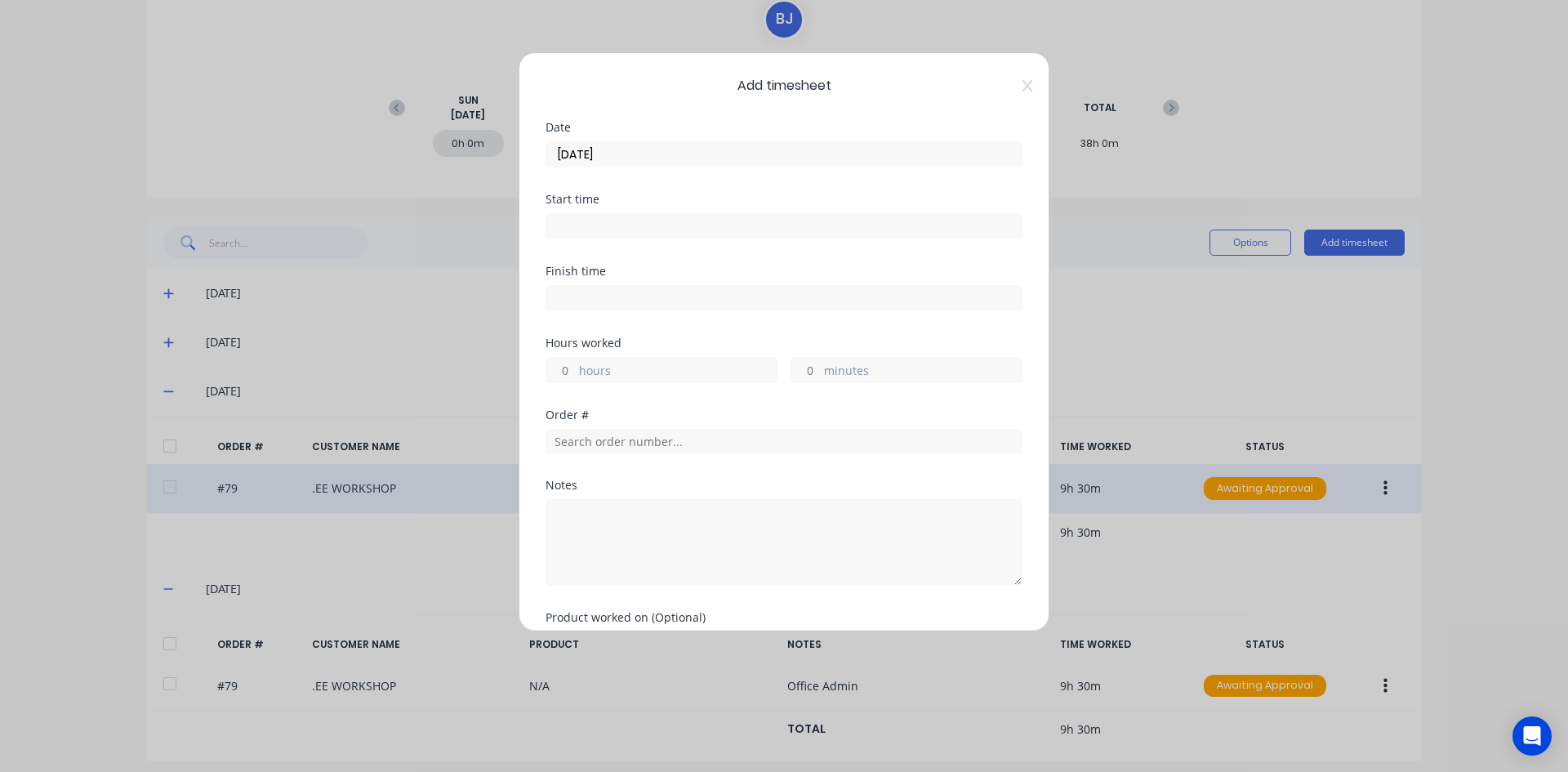
drag, startPoint x: 567, startPoint y: 221, endPoint x: 631, endPoint y: 219, distance: 64.0
click at [570, 221] on input at bounding box center [784, 226] width 475 height 25
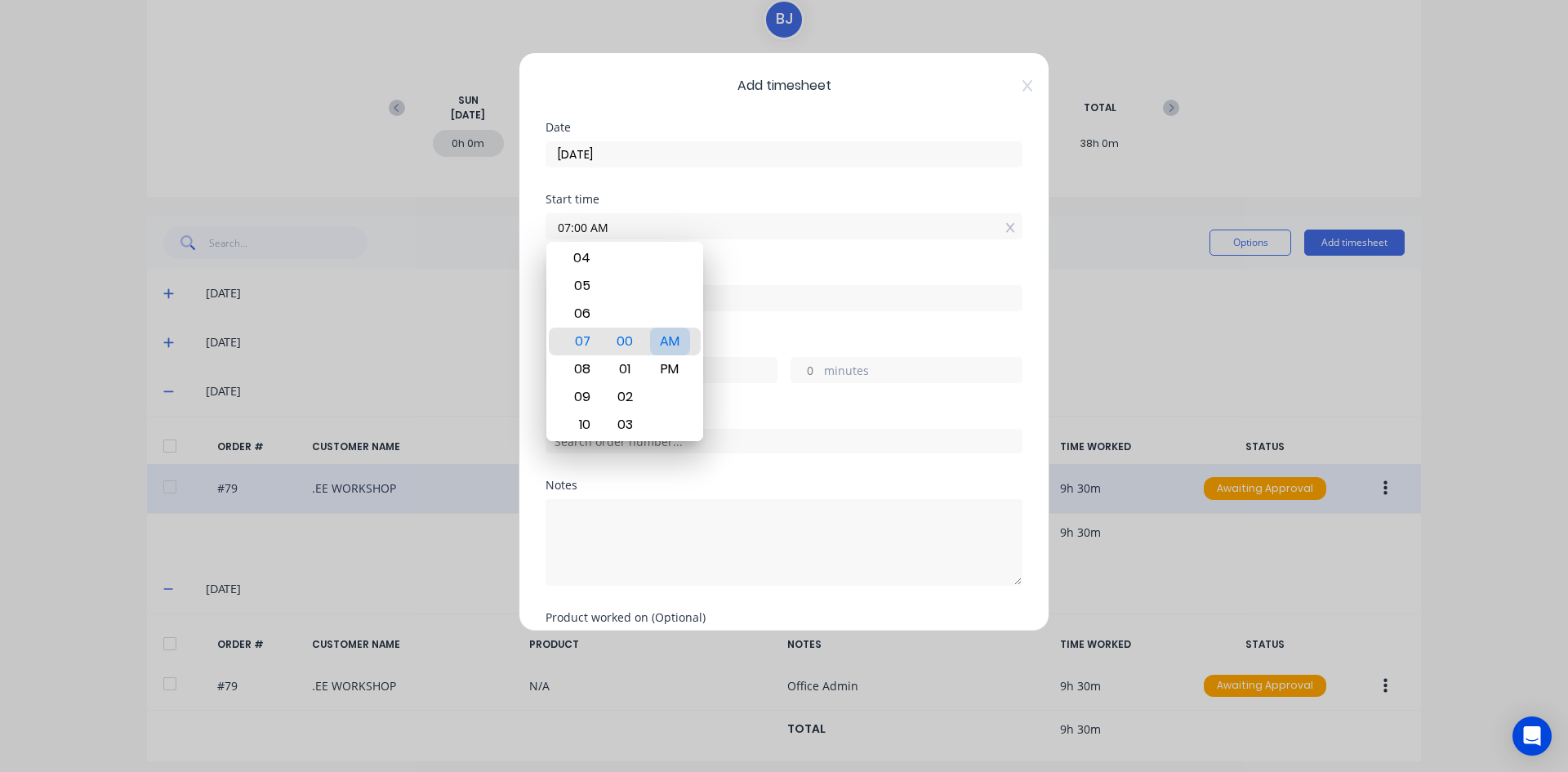
click at [689, 344] on div "AM" at bounding box center [670, 342] width 40 height 27
click at [762, 270] on div "Finish time" at bounding box center [784, 271] width 477 height 12
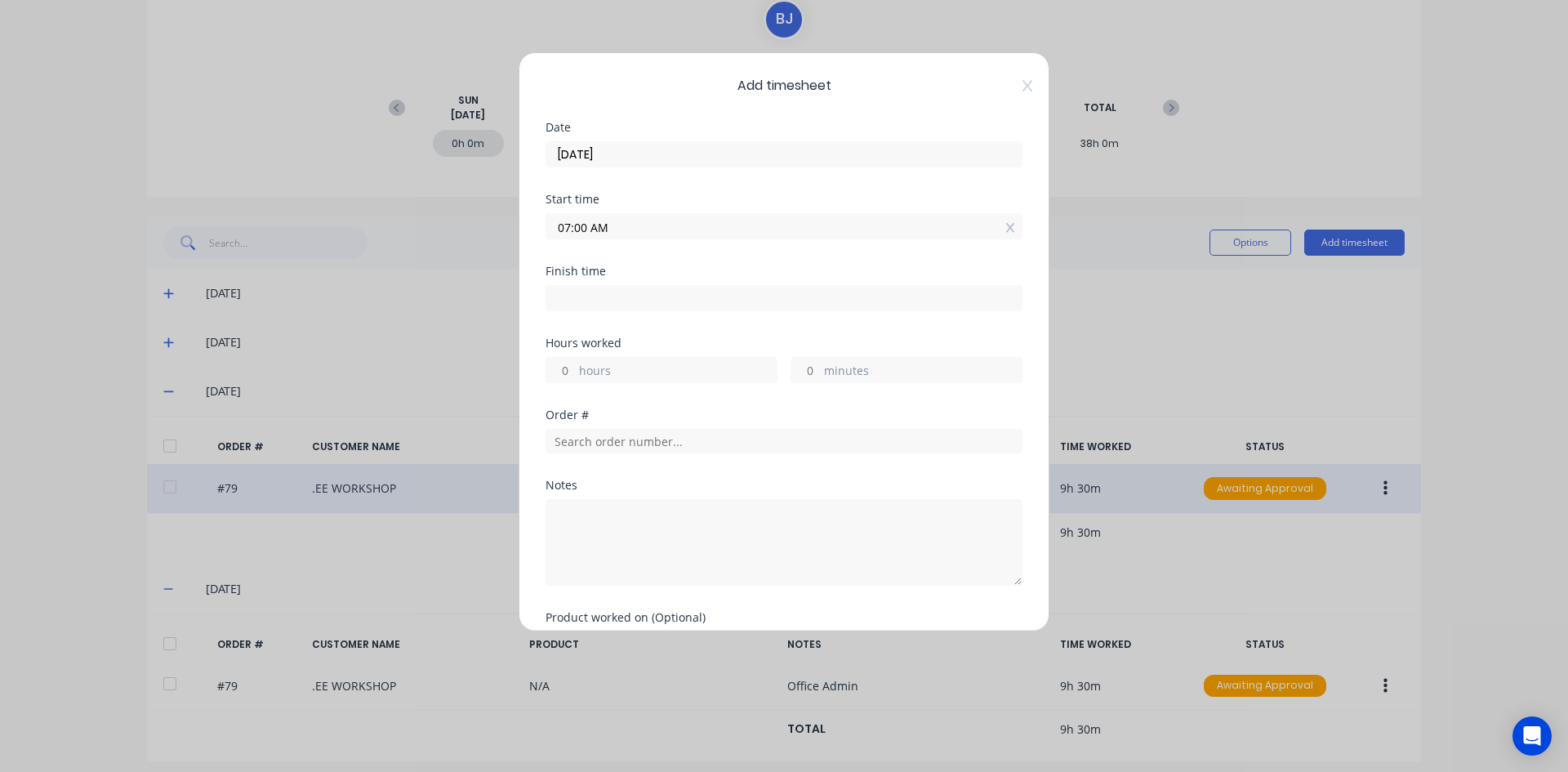
click at [571, 301] on input at bounding box center [784, 298] width 475 height 25
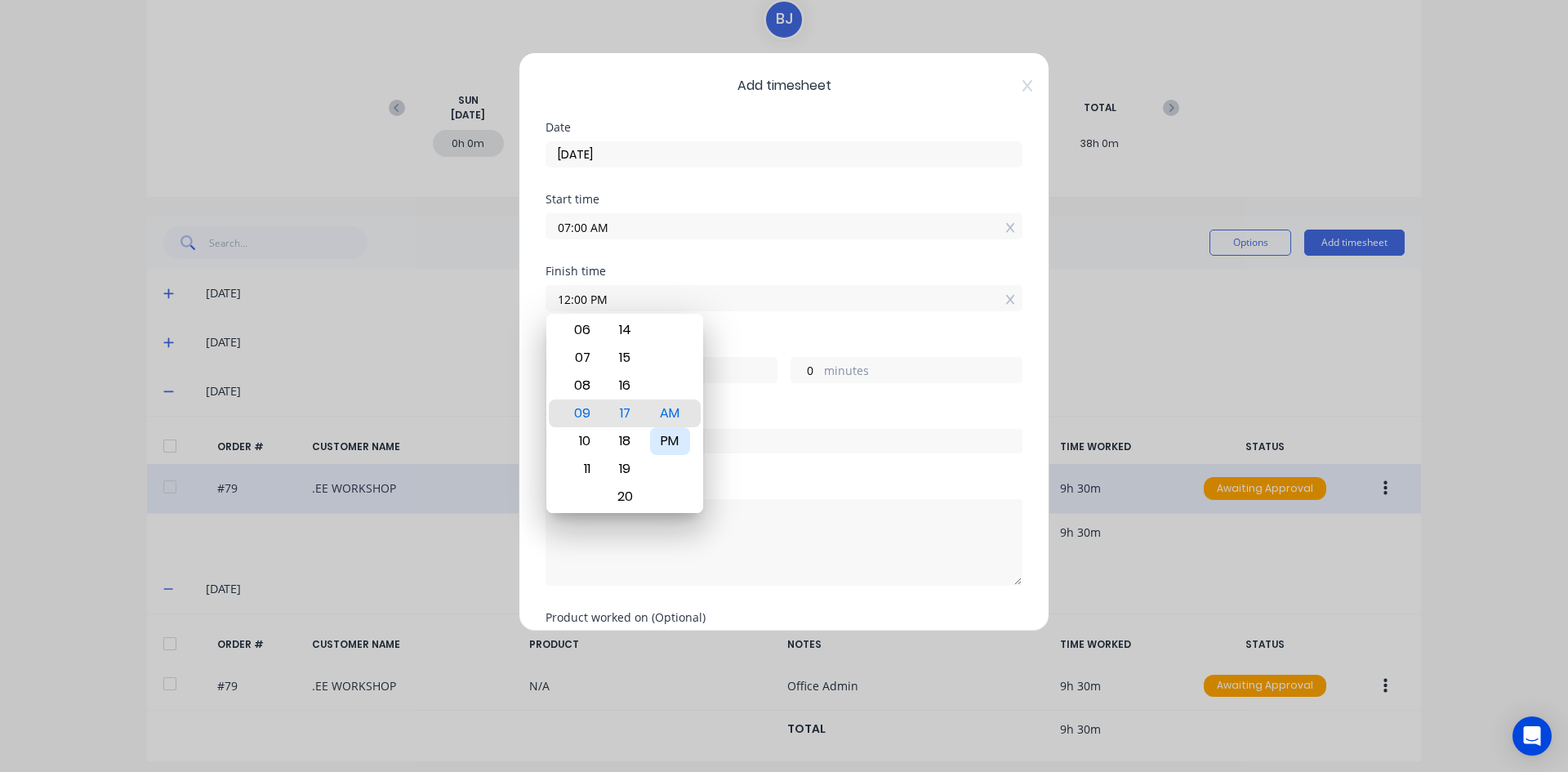
click at [674, 442] on div "PM" at bounding box center [670, 441] width 40 height 27
click at [729, 328] on div "Finish time 12:00 PM" at bounding box center [784, 301] width 477 height 72
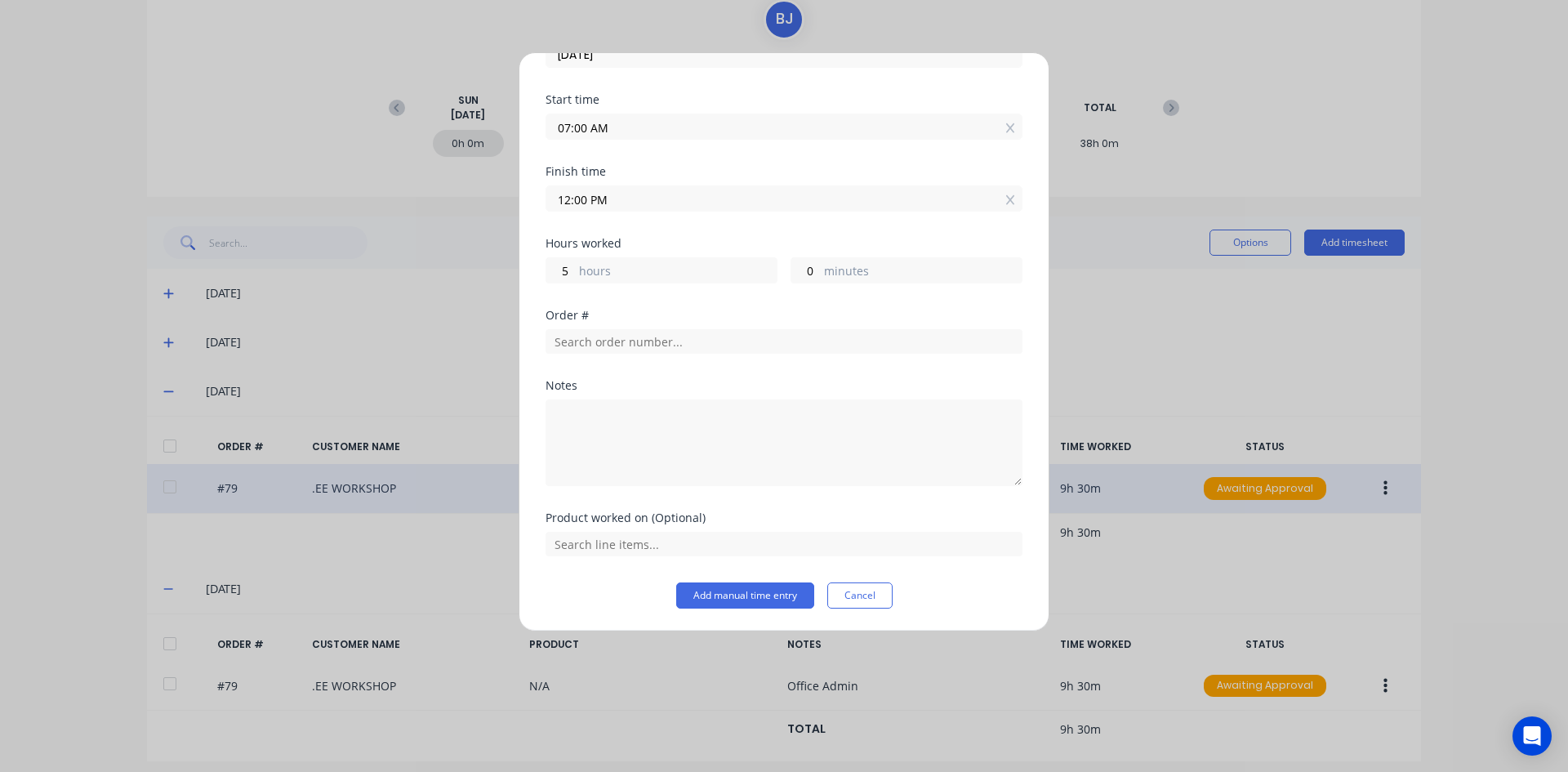
scroll to position [100, 0]
click at [580, 339] on input "text" at bounding box center [784, 340] width 477 height 25
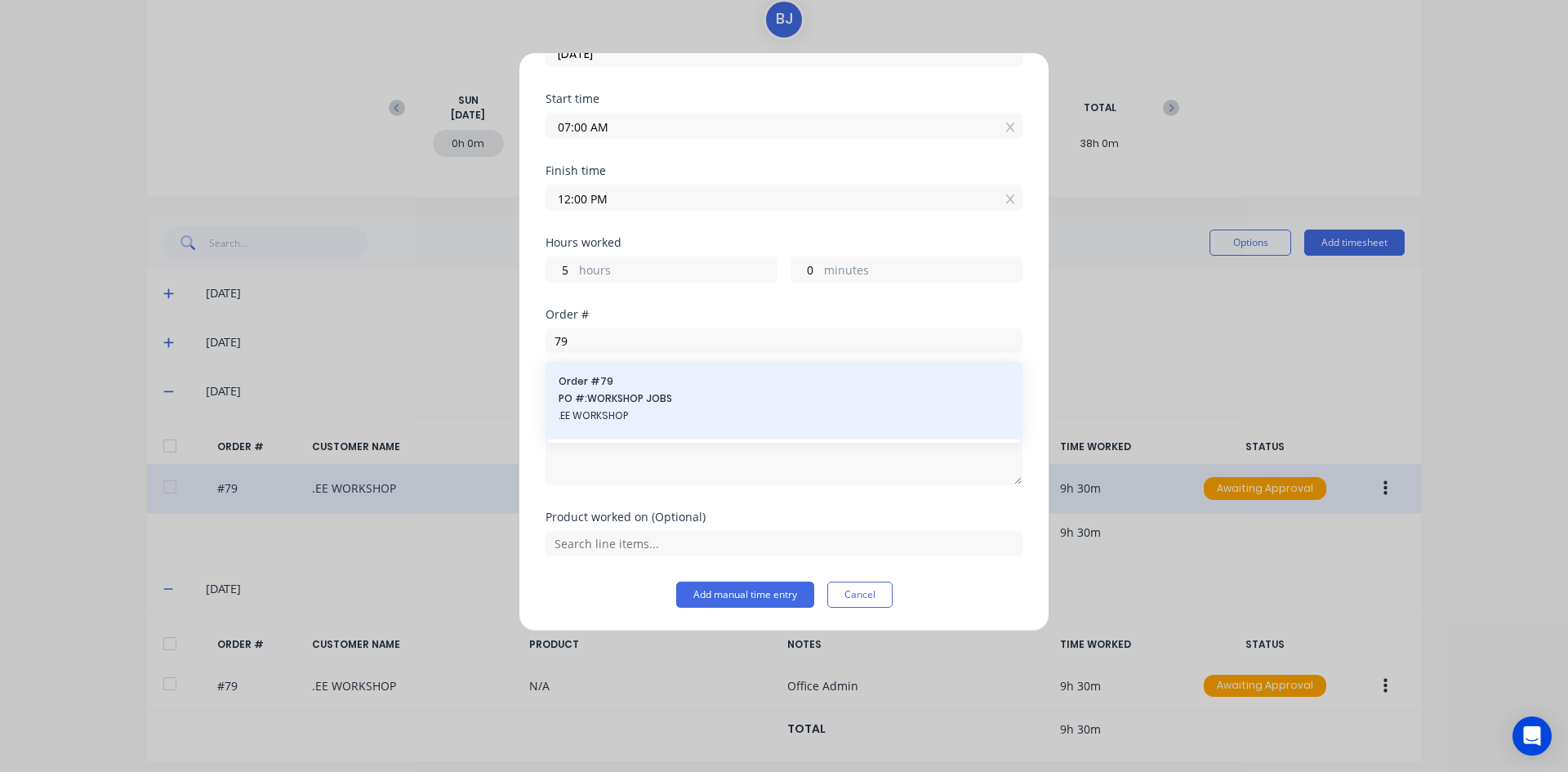
click at [585, 382] on span "Order # 79" at bounding box center [784, 382] width 451 height 15
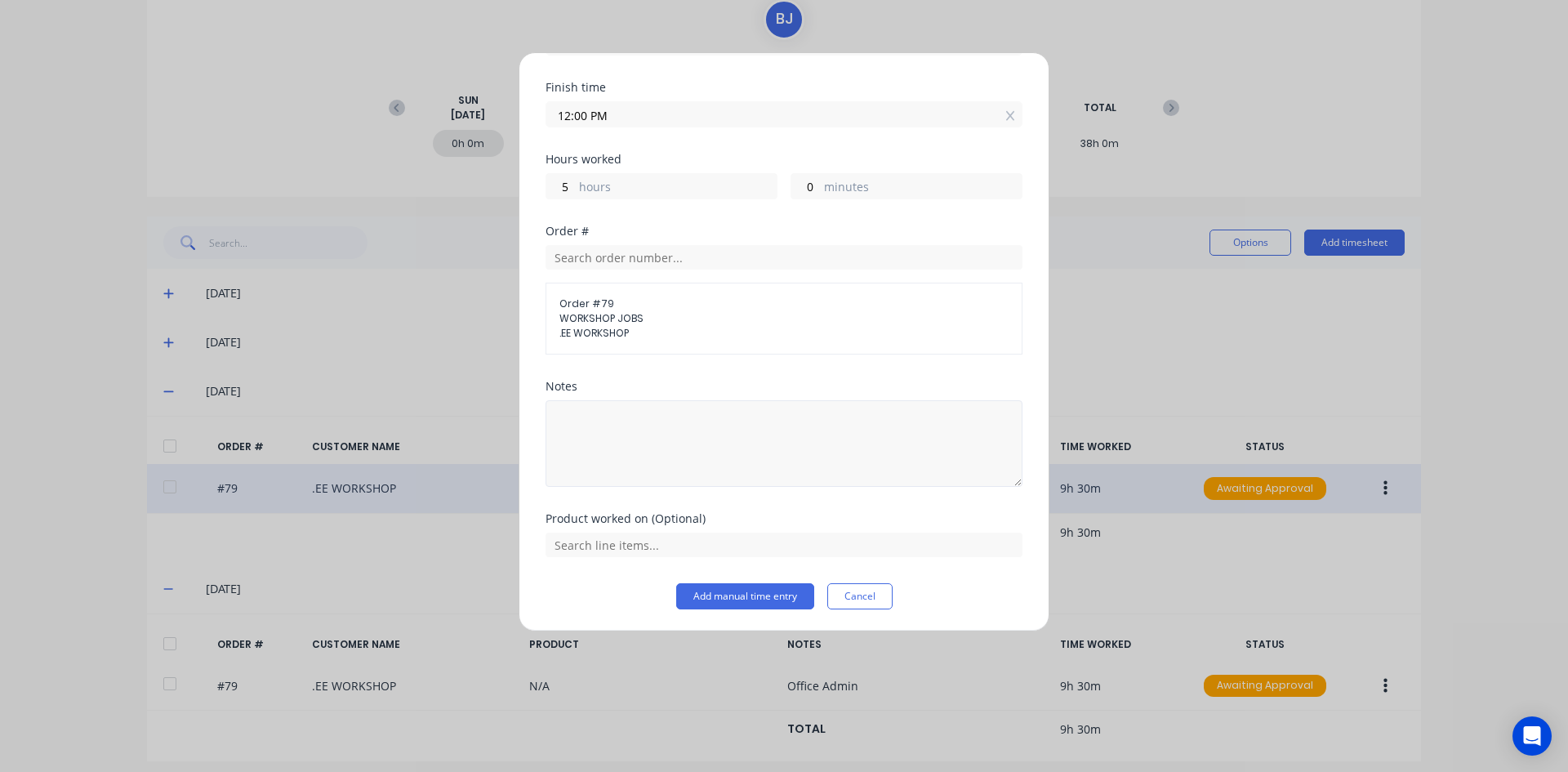
scroll to position [185, 0]
click at [595, 439] on textarea at bounding box center [784, 441] width 477 height 87
click at [675, 424] on textarea "Office Admin" at bounding box center [784, 441] width 477 height 87
click at [660, 548] on input "text" at bounding box center [784, 543] width 477 height 25
click at [736, 598] on button "Add manual time entry" at bounding box center [744, 595] width 138 height 26
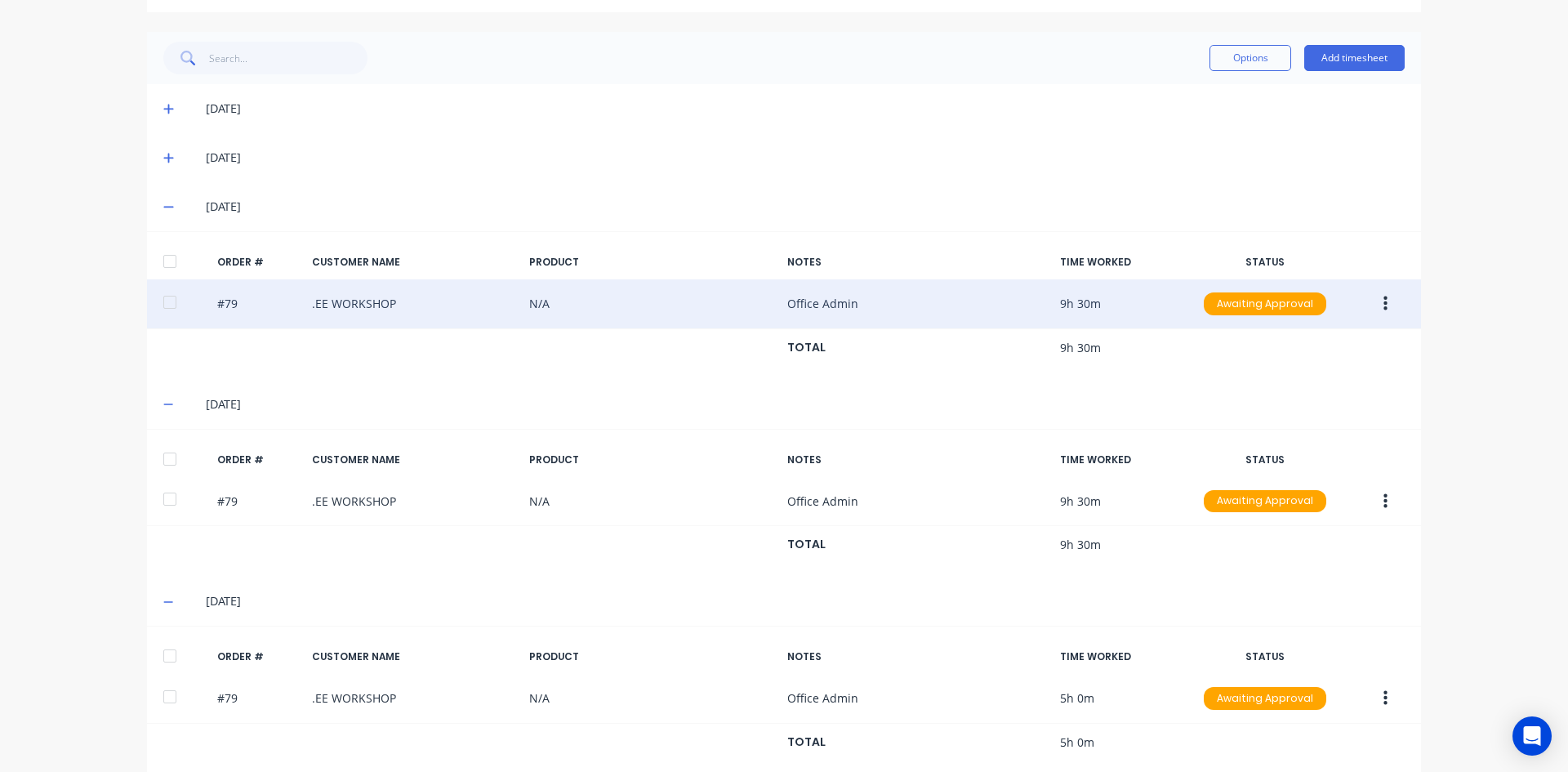
scroll to position [371, 0]
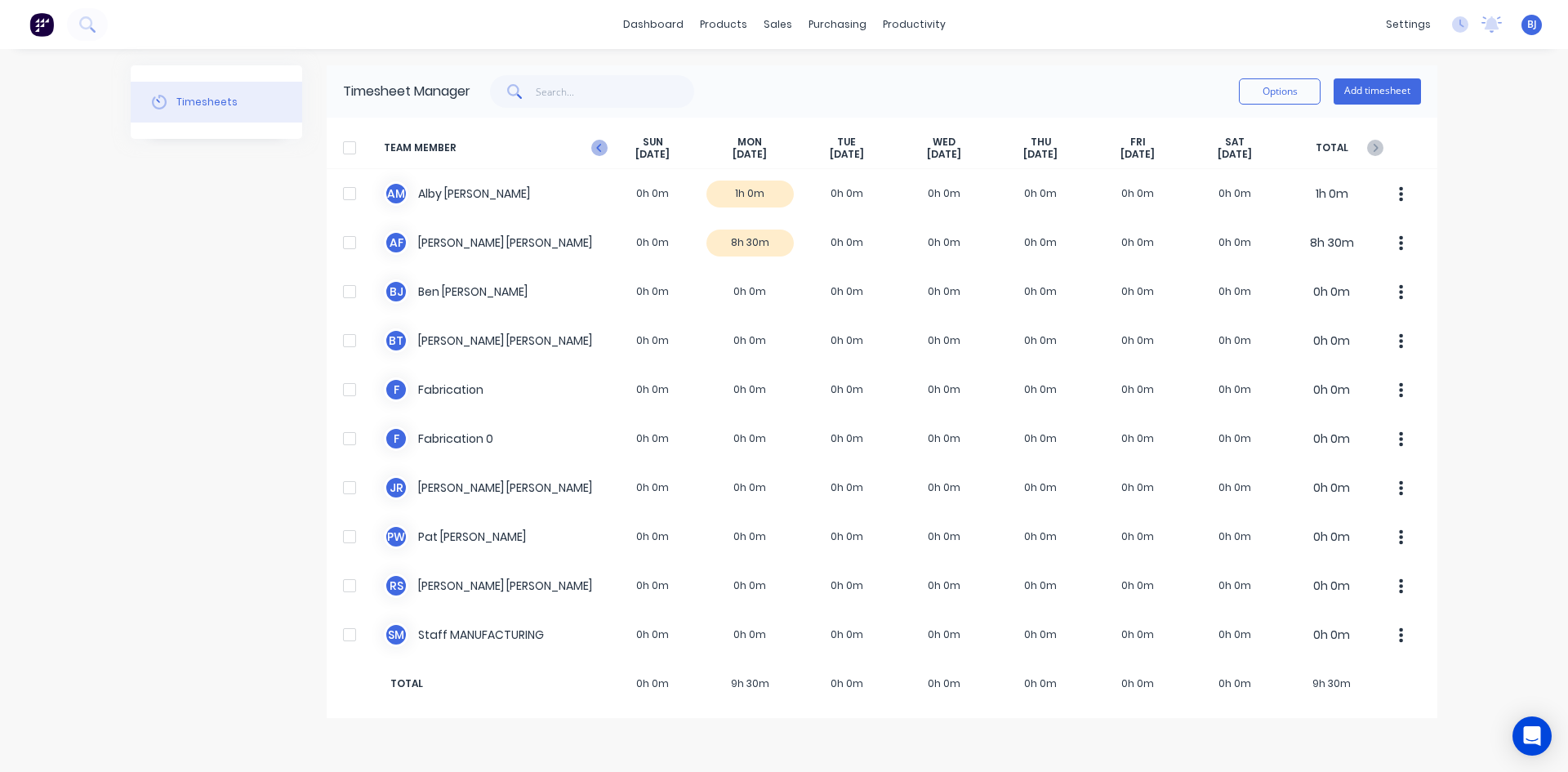
click at [601, 148] on icon "button" at bounding box center [599, 148] width 16 height 16
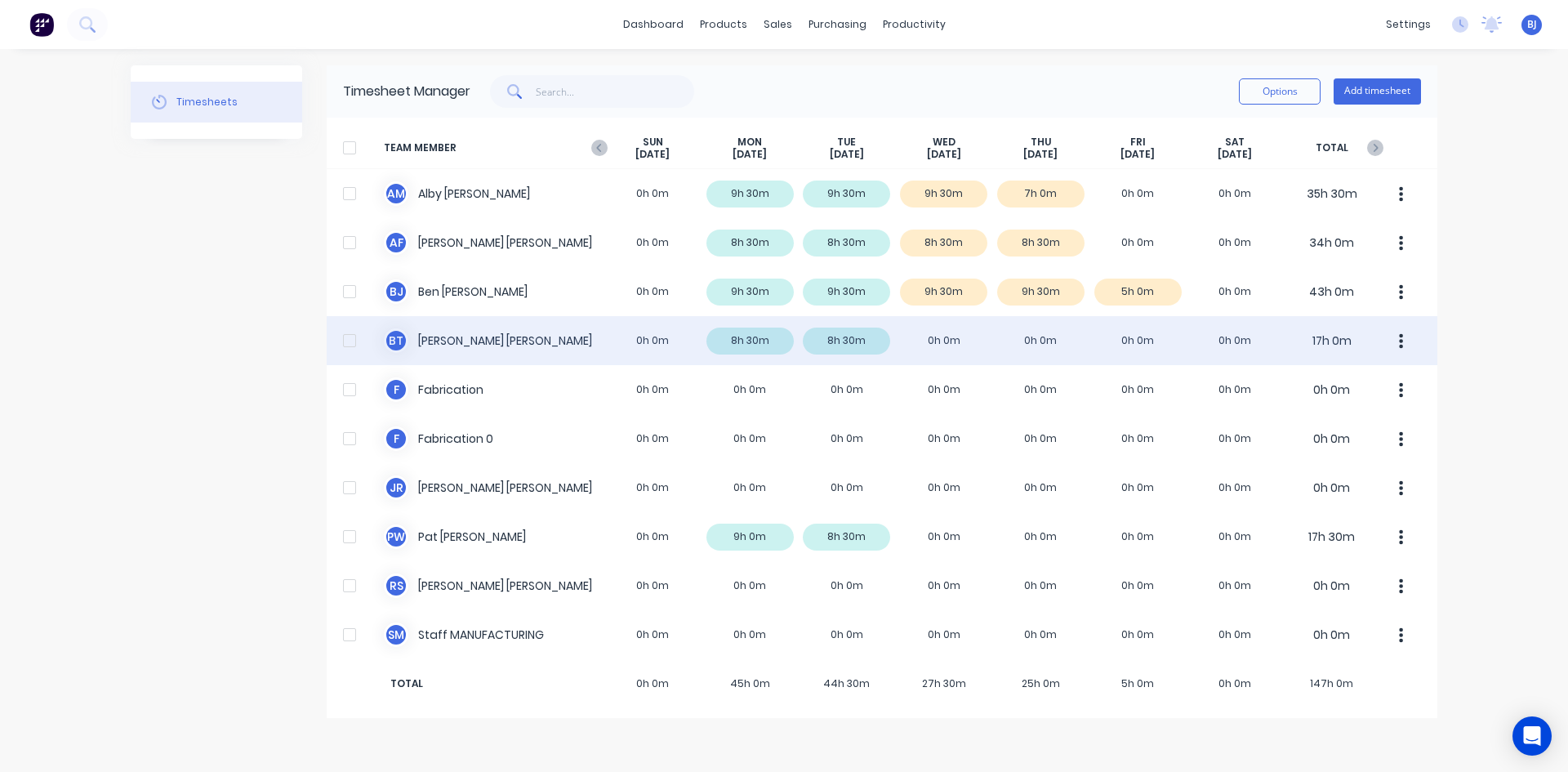
click at [952, 335] on div "B T Broden Thompson 0h 0m 8h 30m 8h 30m 0h 0m 0h 0m 0h 0m 0h 0m 17h 0m" at bounding box center [882, 341] width 1110 height 49
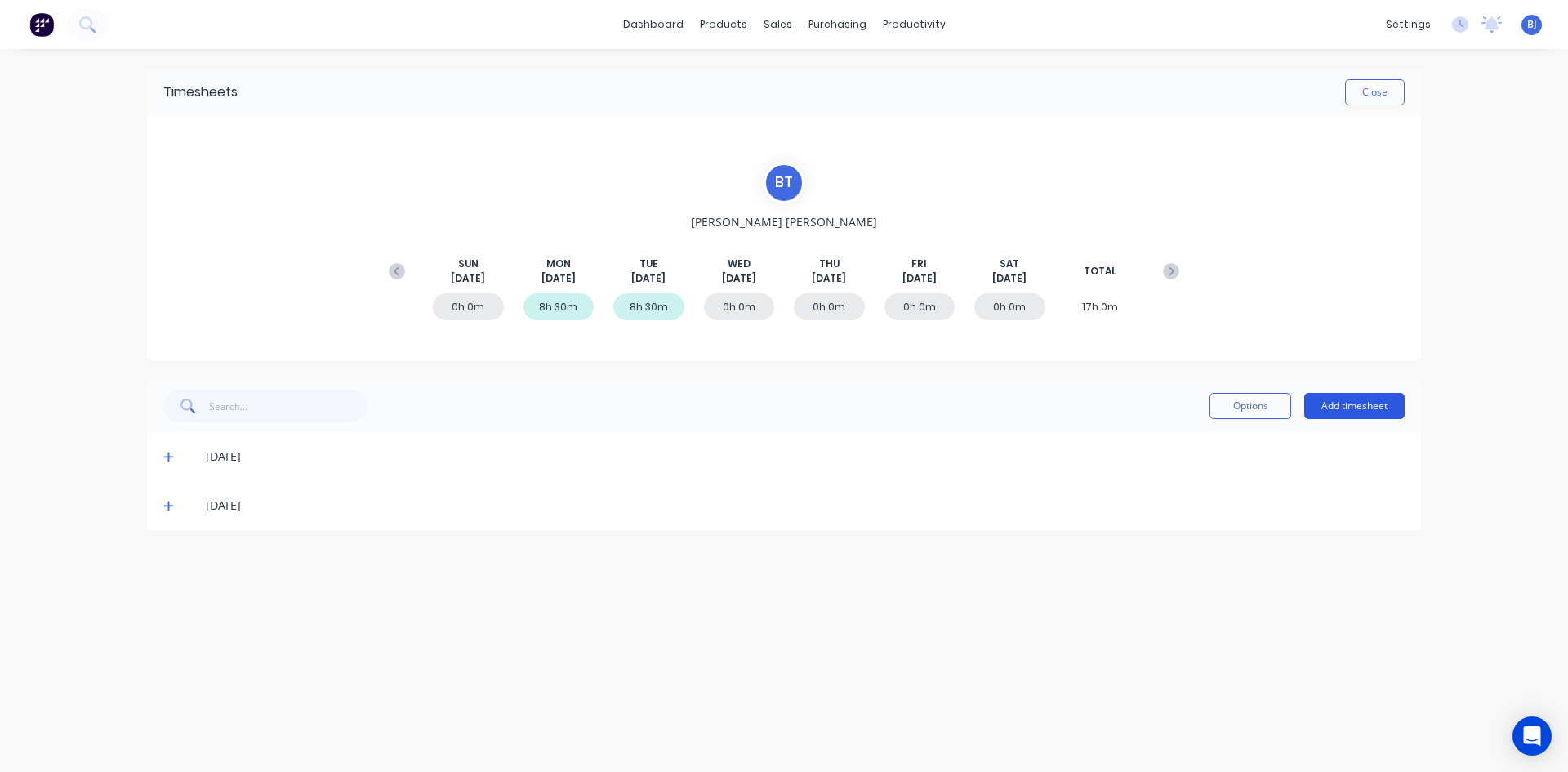
click at [1344, 403] on button "Add timesheet" at bounding box center [1354, 406] width 100 height 26
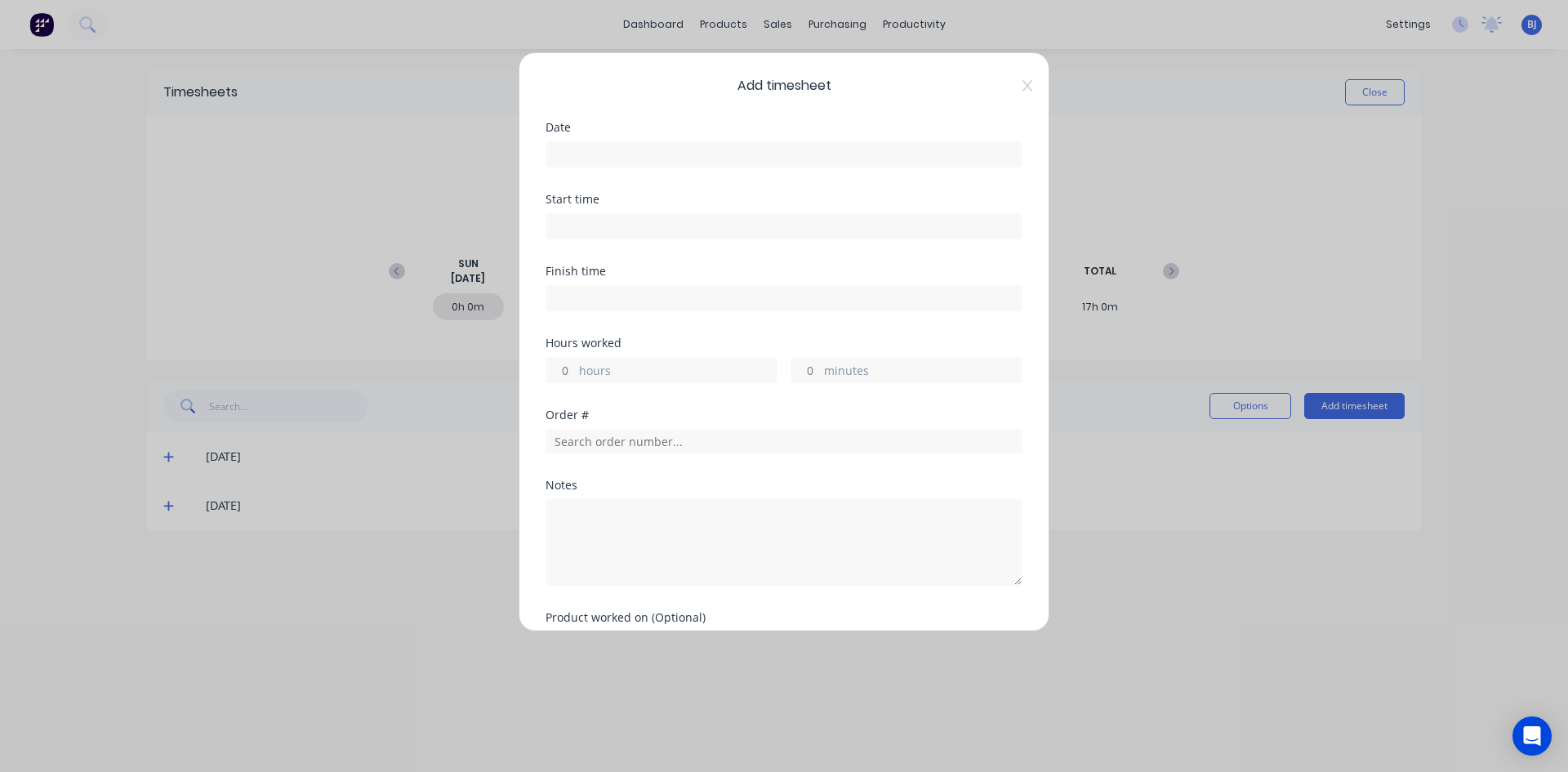
click at [586, 158] on input at bounding box center [784, 154] width 475 height 25
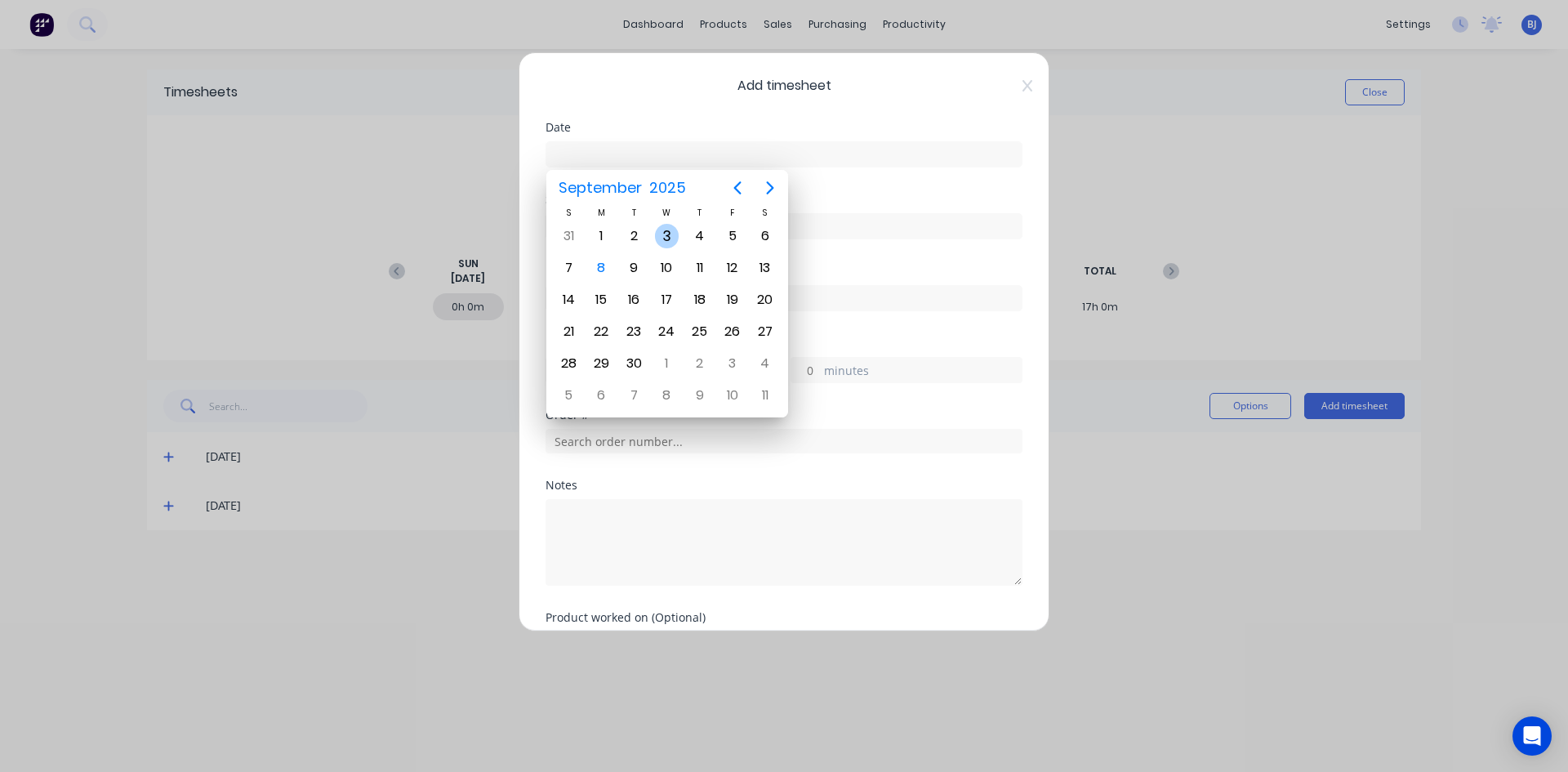
click at [668, 234] on div "3" at bounding box center [667, 236] width 25 height 25
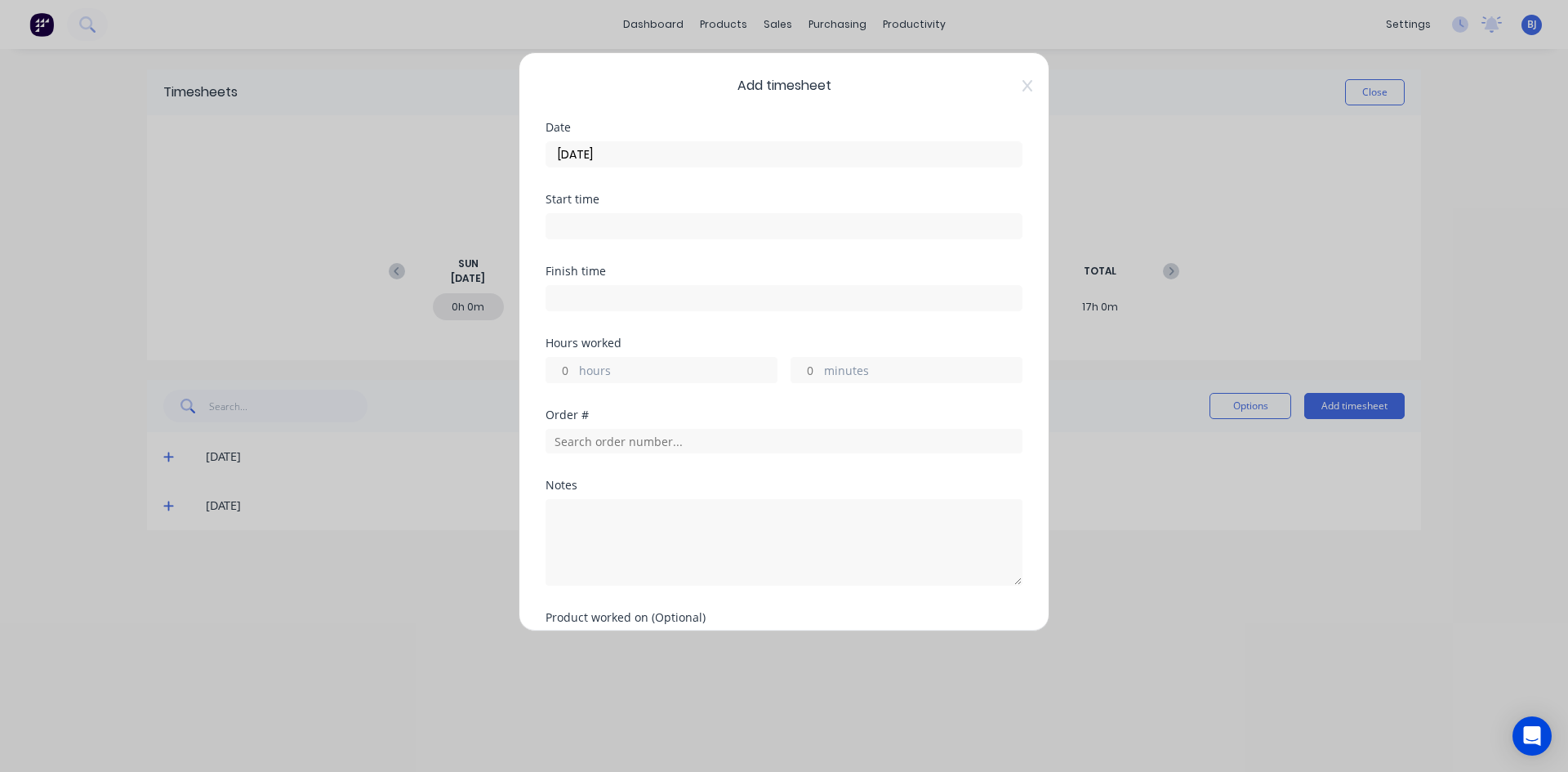
click at [575, 227] on input at bounding box center [784, 226] width 475 height 25
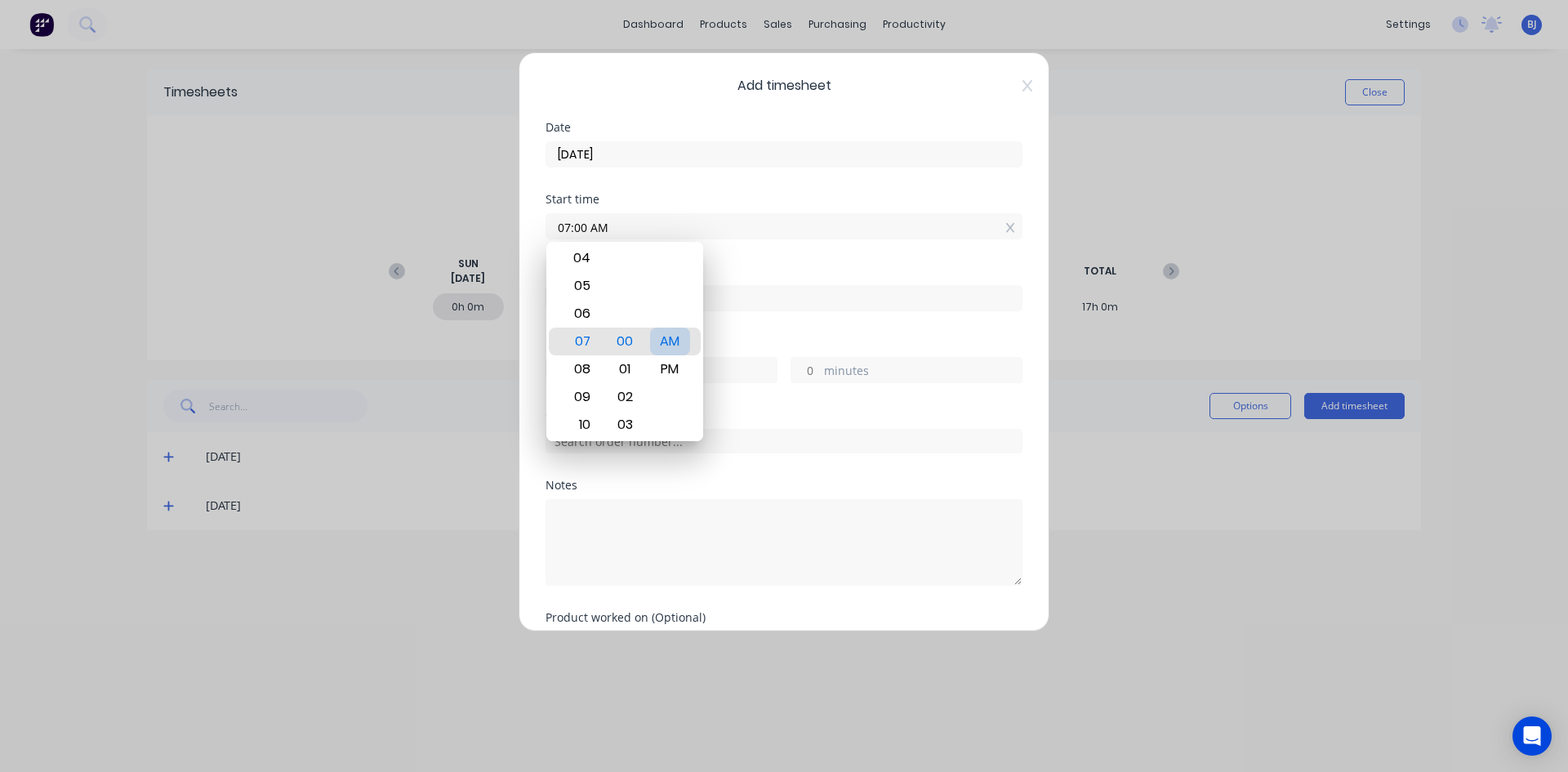
click at [675, 344] on div "AM" at bounding box center [670, 342] width 40 height 27
drag, startPoint x: 662, startPoint y: 335, endPoint x: 711, endPoint y: 315, distance: 52.9
click at [663, 335] on div "AM" at bounding box center [670, 342] width 40 height 27
click at [773, 270] on div "Finish time" at bounding box center [784, 271] width 477 height 12
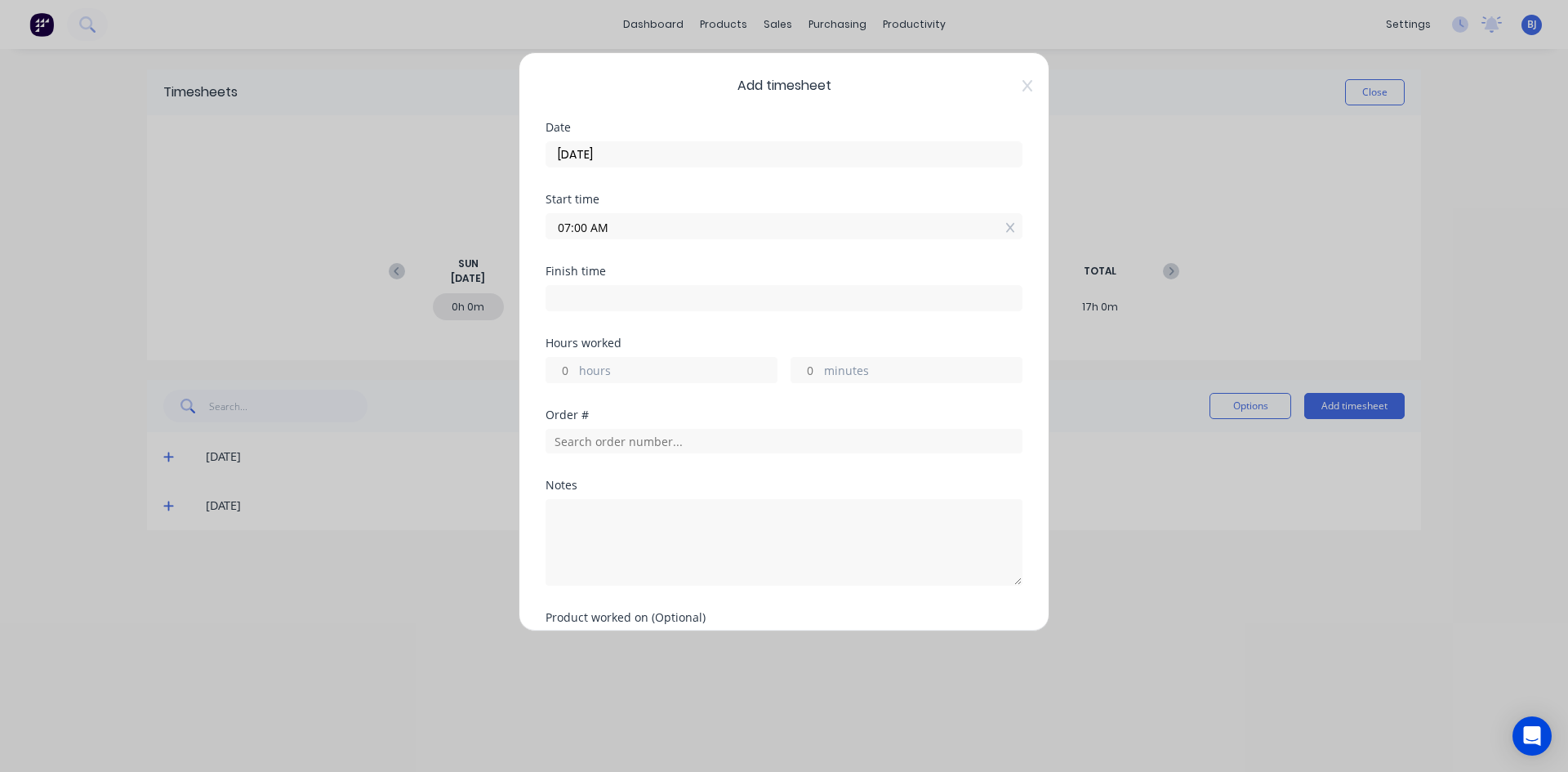
click at [572, 296] on input at bounding box center [784, 298] width 475 height 25
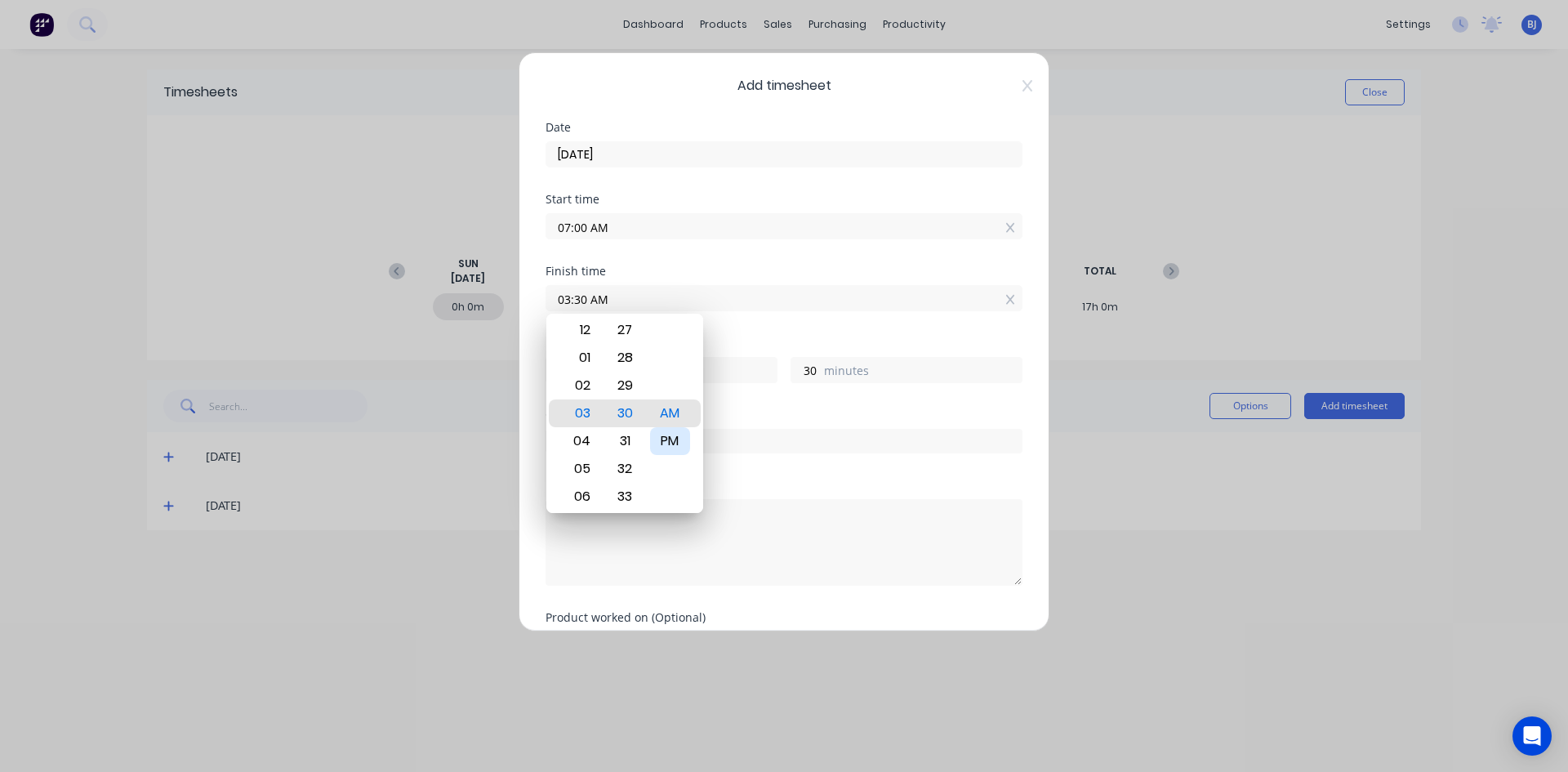
click at [680, 437] on div "PM" at bounding box center [670, 441] width 40 height 27
click at [731, 340] on div "Hours worked" at bounding box center [784, 343] width 477 height 12
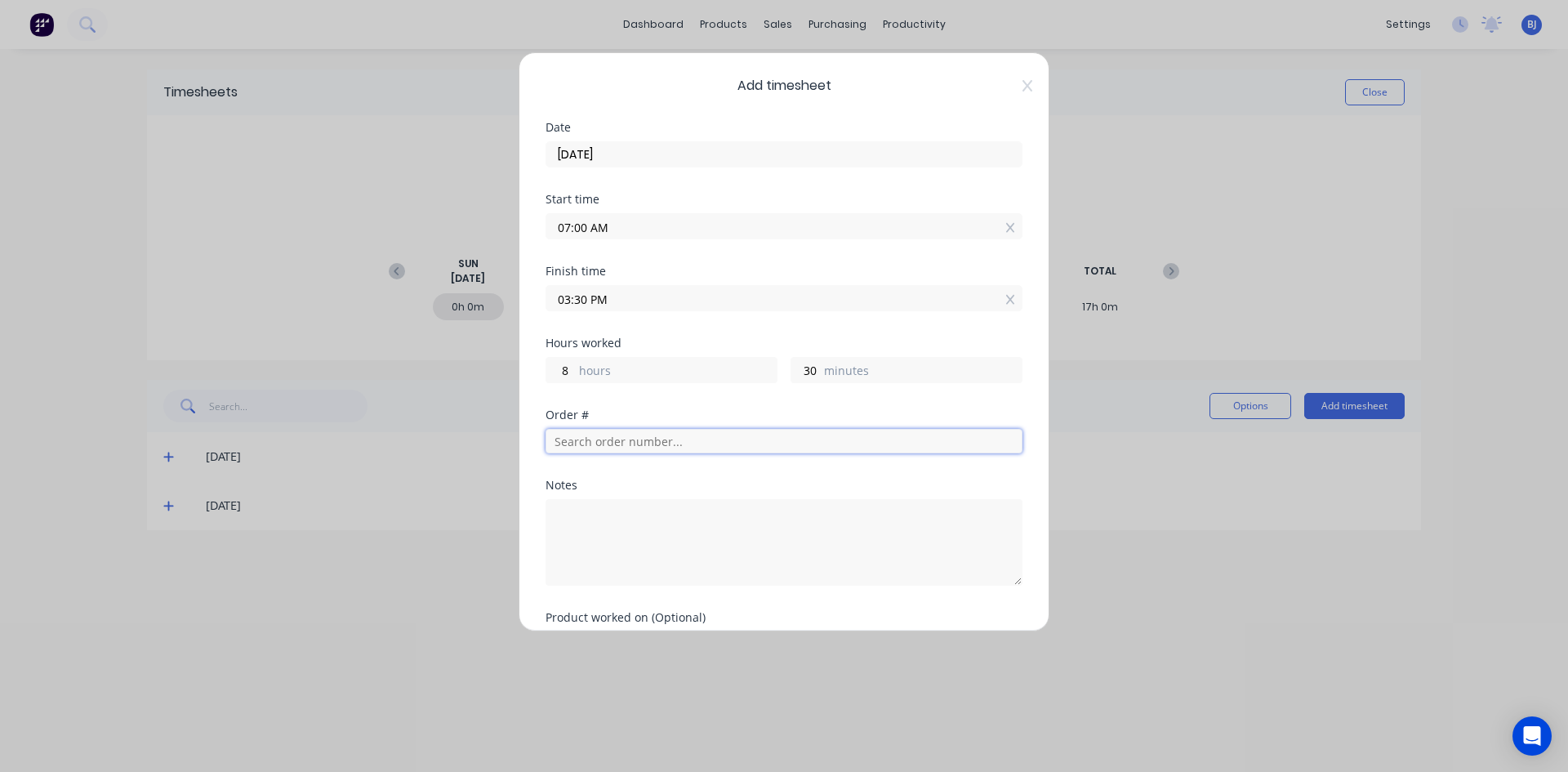
click at [580, 444] on input "text" at bounding box center [784, 440] width 477 height 25
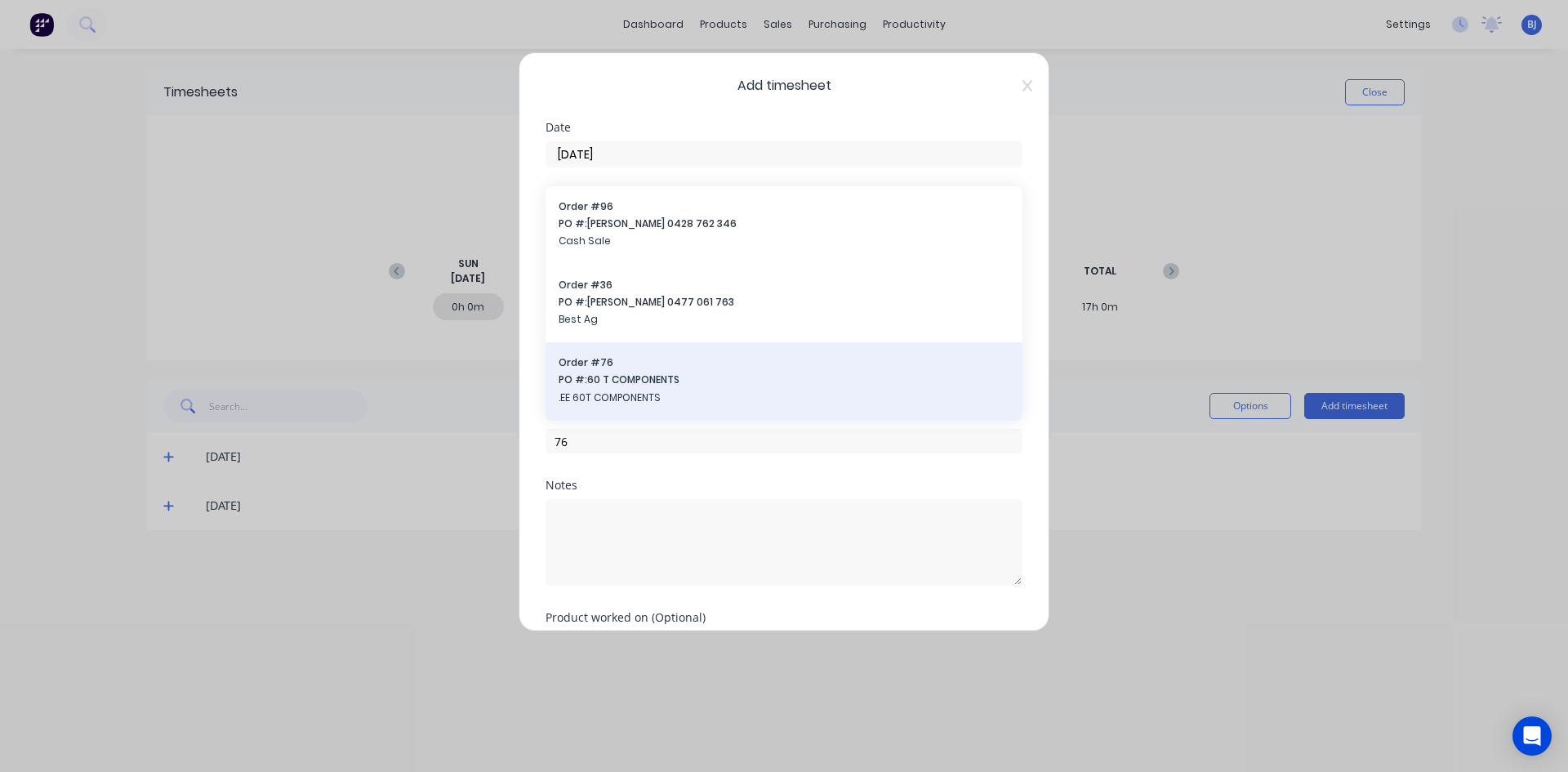
click at [600, 400] on span ".EE 60T COMPONENTS" at bounding box center [784, 397] width 451 height 15
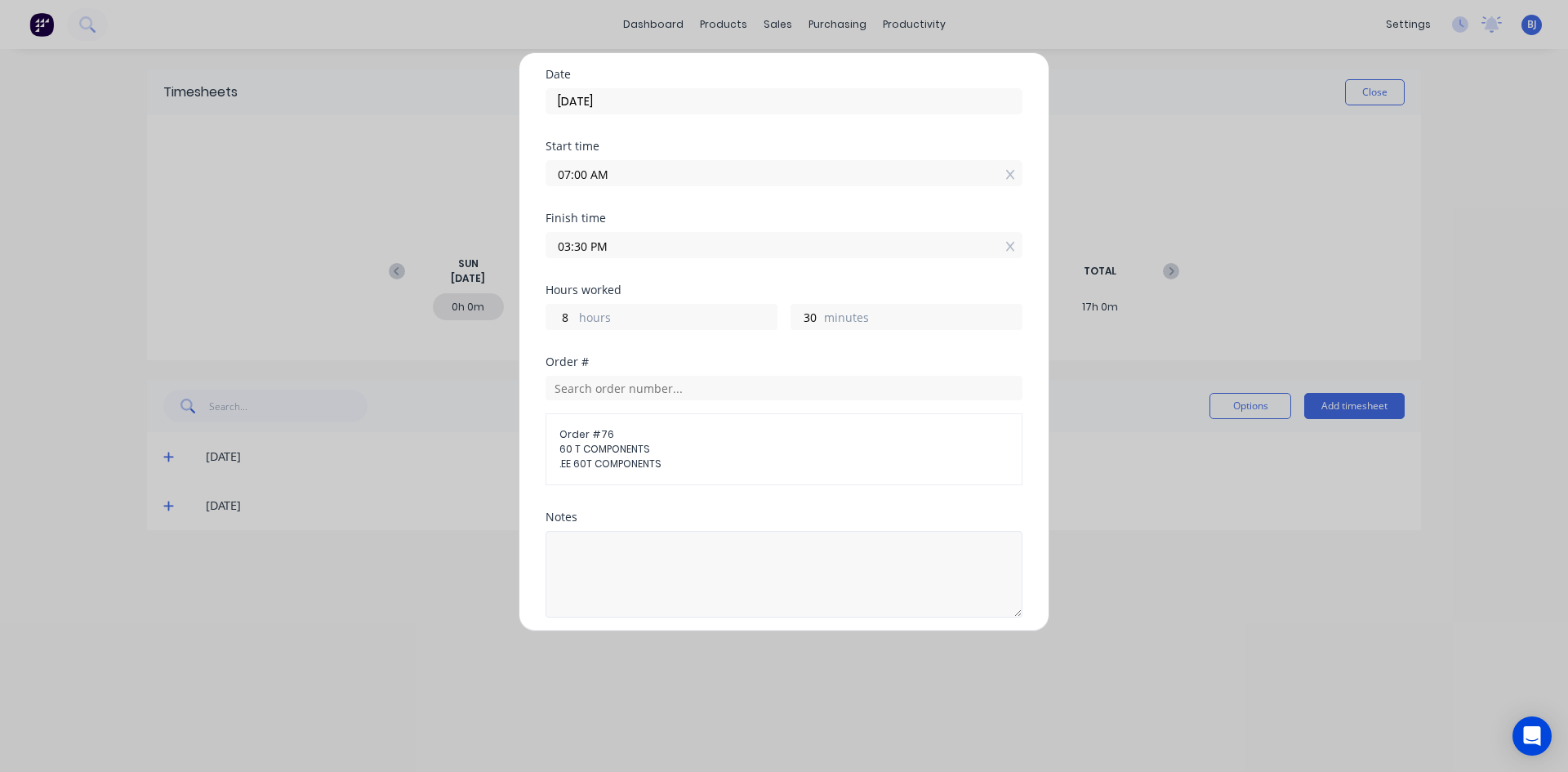
scroll to position [81, 0]
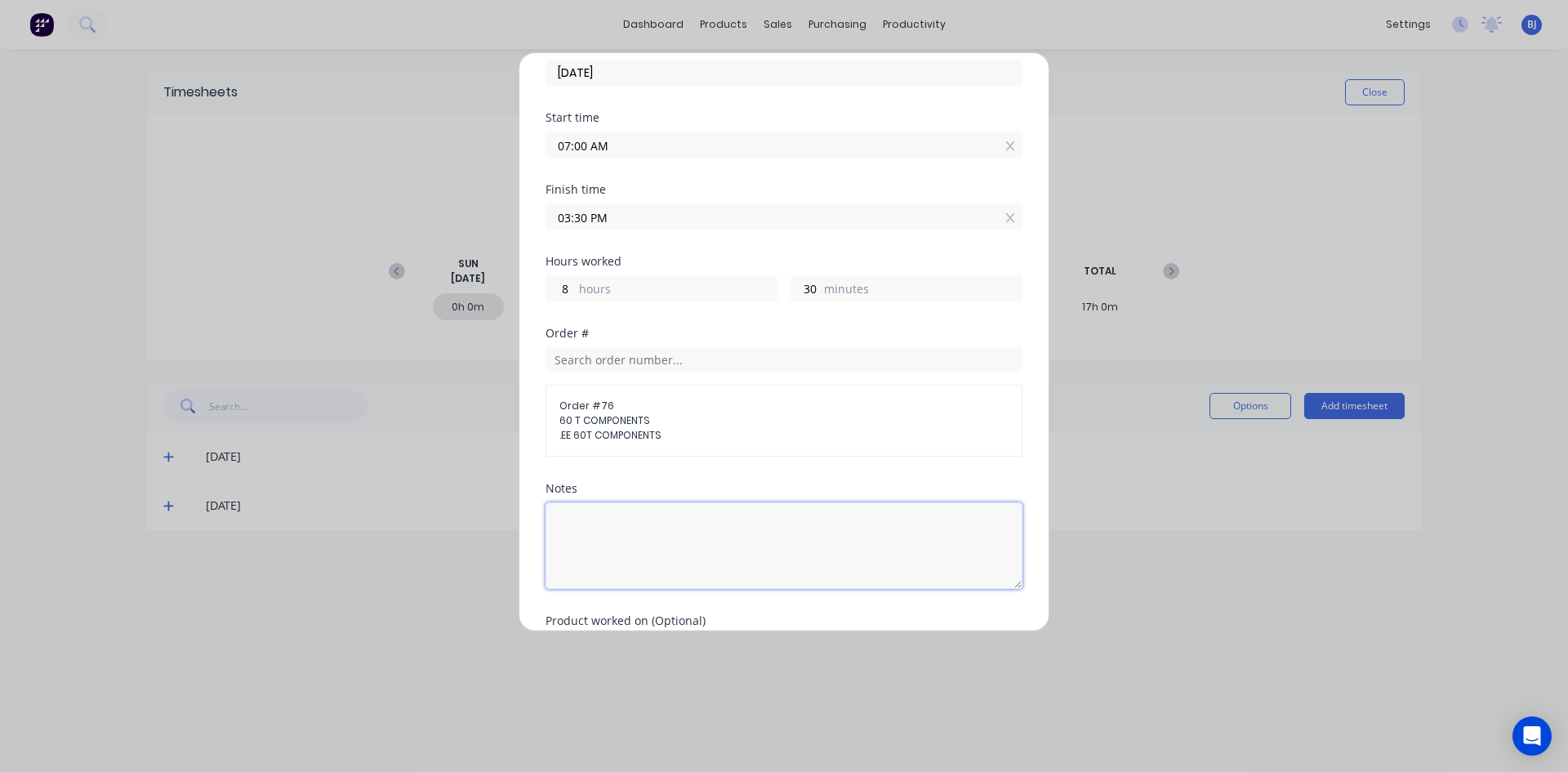
click at [574, 532] on textarea at bounding box center [784, 545] width 477 height 87
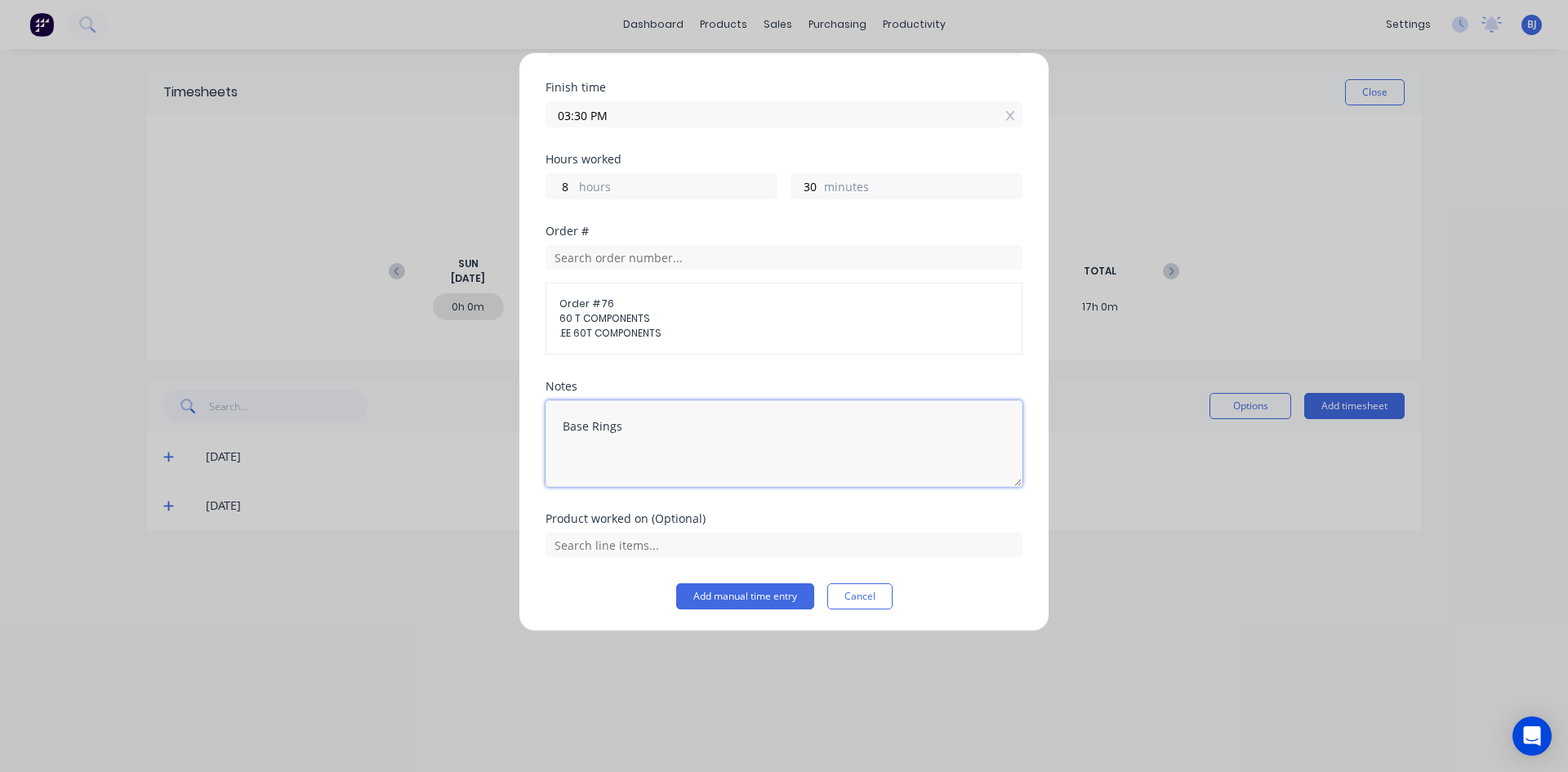
scroll to position [185, 0]
click at [700, 595] on button "Add manual time entry" at bounding box center [744, 595] width 138 height 26
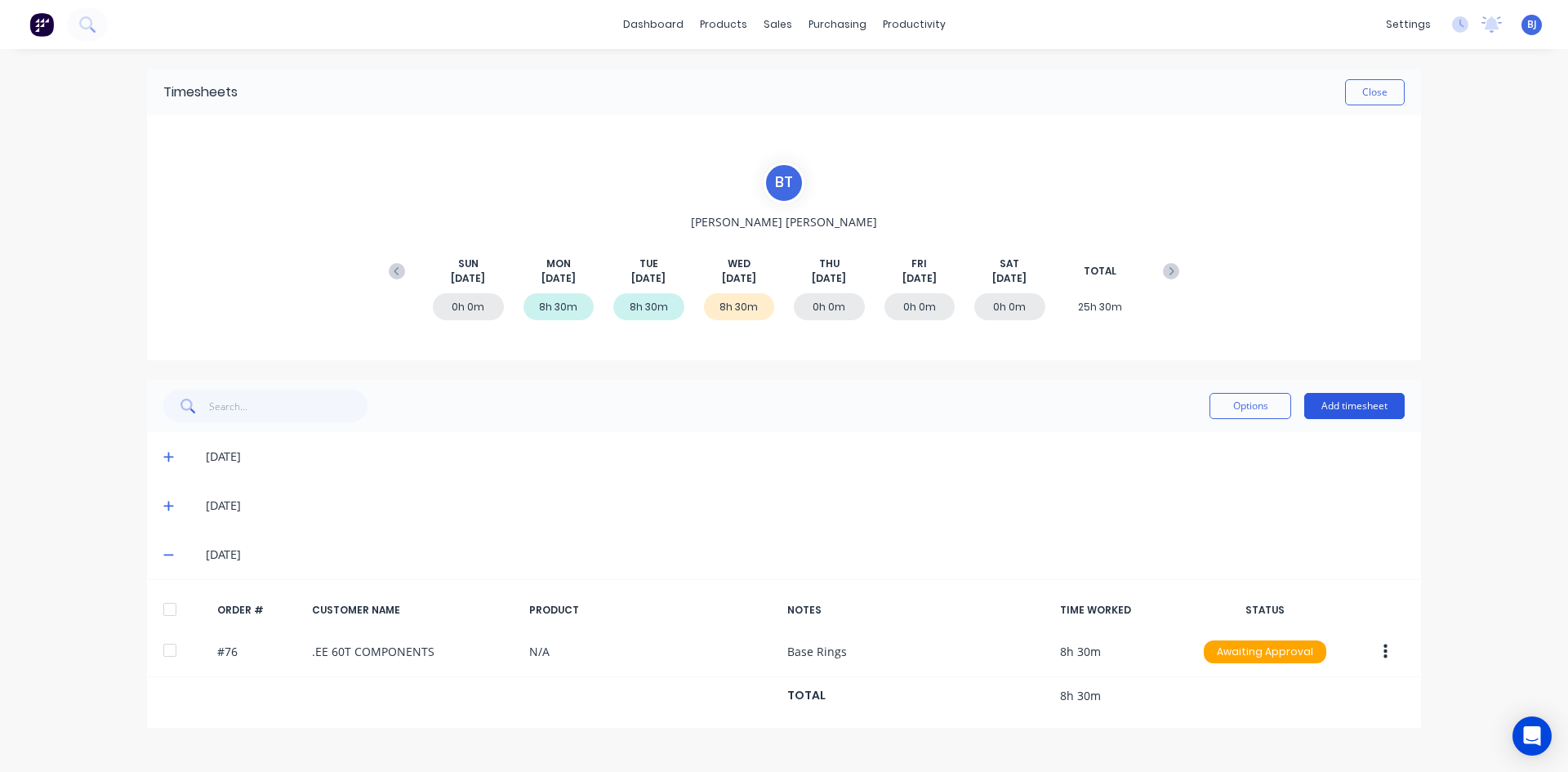
click at [1337, 400] on button "Add timesheet" at bounding box center [1354, 406] width 100 height 26
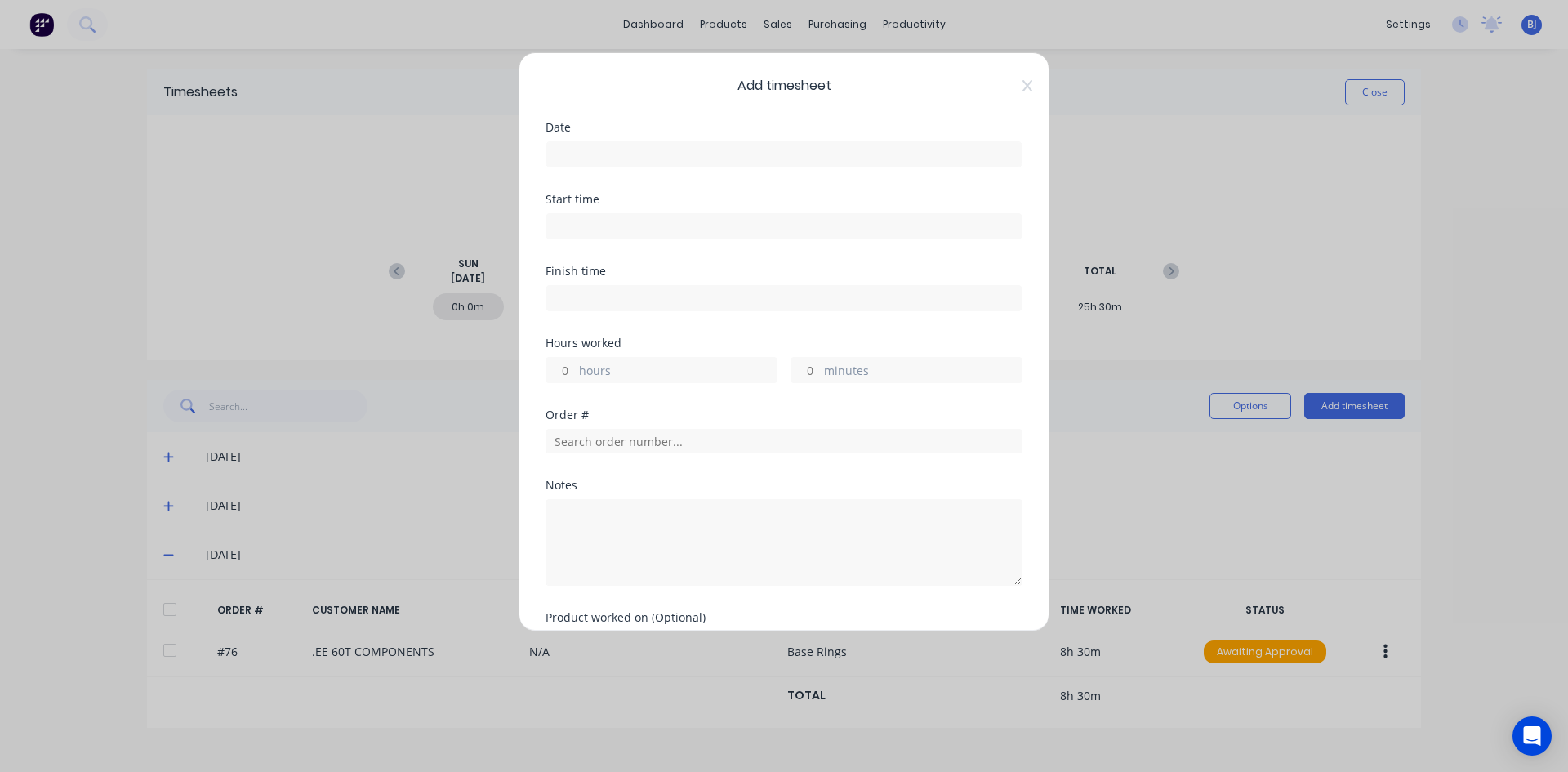
click at [588, 146] on input at bounding box center [784, 154] width 475 height 25
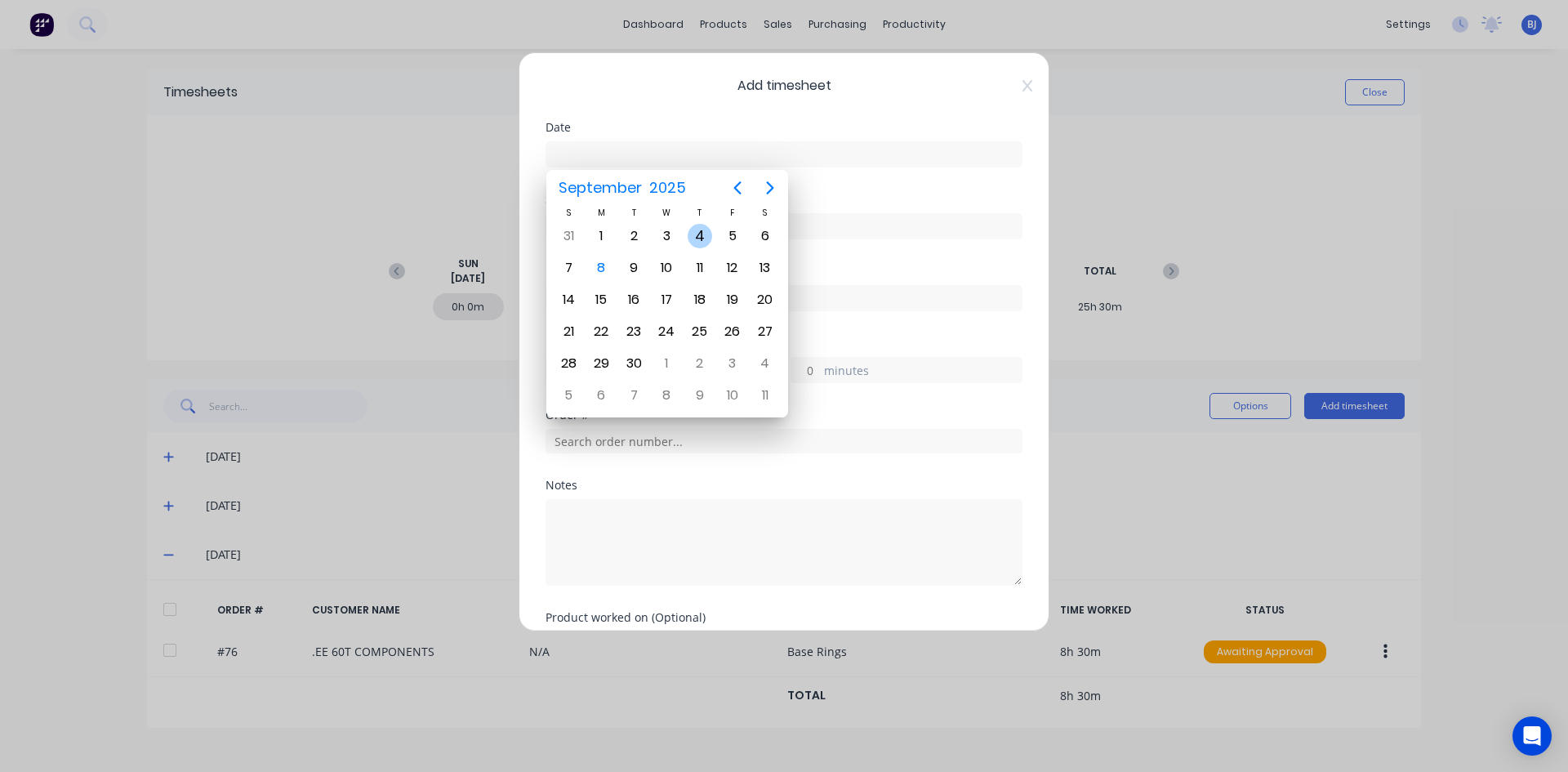
click at [706, 236] on div "4" at bounding box center [700, 236] width 25 height 25
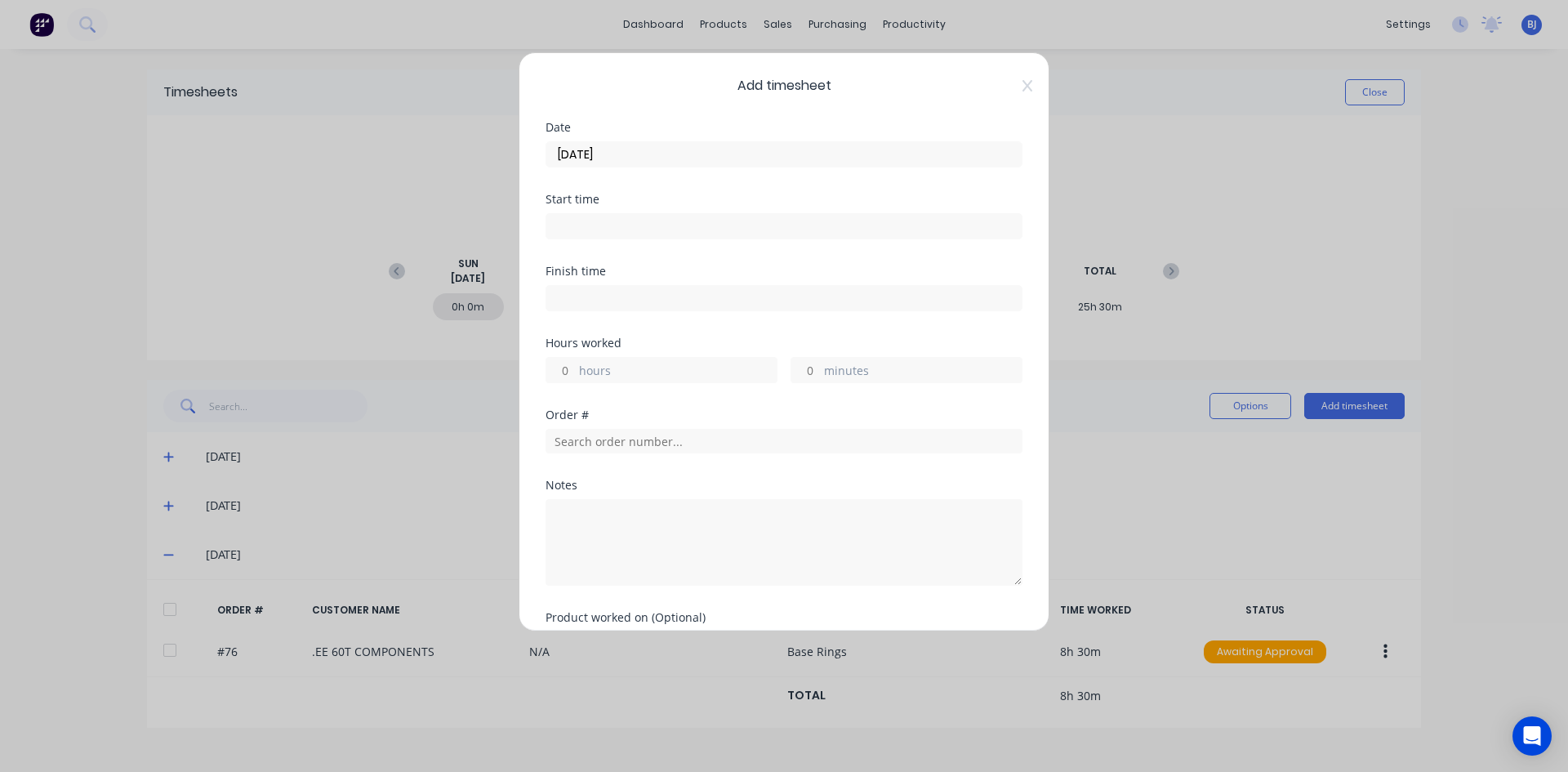
click at [580, 227] on input at bounding box center [784, 226] width 475 height 25
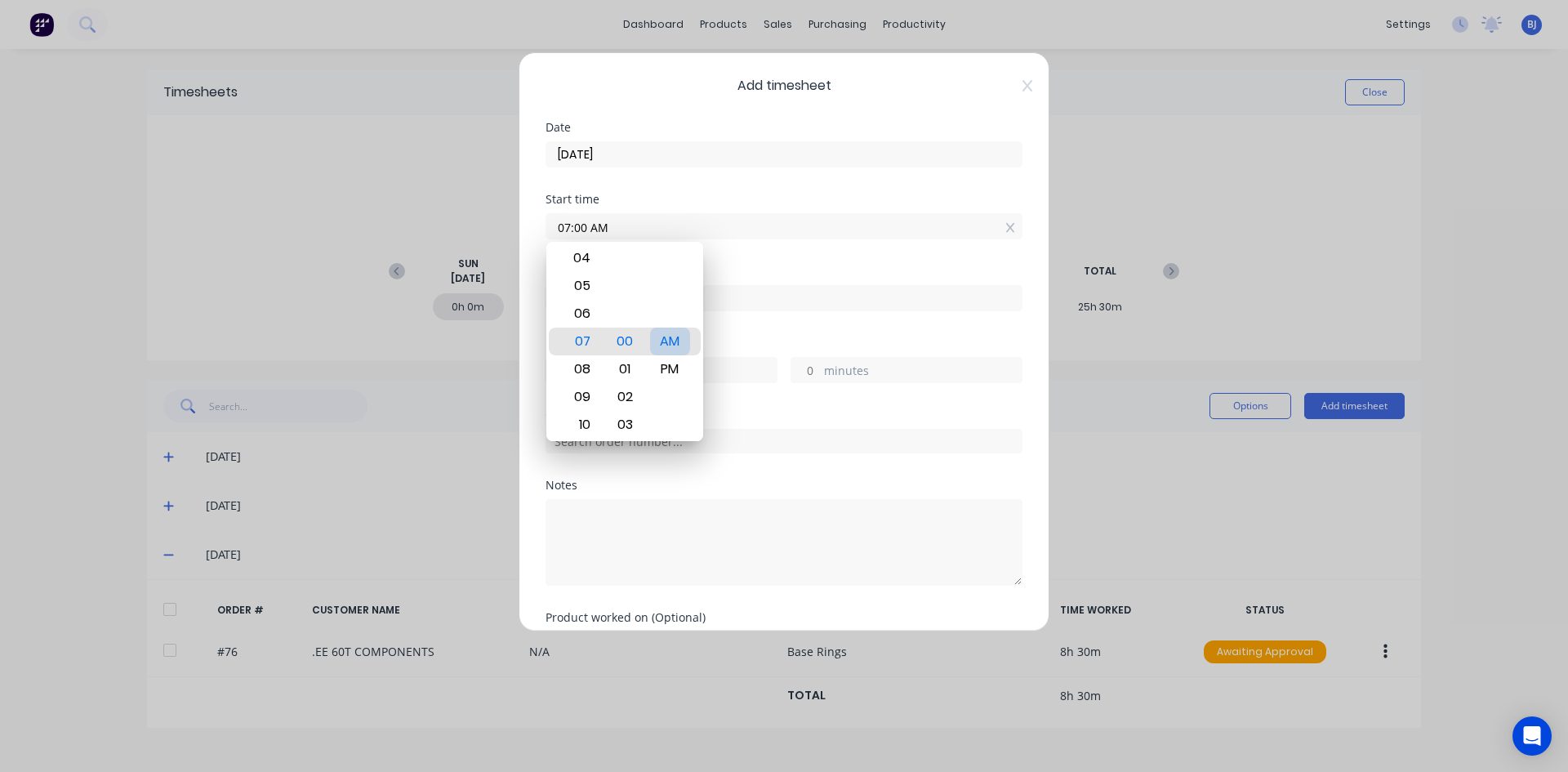
drag, startPoint x: 670, startPoint y: 343, endPoint x: 679, endPoint y: 340, distance: 9.5
click at [676, 342] on div "AM" at bounding box center [670, 342] width 40 height 27
click at [743, 270] on div "Finish time" at bounding box center [784, 271] width 477 height 12
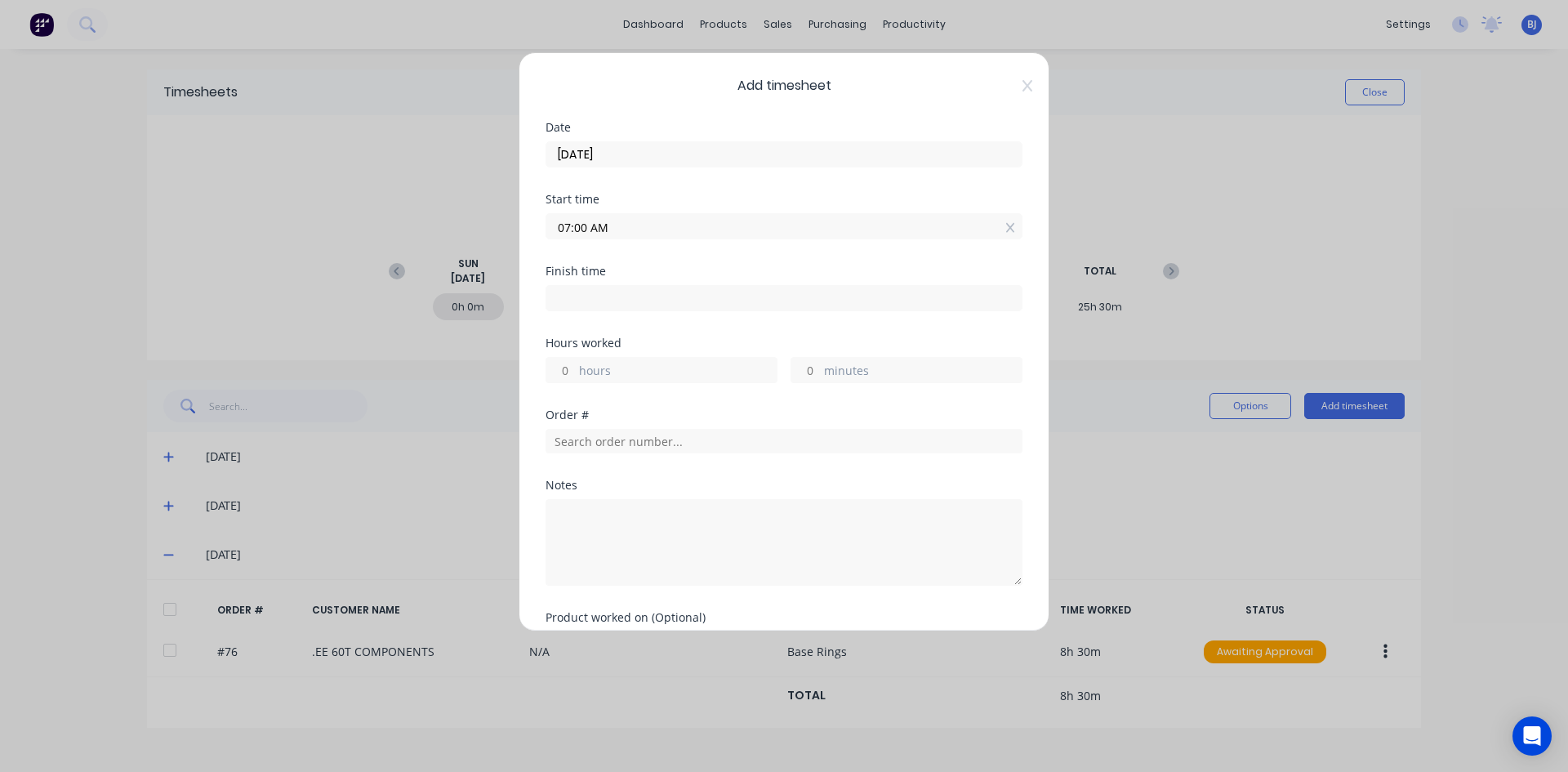
click at [564, 297] on input at bounding box center [784, 298] width 475 height 25
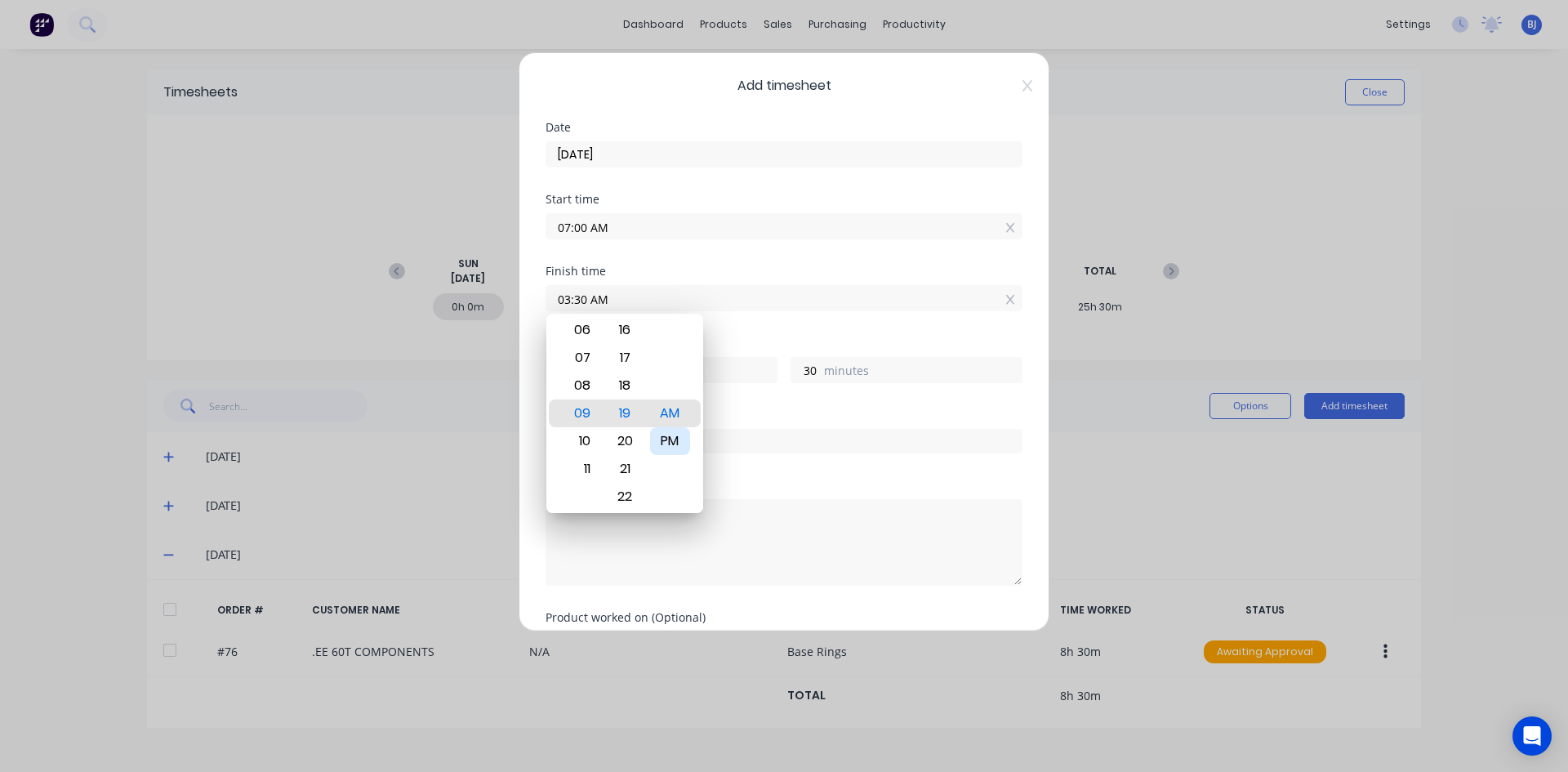
click at [667, 439] on div "PM" at bounding box center [670, 441] width 40 height 27
click at [744, 344] on div "Hours worked" at bounding box center [784, 343] width 477 height 12
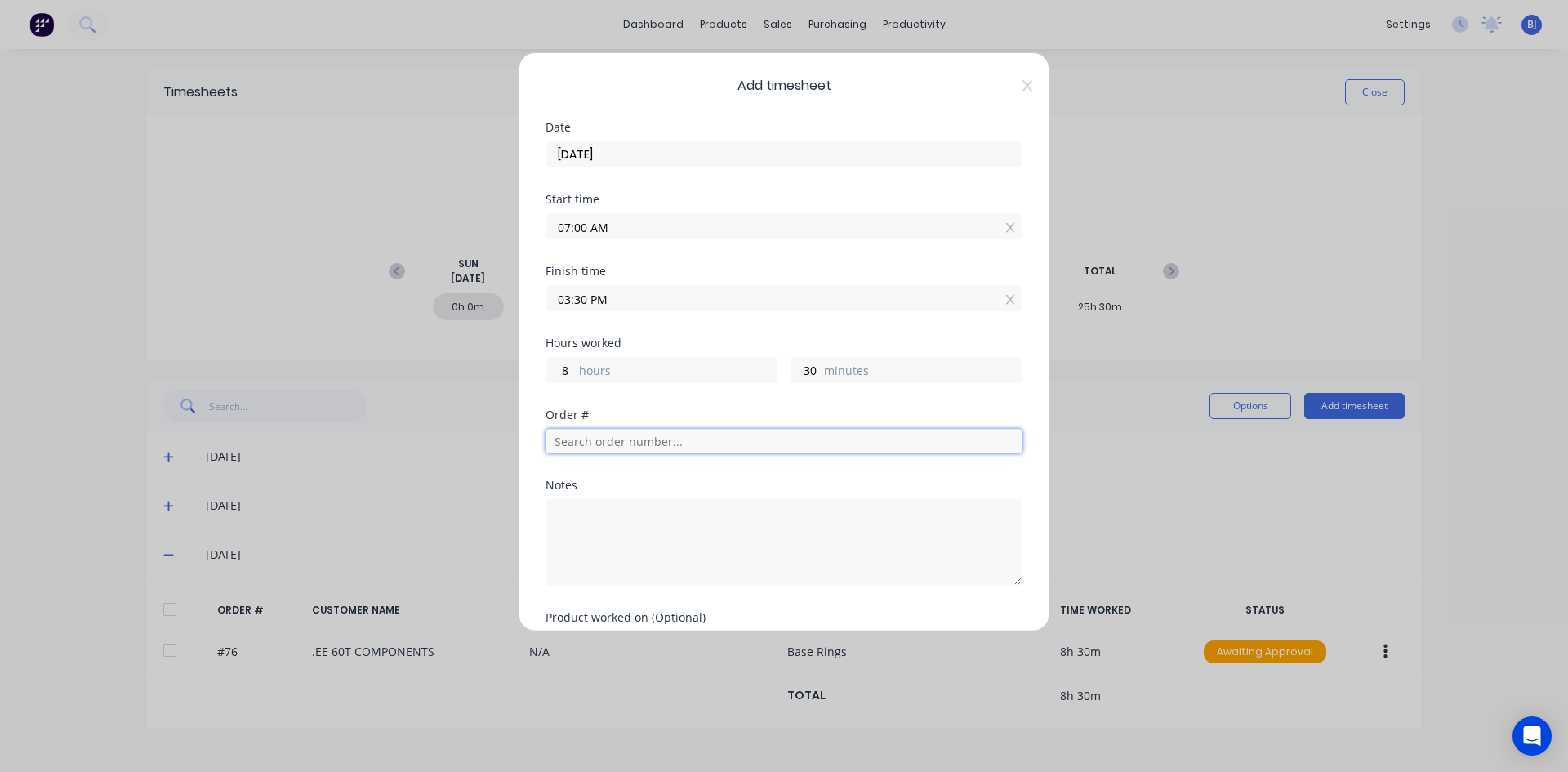
click at [583, 440] on input "text" at bounding box center [784, 440] width 477 height 25
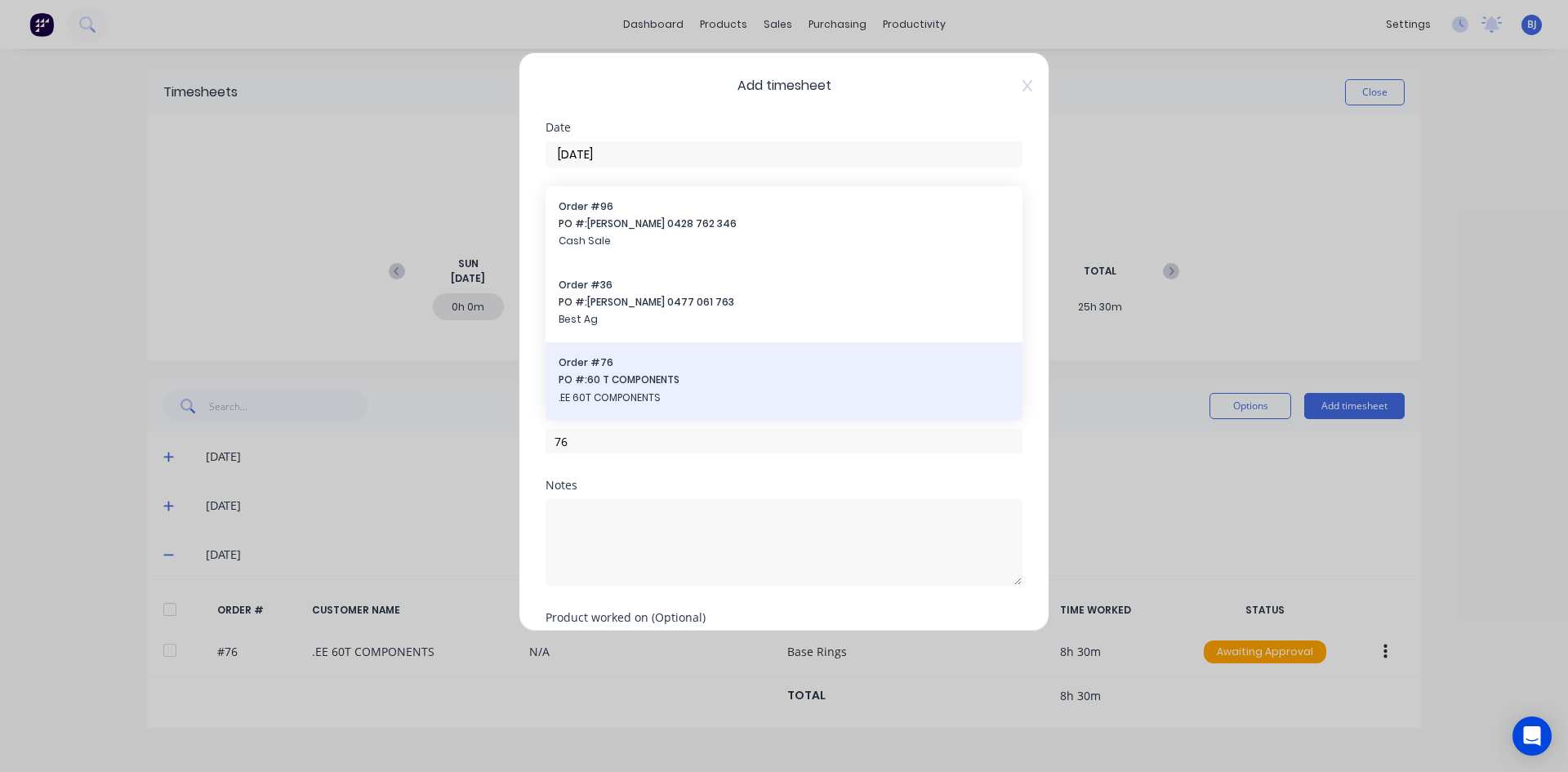
click at [626, 375] on span "PO #: 60 T COMPONENTS" at bounding box center [784, 380] width 451 height 15
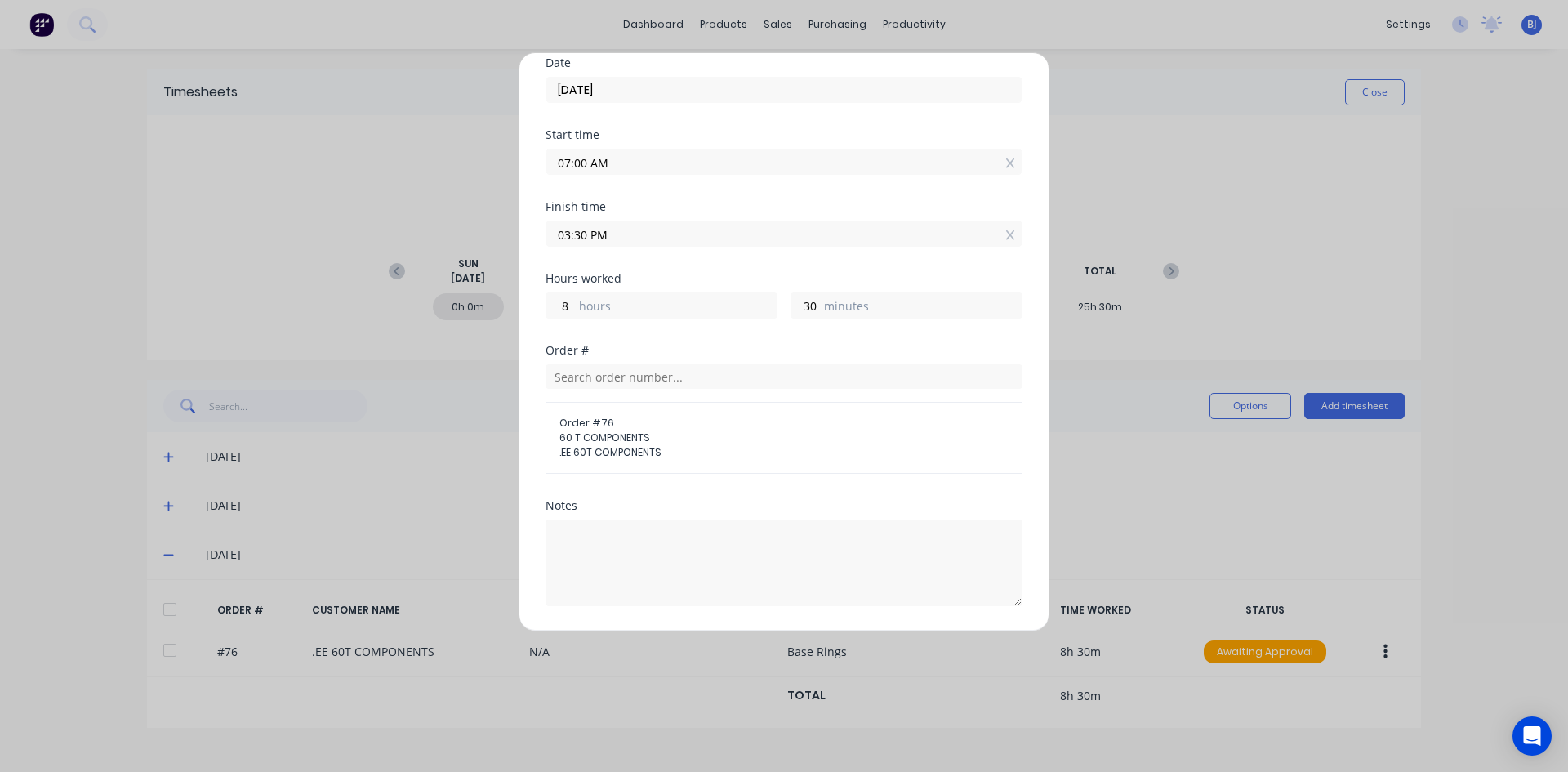
scroll to position [164, 0]
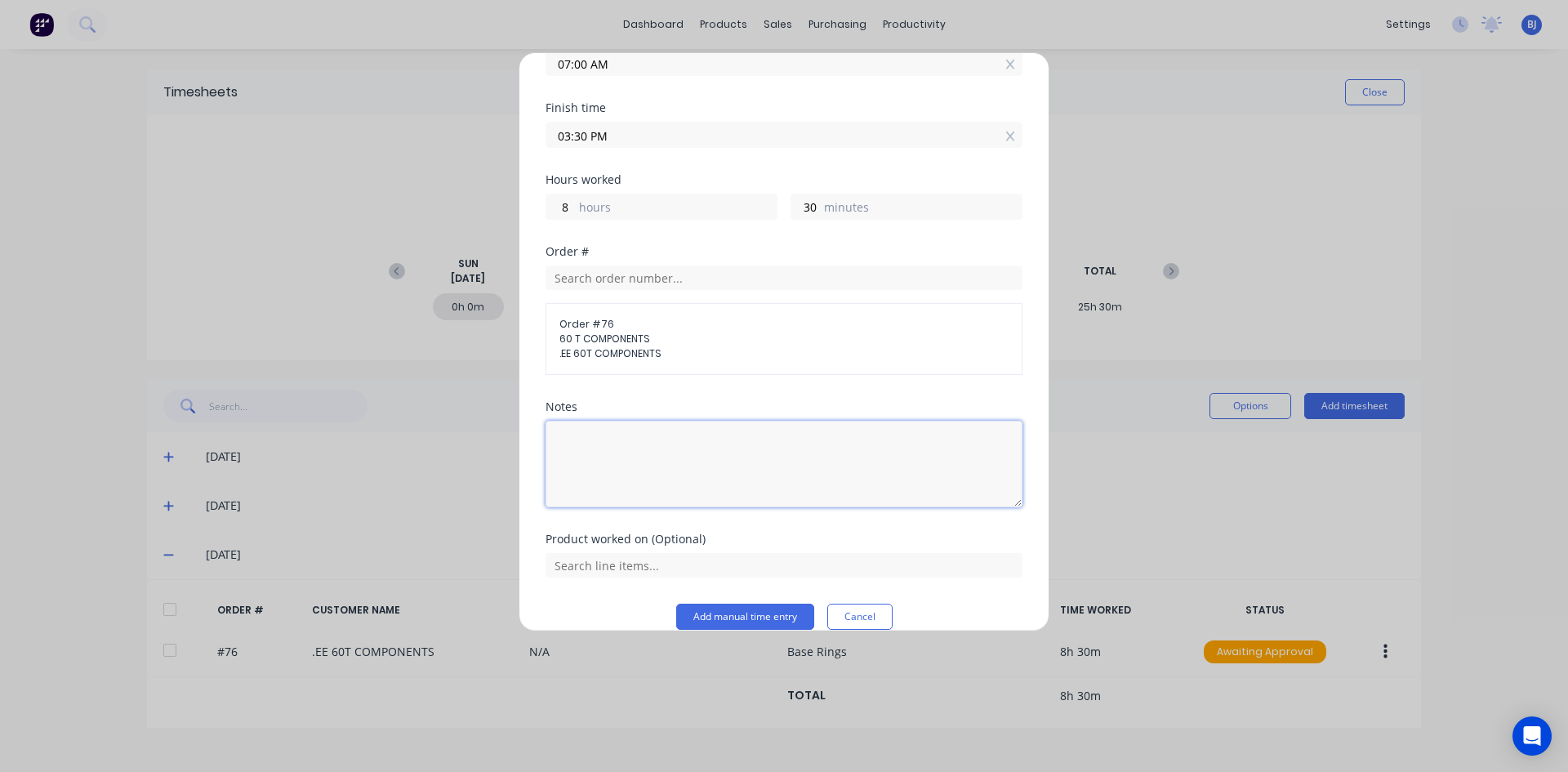
click at [586, 444] on textarea at bounding box center [784, 463] width 477 height 87
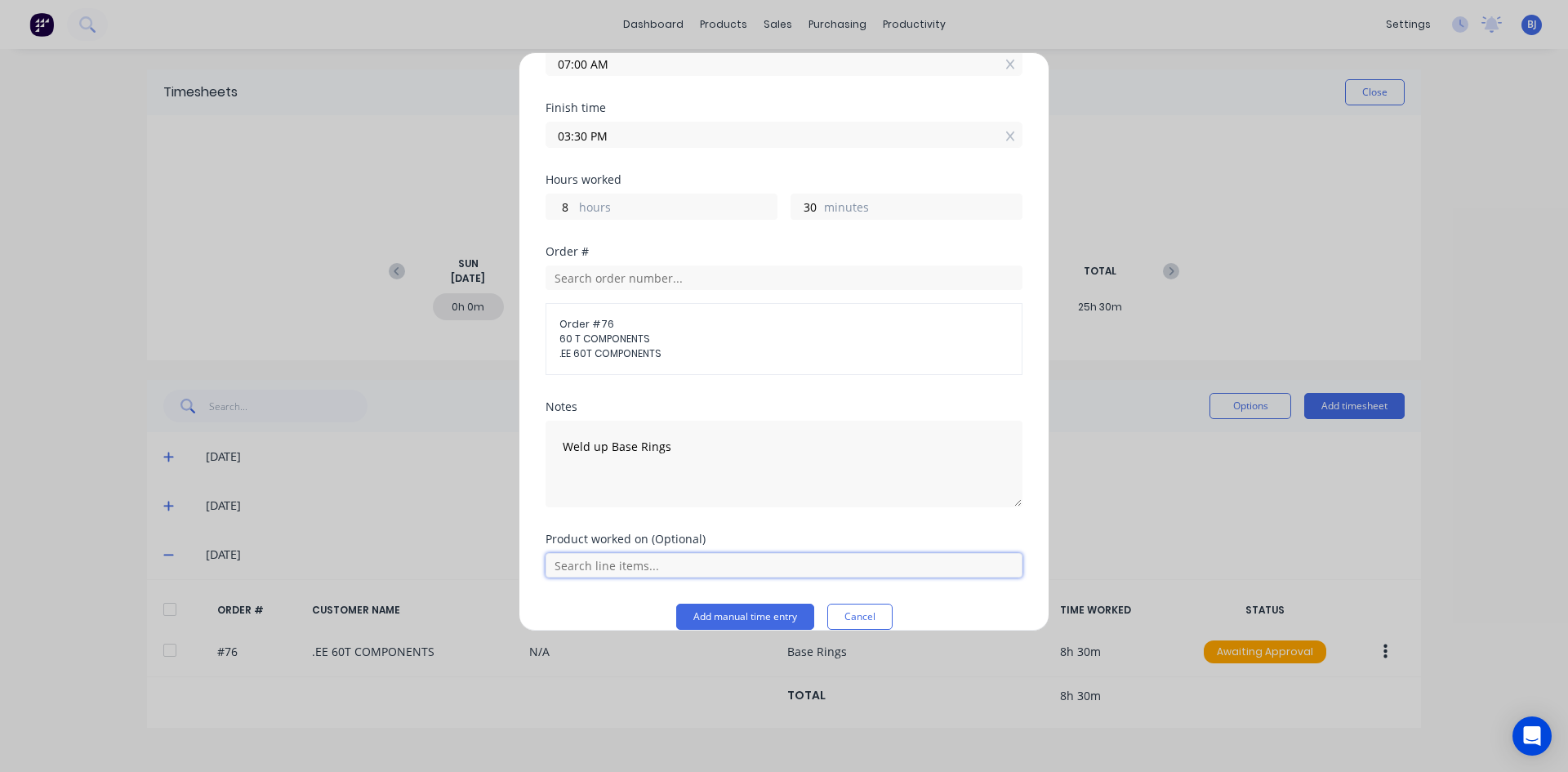
click at [677, 559] on input "text" at bounding box center [784, 565] width 477 height 25
click at [729, 615] on button "Add manual time entry" at bounding box center [744, 617] width 138 height 26
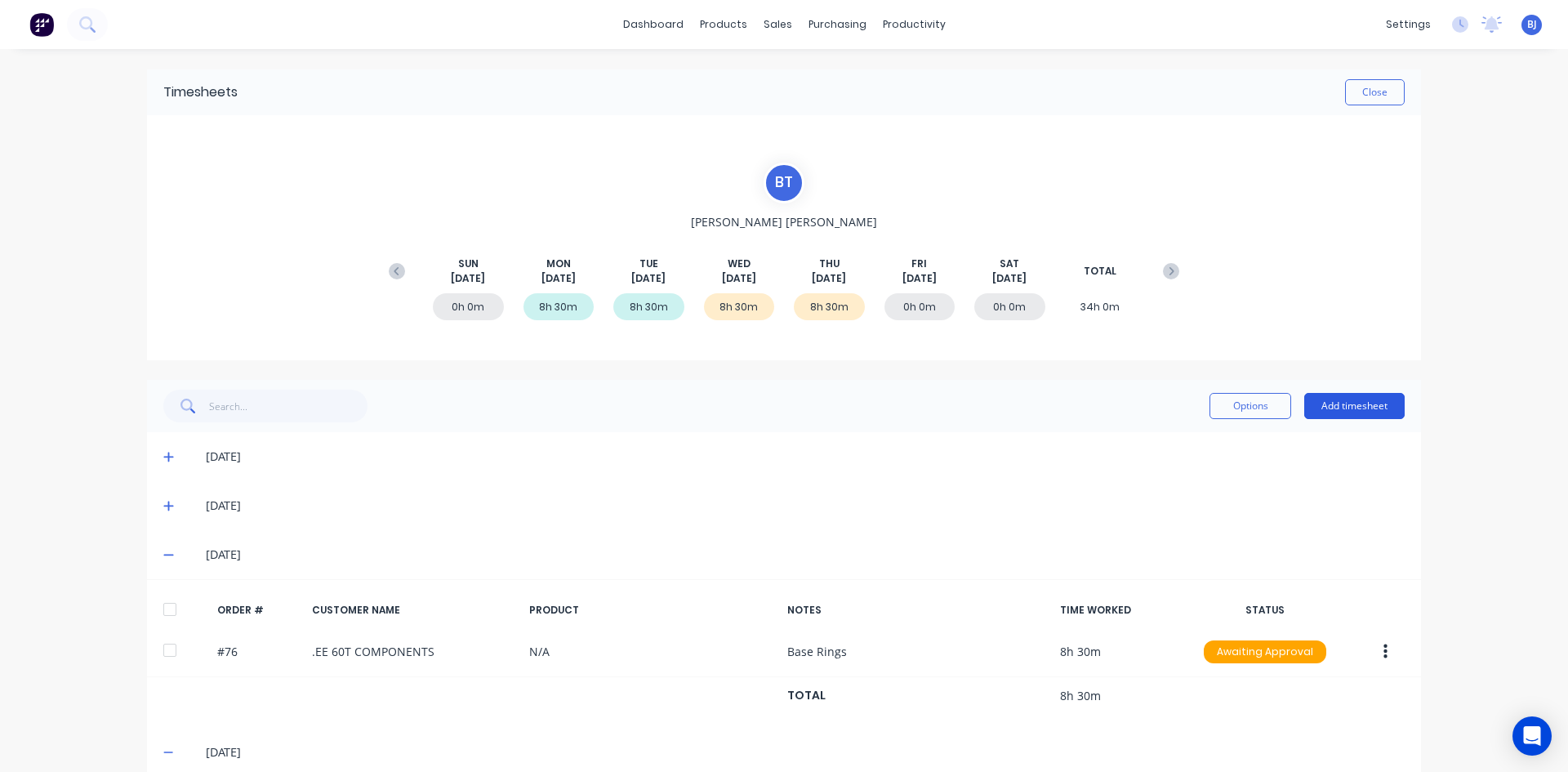
click at [1333, 397] on button "Add timesheet" at bounding box center [1354, 406] width 100 height 26
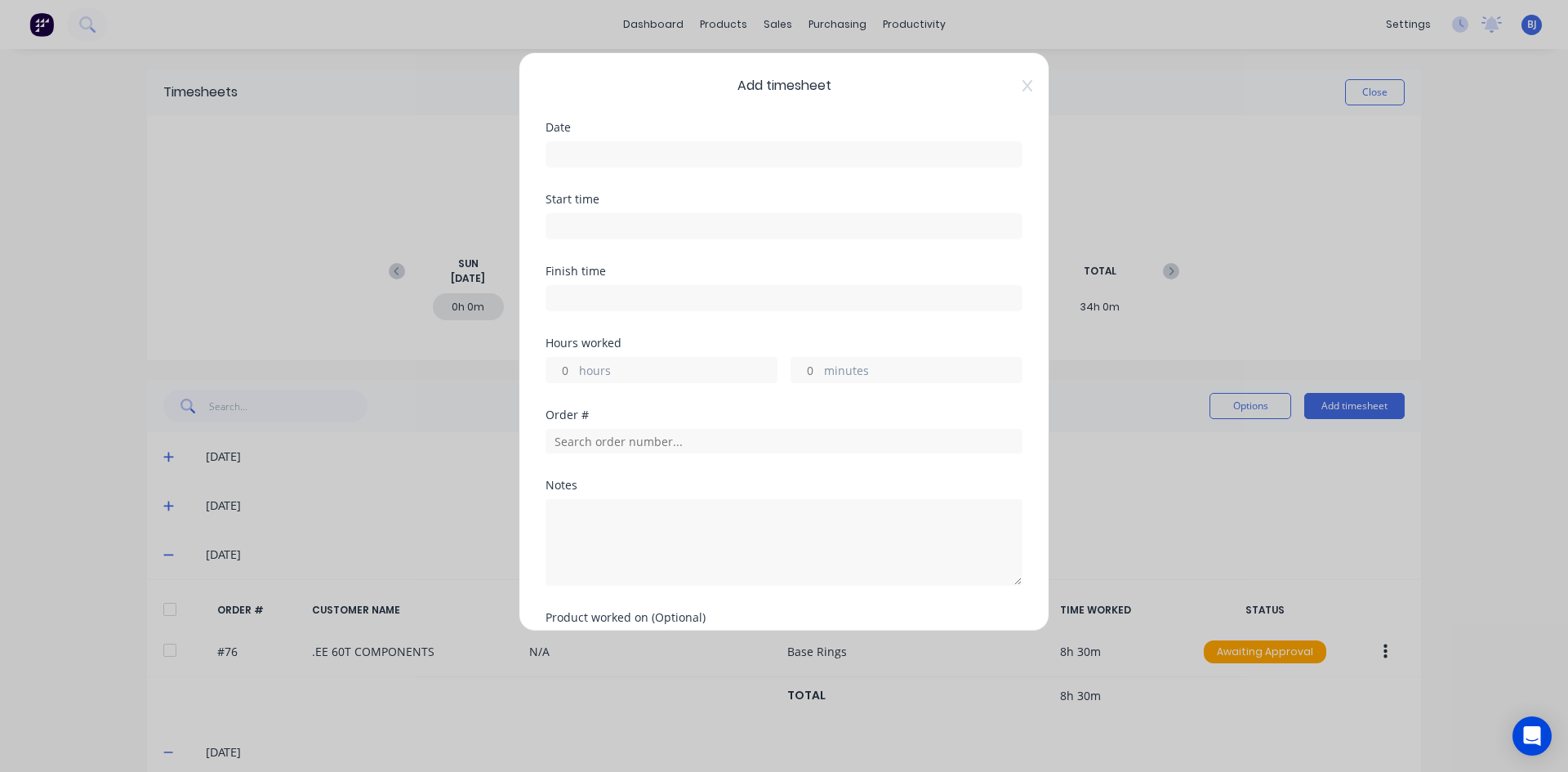
click at [600, 153] on input at bounding box center [784, 154] width 475 height 25
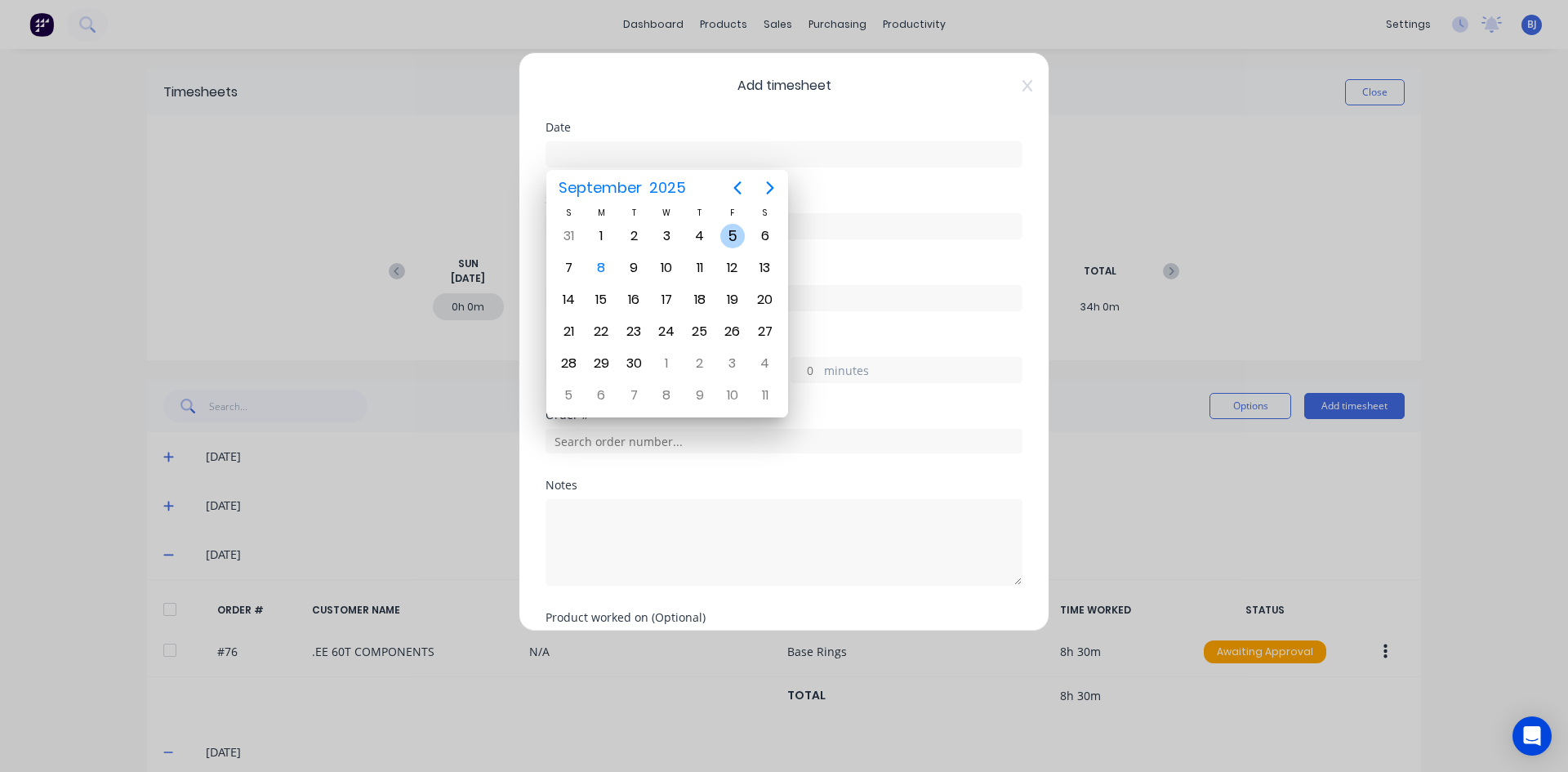
click at [726, 234] on div "5" at bounding box center [732, 236] width 25 height 25
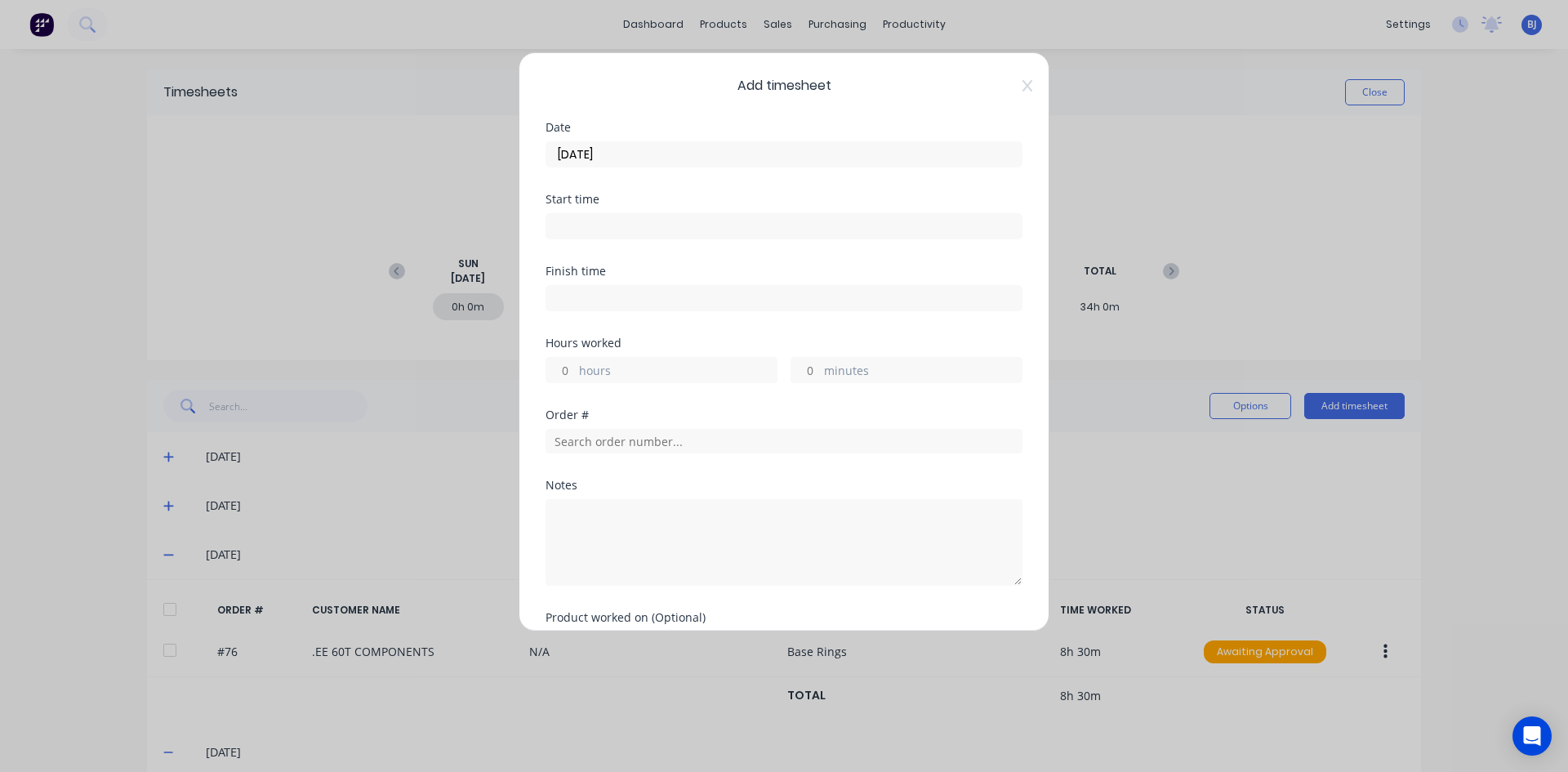
click at [591, 226] on input at bounding box center [784, 226] width 475 height 25
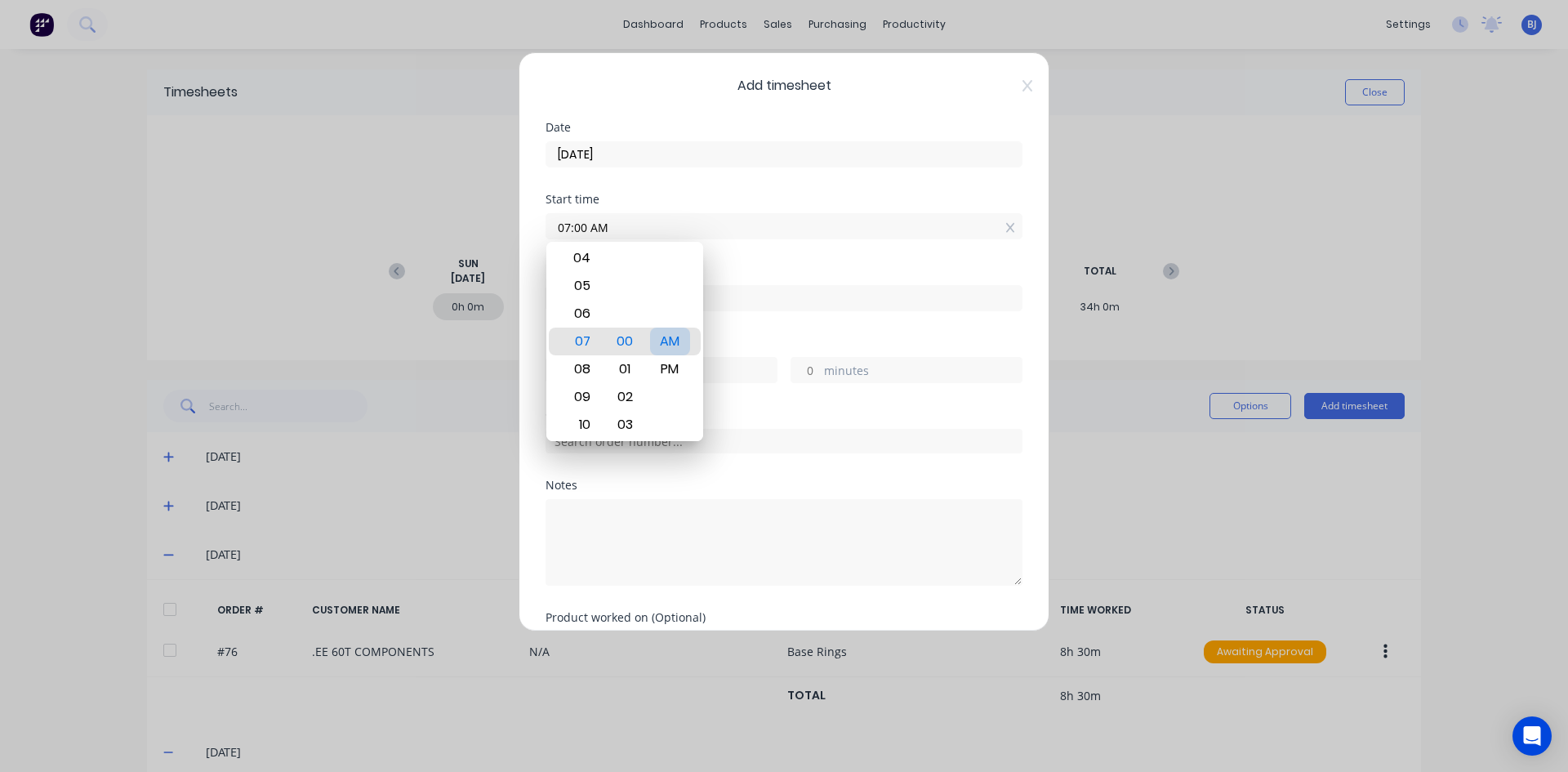
click at [674, 342] on div "AM" at bounding box center [670, 342] width 40 height 27
click at [767, 249] on div "Start time 07:00 AM" at bounding box center [784, 229] width 477 height 72
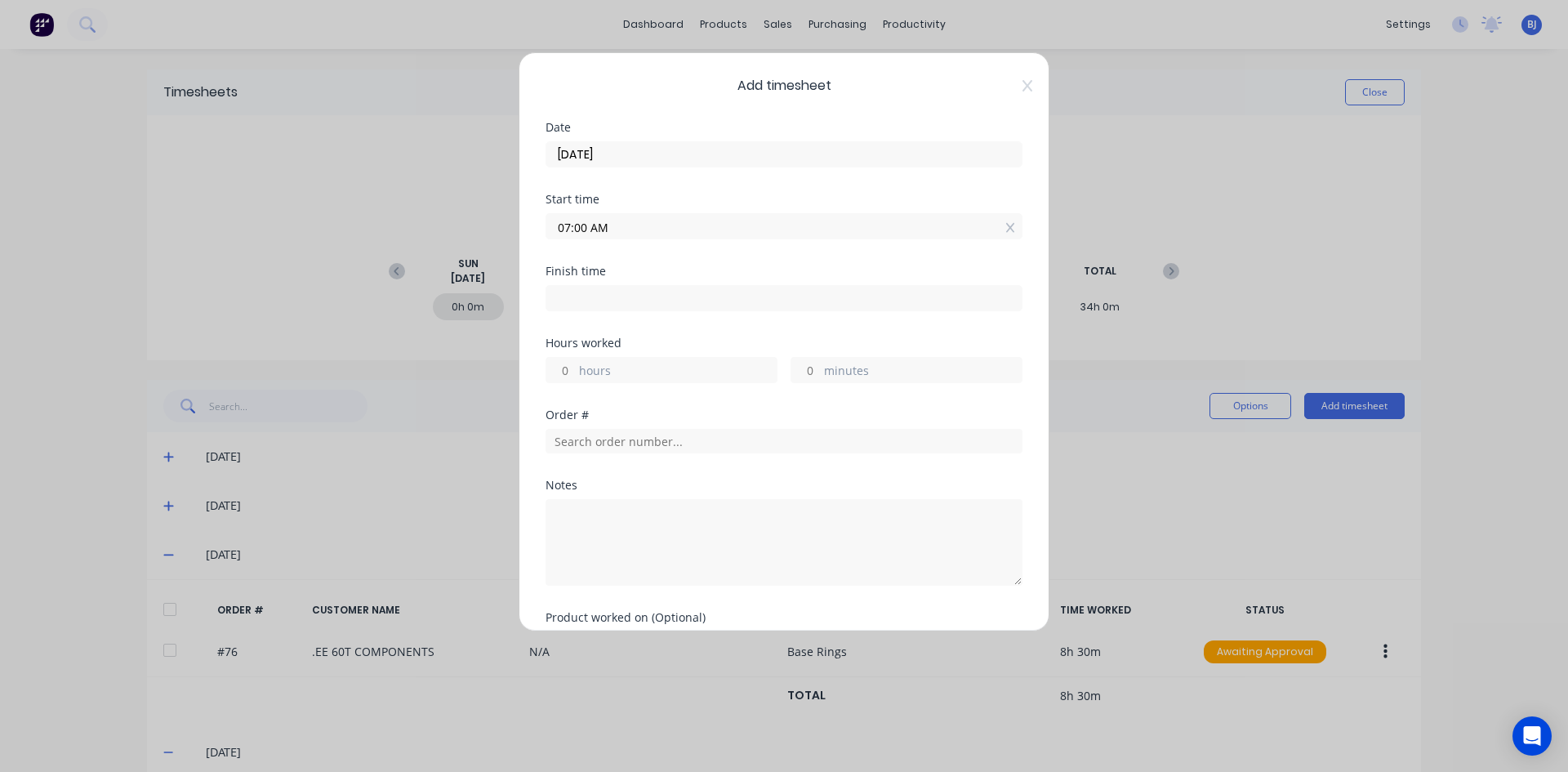
click at [576, 366] on div "hours" at bounding box center [661, 370] width 232 height 26
click at [577, 297] on input at bounding box center [784, 298] width 475 height 25
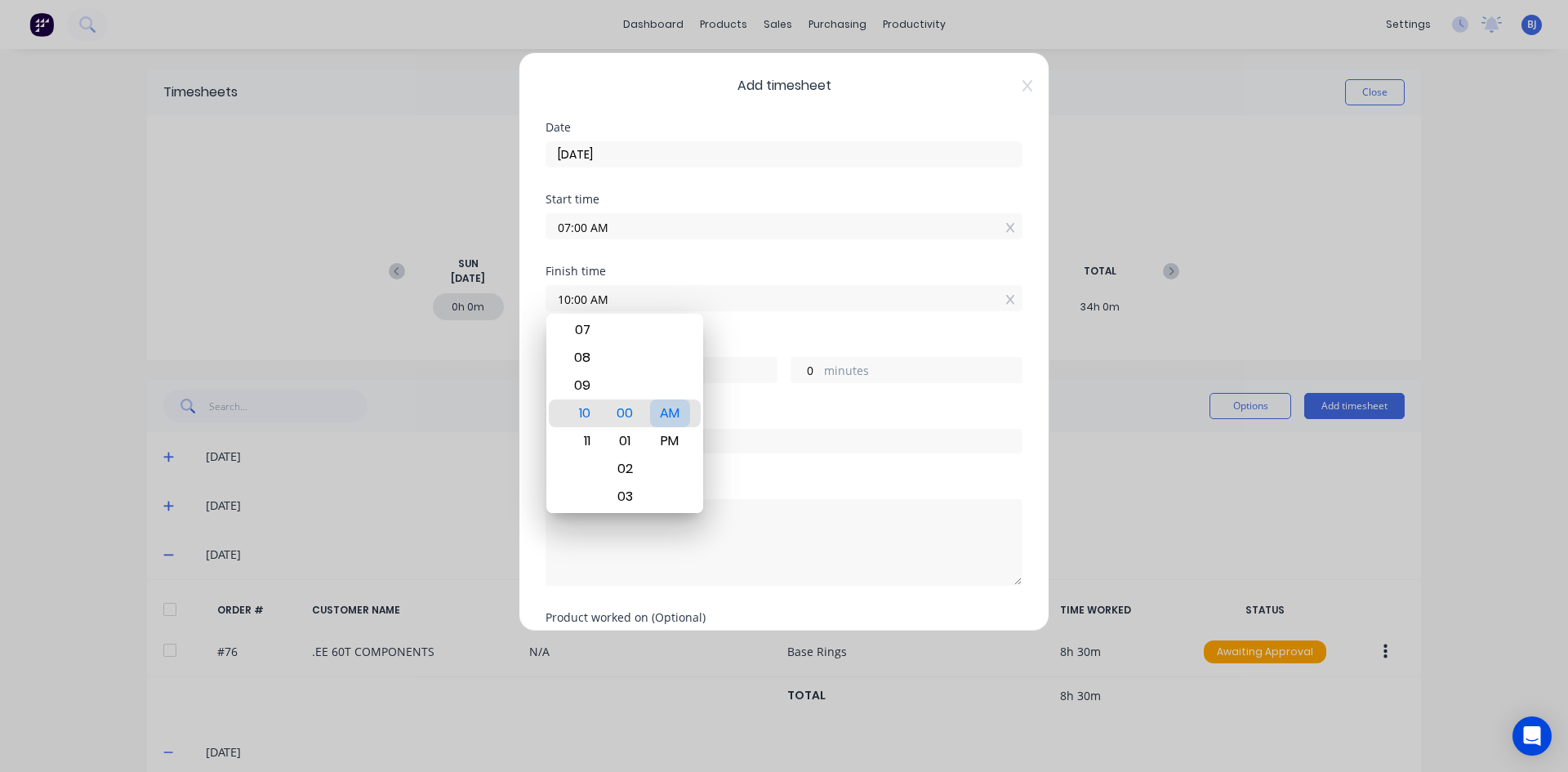
click at [676, 415] on div "AM" at bounding box center [670, 413] width 40 height 27
click at [742, 325] on div "Finish time 10:00 AM" at bounding box center [784, 301] width 477 height 72
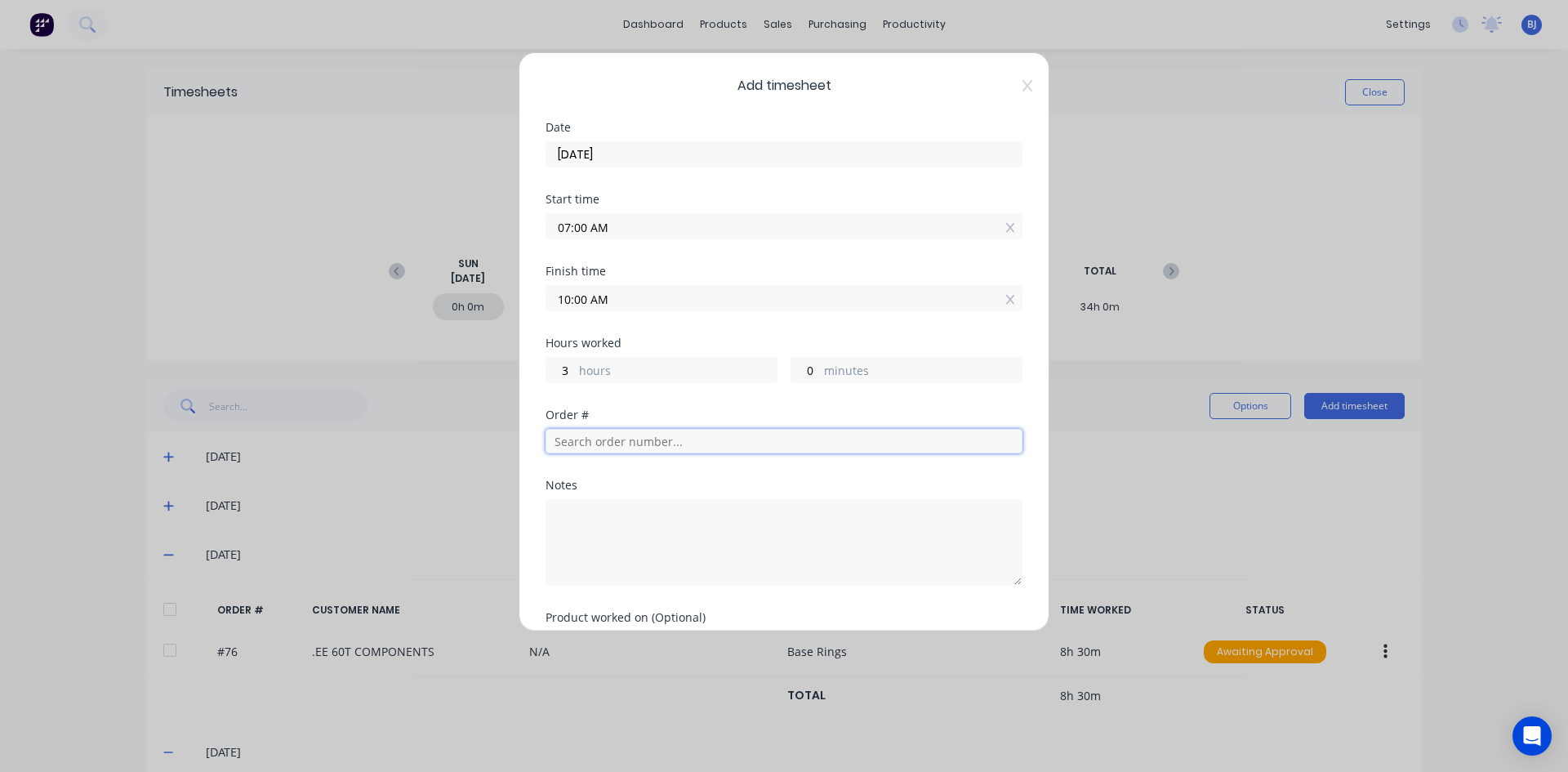
click at [584, 440] on input "text" at bounding box center [784, 440] width 477 height 25
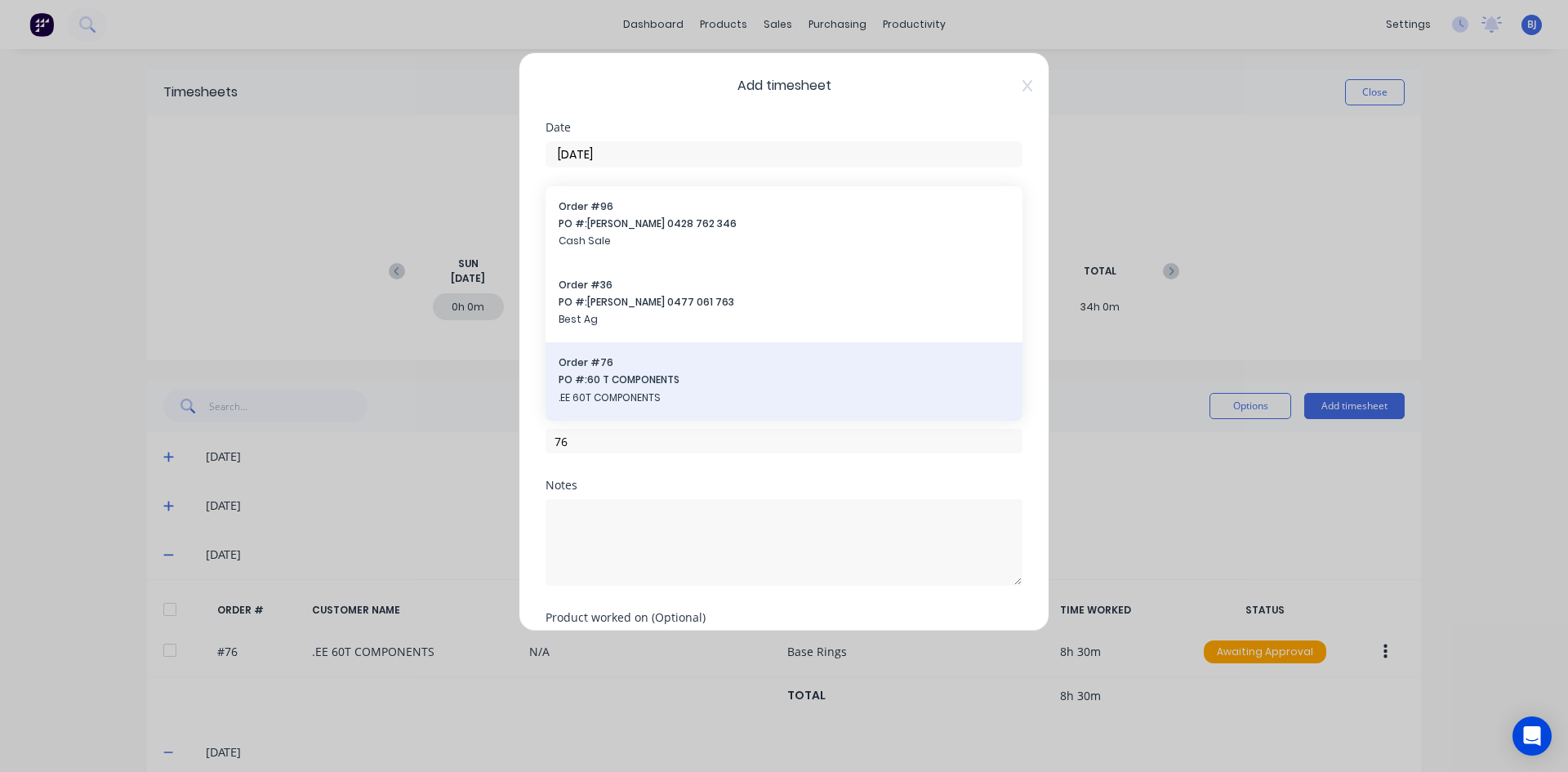
click at [607, 383] on span "PO #: 60 T COMPONENTS" at bounding box center [784, 380] width 451 height 15
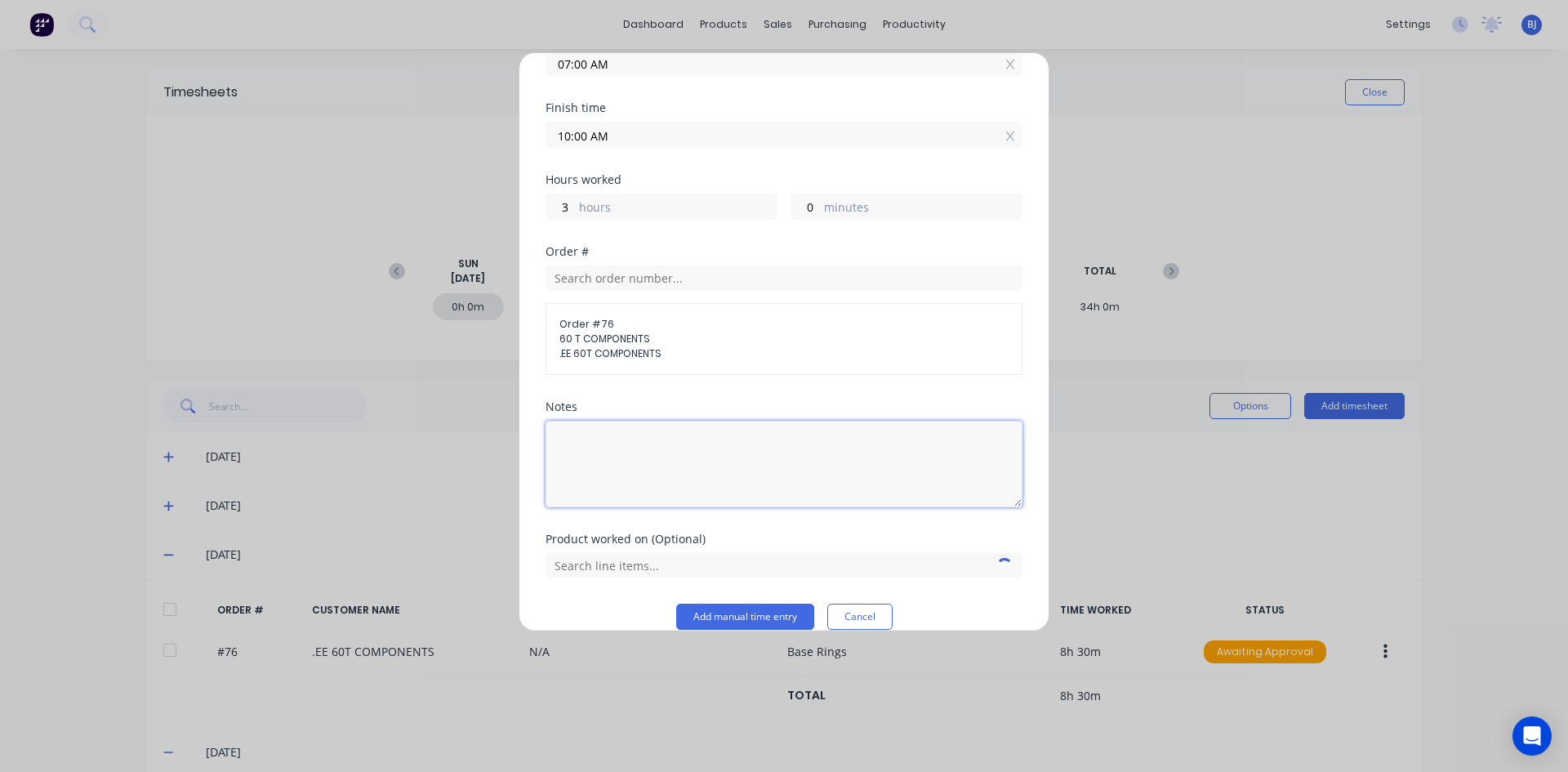
click at [604, 450] on textarea at bounding box center [784, 463] width 477 height 87
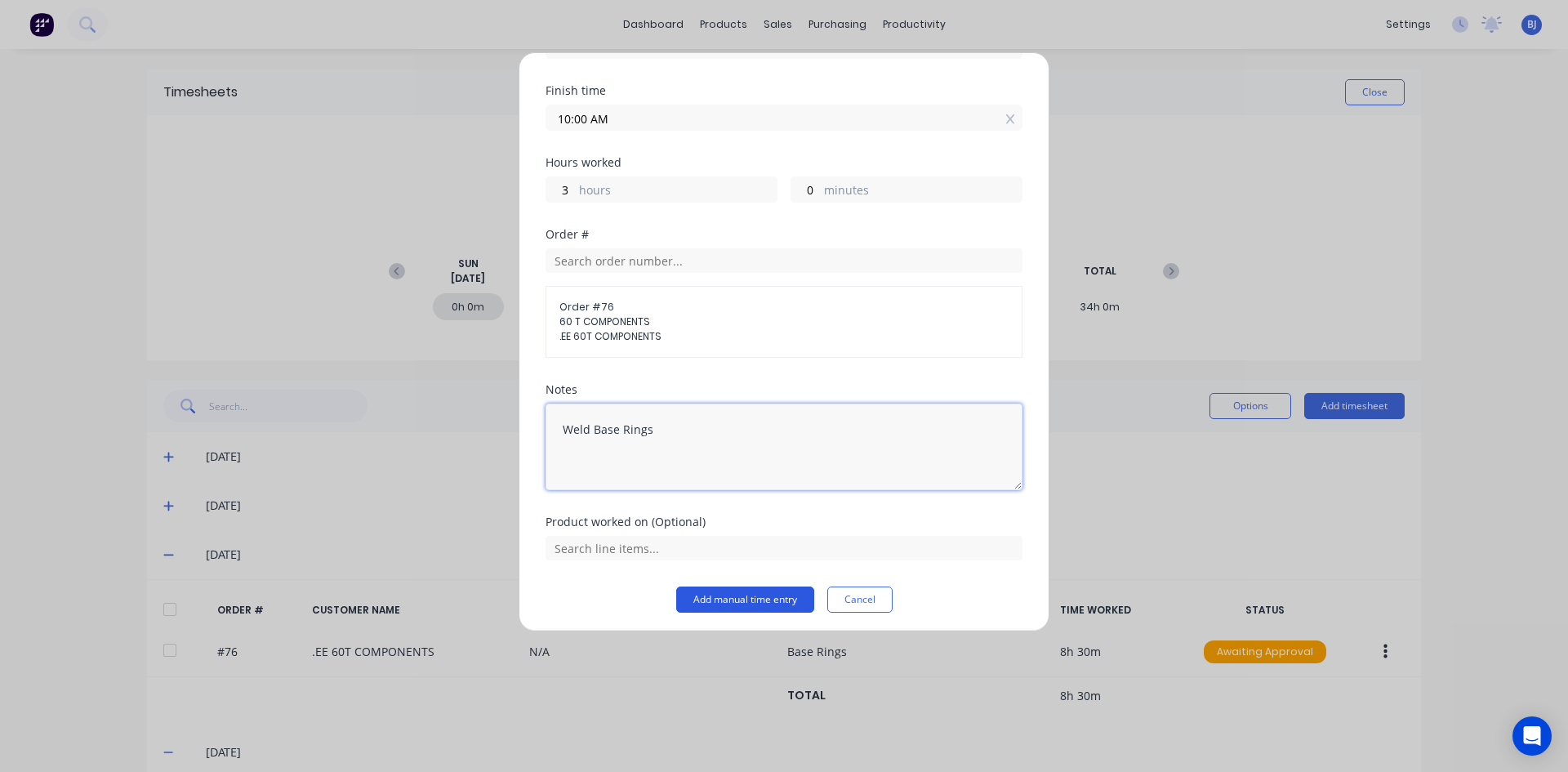
scroll to position [185, 0]
click at [699, 586] on button "Add manual time entry" at bounding box center [744, 595] width 138 height 26
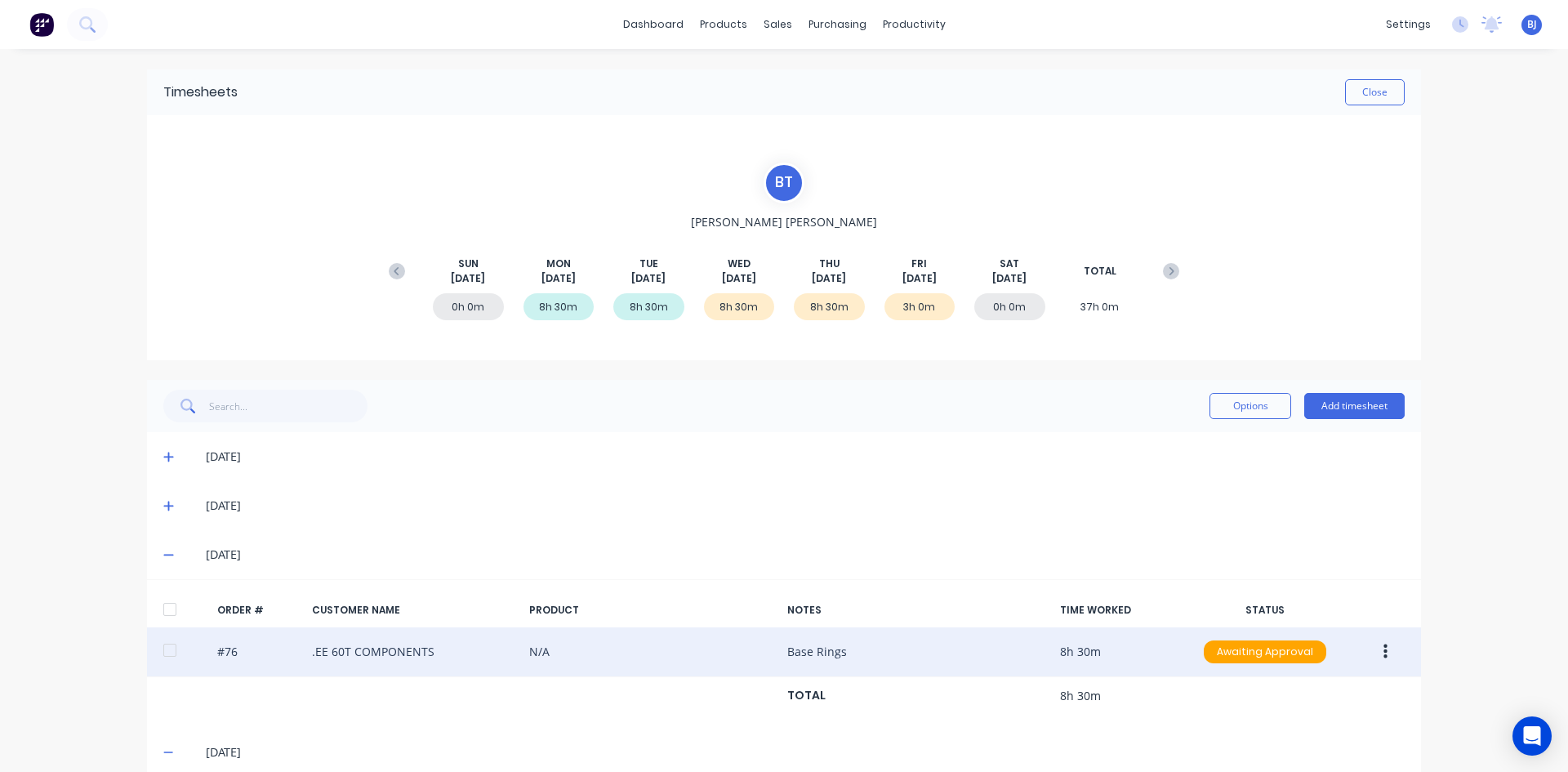
click at [1376, 651] on button "button" at bounding box center [1385, 651] width 38 height 29
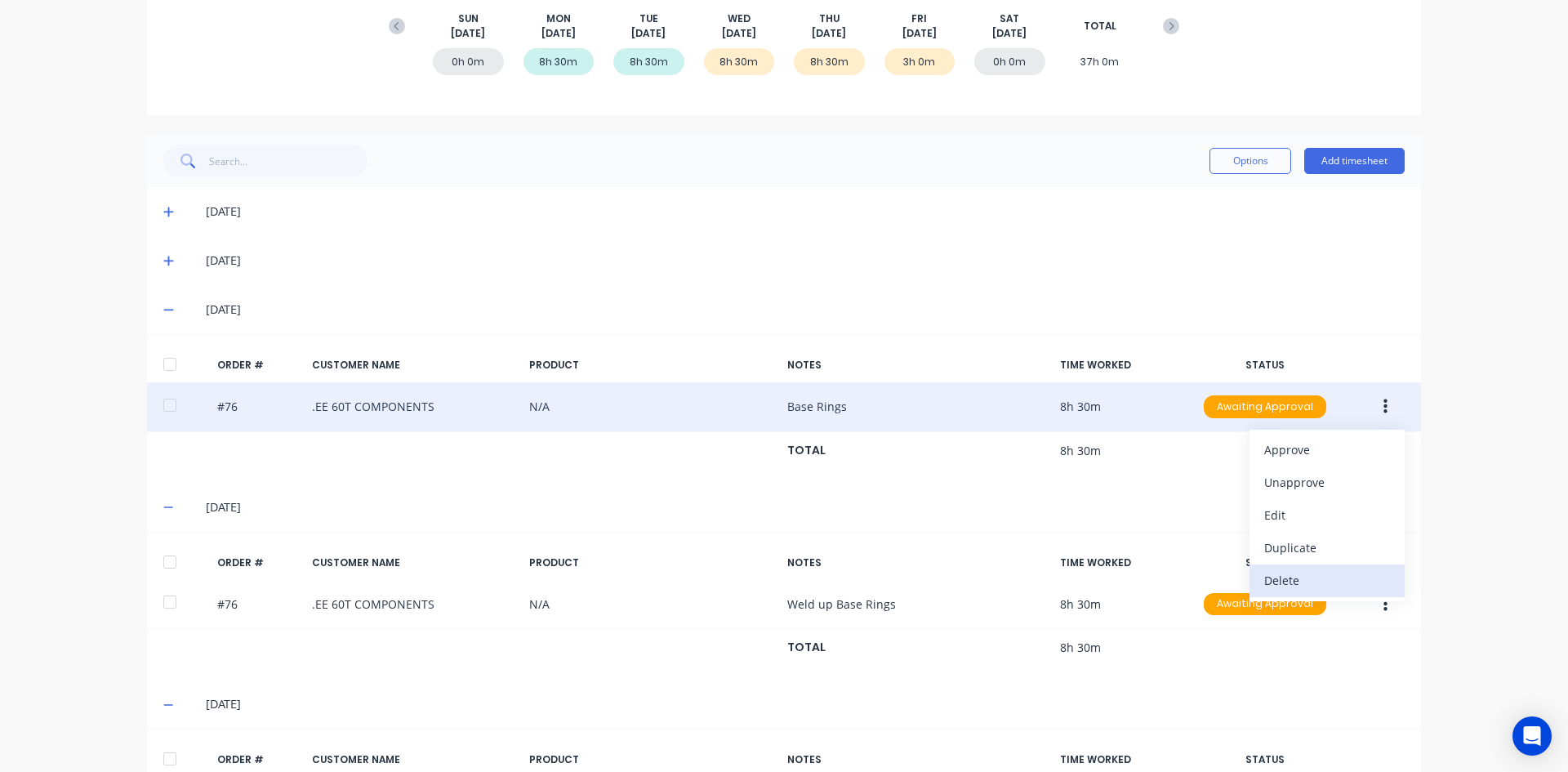
scroll to position [371, 0]
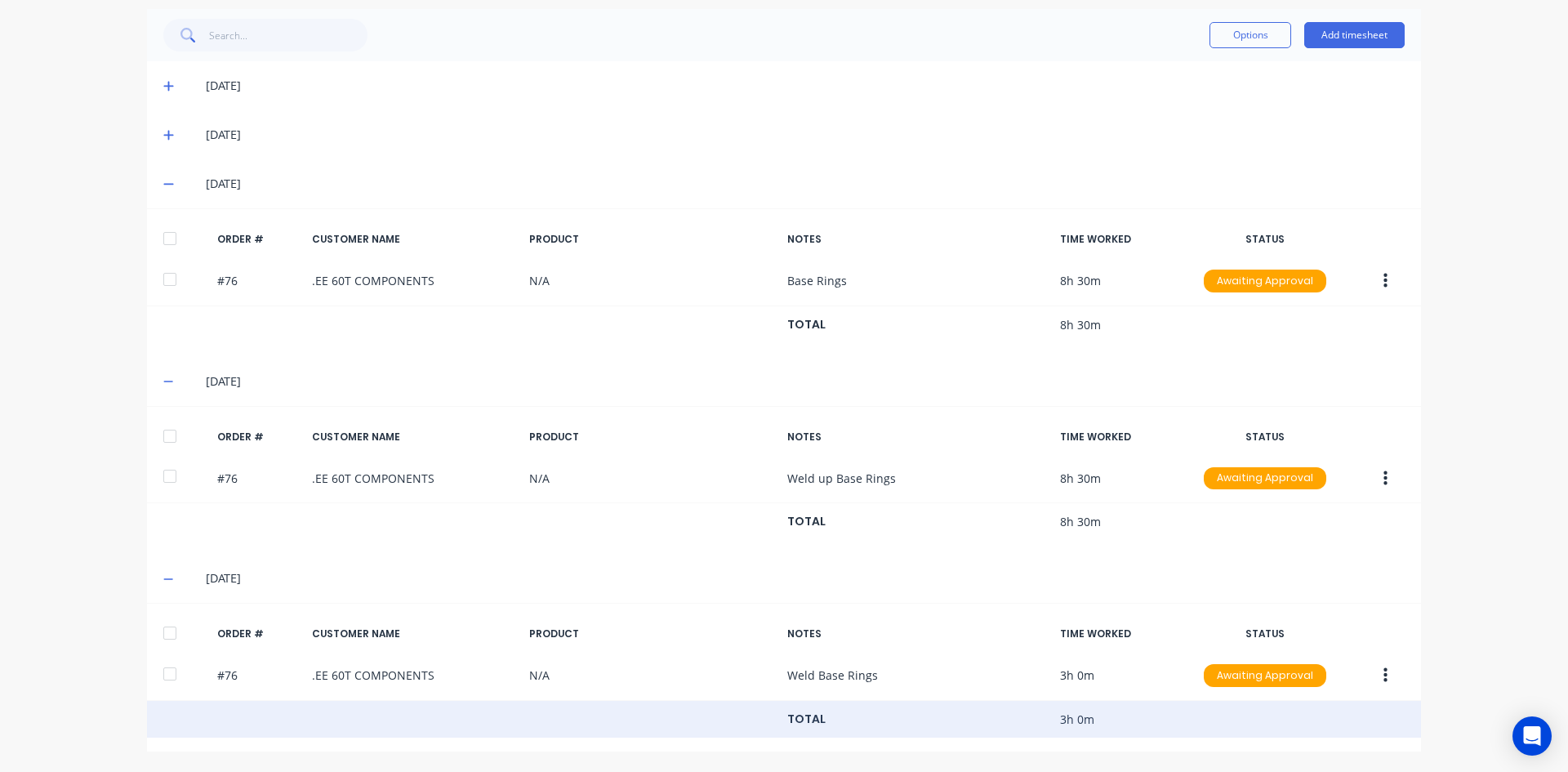
click at [1163, 722] on div "TOTAL 3h 0m" at bounding box center [784, 719] width 1274 height 37
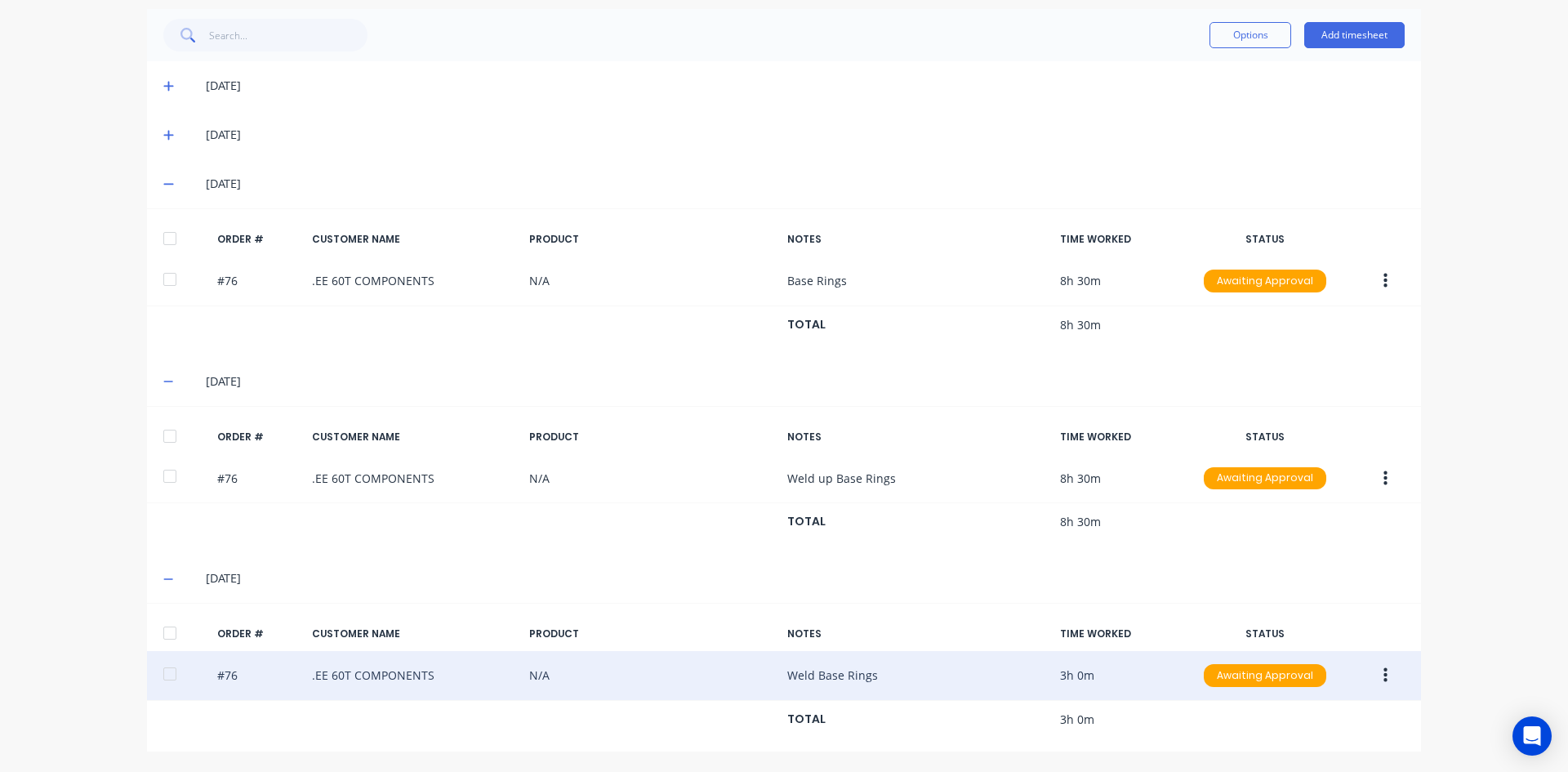
click at [1375, 675] on button "button" at bounding box center [1385, 675] width 38 height 29
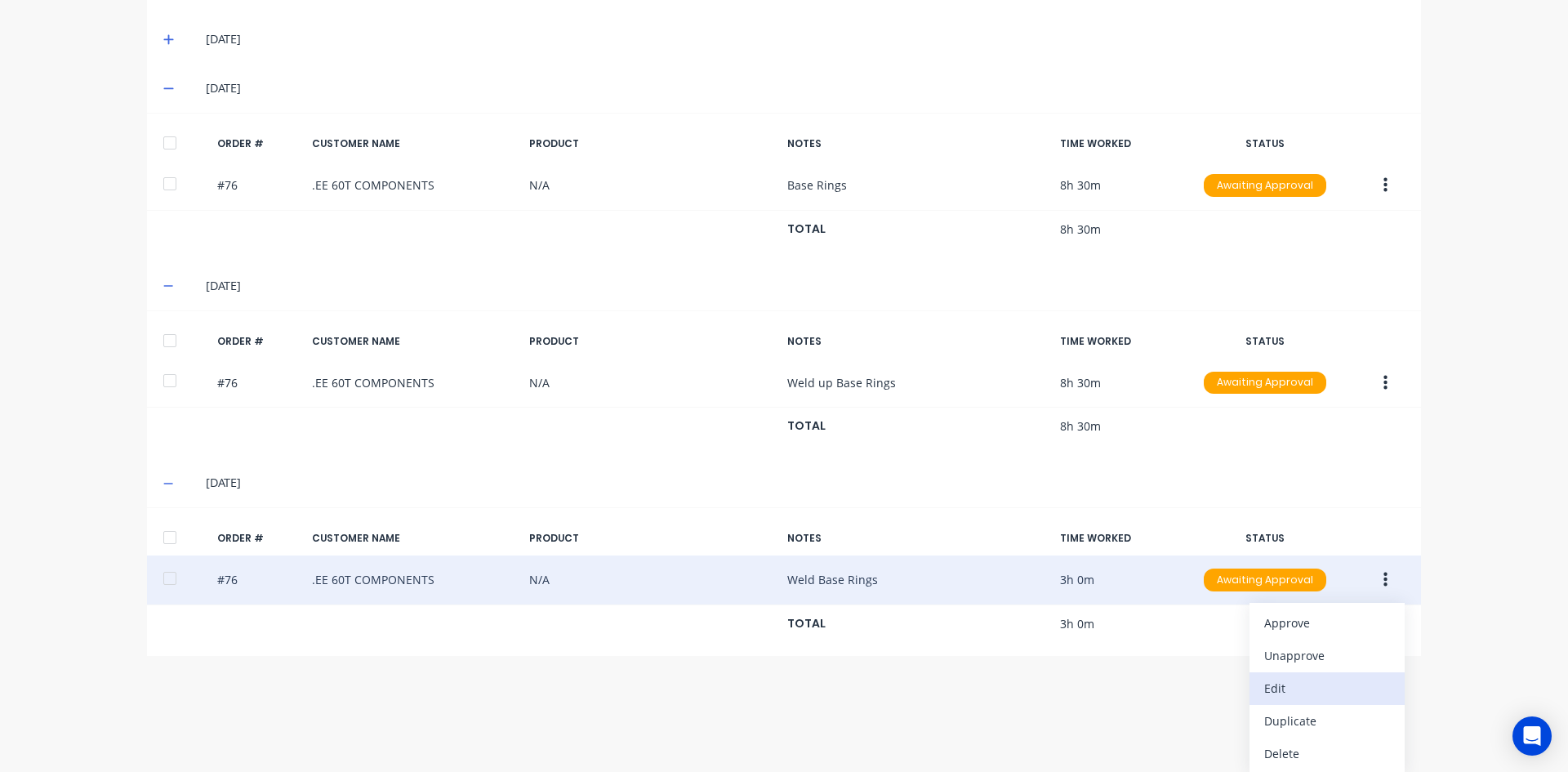
scroll to position [469, 0]
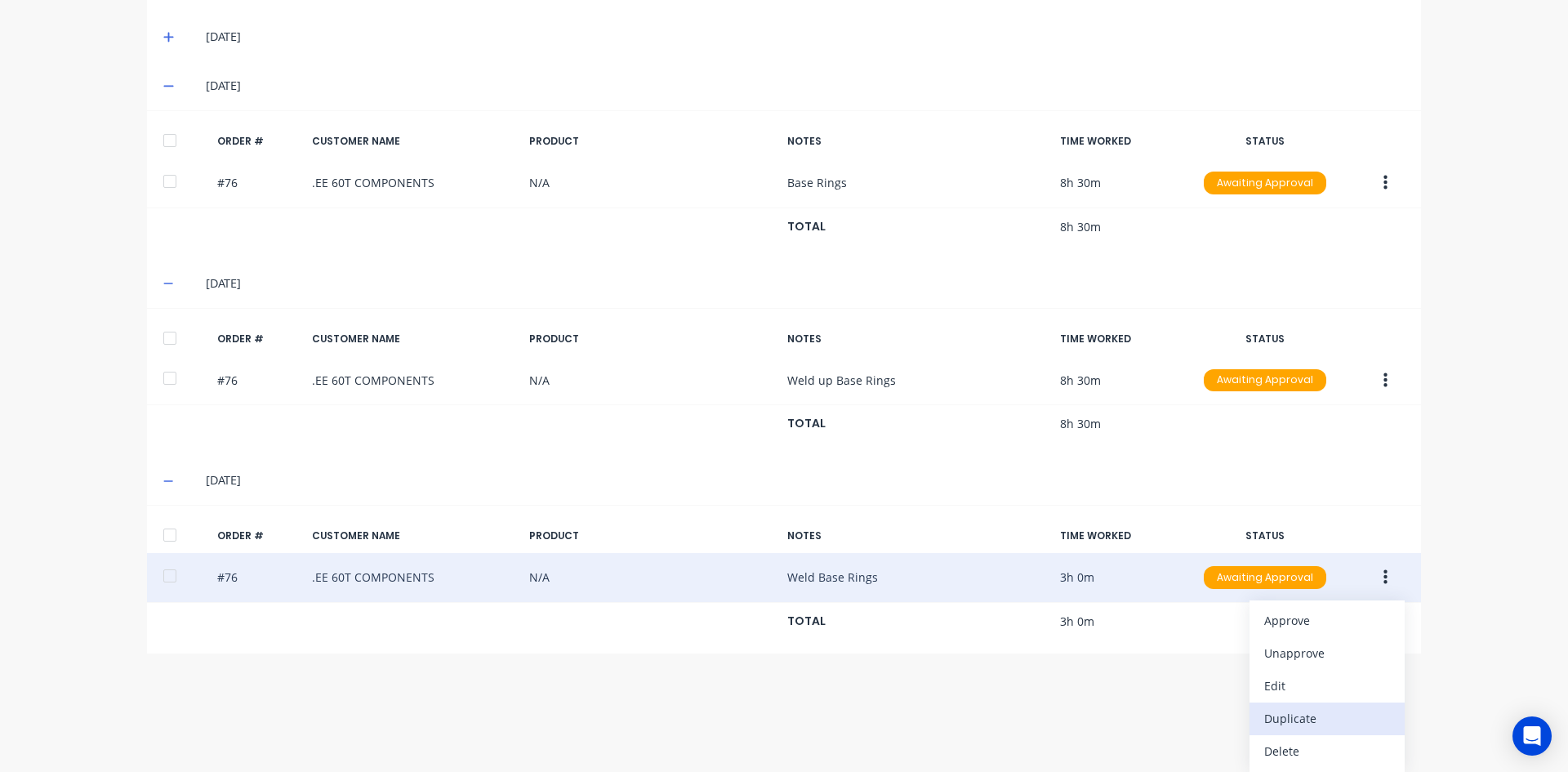
click at [1284, 716] on div "Duplicate" at bounding box center [1327, 718] width 126 height 24
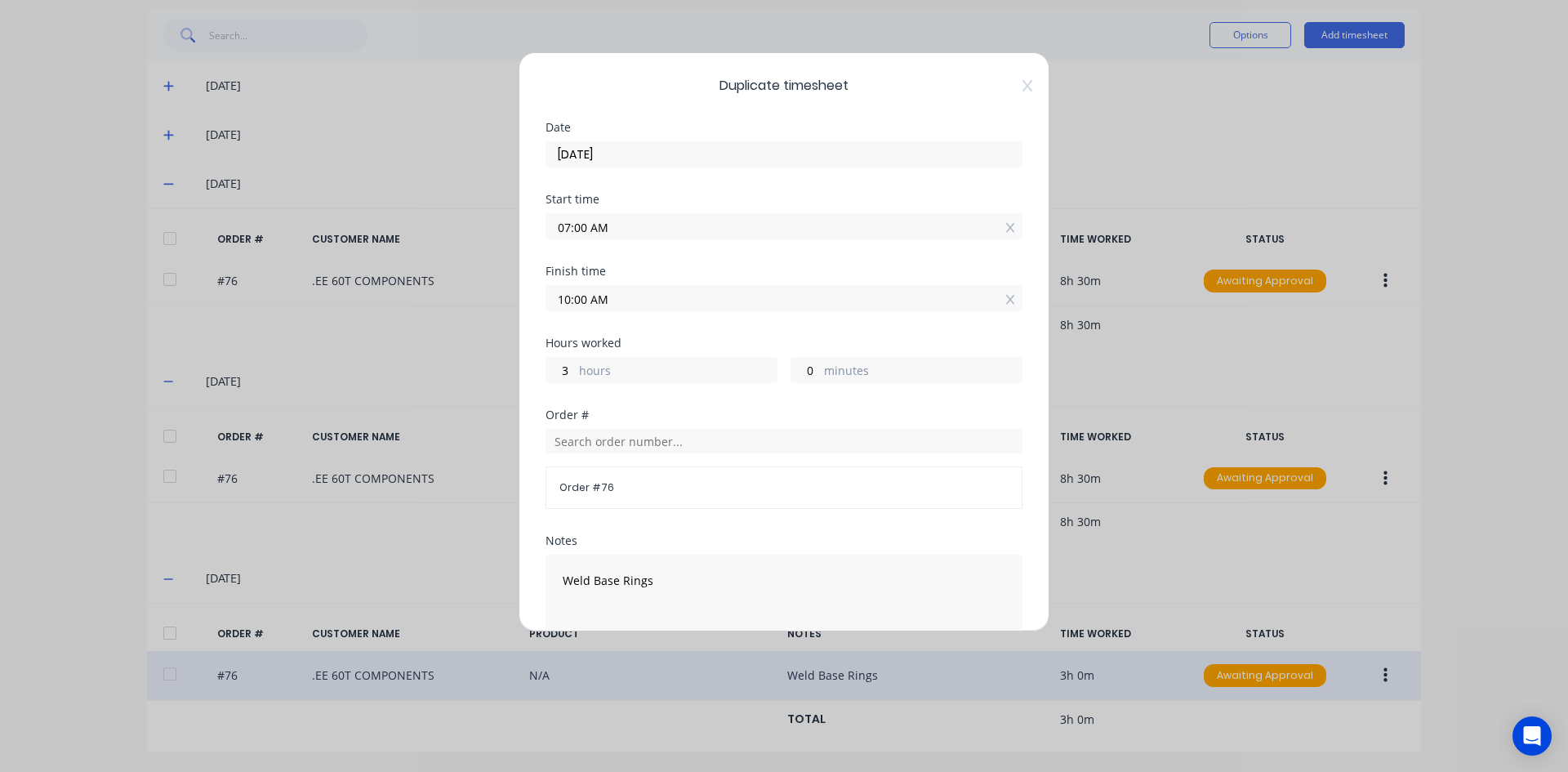
drag, startPoint x: 586, startPoint y: 227, endPoint x: 532, endPoint y: 228, distance: 54.0
click at [532, 228] on div "Duplicate timesheet Date 05/09/2025 Start time 07:00 AM Finish time 10:00 AM Ho…" at bounding box center [784, 342] width 531 height 579
click at [613, 301] on input "10:00 AM" at bounding box center [784, 298] width 475 height 25
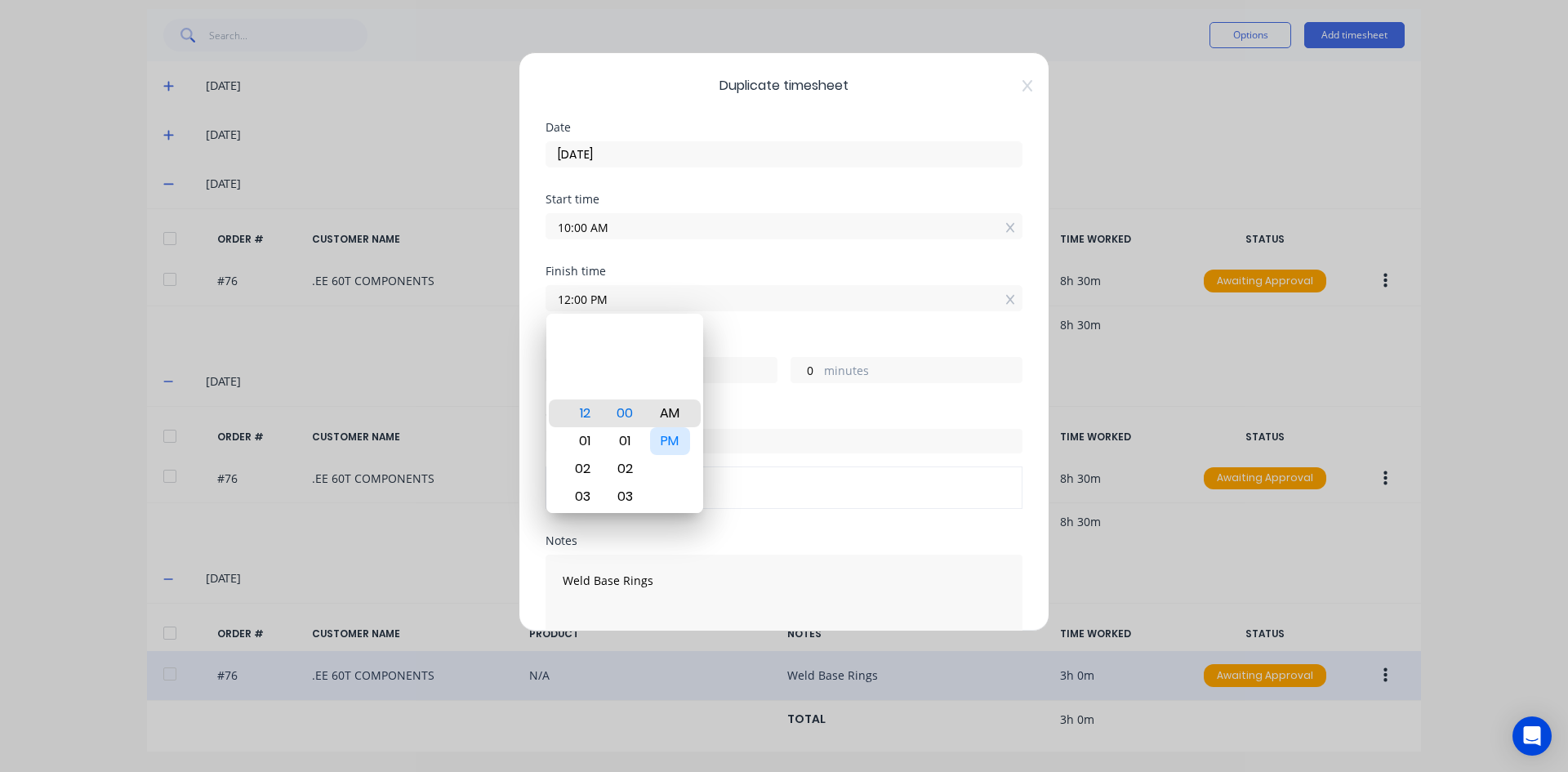
click at [668, 442] on div "PM" at bounding box center [670, 441] width 40 height 27
click at [747, 330] on div "Finish time 12:00 PM" at bounding box center [784, 301] width 477 height 72
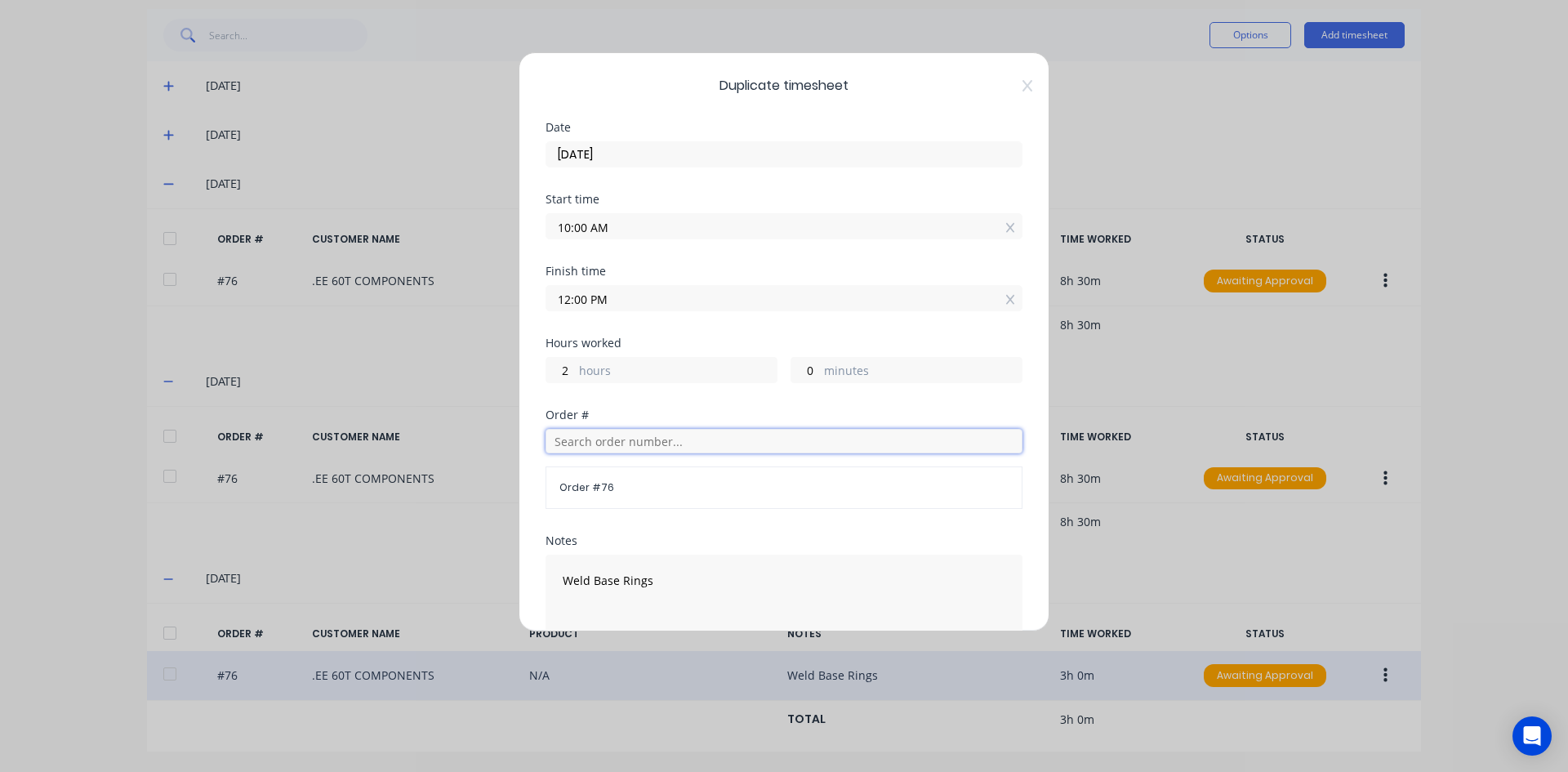
click at [585, 434] on input "text" at bounding box center [784, 440] width 477 height 25
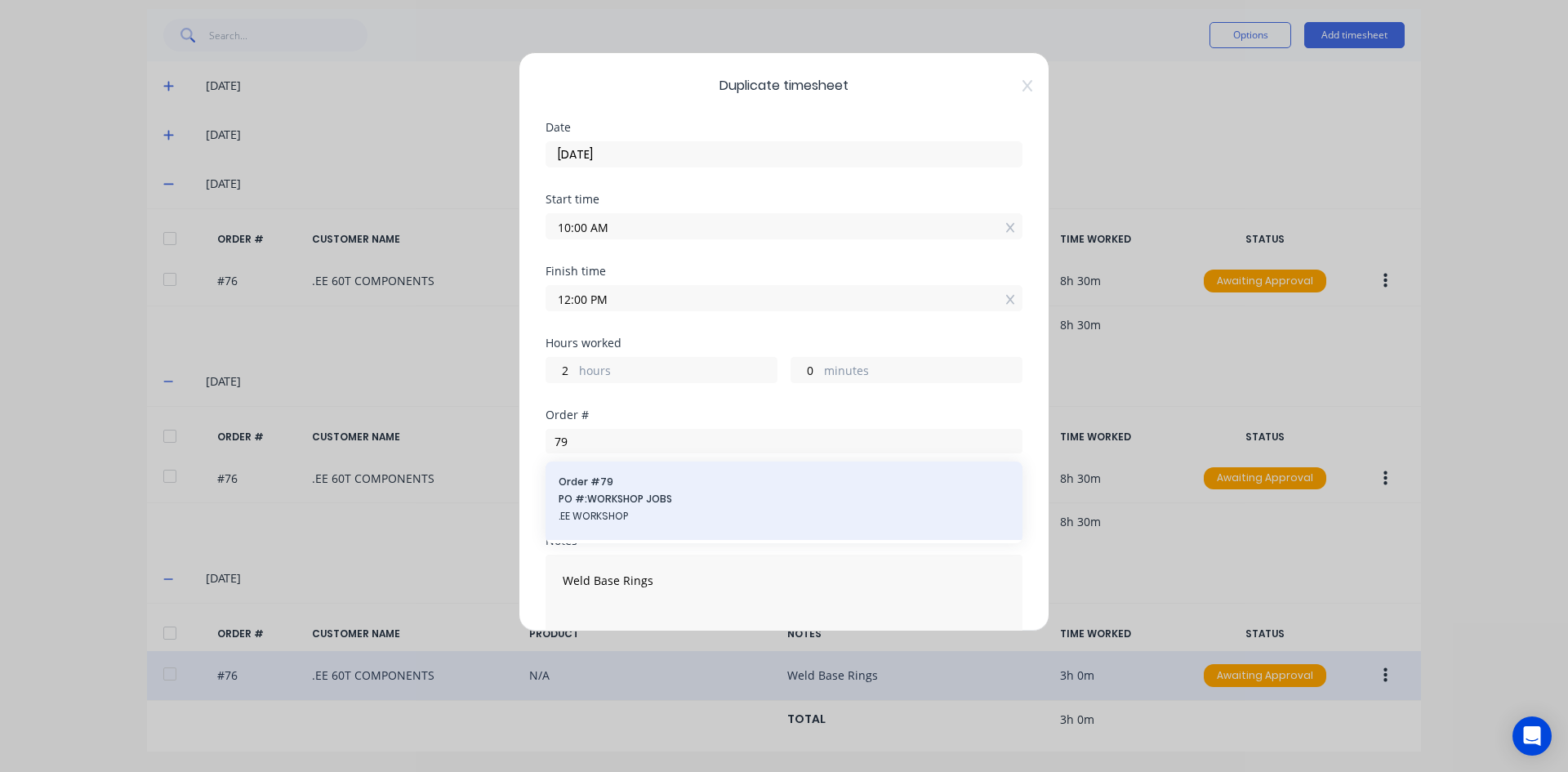
click at [616, 498] on span "PO #: WORKSHOP JOBS" at bounding box center [784, 499] width 451 height 15
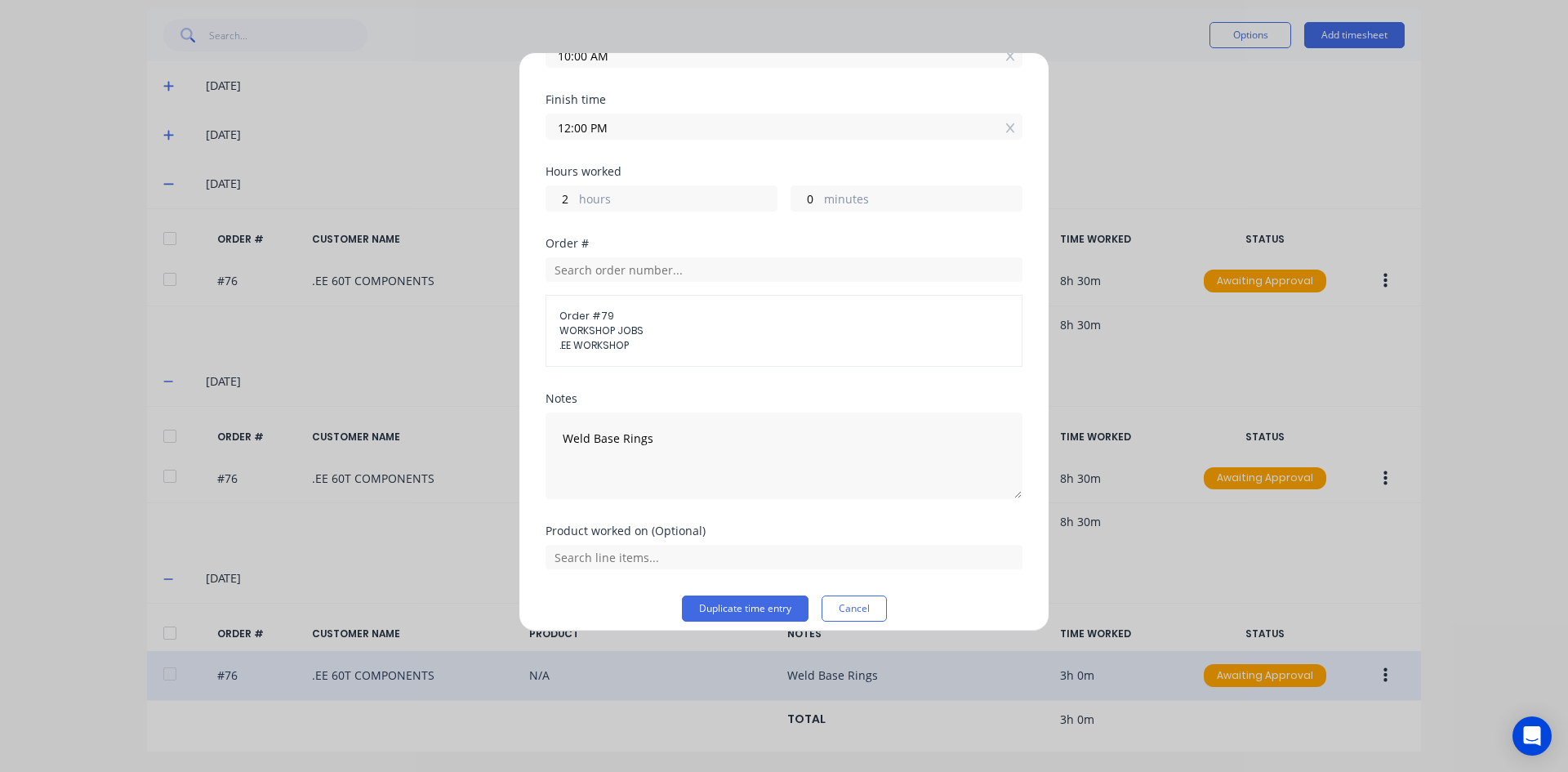
scroll to position [185, 0]
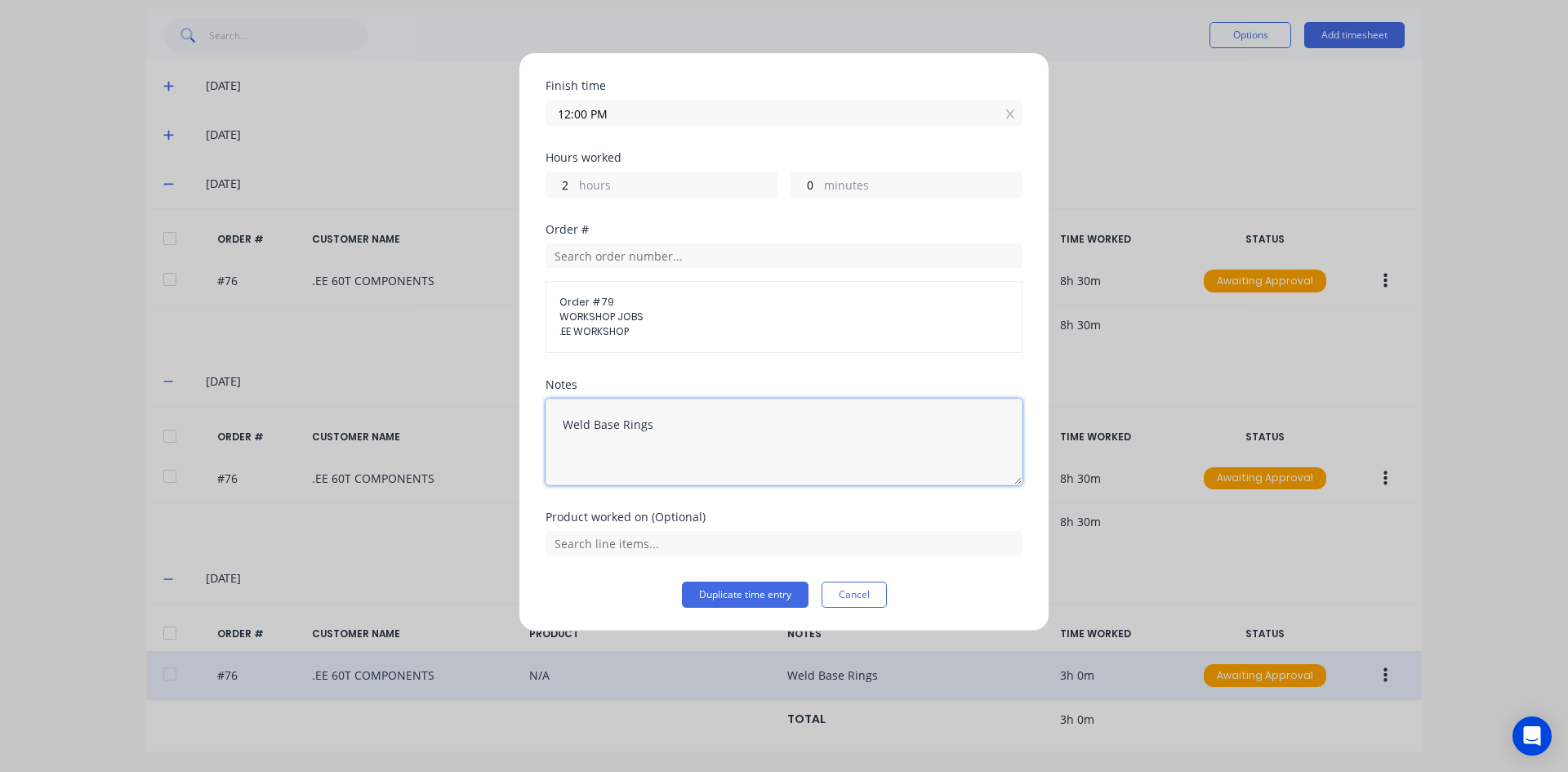
drag, startPoint x: 652, startPoint y: 430, endPoint x: 536, endPoint y: 431, distance: 116.0
click at [536, 431] on div "Duplicate timesheet Date 05/09/2025 Start time 10:00 AM Finish time 12:00 PM Ho…" at bounding box center [784, 342] width 531 height 579
click at [711, 589] on button "Duplicate time entry" at bounding box center [745, 595] width 127 height 26
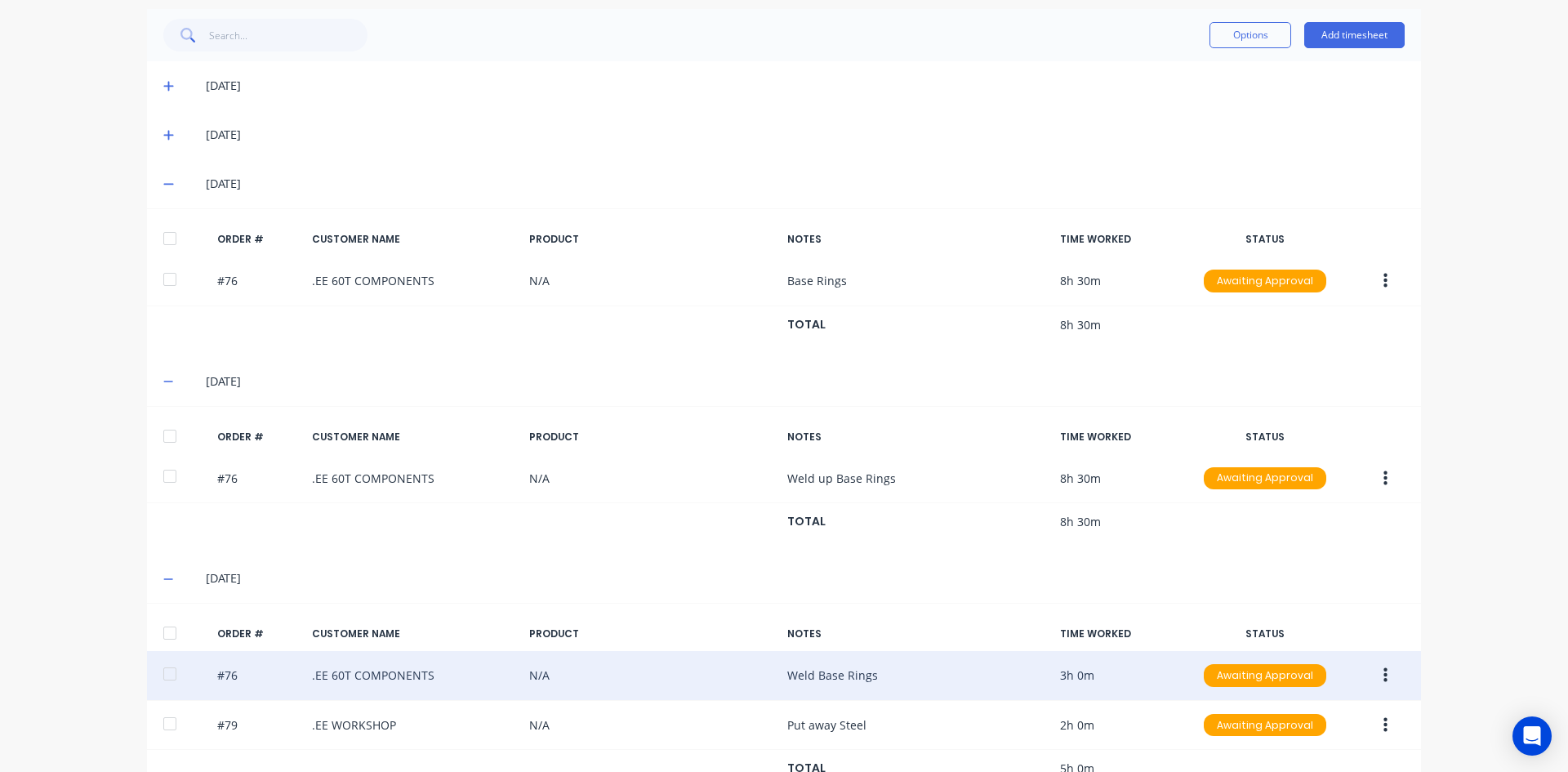
scroll to position [420, 0]
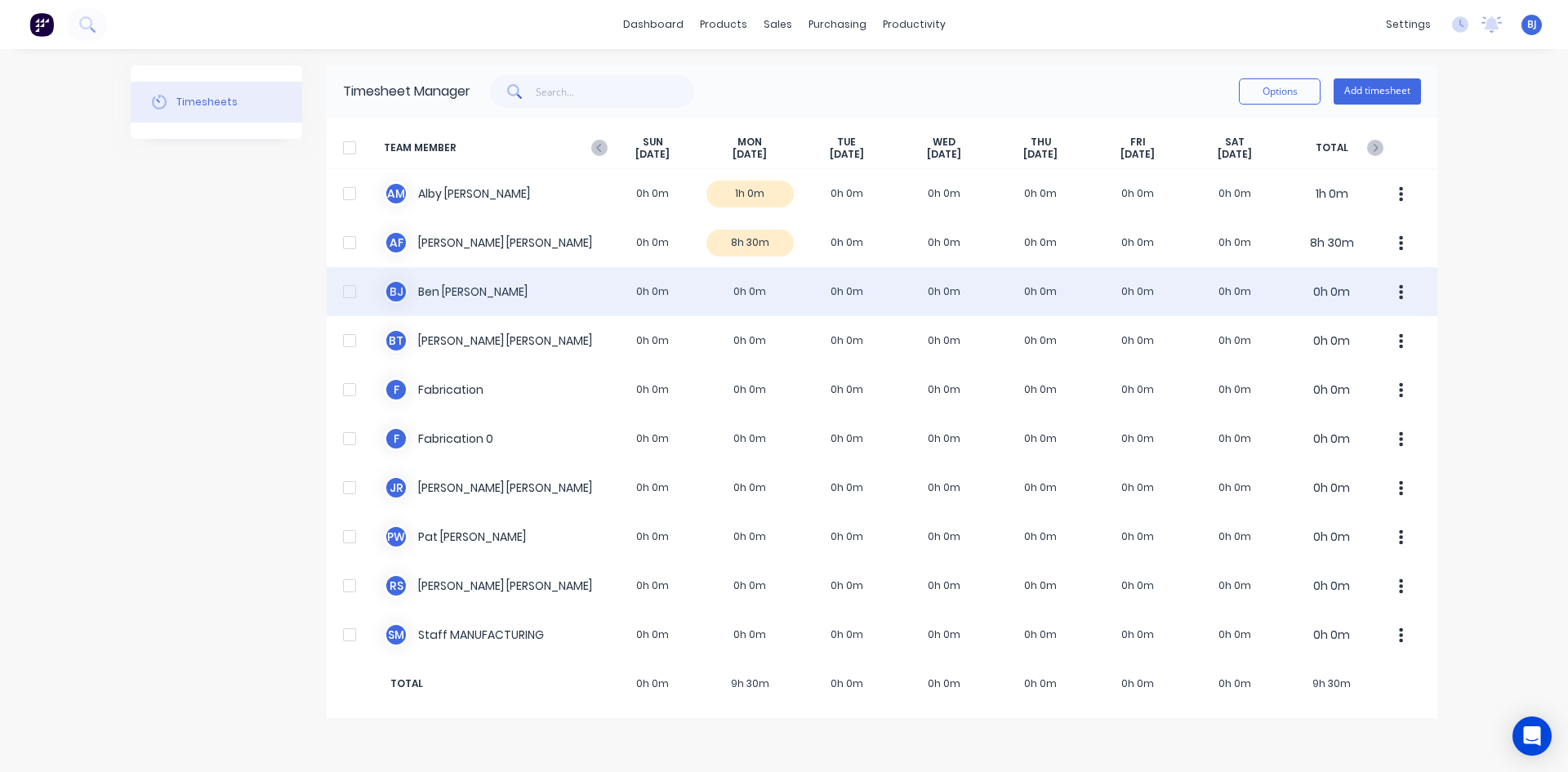
click at [746, 290] on div "B J Ben Joubert 0h 0m 0h 0m 0h 0m 0h 0m 0h 0m 0h 0m 0h 0m 0h 0m" at bounding box center [882, 291] width 1110 height 49
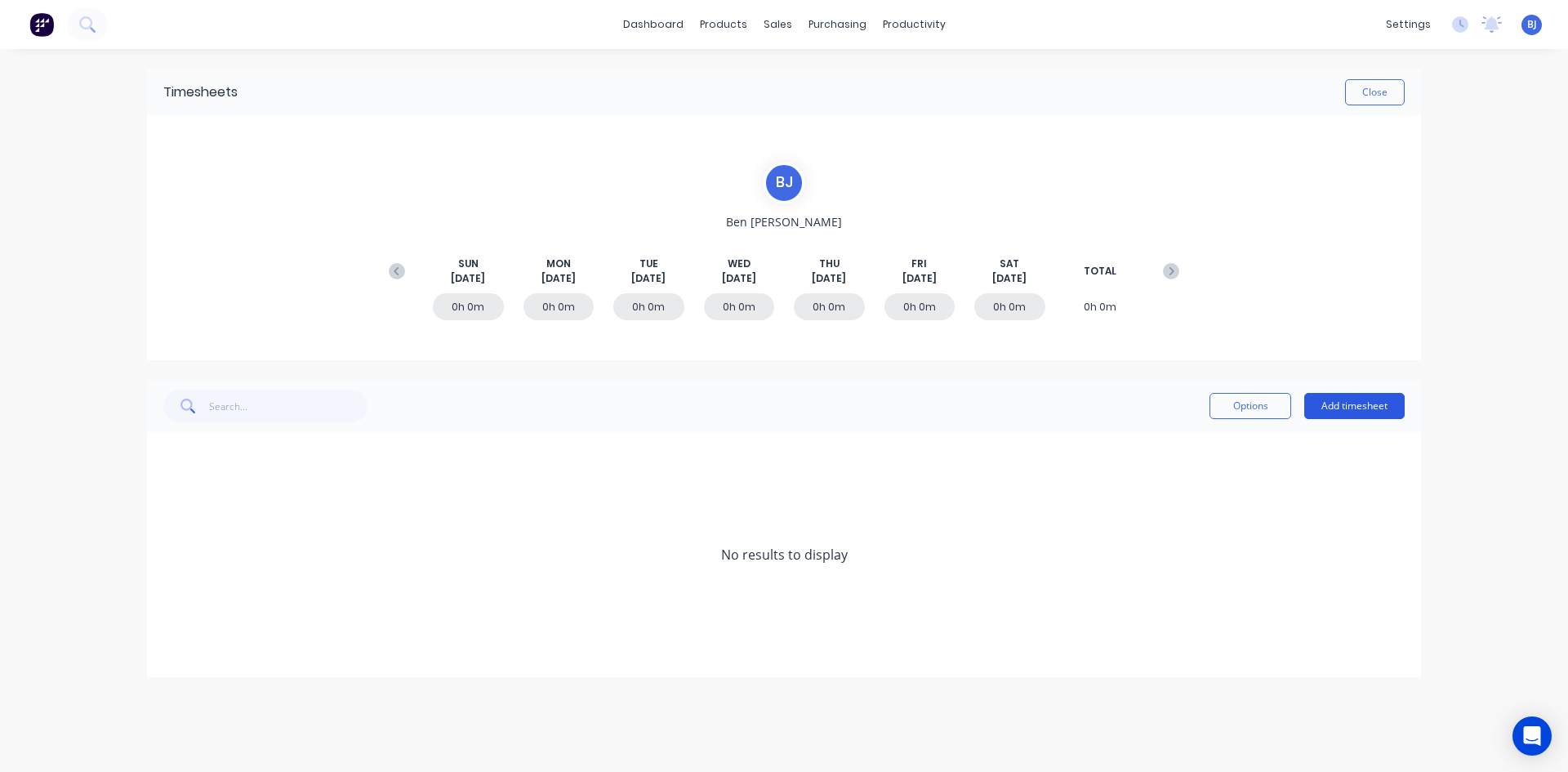
click at [1361, 405] on button "Add timesheet" at bounding box center [1354, 406] width 100 height 26
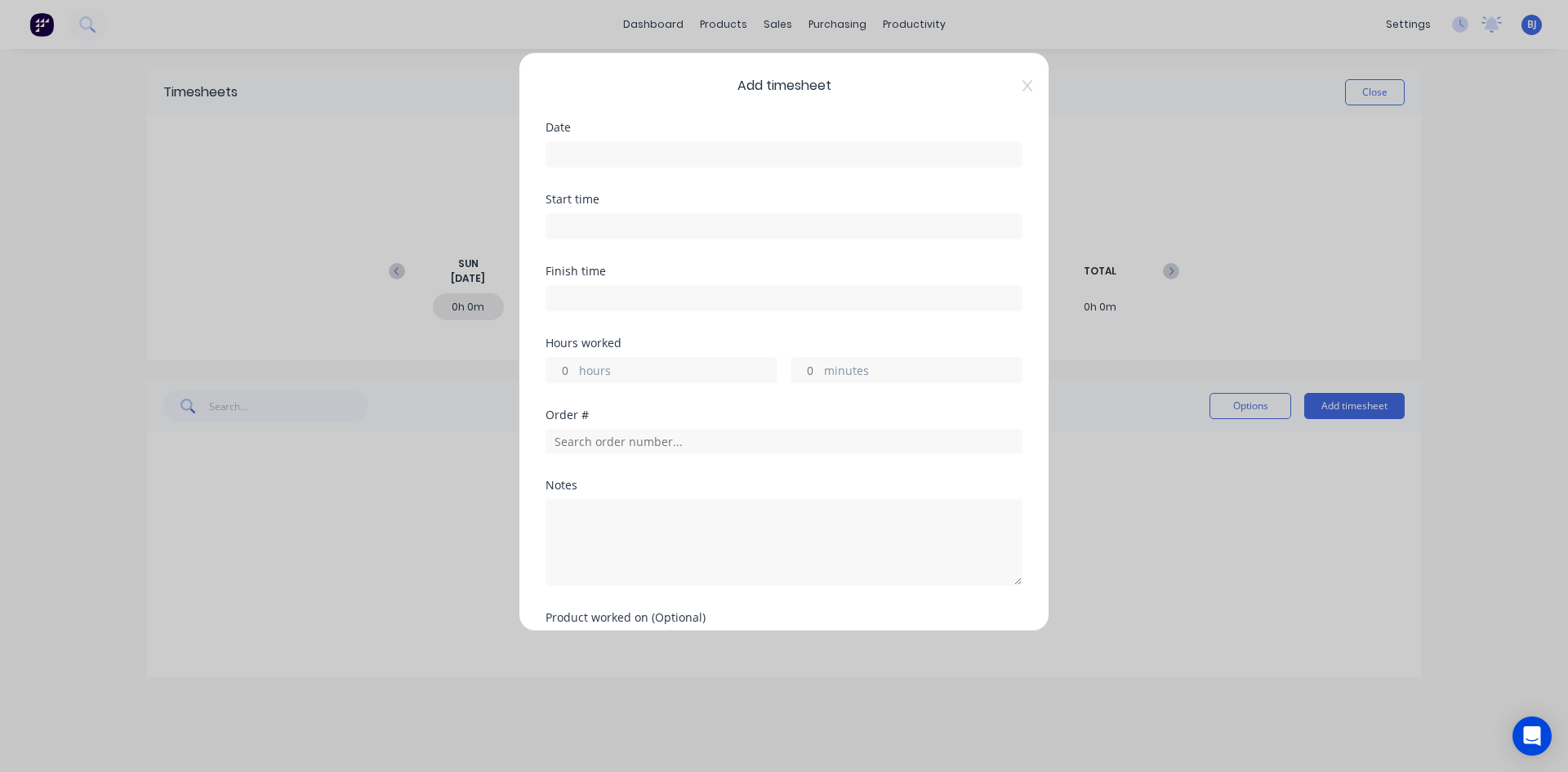
drag, startPoint x: 562, startPoint y: 150, endPoint x: 648, endPoint y: 185, distance: 92.8
click at [569, 153] on input at bounding box center [784, 154] width 475 height 25
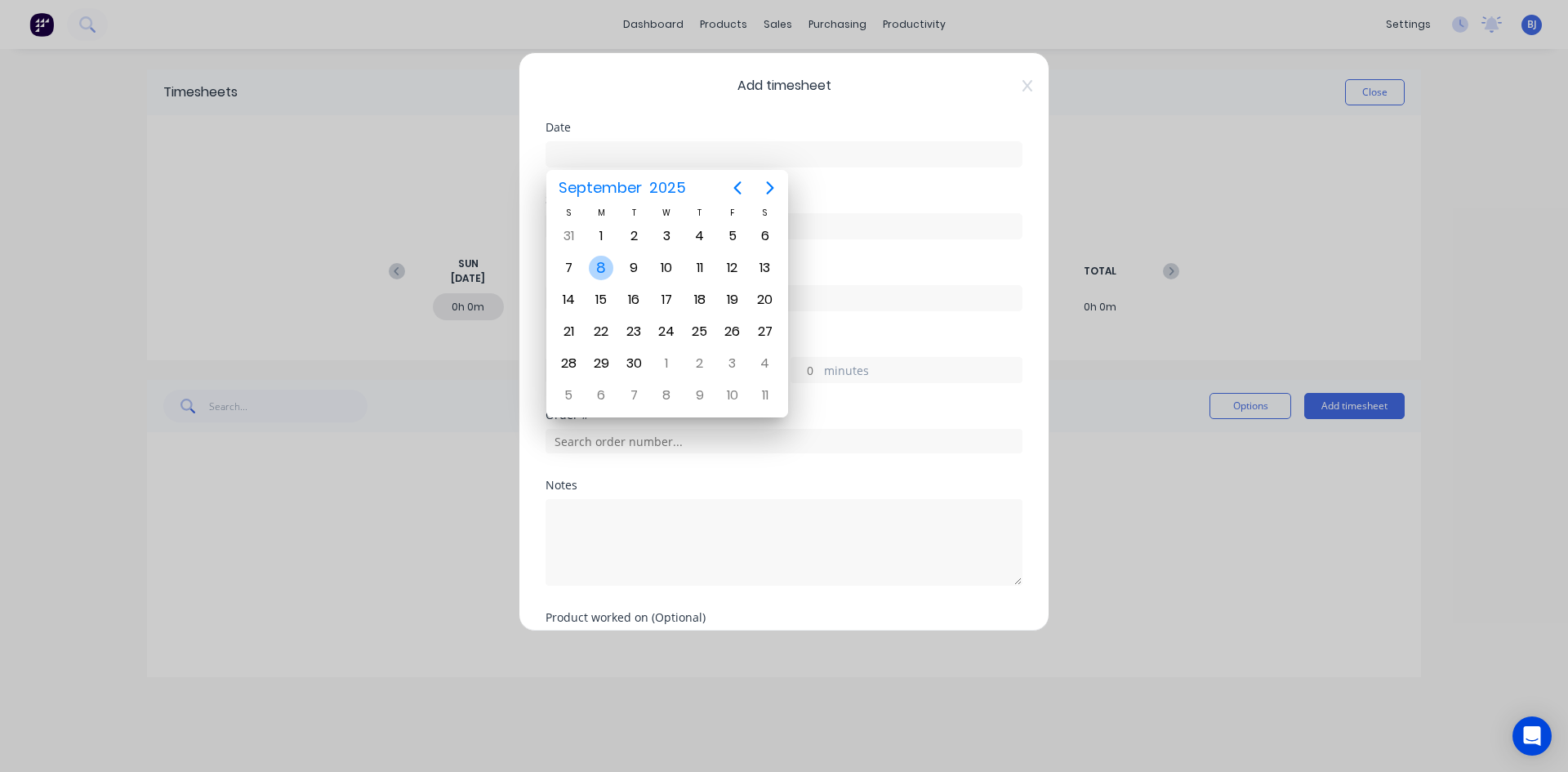
click at [604, 270] on div "8" at bounding box center [601, 268] width 25 height 25
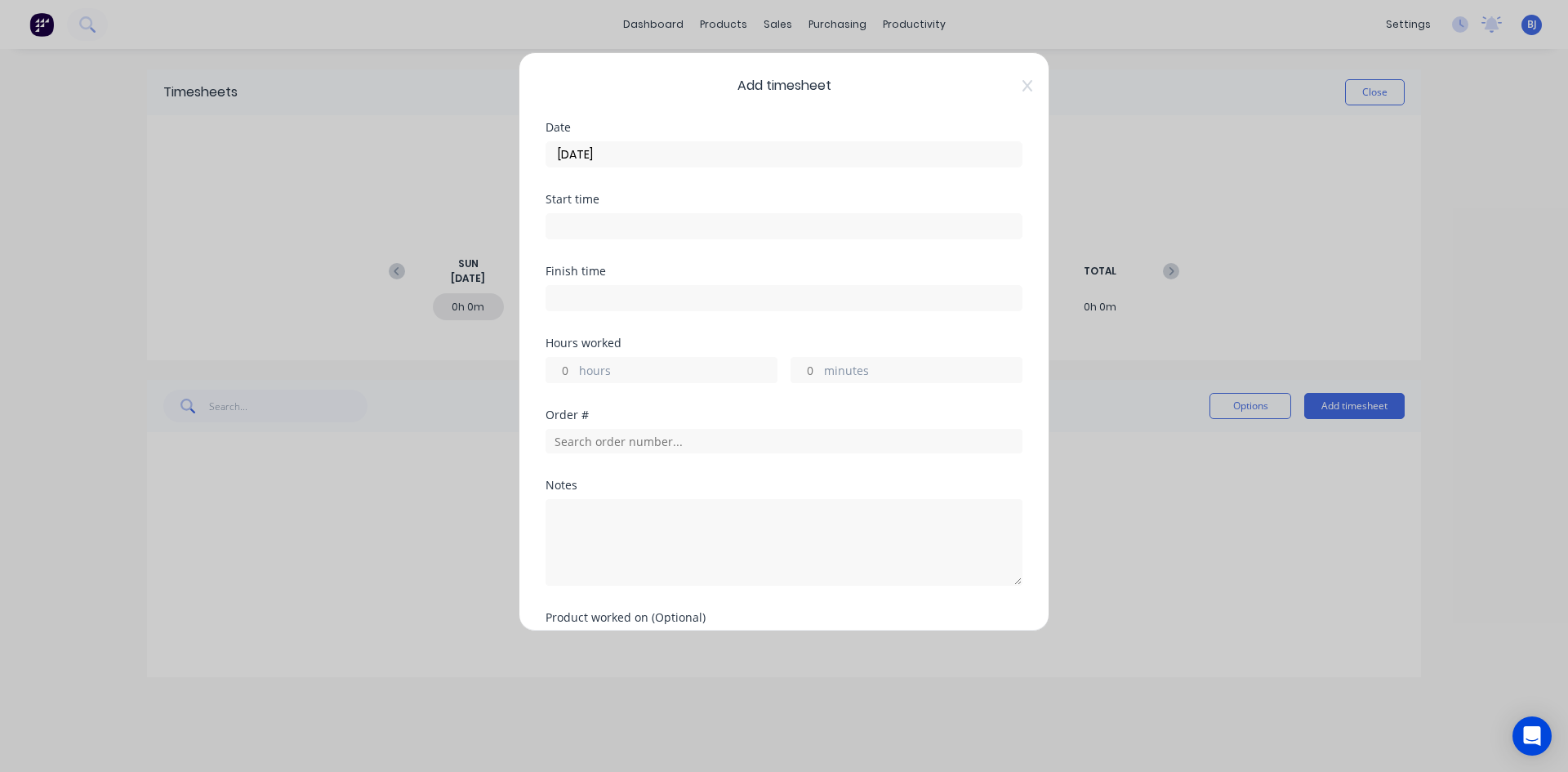
click at [587, 227] on input at bounding box center [784, 226] width 475 height 25
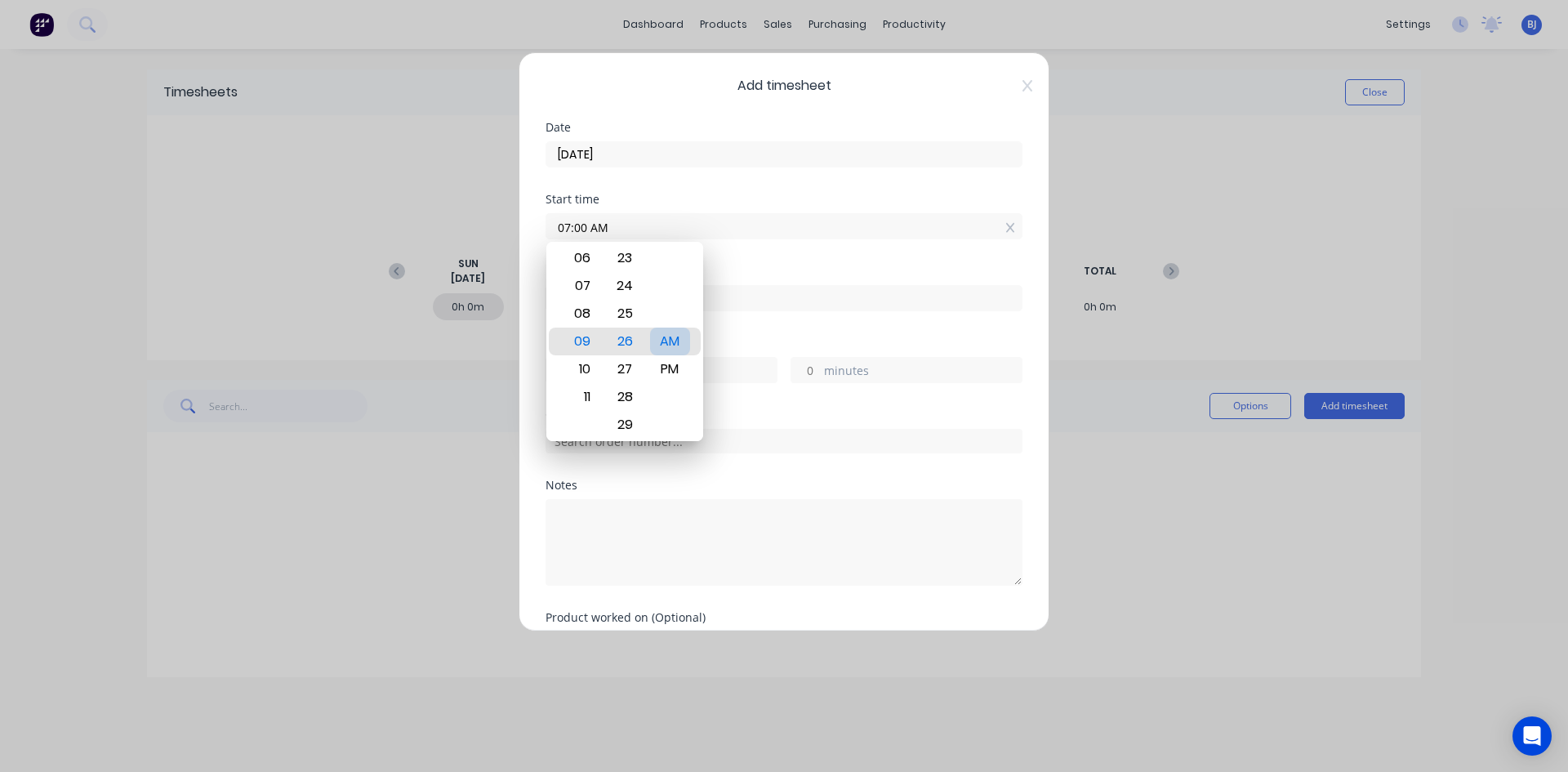
click at [675, 344] on div "AM" at bounding box center [670, 342] width 40 height 27
click at [757, 262] on div "Start time 07:00 AM" at bounding box center [784, 229] width 477 height 72
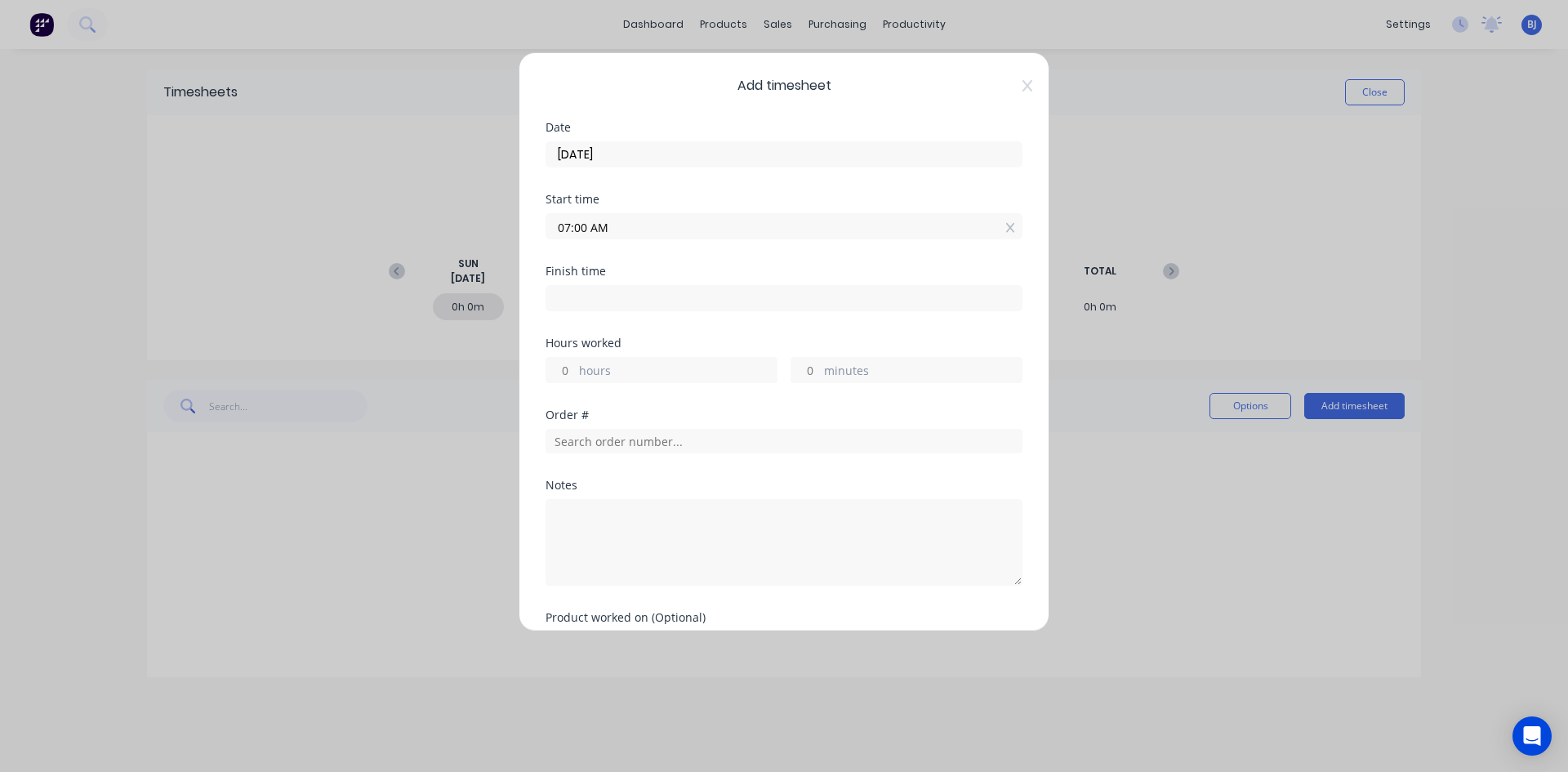
click at [569, 301] on input at bounding box center [784, 298] width 475 height 25
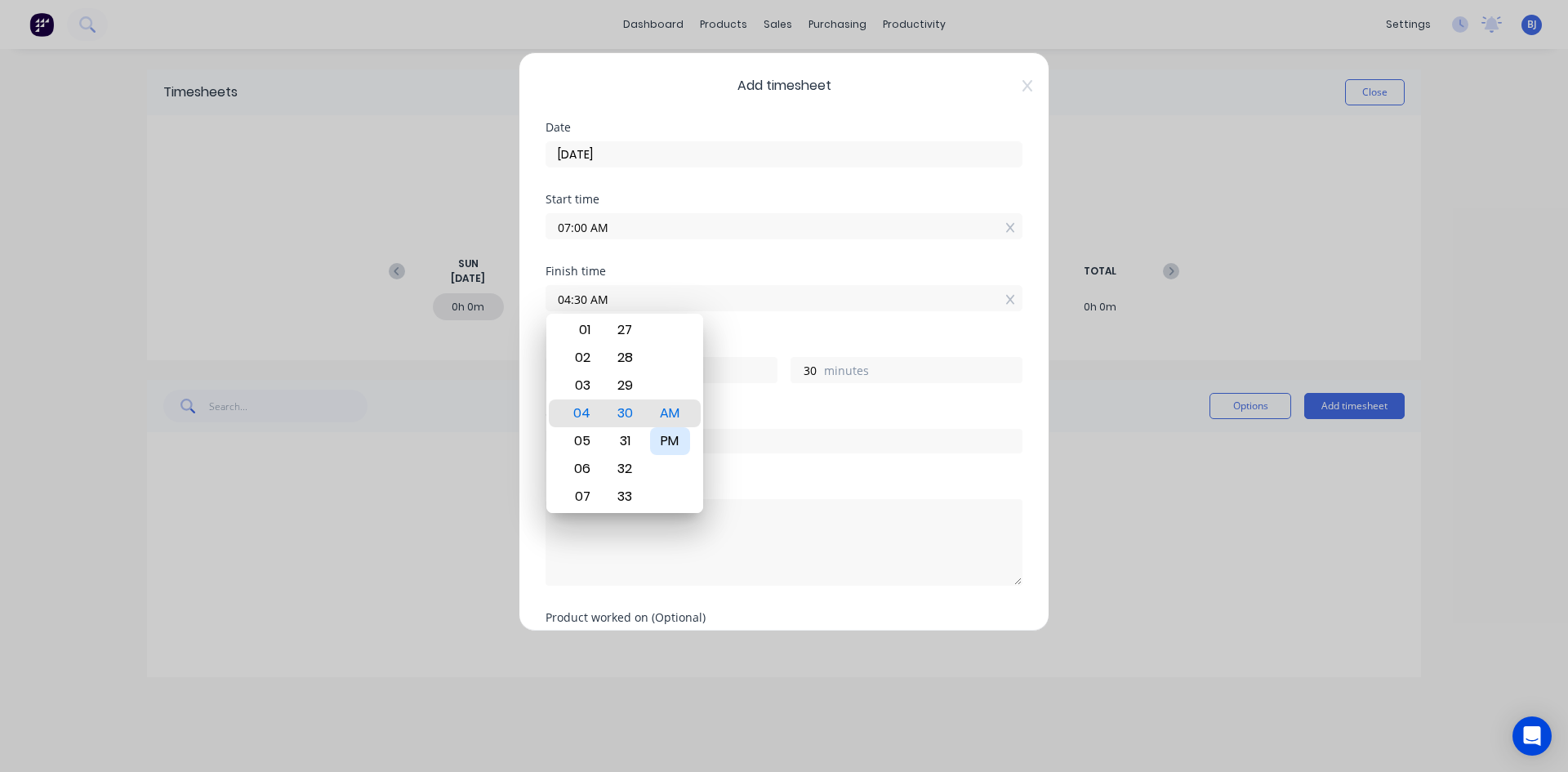
click at [669, 443] on div "PM" at bounding box center [670, 441] width 40 height 27
click at [752, 332] on div "Finish time 04:30 PM" at bounding box center [784, 301] width 477 height 72
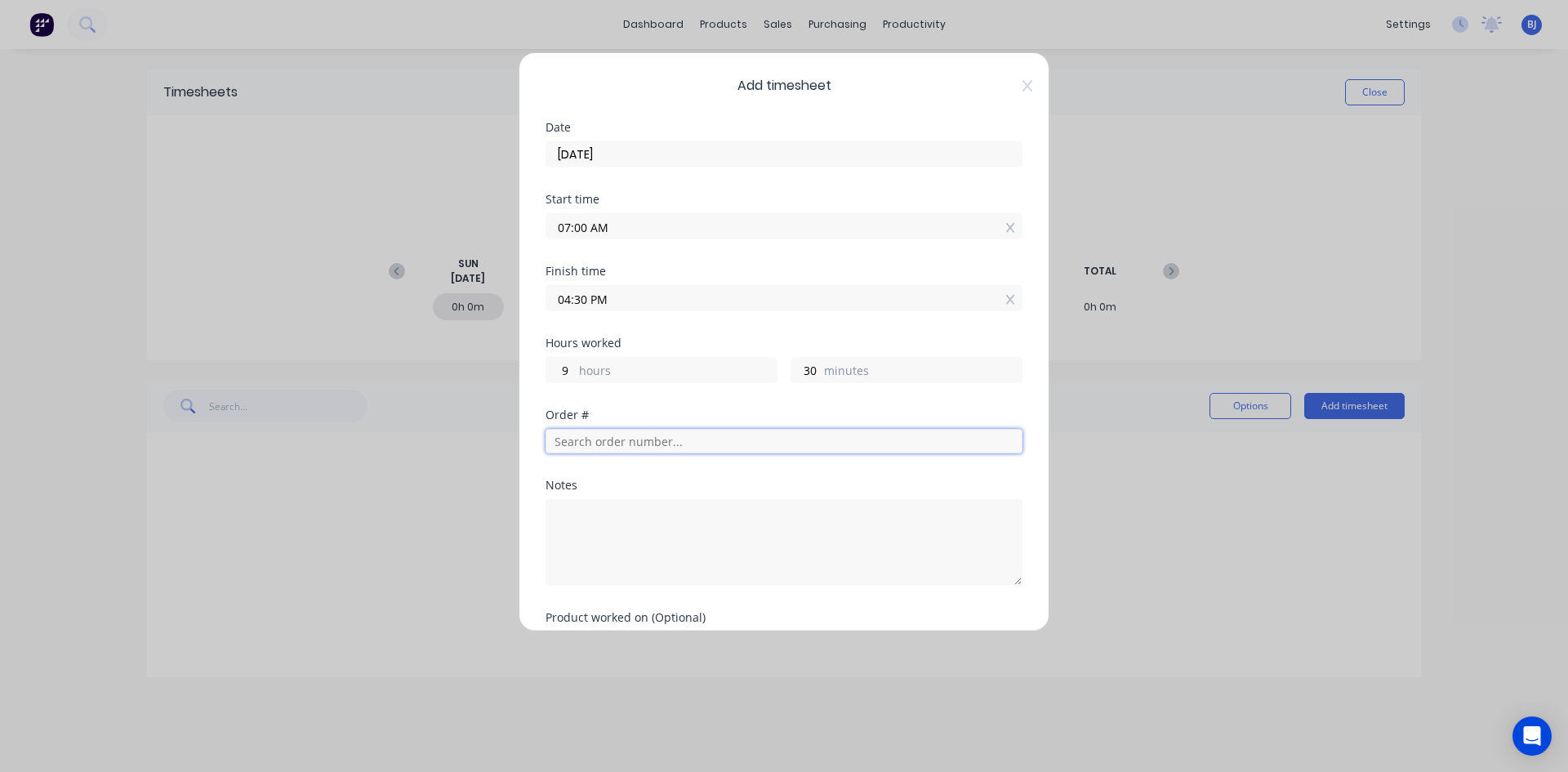
click at [586, 443] on input "text" at bounding box center [784, 440] width 477 height 25
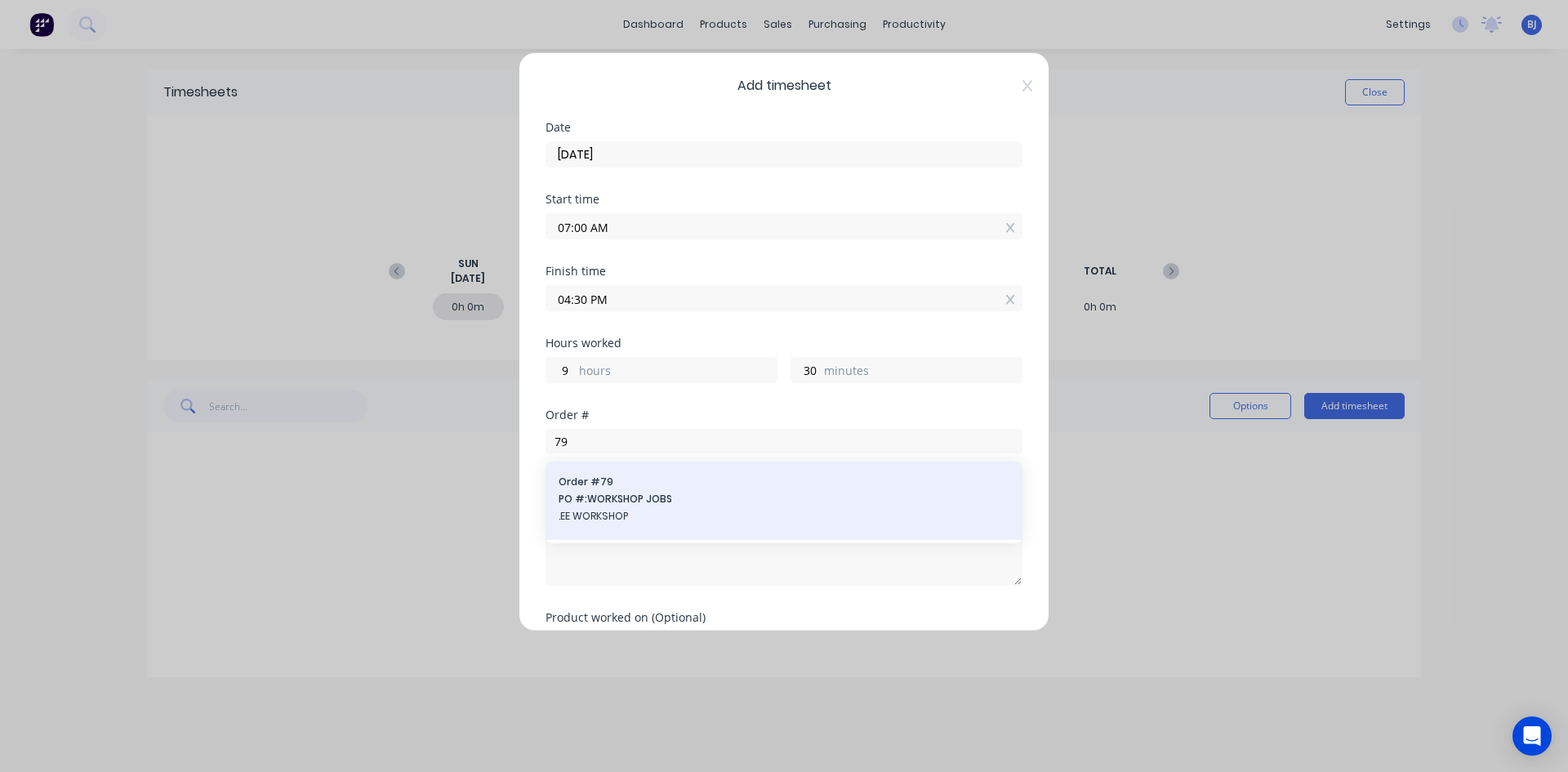
click at [607, 502] on span "PO #: WORKSHOP JOBS" at bounding box center [784, 499] width 451 height 15
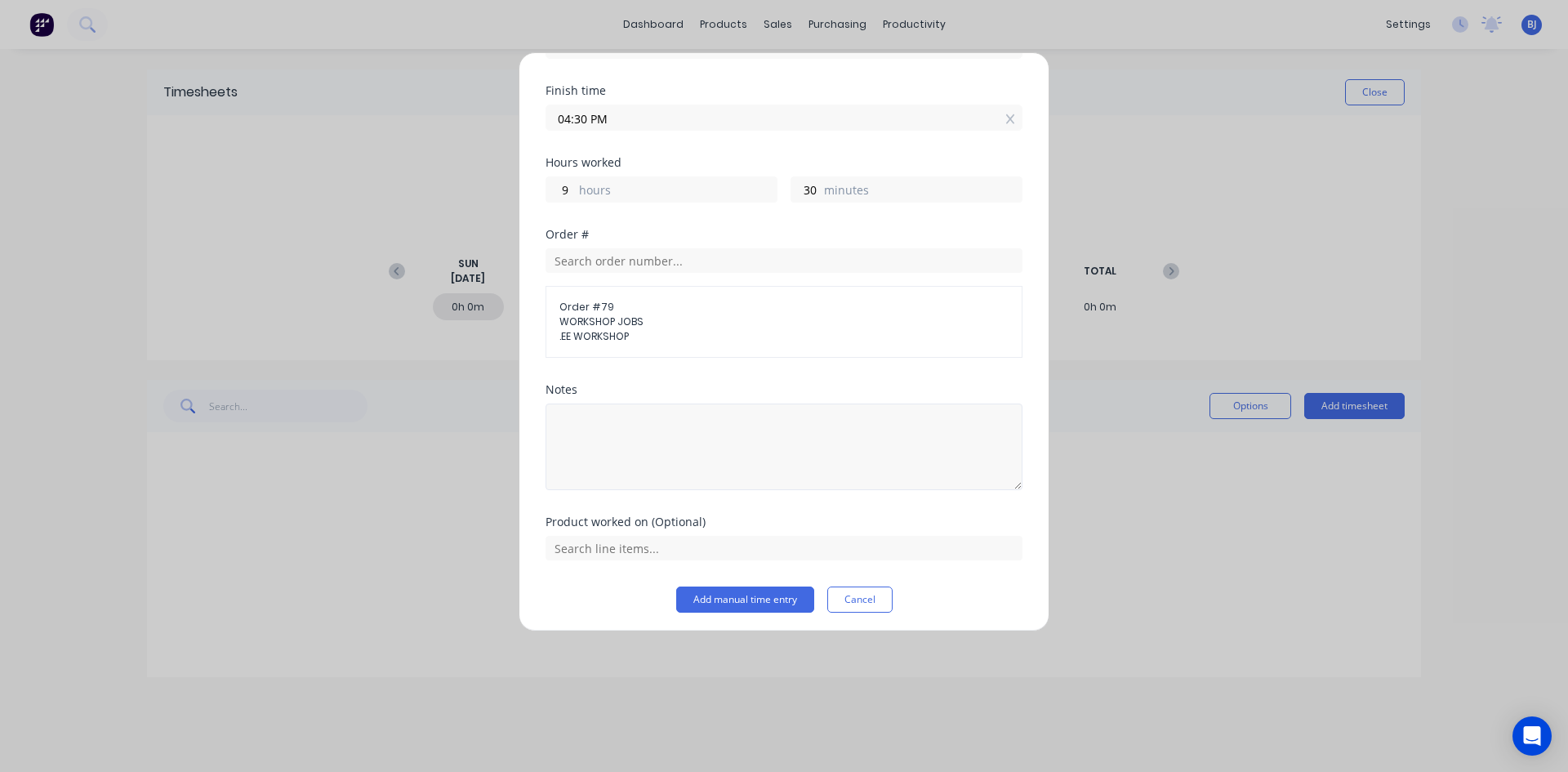
scroll to position [185, 0]
click at [599, 428] on textarea at bounding box center [784, 441] width 477 height 87
click at [682, 592] on button "Add manual time entry" at bounding box center [744, 595] width 138 height 26
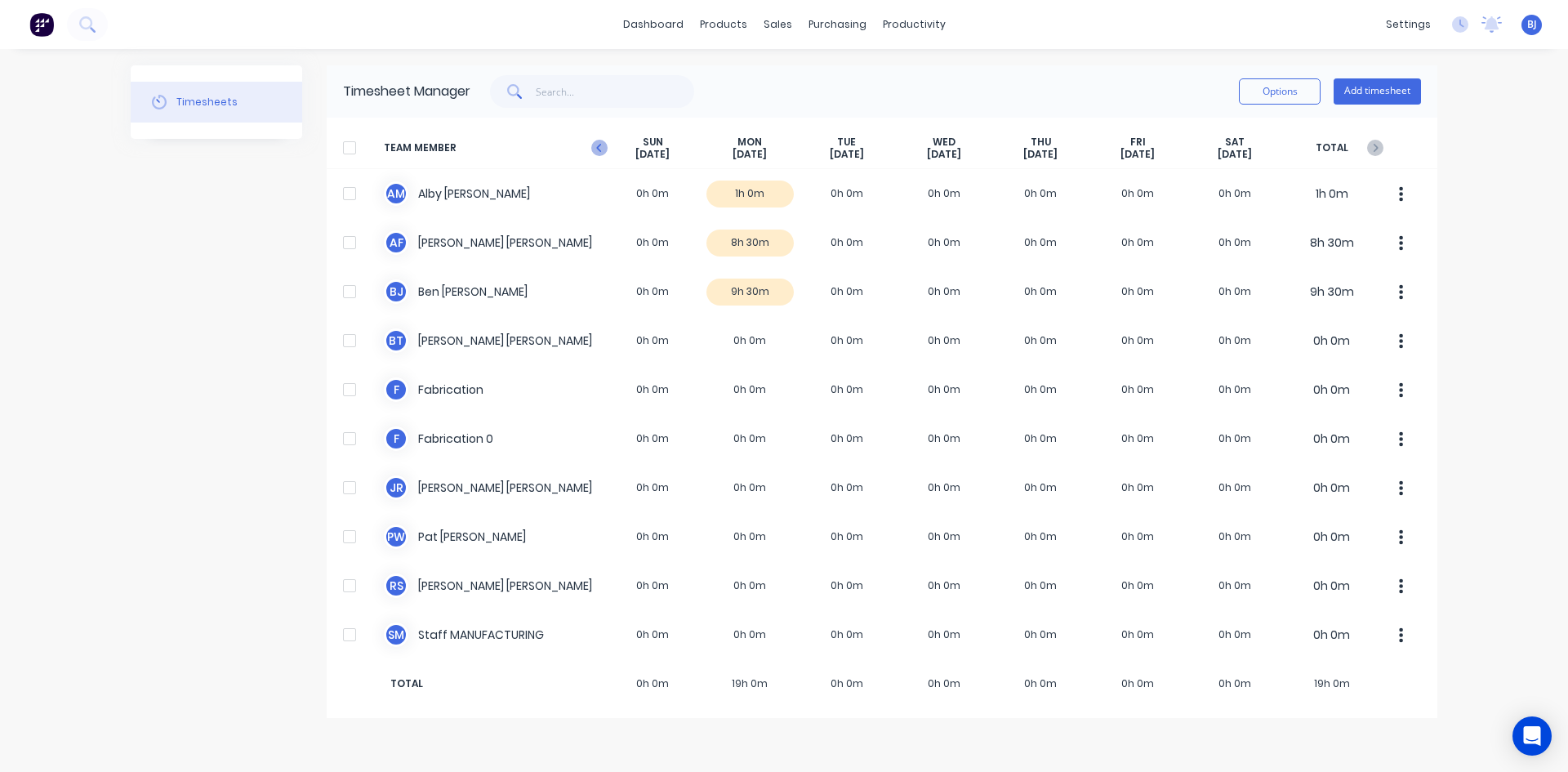
click at [595, 151] on icon "button" at bounding box center [599, 148] width 16 height 16
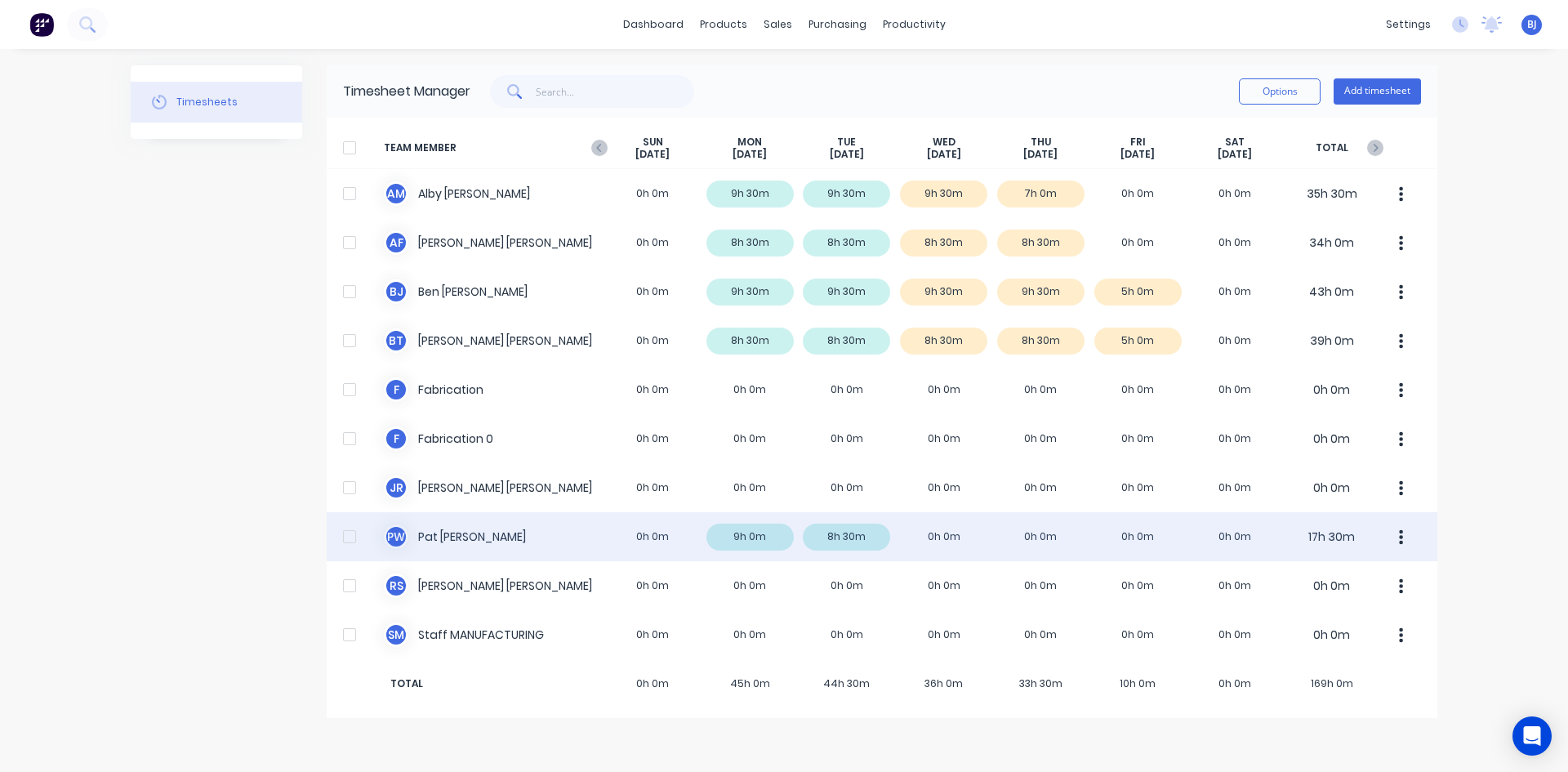
click at [927, 538] on div "P W Pat Walsh 0h 0m 9h 0m 8h 30m 0h 0m 0h 0m 0h 0m 0h 0m 17h 30m" at bounding box center [882, 537] width 1110 height 49
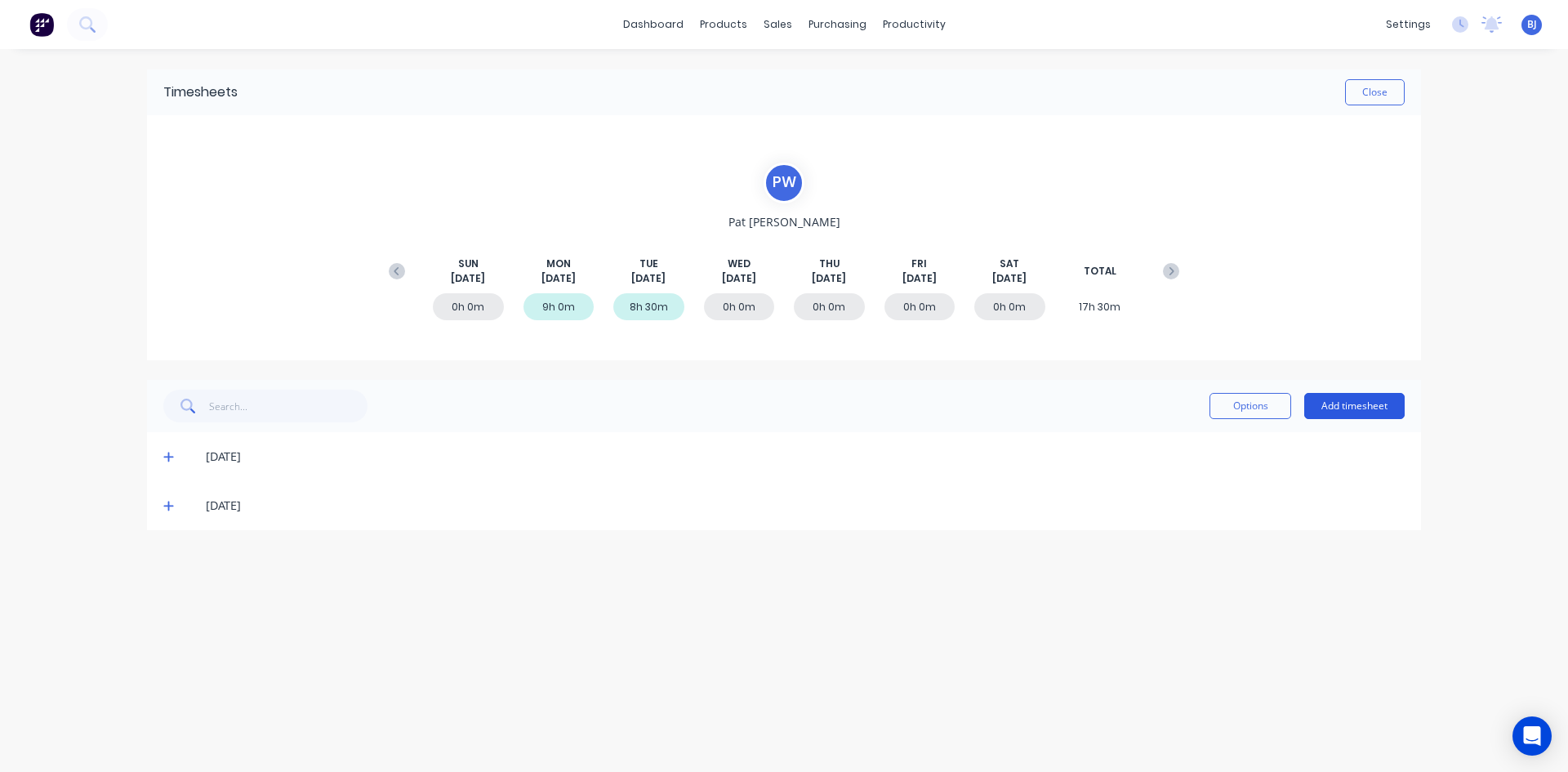
click at [1338, 402] on button "Add timesheet" at bounding box center [1354, 406] width 100 height 26
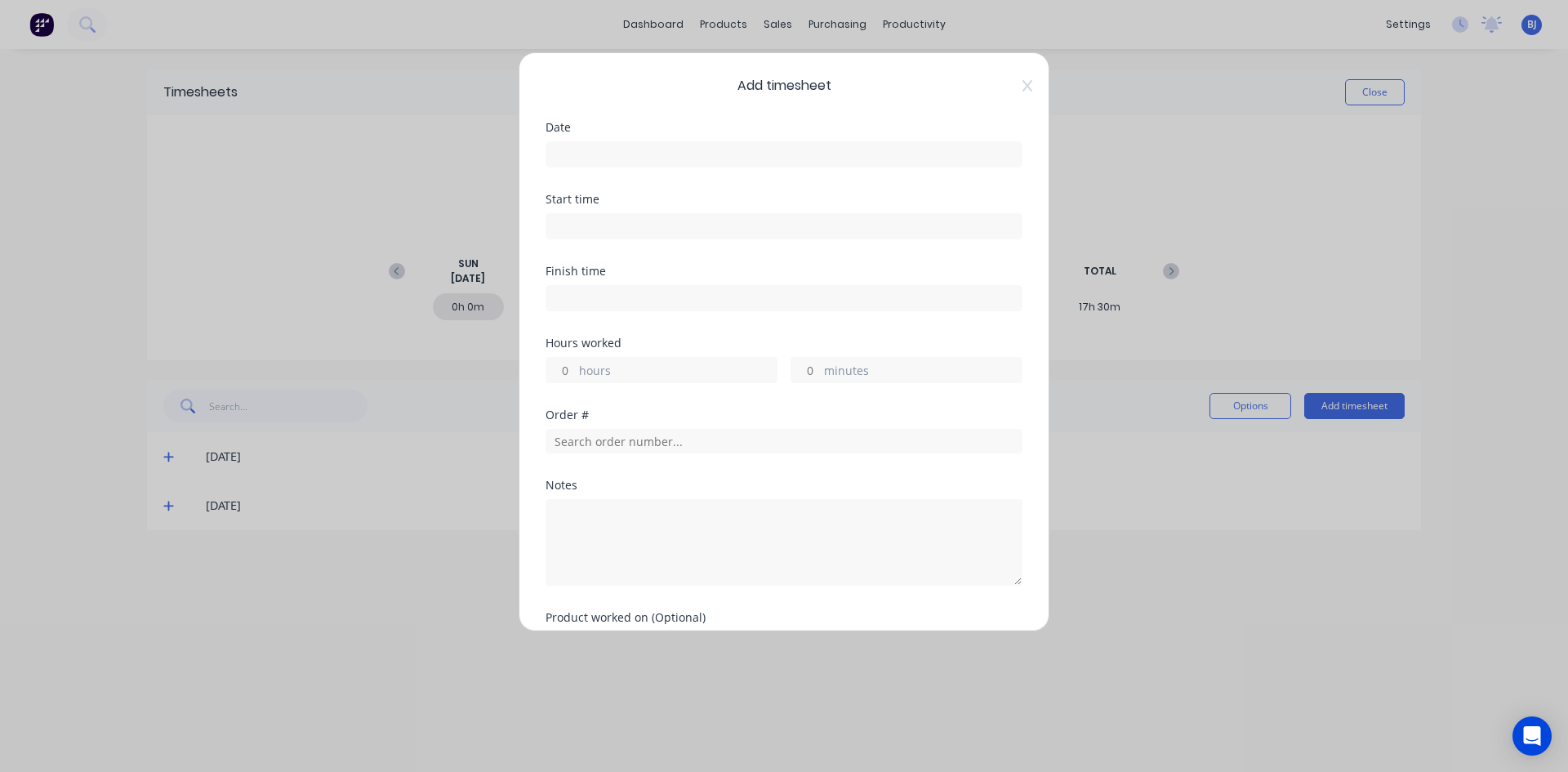
click at [592, 158] on input at bounding box center [784, 154] width 475 height 25
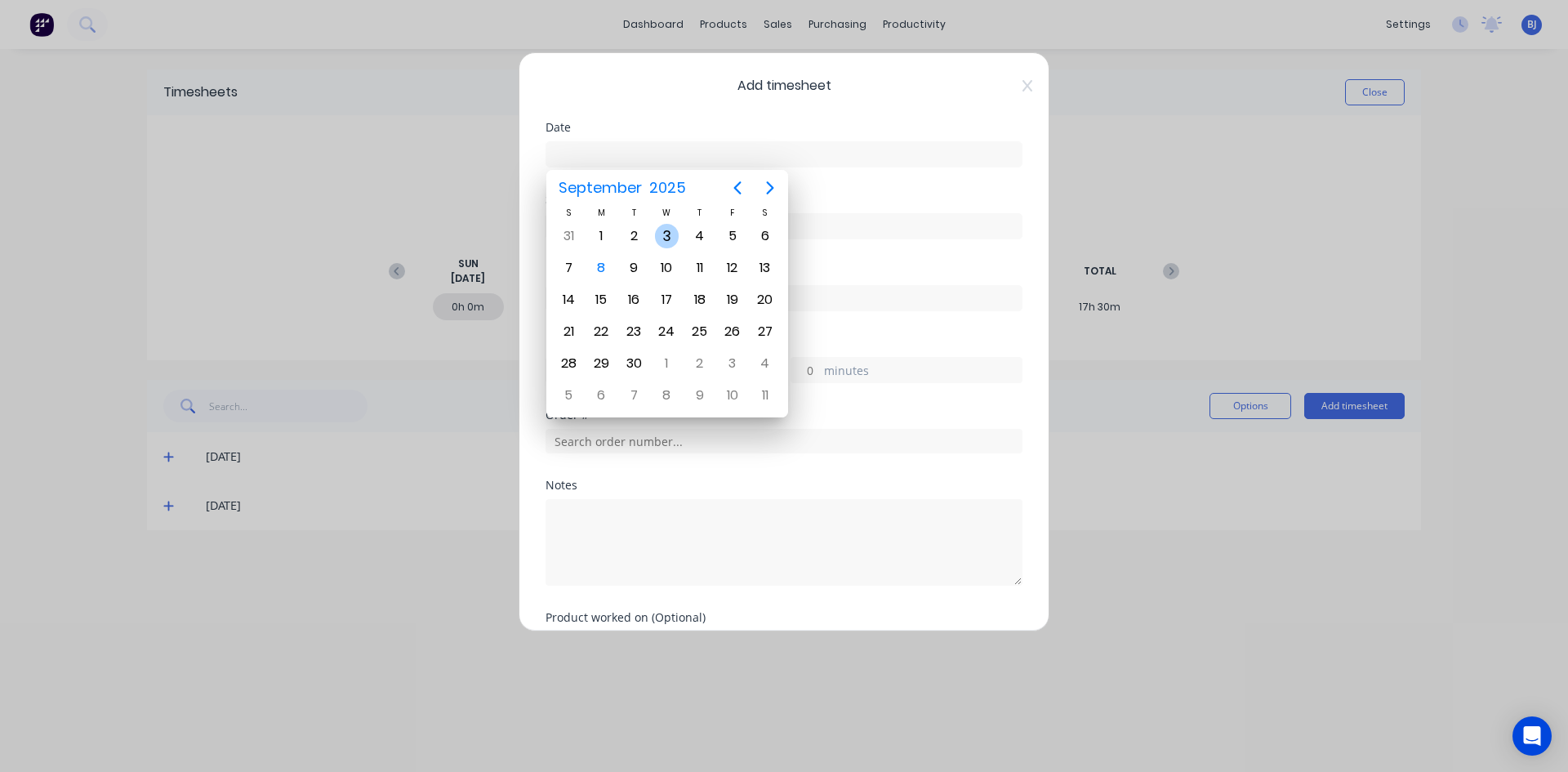
click at [662, 239] on div "3" at bounding box center [667, 236] width 25 height 25
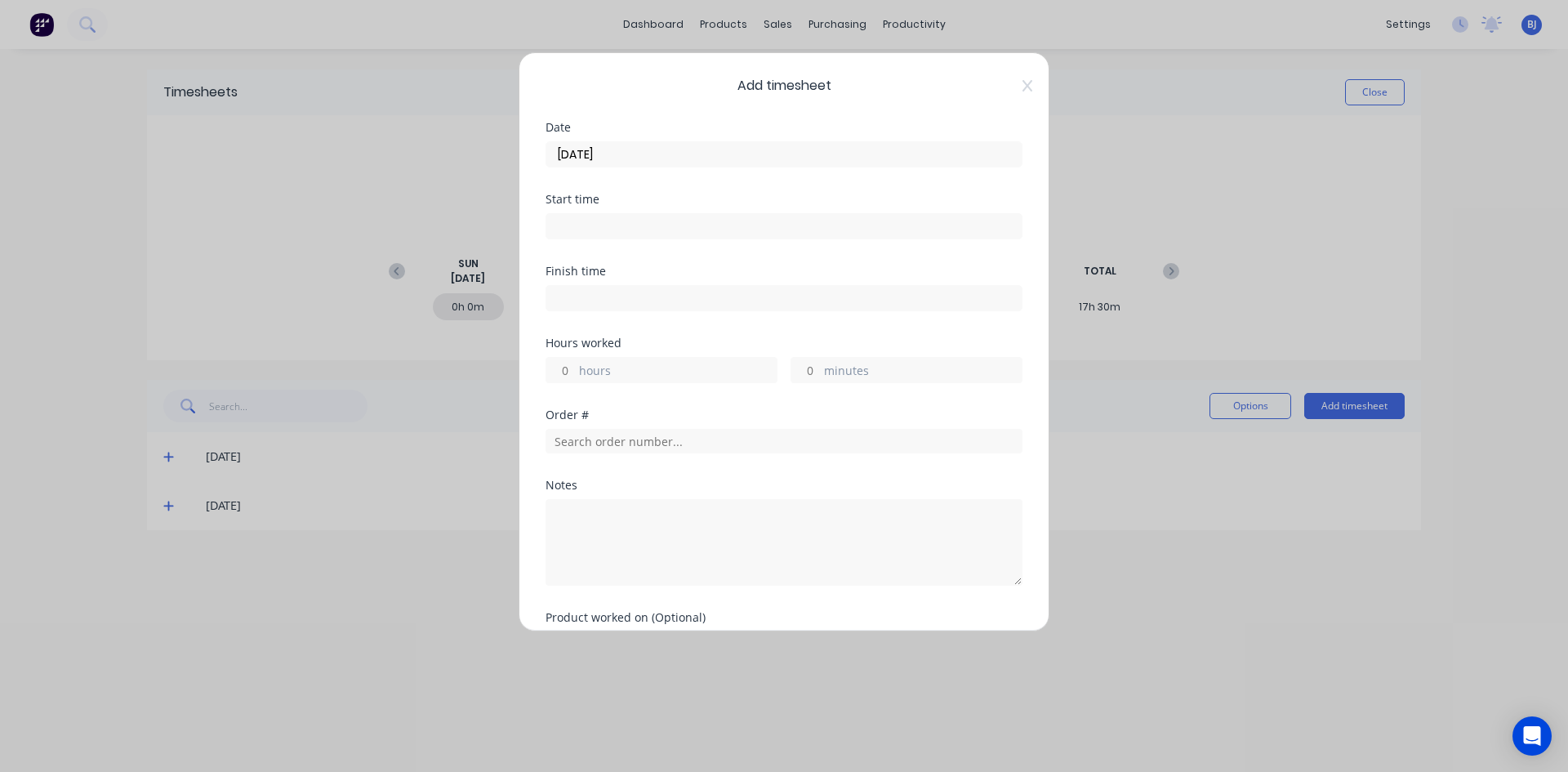
click at [580, 227] on input at bounding box center [784, 226] width 475 height 25
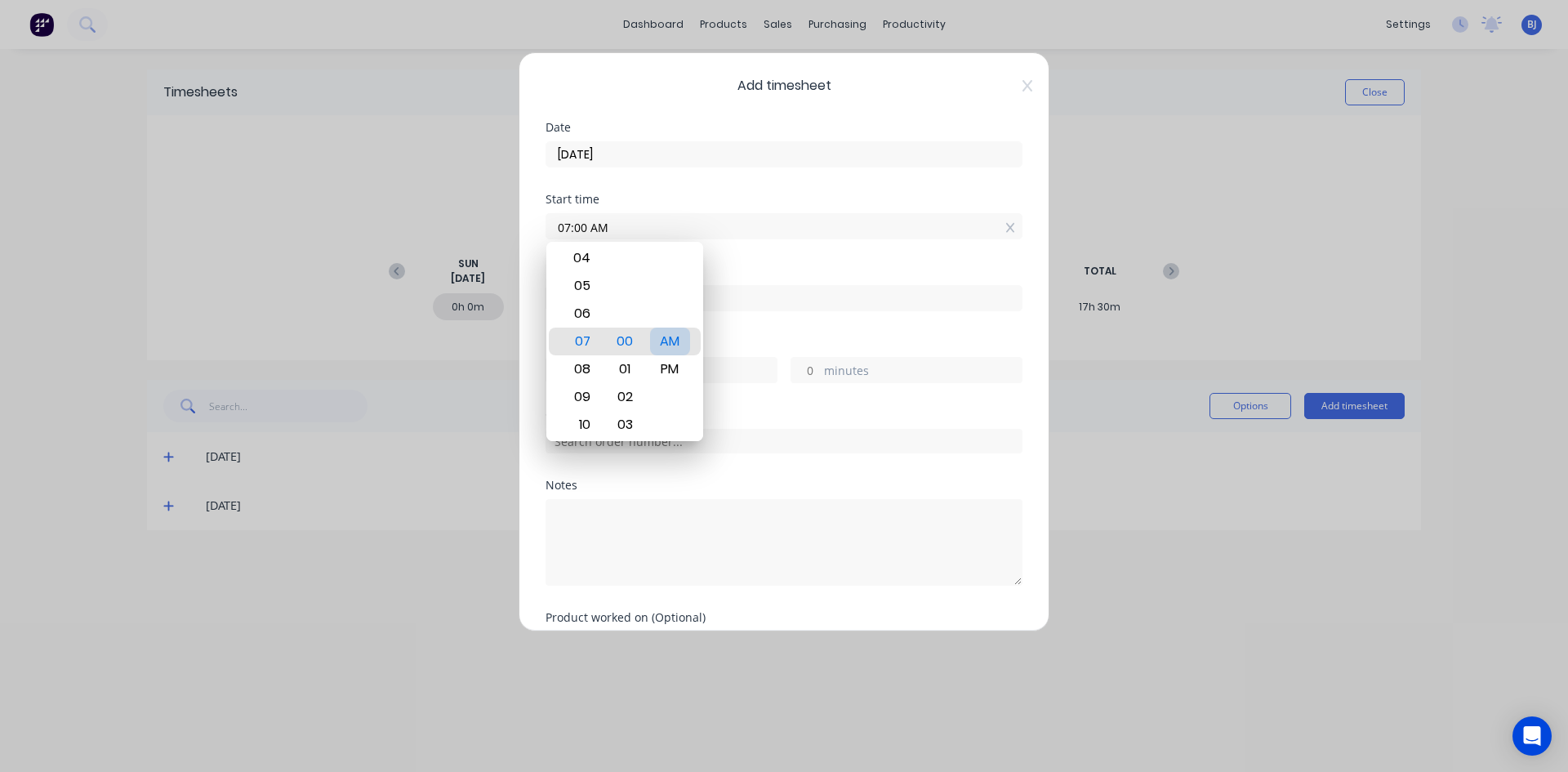
click at [672, 343] on div "AM" at bounding box center [670, 342] width 40 height 27
click at [755, 263] on div "Start time 07:00 AM" at bounding box center [784, 229] width 477 height 72
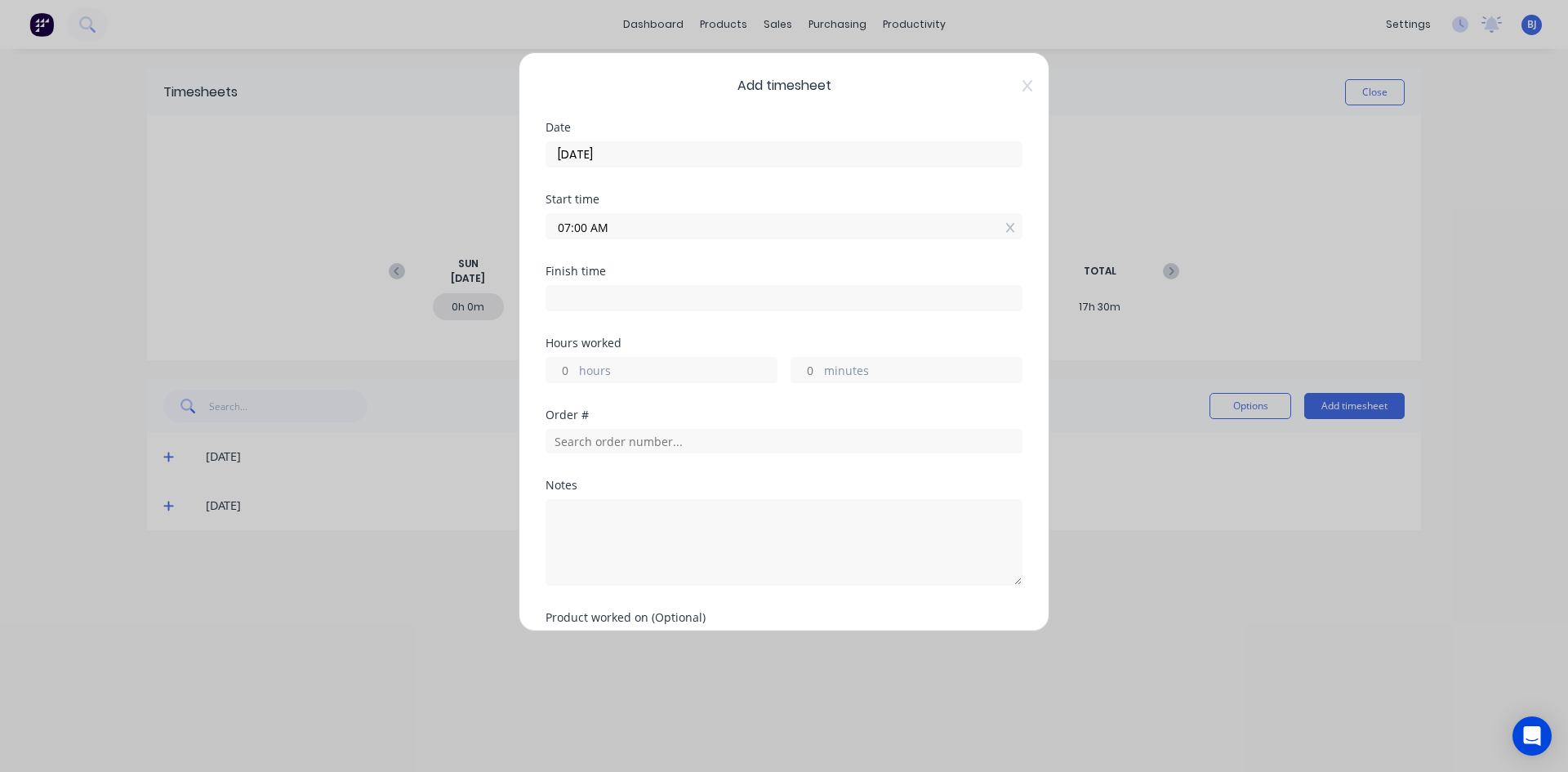
click at [588, 304] on input at bounding box center [784, 298] width 475 height 25
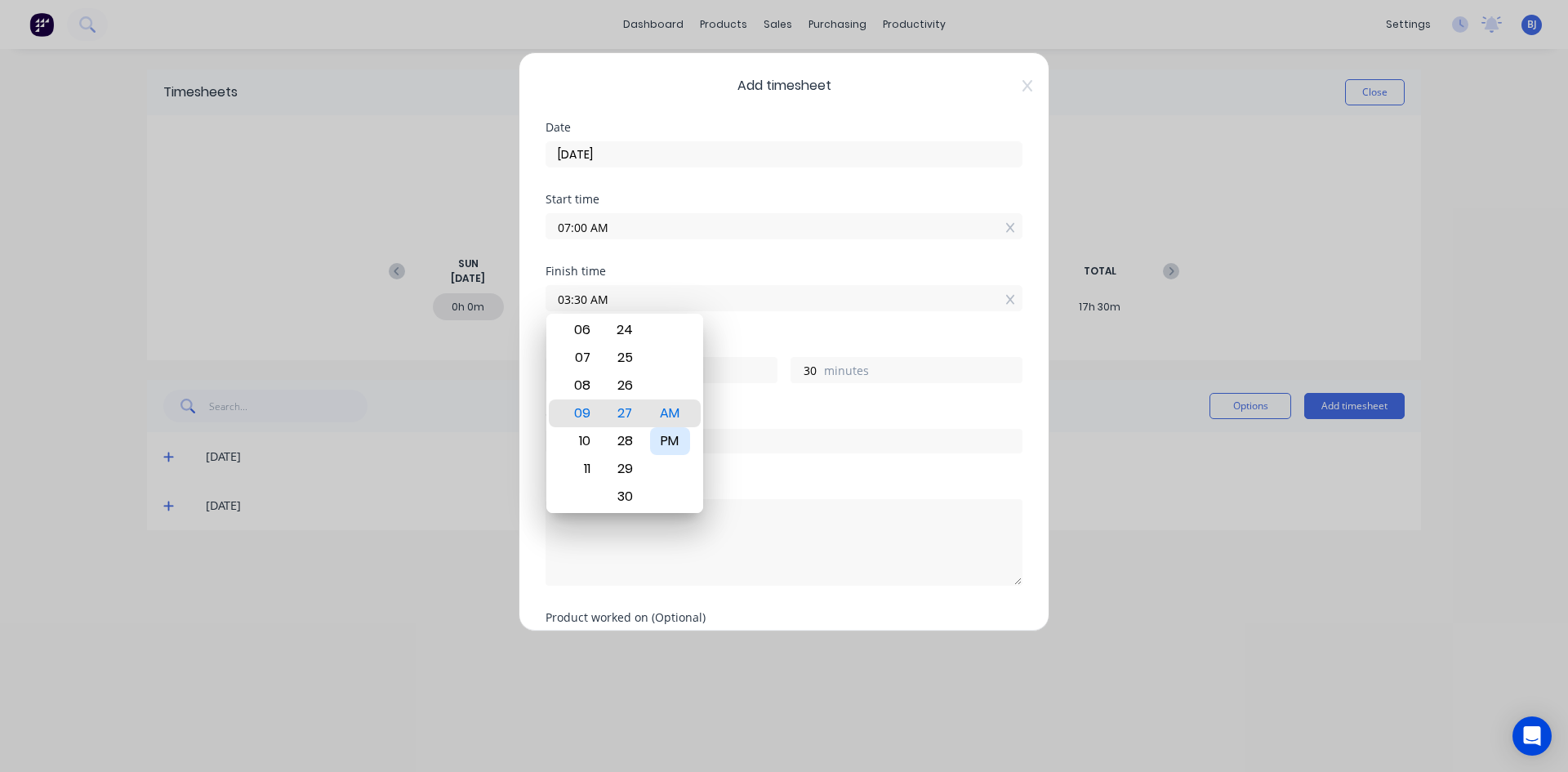
click at [668, 444] on div "PM" at bounding box center [670, 441] width 40 height 27
click at [824, 413] on div "Order #" at bounding box center [784, 415] width 477 height 12
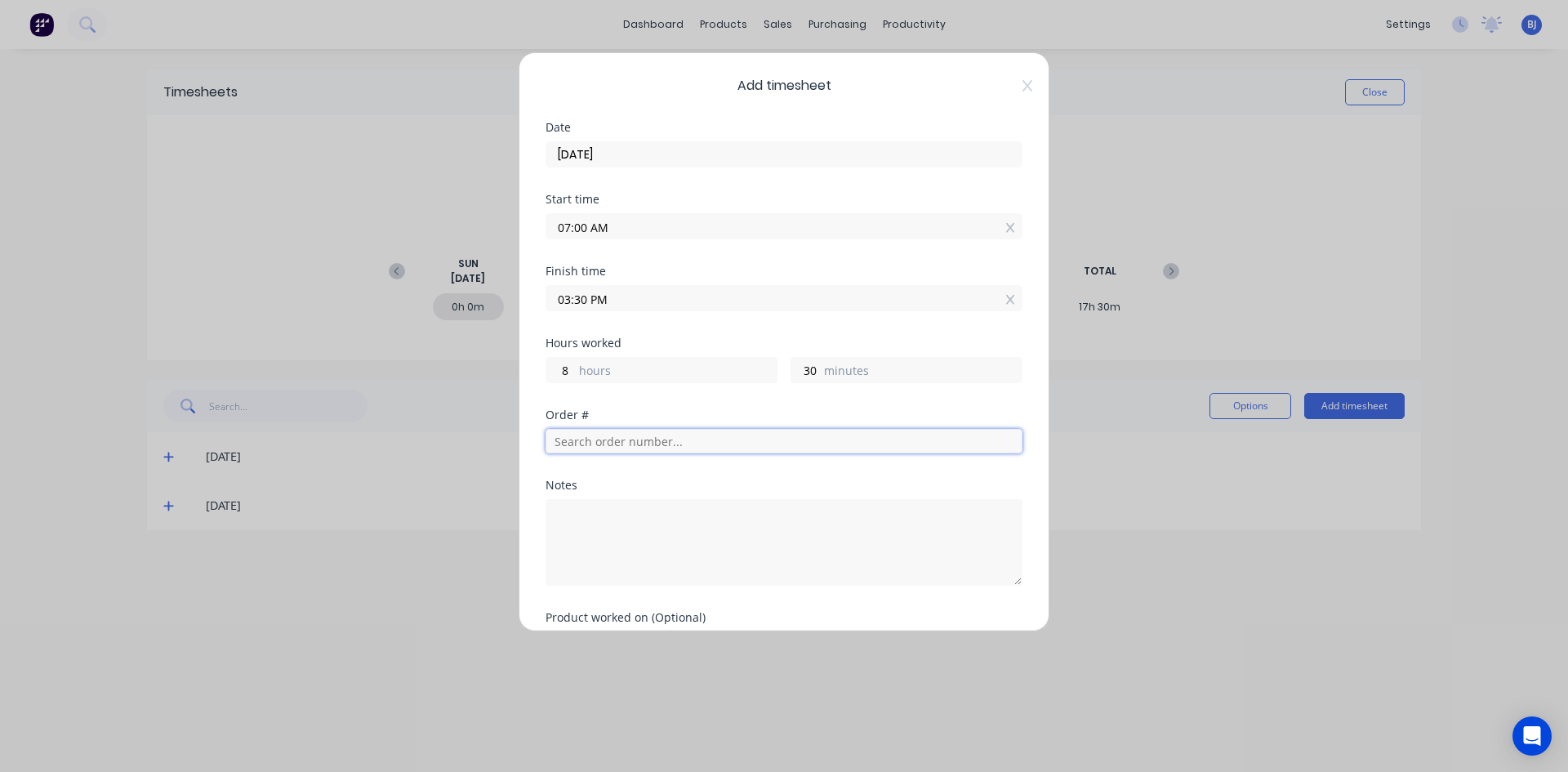
click at [588, 438] on input "text" at bounding box center [784, 440] width 477 height 25
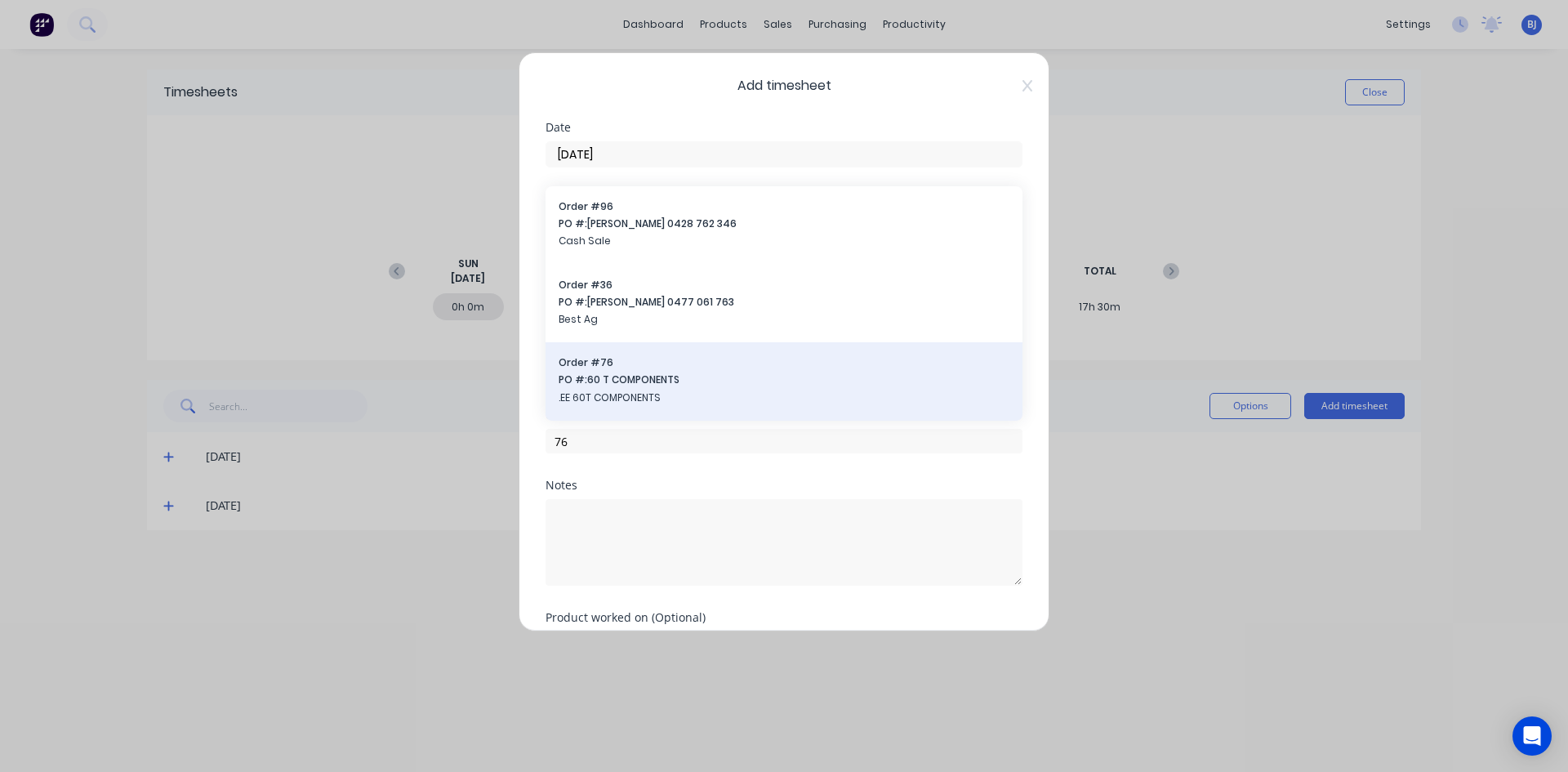
click at [612, 382] on span "PO #: 60 T COMPONENTS" at bounding box center [784, 380] width 451 height 15
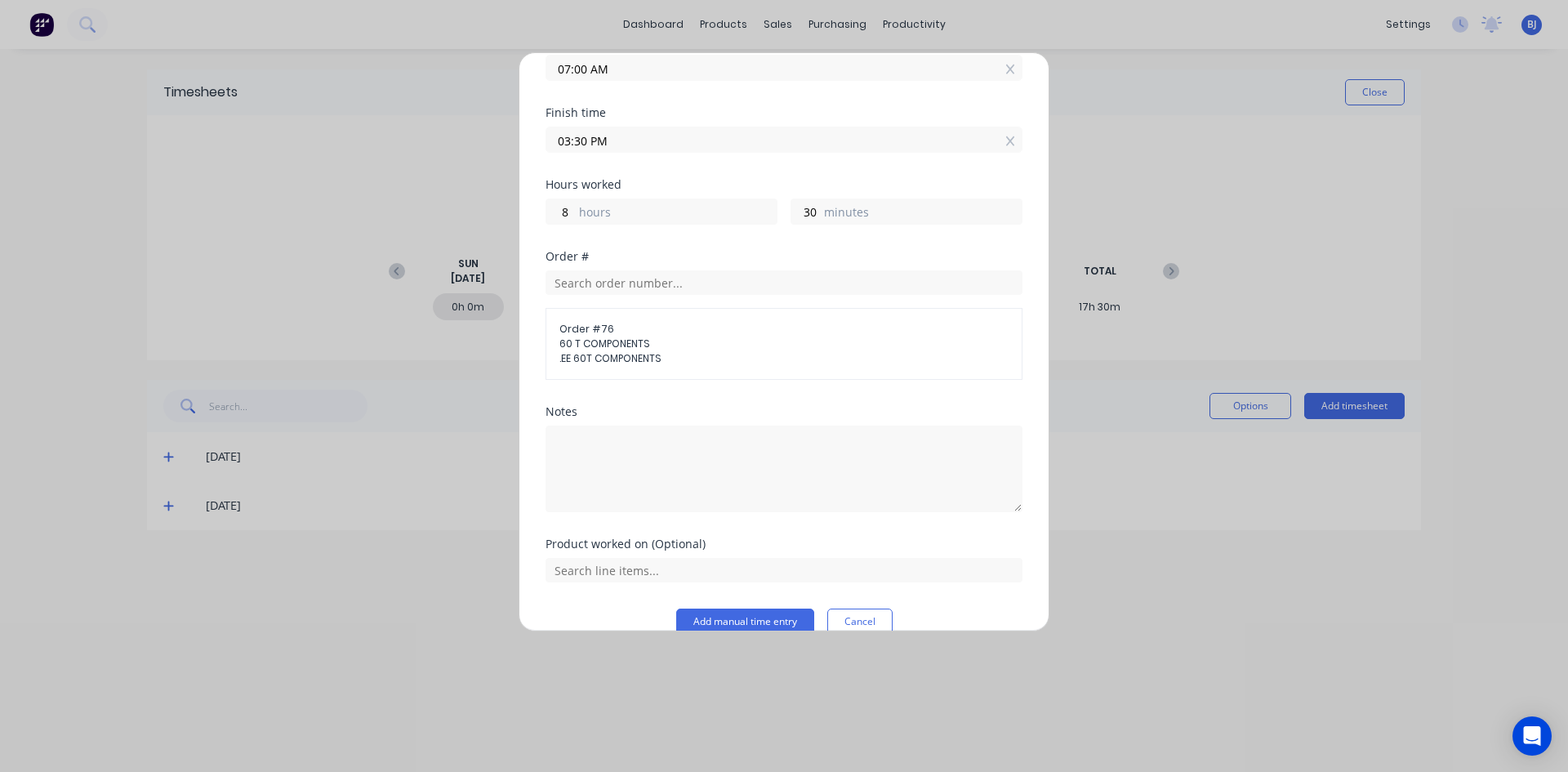
scroll to position [164, 0]
click at [586, 441] on textarea at bounding box center [784, 463] width 477 height 87
click at [618, 563] on input "text" at bounding box center [784, 565] width 477 height 25
click at [715, 613] on button "Add manual time entry" at bounding box center [744, 617] width 138 height 26
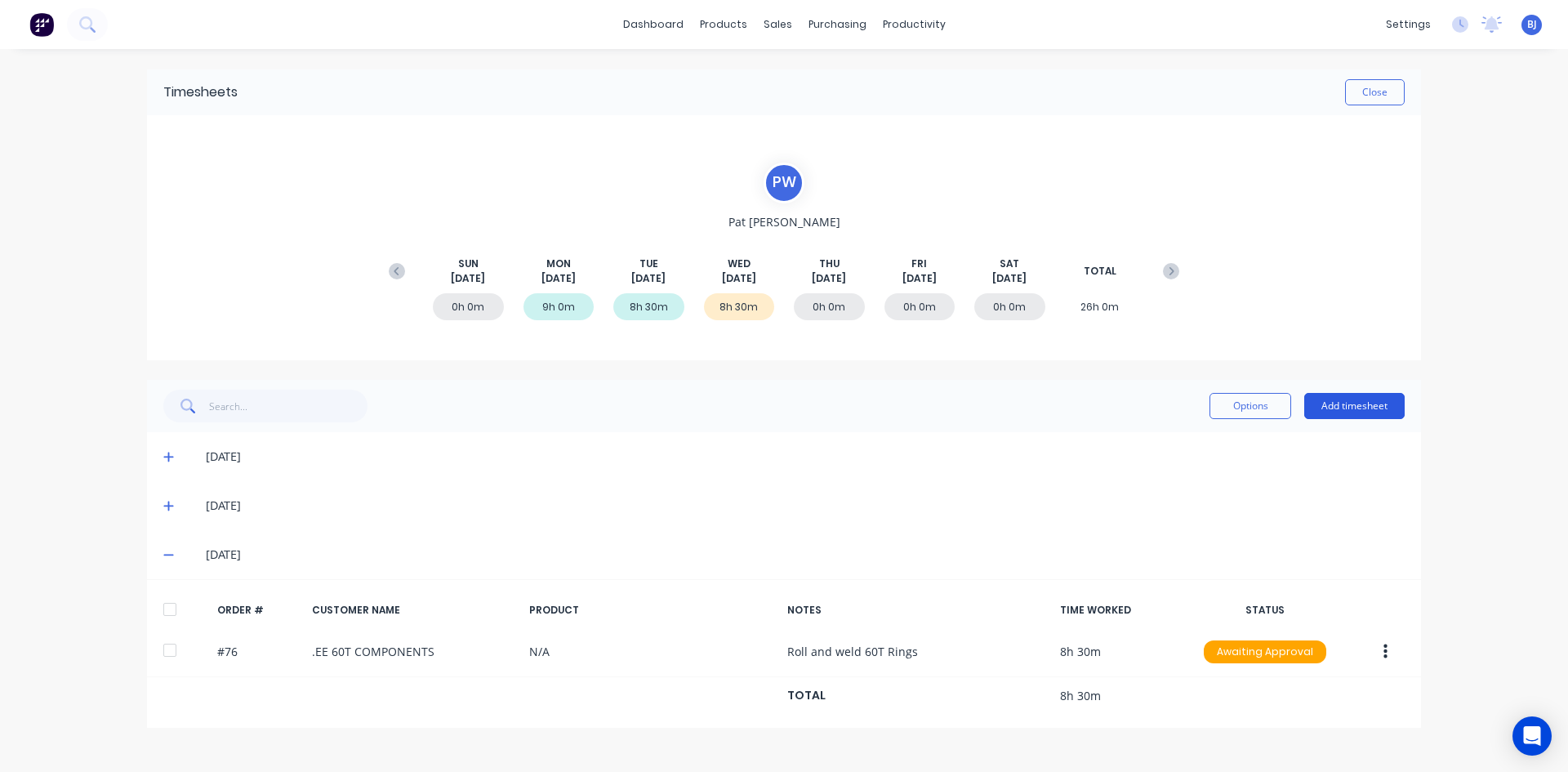
click at [1320, 401] on button "Add timesheet" at bounding box center [1354, 406] width 100 height 26
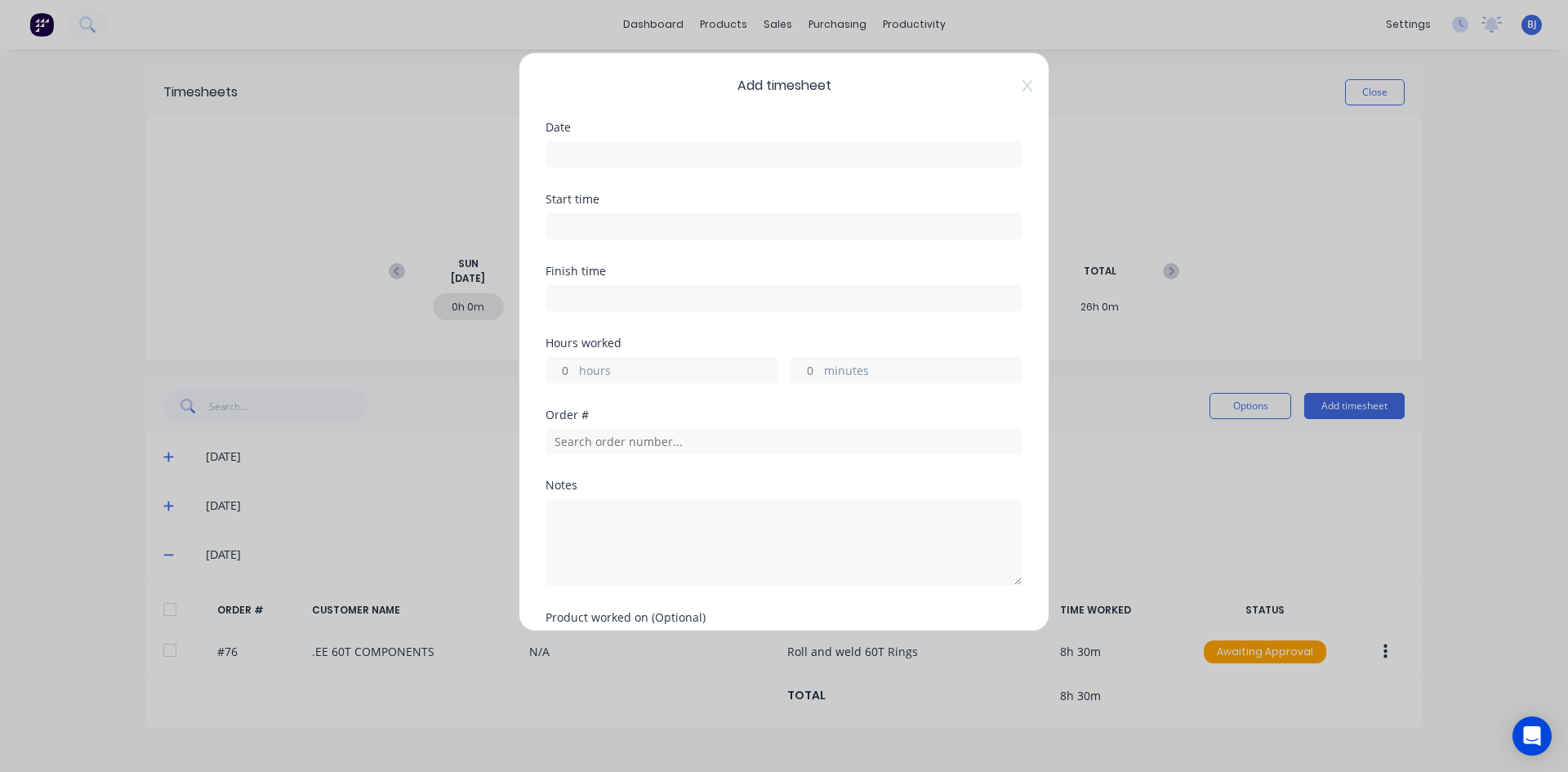
drag, startPoint x: 583, startPoint y: 150, endPoint x: 628, endPoint y: 179, distance: 53.5
click at [583, 151] on input at bounding box center [784, 154] width 475 height 25
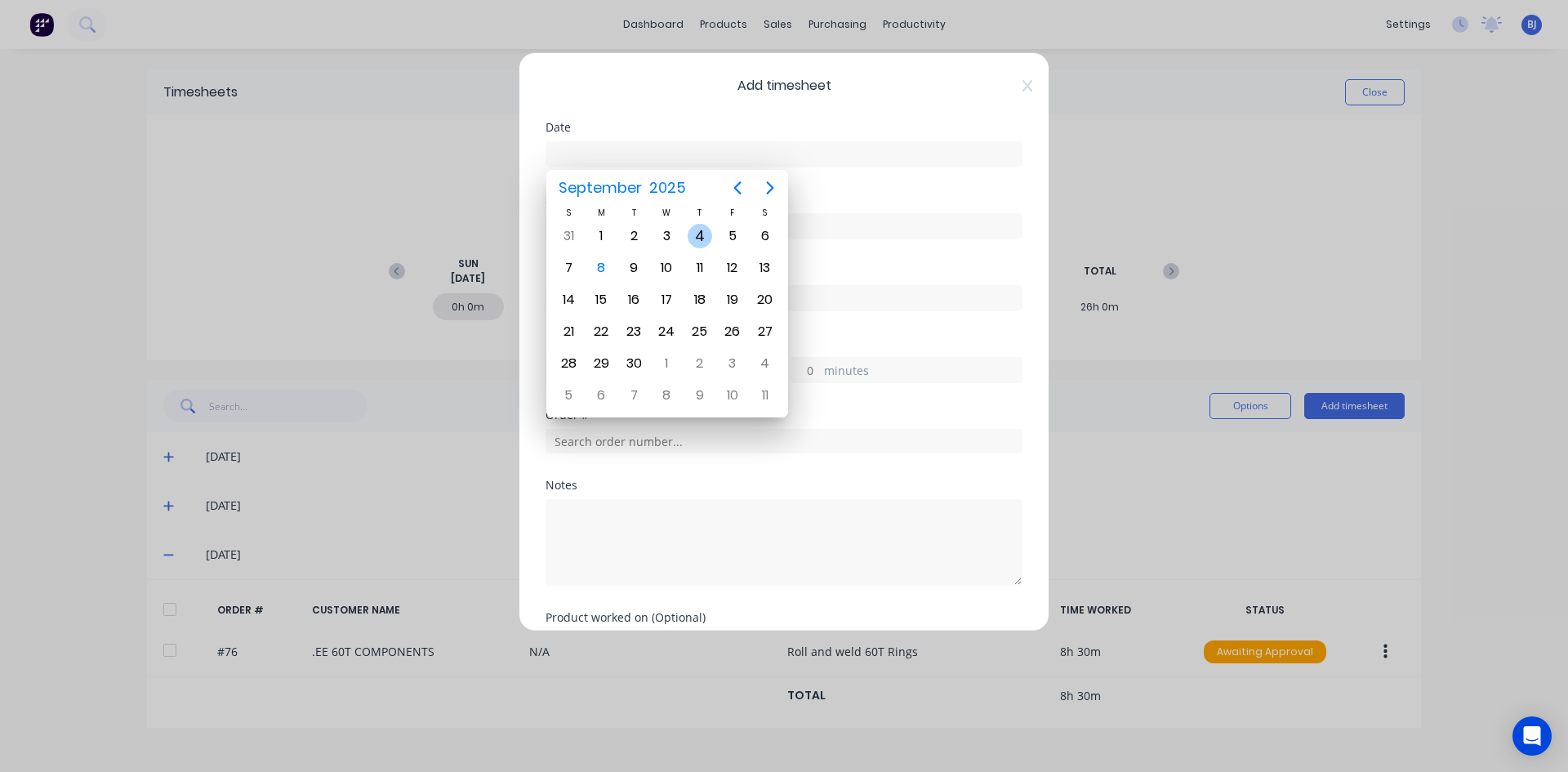
click at [701, 234] on div "4" at bounding box center [700, 236] width 25 height 25
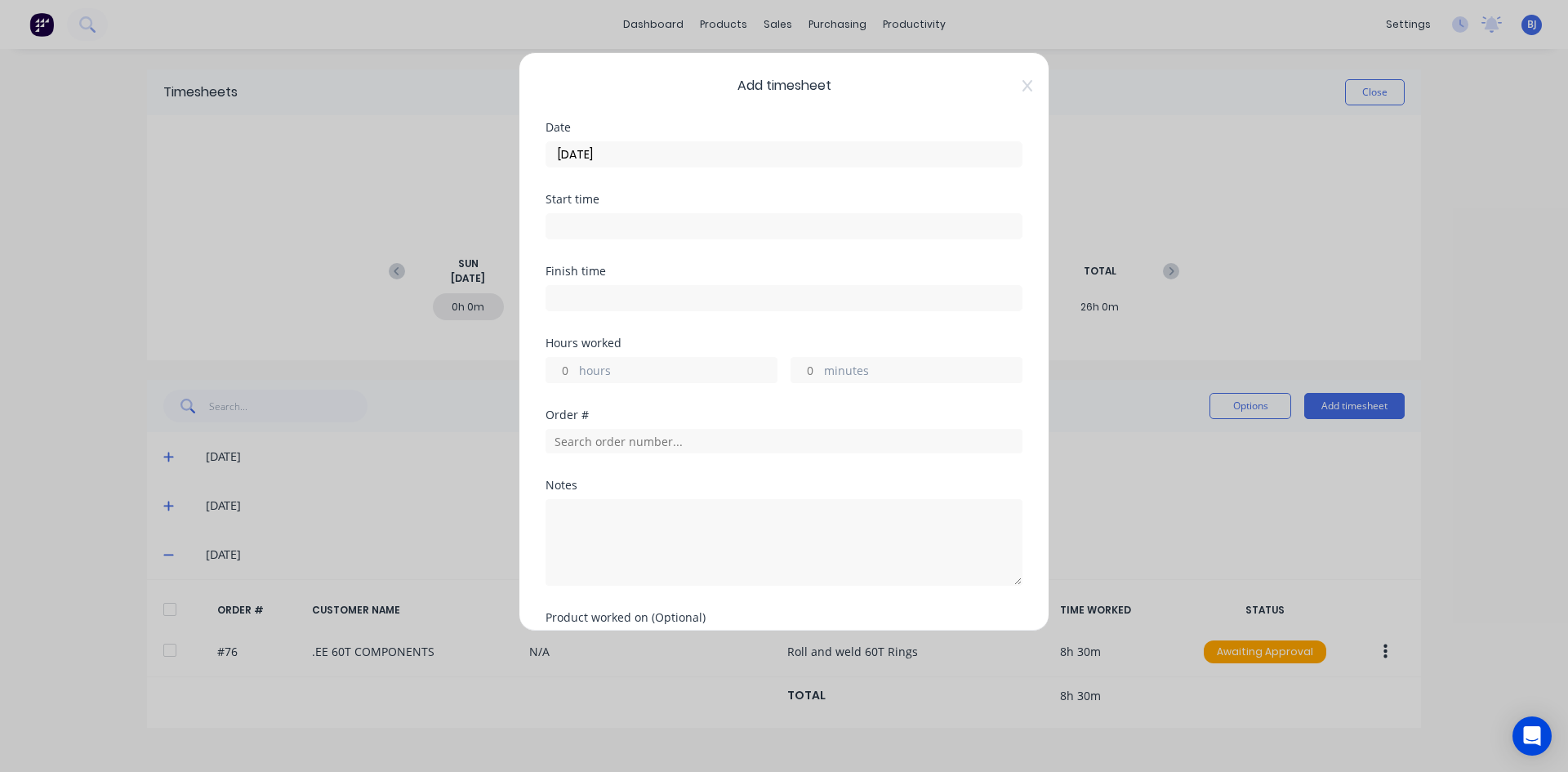
click at [577, 226] on input at bounding box center [784, 226] width 475 height 25
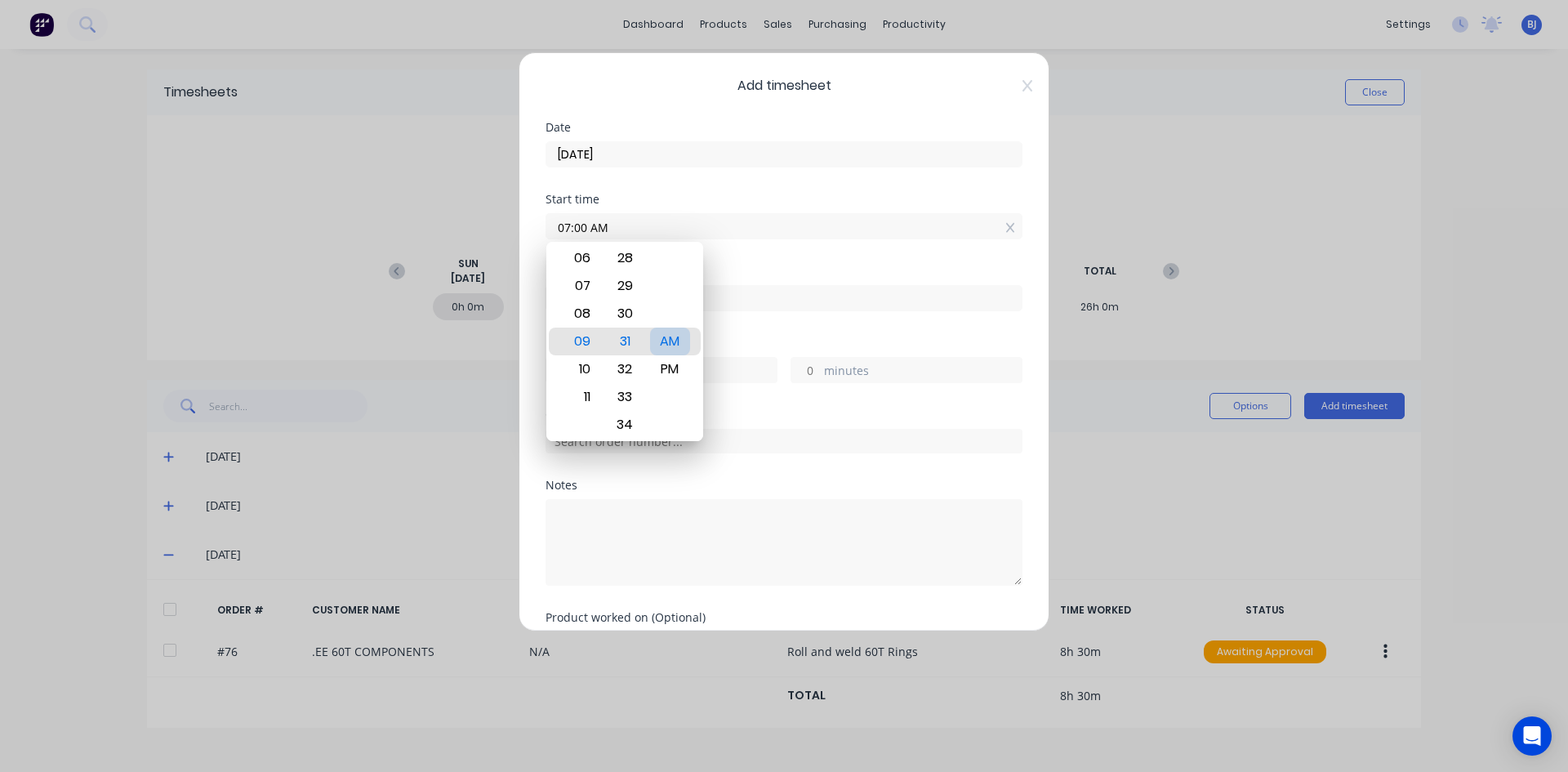
click at [678, 344] on div "AM" at bounding box center [670, 342] width 40 height 27
drag, startPoint x: 752, startPoint y: 271, endPoint x: 721, endPoint y: 290, distance: 36.4
click at [750, 272] on div "Finish time" at bounding box center [784, 271] width 477 height 12
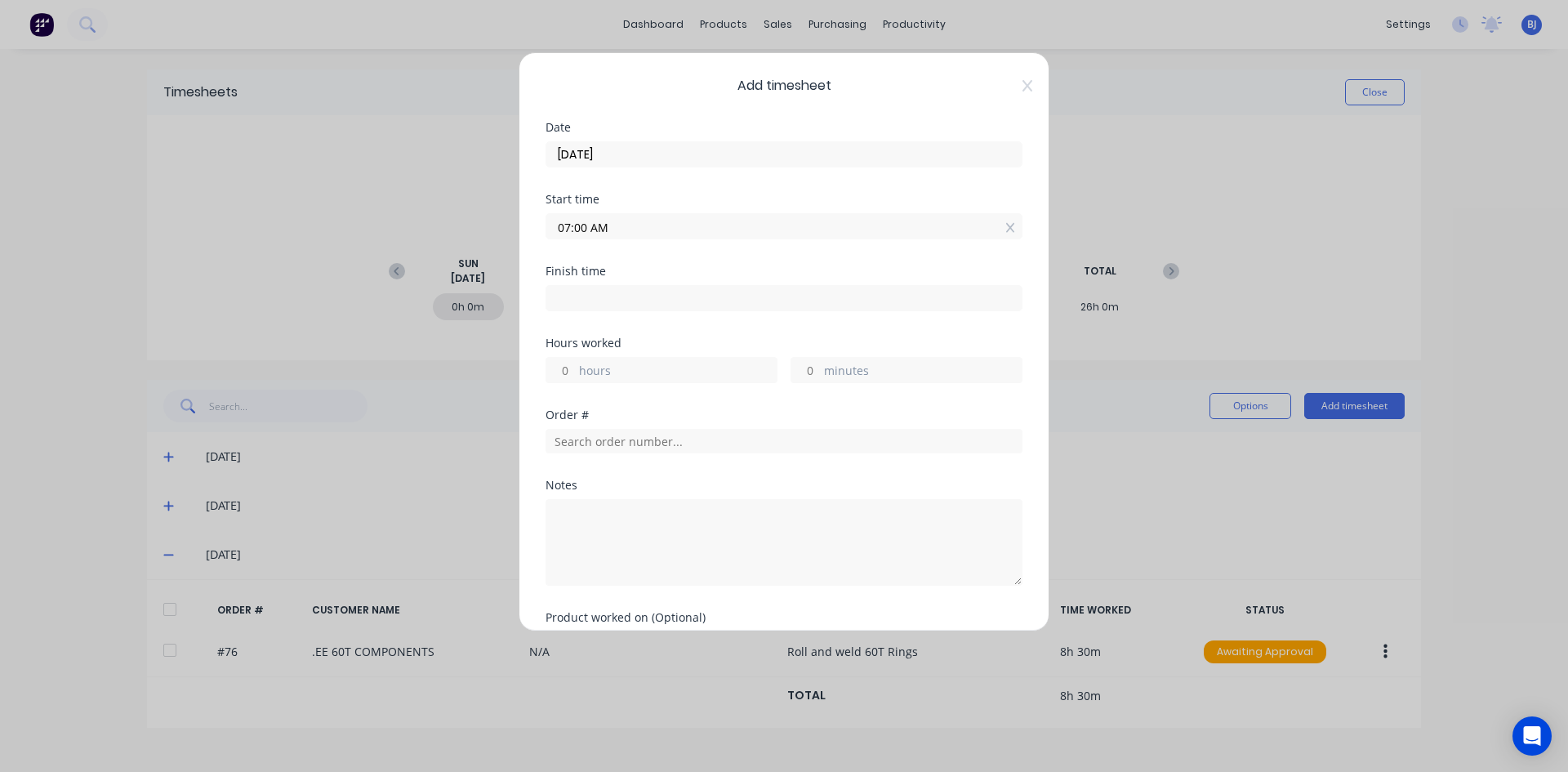
click at [575, 295] on input at bounding box center [784, 298] width 475 height 25
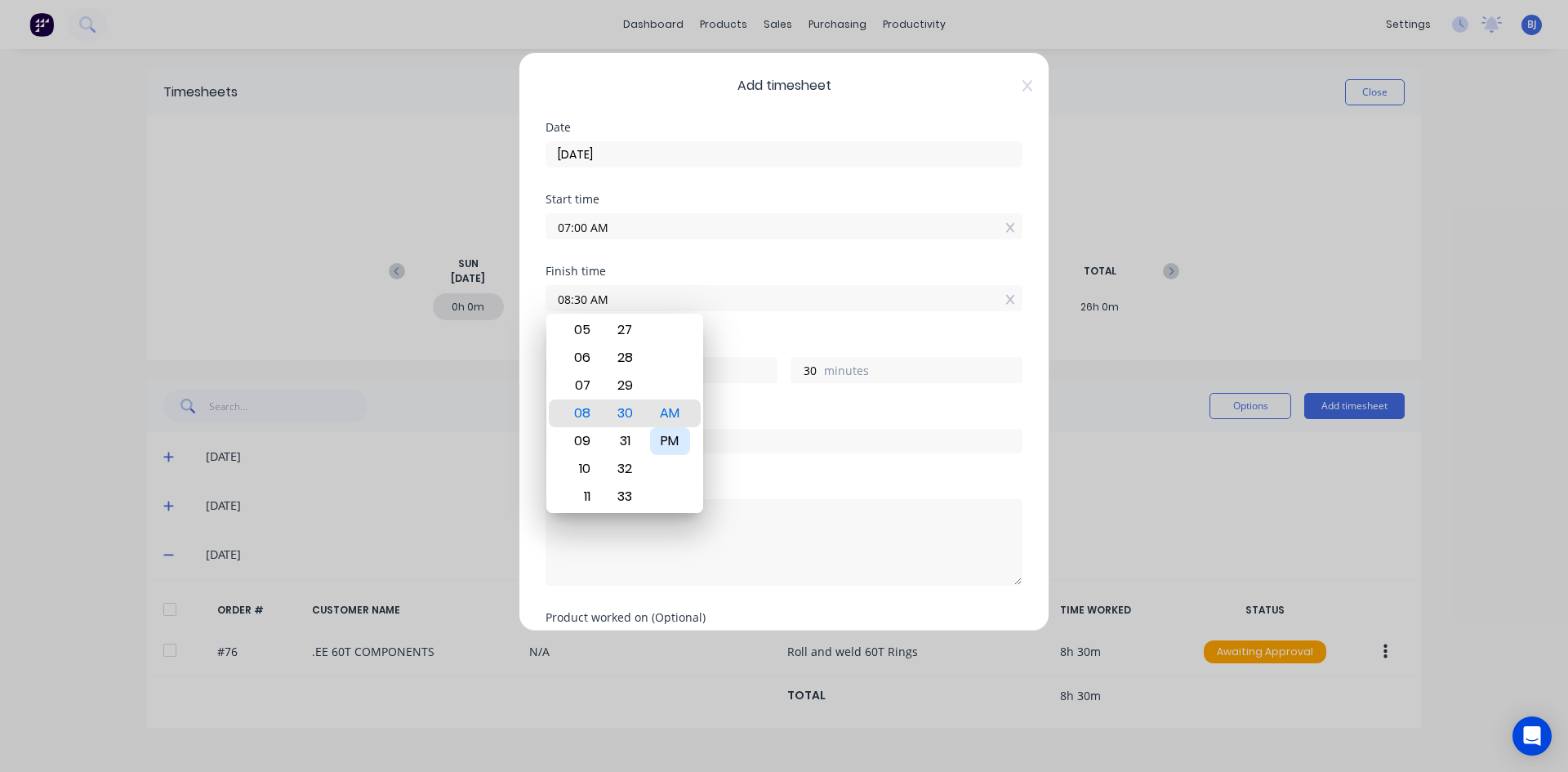
click at [676, 444] on div "PM" at bounding box center [670, 441] width 40 height 27
click at [750, 327] on div "Finish time 08:30 PM" at bounding box center [784, 301] width 477 height 72
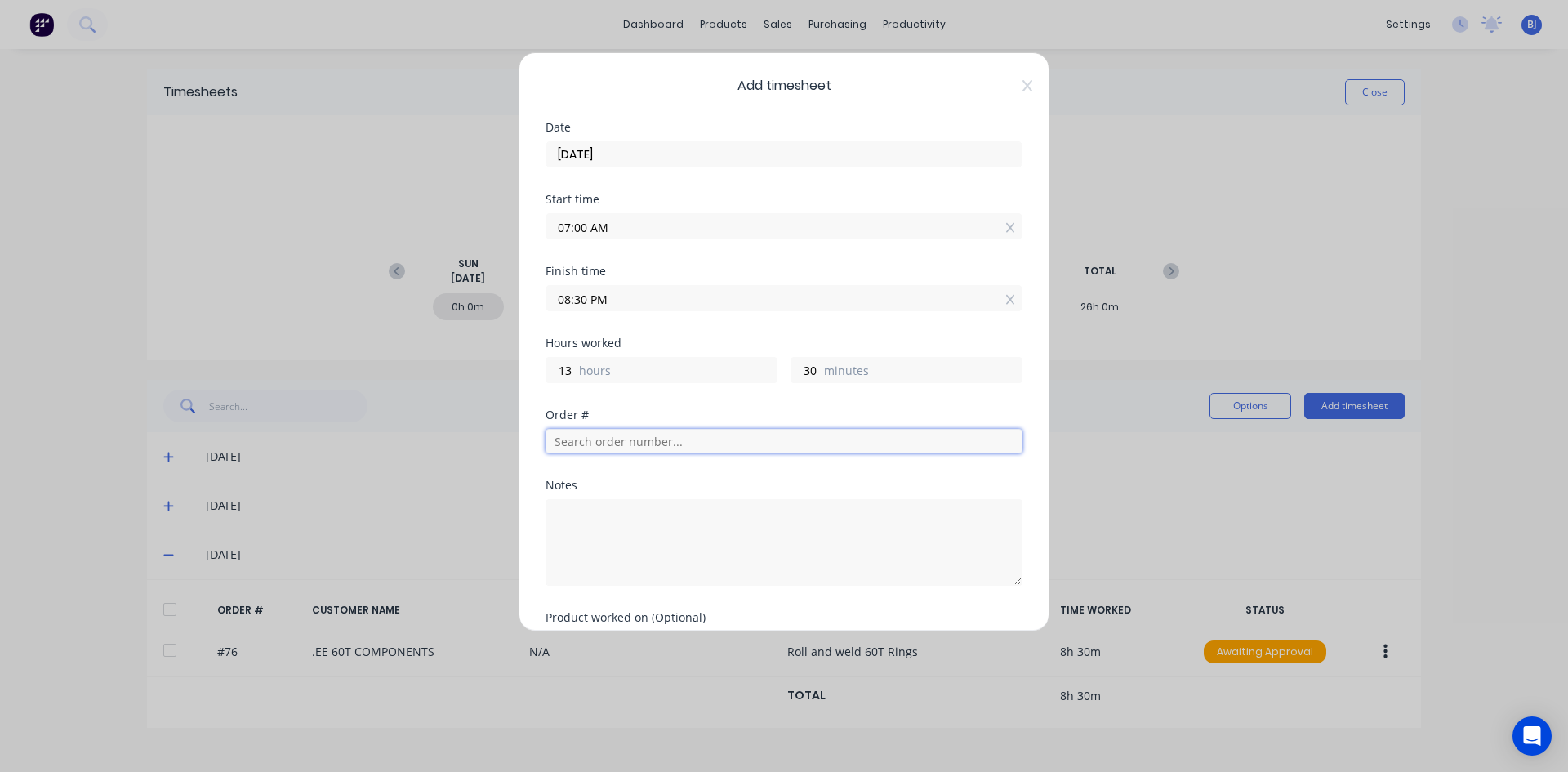
click at [593, 445] on input "text" at bounding box center [784, 440] width 477 height 25
click at [587, 522] on textarea at bounding box center [784, 542] width 477 height 87
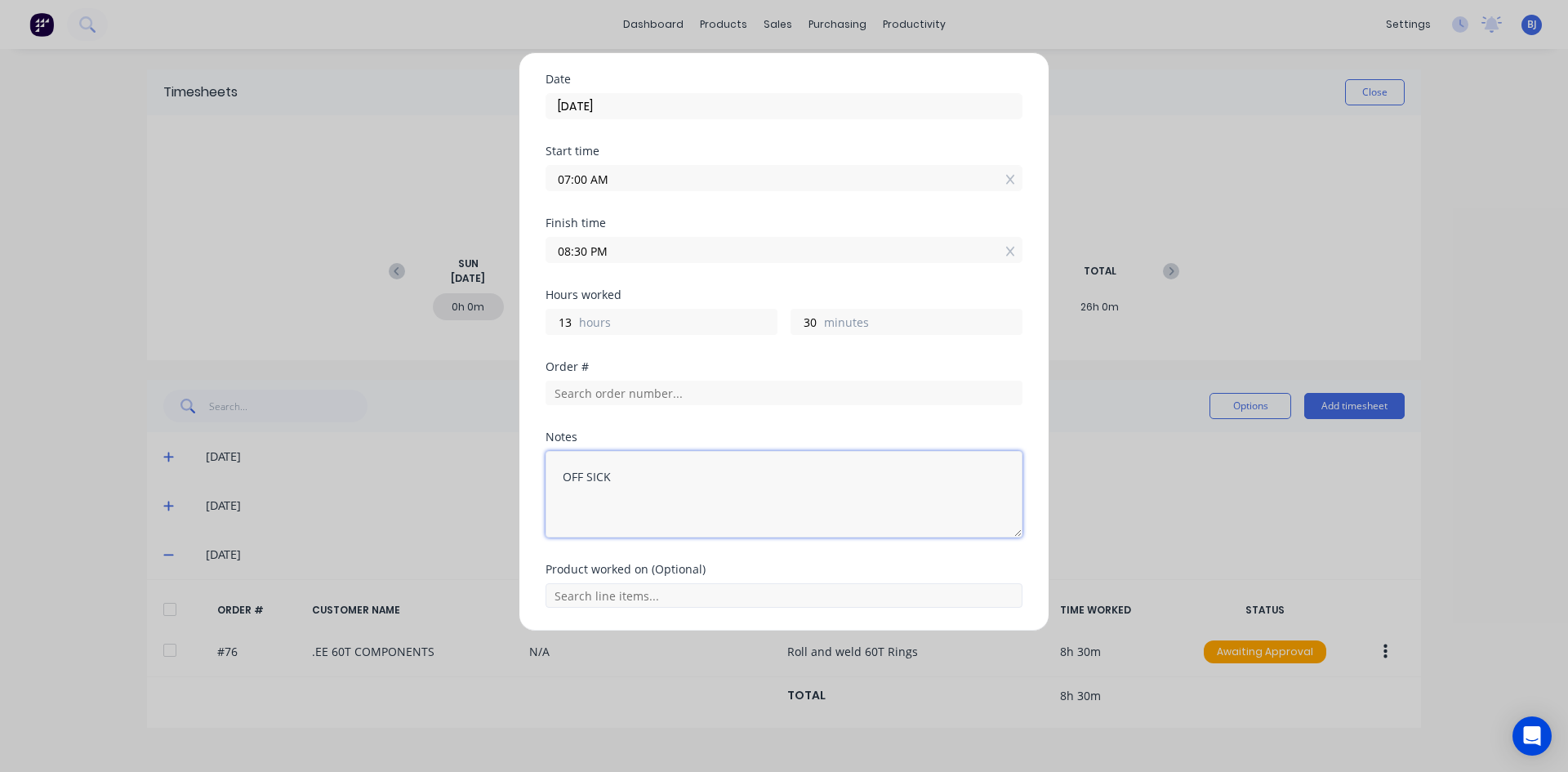
scroll to position [100, 0]
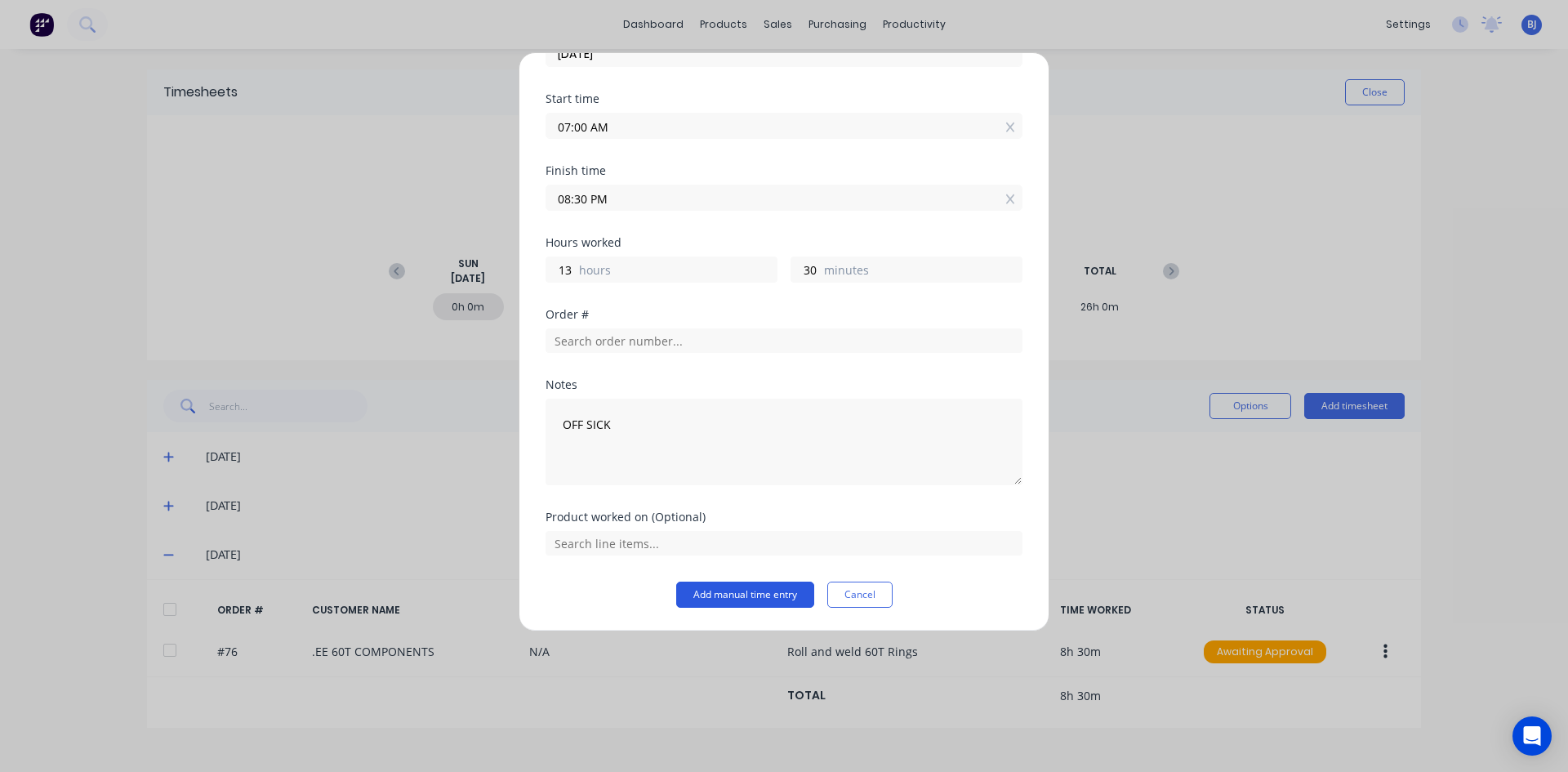
click at [722, 589] on button "Add manual time entry" at bounding box center [744, 595] width 138 height 26
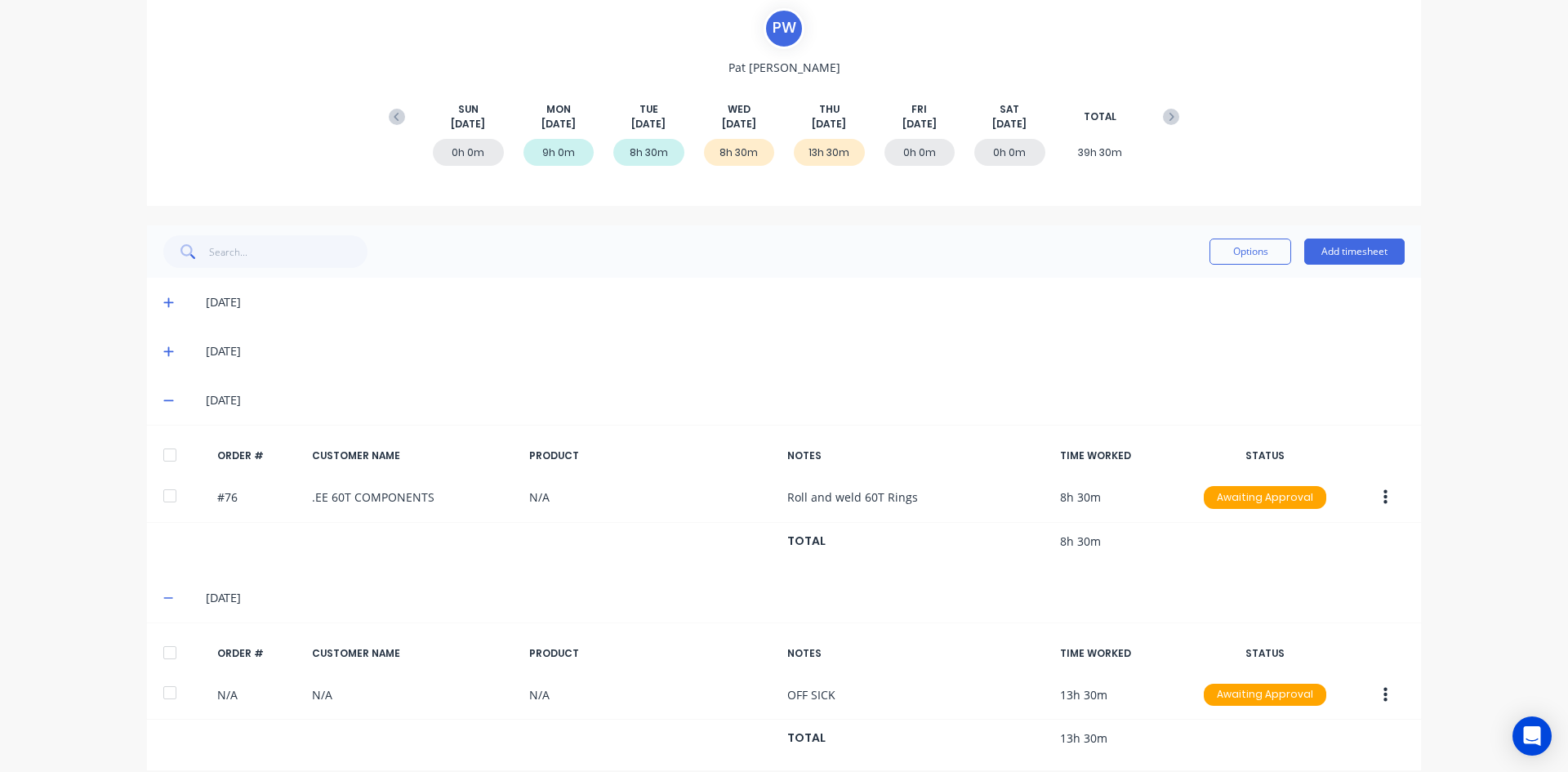
scroll to position [164, 0]
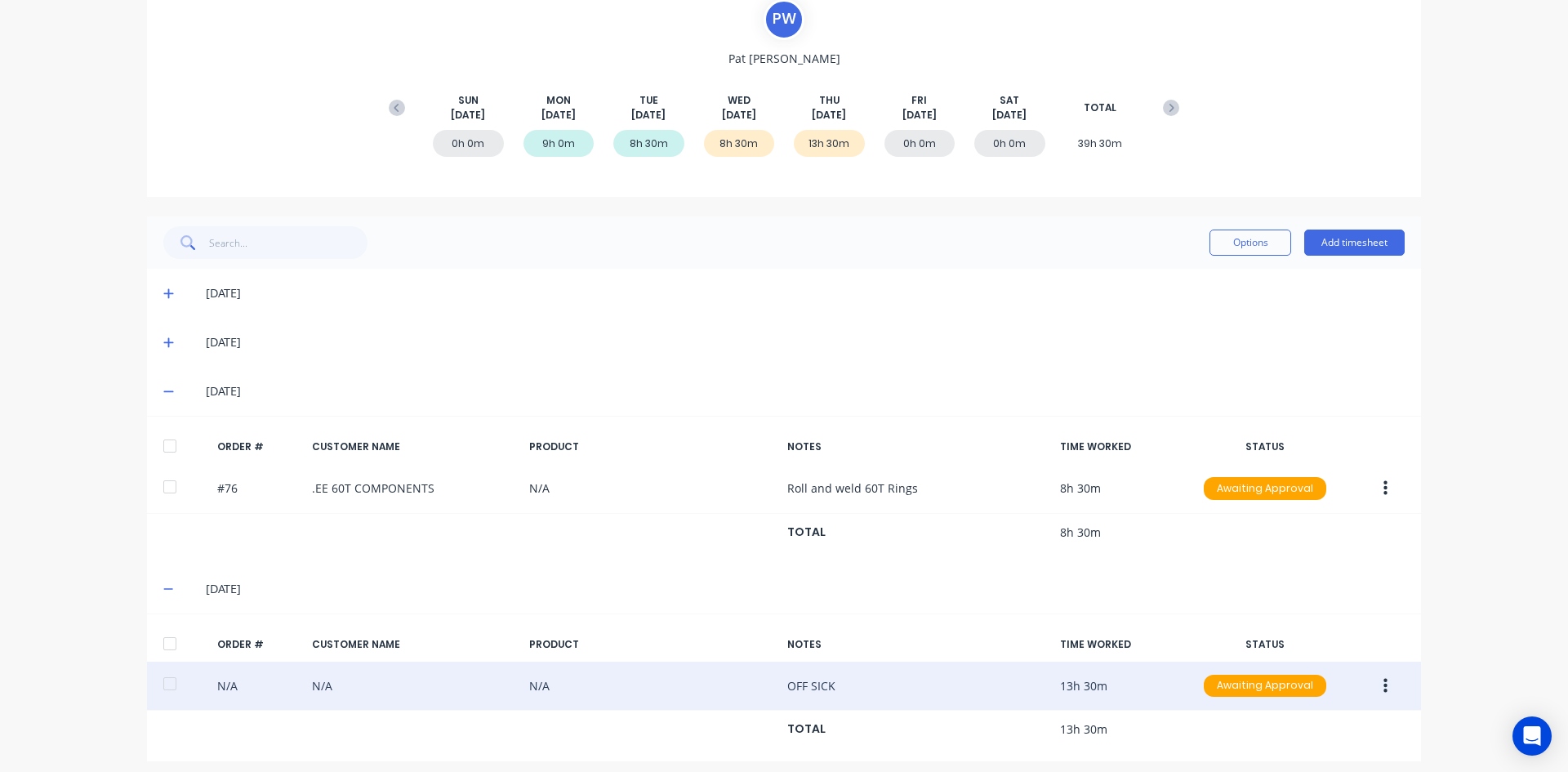
click at [1384, 687] on icon "button" at bounding box center [1385, 686] width 4 height 18
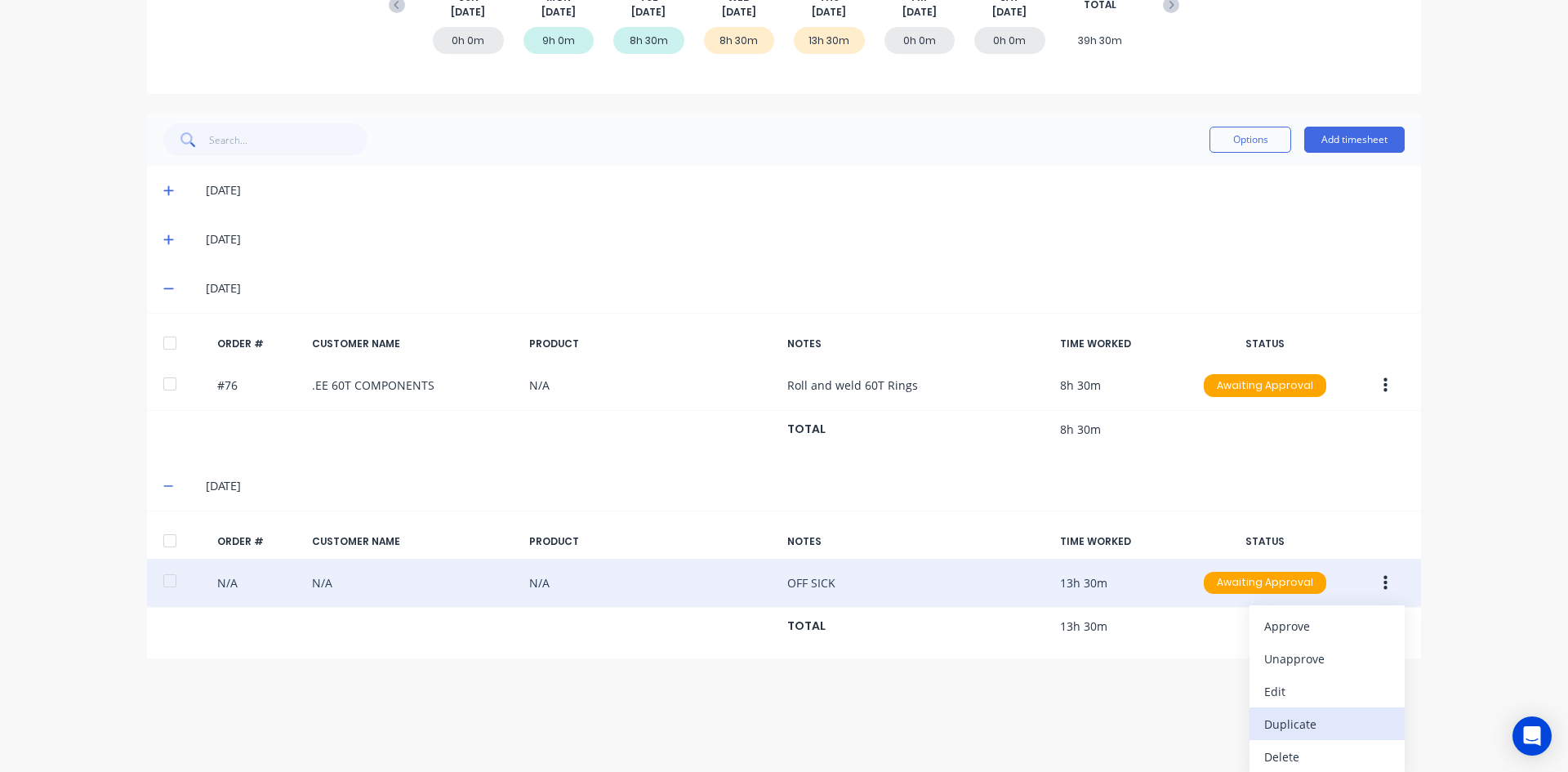
scroll to position [271, 0]
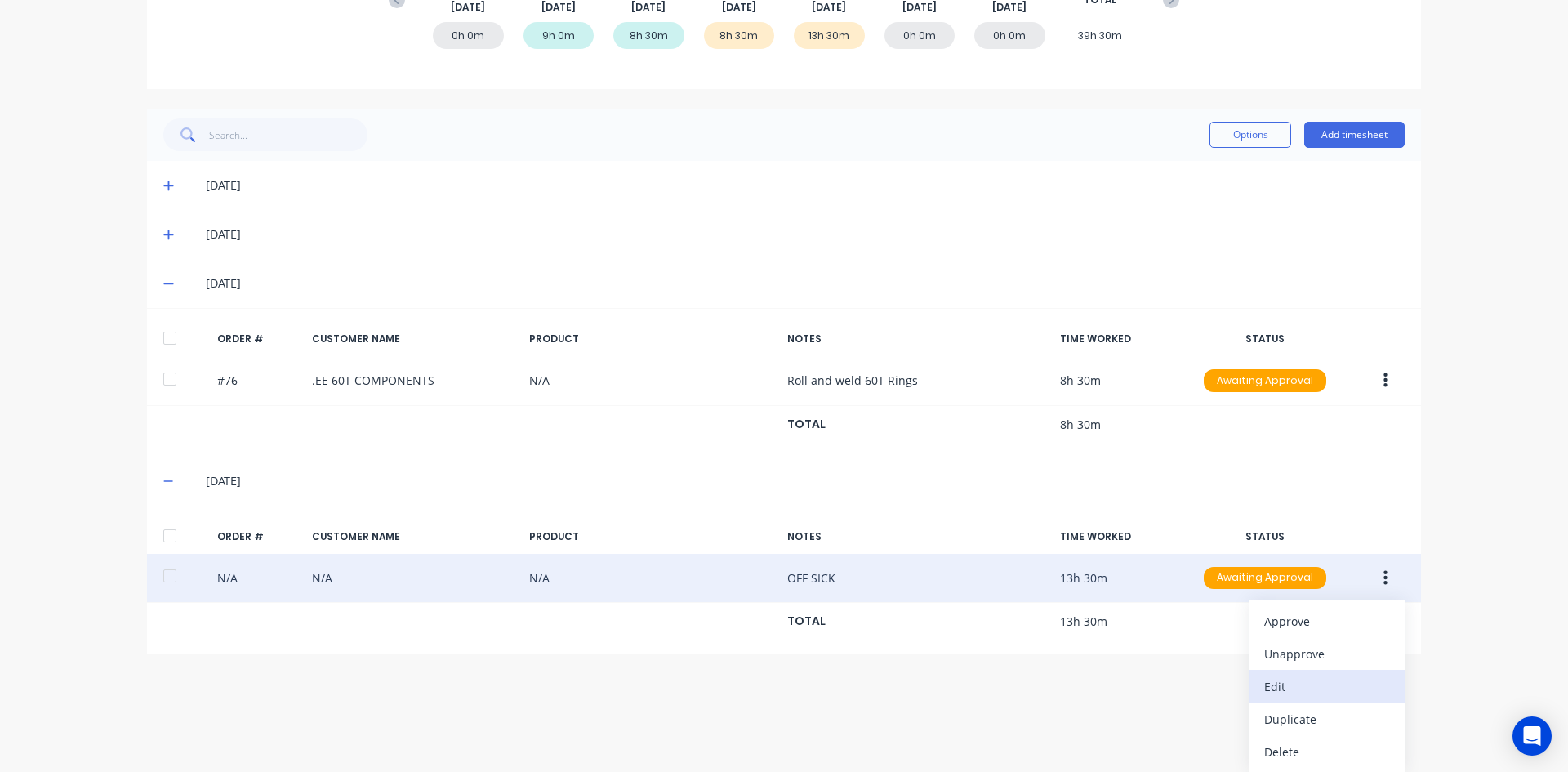
click at [1287, 687] on div "Edit" at bounding box center [1327, 687] width 126 height 24
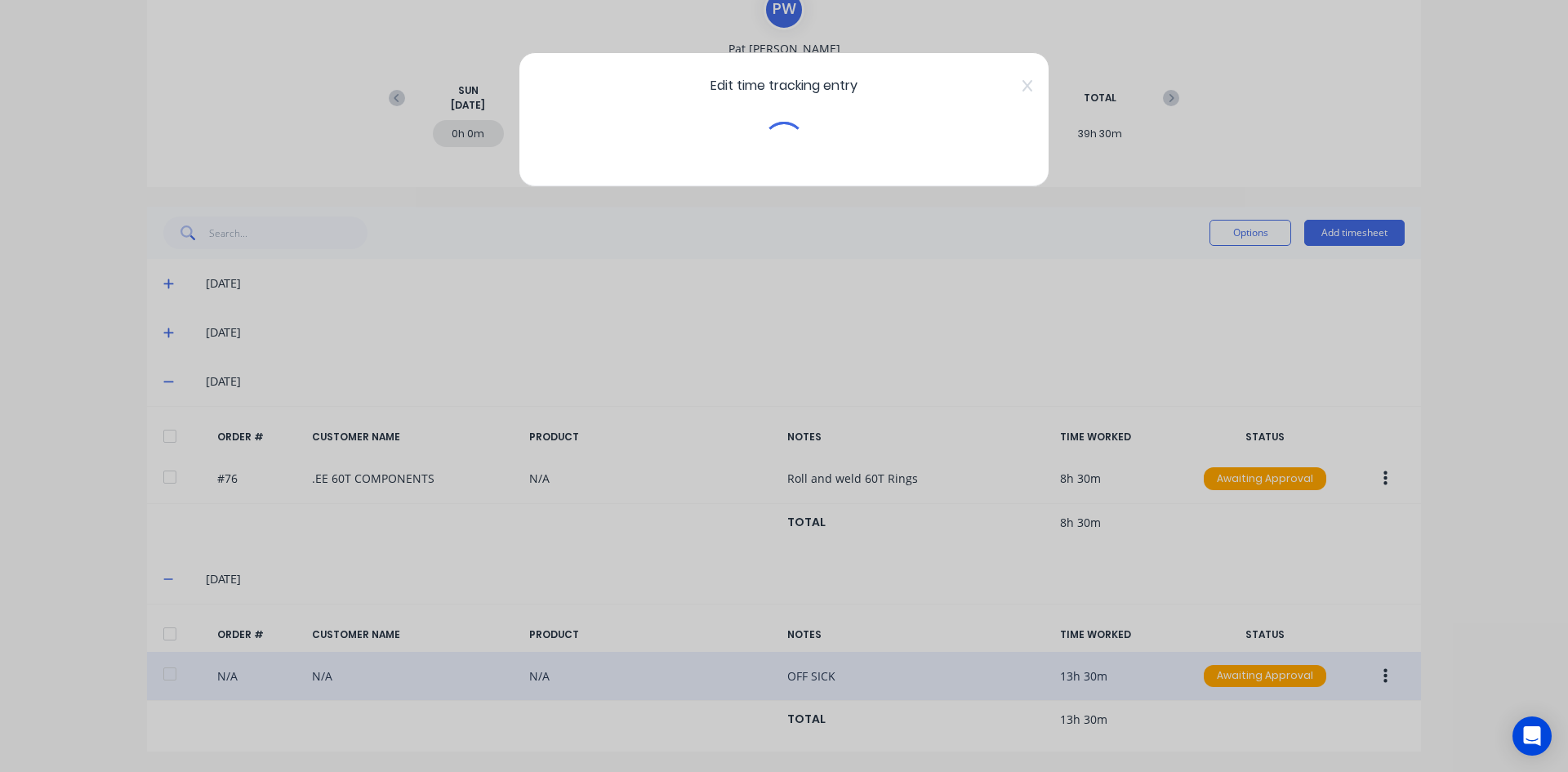
scroll to position [174, 0]
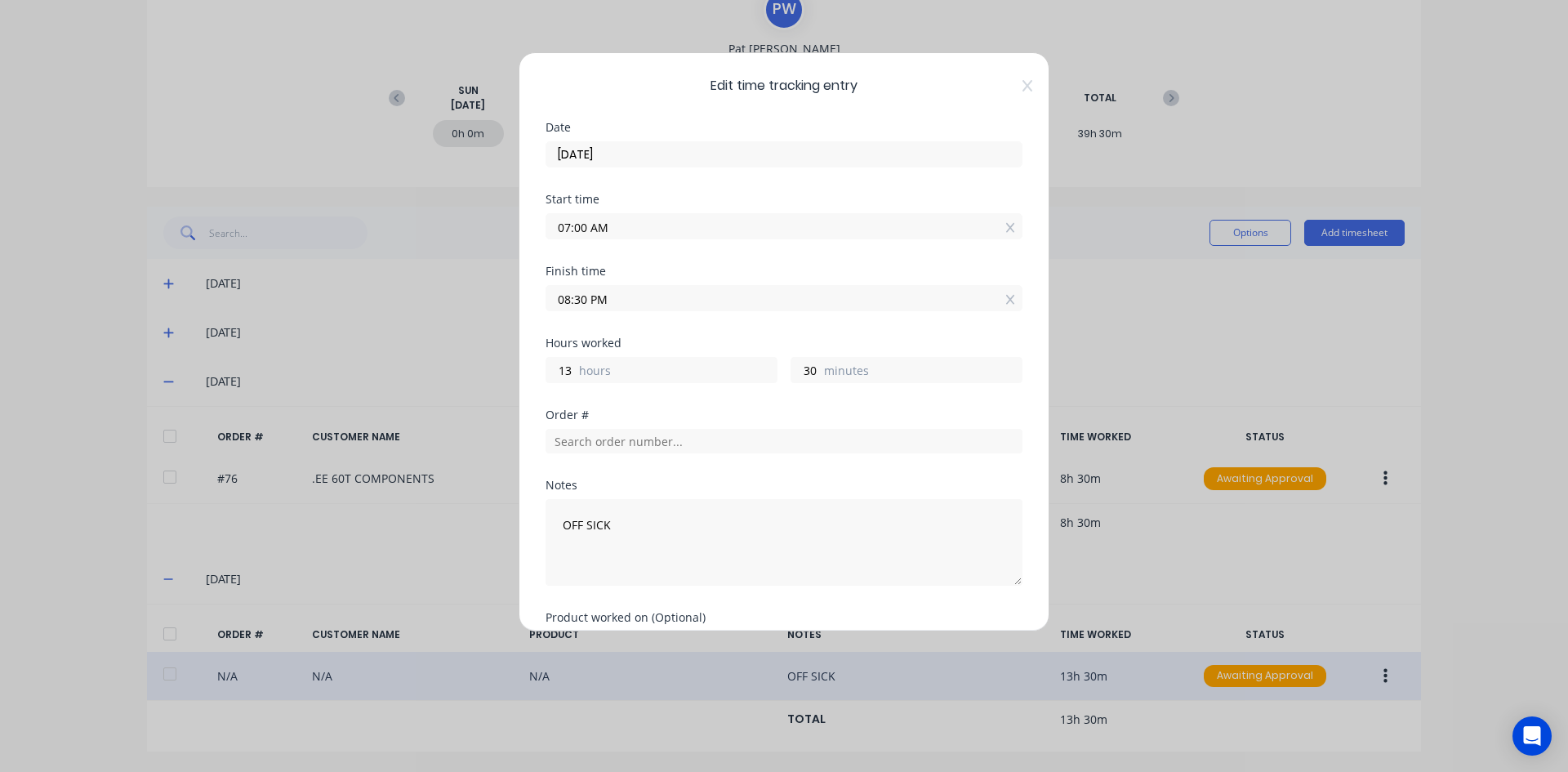
drag, startPoint x: 589, startPoint y: 299, endPoint x: 544, endPoint y: 320, distance: 49.7
click at [522, 300] on div "Edit time tracking entry Date 04/09/2025 Start time 07:00 AM Finish time 08:30 …" at bounding box center [784, 342] width 531 height 579
click at [722, 329] on div "Finish time 03:30 AM" at bounding box center [784, 301] width 477 height 72
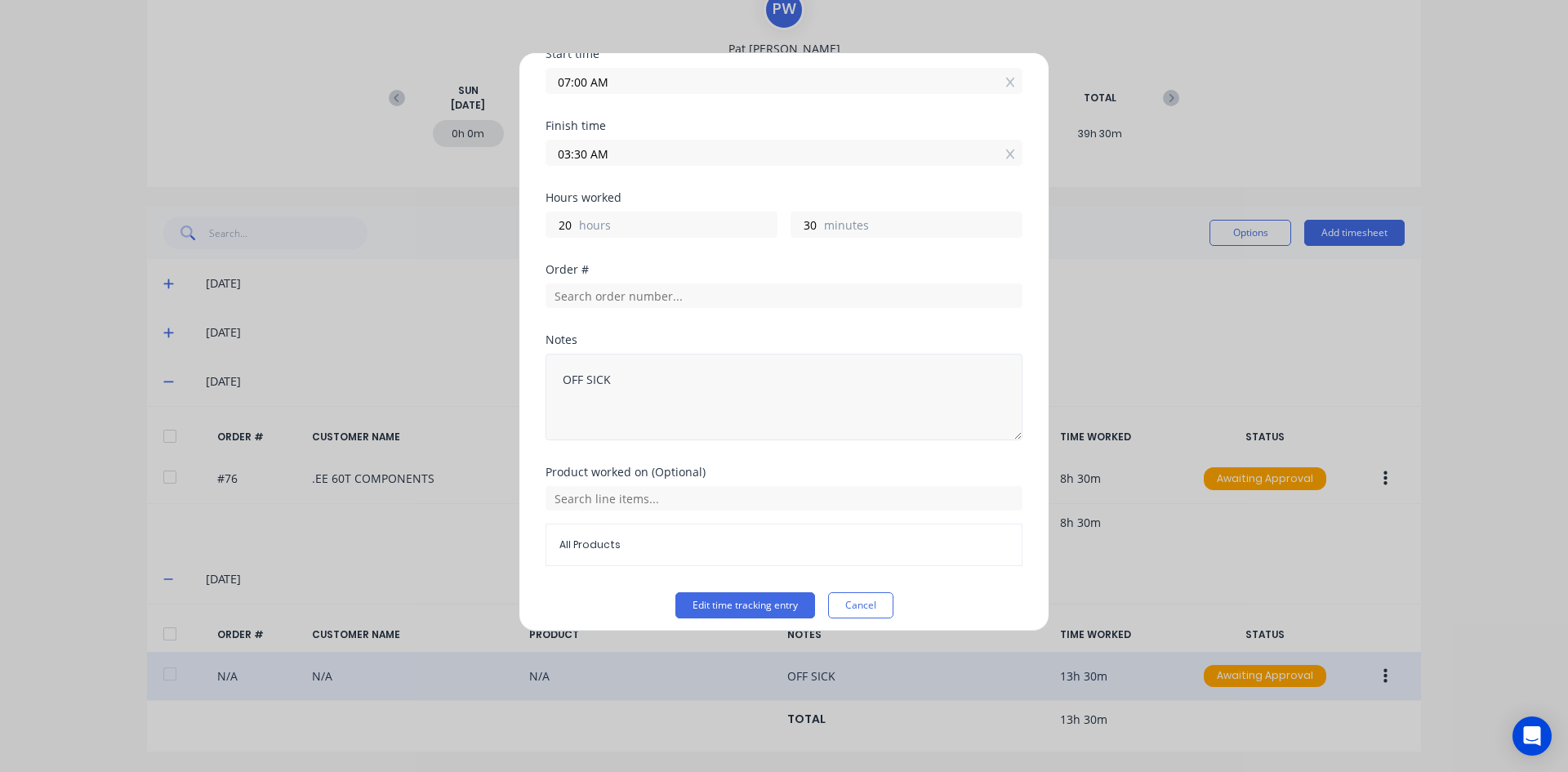
scroll to position [156, 0]
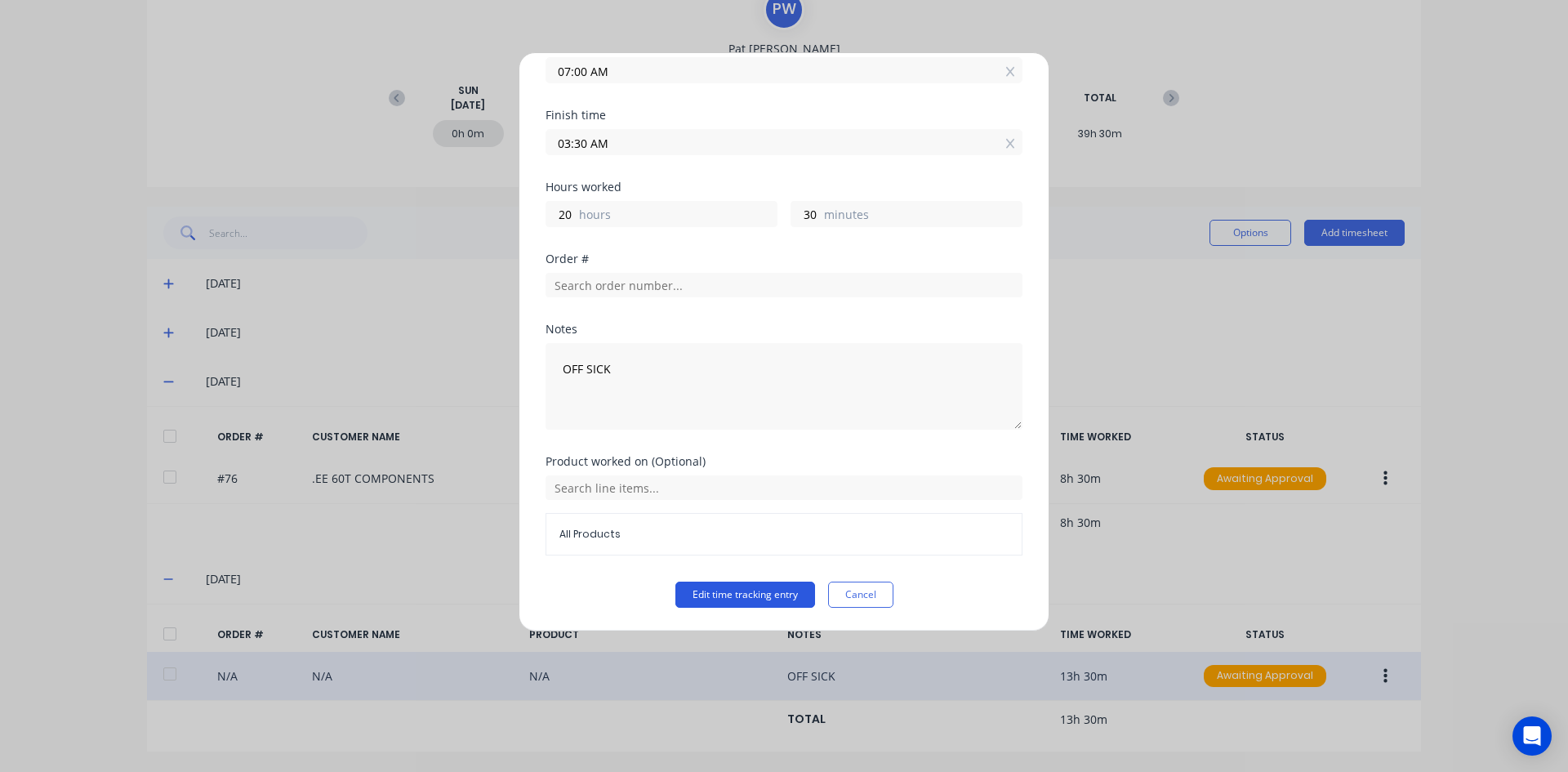
click at [709, 592] on button "Edit time tracking entry" at bounding box center [744, 595] width 140 height 26
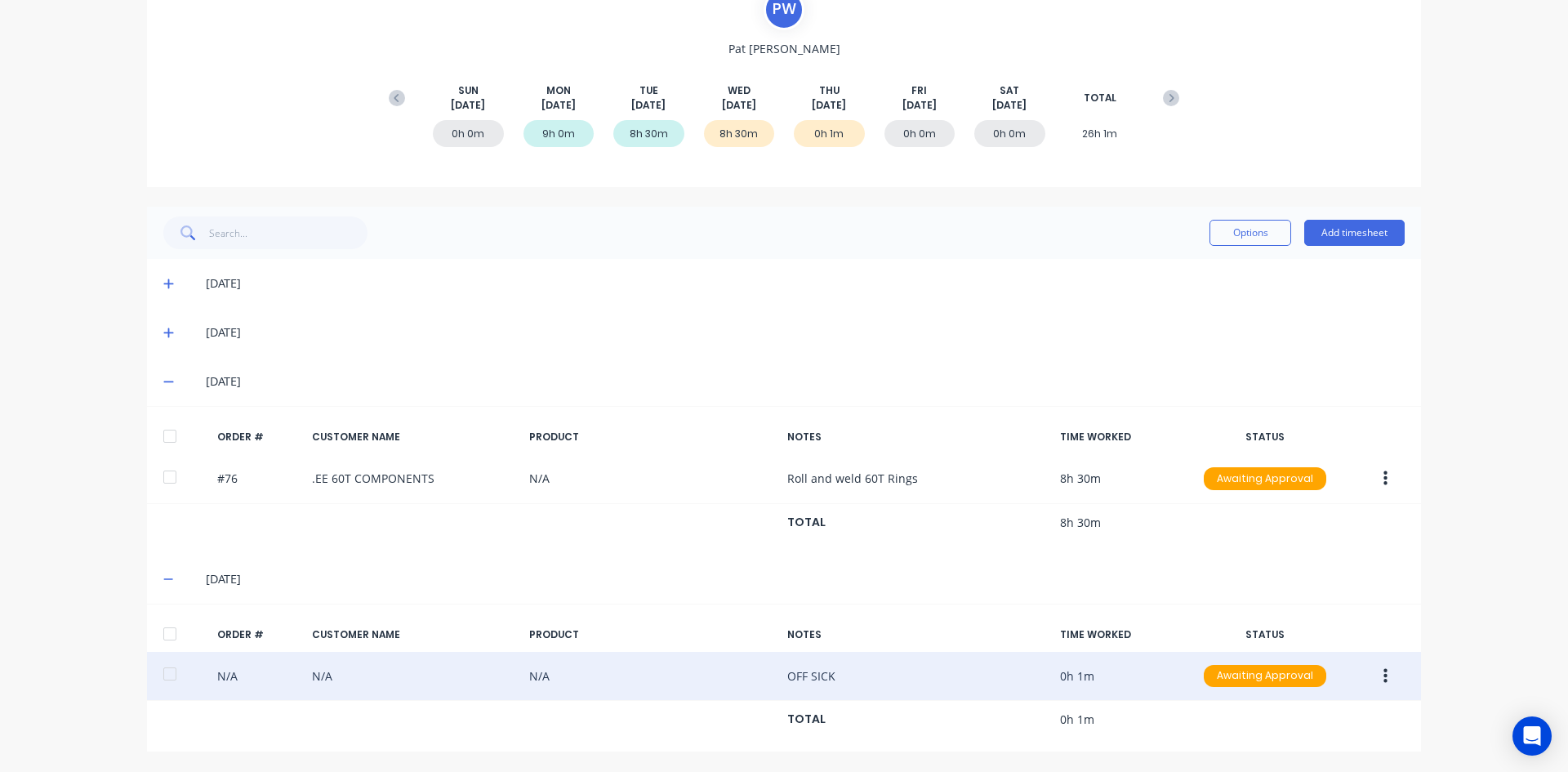
click at [1376, 674] on button "button" at bounding box center [1385, 676] width 38 height 29
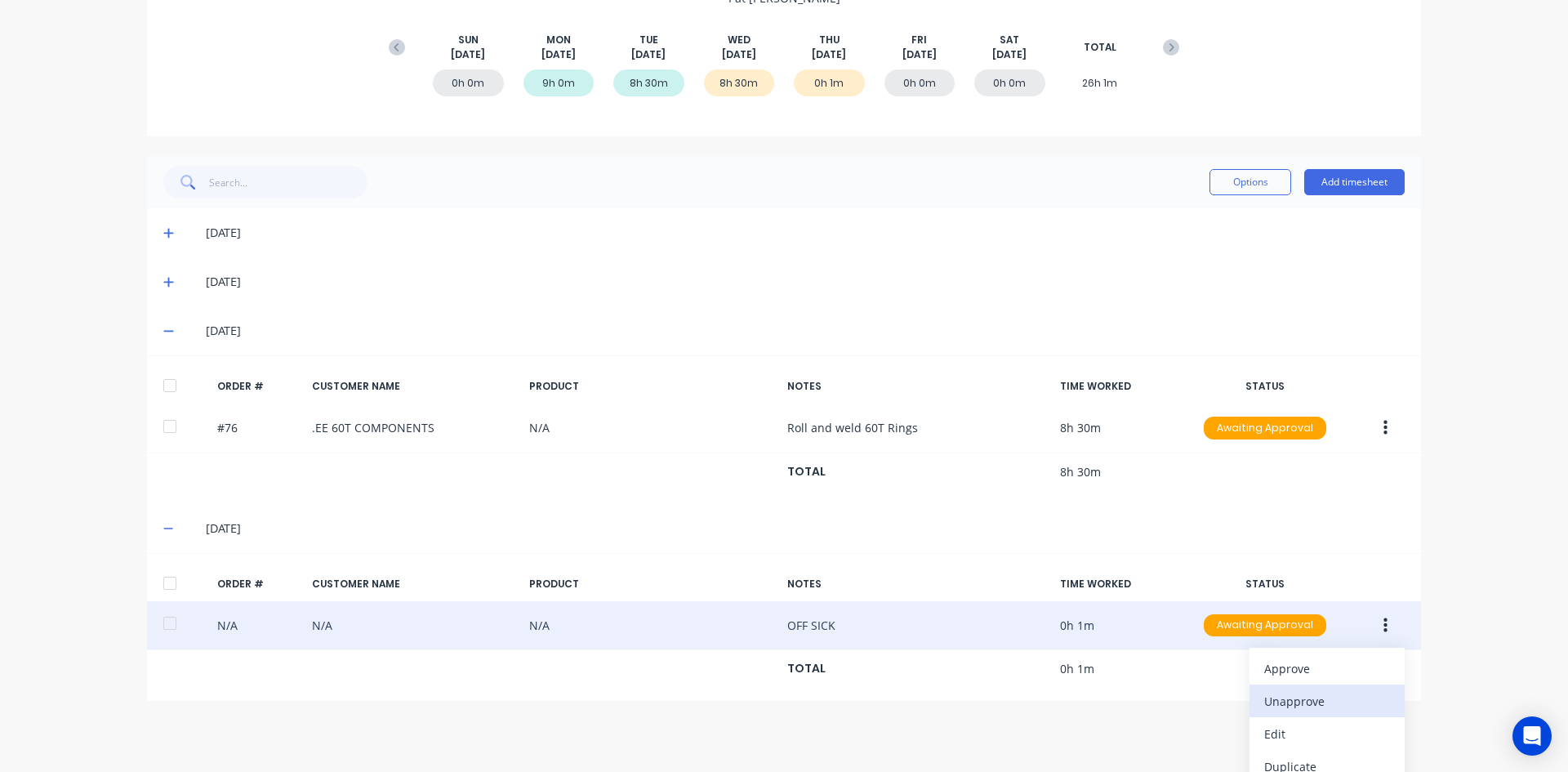
scroll to position [271, 0]
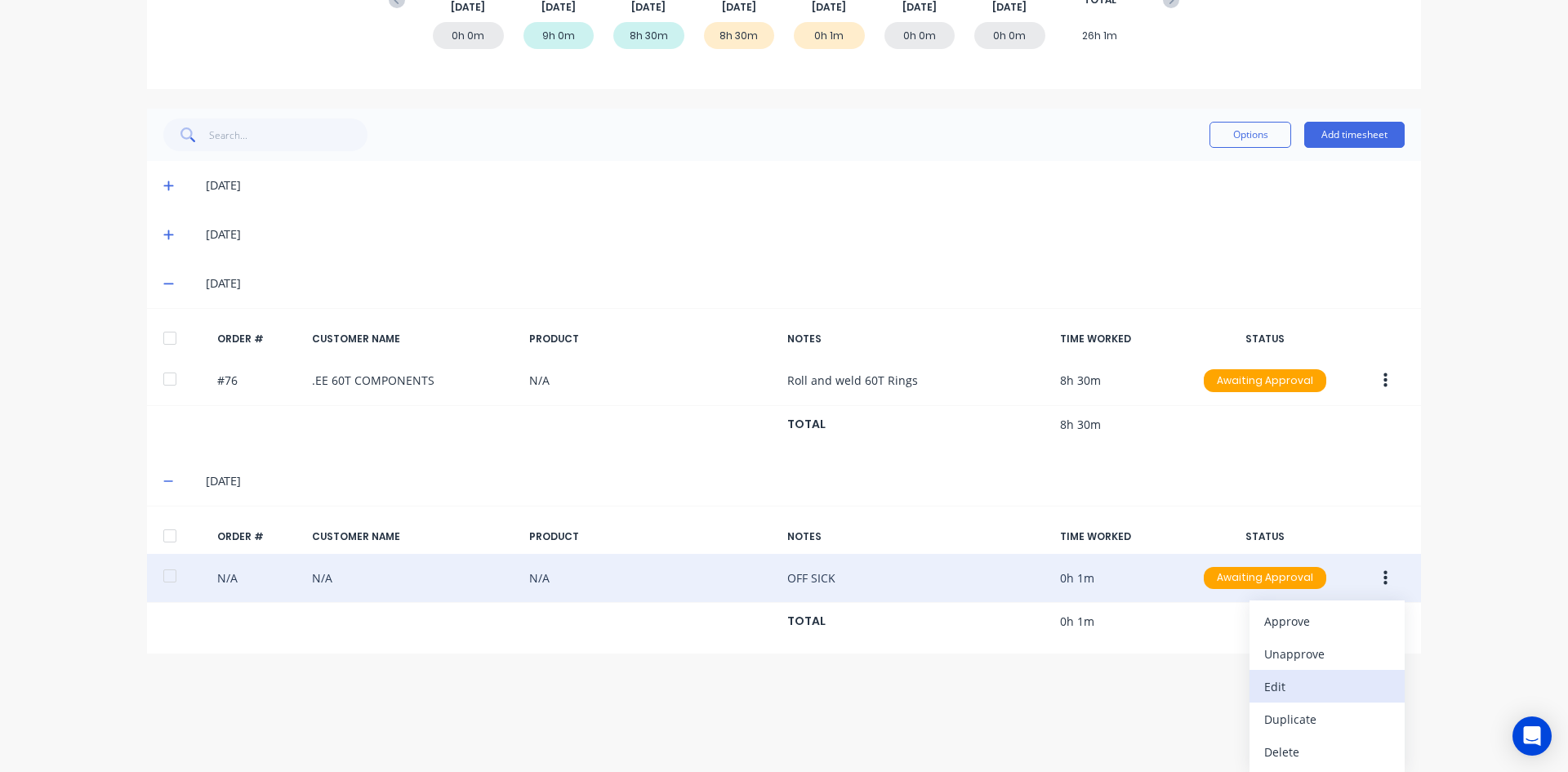
click at [1269, 689] on div "Edit" at bounding box center [1327, 687] width 126 height 24
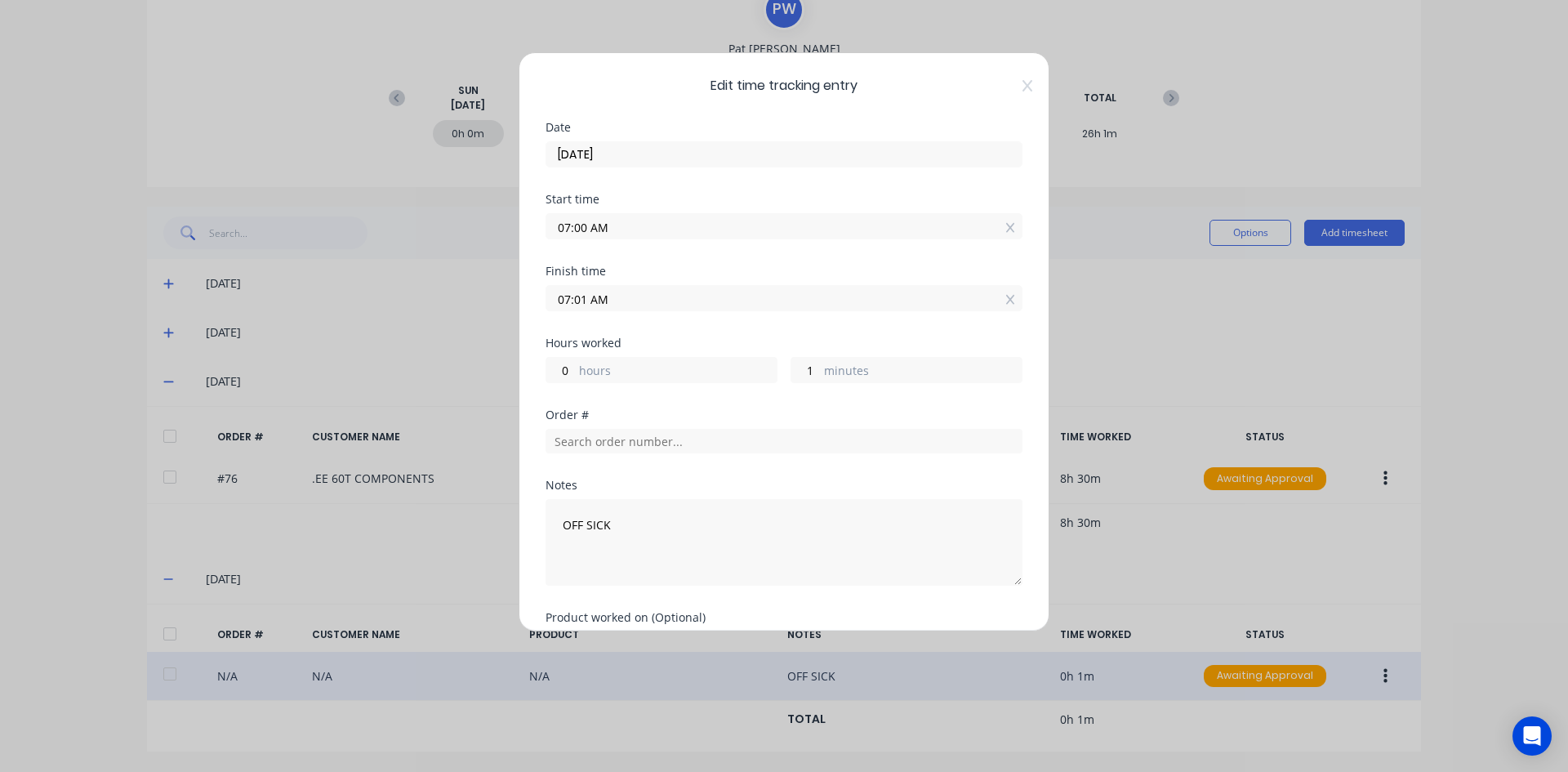
drag, startPoint x: 586, startPoint y: 301, endPoint x: 550, endPoint y: 312, distance: 37.6
click at [550, 312] on div "Finish time 07:01 AM" at bounding box center [784, 301] width 477 height 72
click at [613, 295] on input "3.30AM" at bounding box center [784, 298] width 475 height 25
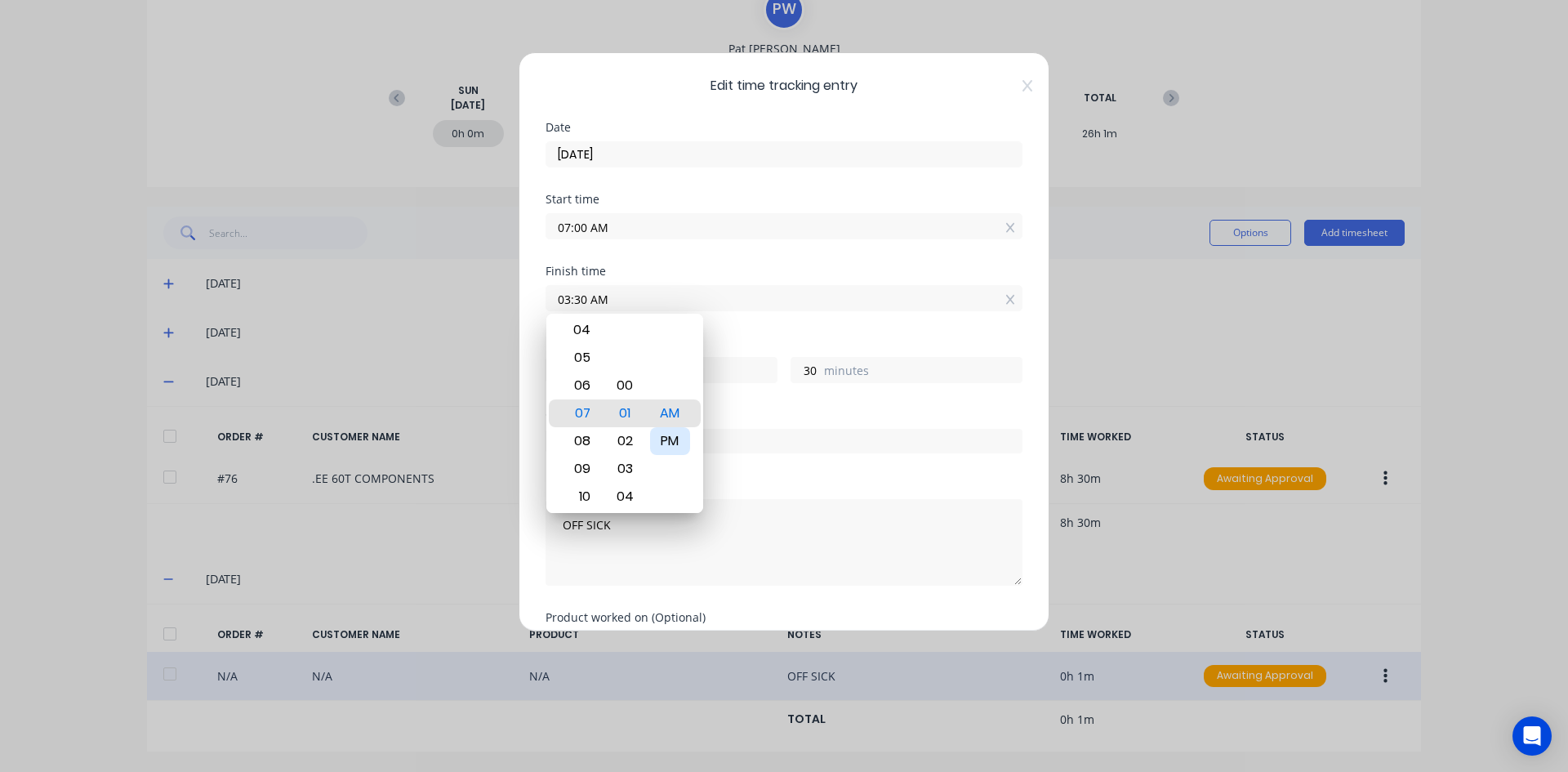
drag, startPoint x: 667, startPoint y: 440, endPoint x: 671, endPoint y: 424, distance: 16.5
click at [667, 439] on div "PM" at bounding box center [670, 441] width 40 height 27
click at [731, 305] on input "03:30 PM" at bounding box center [784, 298] width 475 height 25
click at [727, 328] on div "Finish time 03:30 PM" at bounding box center [784, 301] width 477 height 72
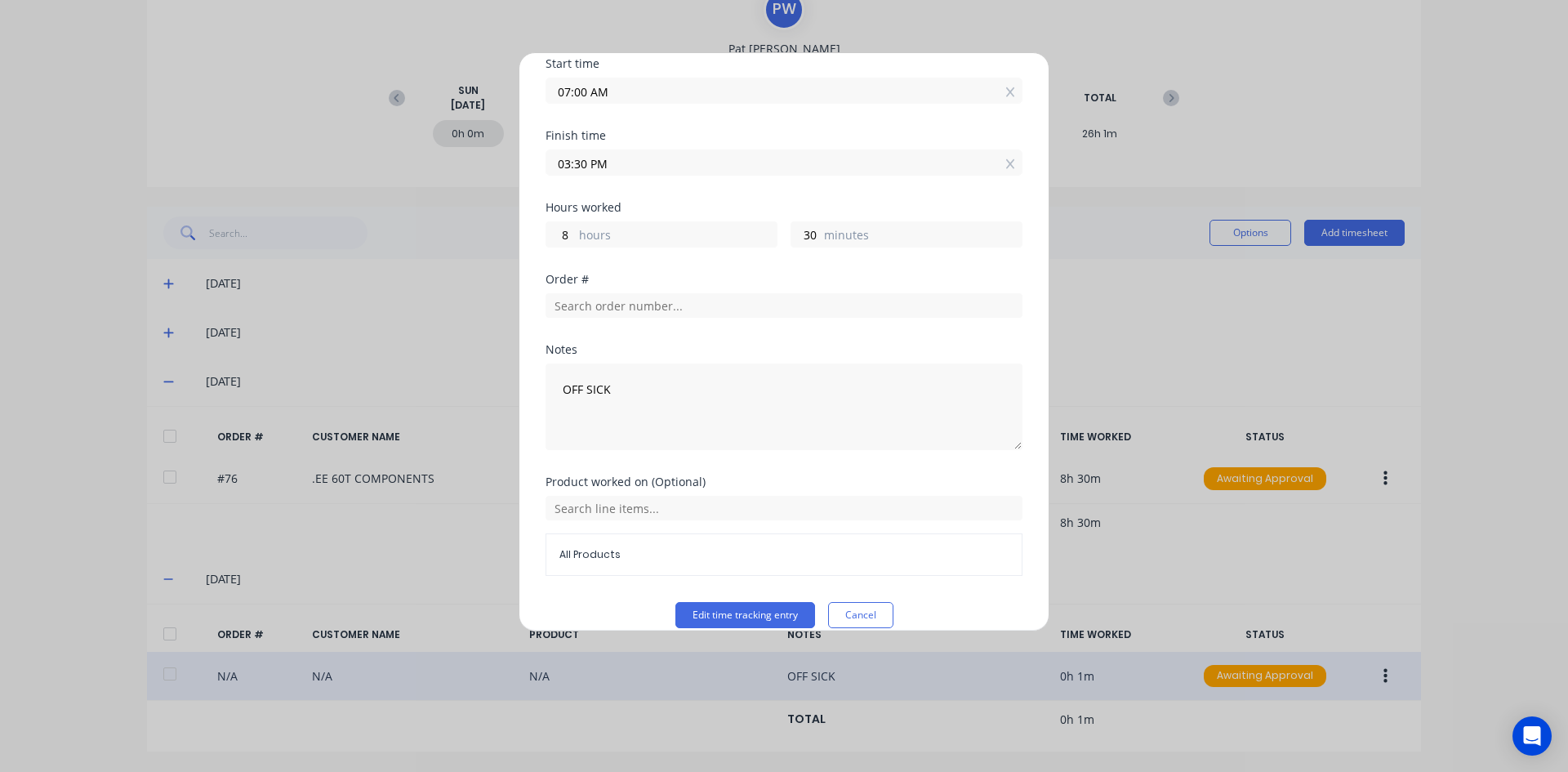
scroll to position [156, 0]
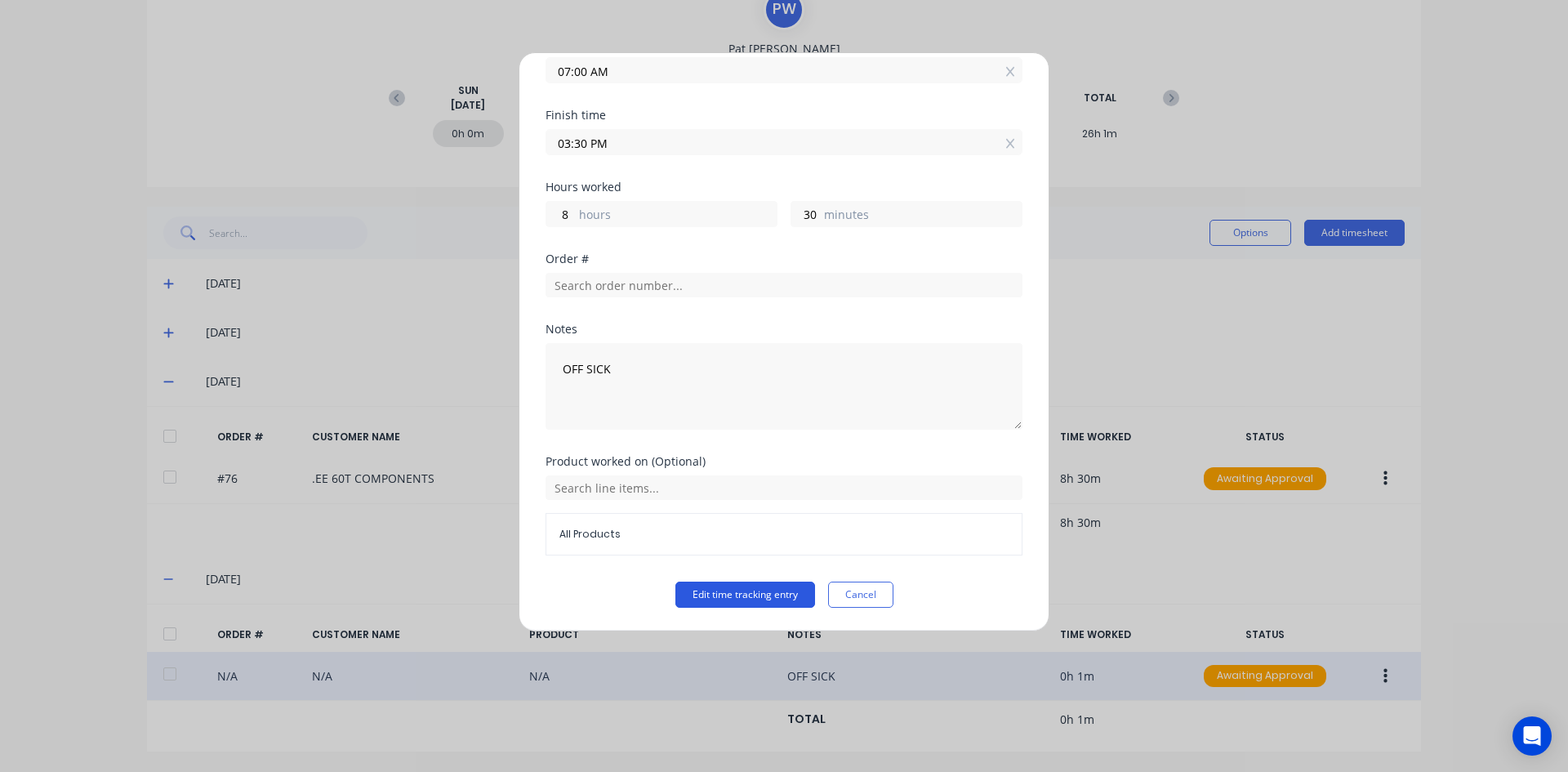
click at [736, 596] on button "Edit time tracking entry" at bounding box center [744, 595] width 140 height 26
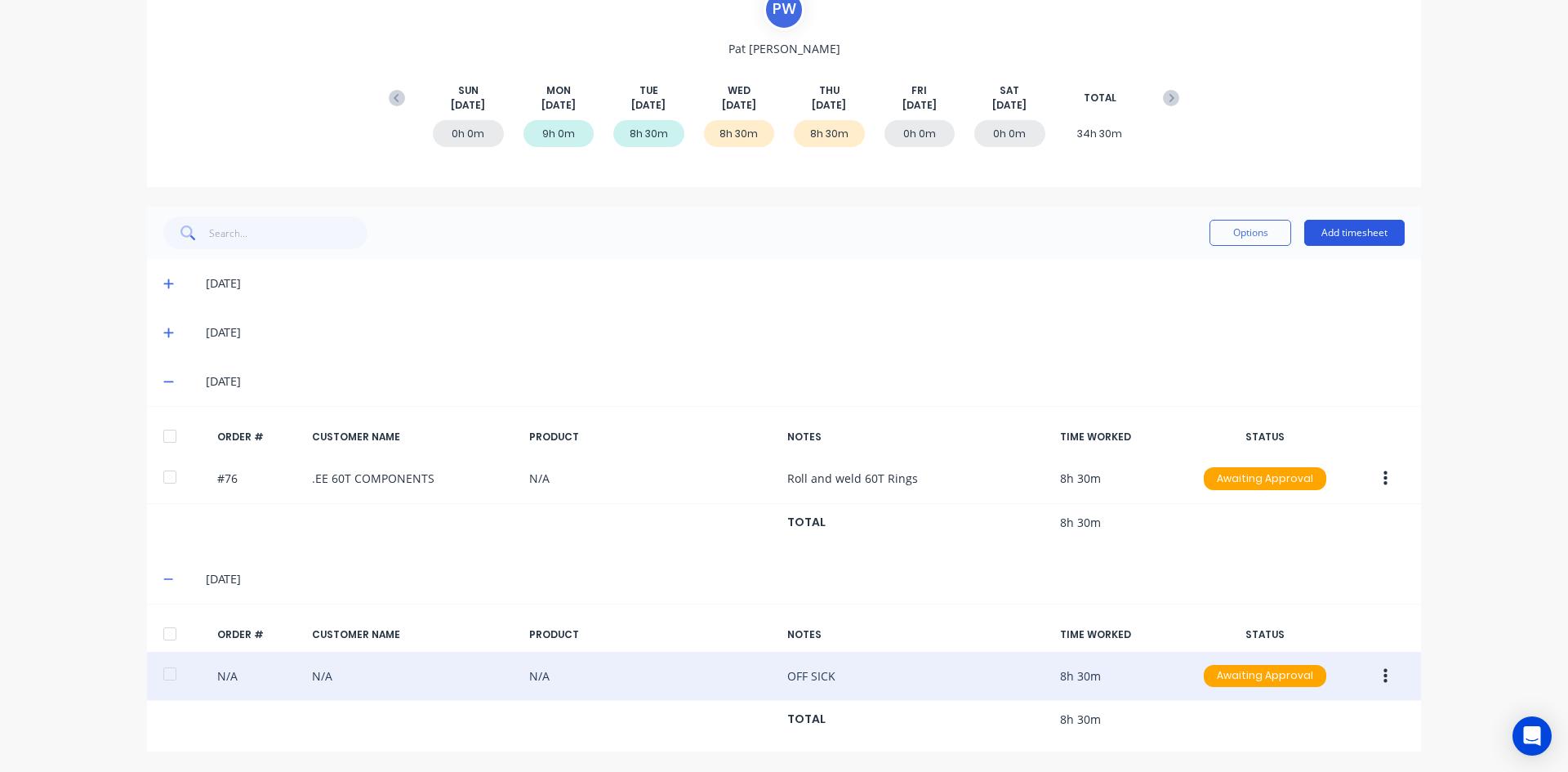
click at [1322, 229] on button "Add timesheet" at bounding box center [1354, 233] width 100 height 26
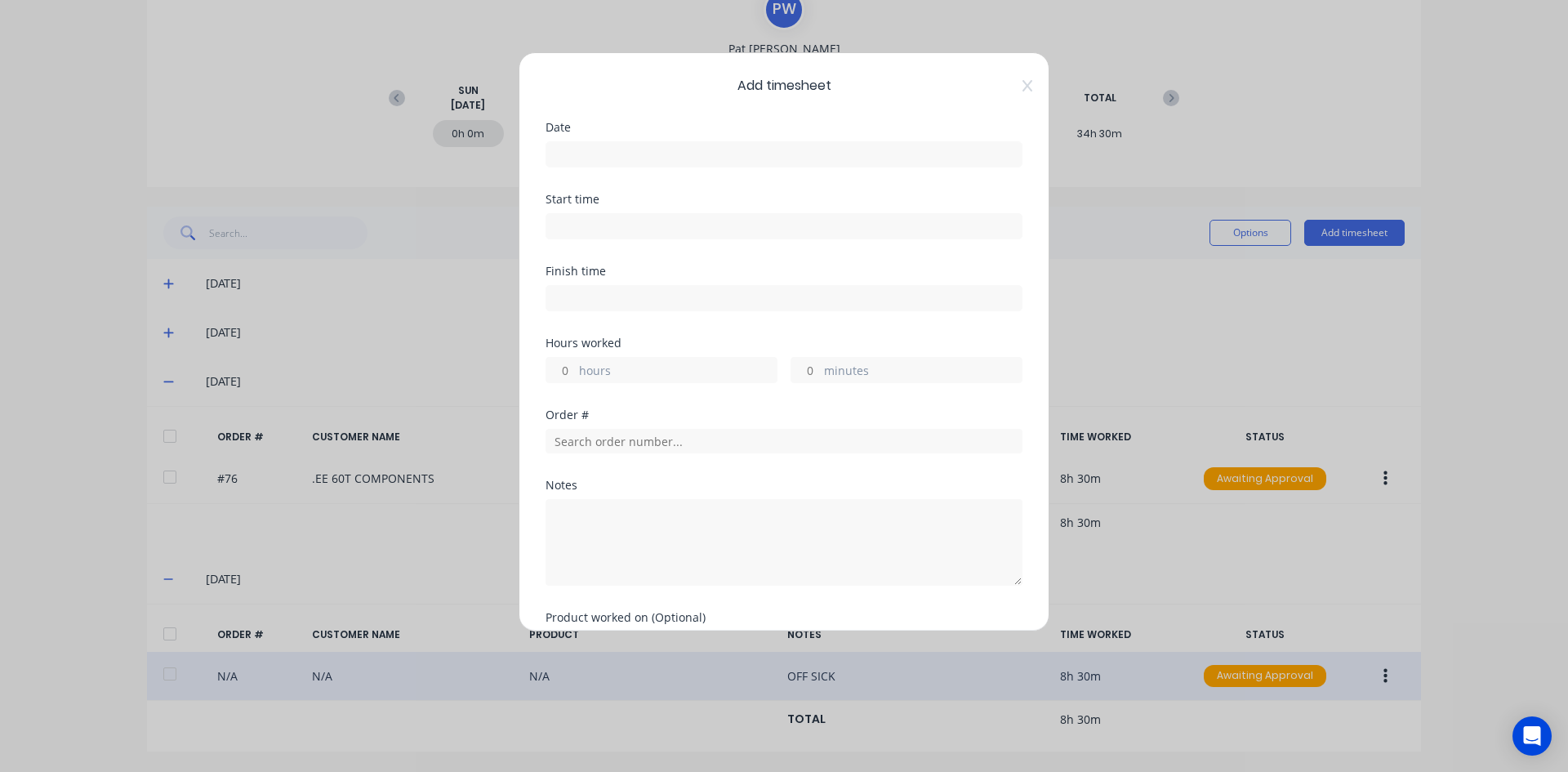
click at [563, 149] on input at bounding box center [784, 154] width 475 height 25
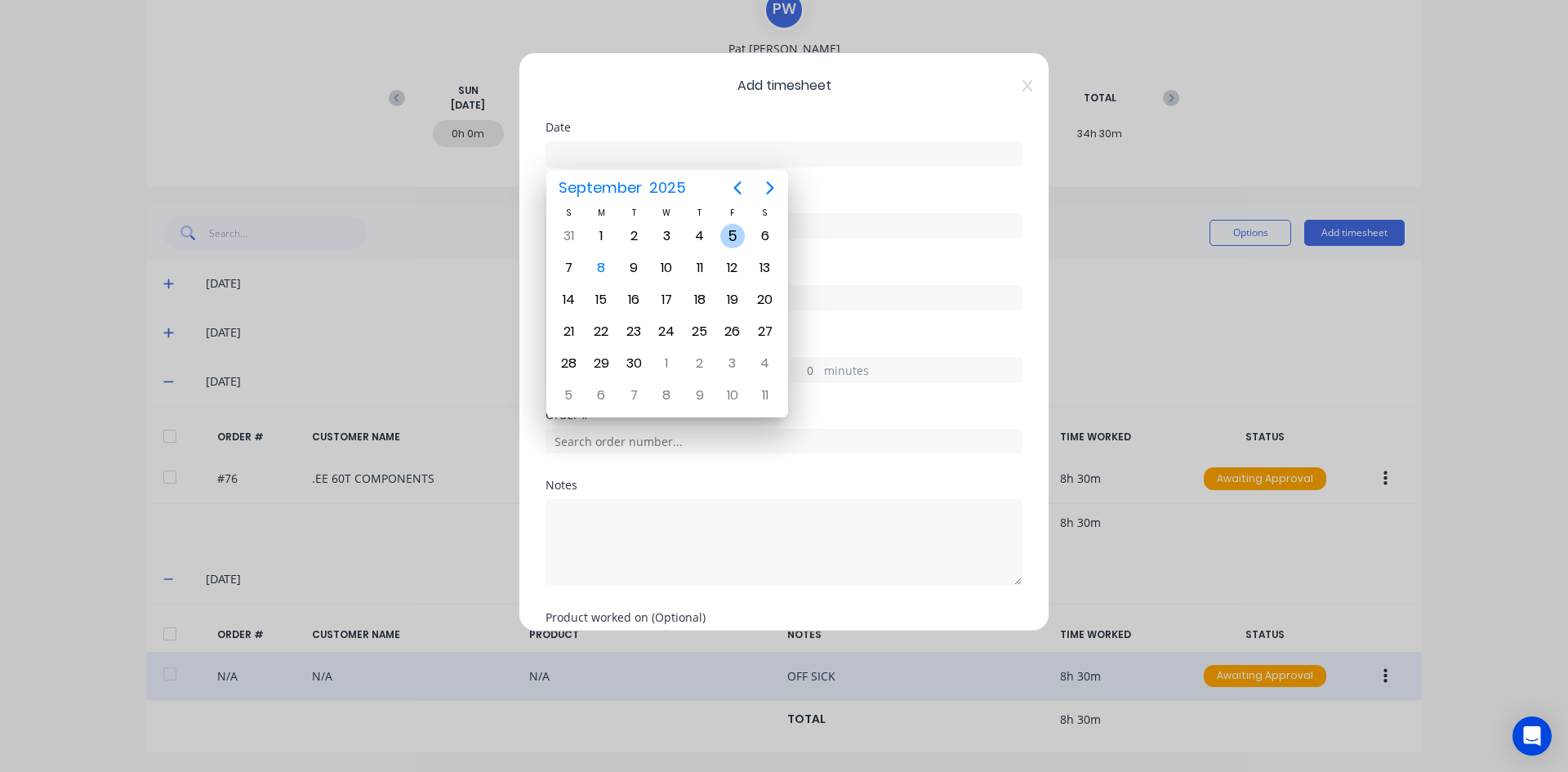
click at [727, 236] on div "5" at bounding box center [732, 236] width 25 height 25
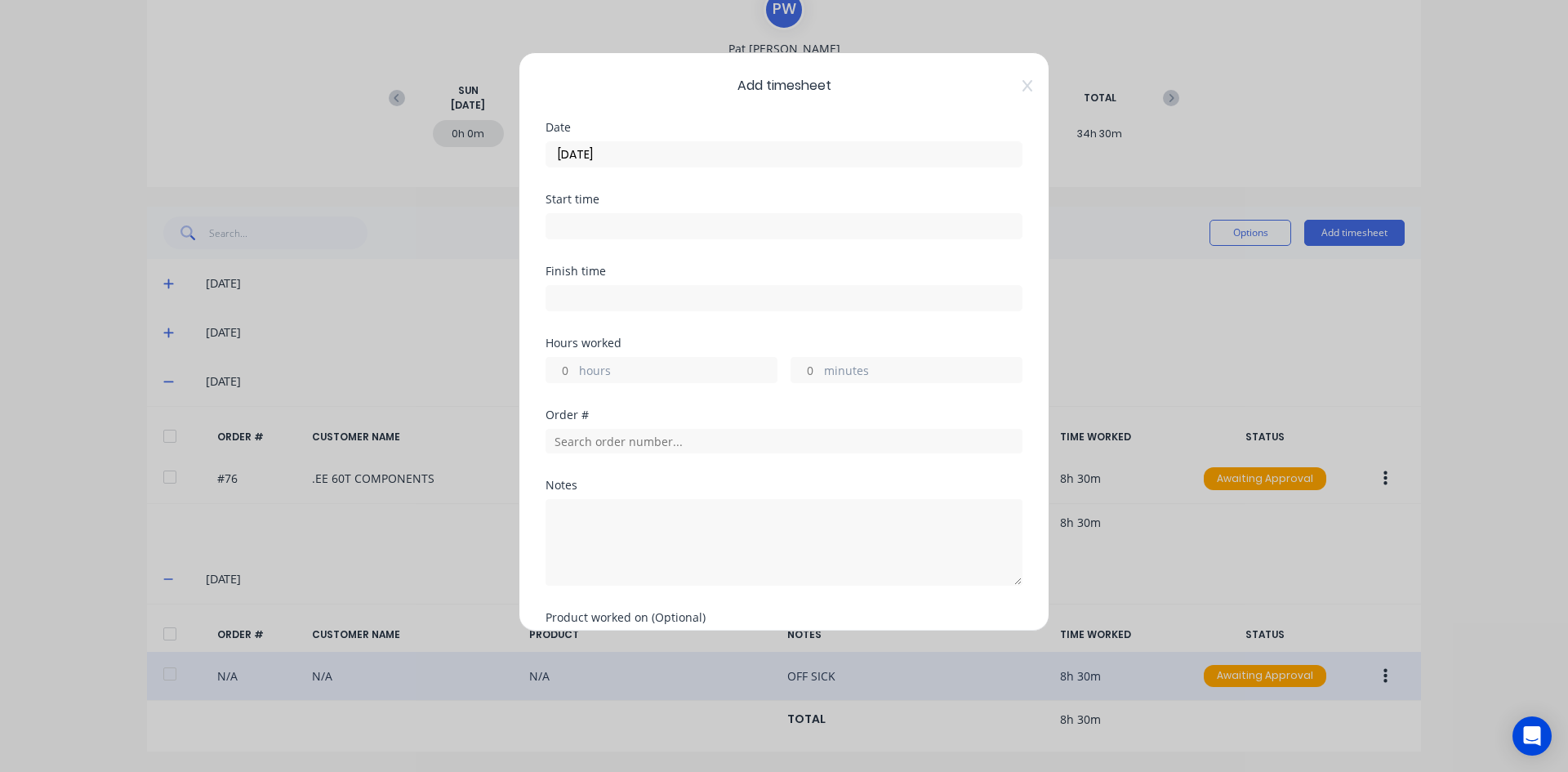
click at [585, 227] on input at bounding box center [784, 226] width 475 height 25
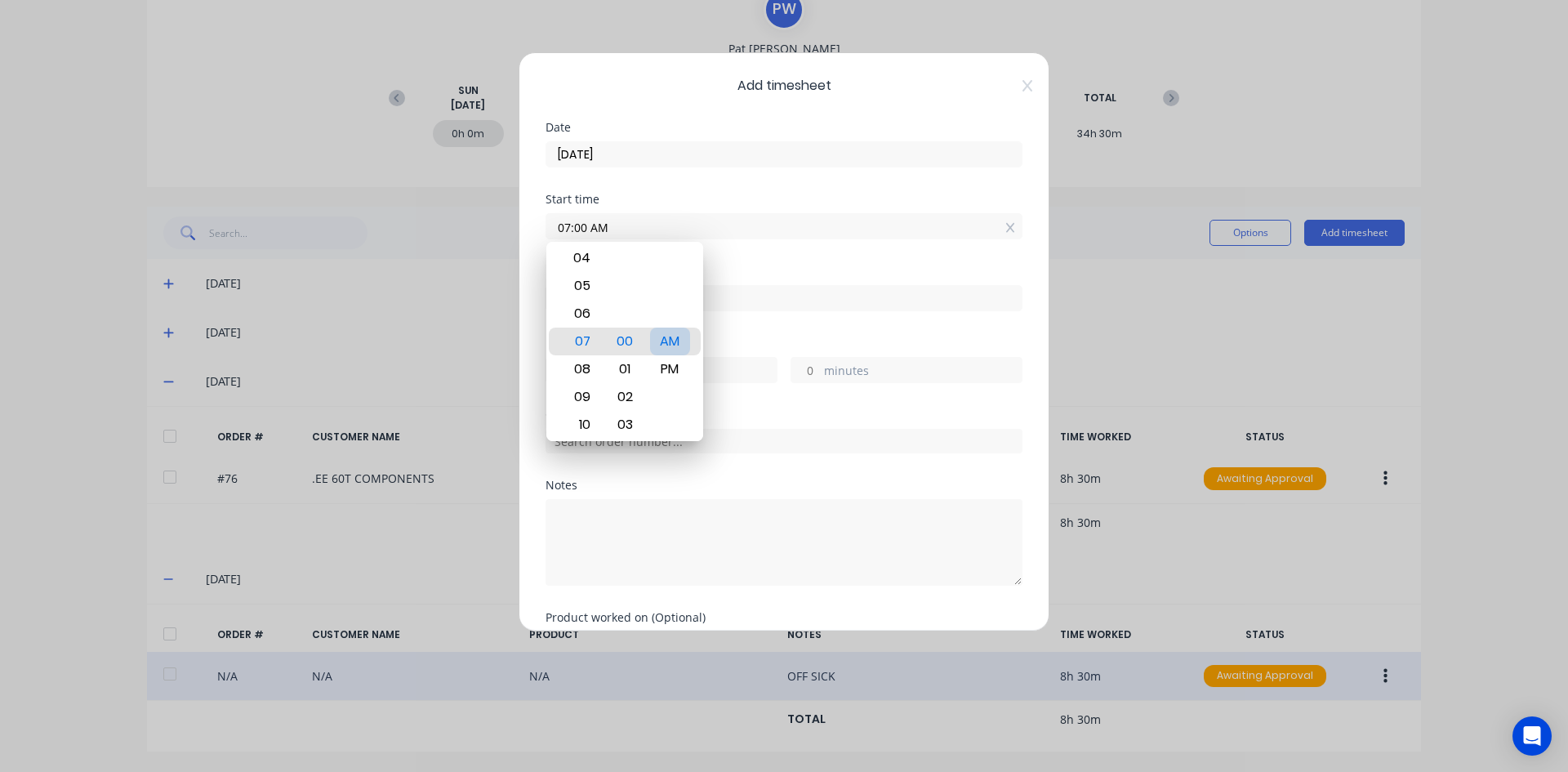
click at [669, 339] on div "AM" at bounding box center [670, 342] width 40 height 27
click at [746, 266] on div "Finish time" at bounding box center [784, 271] width 477 height 12
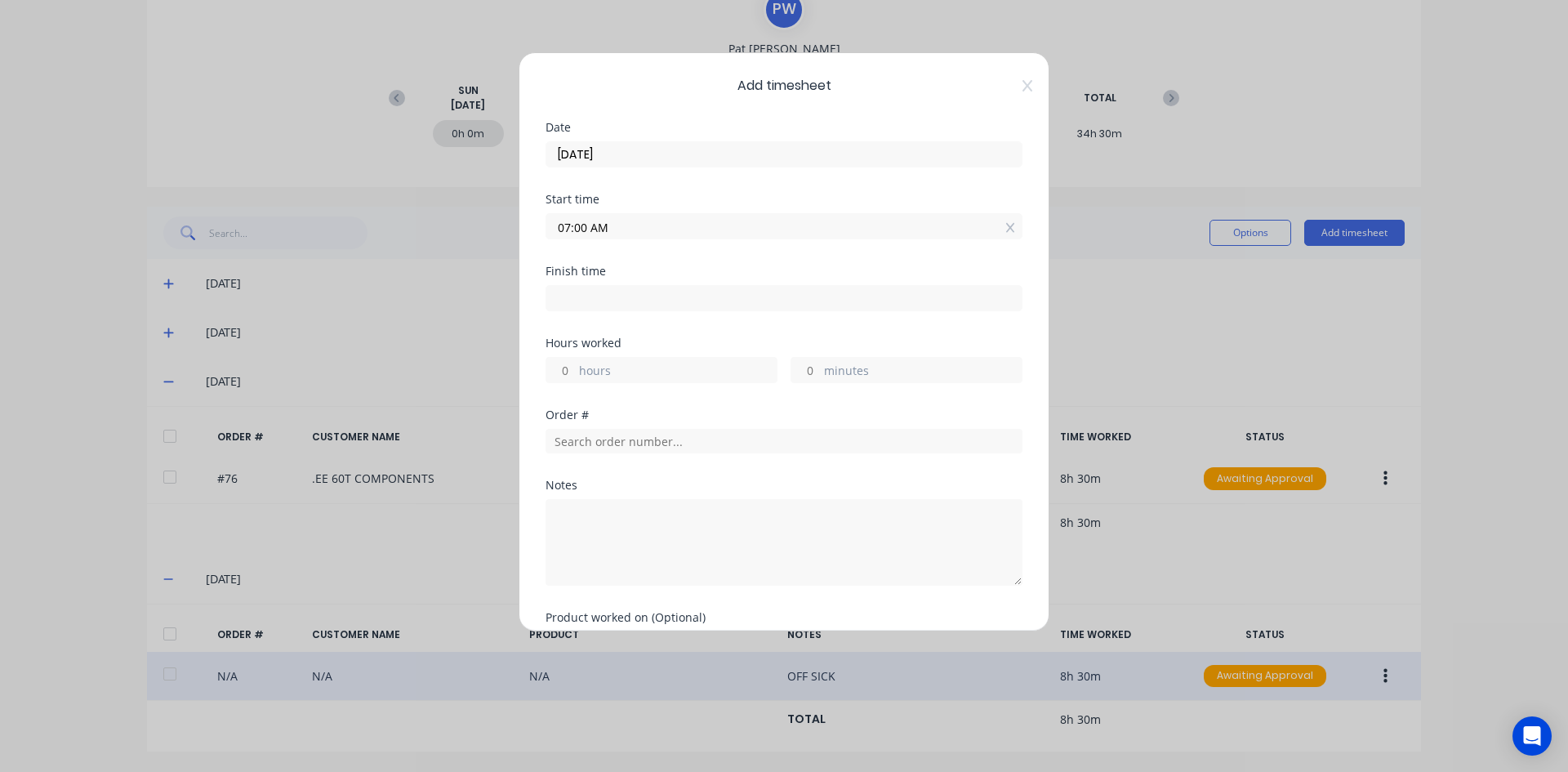
drag, startPoint x: 559, startPoint y: 297, endPoint x: 597, endPoint y: 312, distance: 40.9
click at [561, 297] on input at bounding box center [784, 298] width 475 height 25
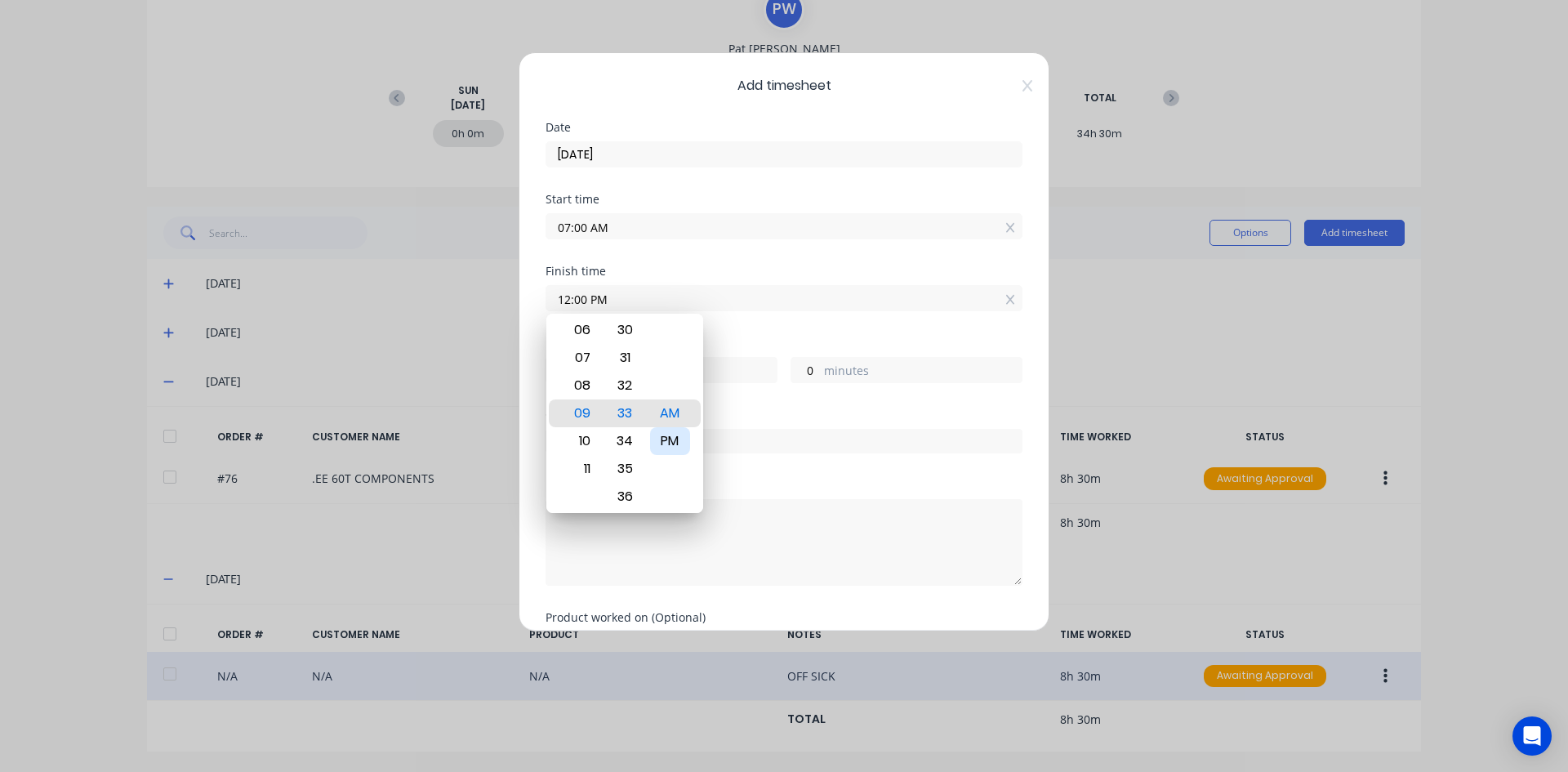
click at [679, 444] on div "PM" at bounding box center [670, 441] width 40 height 27
click at [731, 350] on div "Hours worked 5 hours 0 minutes" at bounding box center [784, 360] width 477 height 46
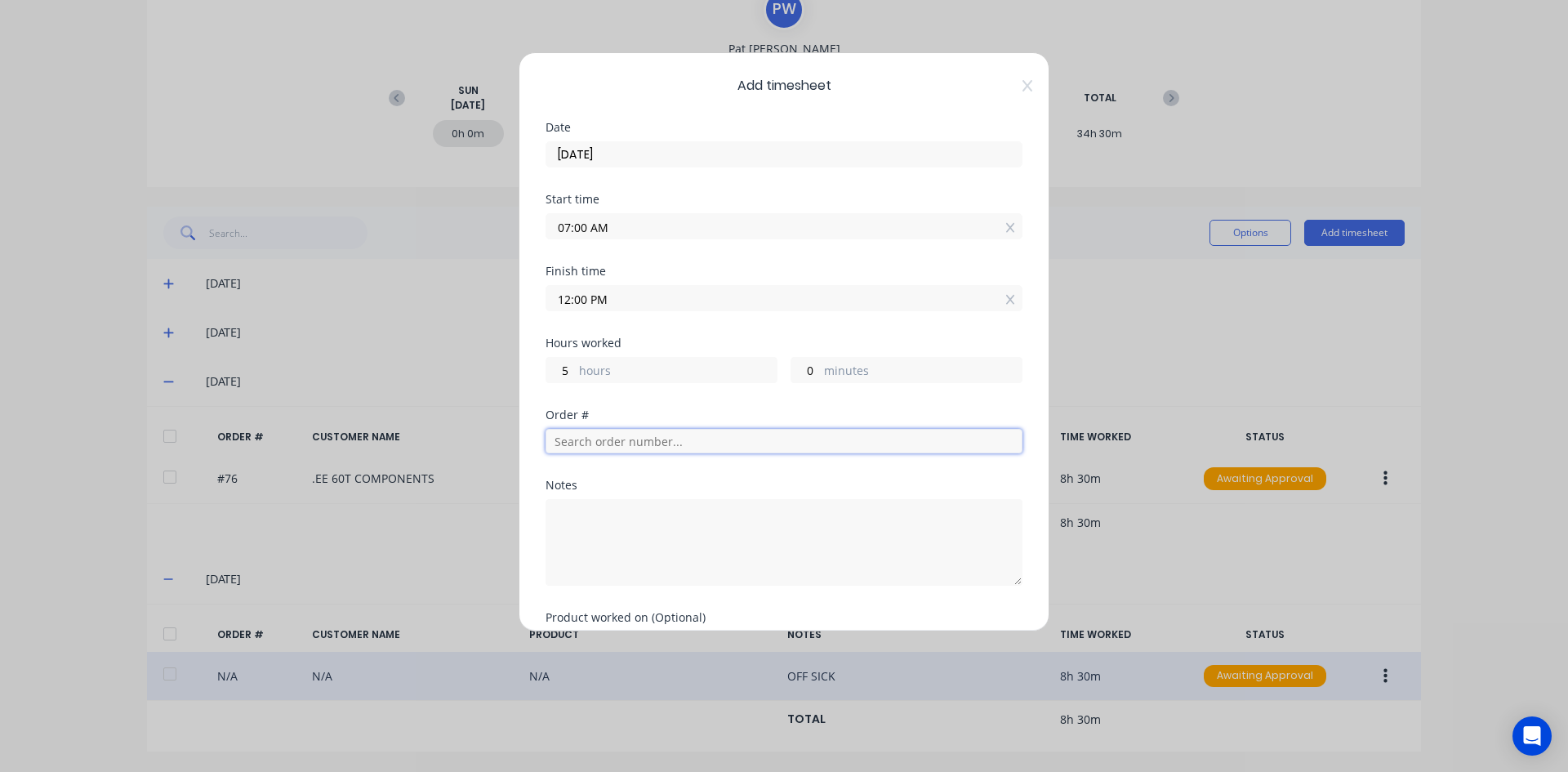
click at [573, 438] on input "text" at bounding box center [784, 440] width 477 height 25
click at [605, 514] on textarea at bounding box center [784, 542] width 477 height 87
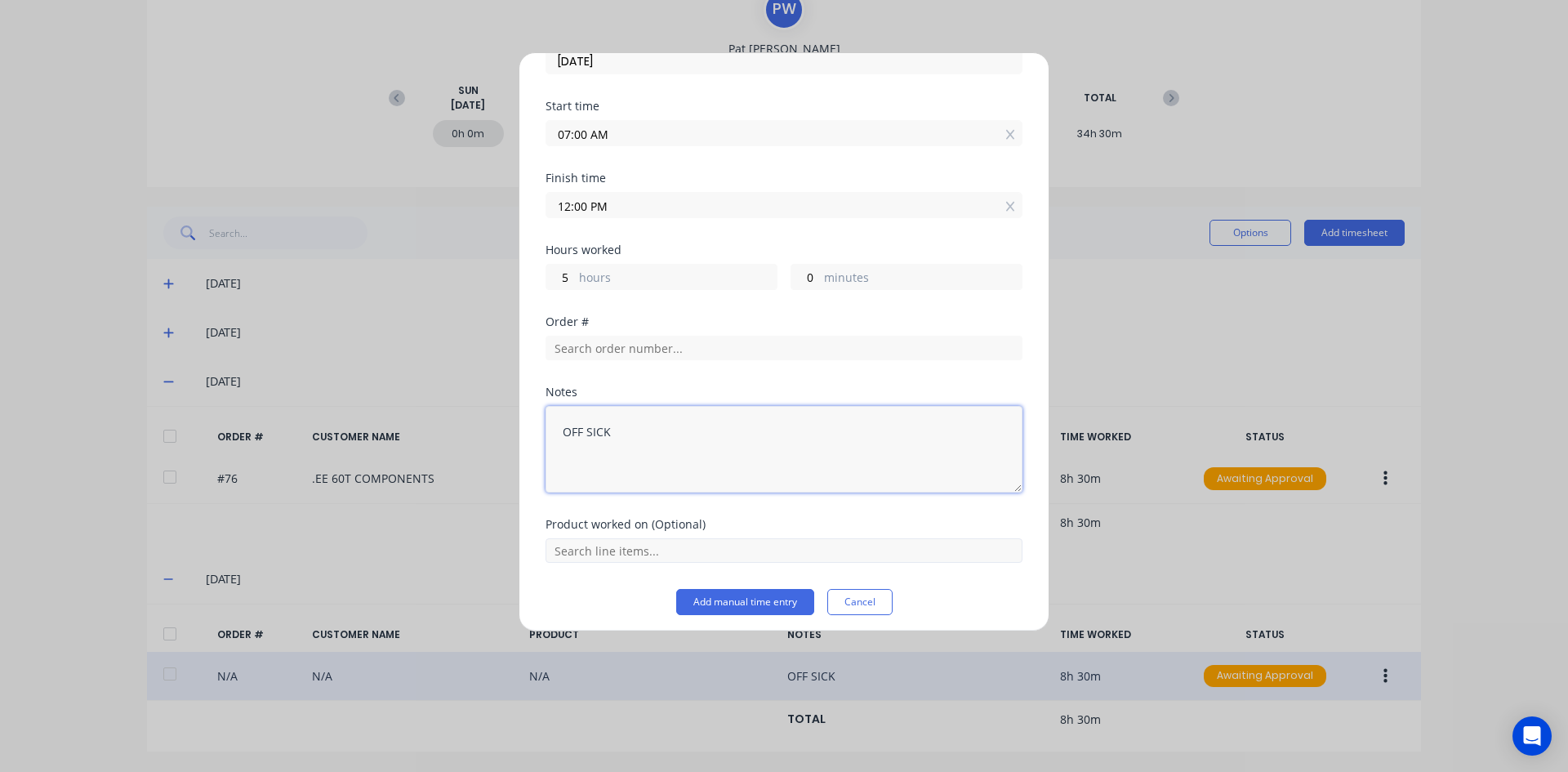
scroll to position [100, 0]
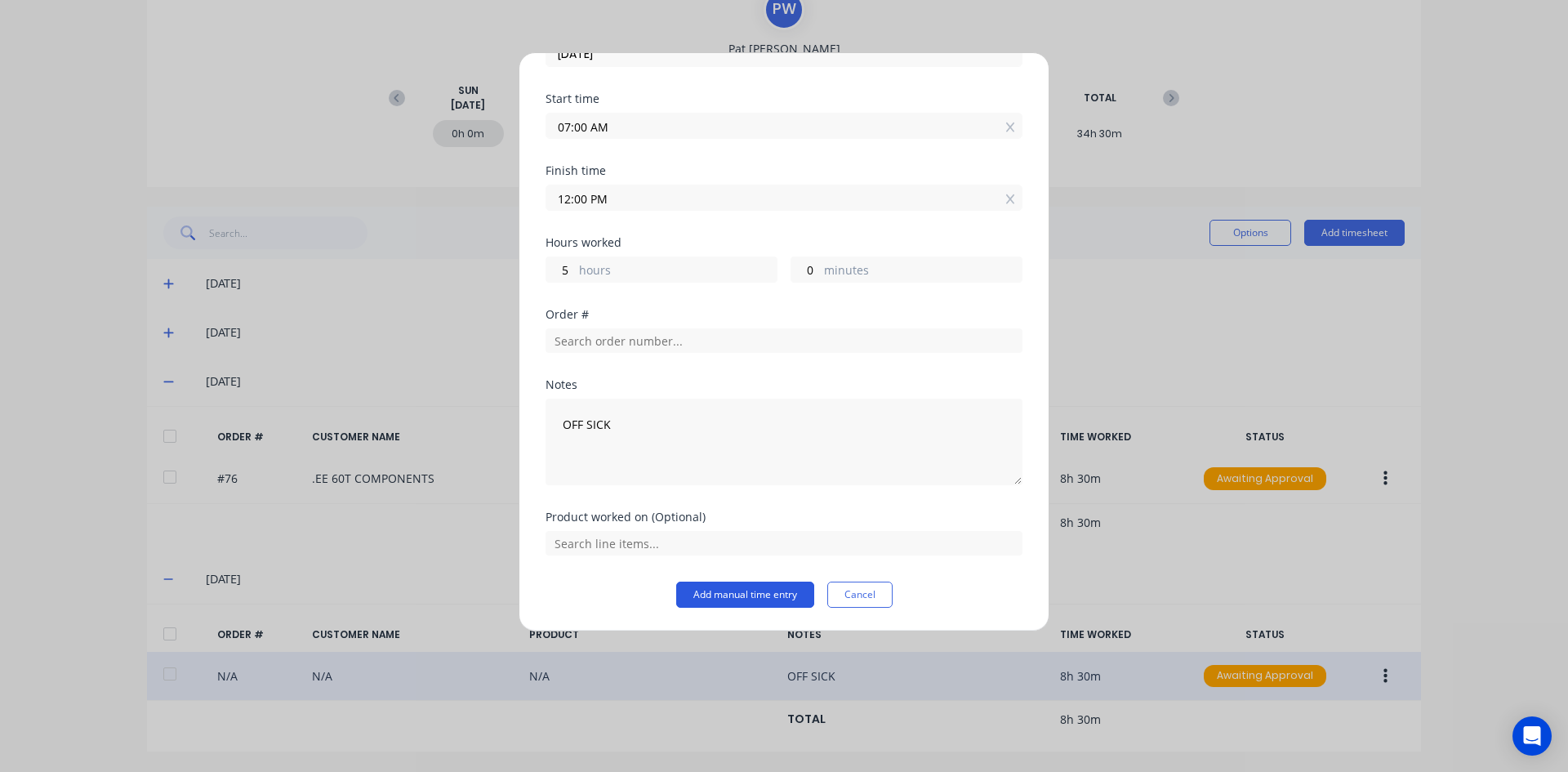
click at [750, 592] on button "Add manual time entry" at bounding box center [744, 595] width 138 height 26
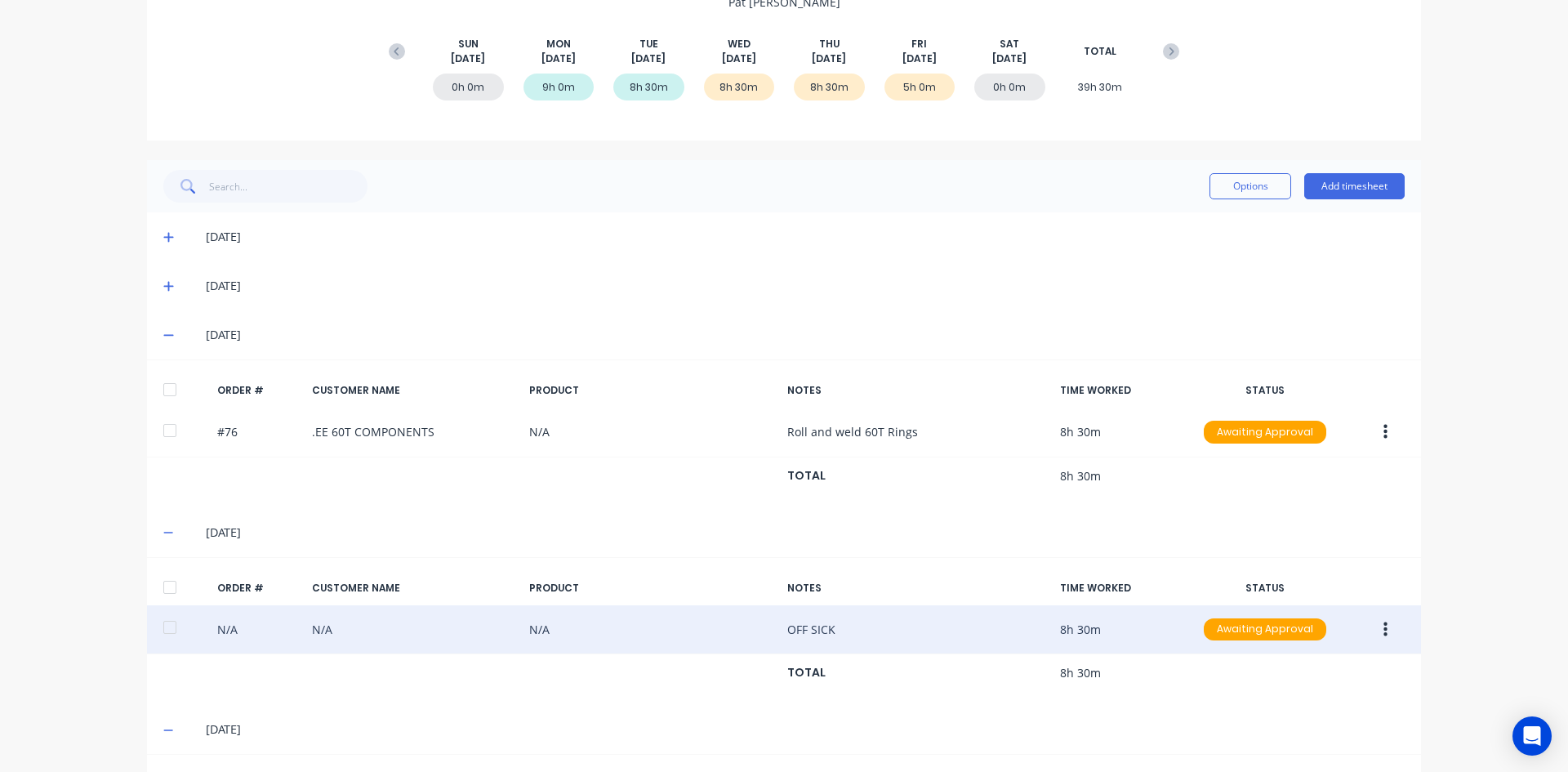
scroll to position [126, 0]
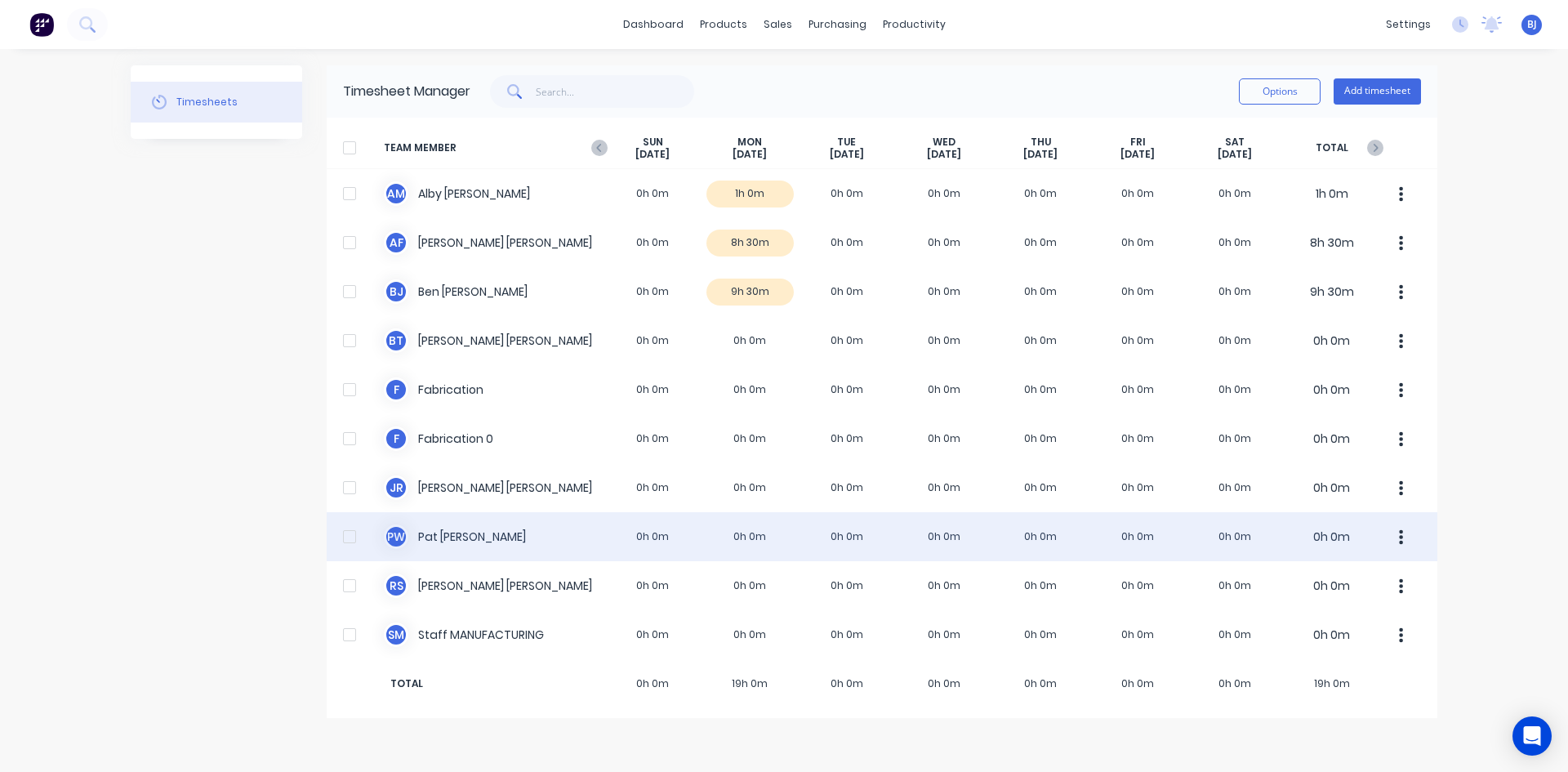
click at [628, 540] on div "P W Pat Walsh 0h 0m 0h 0m 0h 0m 0h 0m 0h 0m 0h 0m 0h 0m 0h 0m" at bounding box center [882, 537] width 1110 height 49
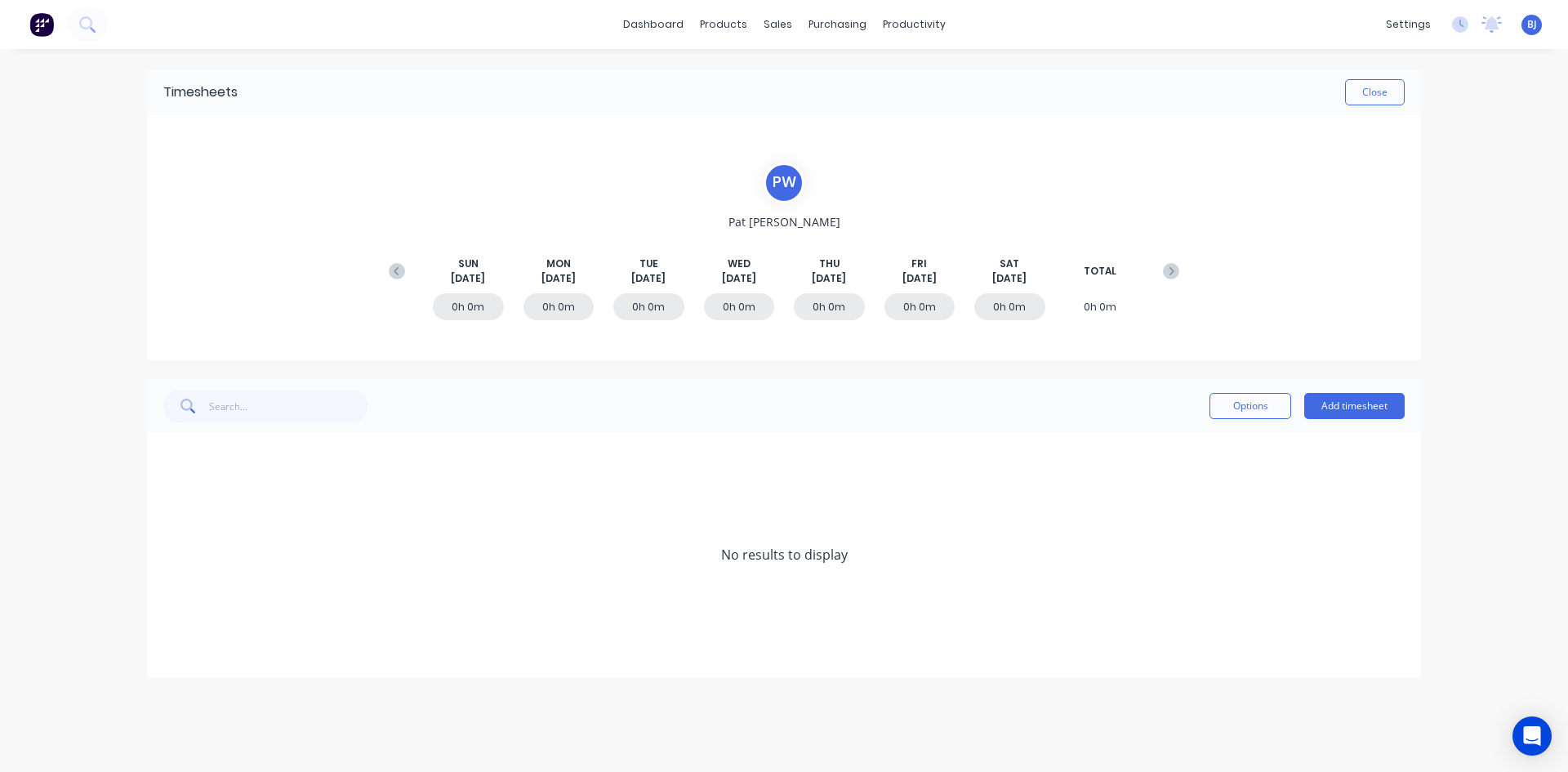
click at [400, 272] on icon at bounding box center [397, 271] width 16 height 16
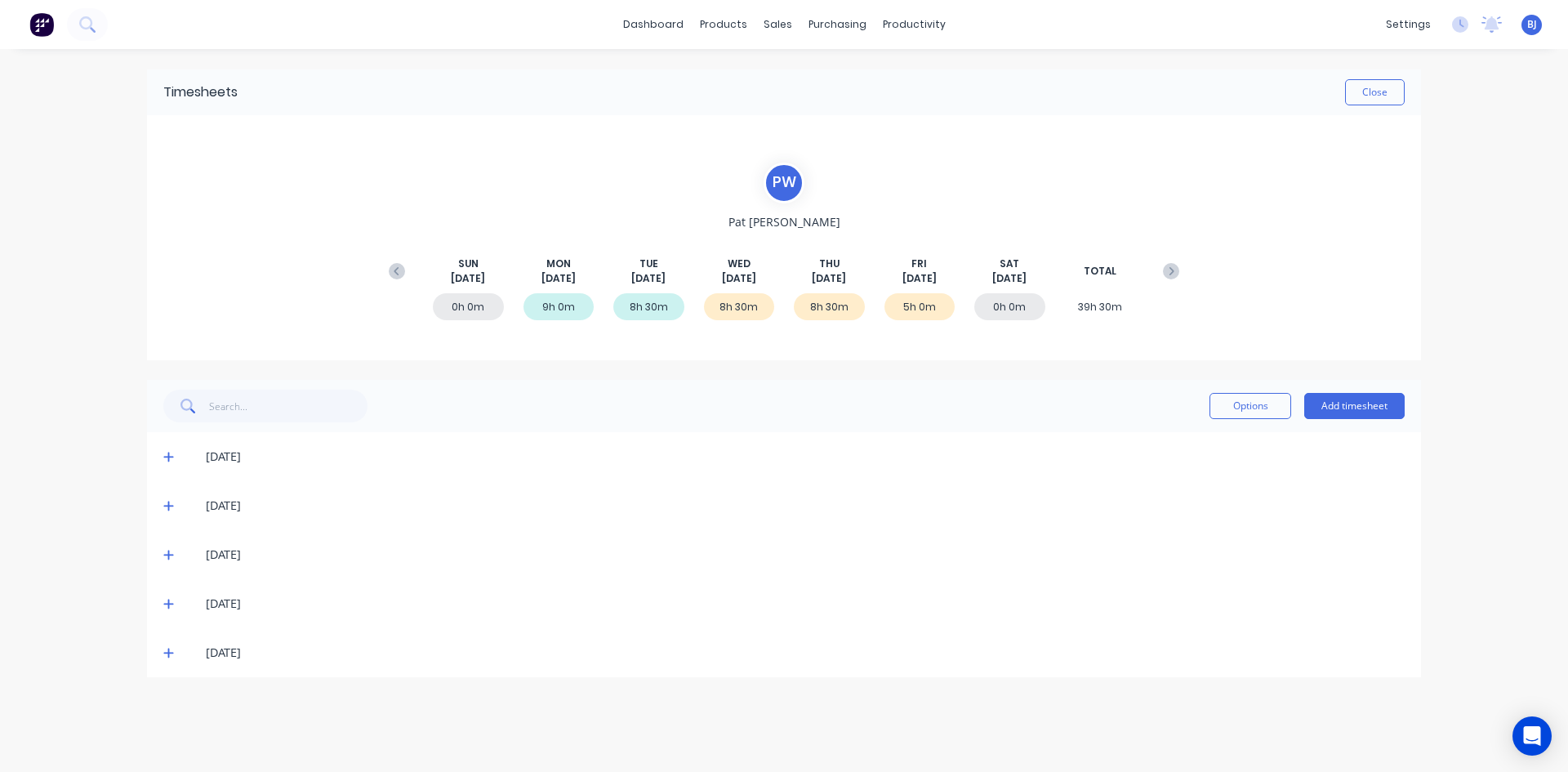
click at [400, 272] on icon at bounding box center [397, 271] width 16 height 16
click at [1164, 271] on icon at bounding box center [1171, 271] width 16 height 16
click at [1175, 276] on icon at bounding box center [1171, 271] width 16 height 16
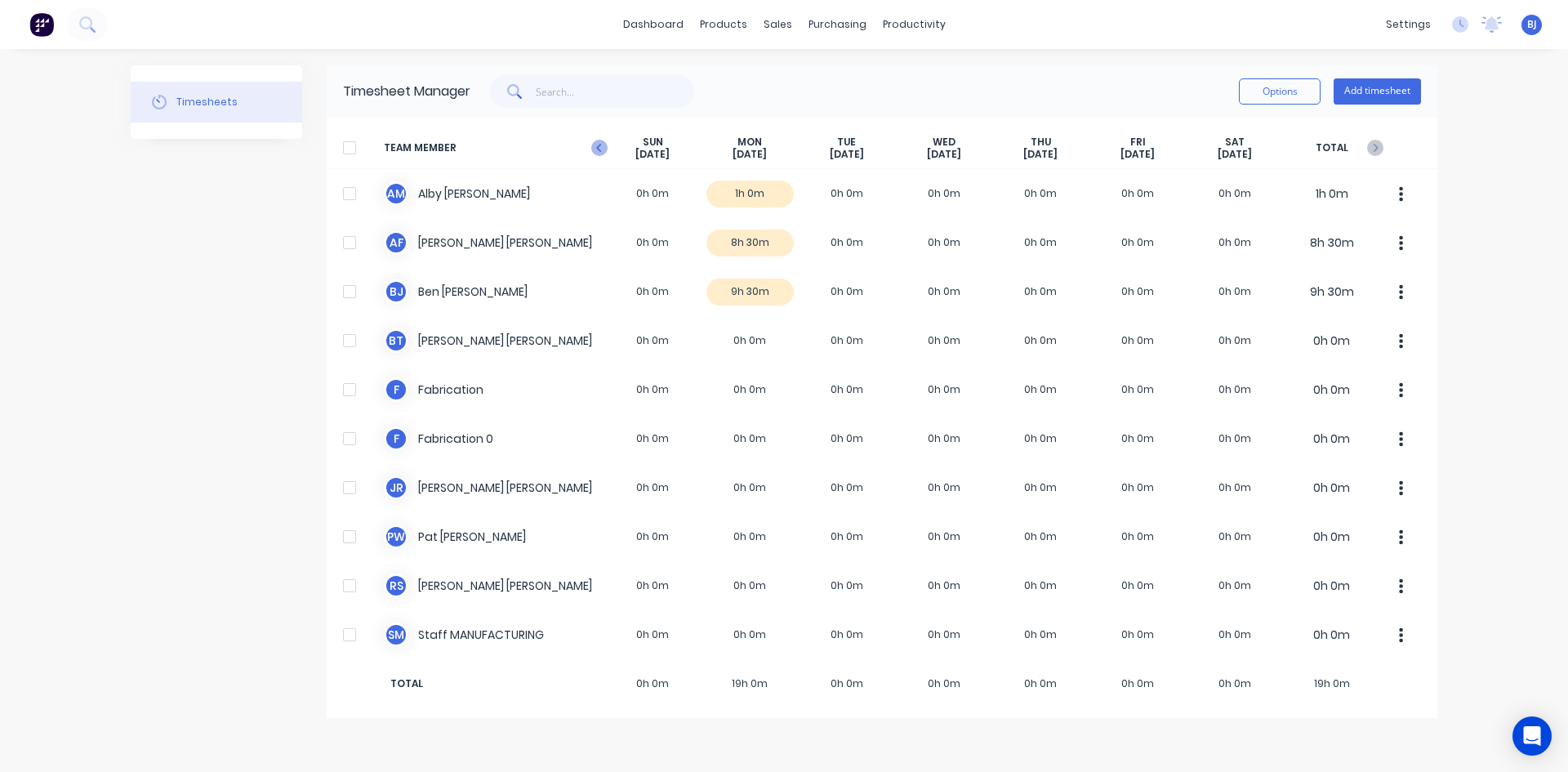
click at [598, 151] on icon "button" at bounding box center [599, 148] width 16 height 16
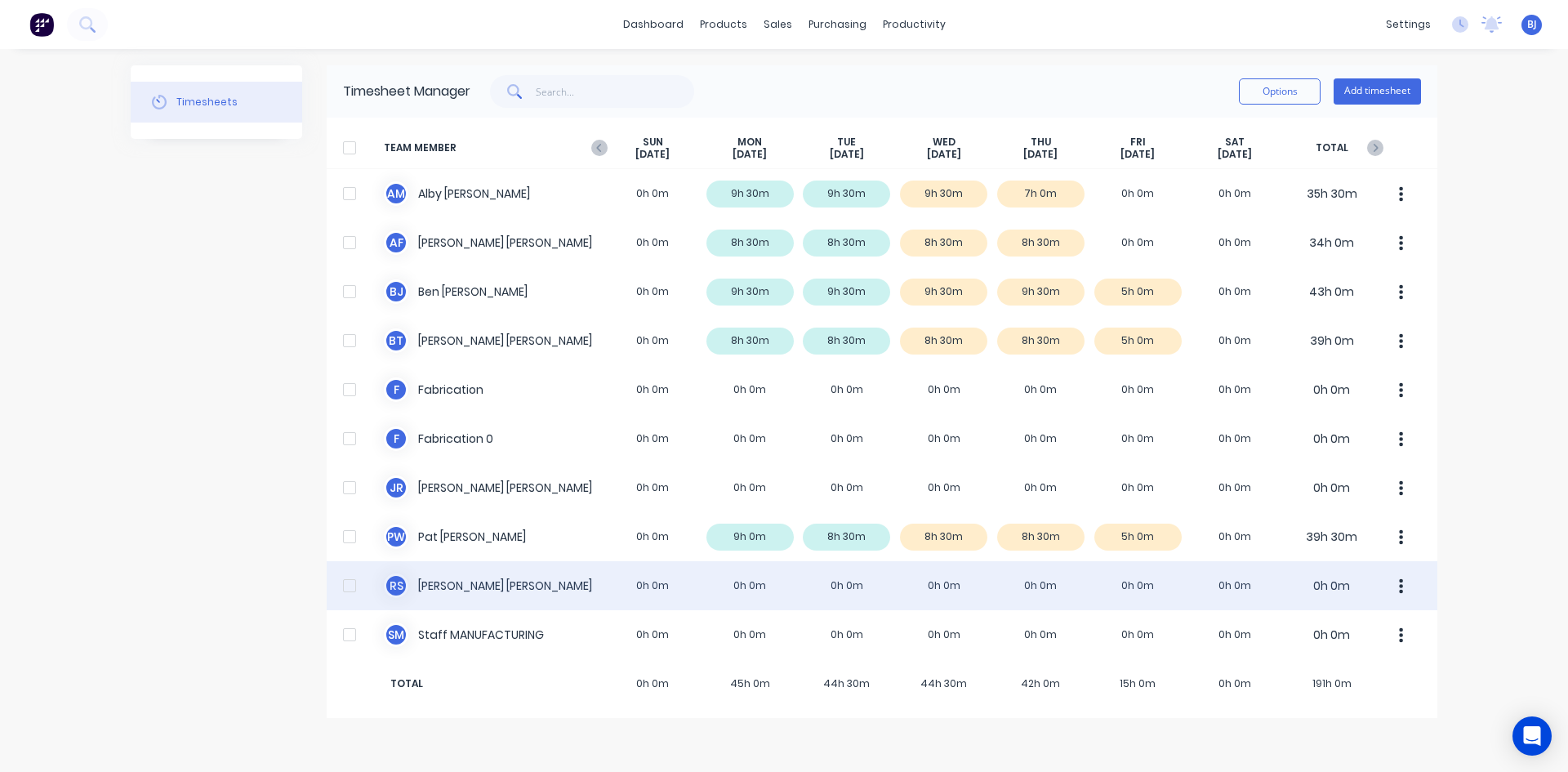
click at [927, 582] on div "R S Roger Schaefer 0h 0m 0h 0m 0h 0m 0h 0m 0h 0m 0h 0m 0h 0m 0h 0m" at bounding box center [882, 586] width 1110 height 49
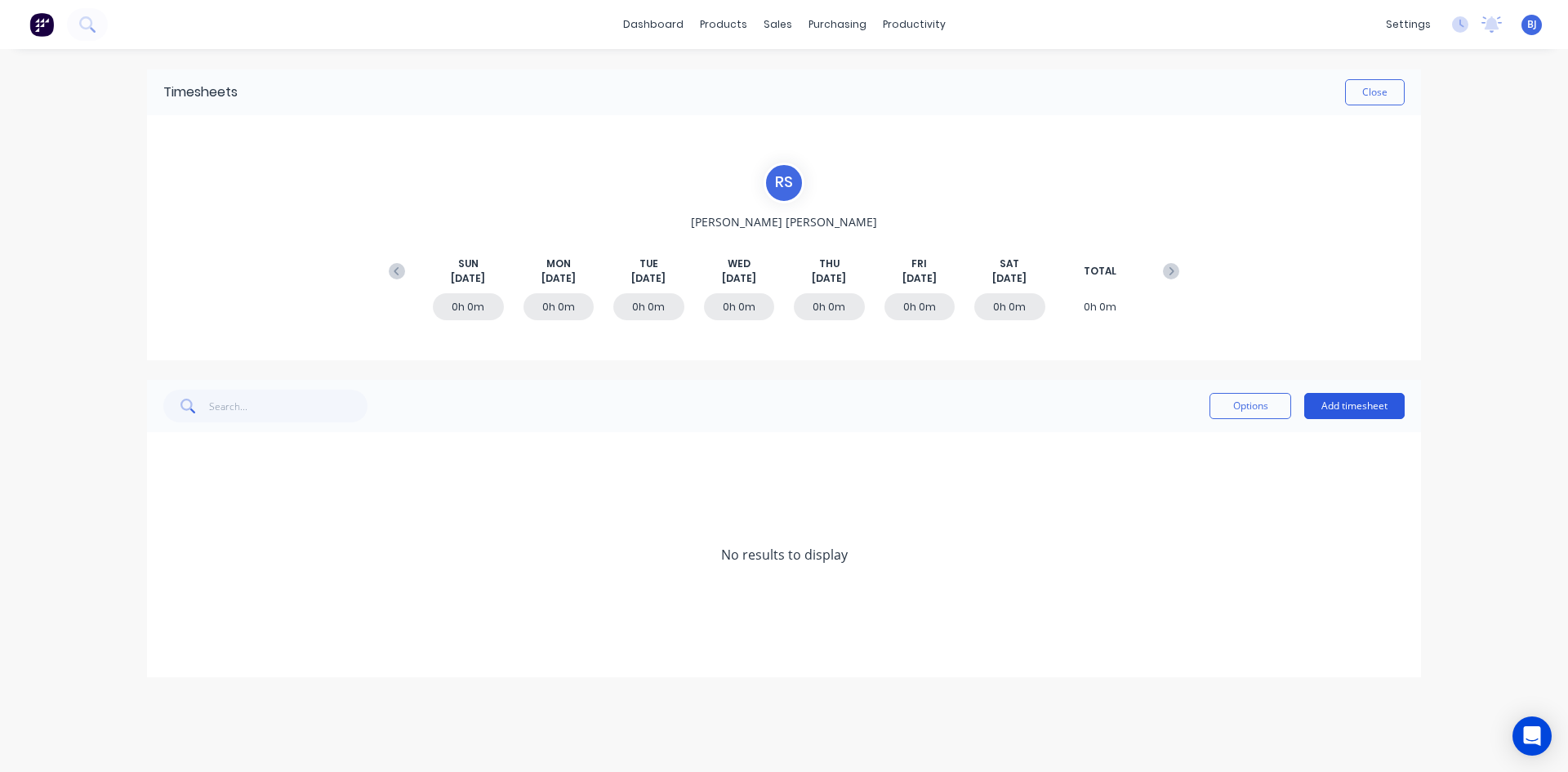
click at [1337, 406] on button "Add timesheet" at bounding box center [1354, 406] width 100 height 26
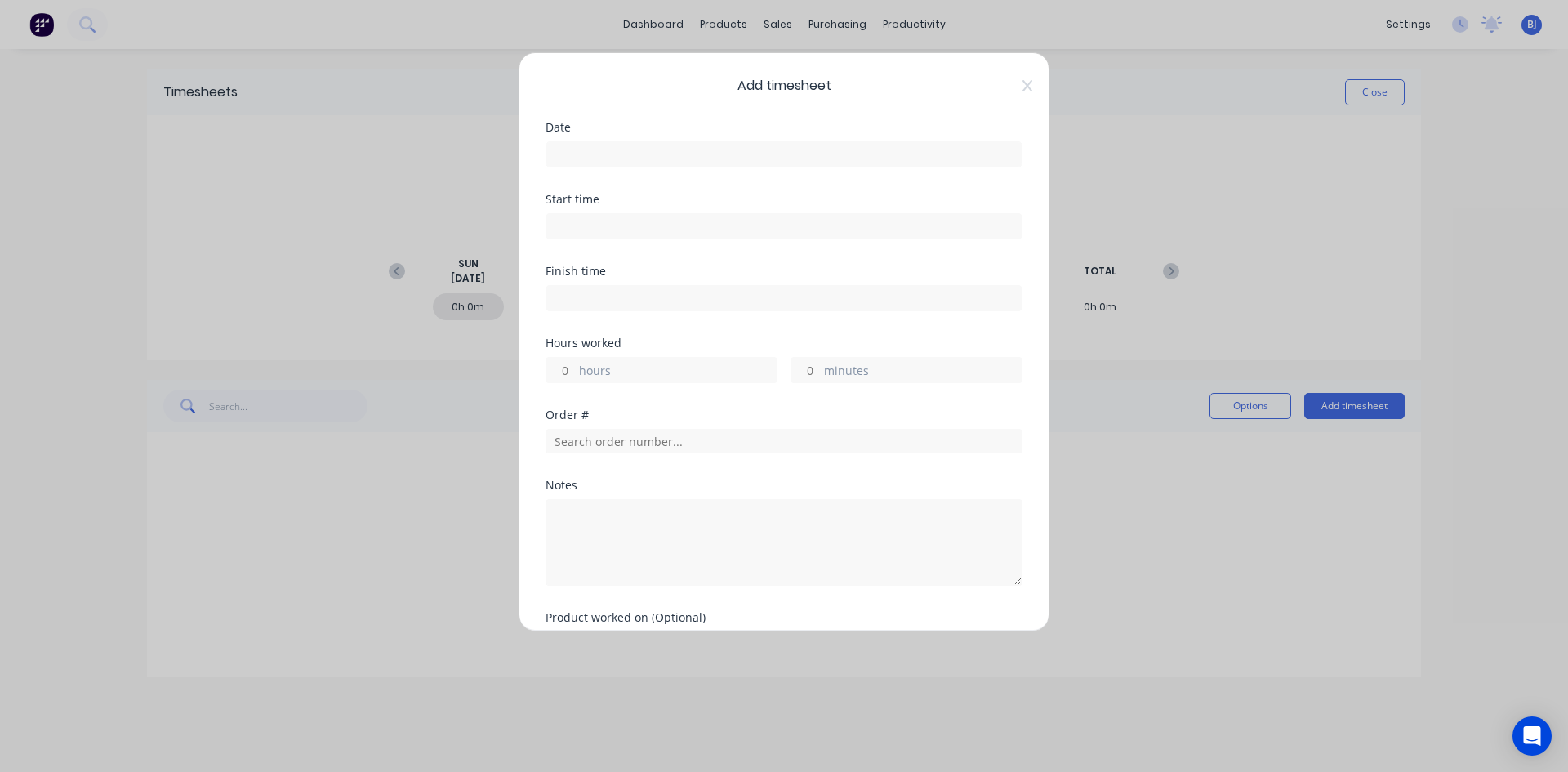
drag, startPoint x: 595, startPoint y: 148, endPoint x: 598, endPoint y: 165, distance: 17.3
click at [595, 149] on input at bounding box center [784, 154] width 475 height 25
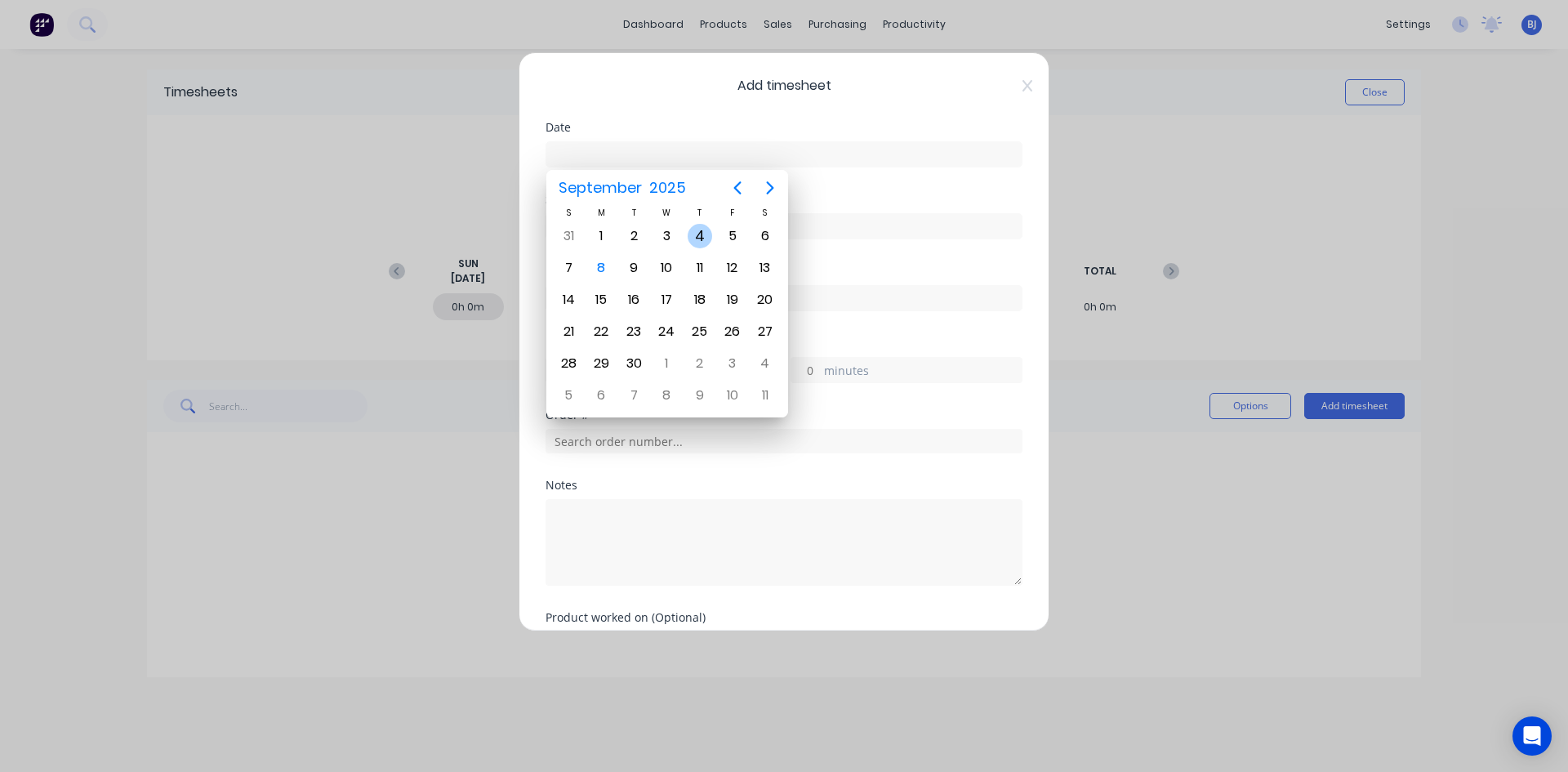
click at [696, 243] on div "4" at bounding box center [700, 236] width 25 height 25
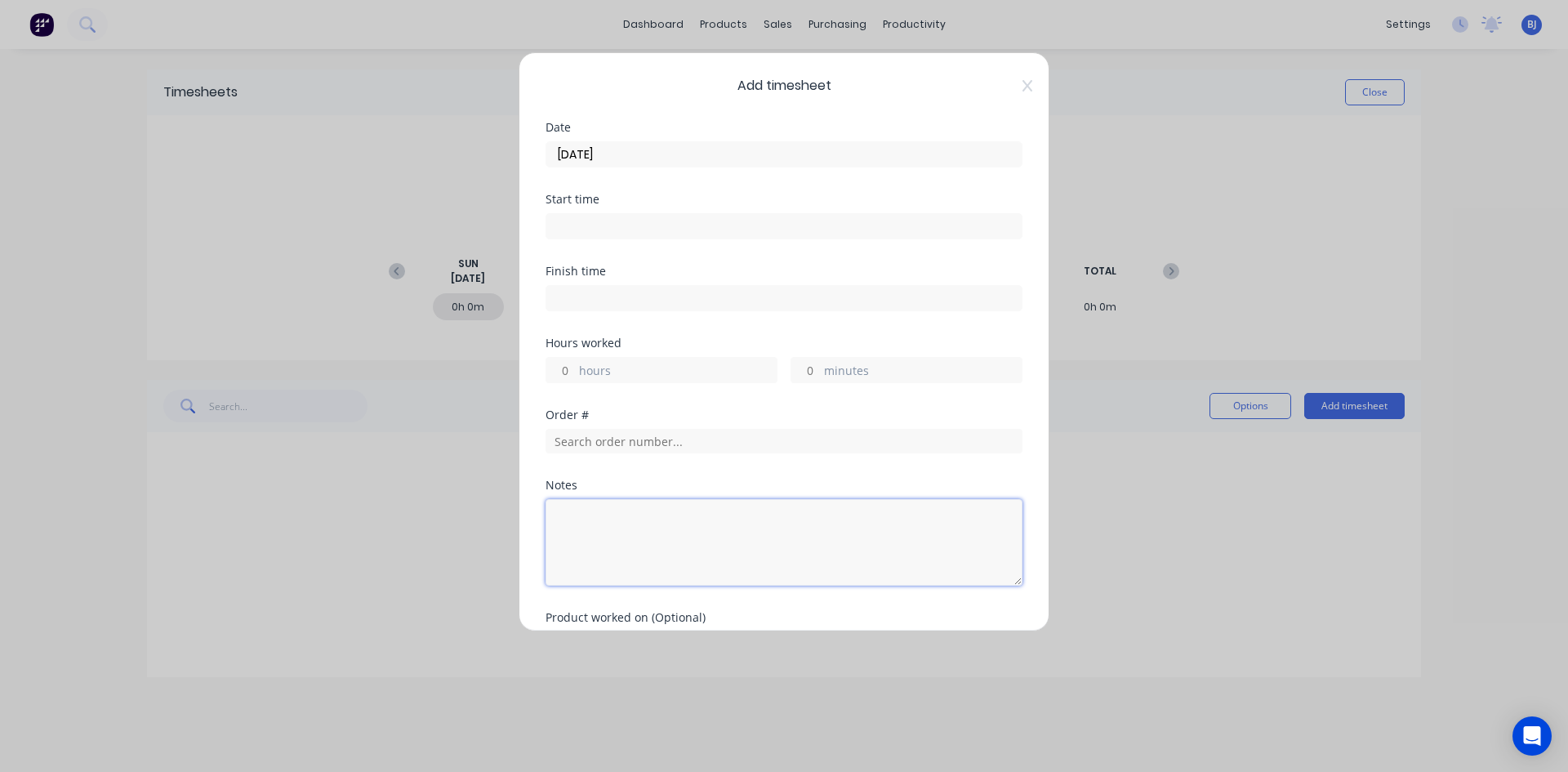
click at [597, 522] on textarea at bounding box center [784, 542] width 477 height 87
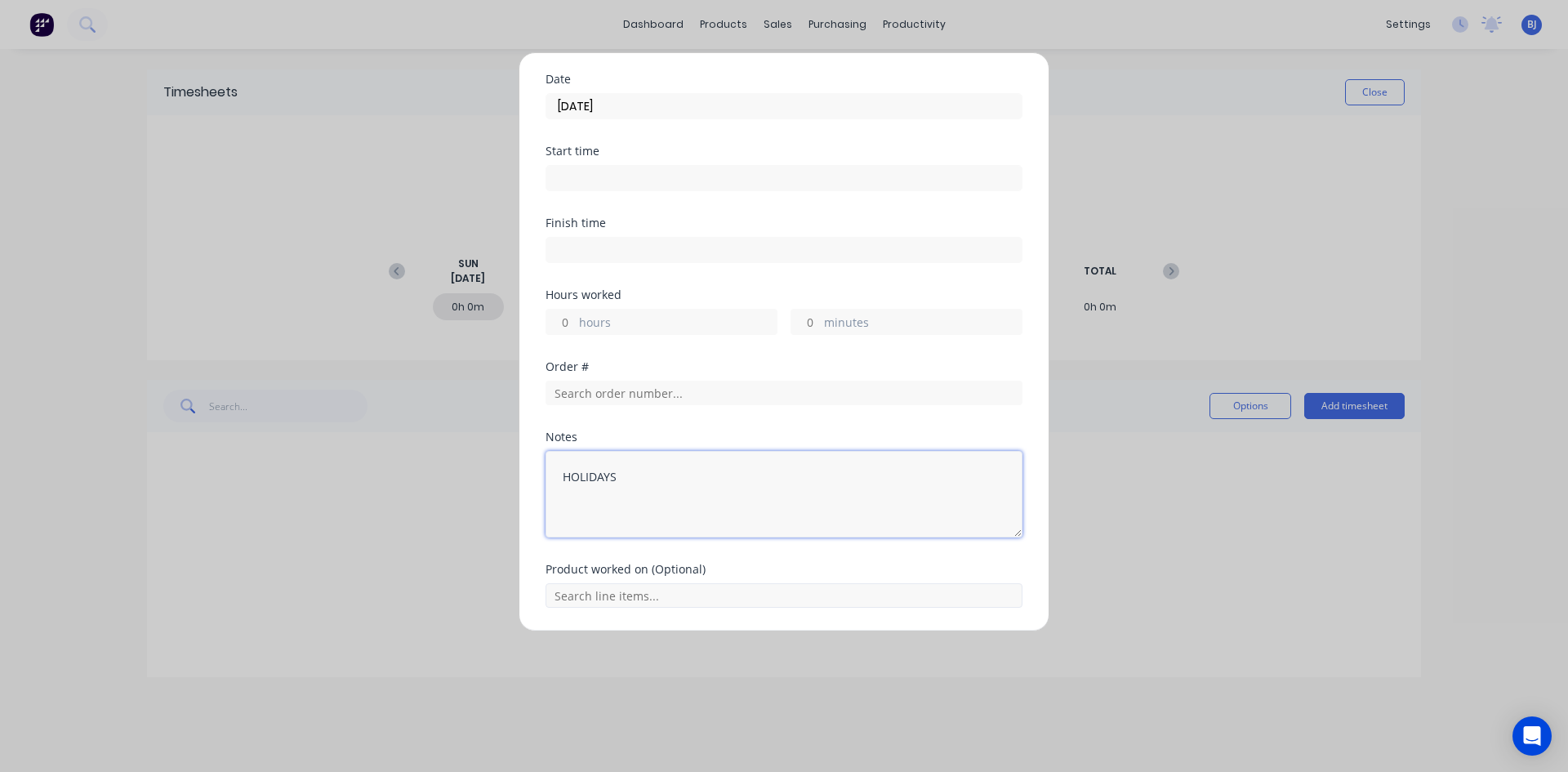
scroll to position [100, 0]
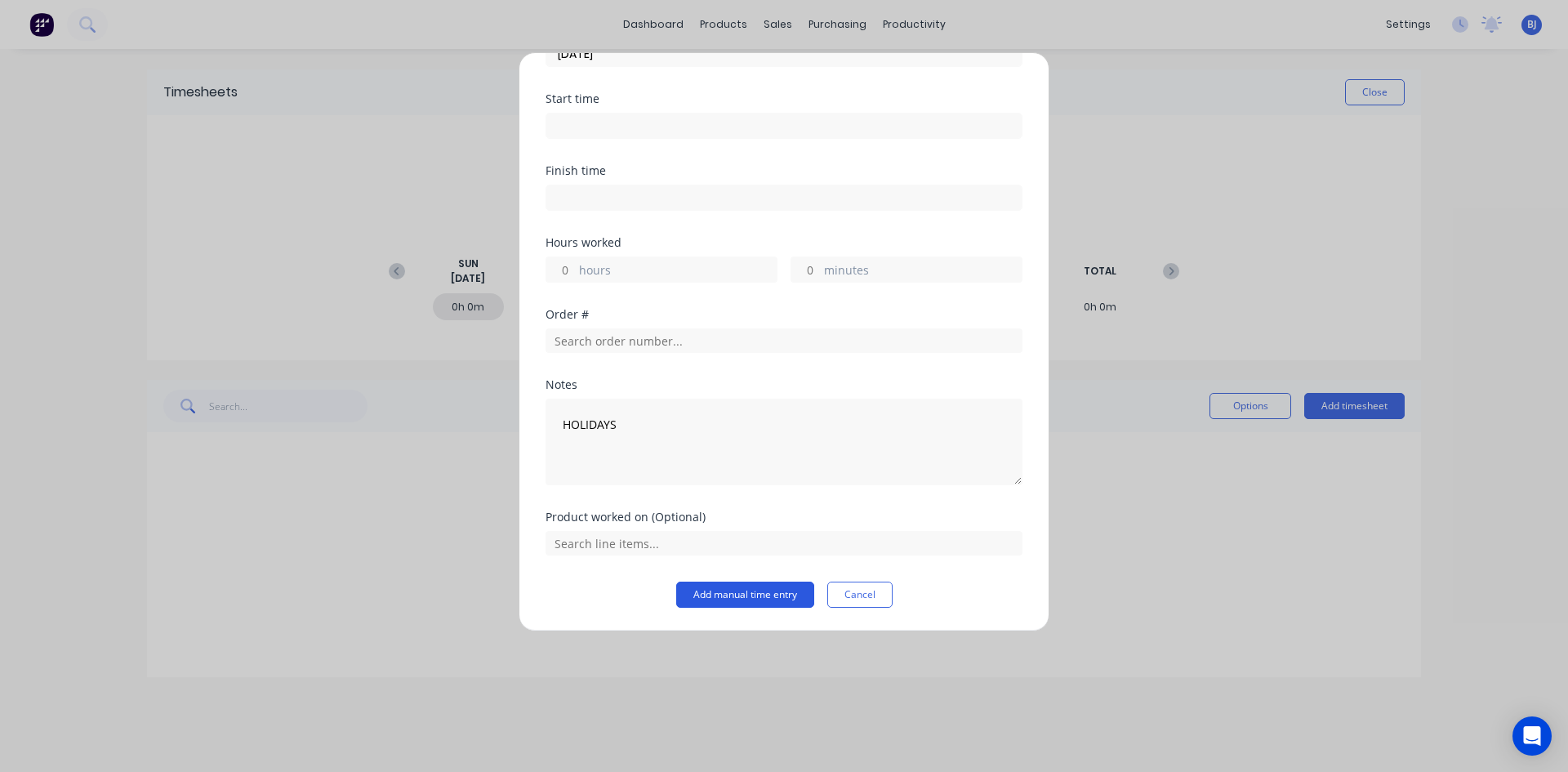
click at [742, 596] on button "Add manual time entry" at bounding box center [744, 595] width 138 height 26
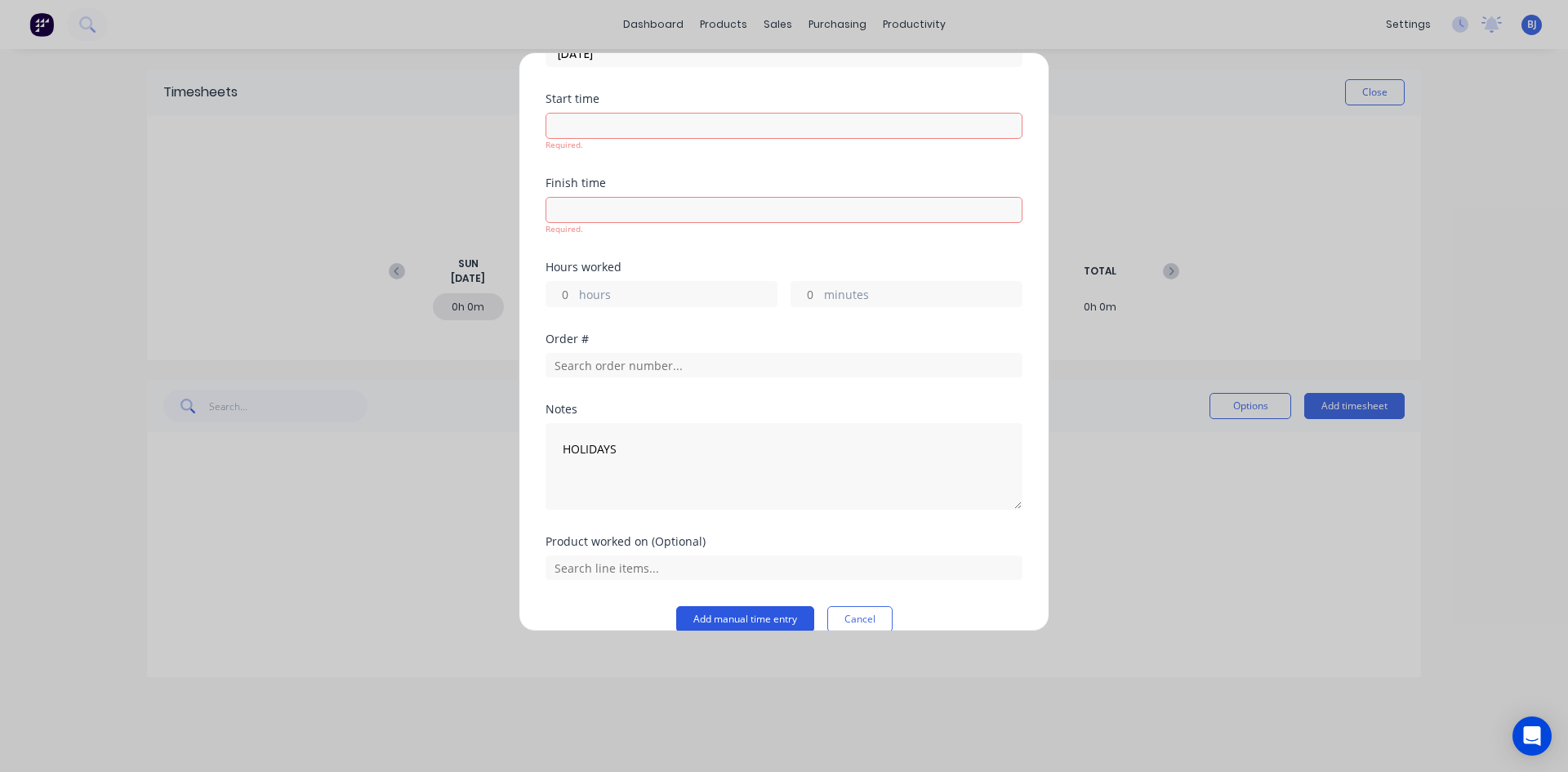
click at [744, 619] on button "Add manual time entry" at bounding box center [744, 619] width 138 height 26
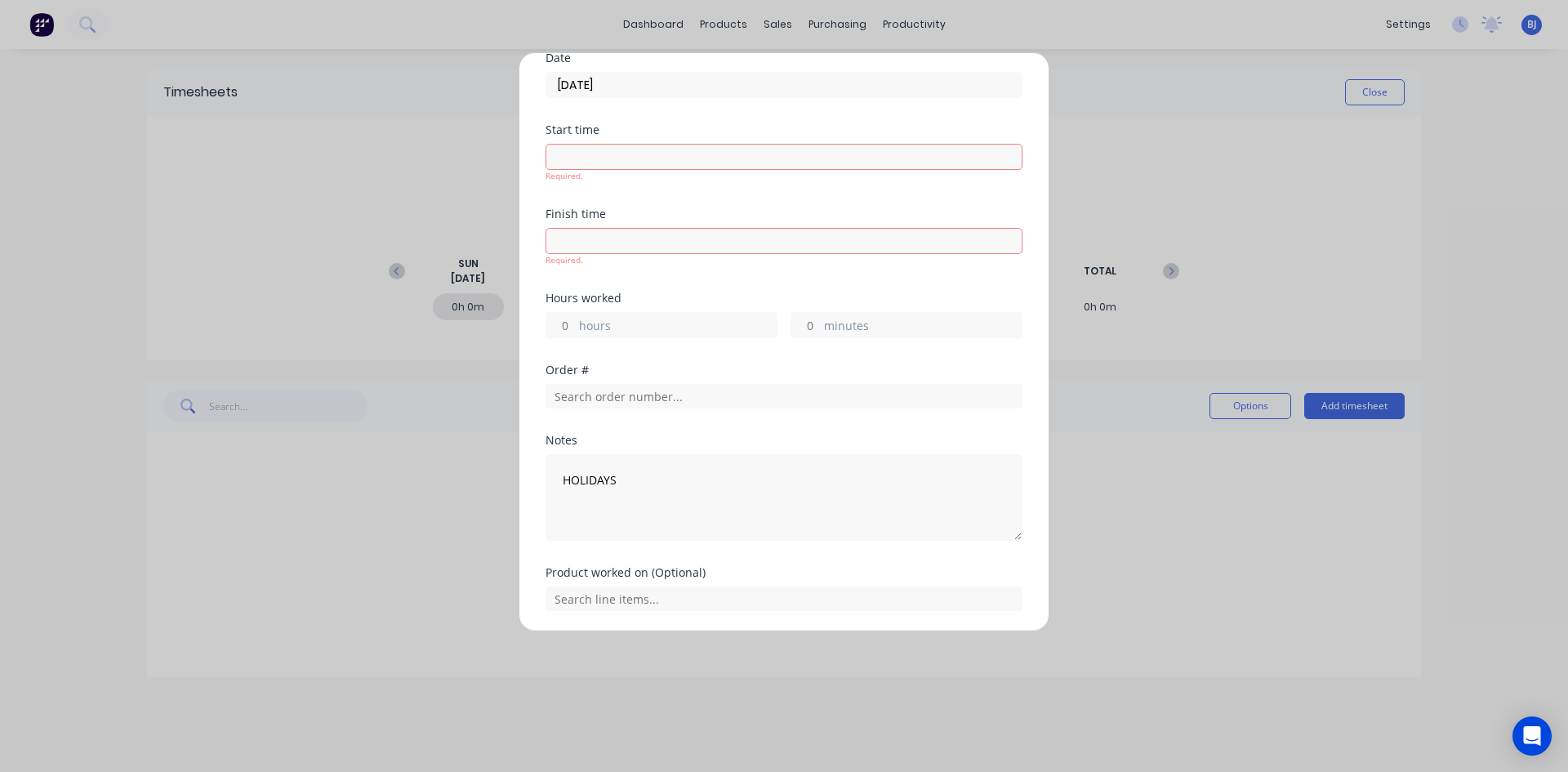
scroll to position [125, 0]
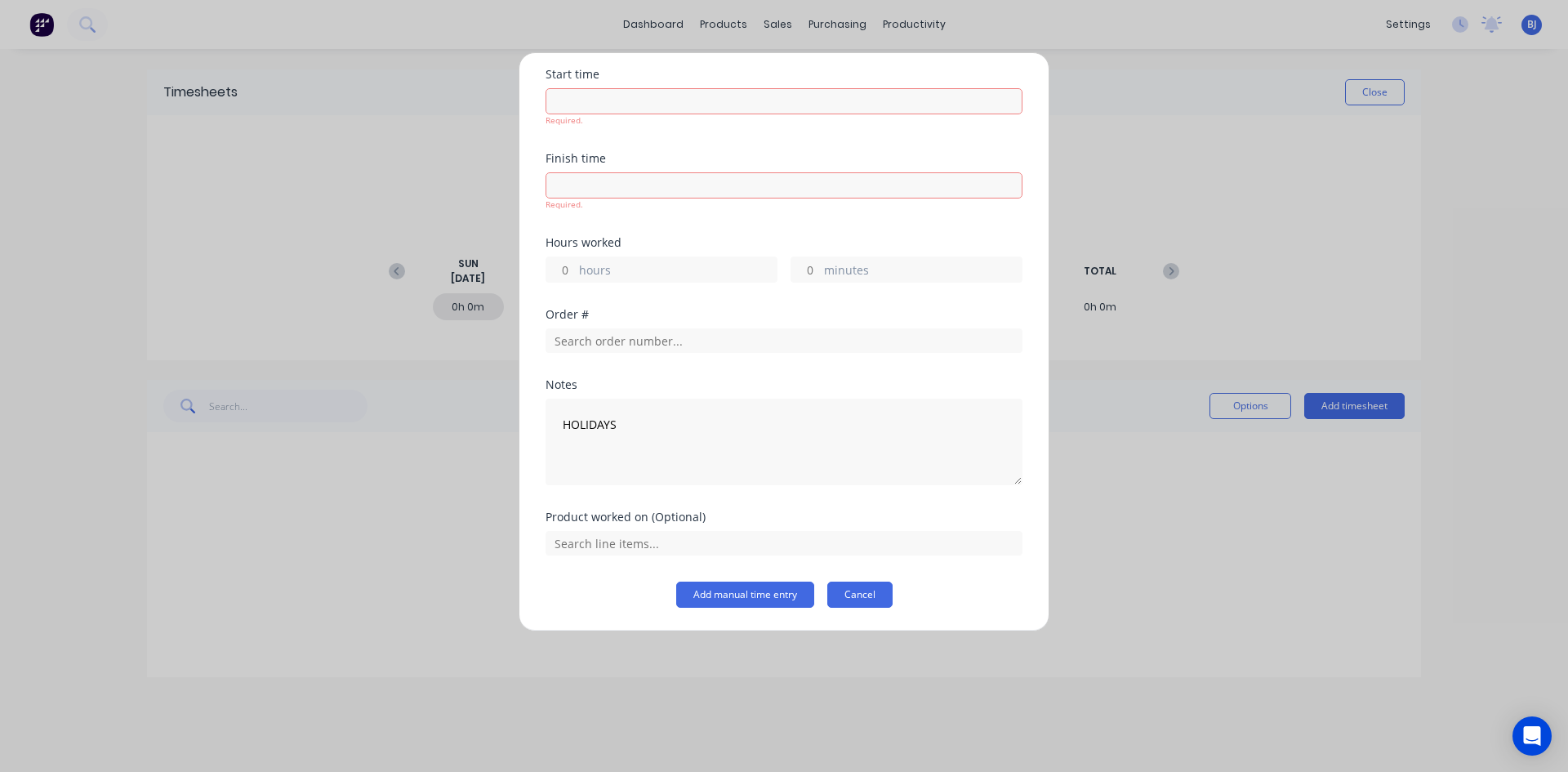
click at [857, 590] on button "Cancel" at bounding box center [860, 595] width 66 height 26
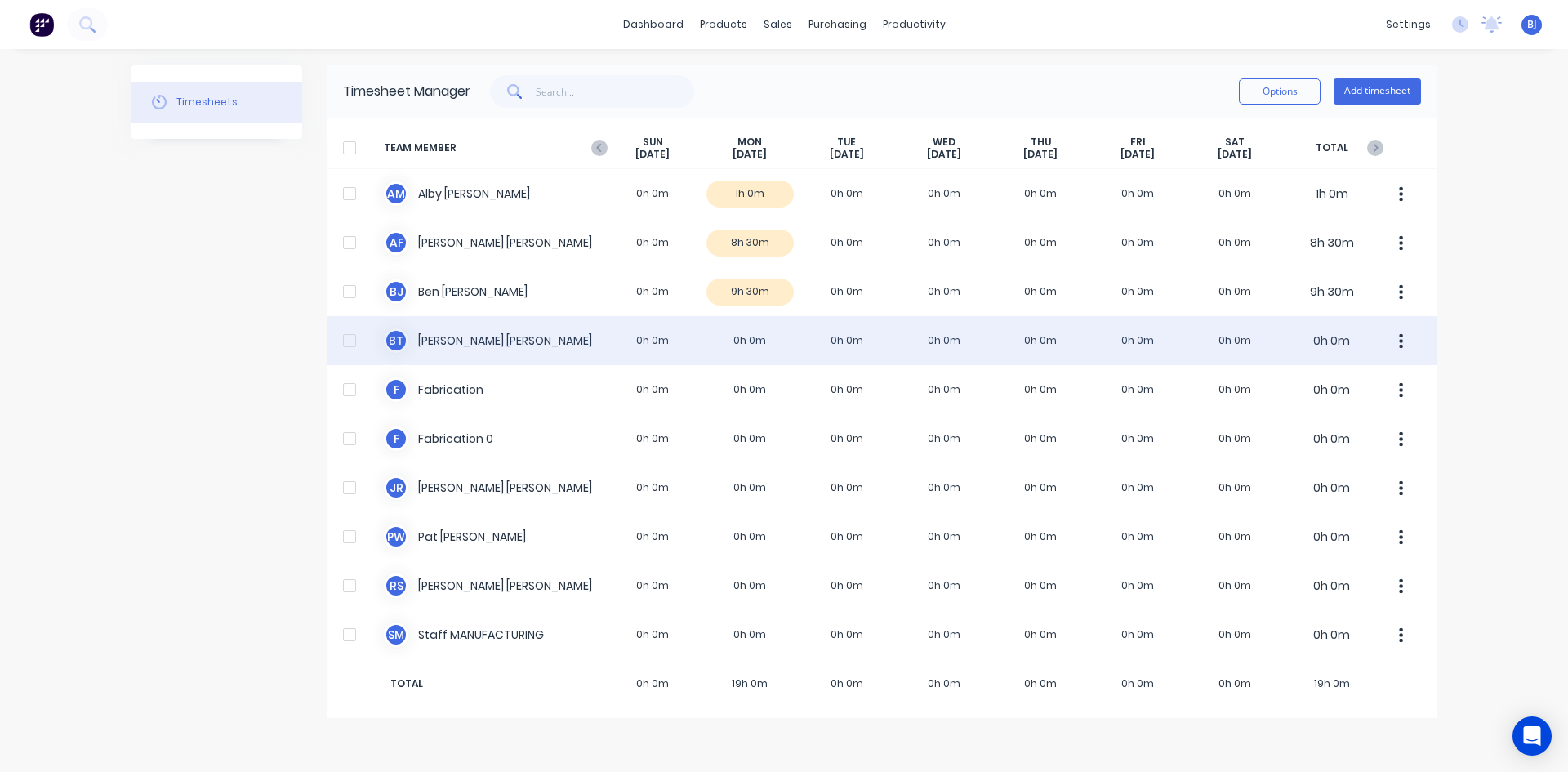
click at [734, 341] on div "B T Broden Thompson 0h 0m 0h 0m 0h 0m 0h 0m 0h 0m 0h 0m 0h 0m 0h 0m" at bounding box center [882, 341] width 1110 height 49
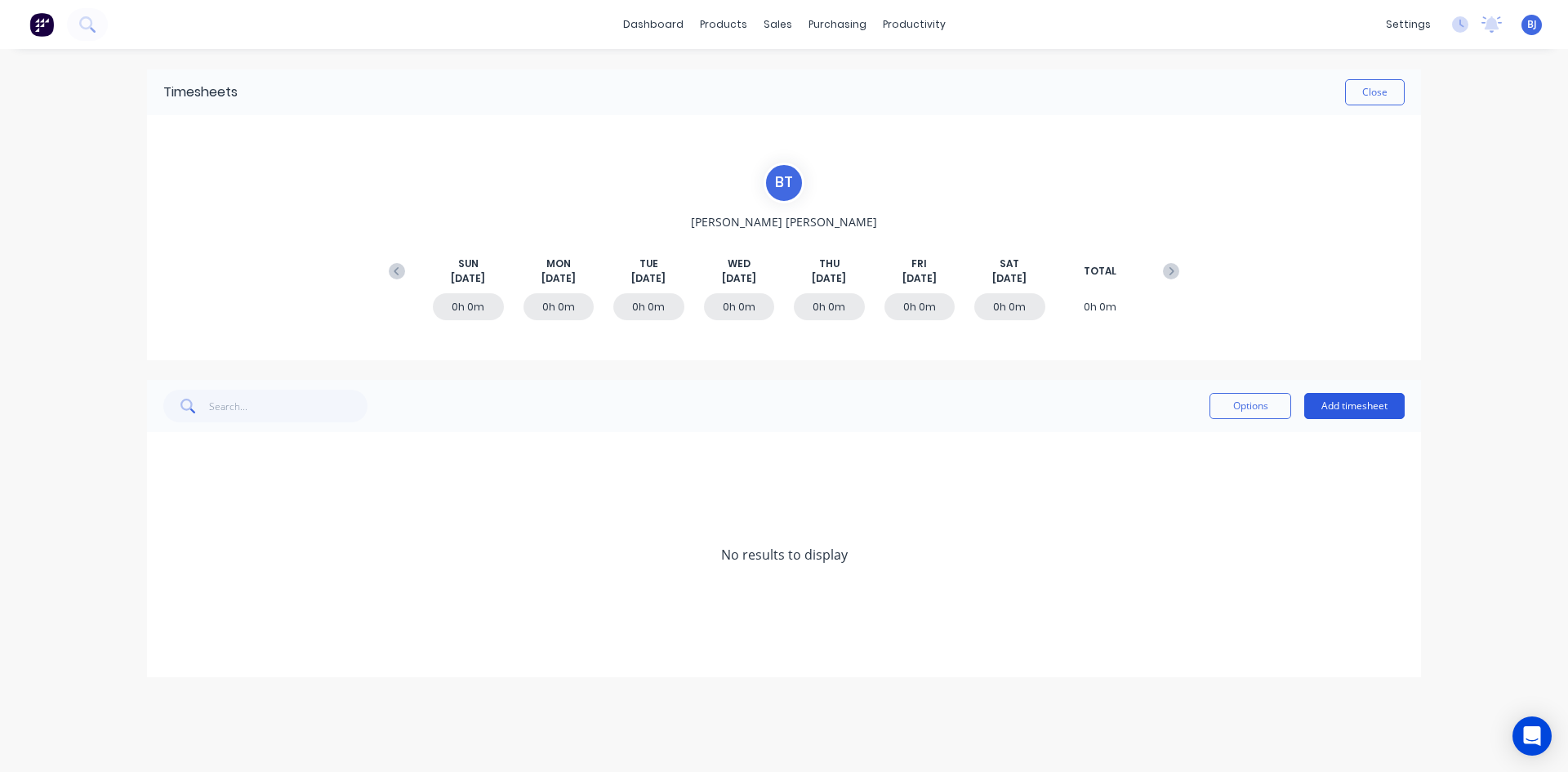
click at [1342, 408] on button "Add timesheet" at bounding box center [1354, 406] width 100 height 26
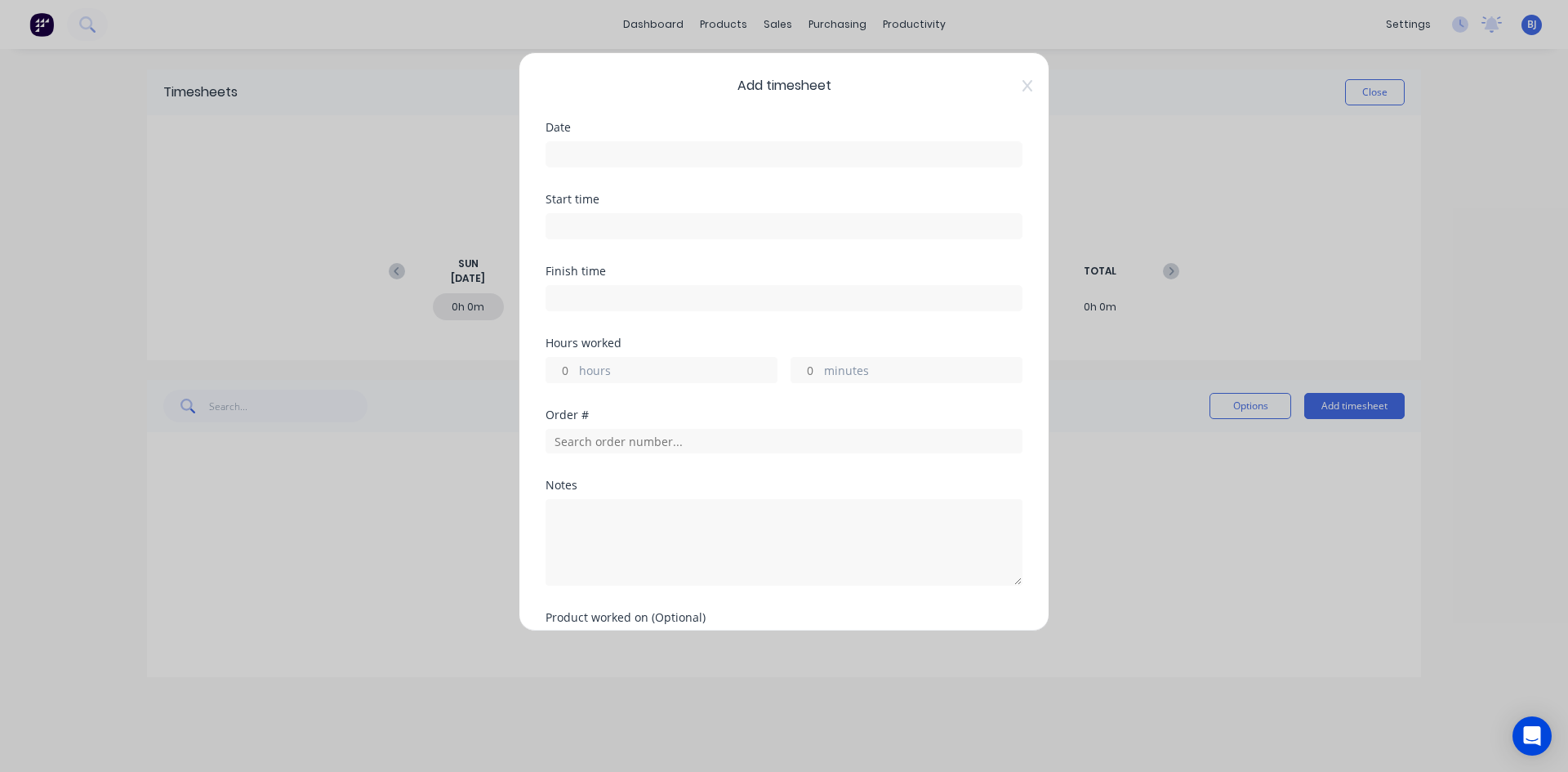
click at [573, 153] on input at bounding box center [784, 154] width 475 height 25
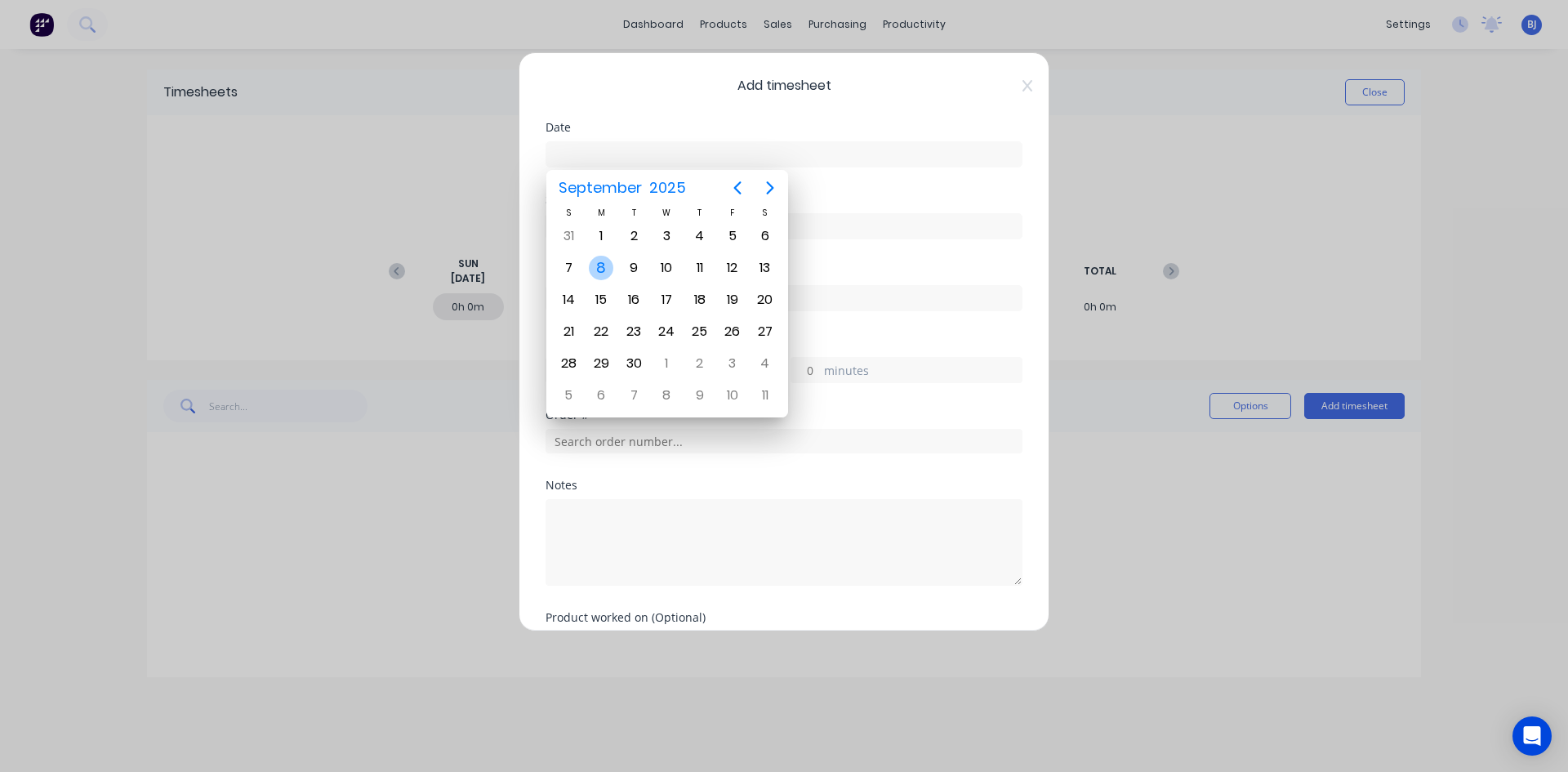
click at [604, 267] on div "8" at bounding box center [601, 268] width 25 height 25
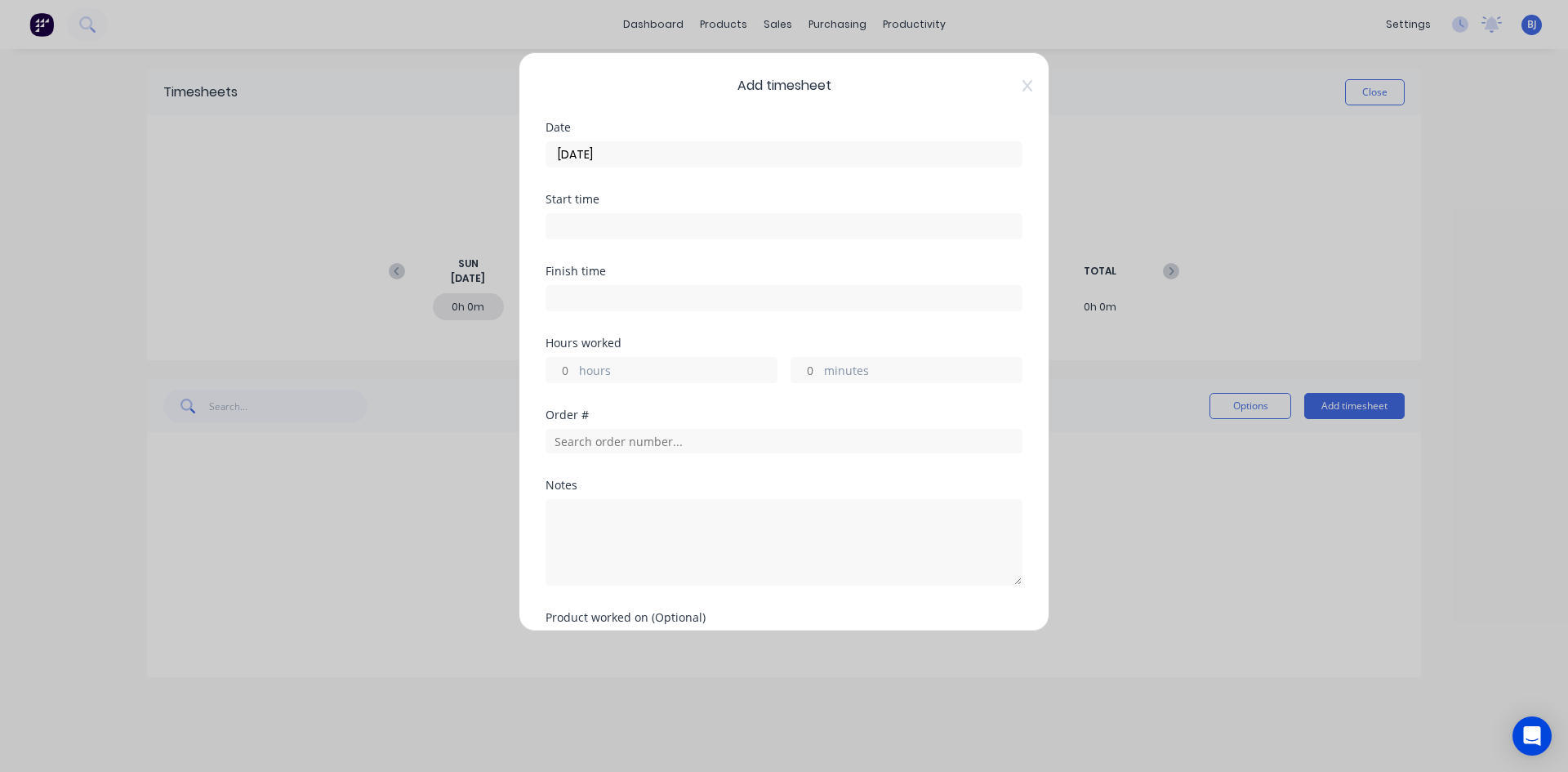
click at [581, 225] on input at bounding box center [784, 226] width 475 height 25
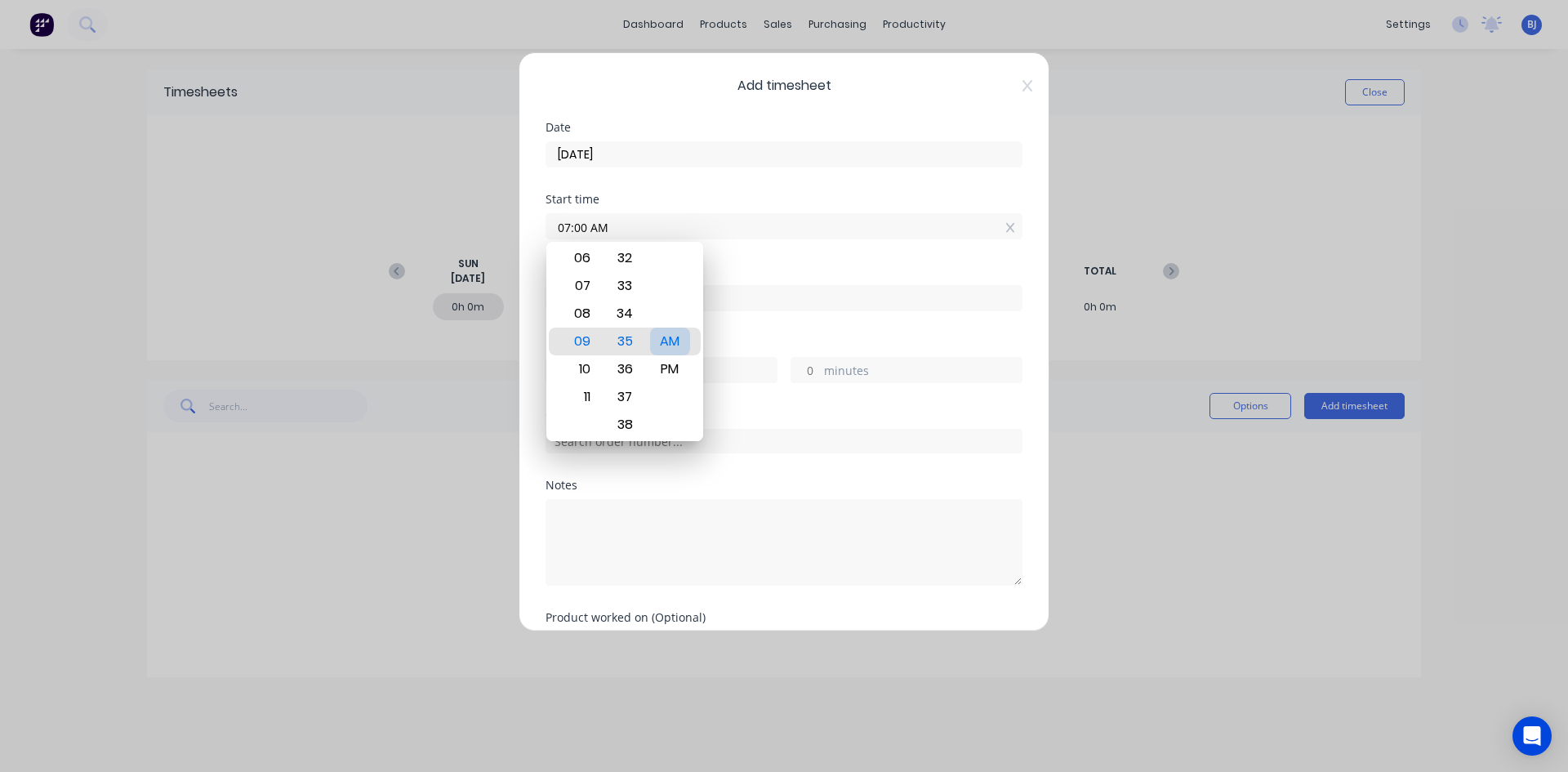
click at [681, 343] on div "AM" at bounding box center [670, 342] width 40 height 27
click at [748, 273] on div "Finish time" at bounding box center [784, 271] width 477 height 12
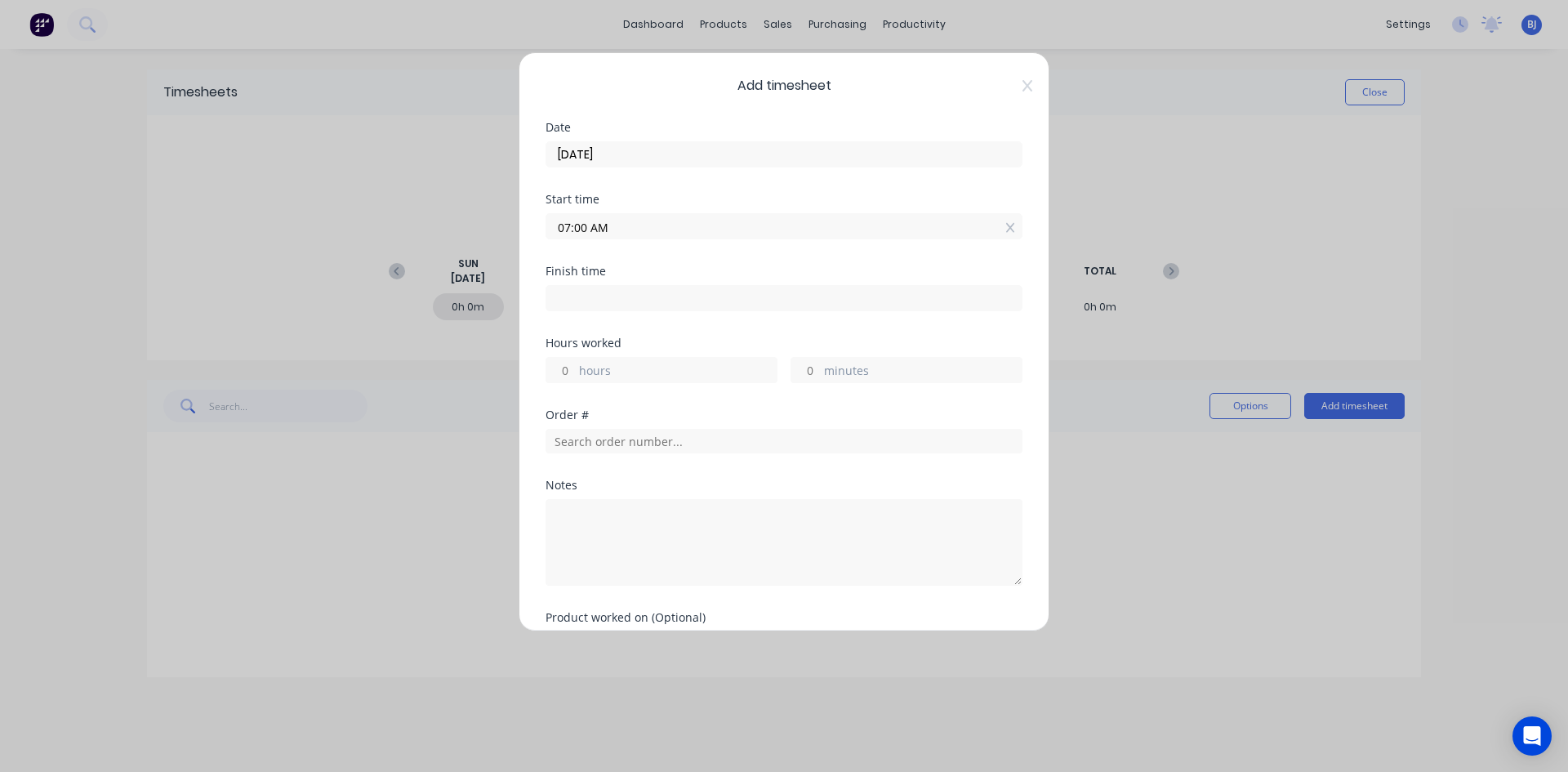
click at [580, 301] on input at bounding box center [784, 298] width 475 height 25
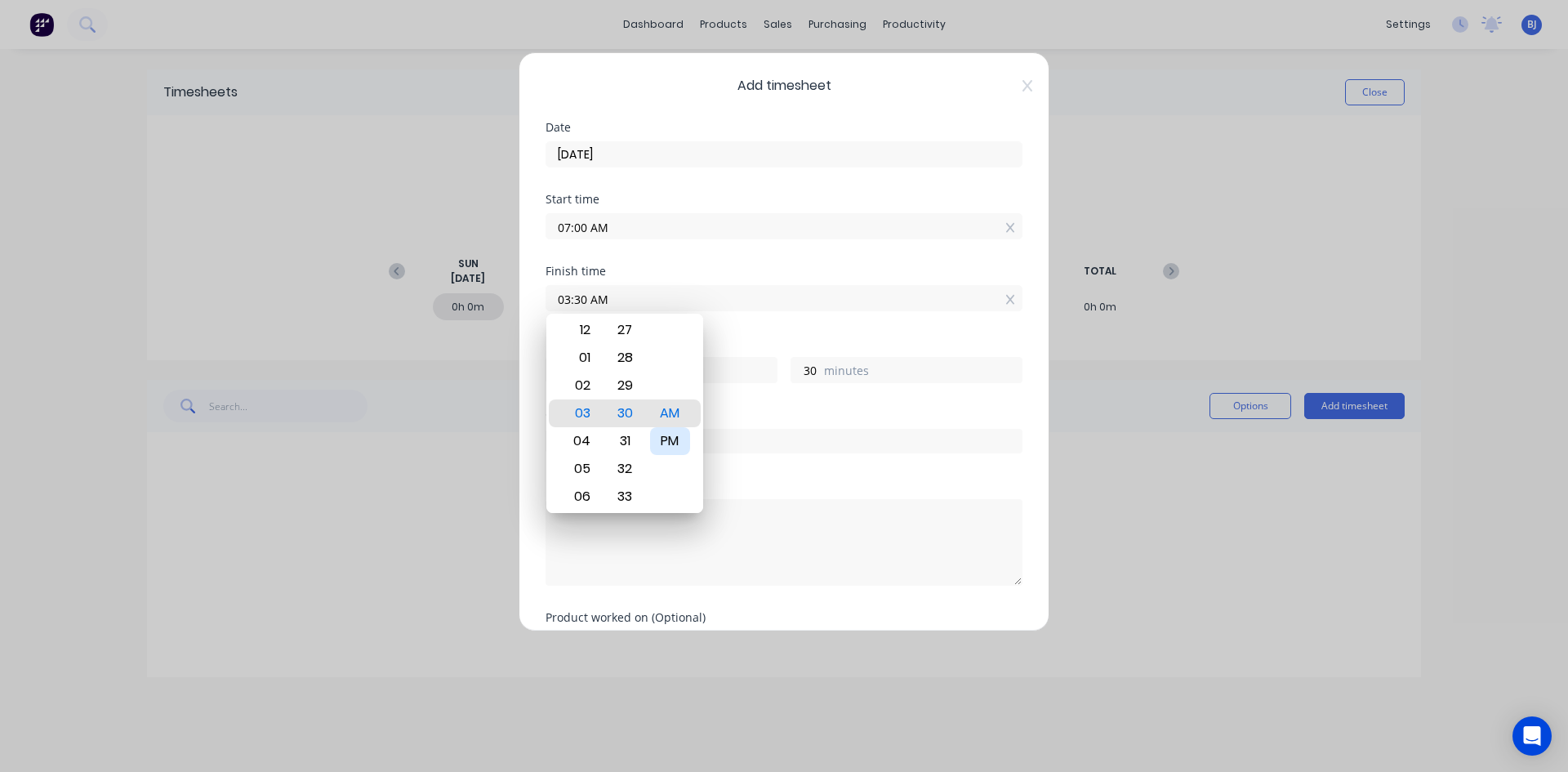
click at [672, 439] on div "PM" at bounding box center [670, 441] width 40 height 27
click at [744, 331] on div "Finish time 03:30 PM" at bounding box center [784, 301] width 477 height 72
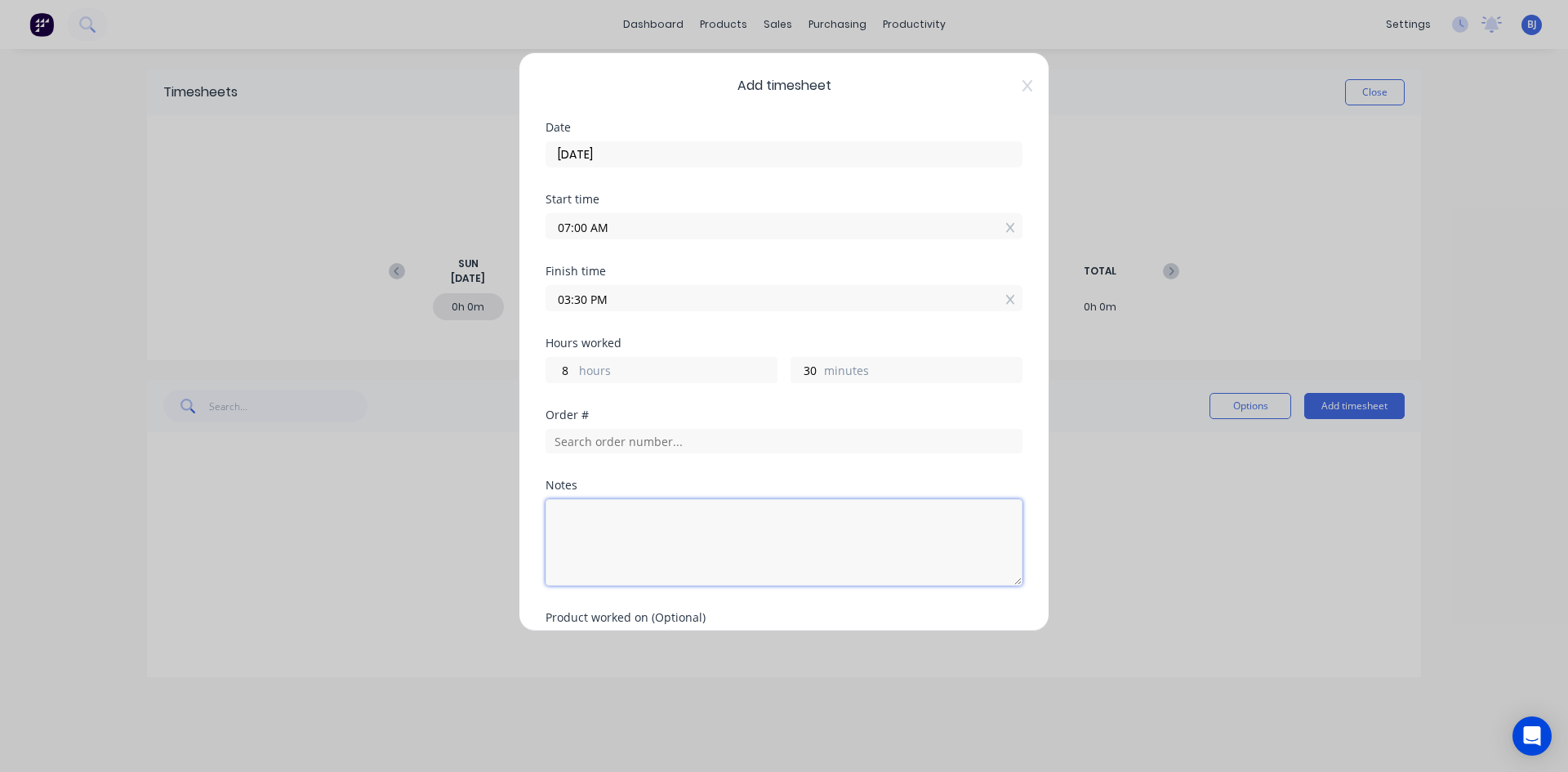
click at [591, 516] on textarea at bounding box center [784, 542] width 477 height 87
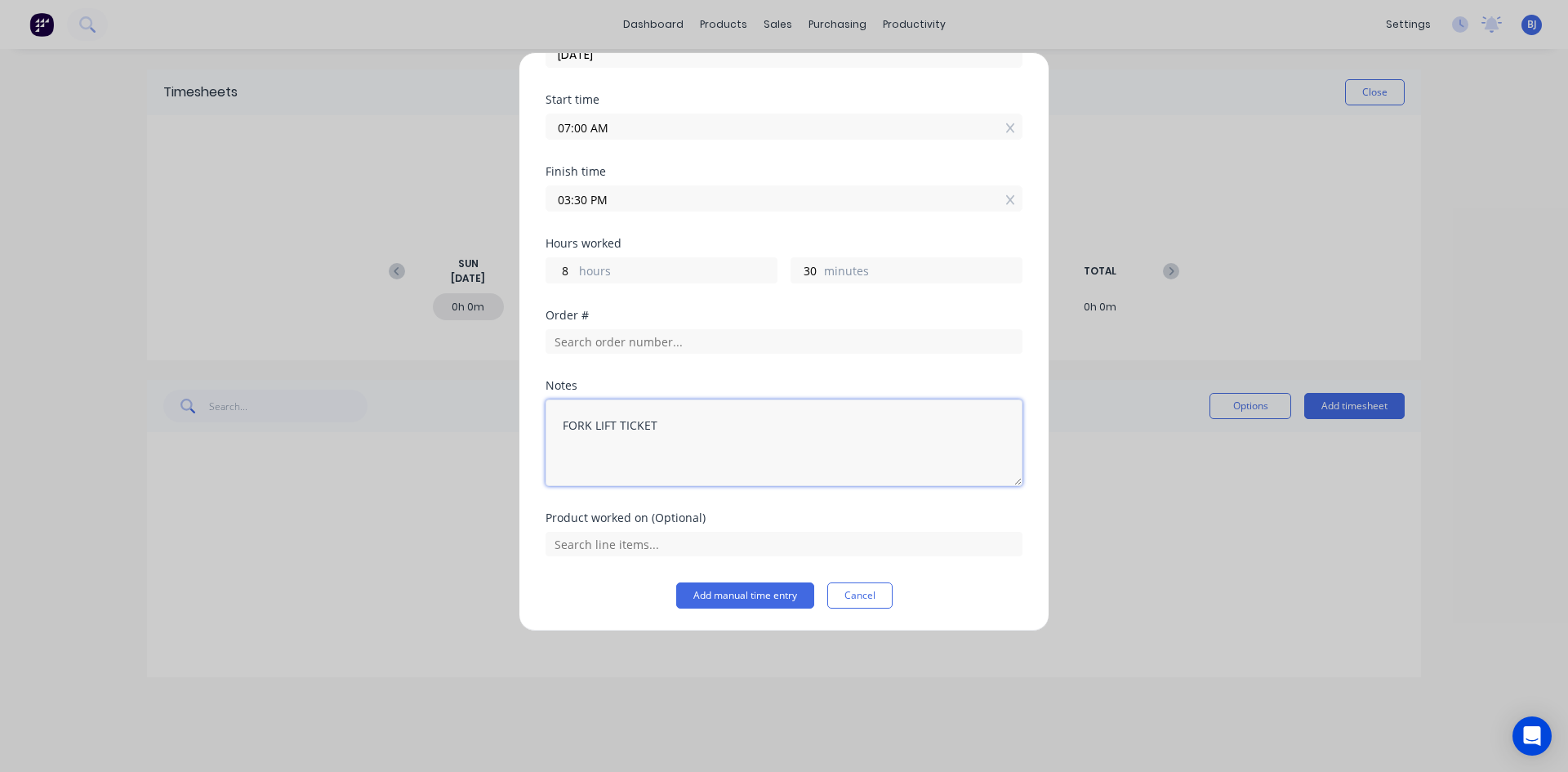
scroll to position [100, 0]
click at [752, 588] on button "Add manual time entry" at bounding box center [744, 595] width 138 height 26
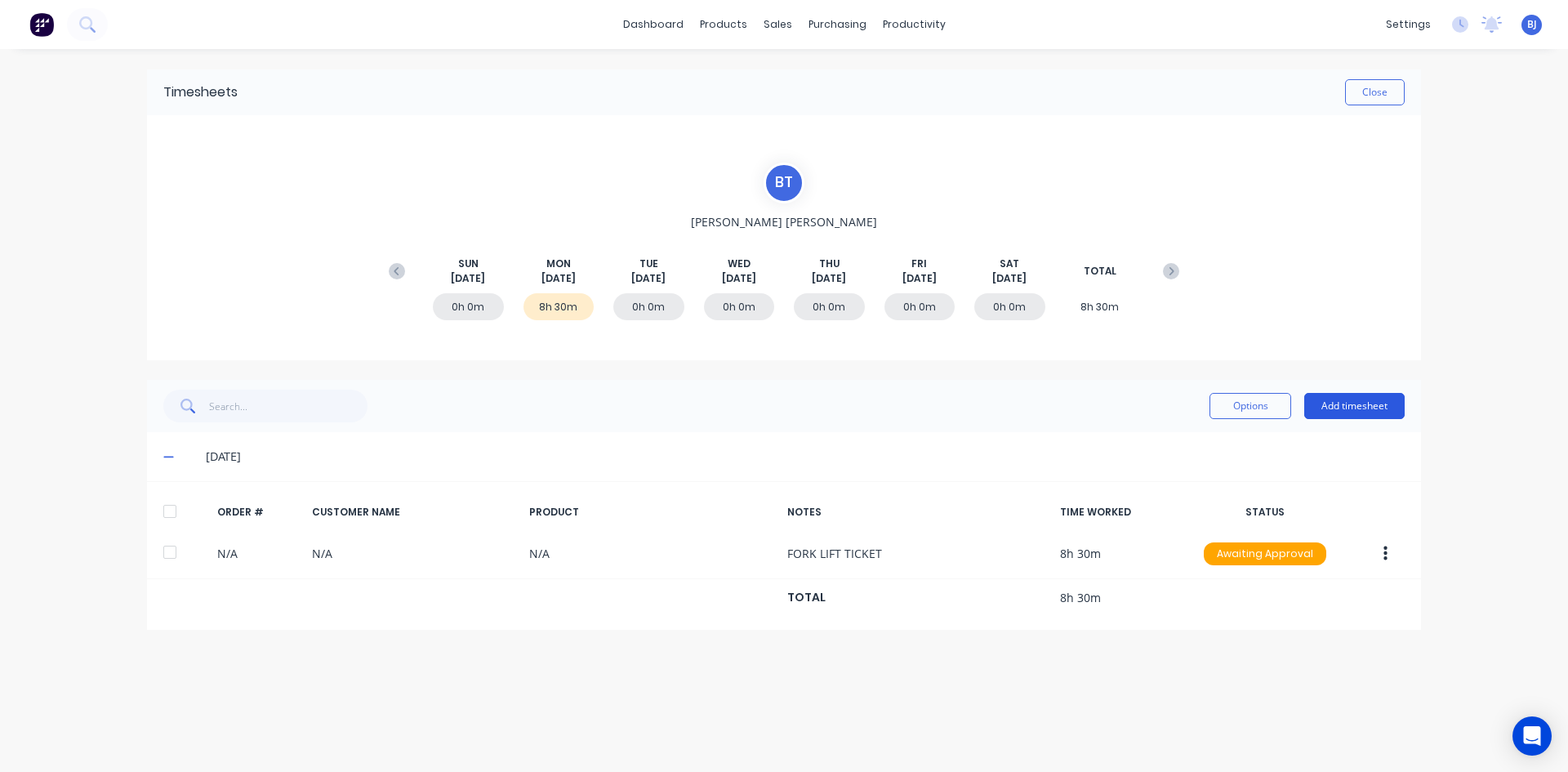
click at [1358, 407] on button "Add timesheet" at bounding box center [1354, 406] width 100 height 26
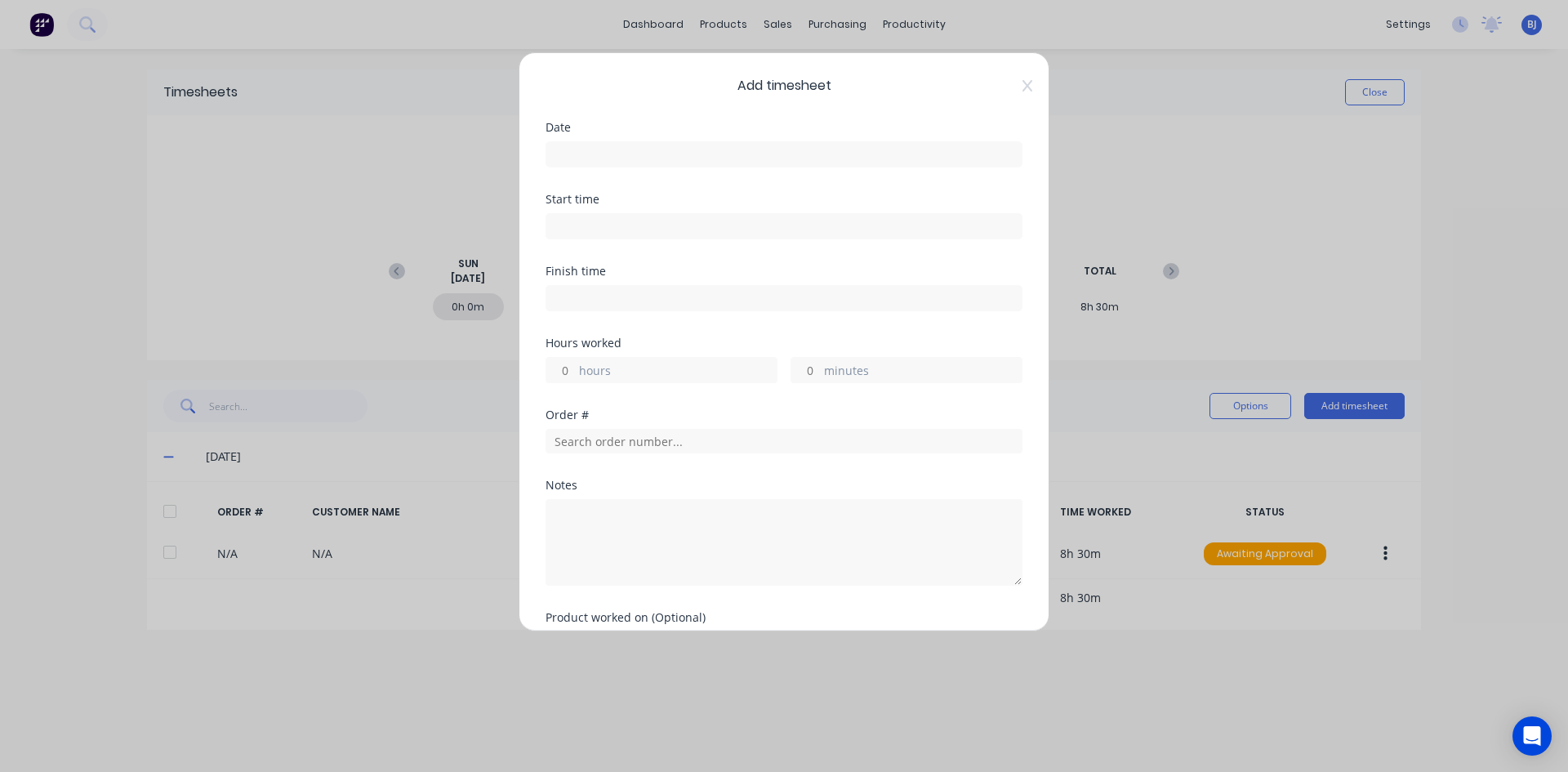
click at [583, 153] on input at bounding box center [784, 154] width 475 height 25
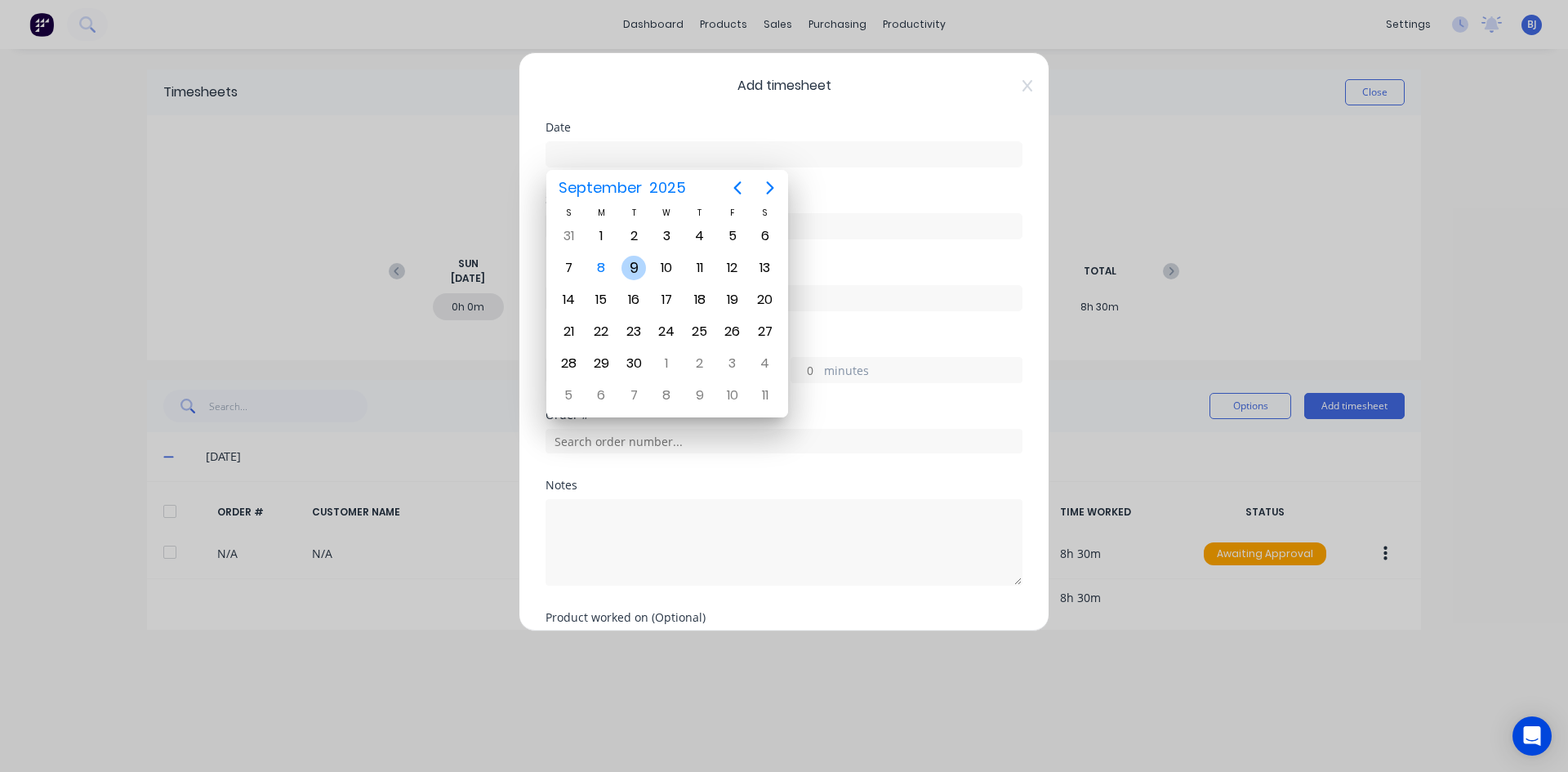
click at [626, 265] on div "9" at bounding box center [633, 268] width 25 height 25
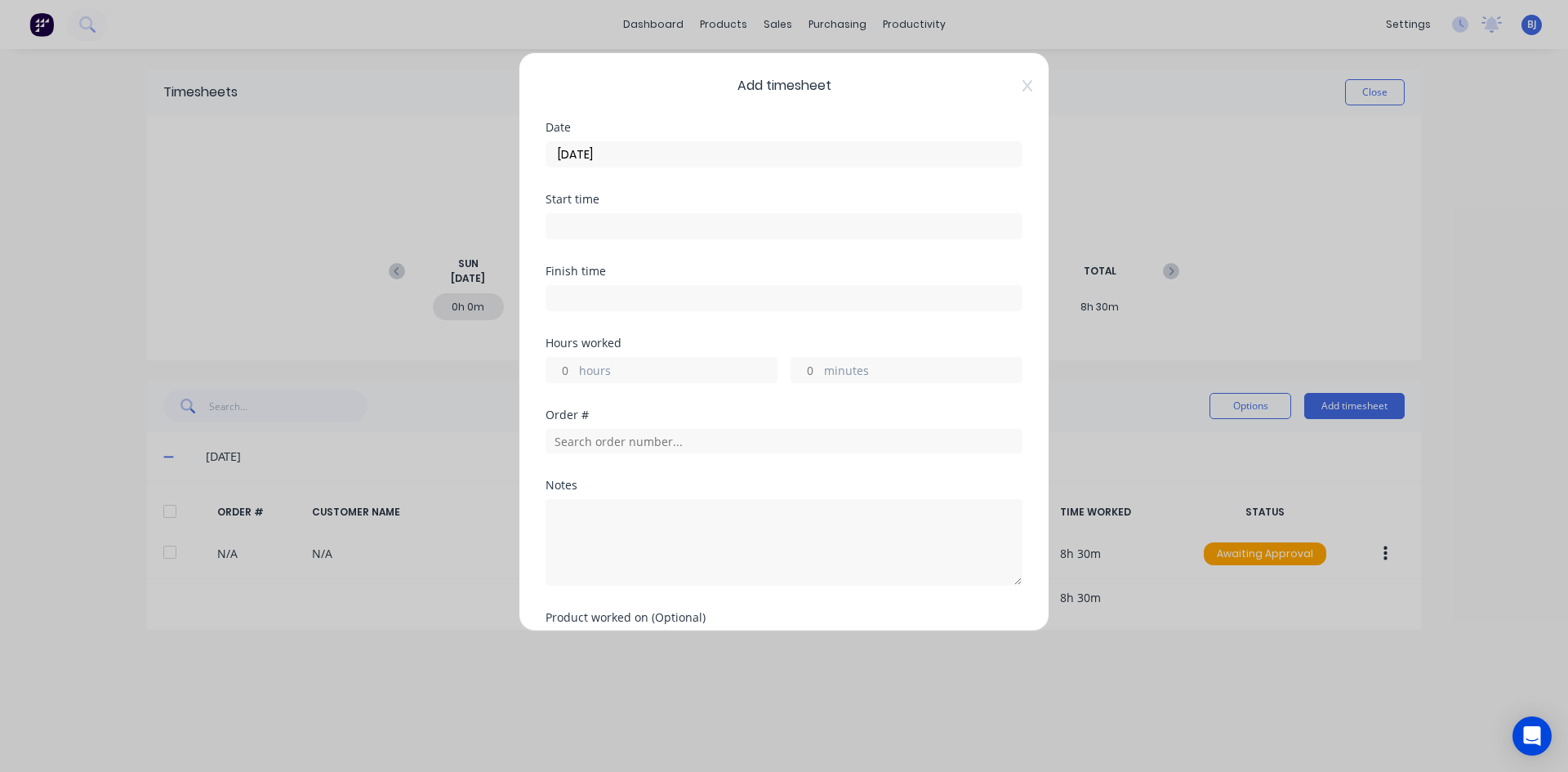
drag, startPoint x: 584, startPoint y: 220, endPoint x: 621, endPoint y: 243, distance: 43.6
click at [584, 221] on input at bounding box center [784, 226] width 475 height 25
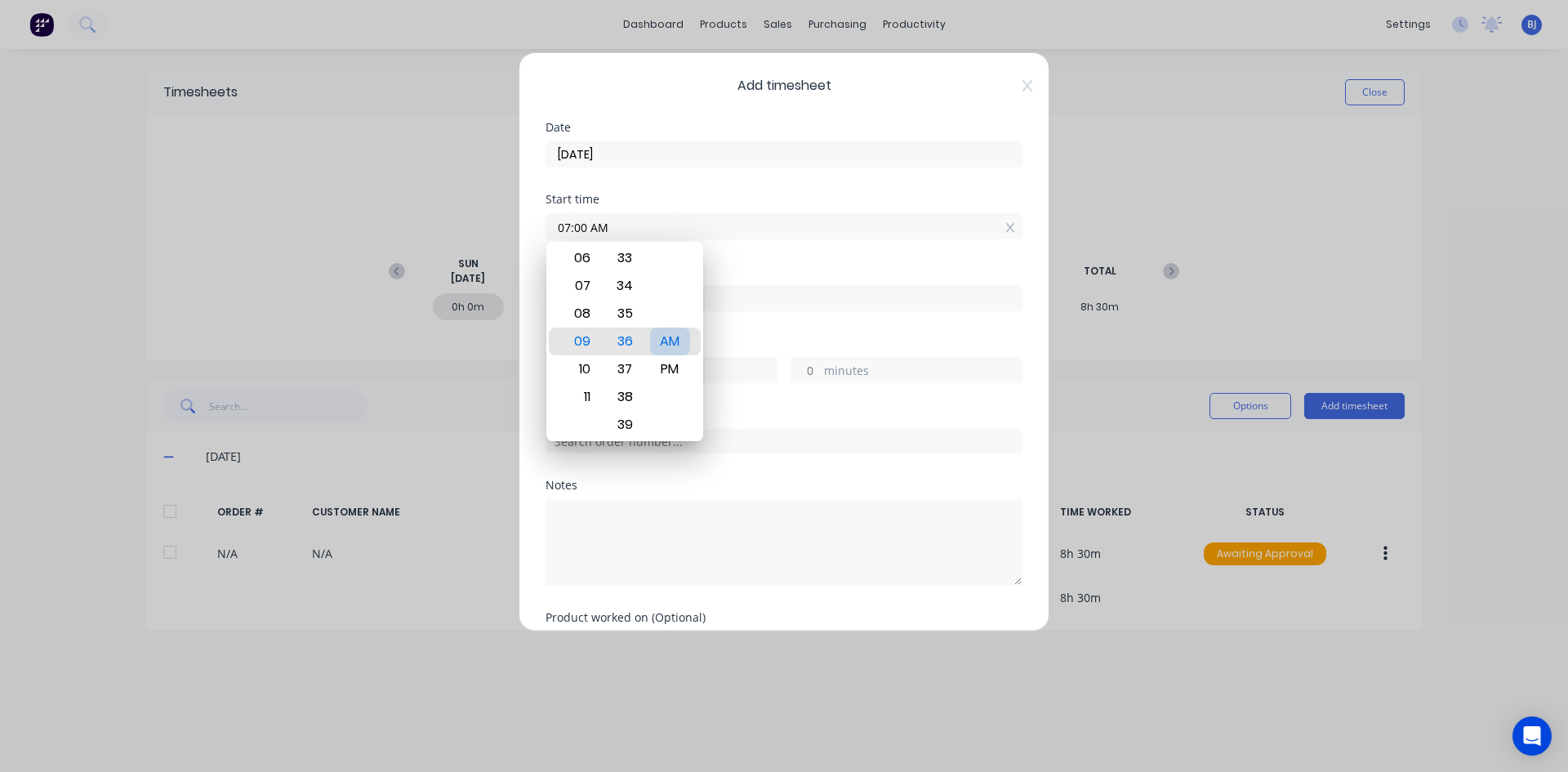
click at [666, 333] on div "AM" at bounding box center [670, 342] width 40 height 27
drag, startPoint x: 744, startPoint y: 265, endPoint x: 636, endPoint y: 283, distance: 109.5
click at [742, 265] on div "Start time 07:00 AM" at bounding box center [784, 229] width 477 height 72
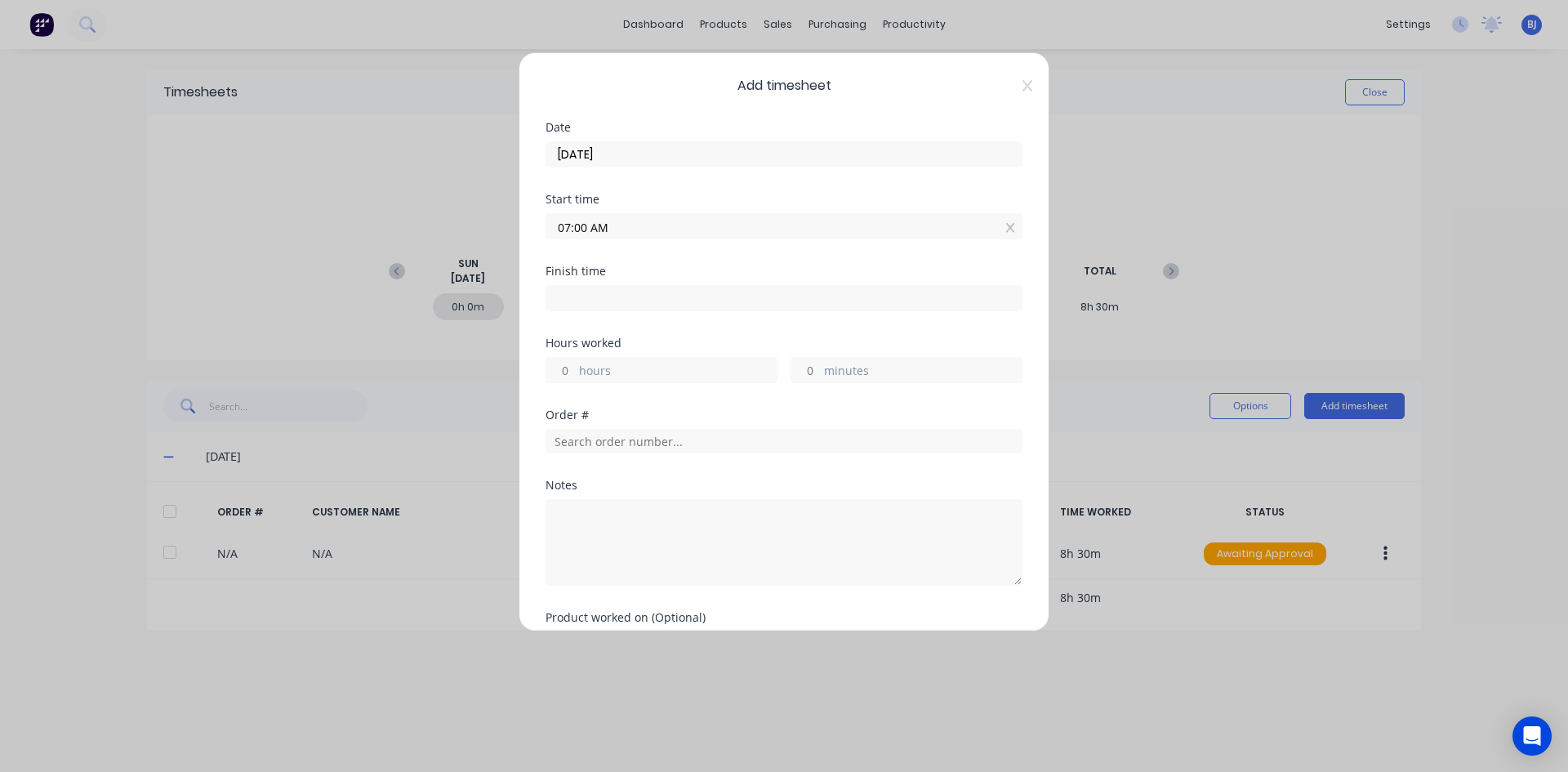
click at [579, 298] on input at bounding box center [784, 298] width 475 height 25
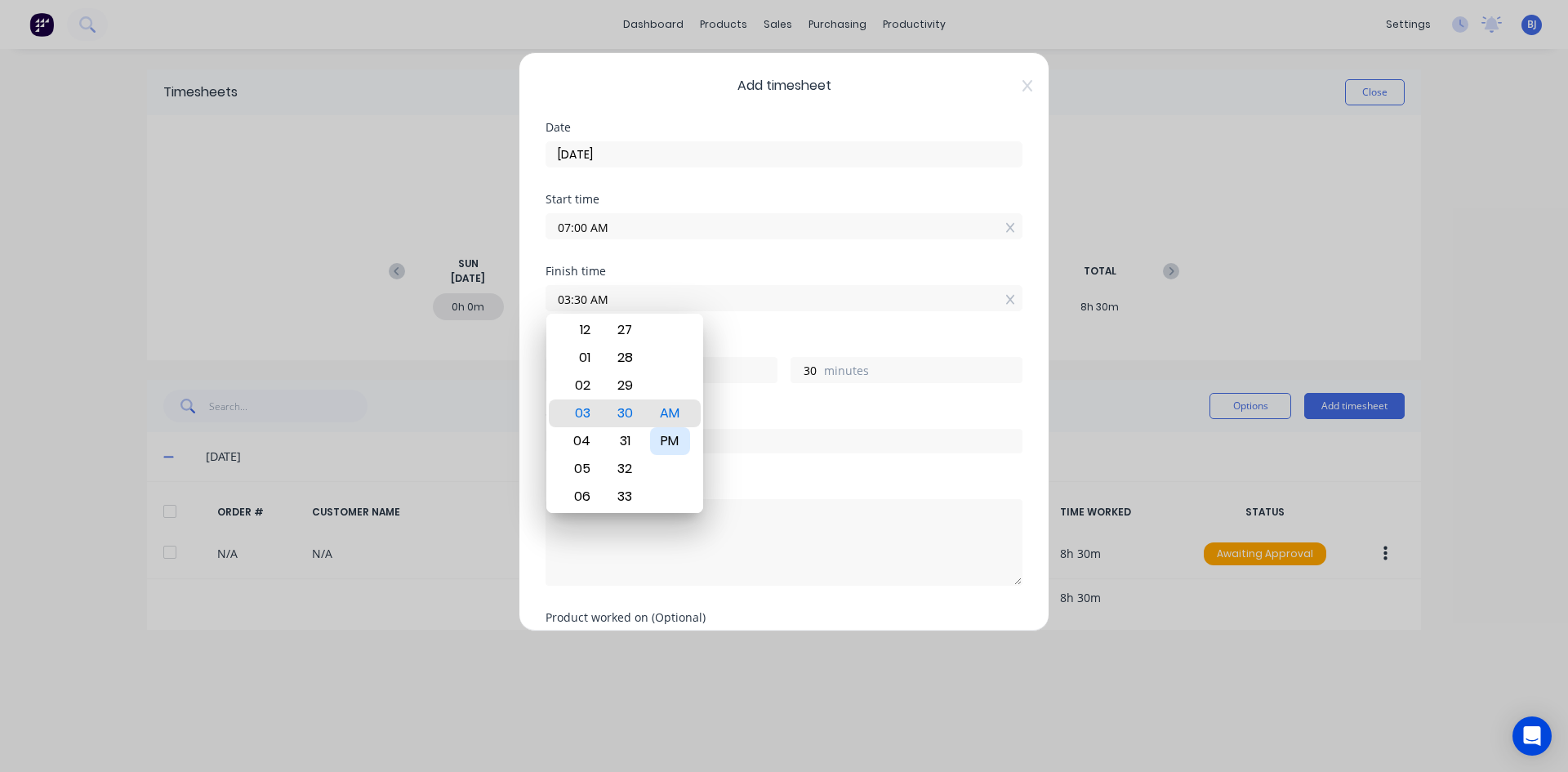
click at [668, 439] on div "PM" at bounding box center [670, 441] width 40 height 27
click at [752, 340] on div "Hours worked" at bounding box center [784, 343] width 477 height 12
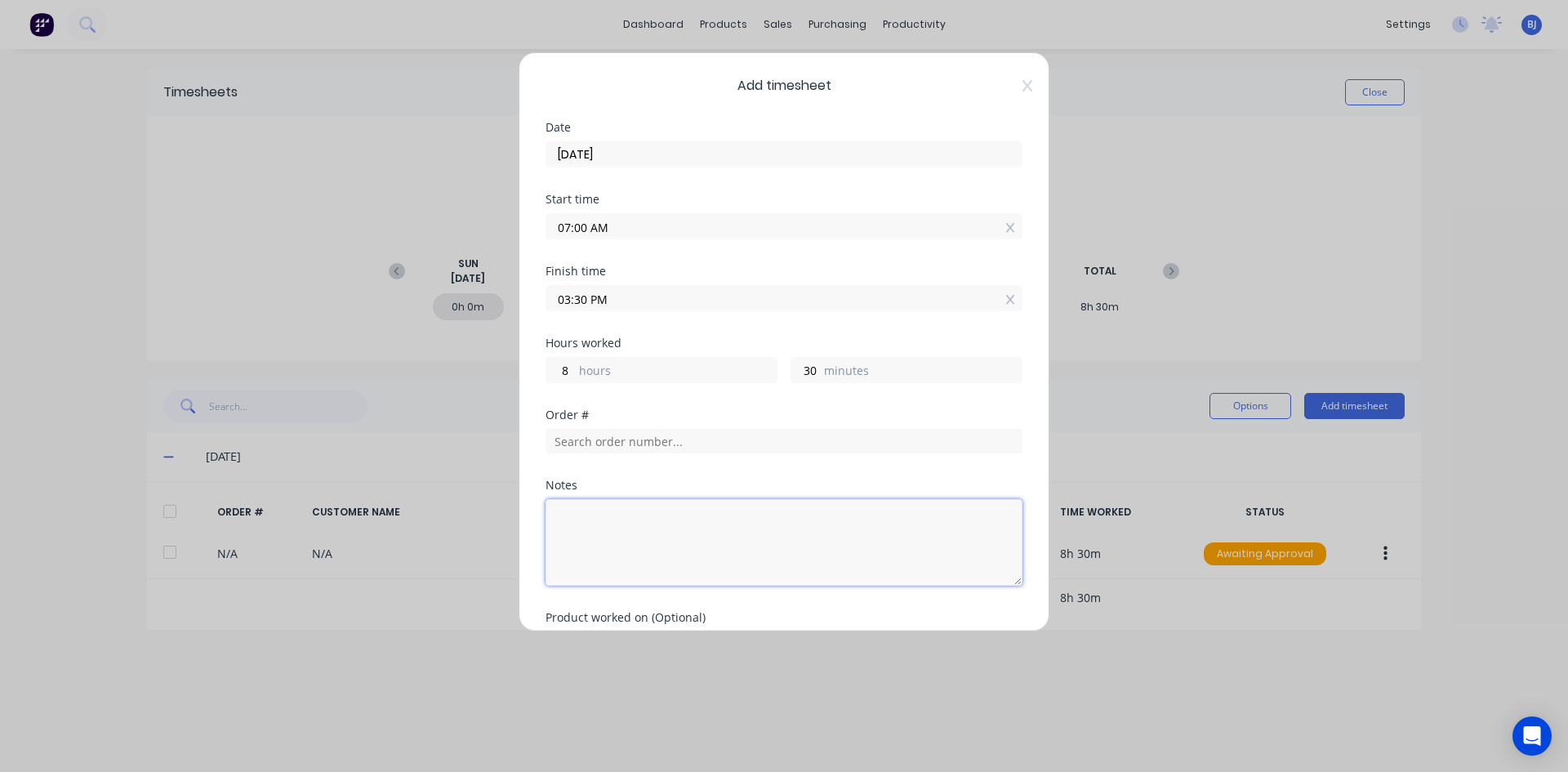
click at [596, 516] on textarea at bounding box center [784, 542] width 477 height 87
click at [584, 437] on input "text" at bounding box center [784, 440] width 477 height 25
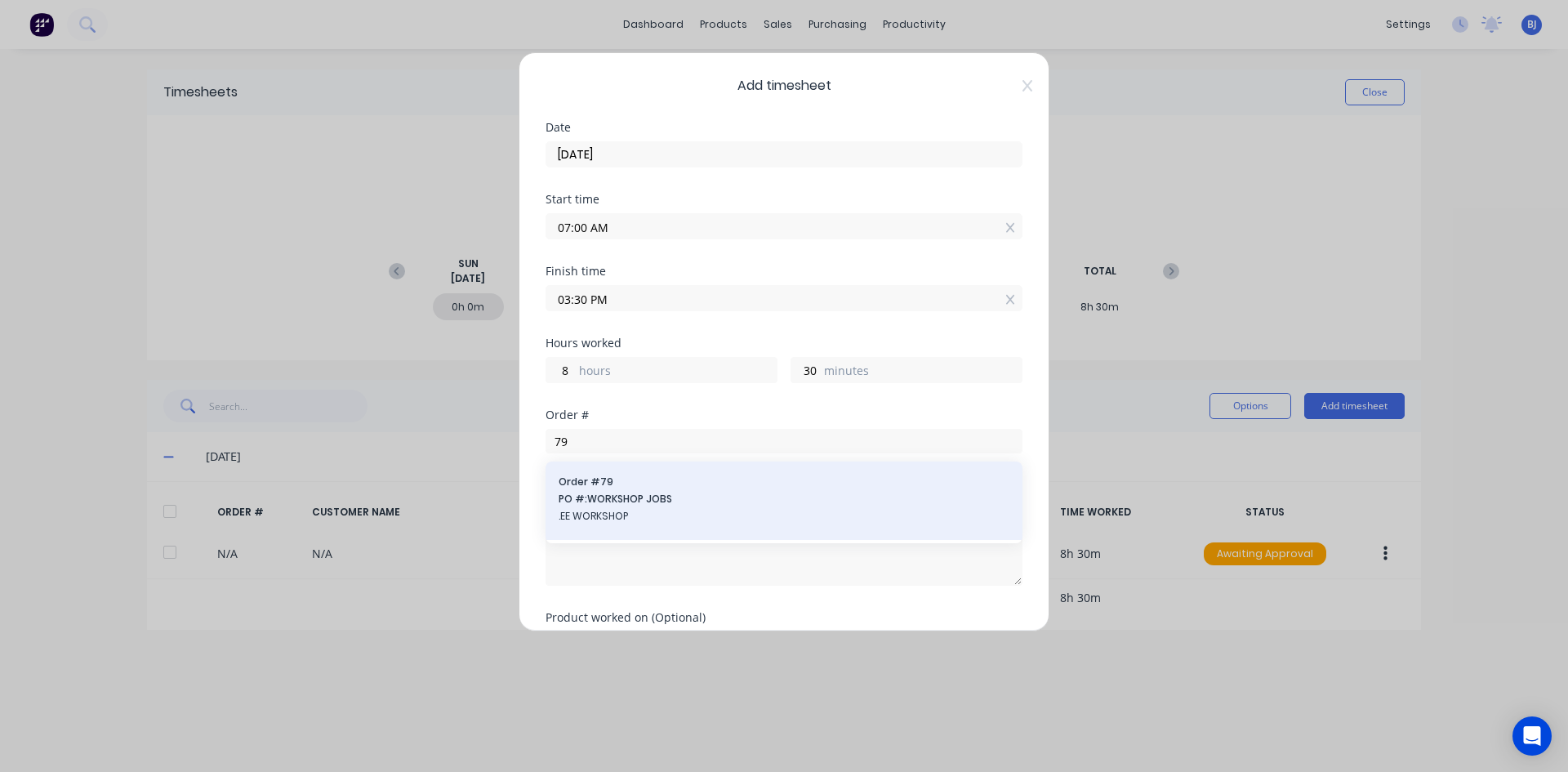
click at [607, 507] on div "Order # 79 PO #: WORKSHOP JOBS .EE WORKSHOP" at bounding box center [784, 500] width 451 height 52
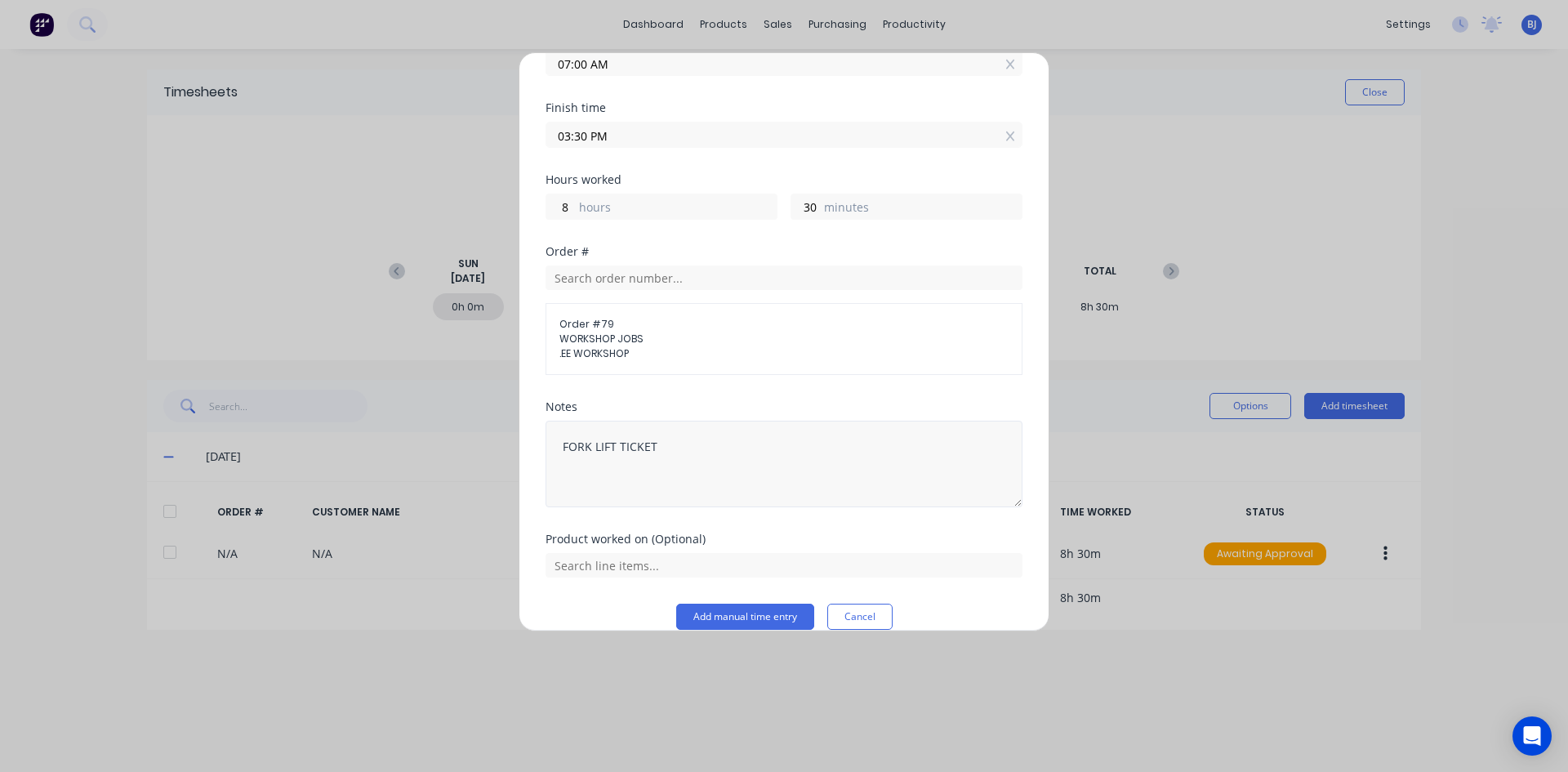
scroll to position [185, 0]
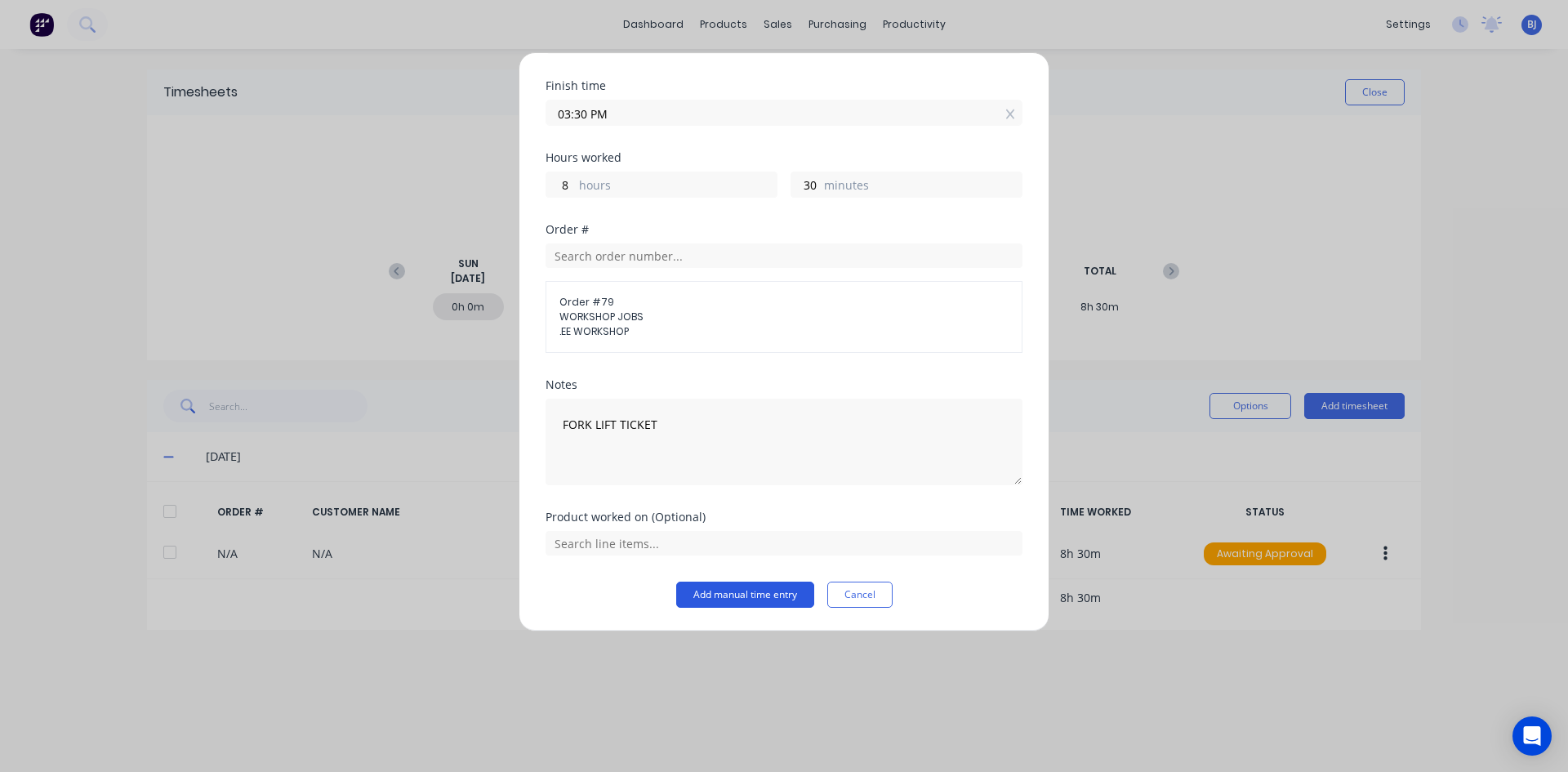
click at [733, 598] on button "Add manual time entry" at bounding box center [744, 595] width 138 height 26
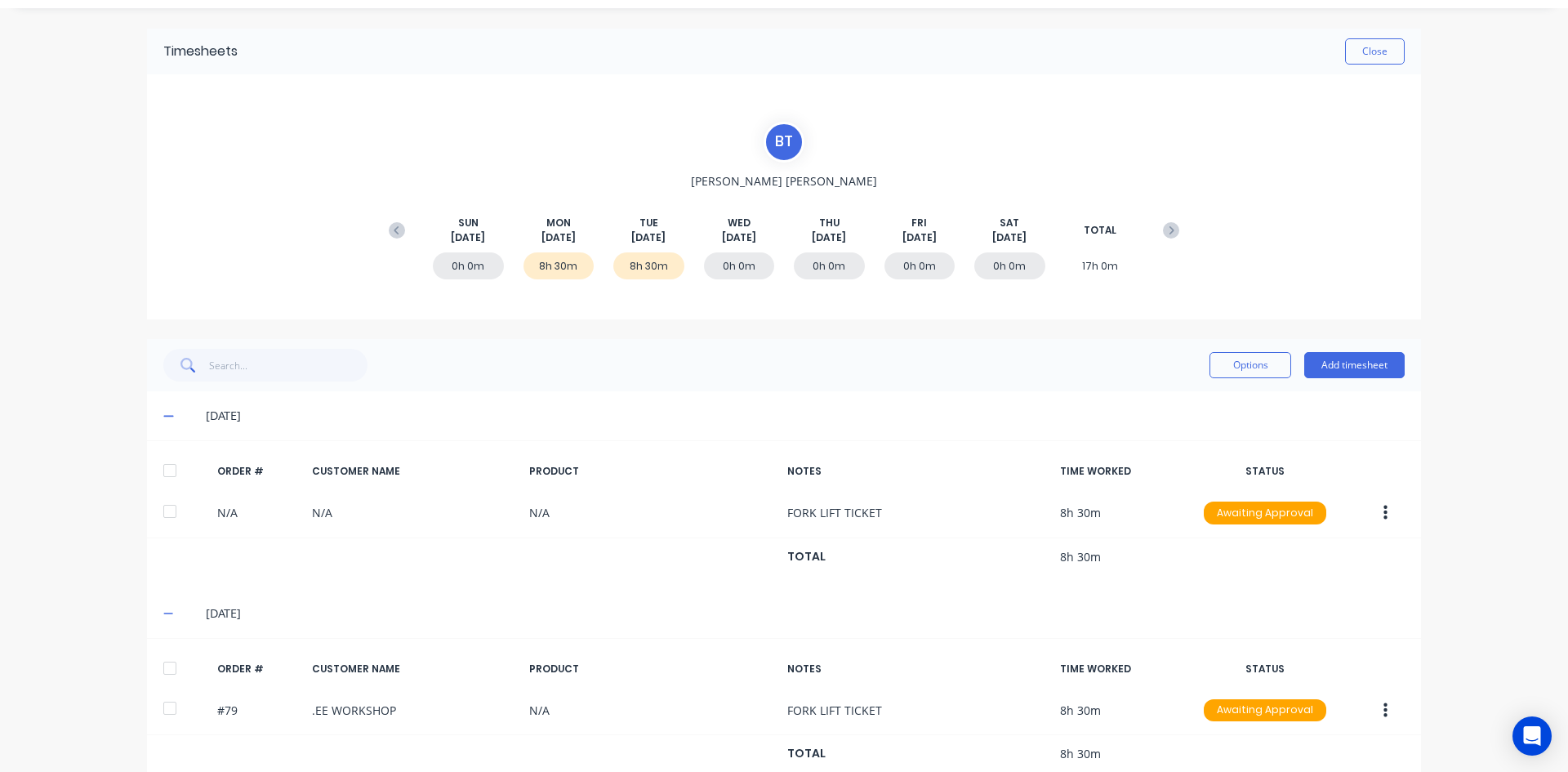
scroll to position [75, 0]
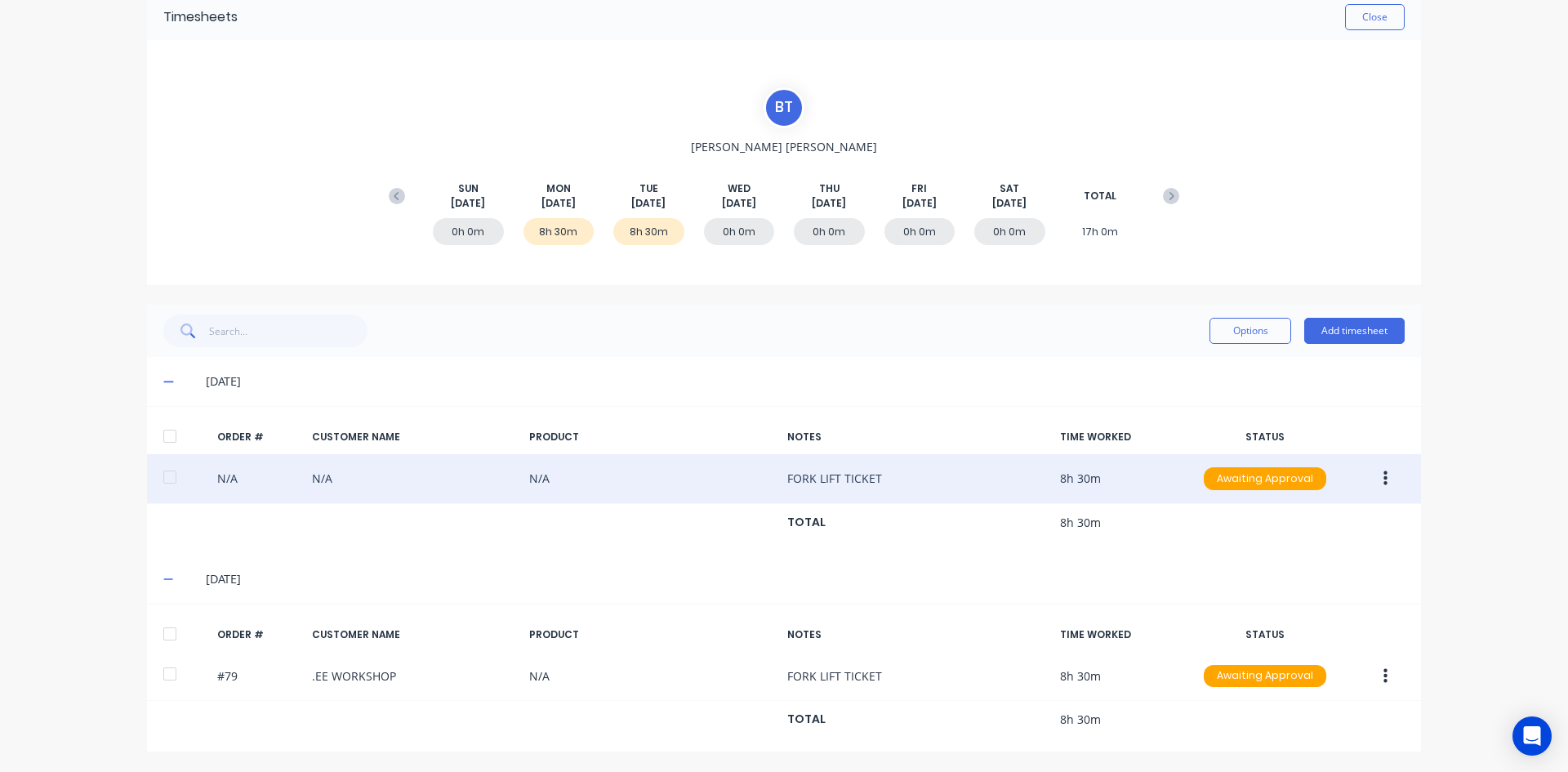
click at [1384, 476] on icon "button" at bounding box center [1385, 479] width 4 height 18
click at [1274, 582] on div "Edit" at bounding box center [1327, 587] width 126 height 24
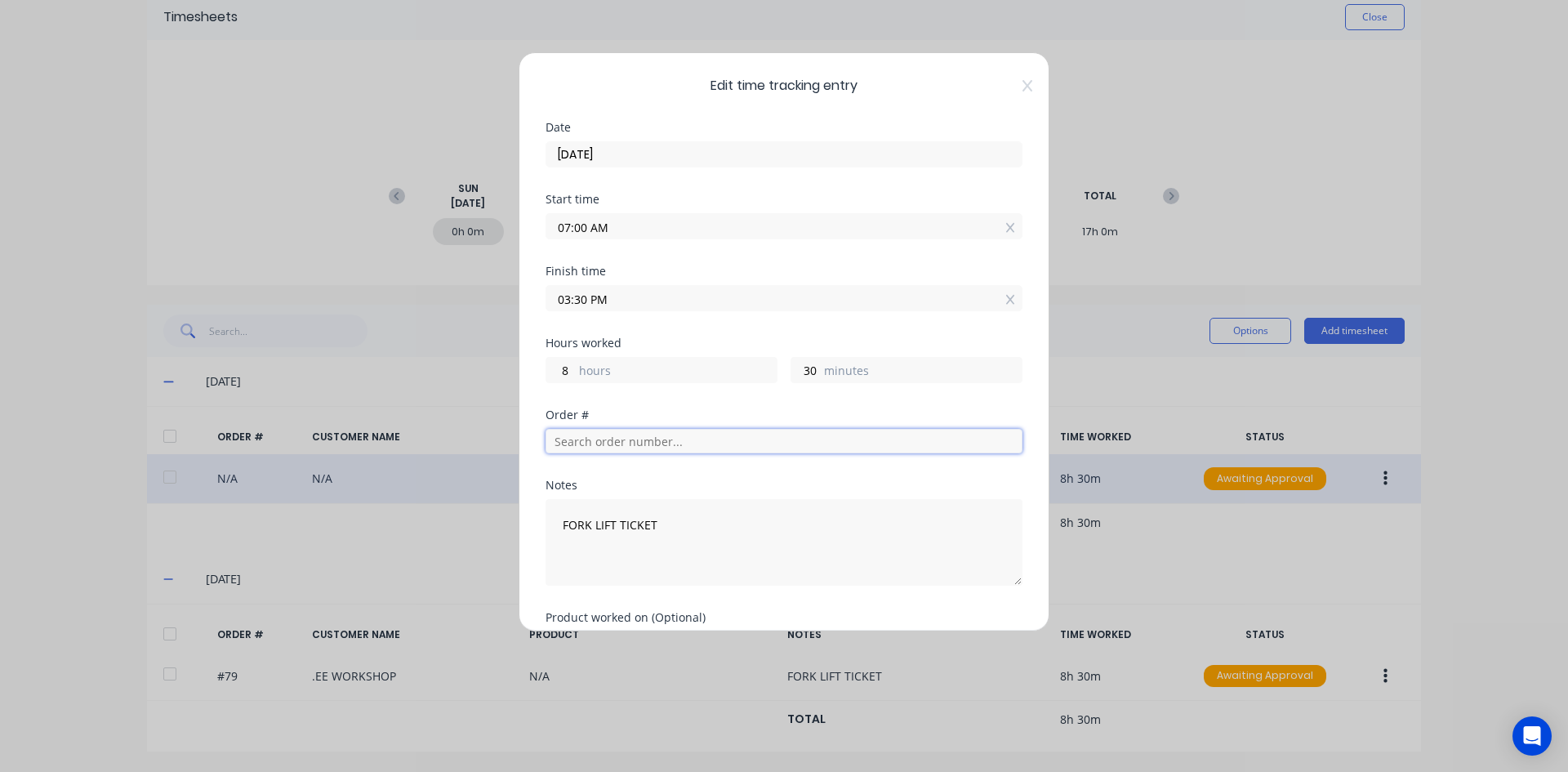
click at [574, 439] on input "text" at bounding box center [784, 440] width 477 height 25
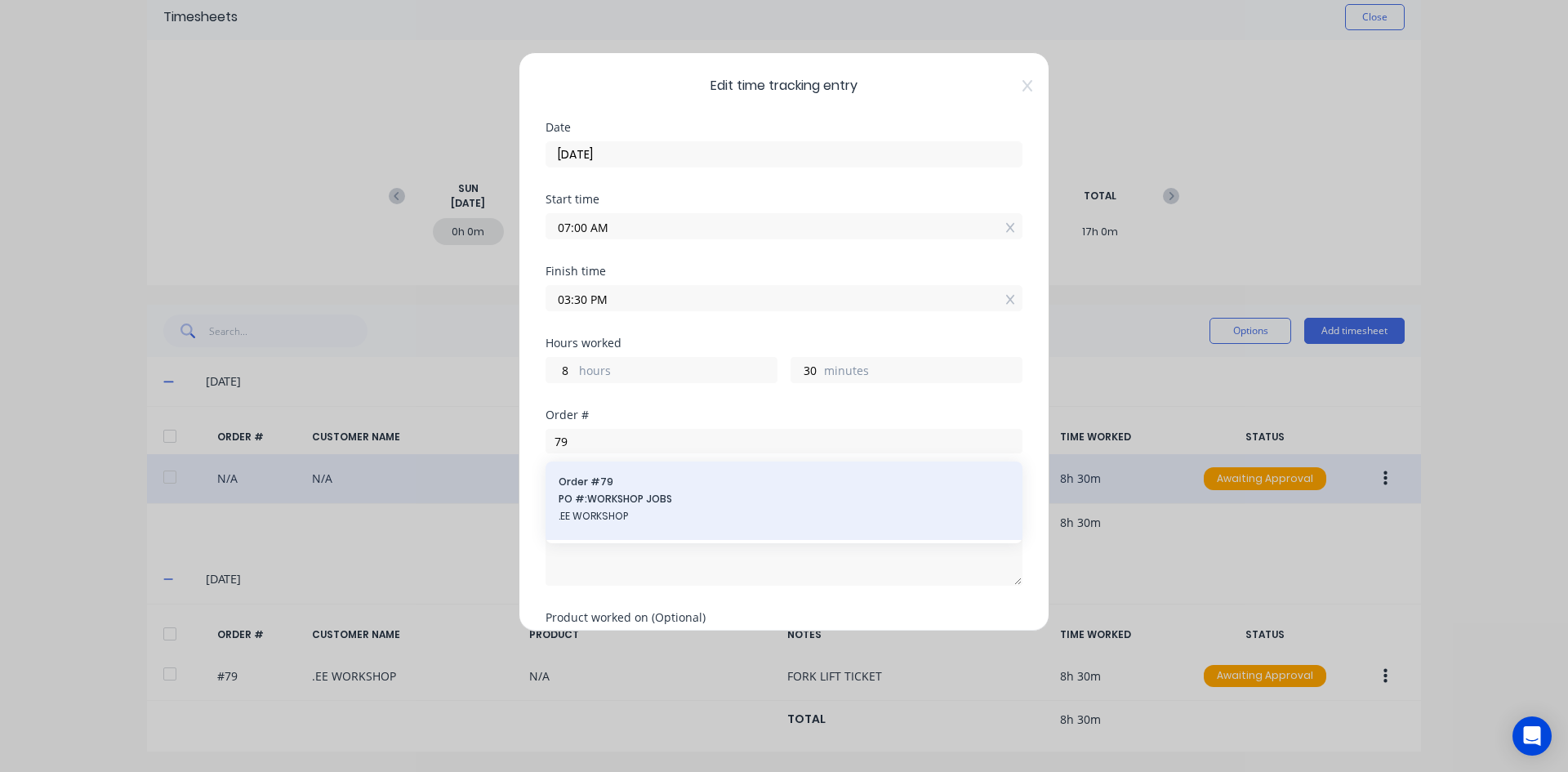
click at [611, 507] on div "Order # 79 PO #: WORKSHOP JOBS .EE WORKSHOP" at bounding box center [784, 500] width 451 height 52
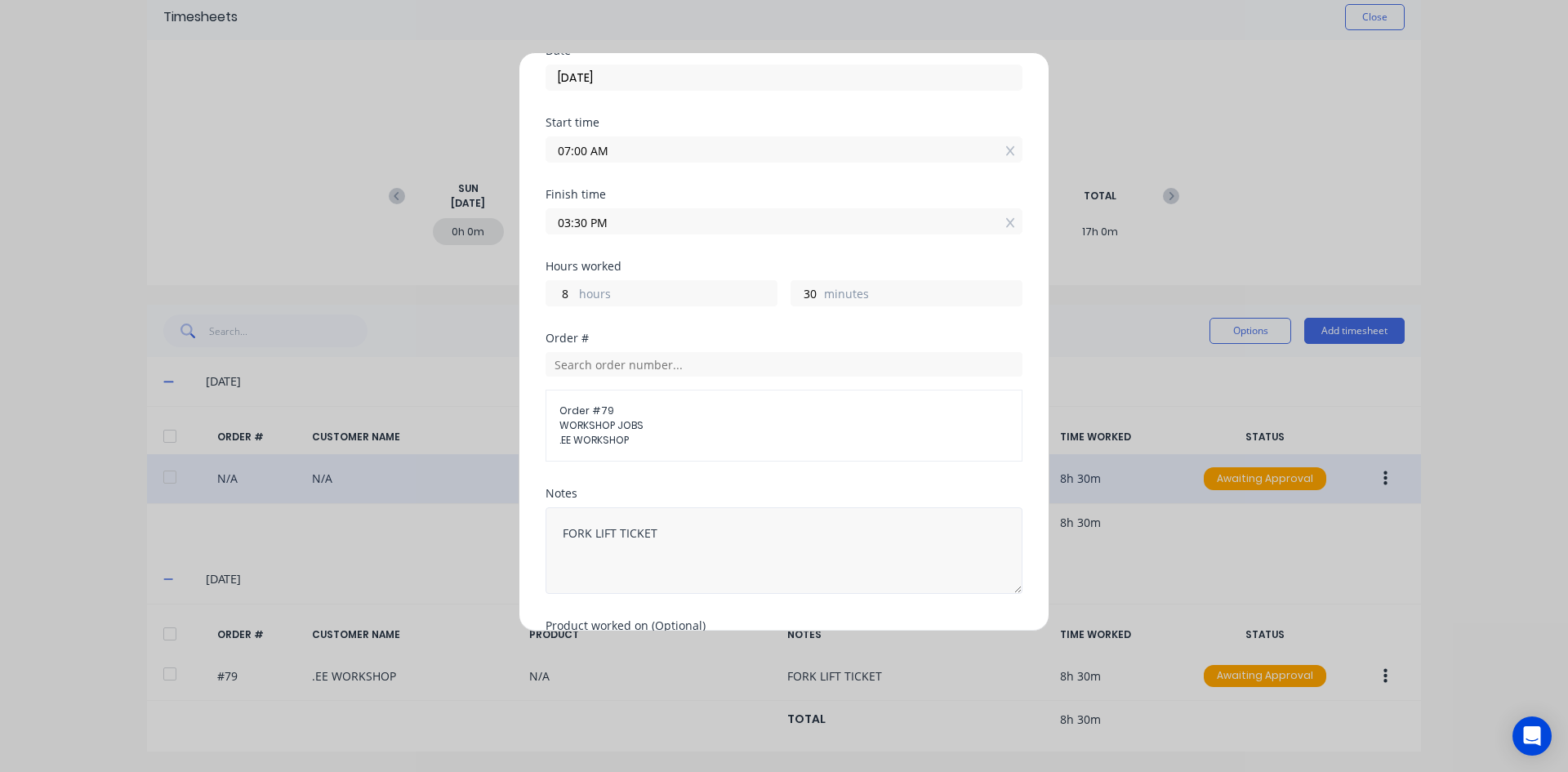
scroll to position [185, 0]
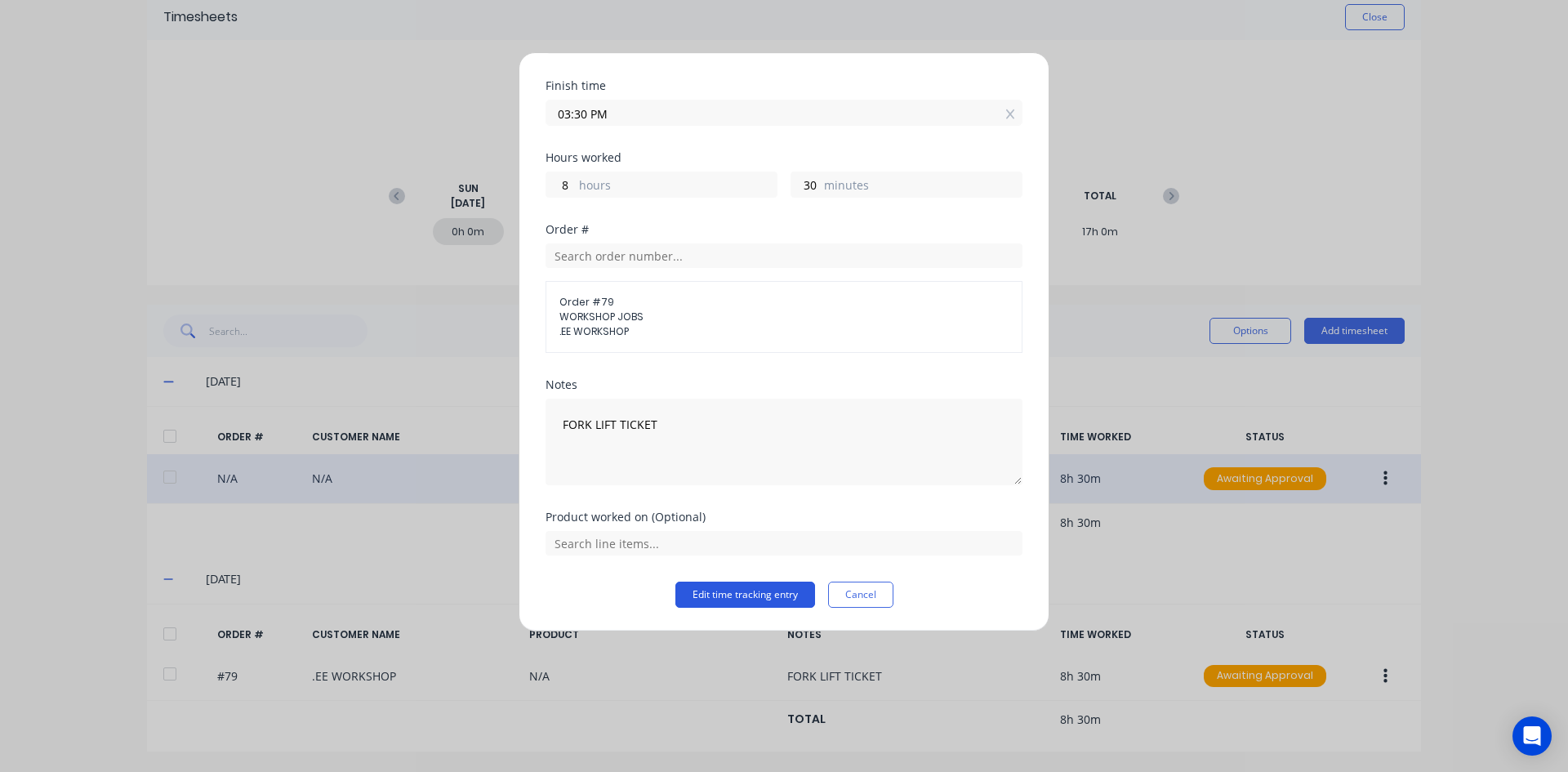
click at [721, 597] on button "Edit time tracking entry" at bounding box center [744, 595] width 140 height 26
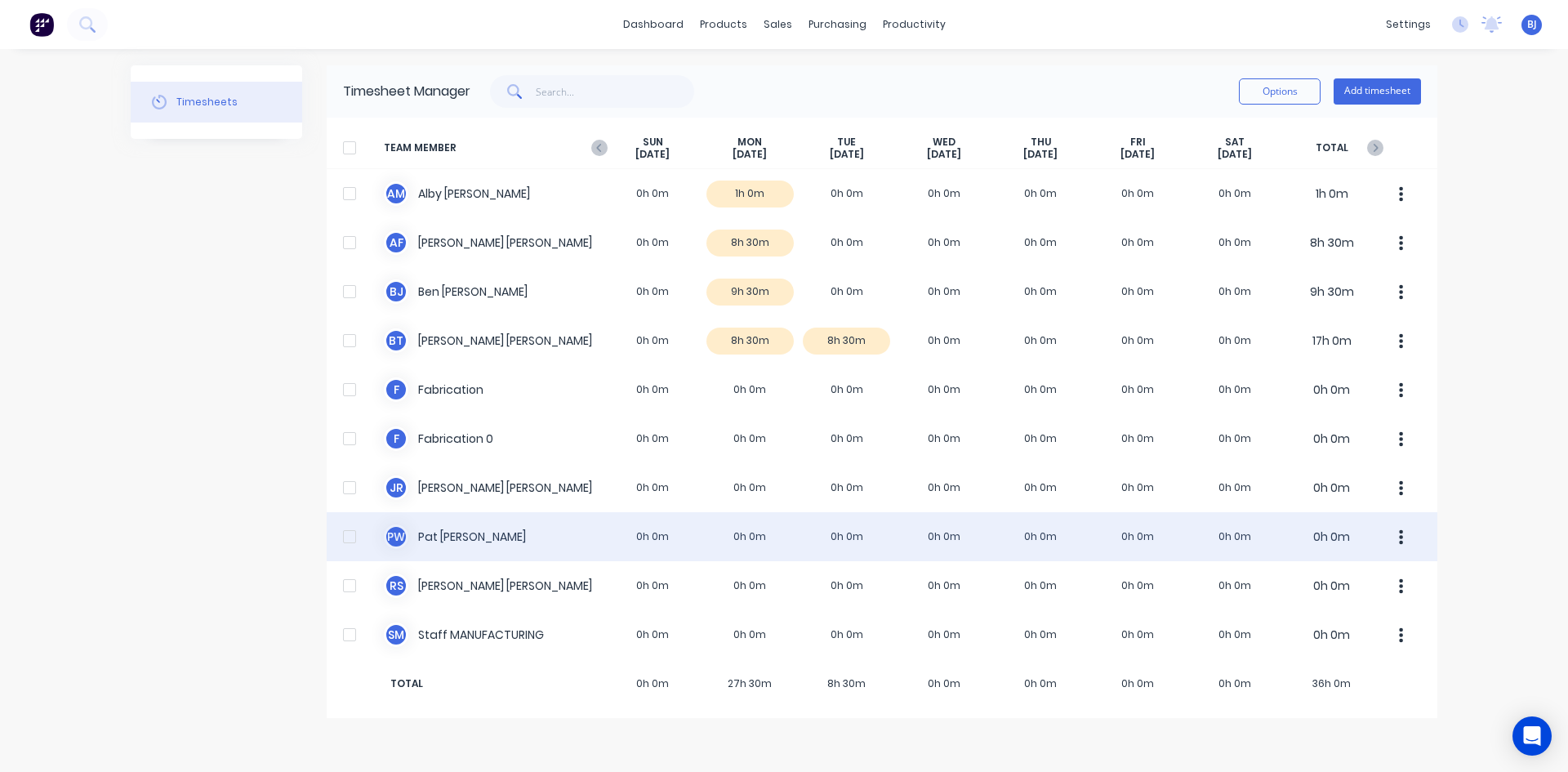
click at [746, 537] on div "P W Pat Walsh 0h 0m 0h 0m 0h 0m 0h 0m 0h 0m 0h 0m 0h 0m 0h 0m" at bounding box center [882, 537] width 1110 height 49
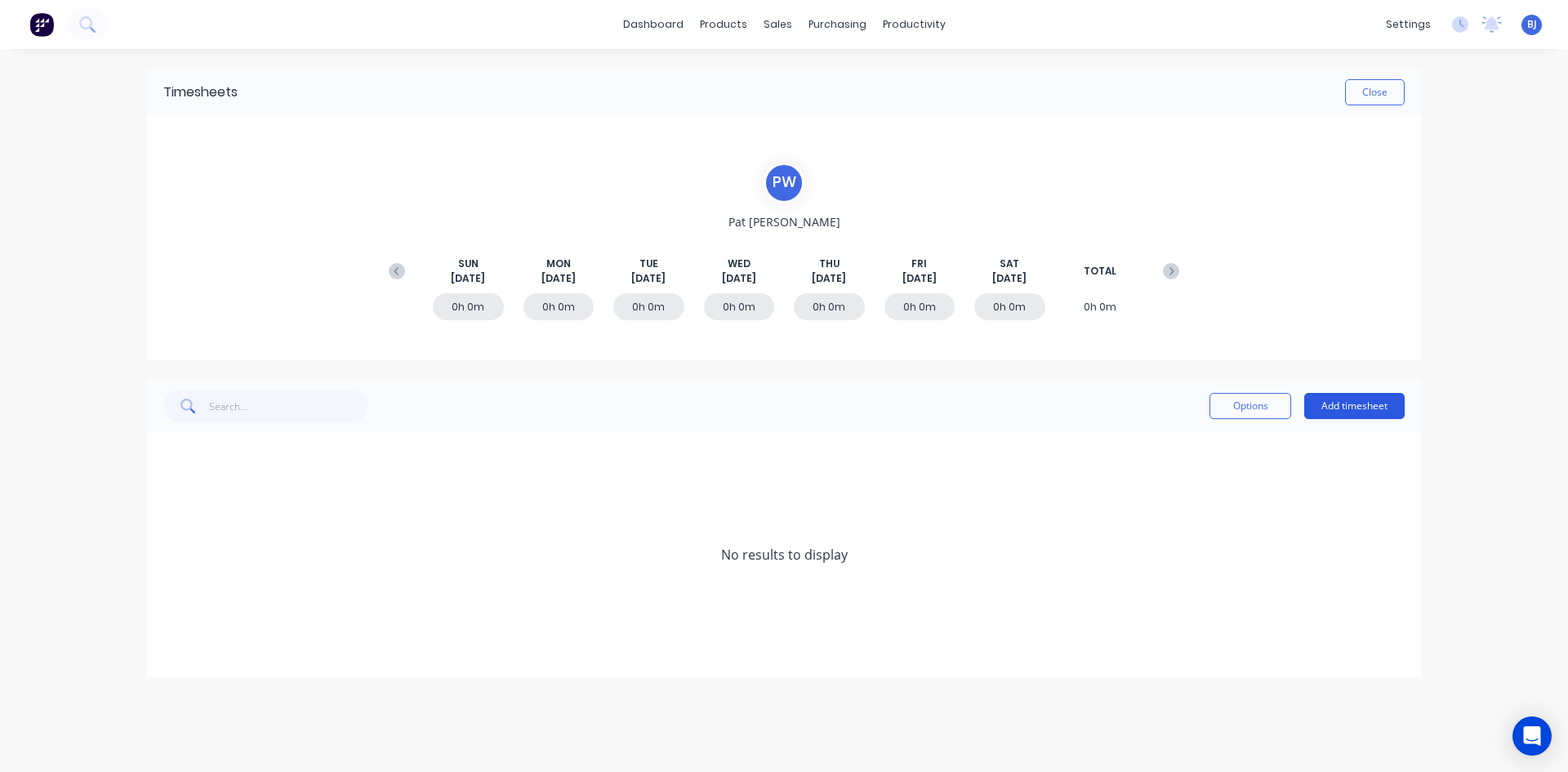
click at [1355, 400] on button "Add timesheet" at bounding box center [1354, 406] width 100 height 26
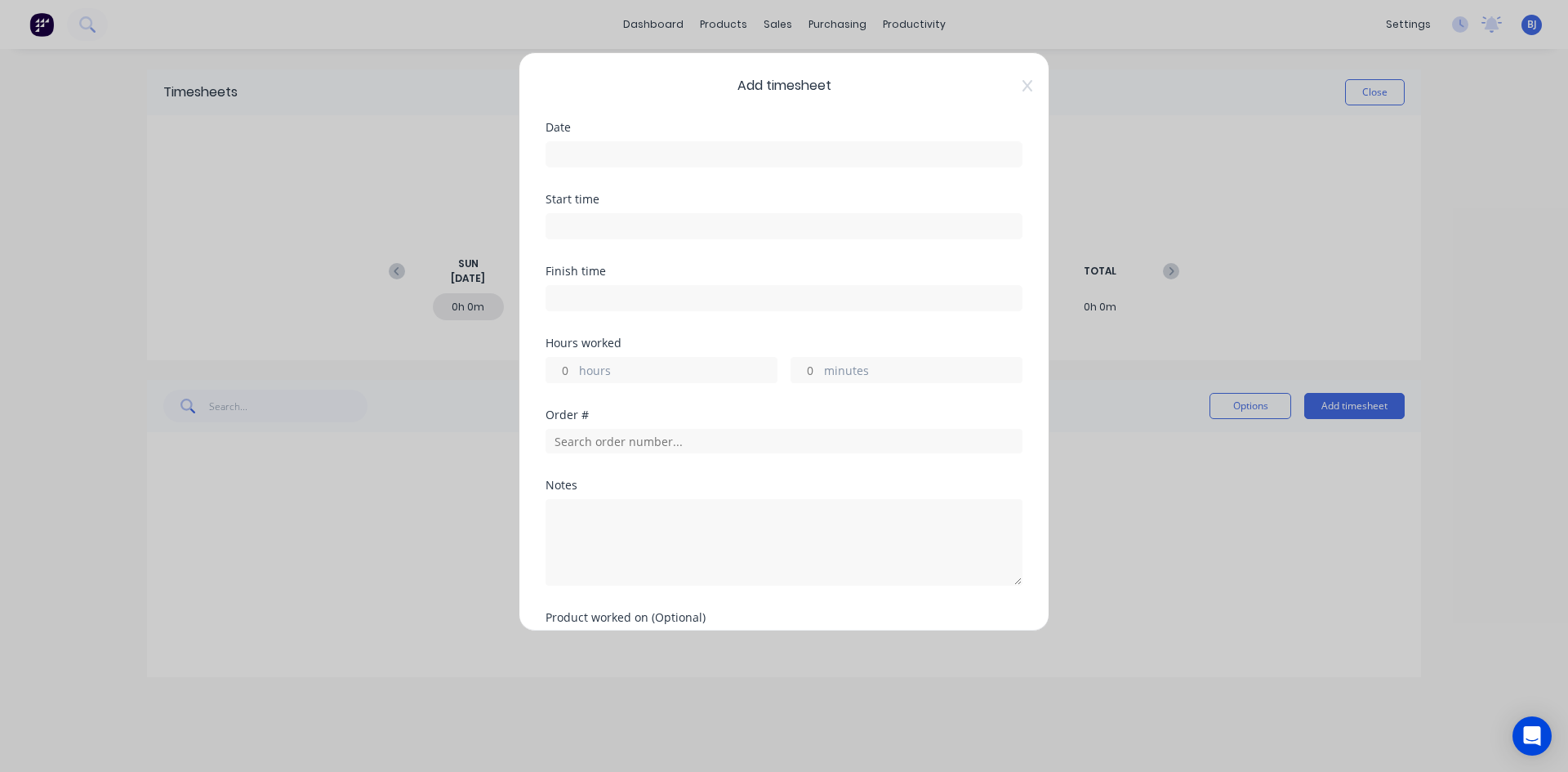
click at [580, 148] on input at bounding box center [784, 154] width 475 height 25
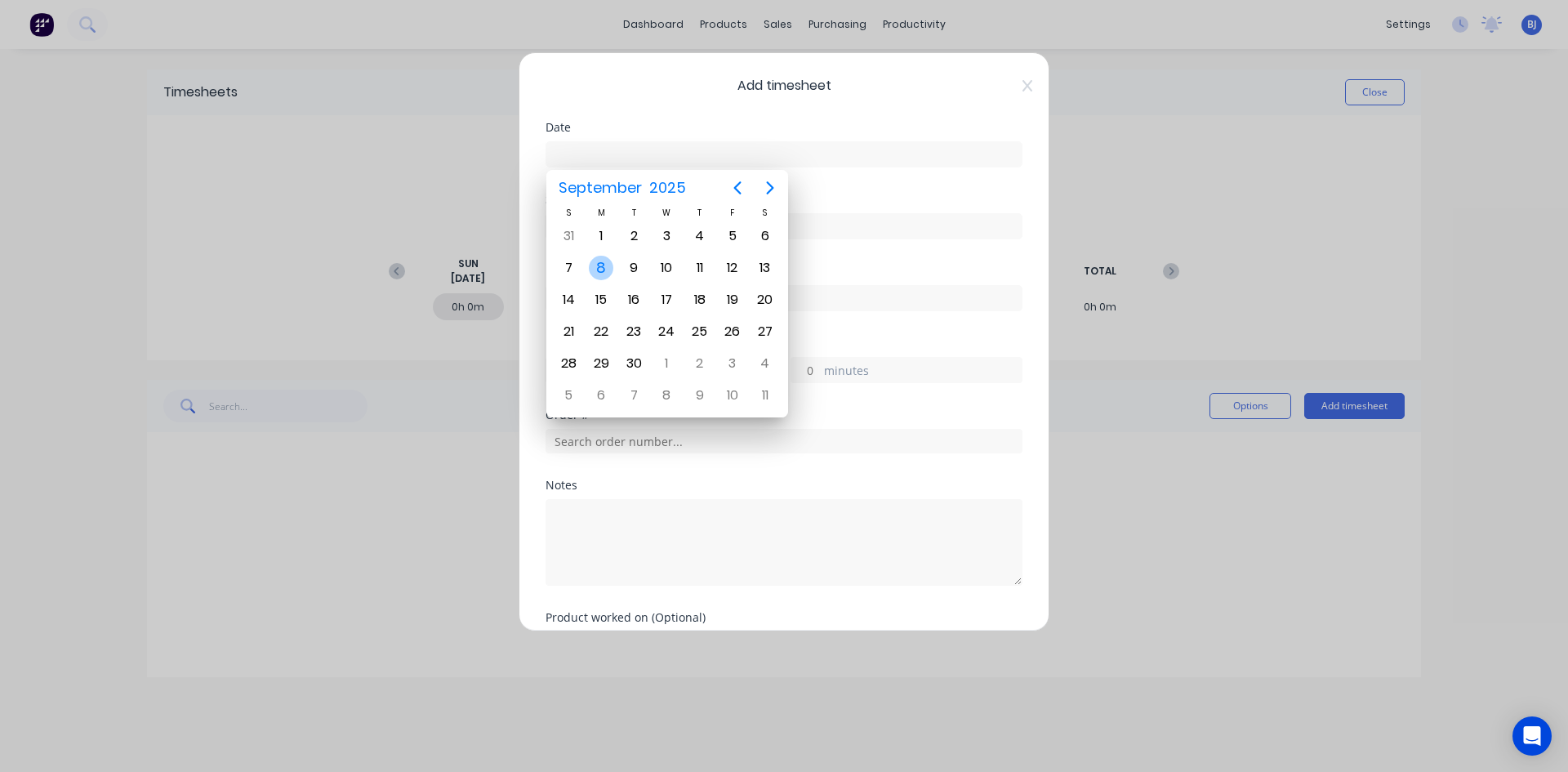
click at [605, 265] on div "8" at bounding box center [601, 268] width 25 height 25
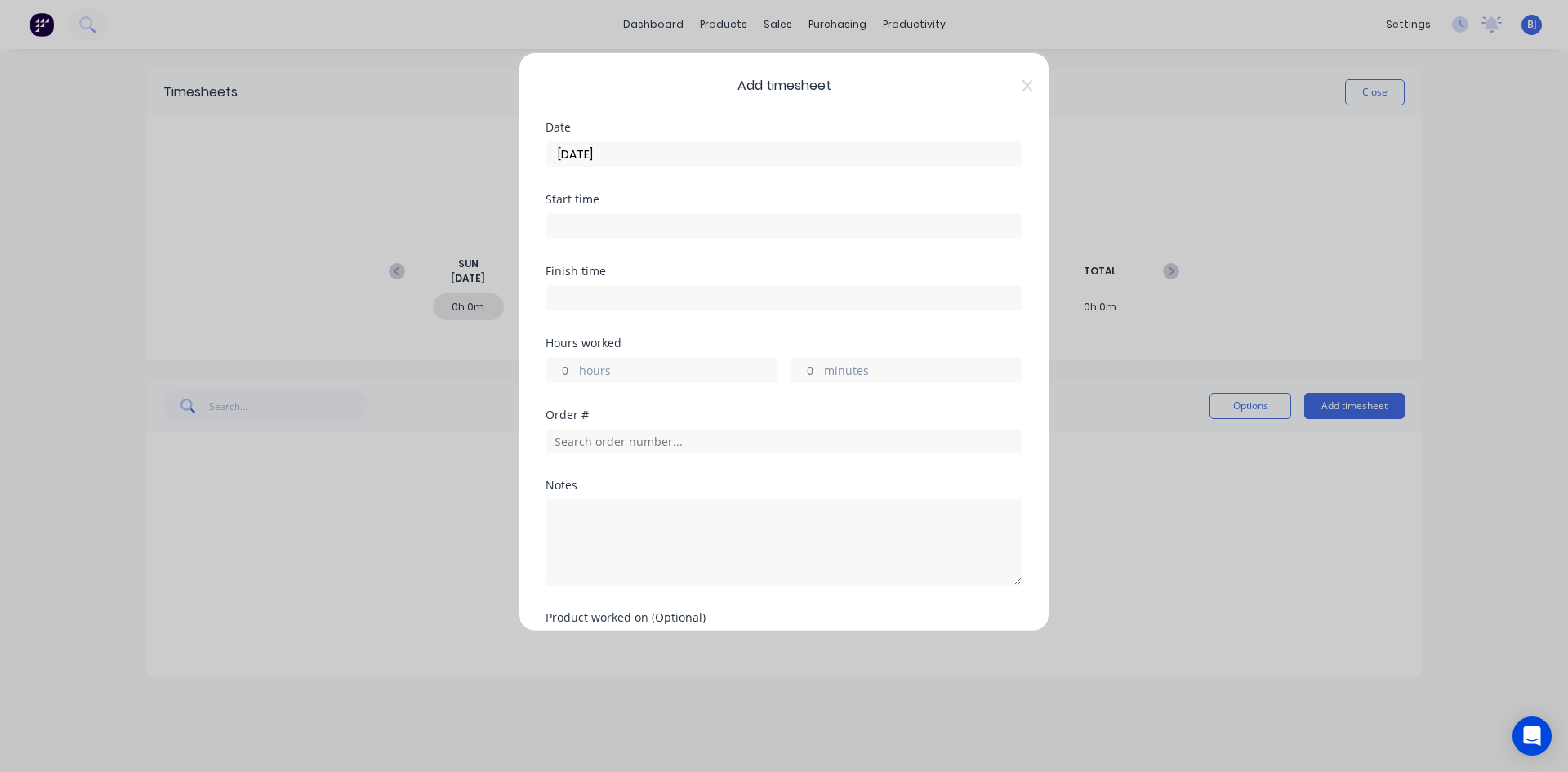
click at [574, 227] on input at bounding box center [784, 226] width 475 height 25
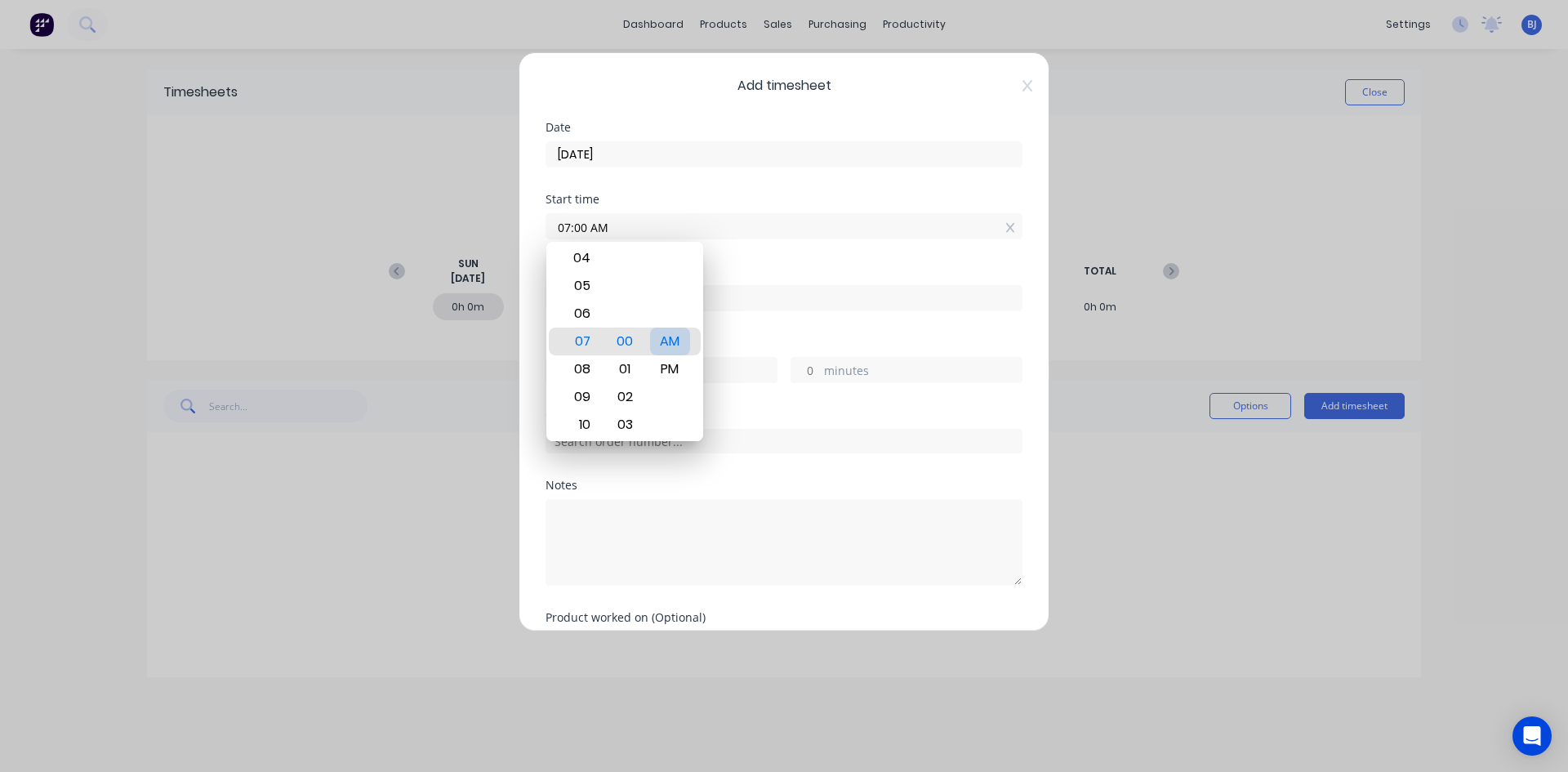
click at [671, 342] on div "AM" at bounding box center [670, 342] width 40 height 27
drag, startPoint x: 763, startPoint y: 251, endPoint x: 699, endPoint y: 286, distance: 72.9
click at [762, 252] on div "Start time 07:00 AM" at bounding box center [784, 229] width 477 height 72
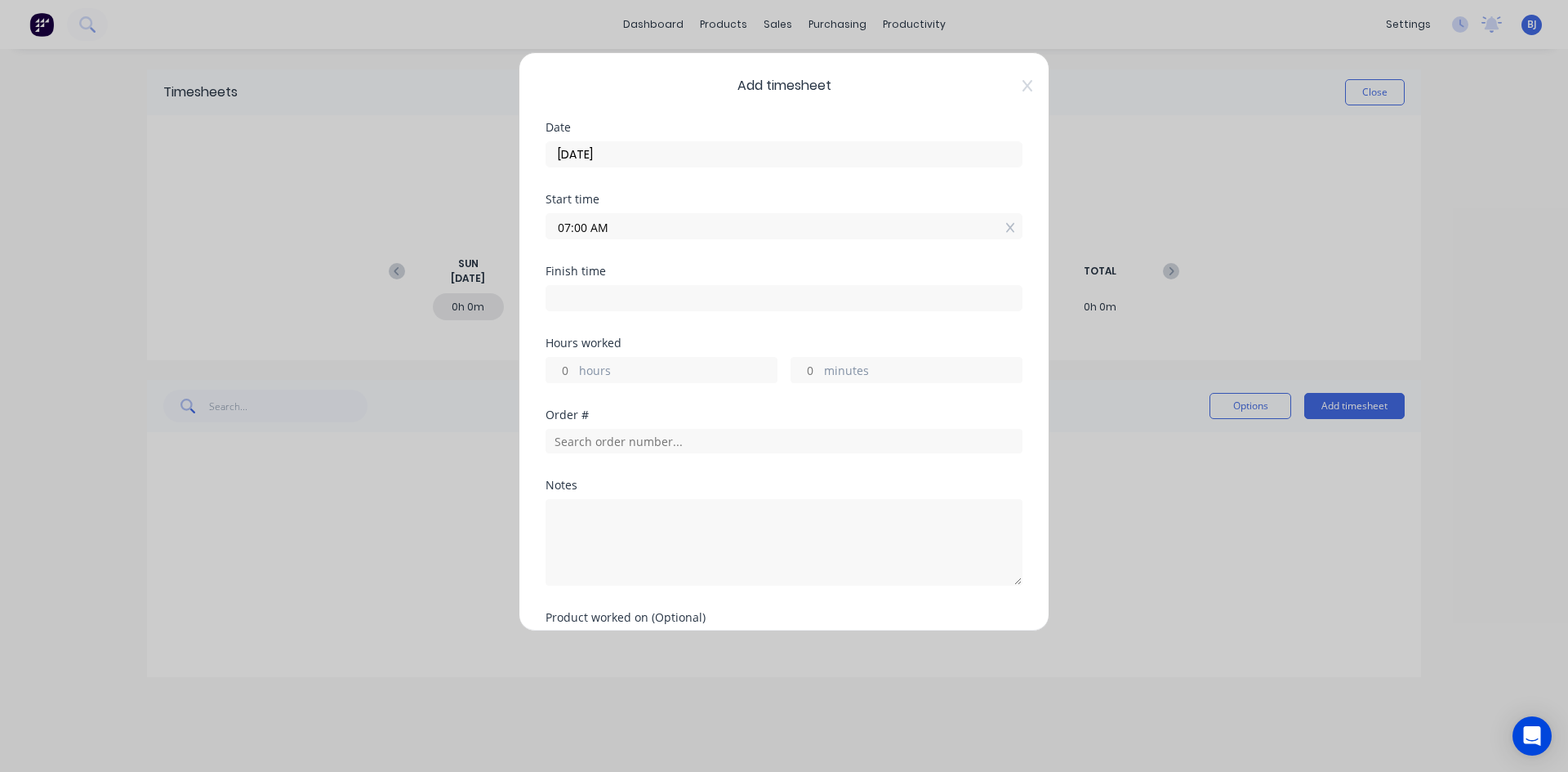
click at [577, 300] on input at bounding box center [784, 298] width 475 height 25
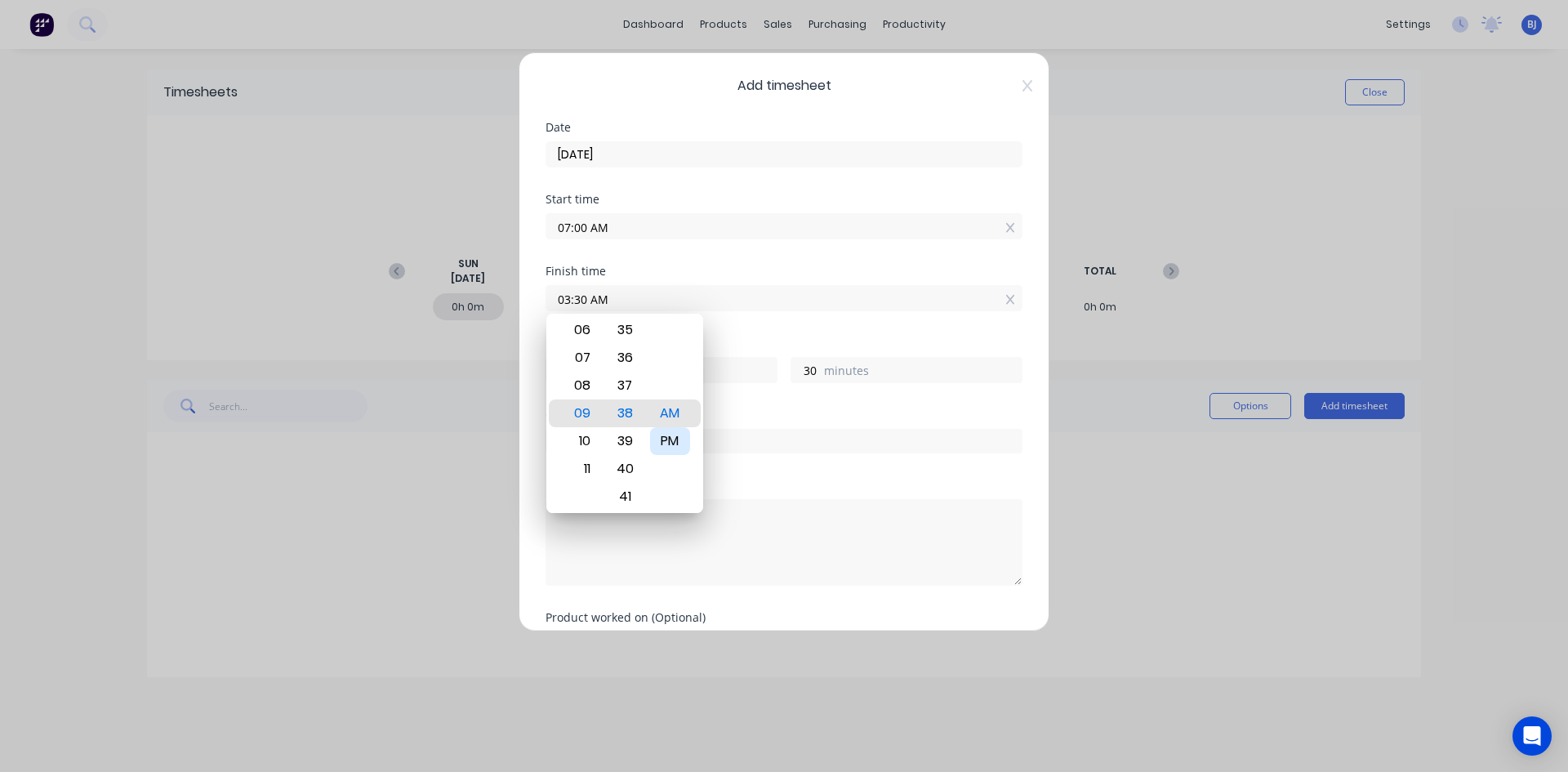
click at [671, 444] on div "PM" at bounding box center [670, 441] width 40 height 27
click at [728, 335] on div "Finish time 03:30 PM" at bounding box center [784, 301] width 477 height 72
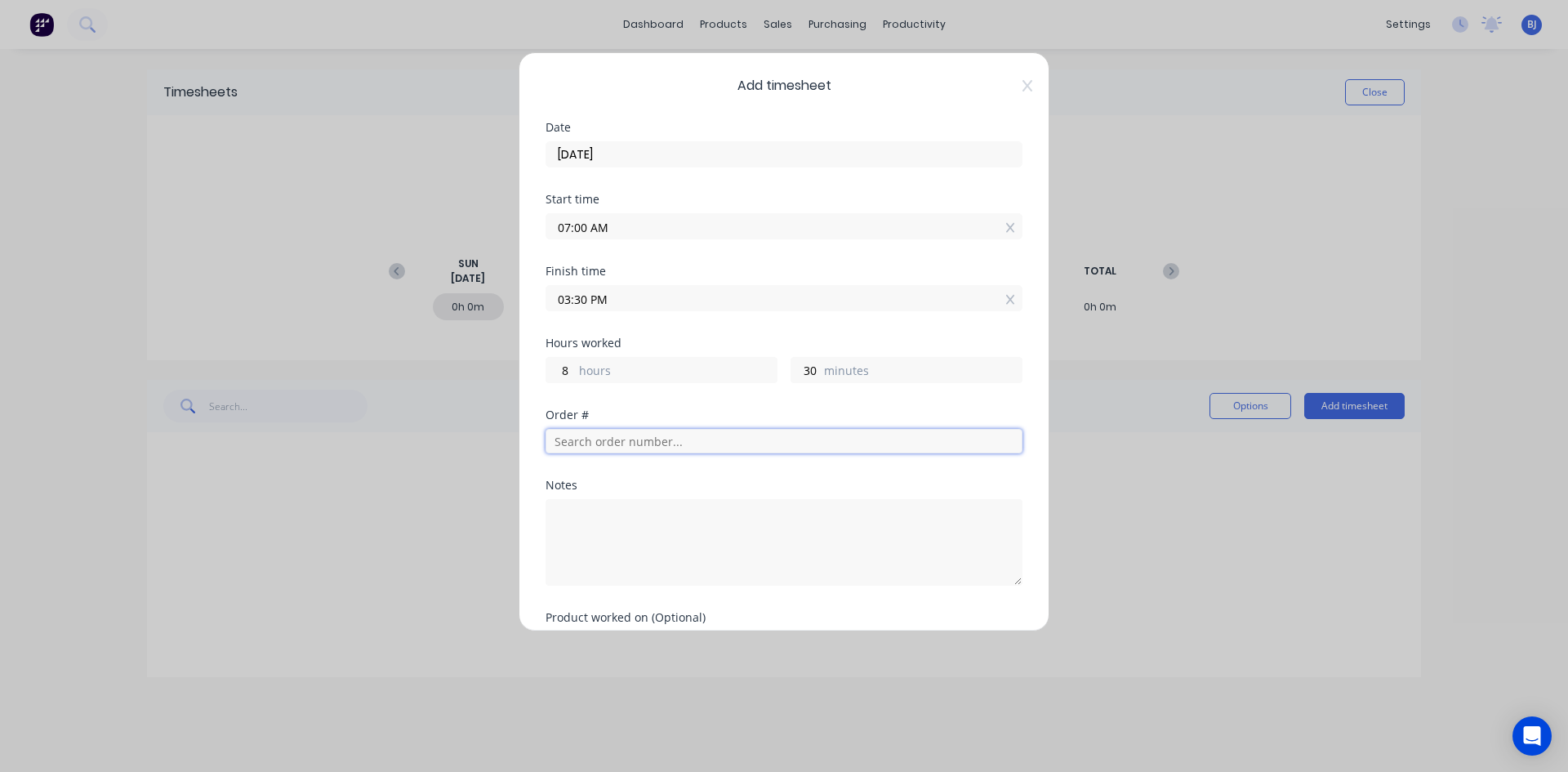
click at [579, 444] on input "text" at bounding box center [784, 440] width 477 height 25
click at [600, 522] on textarea at bounding box center [784, 542] width 477 height 87
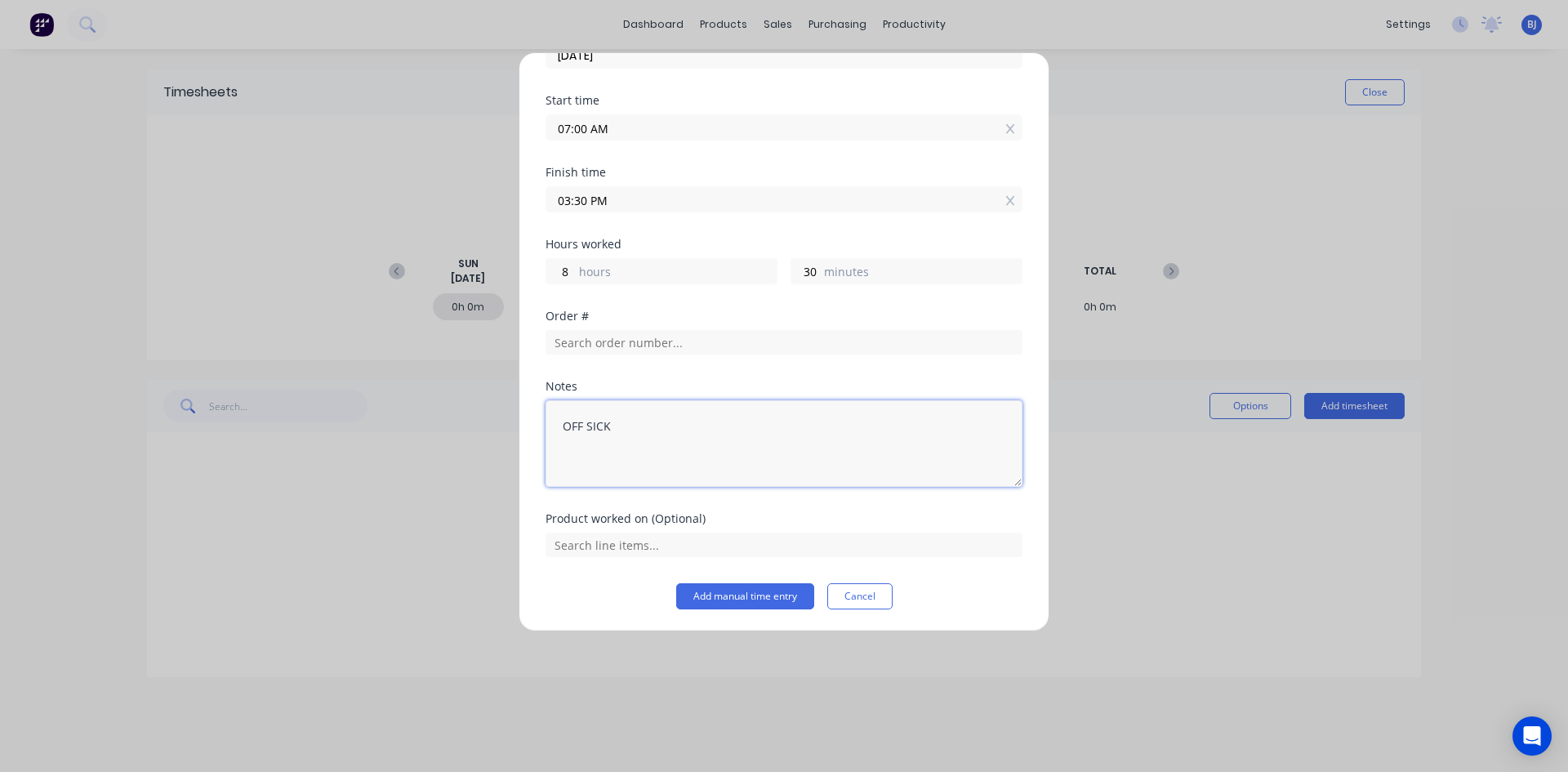
scroll to position [100, 0]
click at [704, 596] on button "Add manual time entry" at bounding box center [744, 595] width 138 height 26
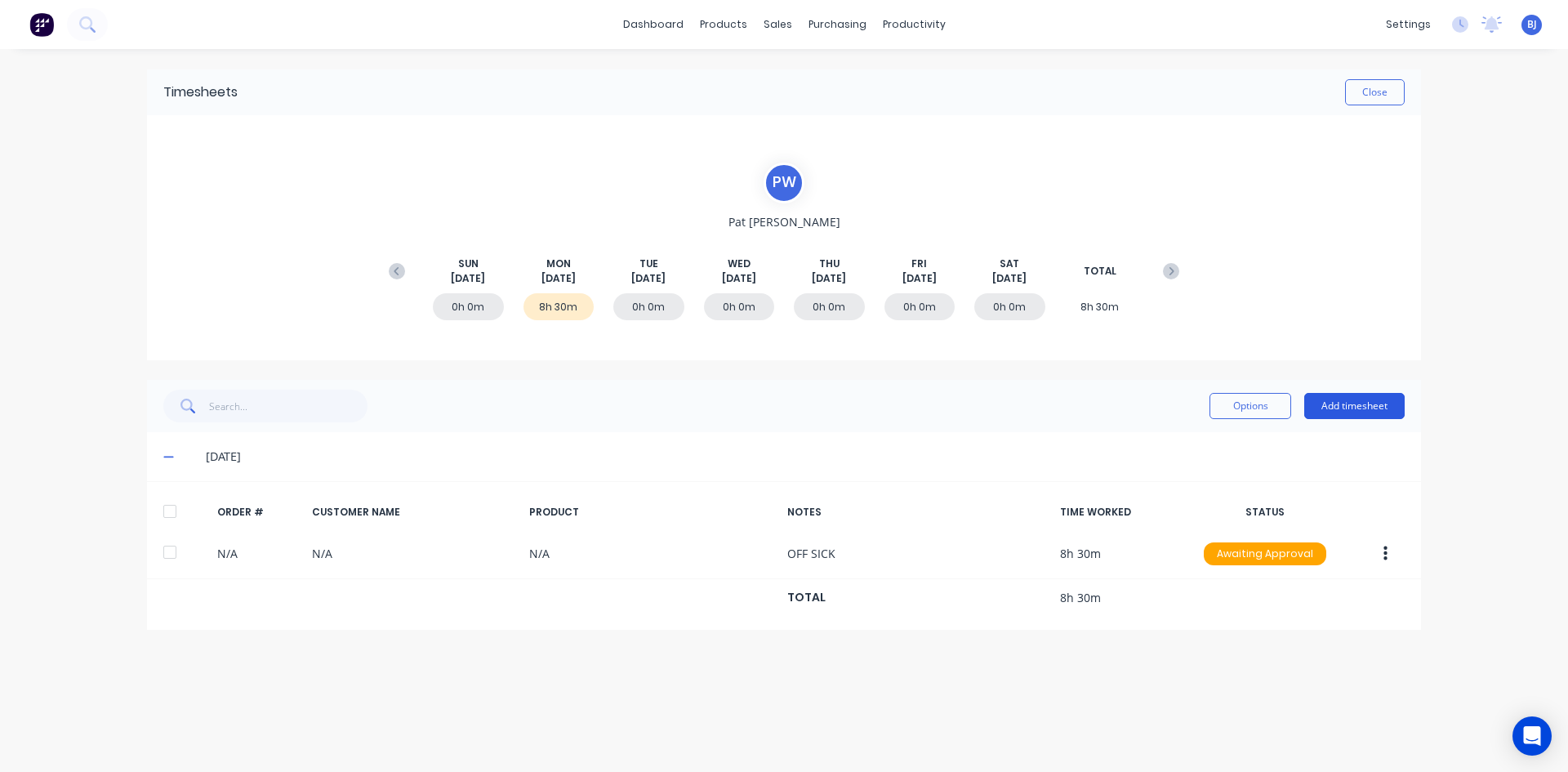
click at [1346, 409] on button "Add timesheet" at bounding box center [1354, 406] width 100 height 26
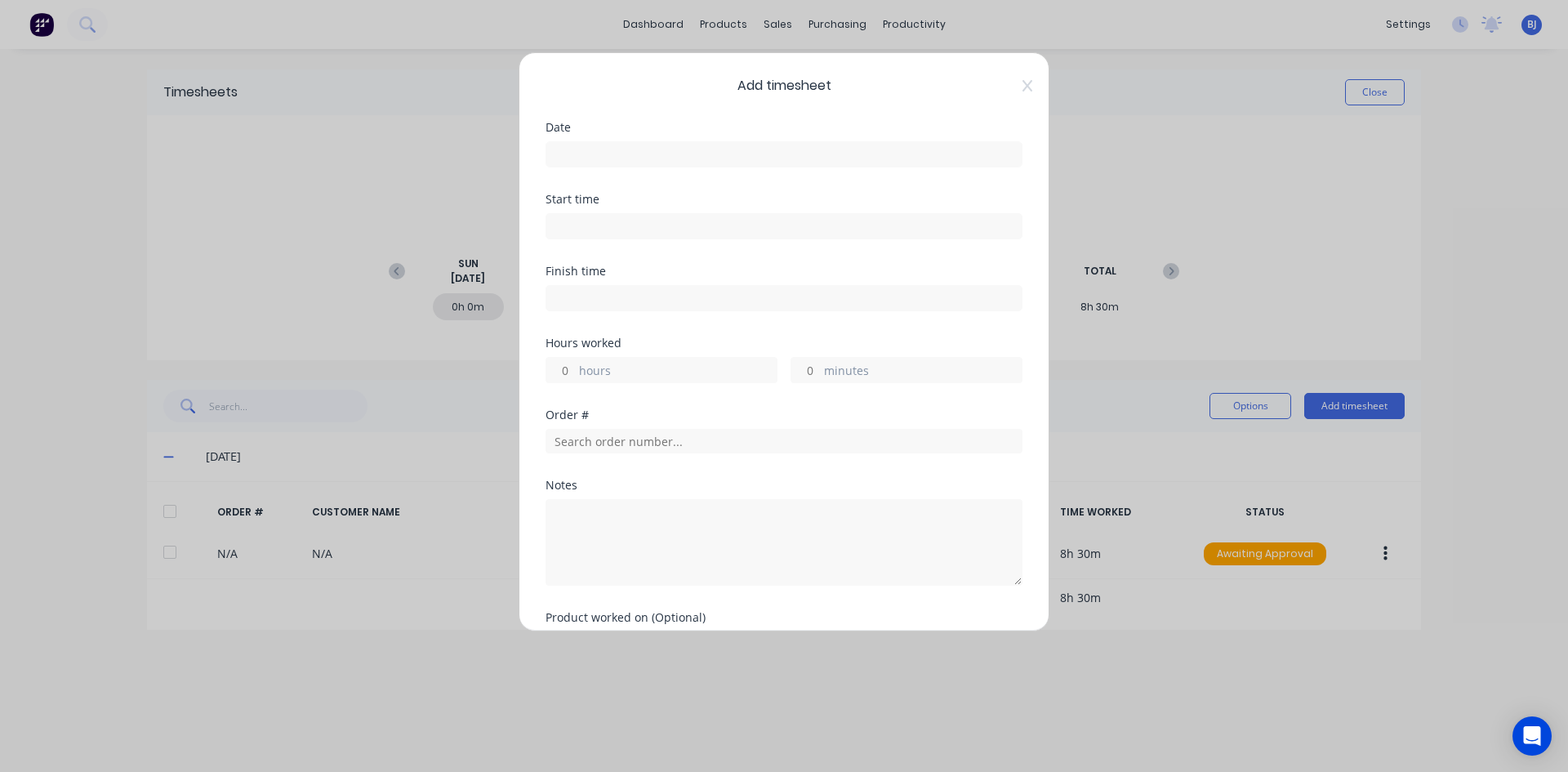
click at [573, 153] on input at bounding box center [784, 154] width 475 height 25
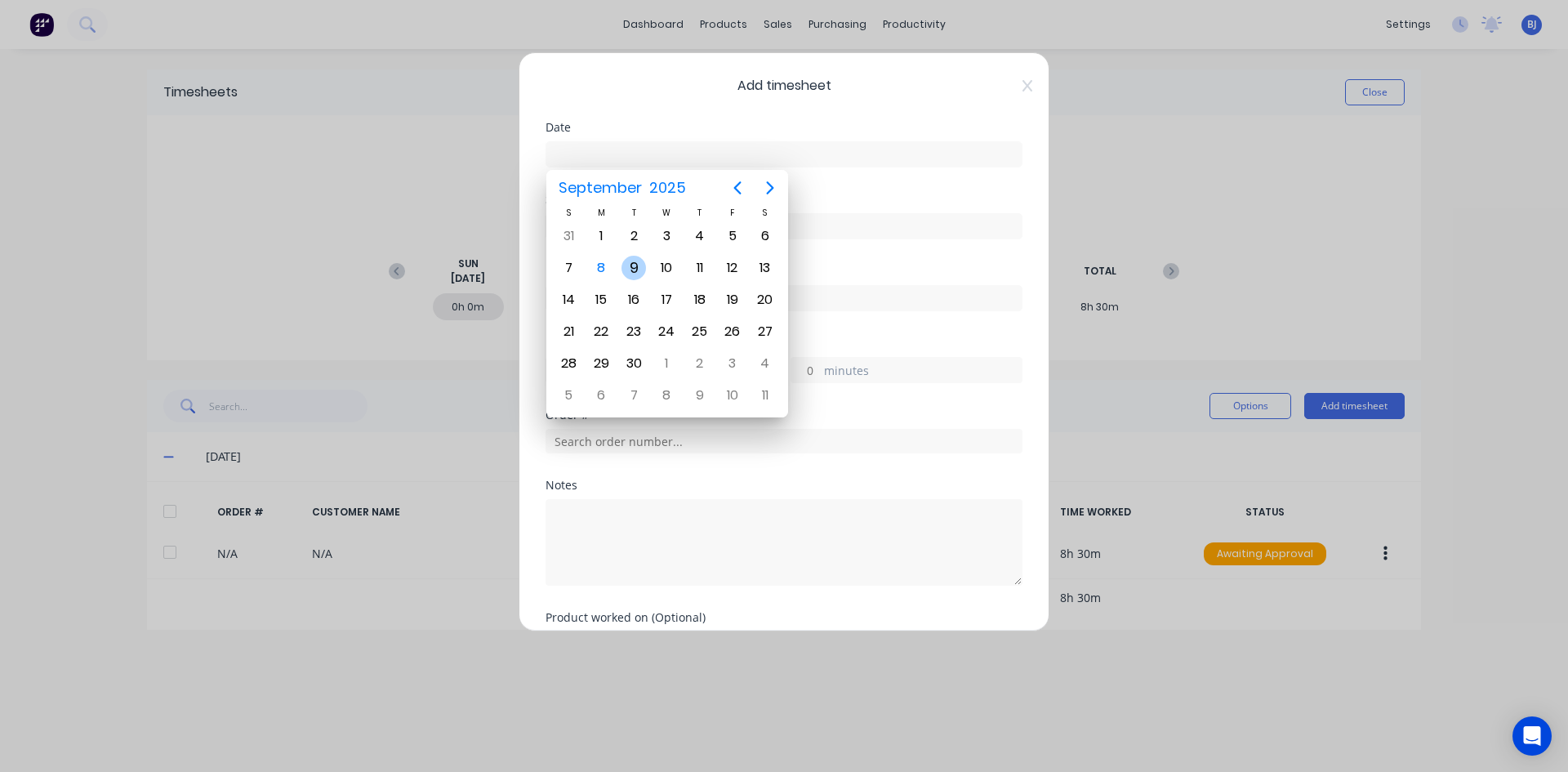
click at [628, 266] on div "9" at bounding box center [633, 268] width 25 height 25
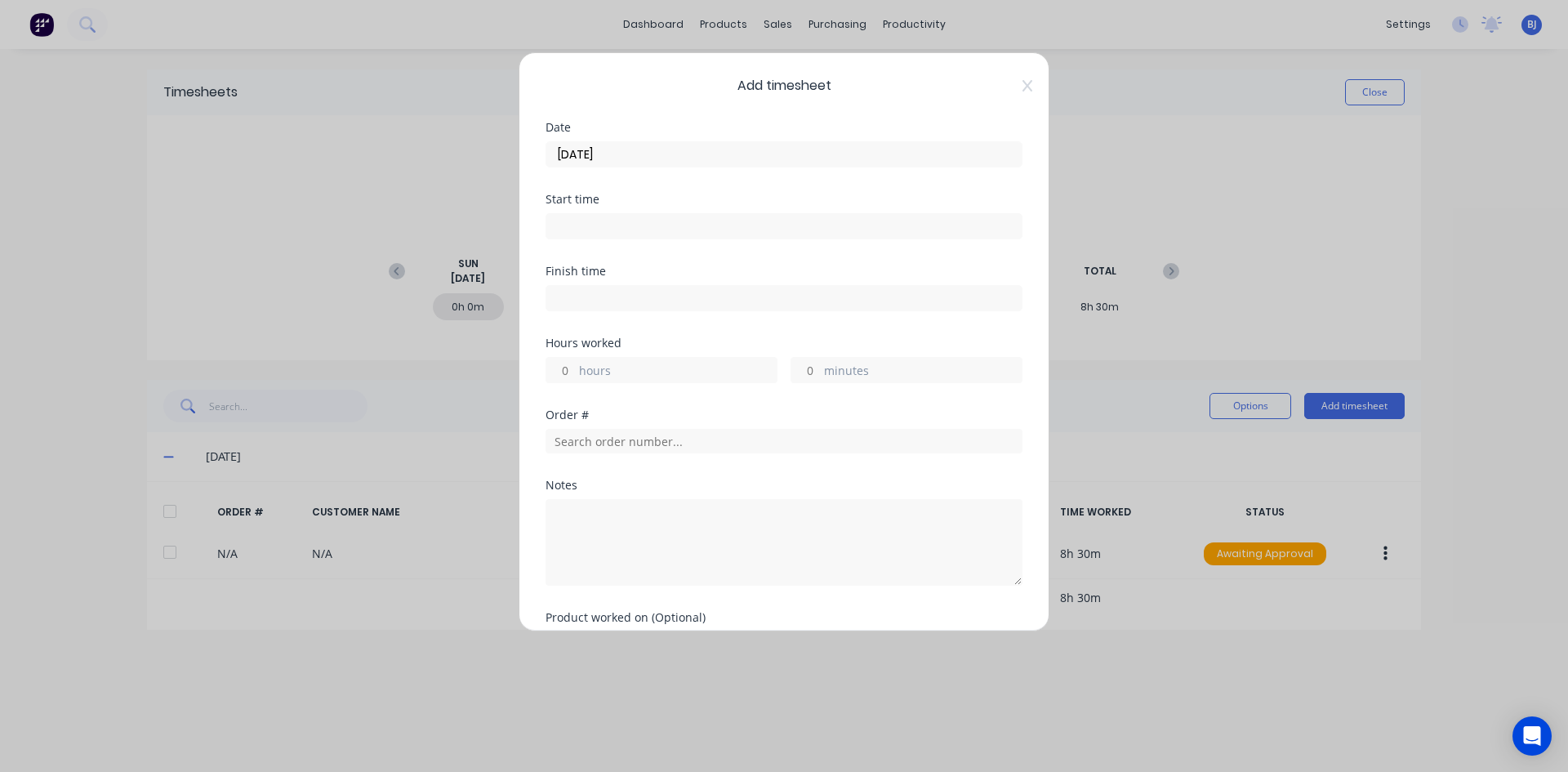
click at [588, 228] on input at bounding box center [784, 226] width 475 height 25
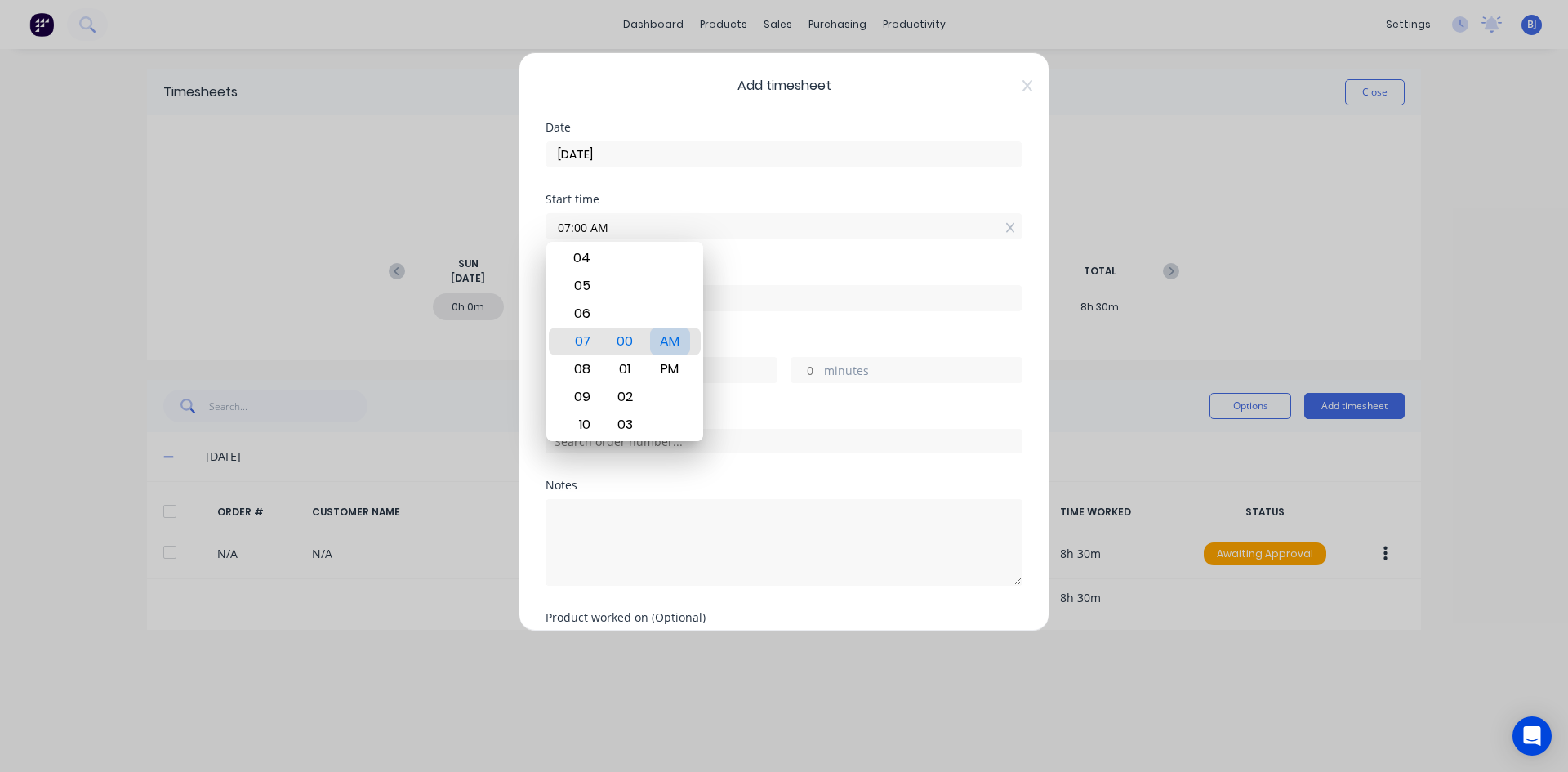
click at [676, 344] on div "AM" at bounding box center [670, 342] width 40 height 27
click at [753, 272] on div "Finish time" at bounding box center [784, 271] width 477 height 12
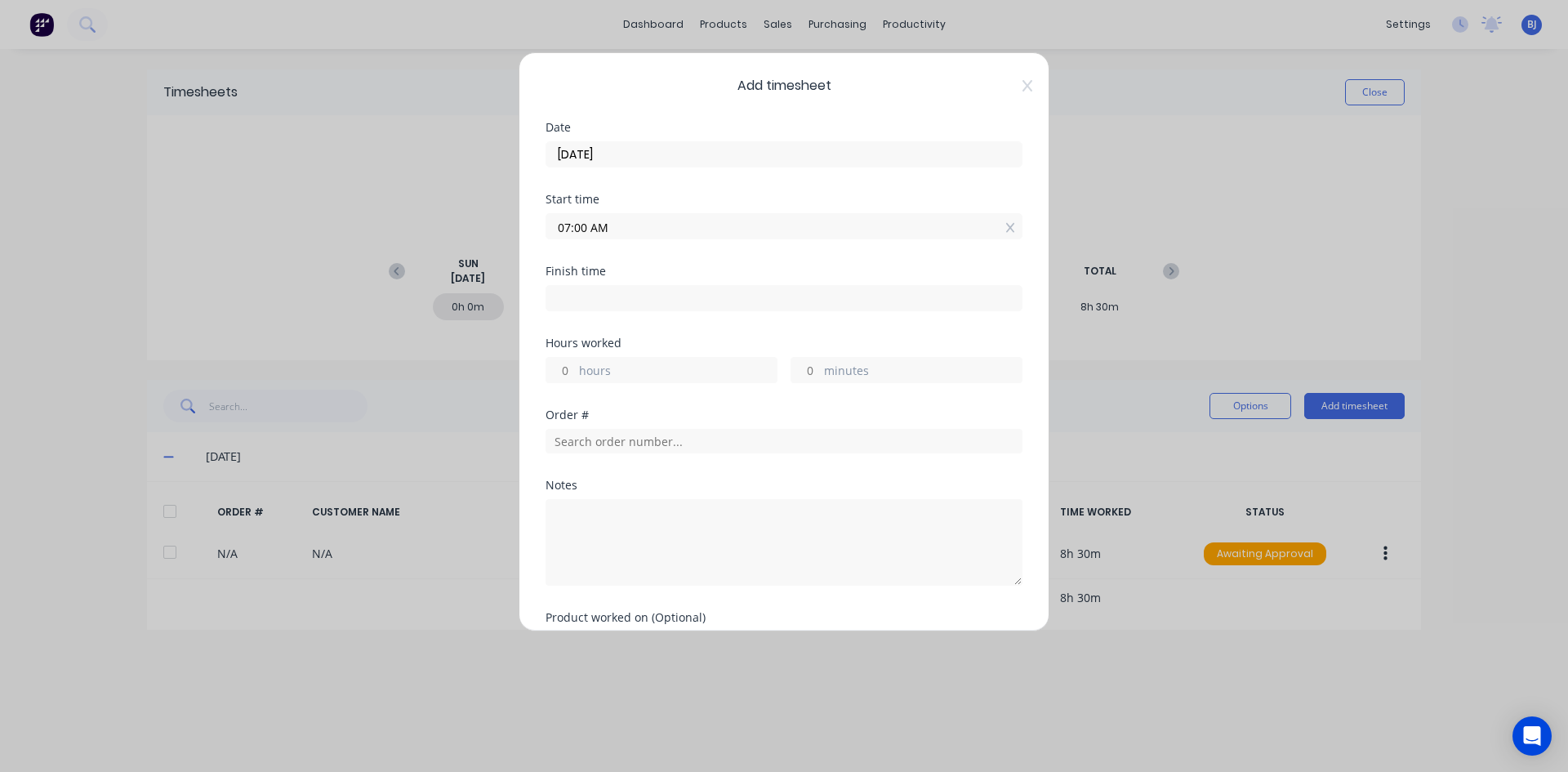
drag, startPoint x: 567, startPoint y: 301, endPoint x: 633, endPoint y: 320, distance: 68.7
click at [567, 301] on input at bounding box center [784, 298] width 475 height 25
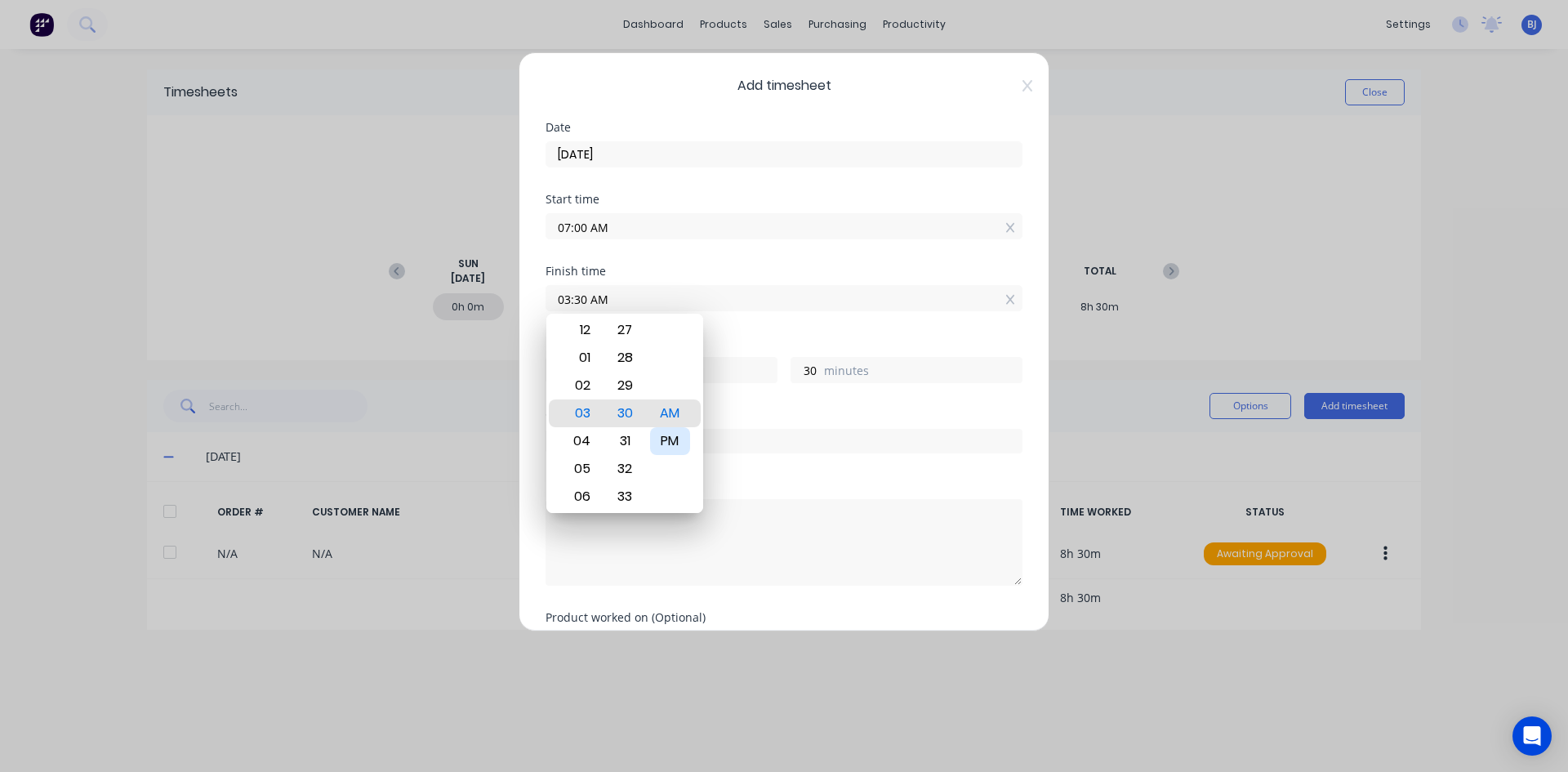
click at [677, 442] on div "PM" at bounding box center [670, 441] width 40 height 27
click at [674, 412] on div "PM" at bounding box center [670, 413] width 40 height 27
click at [789, 486] on div "Notes" at bounding box center [784, 485] width 477 height 12
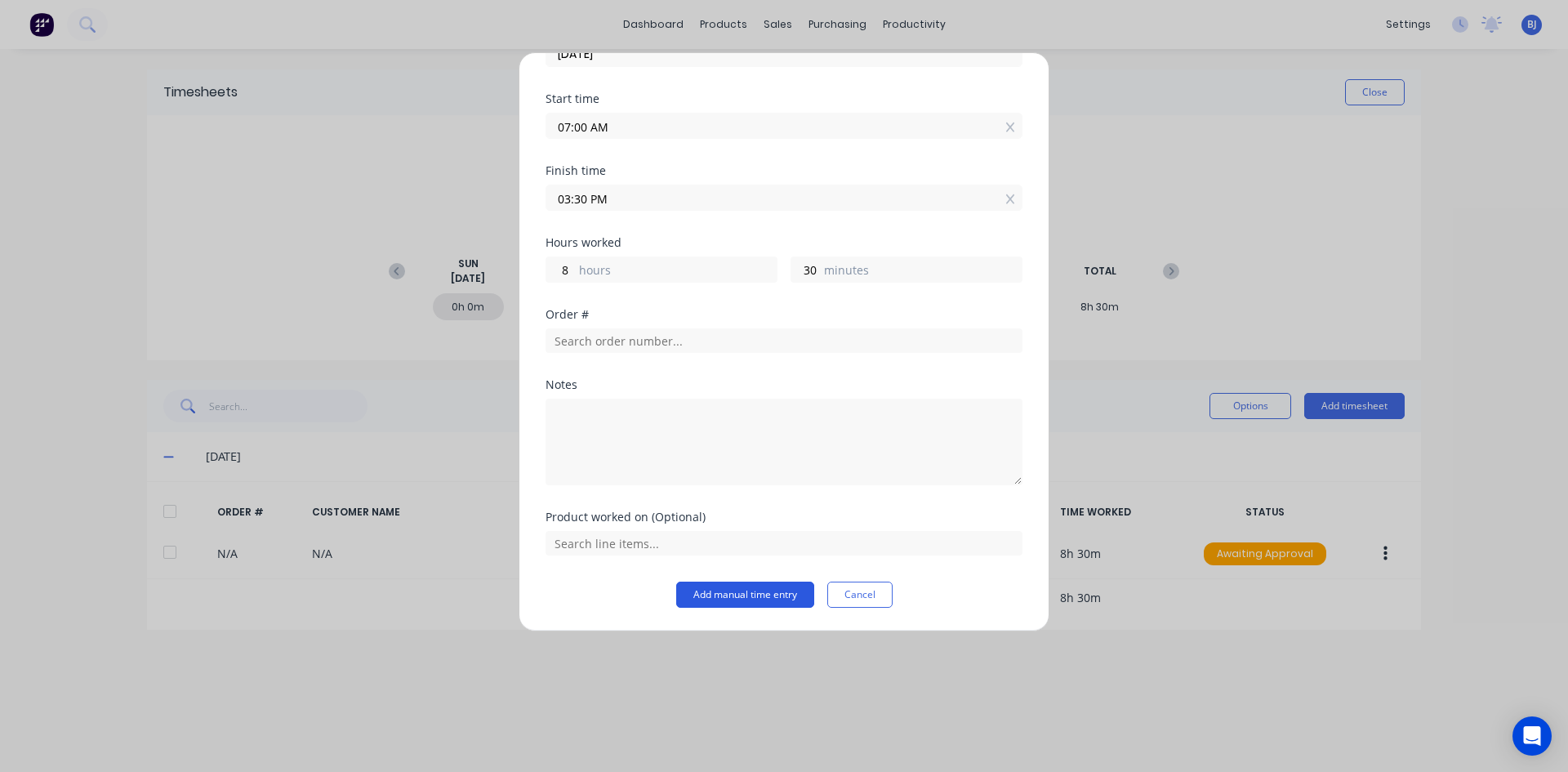
click at [758, 590] on button "Add manual time entry" at bounding box center [744, 595] width 138 height 26
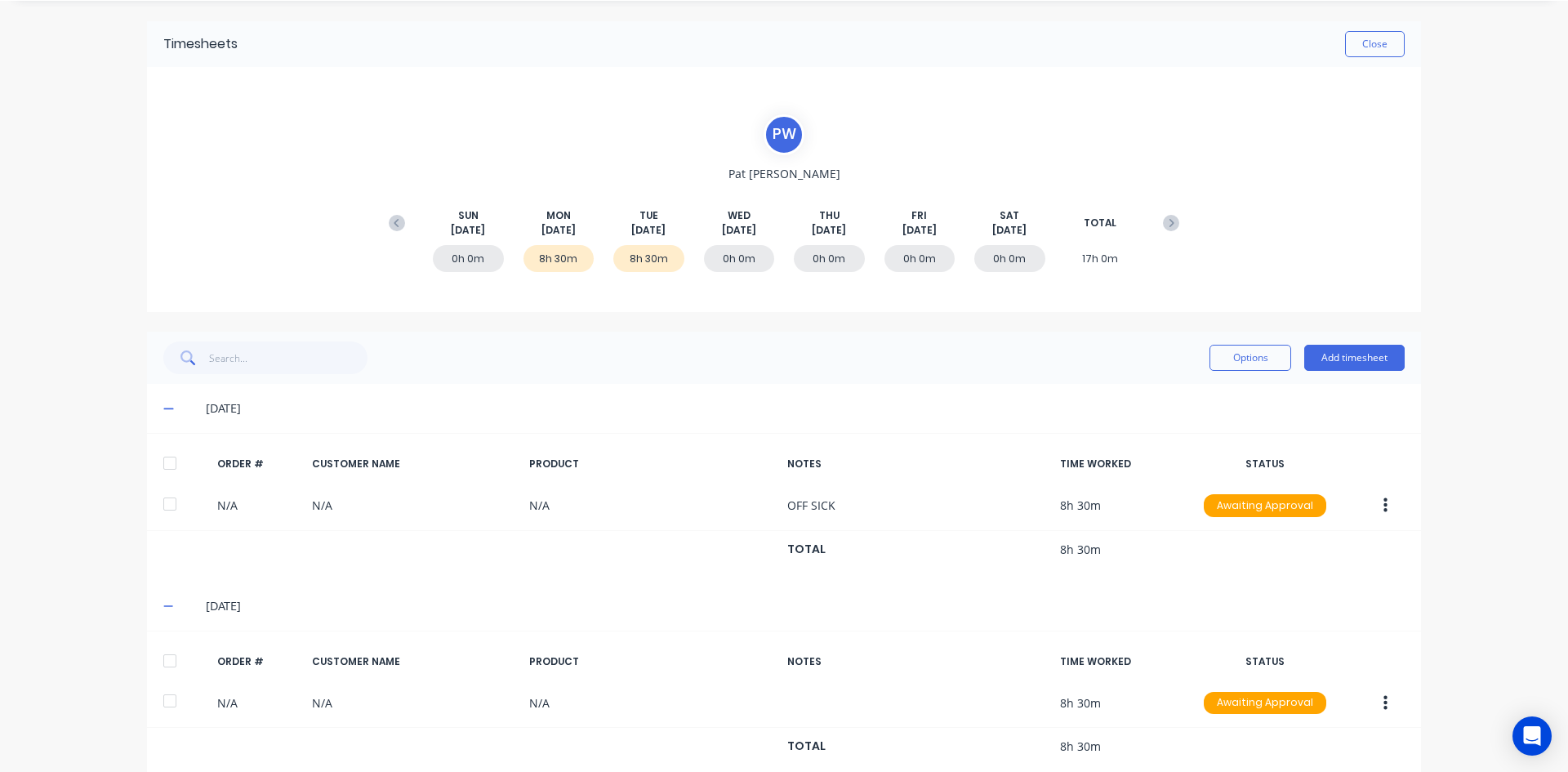
scroll to position [75, 0]
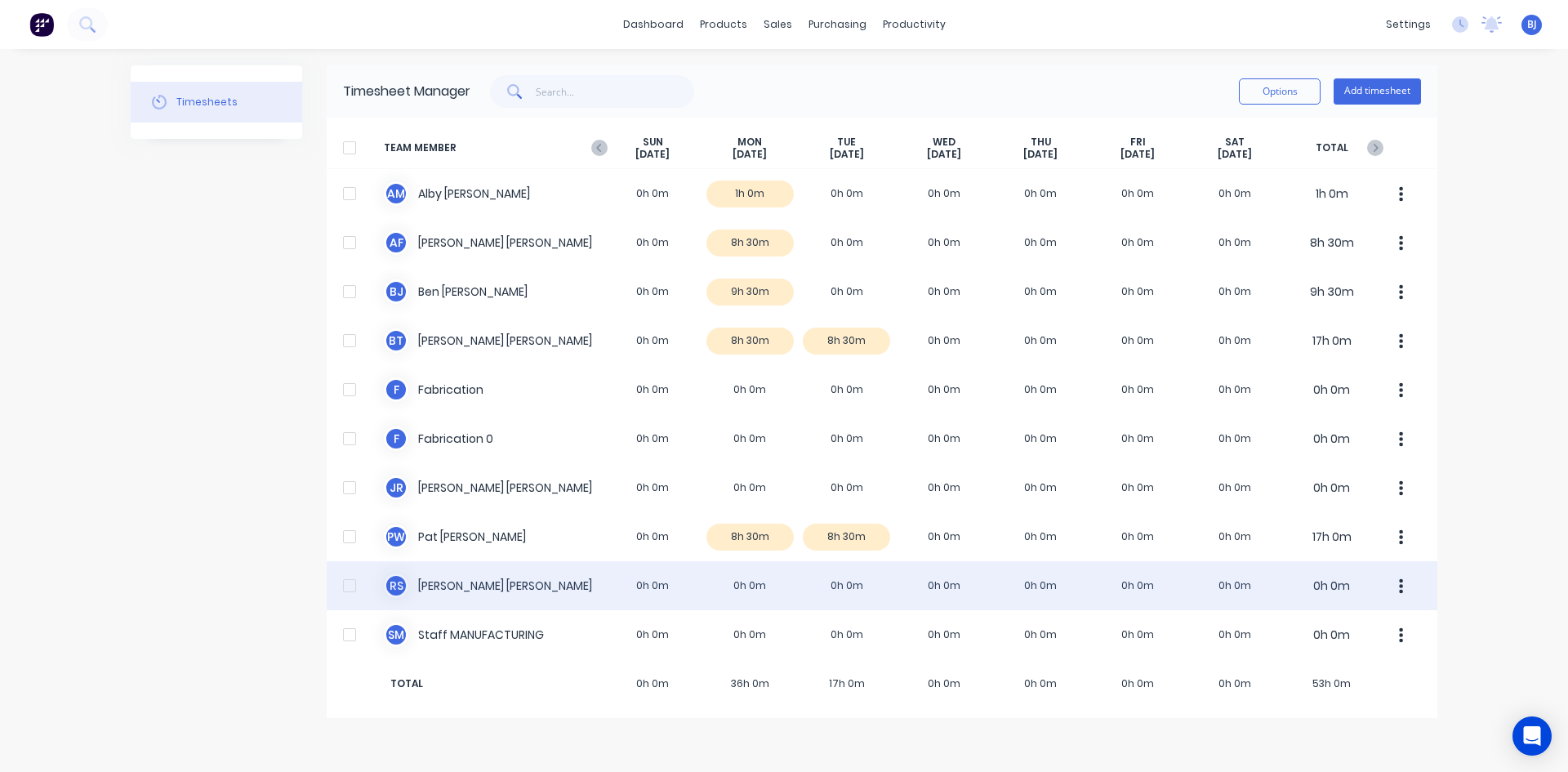
click at [741, 584] on div "R S Roger Schaefer 0h 0m 0h 0m 0h 0m 0h 0m 0h 0m 0h 0m 0h 0m 0h 0m" at bounding box center [882, 586] width 1110 height 49
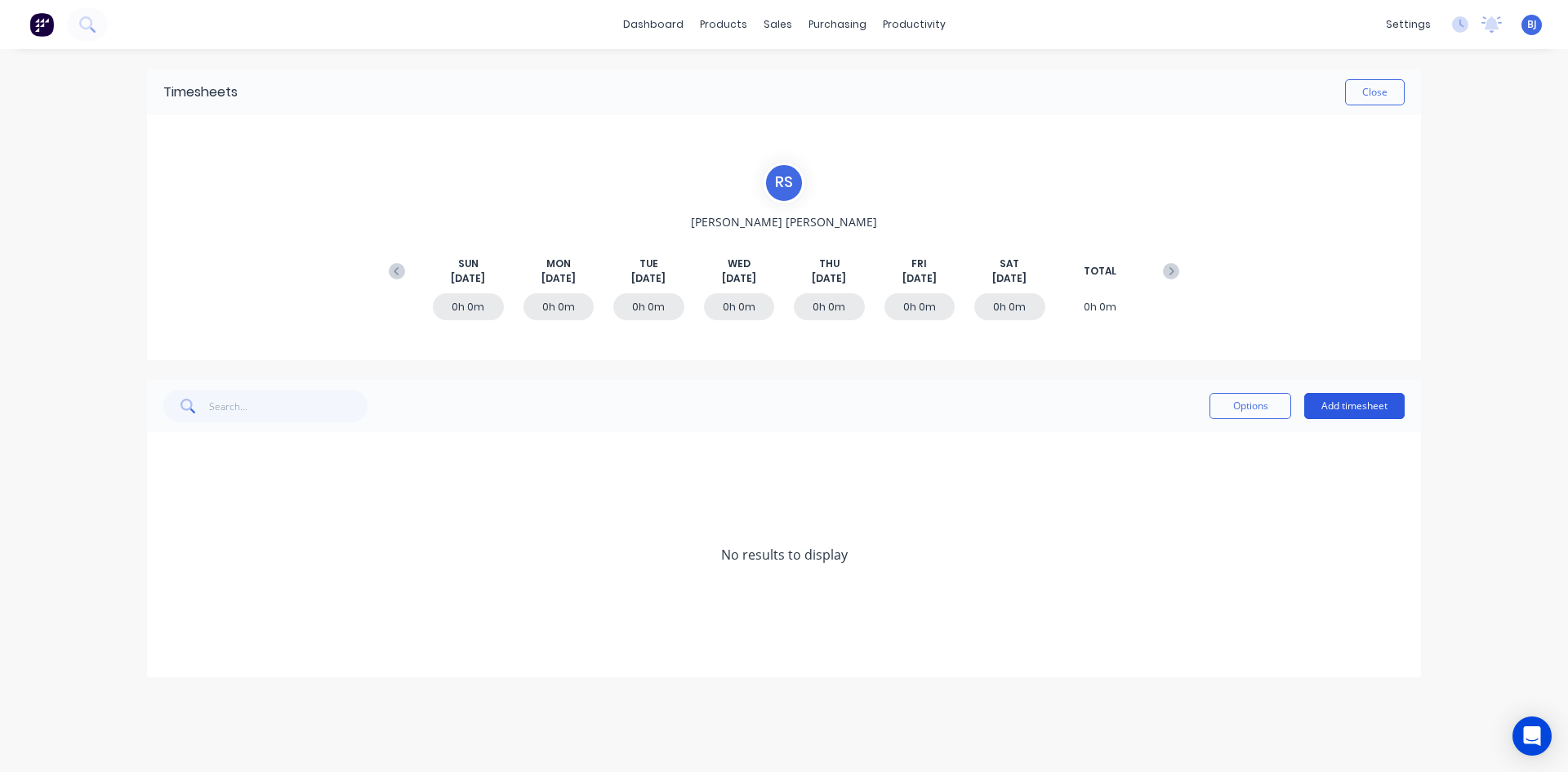
click at [1363, 408] on button "Add timesheet" at bounding box center [1354, 406] width 100 height 26
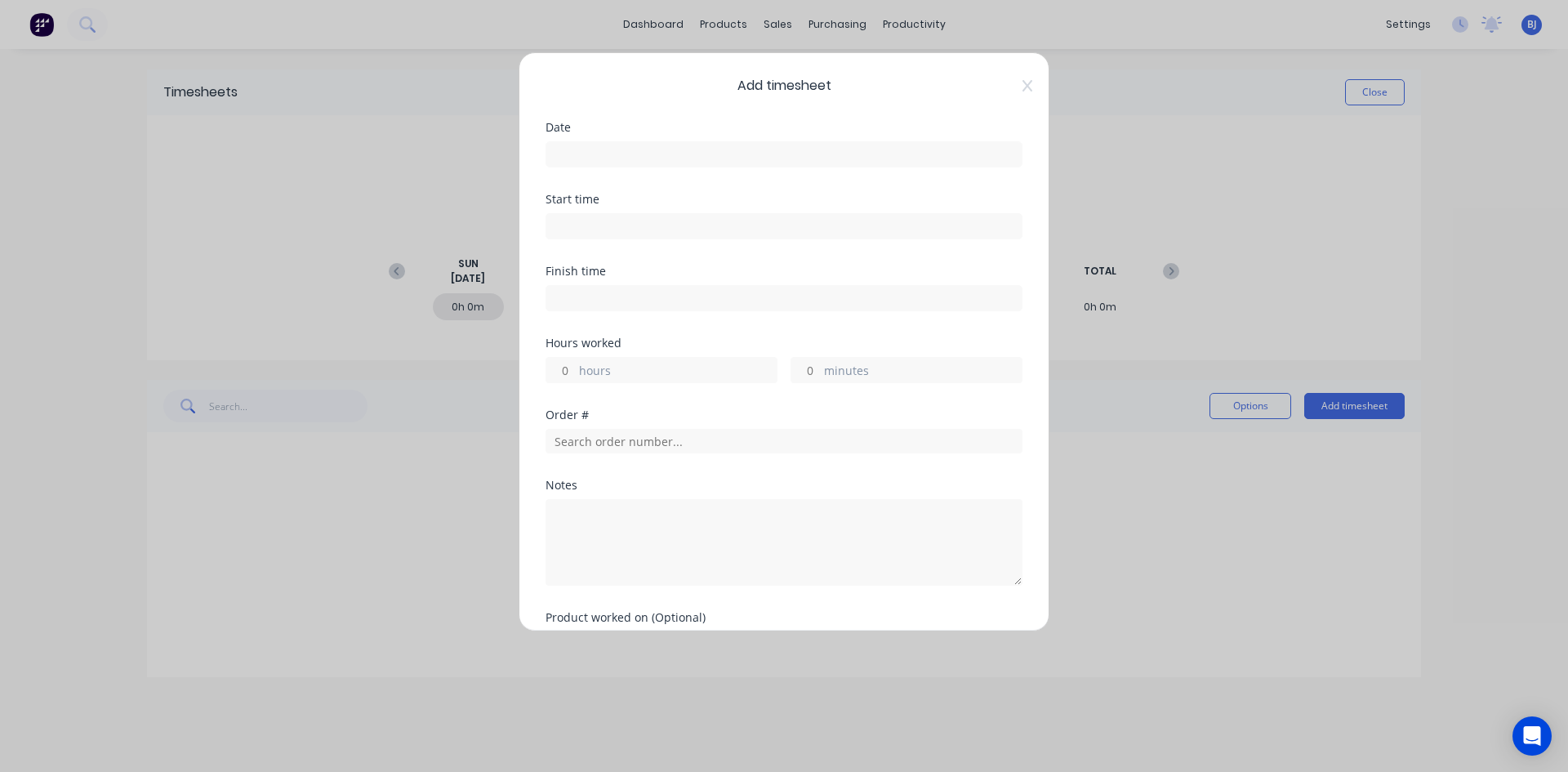
click at [567, 153] on input at bounding box center [784, 154] width 475 height 25
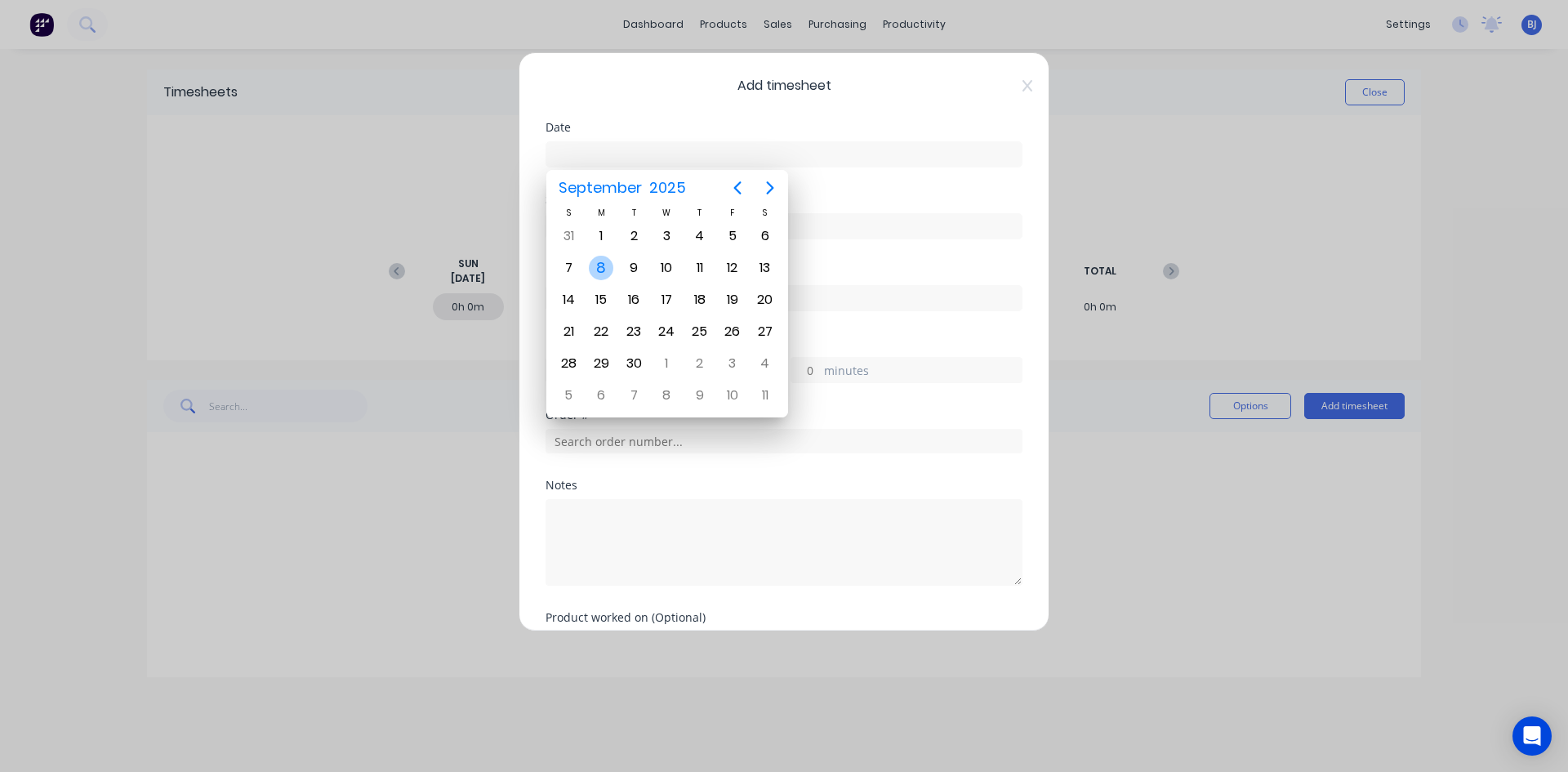
click at [604, 264] on div "8" at bounding box center [601, 268] width 25 height 25
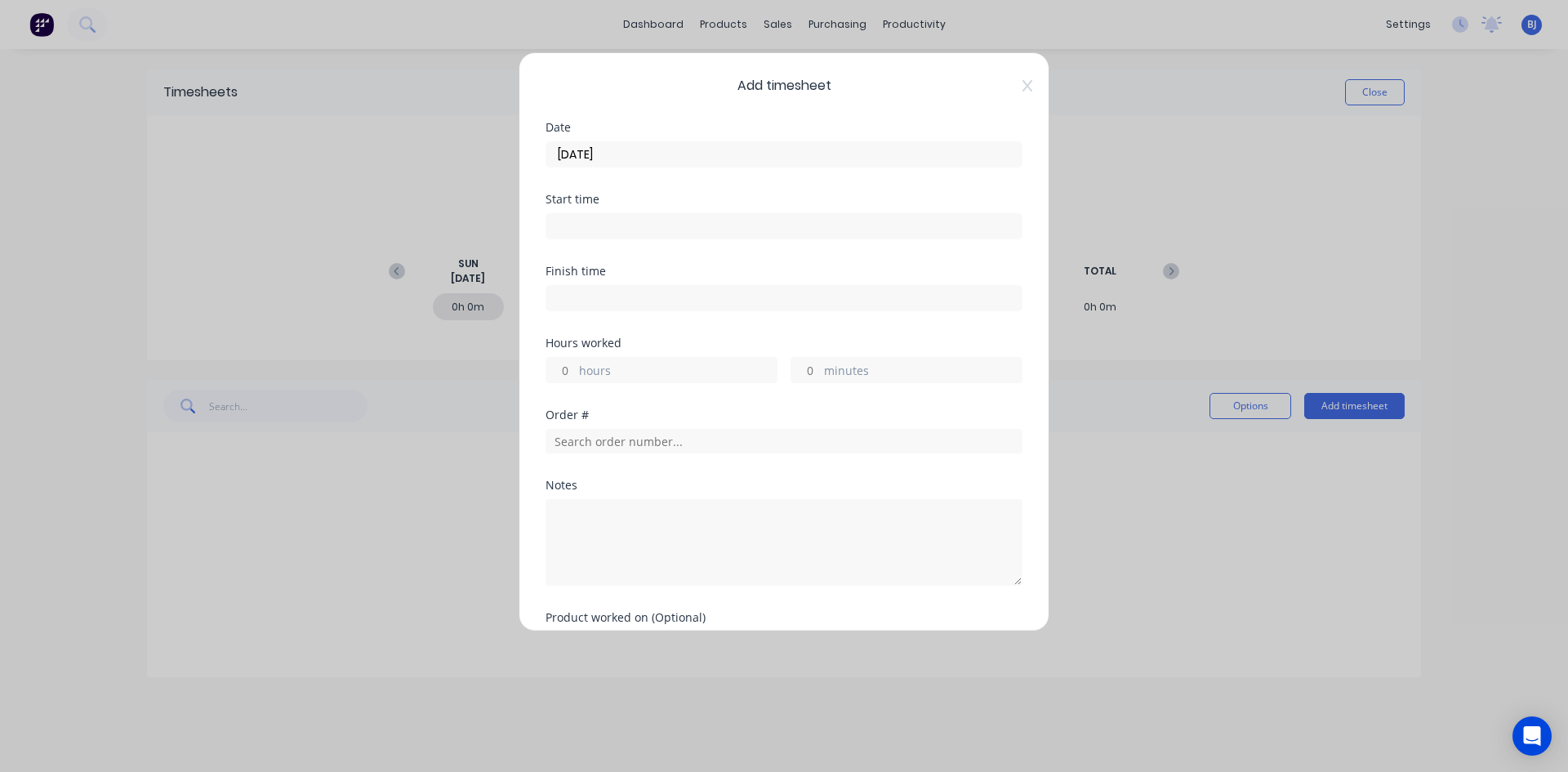
click at [567, 220] on input at bounding box center [784, 226] width 475 height 25
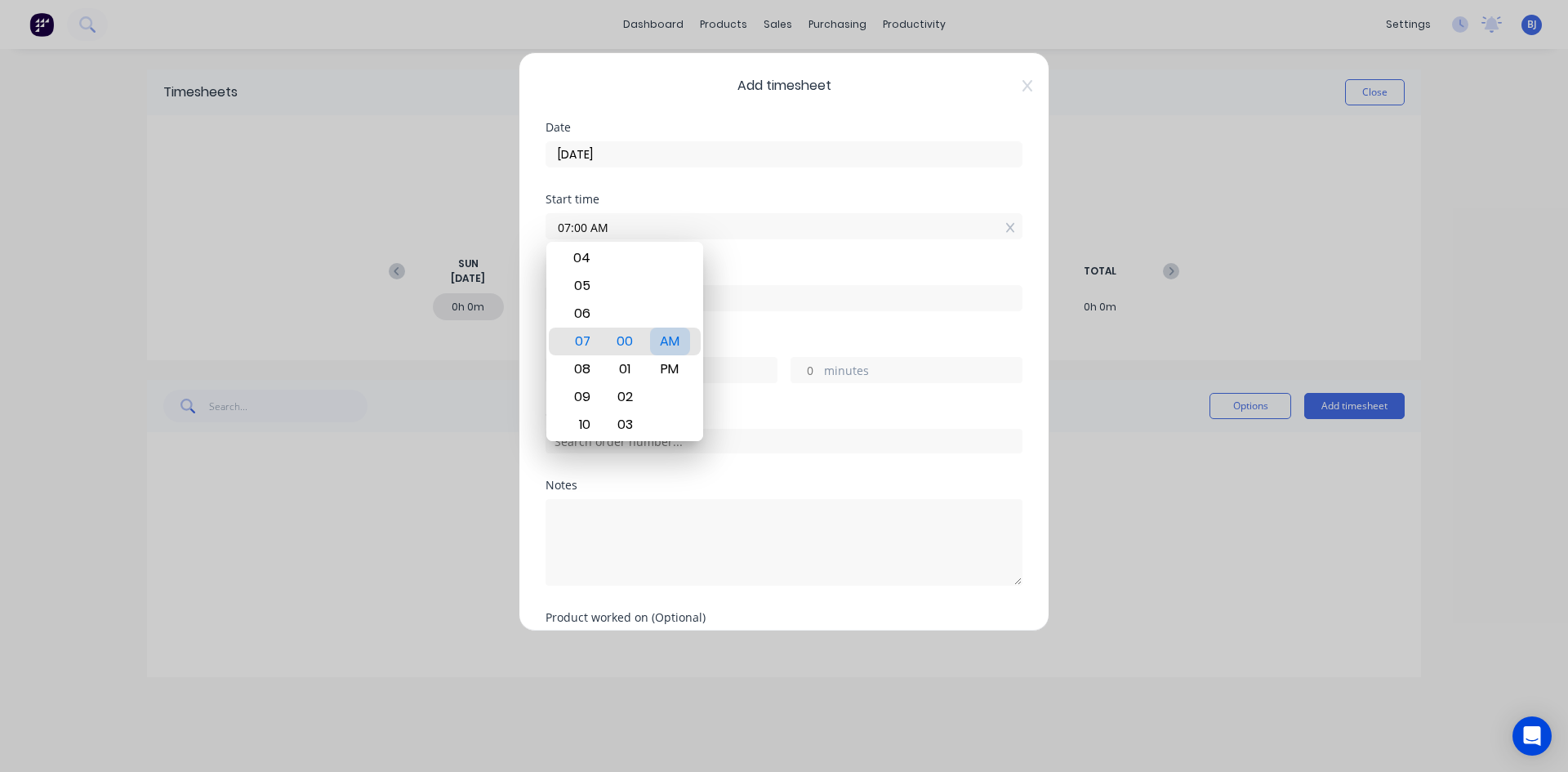
click at [675, 342] on div "AM" at bounding box center [670, 342] width 40 height 27
click at [760, 260] on div "Start time 07:00 AM" at bounding box center [784, 229] width 477 height 72
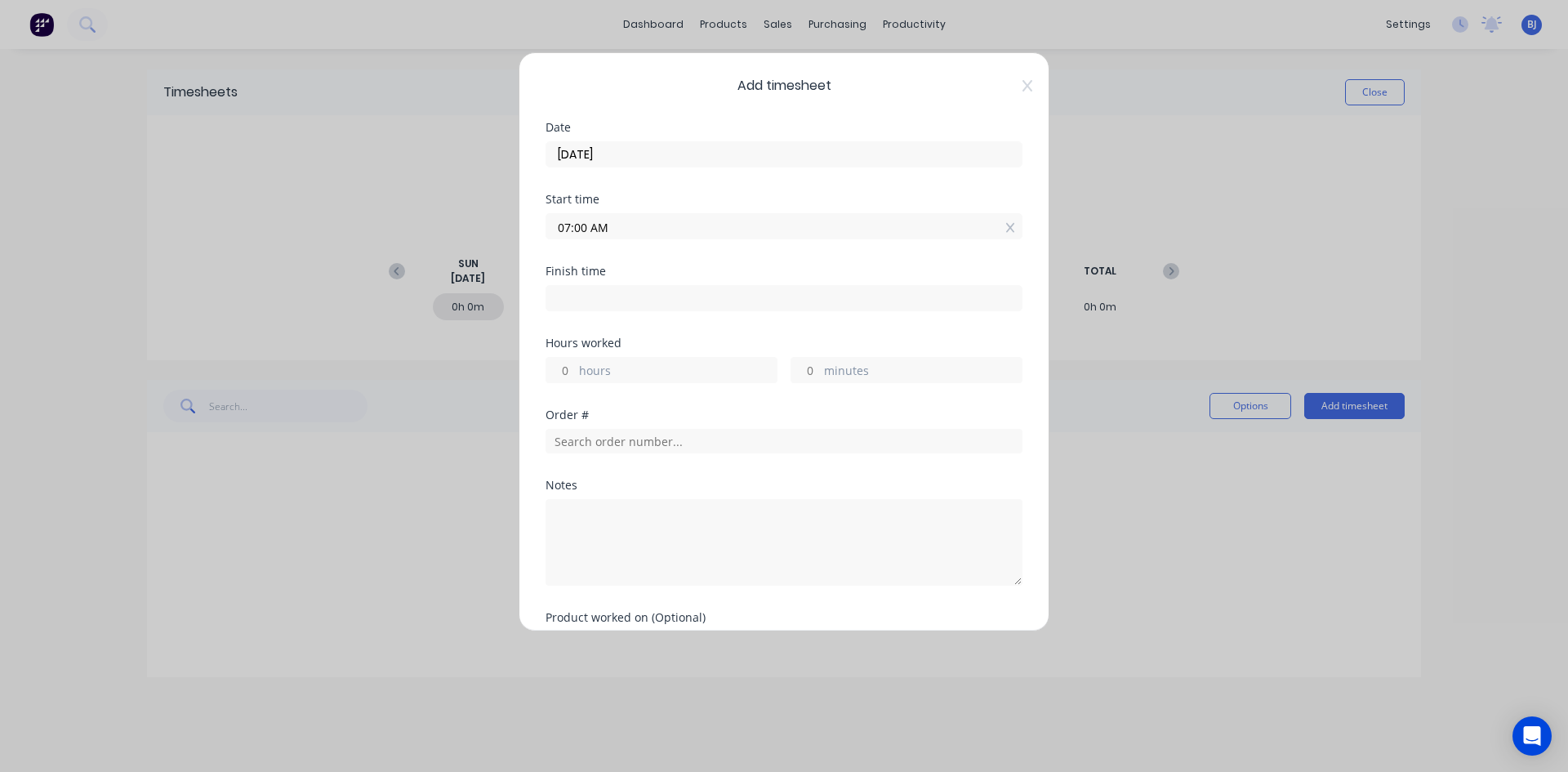
click at [586, 299] on input at bounding box center [784, 298] width 475 height 25
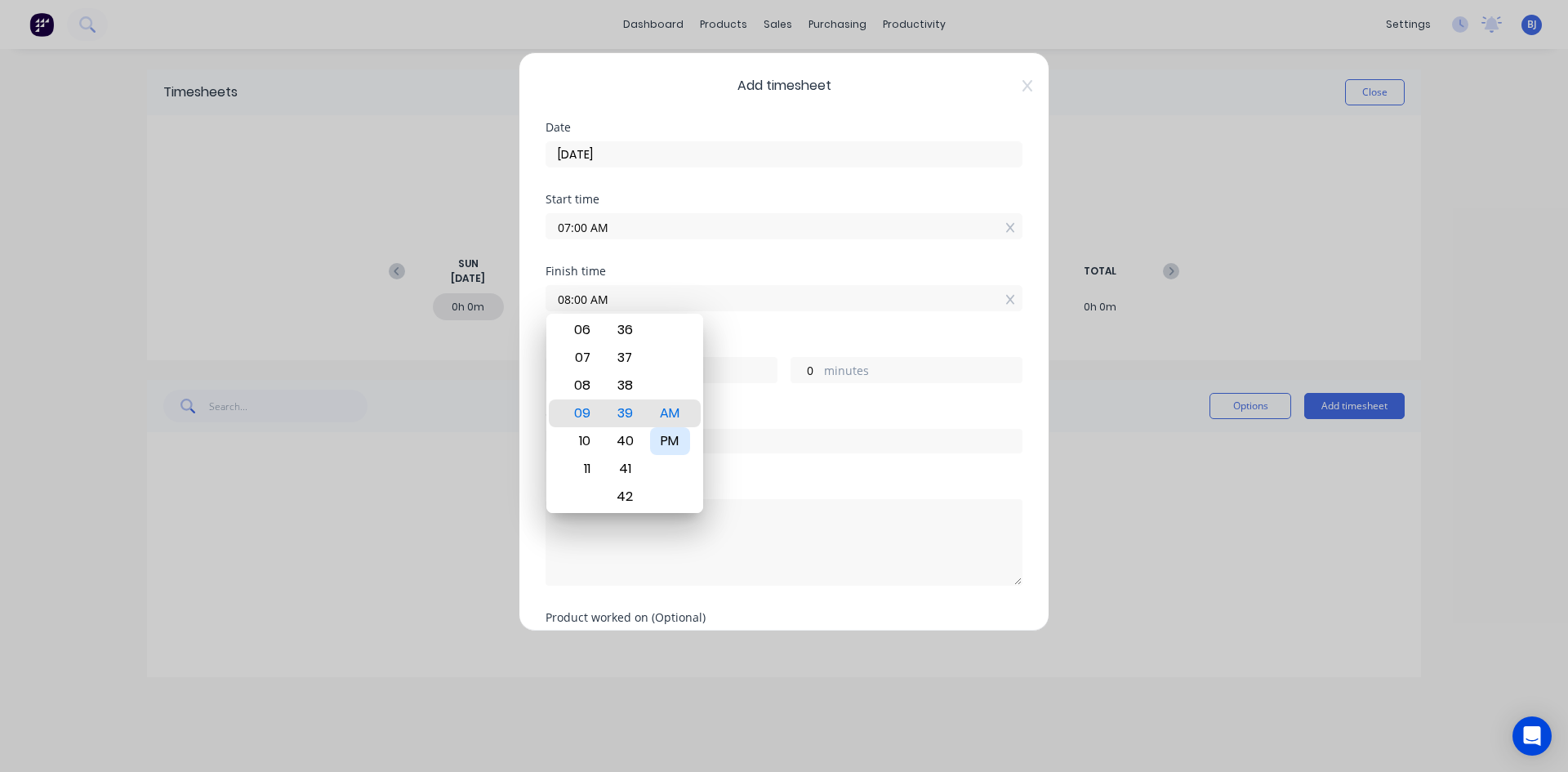
click at [673, 438] on div "PM" at bounding box center [670, 441] width 40 height 27
click at [673, 386] on div "AM" at bounding box center [670, 386] width 40 height 27
click at [731, 320] on div "Finish time 08:00 AM" at bounding box center [784, 301] width 477 height 72
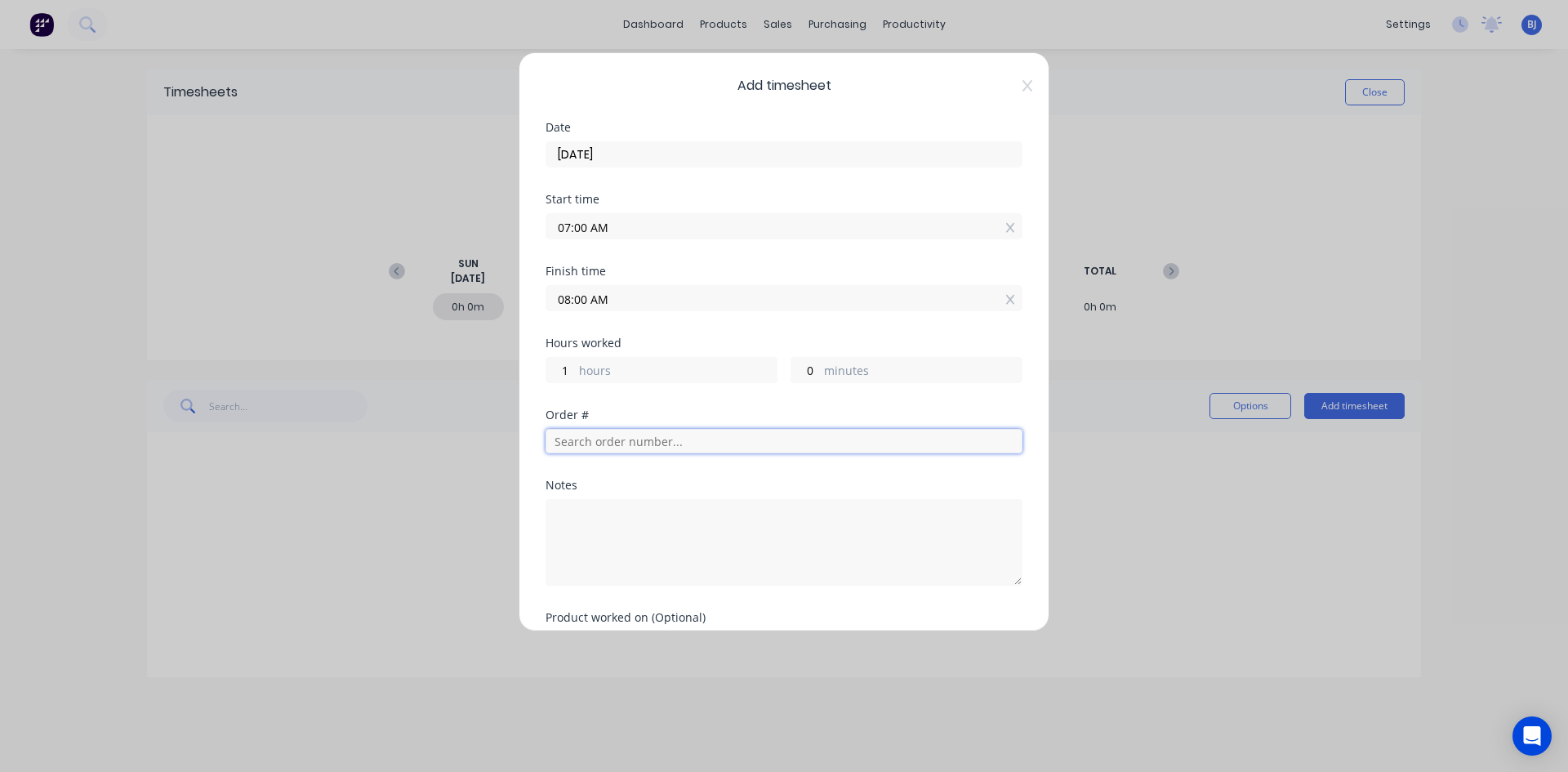
click at [571, 441] on input "text" at bounding box center [784, 440] width 477 height 25
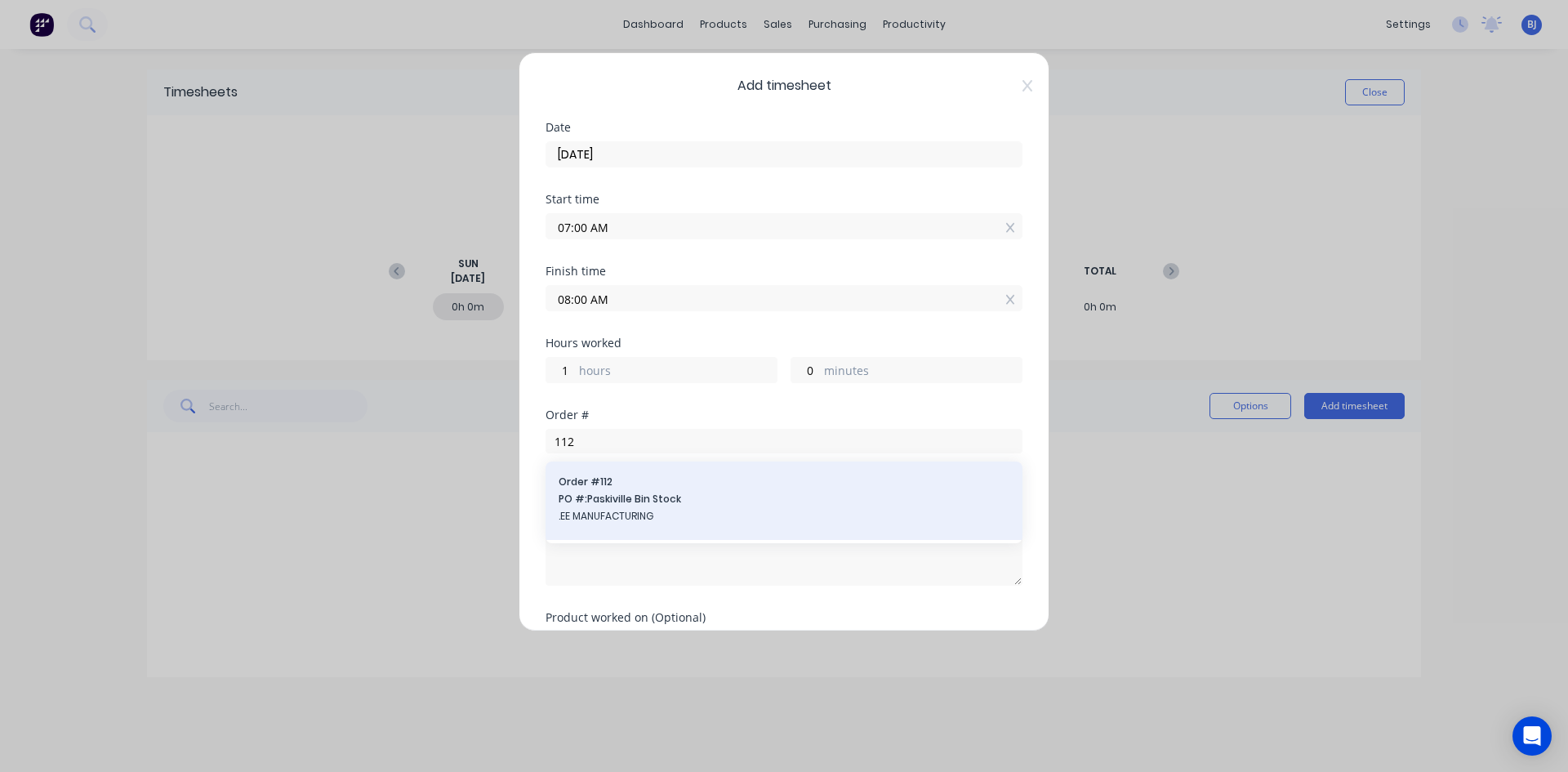
click at [625, 492] on span "PO #: Paskiville Bin Stock" at bounding box center [784, 499] width 451 height 15
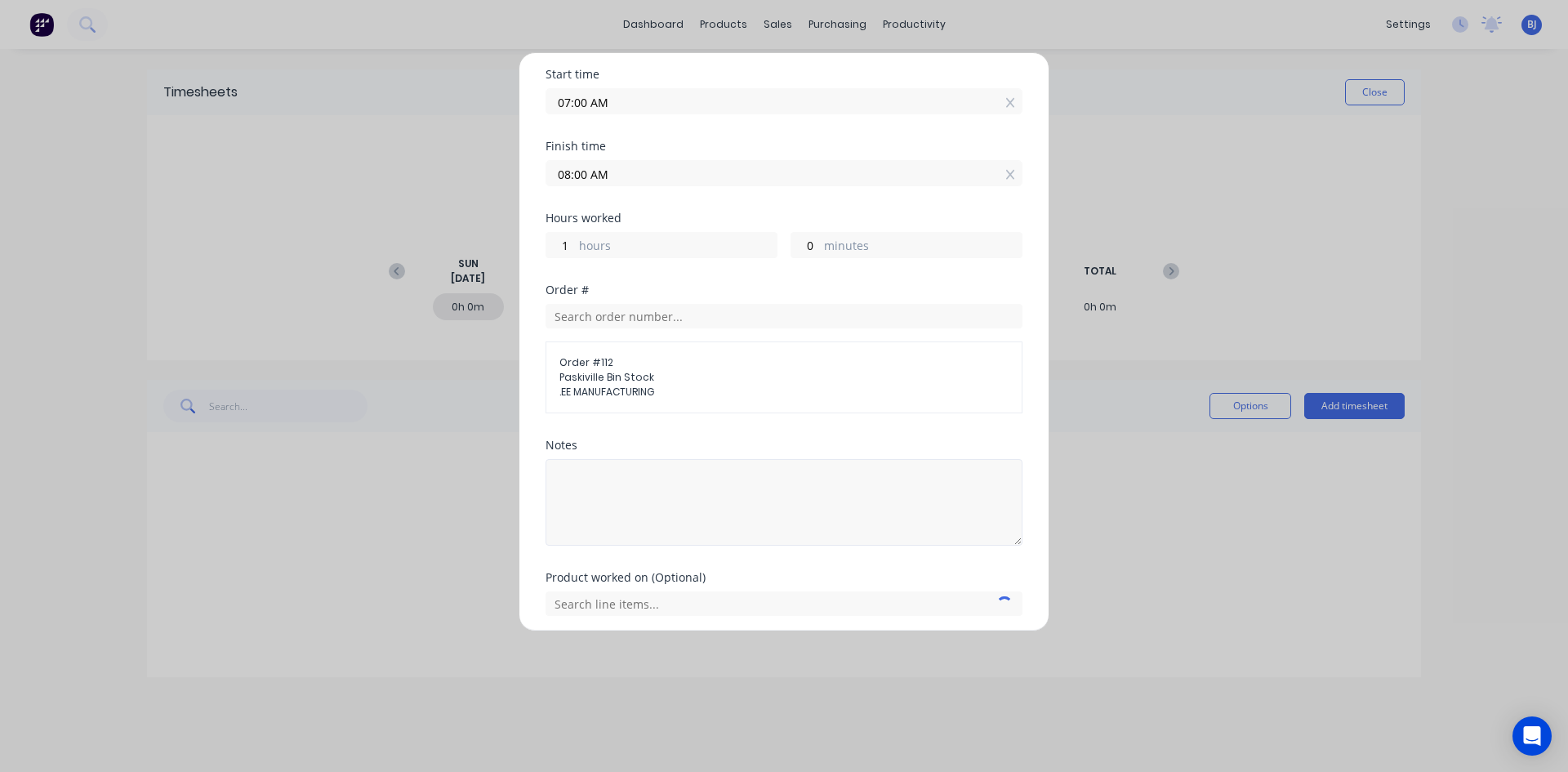
scroll to position [164, 0]
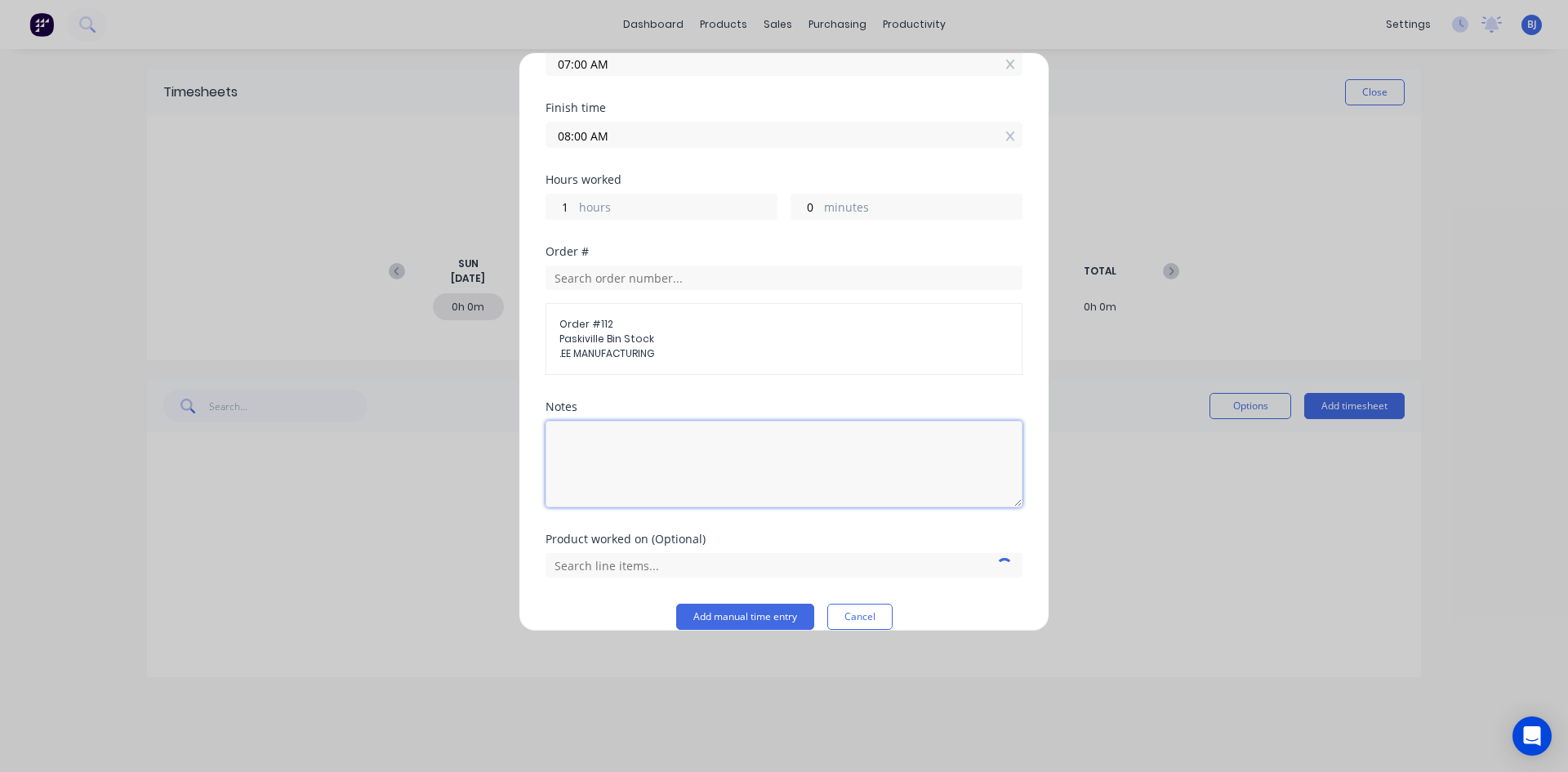
click at [600, 451] on textarea at bounding box center [784, 463] width 477 height 87
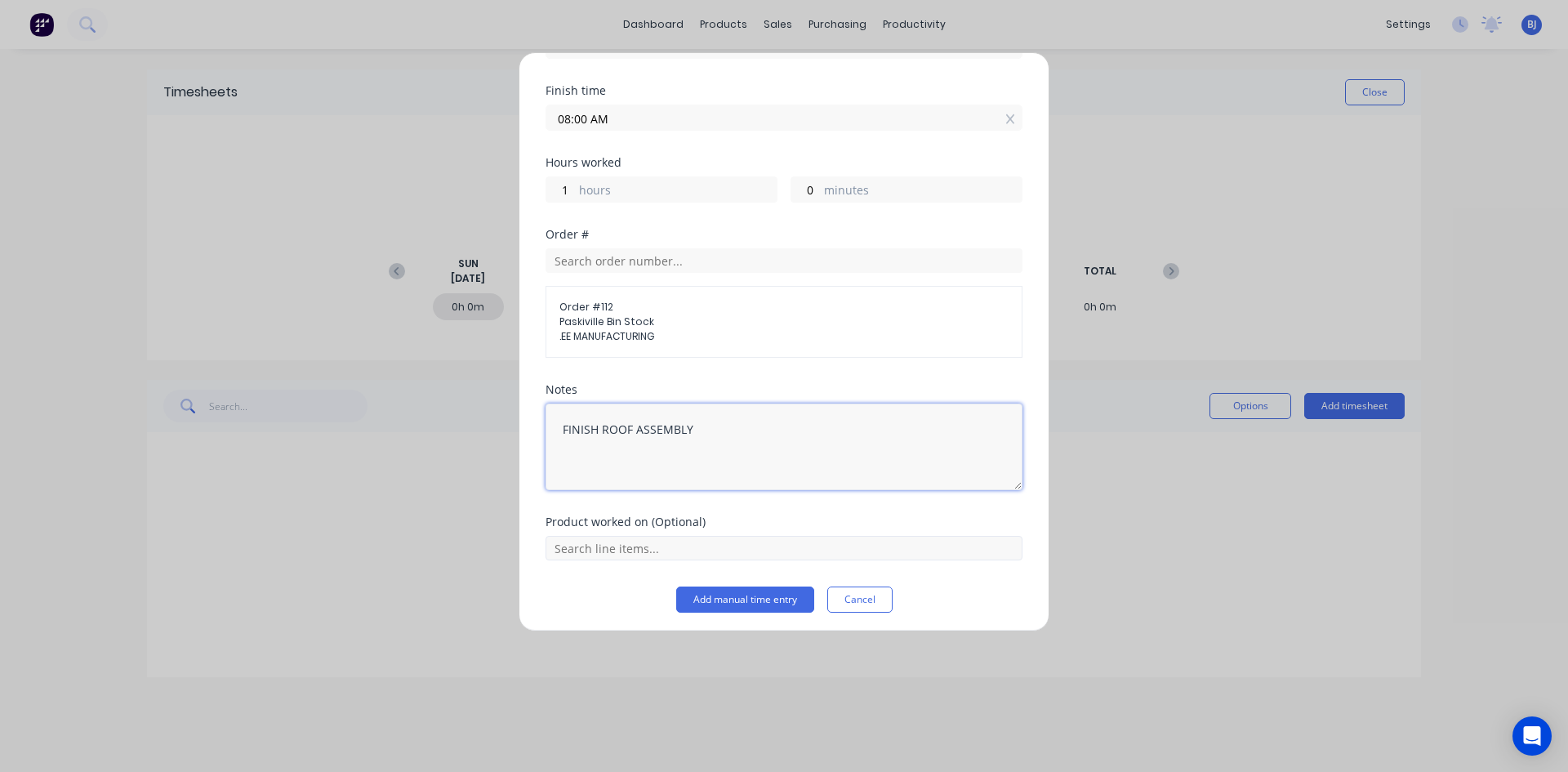
scroll to position [185, 0]
click at [710, 589] on button "Add manual time entry" at bounding box center [744, 595] width 138 height 26
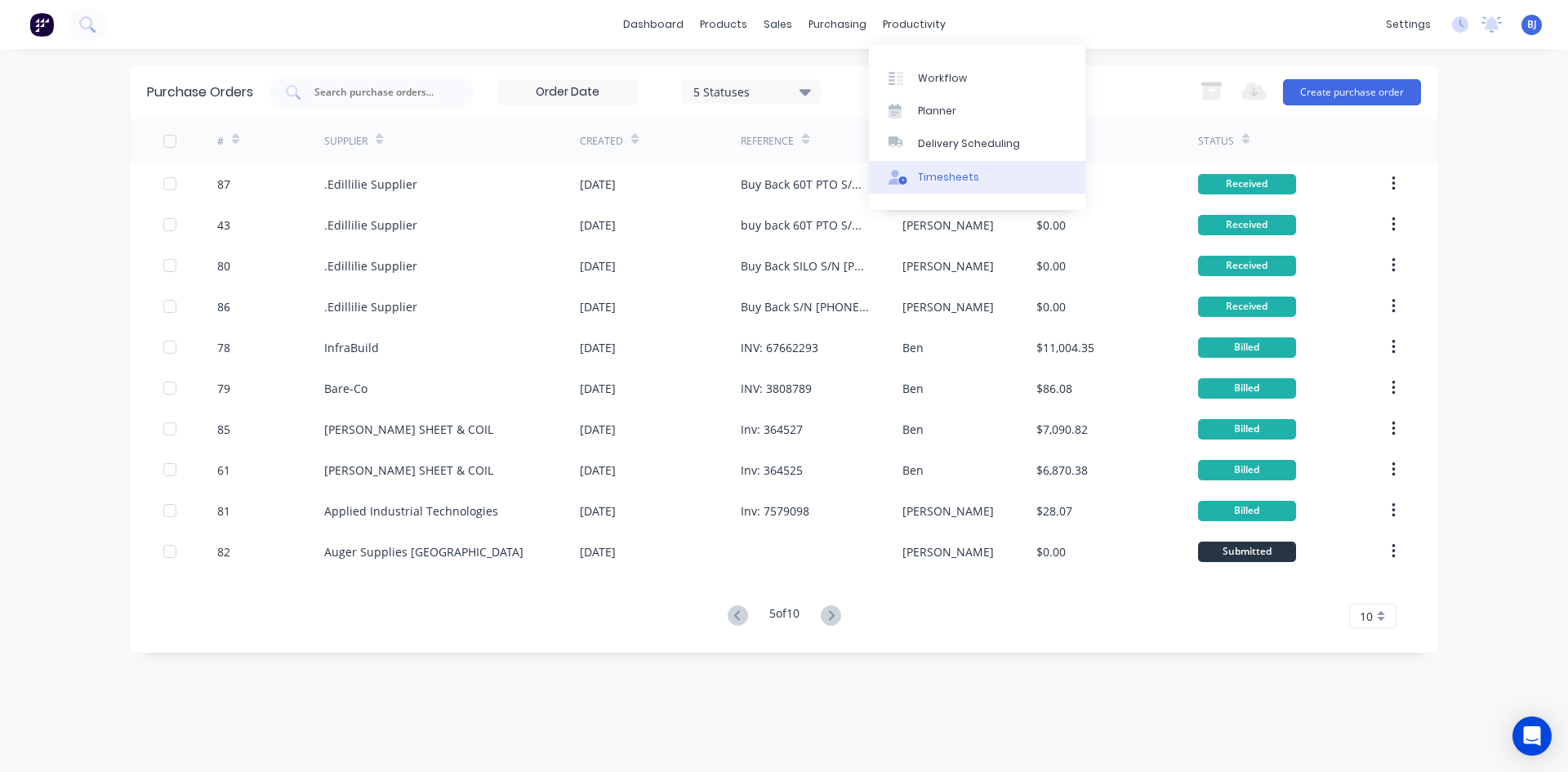
click at [928, 175] on div "Timesheets" at bounding box center [948, 177] width 61 height 15
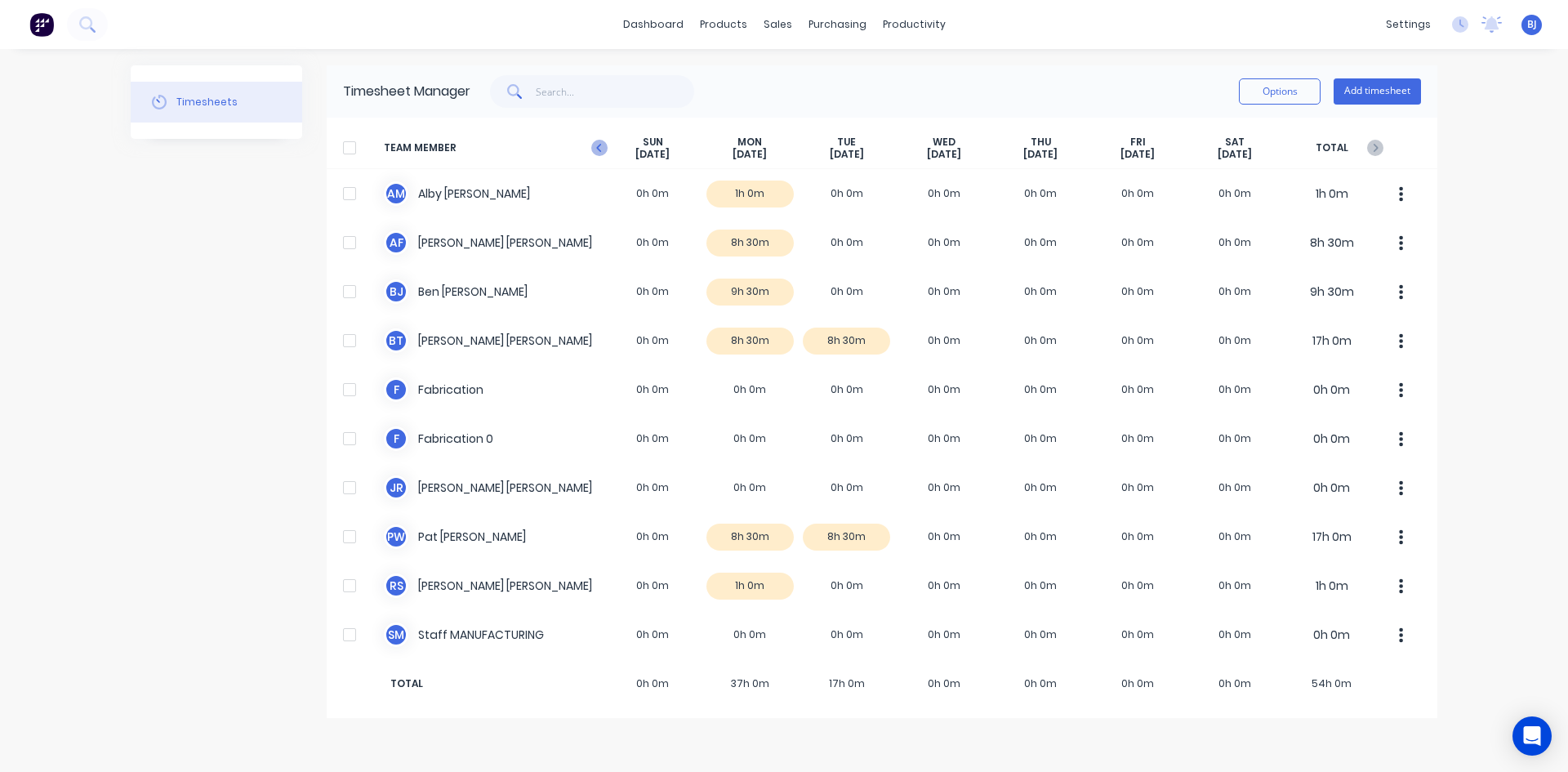
click at [599, 145] on icon "button" at bounding box center [598, 147] width 5 height 8
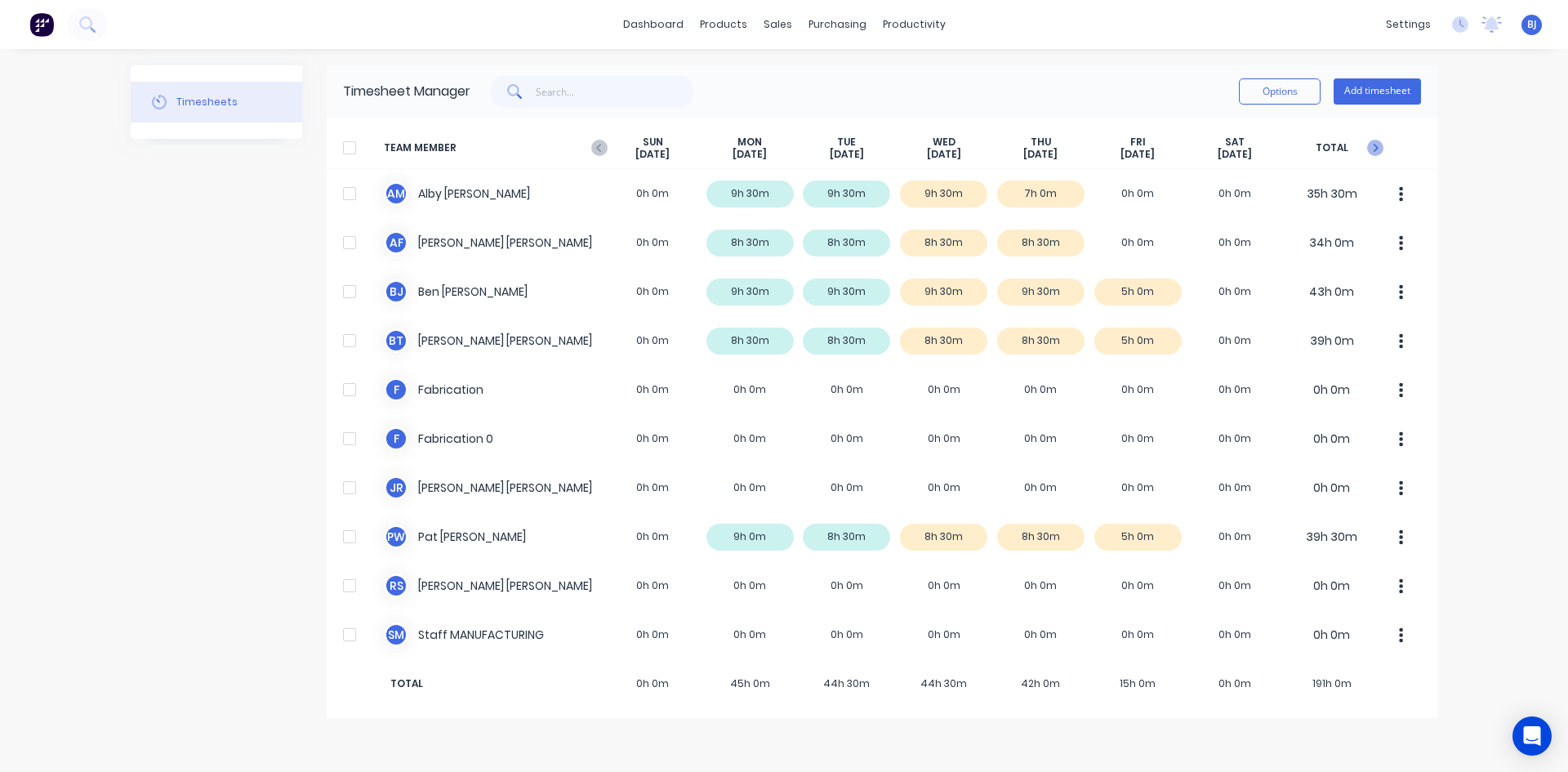
click at [1373, 143] on icon "button" at bounding box center [1375, 148] width 16 height 16
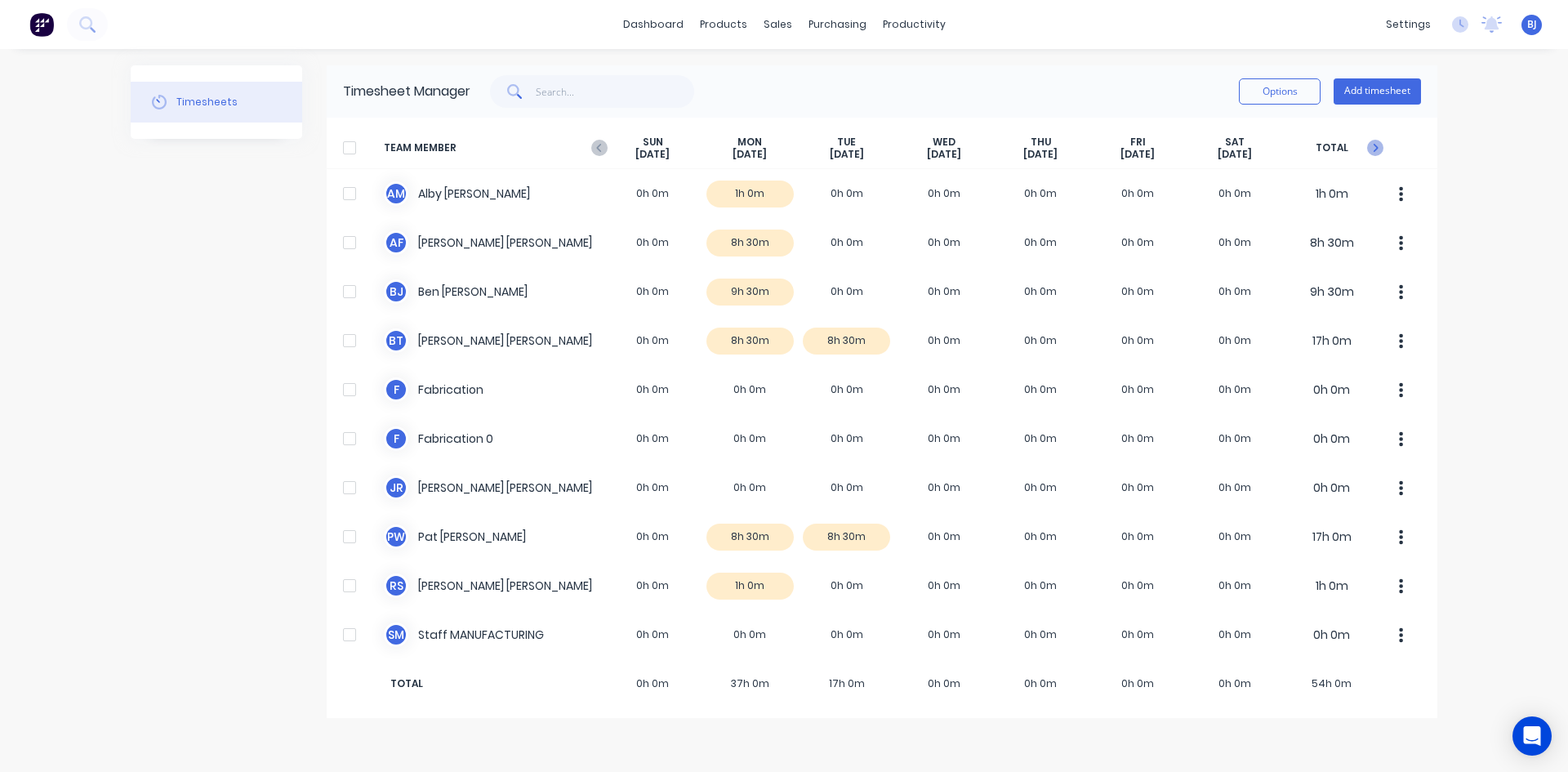
click at [1373, 143] on icon "button" at bounding box center [1375, 148] width 16 height 16
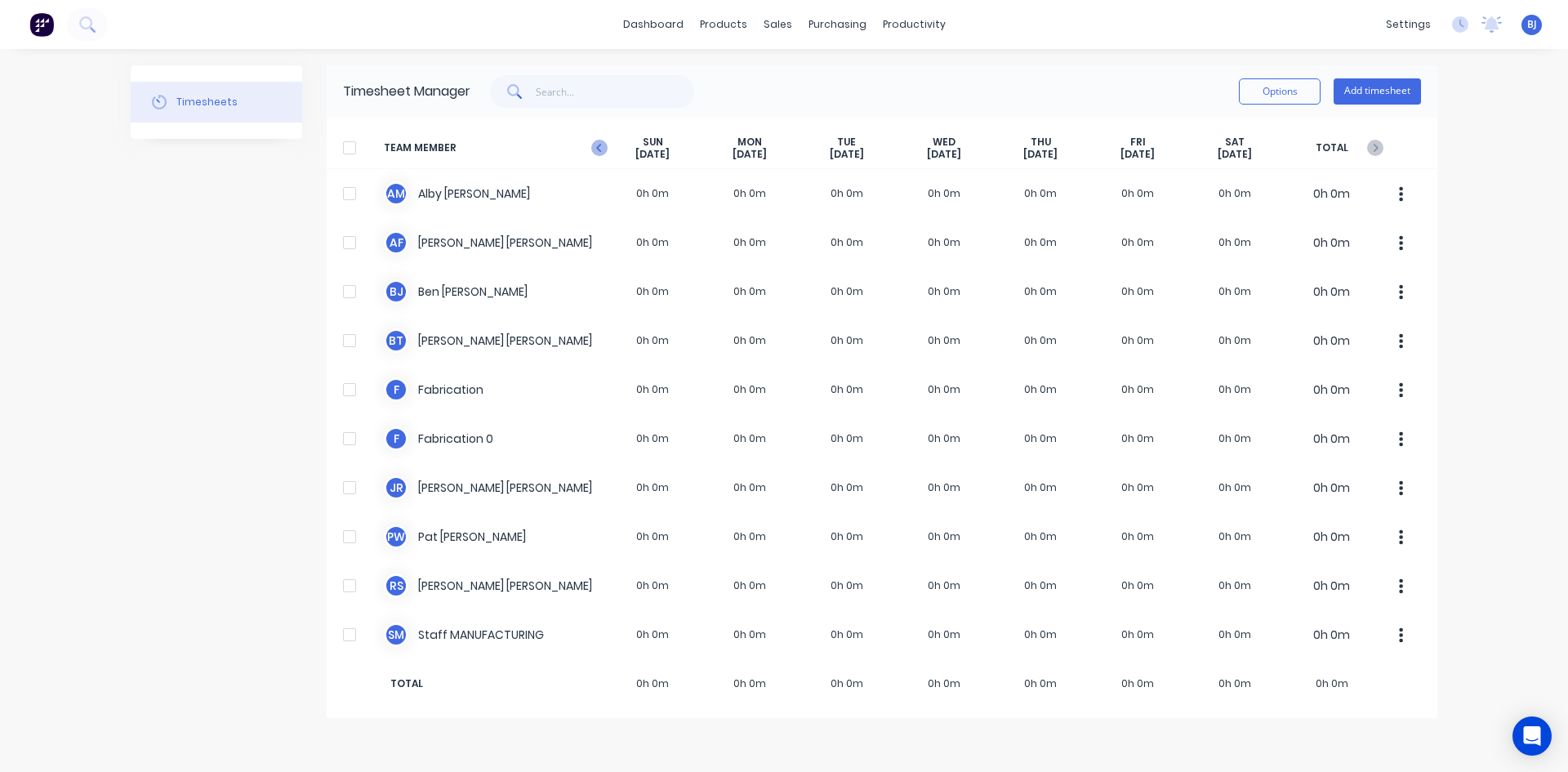
click at [600, 153] on icon "button" at bounding box center [599, 148] width 16 height 16
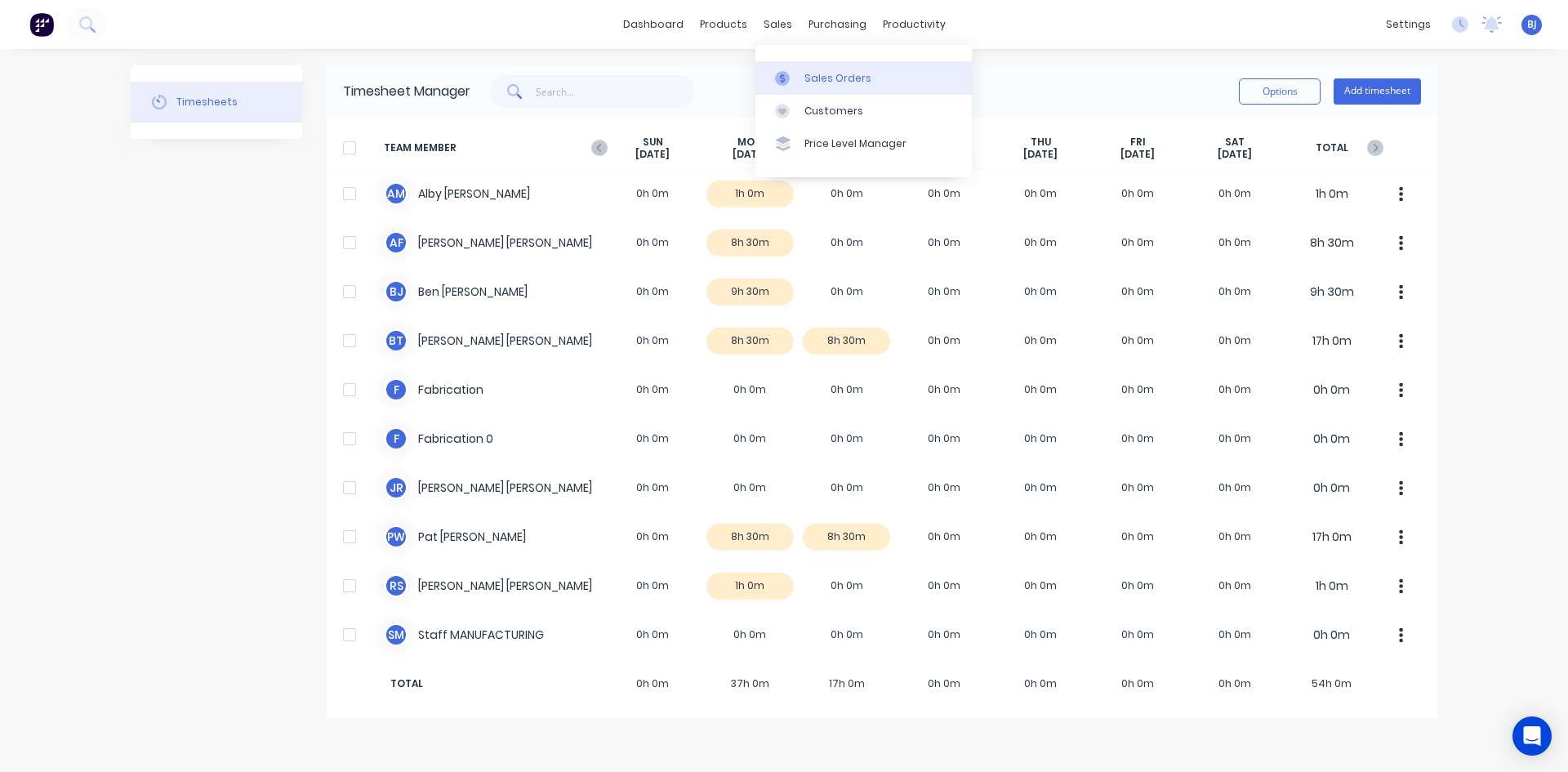
click at [789, 80] on icon at bounding box center [783, 79] width 15 height 15
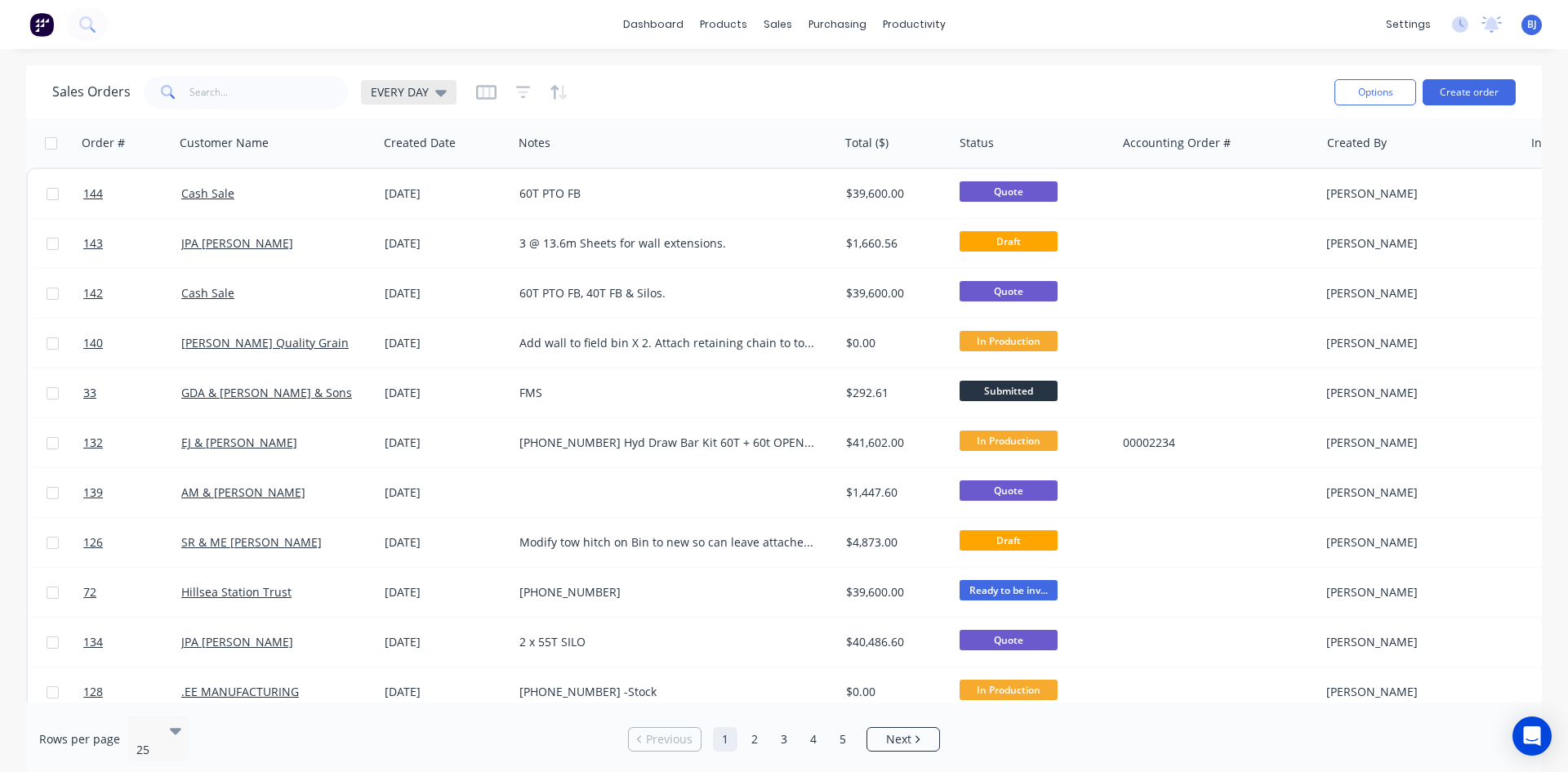
click at [441, 96] on icon at bounding box center [441, 92] width 12 height 18
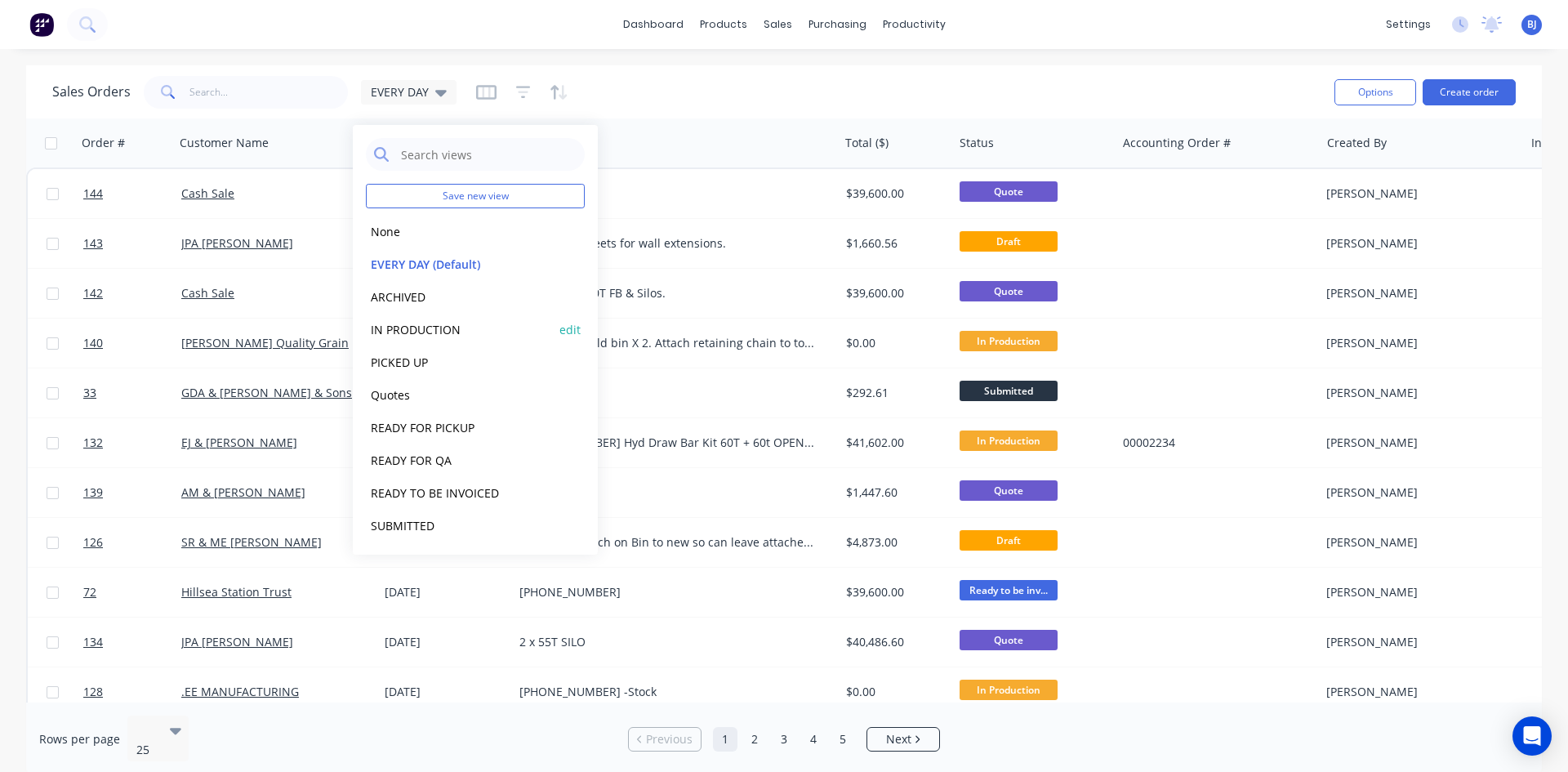
click at [420, 331] on button "IN PRODUCTION" at bounding box center [459, 329] width 186 height 19
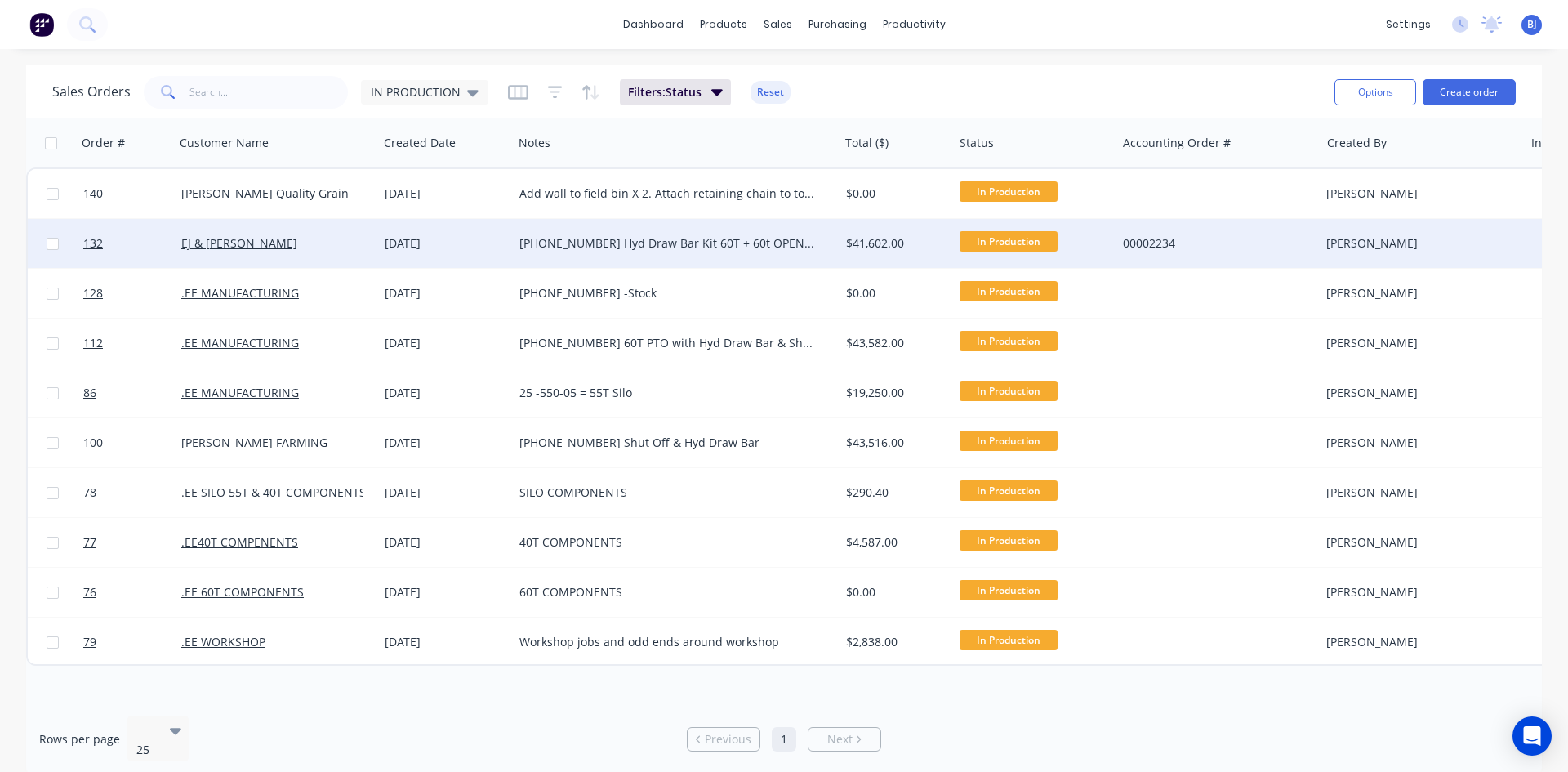
click at [420, 248] on div "[DATE]" at bounding box center [445, 244] width 121 height 16
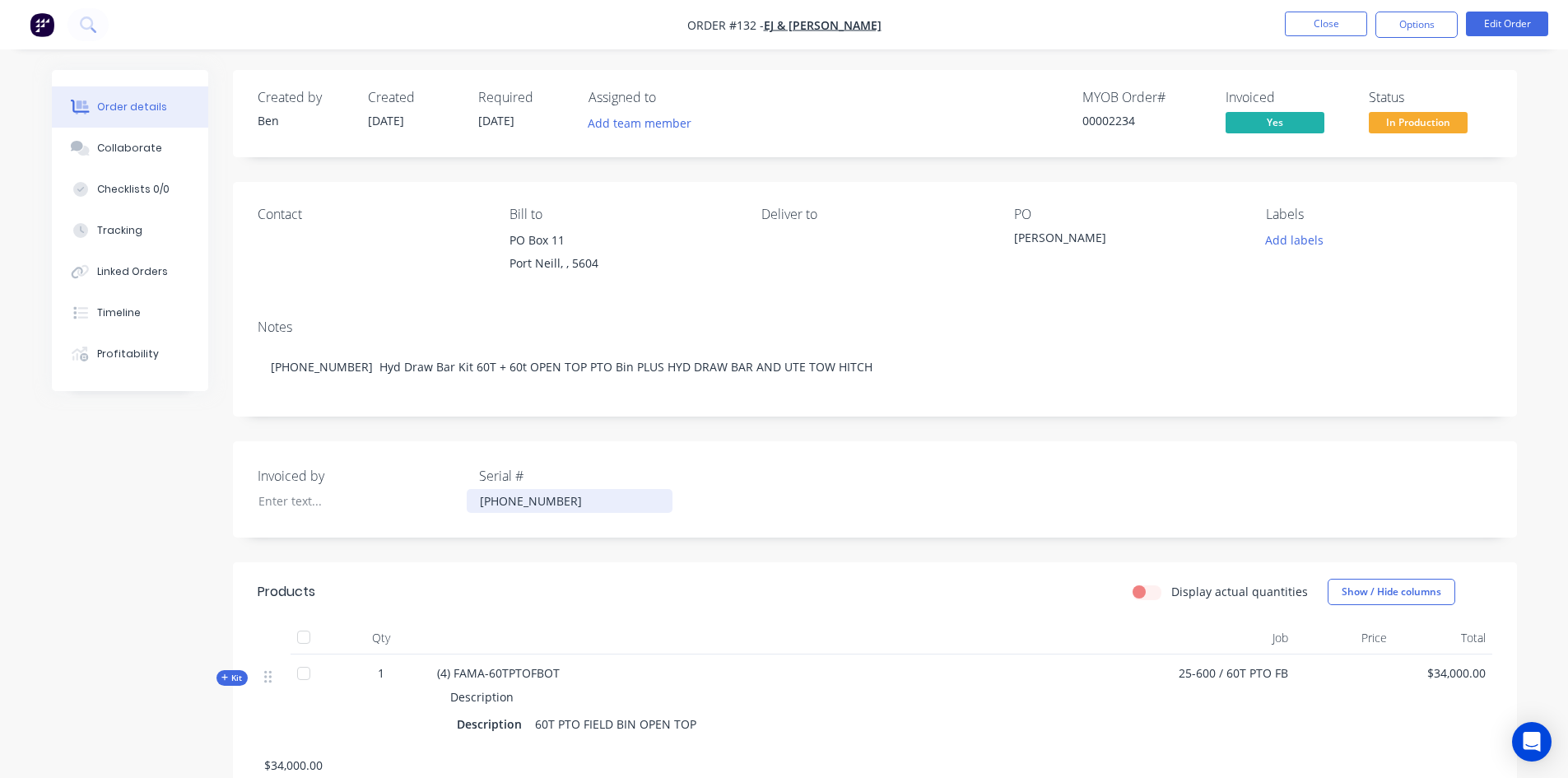
click at [532, 498] on div "[PHONE_NUMBER]" at bounding box center [570, 501] width 206 height 24
click at [1347, 25] on button "Close" at bounding box center [1326, 24] width 82 height 25
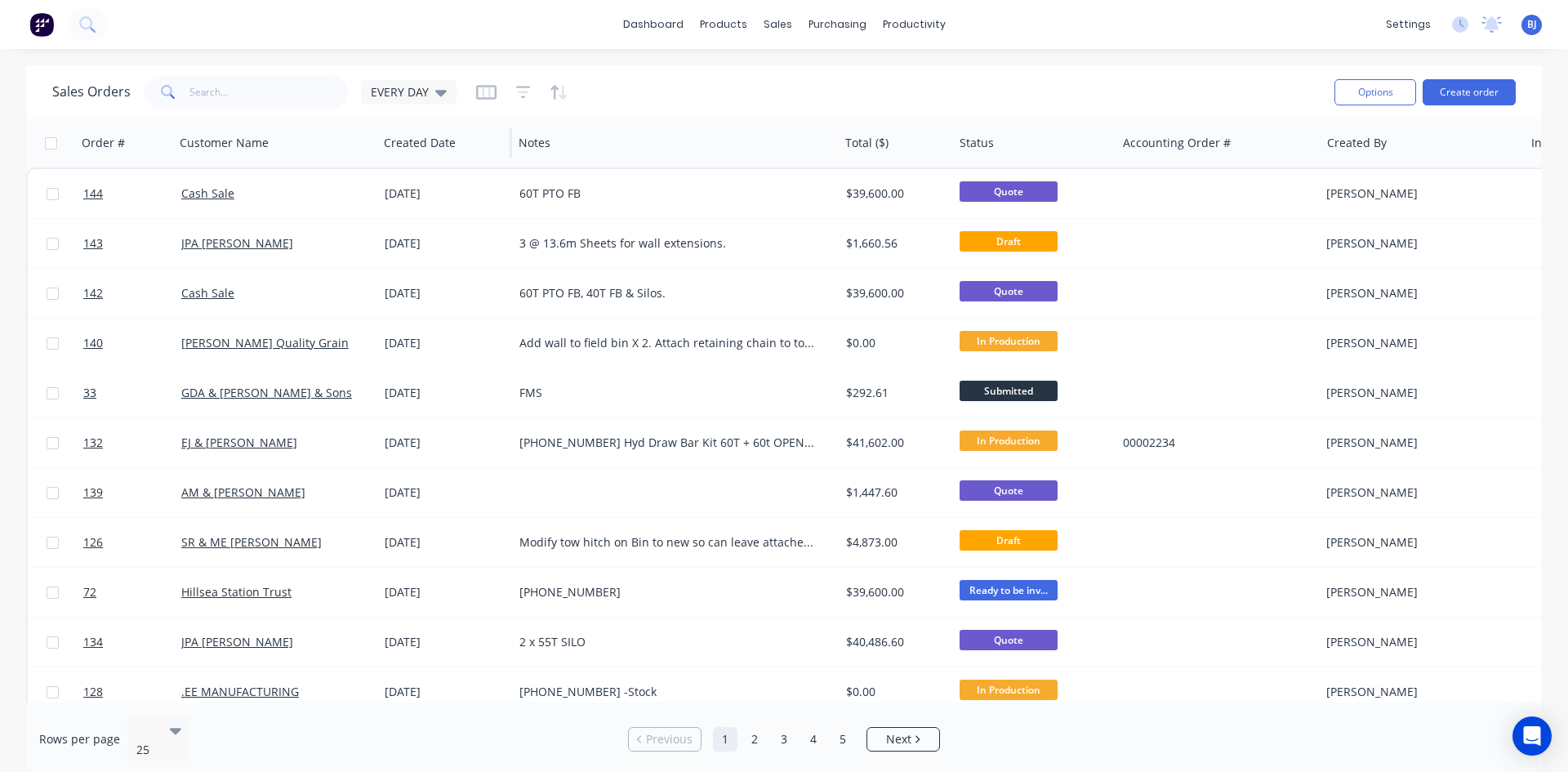
drag, startPoint x: 437, startPoint y: 89, endPoint x: 428, endPoint y: 120, distance: 32.3
click at [437, 91] on icon at bounding box center [441, 92] width 12 height 18
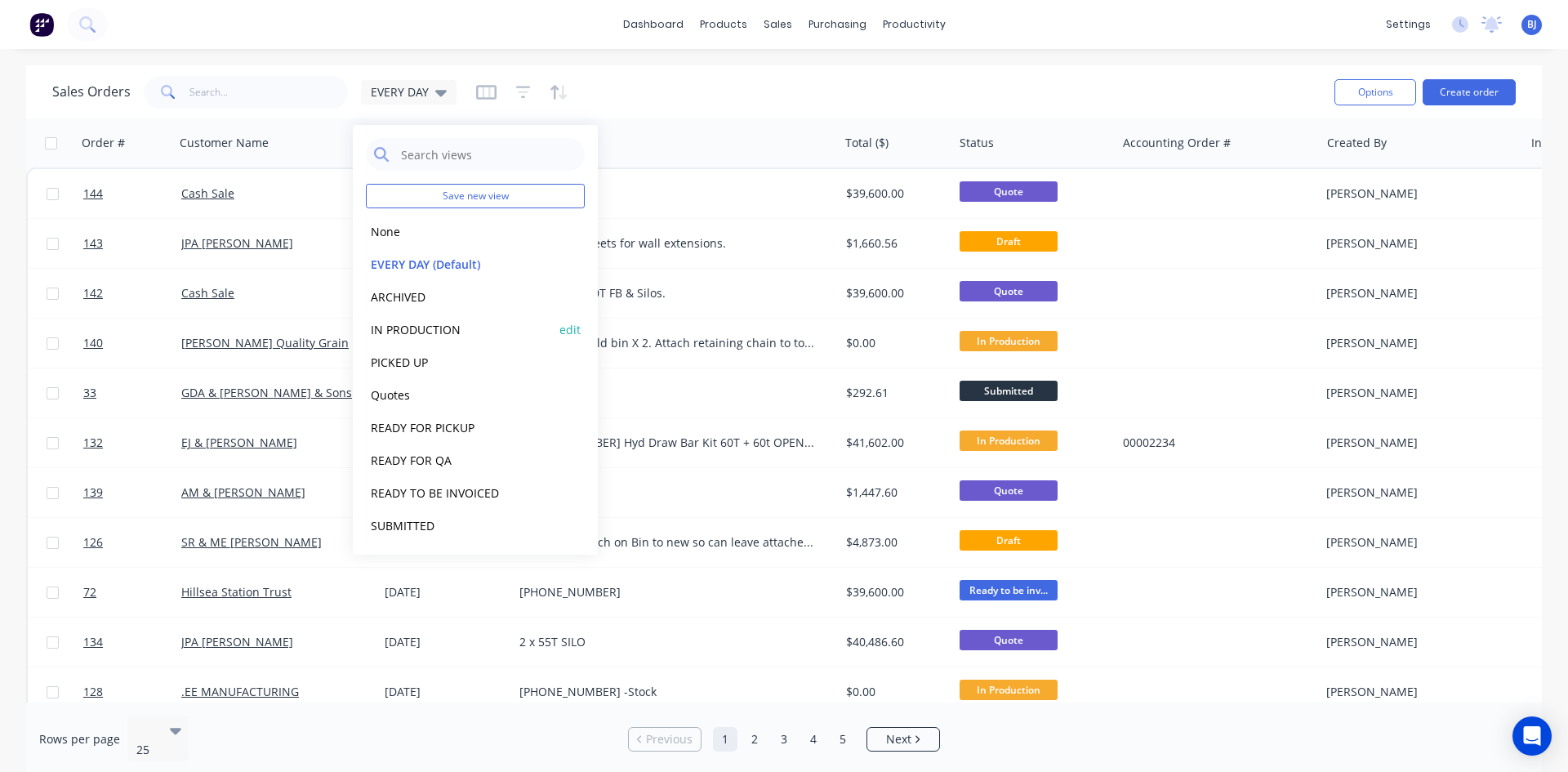
click at [417, 332] on button "IN PRODUCTION" at bounding box center [459, 329] width 186 height 19
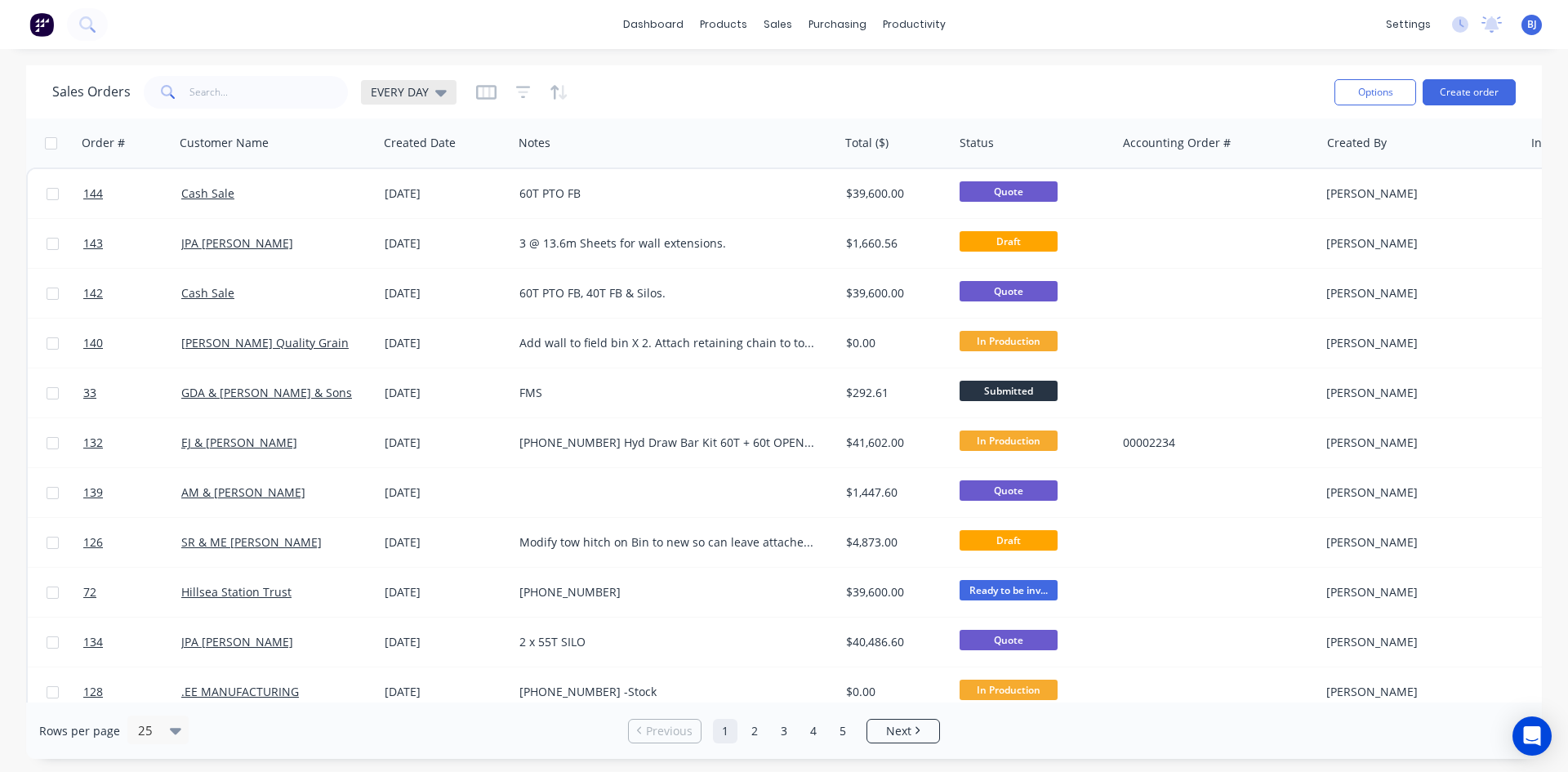
click at [444, 98] on div "EVERY DAY" at bounding box center [408, 92] width 96 height 25
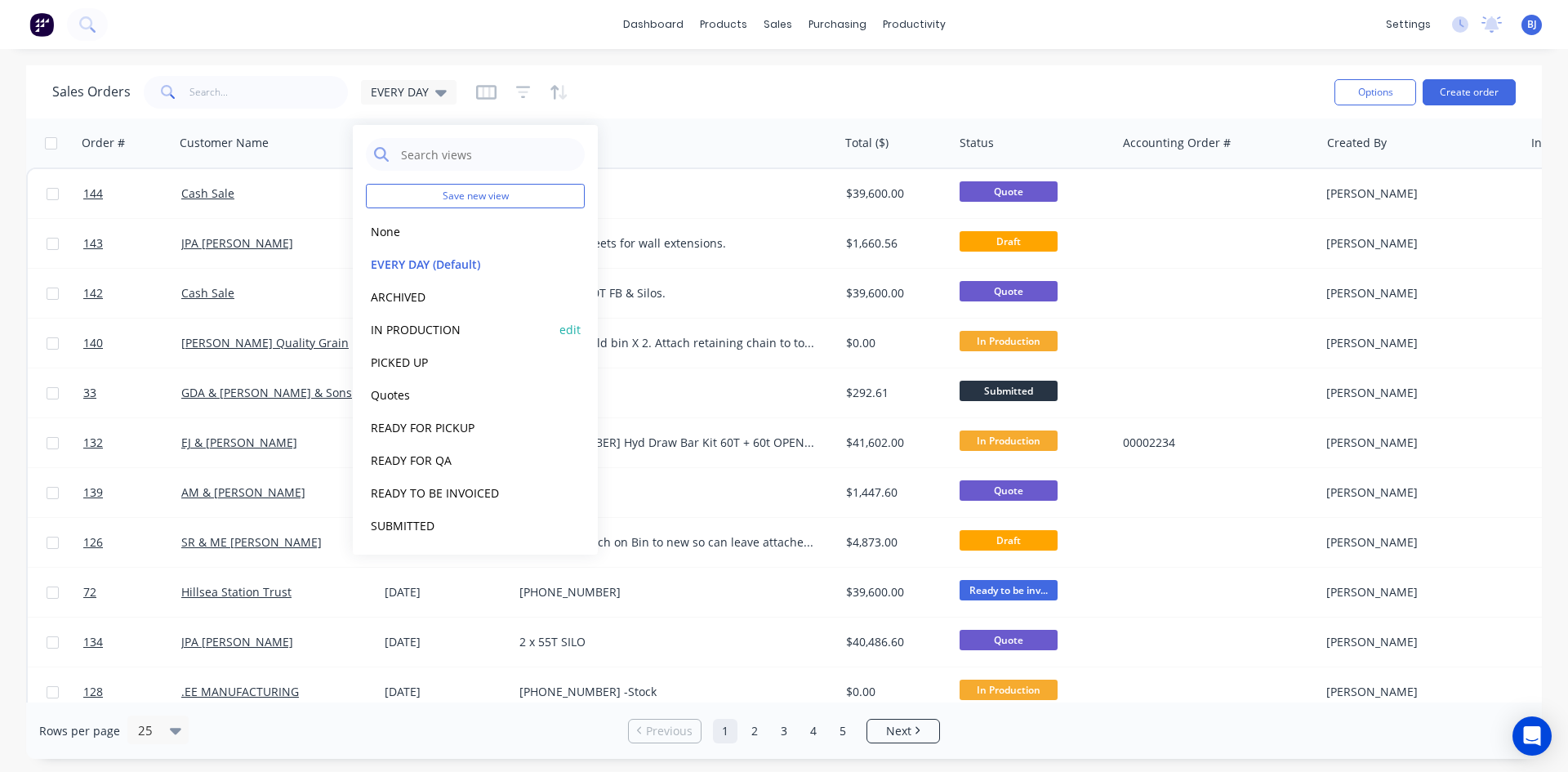
click at [422, 332] on button "IN PRODUCTION" at bounding box center [459, 329] width 186 height 19
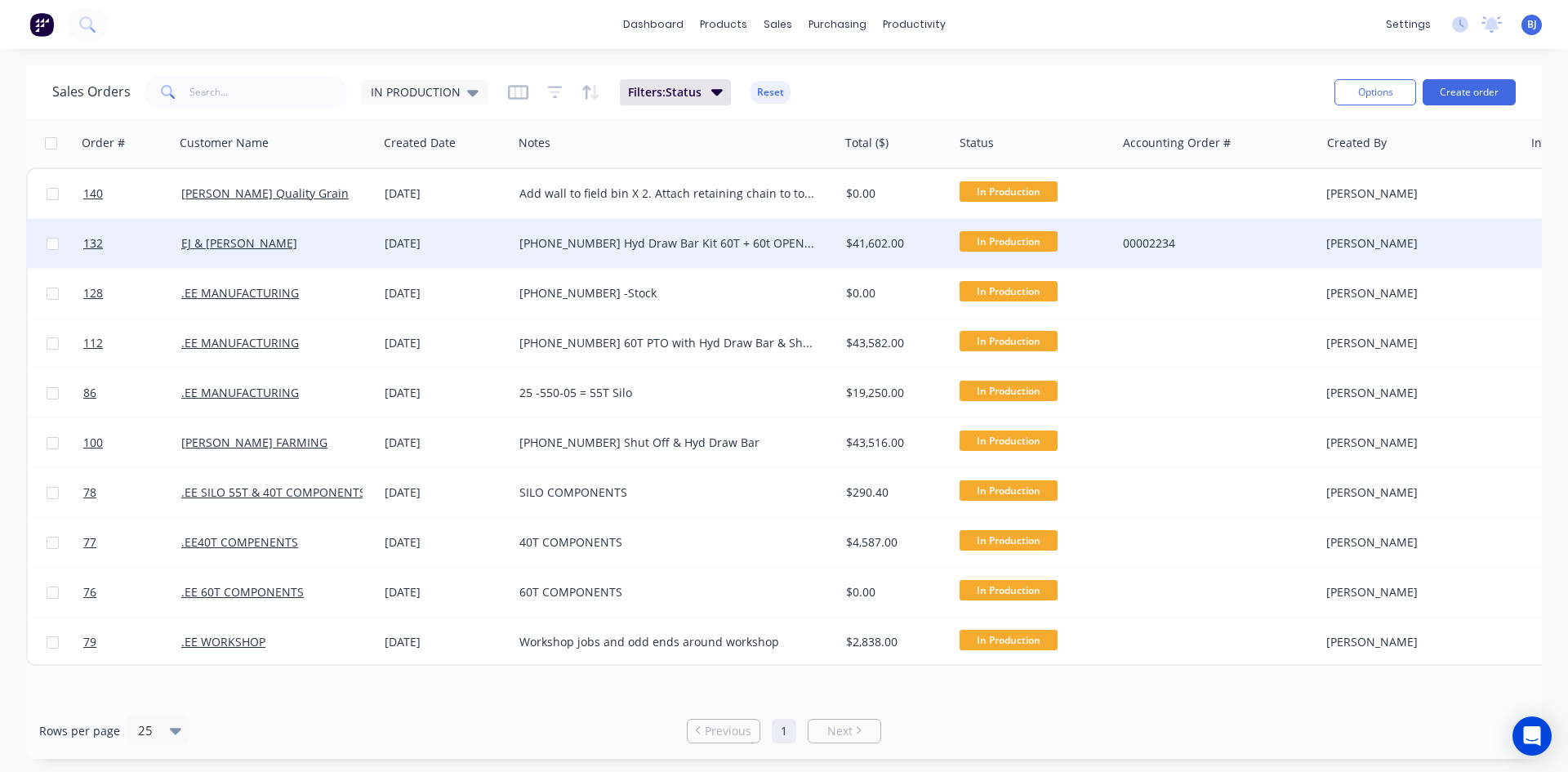
click at [419, 246] on div "[DATE]" at bounding box center [445, 244] width 121 height 16
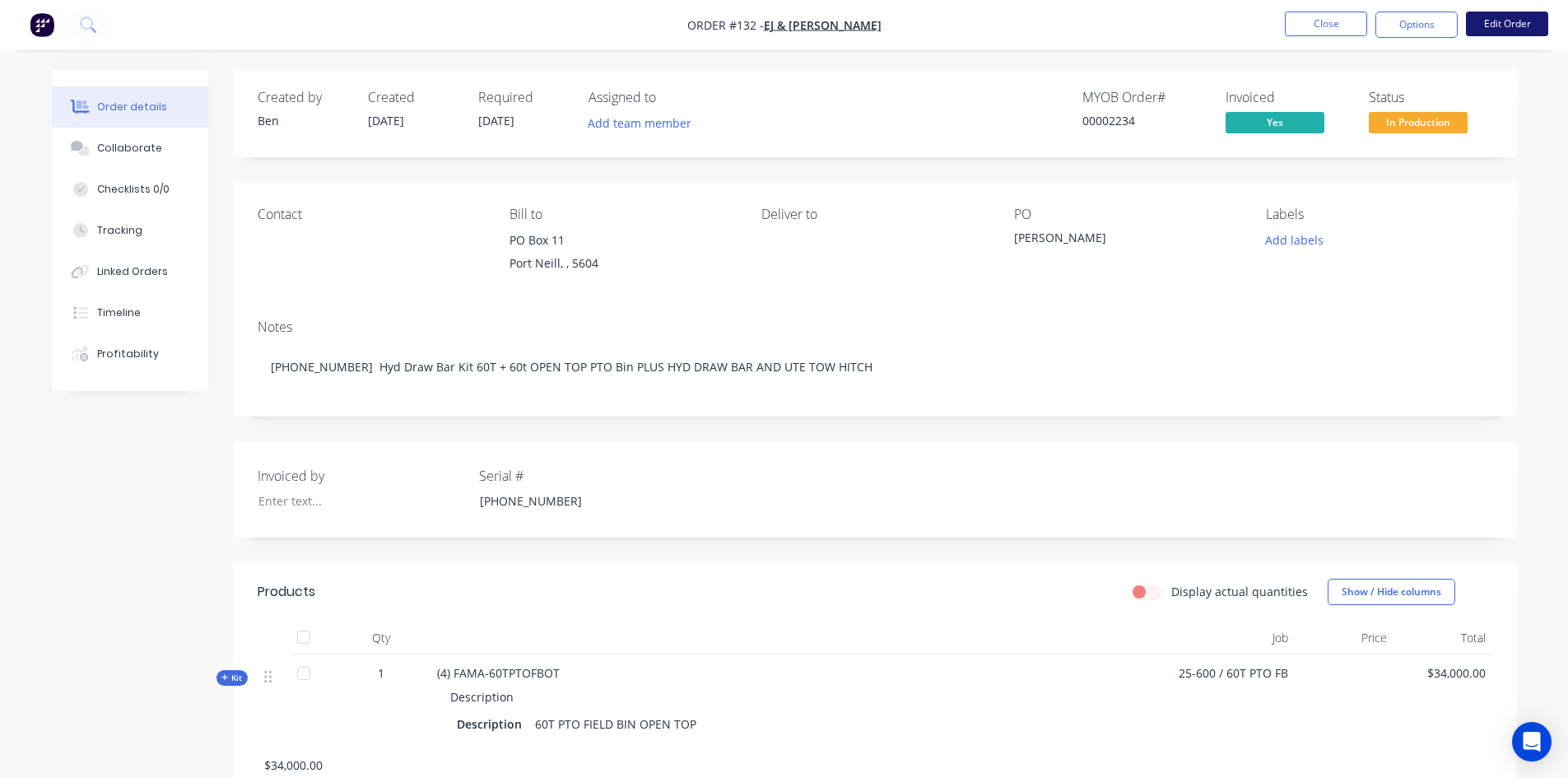
click at [1520, 22] on button "Edit Order" at bounding box center [1506, 24] width 82 height 25
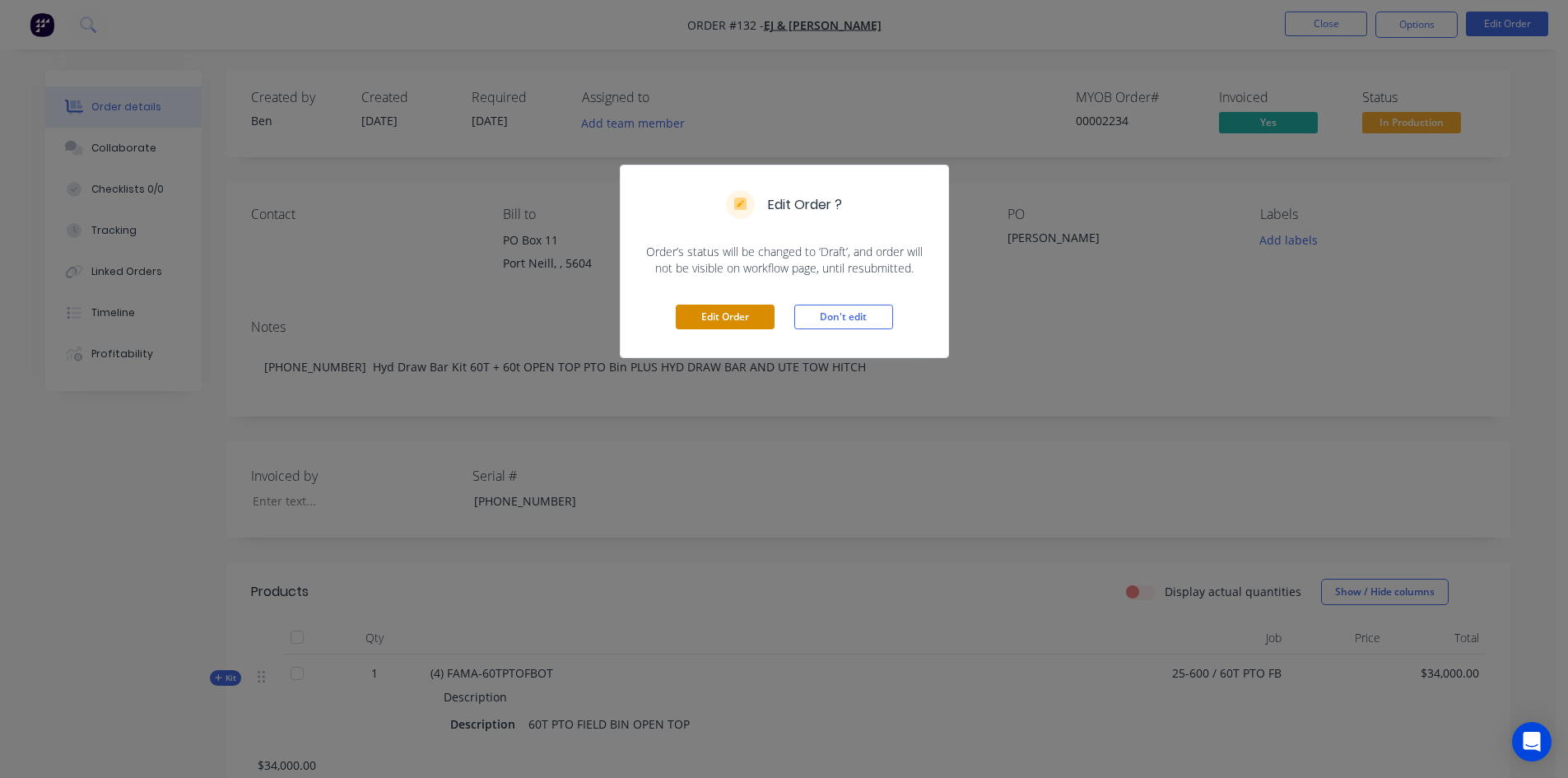
click at [749, 320] on button "Edit Order" at bounding box center [725, 317] width 99 height 25
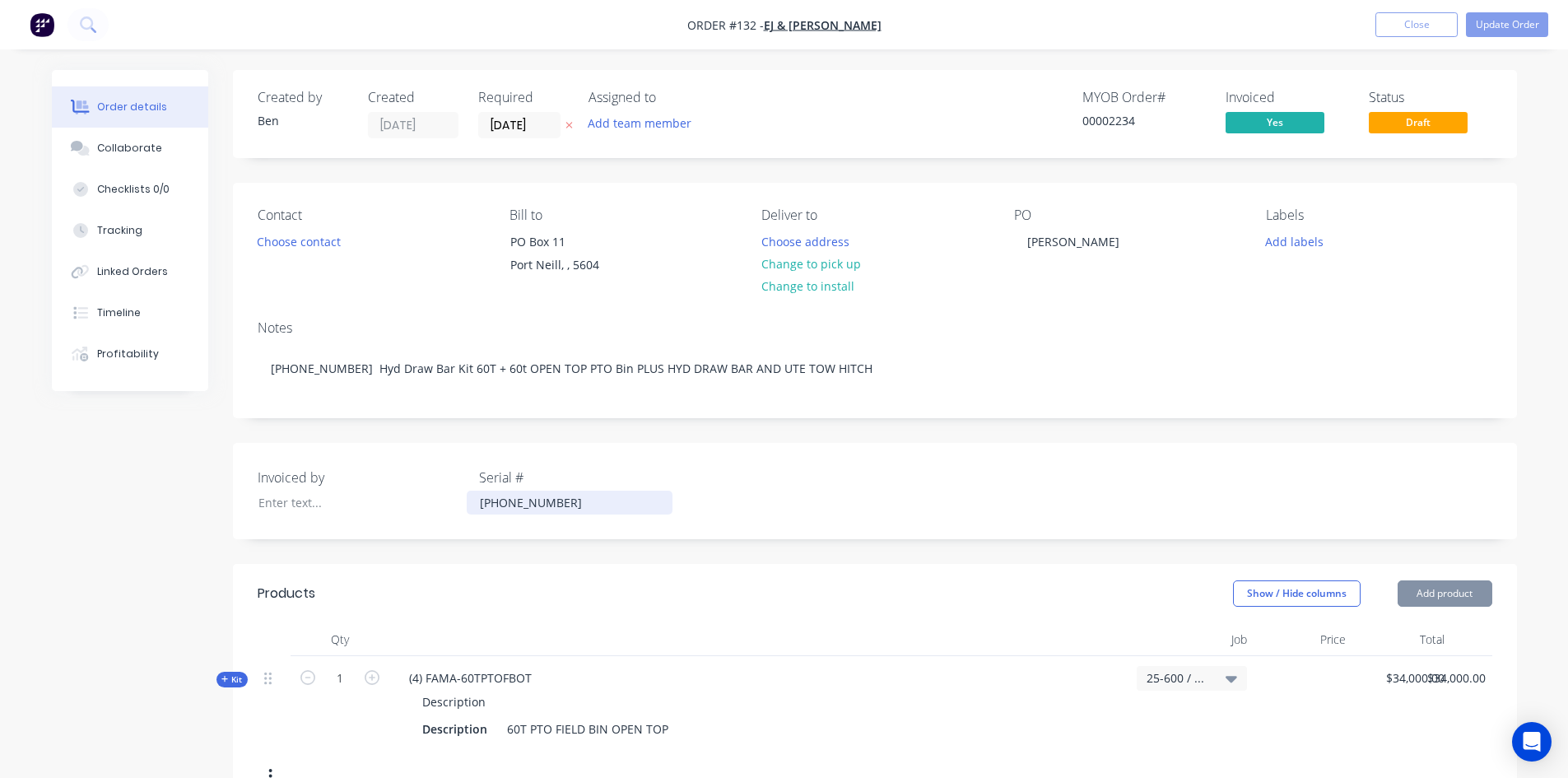
click at [533, 505] on div "[PHONE_NUMBER]" at bounding box center [570, 503] width 206 height 24
click at [1516, 24] on button "Update Order" at bounding box center [1506, 24] width 82 height 25
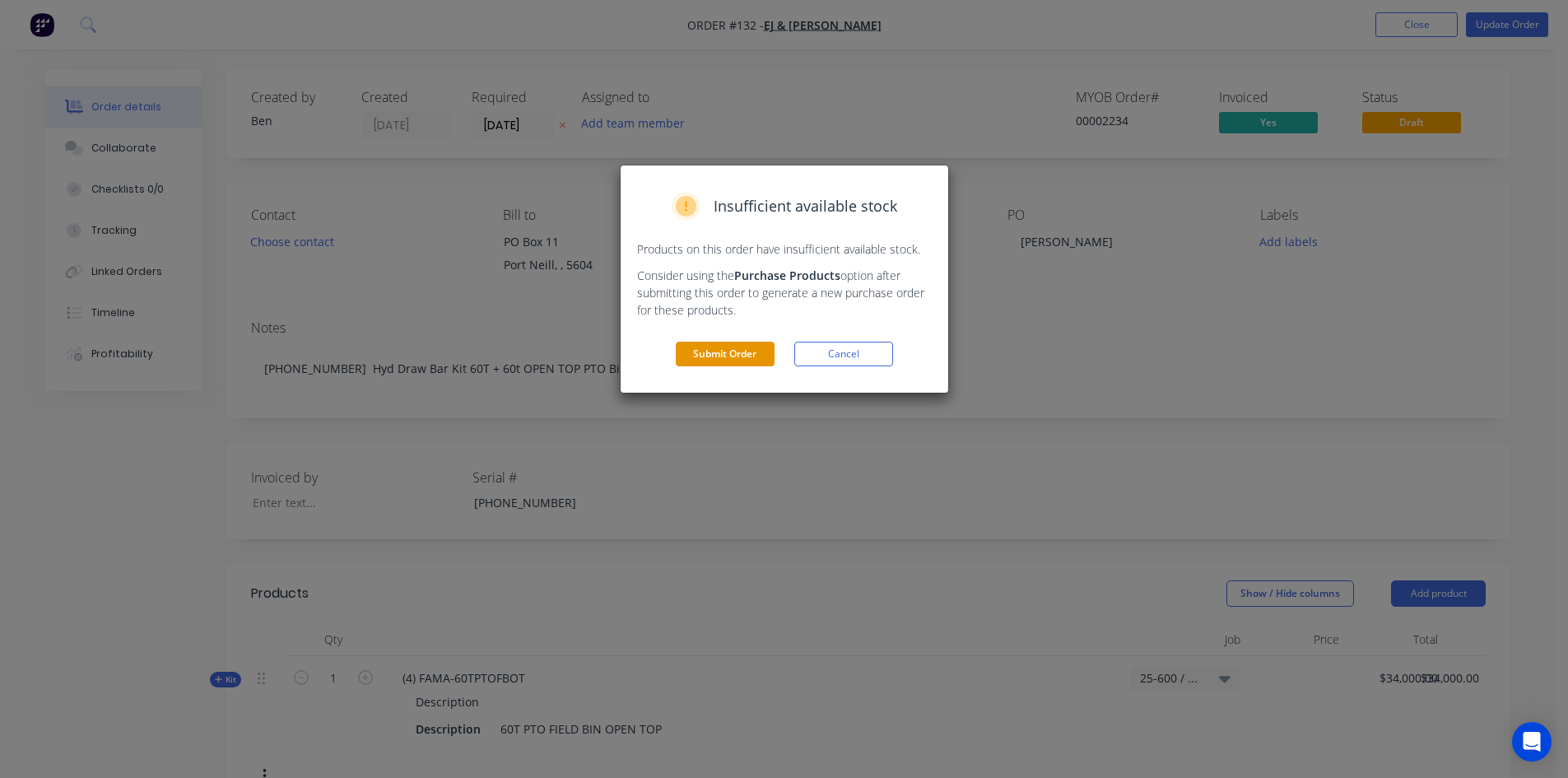
click at [703, 351] on button "Submit Order" at bounding box center [725, 354] width 99 height 25
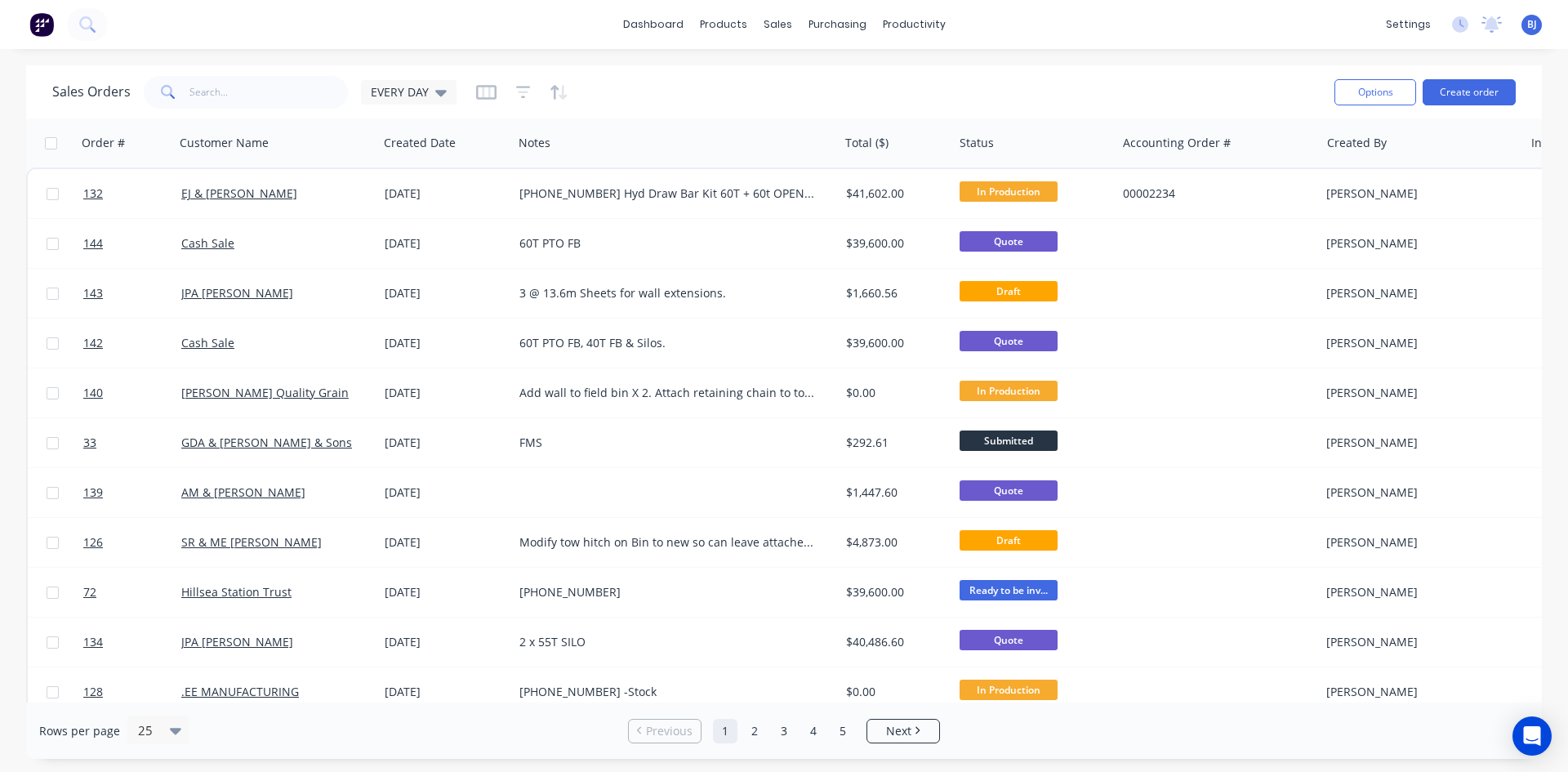
click at [444, 99] on div "EVERY DAY" at bounding box center [408, 92] width 96 height 25
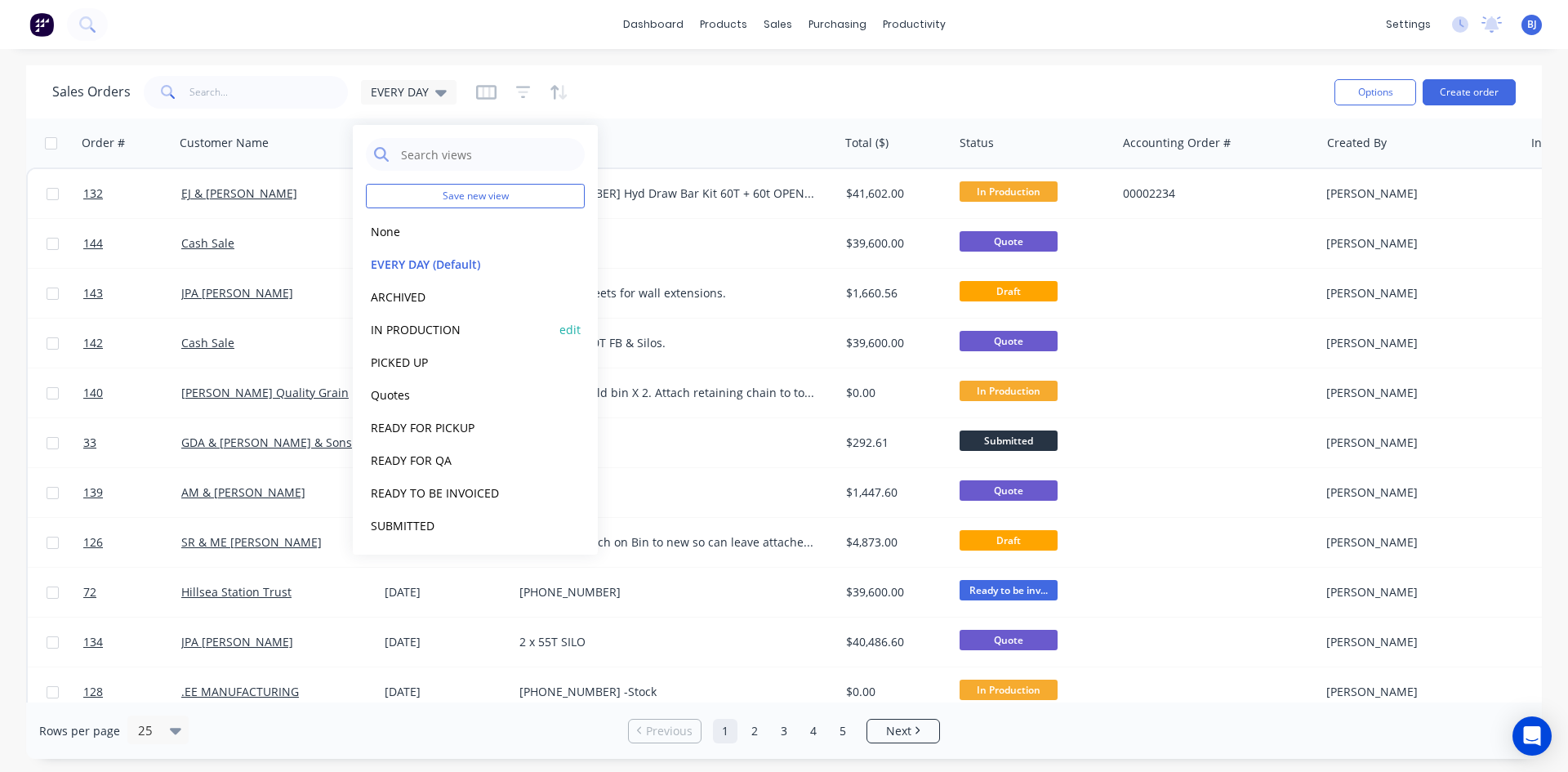
click at [440, 331] on button "IN PRODUCTION" at bounding box center [459, 329] width 186 height 19
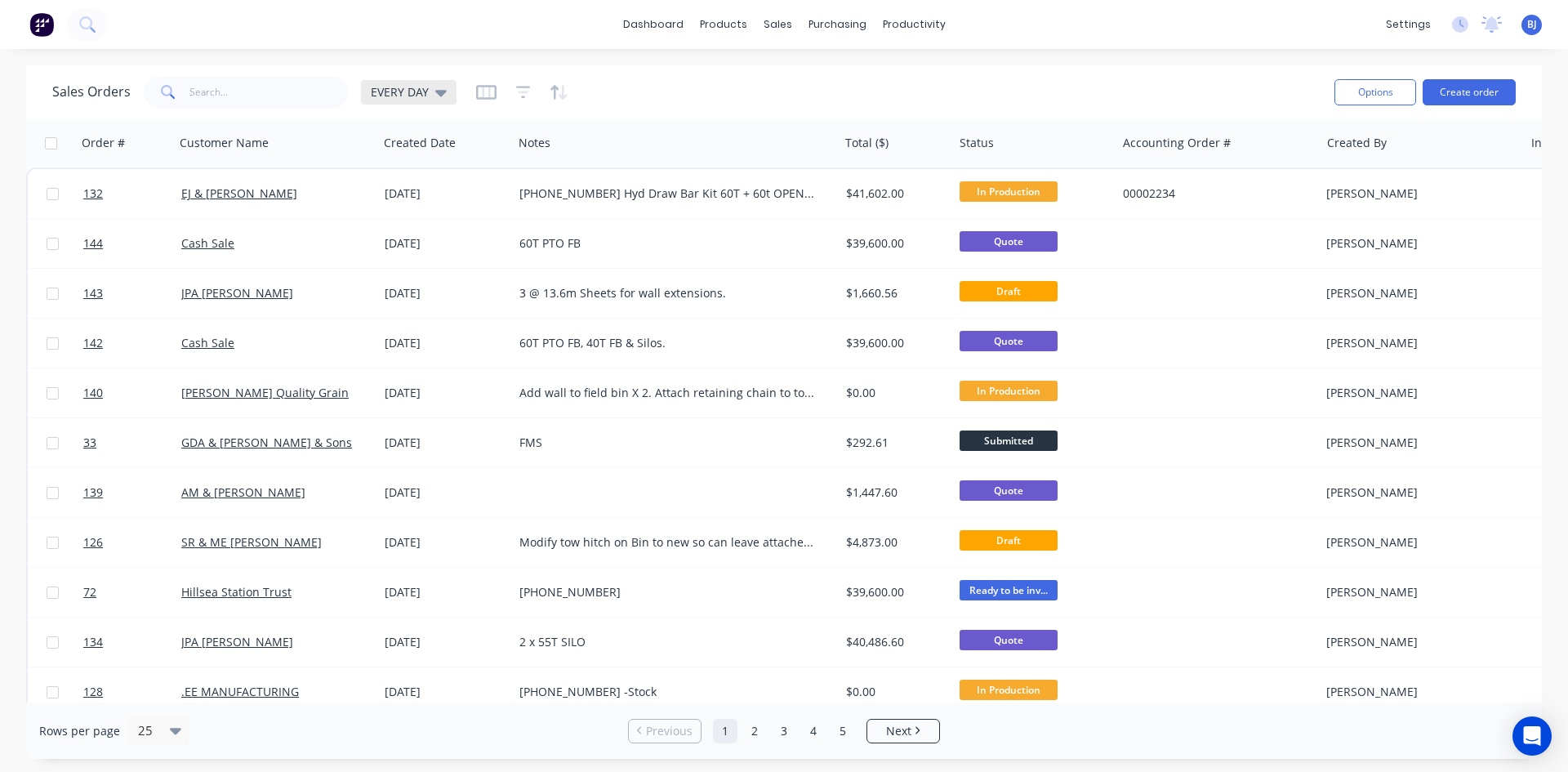
click at [443, 90] on icon at bounding box center [441, 92] width 12 height 6
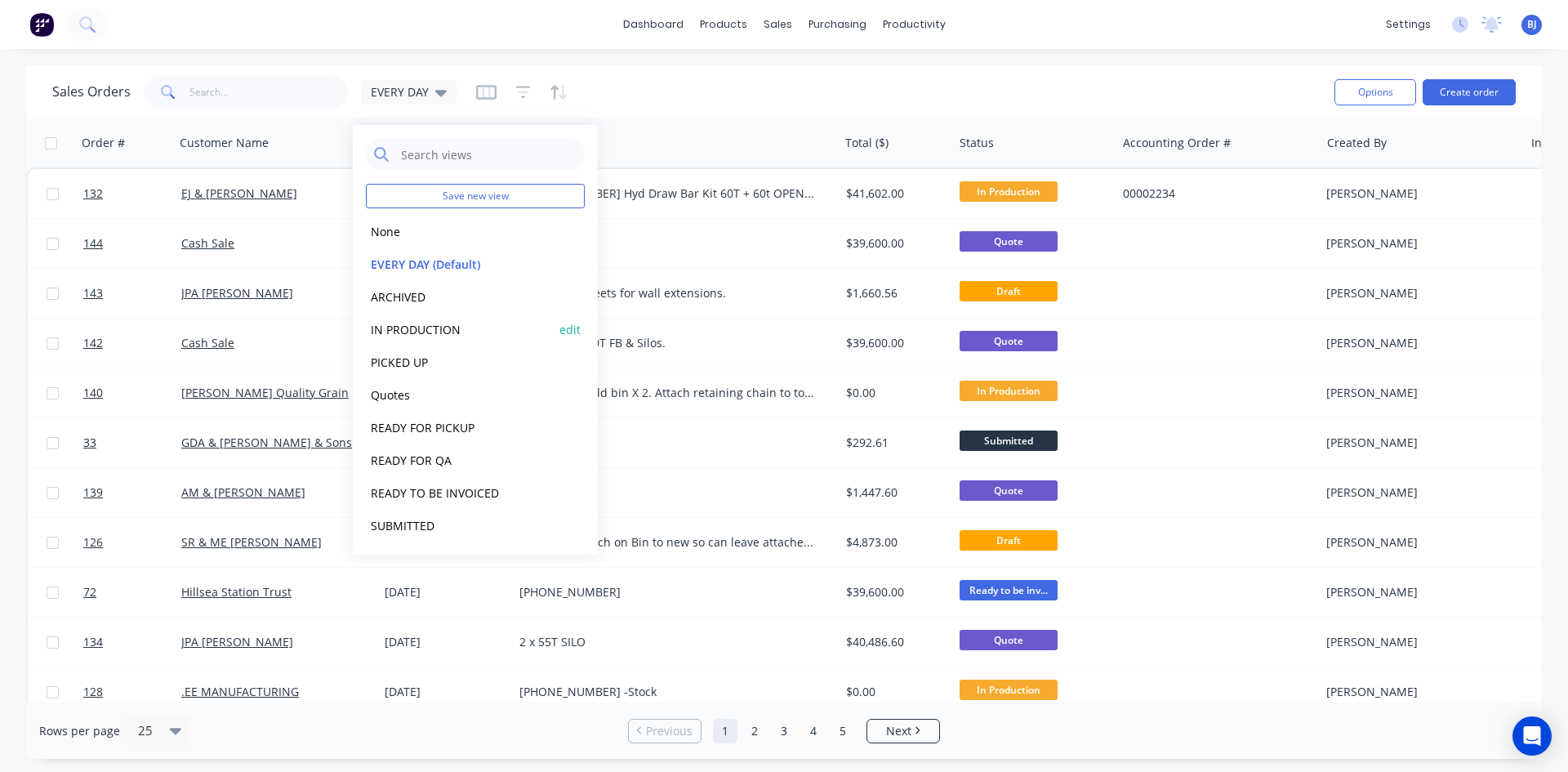
click at [429, 331] on button "IN PRODUCTION" at bounding box center [459, 329] width 186 height 19
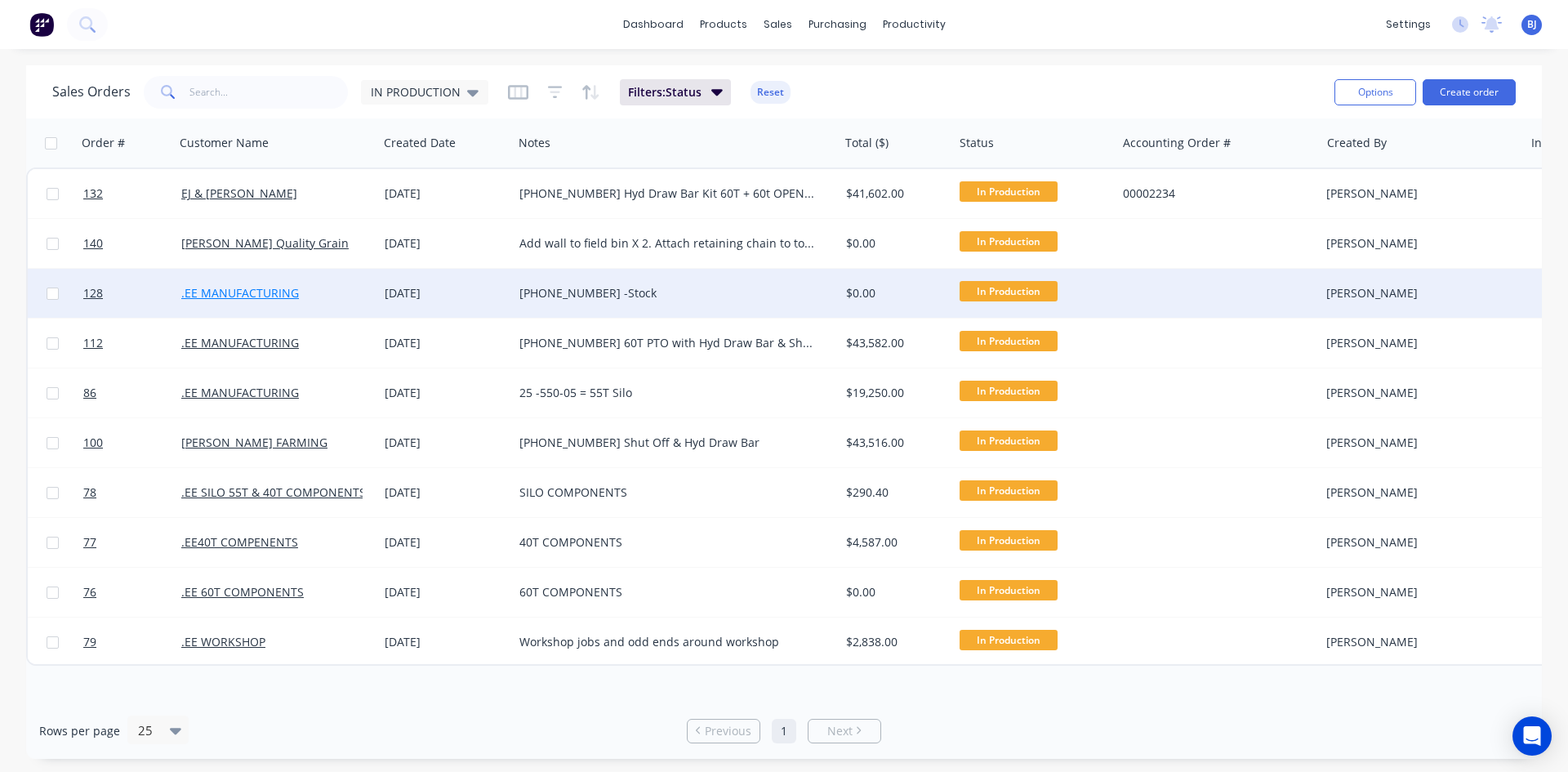
click at [268, 289] on link ".EE MANUFACTURING" at bounding box center [239, 292] width 118 height 16
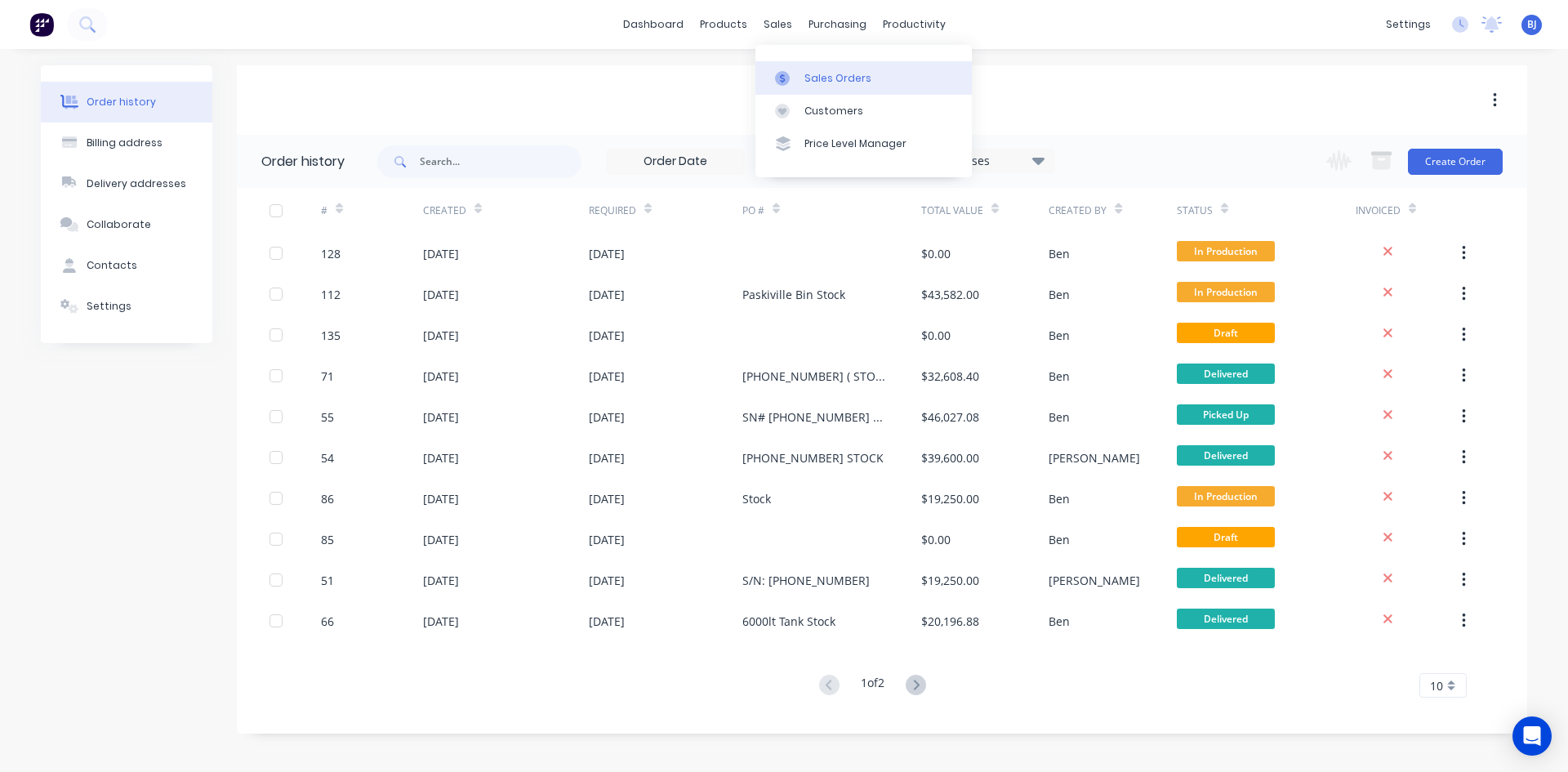
click at [782, 79] on icon at bounding box center [783, 79] width 15 height 15
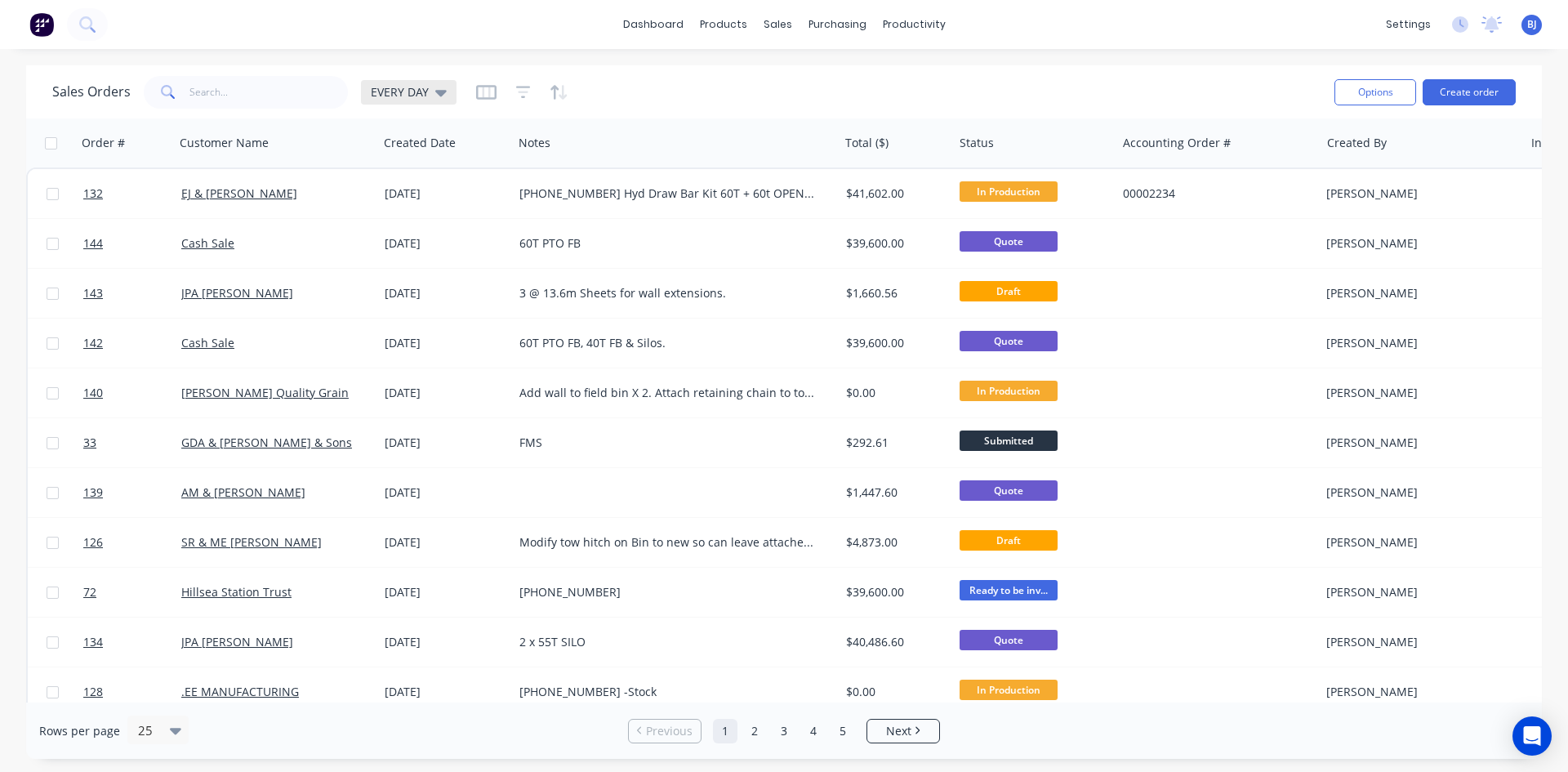
drag, startPoint x: 436, startPoint y: 90, endPoint x: 433, endPoint y: 99, distance: 9.5
click at [436, 90] on icon at bounding box center [441, 92] width 12 height 6
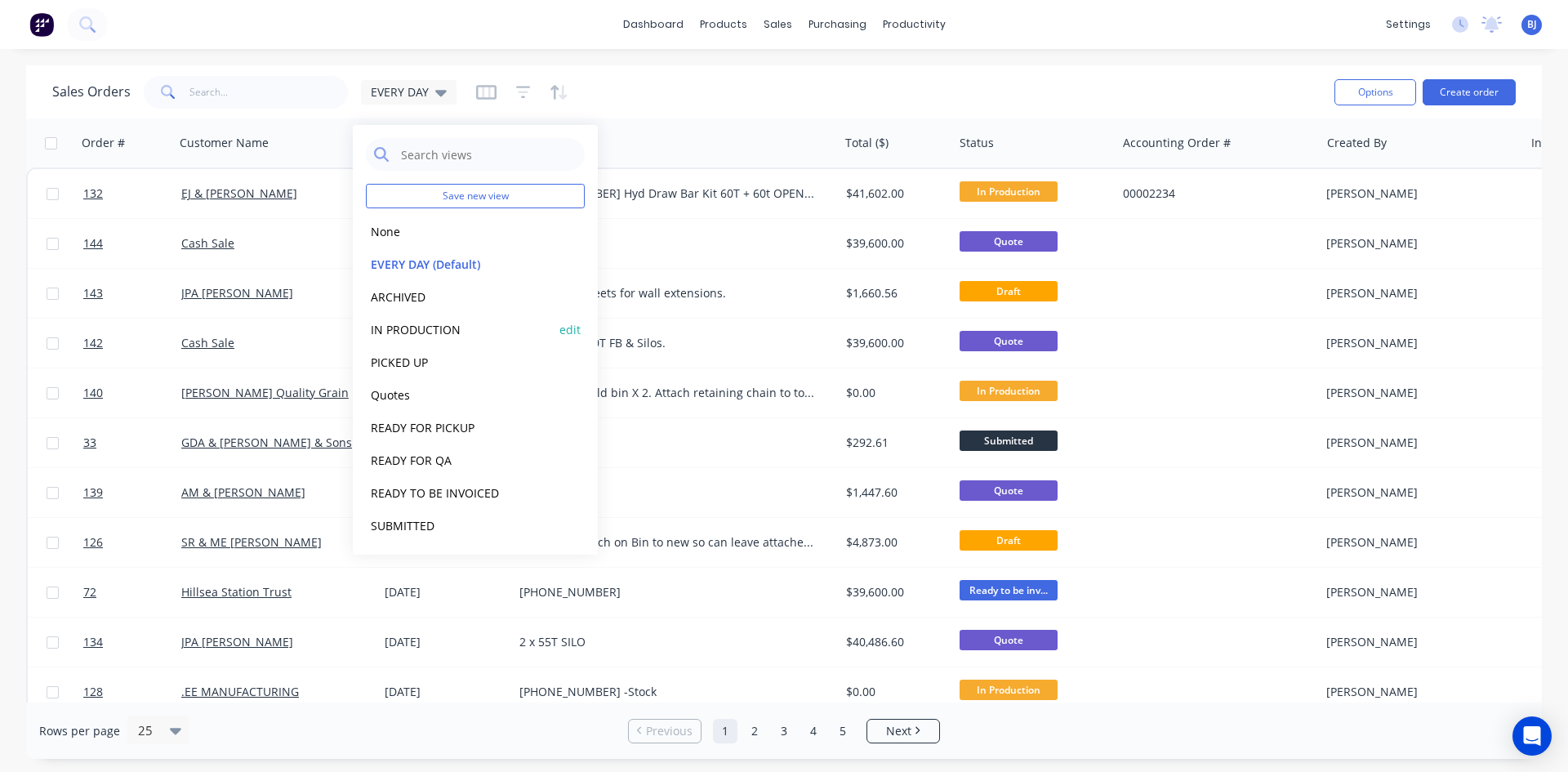
click at [415, 331] on button "IN PRODUCTION" at bounding box center [459, 329] width 186 height 19
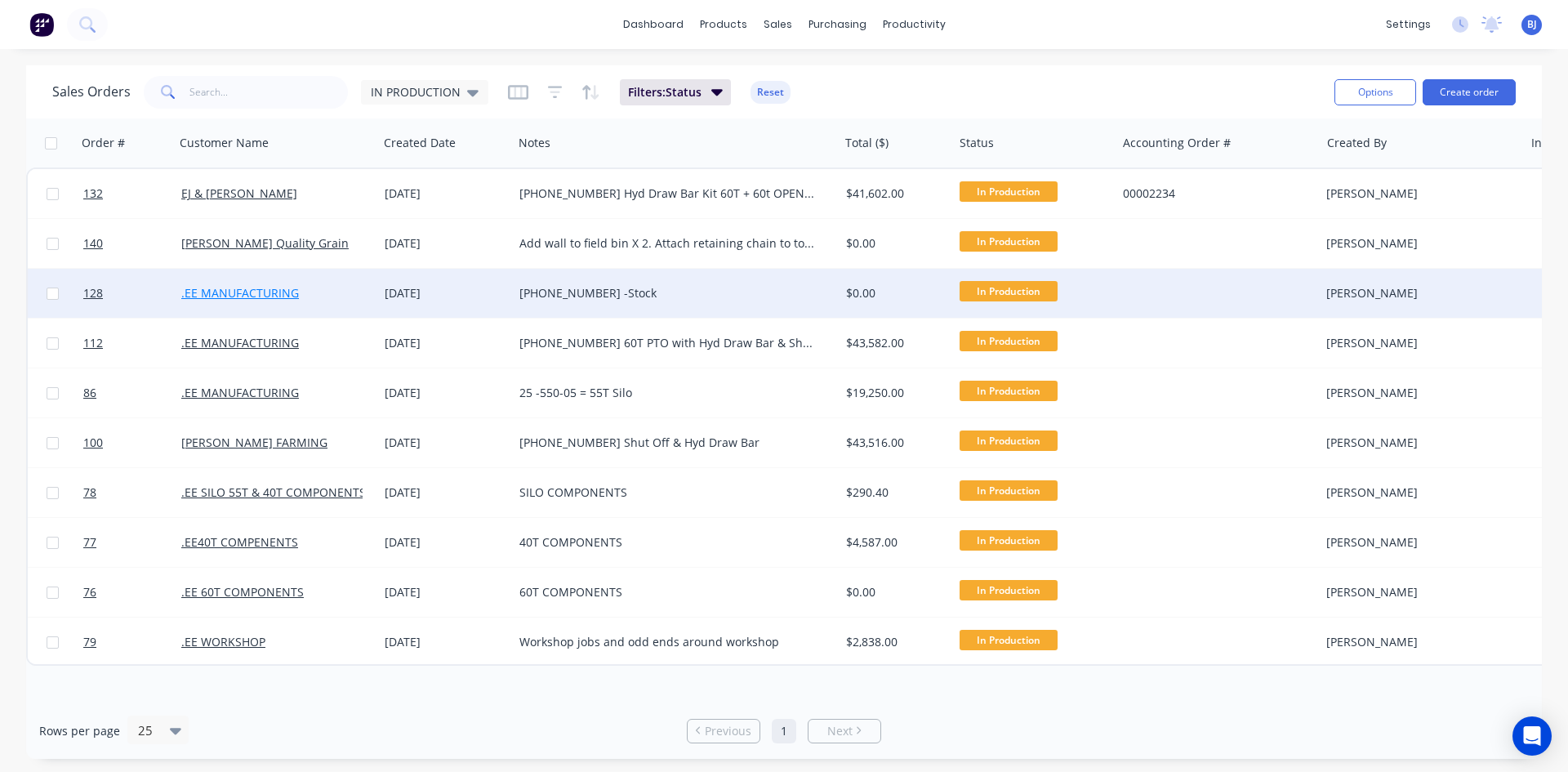
click at [263, 295] on link ".EE MANUFACTURING" at bounding box center [239, 292] width 118 height 16
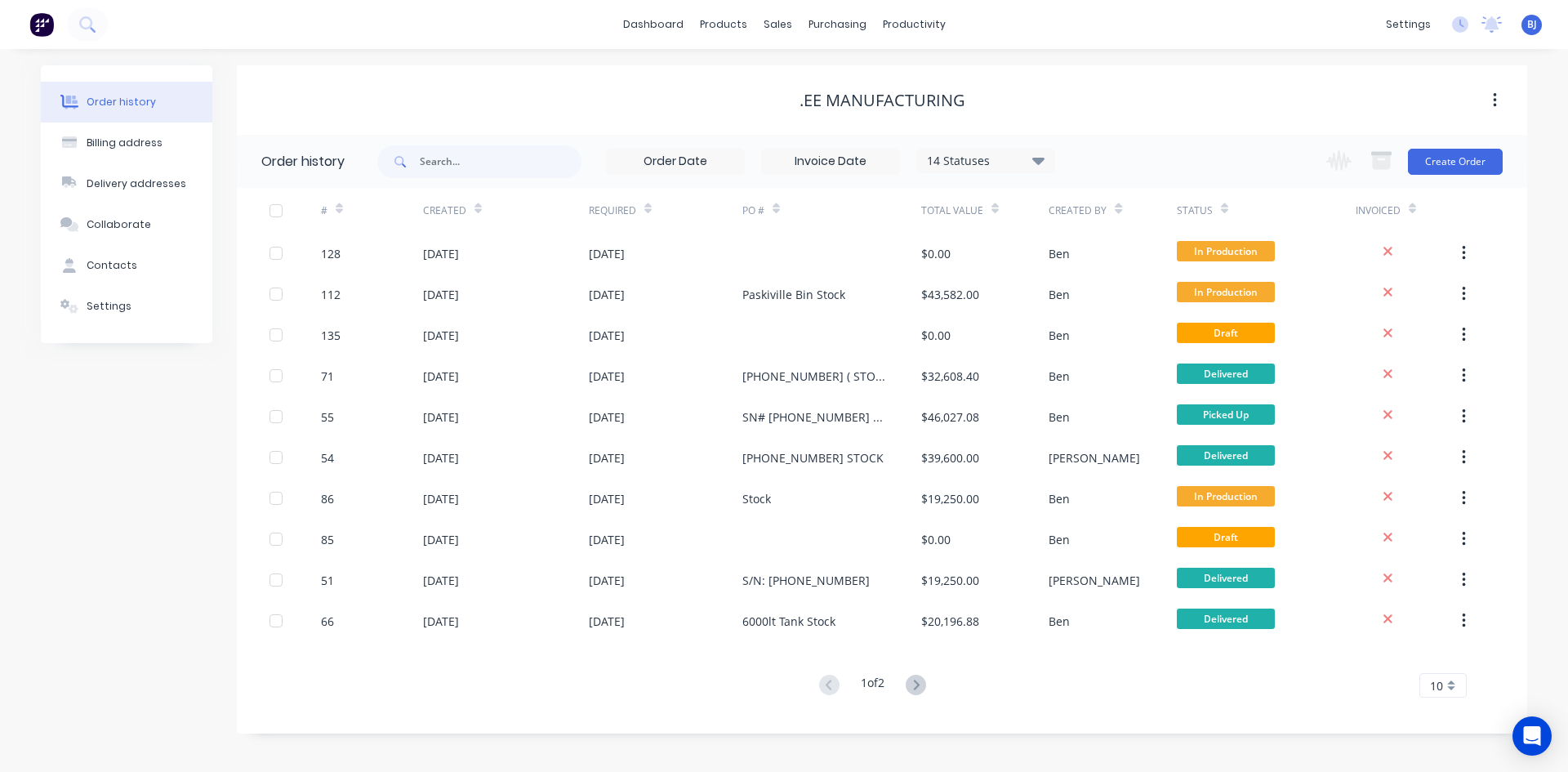
click at [339, 217] on div at bounding box center [339, 208] width 7 height 25
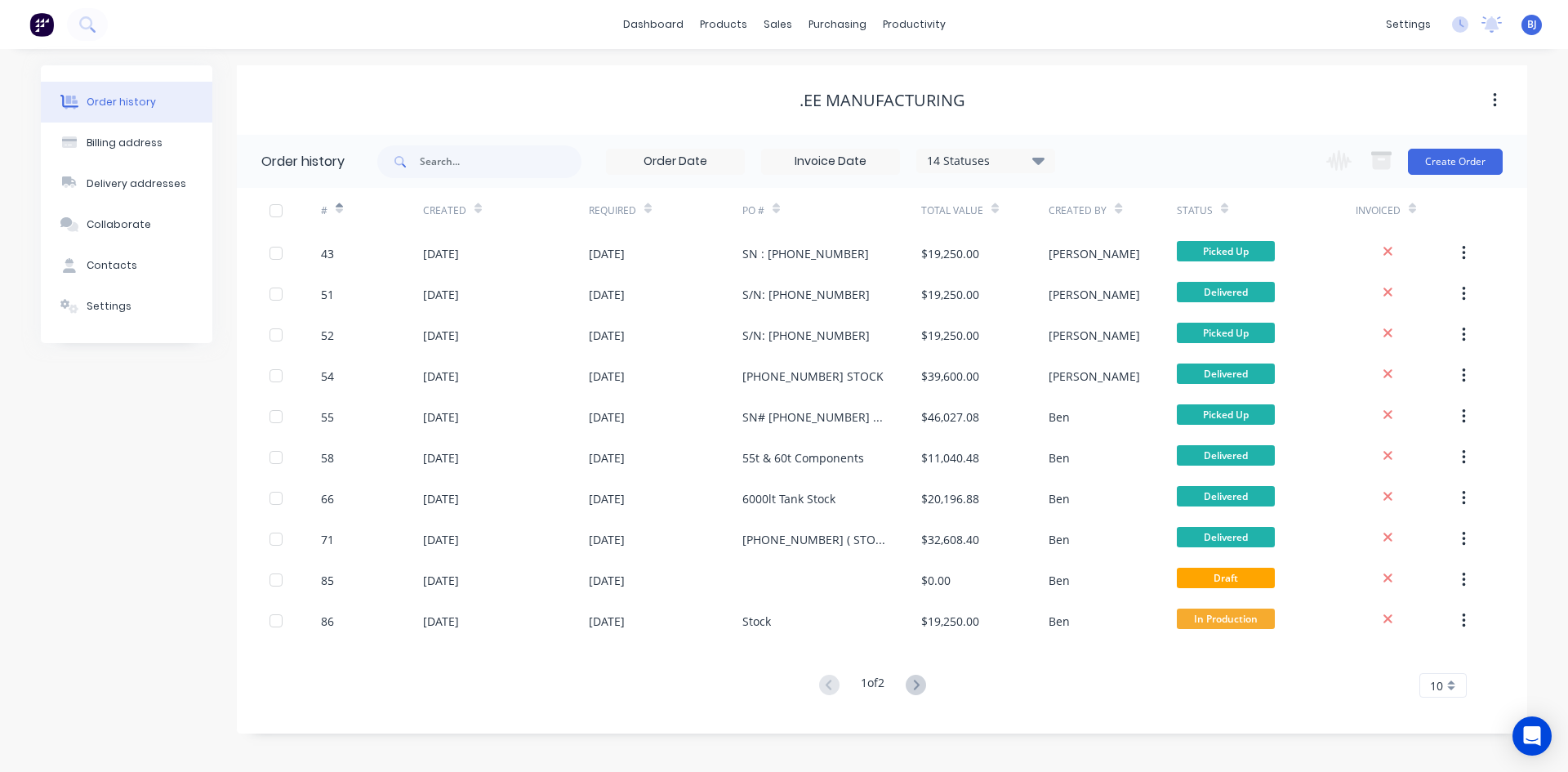
click at [339, 217] on div at bounding box center [339, 208] width 7 height 25
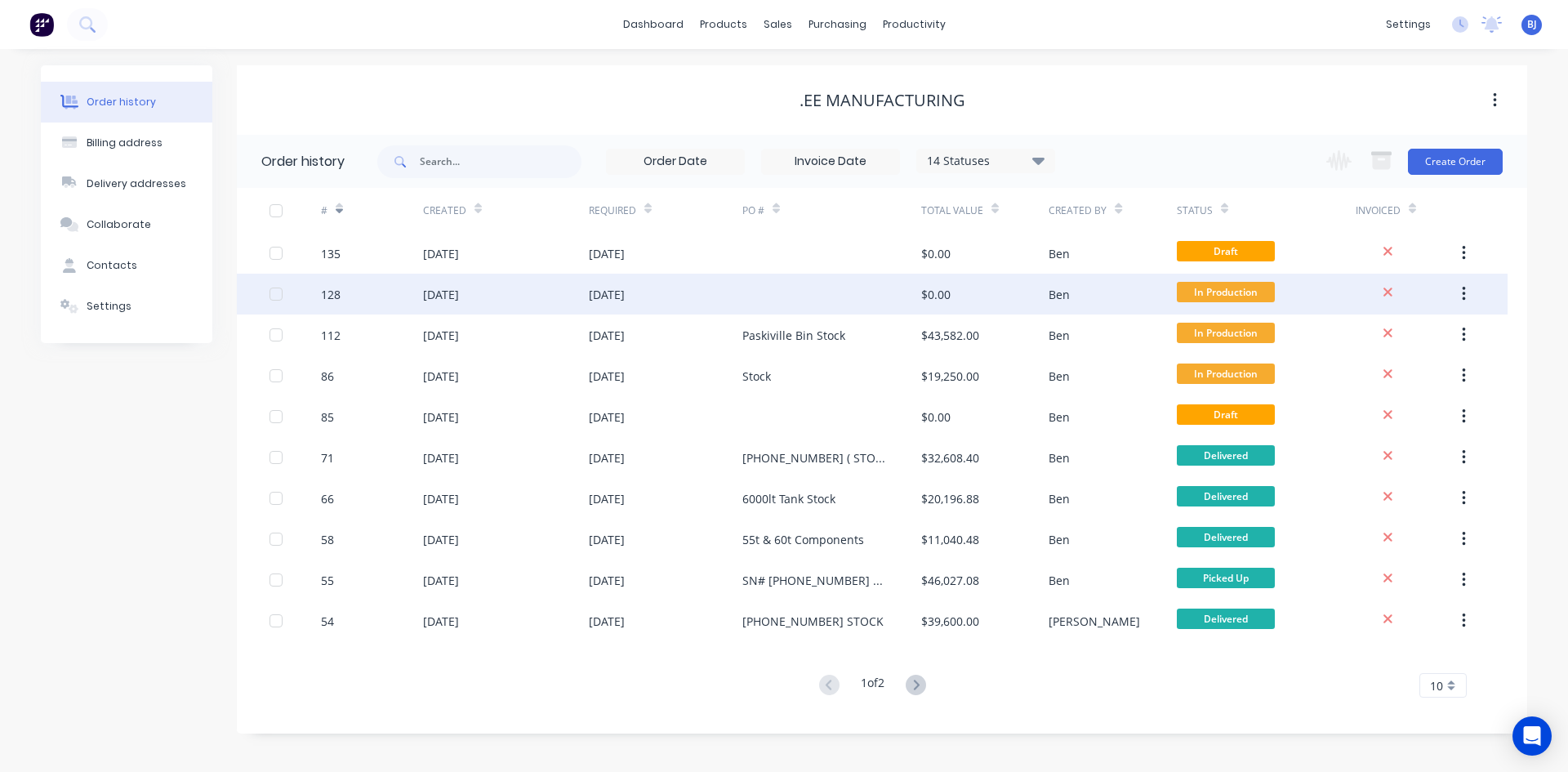
click at [432, 297] on div "[DATE]" at bounding box center [440, 294] width 36 height 17
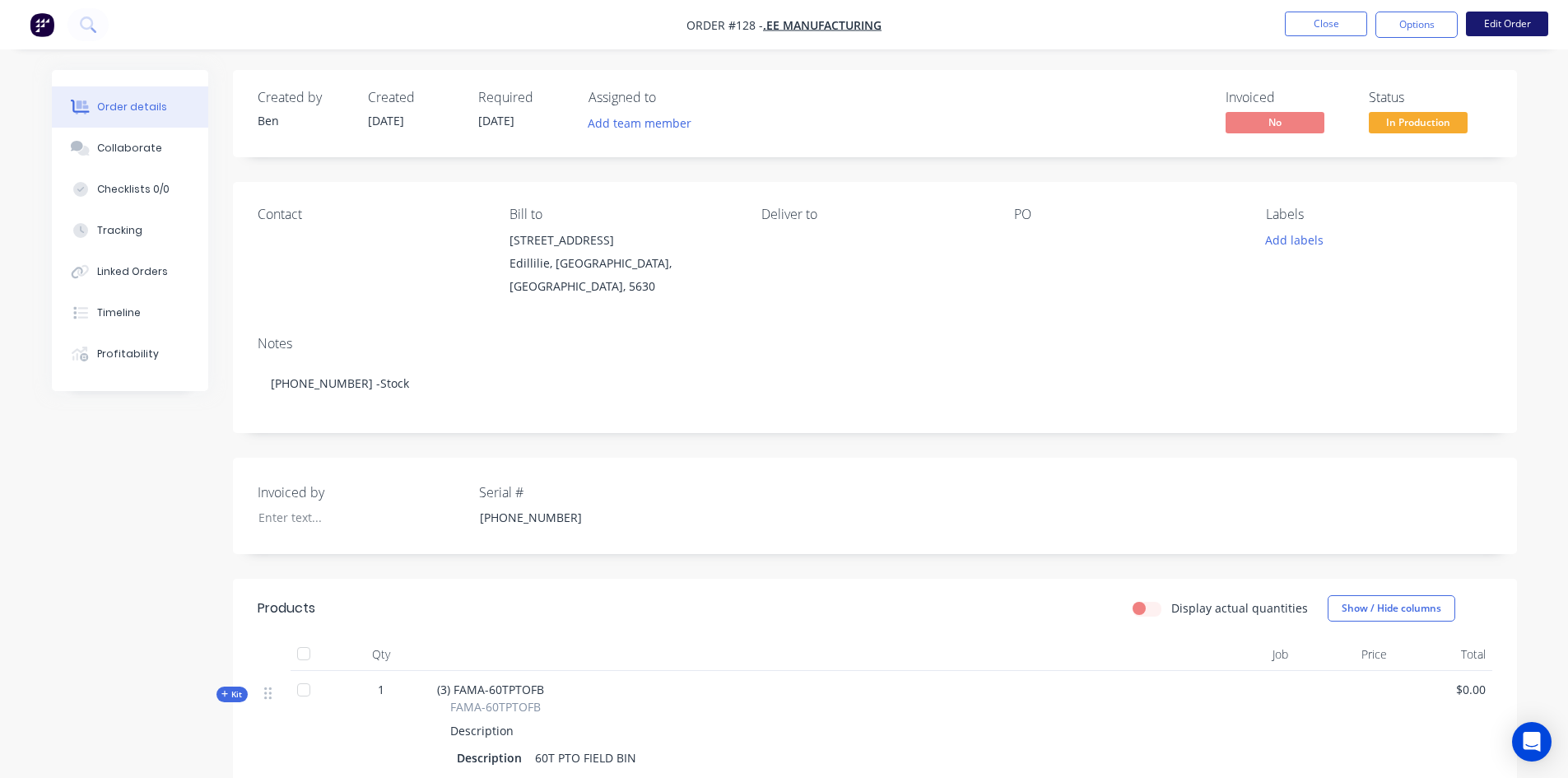
click at [1520, 21] on button "Edit Order" at bounding box center [1506, 24] width 82 height 25
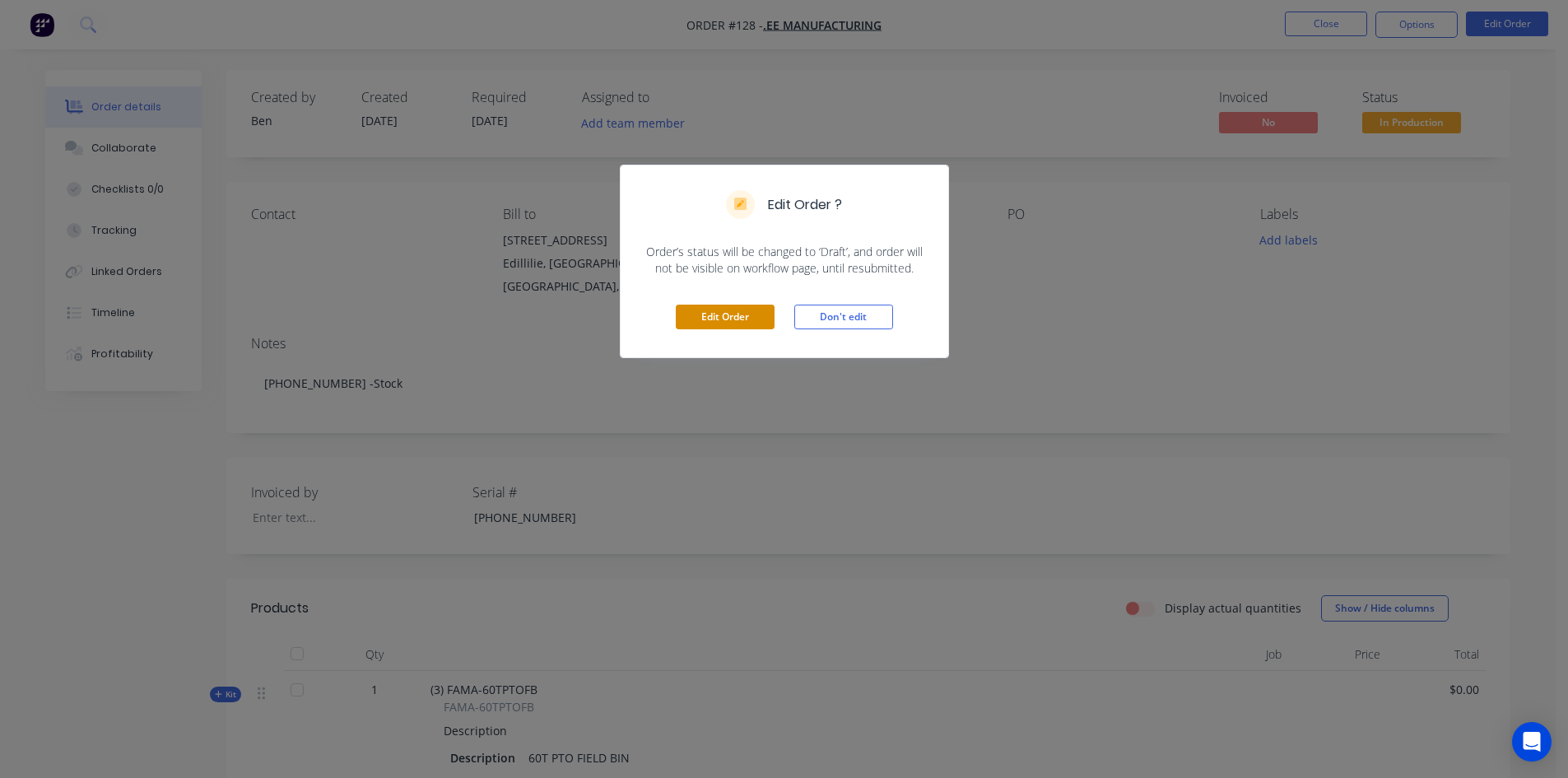
click at [732, 317] on button "Edit Order" at bounding box center [725, 317] width 99 height 25
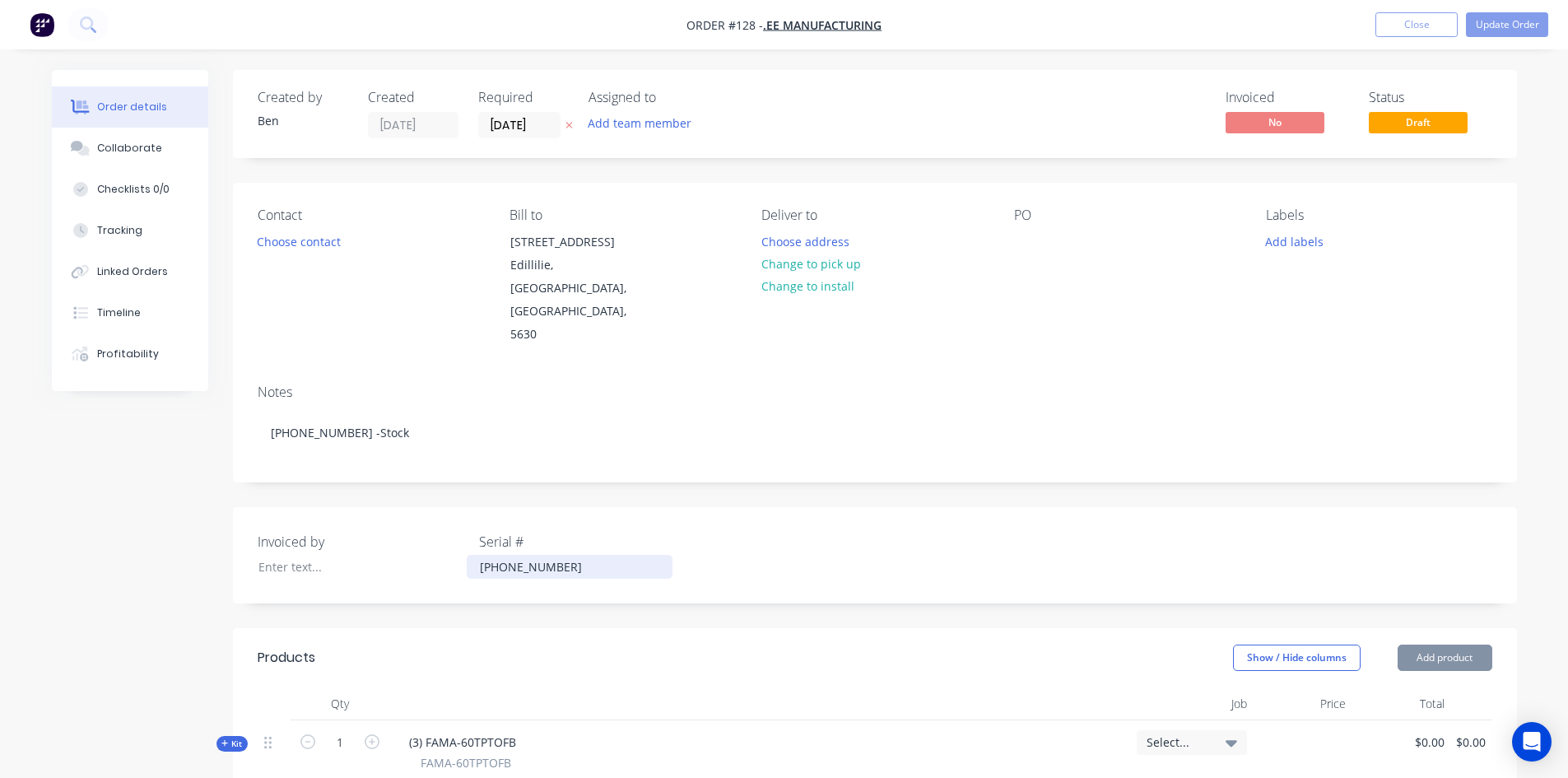
click at [534, 555] on div "[PHONE_NUMBER]" at bounding box center [570, 567] width 206 height 24
click at [1505, 29] on button "Update Order" at bounding box center [1506, 24] width 82 height 25
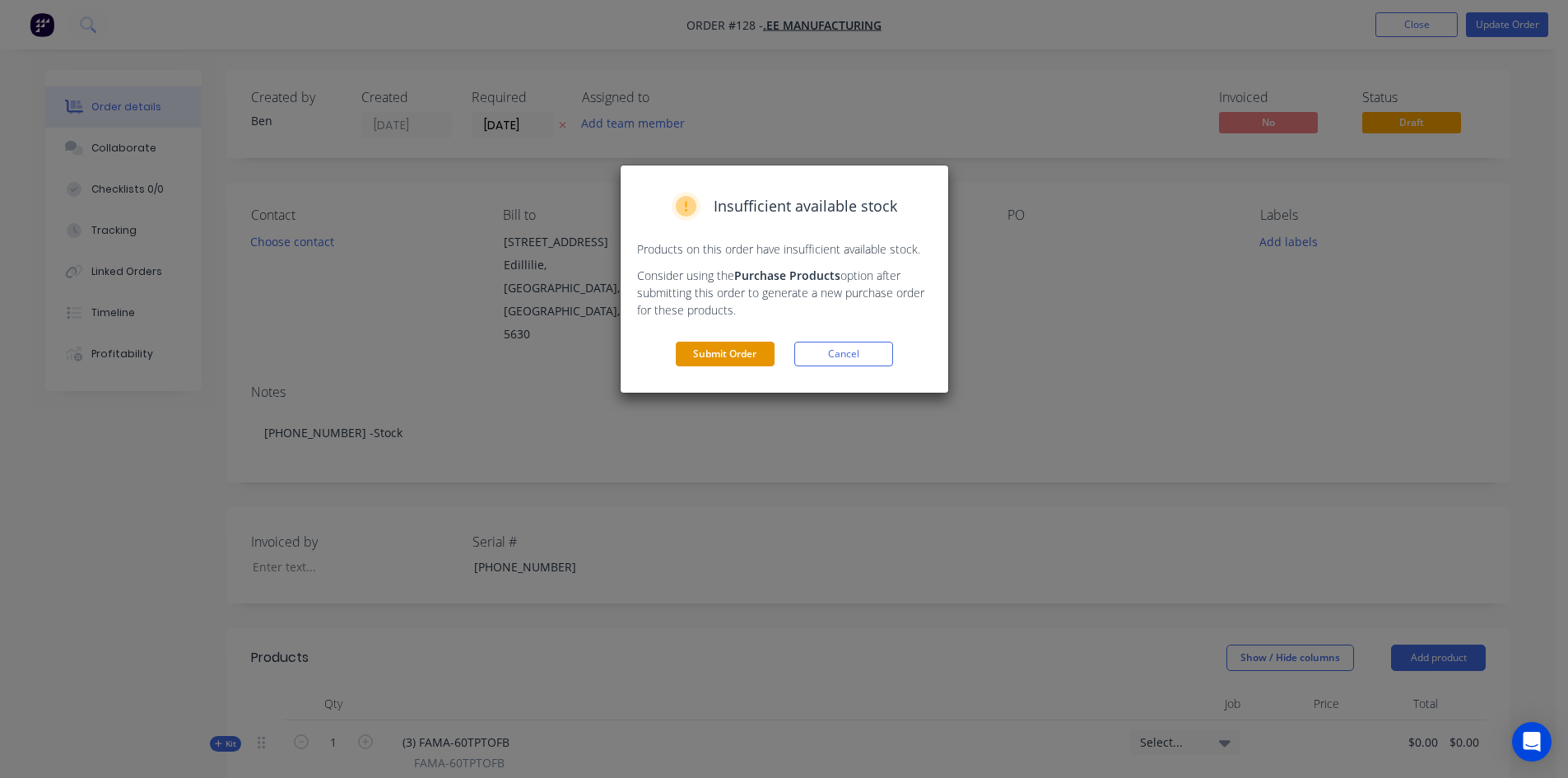
click at [698, 354] on button "Submit Order" at bounding box center [725, 354] width 99 height 25
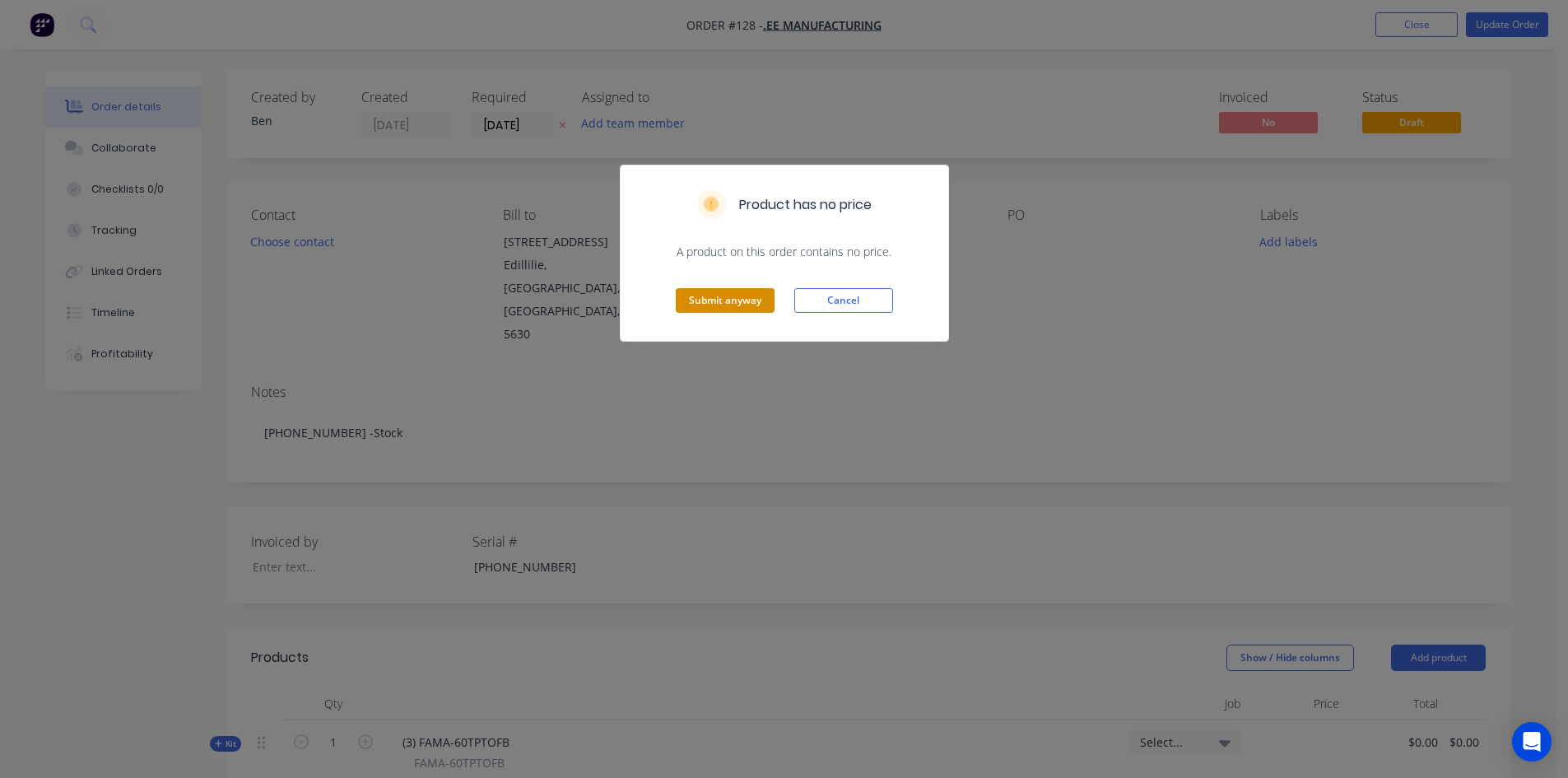
click at [726, 300] on button "Submit anyway" at bounding box center [725, 300] width 99 height 25
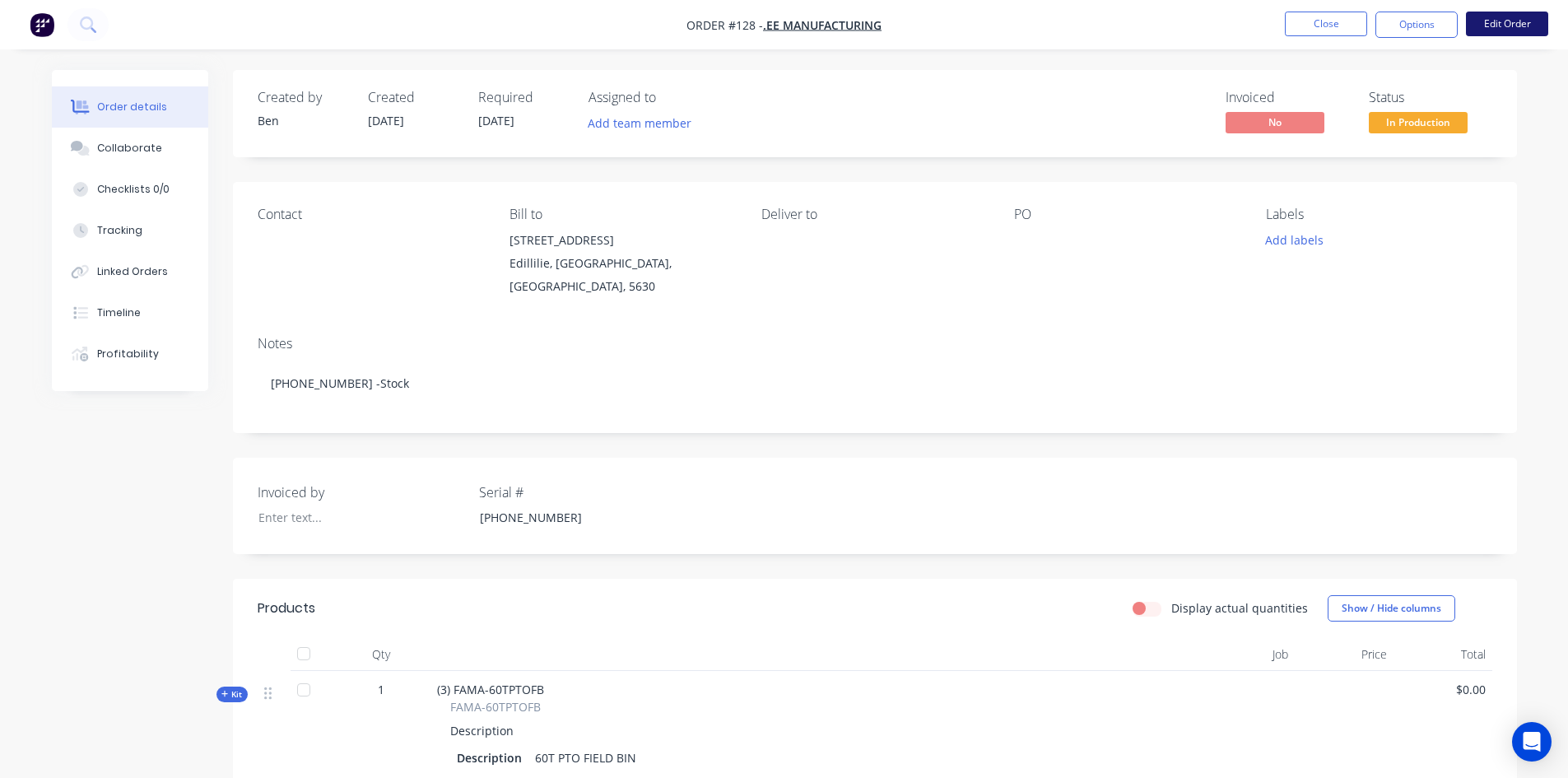
click at [1491, 17] on button "Edit Order" at bounding box center [1506, 24] width 82 height 25
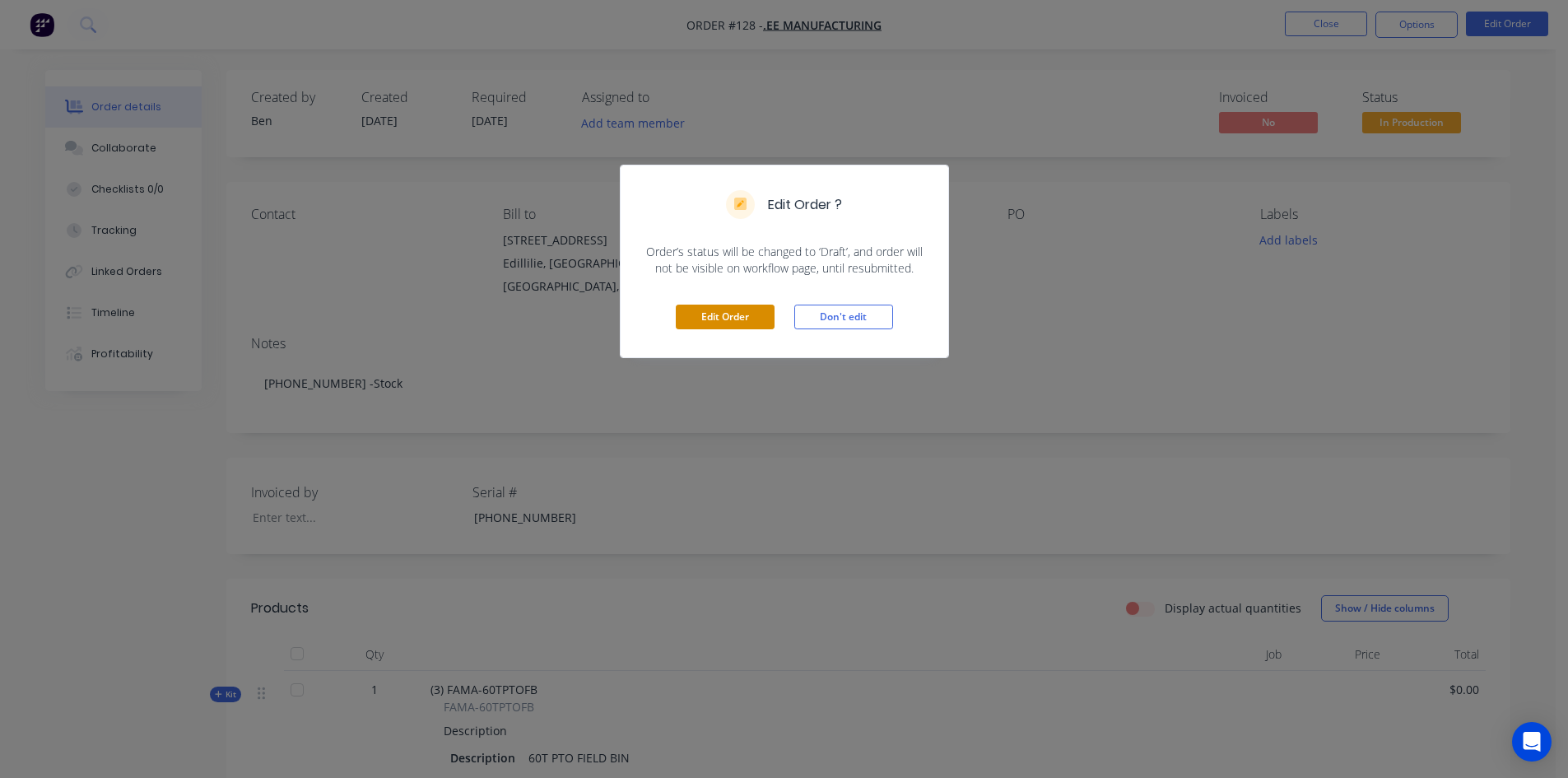
click at [706, 322] on button "Edit Order" at bounding box center [725, 317] width 99 height 25
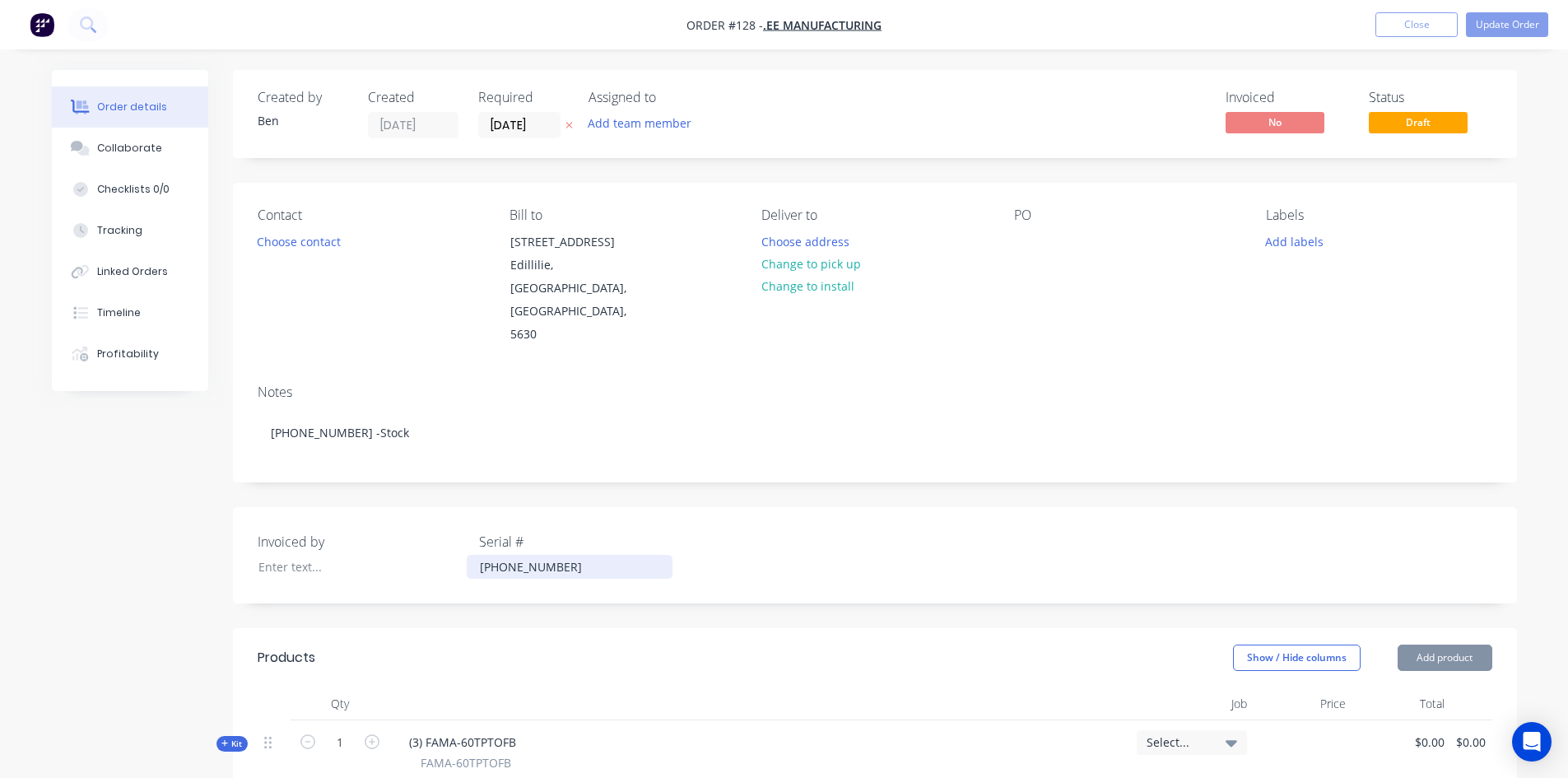
click at [539, 555] on div "[PHONE_NUMBER]" at bounding box center [570, 567] width 206 height 24
click at [1521, 25] on button "Update Order" at bounding box center [1506, 24] width 82 height 25
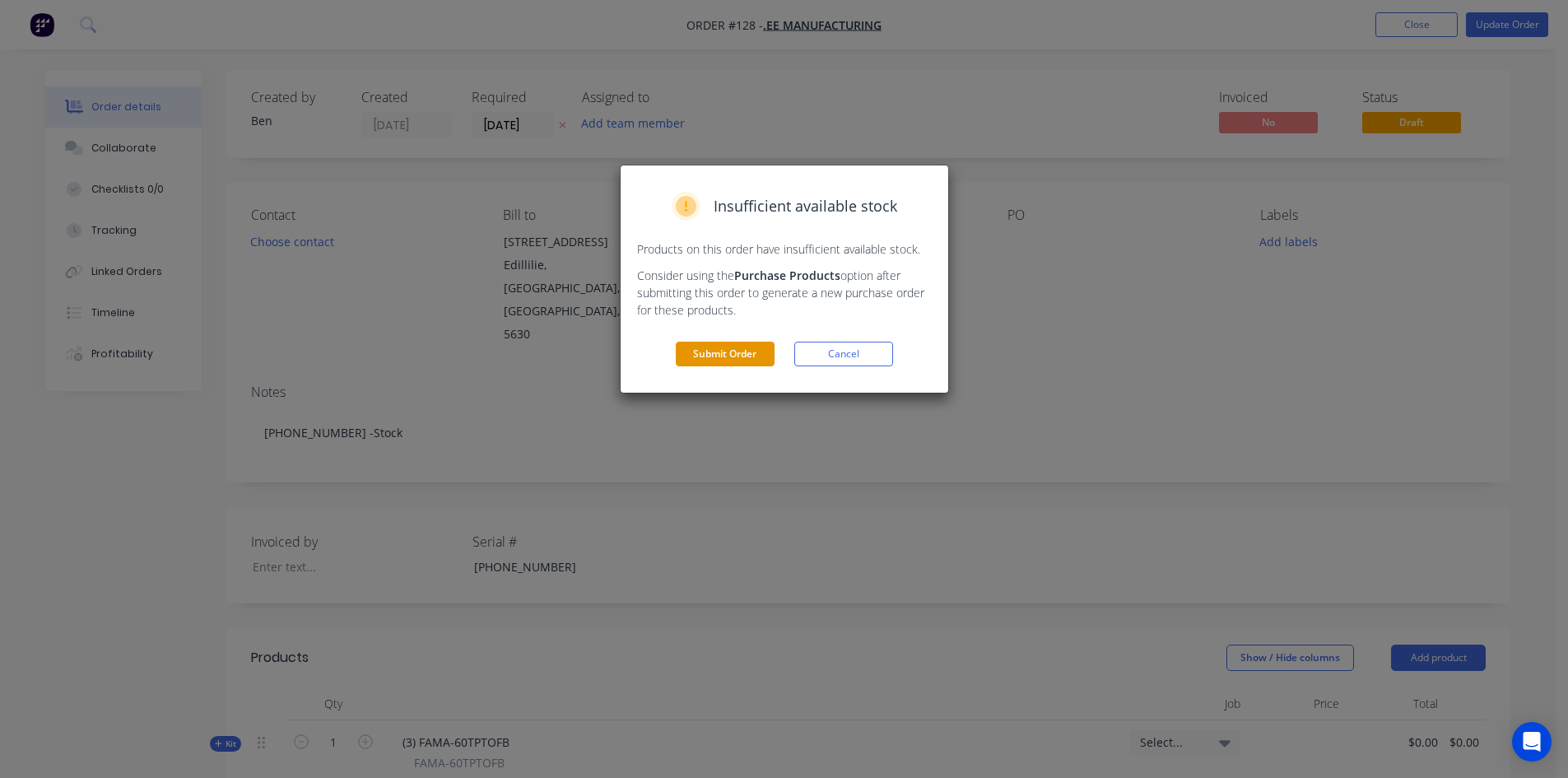
click at [744, 354] on button "Submit Order" at bounding box center [725, 354] width 99 height 25
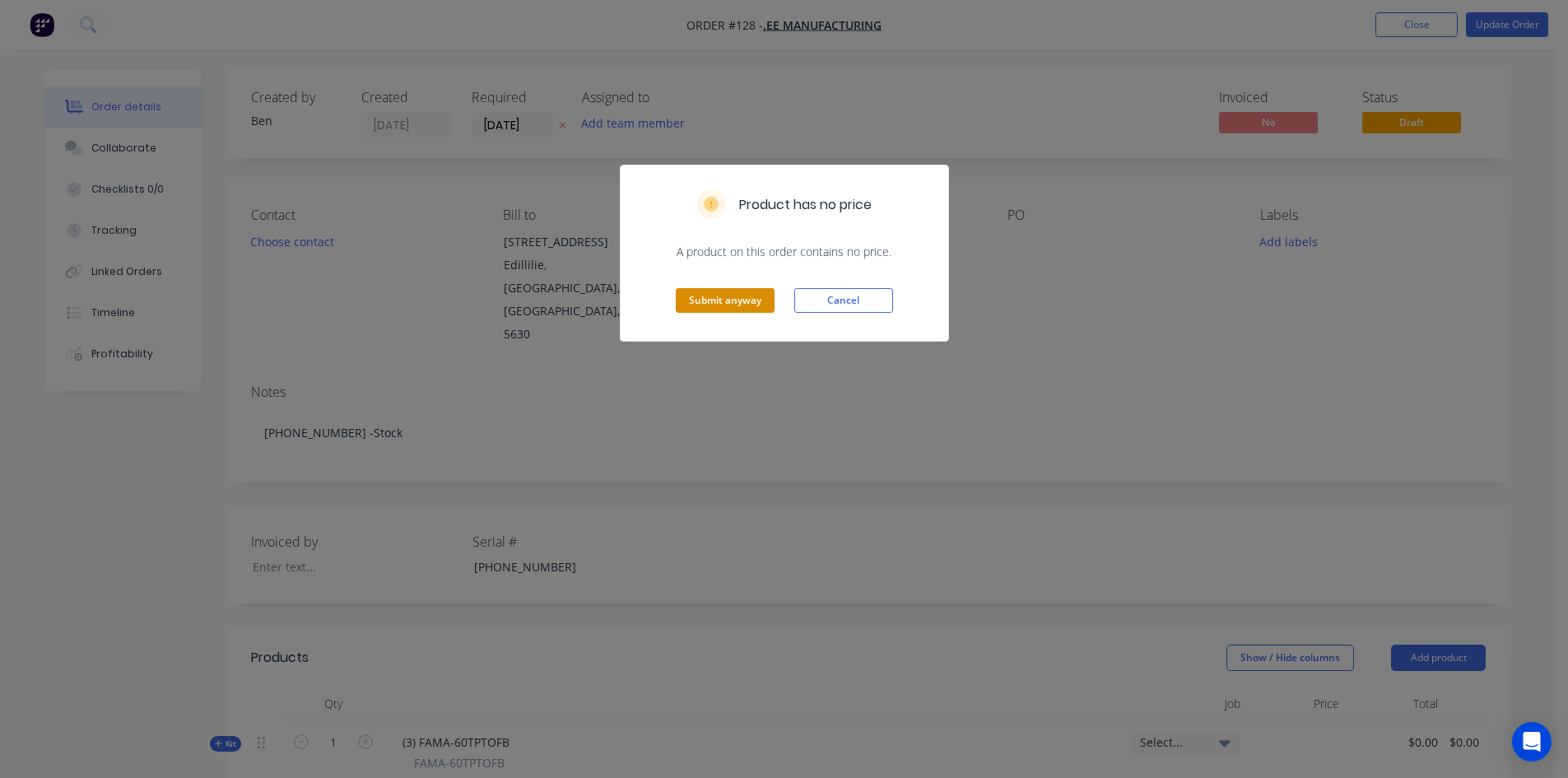
click at [728, 301] on button "Submit anyway" at bounding box center [725, 300] width 99 height 25
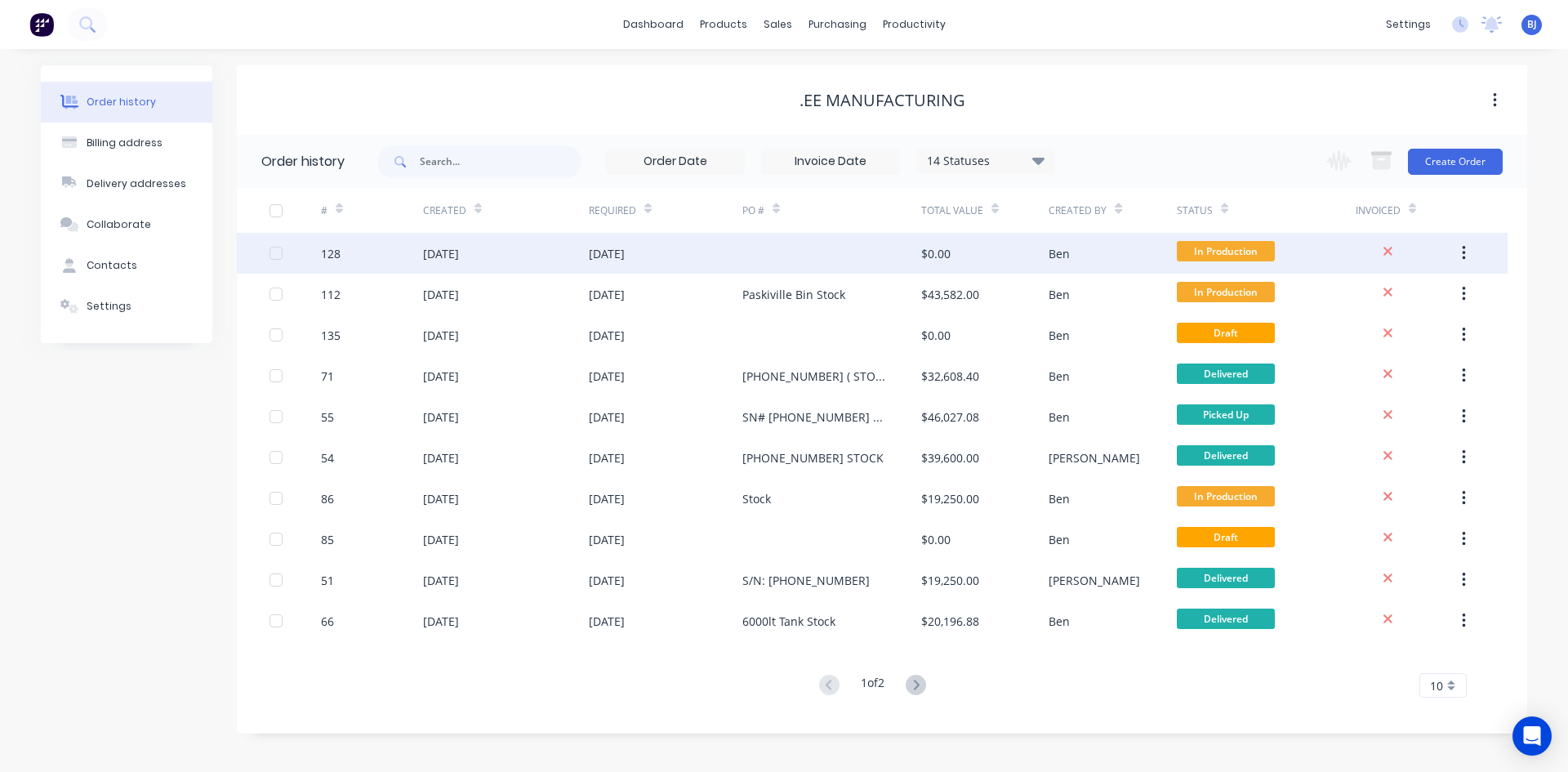
click at [458, 251] on div "[DATE]" at bounding box center [440, 253] width 36 height 17
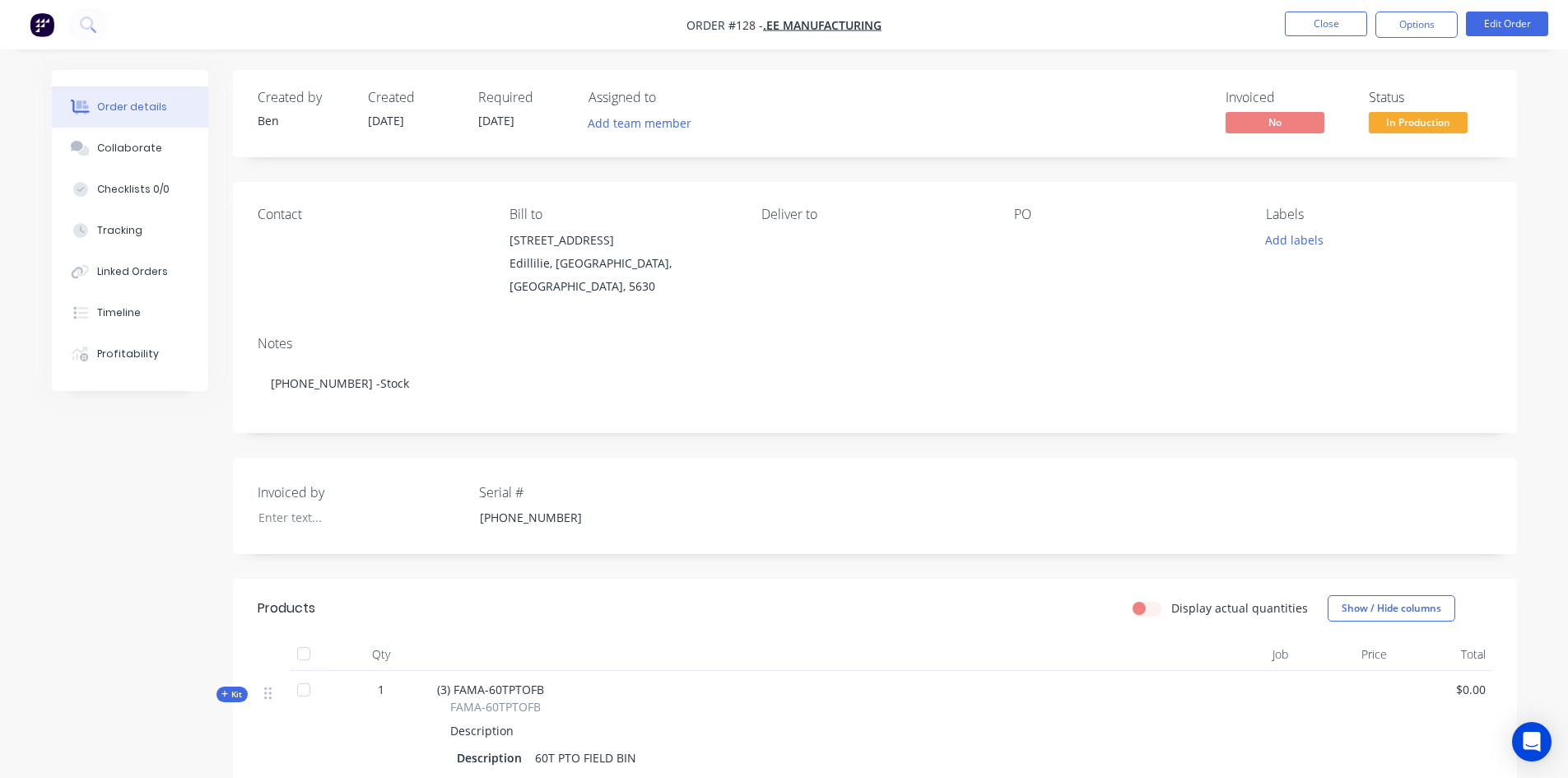
click at [1015, 238] on div at bounding box center [1118, 240] width 206 height 23
click at [1024, 238] on div at bounding box center [1118, 240] width 206 height 23
click at [1523, 18] on button "Edit Order" at bounding box center [1506, 24] width 82 height 25
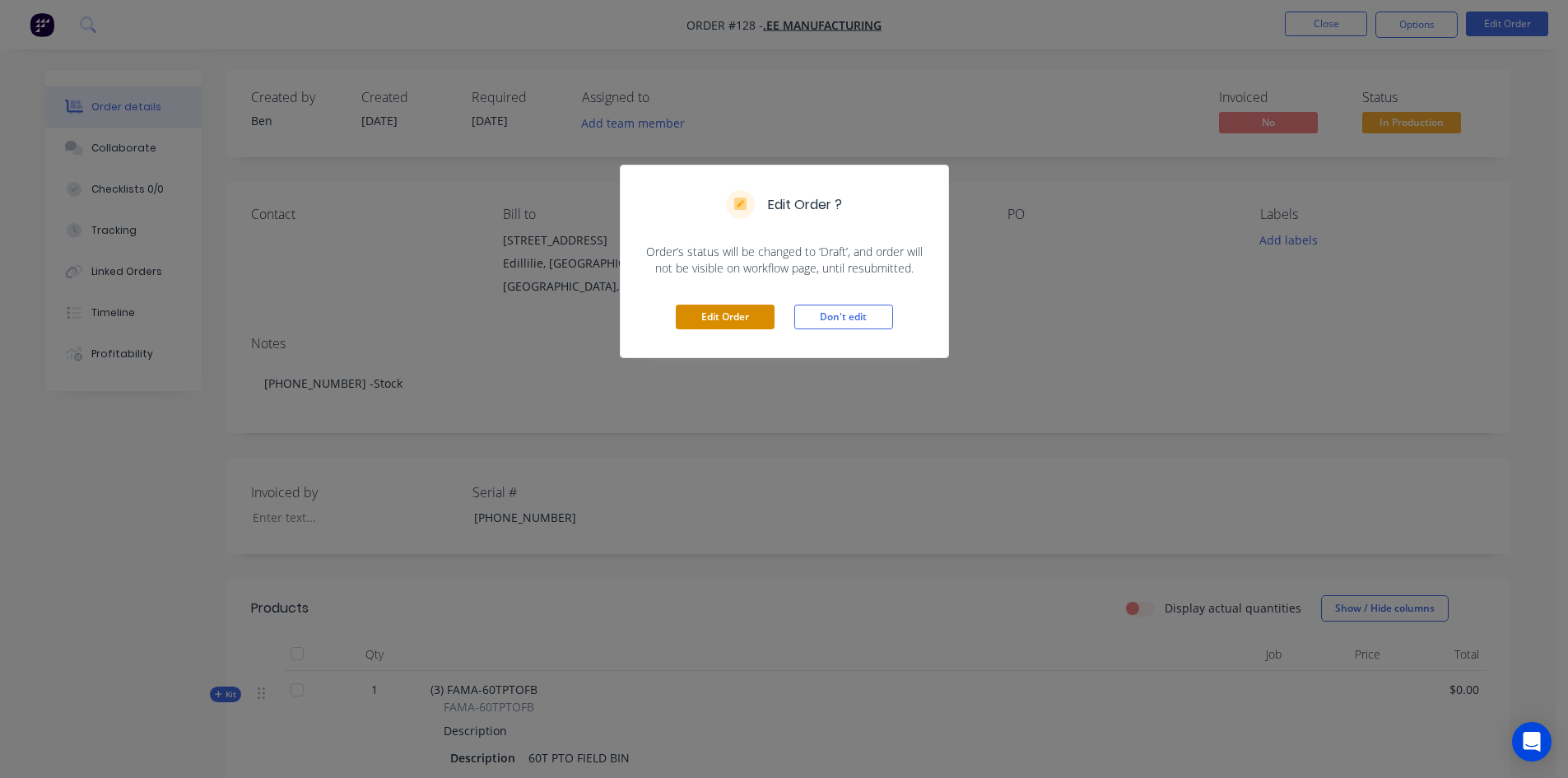
drag, startPoint x: 700, startPoint y: 309, endPoint x: 714, endPoint y: 304, distance: 14.9
click at [702, 308] on button "Edit Order" at bounding box center [725, 317] width 99 height 25
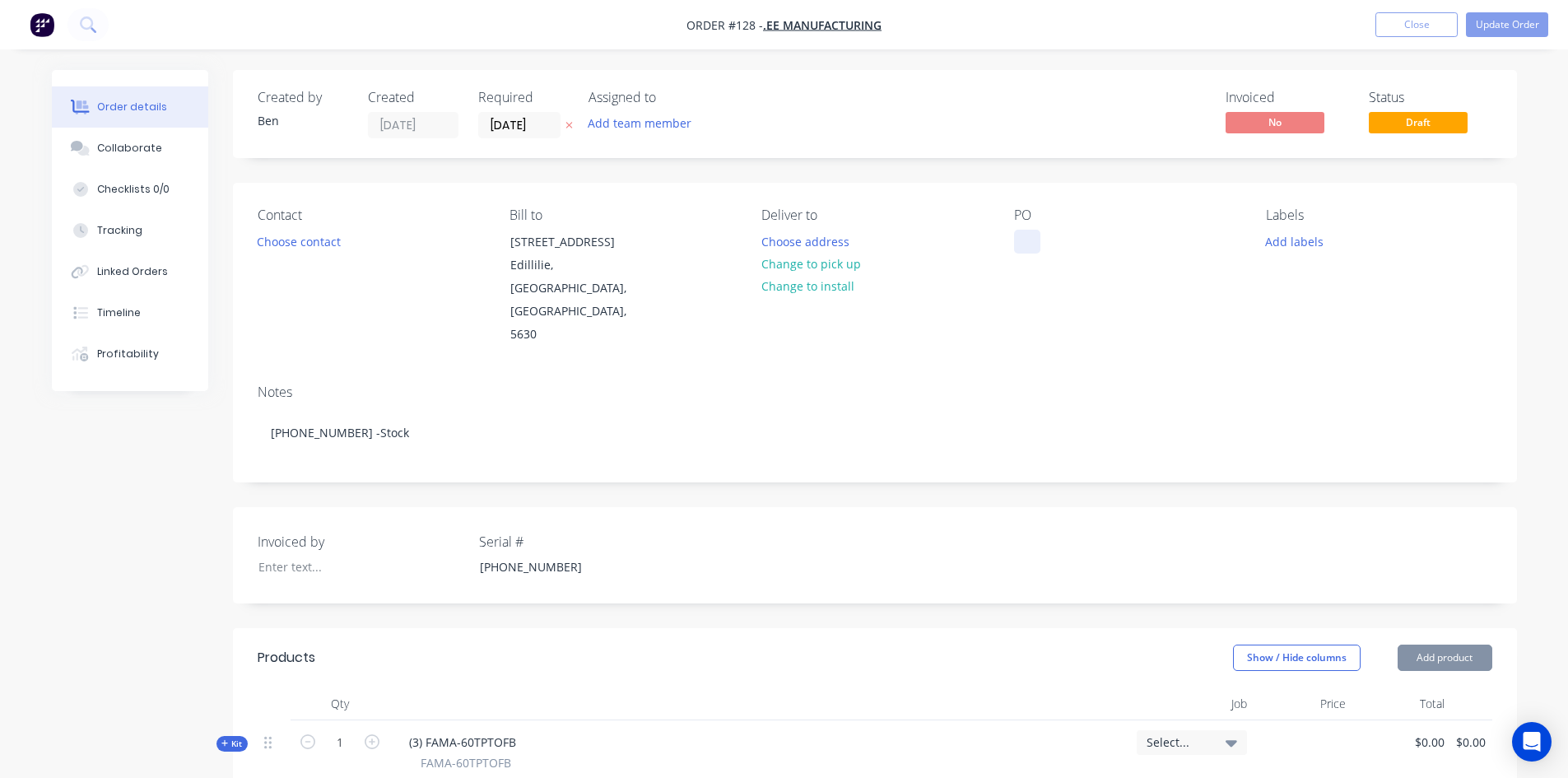
click at [1038, 238] on div at bounding box center [1028, 241] width 27 height 24
click at [1511, 21] on button "Update Order" at bounding box center [1506, 24] width 82 height 25
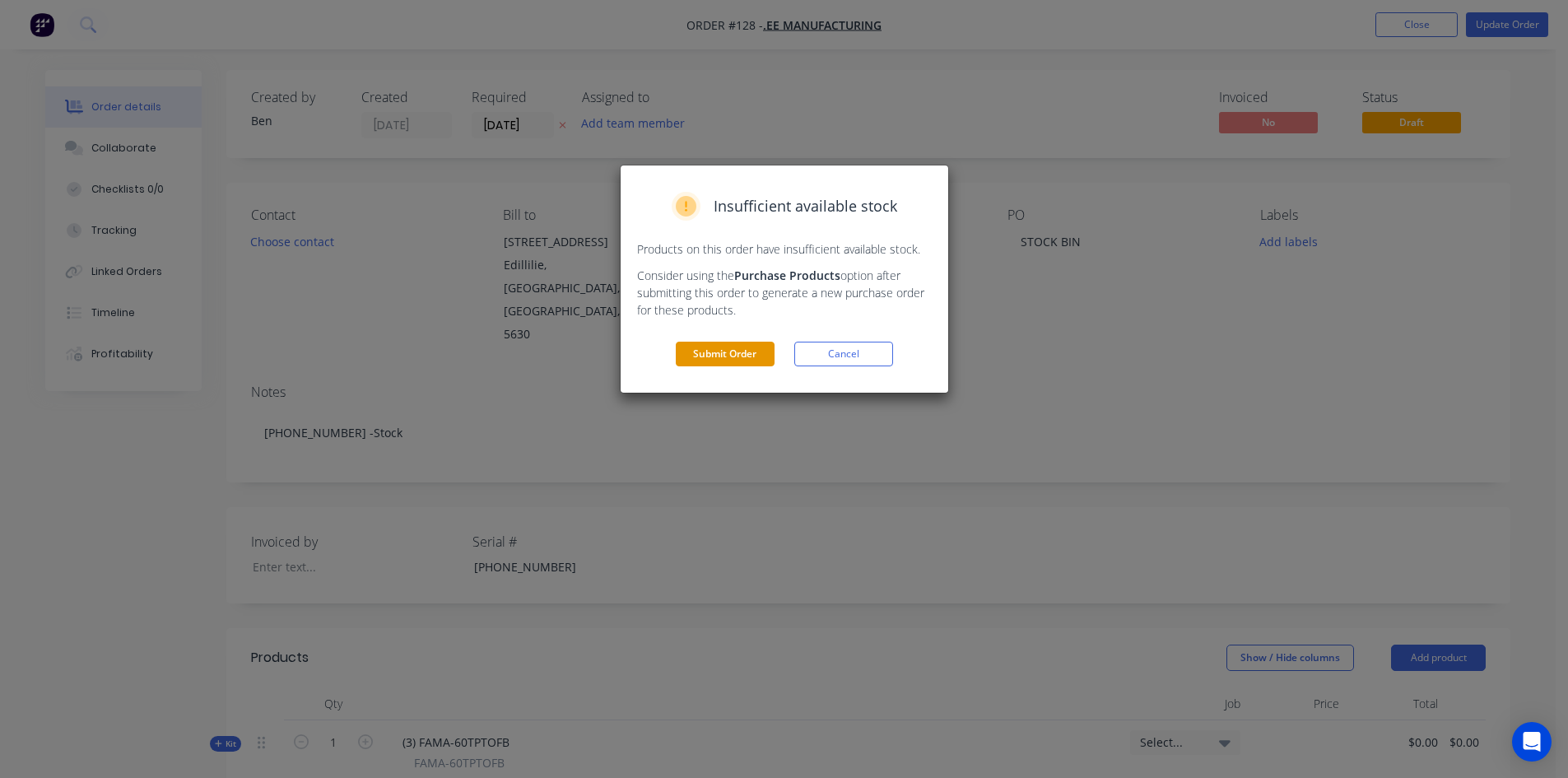
click at [720, 360] on button "Submit Order" at bounding box center [725, 354] width 99 height 25
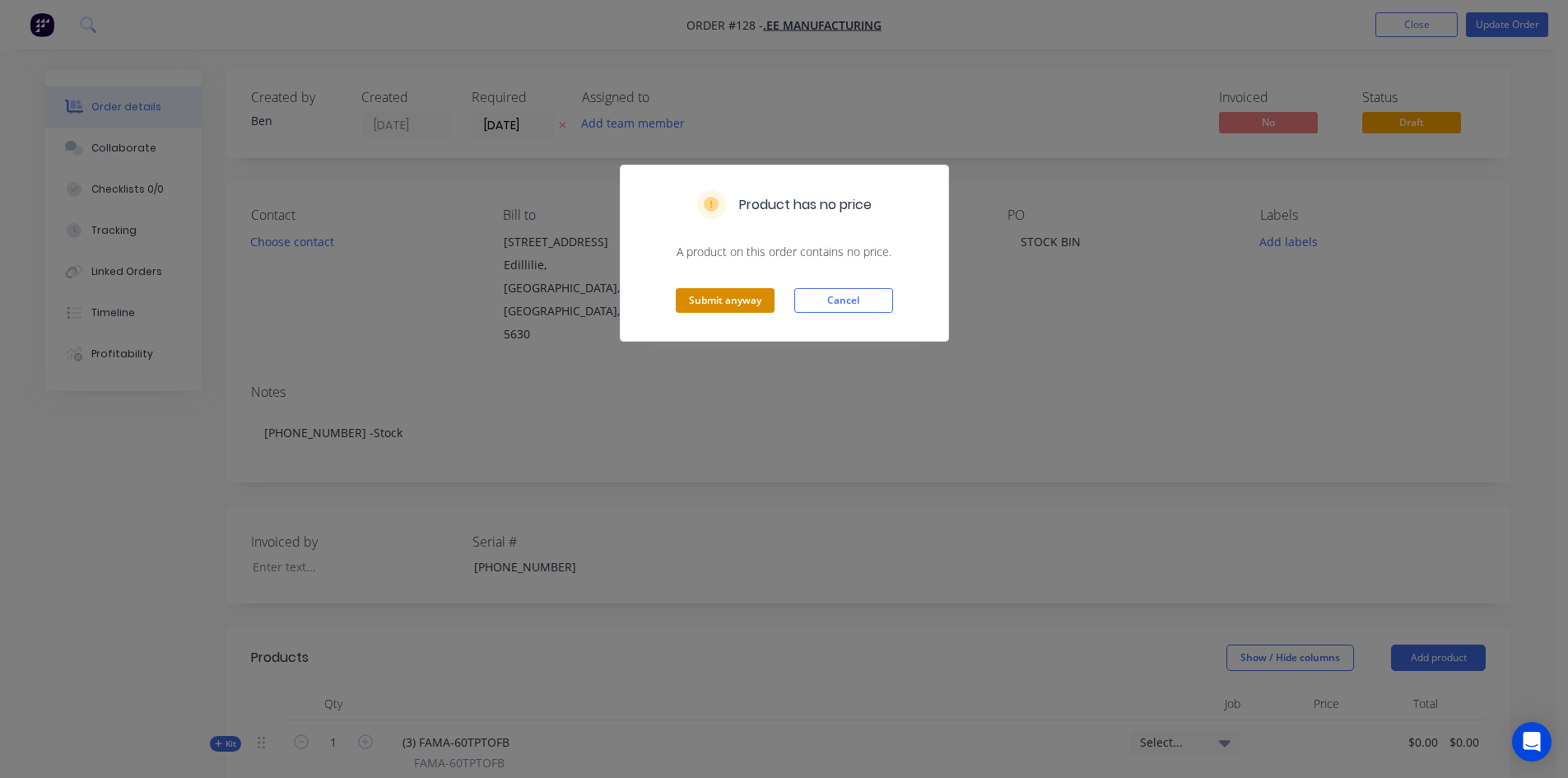
click at [730, 305] on button "Submit anyway" at bounding box center [725, 300] width 99 height 25
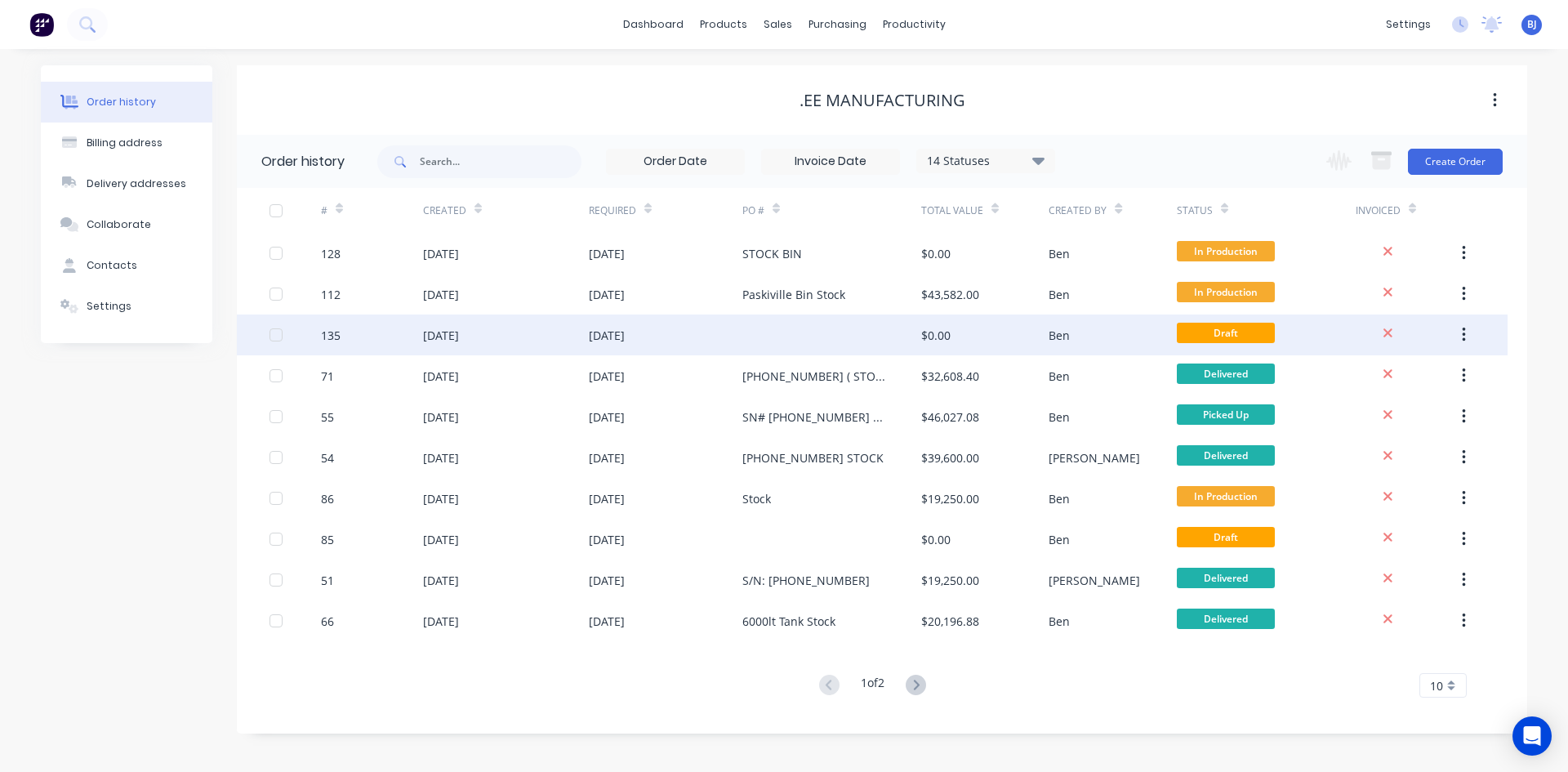
click at [329, 332] on div "135" at bounding box center [330, 335] width 19 height 17
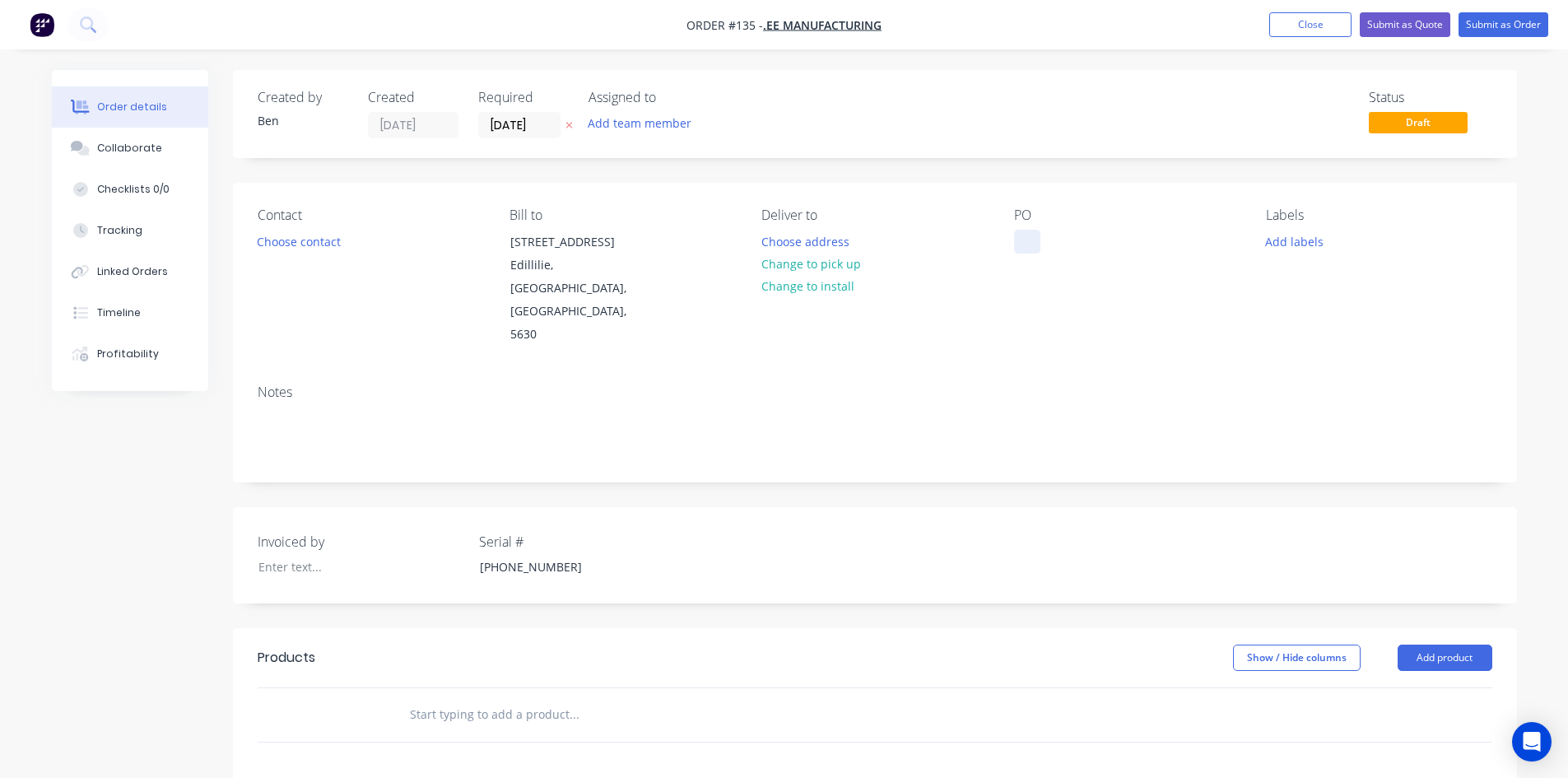
click at [1038, 246] on div at bounding box center [1028, 241] width 27 height 24
click at [1476, 23] on button "Submit as Order" at bounding box center [1503, 24] width 89 height 25
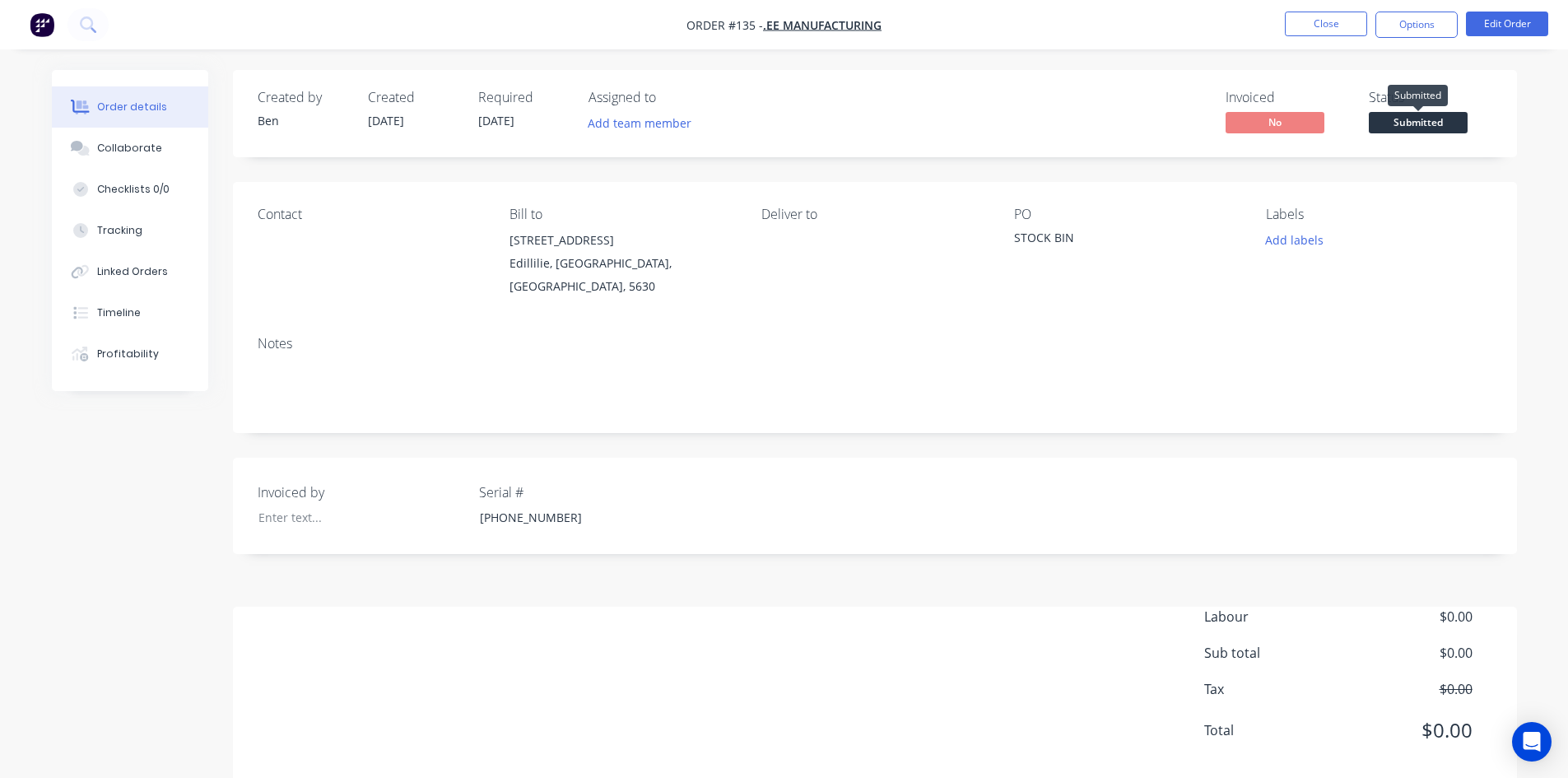
click at [1439, 121] on span "Submitted" at bounding box center [1418, 122] width 99 height 20
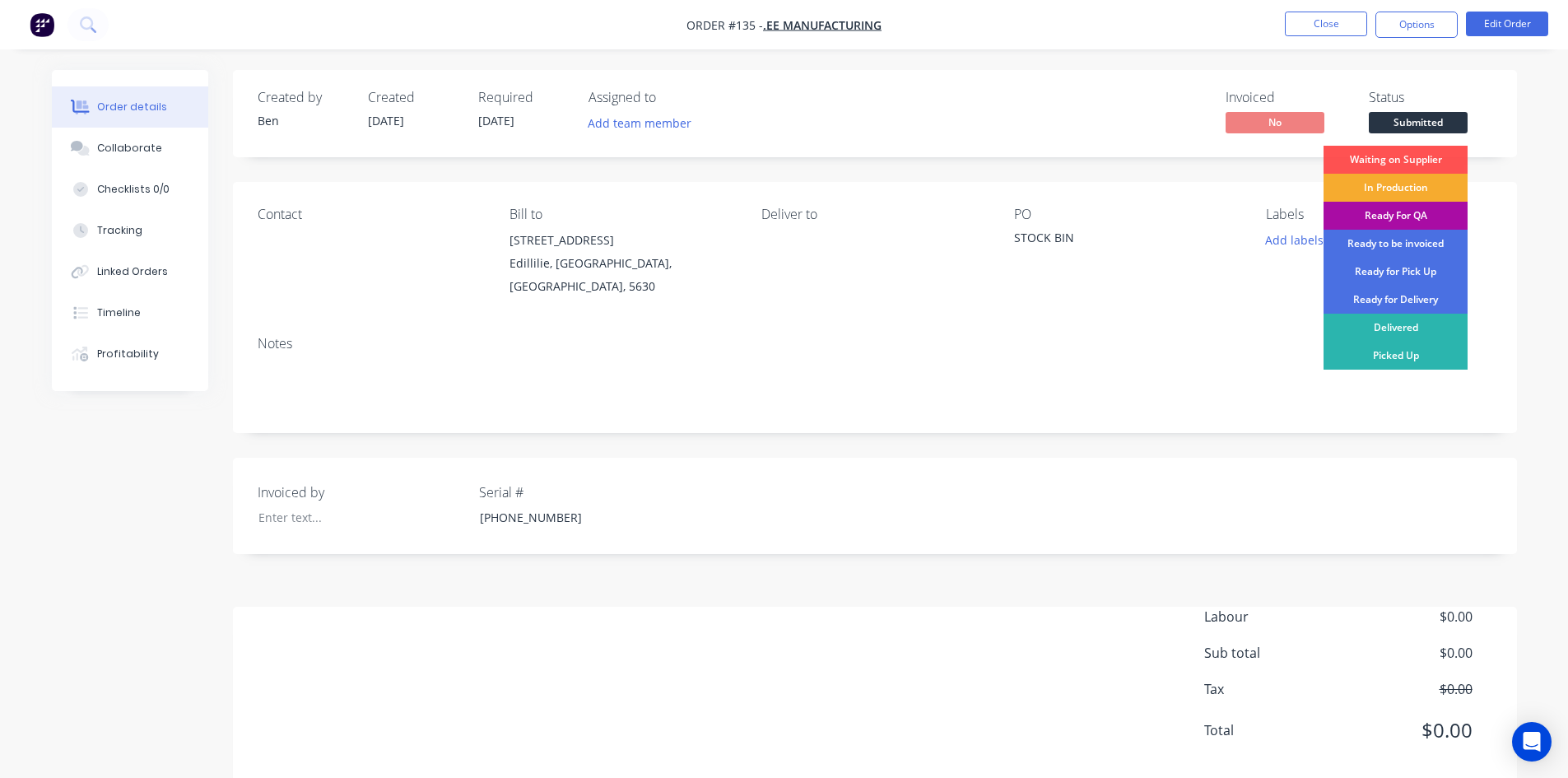
click at [1409, 185] on div "In Production" at bounding box center [1396, 188] width 144 height 28
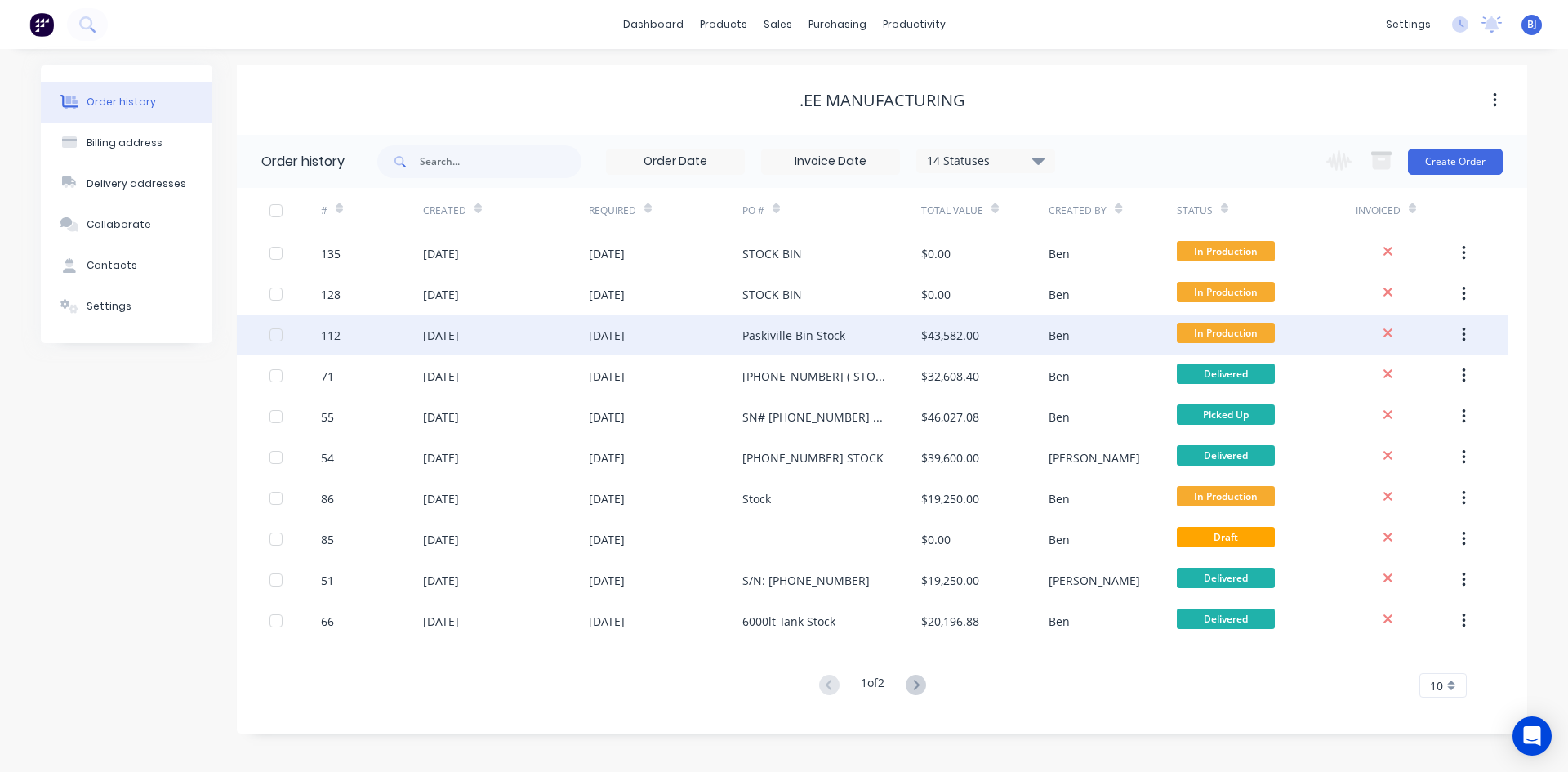
click at [625, 339] on div "[DATE]" at bounding box center [606, 335] width 36 height 17
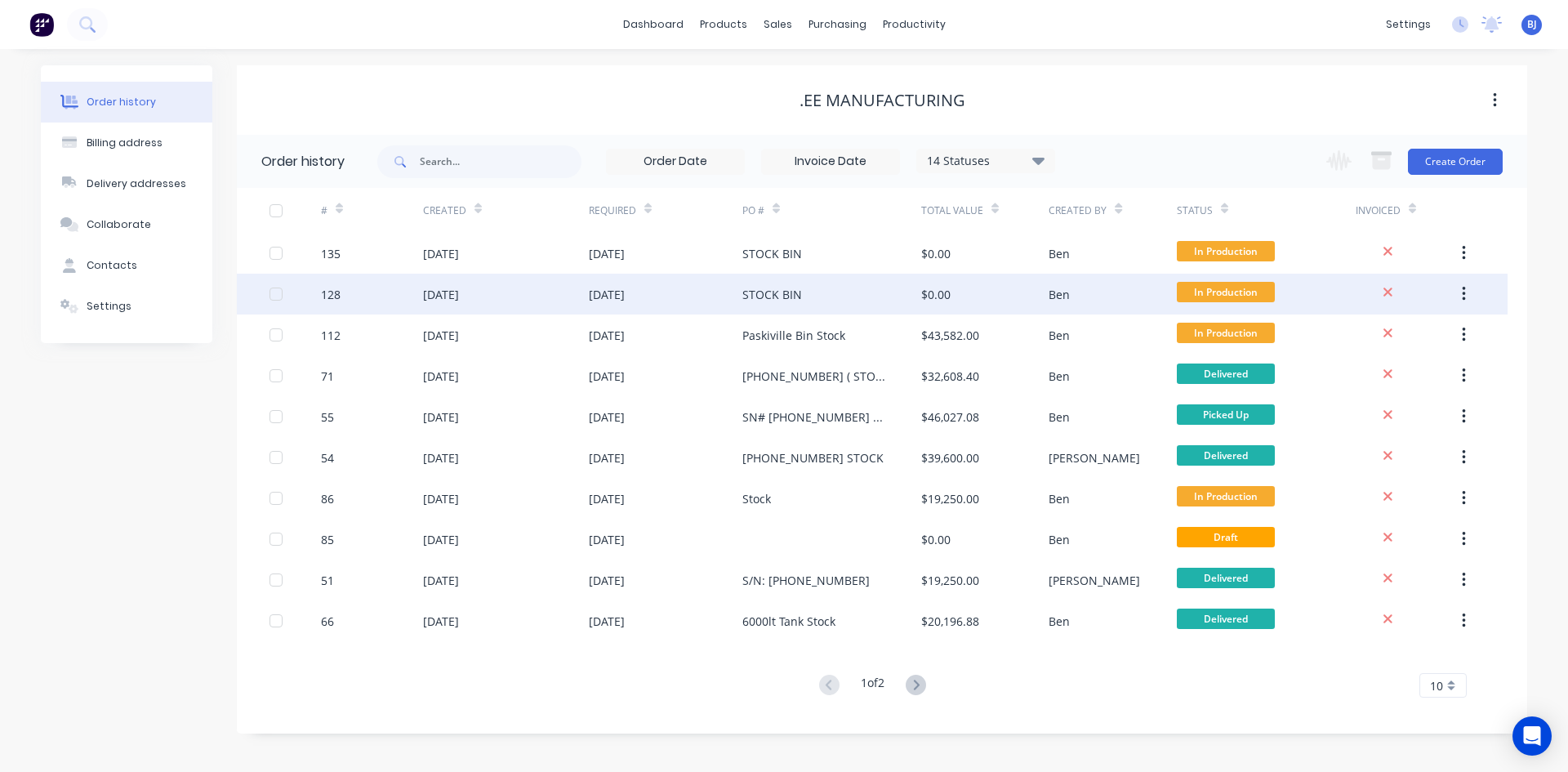
click at [458, 298] on div "[DATE]" at bounding box center [440, 294] width 36 height 17
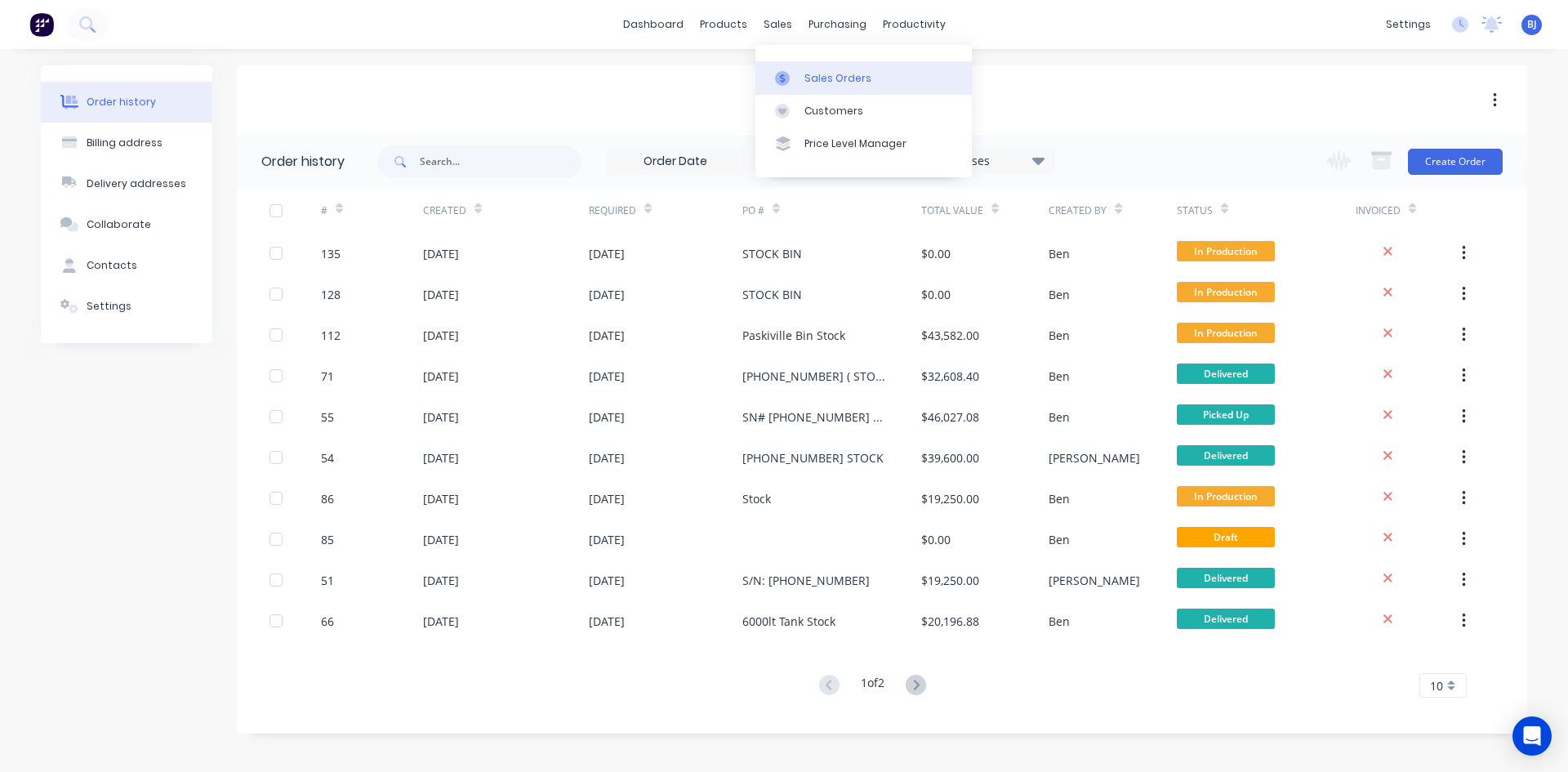
click at [783, 72] on icon at bounding box center [783, 79] width 15 height 15
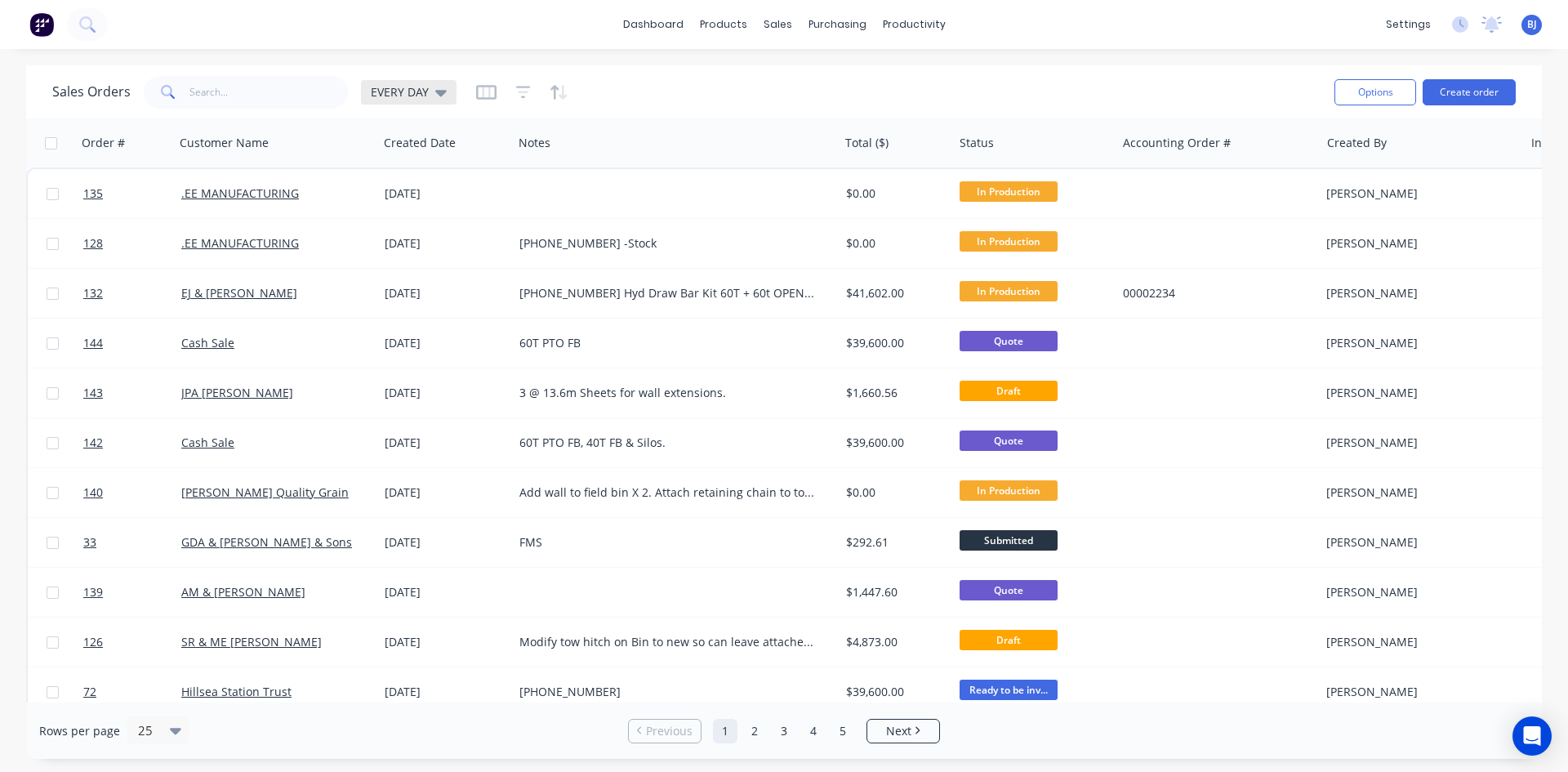
click at [439, 97] on icon at bounding box center [441, 92] width 12 height 18
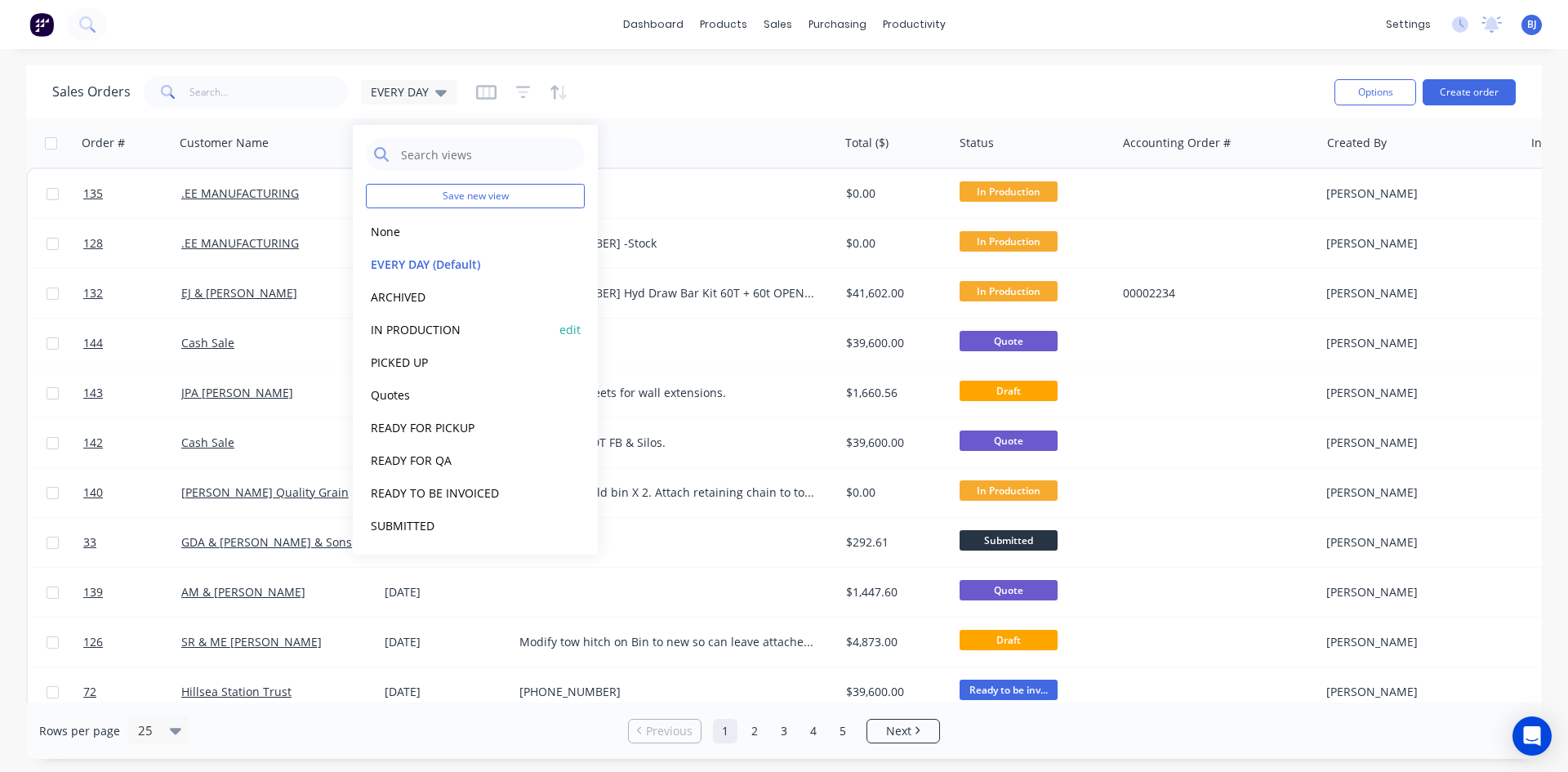
click at [425, 330] on button "IN PRODUCTION" at bounding box center [459, 329] width 186 height 19
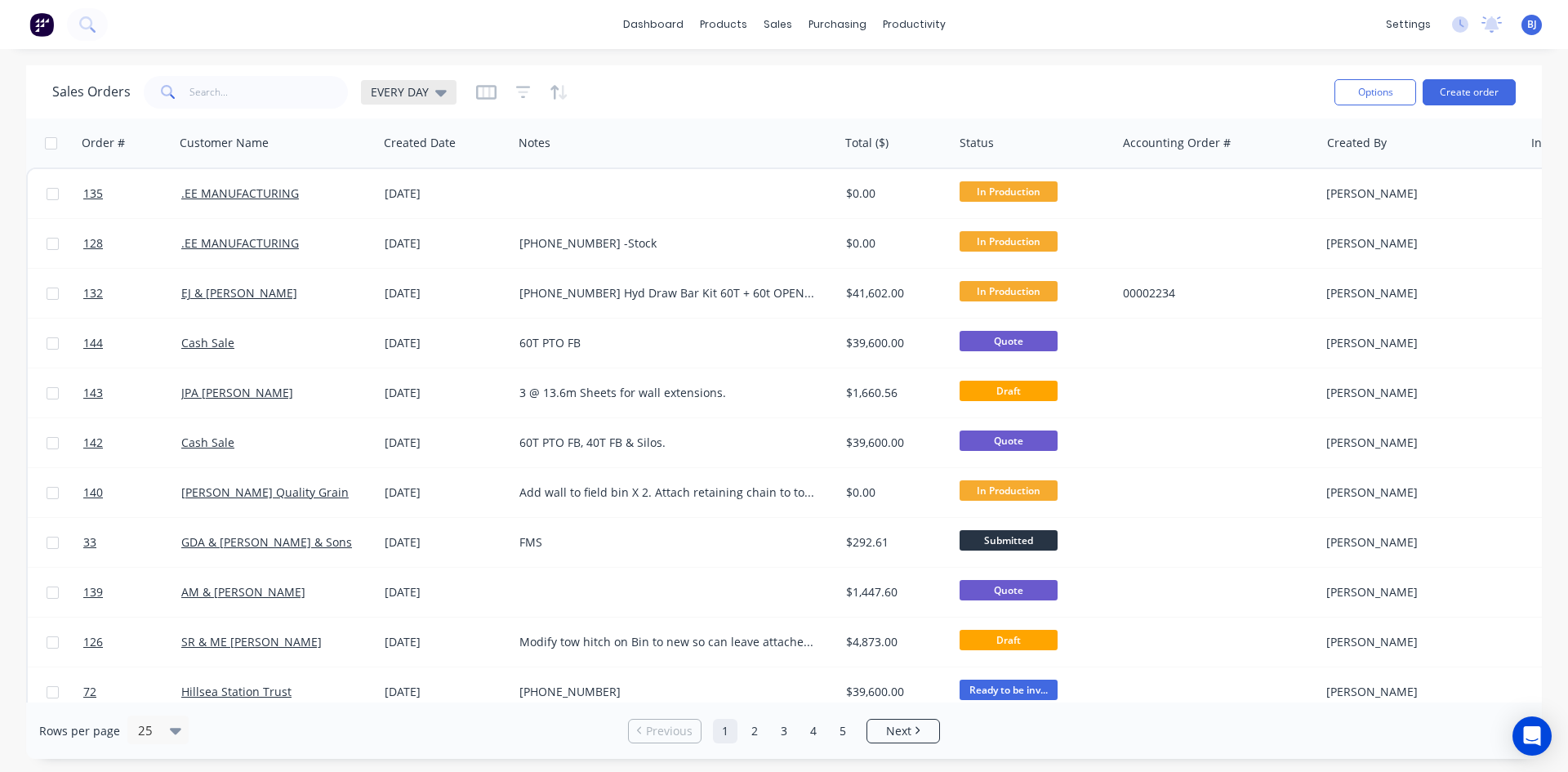
click at [444, 95] on div "EVERY DAY" at bounding box center [408, 92] width 96 height 25
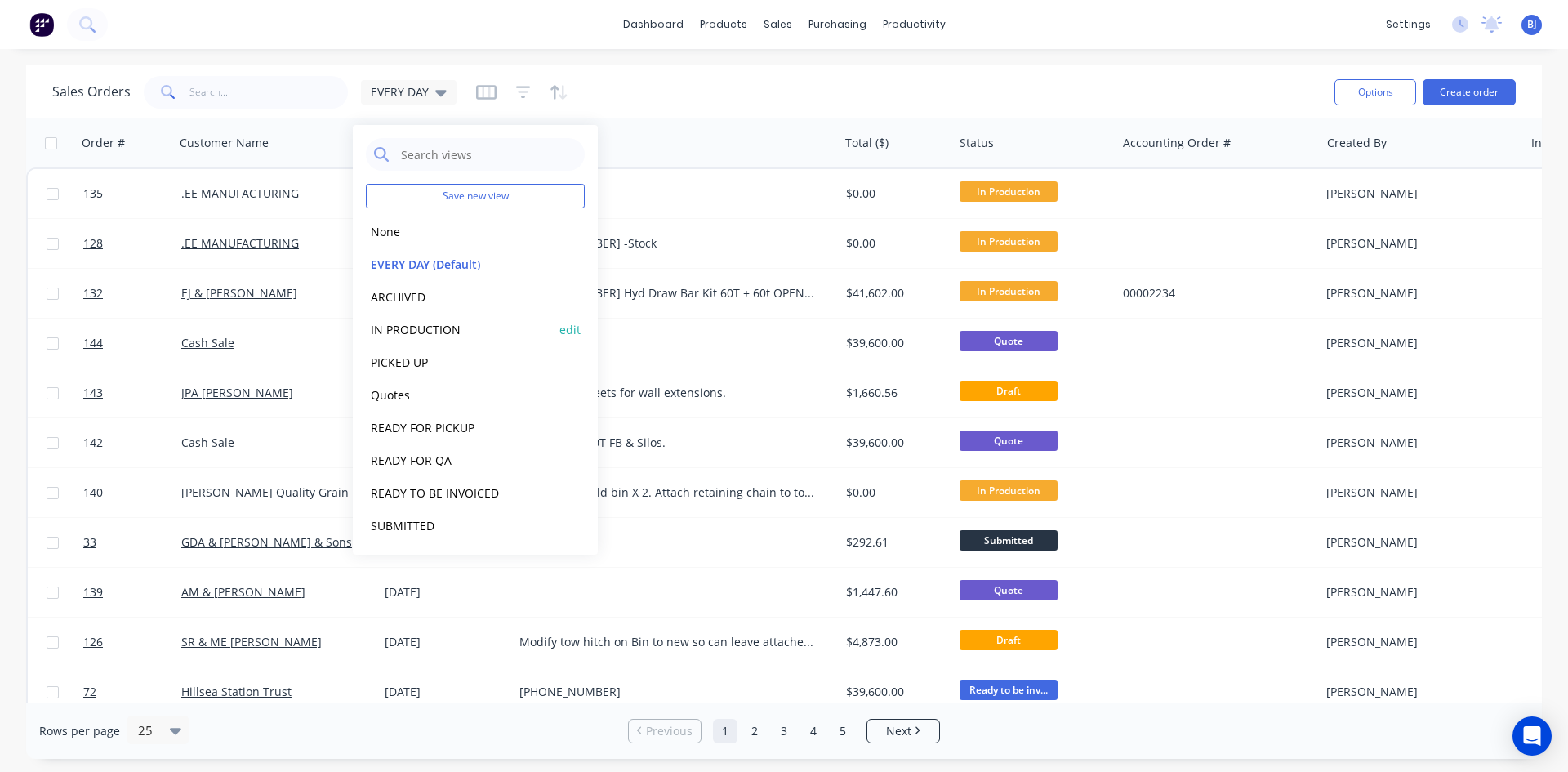
click at [426, 331] on button "IN PRODUCTION" at bounding box center [459, 329] width 186 height 19
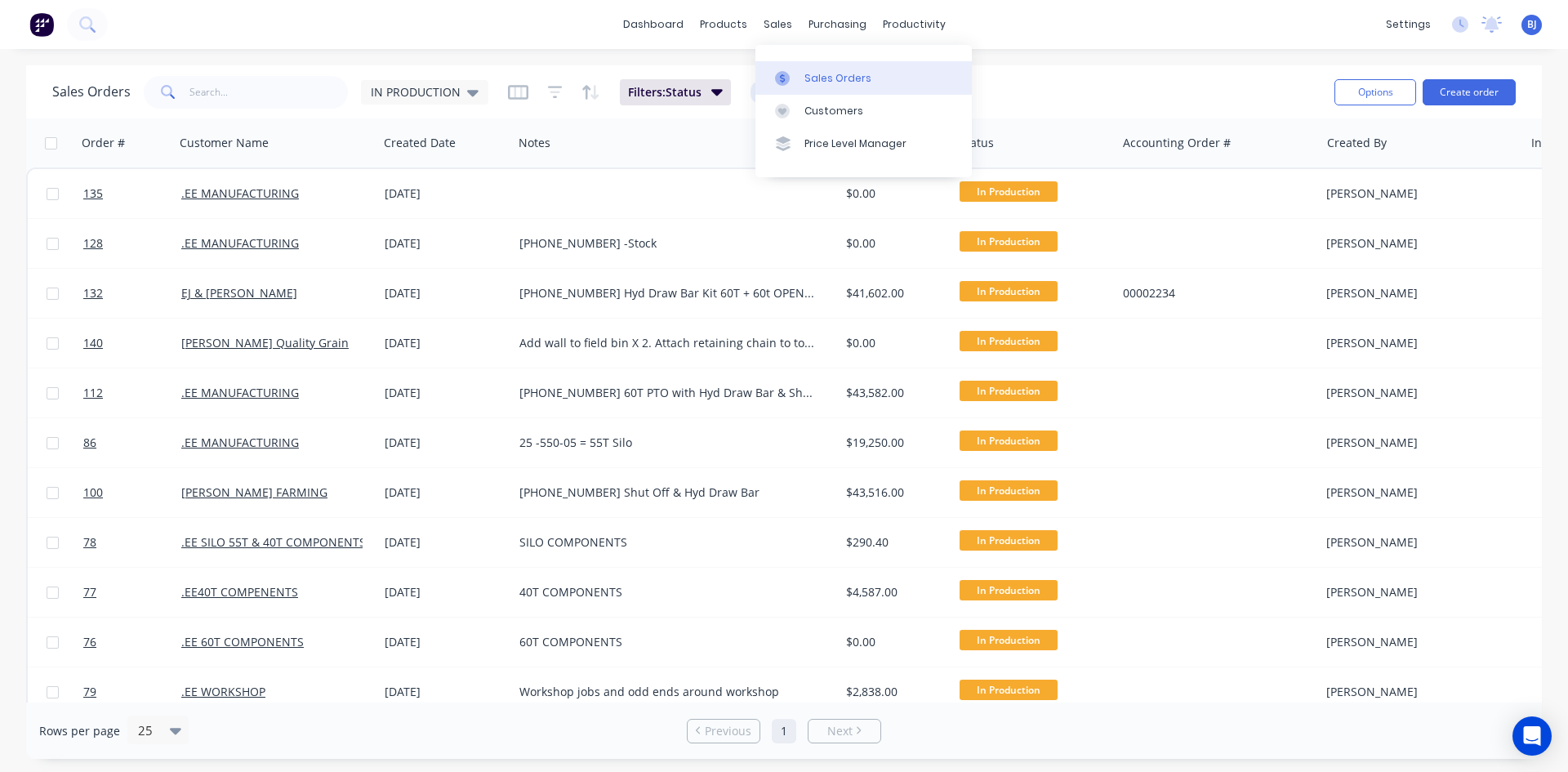
click at [785, 76] on icon at bounding box center [783, 79] width 15 height 15
click at [793, 74] on div at bounding box center [787, 79] width 25 height 15
click at [790, 75] on div at bounding box center [787, 79] width 25 height 15
click at [790, 74] on div at bounding box center [787, 79] width 25 height 15
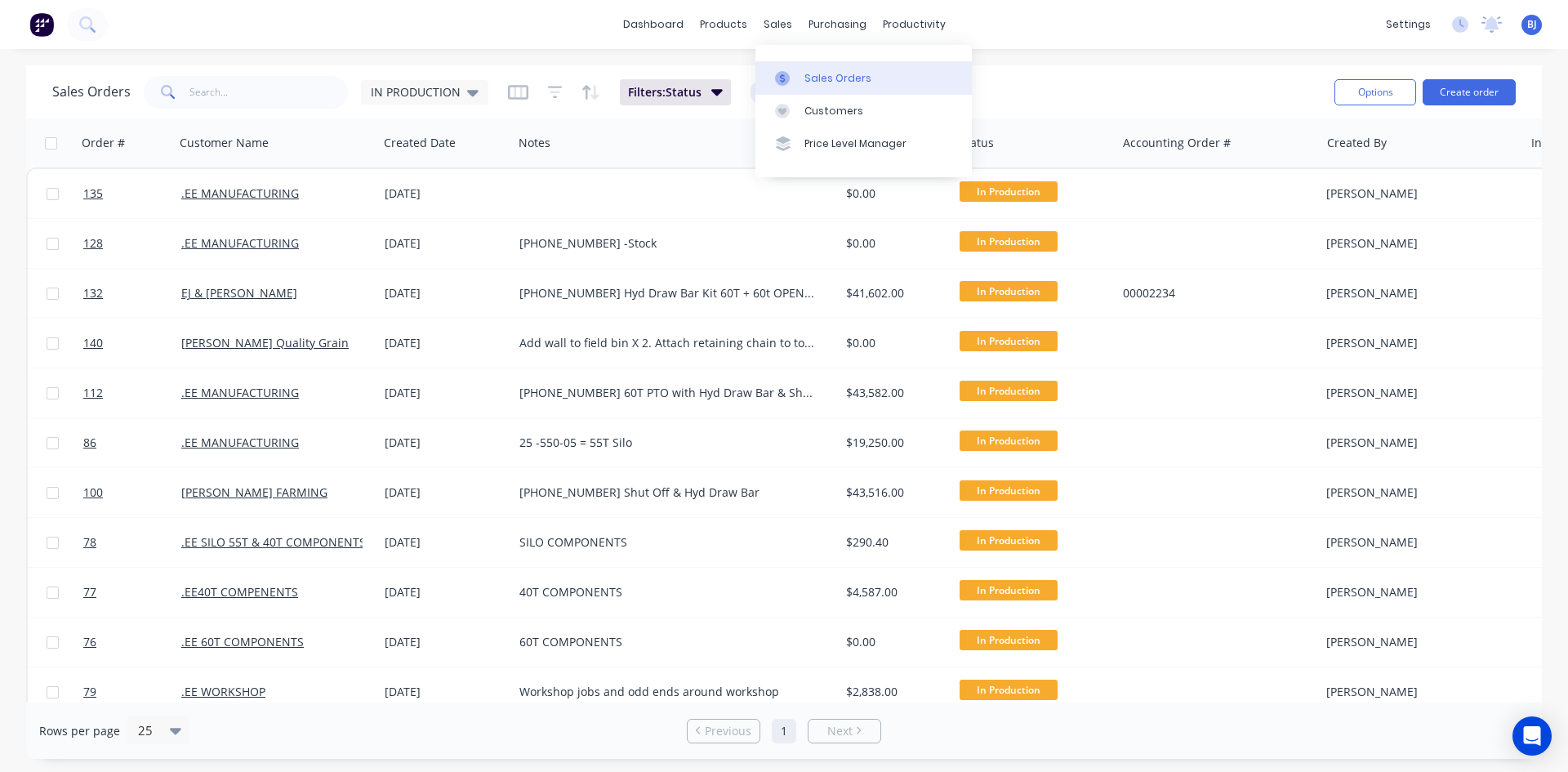
click at [790, 74] on div at bounding box center [787, 79] width 25 height 15
click at [790, 76] on div at bounding box center [787, 79] width 25 height 15
click at [790, 77] on div at bounding box center [787, 79] width 25 height 15
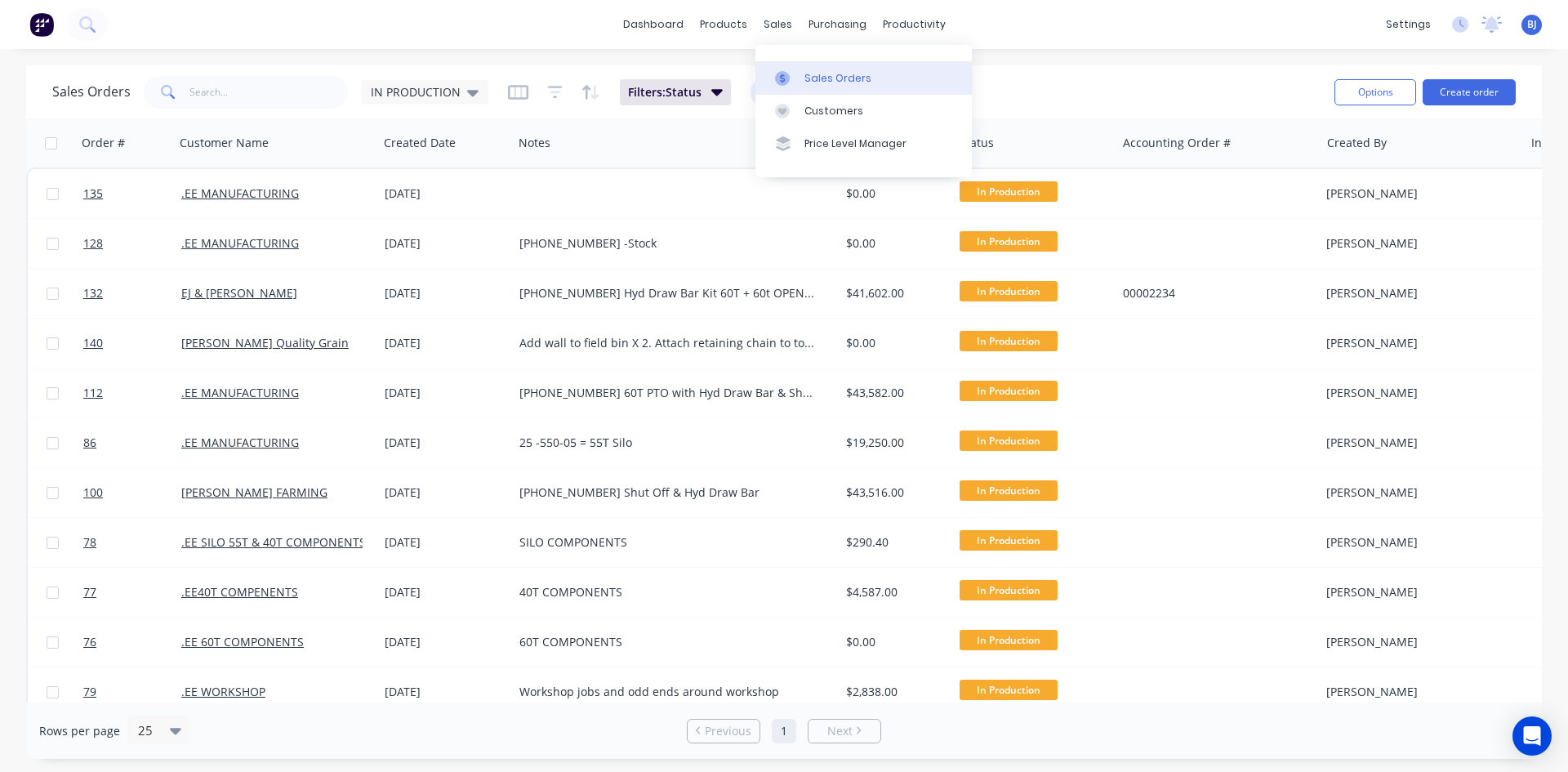
click at [790, 77] on div at bounding box center [787, 79] width 25 height 15
click at [790, 78] on div at bounding box center [787, 79] width 25 height 15
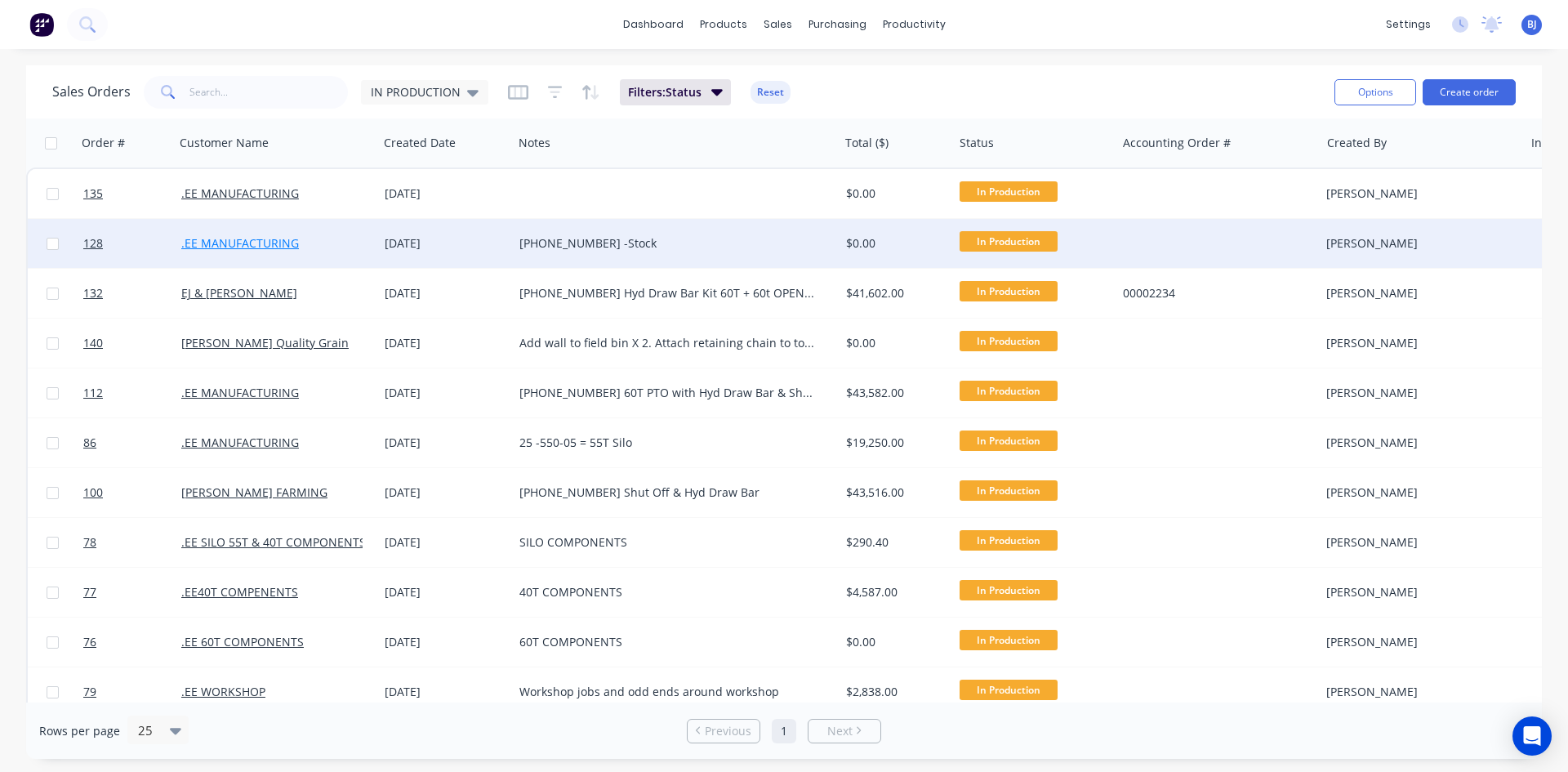
click at [243, 240] on link ".EE MANUFACTURING" at bounding box center [239, 243] width 118 height 16
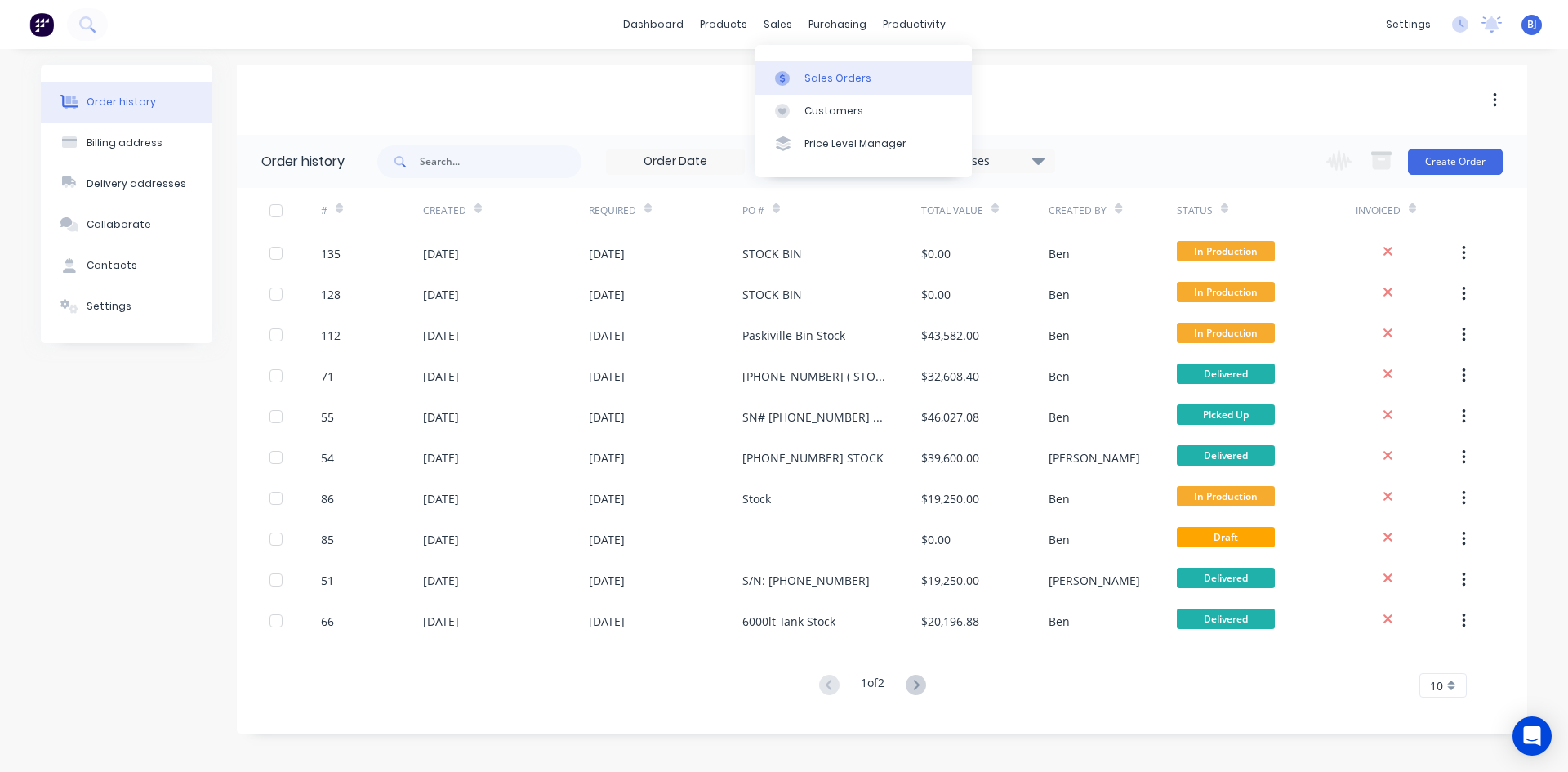
click at [785, 78] on icon at bounding box center [783, 79] width 15 height 15
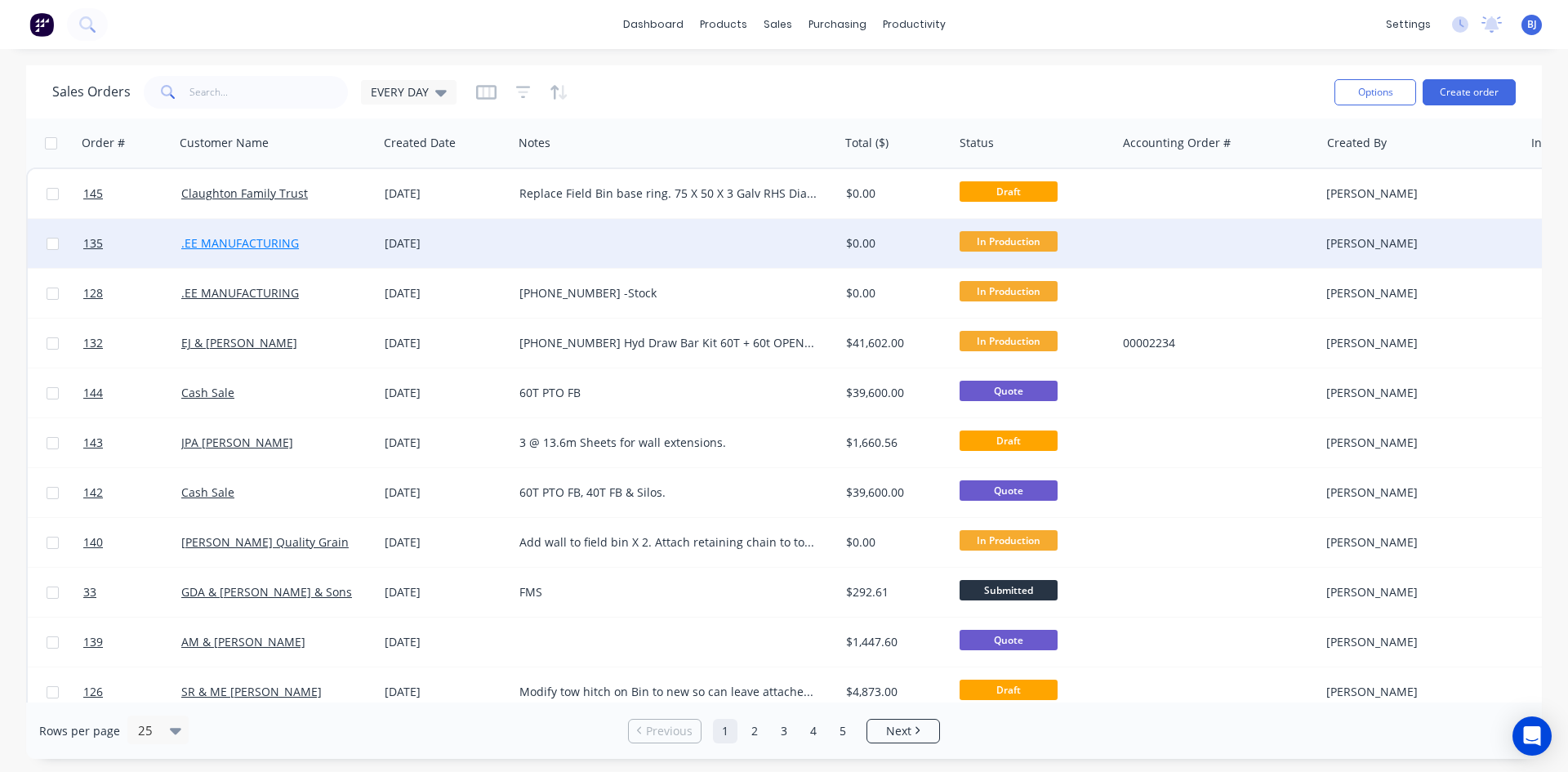
click at [222, 241] on link ".EE MANUFACTURING" at bounding box center [239, 243] width 118 height 16
click at [230, 250] on link ".EE MANUFACTURING" at bounding box center [239, 243] width 118 height 16
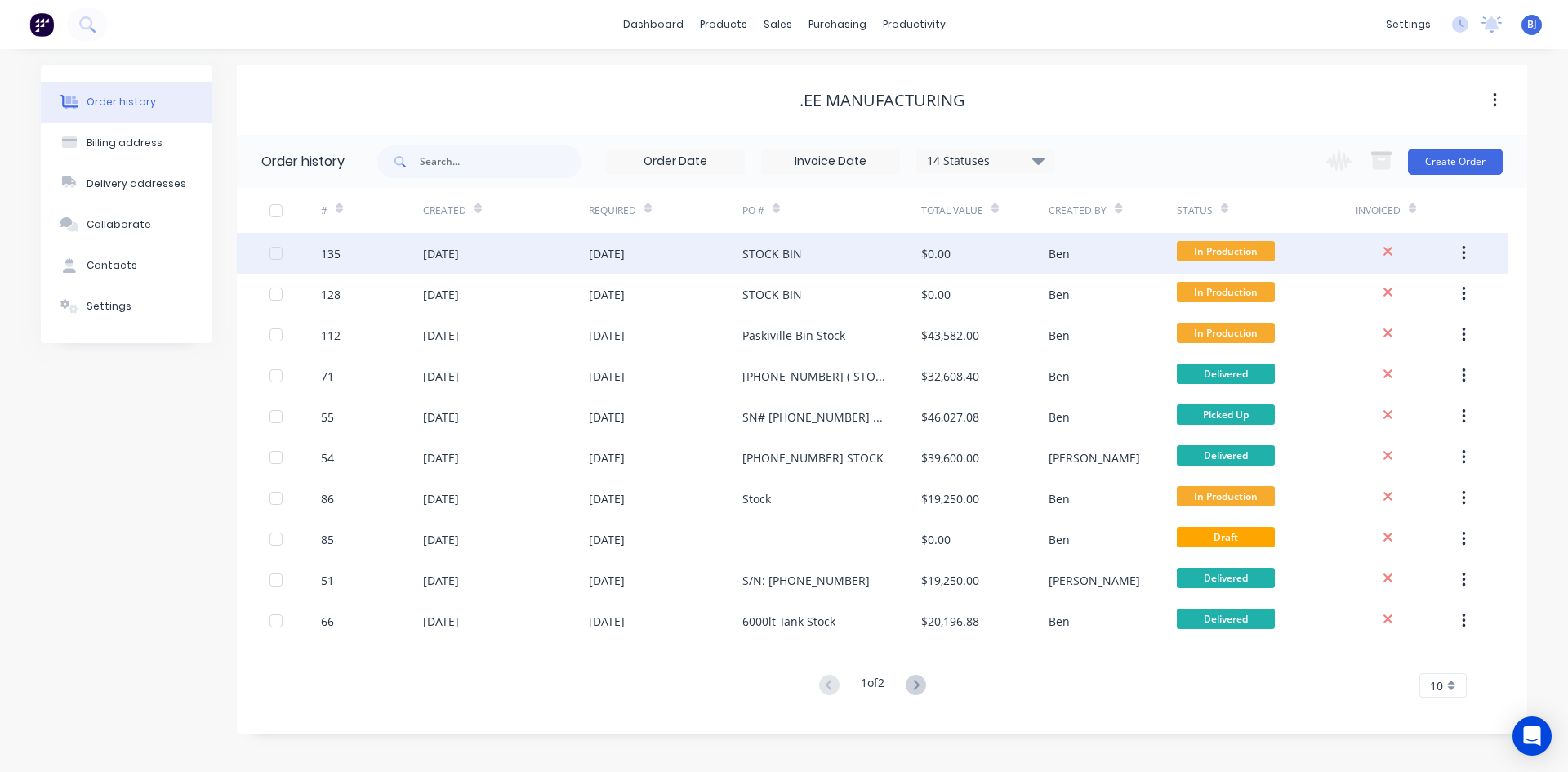
click at [412, 254] on div "135" at bounding box center [372, 253] width 102 height 41
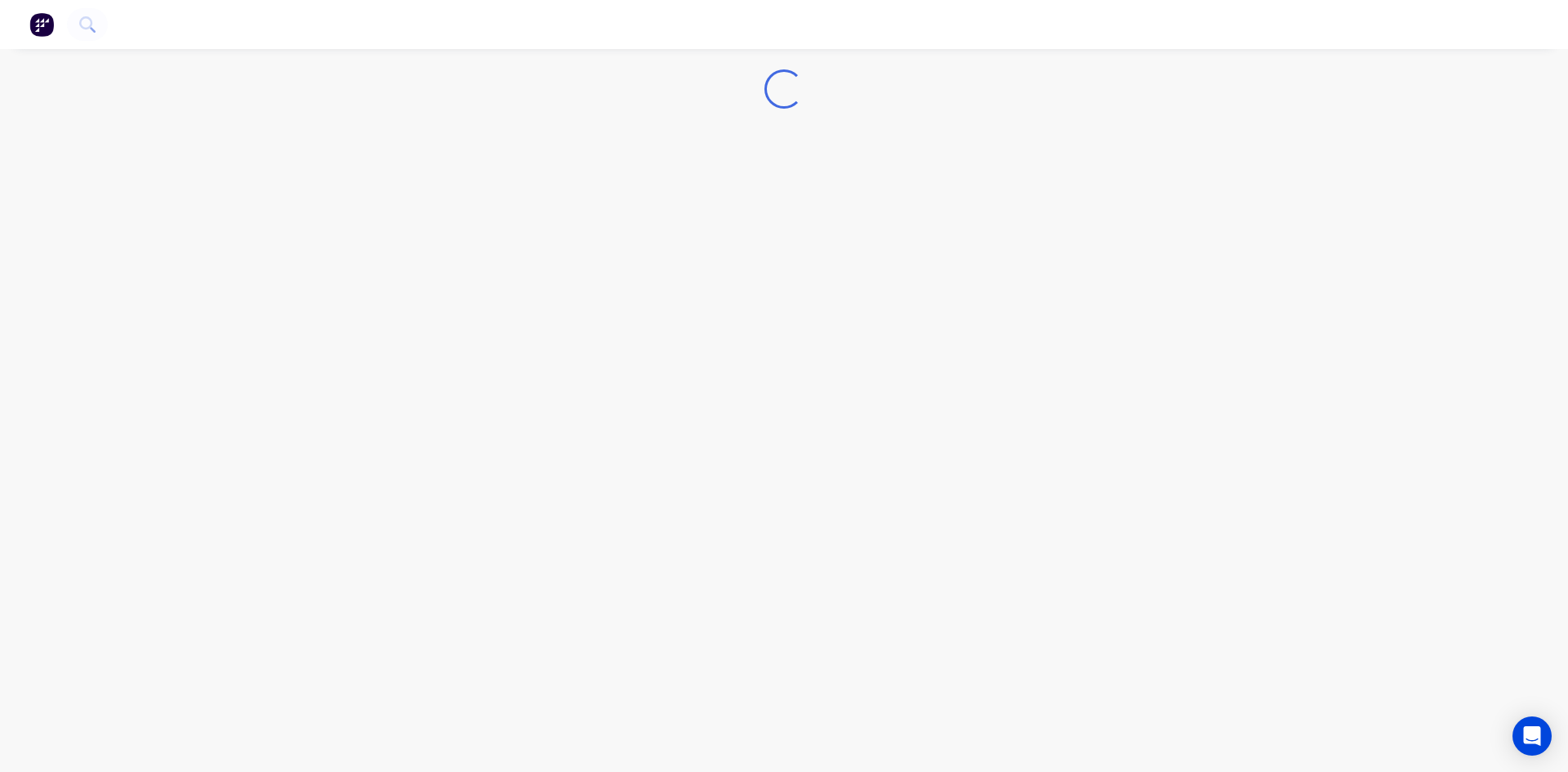
click at [412, 254] on div "Loading..." at bounding box center [784, 386] width 1568 height 772
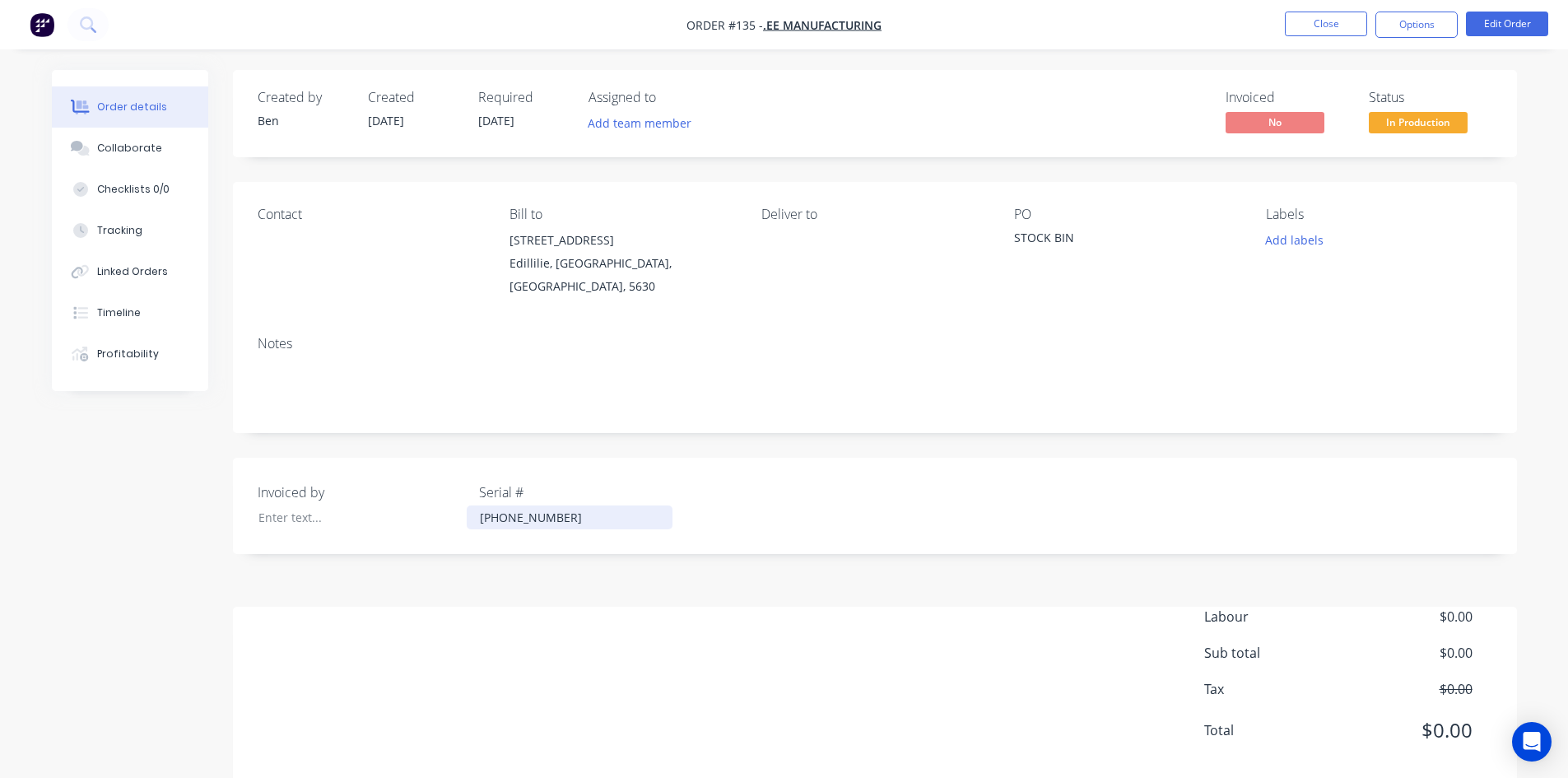
click at [535, 505] on div "[PHONE_NUMBER]" at bounding box center [570, 517] width 206 height 24
click at [1427, 124] on span "In Production" at bounding box center [1418, 122] width 99 height 20
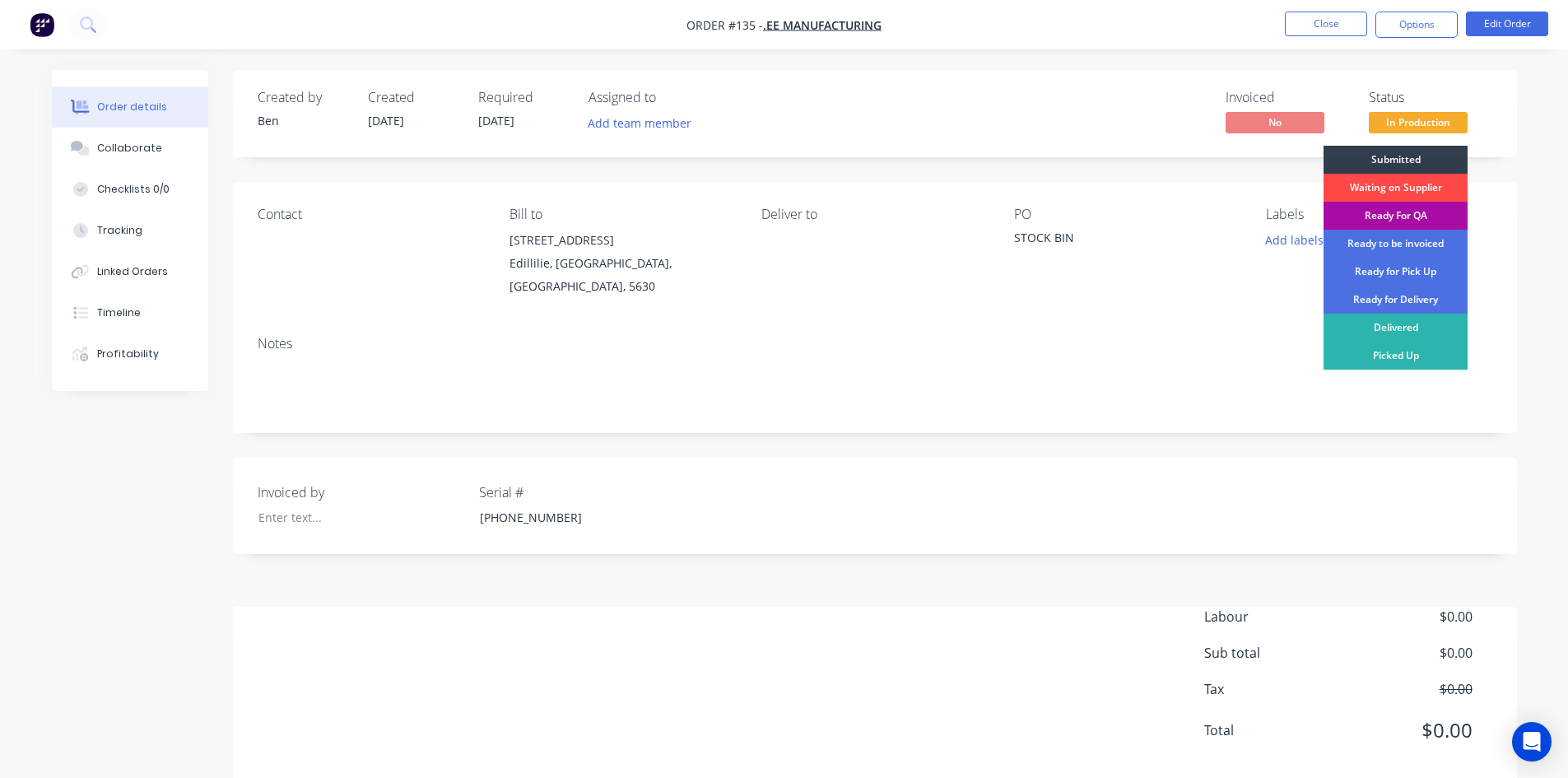
click at [1396, 186] on div "Waiting on Supplier" at bounding box center [1396, 188] width 144 height 28
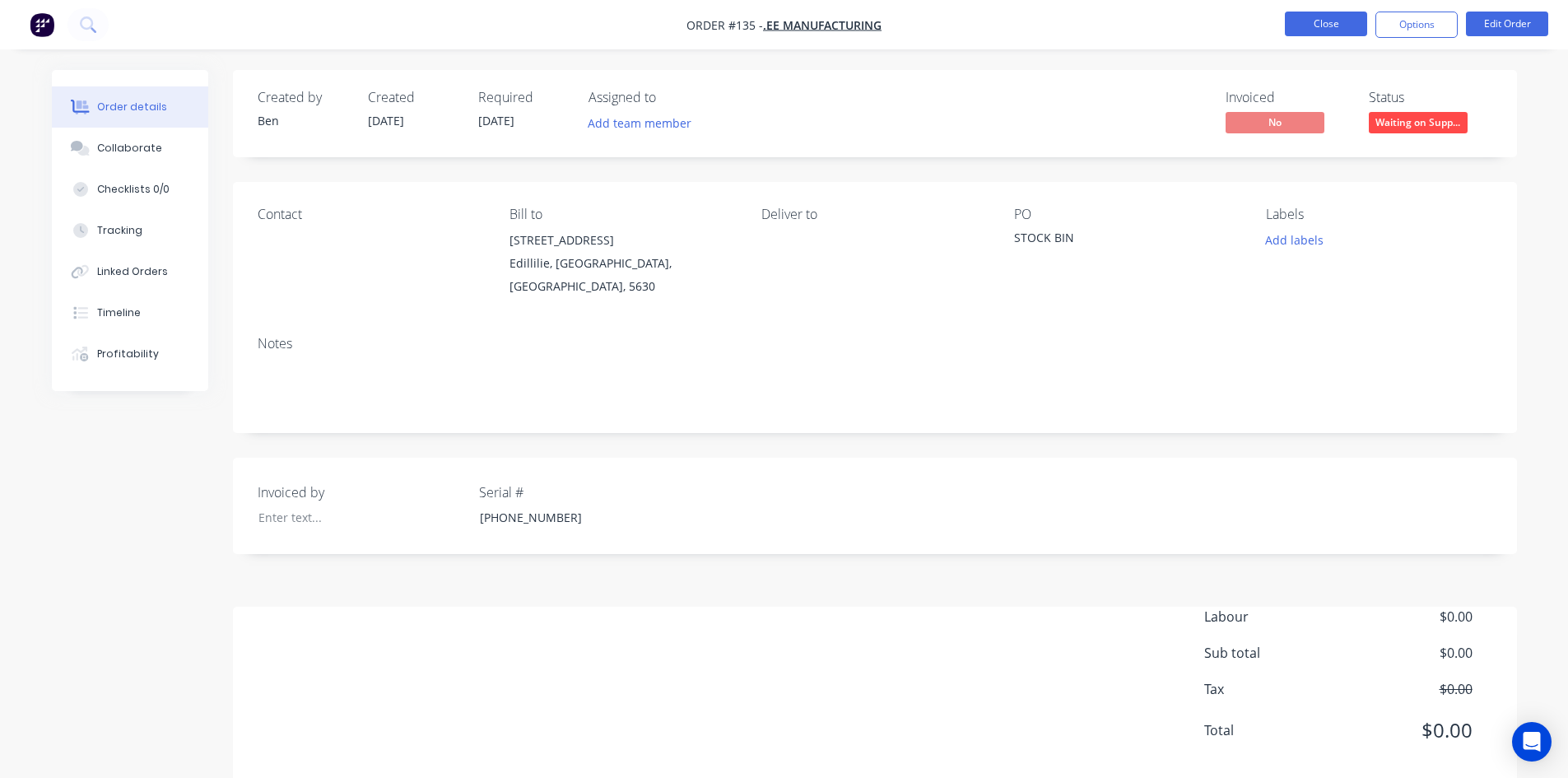
click at [1321, 24] on button "Close" at bounding box center [1326, 24] width 82 height 25
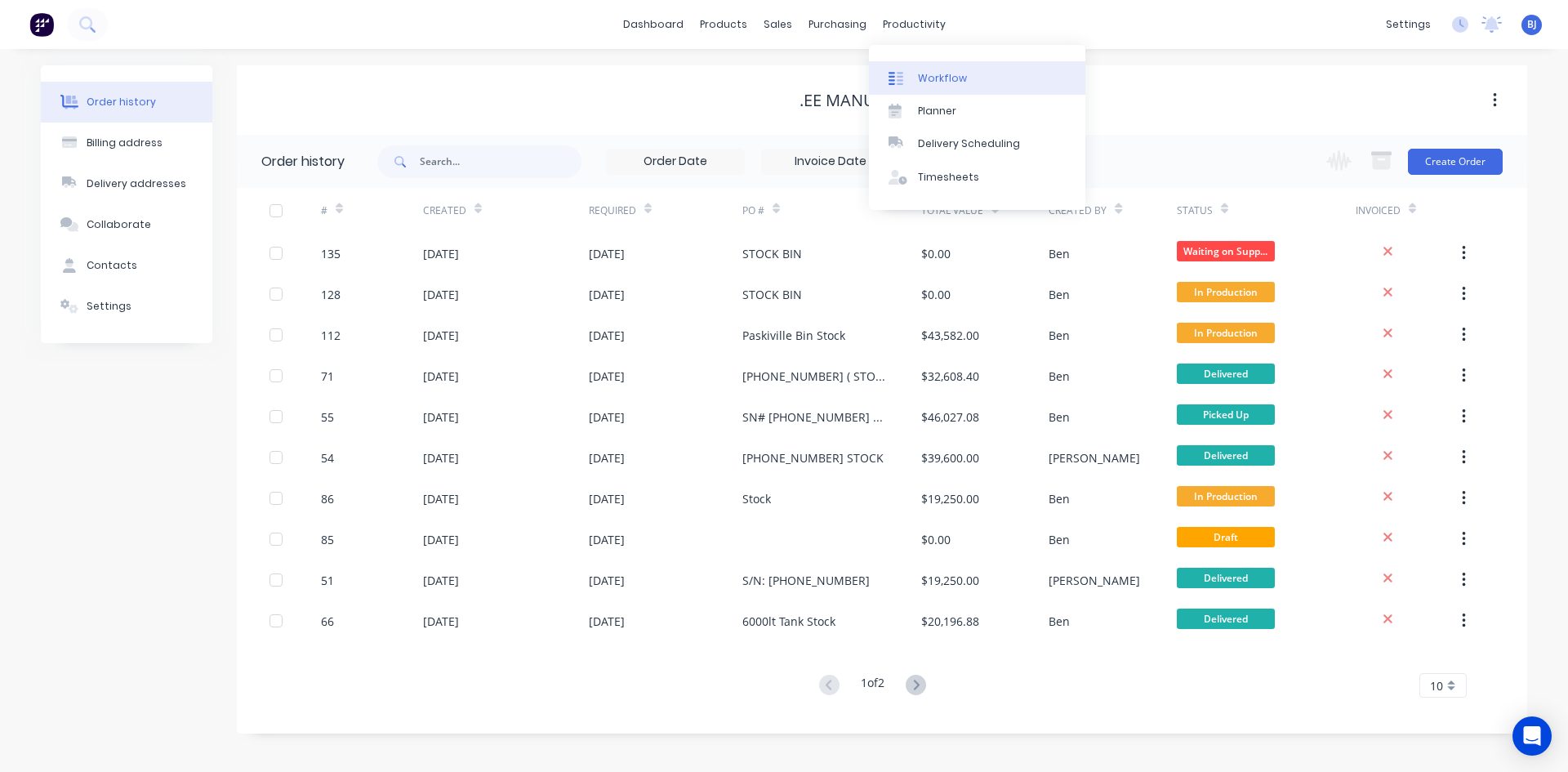
click at [928, 74] on div "Workflow" at bounding box center [942, 79] width 49 height 15
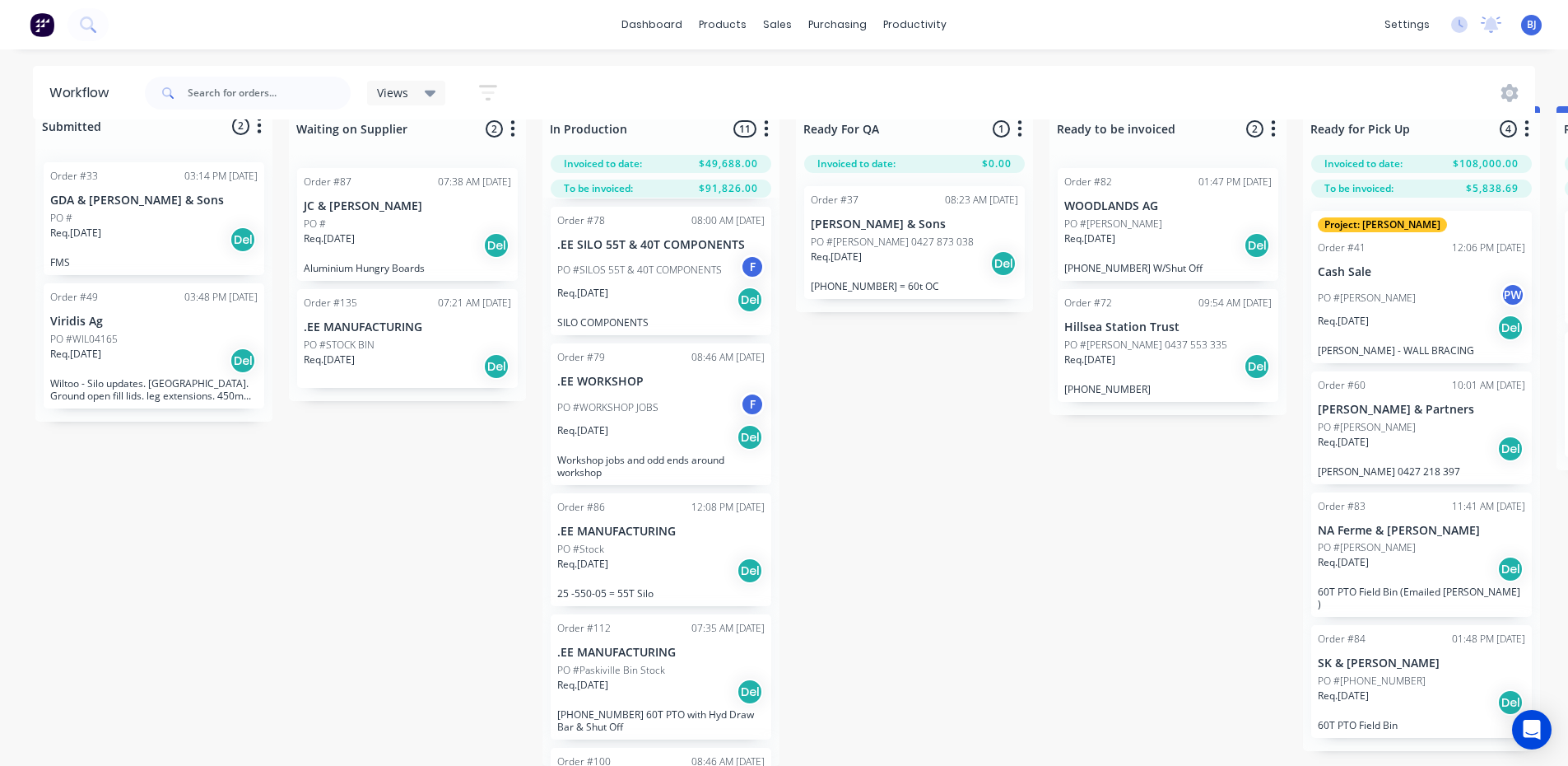
scroll to position [237, 0]
